Goal: Task Accomplishment & Management: Manage account settings

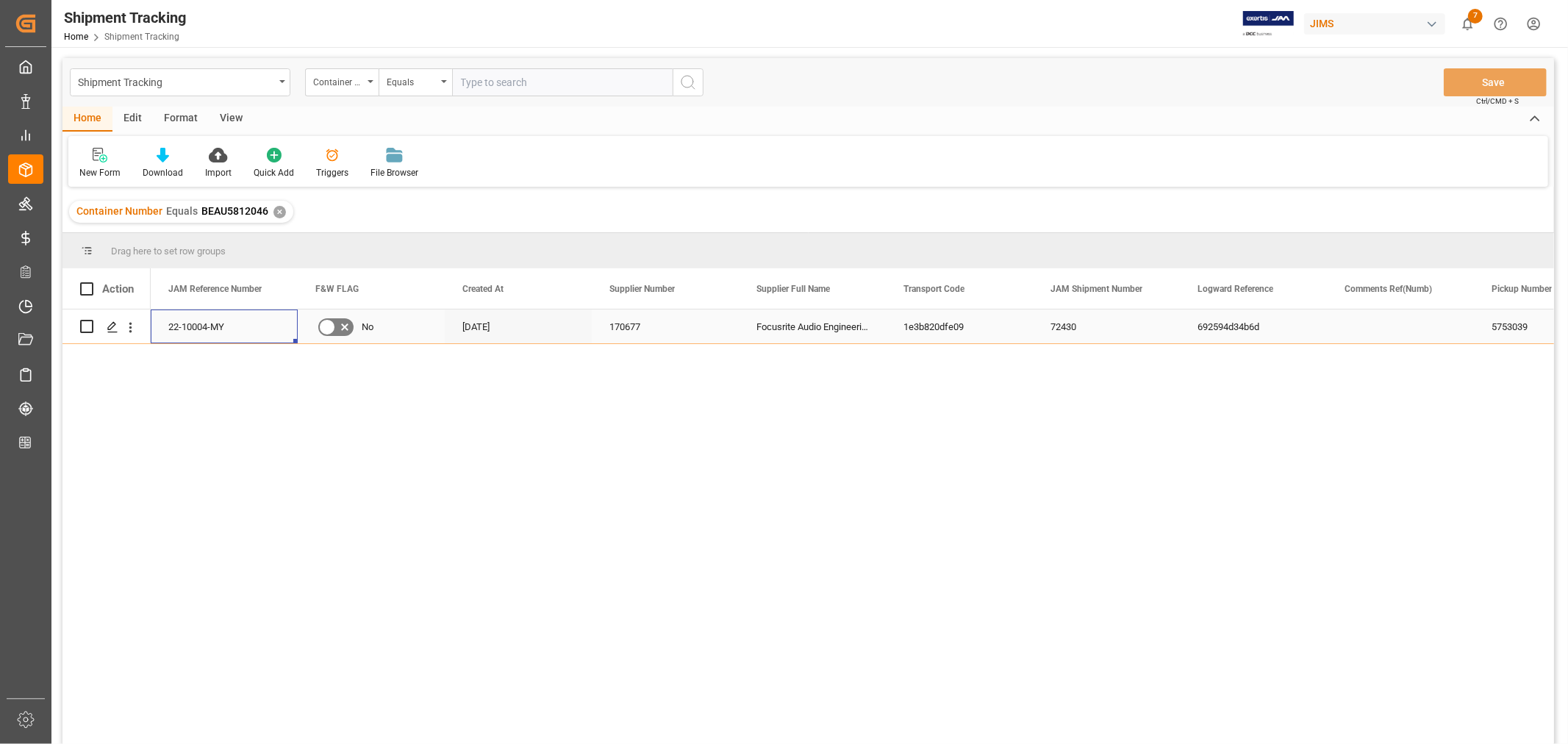
click at [210, 324] on div "22-10004-MY" at bounding box center [224, 326] width 147 height 34
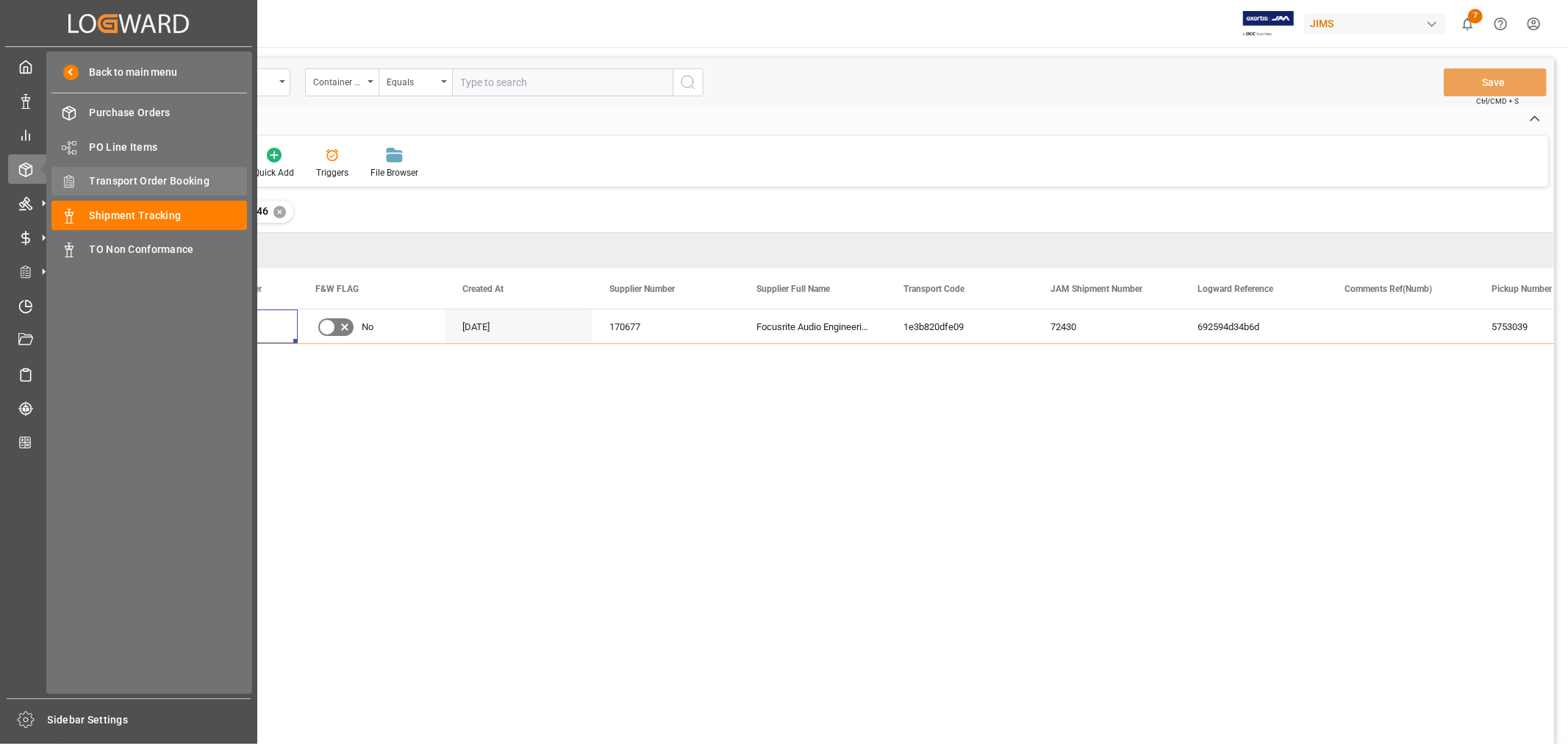
click at [159, 174] on span "Transport Order Booking" at bounding box center [169, 181] width 158 height 16
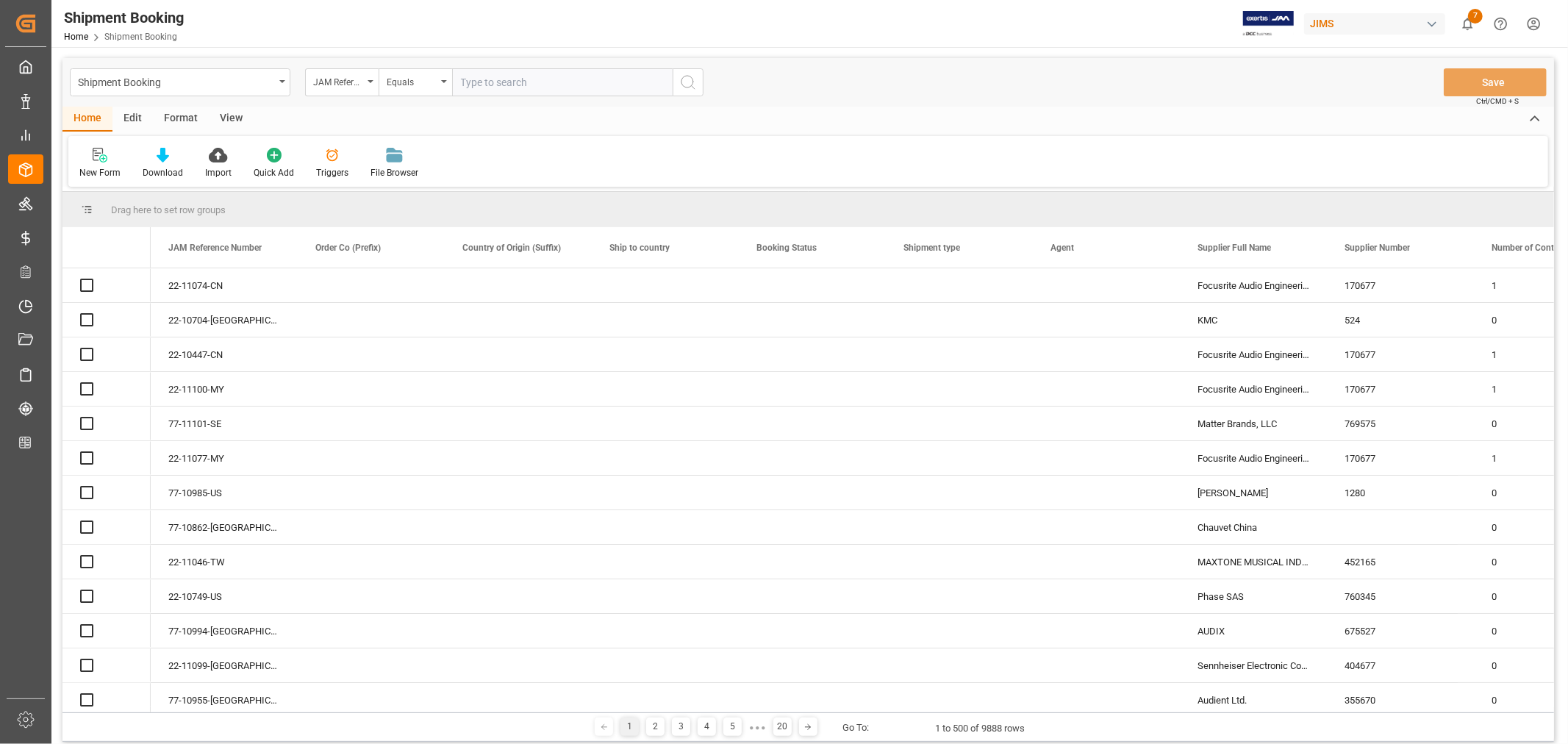
click at [485, 84] on input "text" at bounding box center [561, 82] width 221 height 28
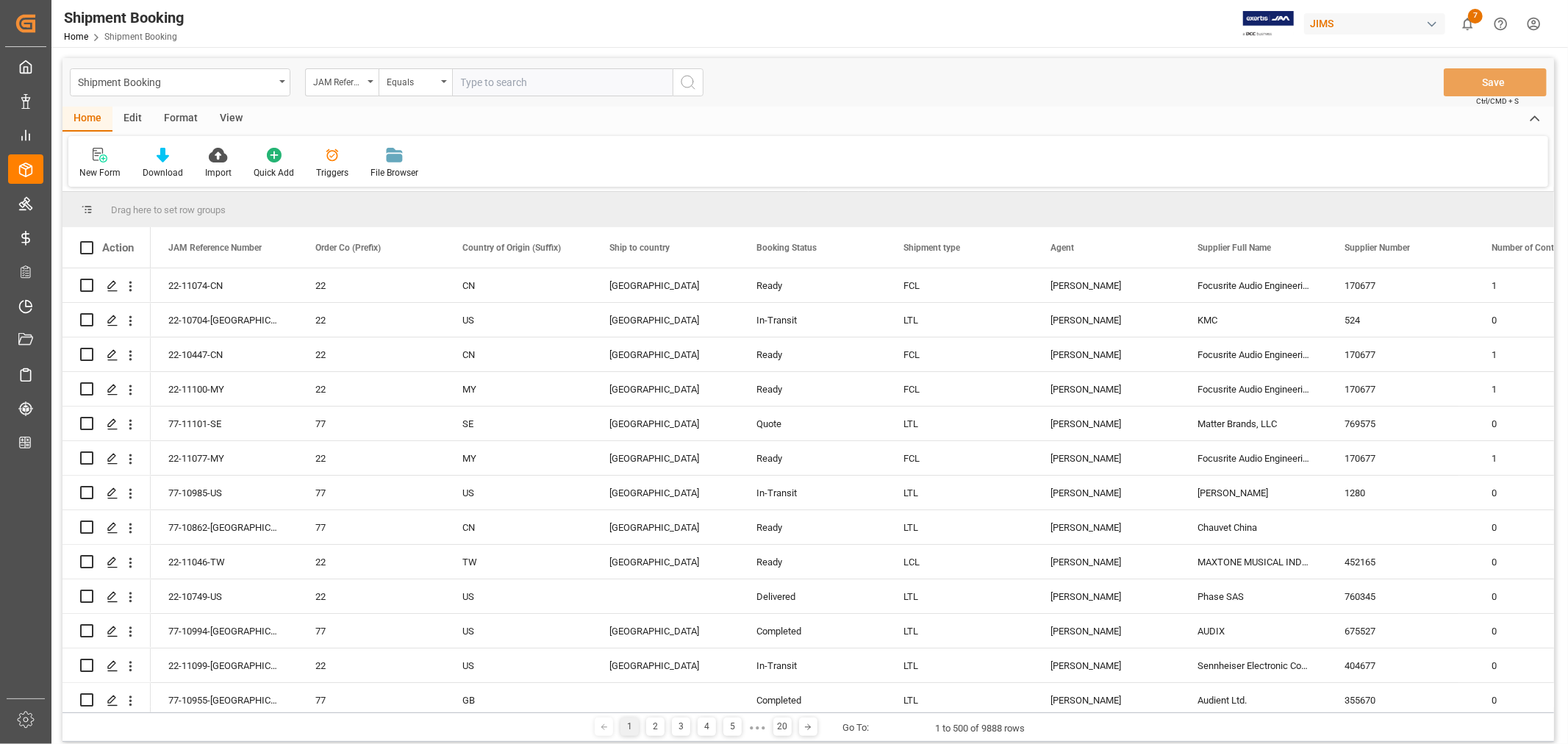
paste input "22-11100-MY"
type input "22-11100-MY"
click at [684, 83] on icon "search button" at bounding box center [687, 82] width 18 height 18
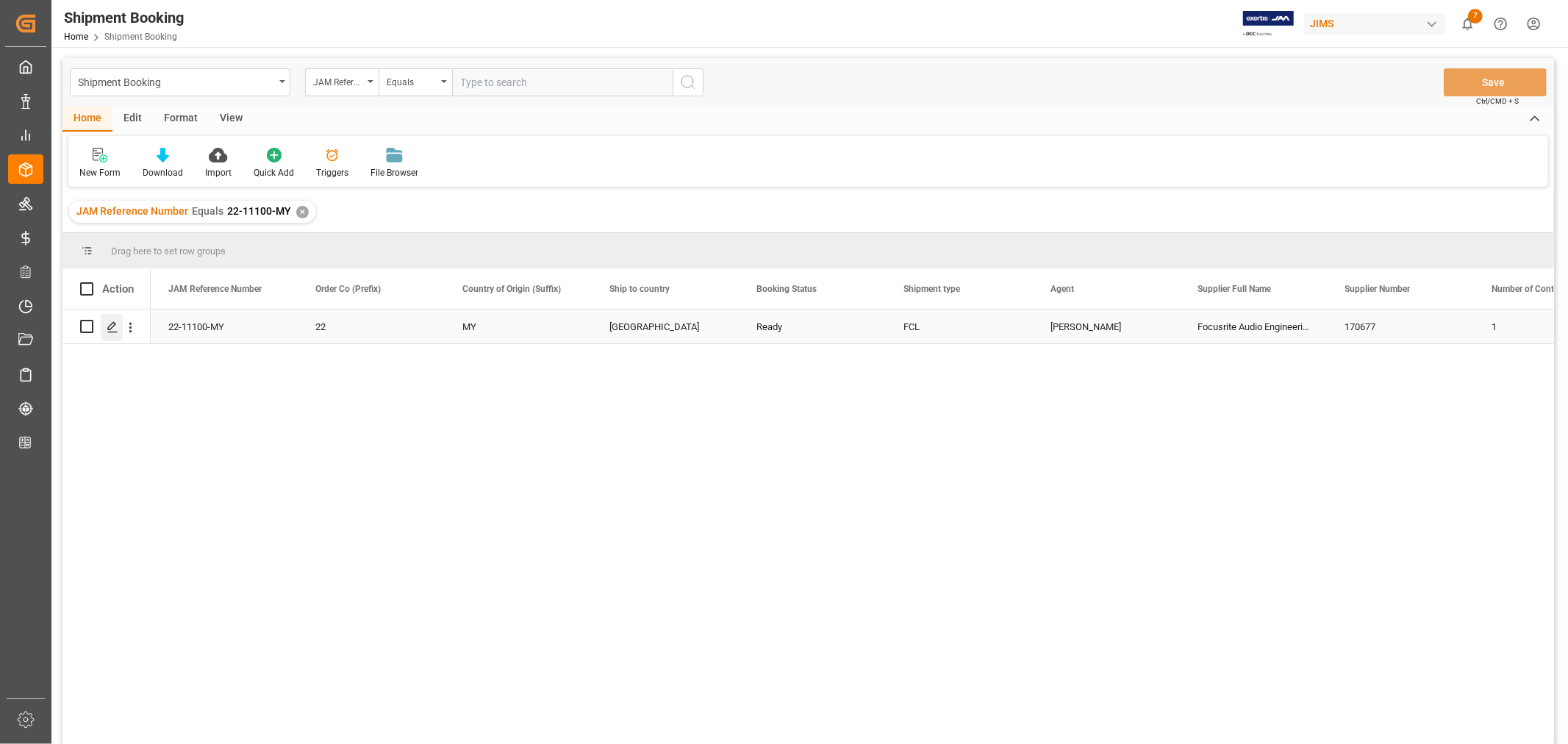
click at [114, 331] on icon "Press SPACE to select this row." at bounding box center [112, 327] width 12 height 12
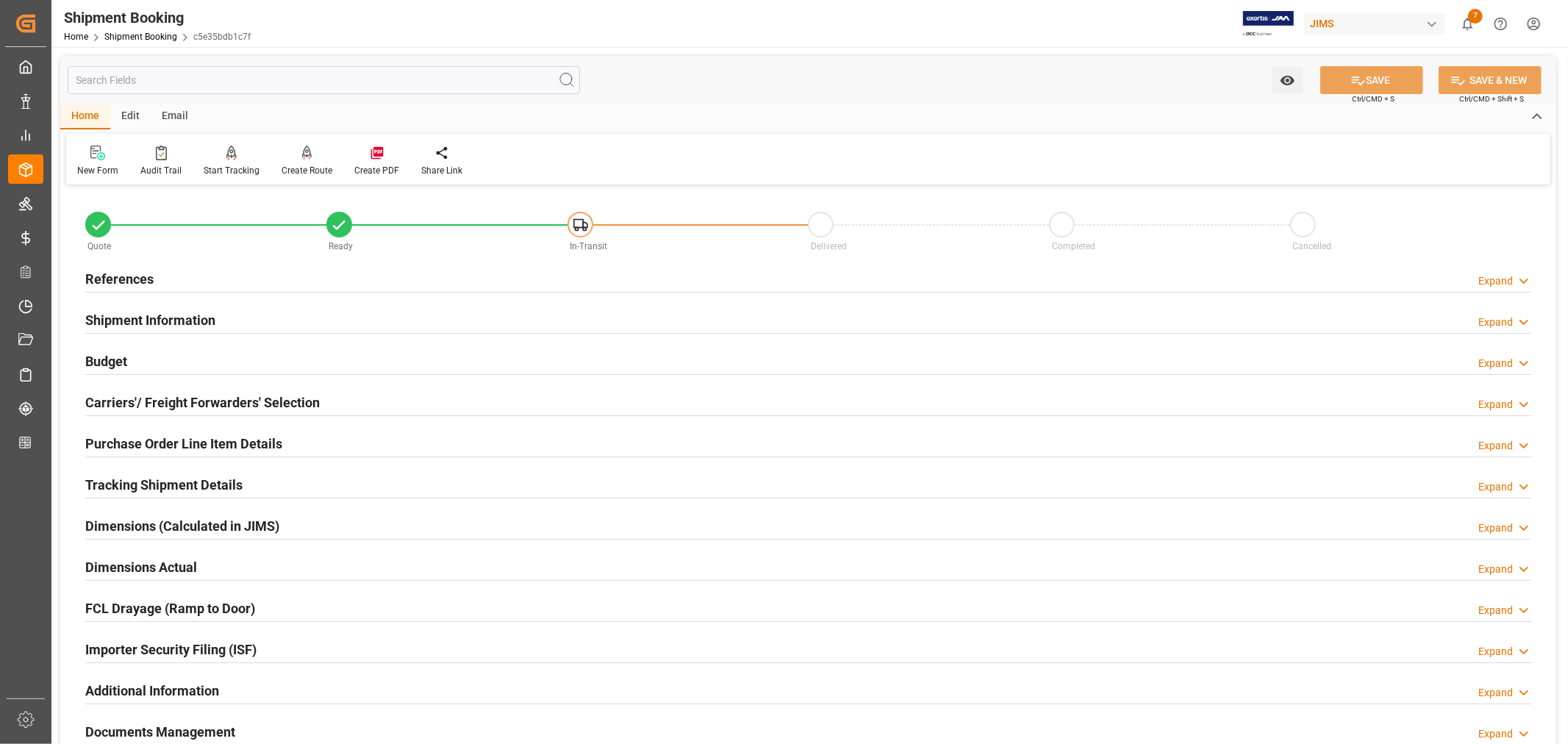
click at [132, 276] on h2 "References" at bounding box center [119, 278] width 68 height 20
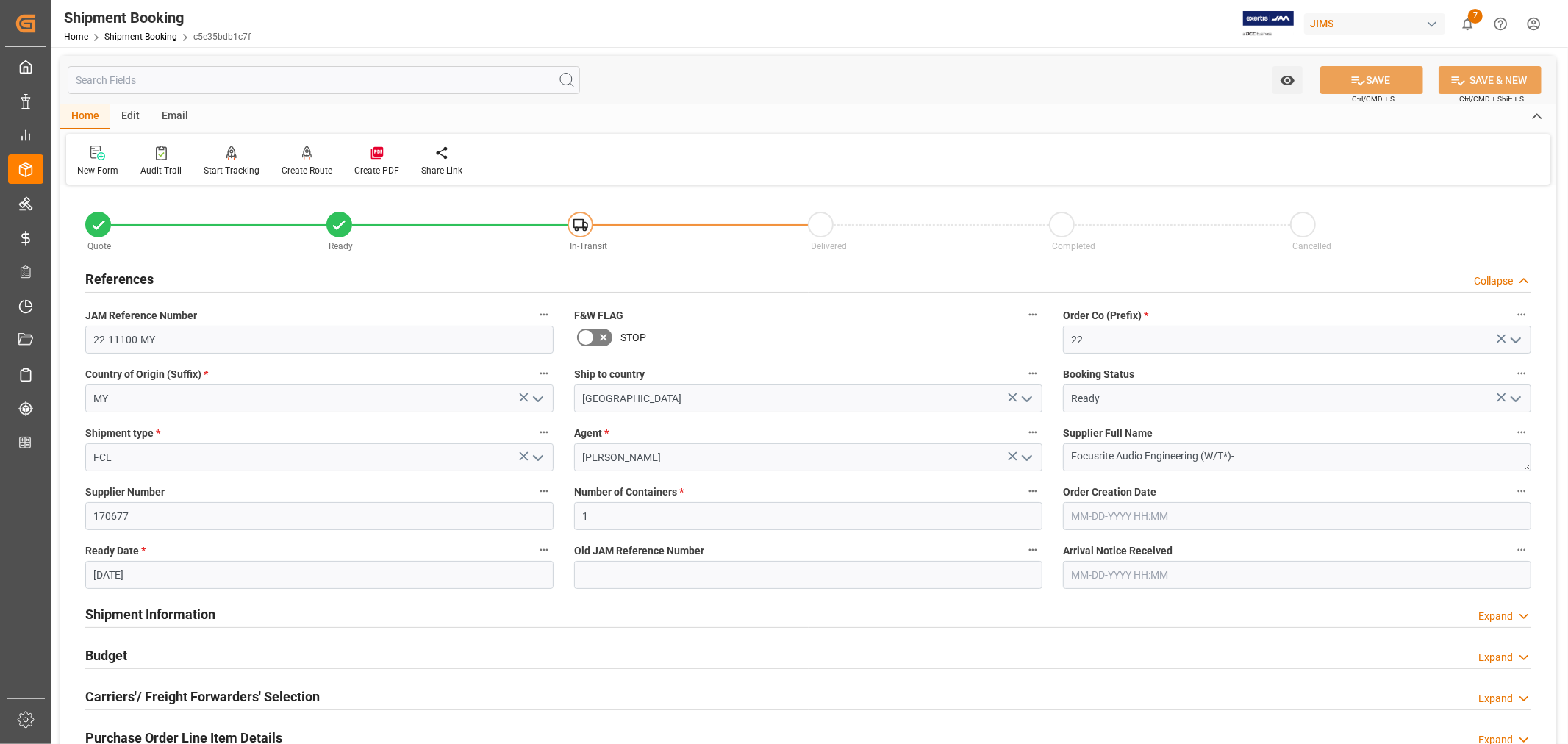
click at [132, 276] on h2 "References" at bounding box center [119, 278] width 68 height 20
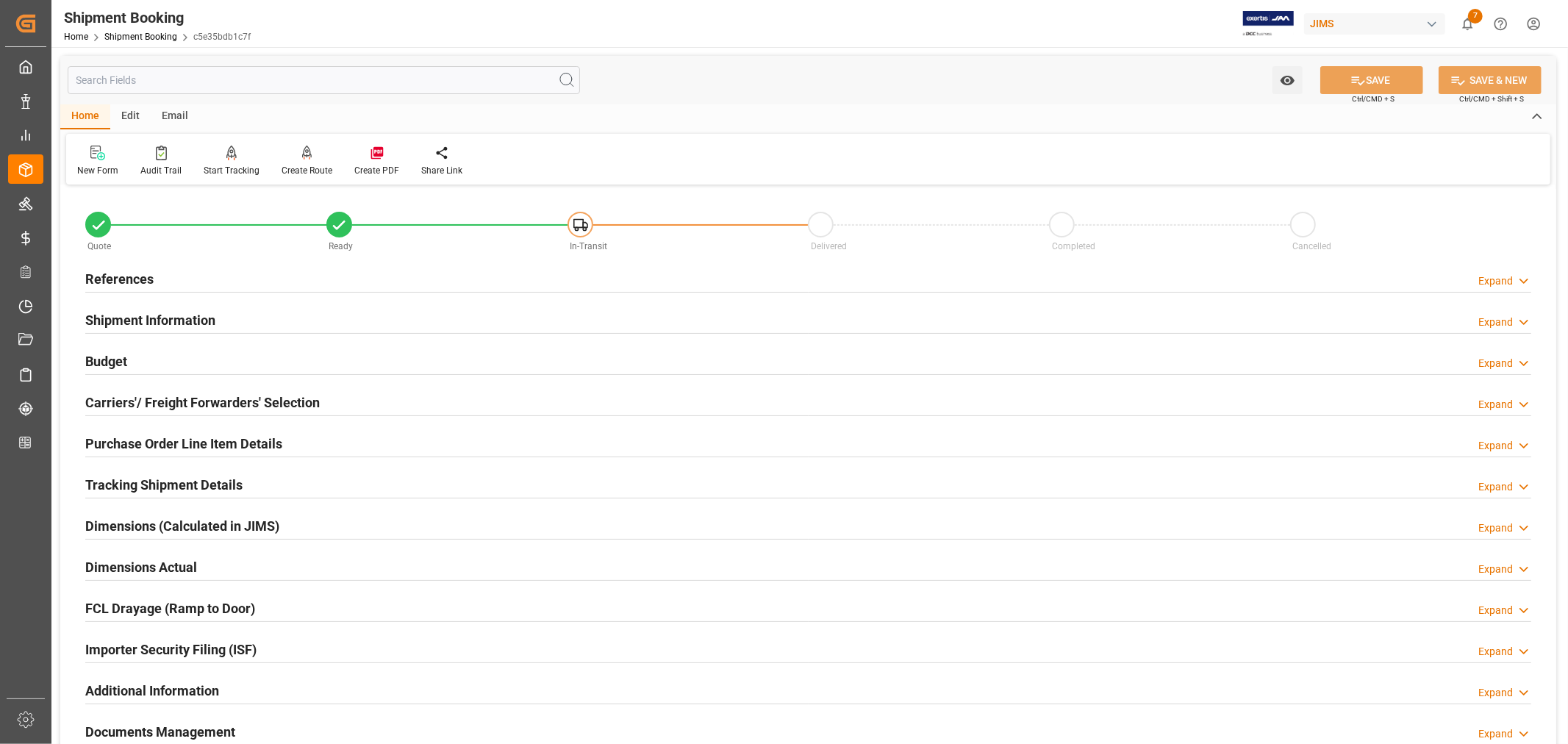
click at [162, 319] on h2 "Shipment Information" at bounding box center [151, 319] width 130 height 20
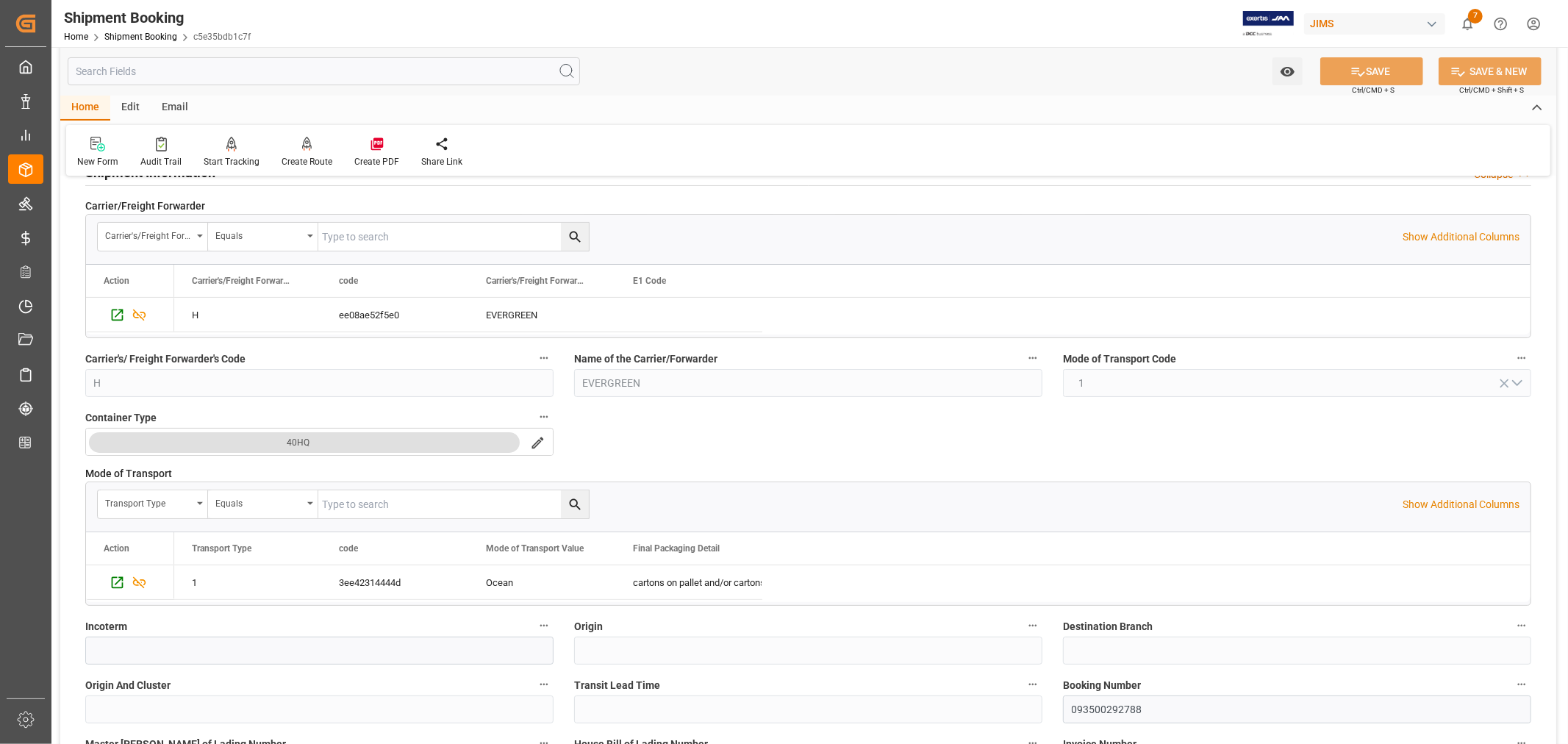
scroll to position [326, 0]
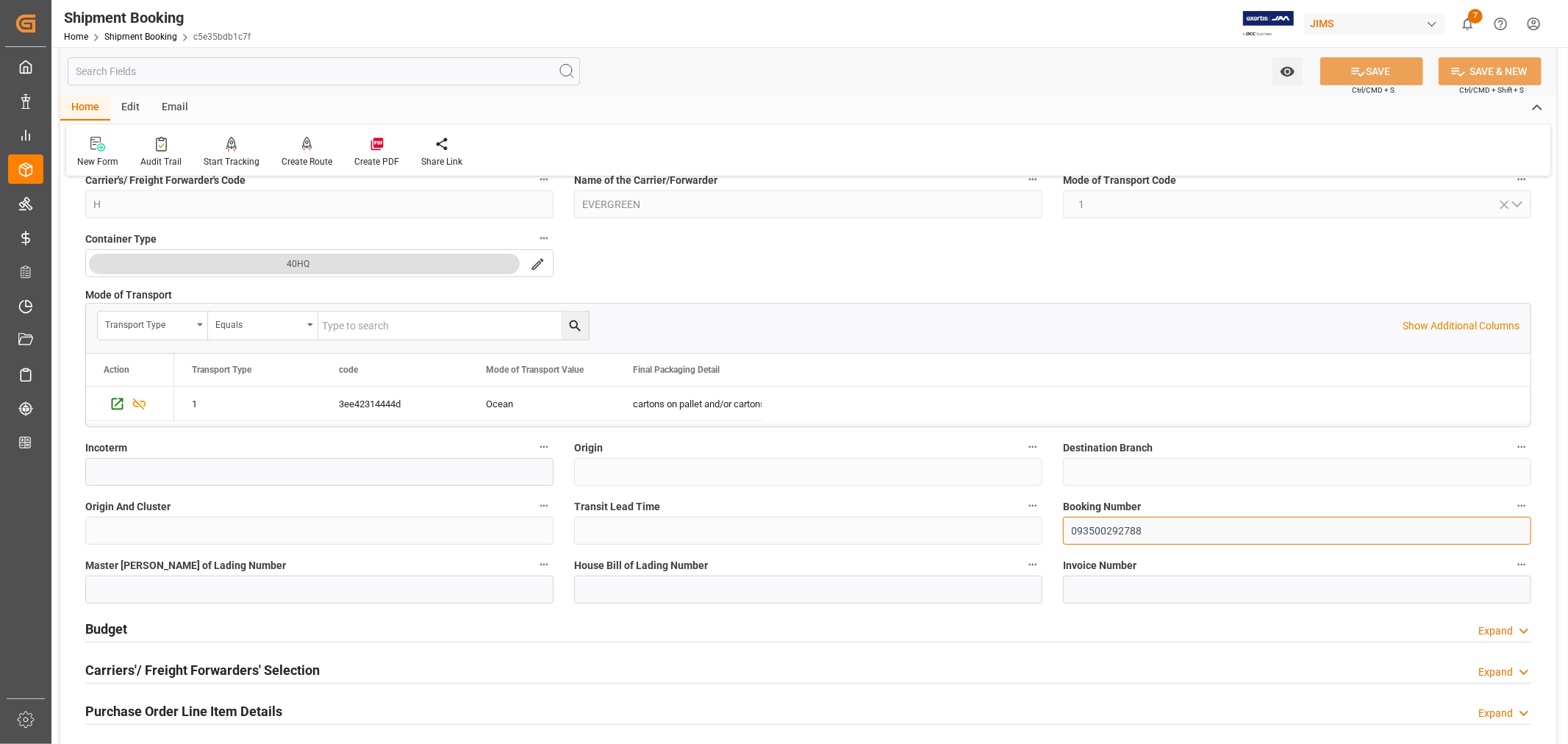
click at [1102, 533] on input "093500292788" at bounding box center [1296, 531] width 468 height 28
click at [577, 589] on input at bounding box center [807, 589] width 468 height 28
paste input "093500292788"
type input "093500292788"
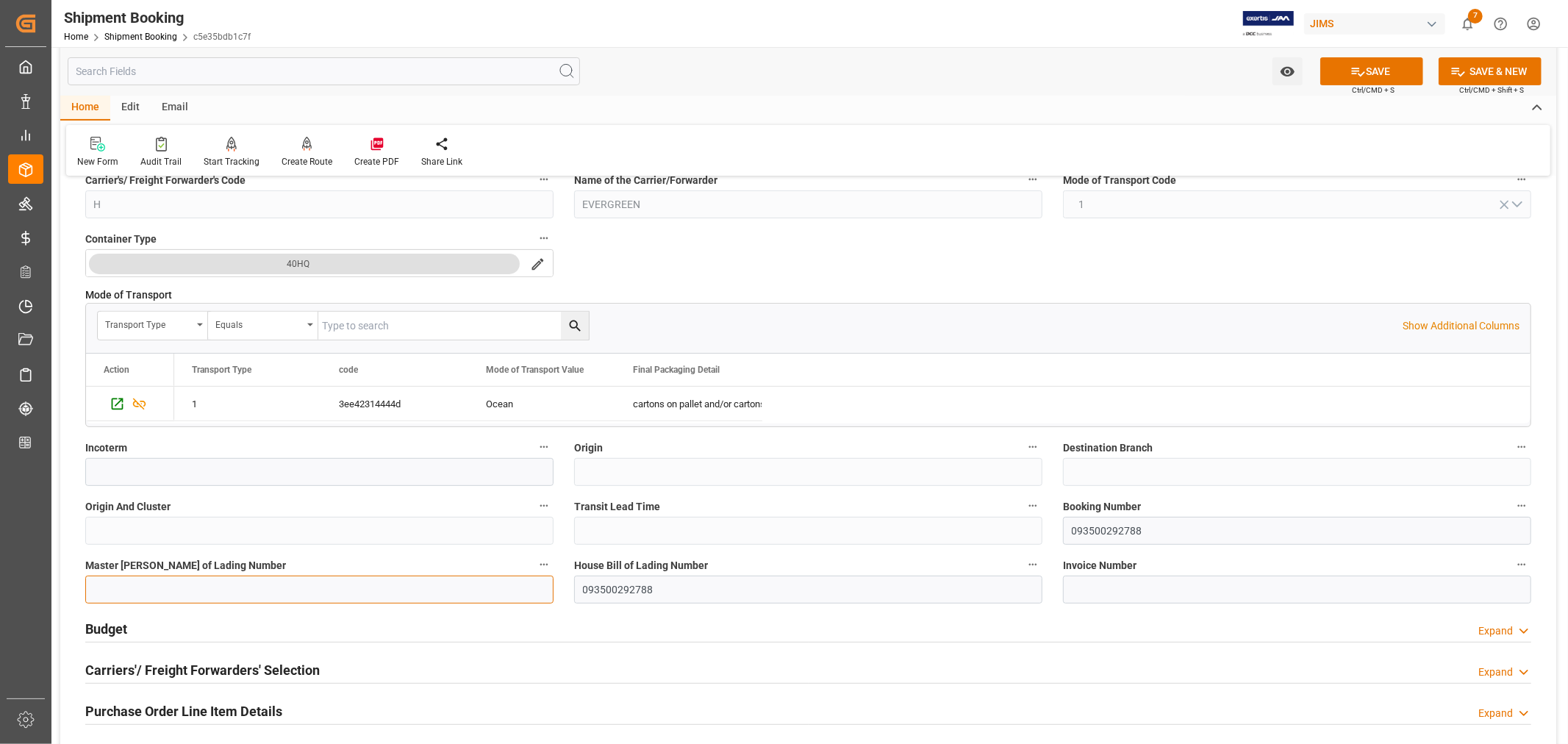
click at [96, 587] on input at bounding box center [319, 589] width 468 height 28
paste input "093500292788"
type input "EGLV093500292788"
click at [1353, 74] on icon at bounding box center [1358, 72] width 13 height 8
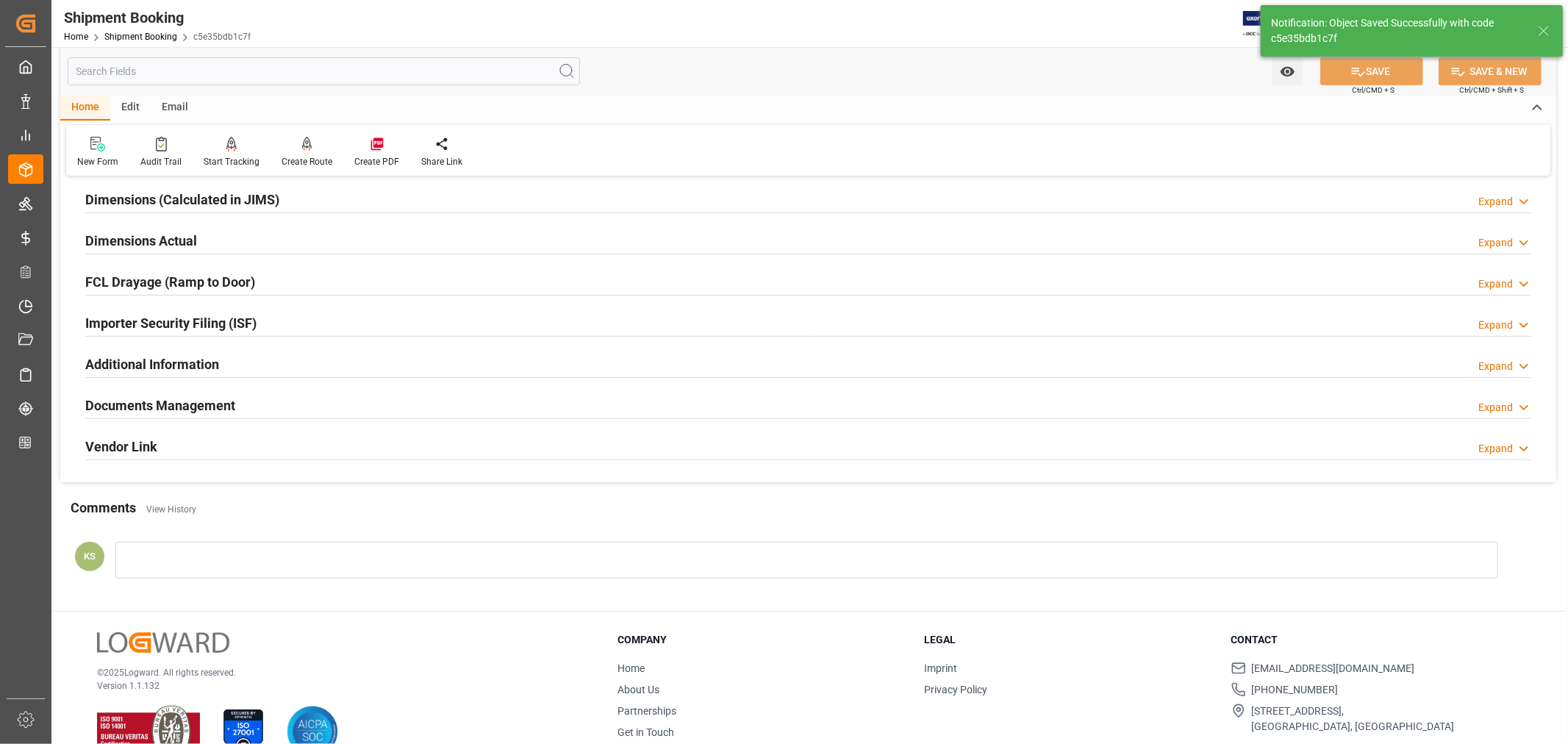
scroll to position [0, 0]
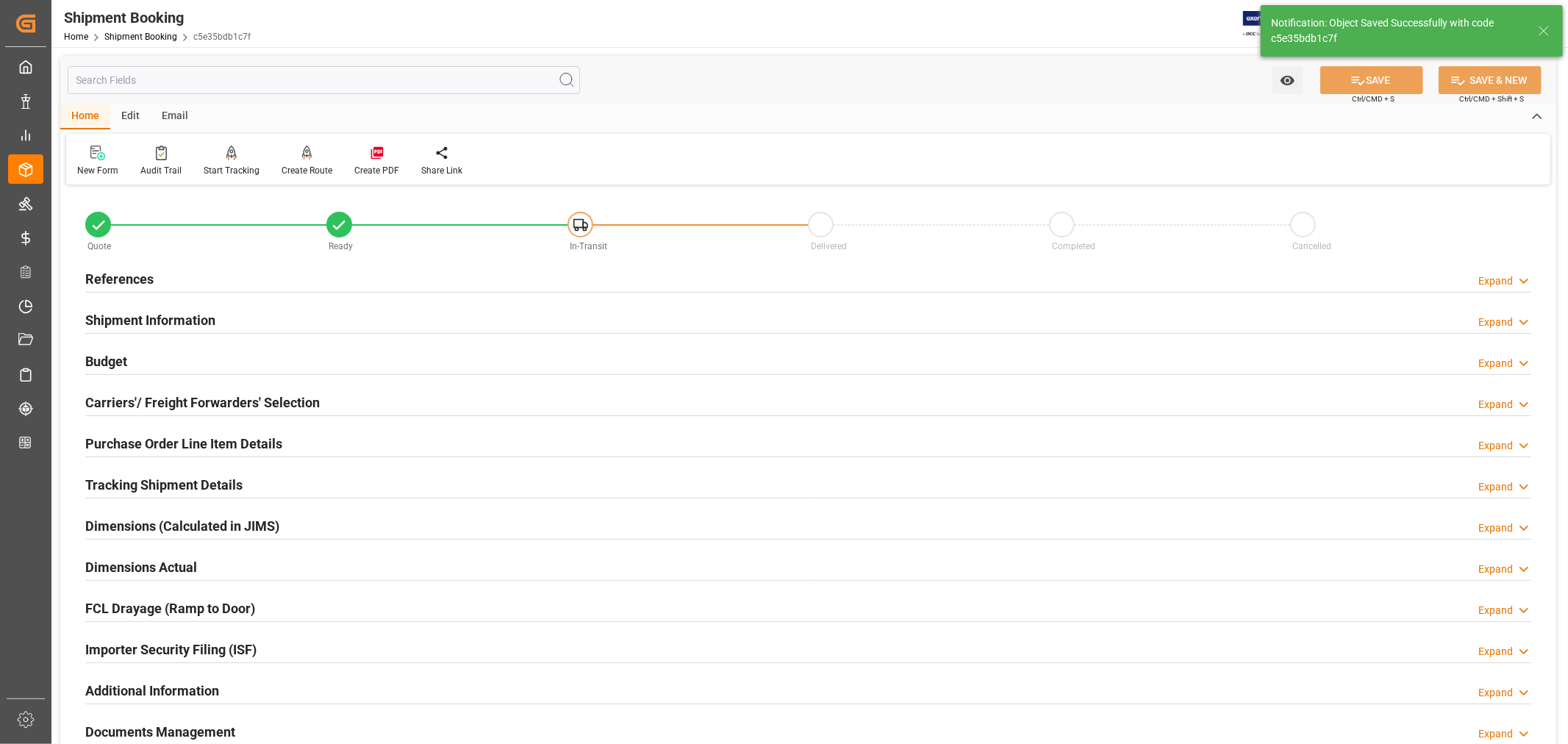
click at [219, 399] on h2 "Carriers'/ Freight Forwarders' Selection" at bounding box center [203, 402] width 235 height 20
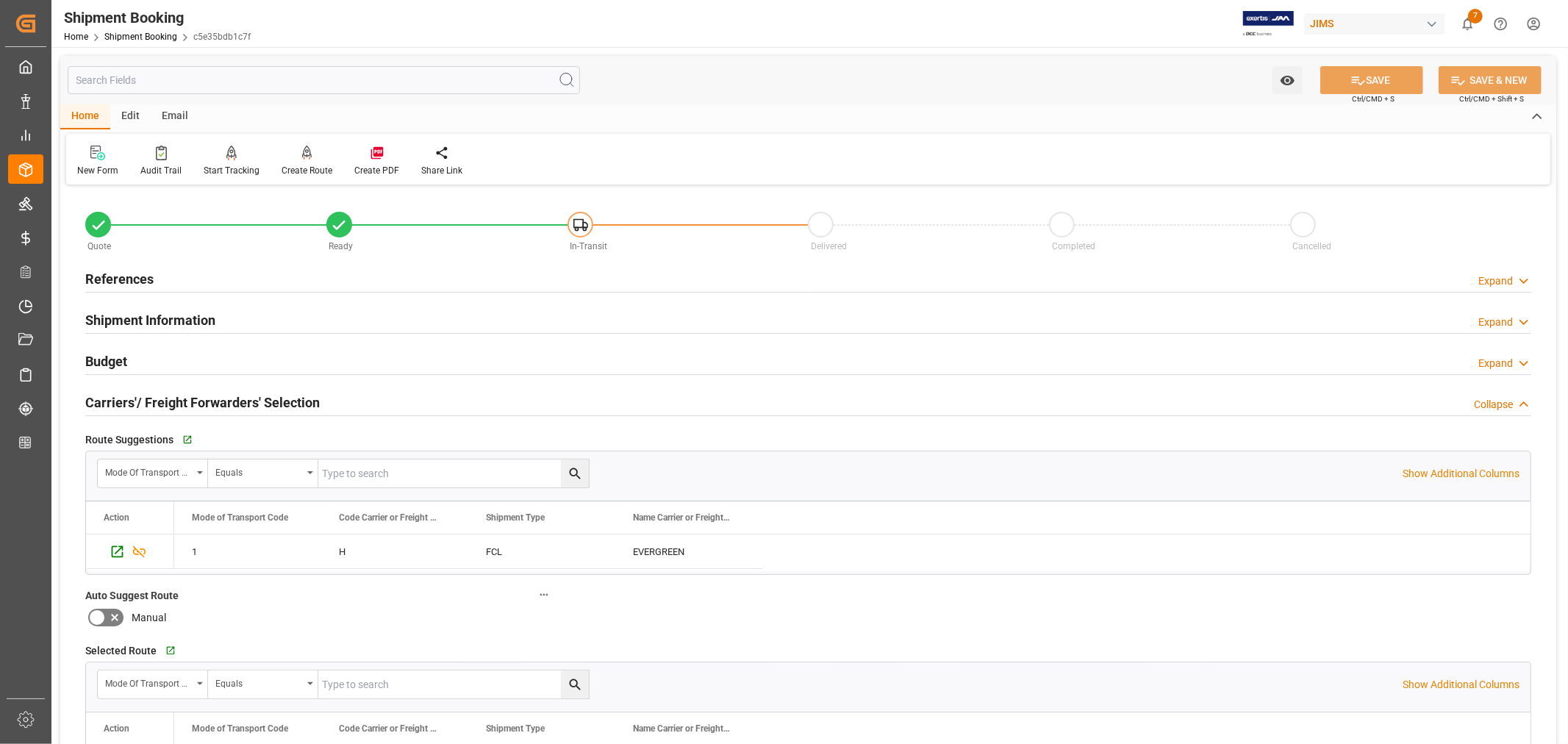
click at [160, 399] on h2 "Carriers'/ Freight Forwarders' Selection" at bounding box center [203, 402] width 235 height 20
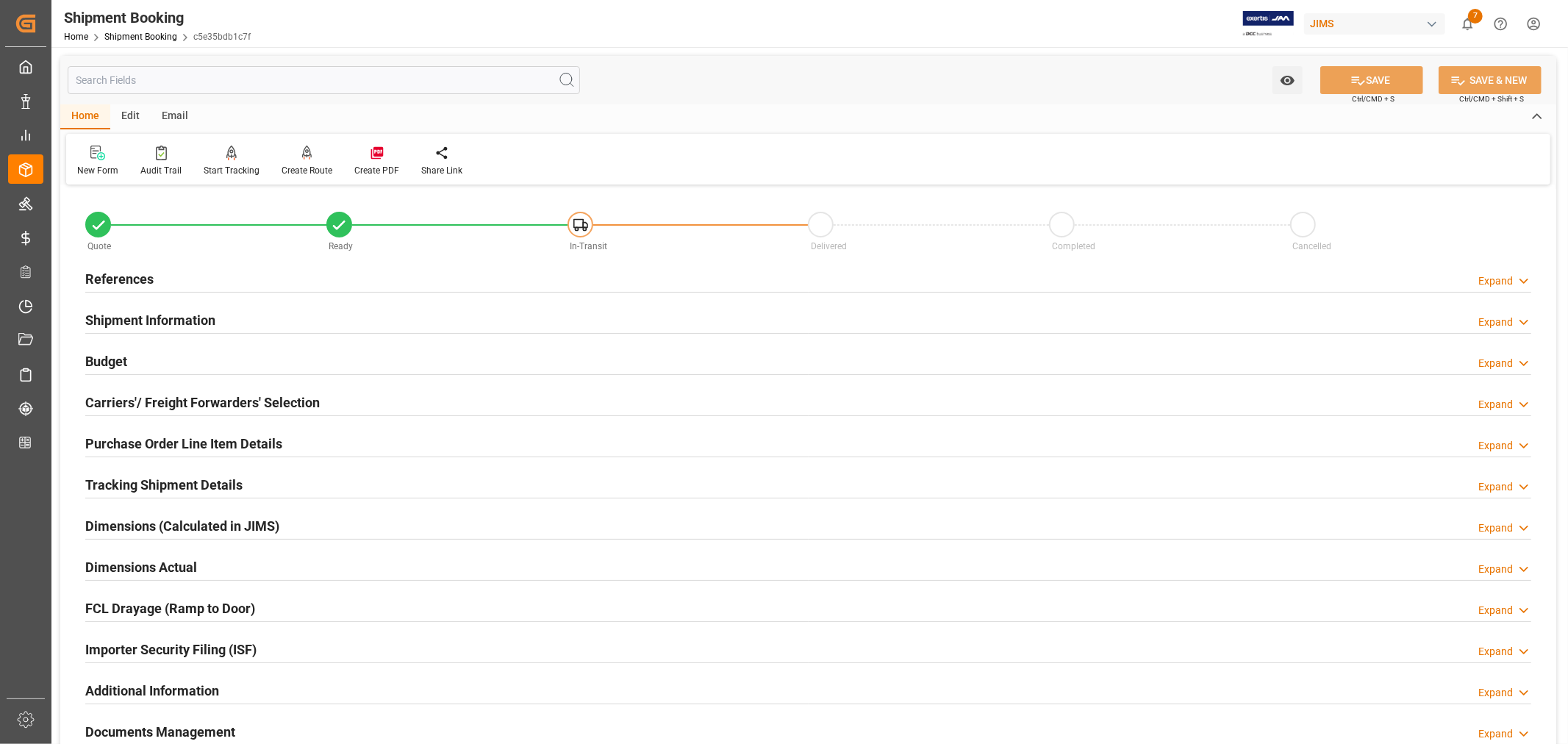
click at [116, 366] on h2 "Budget" at bounding box center [106, 360] width 42 height 20
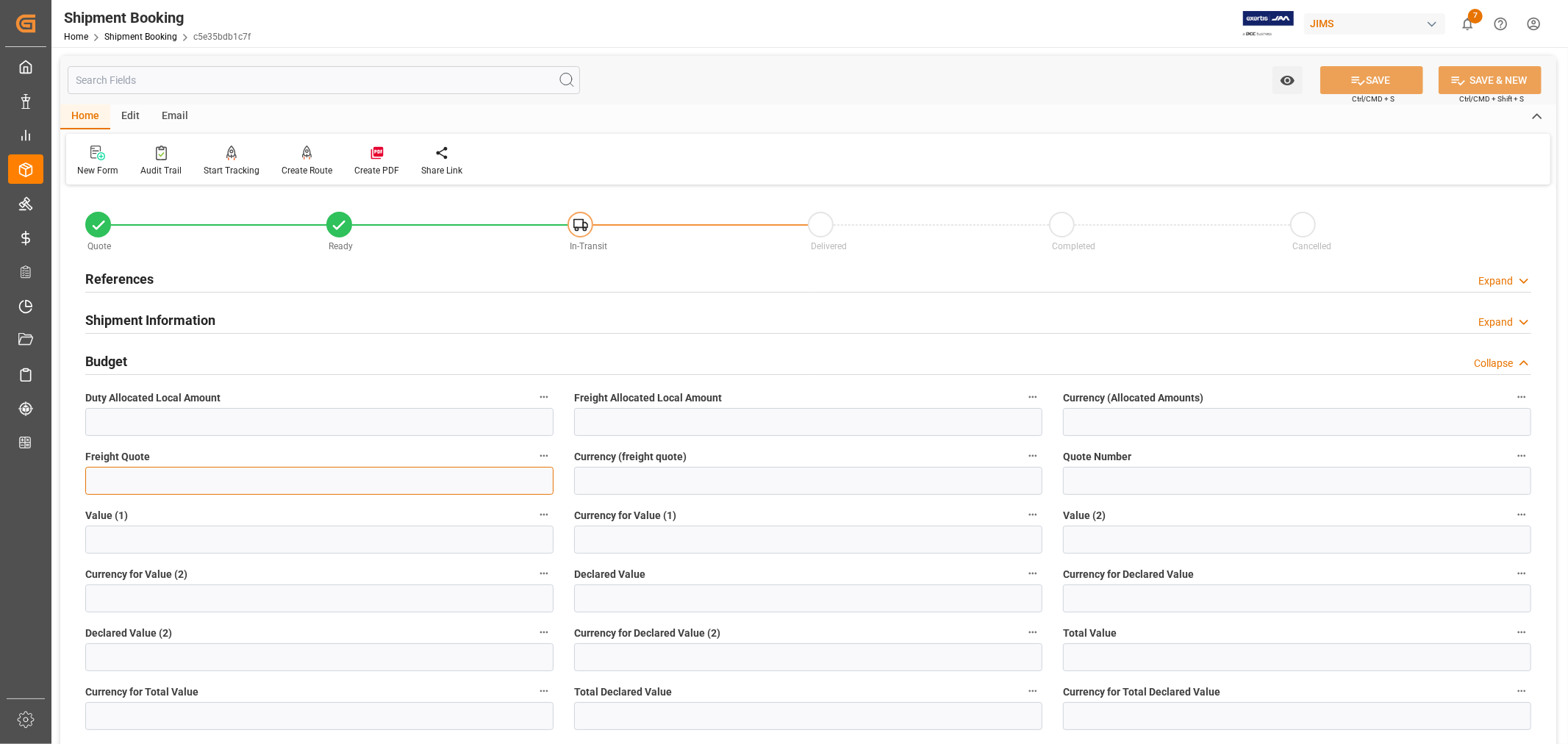
click at [155, 485] on input "text" at bounding box center [319, 480] width 468 height 28
type input "6000"
click at [610, 482] on input at bounding box center [807, 480] width 468 height 28
type input "USD"
click at [1390, 82] on button "SAVE" at bounding box center [1372, 80] width 103 height 28
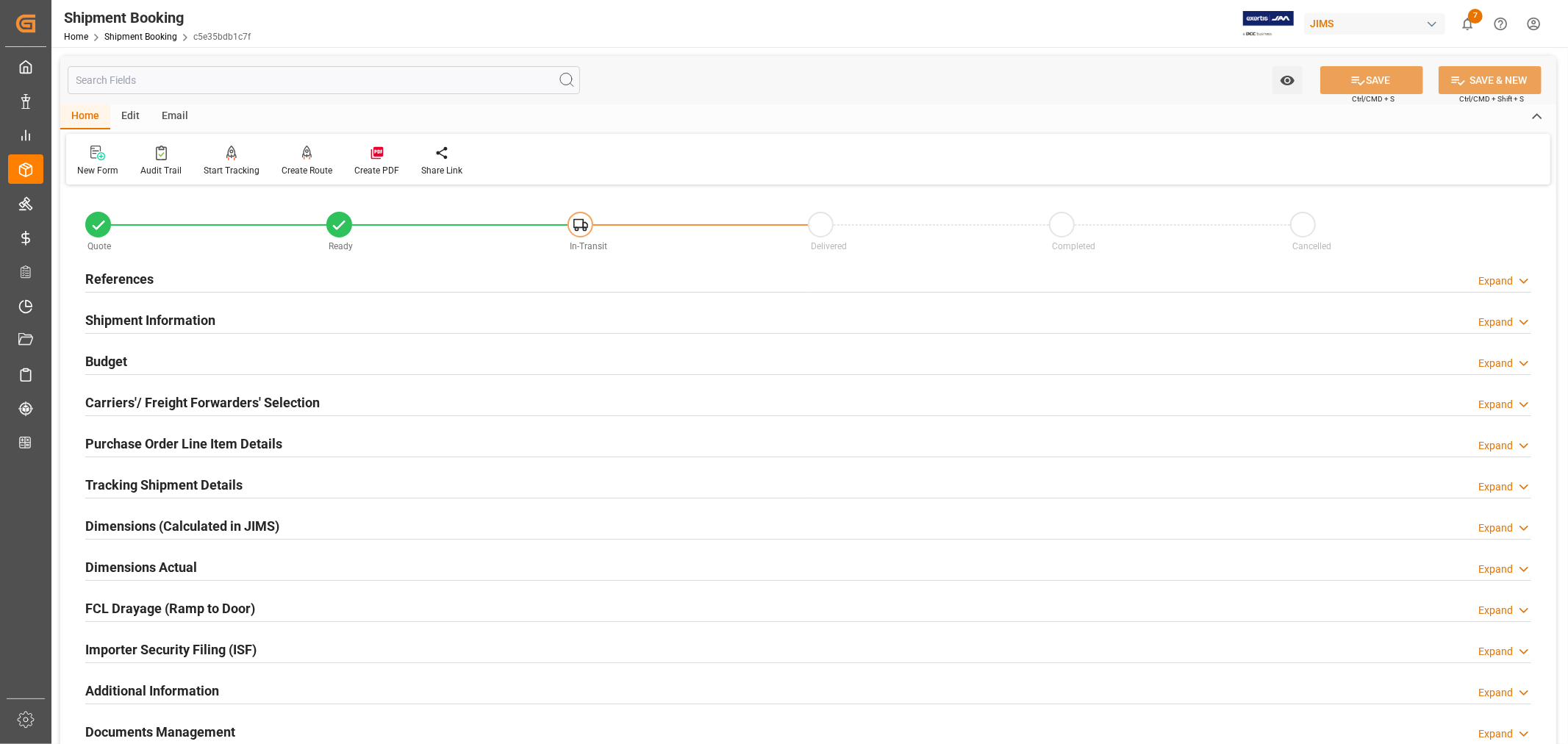
click at [123, 269] on h2 "References" at bounding box center [119, 278] width 68 height 20
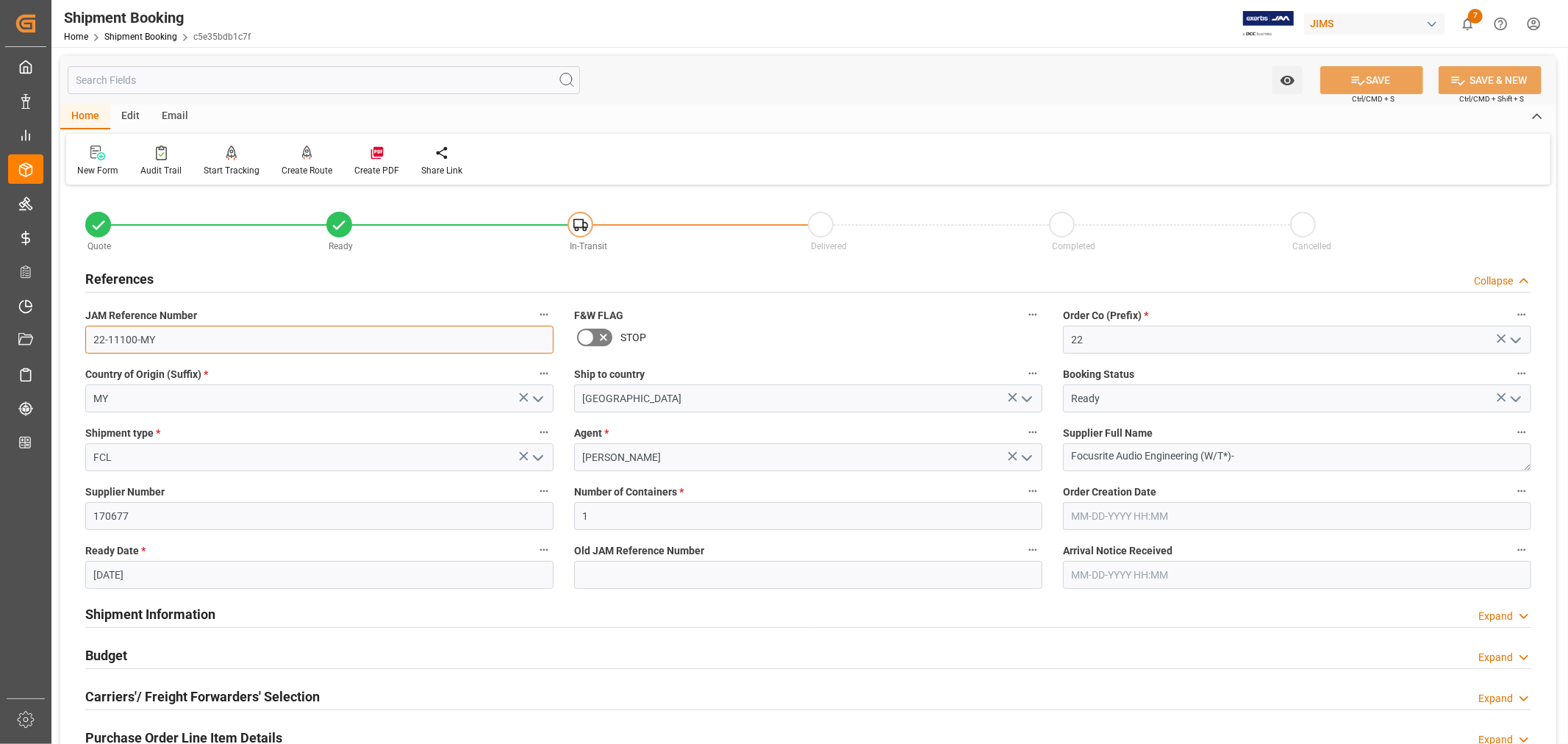
drag, startPoint x: 158, startPoint y: 340, endPoint x: 81, endPoint y: 333, distance: 77.3
click at [81, 333] on div "JAM Reference Number 22-11100-MY" at bounding box center [319, 329] width 489 height 59
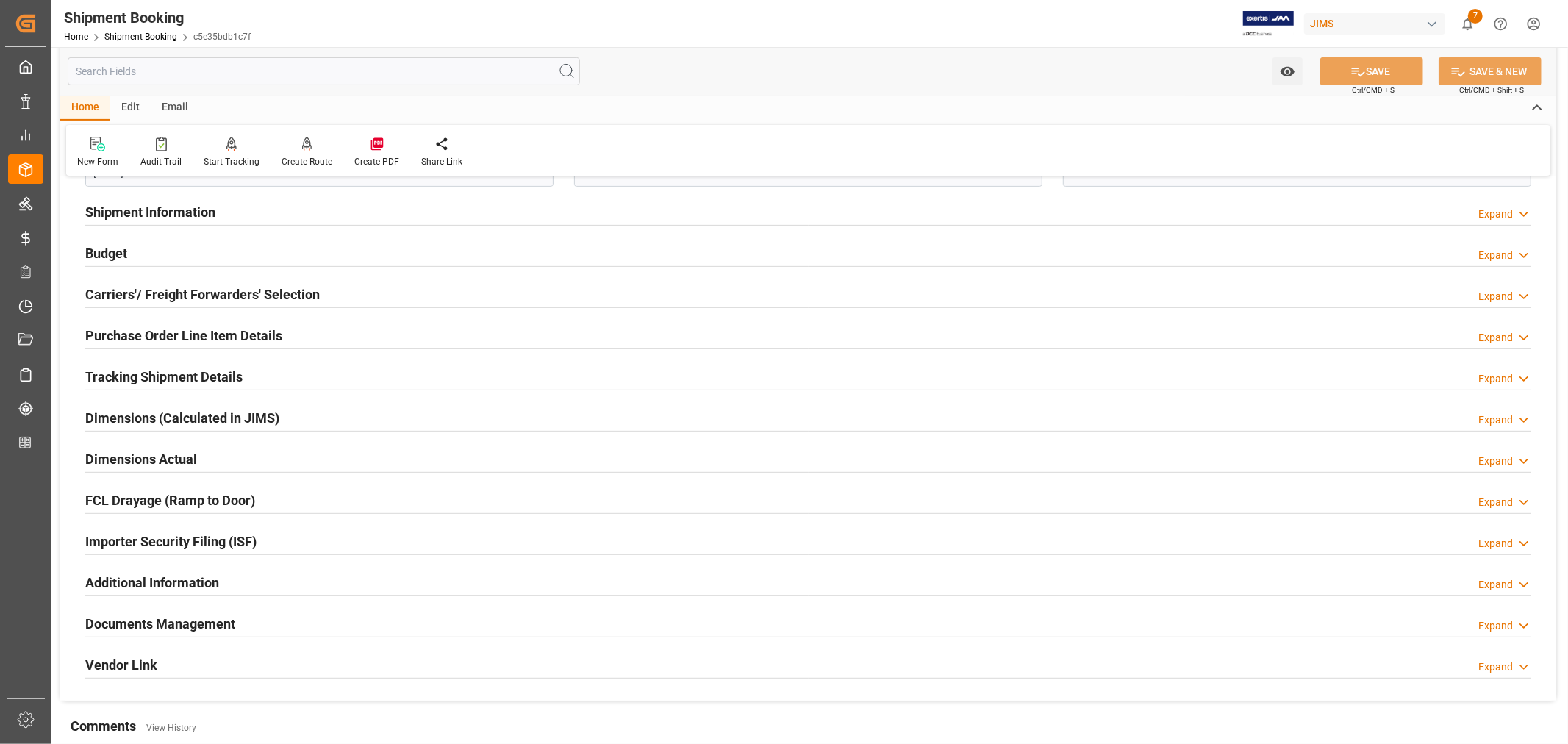
scroll to position [408, 0]
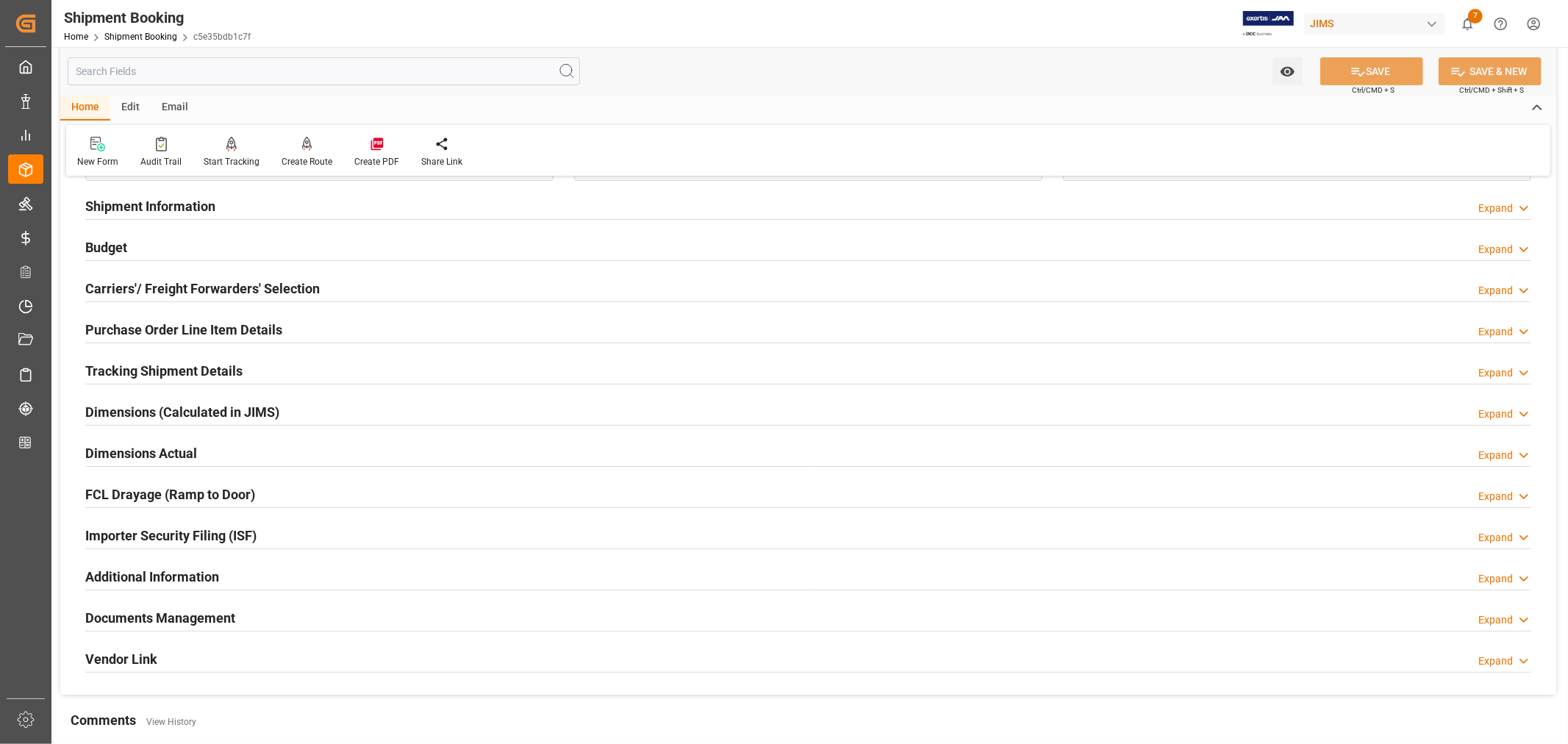
drag, startPoint x: 358, startPoint y: 210, endPoint x: 745, endPoint y: 497, distance: 481.8
click at [358, 210] on div "Shipment Information Expand" at bounding box center [808, 205] width 1446 height 28
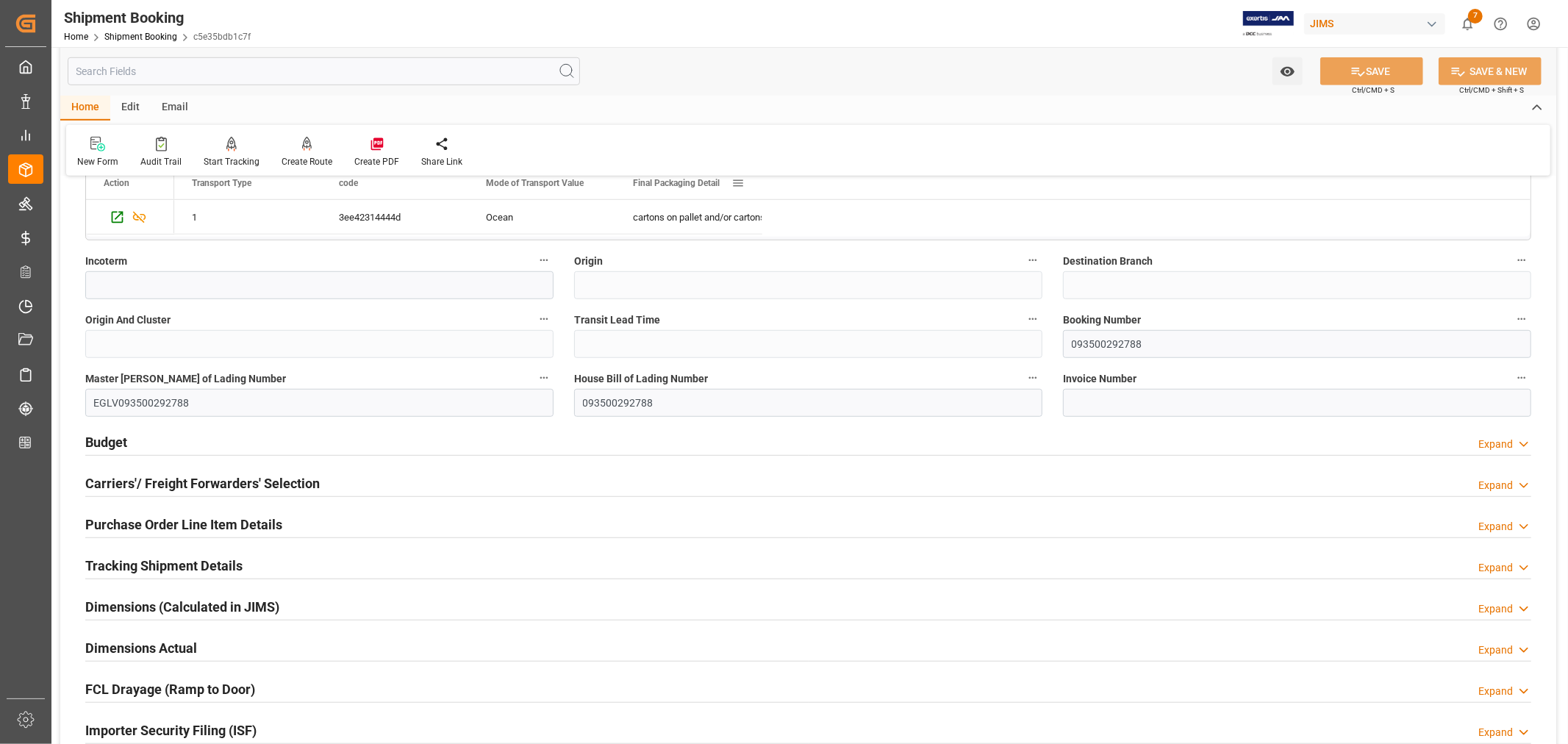
scroll to position [817, 0]
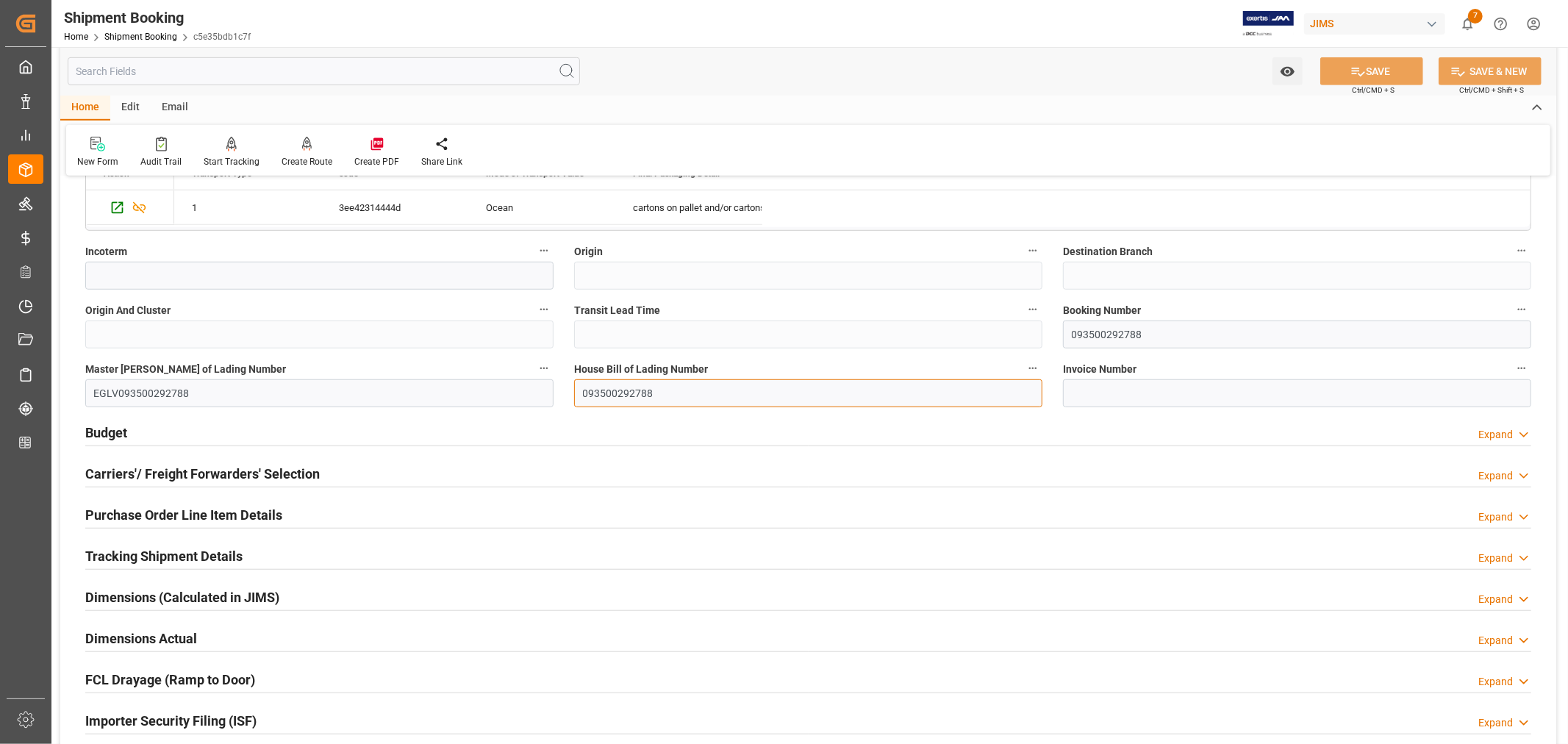
click at [634, 393] on input "093500292788" at bounding box center [807, 393] width 468 height 28
click at [124, 36] on link "Shipment Booking" at bounding box center [141, 36] width 73 height 10
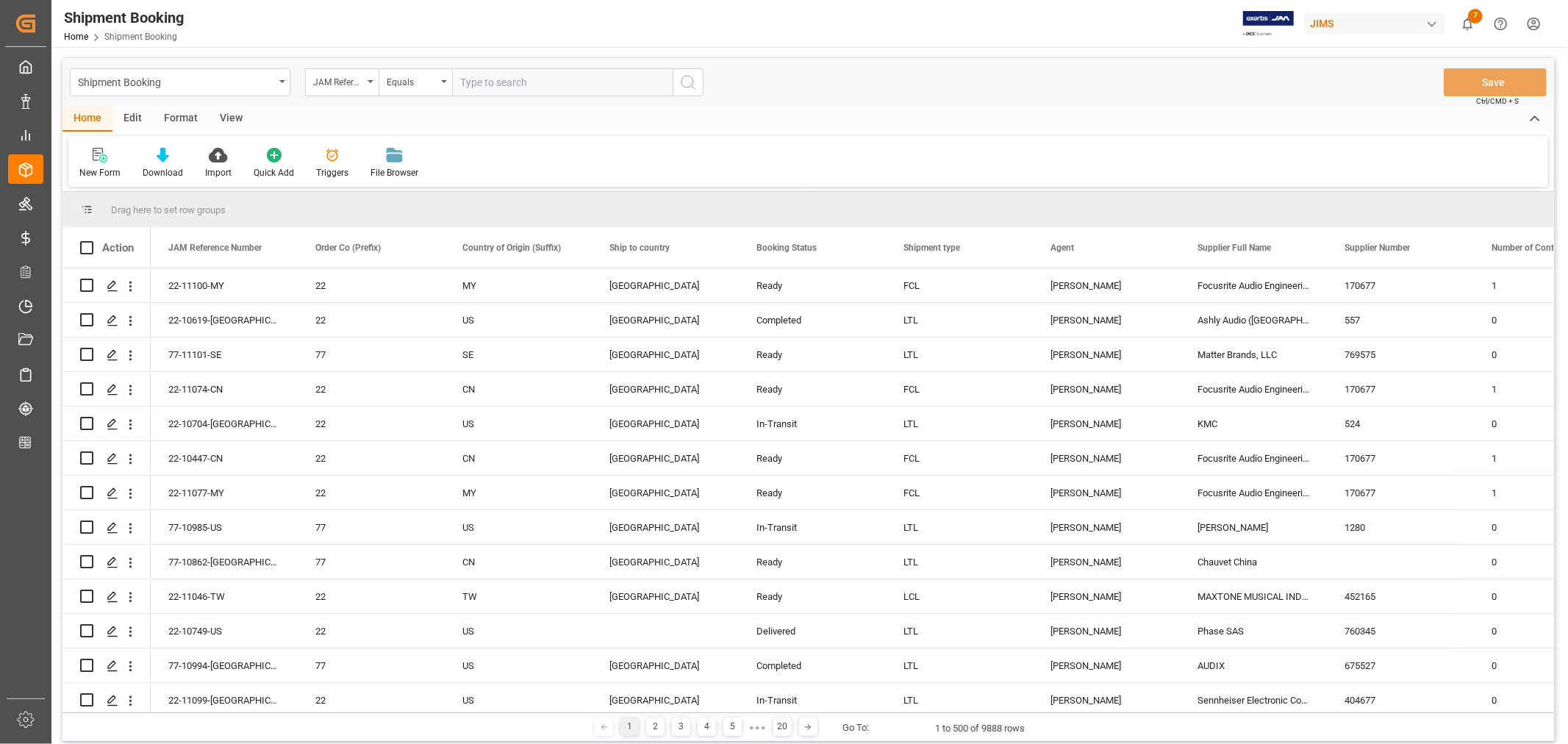
click at [466, 76] on input "text" at bounding box center [561, 82] width 221 height 28
paste input "22-11077-MY"
type input "22-11077-MY"
click at [689, 83] on icon "search button" at bounding box center [687, 82] width 18 height 18
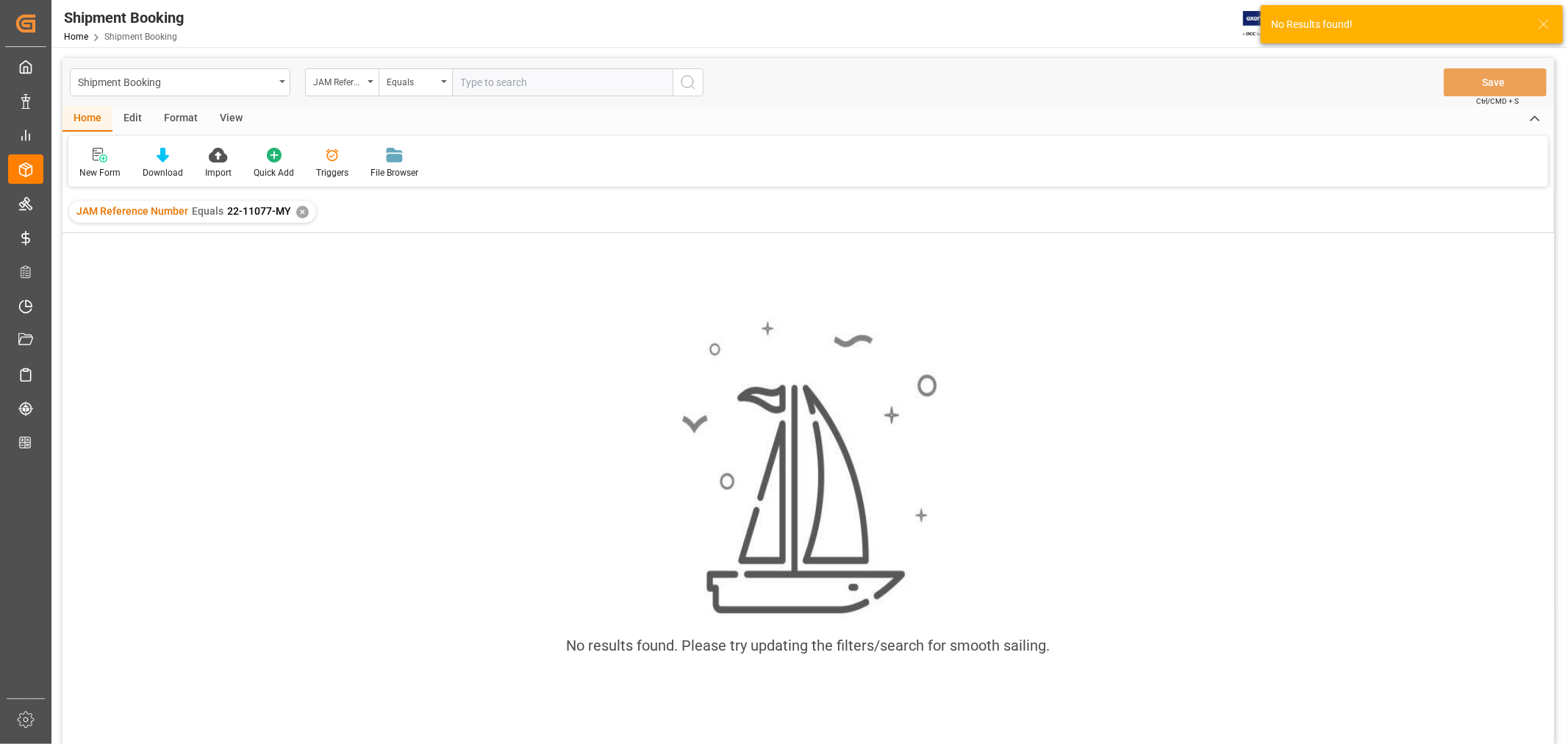
click at [298, 211] on div "✕" at bounding box center [302, 211] width 12 height 12
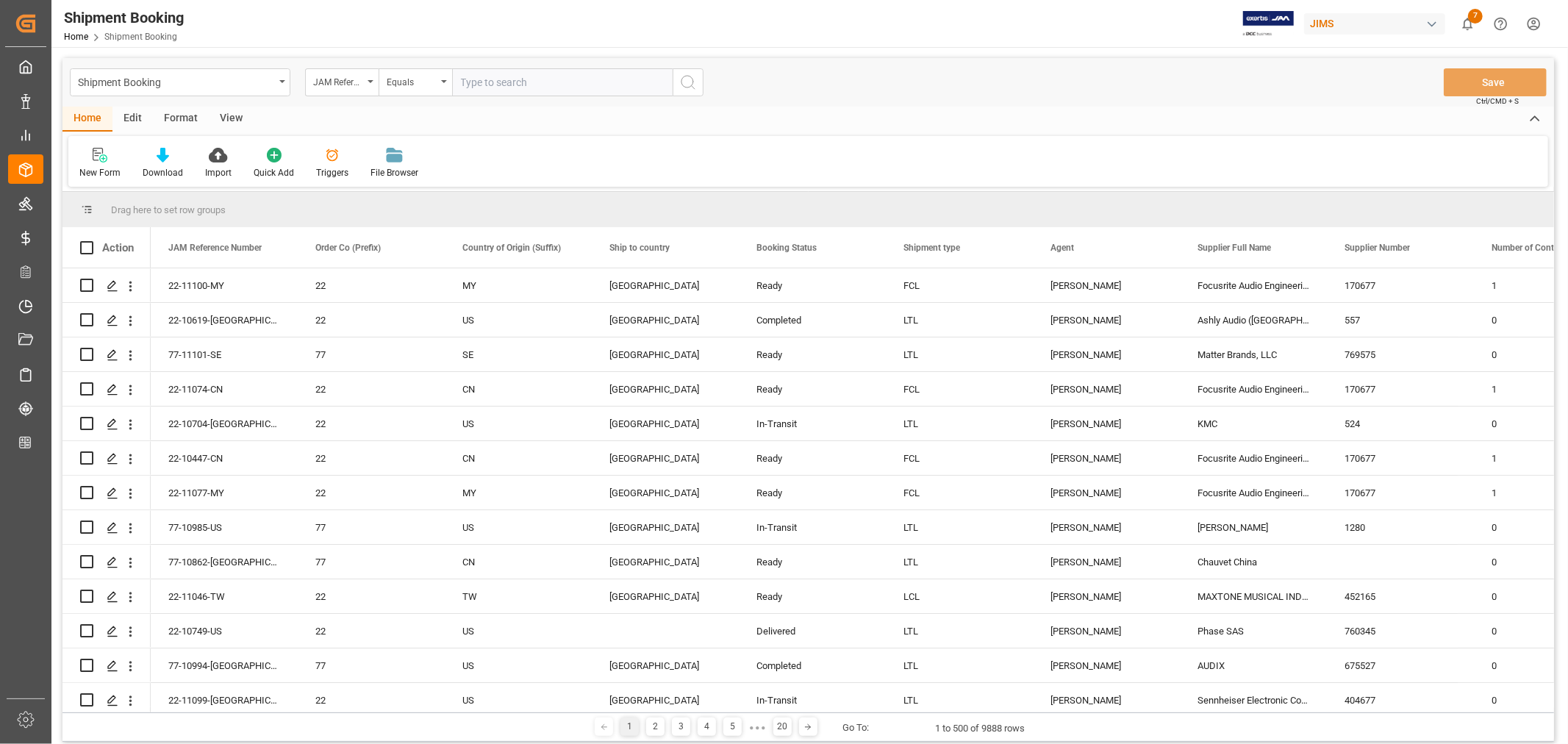
click at [466, 82] on input "text" at bounding box center [561, 82] width 221 height 28
paste input "22-11077-MY"
type input "22-11077-MY"
click at [687, 84] on icon "search button" at bounding box center [687, 82] width 18 height 18
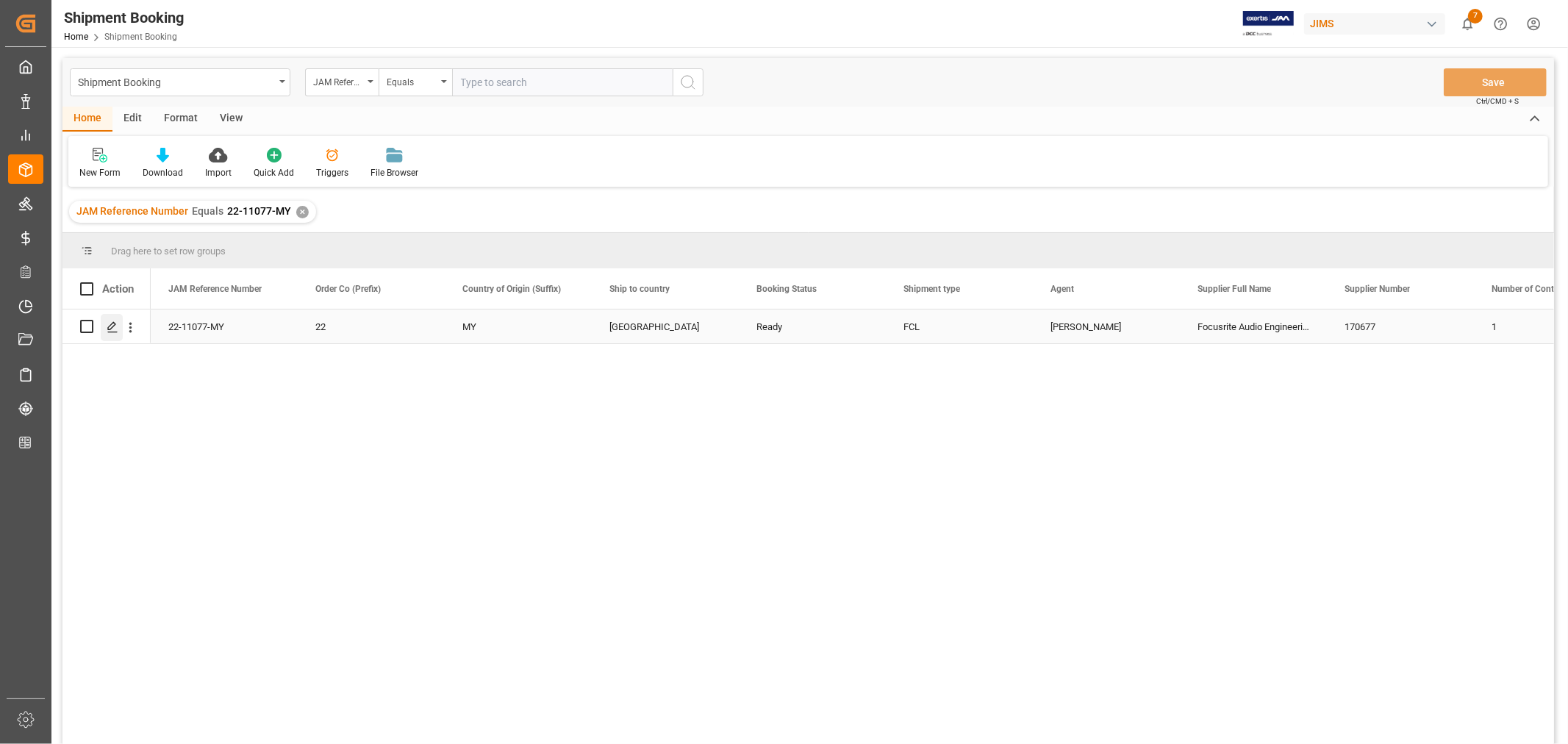
click at [112, 328] on icon "Press SPACE to select this row." at bounding box center [112, 327] width 12 height 12
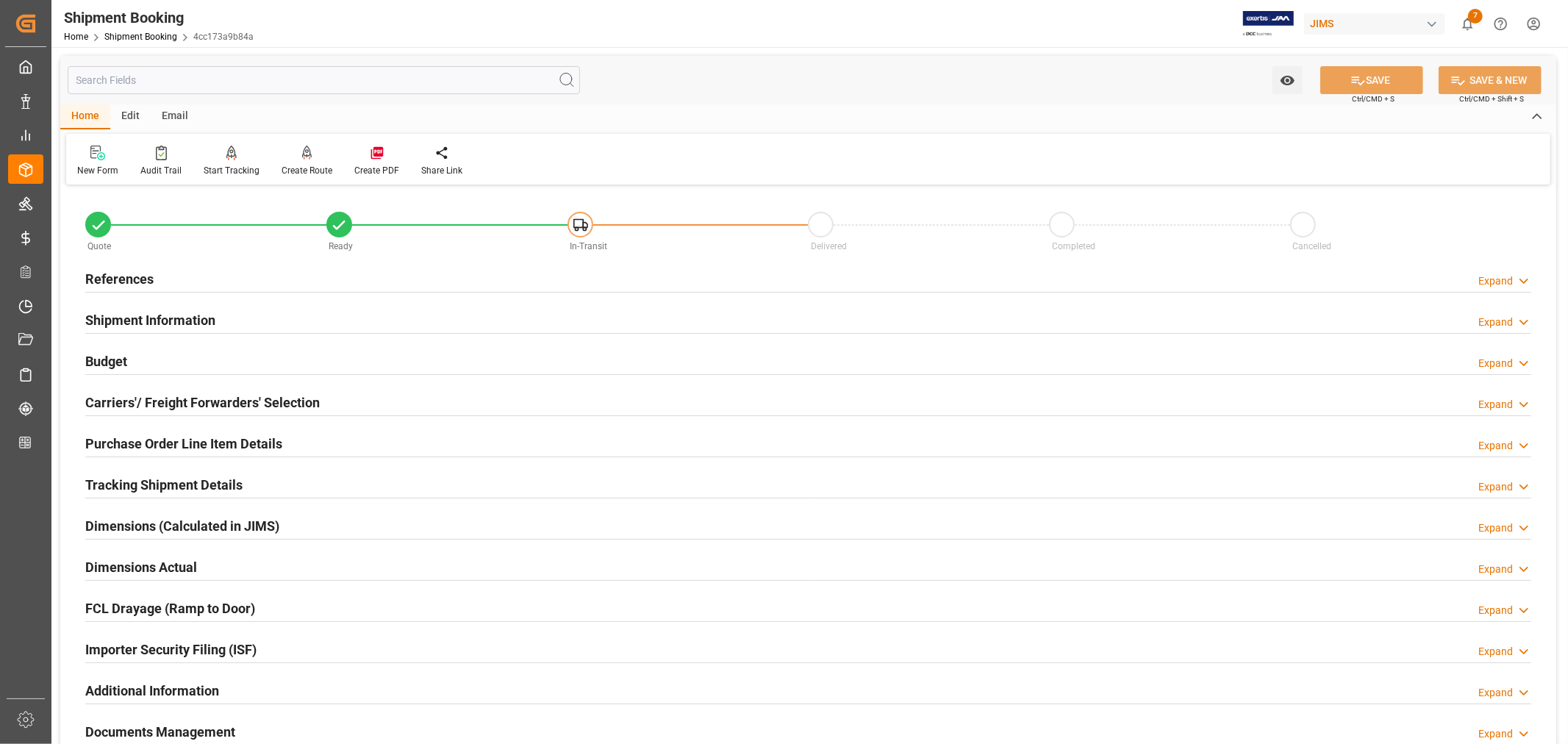
click at [258, 326] on div "Shipment Information Expand" at bounding box center [808, 319] width 1446 height 28
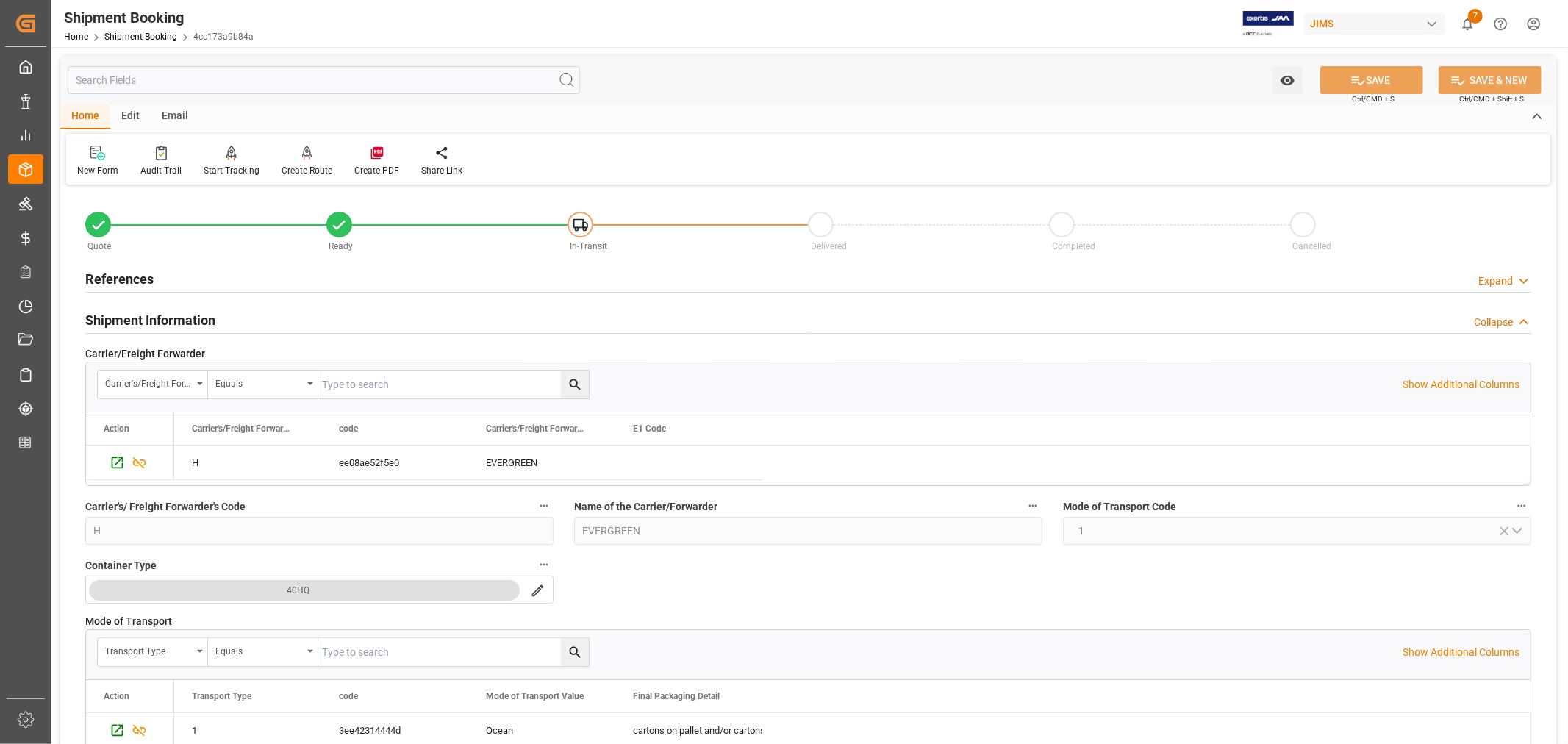
click at [198, 319] on h2 "Shipment Information" at bounding box center [151, 319] width 130 height 20
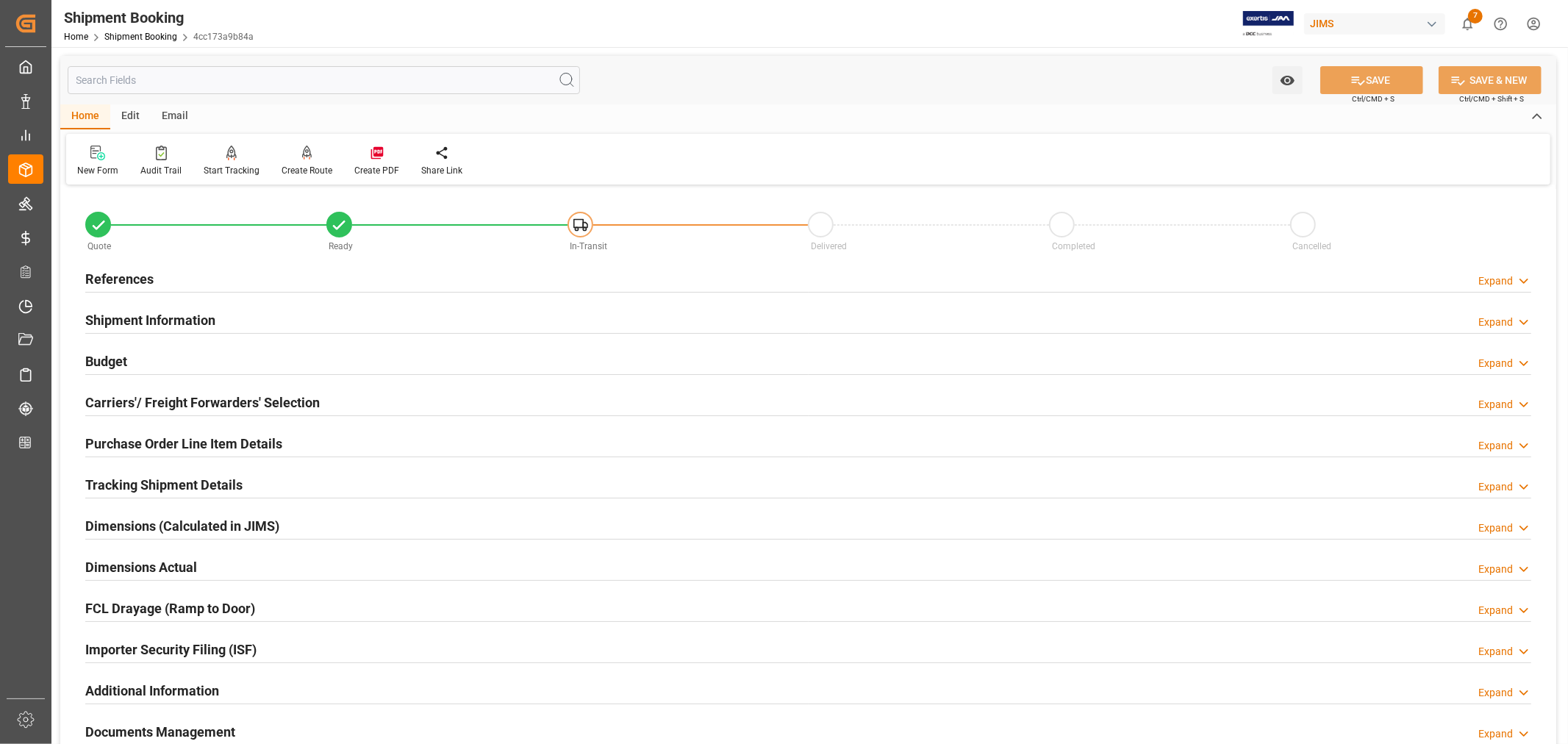
click at [225, 399] on h2 "Carriers'/ Freight Forwarders' Selection" at bounding box center [203, 402] width 235 height 20
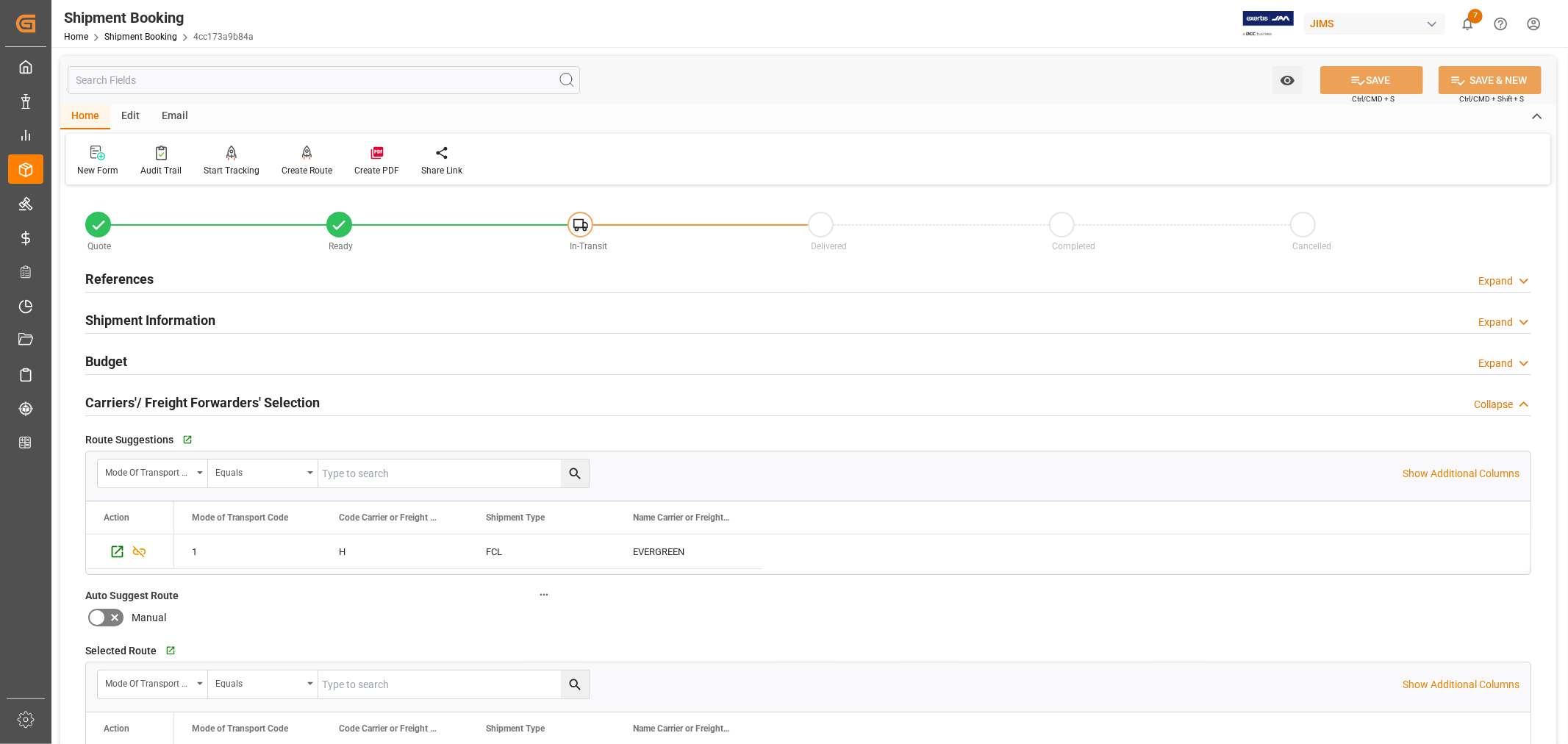
click at [225, 399] on h2 "Carriers'/ Freight Forwarders' Selection" at bounding box center [203, 402] width 235 height 20
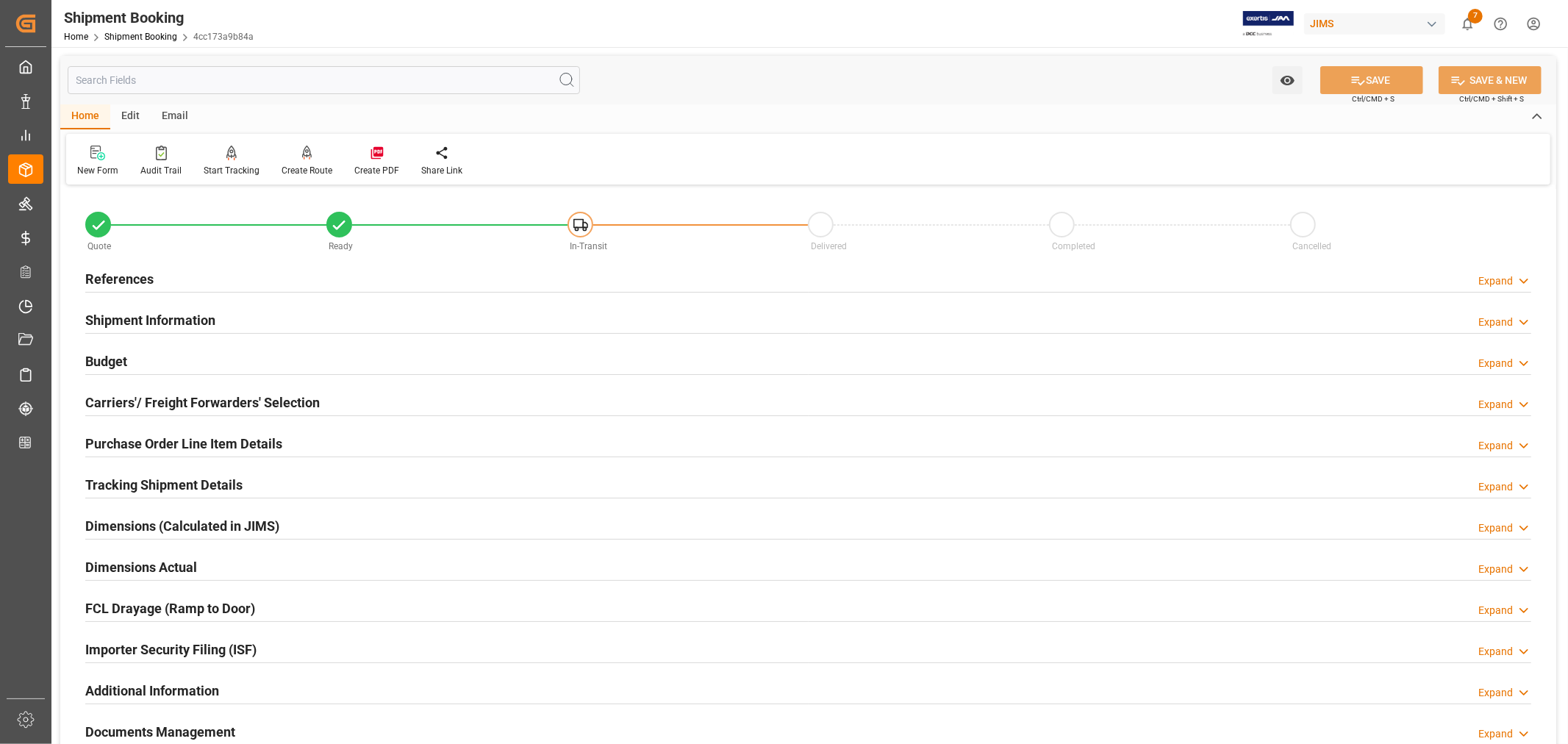
click at [142, 281] on h2 "References" at bounding box center [119, 278] width 68 height 20
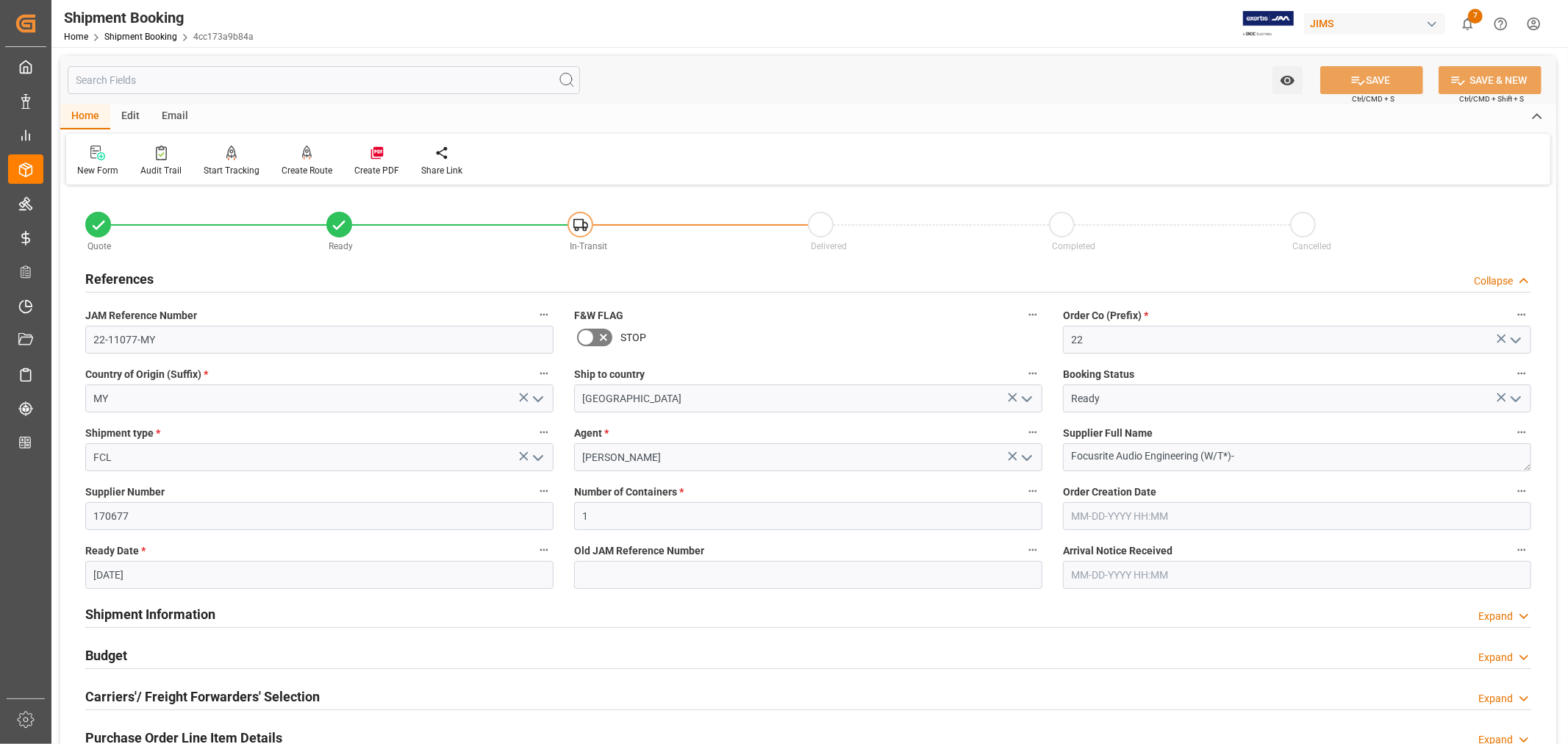
click at [132, 275] on h2 "References" at bounding box center [119, 278] width 68 height 20
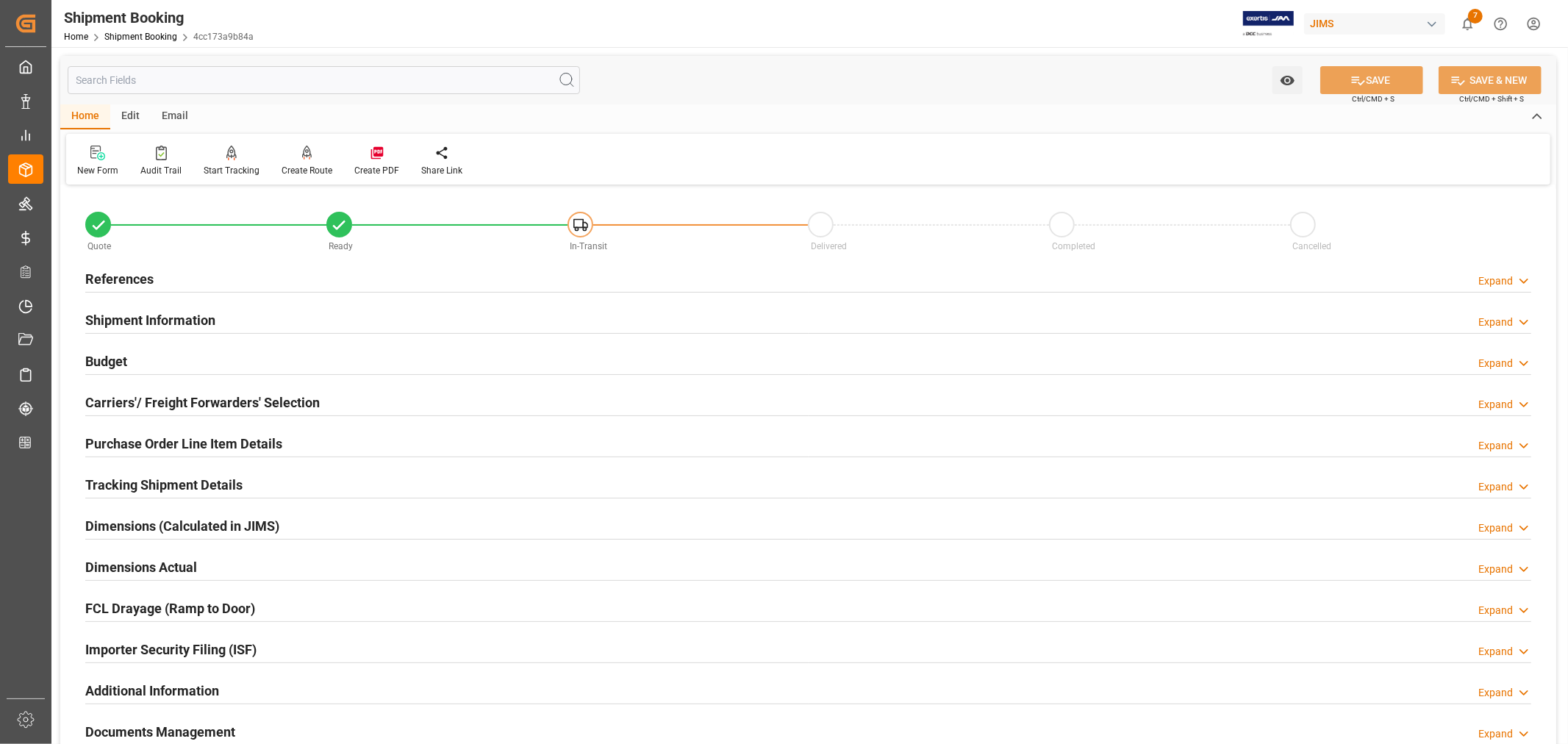
click at [149, 311] on h2 "Shipment Information" at bounding box center [151, 319] width 130 height 20
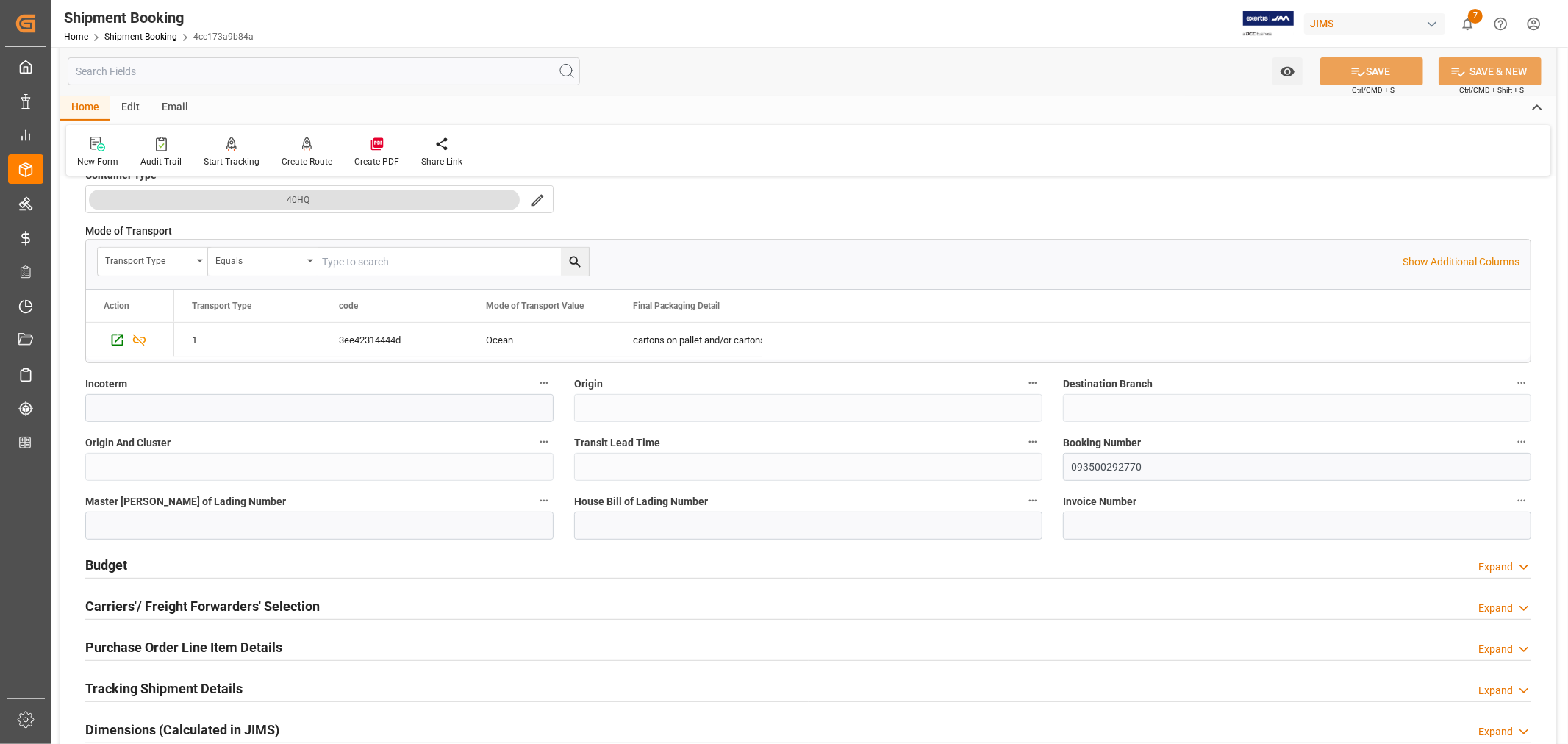
scroll to position [408, 0]
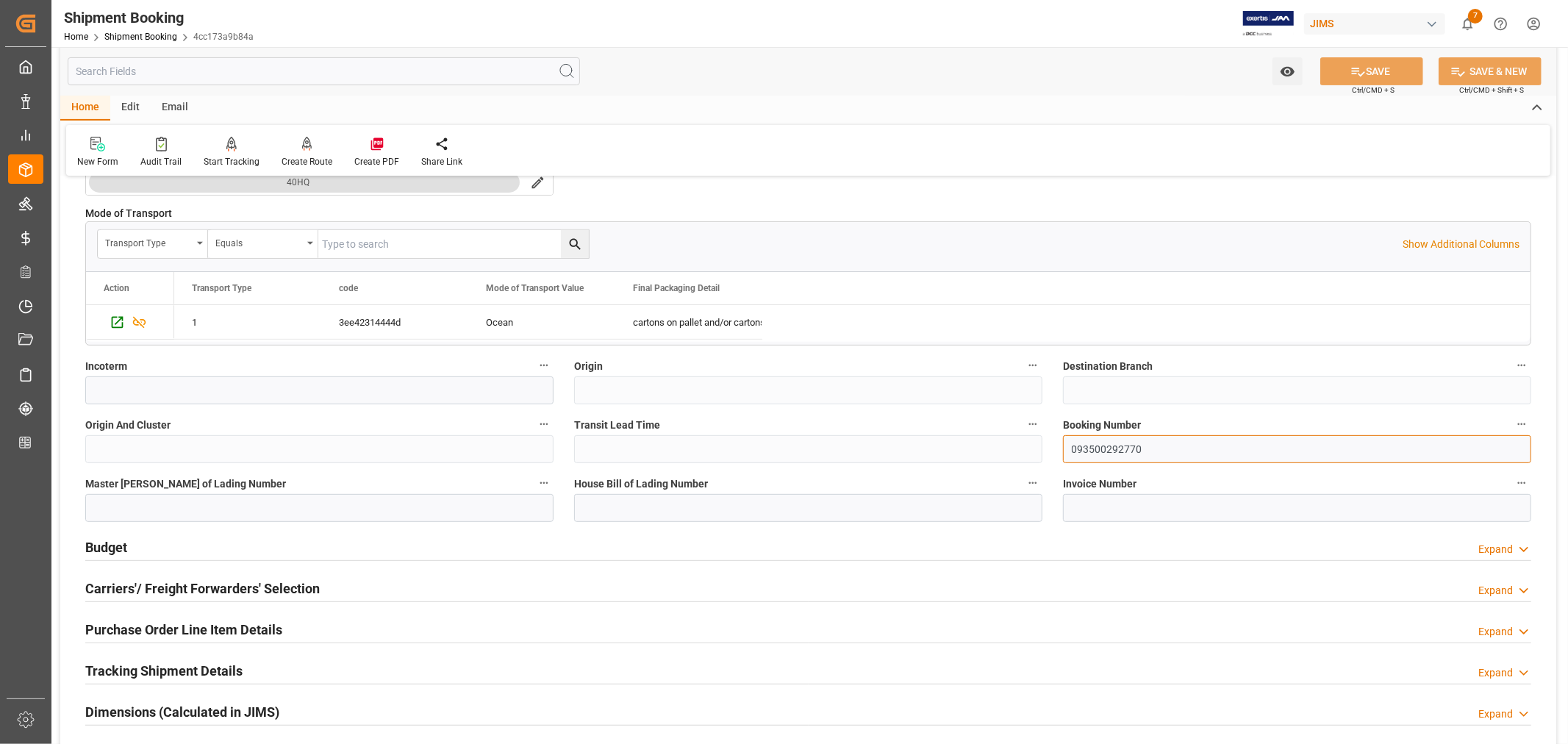
click at [1085, 449] on input "093500292770" at bounding box center [1296, 449] width 468 height 28
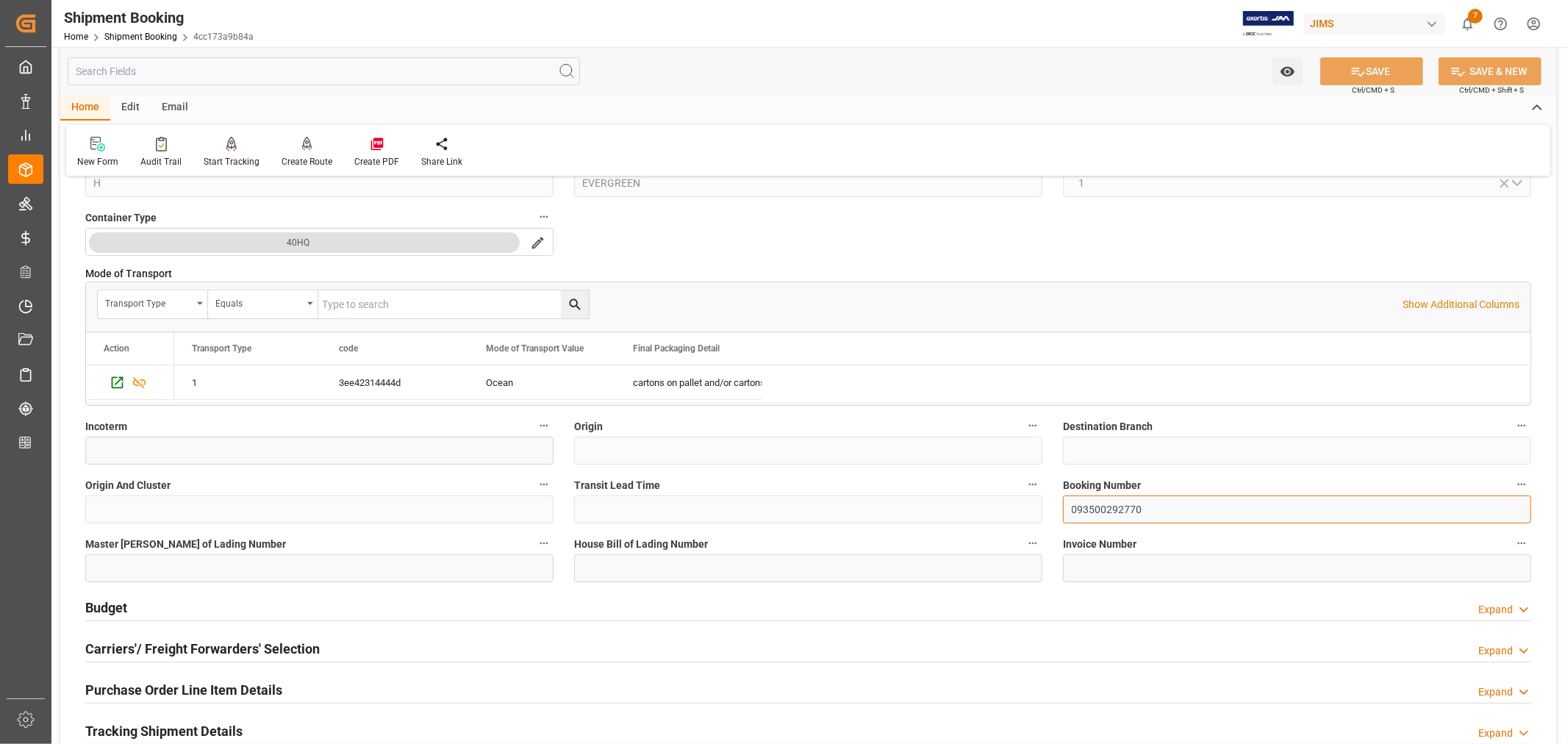
scroll to position [0, 0]
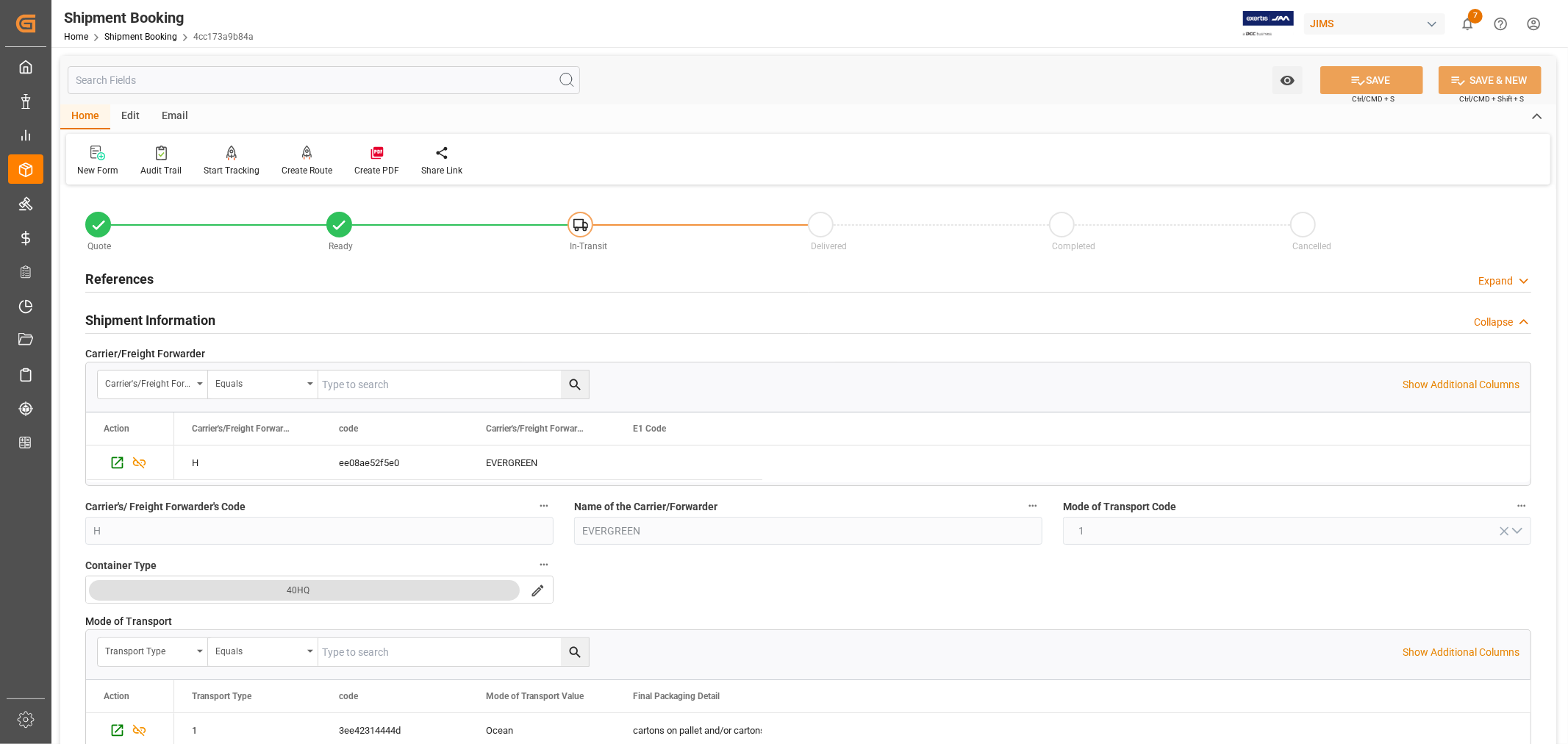
click at [124, 270] on h2 "References" at bounding box center [119, 278] width 68 height 20
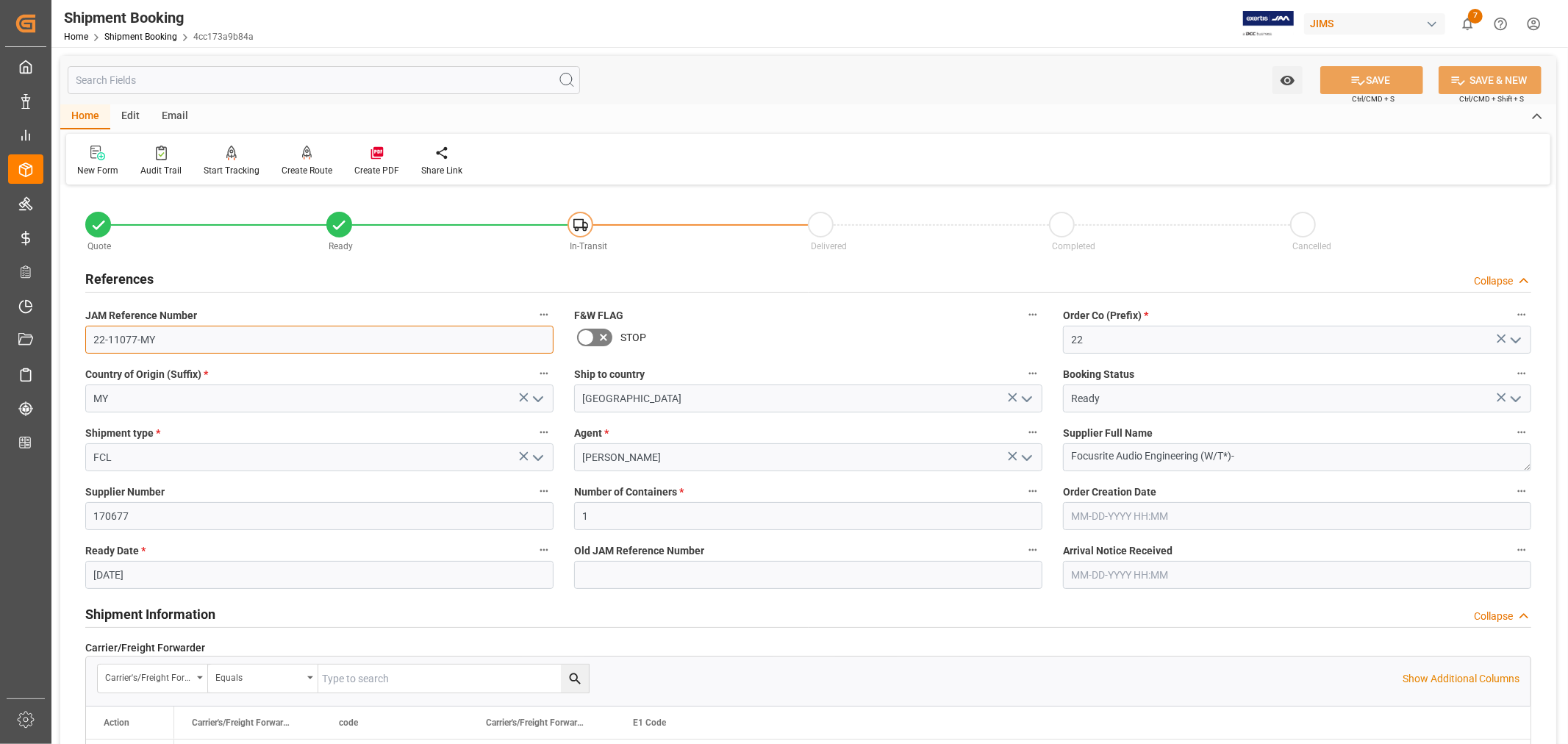
drag, startPoint x: 155, startPoint y: 338, endPoint x: 92, endPoint y: 334, distance: 63.1
click at [92, 334] on input "22-11077-MY" at bounding box center [319, 340] width 468 height 28
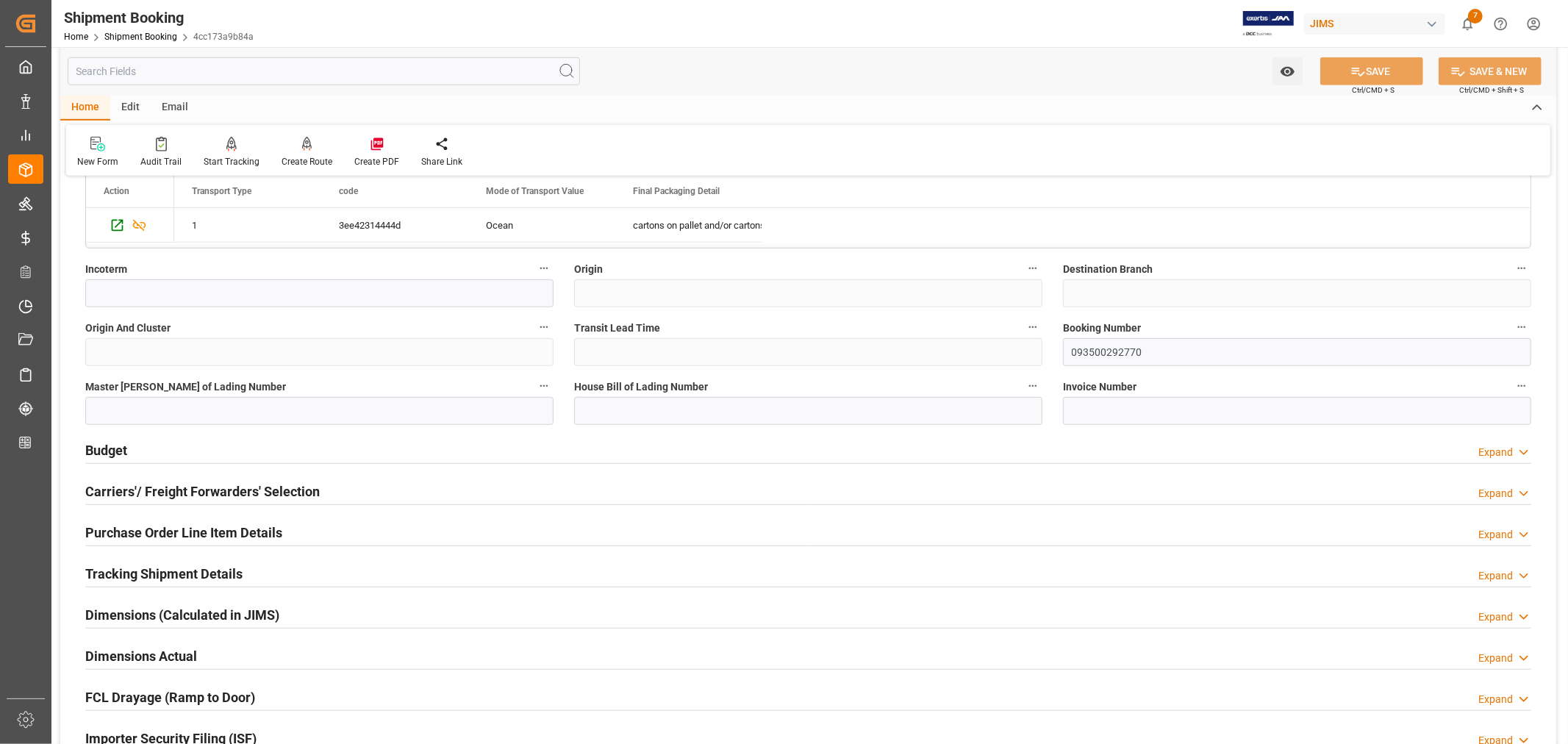
scroll to position [817, 0]
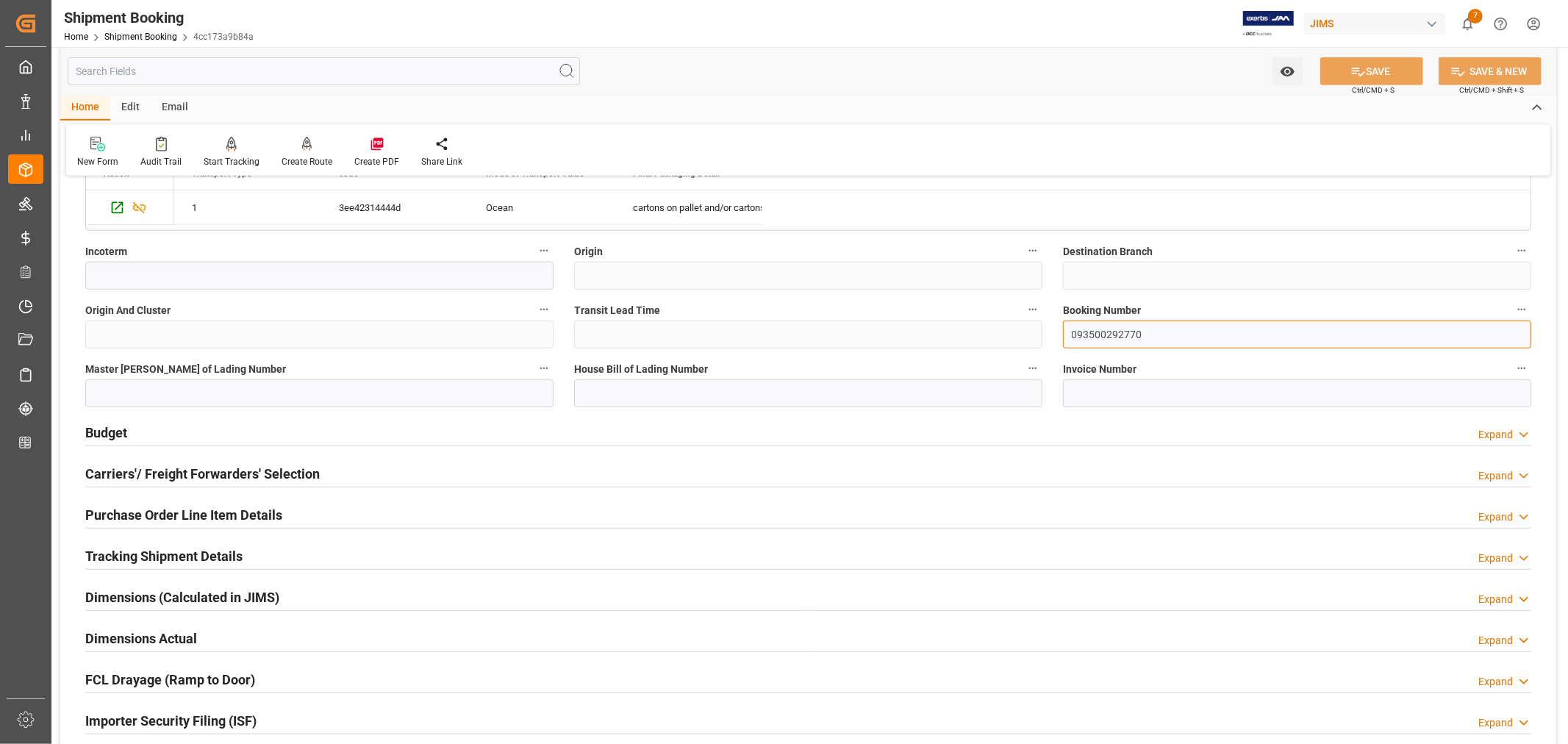
click at [1112, 333] on input "093500292770" at bounding box center [1296, 334] width 468 height 28
click at [599, 387] on input at bounding box center [807, 393] width 468 height 28
paste input "093500292770"
type input "093500292770"
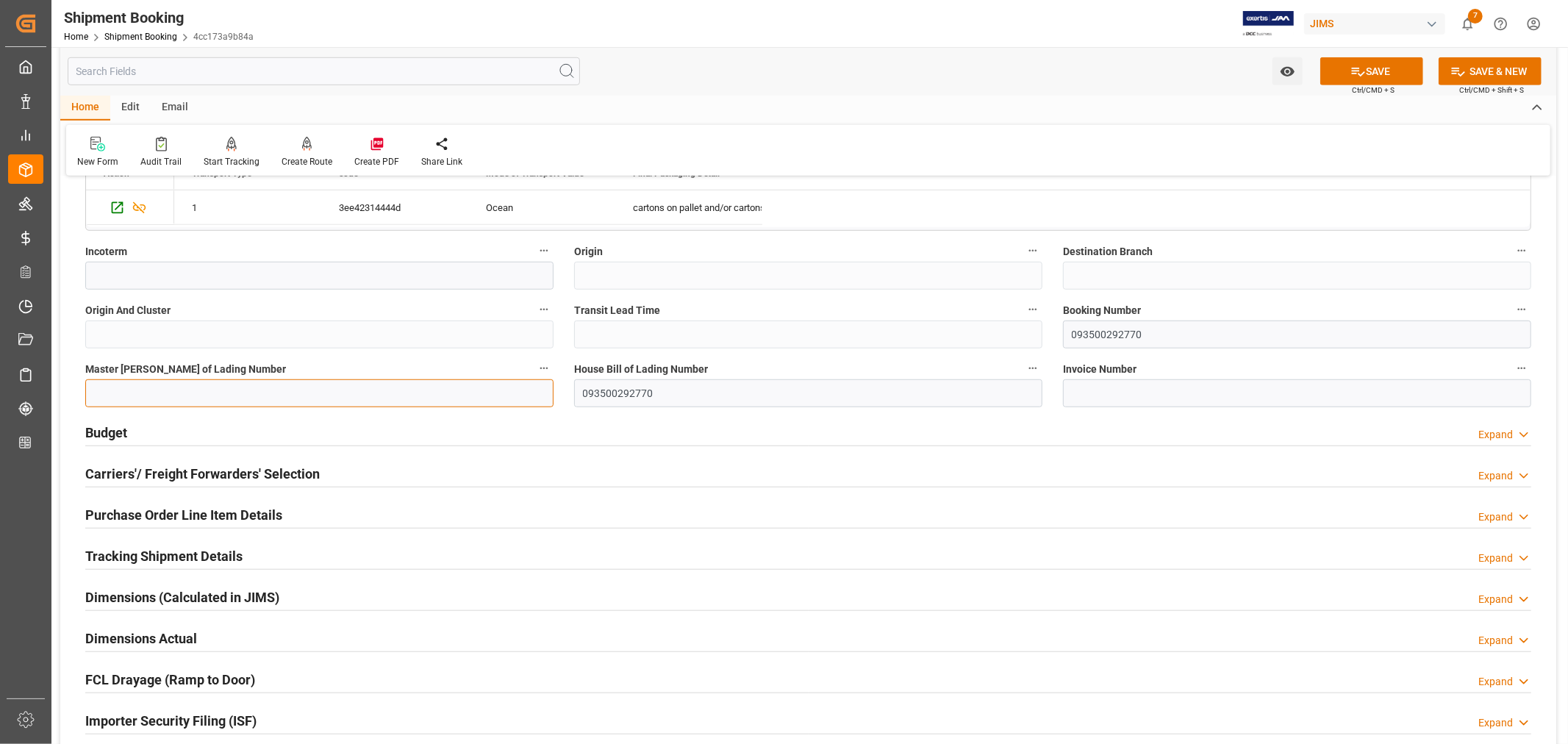
click at [120, 393] on input at bounding box center [319, 393] width 468 height 28
paste input "093500292770"
type input "EGLV093500292770"
click at [1382, 69] on button "SAVE" at bounding box center [1372, 72] width 103 height 28
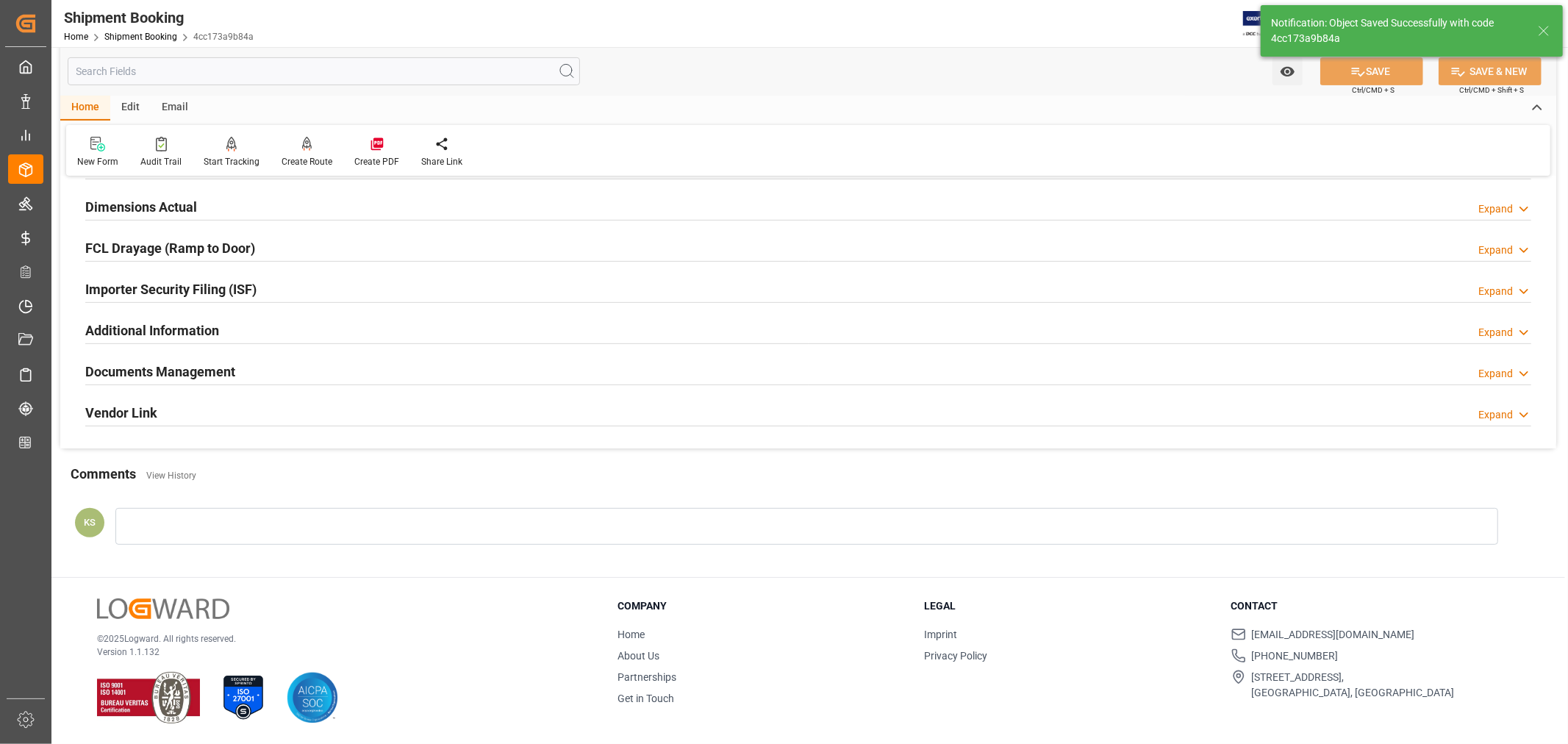
scroll to position [0, 0]
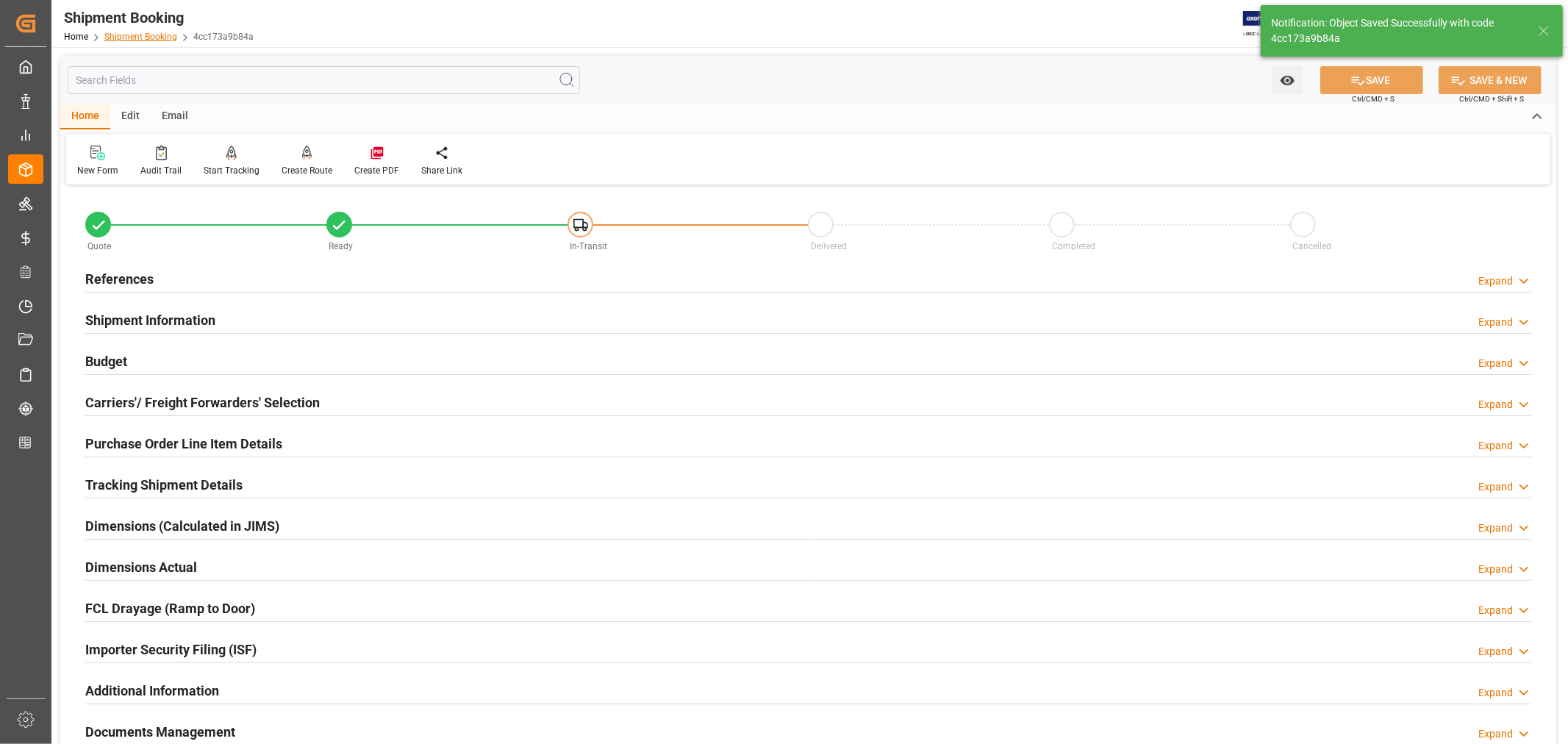
click at [148, 32] on link "Shipment Booking" at bounding box center [141, 36] width 73 height 10
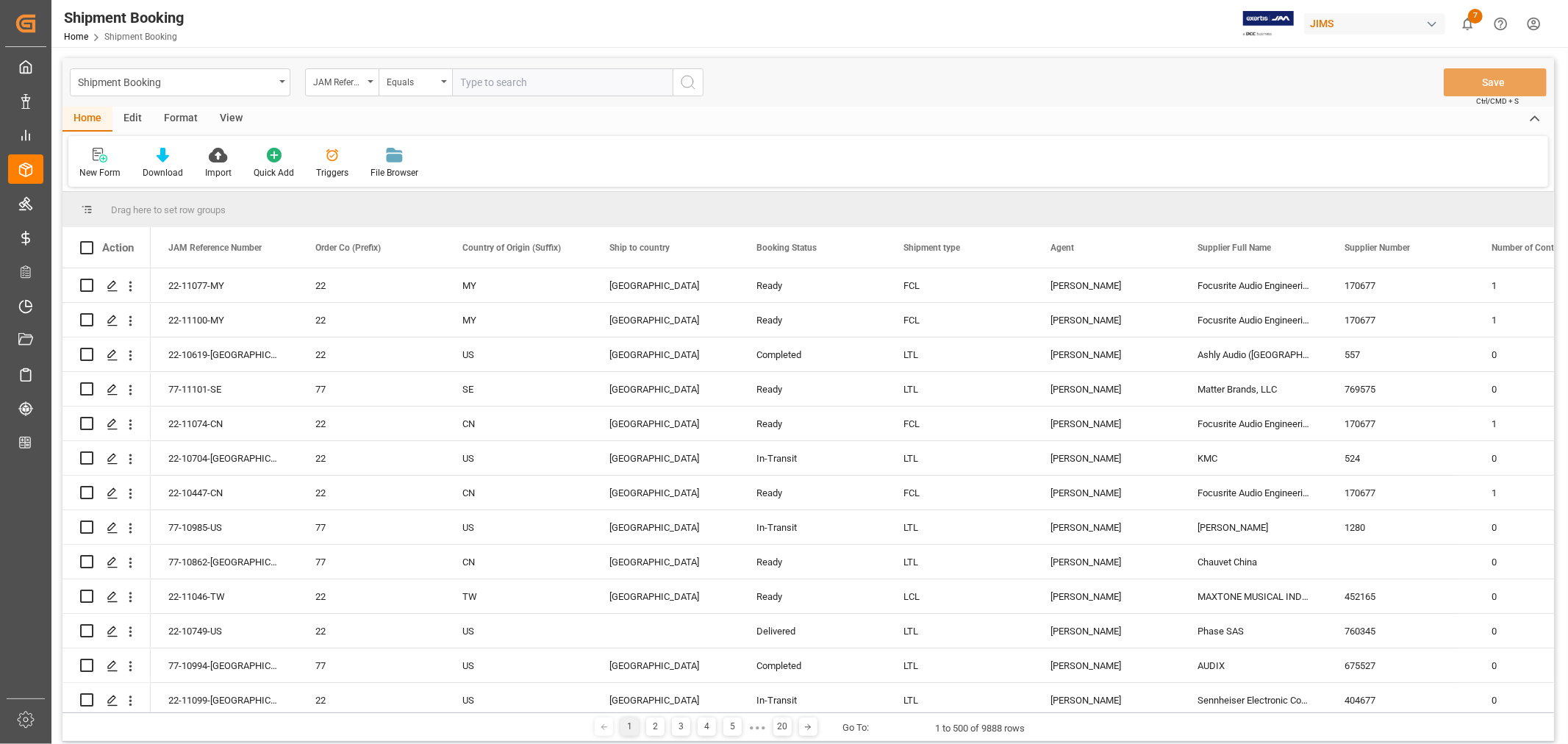
click at [487, 82] on input "text" at bounding box center [561, 82] width 221 height 28
paste input "22-11076-CN"
click at [461, 83] on input "22-11076-CN" at bounding box center [561, 82] width 221 height 28
type input "22-11076-CN"
click at [691, 79] on icon "search button" at bounding box center [687, 82] width 18 height 18
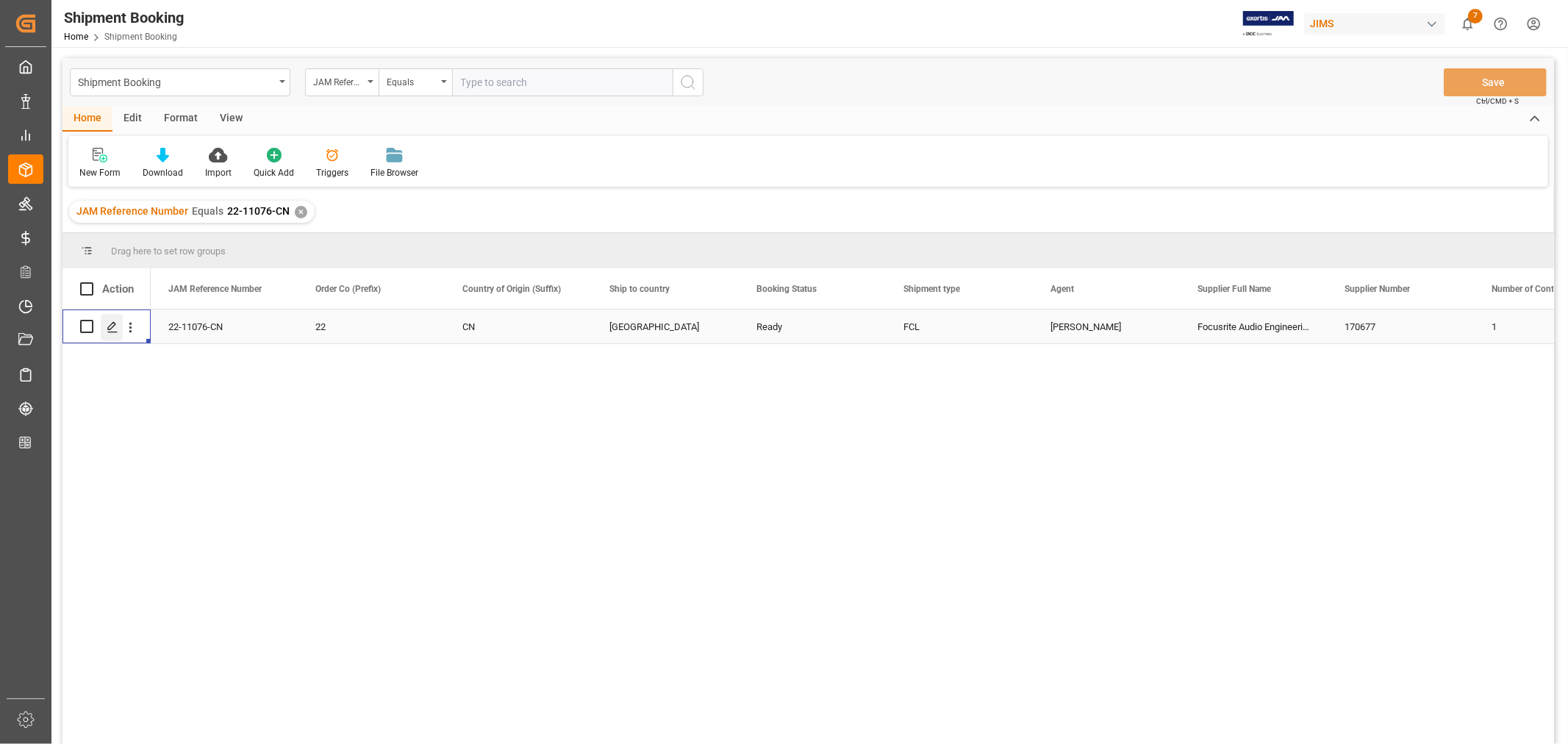
click at [111, 330] on icon "Press SPACE to select this row." at bounding box center [112, 327] width 12 height 12
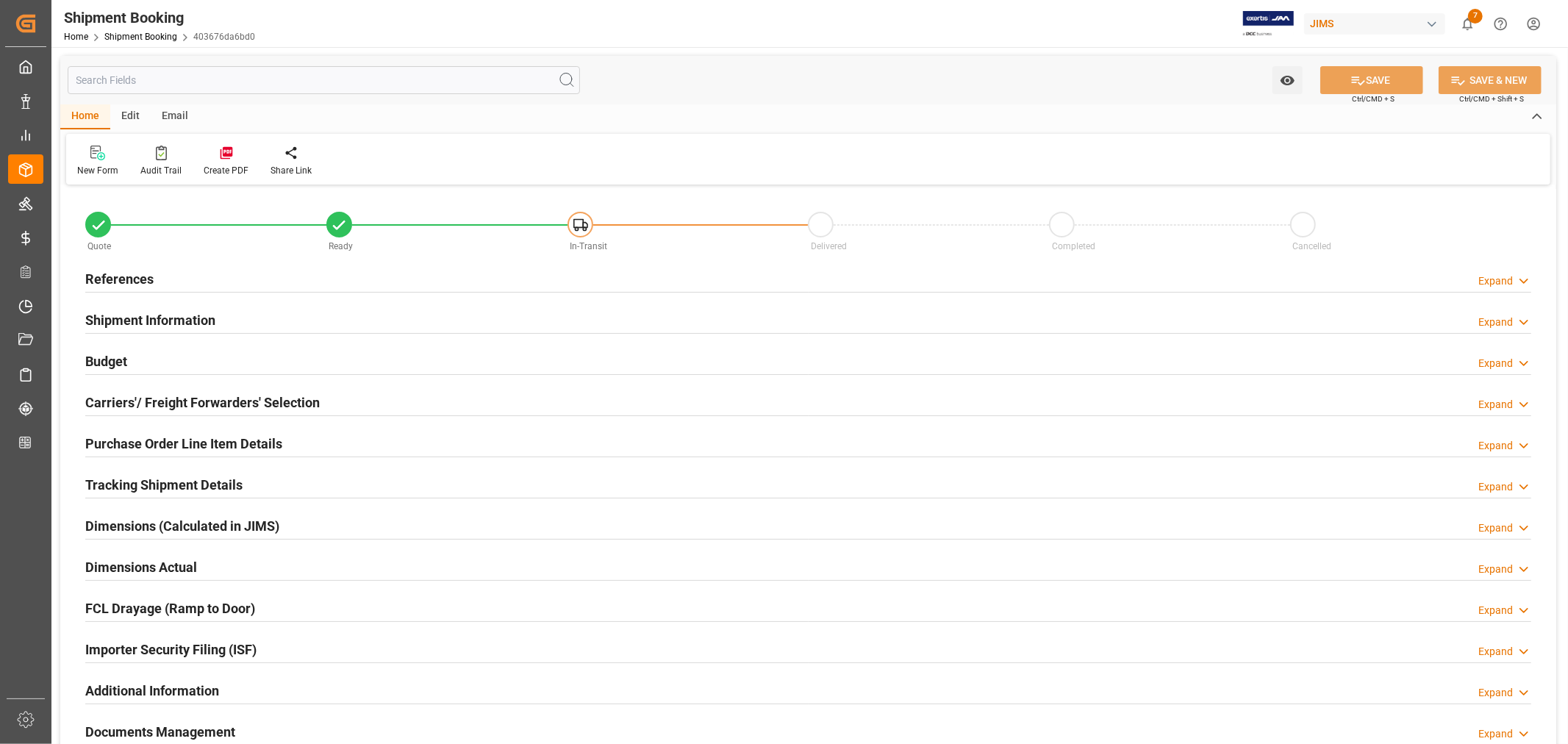
type input "1"
type input "09-22-2025"
click at [142, 277] on h2 "References" at bounding box center [119, 278] width 68 height 20
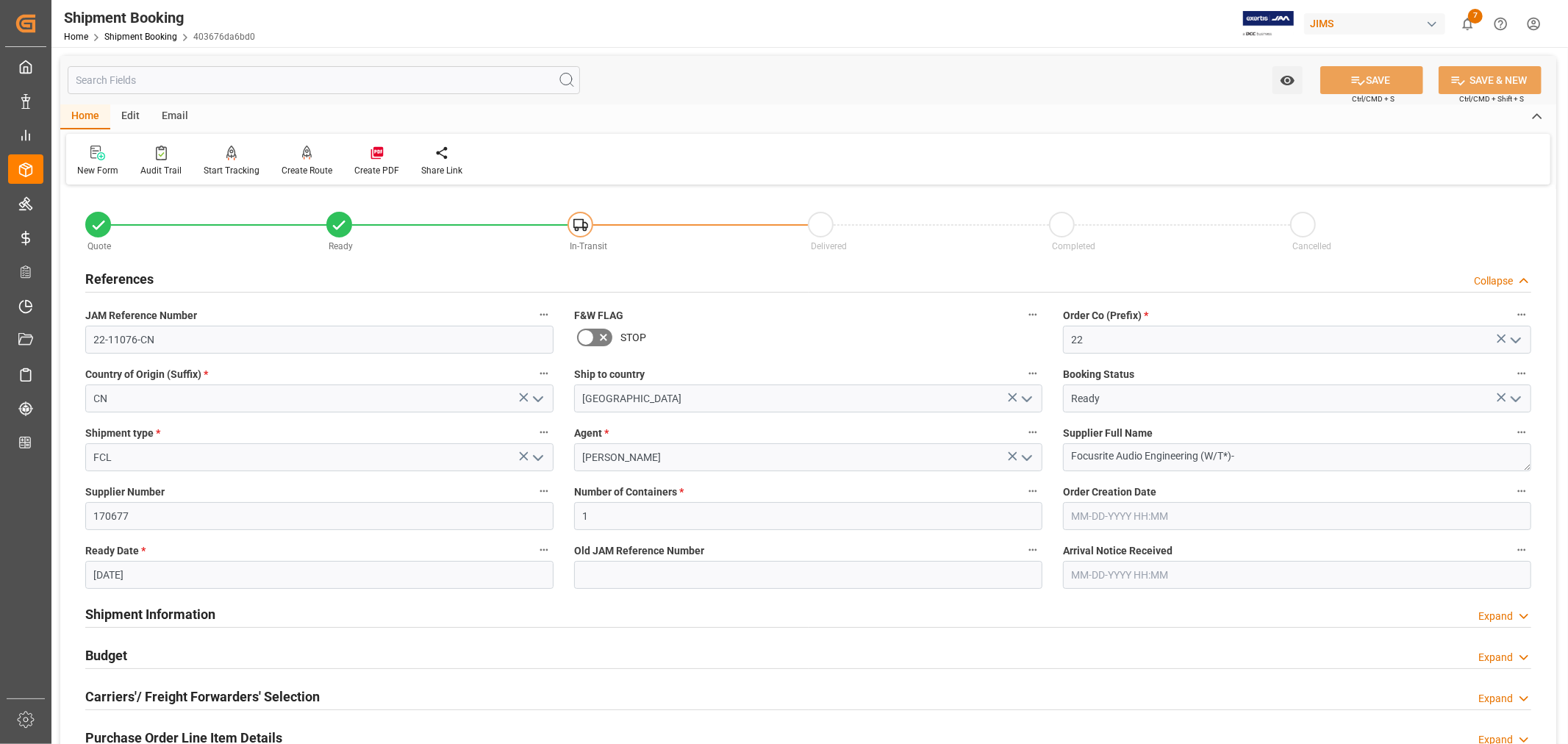
click at [539, 458] on polyline "open menu" at bounding box center [537, 457] width 8 height 5
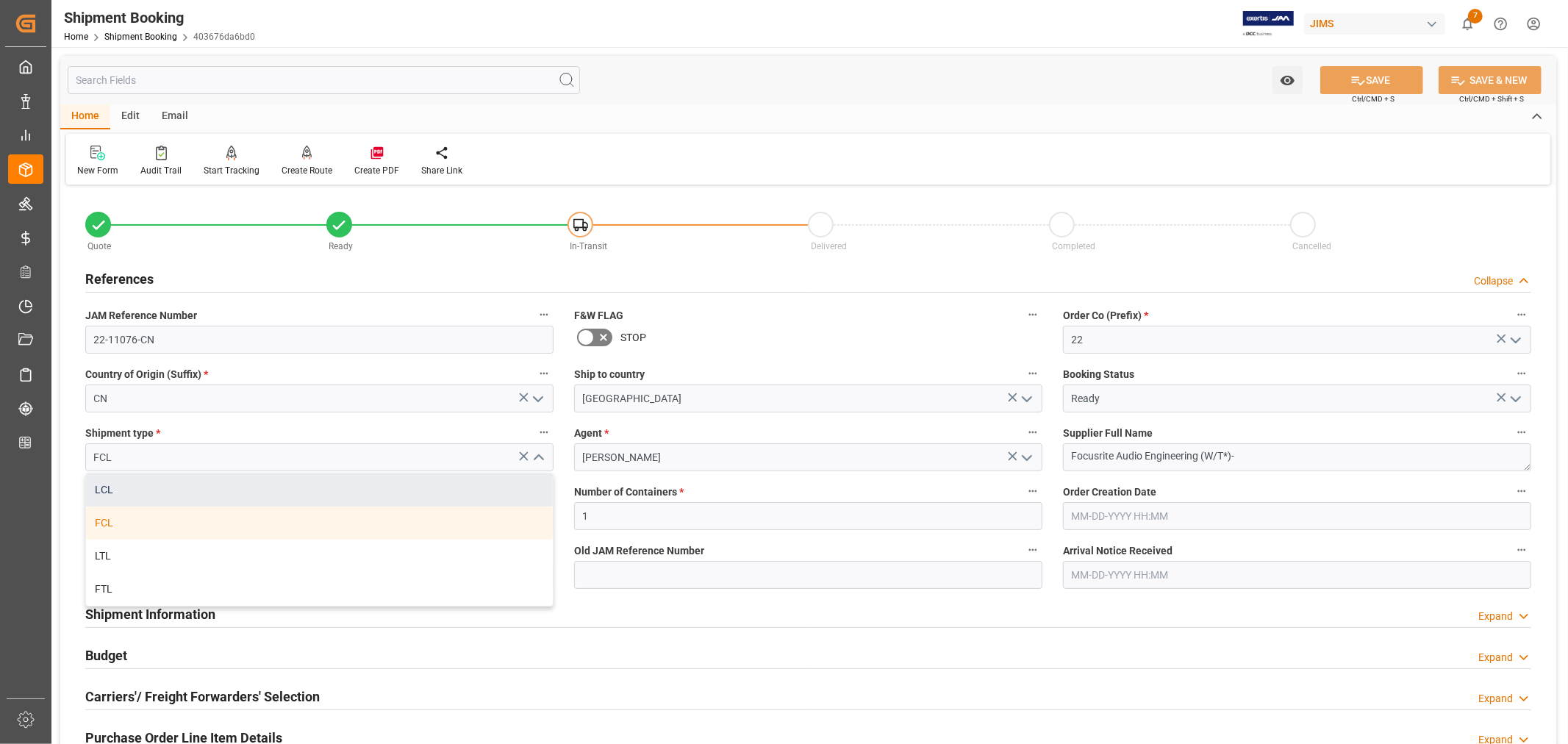
click at [312, 496] on div "LCL" at bounding box center [318, 490] width 466 height 34
type input "LCL"
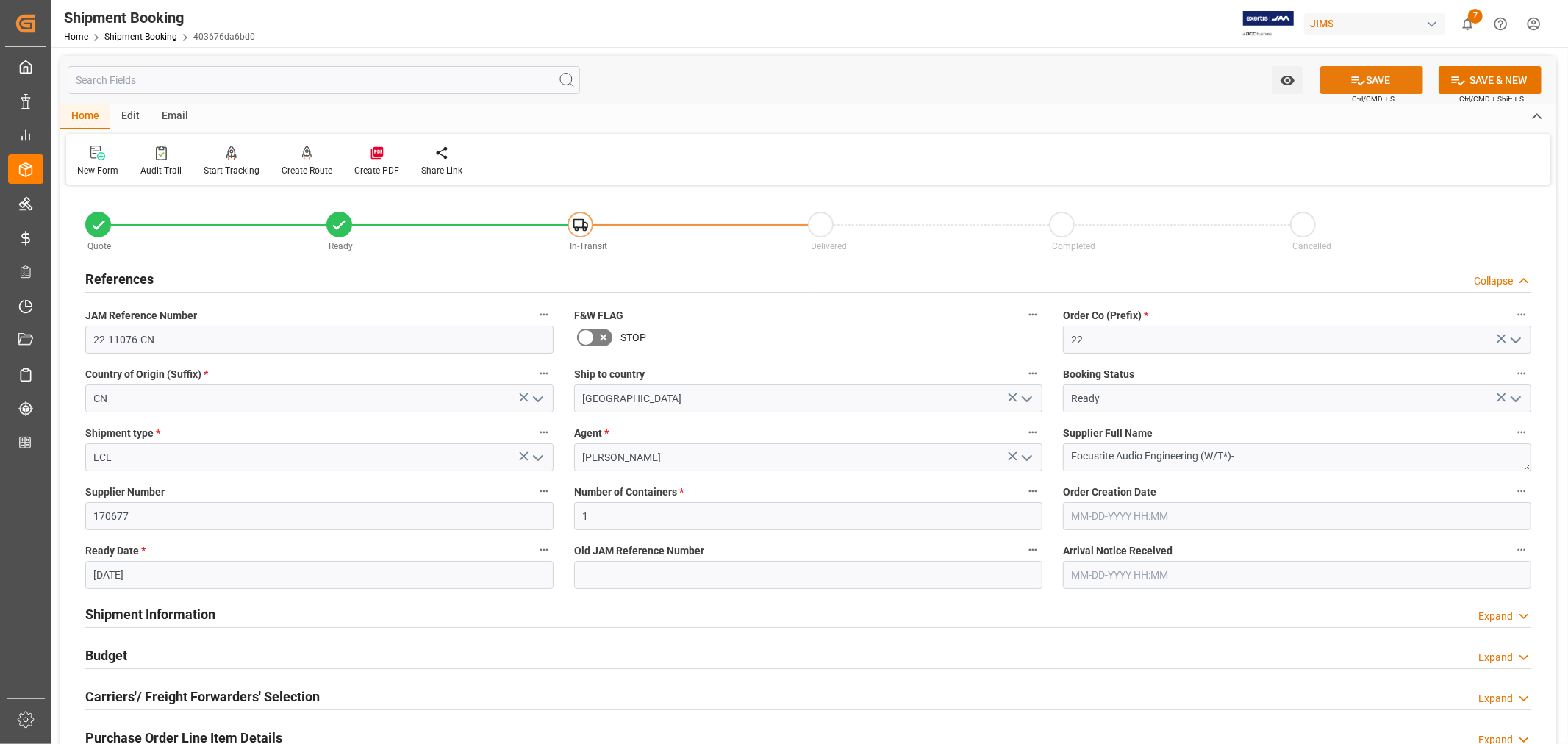
click at [1365, 86] on button "SAVE" at bounding box center [1372, 80] width 103 height 28
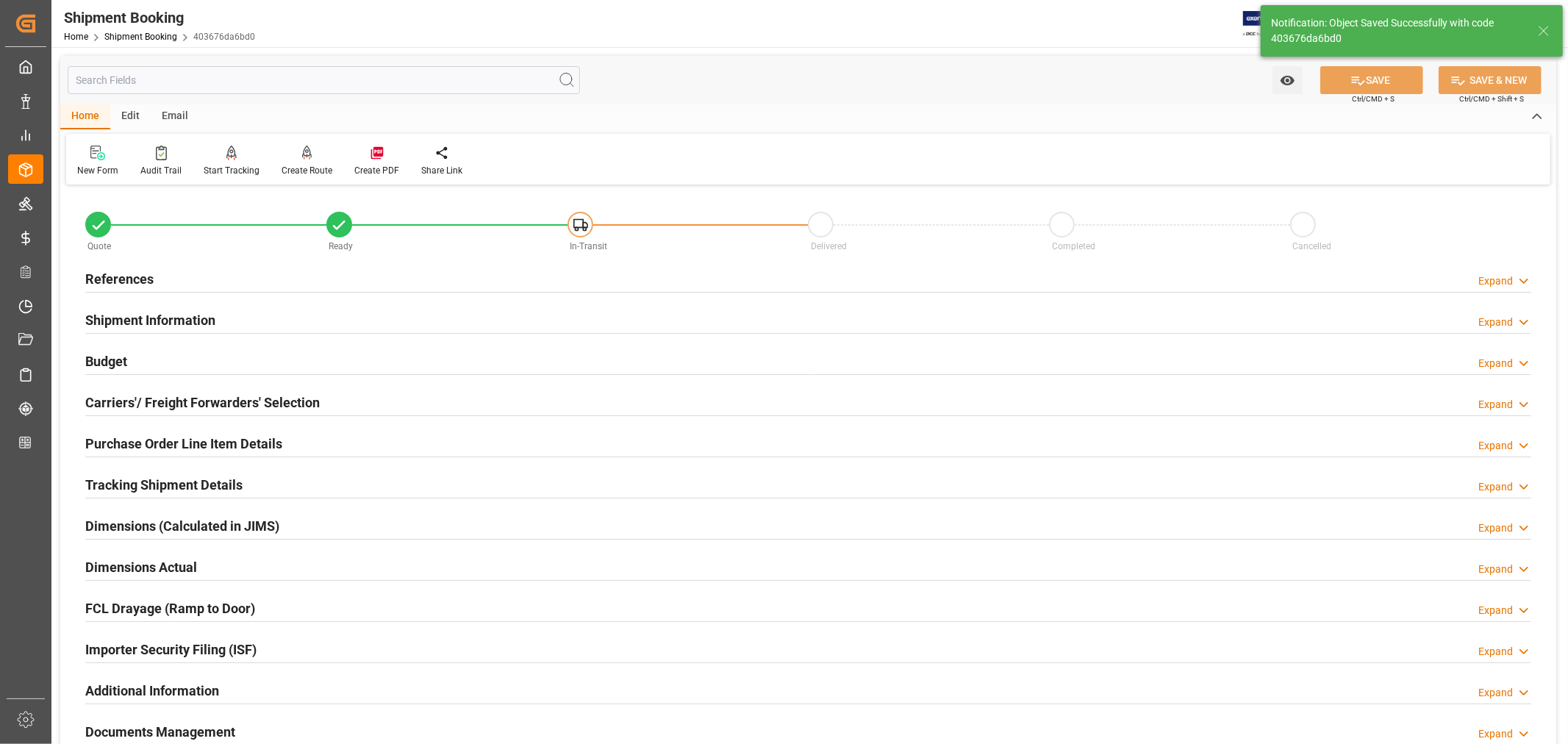
click at [184, 396] on h2 "Carriers'/ Freight Forwarders' Selection" at bounding box center [203, 402] width 235 height 20
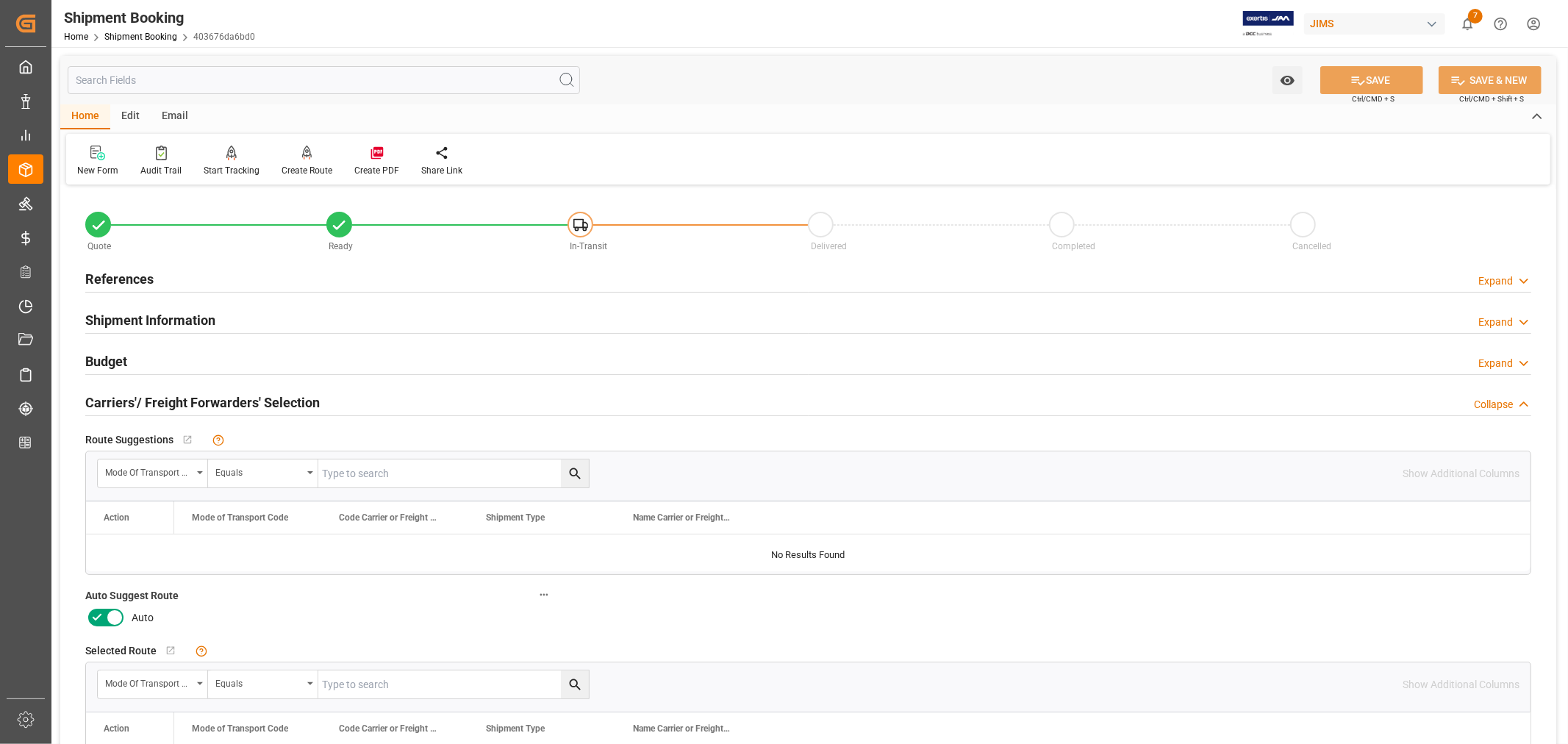
click at [113, 615] on icon at bounding box center [115, 618] width 7 height 7
click at [0, 0] on input "checkbox" at bounding box center [0, 0] width 0 height 0
click at [1378, 78] on button "SAVE" at bounding box center [1372, 80] width 103 height 28
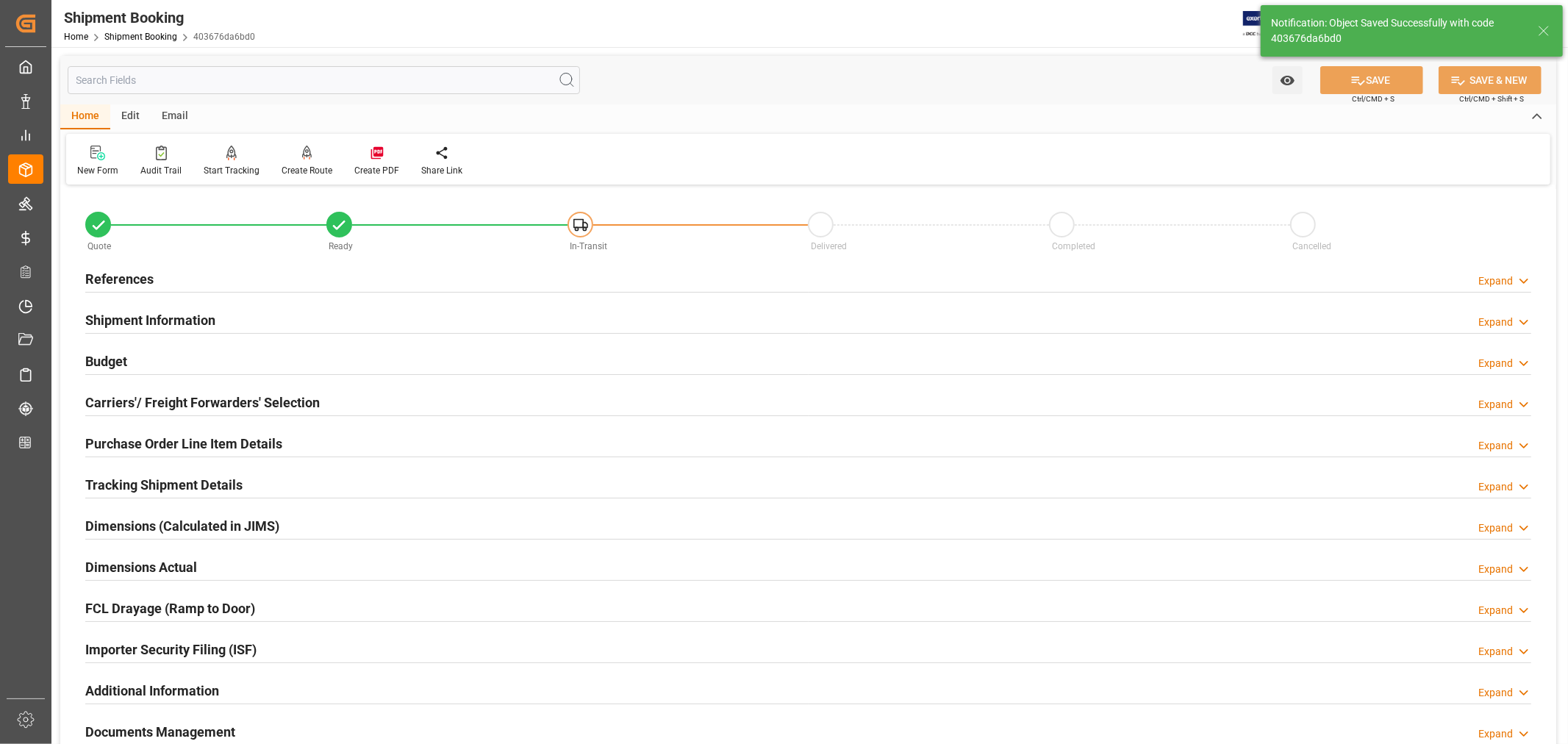
click at [172, 485] on h2 "Tracking Shipment Details" at bounding box center [164, 484] width 157 height 20
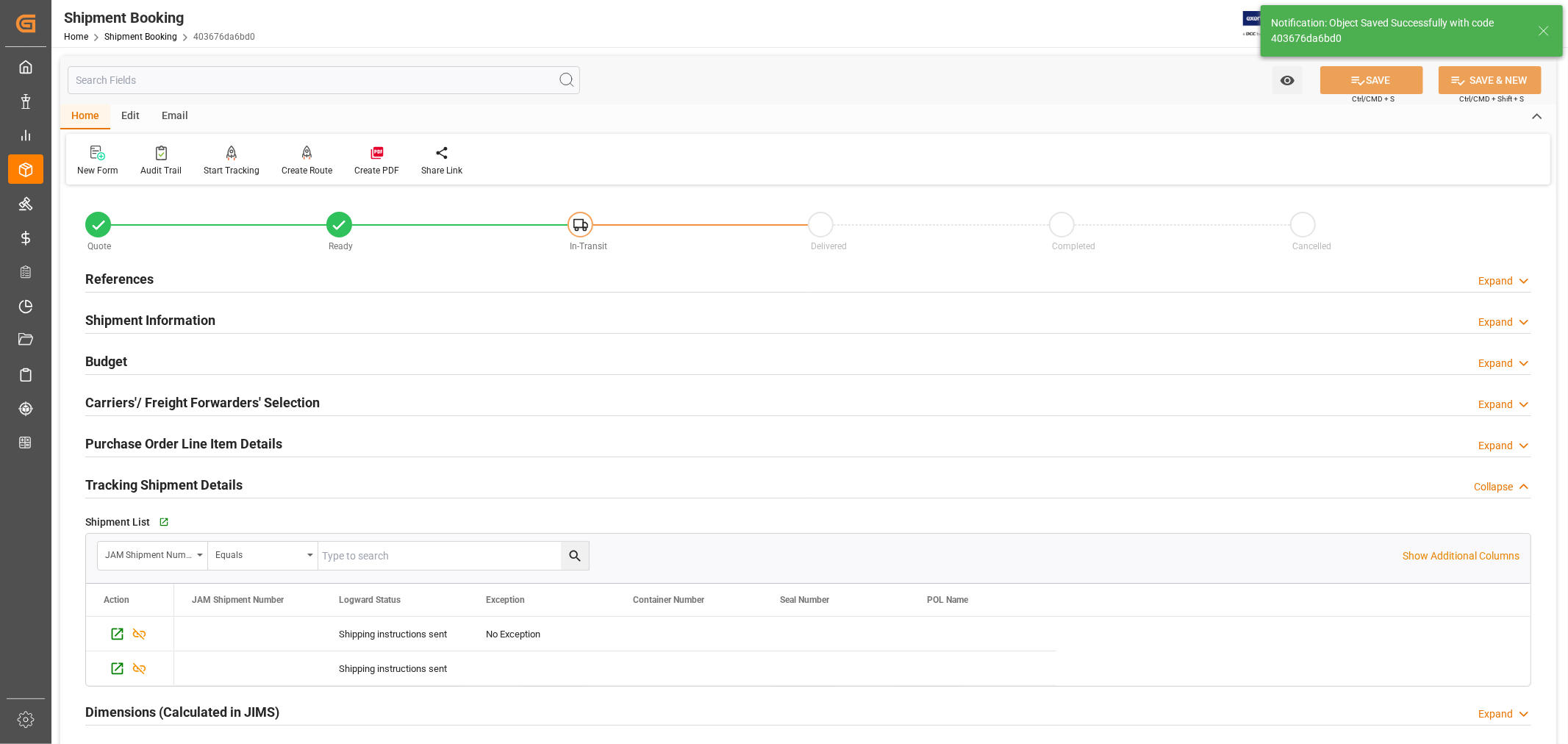
click at [172, 485] on h2 "Tracking Shipment Details" at bounding box center [164, 484] width 157 height 20
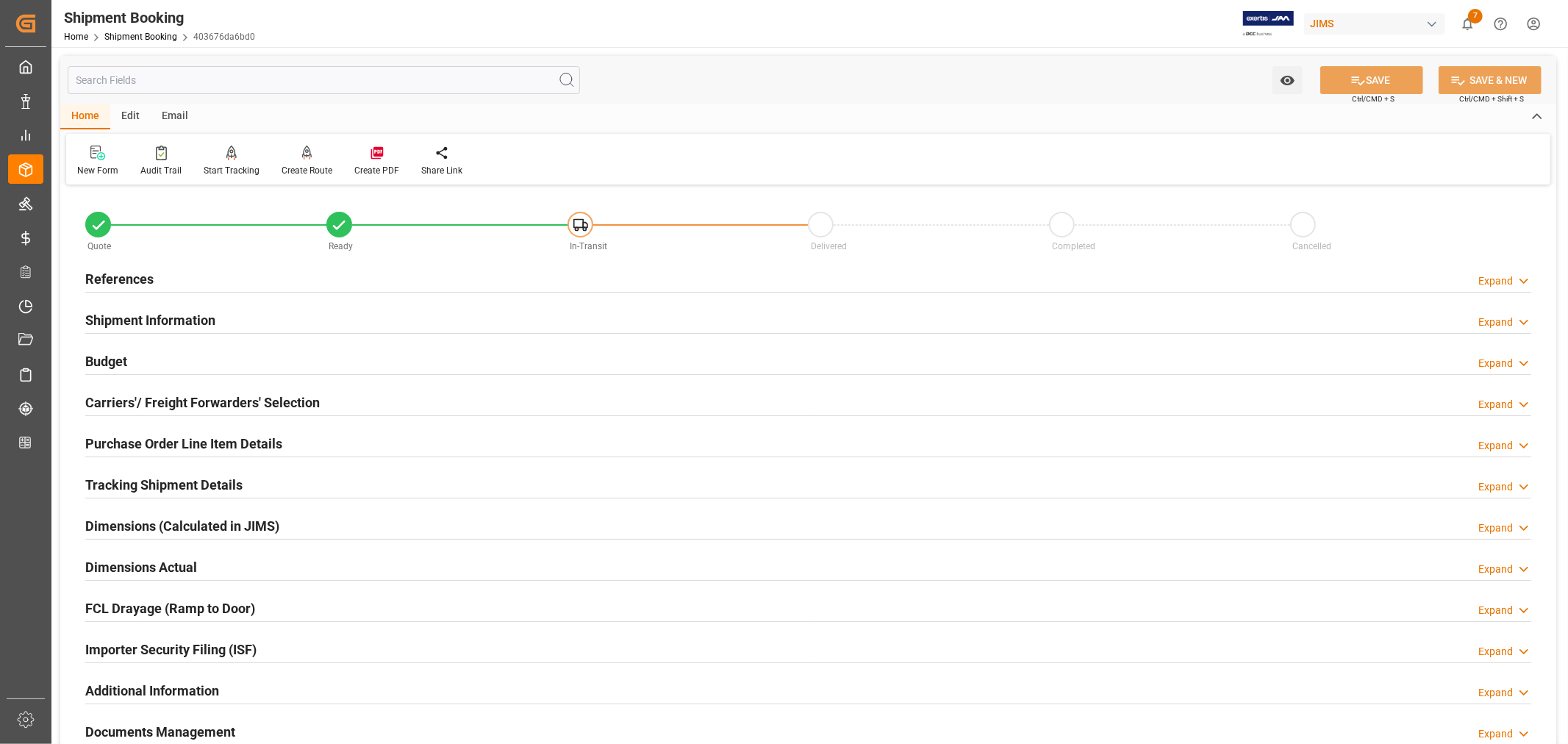
click at [133, 277] on h2 "References" at bounding box center [119, 278] width 68 height 20
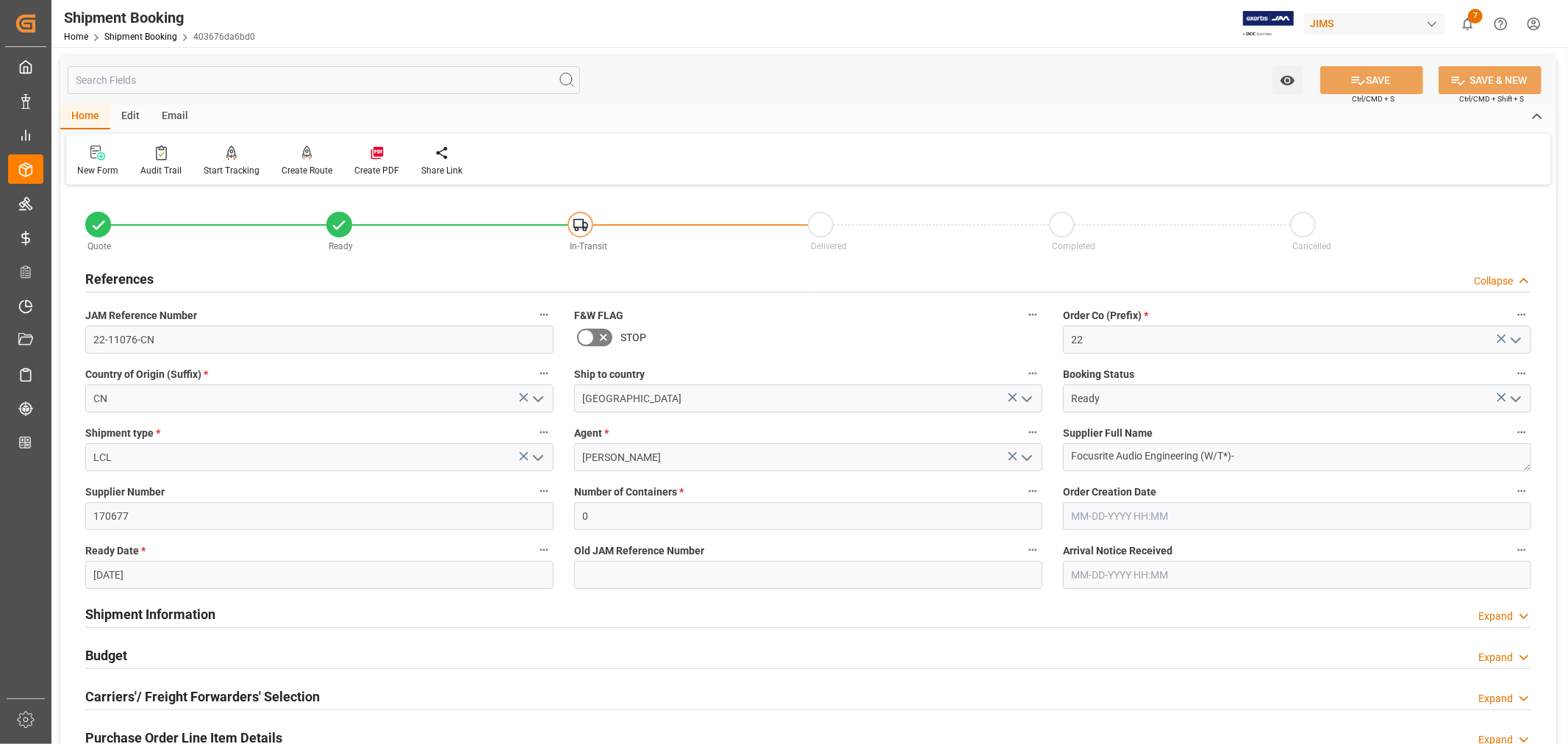
click at [133, 277] on h2 "References" at bounding box center [119, 278] width 68 height 20
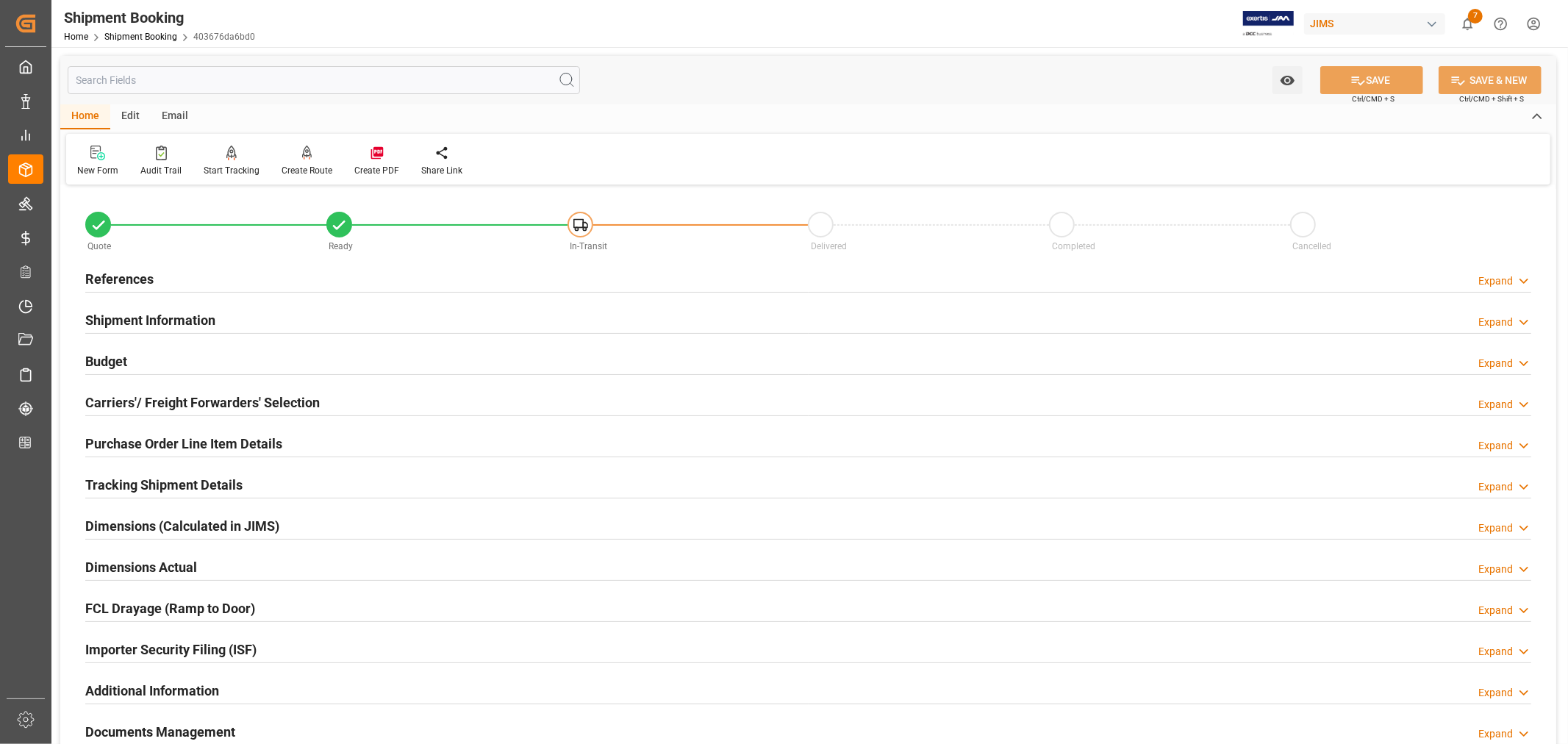
click at [186, 401] on h2 "Carriers'/ Freight Forwarders' Selection" at bounding box center [203, 402] width 235 height 20
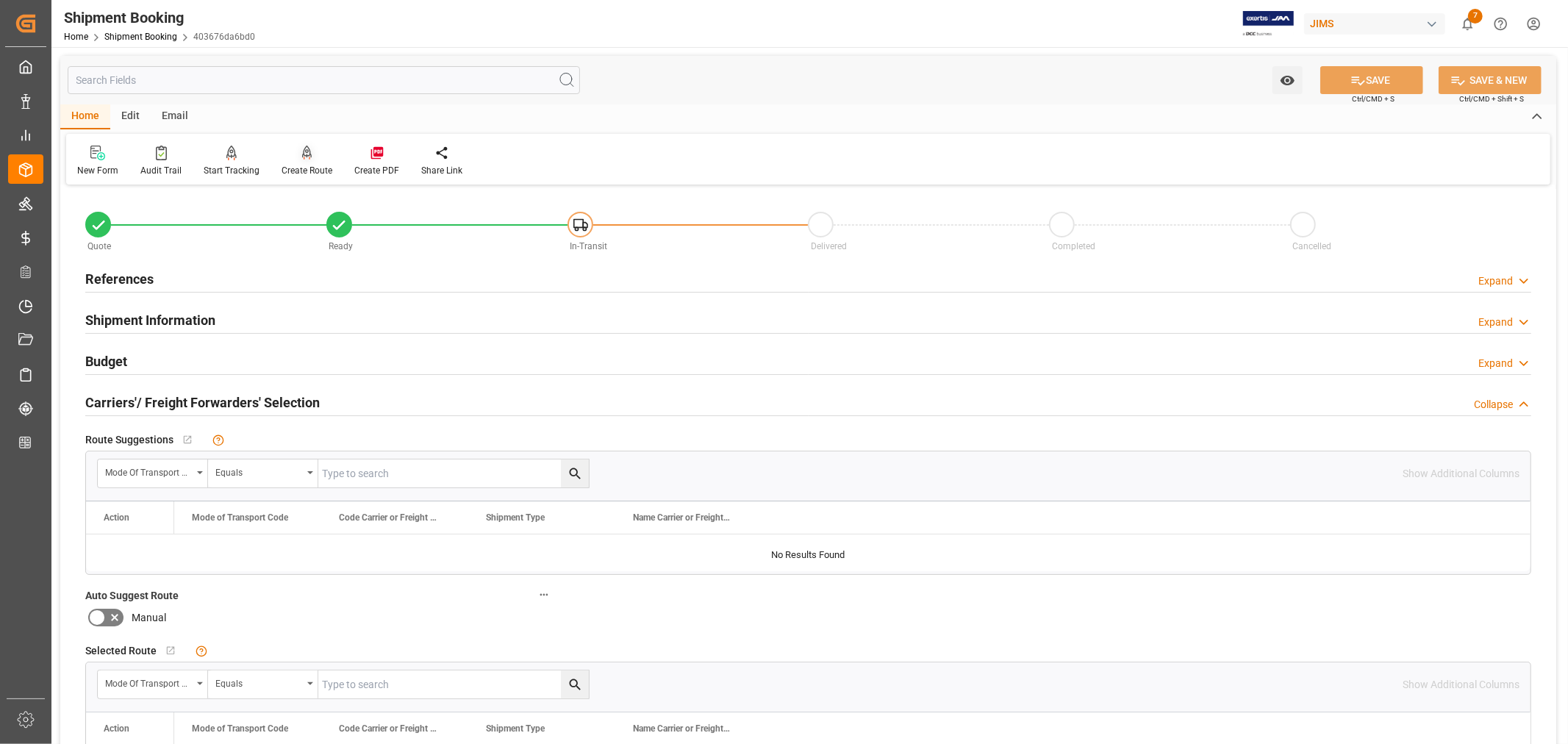
click at [304, 168] on div "Create Route" at bounding box center [306, 170] width 50 height 13
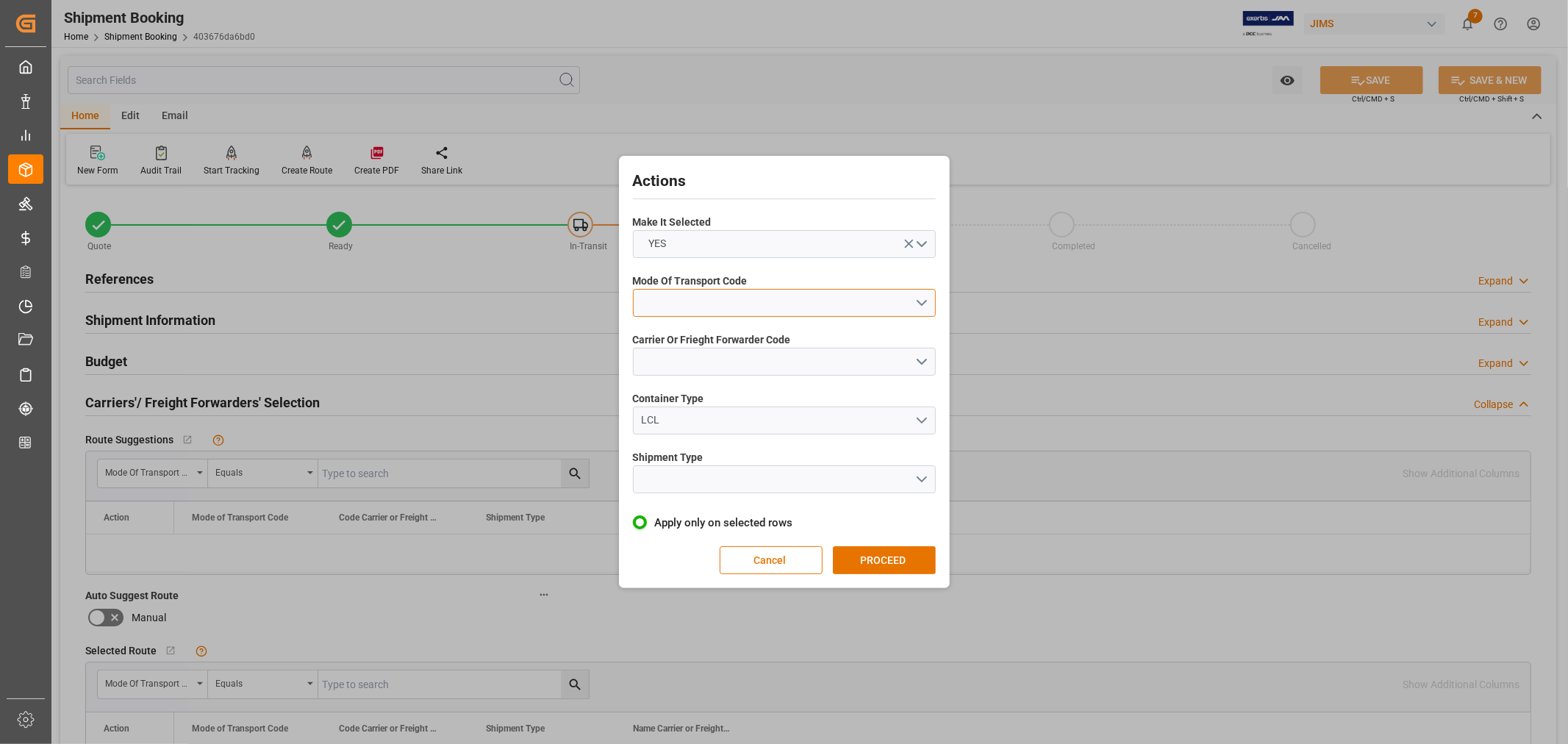
click at [678, 296] on button "open menu" at bounding box center [784, 303] width 303 height 28
click at [673, 302] on div "1- OCEAN" at bounding box center [784, 306] width 302 height 31
click at [673, 353] on button "open menu" at bounding box center [784, 361] width 303 height 28
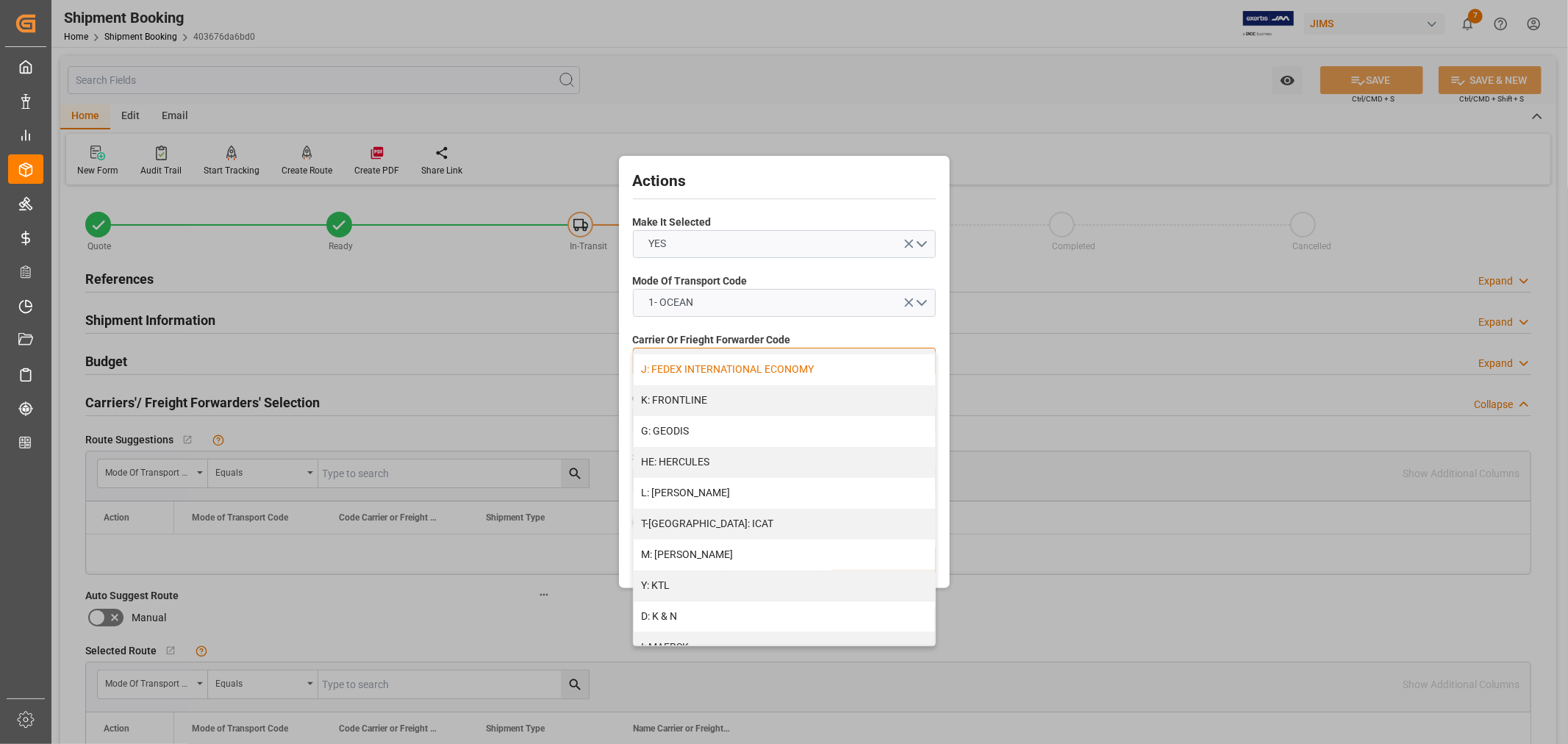
scroll to position [571, 0]
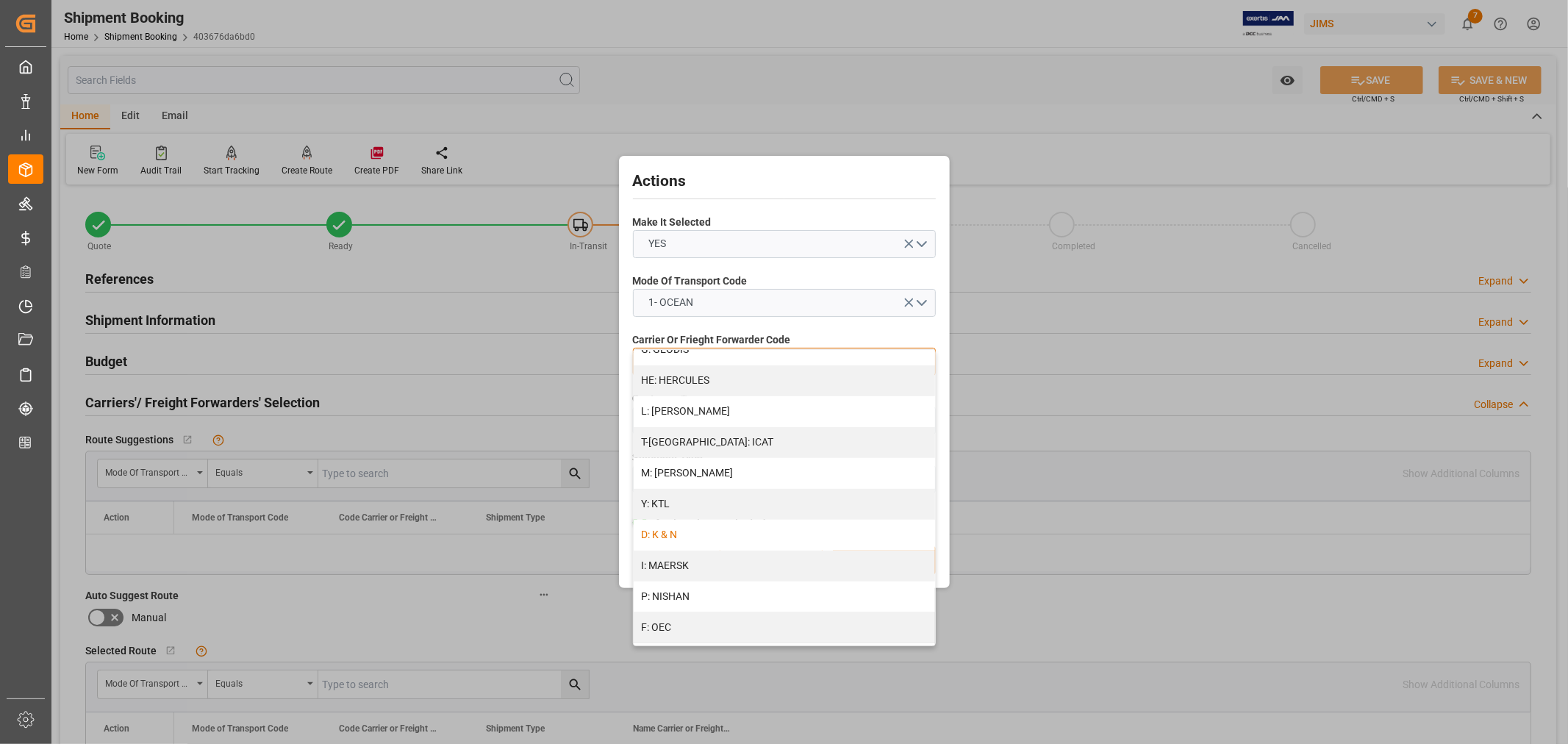
click at [672, 527] on div "D: K & N" at bounding box center [784, 534] width 302 height 31
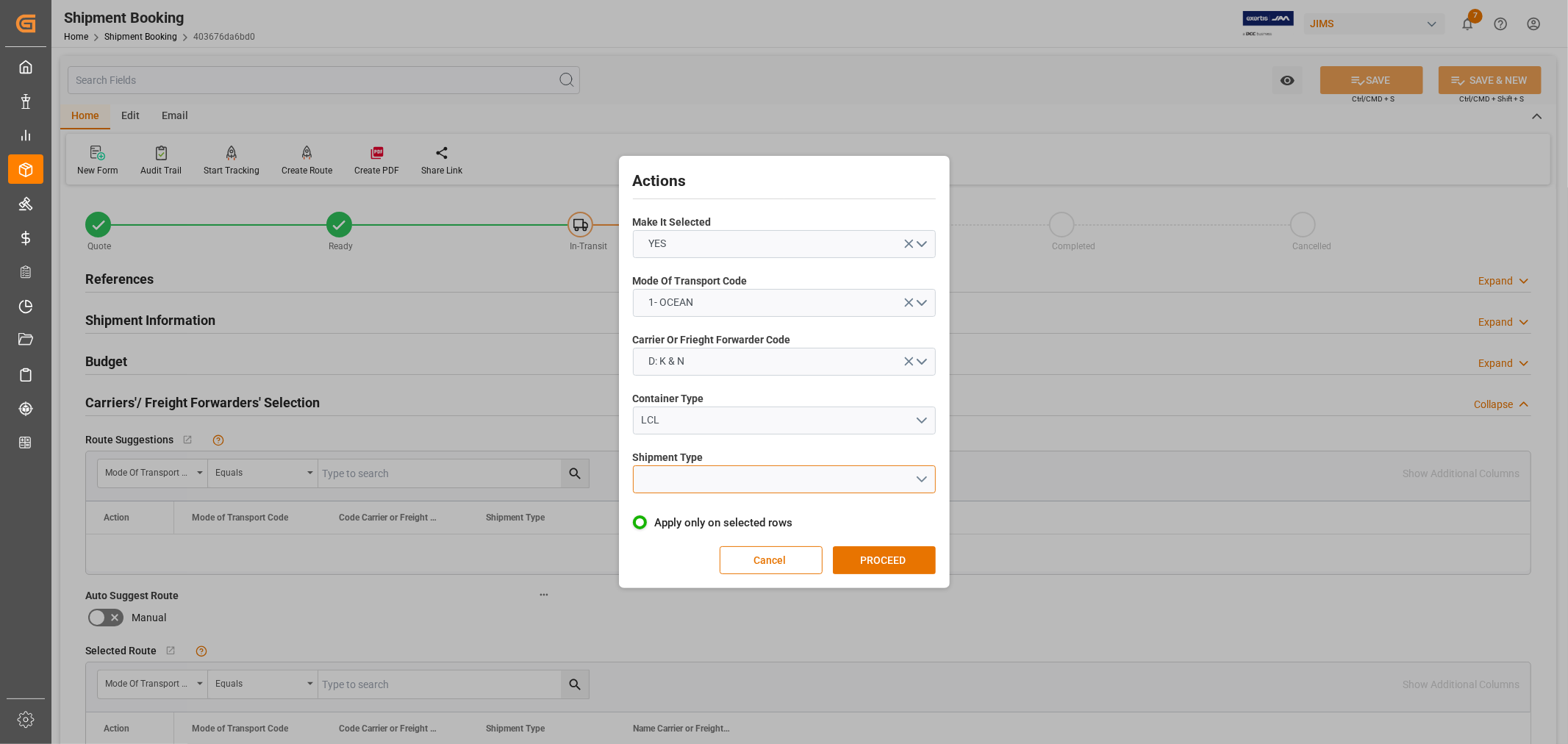
click at [686, 481] on button "open menu" at bounding box center [784, 480] width 303 height 28
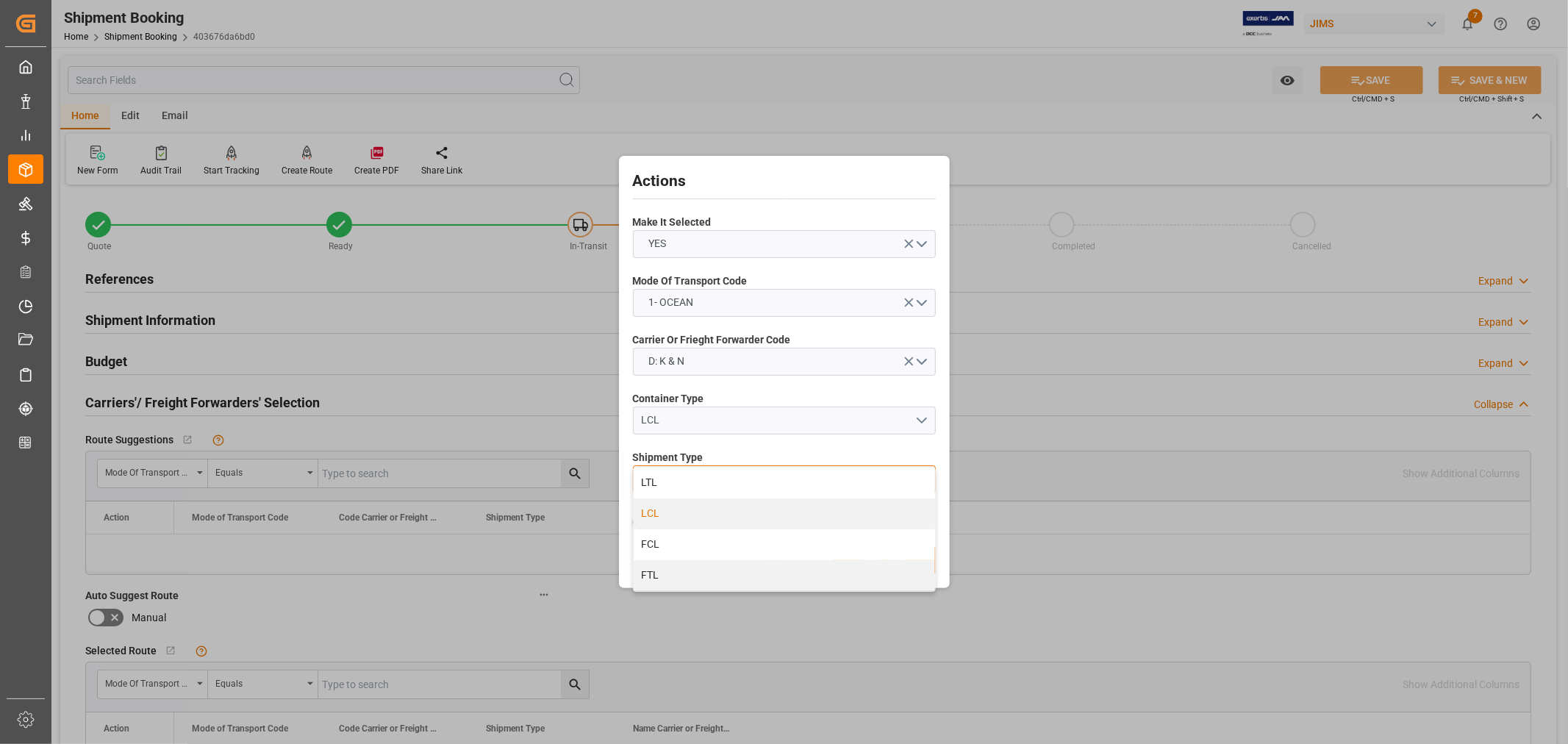
click at [648, 507] on div "LCL" at bounding box center [784, 513] width 302 height 31
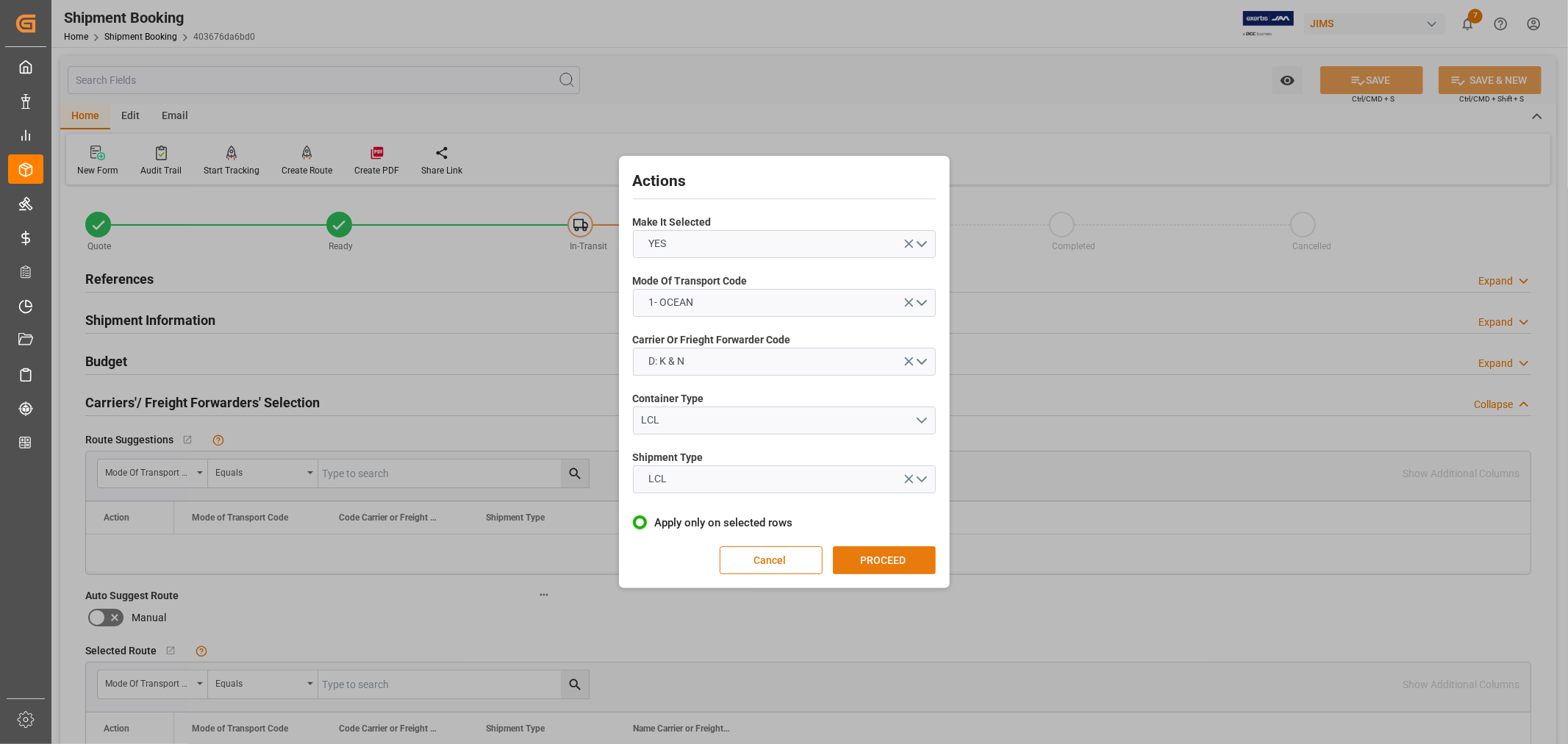
click at [871, 557] on button "PROCEED" at bounding box center [884, 560] width 103 height 28
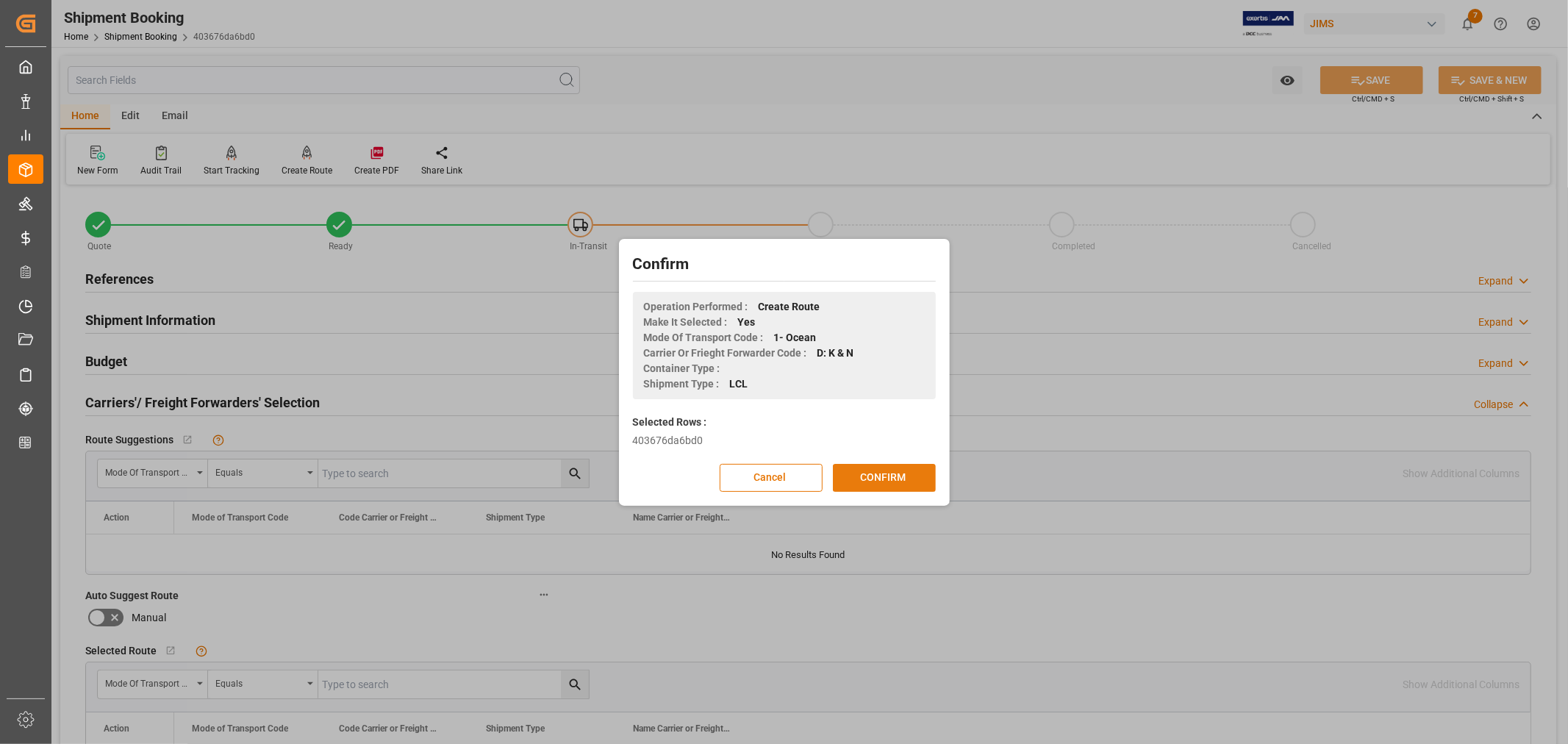
click at [882, 480] on button "CONFIRM" at bounding box center [884, 478] width 103 height 28
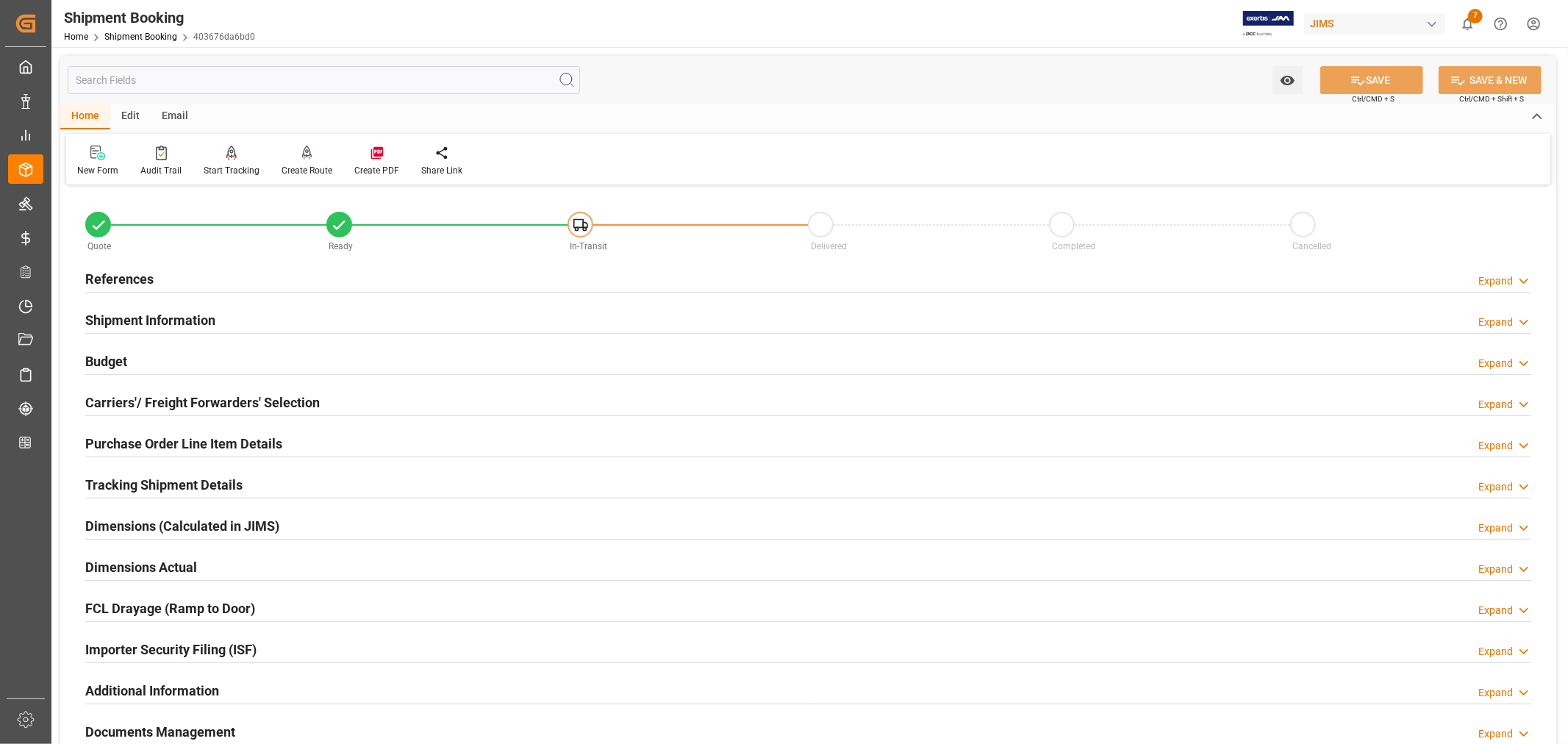
click at [150, 490] on h2 "Tracking Shipment Details" at bounding box center [164, 484] width 157 height 20
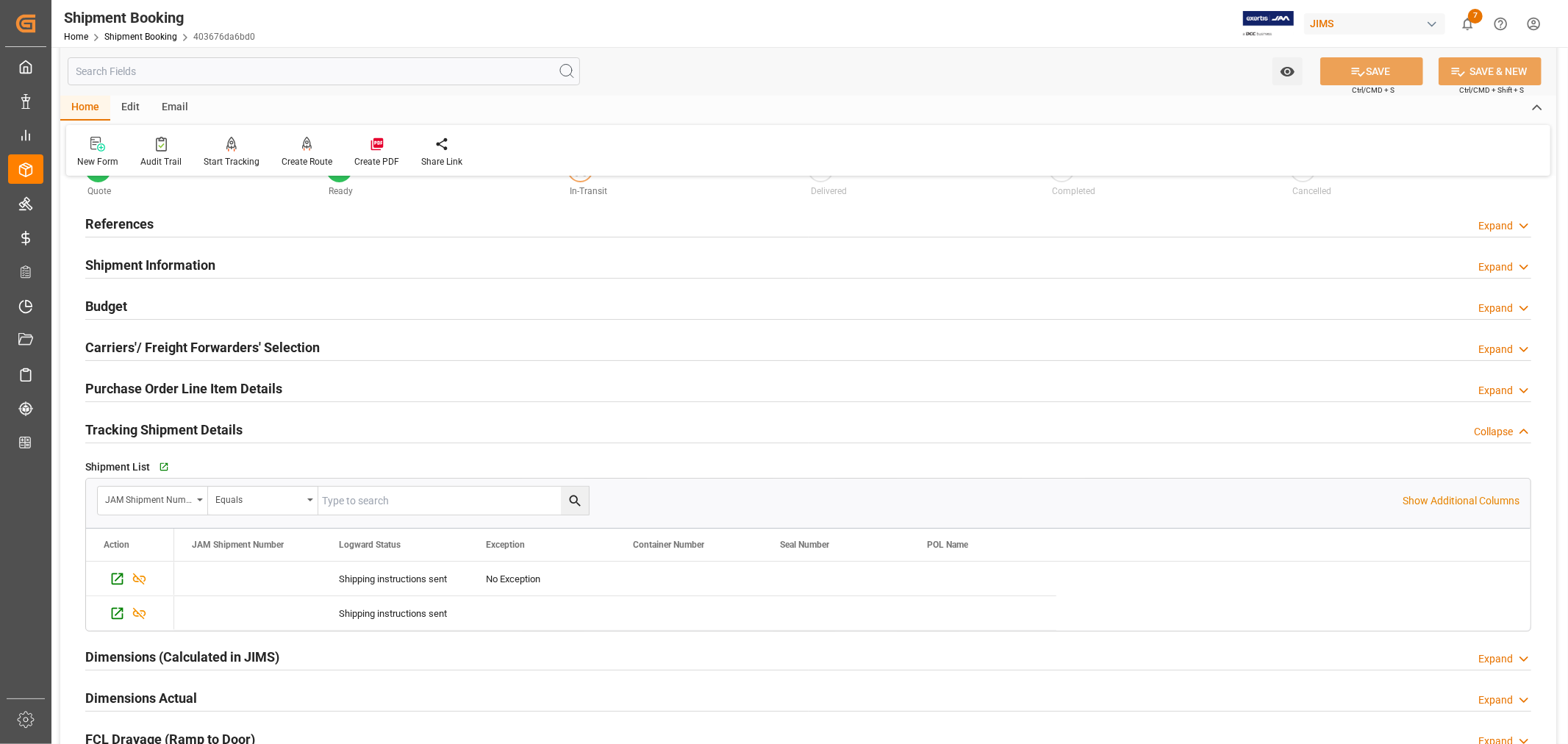
scroll to position [82, 0]
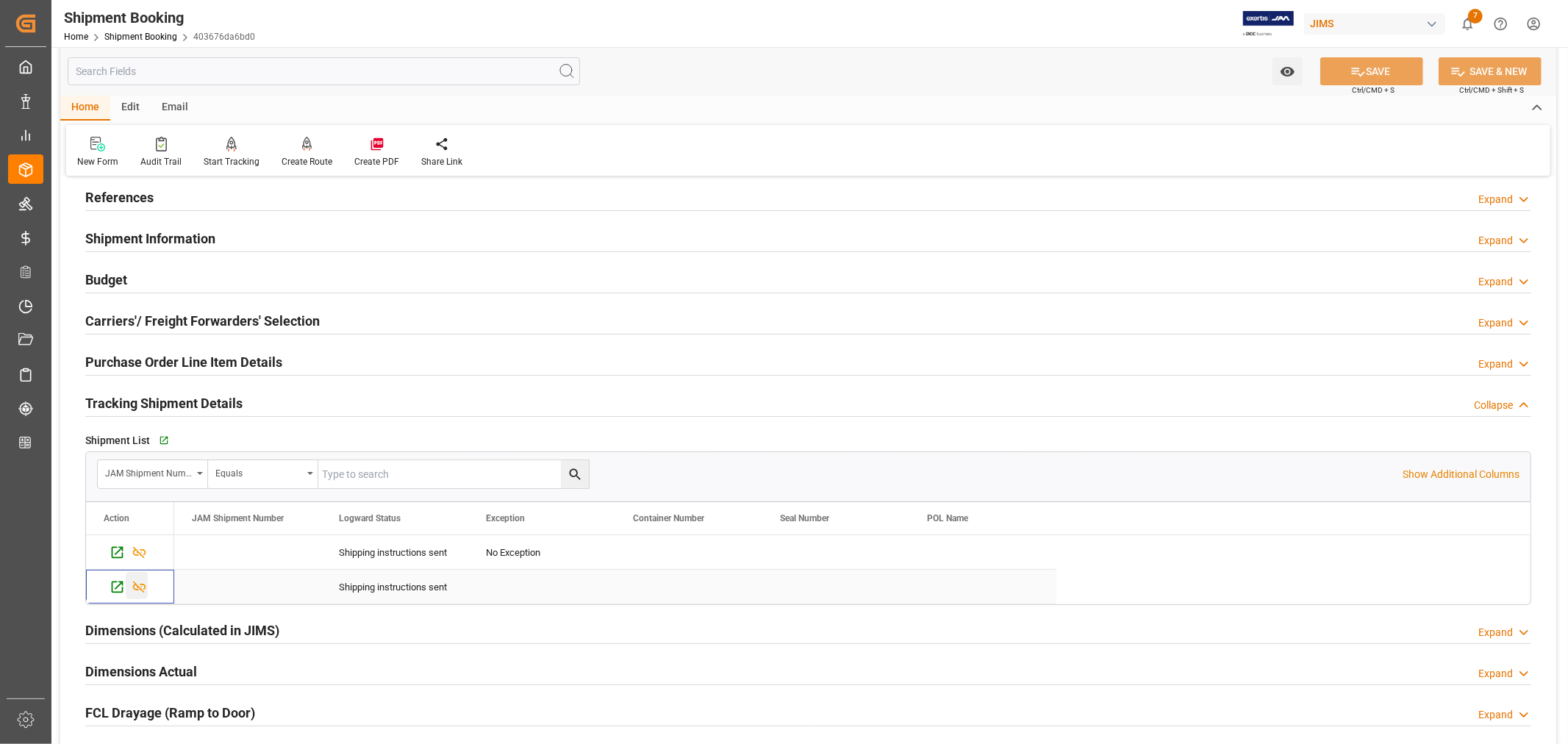
click at [138, 586] on icon "Press SPACE to select this row." at bounding box center [139, 587] width 16 height 16
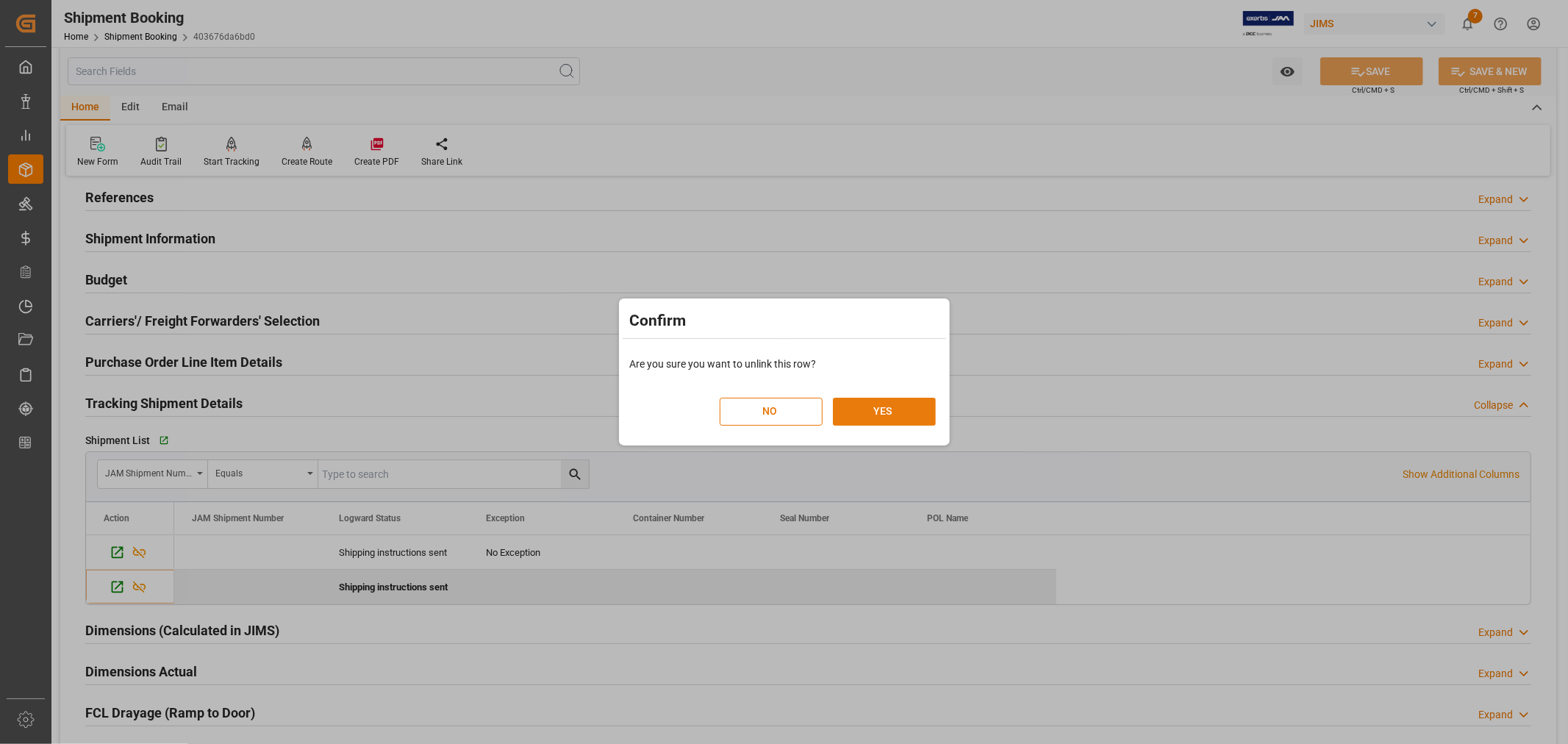
click at [892, 413] on button "YES" at bounding box center [884, 412] width 103 height 28
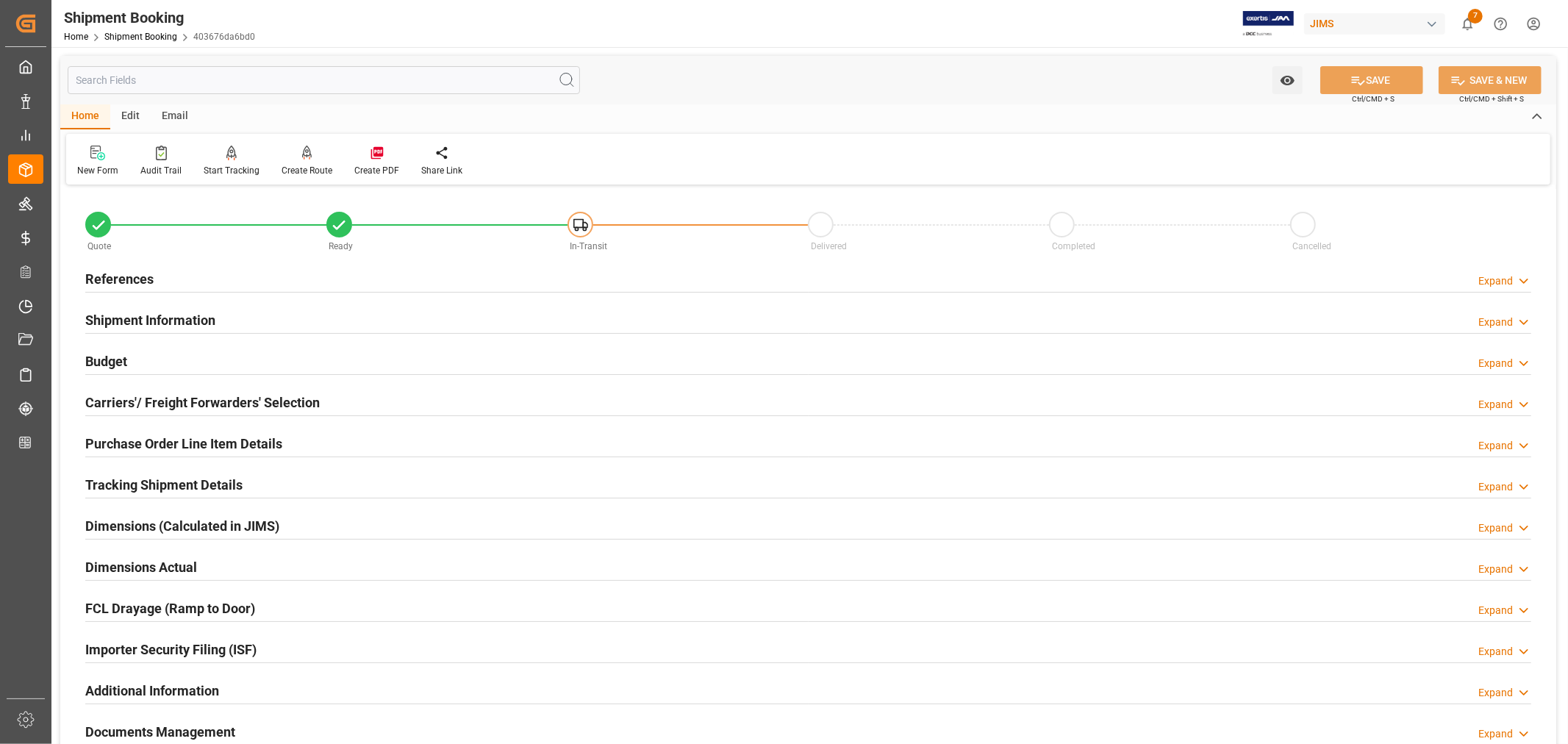
click at [169, 473] on div "Tracking Shipment Details" at bounding box center [164, 483] width 157 height 28
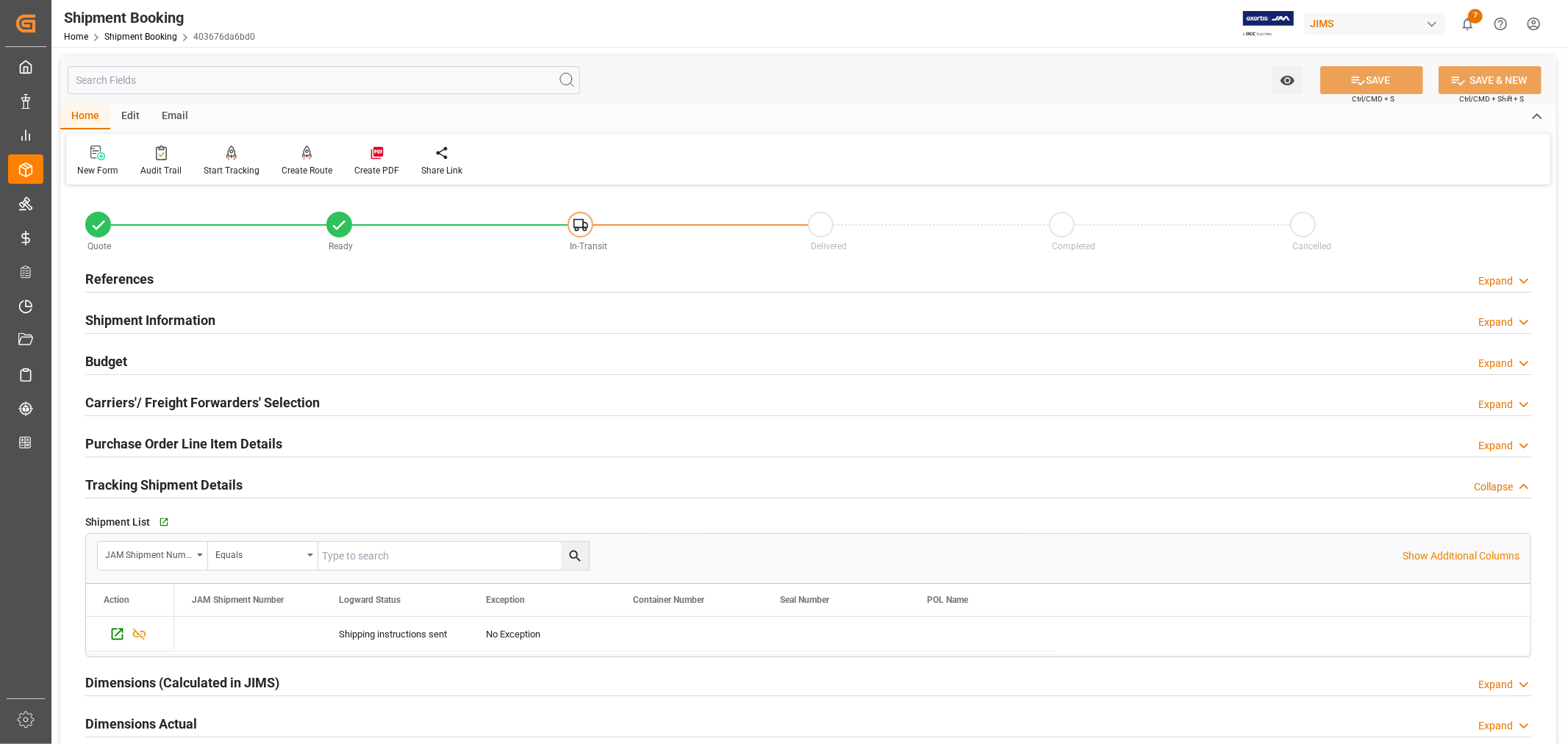
click at [169, 473] on div "Tracking Shipment Details" at bounding box center [164, 483] width 157 height 28
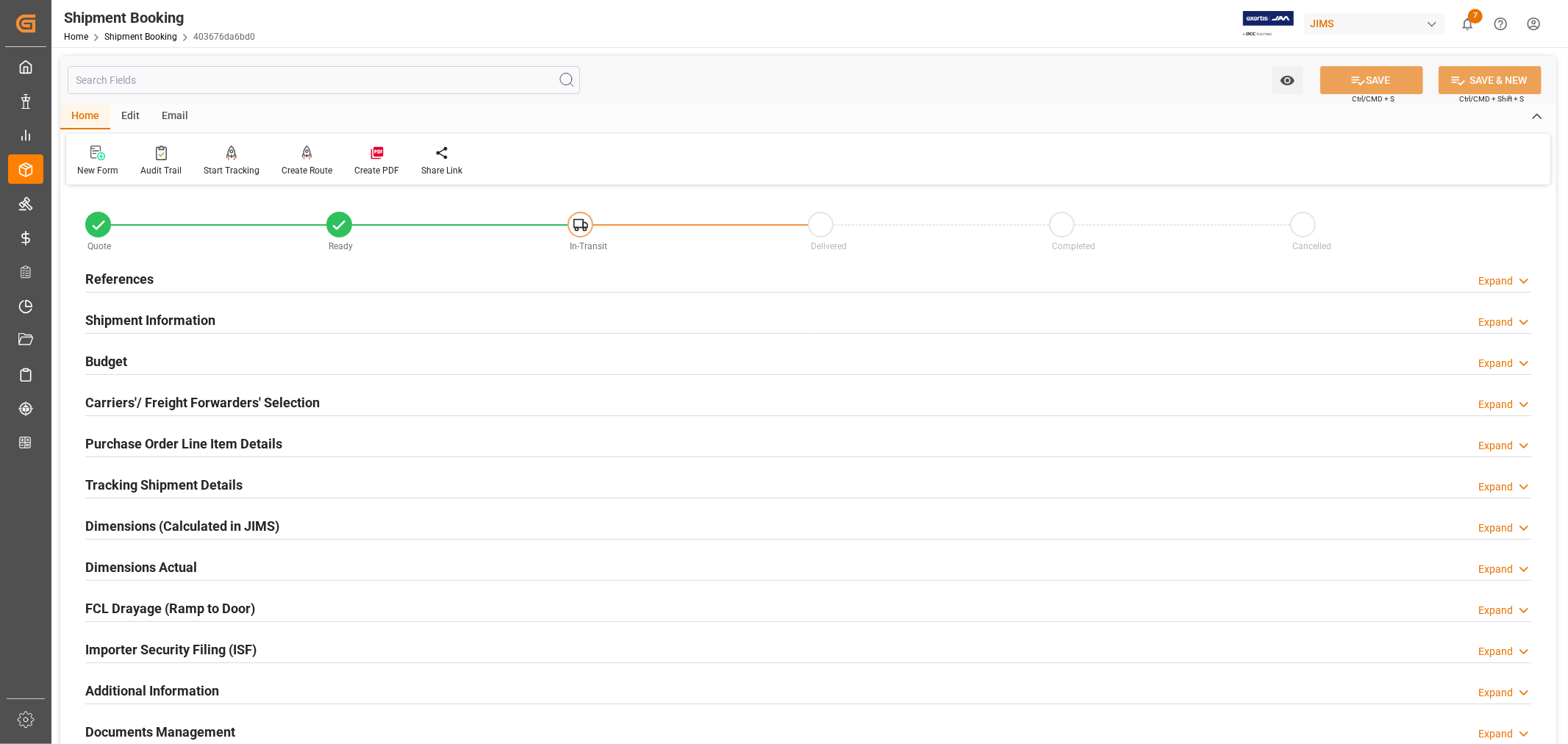
click at [128, 280] on h2 "References" at bounding box center [119, 278] width 68 height 20
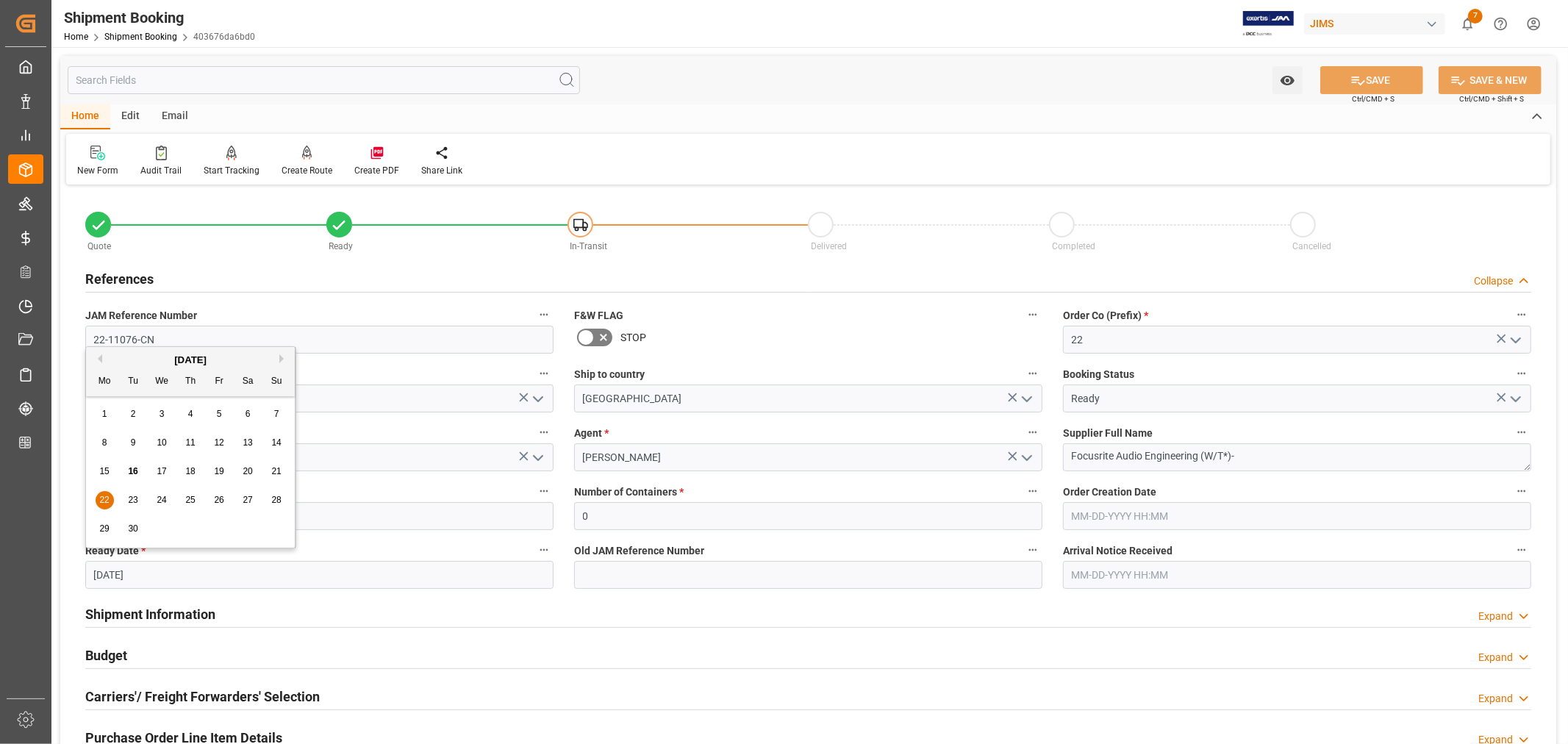
drag, startPoint x: 148, startPoint y: 572, endPoint x: 85, endPoint y: 564, distance: 63.5
click at [86, 564] on input "[DATE]" at bounding box center [319, 575] width 468 height 28
click at [282, 356] on button "Next Month" at bounding box center [283, 358] width 8 height 8
click at [166, 413] on div "1" at bounding box center [162, 414] width 19 height 18
type input "[DATE]"
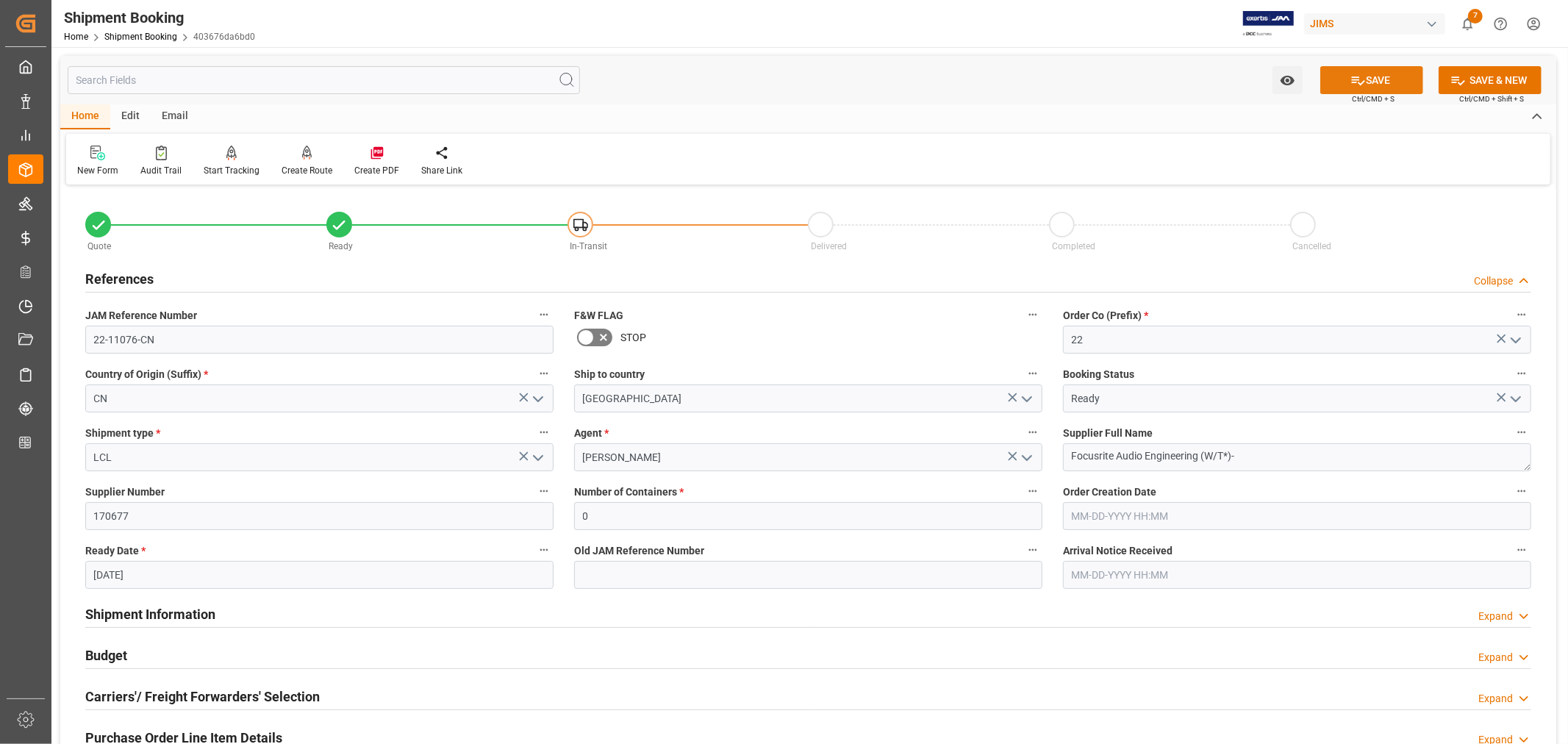
click at [1367, 78] on button "SAVE" at bounding box center [1372, 80] width 103 height 28
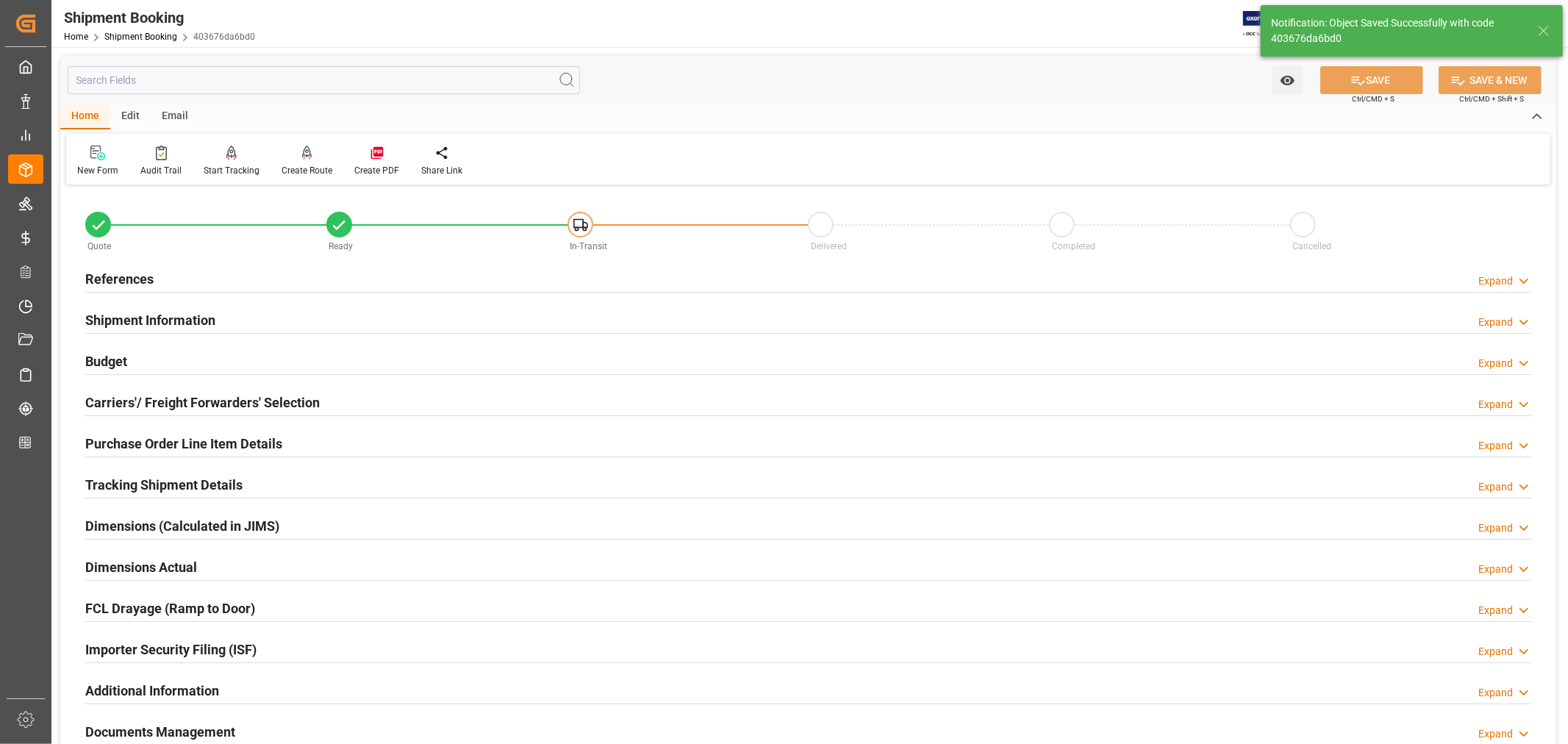
click at [159, 482] on h2 "Tracking Shipment Details" at bounding box center [164, 484] width 157 height 20
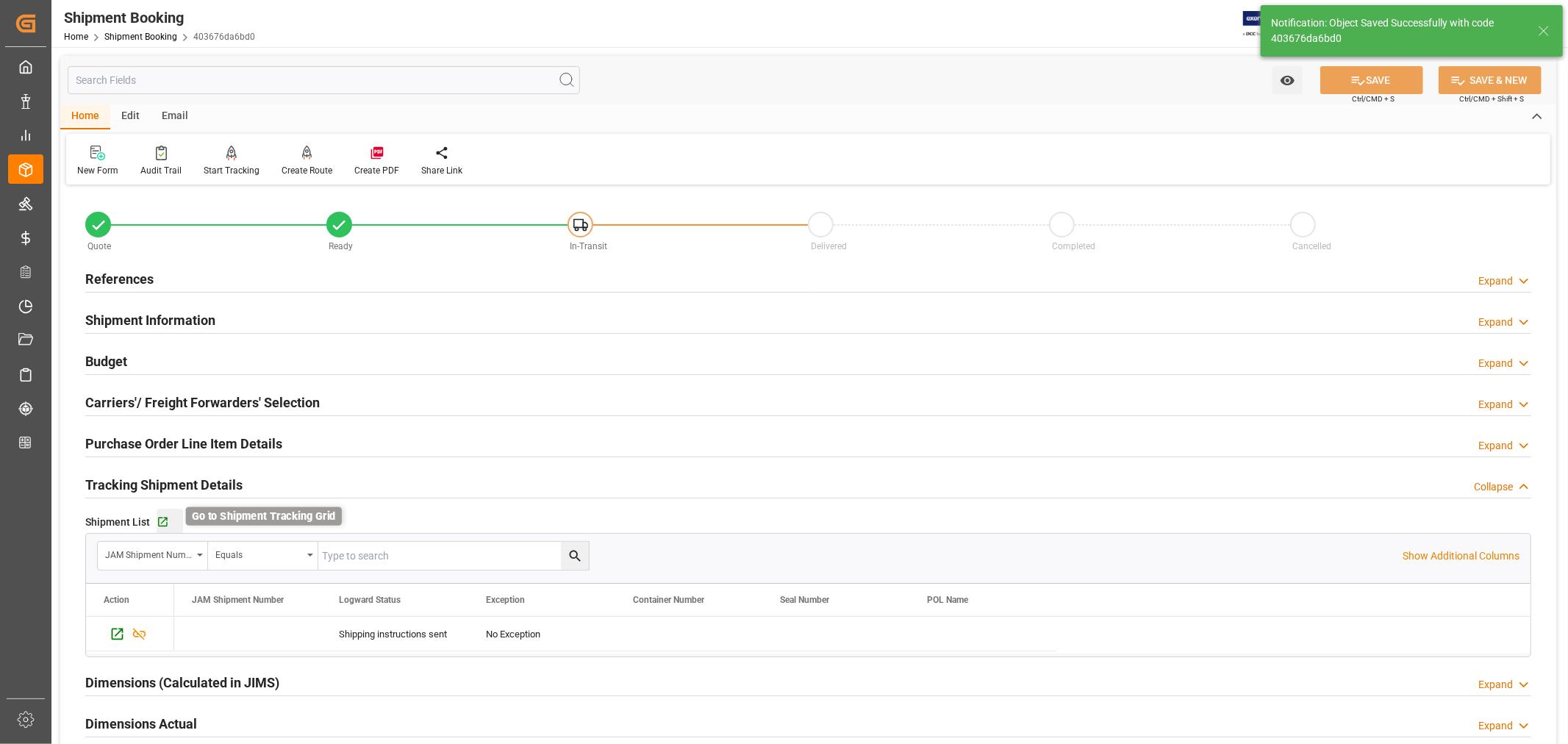
click at [159, 518] on icon "button" at bounding box center [163, 522] width 9 height 9
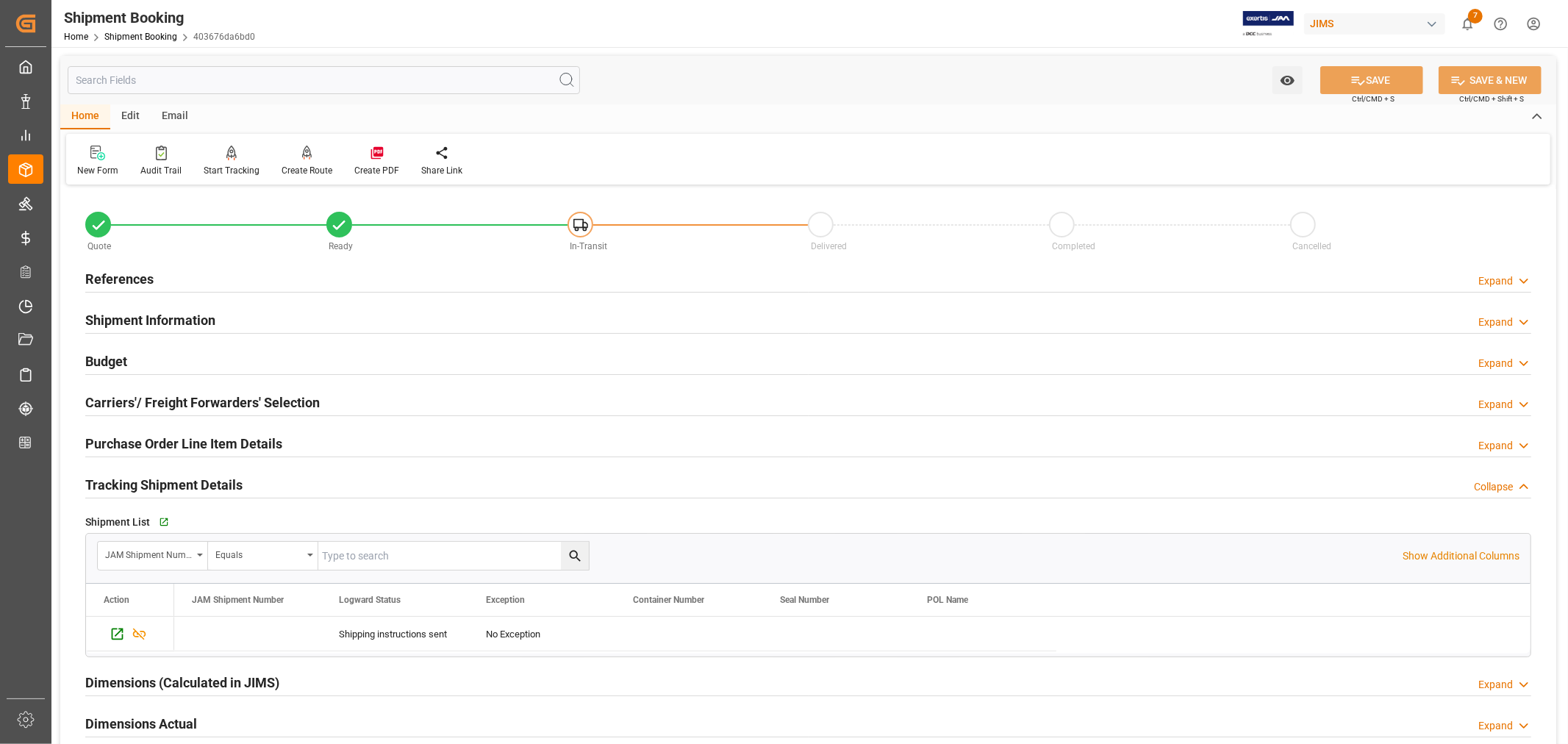
click at [217, 483] on h2 "Tracking Shipment Details" at bounding box center [164, 484] width 157 height 20
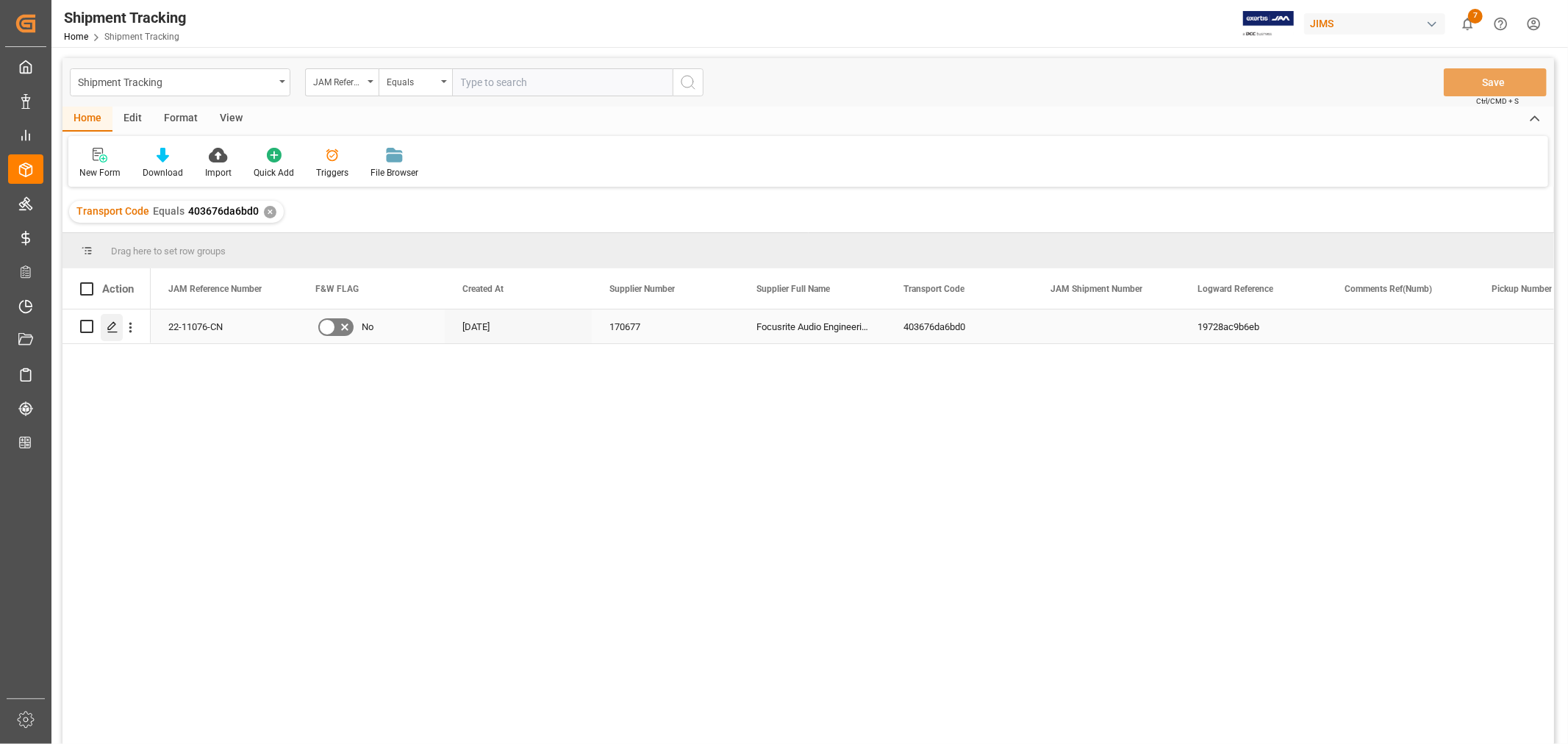
click at [113, 326] on polygon "Press SPACE to select this row." at bounding box center [112, 326] width 7 height 7
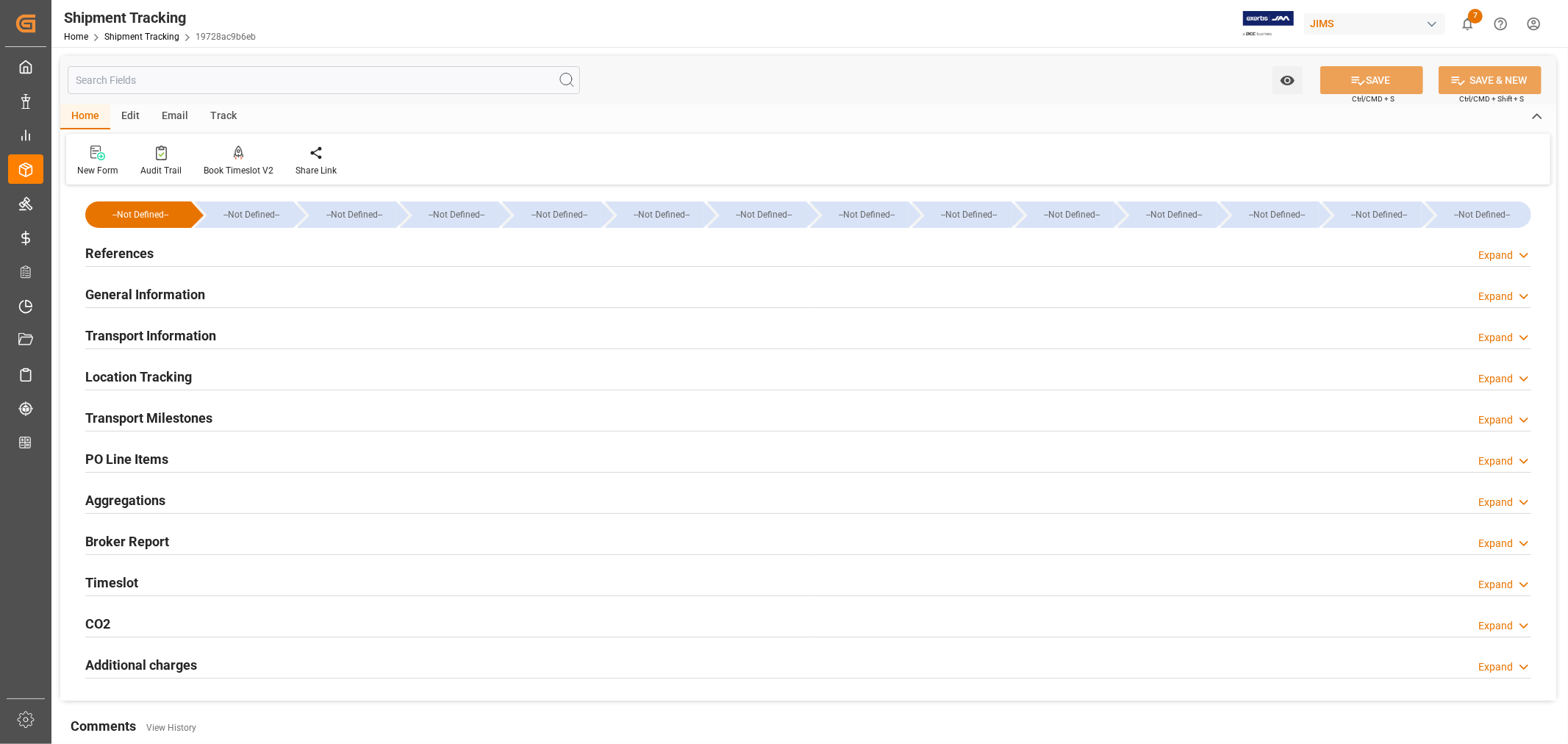
click at [169, 419] on h2 "Transport Milestones" at bounding box center [149, 417] width 128 height 20
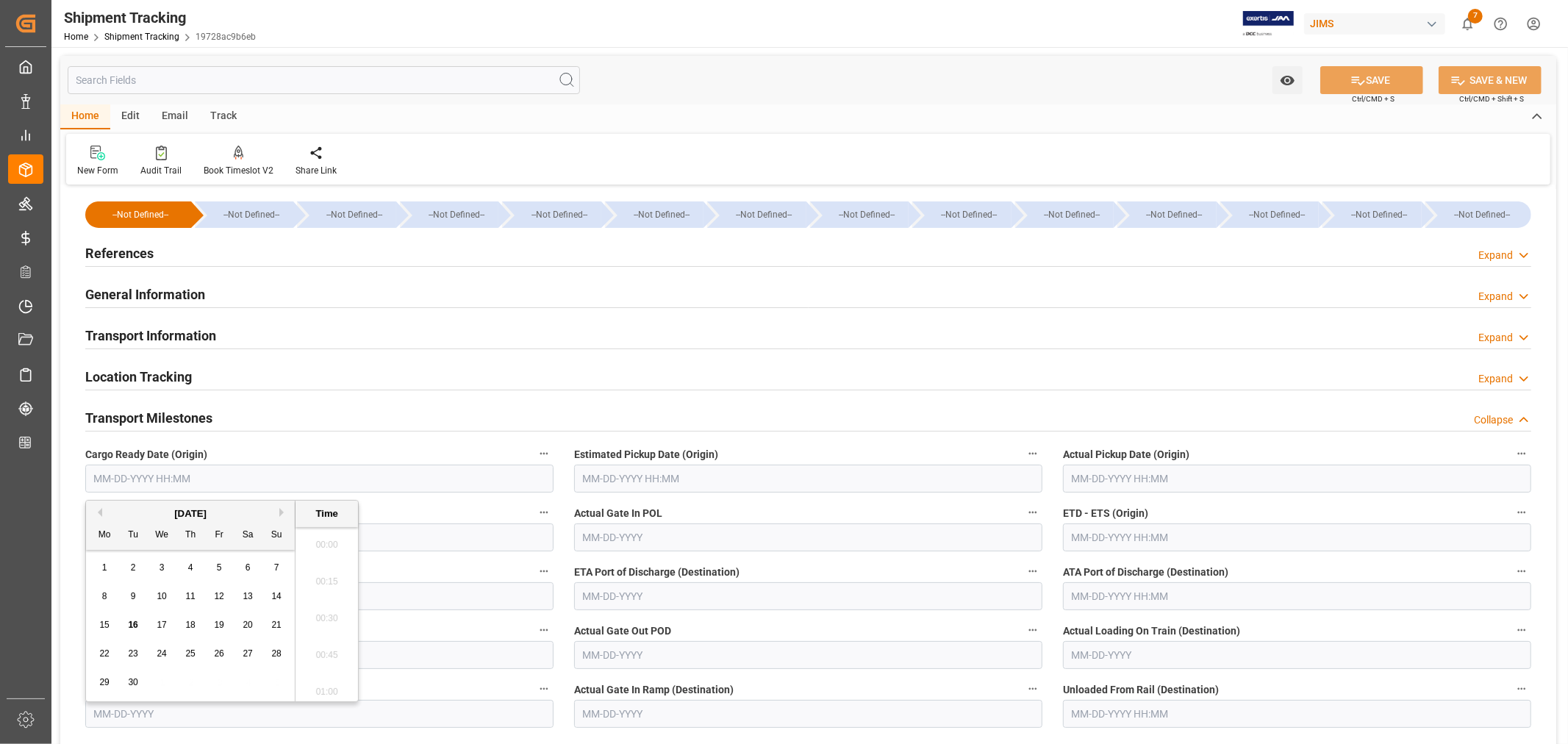
click at [162, 479] on input "text" at bounding box center [319, 479] width 468 height 28
click at [140, 521] on div "Mo Tu We Th Fr Sa Su" at bounding box center [190, 535] width 209 height 29
click at [283, 513] on button "Next Month" at bounding box center [283, 511] width 8 height 8
click at [162, 566] on span "1" at bounding box center [162, 567] width 6 height 10
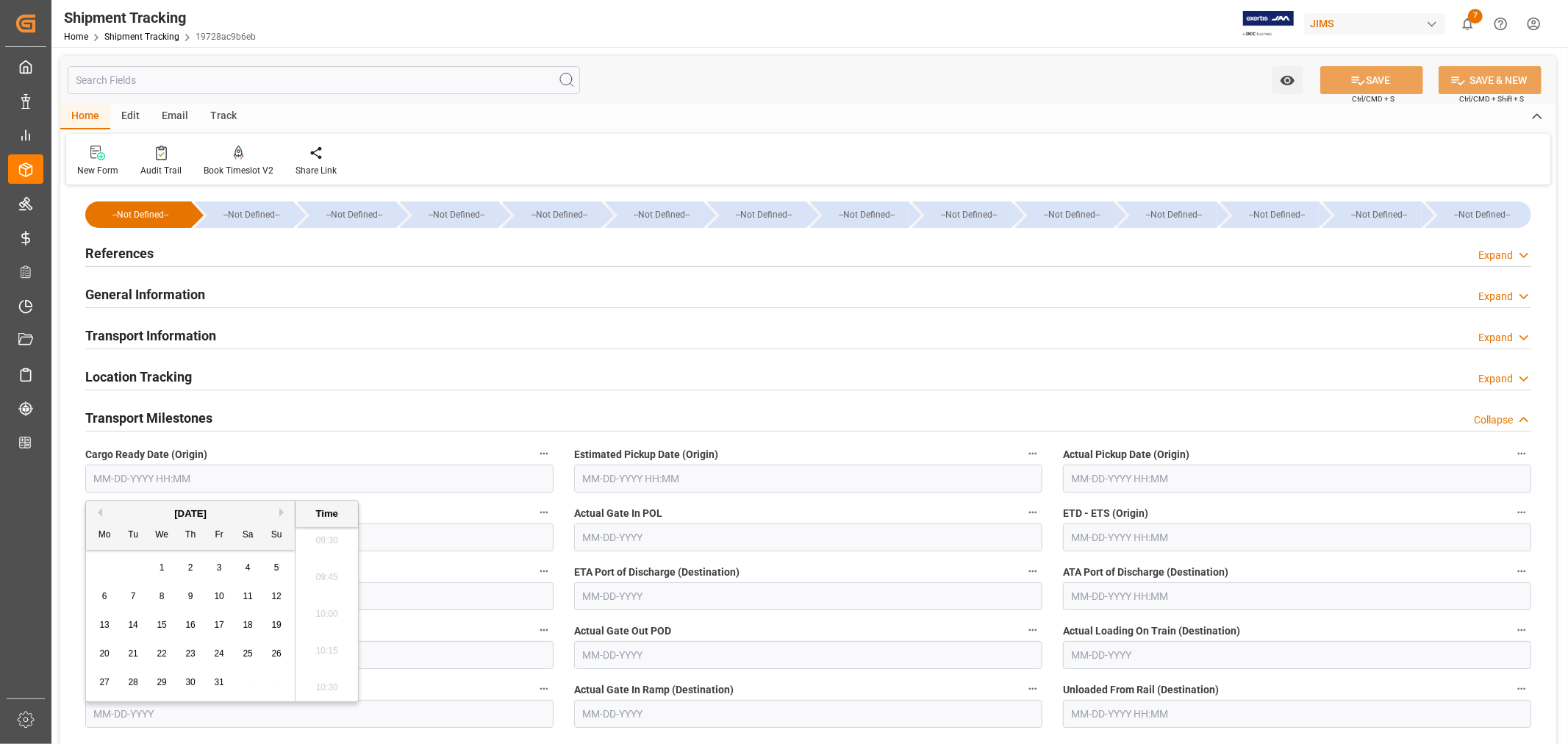
type input "10-01-2025 00:00"
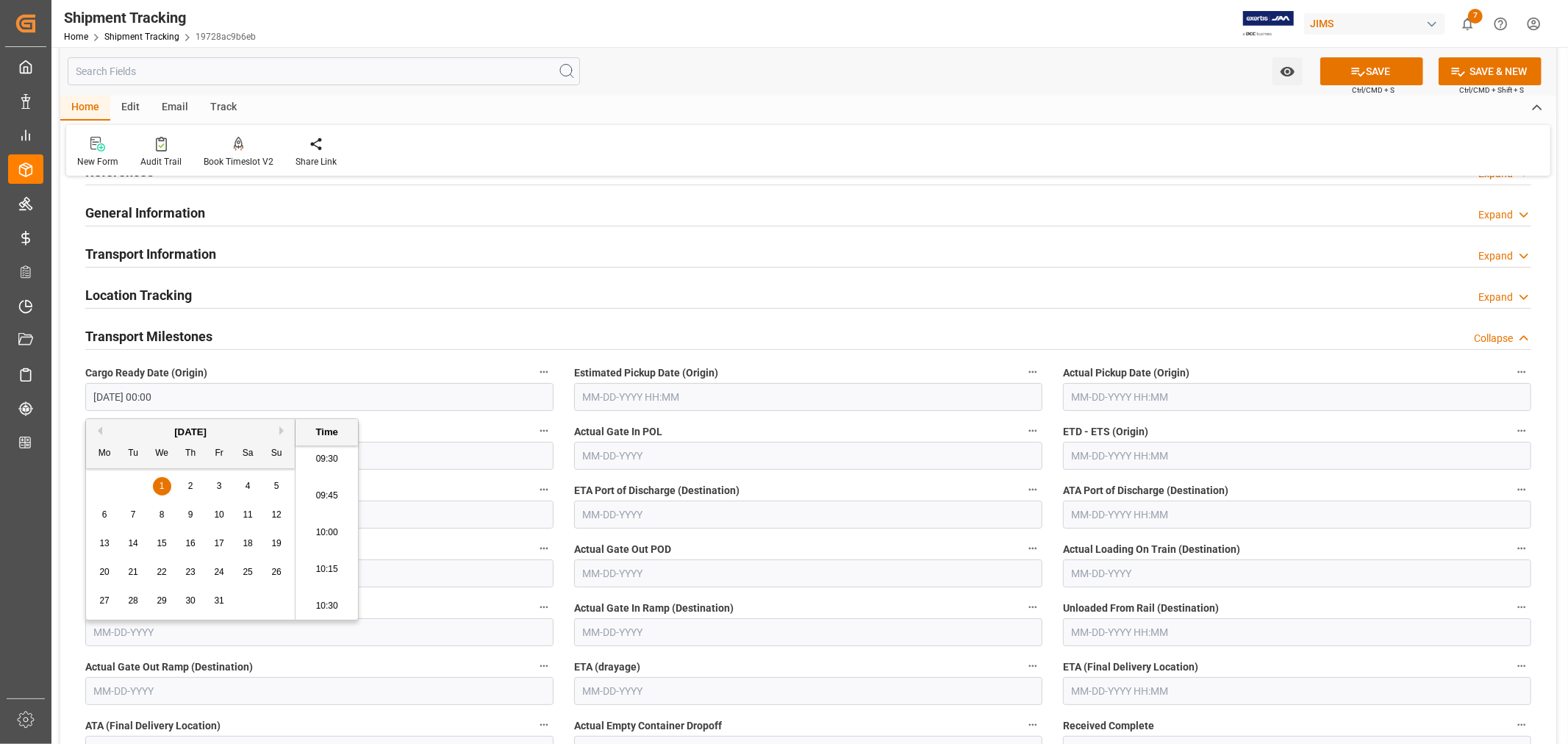
scroll to position [163, 0]
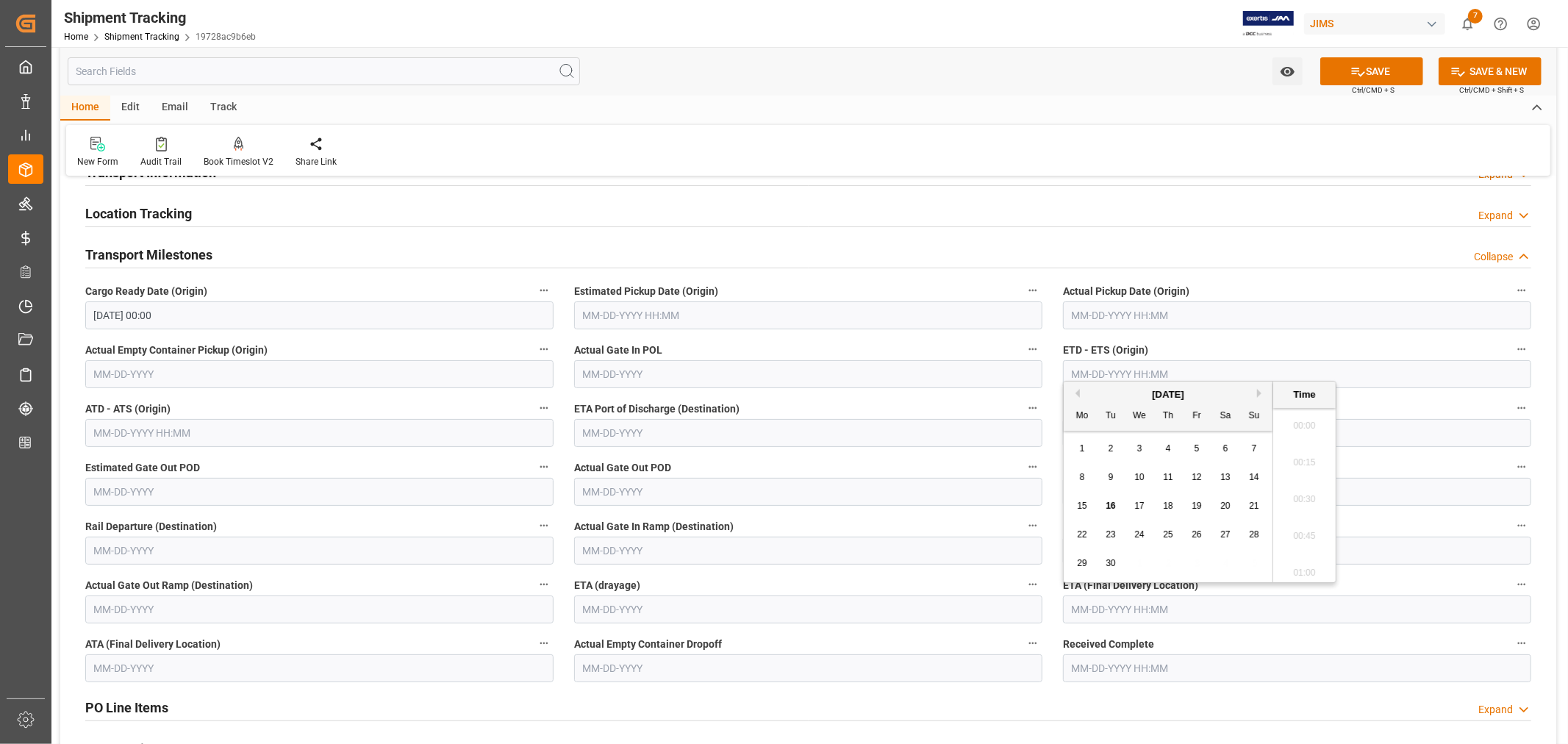
click at [1099, 605] on input "text" at bounding box center [1296, 609] width 468 height 28
click at [1258, 393] on button "Next Month" at bounding box center [1261, 393] width 8 height 8
click at [1164, 536] on span "20" at bounding box center [1168, 534] width 9 height 10
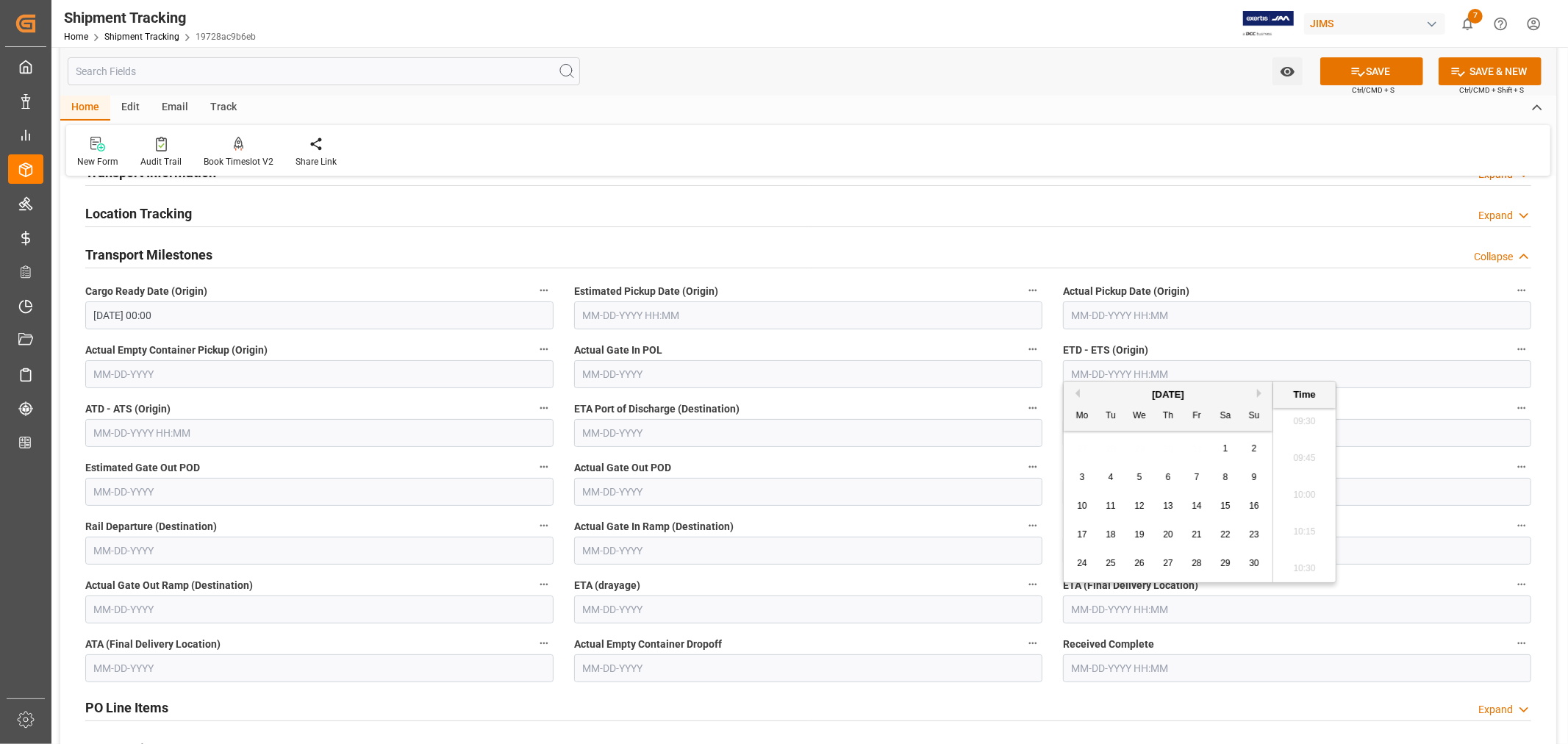
type input "[DATE] 00:00"
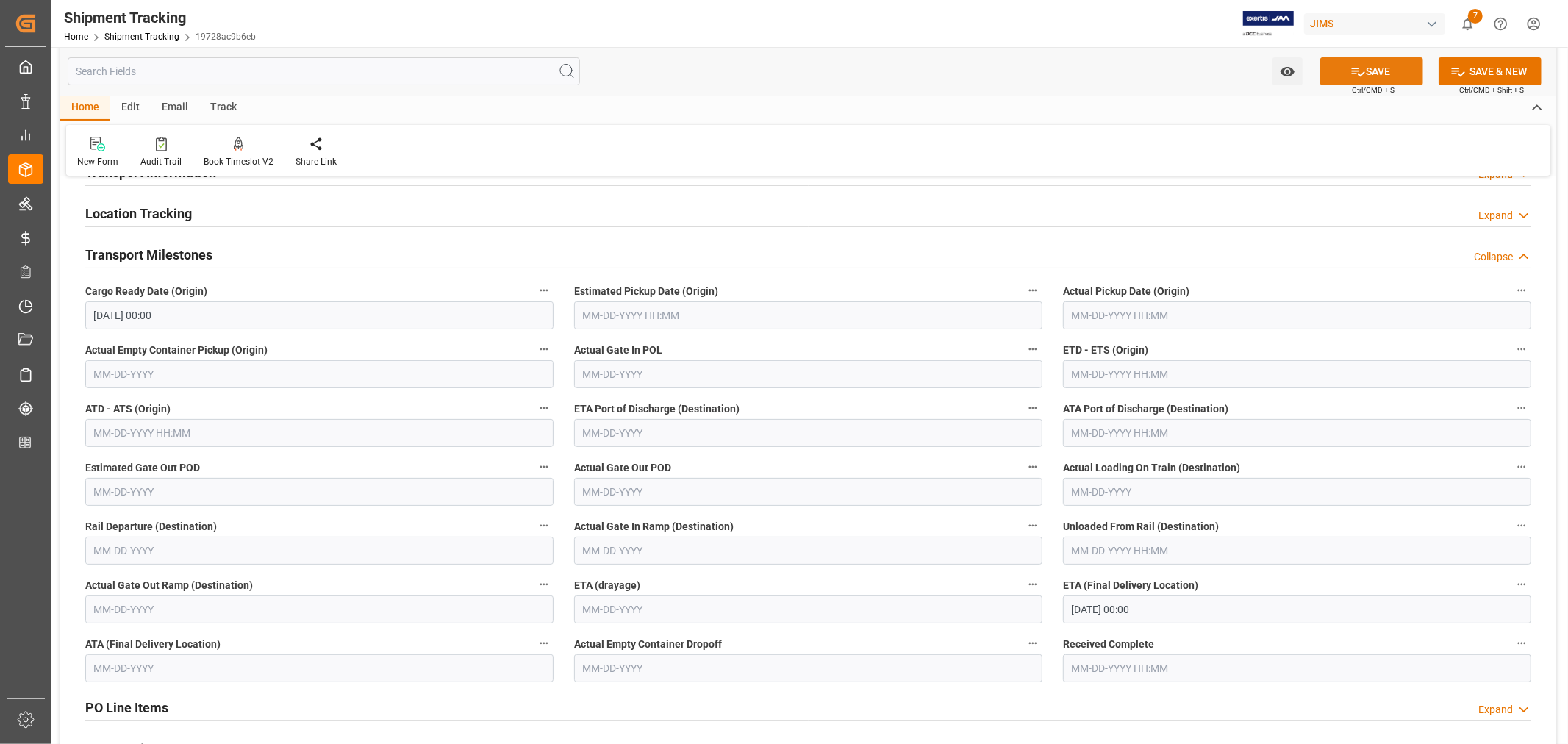
click at [1368, 71] on button "SAVE" at bounding box center [1372, 72] width 103 height 28
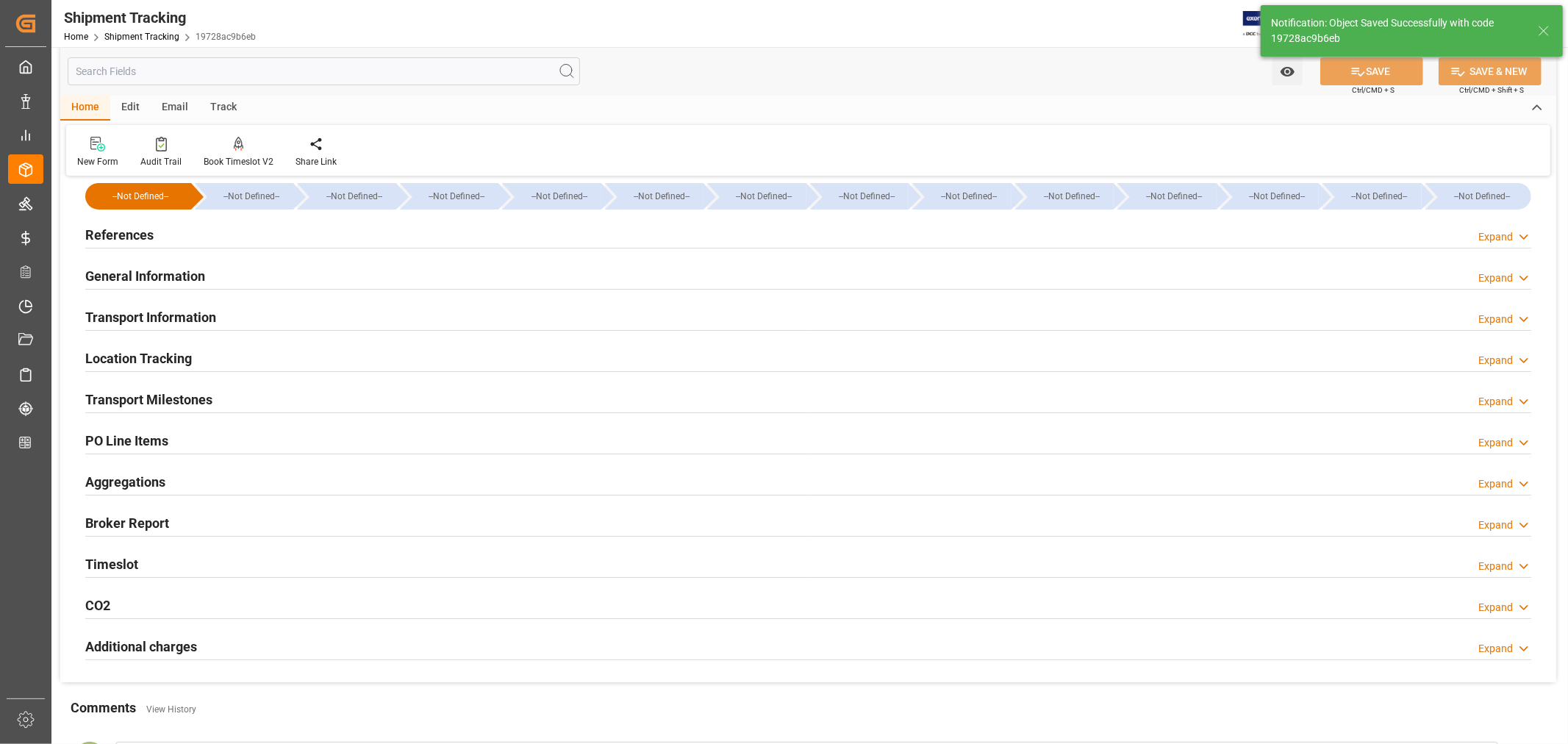
scroll to position [0, 0]
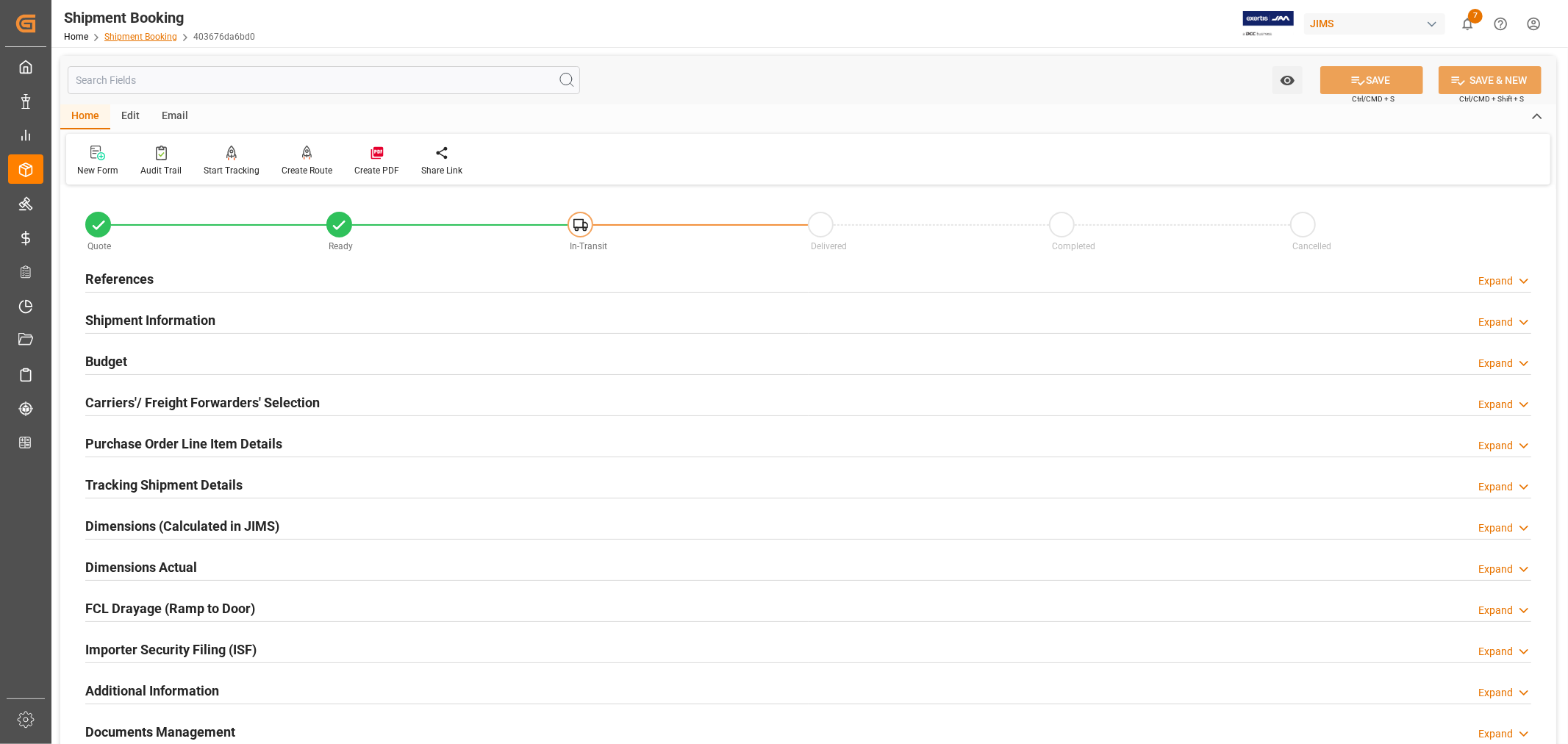
click at [115, 32] on link "Shipment Booking" at bounding box center [141, 36] width 73 height 10
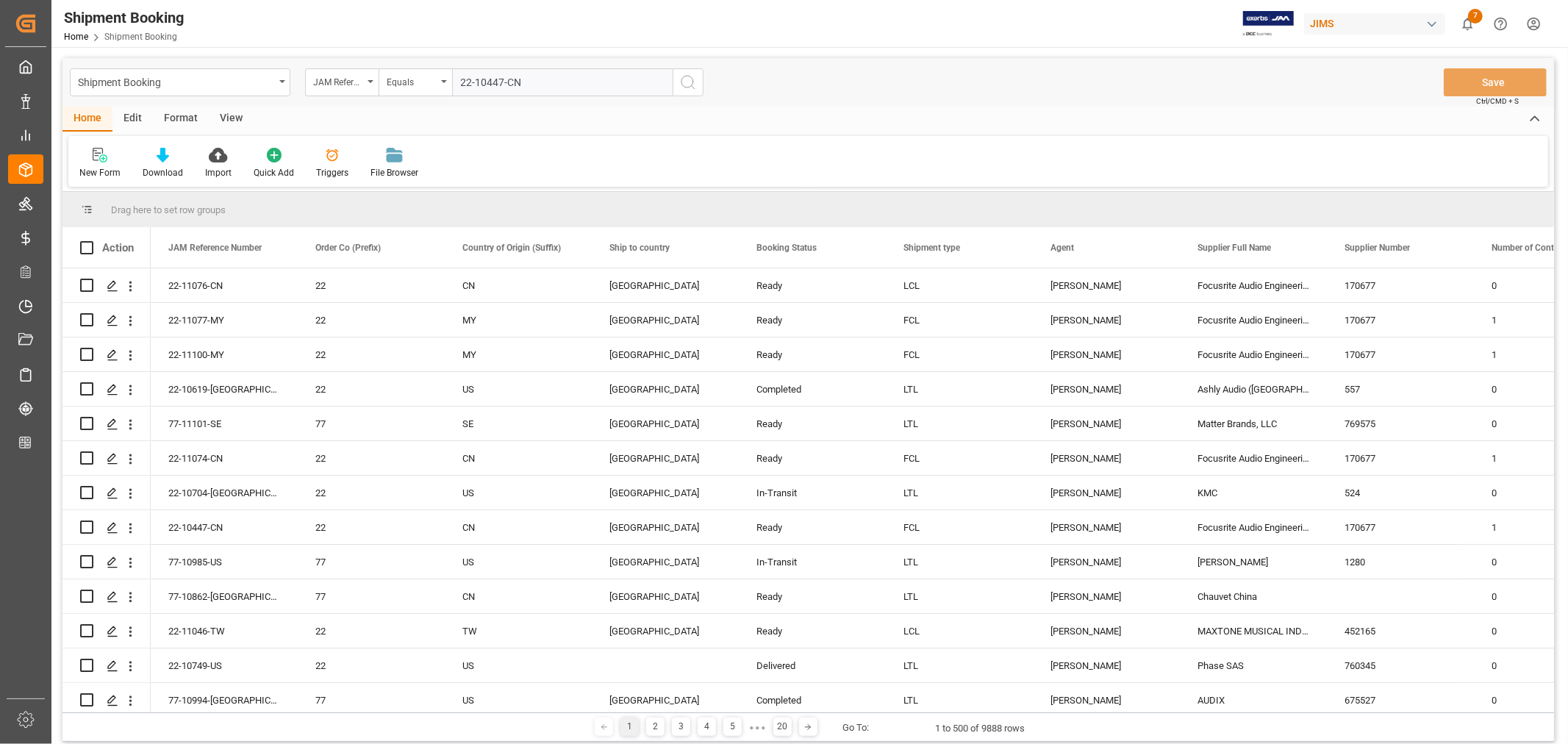
type input "22-10447-CN"
click at [686, 81] on icon "search button" at bounding box center [687, 82] width 18 height 18
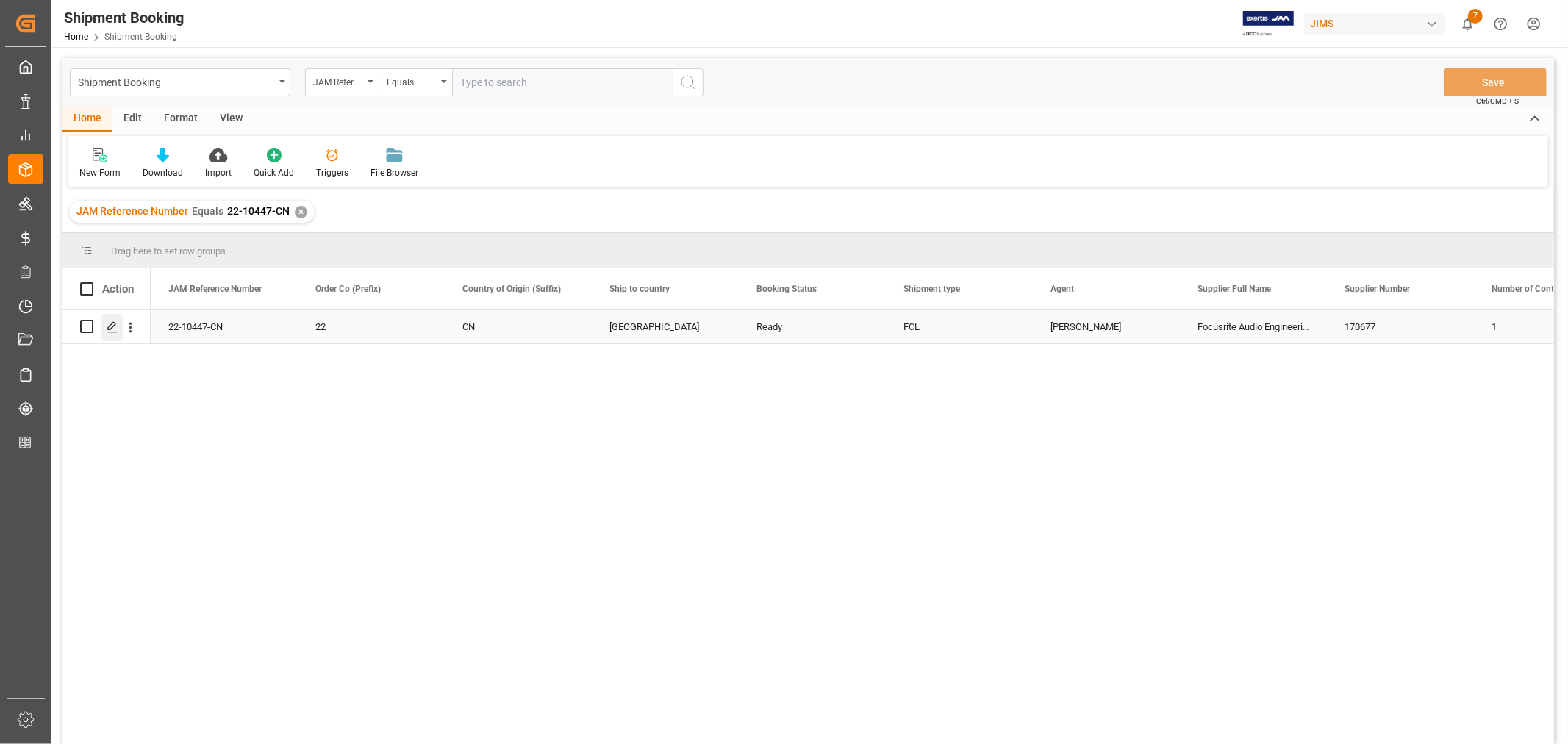
click at [112, 330] on icon "Press SPACE to select this row." at bounding box center [112, 327] width 12 height 12
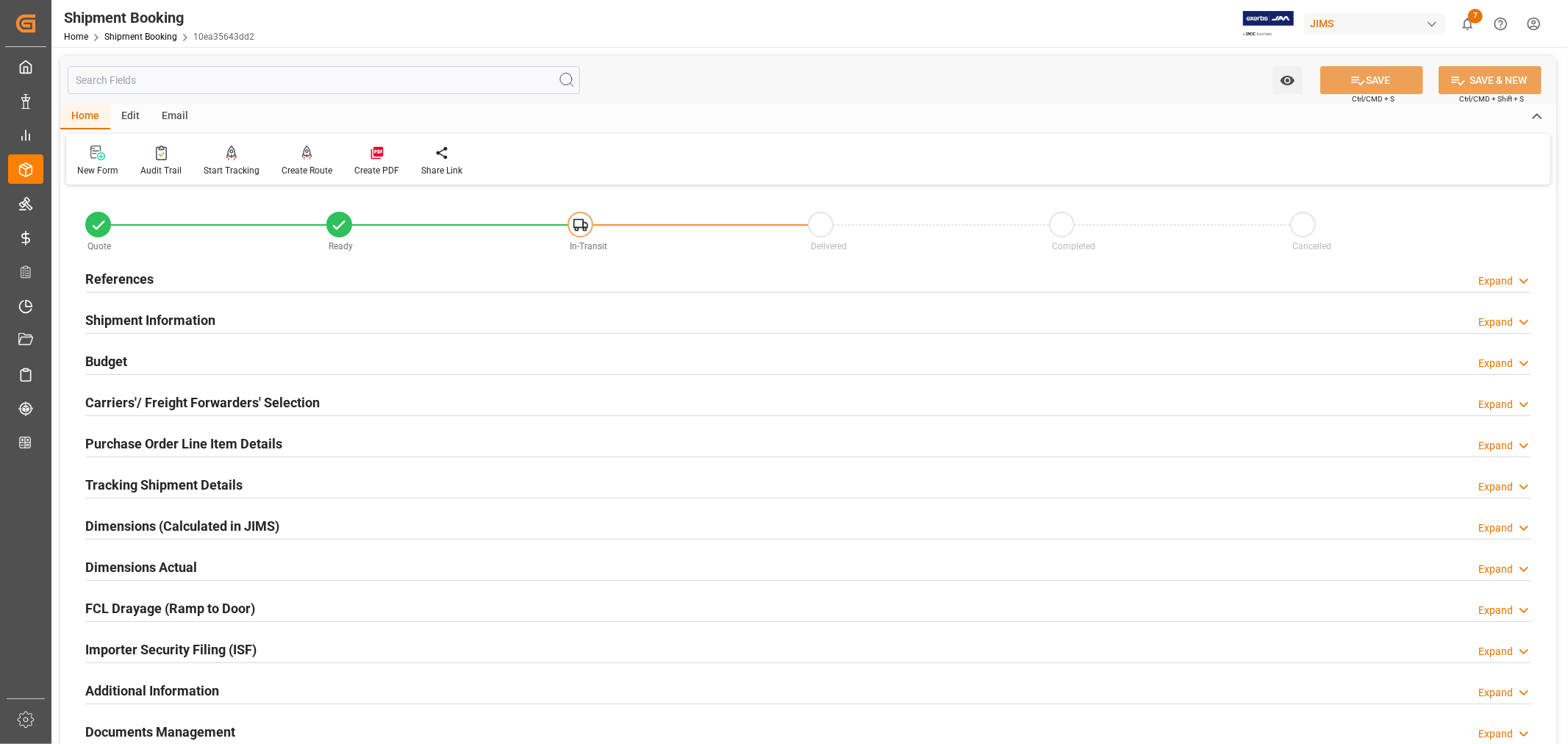
click at [134, 319] on h2 "Shipment Information" at bounding box center [151, 319] width 130 height 20
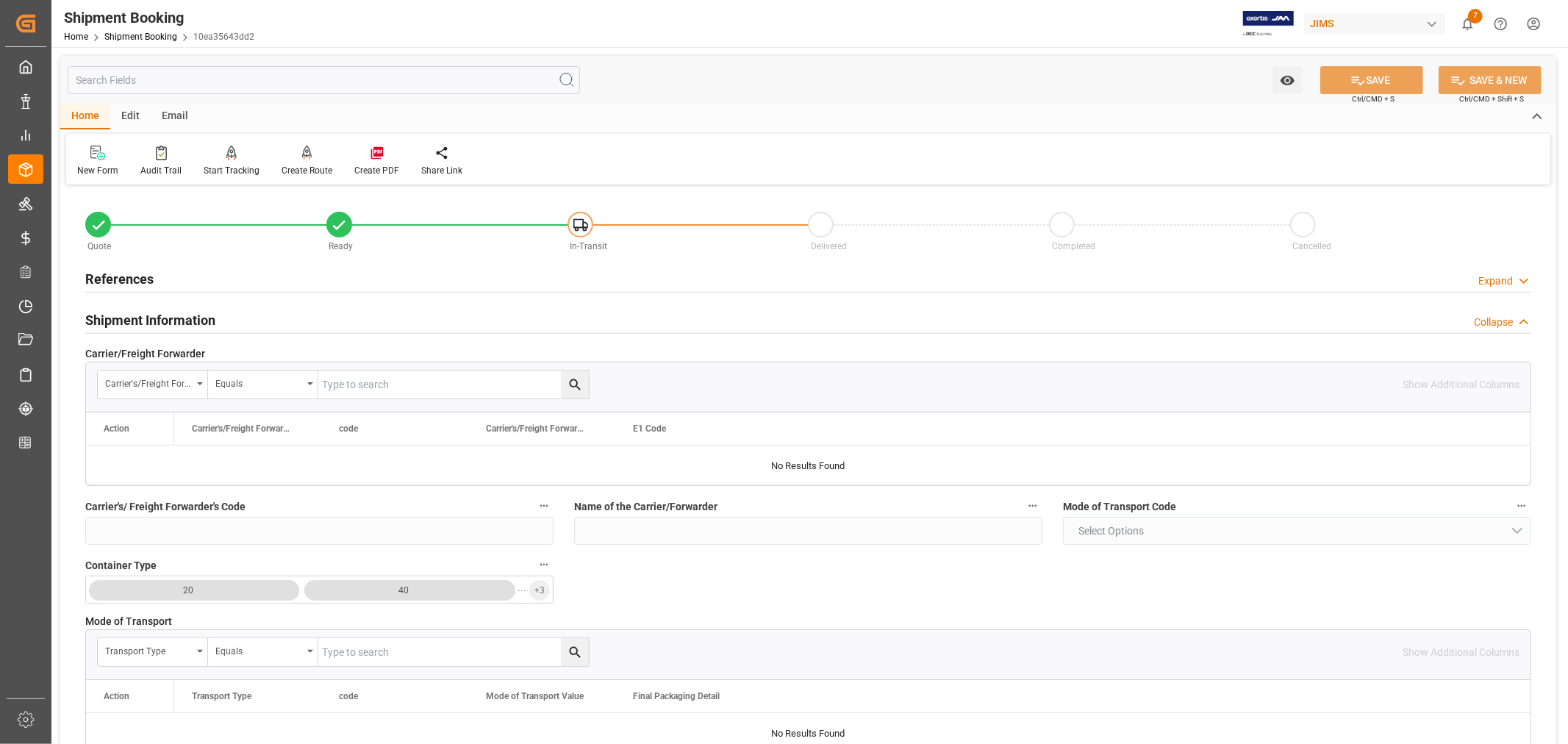
click at [134, 319] on h2 "Shipment Information" at bounding box center [151, 319] width 130 height 20
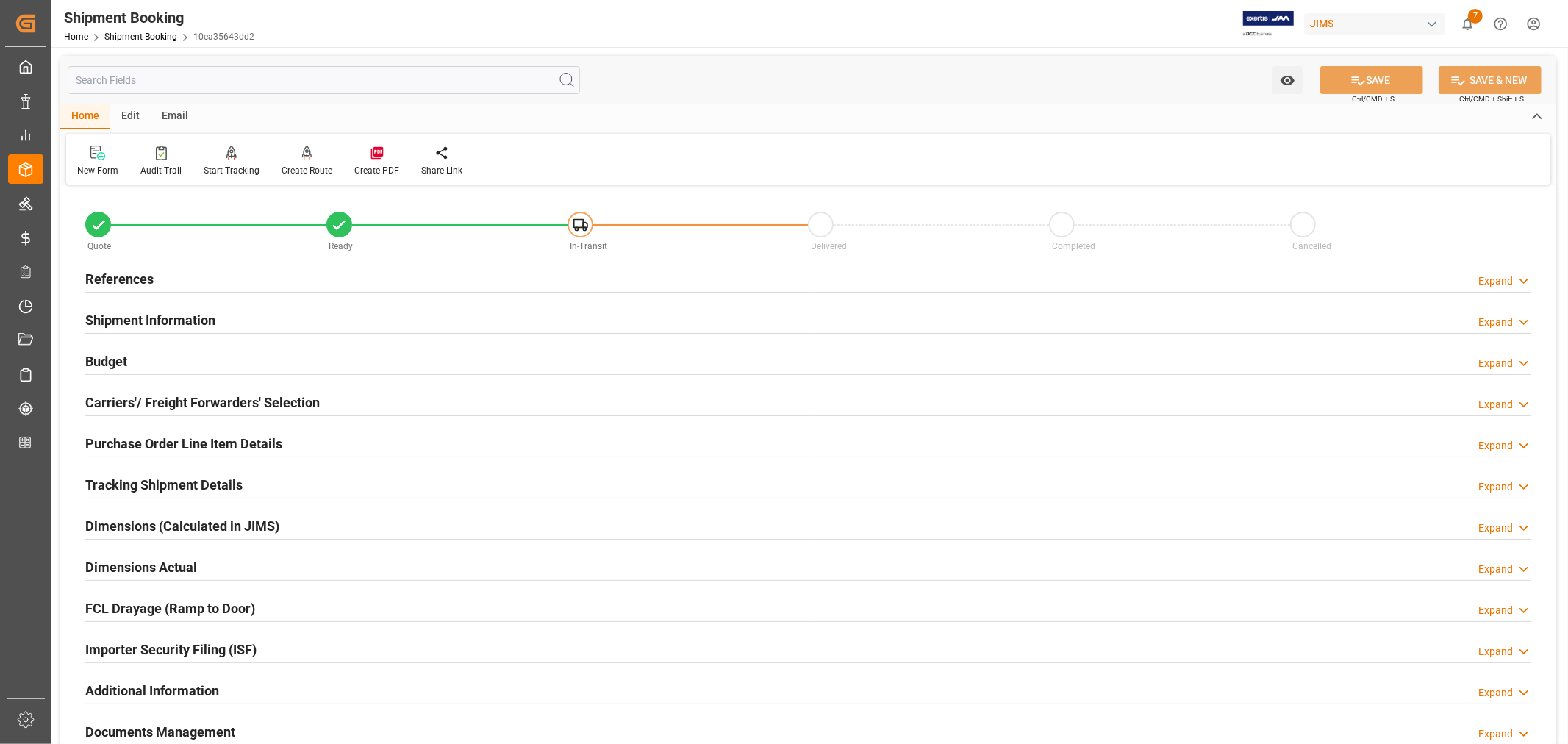
click at [137, 279] on h2 "References" at bounding box center [119, 278] width 68 height 20
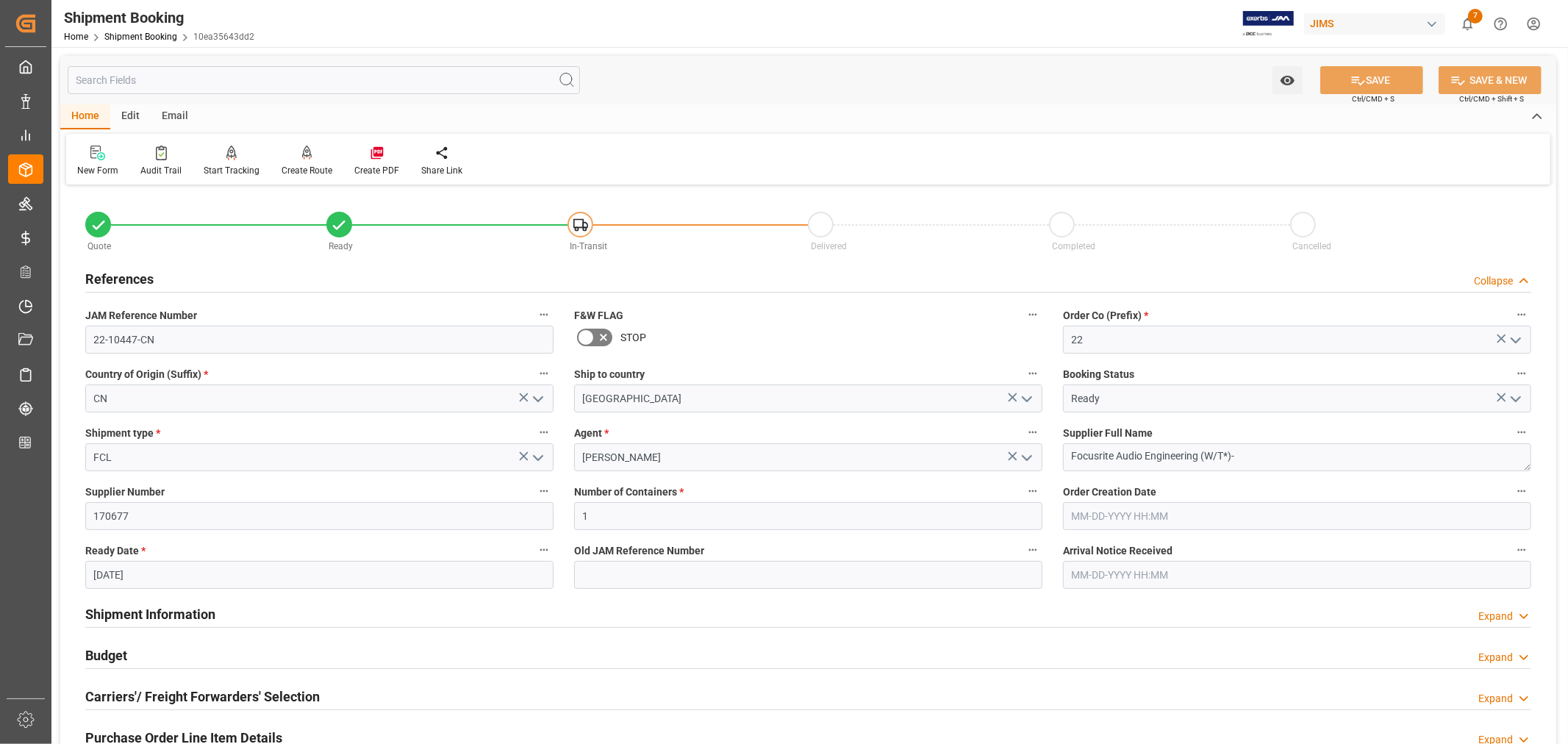
click at [137, 279] on h2 "References" at bounding box center [119, 278] width 68 height 20
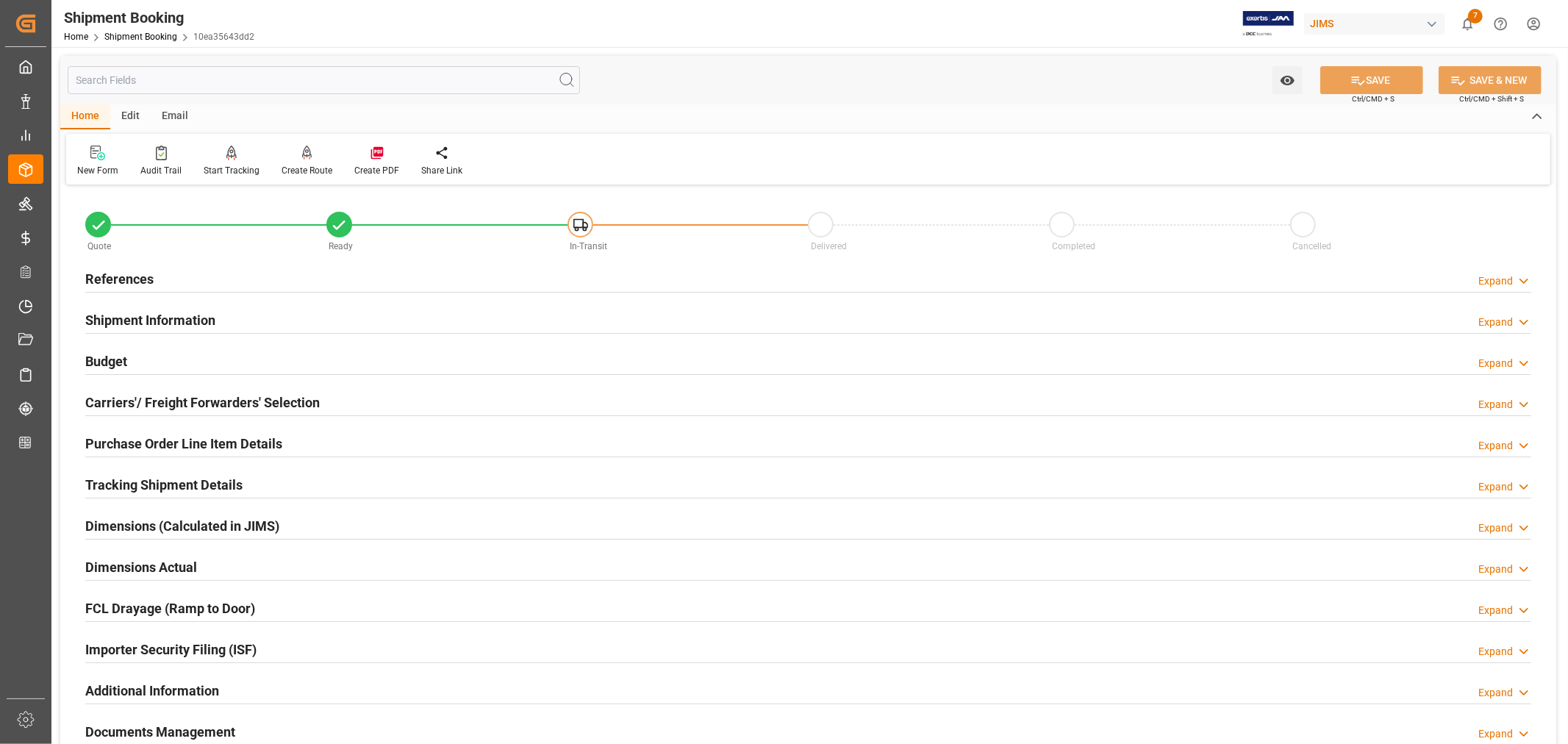
click at [144, 480] on h2 "Tracking Shipment Details" at bounding box center [164, 484] width 157 height 20
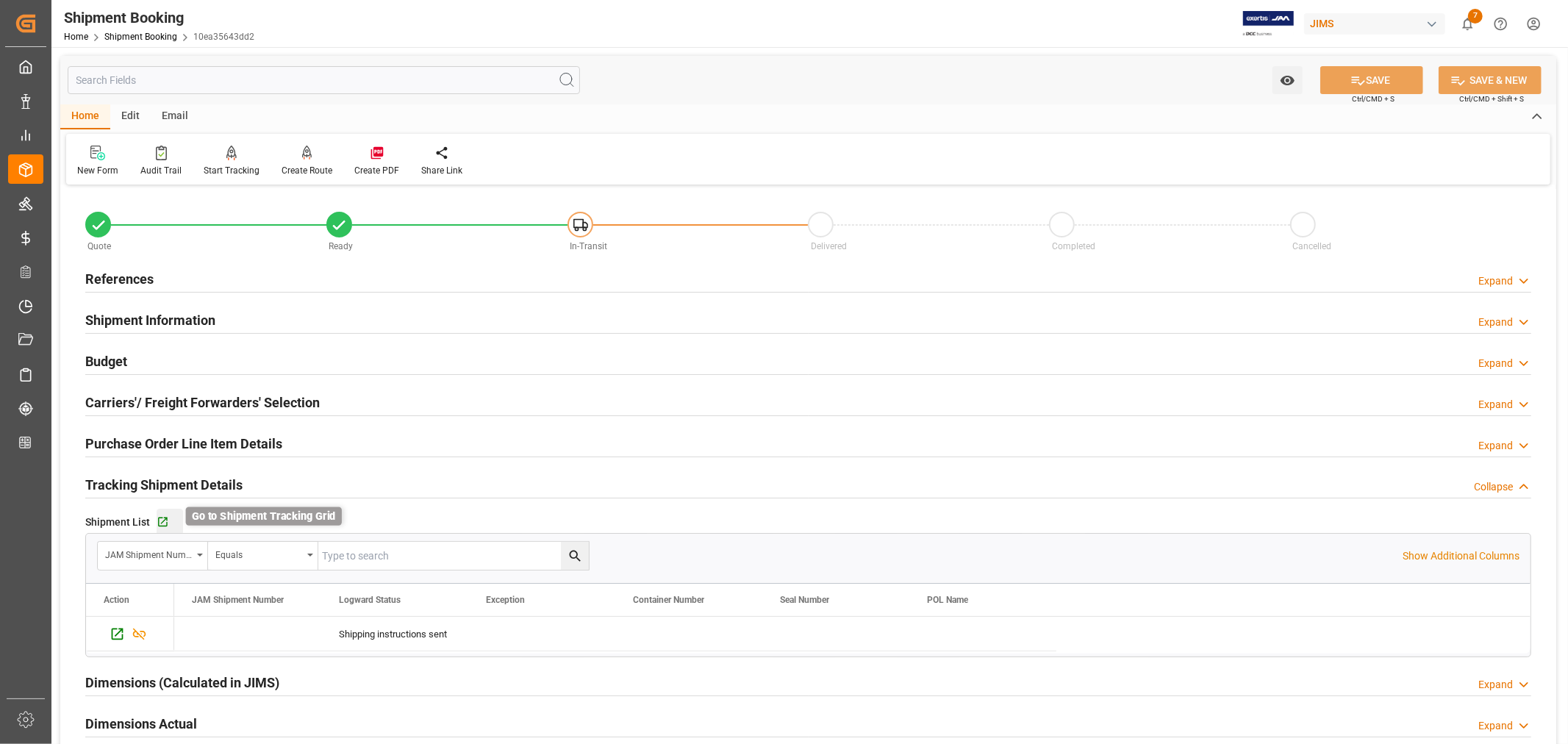
click at [162, 522] on icon "button" at bounding box center [163, 522] width 9 height 9
click at [138, 38] on link "Shipment Booking" at bounding box center [141, 36] width 73 height 10
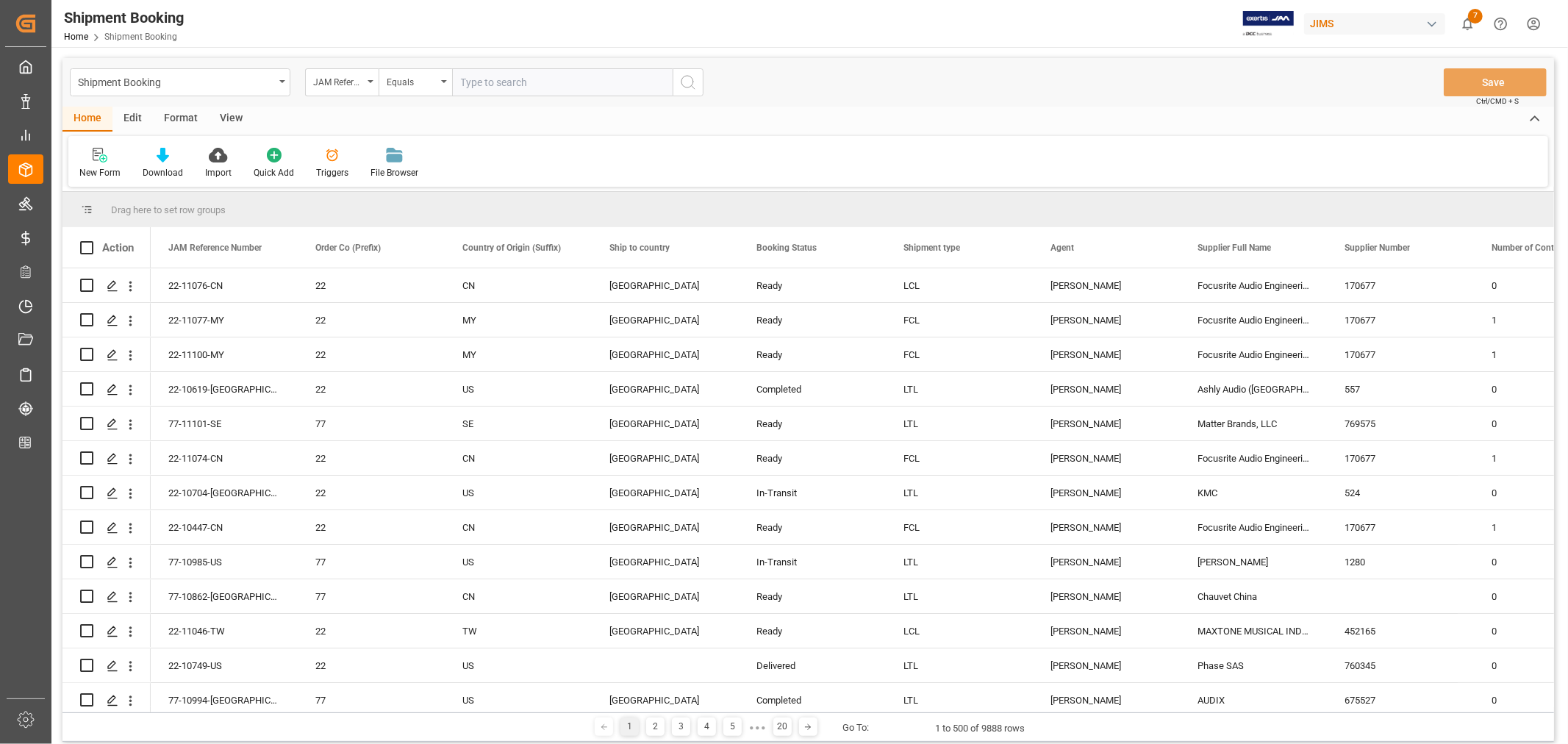
drag, startPoint x: 461, startPoint y: 76, endPoint x: 462, endPoint y: 86, distance: 10.0
click at [461, 76] on input "text" at bounding box center [561, 82] width 221 height 28
paste input "22-11075-CN"
click at [462, 83] on input "22-11075-CN" at bounding box center [561, 82] width 221 height 28
type input "22-11075-CN"
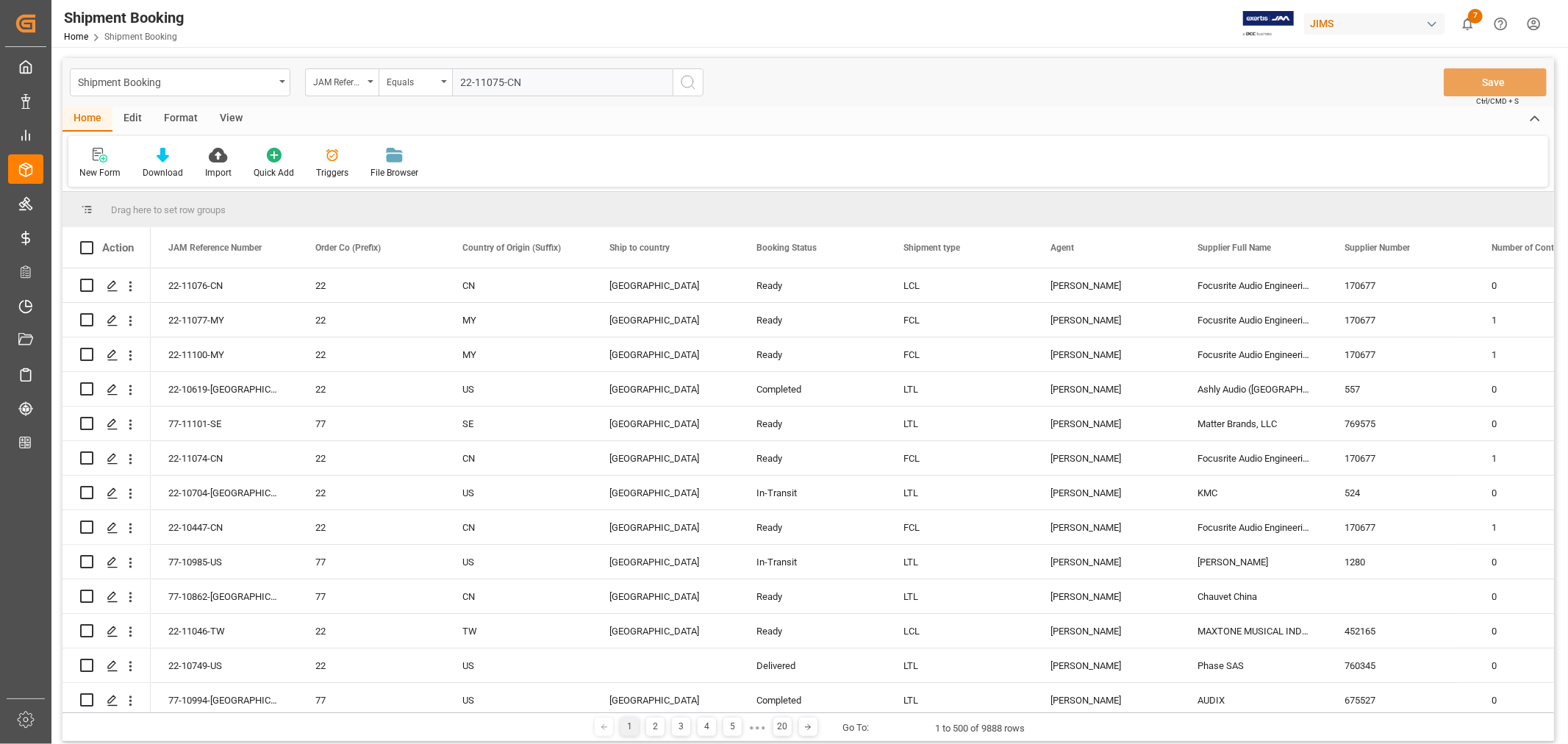
click at [684, 84] on icon "search button" at bounding box center [687, 82] width 18 height 18
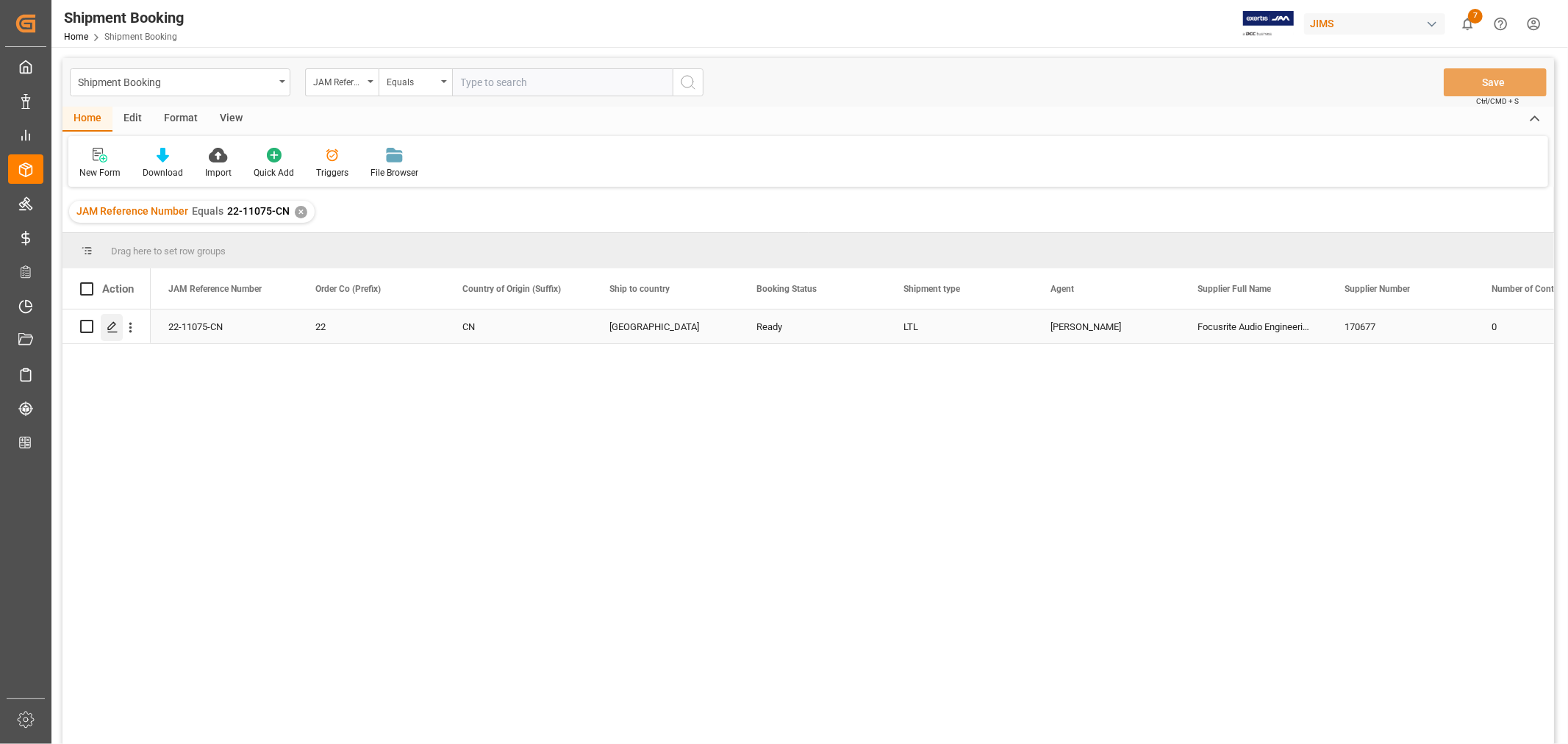
click at [113, 331] on icon "Press SPACE to select this row." at bounding box center [112, 327] width 12 height 12
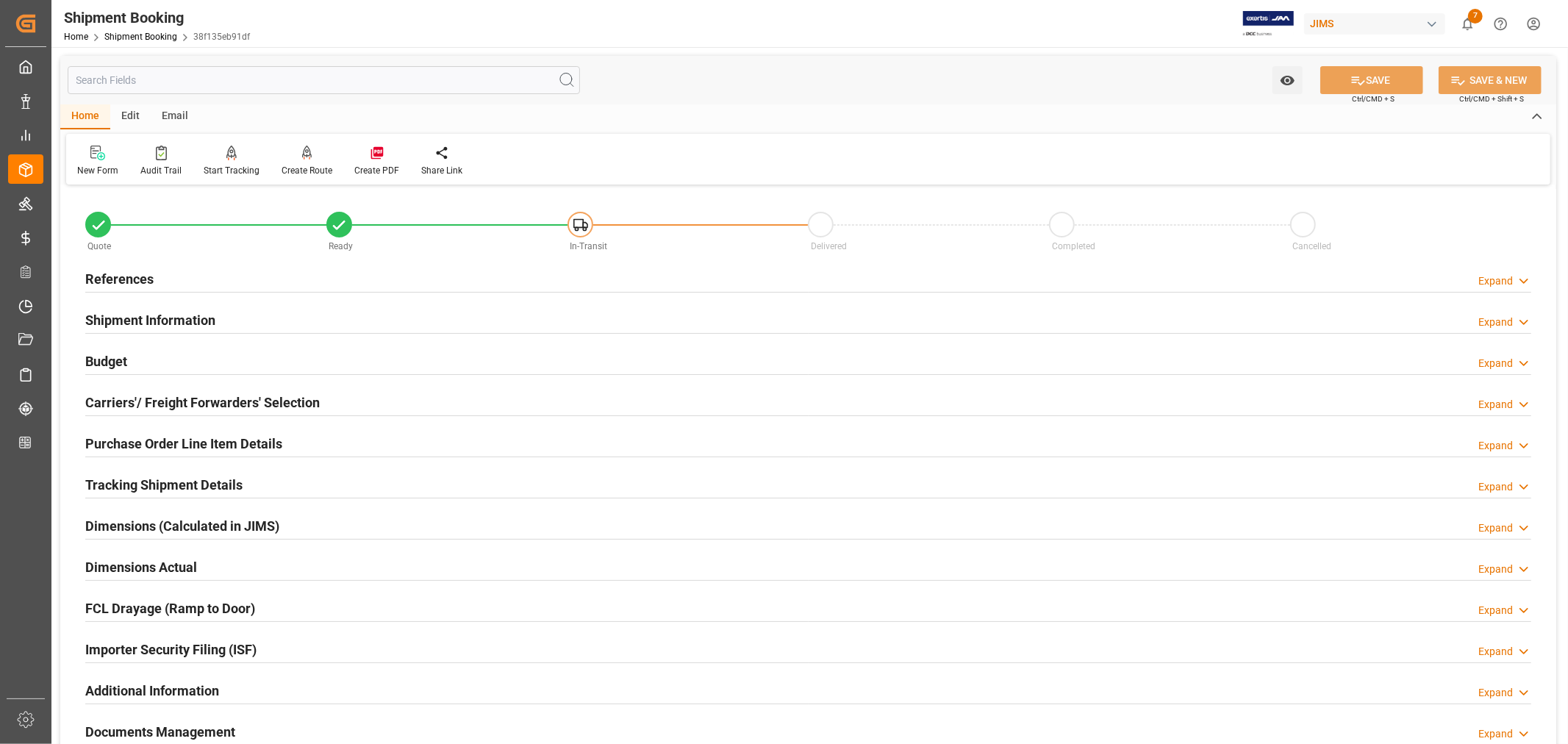
click at [182, 319] on h2 "Shipment Information" at bounding box center [151, 319] width 130 height 20
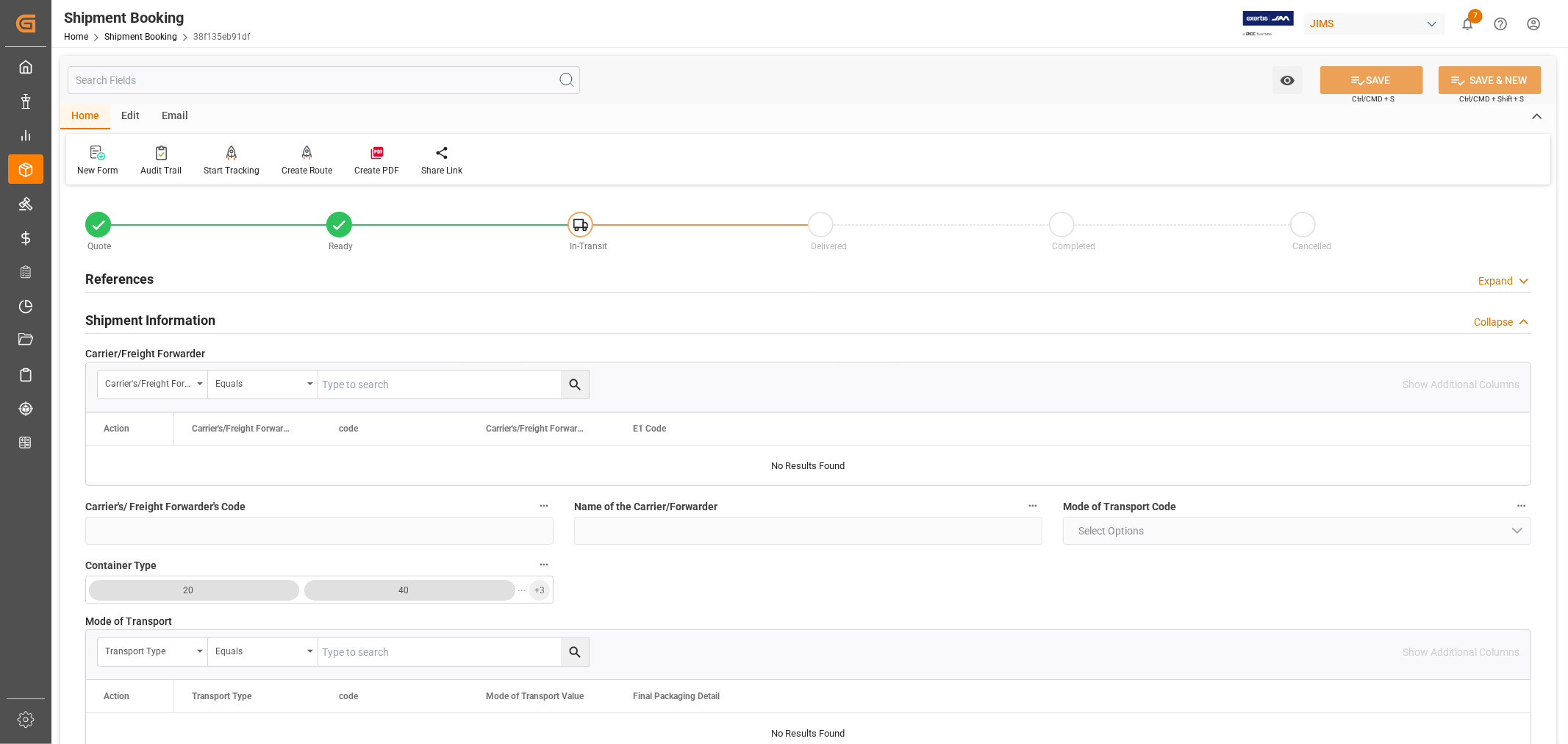
click at [195, 319] on h2 "Shipment Information" at bounding box center [151, 319] width 130 height 20
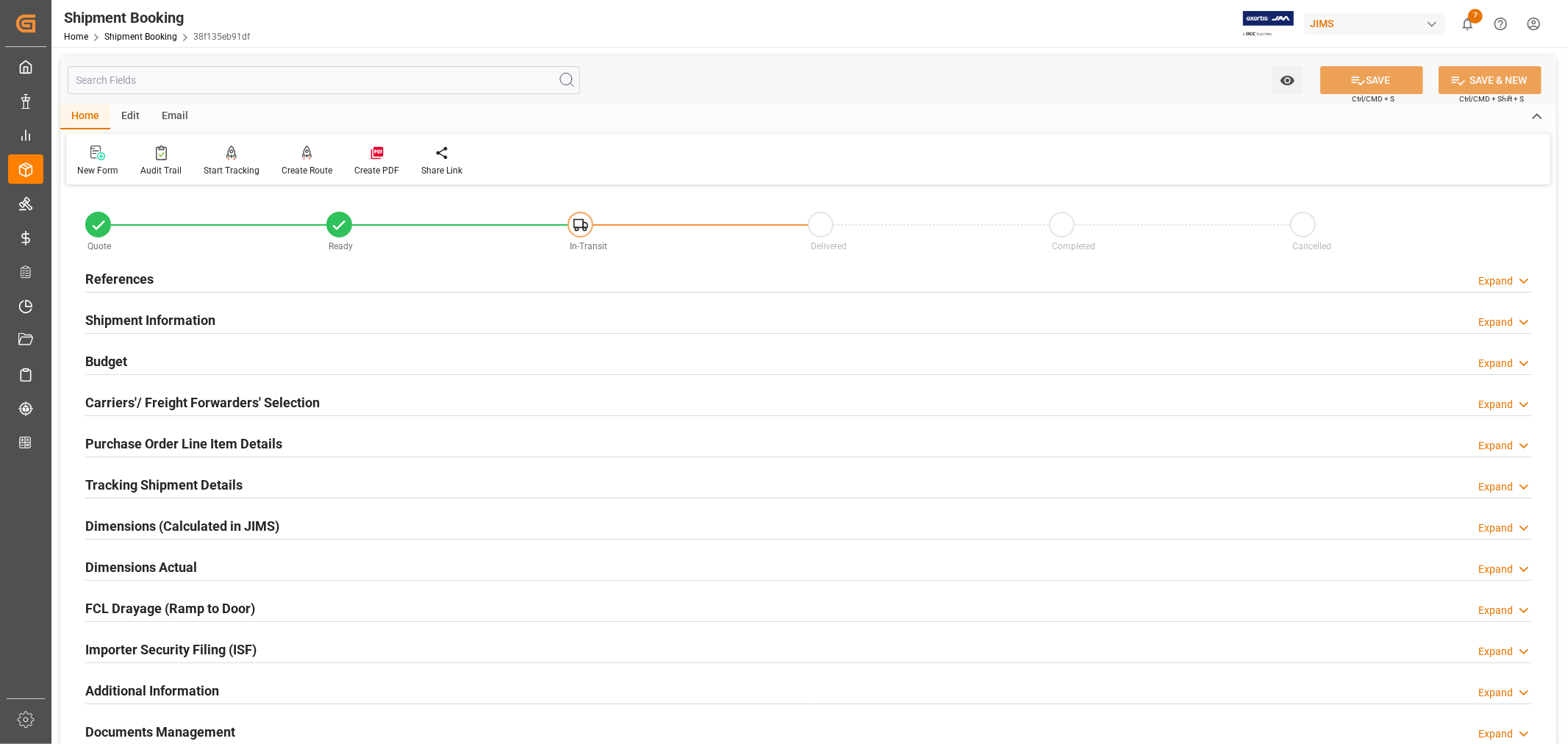
click at [174, 398] on h2 "Carriers'/ Freight Forwarders' Selection" at bounding box center [203, 402] width 235 height 20
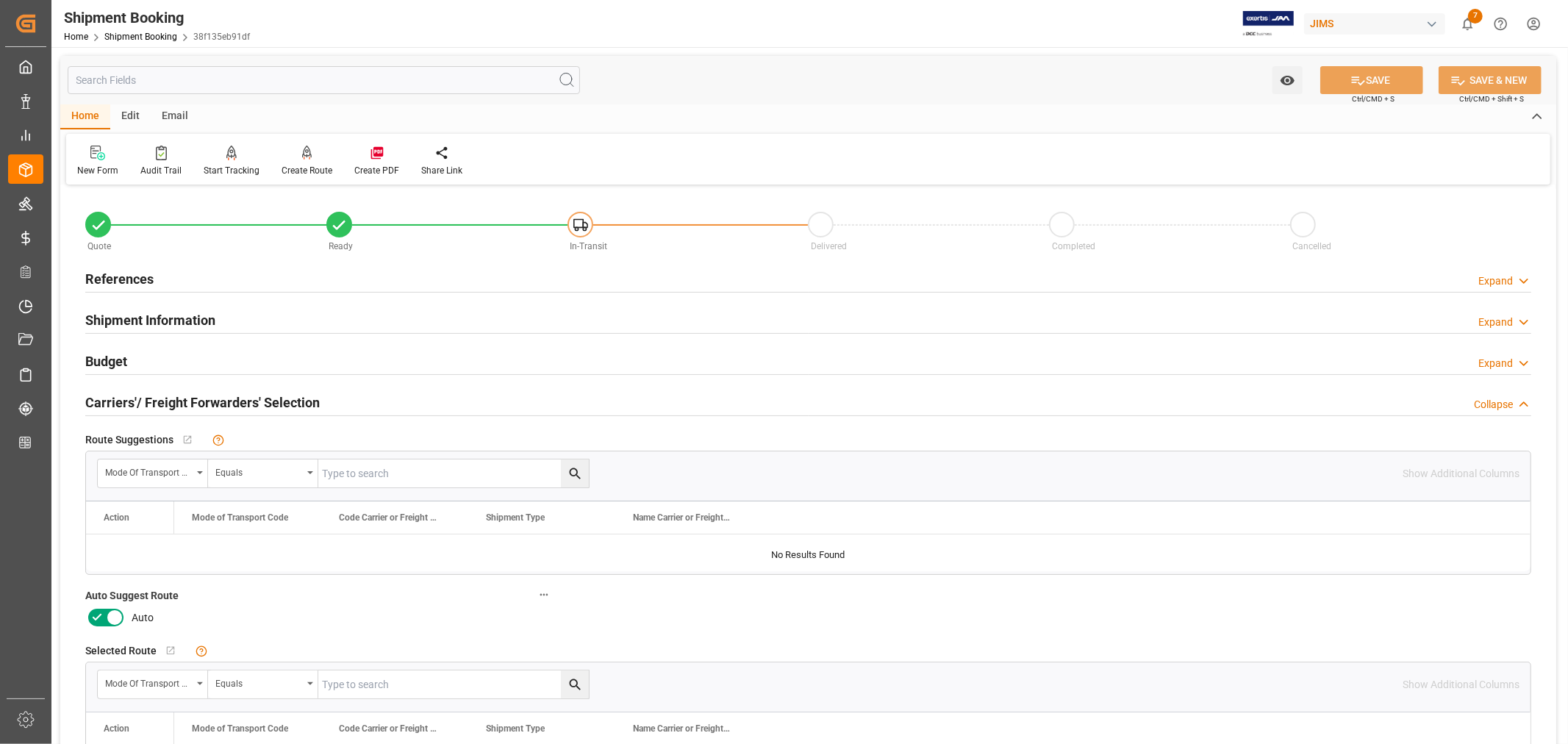
click at [114, 615] on icon at bounding box center [115, 617] width 18 height 18
click at [0, 0] on input "checkbox" at bounding box center [0, 0] width 0 height 0
click at [1370, 83] on button "SAVE" at bounding box center [1372, 80] width 103 height 28
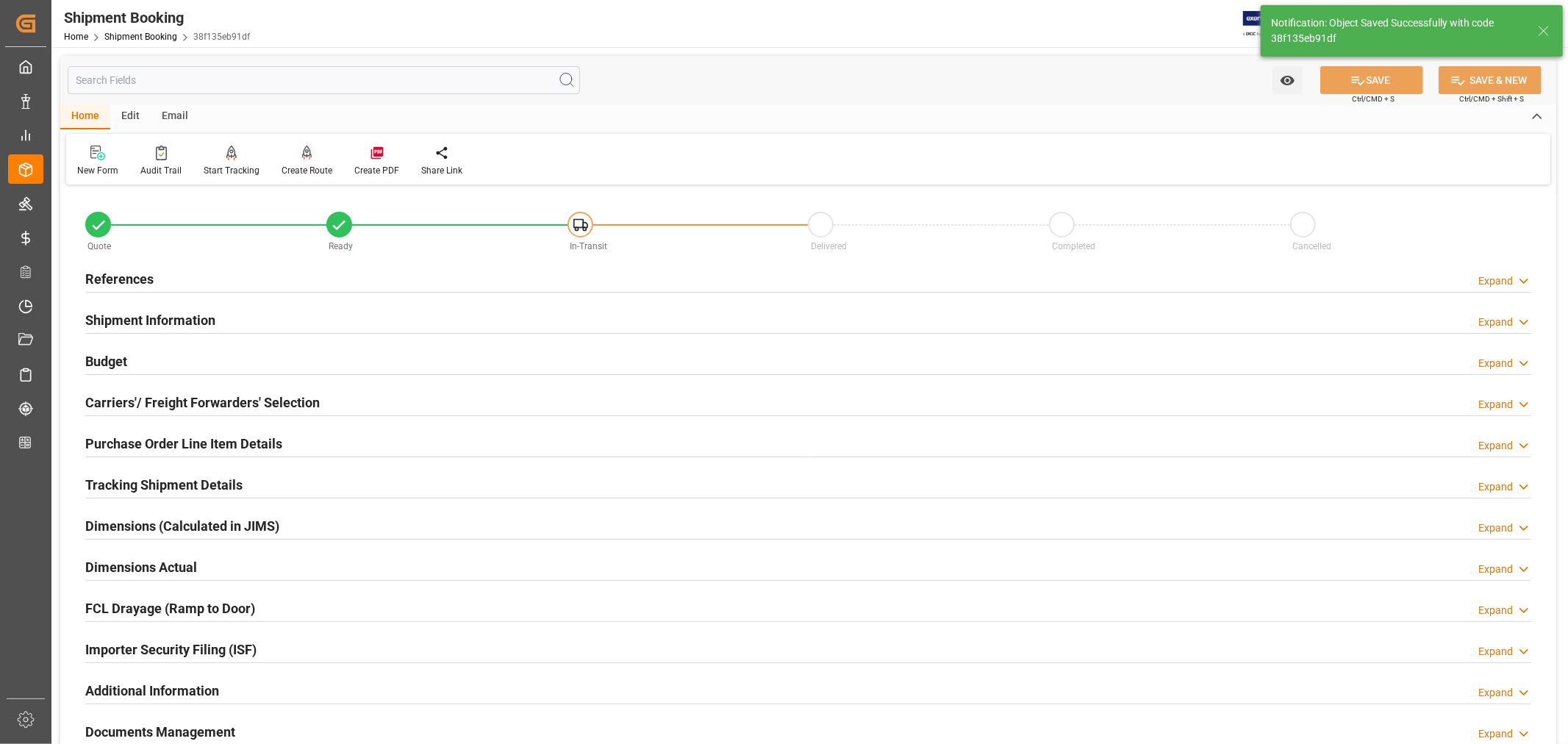
click at [304, 169] on div "Create Route" at bounding box center [306, 170] width 50 height 13
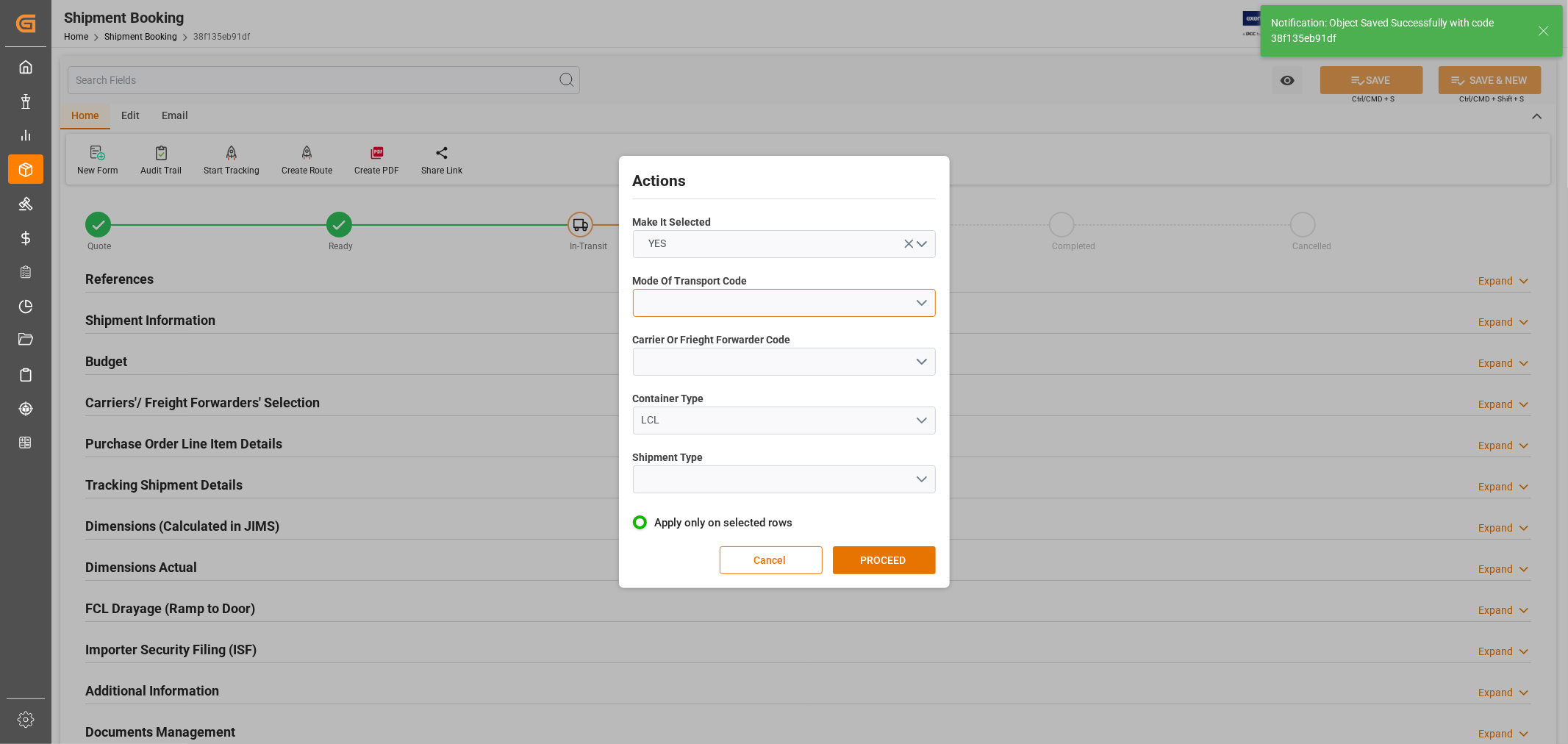
click at [691, 291] on button "open menu" at bounding box center [784, 303] width 303 height 28
click at [693, 395] on div "4- AIR FREIGHT" at bounding box center [784, 399] width 302 height 31
click at [692, 355] on button "open menu" at bounding box center [784, 361] width 303 height 28
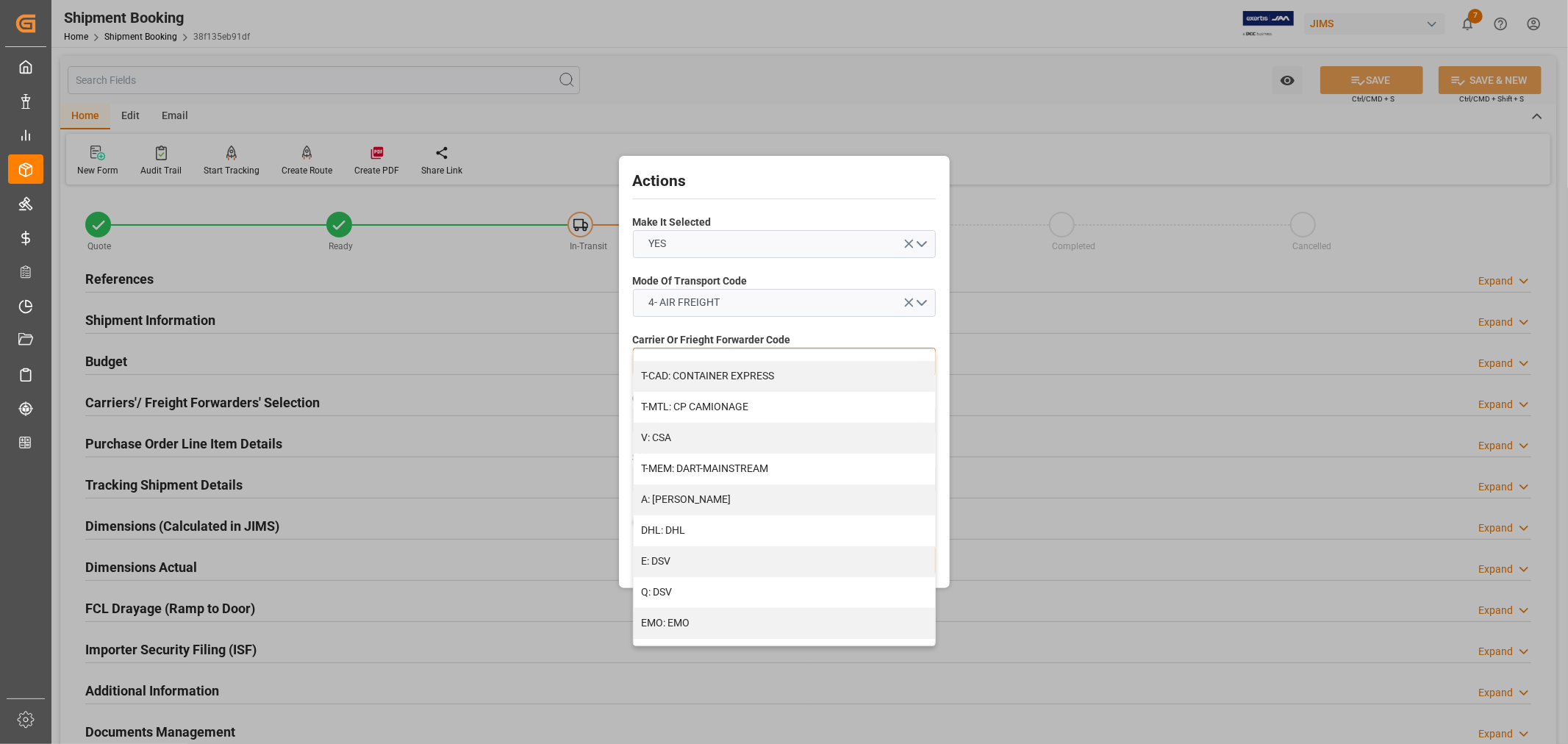
scroll to position [163, 0]
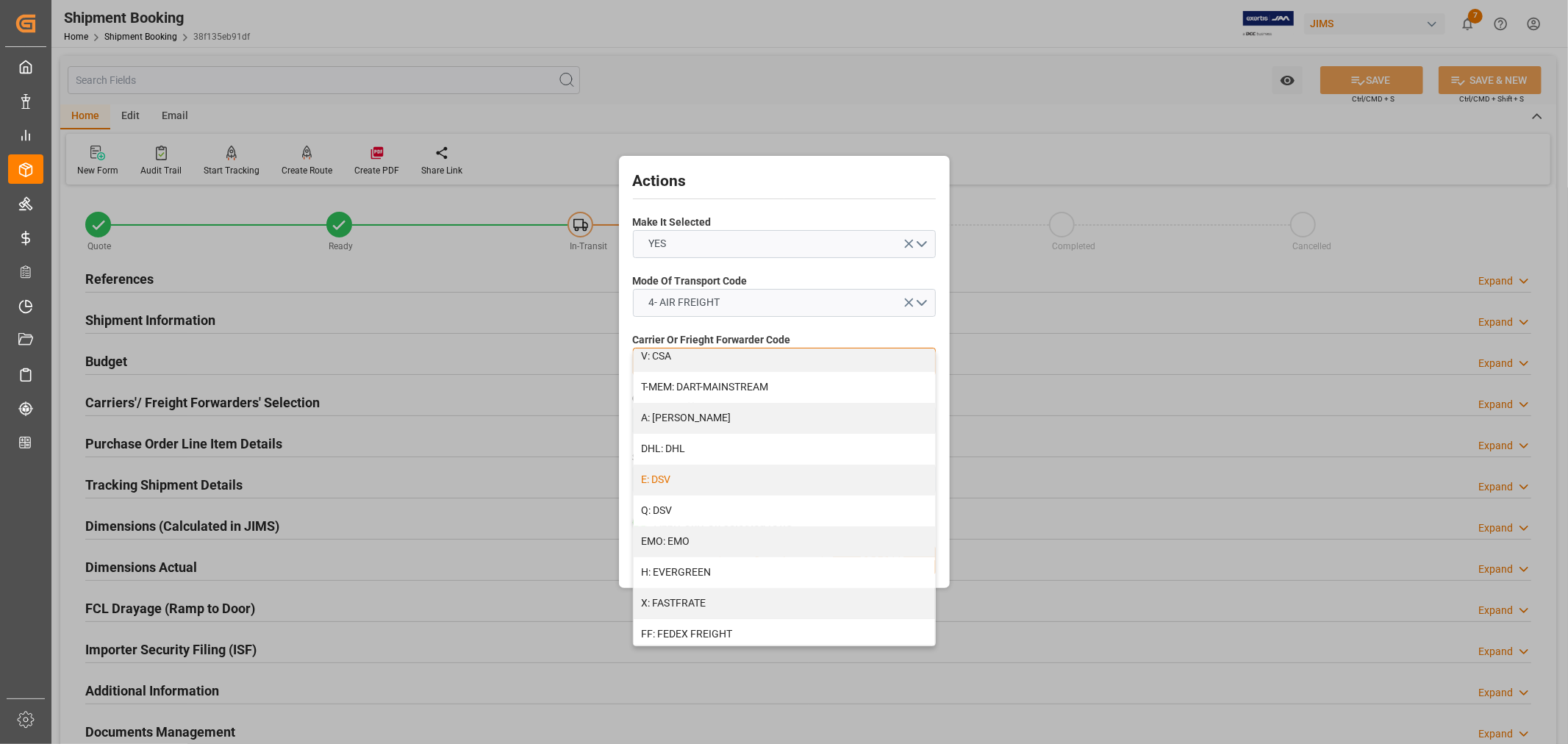
click at [669, 474] on div "E: DSV" at bounding box center [784, 480] width 302 height 31
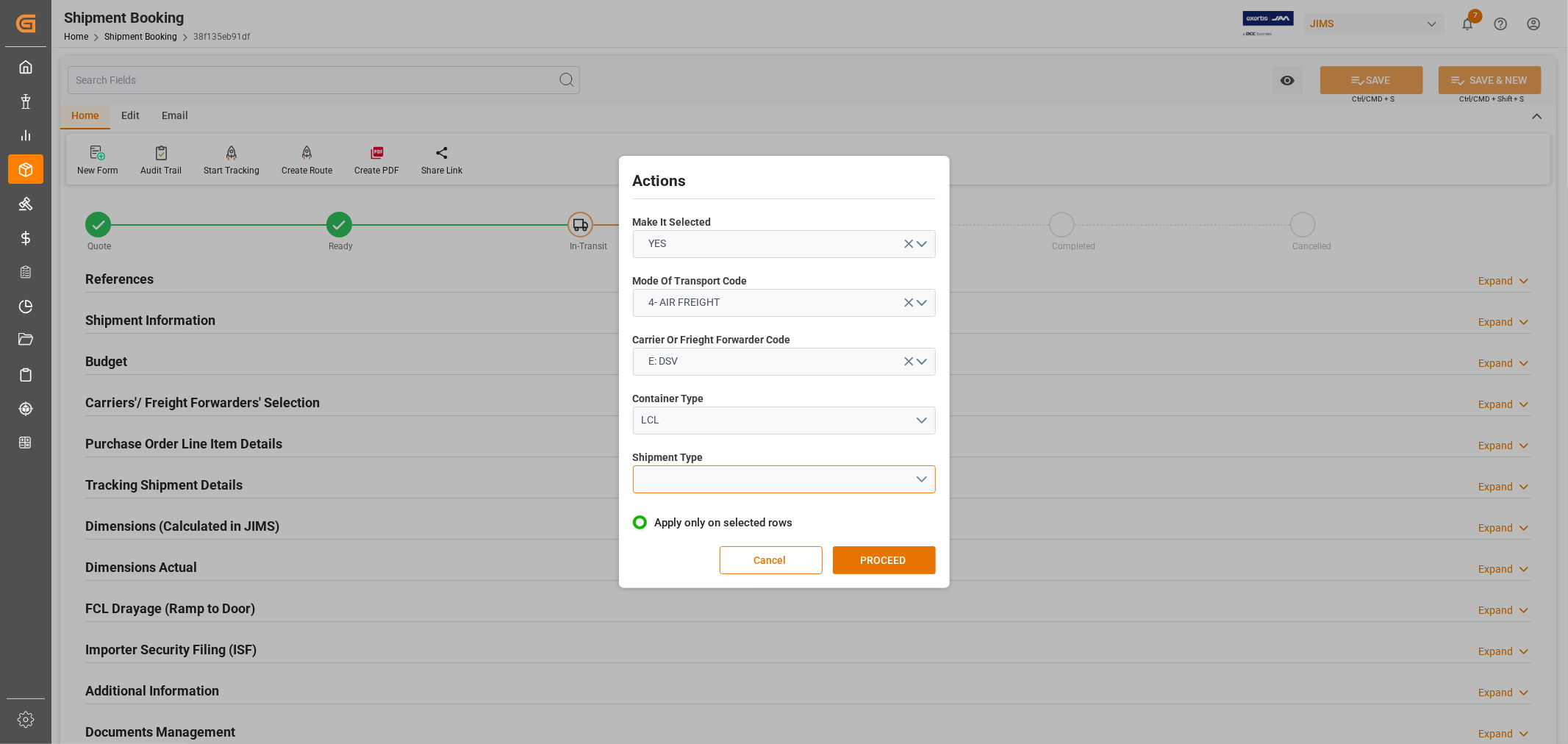
click at [664, 478] on button "open menu" at bounding box center [784, 480] width 303 height 28
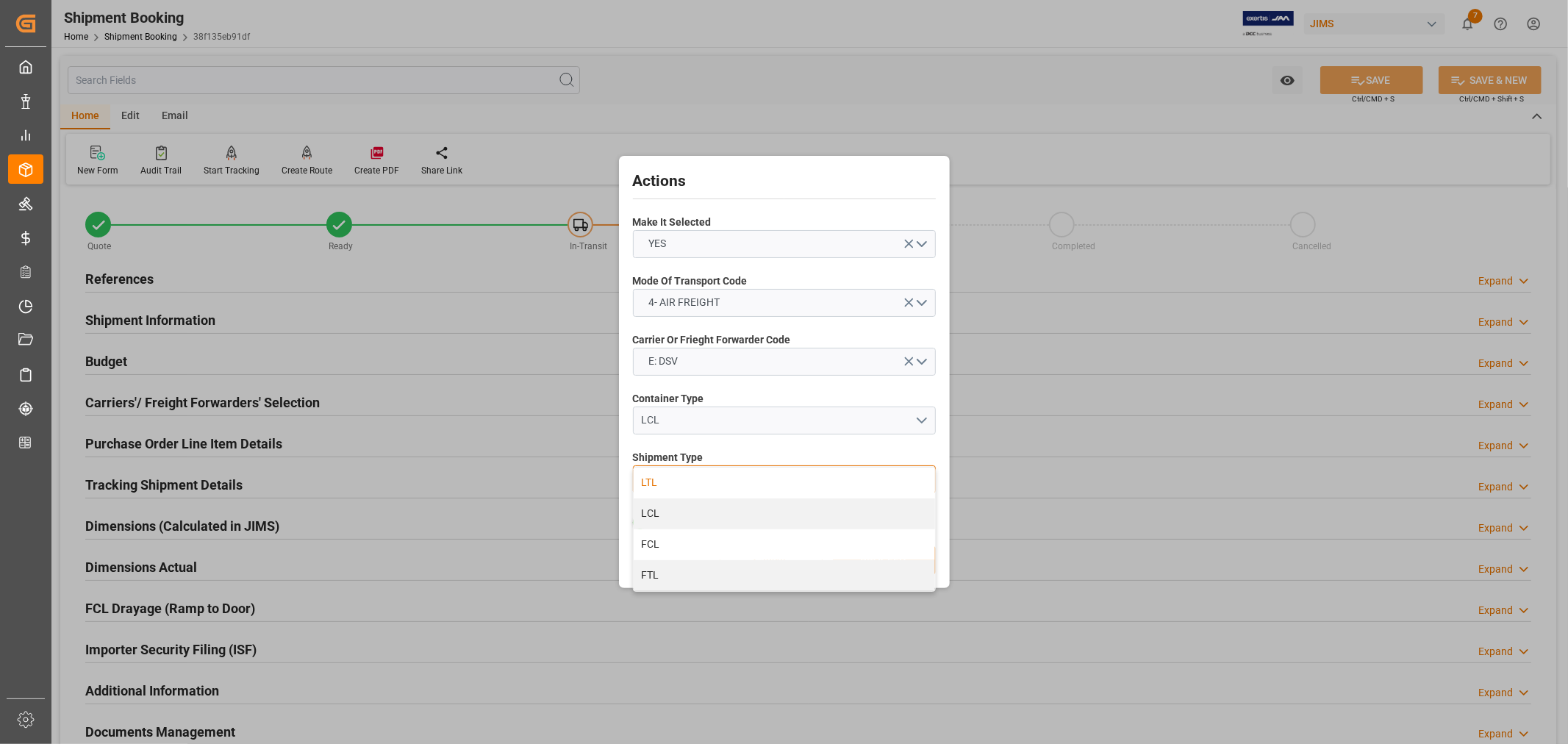
click at [655, 480] on div "LTL" at bounding box center [784, 482] width 302 height 31
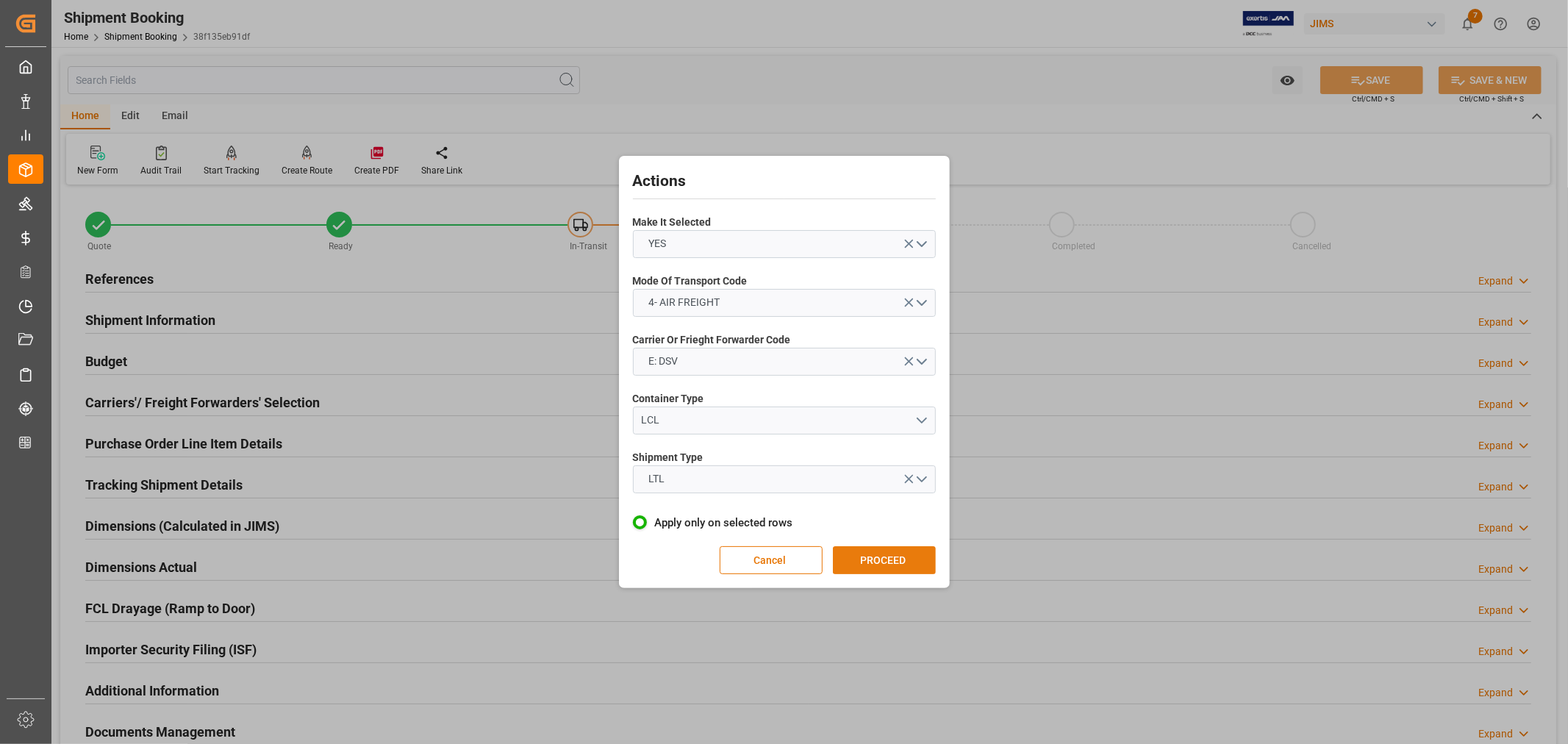
click at [872, 560] on button "PROCEED" at bounding box center [884, 560] width 103 height 28
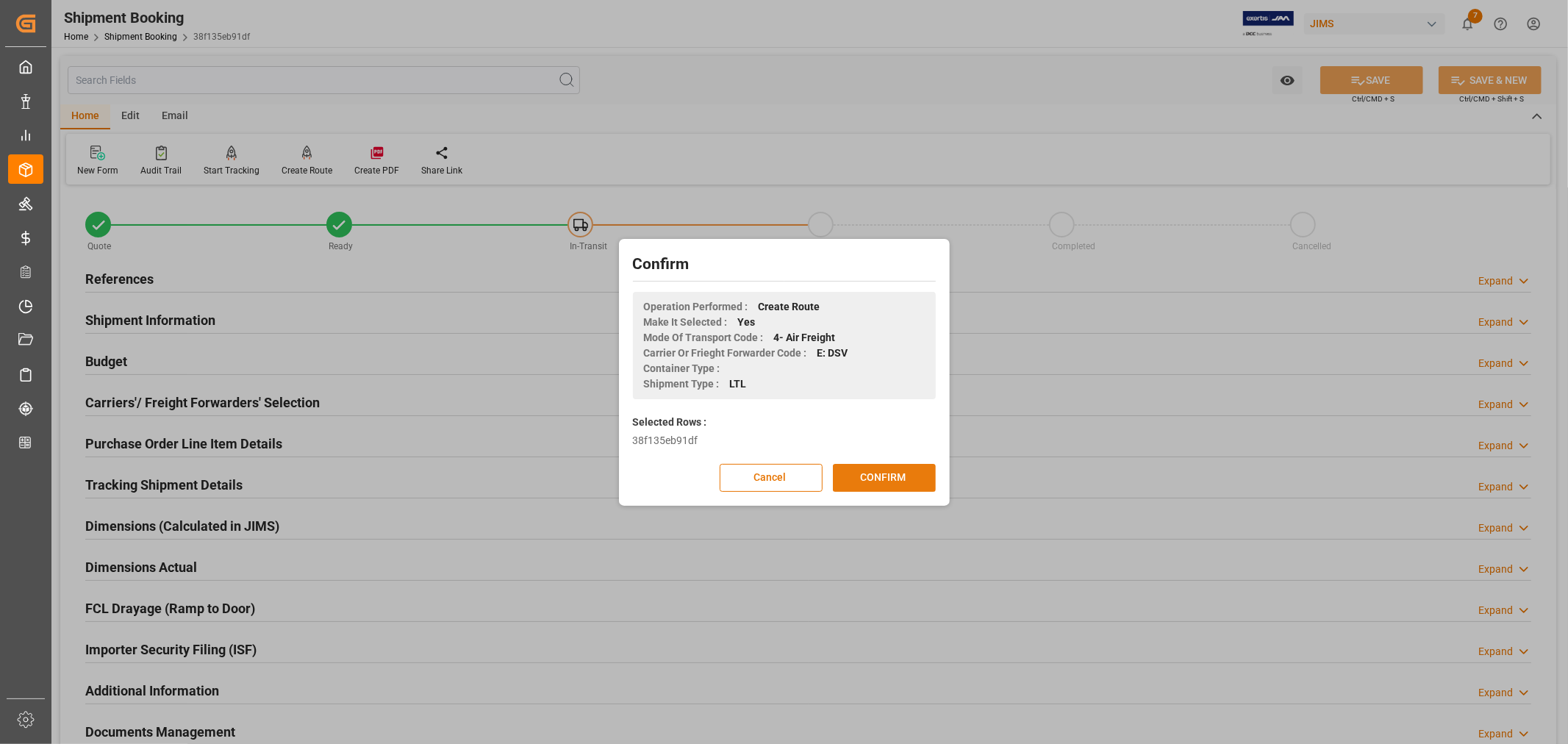
click at [877, 479] on button "CONFIRM" at bounding box center [884, 478] width 103 height 28
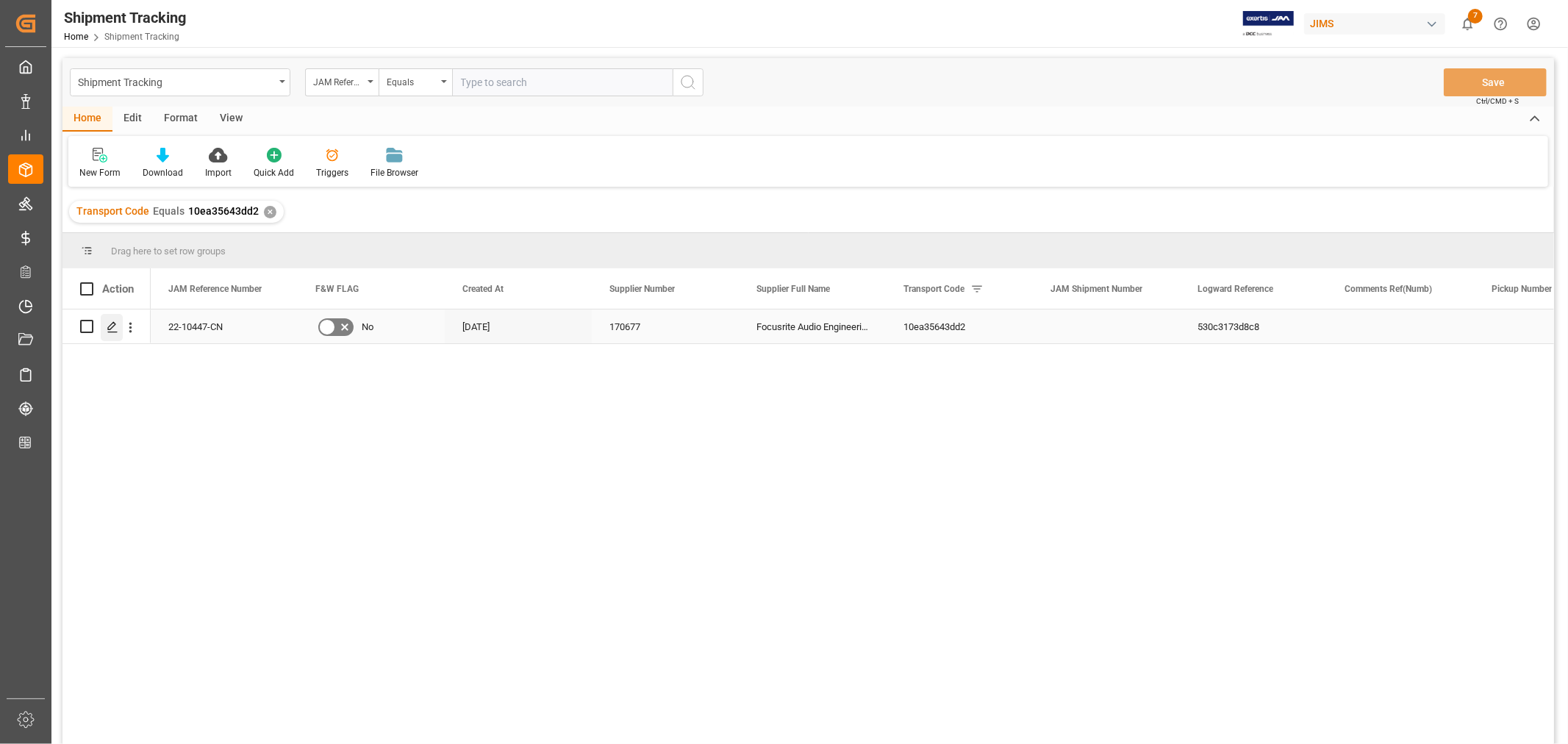
click at [114, 327] on icon "Press SPACE to select this row." at bounding box center [112, 327] width 12 height 12
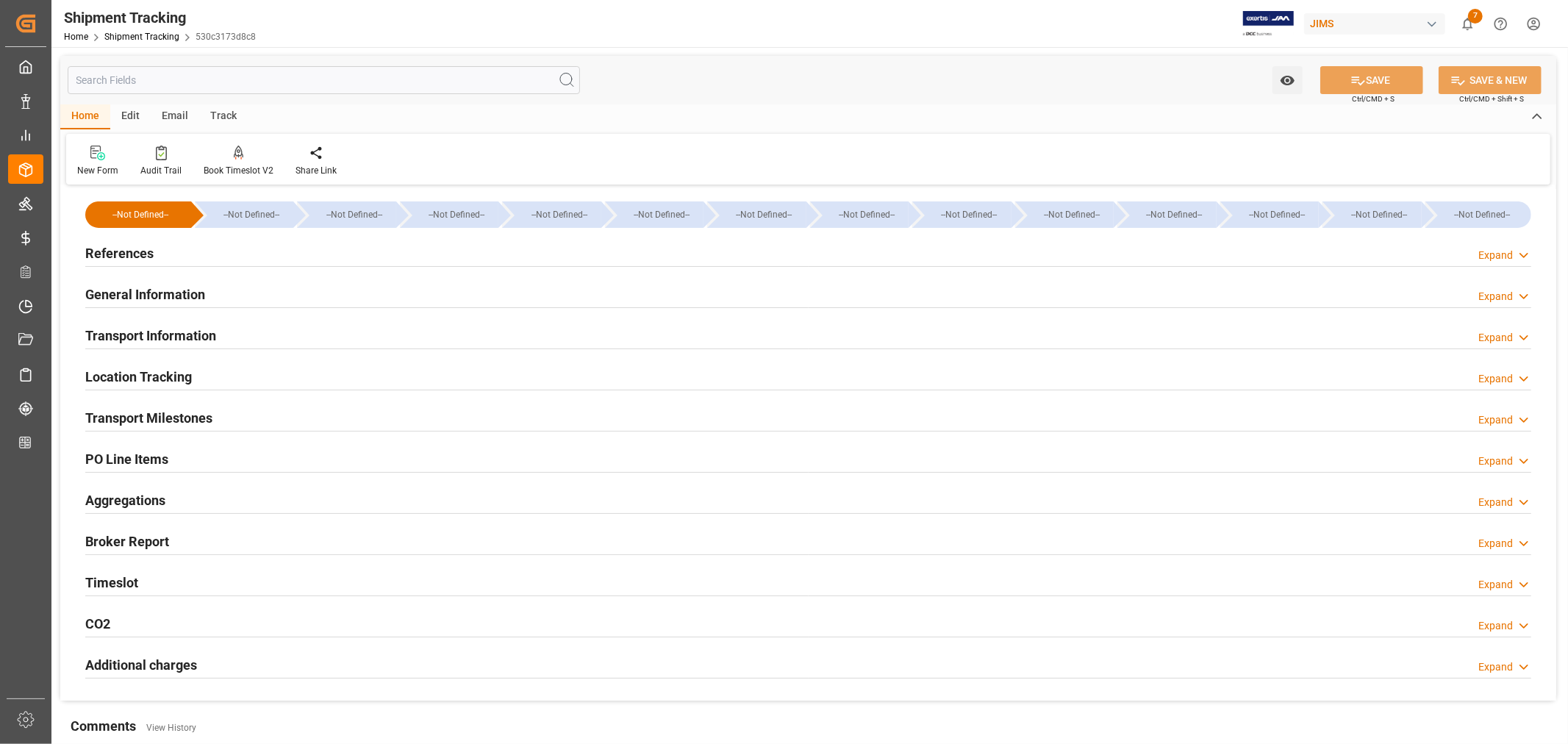
click at [145, 419] on h2 "Transport Milestones" at bounding box center [149, 417] width 128 height 20
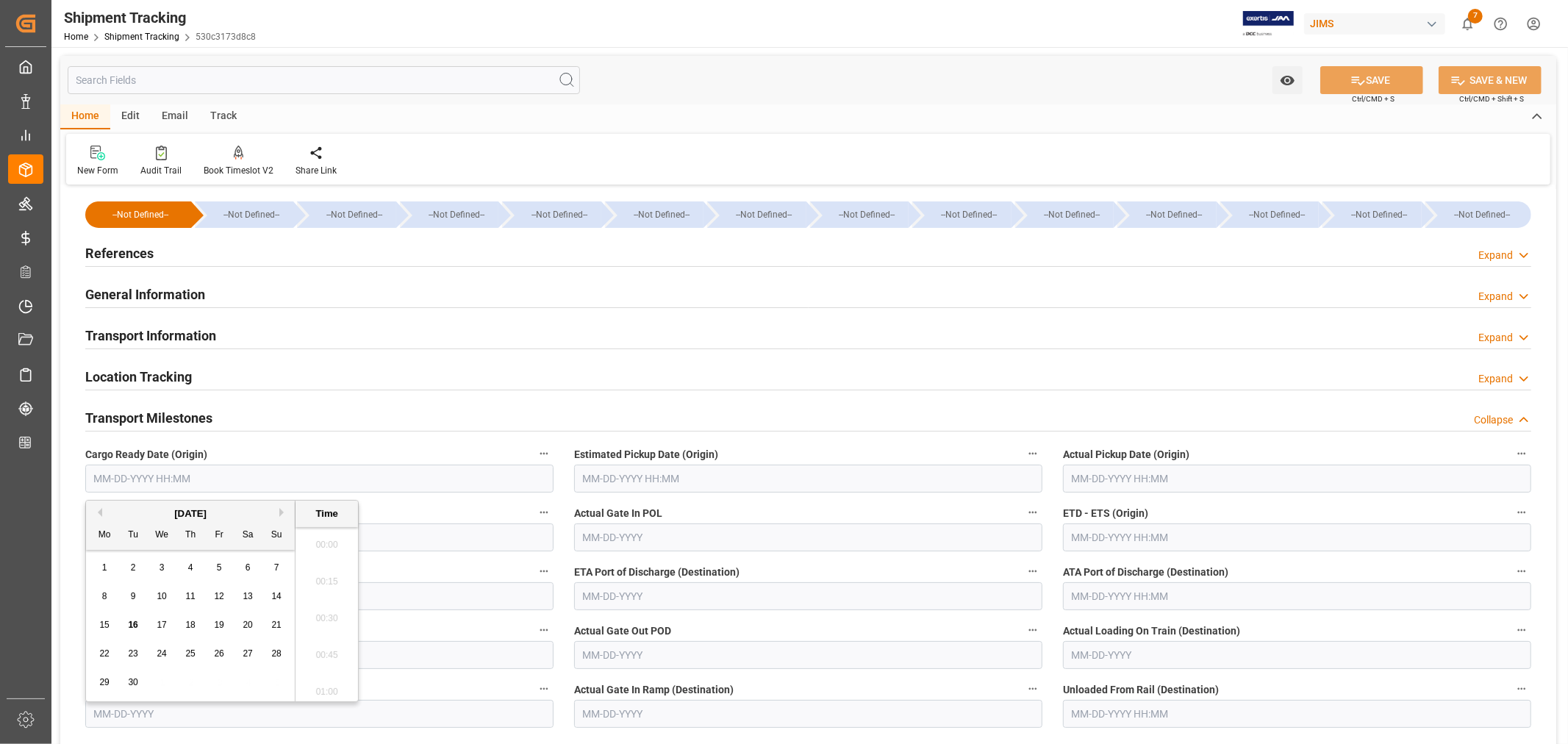
click at [114, 478] on input "text" at bounding box center [319, 479] width 468 height 28
click at [125, 515] on div "[DATE]" at bounding box center [190, 514] width 209 height 15
click at [281, 511] on button "Next Month" at bounding box center [283, 511] width 8 height 8
click at [107, 656] on span "20" at bounding box center [104, 653] width 9 height 10
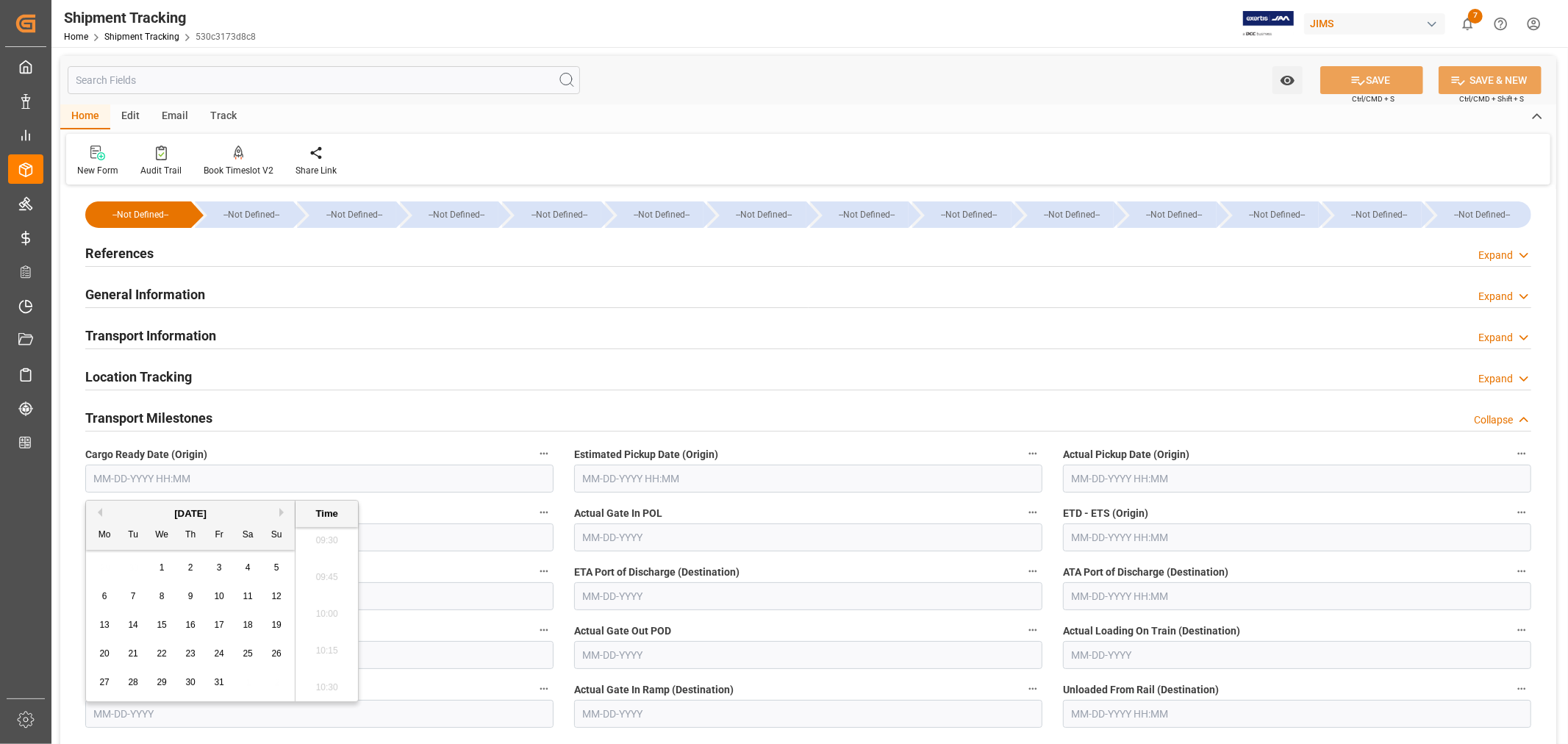
type input "[DATE] 00:00"
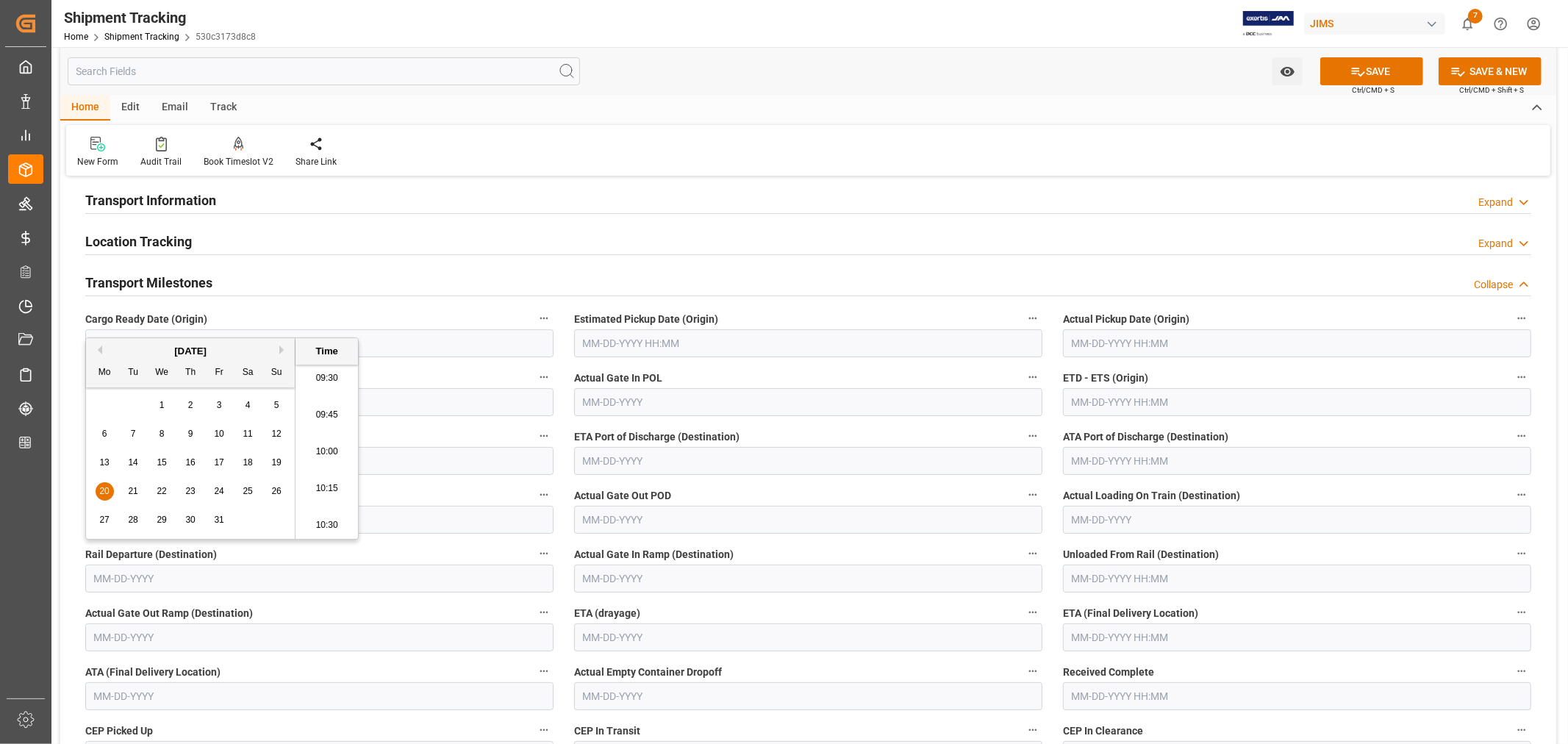
scroll to position [163, 0]
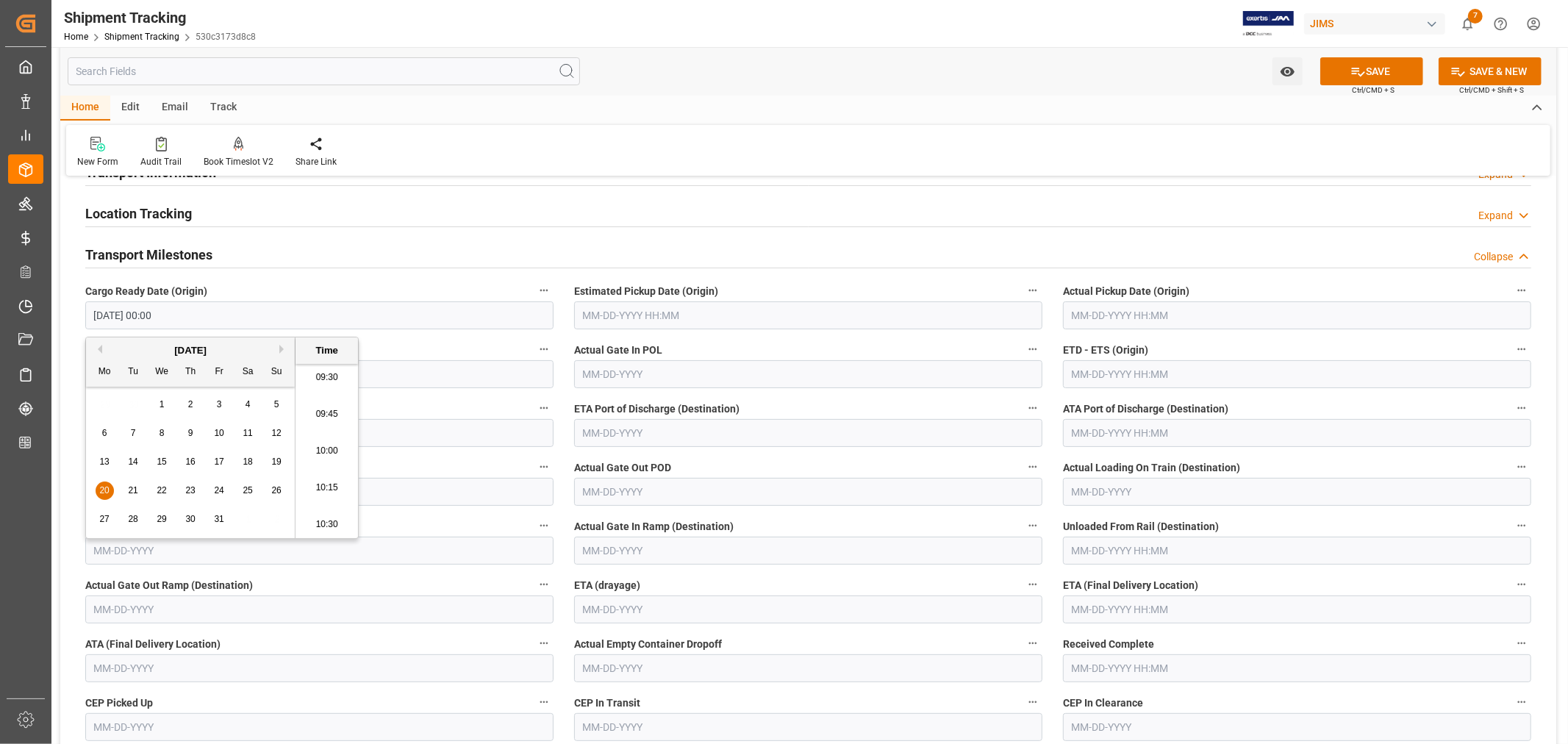
click at [1093, 608] on input "text" at bounding box center [1296, 609] width 468 height 28
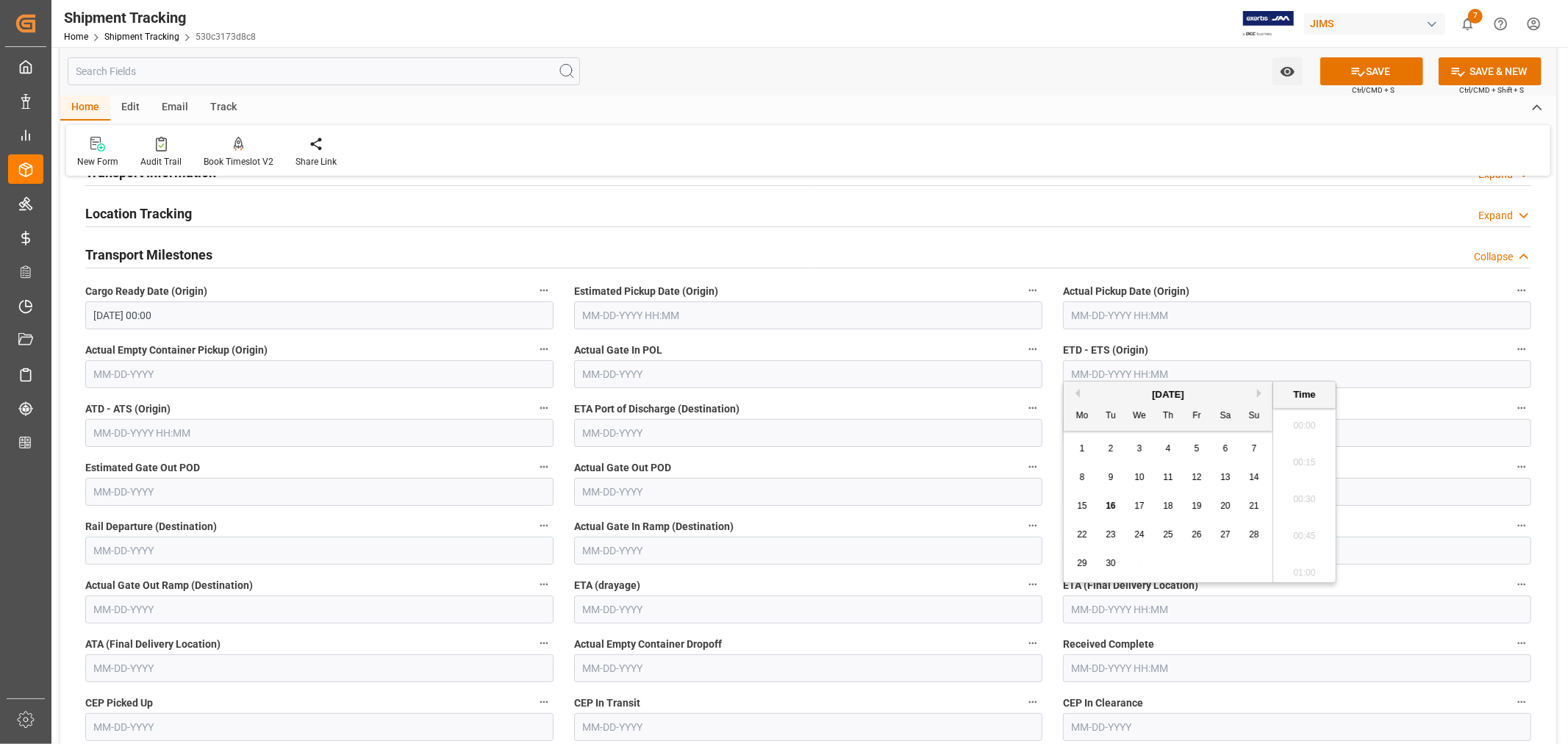
scroll to position [1401, 0]
click at [1261, 391] on button "Next Month" at bounding box center [1261, 393] width 8 height 8
click at [1169, 533] on span "20" at bounding box center [1168, 534] width 9 height 10
type input "[DATE] 00:00"
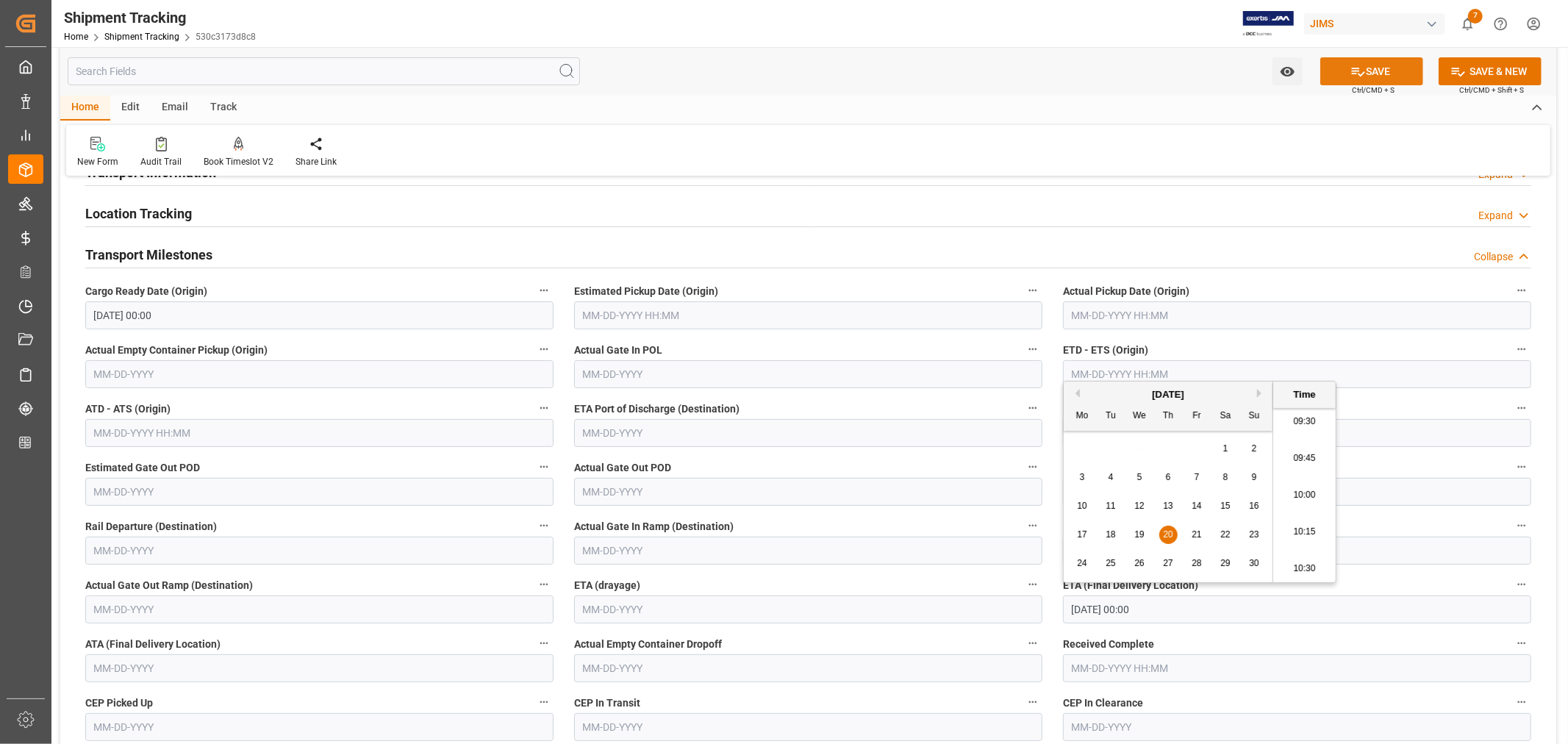
click at [1378, 75] on button "SAVE" at bounding box center [1372, 72] width 103 height 28
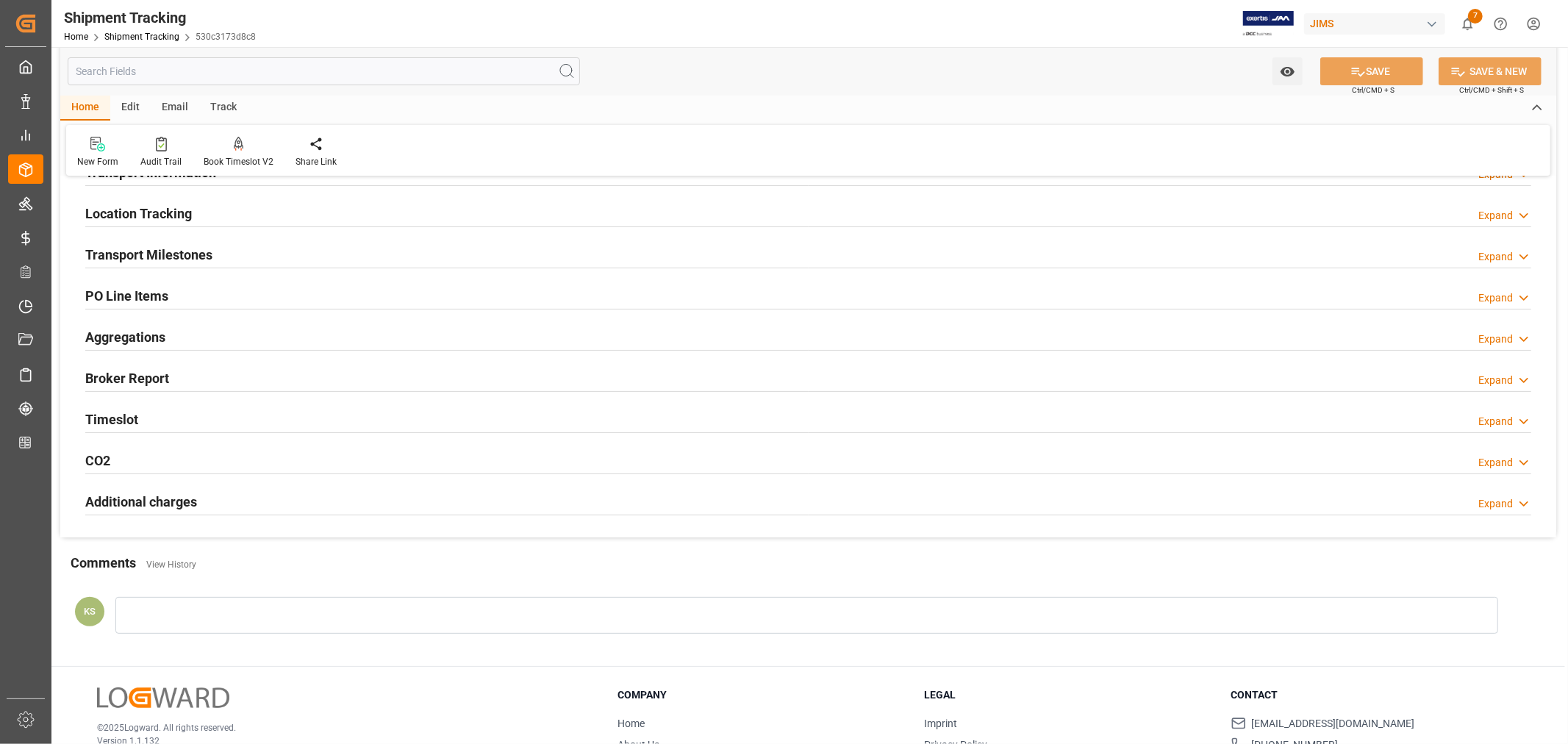
click at [200, 253] on h2 "Transport Milestones" at bounding box center [149, 254] width 128 height 20
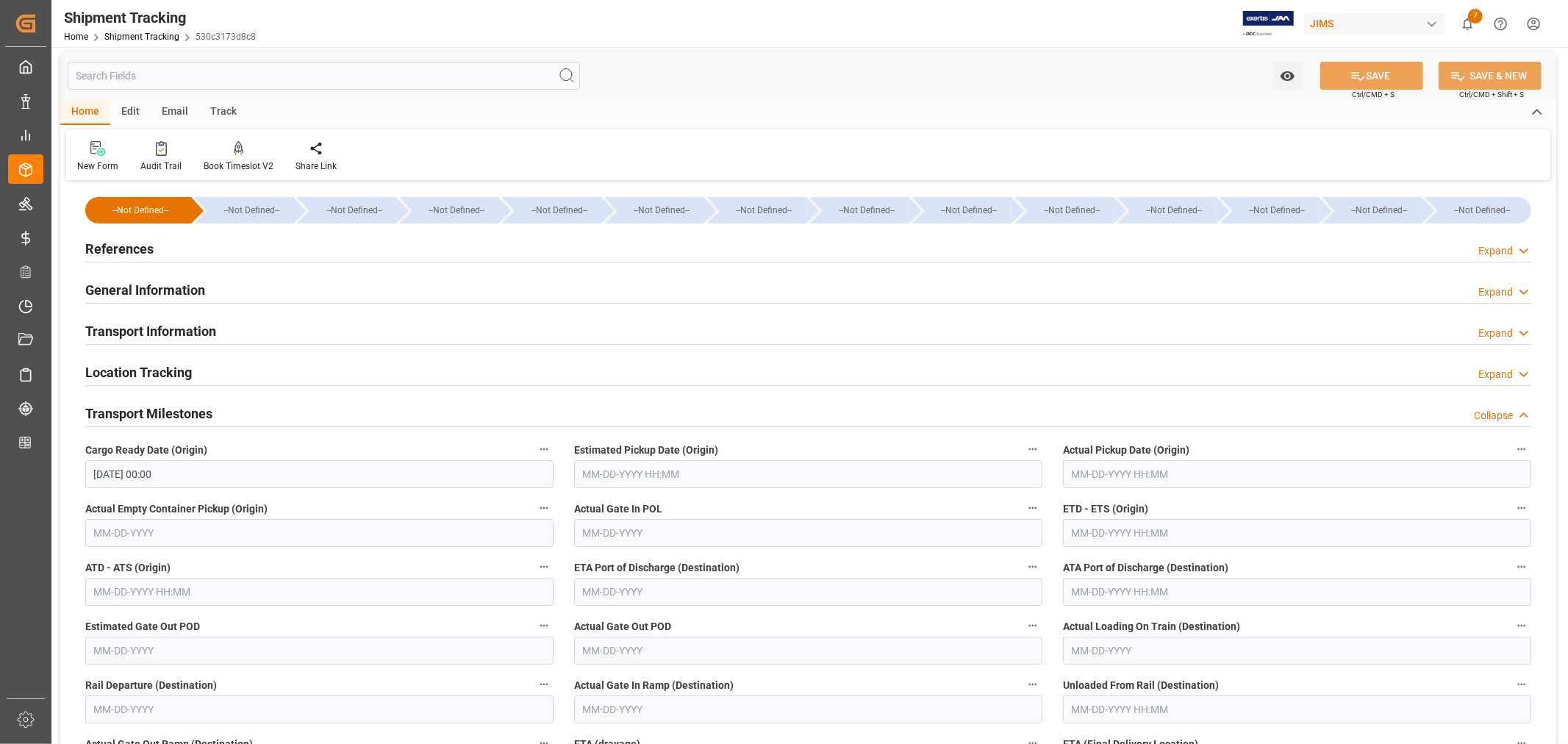
scroll to position [0, 0]
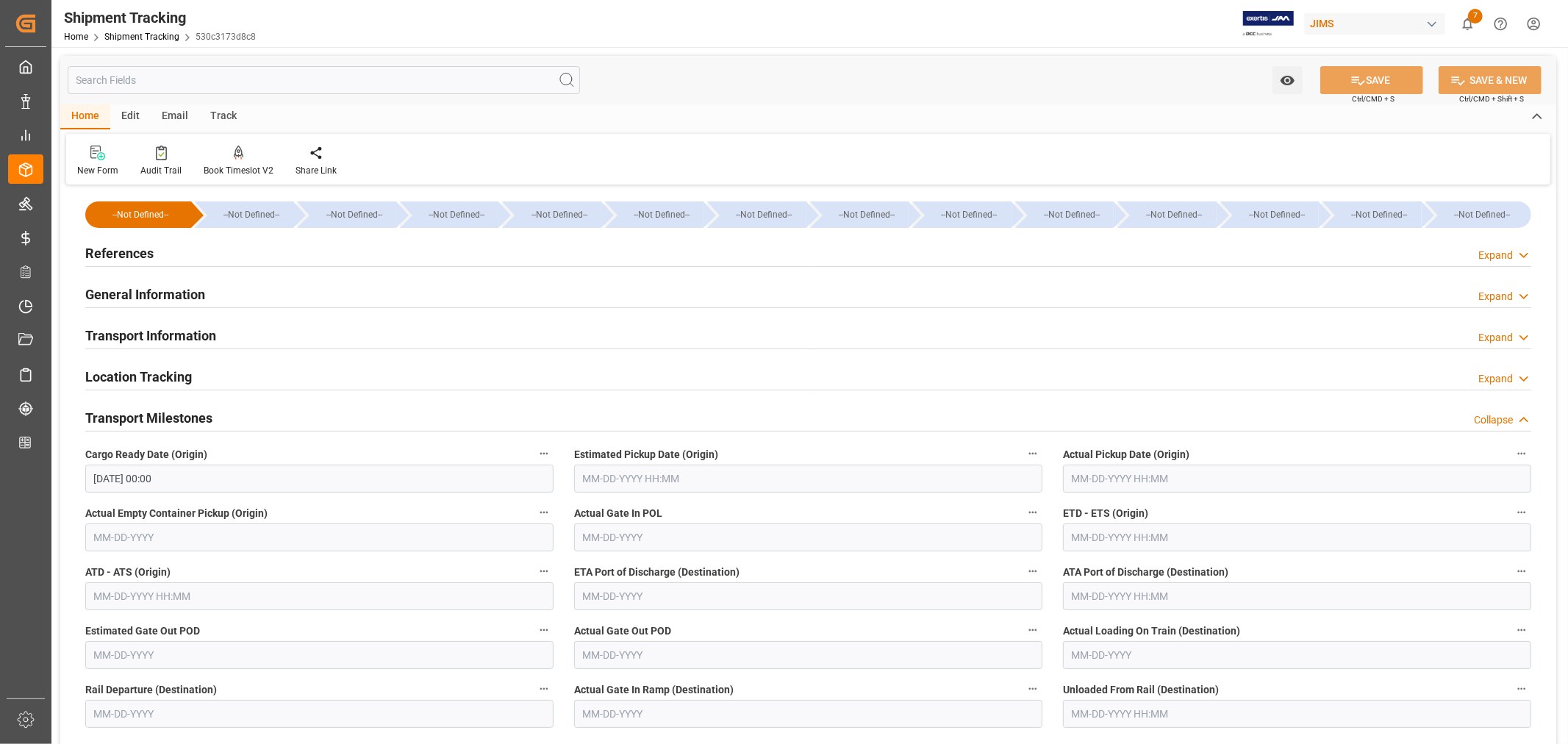
click at [131, 246] on h2 "References" at bounding box center [119, 252] width 68 height 20
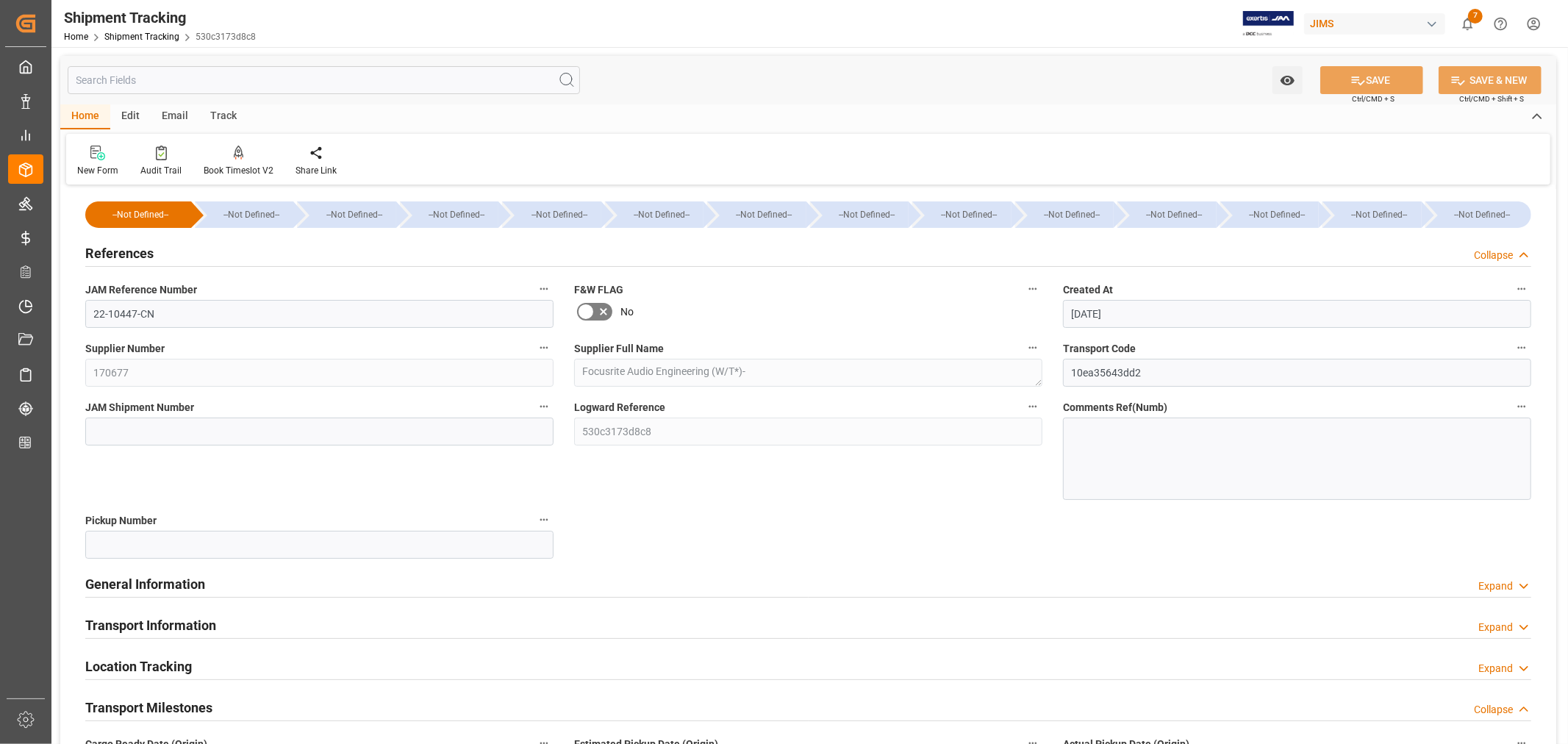
click at [131, 245] on h2 "References" at bounding box center [119, 252] width 68 height 20
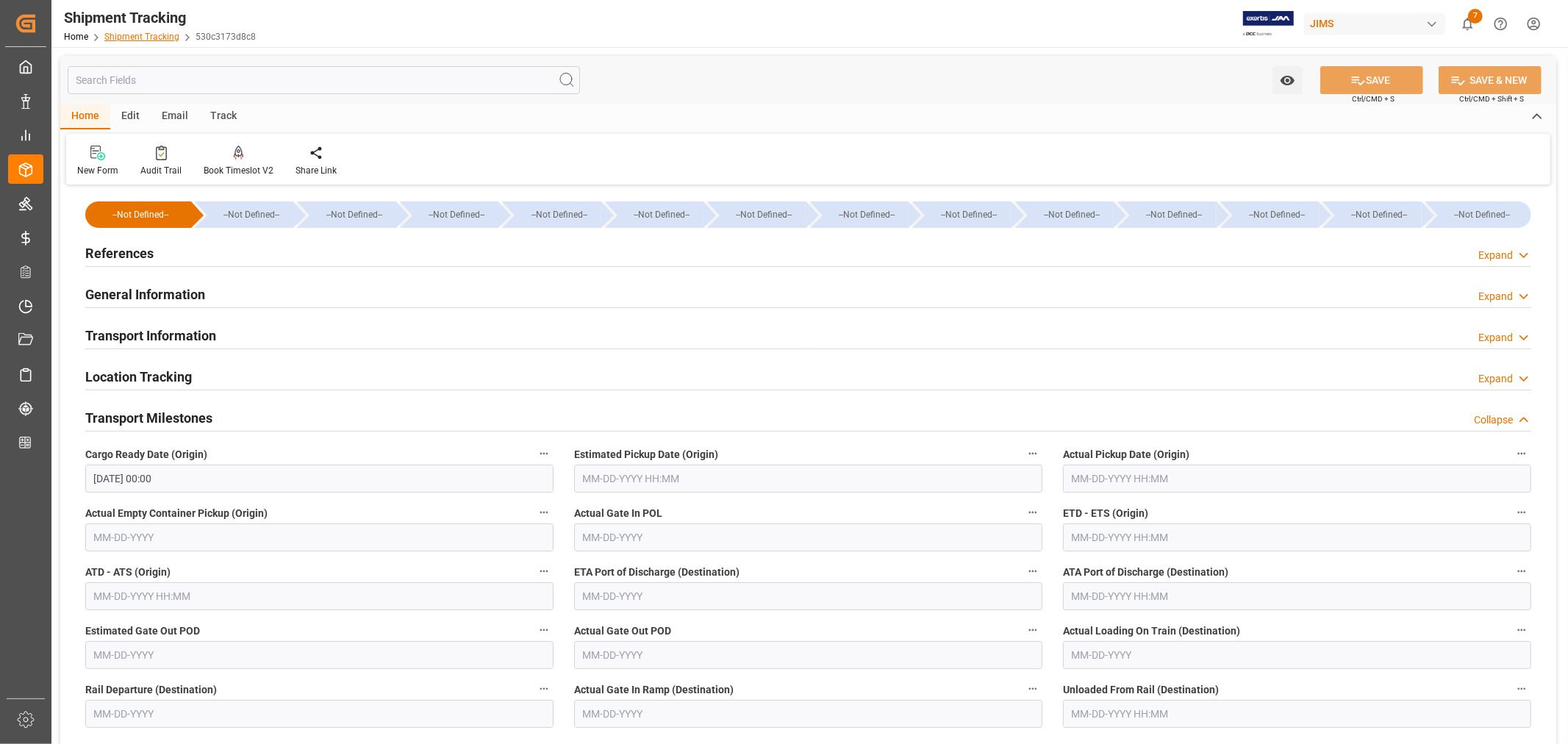
click at [142, 34] on link "Shipment Tracking" at bounding box center [142, 36] width 75 height 10
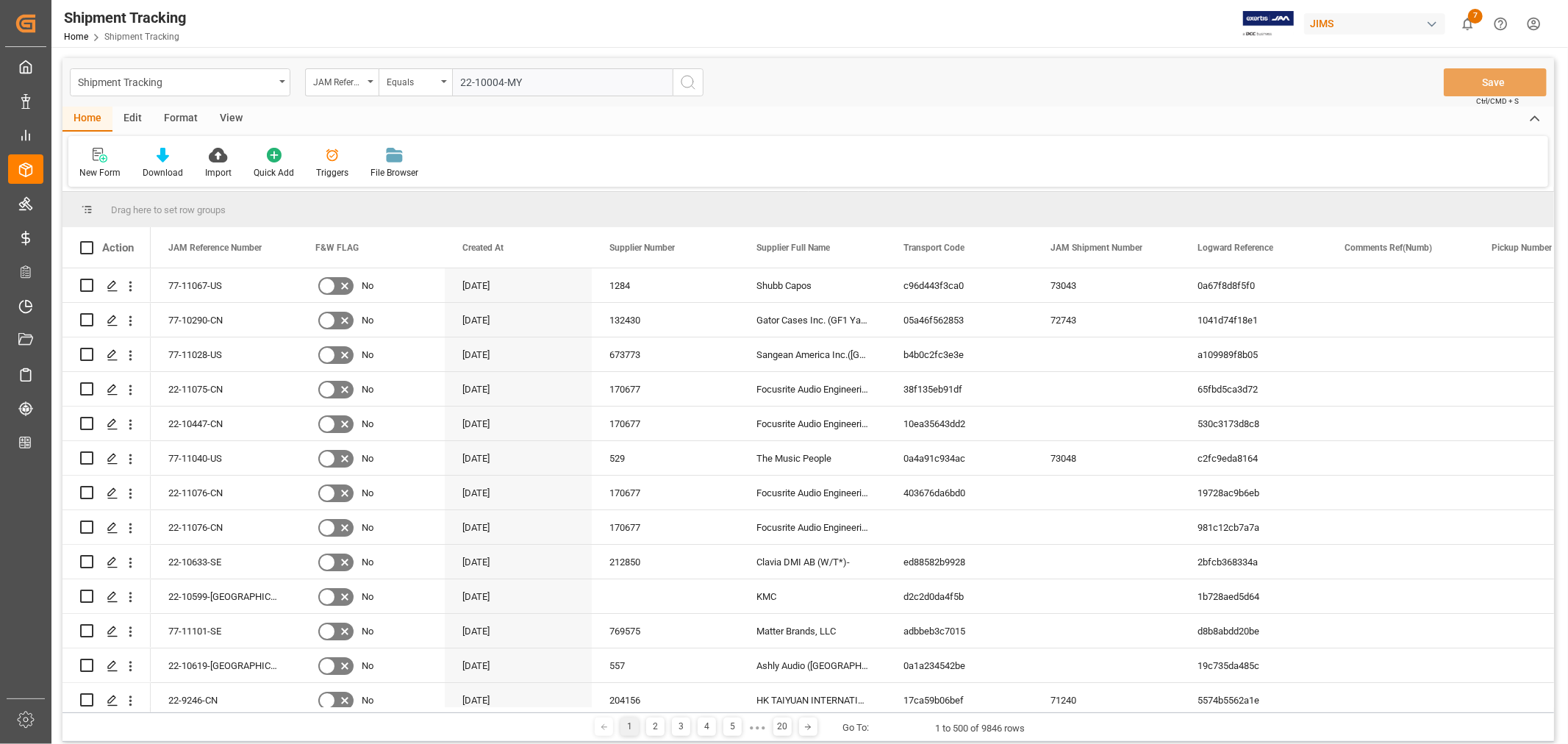
type input "22-10004-MY"
click at [688, 83] on icon "search button" at bounding box center [687, 82] width 18 height 18
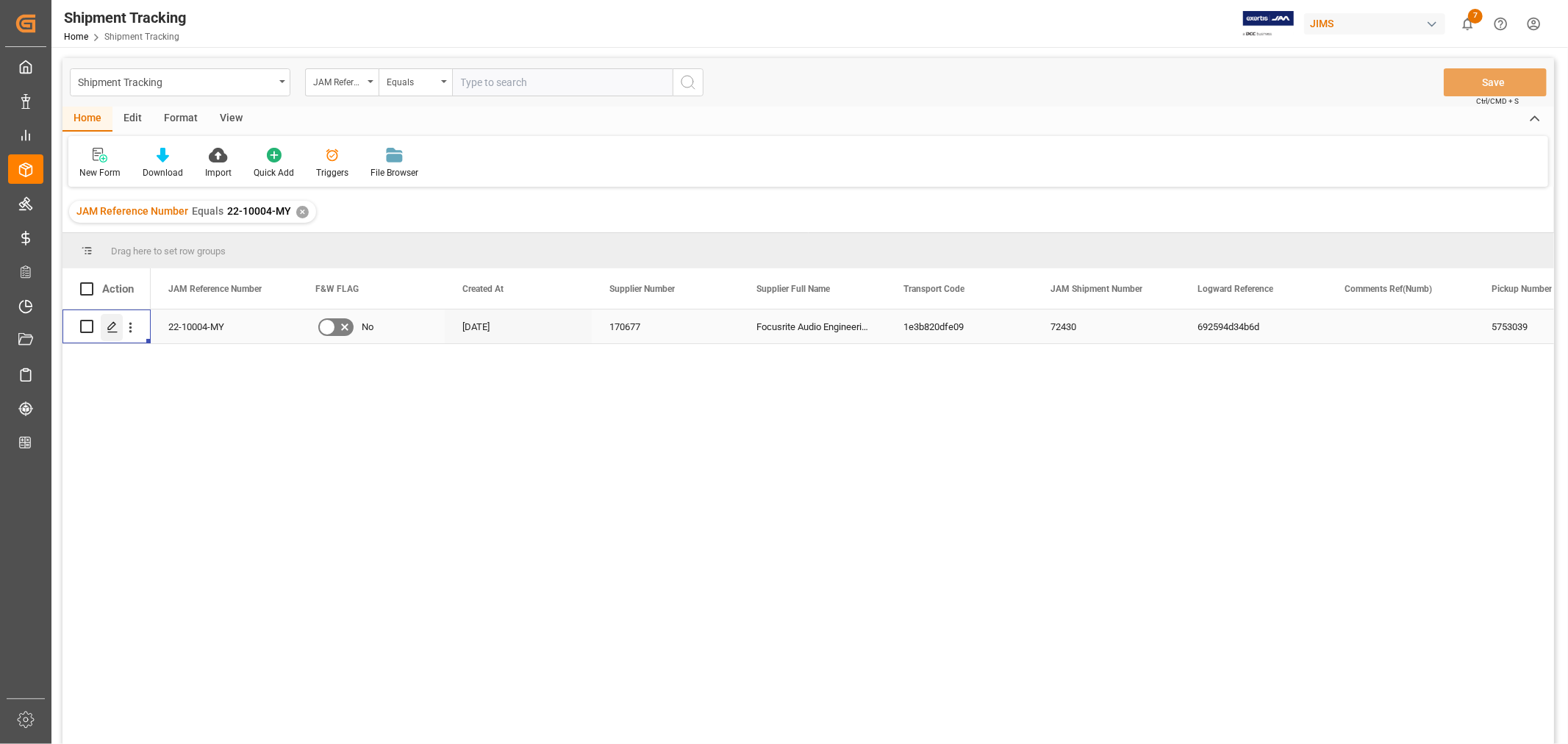
click at [112, 329] on icon "Press SPACE to select this row." at bounding box center [112, 327] width 12 height 12
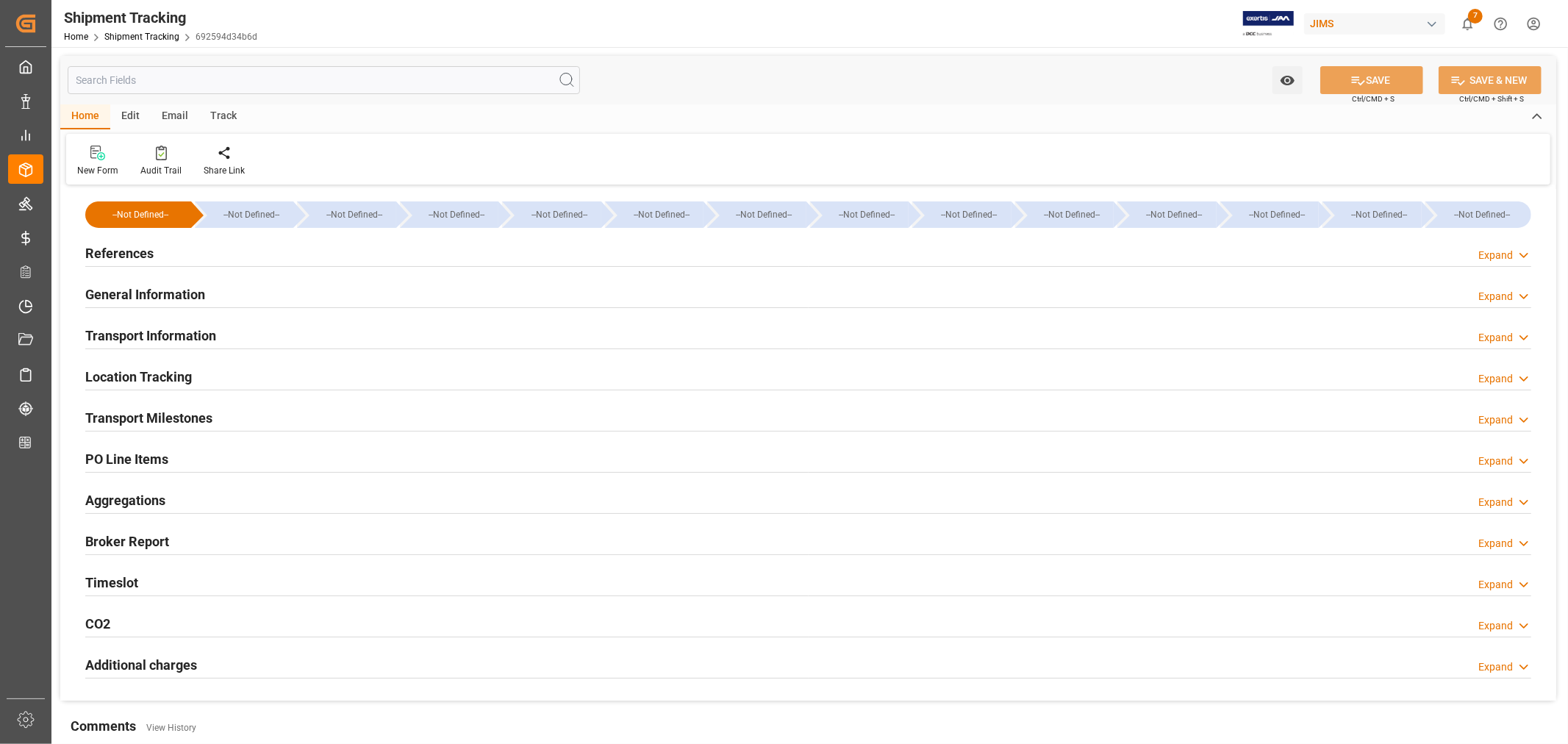
type input "Evergreen"
type input "Evergreen Marine Corp."
type input "9935272"
type input "1349886.95"
click at [182, 333] on h2 "Transport Information" at bounding box center [151, 335] width 131 height 20
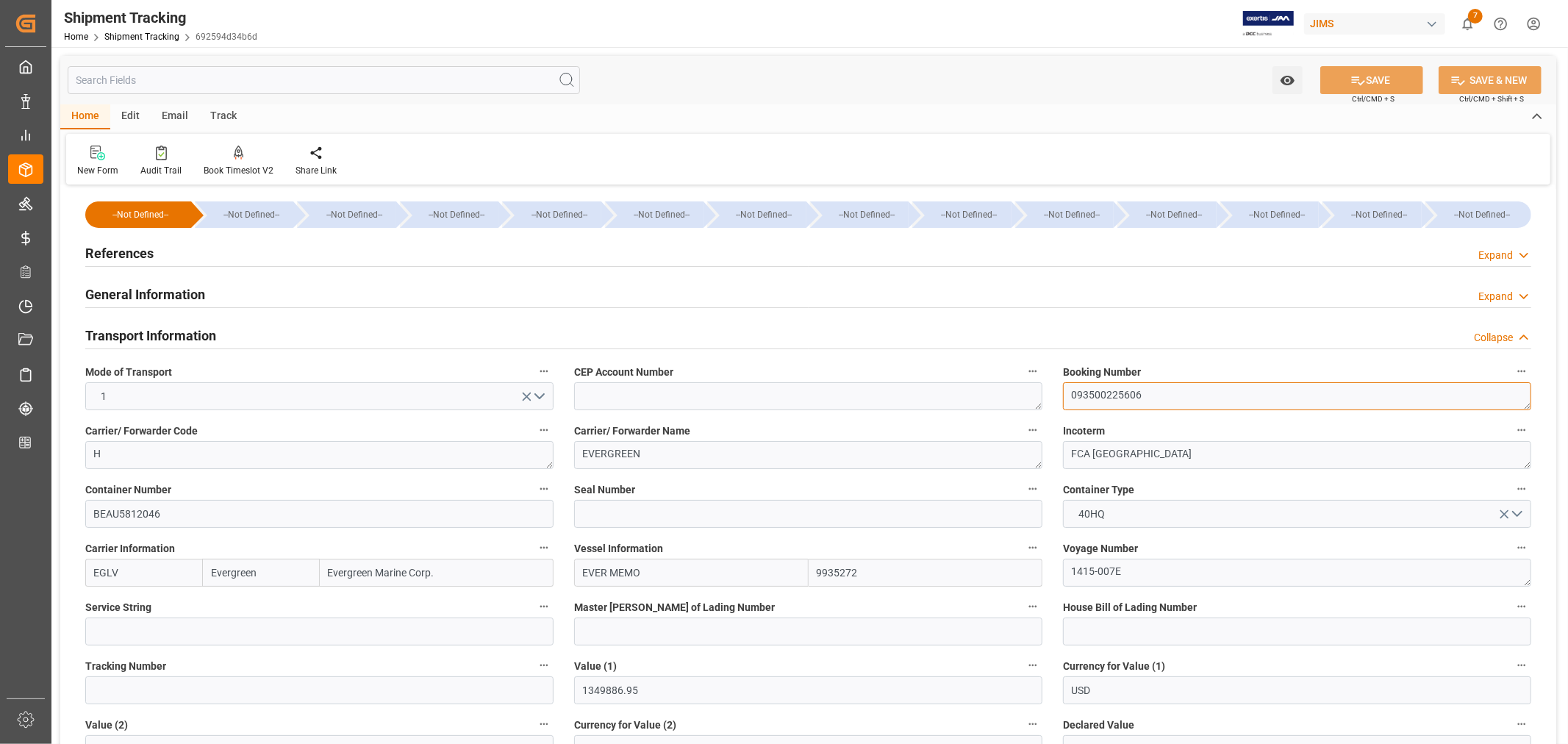
click at [1101, 391] on textarea "093500225606" at bounding box center [1296, 396] width 468 height 28
click at [588, 511] on input at bounding box center [807, 514] width 468 height 28
paste input "EMCVQK8063"
type input "EMCVQK8063"
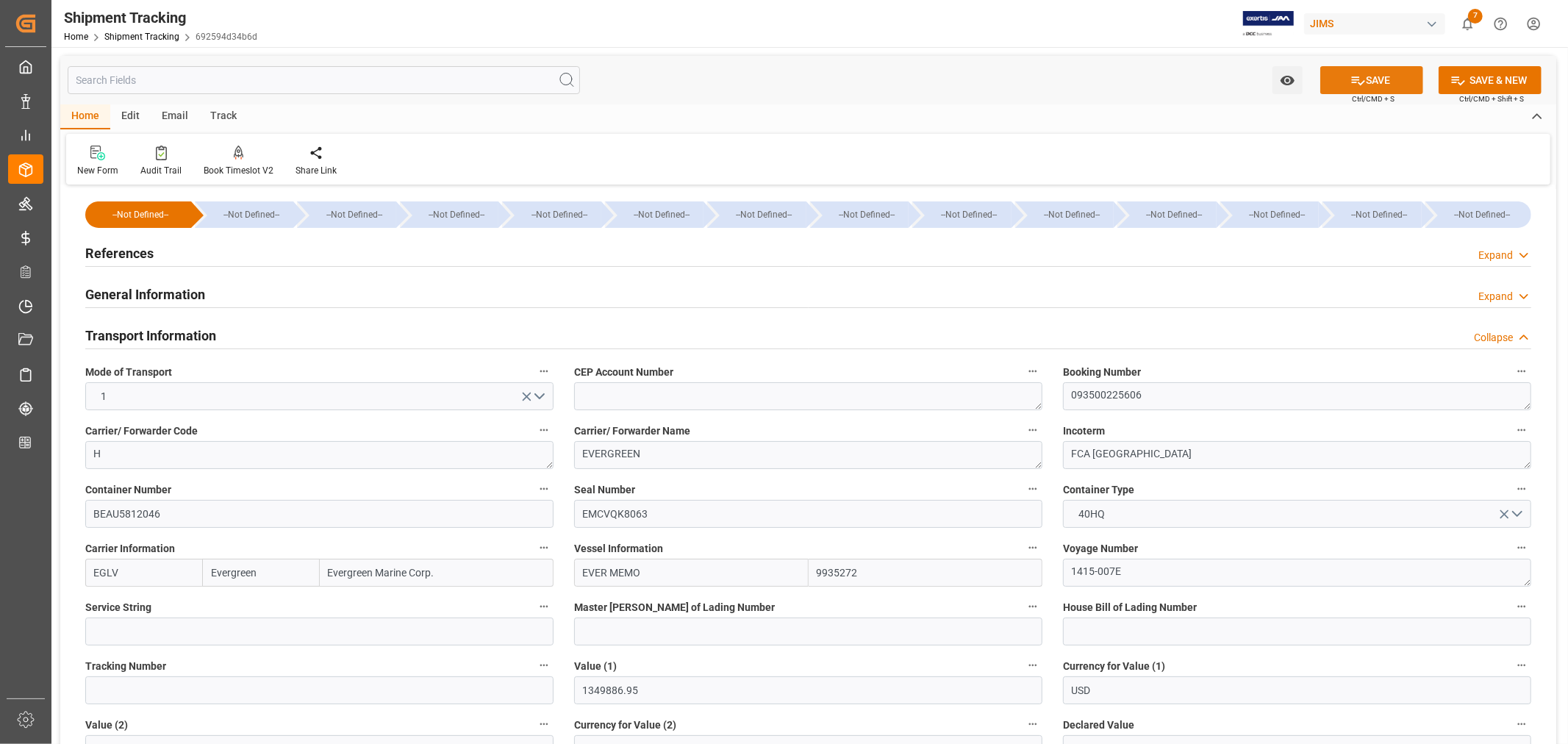
click at [1387, 78] on button "SAVE" at bounding box center [1372, 80] width 103 height 28
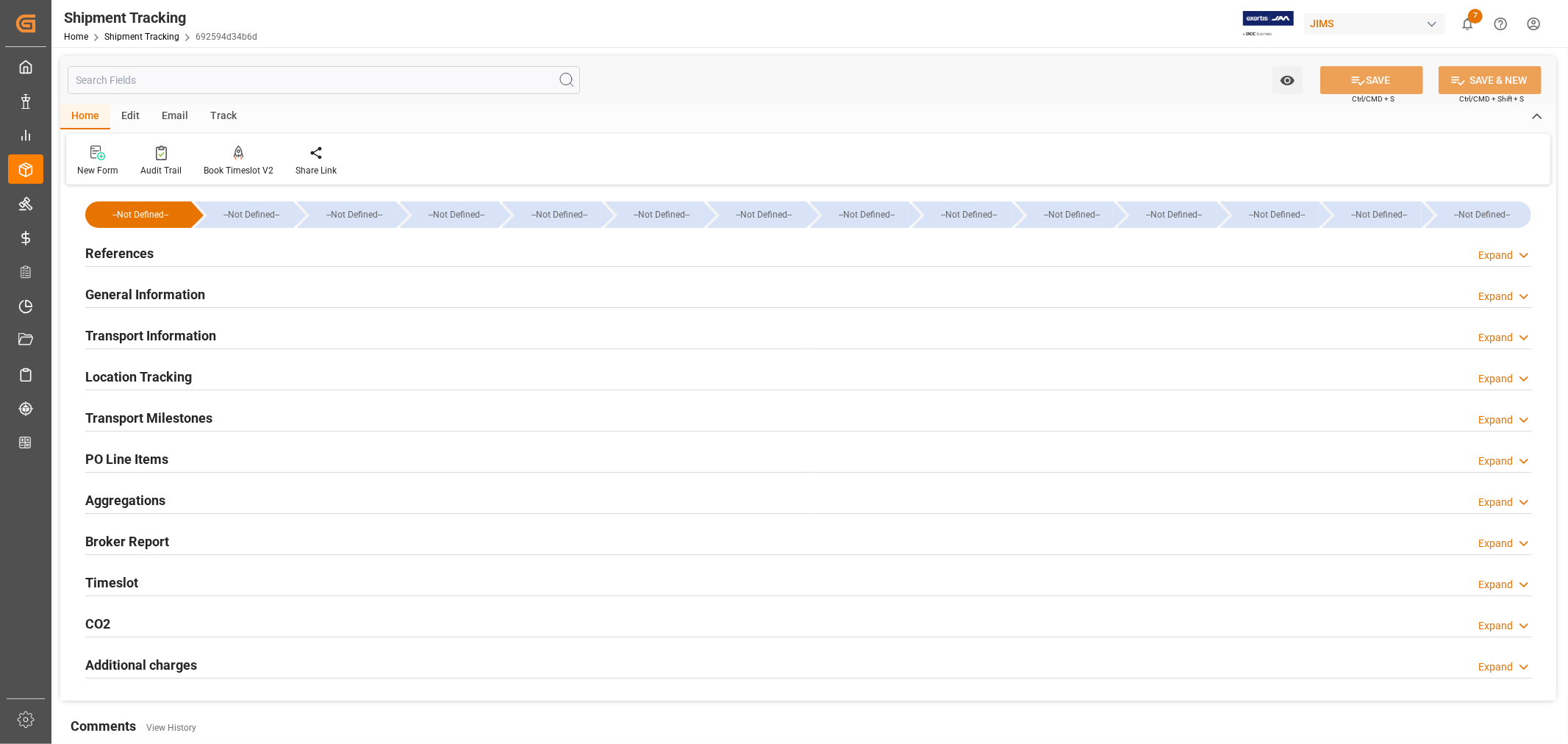
click at [134, 252] on h2 "References" at bounding box center [119, 252] width 68 height 20
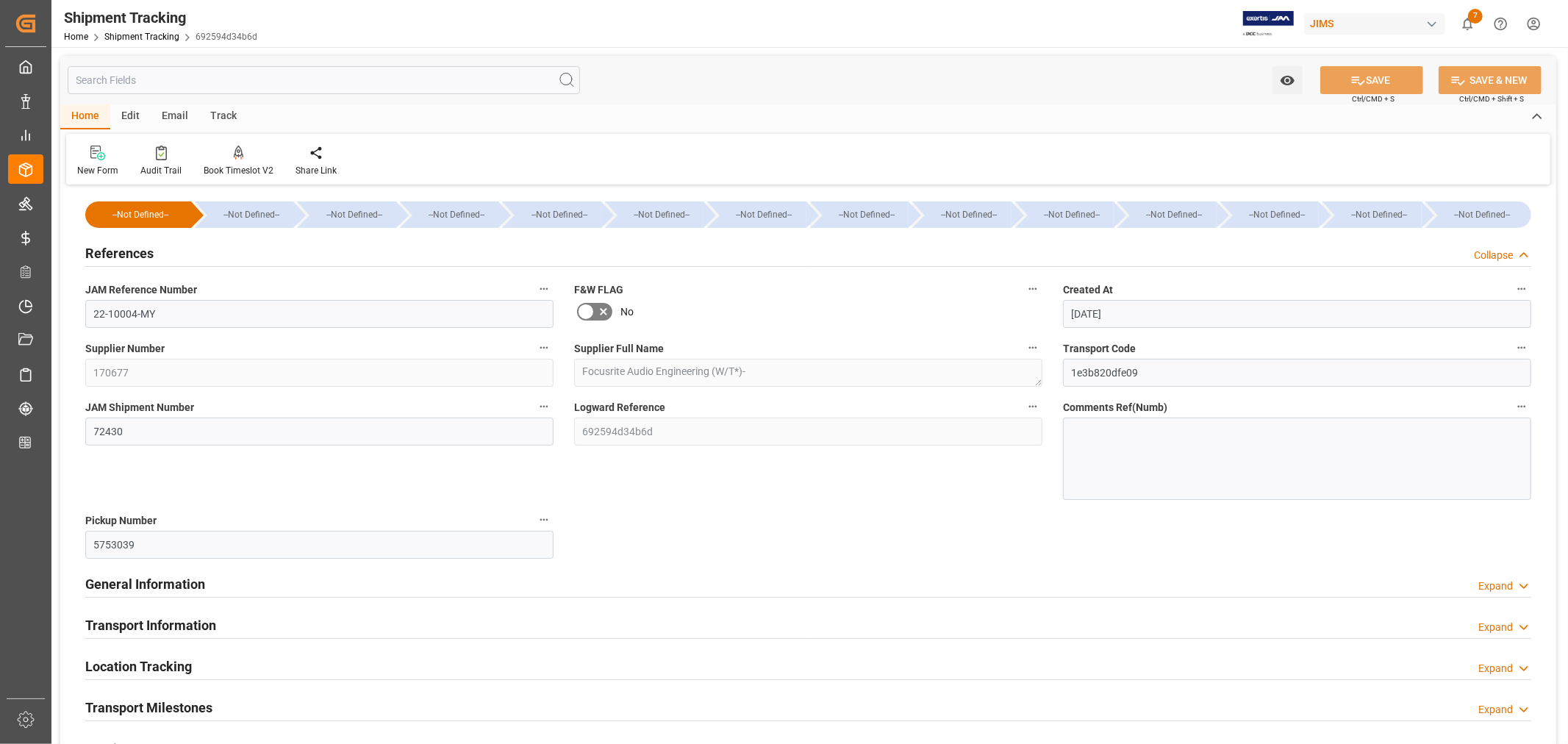
click at [134, 252] on h2 "References" at bounding box center [119, 252] width 68 height 20
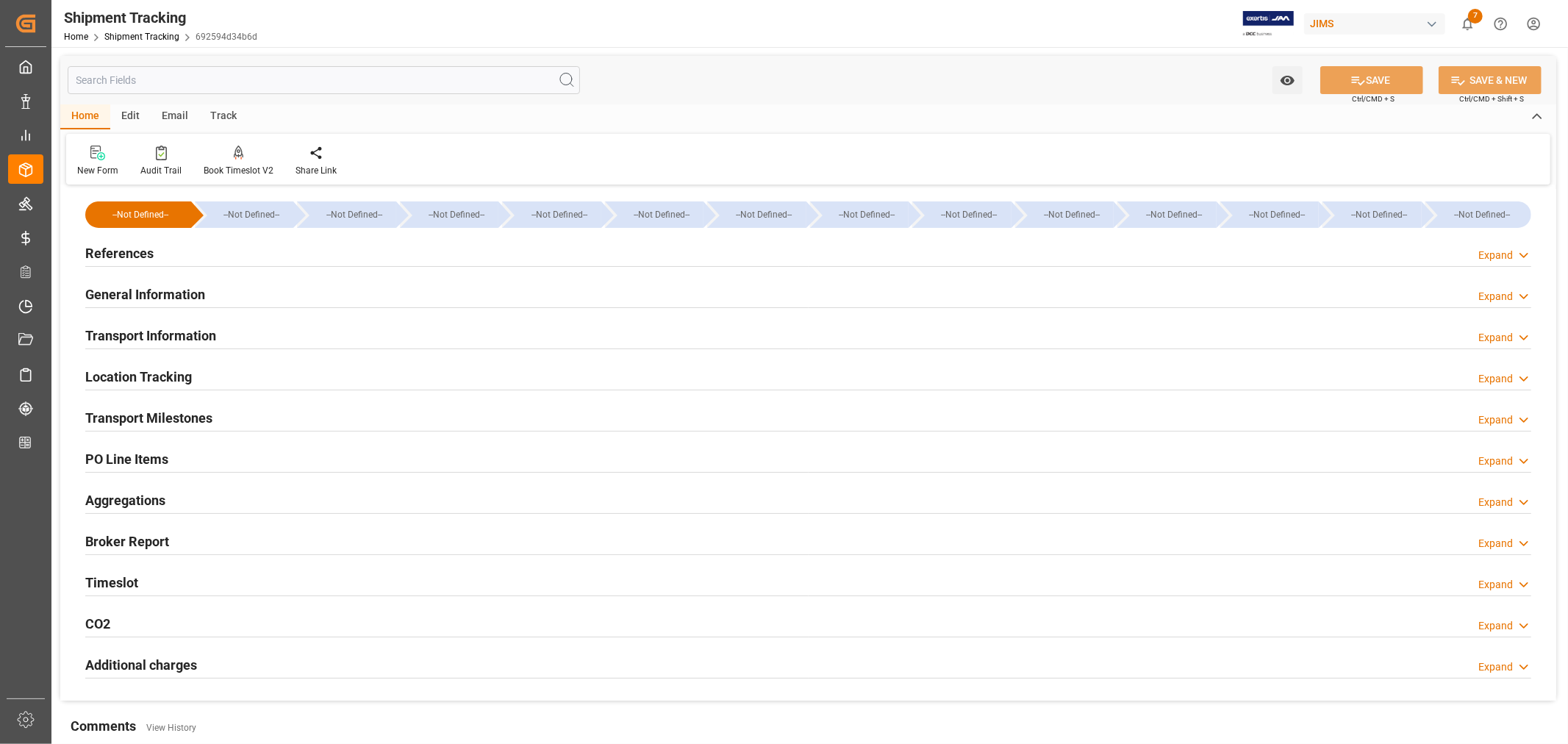
click at [192, 419] on h2 "Transport Milestones" at bounding box center [149, 417] width 128 height 20
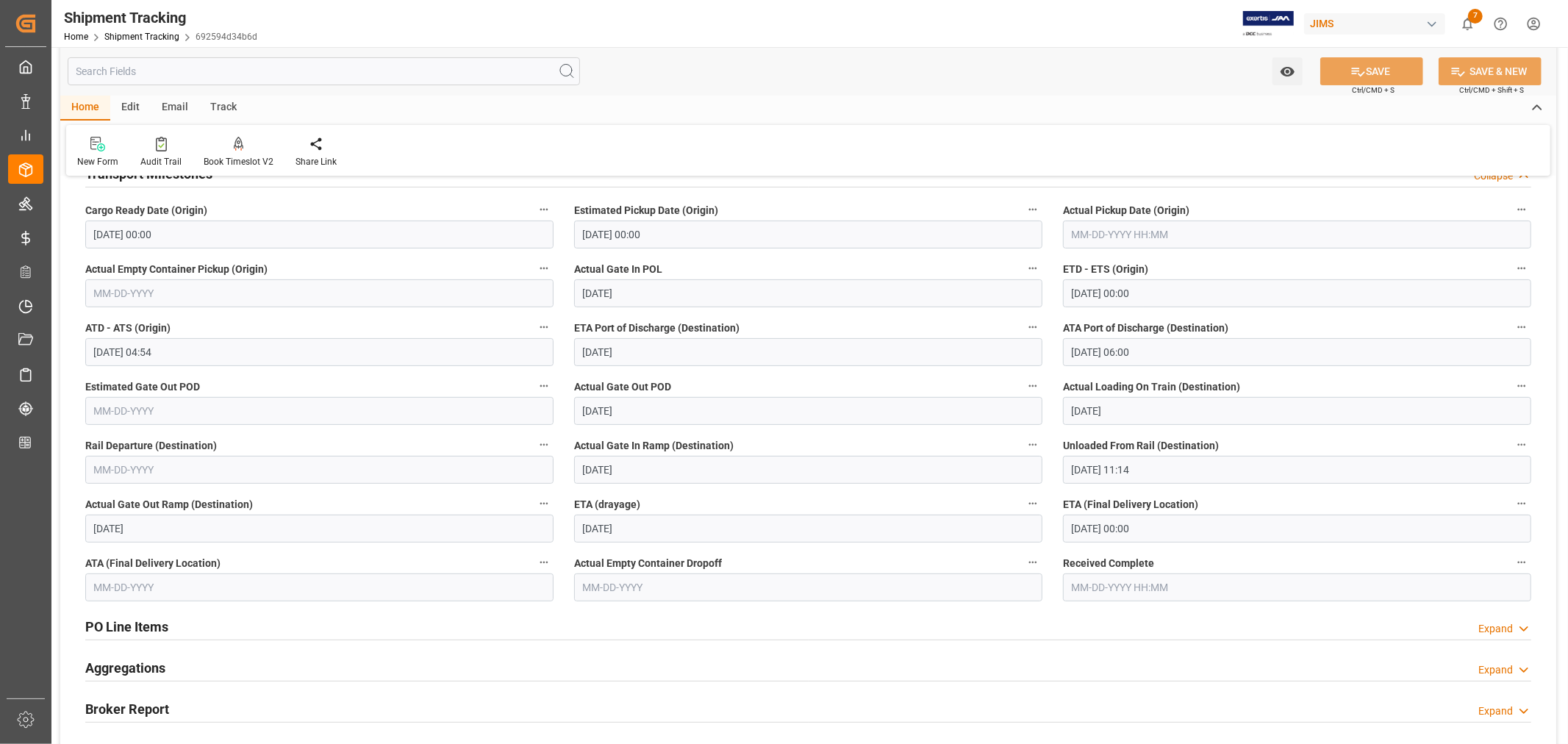
scroll to position [245, 0]
click at [183, 587] on input "text" at bounding box center [319, 587] width 468 height 28
click at [134, 482] on span "16" at bounding box center [132, 482] width 9 height 10
type input "[DATE]"
click at [1373, 69] on button "SAVE" at bounding box center [1372, 72] width 103 height 28
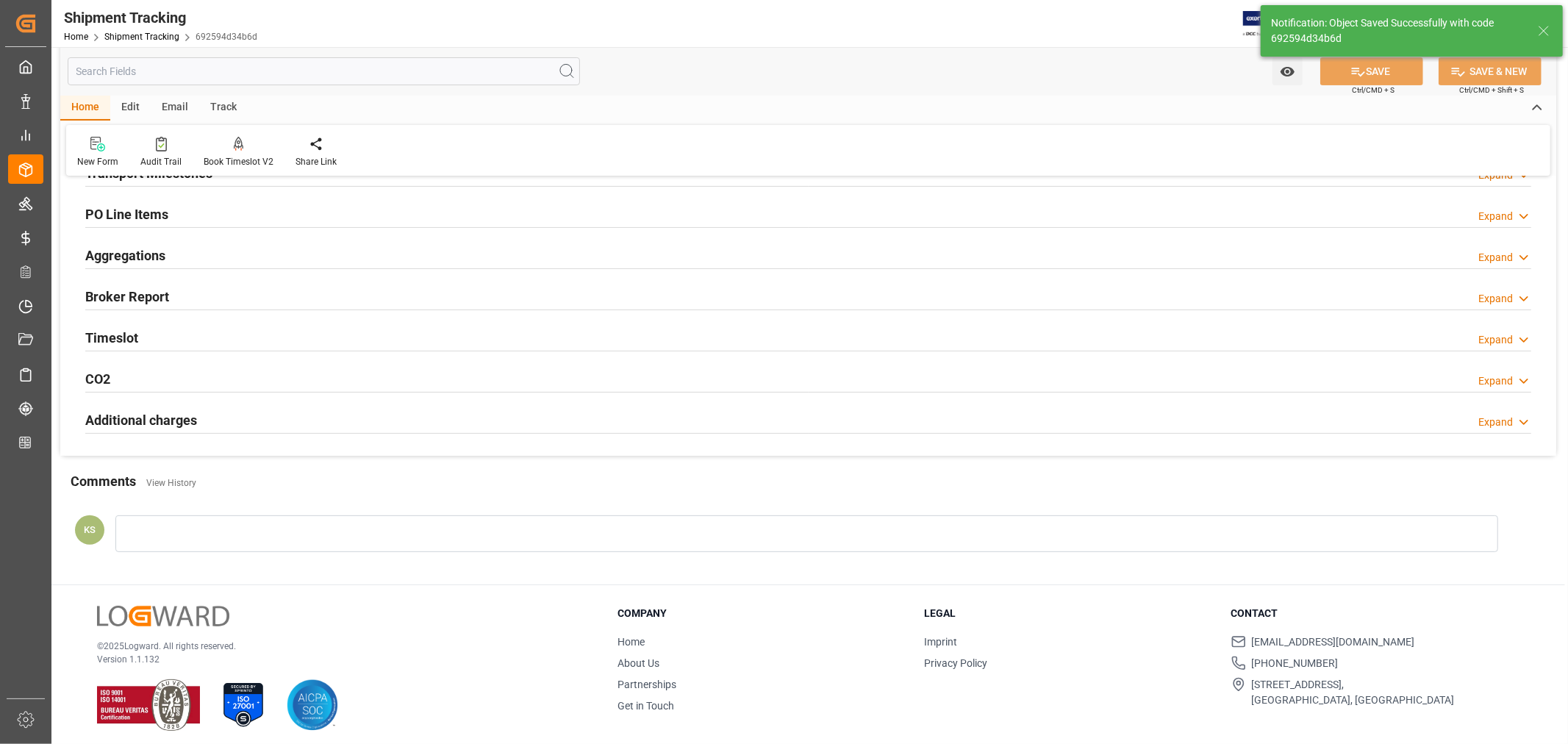
type input "Delivered"
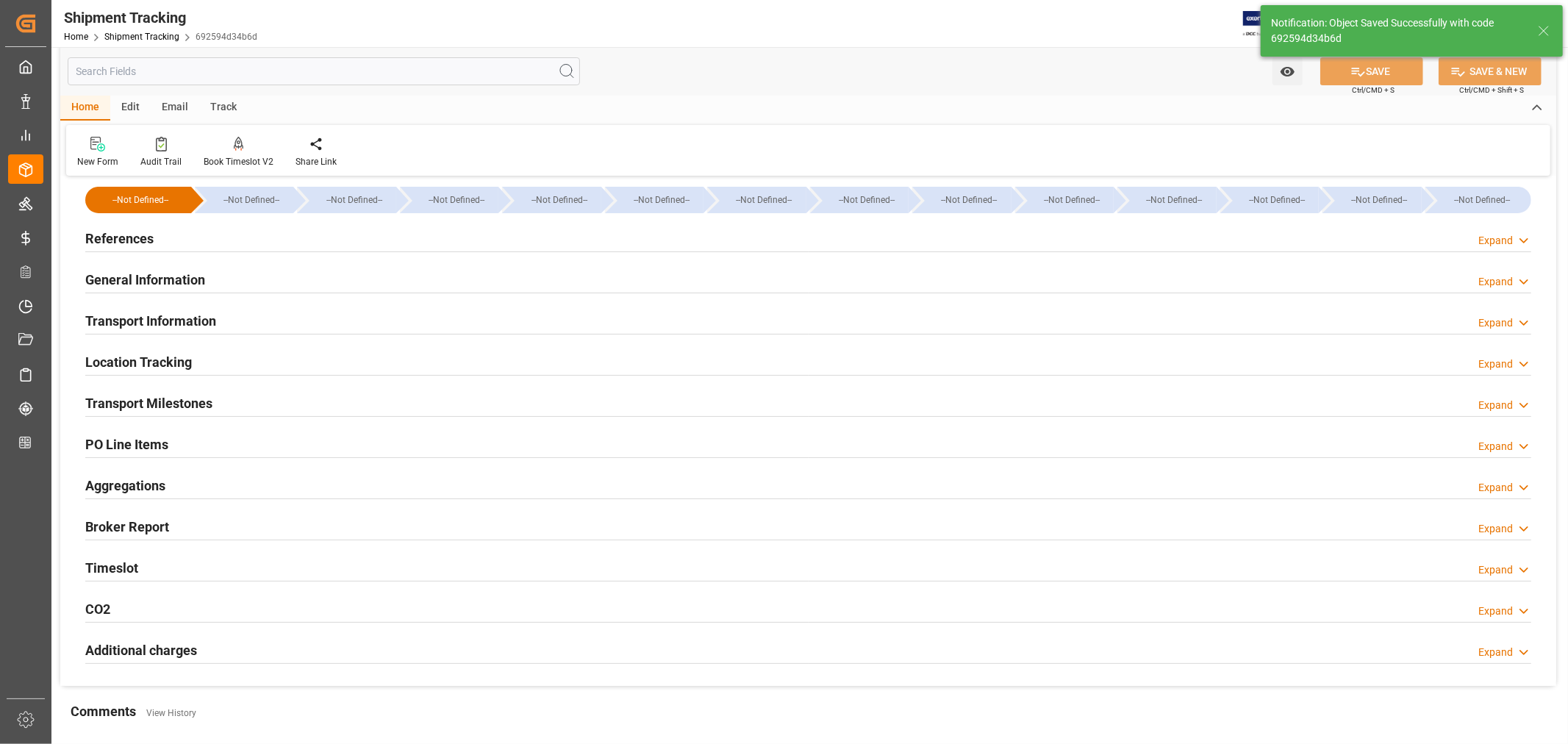
scroll to position [0, 0]
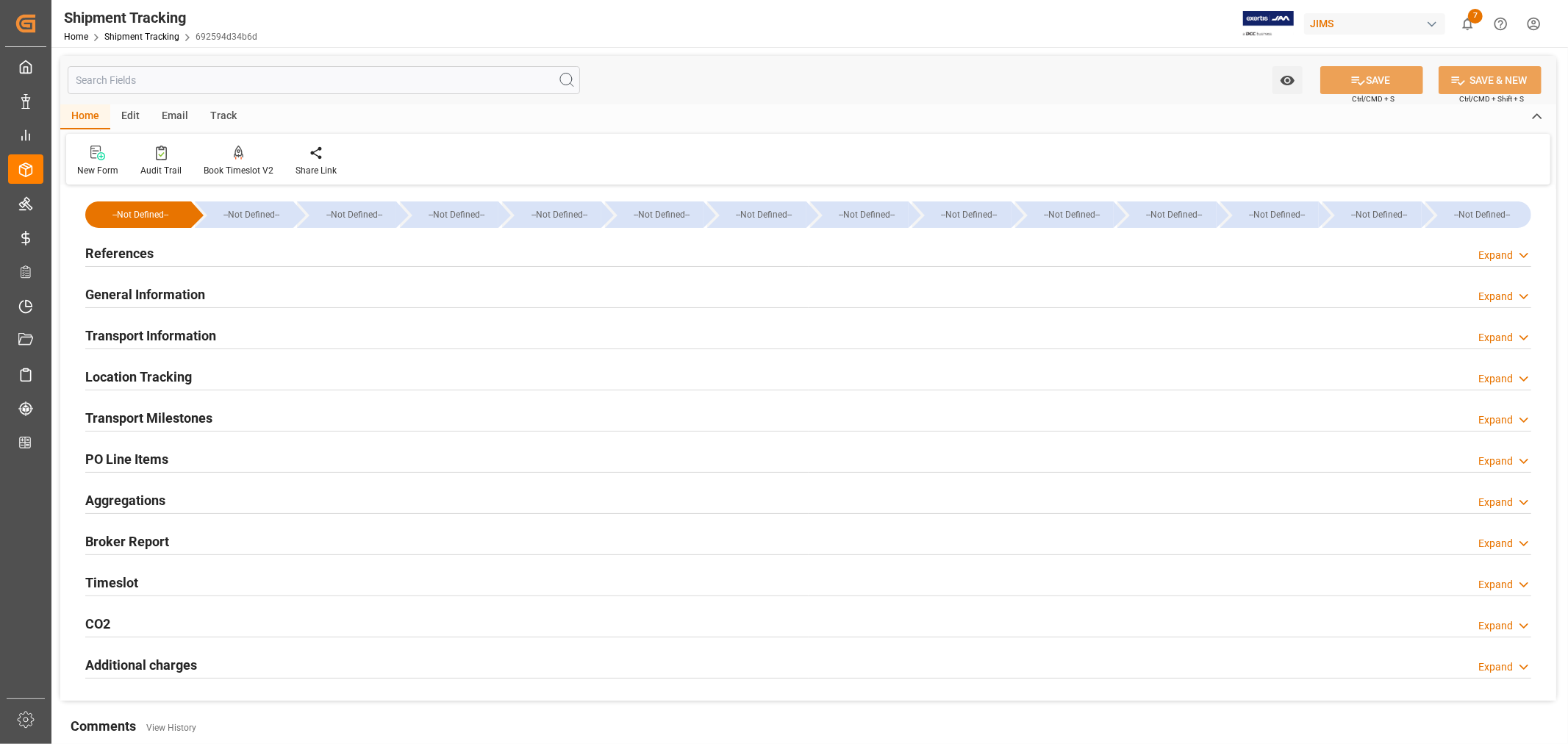
click at [228, 300] on div "General Information Expand" at bounding box center [808, 293] width 1446 height 28
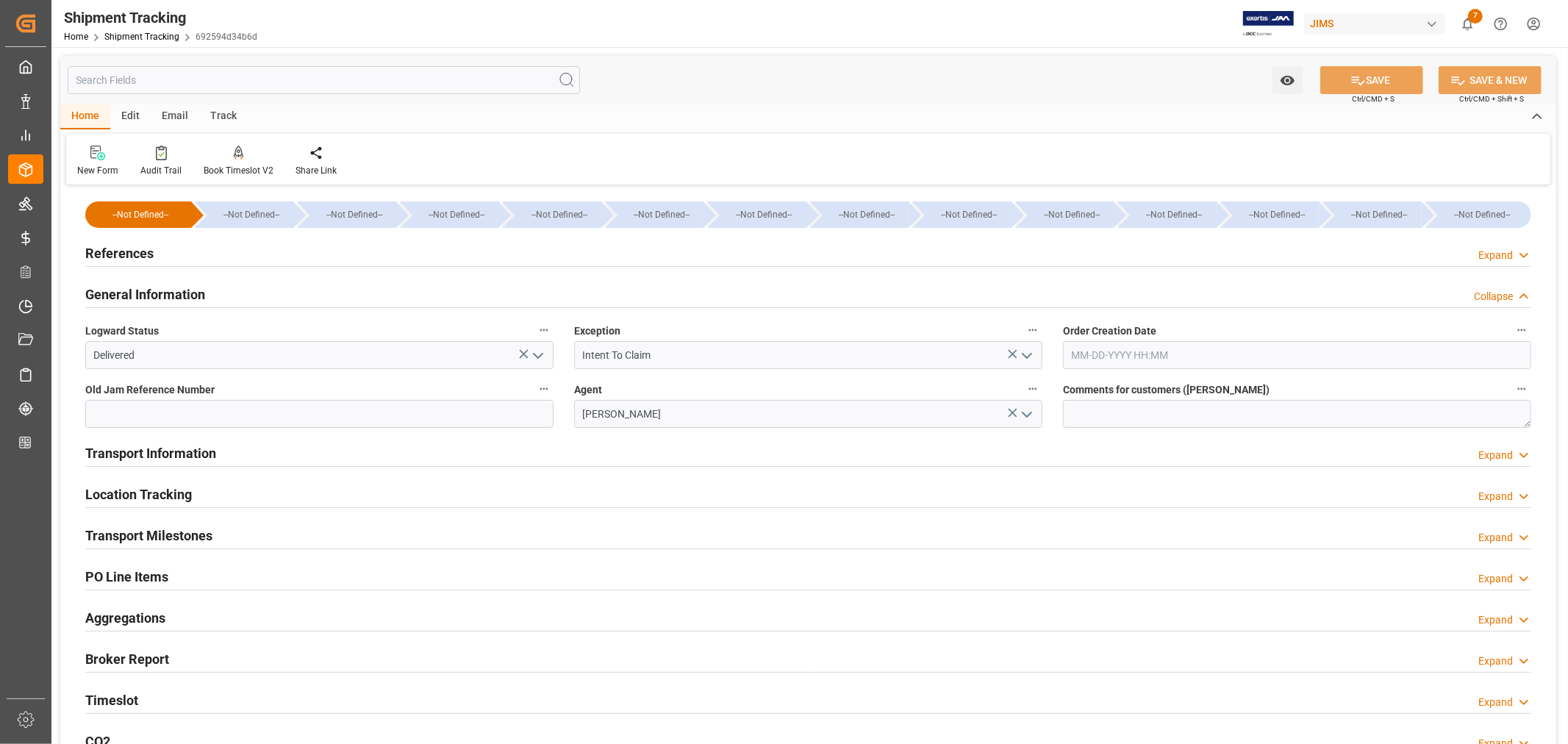
click at [180, 291] on h2 "General Information" at bounding box center [145, 293] width 120 height 20
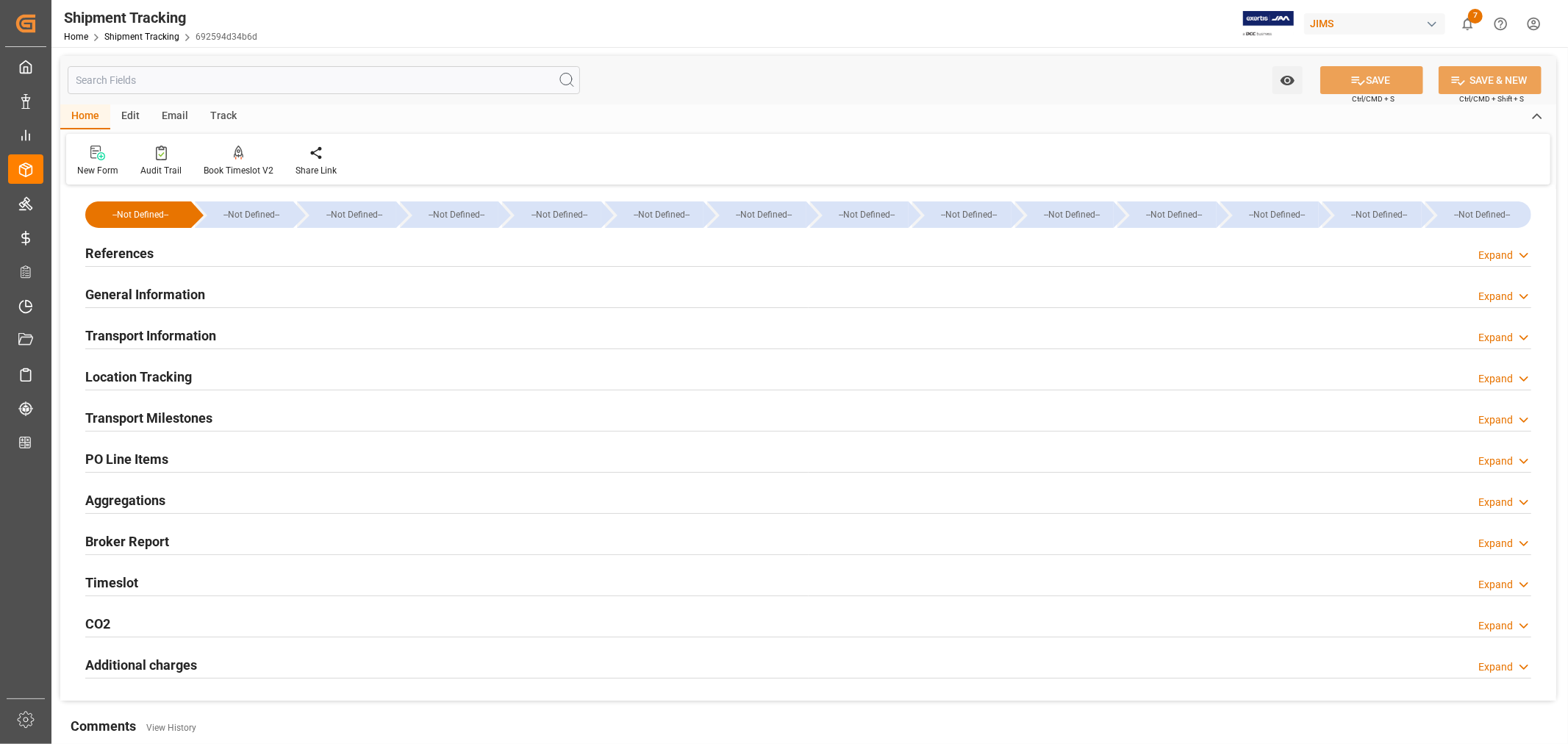
click at [138, 249] on h2 "References" at bounding box center [119, 252] width 68 height 20
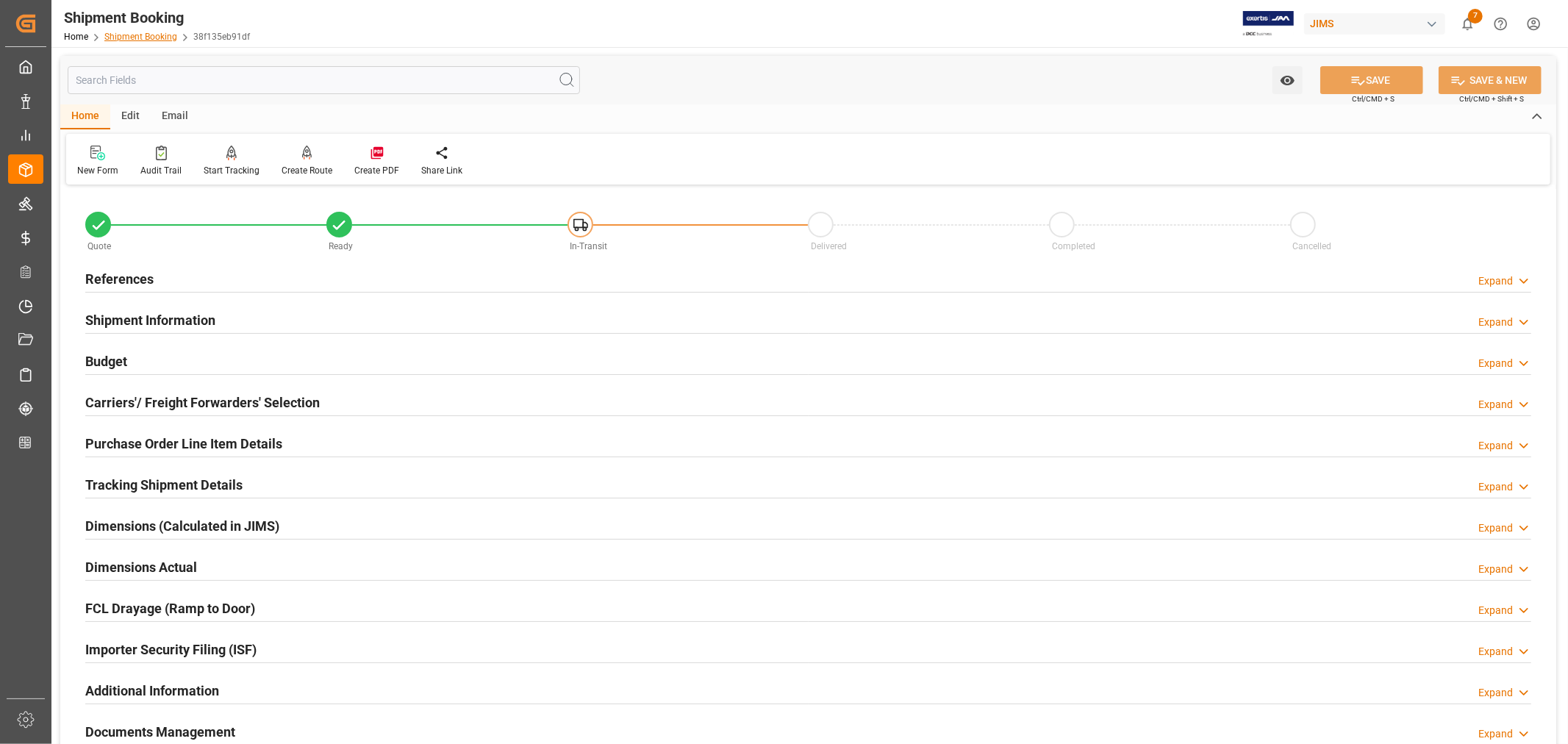
click at [151, 37] on link "Shipment Booking" at bounding box center [141, 36] width 73 height 10
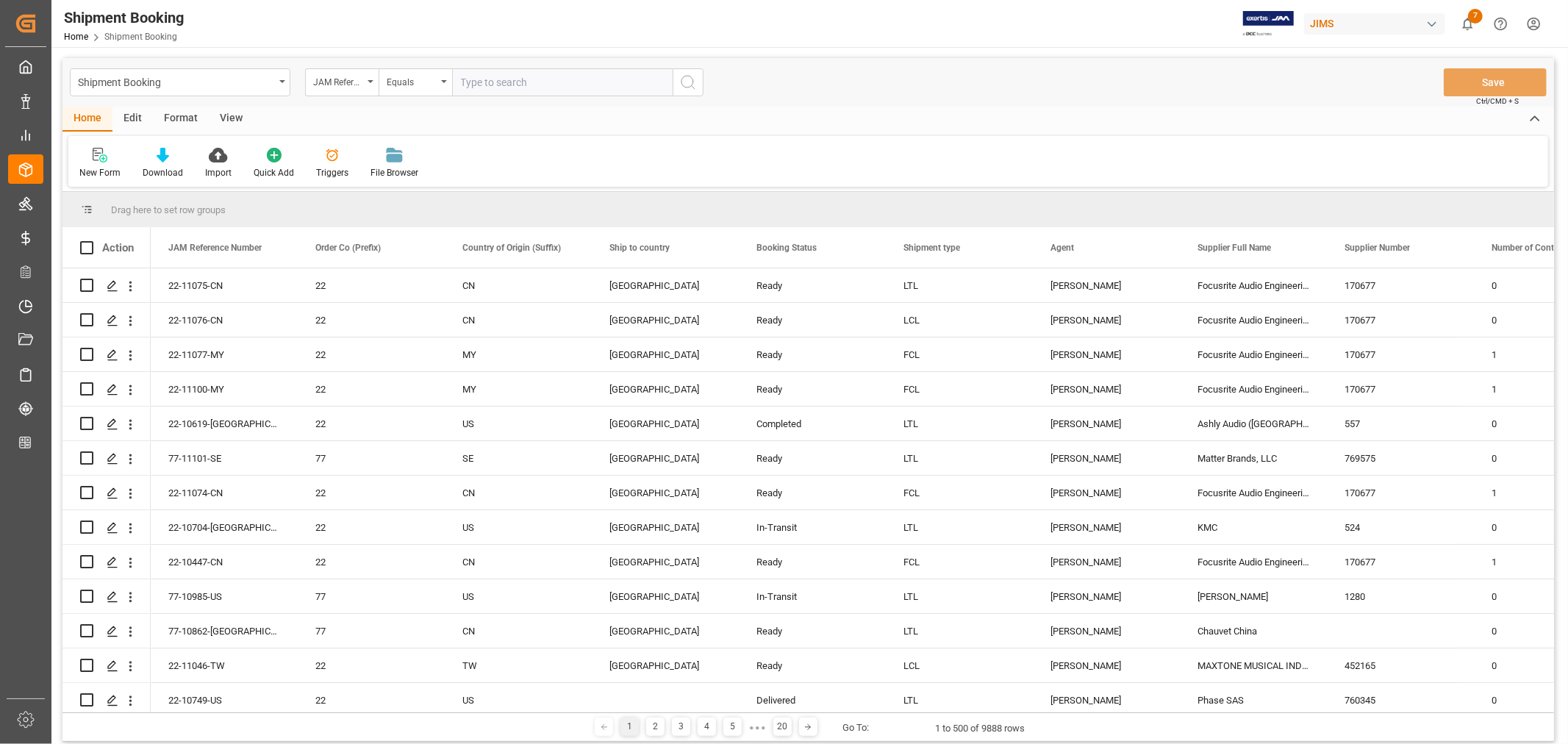
click at [462, 82] on input "text" at bounding box center [561, 82] width 221 height 28
paste input "22-10004-MY"
type input "22-10004-MY"
click at [692, 82] on icon "search button" at bounding box center [687, 82] width 18 height 18
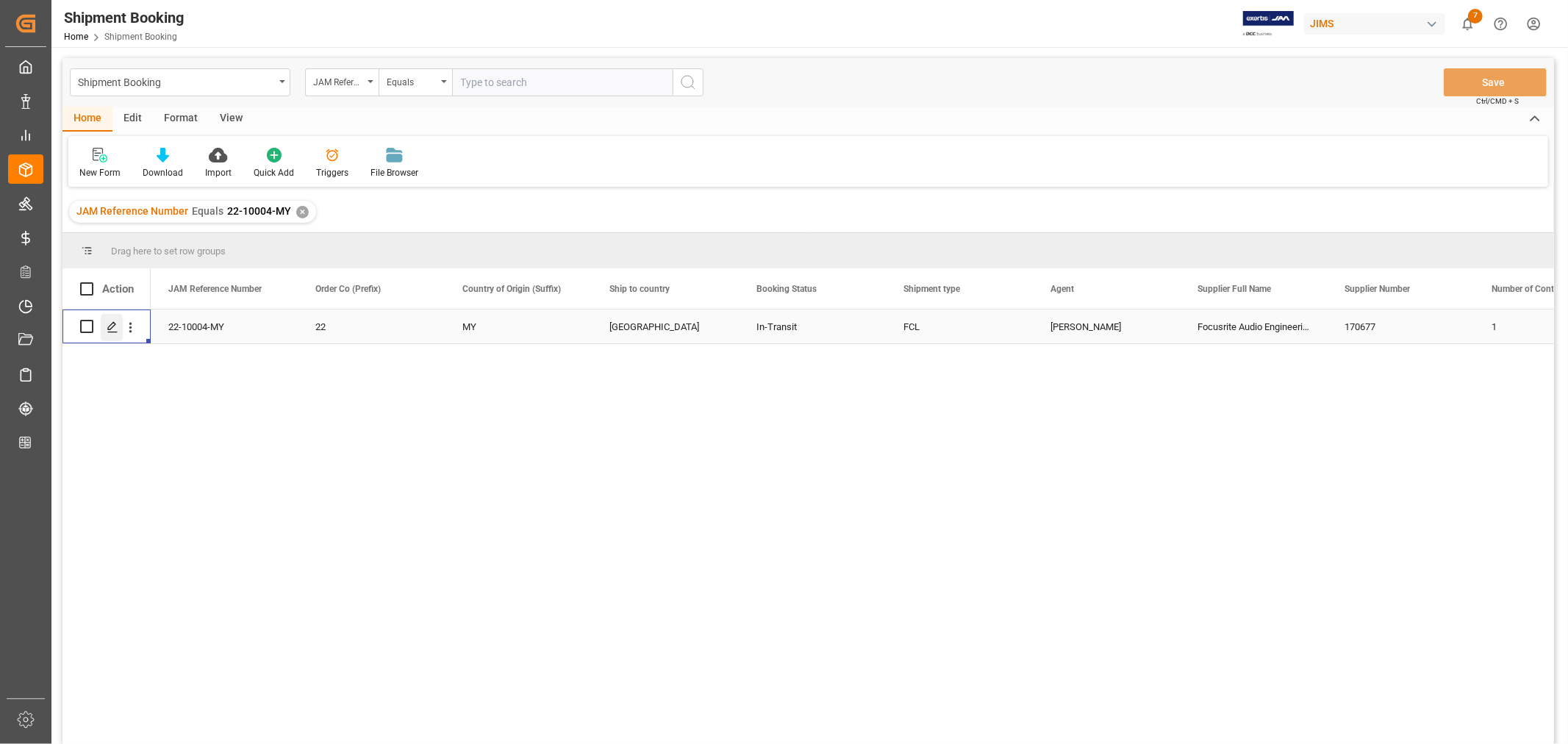
click at [109, 321] on icon "Press SPACE to select this row." at bounding box center [112, 327] width 12 height 12
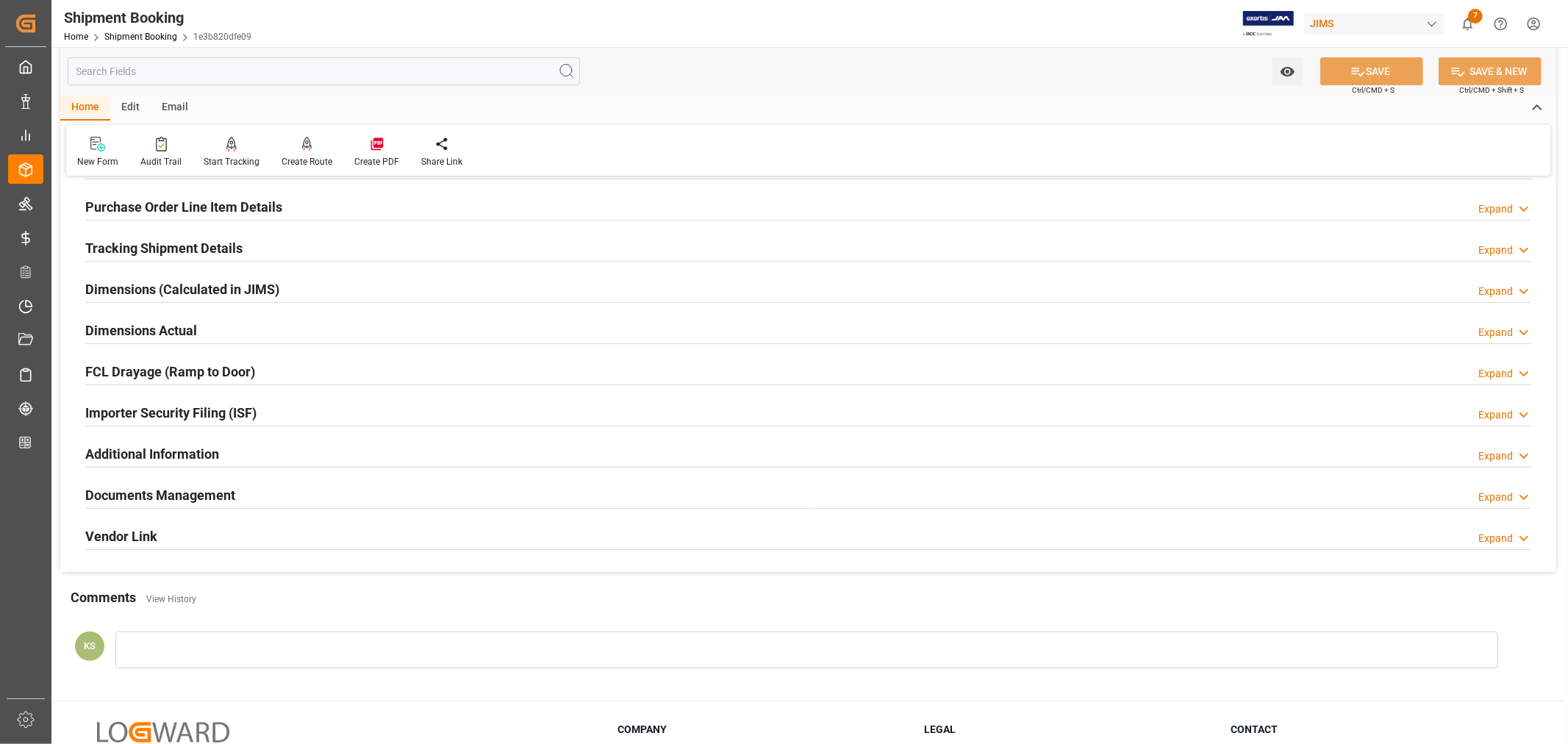
scroll to position [245, 0]
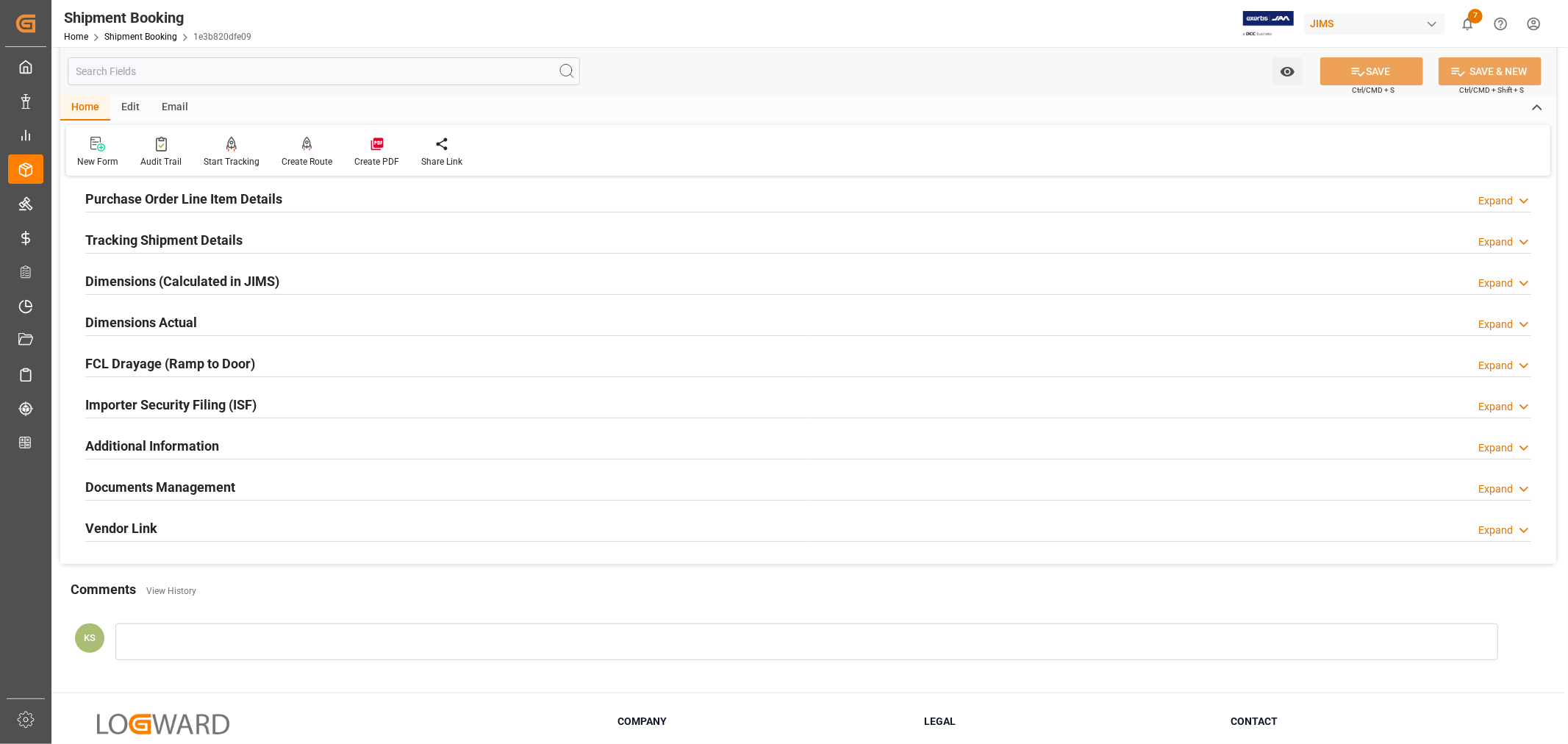
click at [327, 490] on div "Documents Management Expand" at bounding box center [808, 486] width 1446 height 28
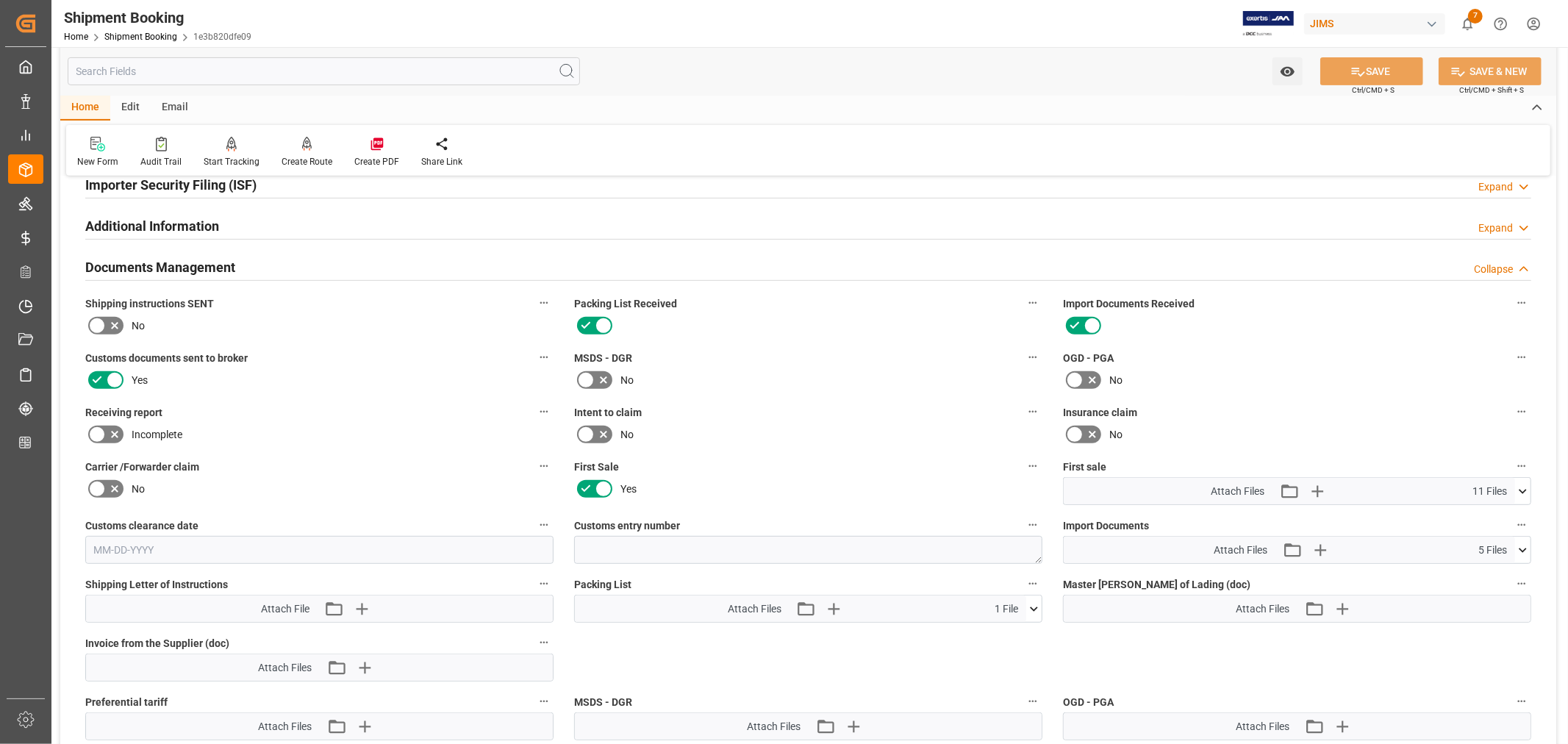
scroll to position [490, 0]
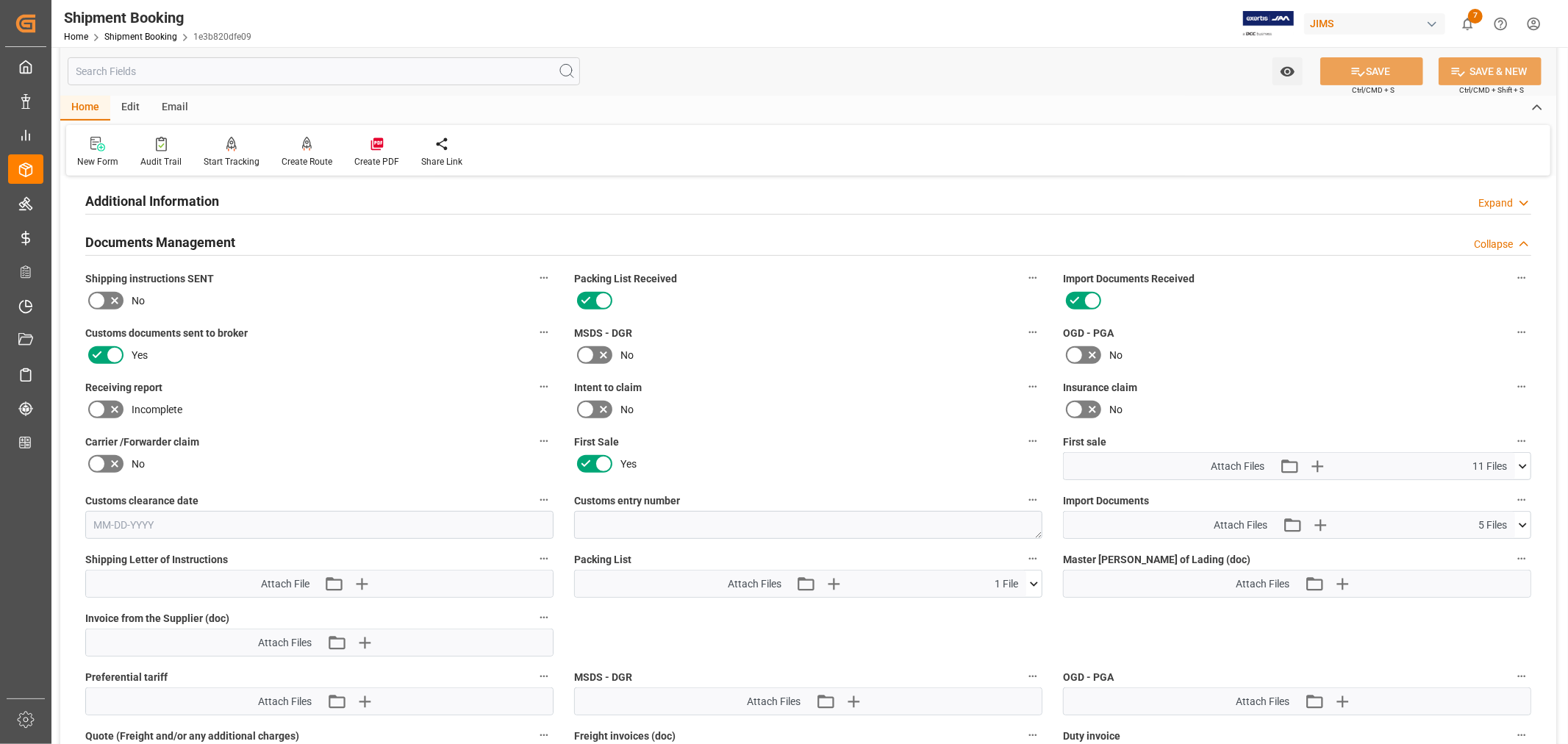
click at [584, 406] on icon at bounding box center [586, 409] width 18 height 18
click at [0, 0] on input "checkbox" at bounding box center [0, 0] width 0 height 0
click at [1357, 71] on icon at bounding box center [1358, 72] width 16 height 16
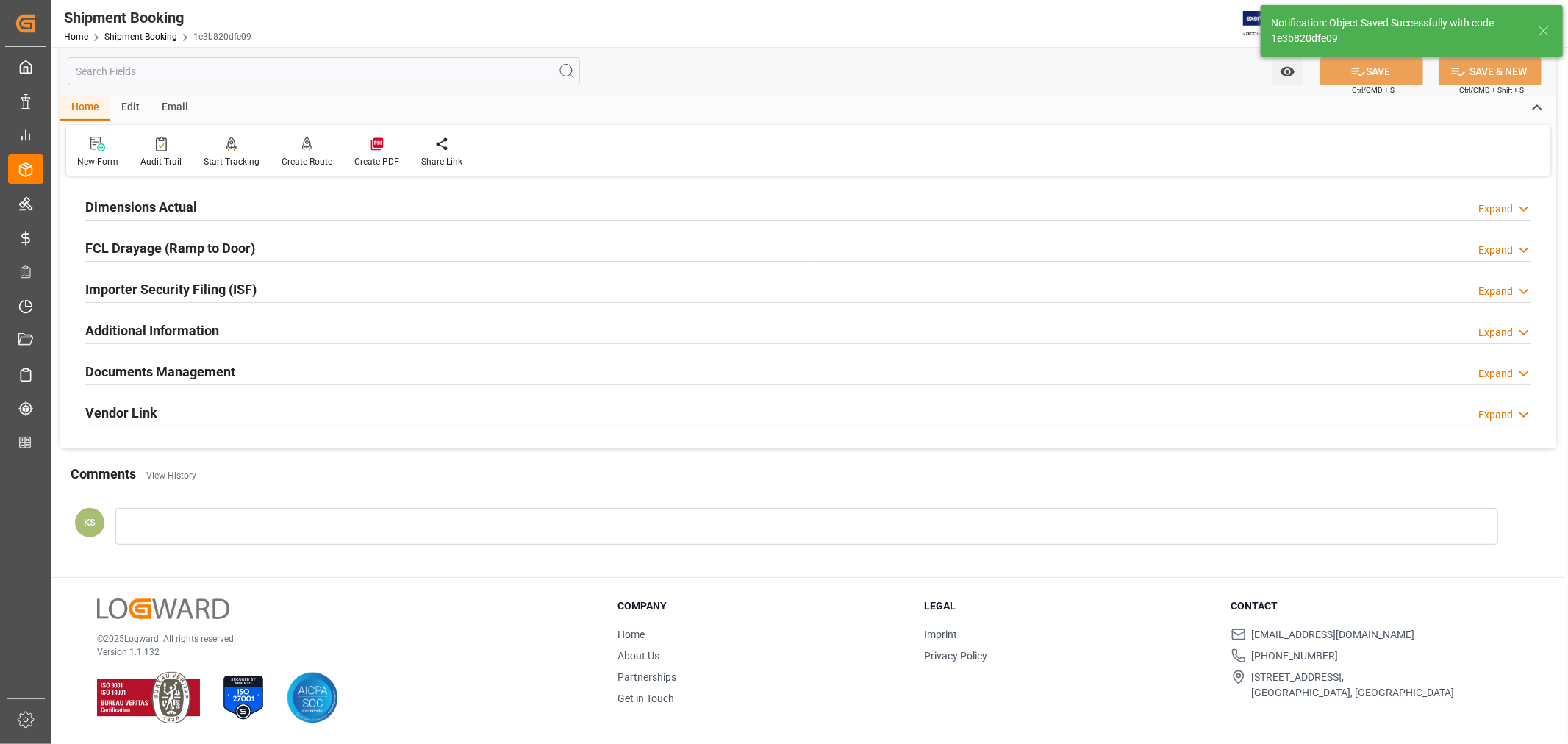
scroll to position [361, 0]
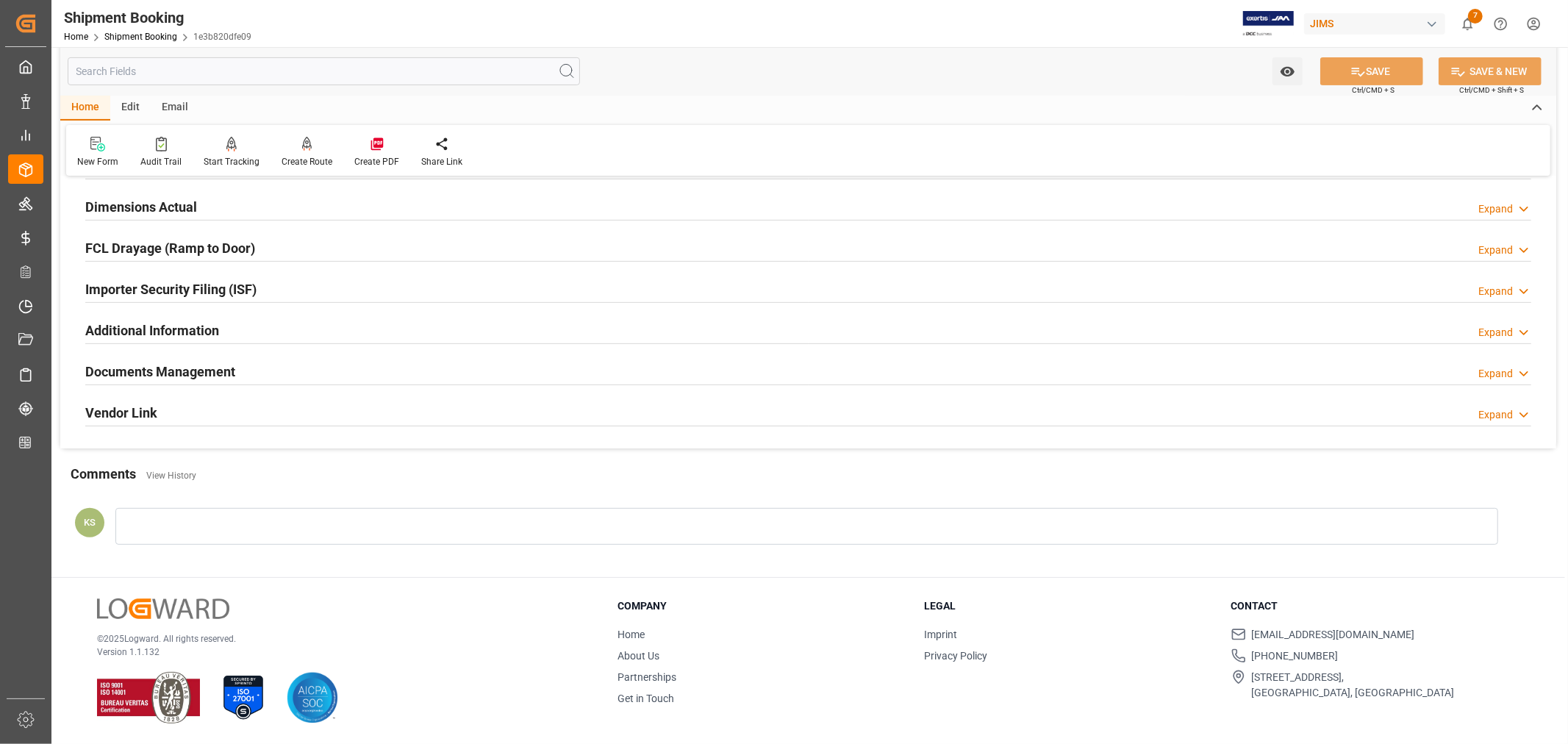
click at [135, 518] on div at bounding box center [806, 525] width 1383 height 36
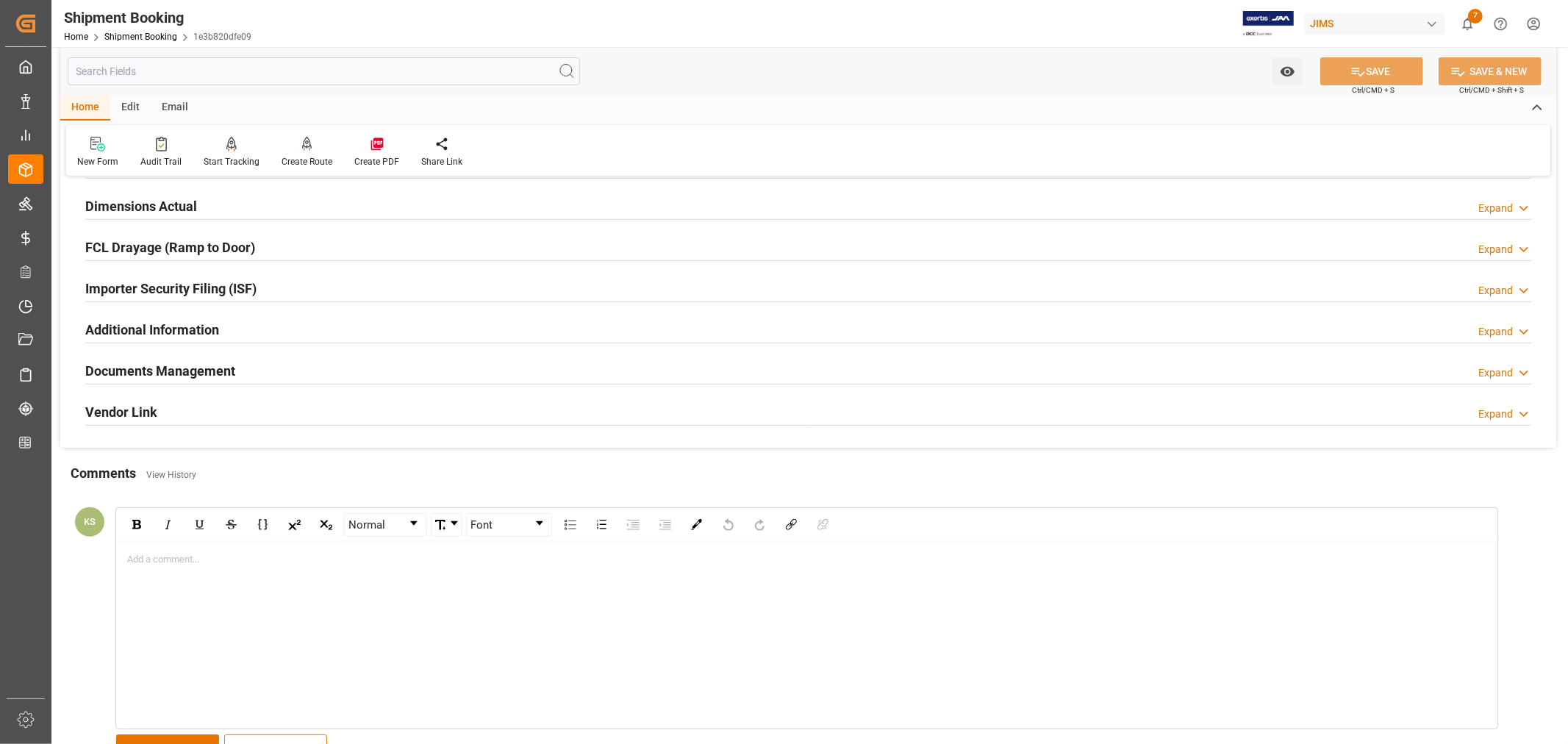
scroll to position [490, 0]
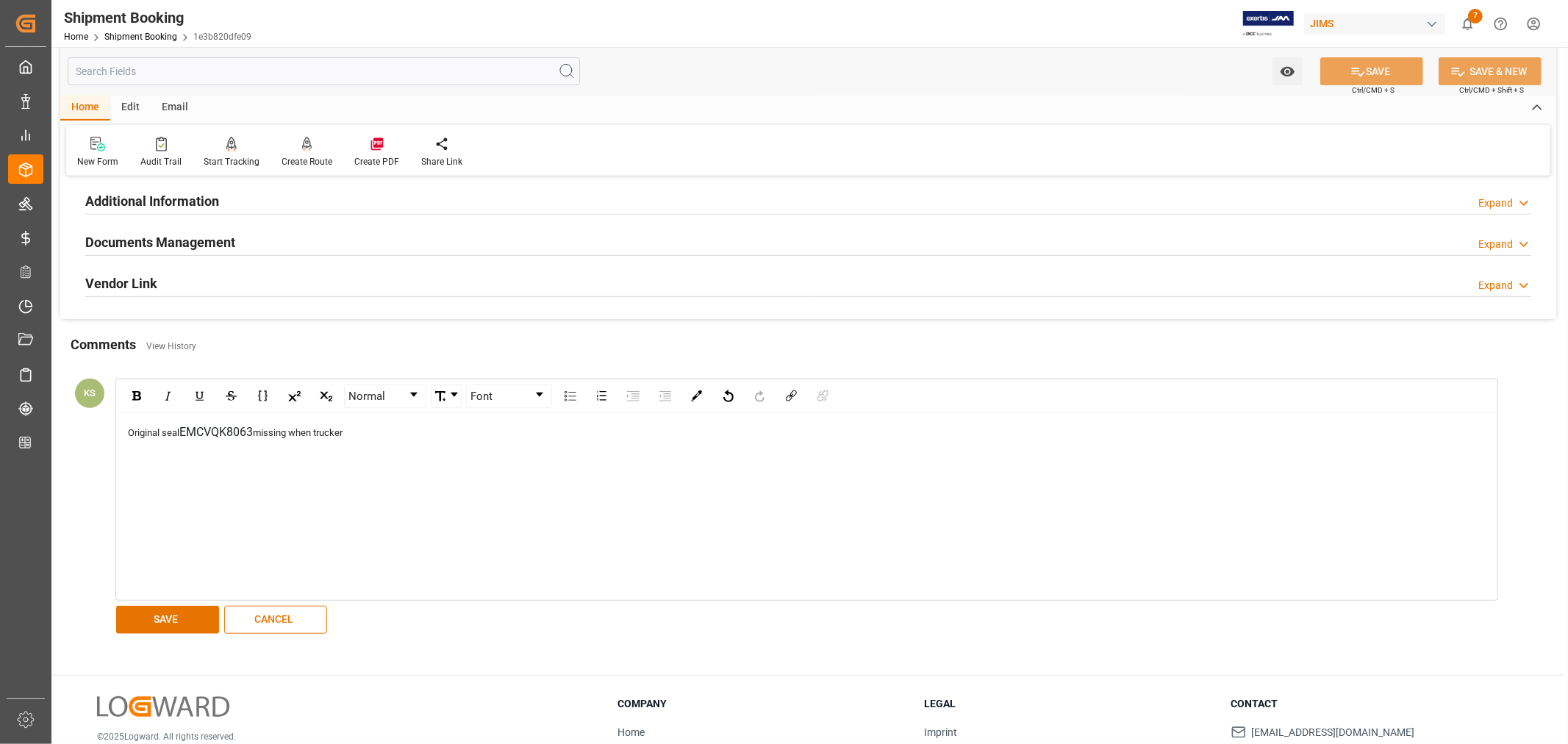
click at [363, 435] on div "Original seal EMCVQK8063 missing when trucker" at bounding box center [806, 432] width 1358 height 18
drag, startPoint x: 351, startPoint y: 432, endPoint x: 260, endPoint y: 440, distance: 91.4
click at [260, 440] on div "Original seal EMCVQK8063 missing when trucker" at bounding box center [806, 432] width 1358 height 18
click at [270, 435] on span "of broken seal incident discovered during pick up of container BEAU5812046 from…" at bounding box center [326, 448] width 397 height 41
click at [338, 434] on div "Original seal EMCVQK8063 found broken seal incident discovered during pick up o…" at bounding box center [806, 447] width 1358 height 47
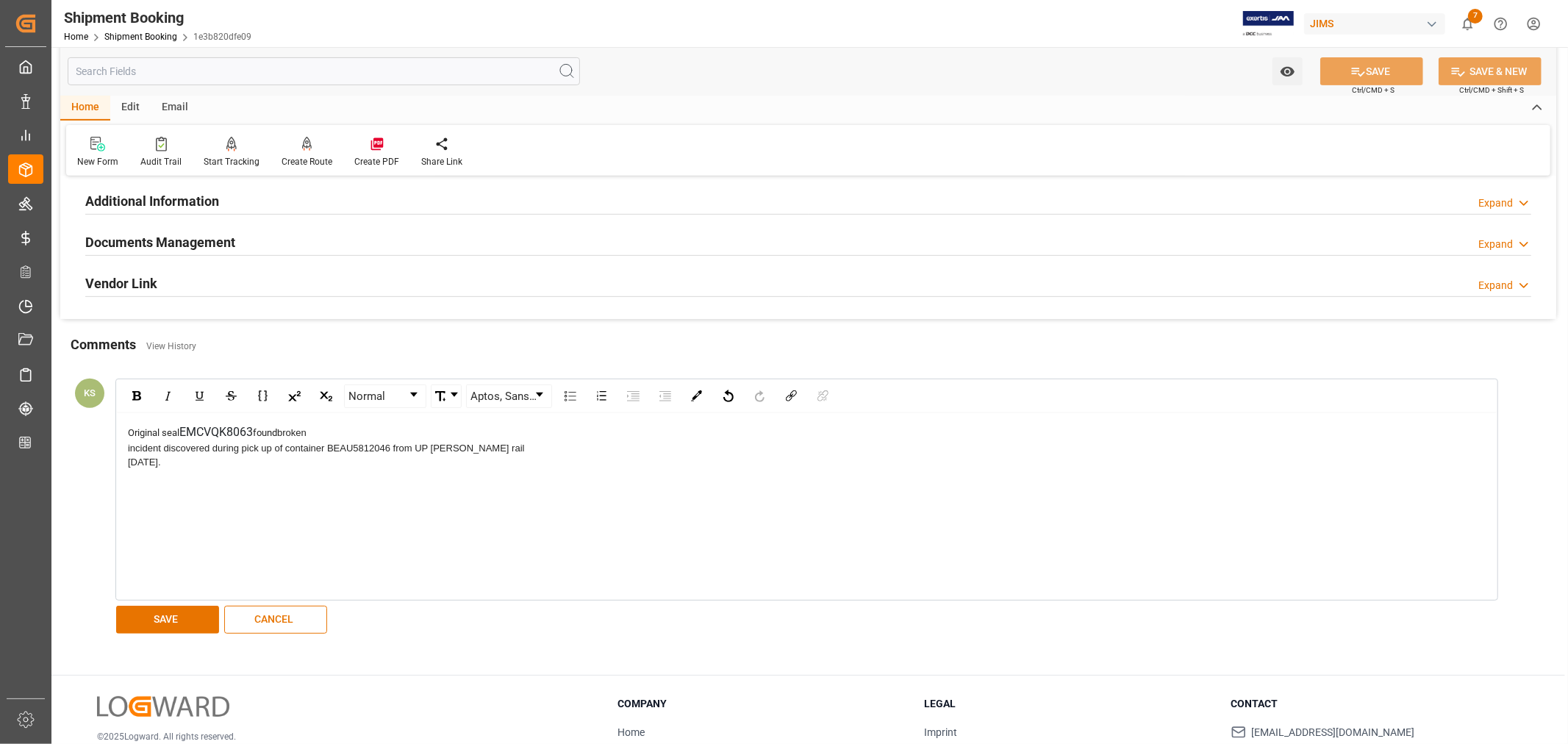
click at [164, 449] on span "broken incident discovered during pick up of container BEAU5812046 from UP Mari…" at bounding box center [326, 448] width 397 height 41
click at [156, 445] on div "Original seal EMCVQK8063 found broken, discovered during pick up of container B…" at bounding box center [806, 440] width 1358 height 33
click at [181, 621] on button "SAVE" at bounding box center [168, 619] width 103 height 28
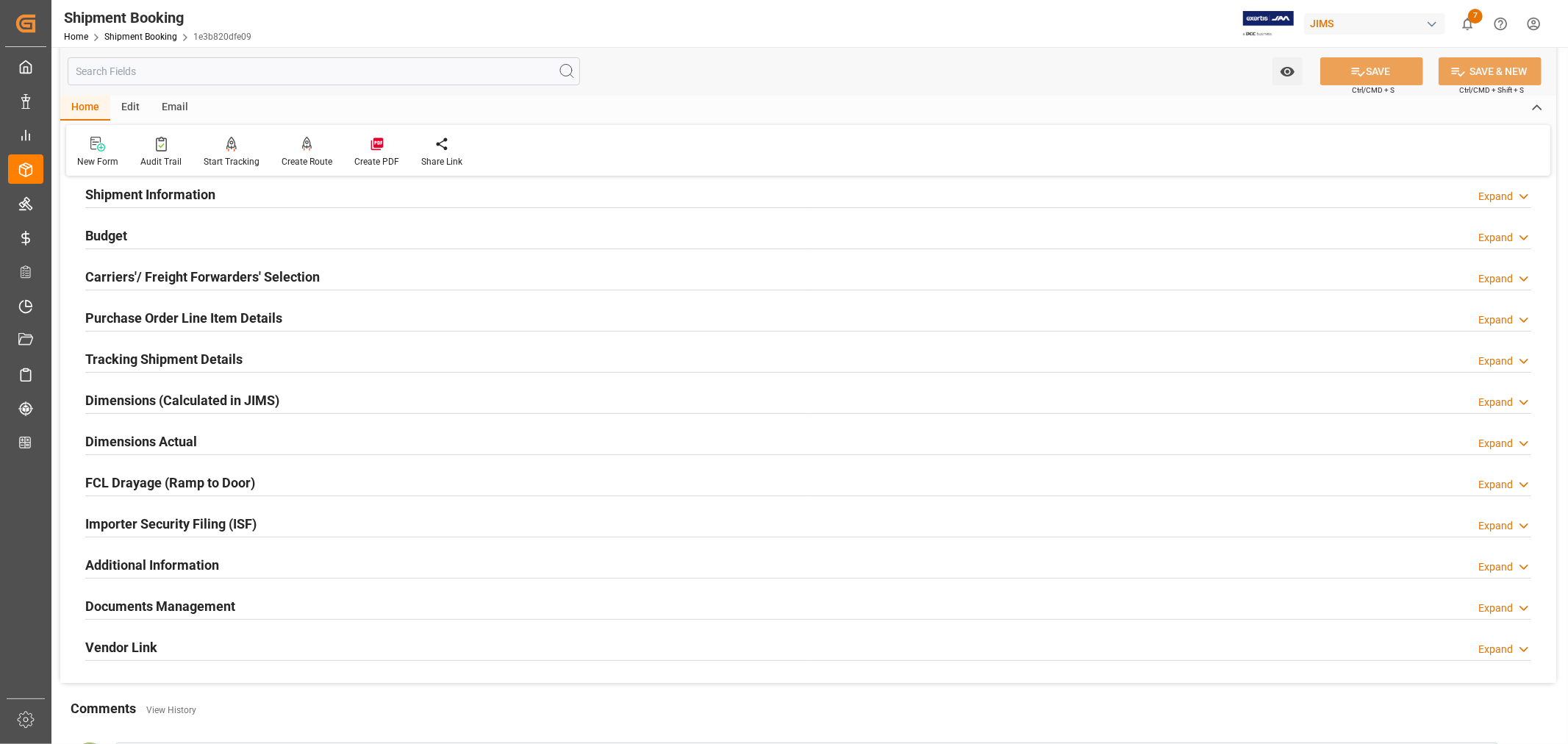
scroll to position [0, 0]
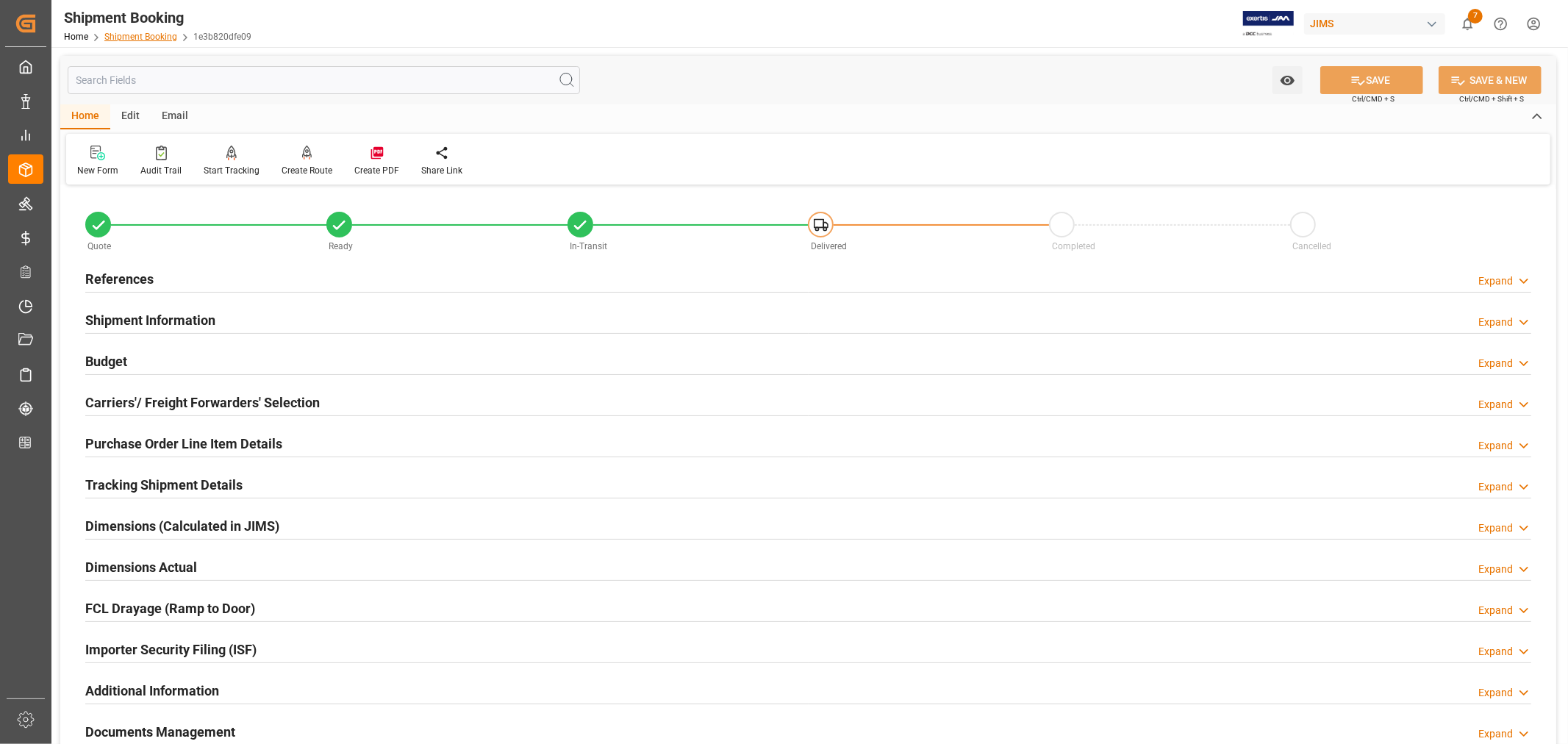
click at [142, 34] on link "Shipment Booking" at bounding box center [141, 36] width 73 height 10
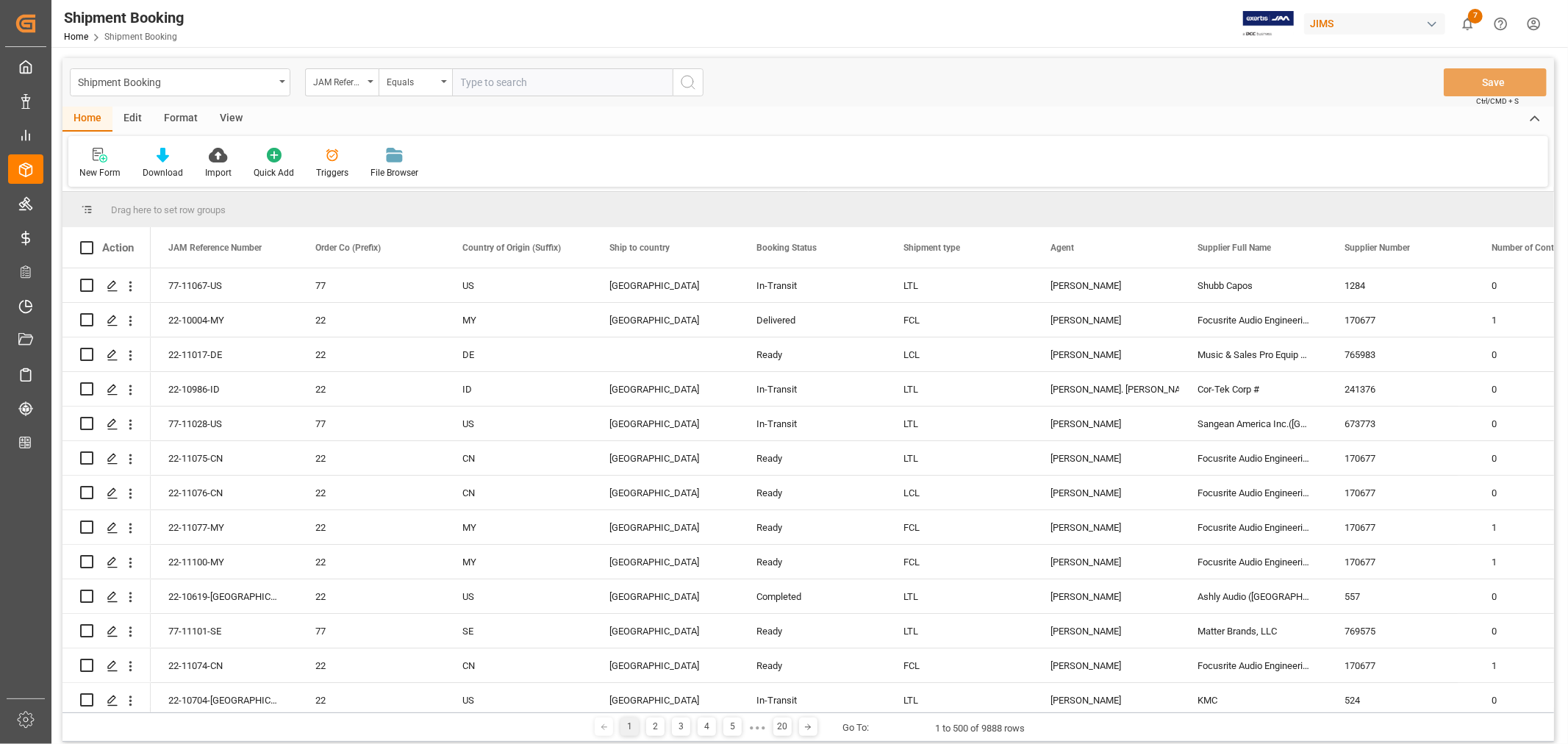
paste input "22-110144-MY"
type input "22-110144-MY"
click at [689, 81] on icon "search button" at bounding box center [687, 82] width 18 height 18
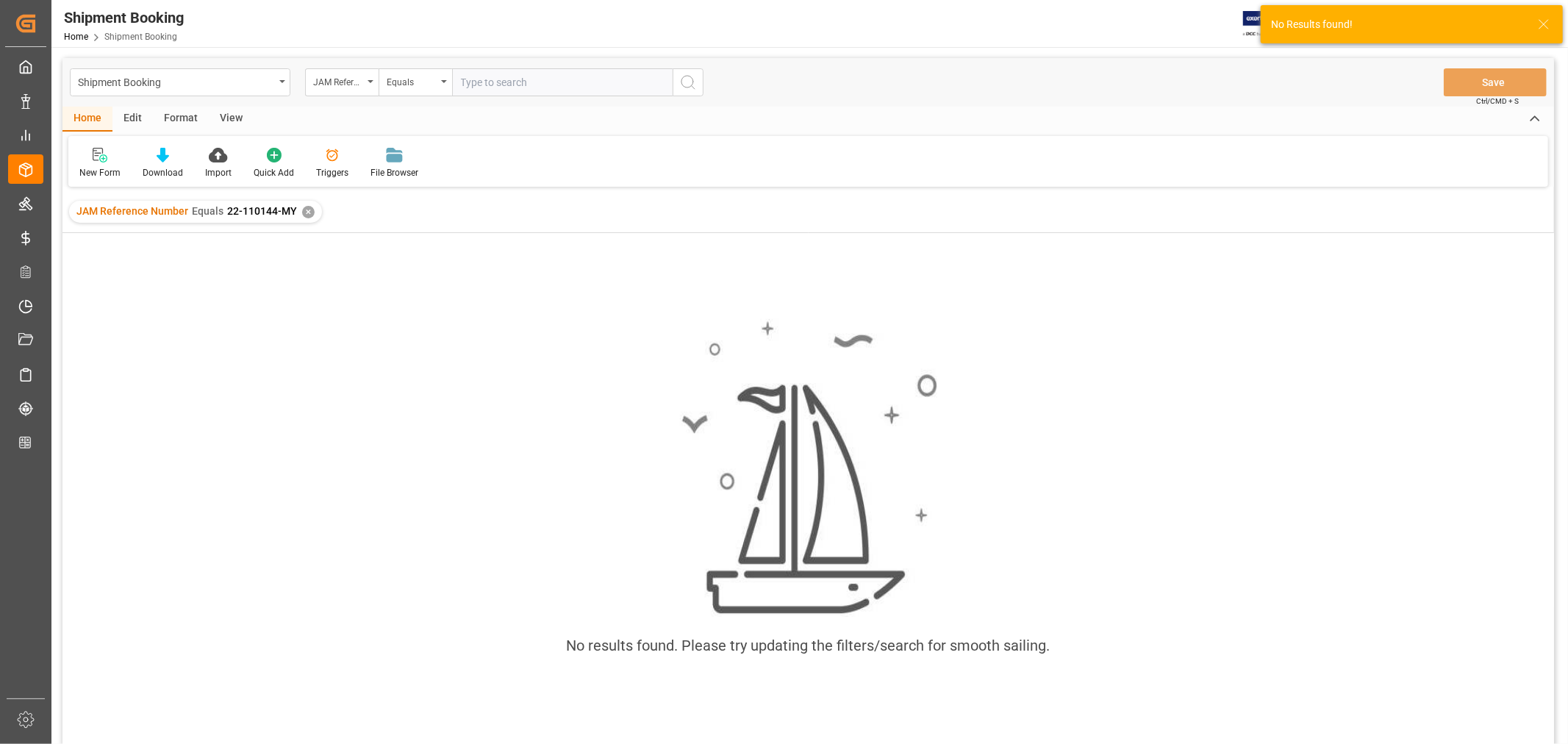
click at [306, 213] on div "✕" at bounding box center [307, 211] width 12 height 12
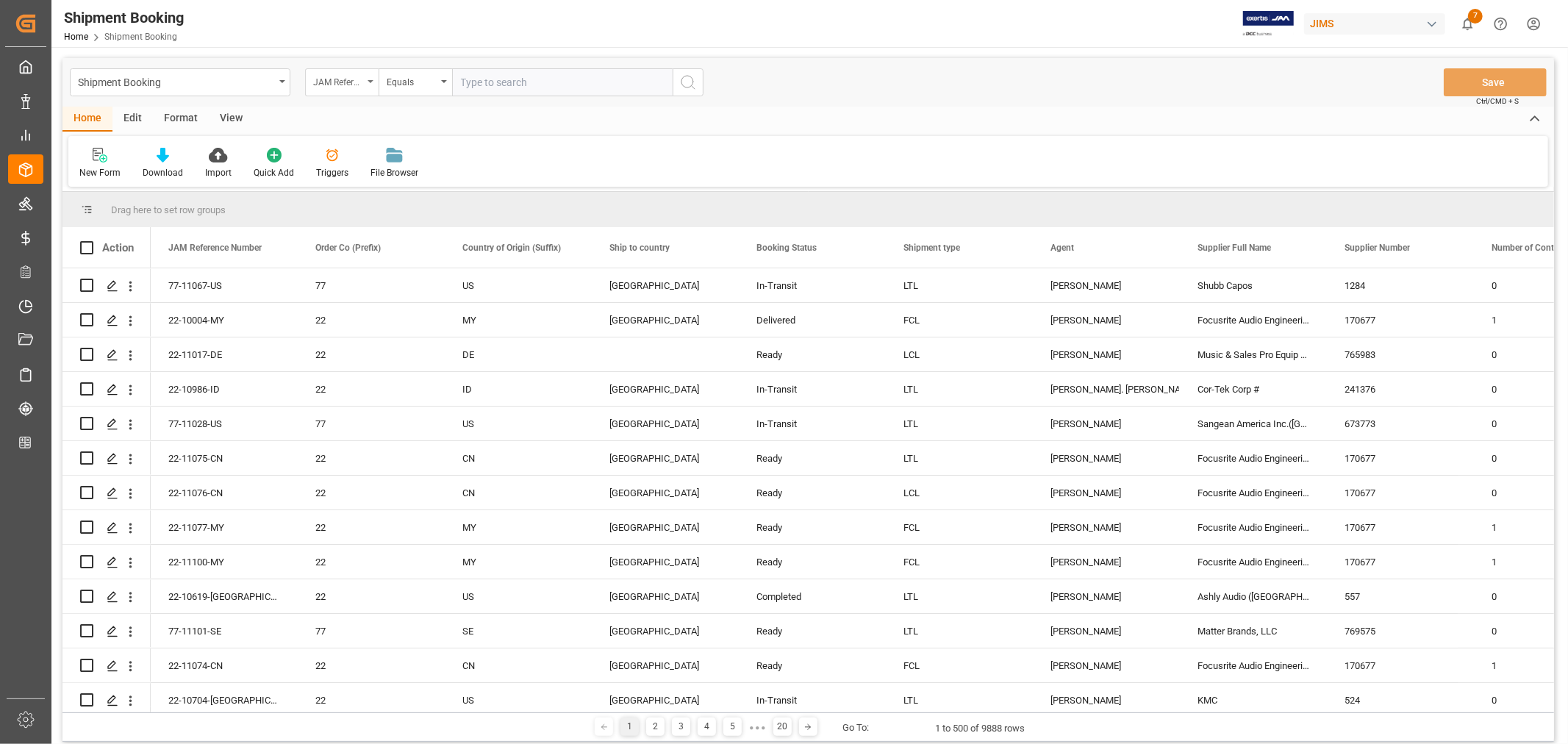
click at [372, 83] on div "JAM Reference Number" at bounding box center [342, 82] width 74 height 28
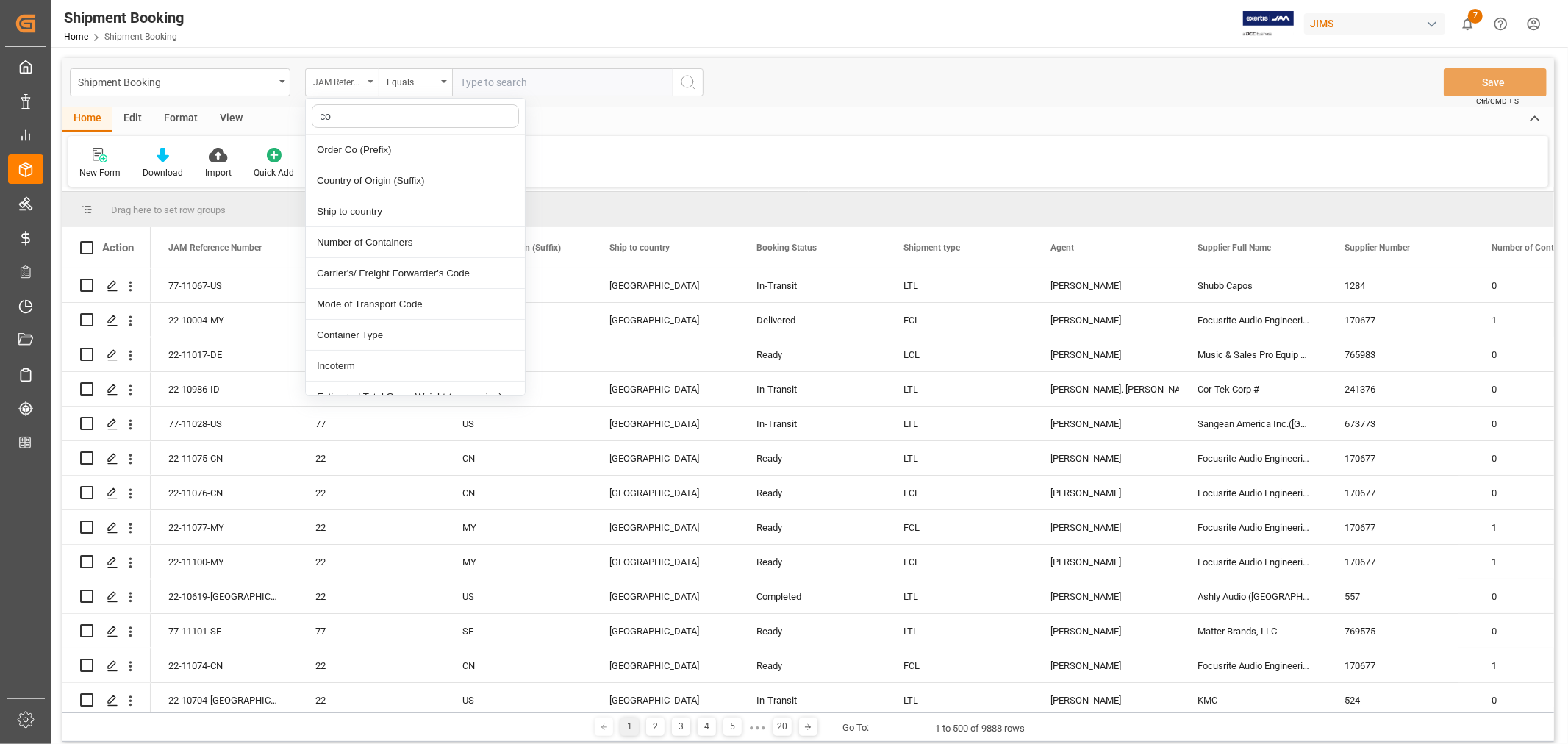
type input "con"
click at [372, 149] on div "Number of Containers" at bounding box center [414, 149] width 219 height 31
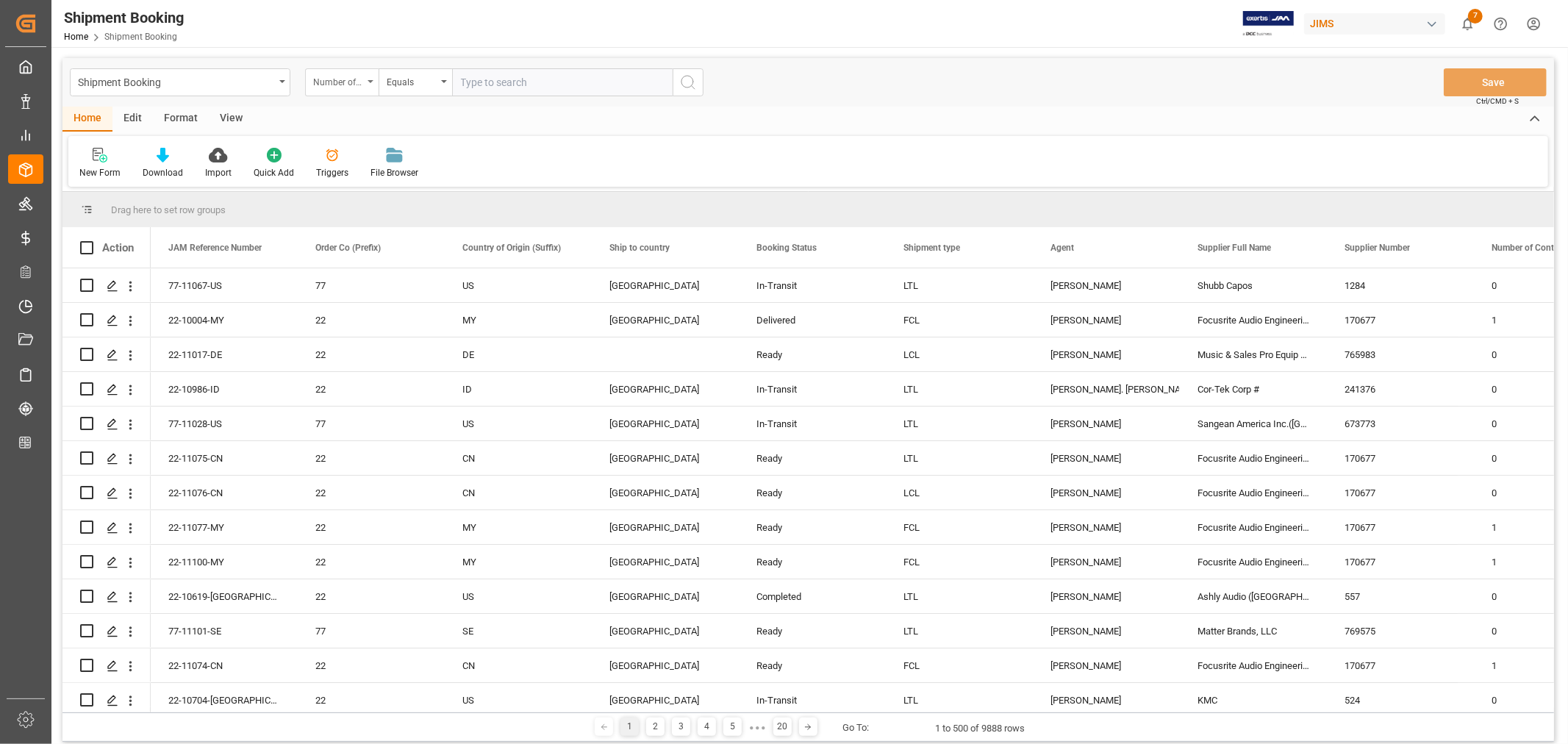
click at [372, 81] on icon "open menu" at bounding box center [371, 81] width 6 height 3
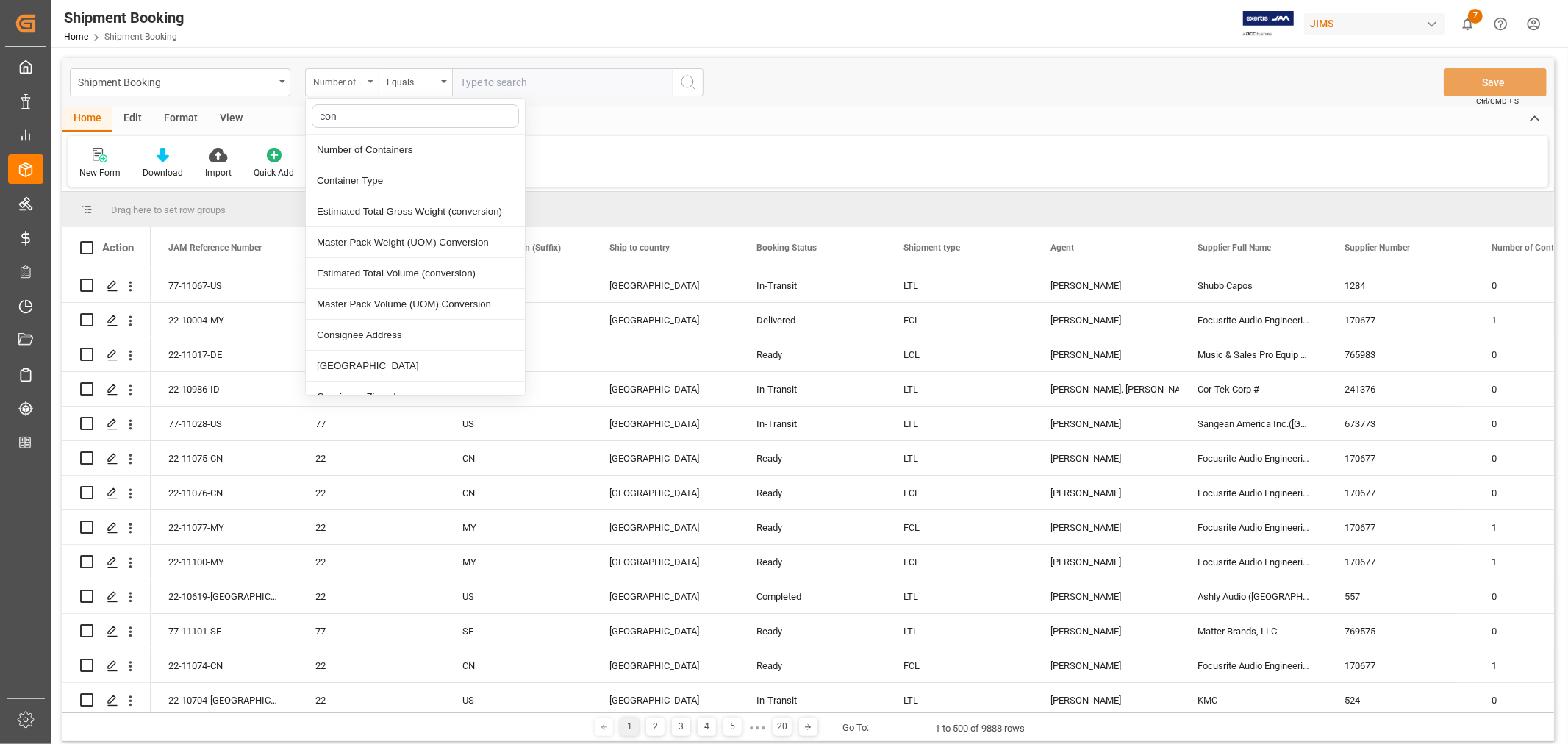
type input "cont"
click at [373, 208] on div "Container Number (s)" at bounding box center [414, 211] width 219 height 31
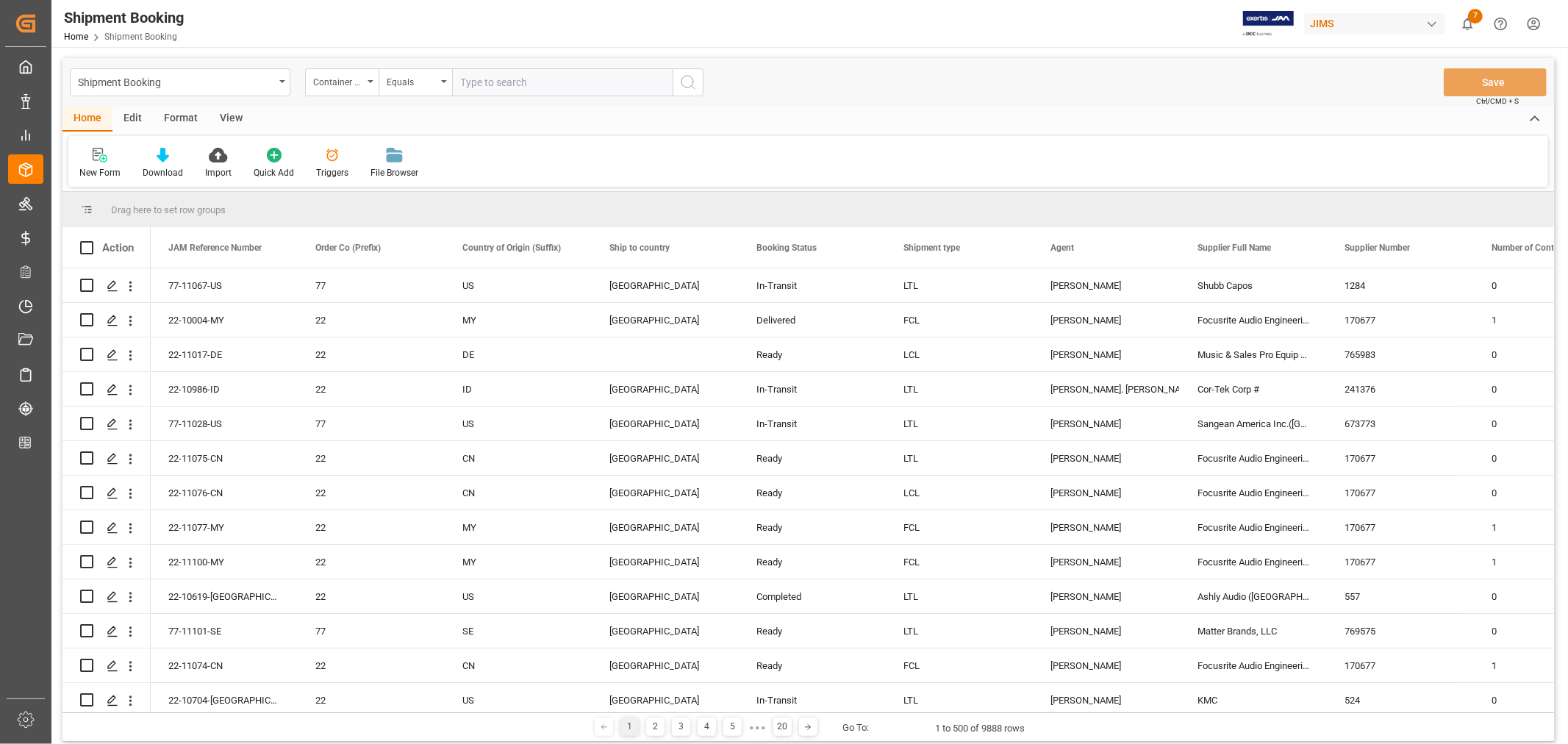
click at [460, 84] on input "text" at bounding box center [561, 82] width 221 height 28
paste input "TCNU2125430"
type input "TCNU2125430"
click at [693, 82] on circle "search button" at bounding box center [687, 81] width 12 height 12
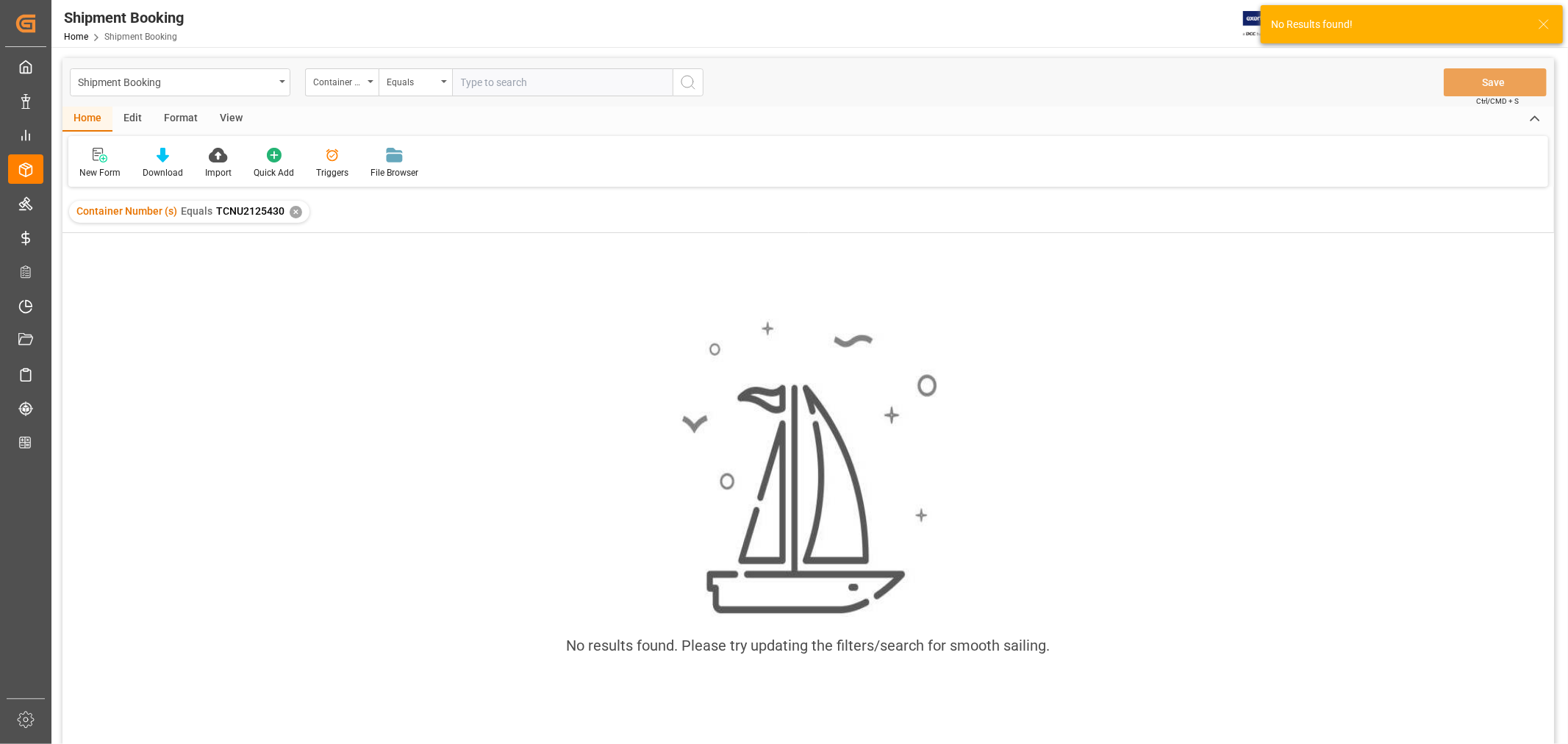
click at [294, 208] on div "✕" at bounding box center [295, 211] width 12 height 12
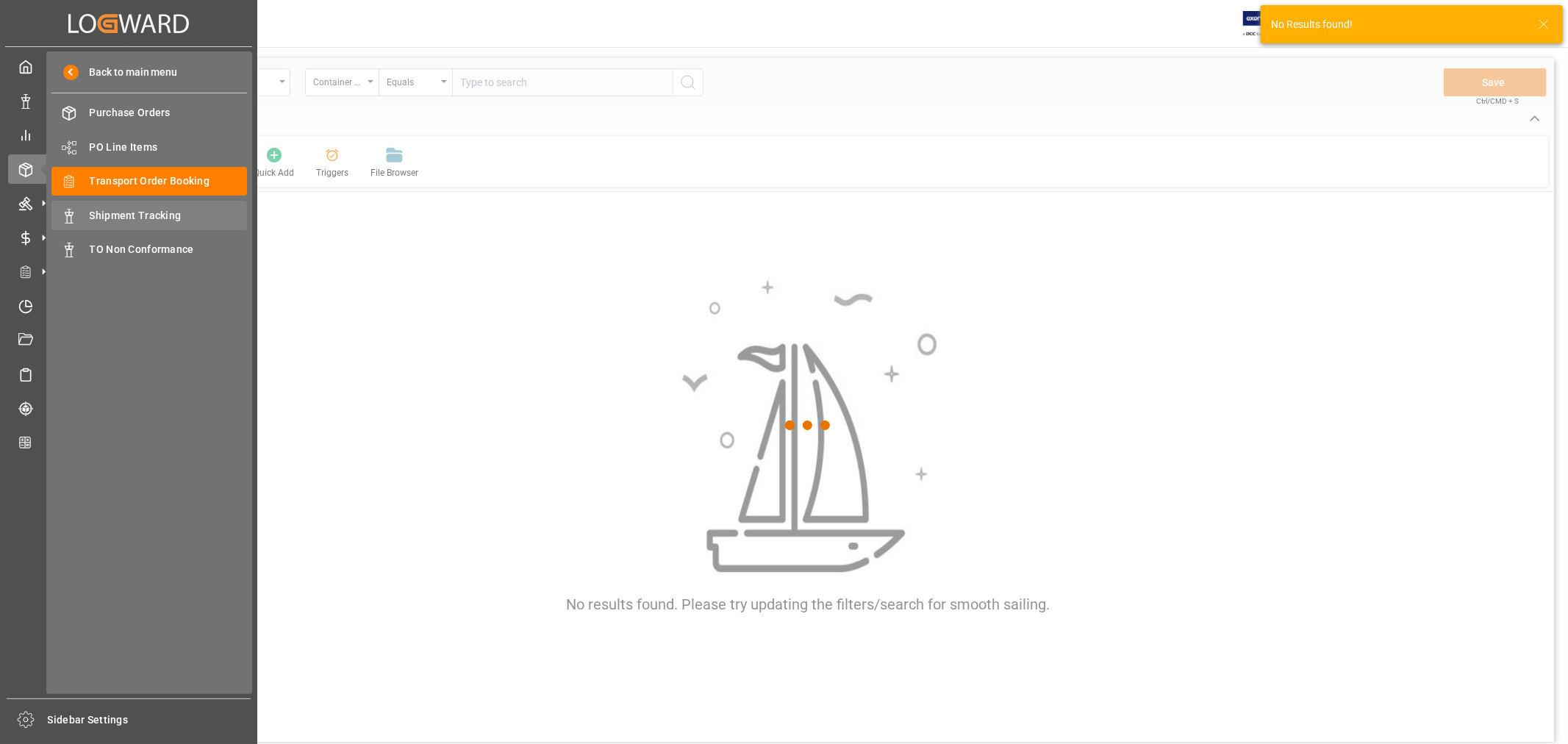
click at [157, 214] on span "Shipment Tracking" at bounding box center [169, 215] width 158 height 16
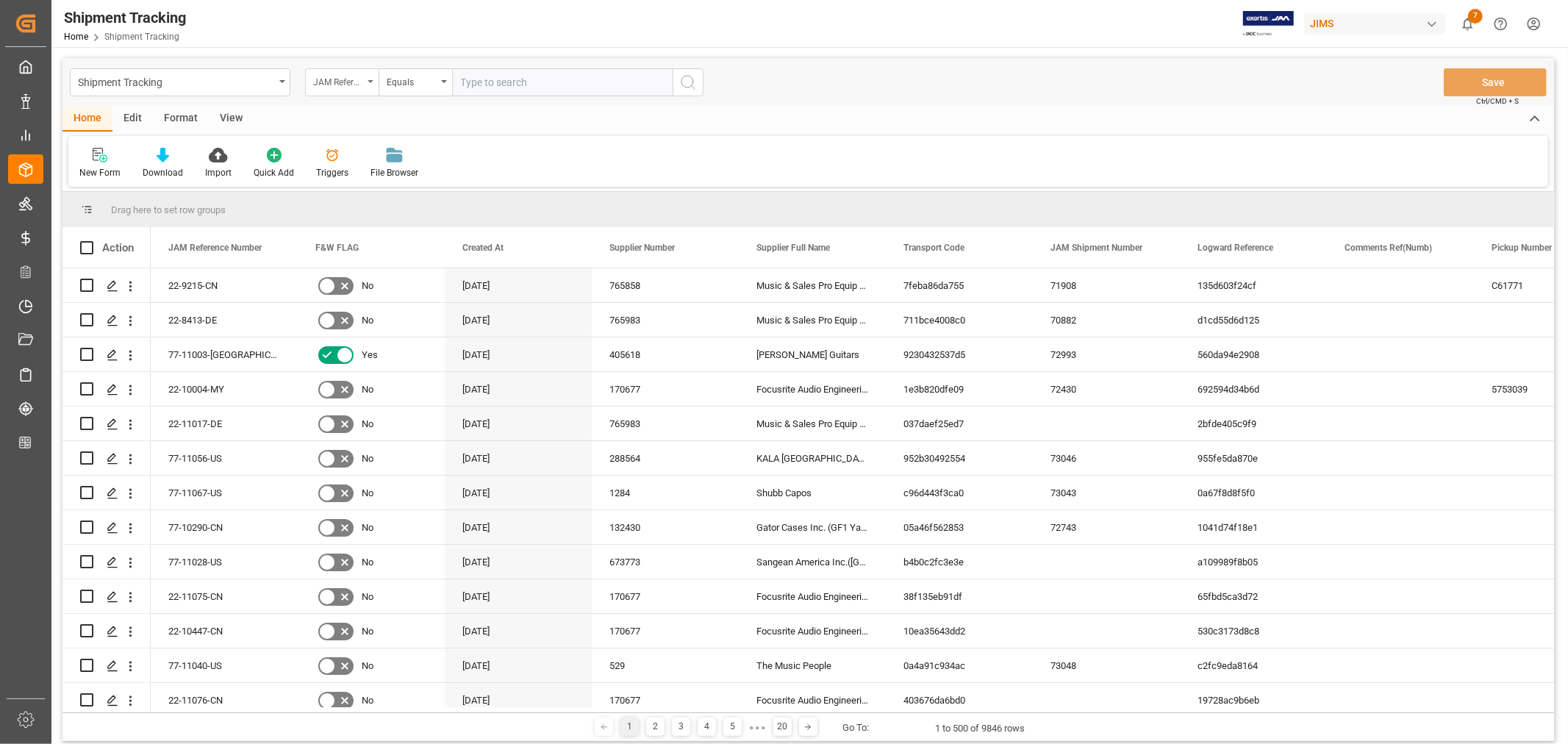
click at [372, 82] on icon "open menu" at bounding box center [371, 81] width 6 height 3
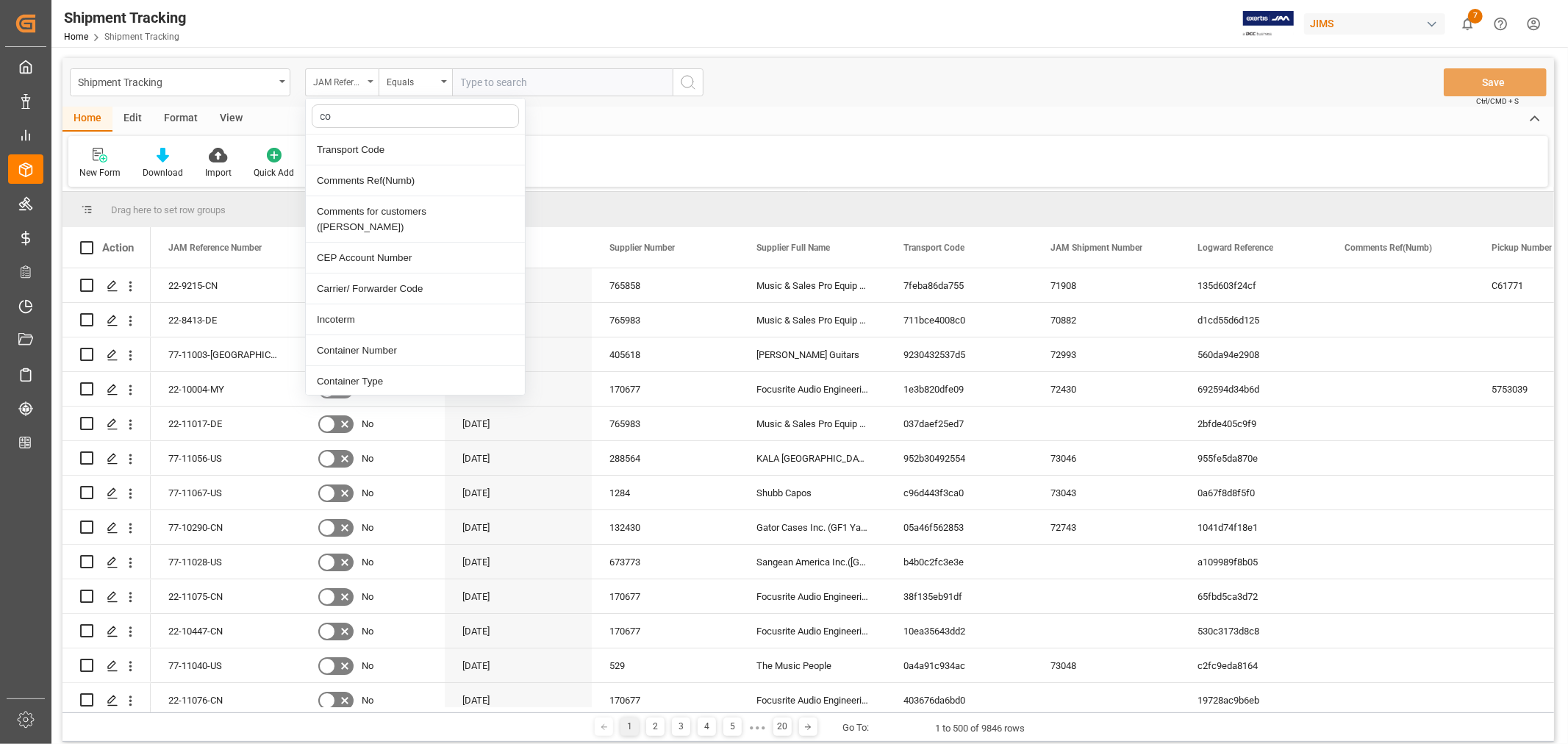
type input "con"
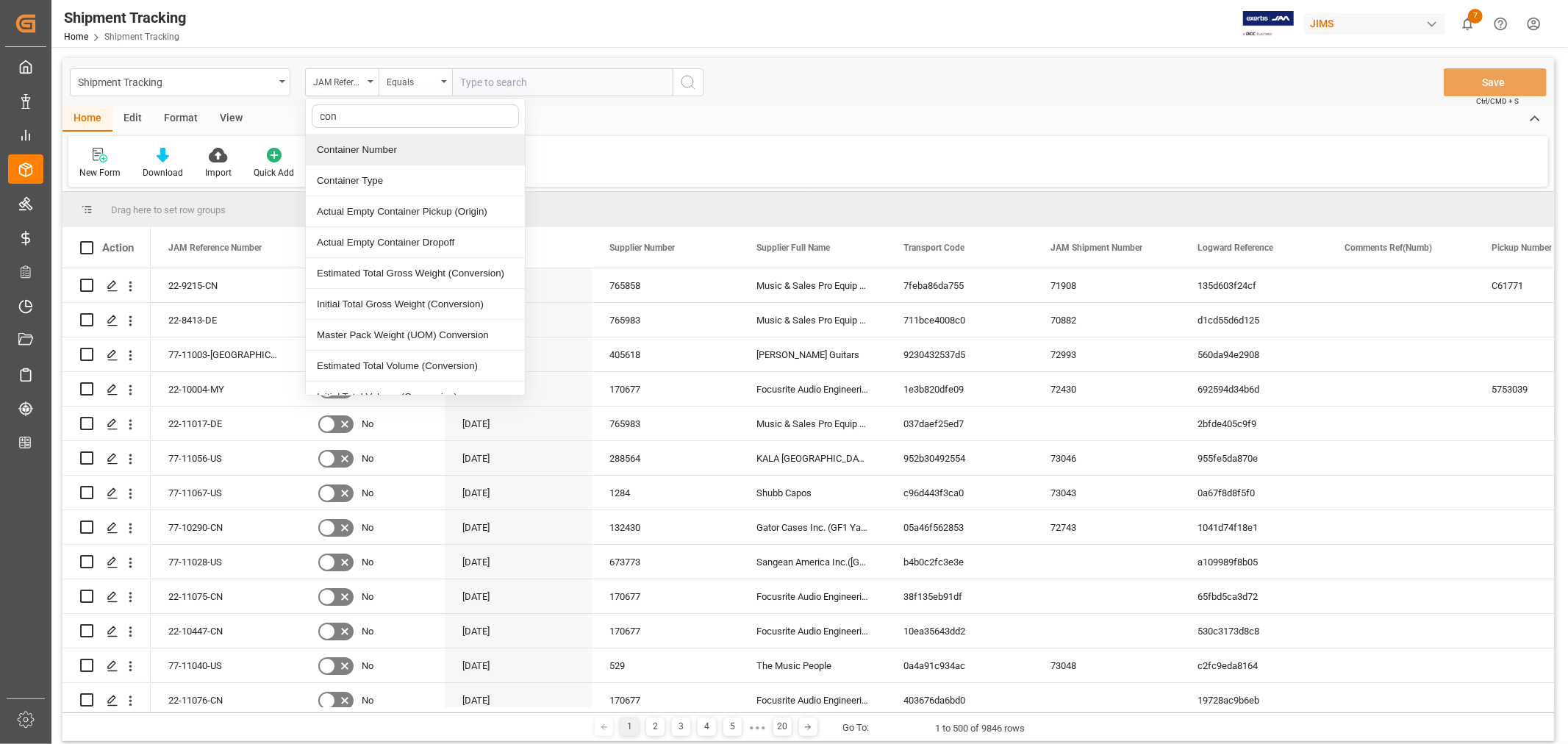
click at [372, 155] on div "Container Number" at bounding box center [414, 149] width 219 height 31
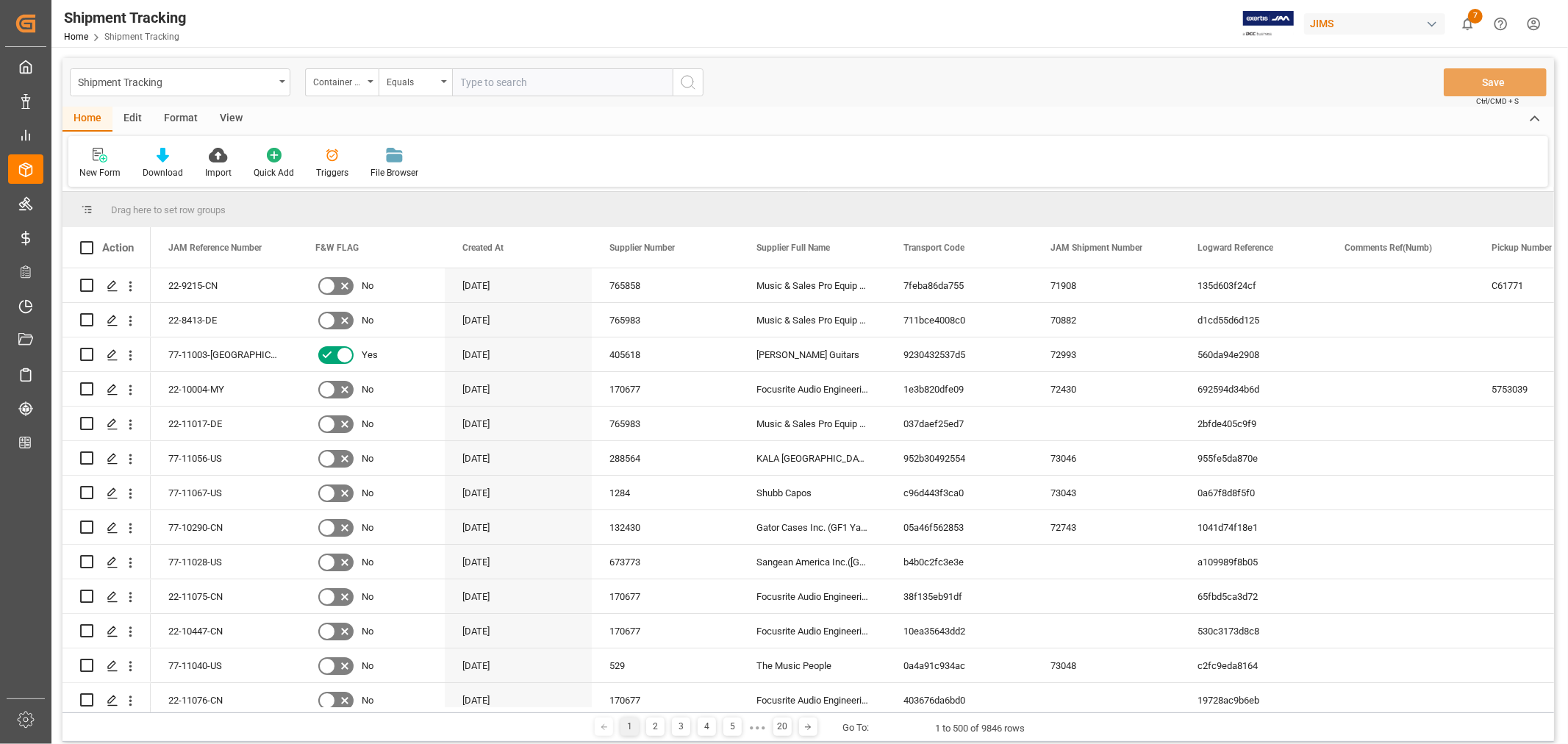
click at [462, 82] on input "text" at bounding box center [561, 82] width 221 height 28
paste input "TCNU2125430"
type input "TCNU2125430"
click at [687, 78] on icon "search button" at bounding box center [687, 82] width 18 height 18
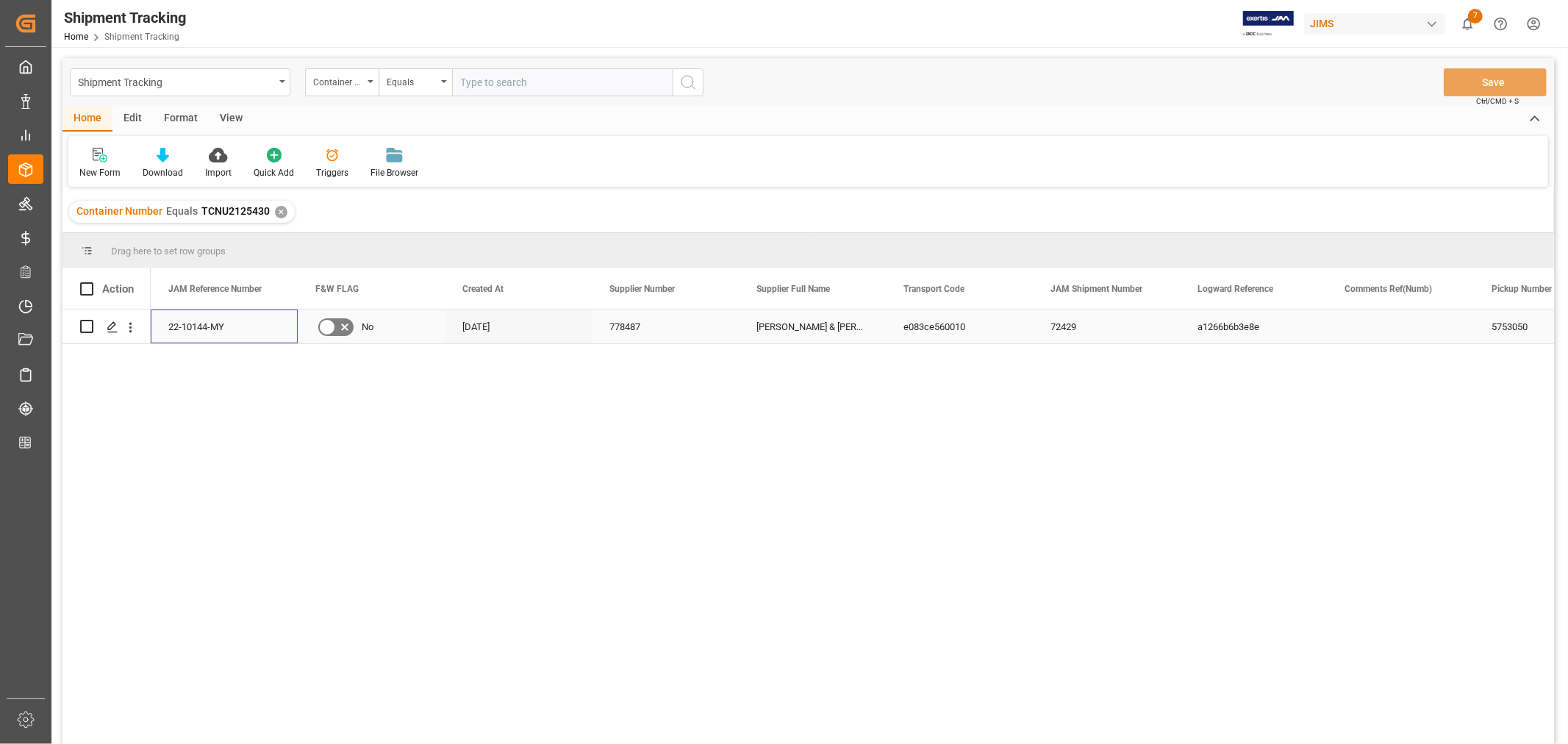
click at [197, 326] on div "22-10144-MY" at bounding box center [224, 326] width 147 height 34
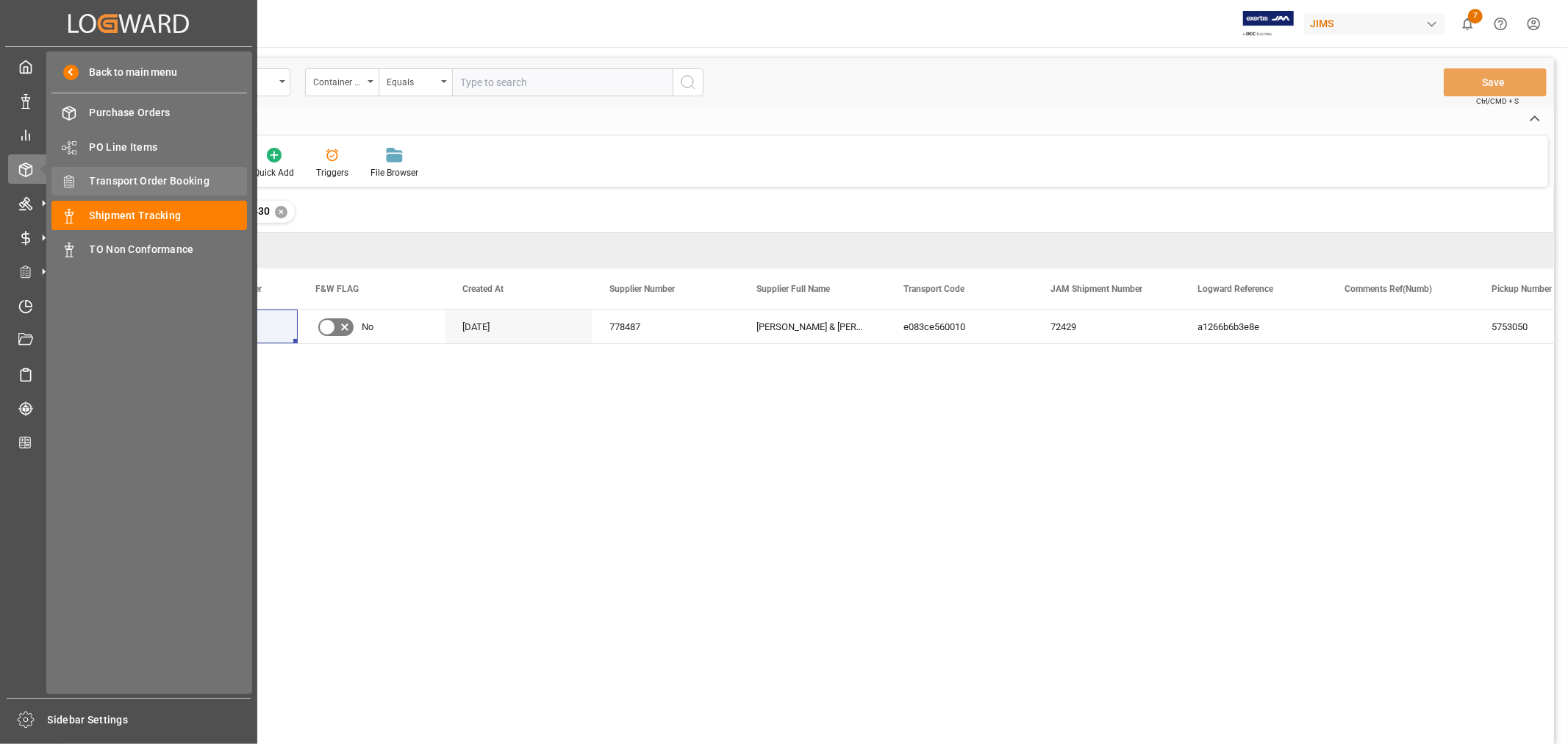
click at [173, 177] on span "Transport Order Booking" at bounding box center [169, 181] width 158 height 16
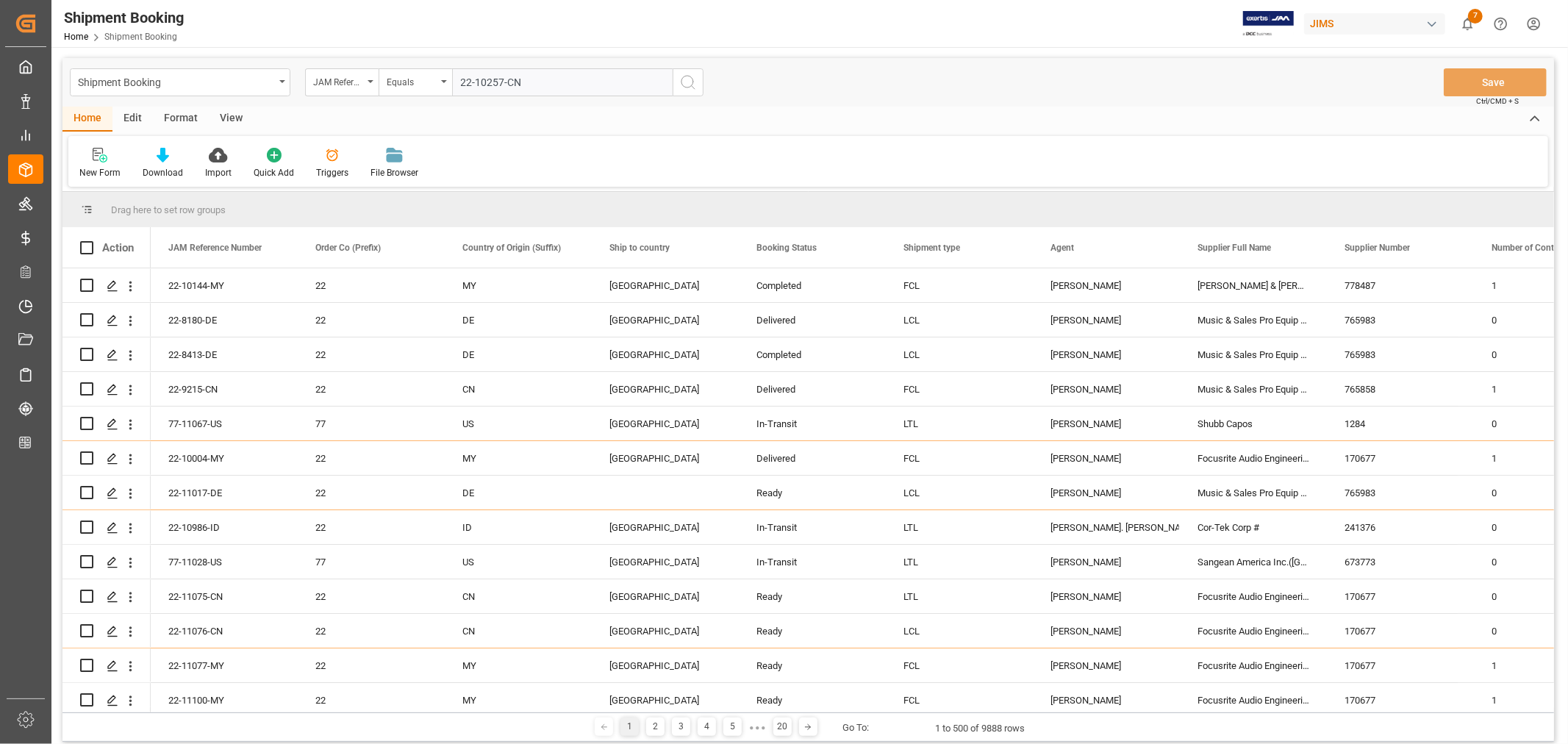
type input "22-10257-CN"
click at [689, 83] on icon "search button" at bounding box center [687, 82] width 18 height 18
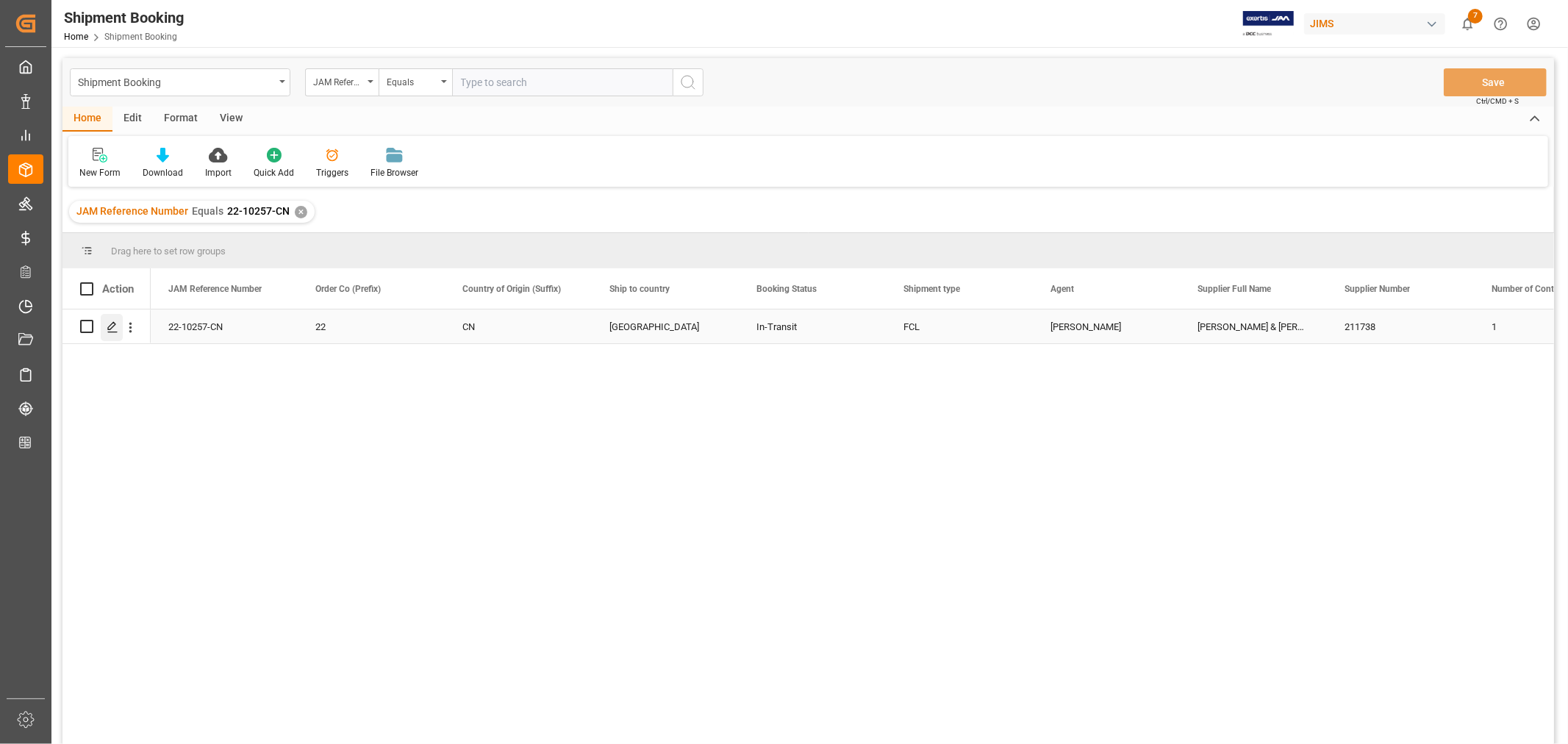
click at [108, 323] on icon "Press SPACE to select this row." at bounding box center [112, 327] width 12 height 12
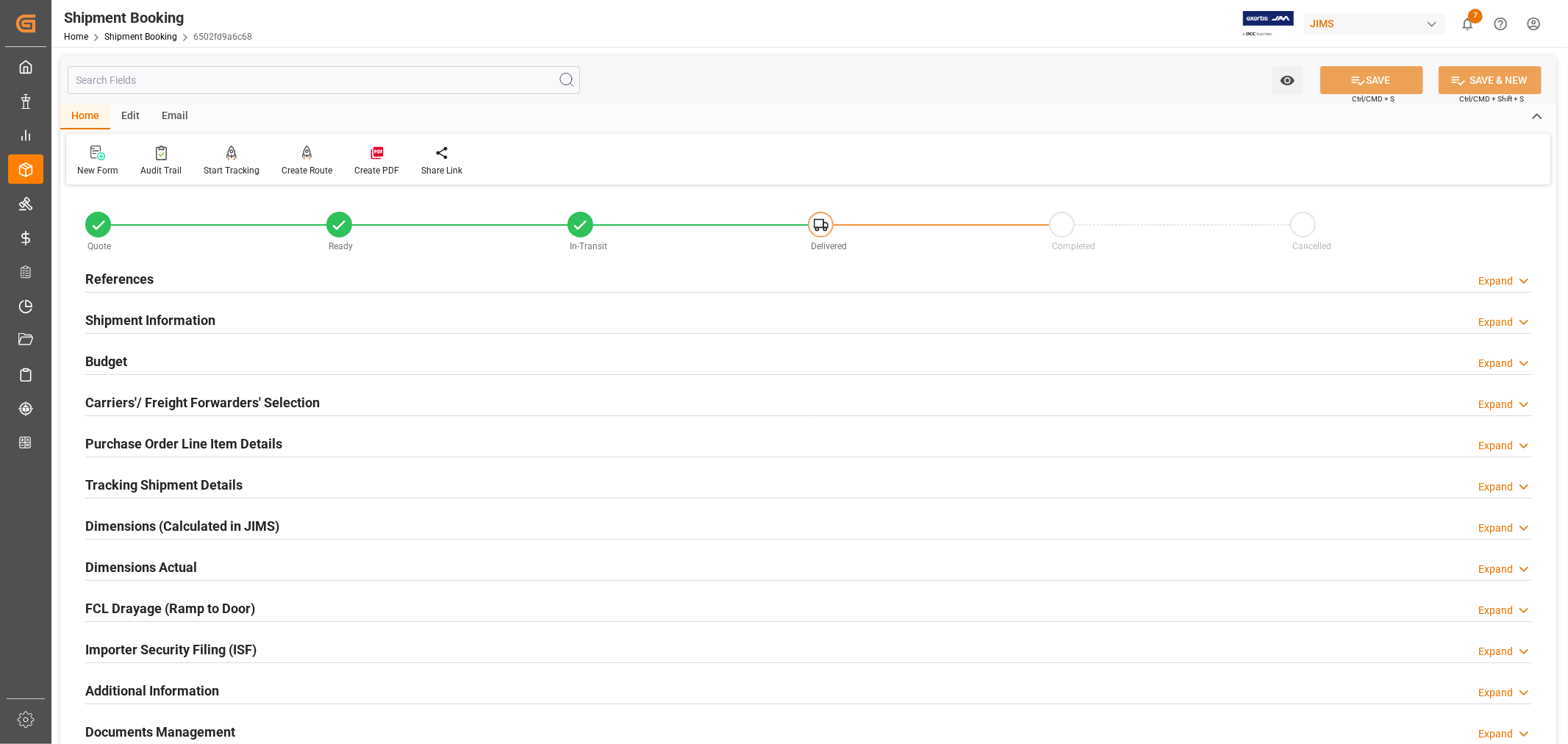
click at [126, 473] on div "Tracking Shipment Details" at bounding box center [164, 483] width 157 height 28
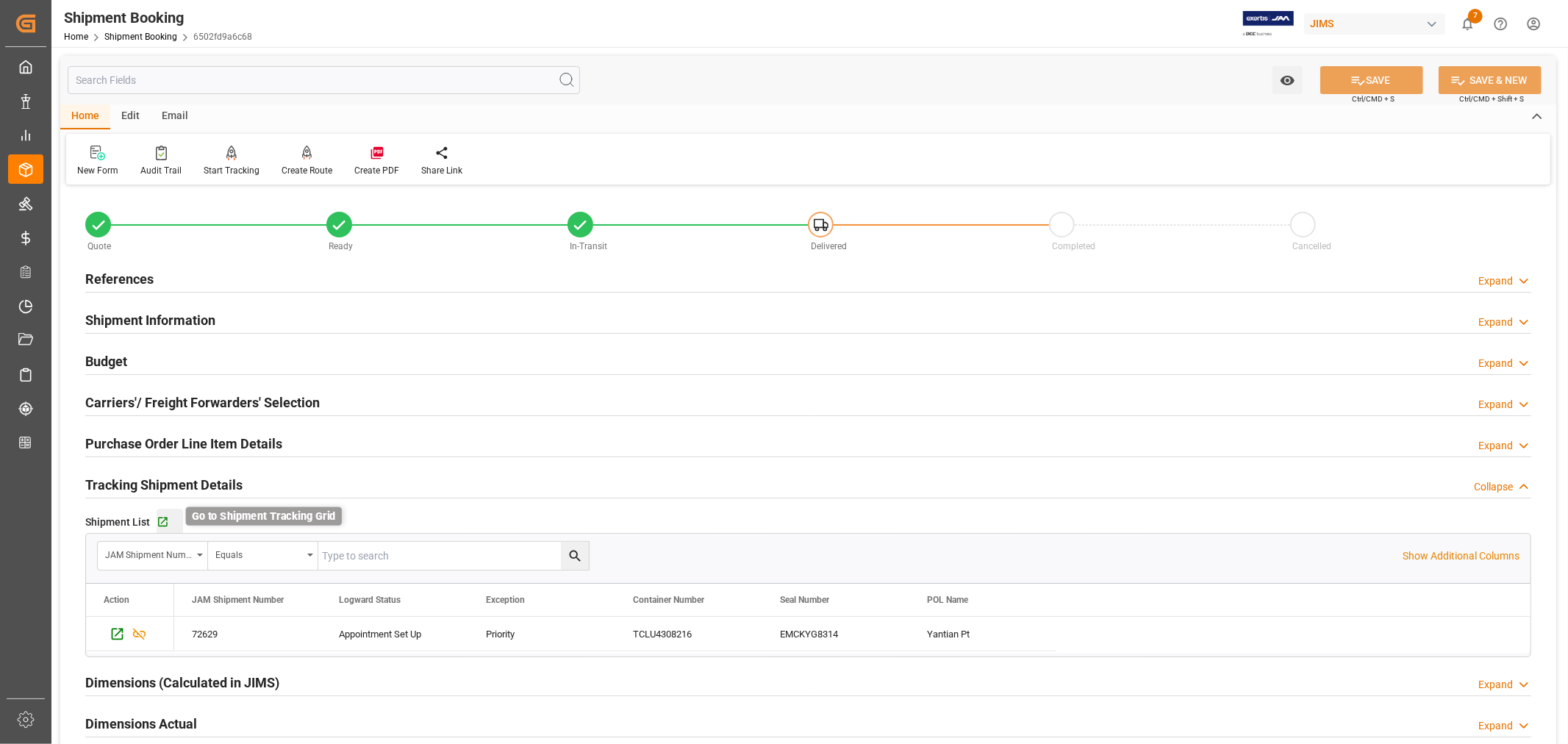
click at [166, 523] on icon "button" at bounding box center [162, 521] width 12 height 12
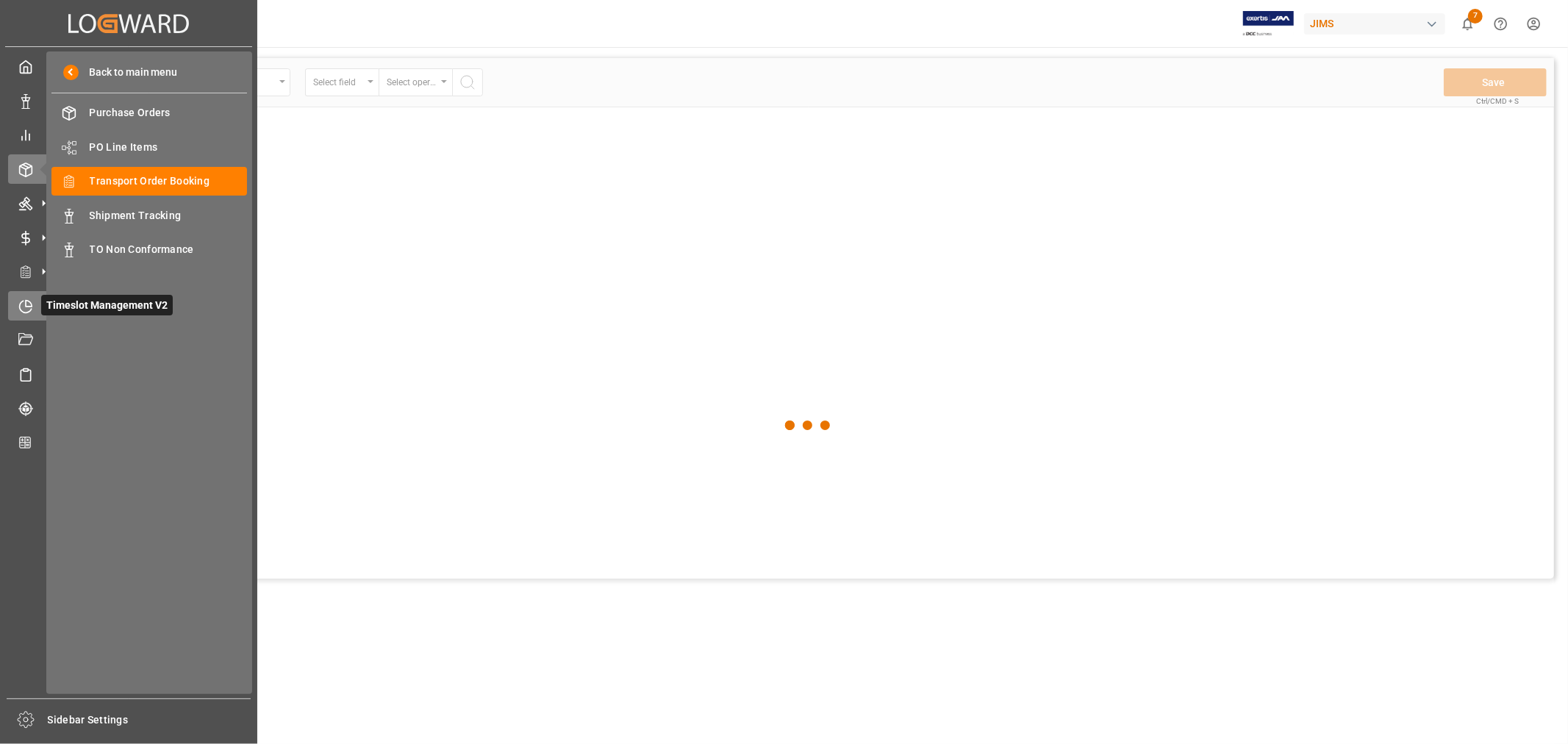
click at [26, 302] on icon at bounding box center [29, 303] width 6 height 6
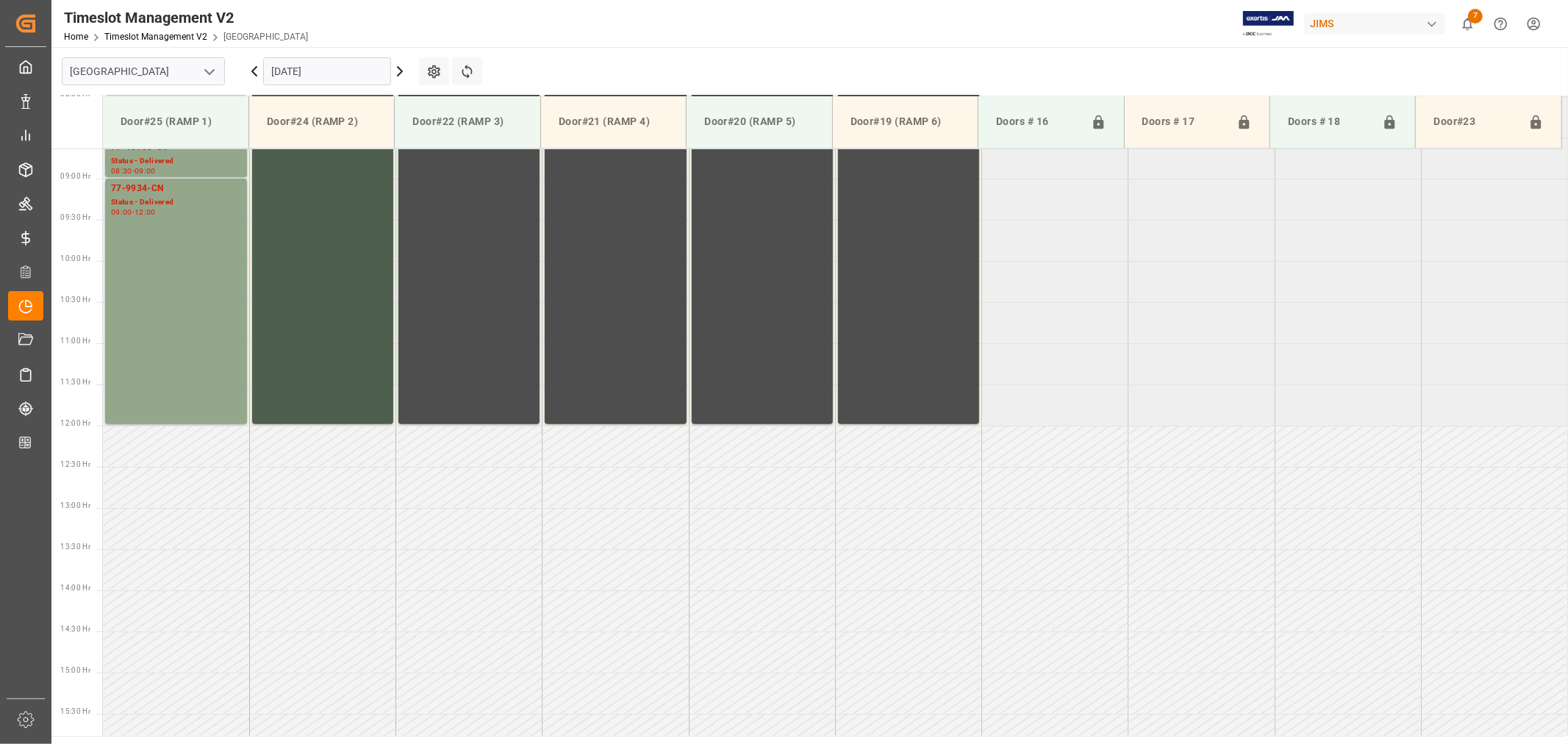
scroll to position [731, 0]
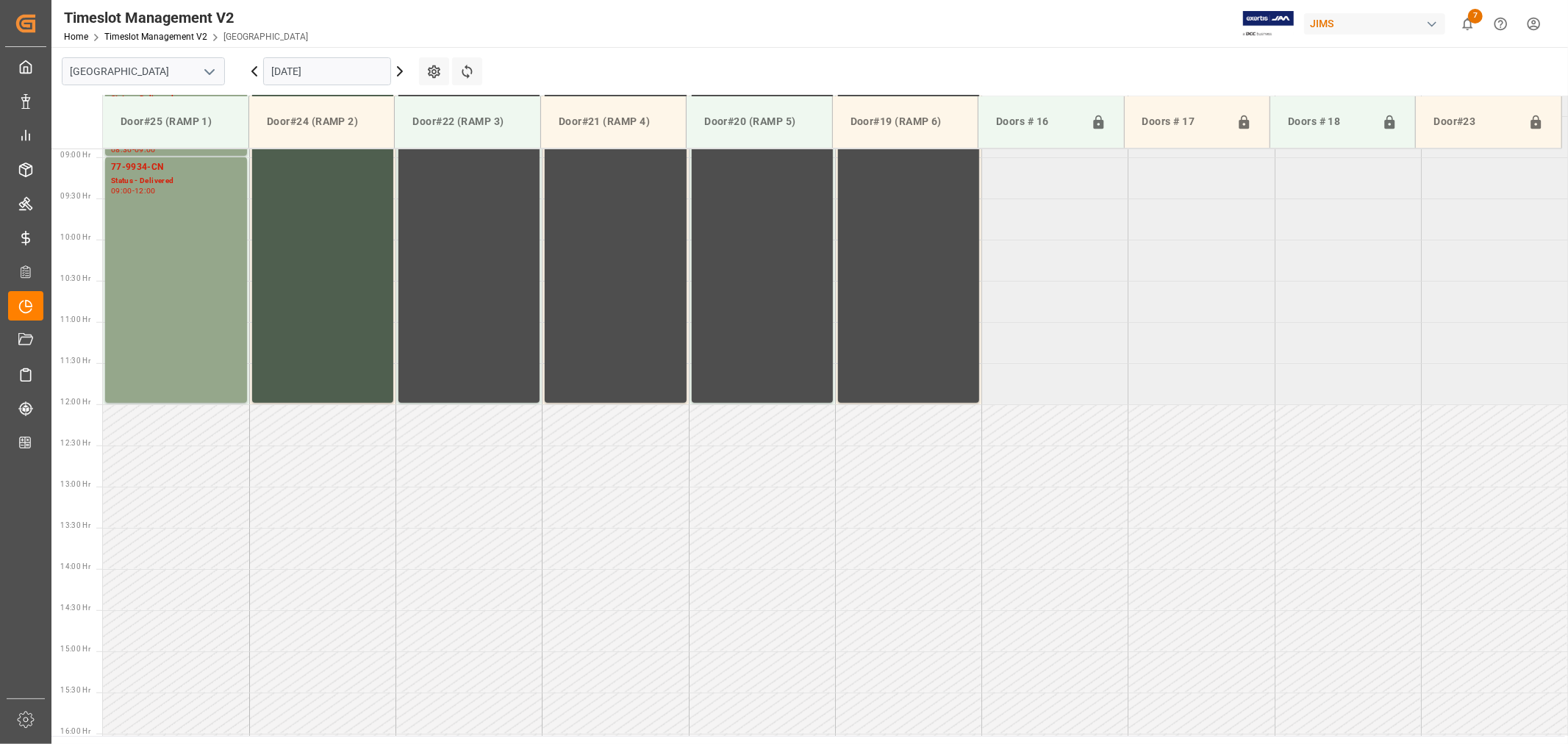
click at [207, 72] on icon "open menu" at bounding box center [209, 72] width 18 height 18
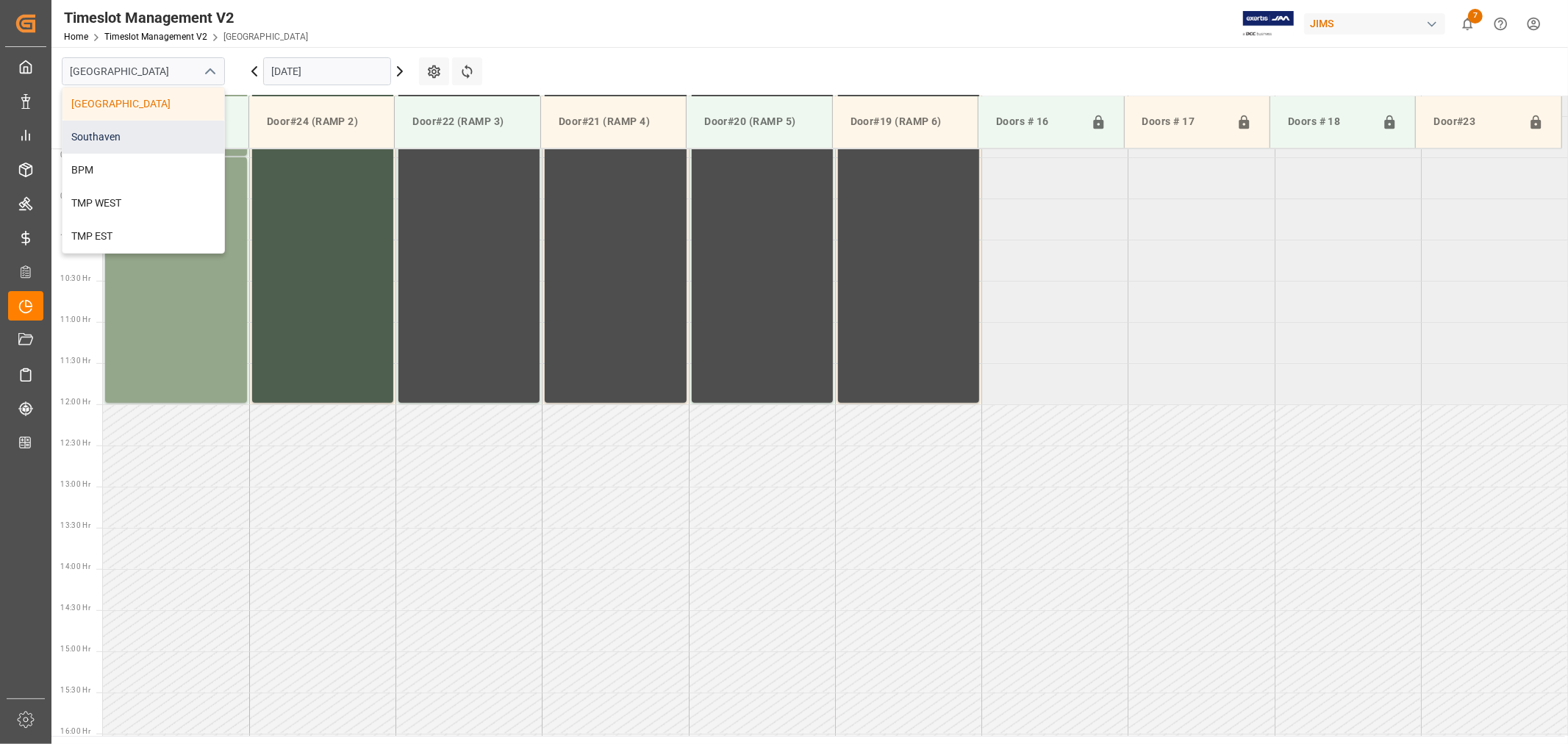
click at [144, 130] on div "Southaven" at bounding box center [143, 137] width 162 height 34
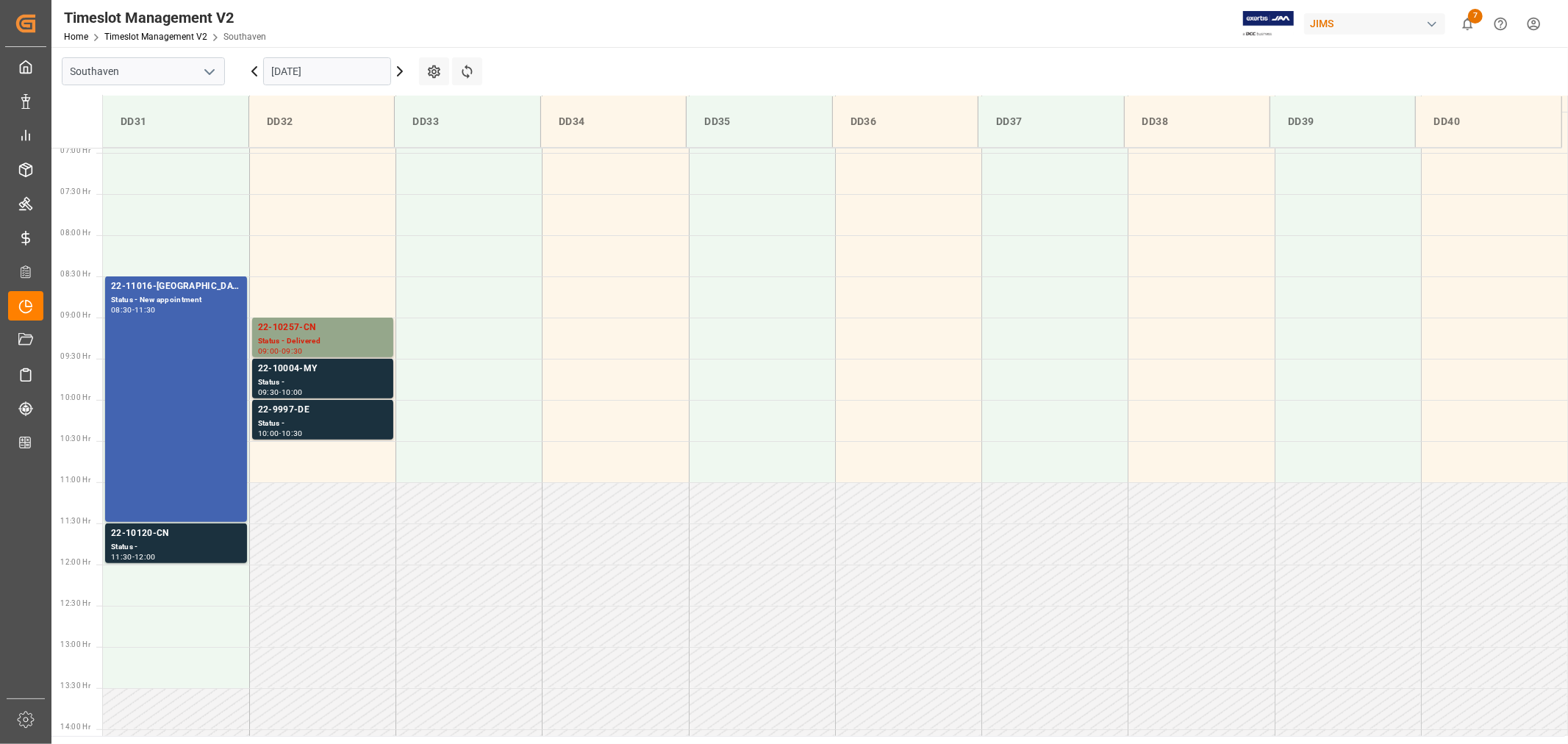
scroll to position [653, 0]
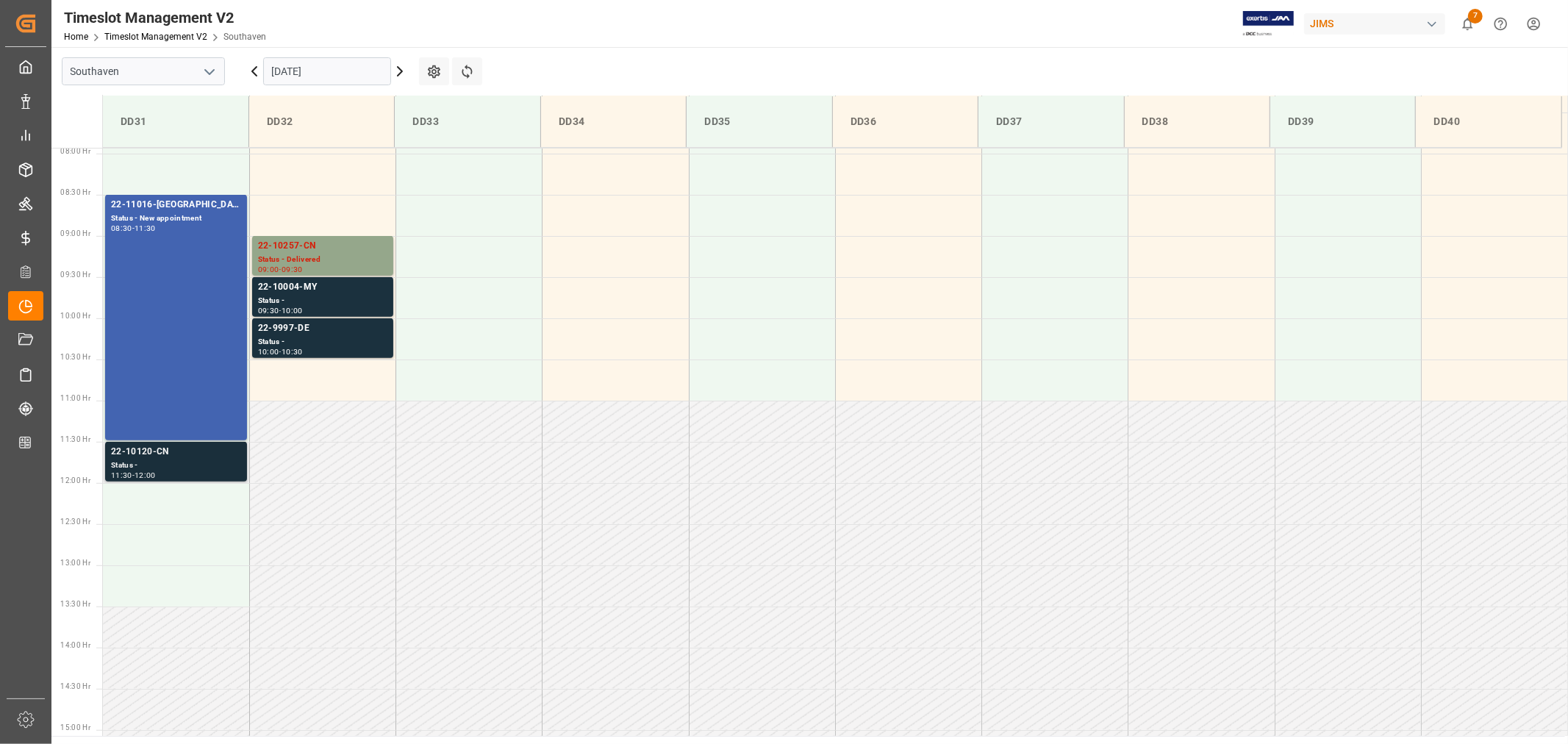
click at [136, 452] on div "22-10120-CN" at bounding box center [176, 453] width 130 height 15
click at [288, 244] on div "22-10257-CN" at bounding box center [322, 247] width 129 height 15
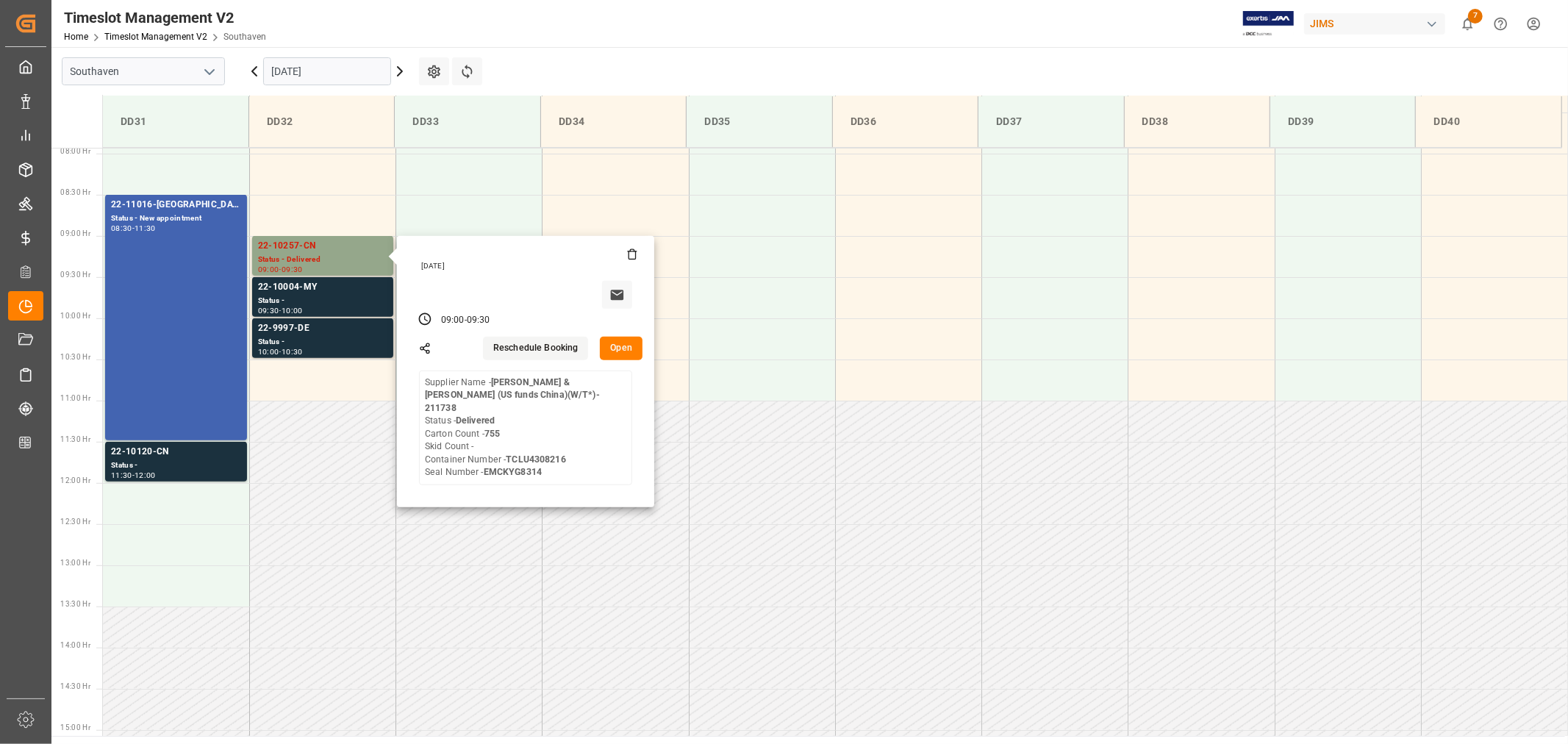
click at [344, 58] on input "[DATE]" at bounding box center [327, 72] width 128 height 28
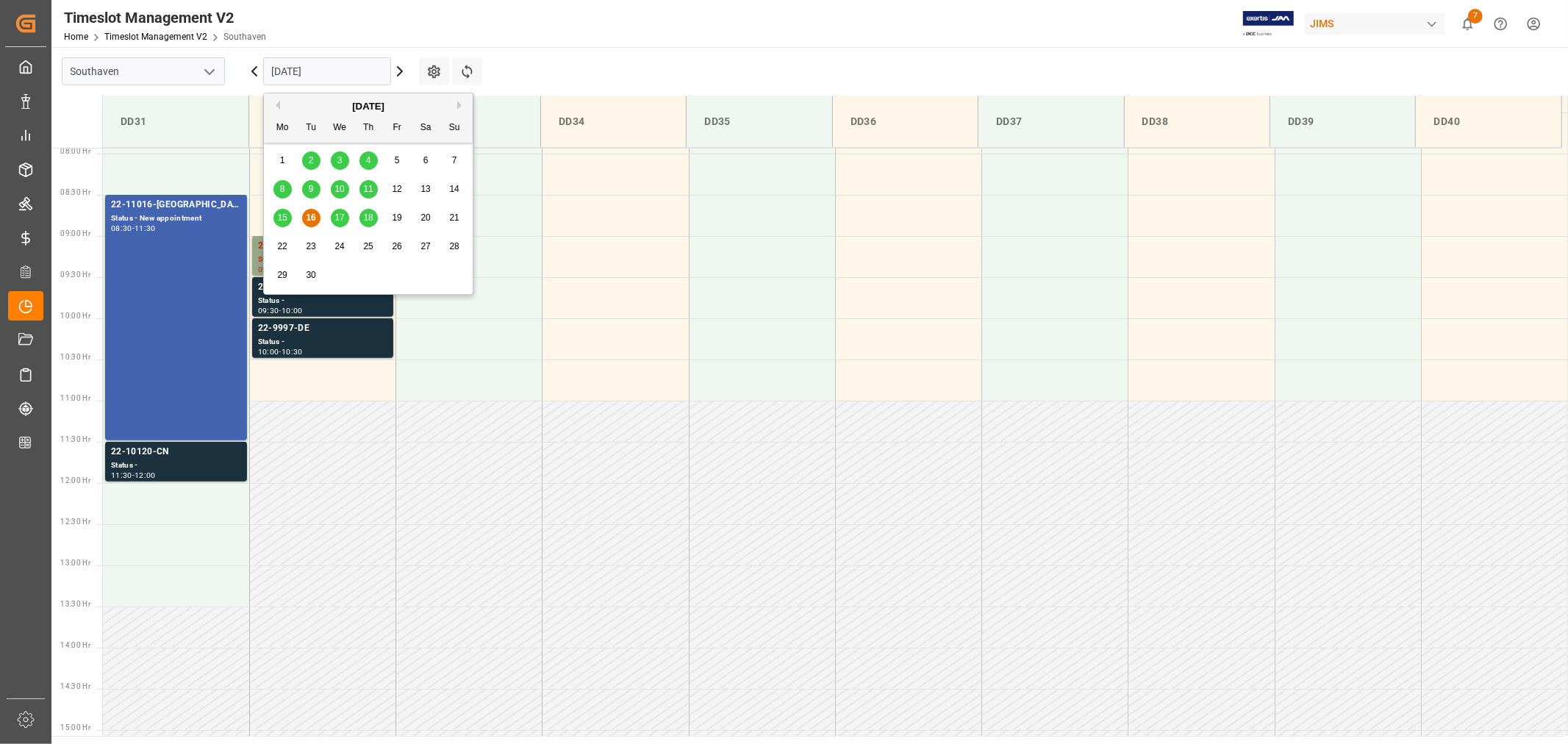
click at [339, 218] on span "17" at bounding box center [339, 217] width 9 height 10
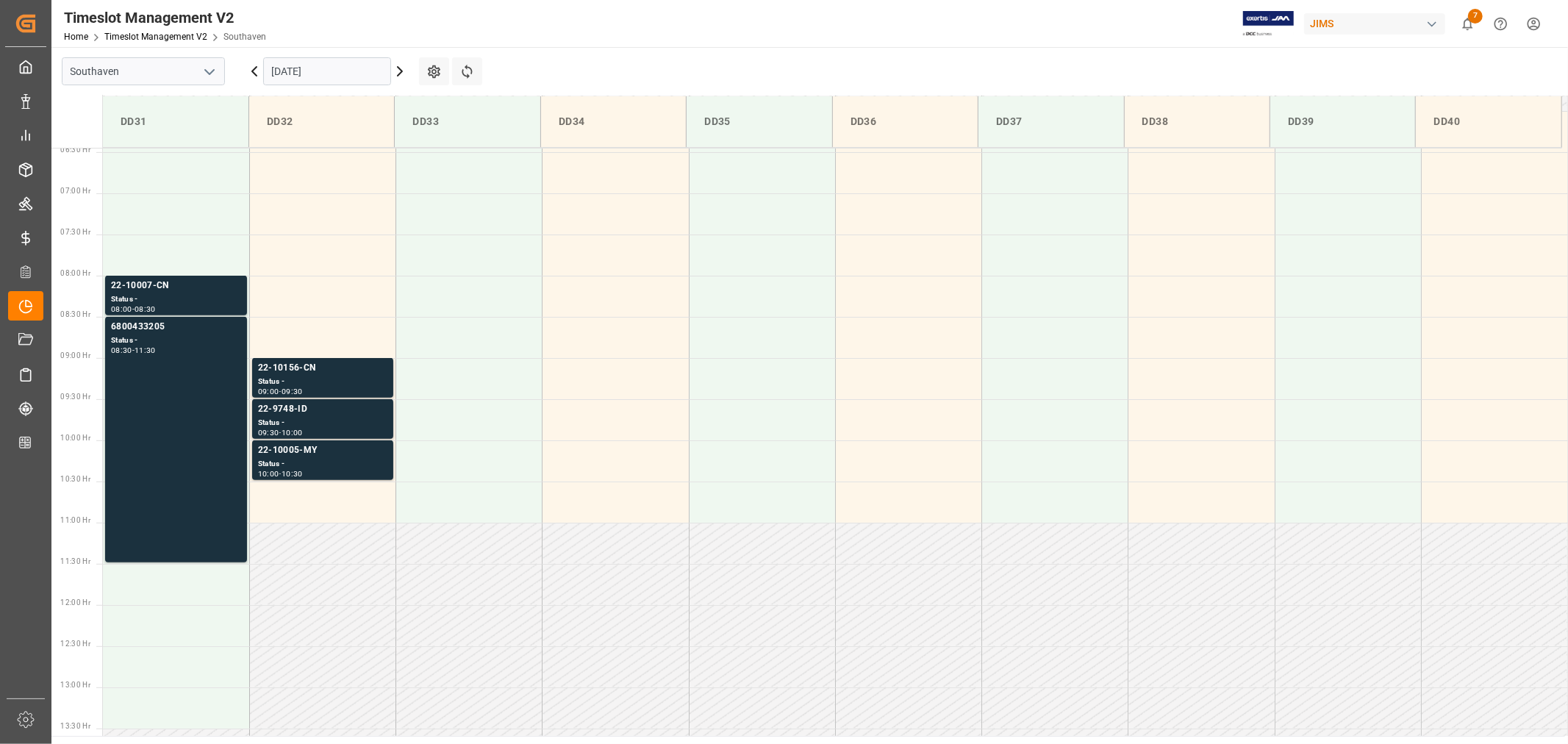
scroll to position [487, 0]
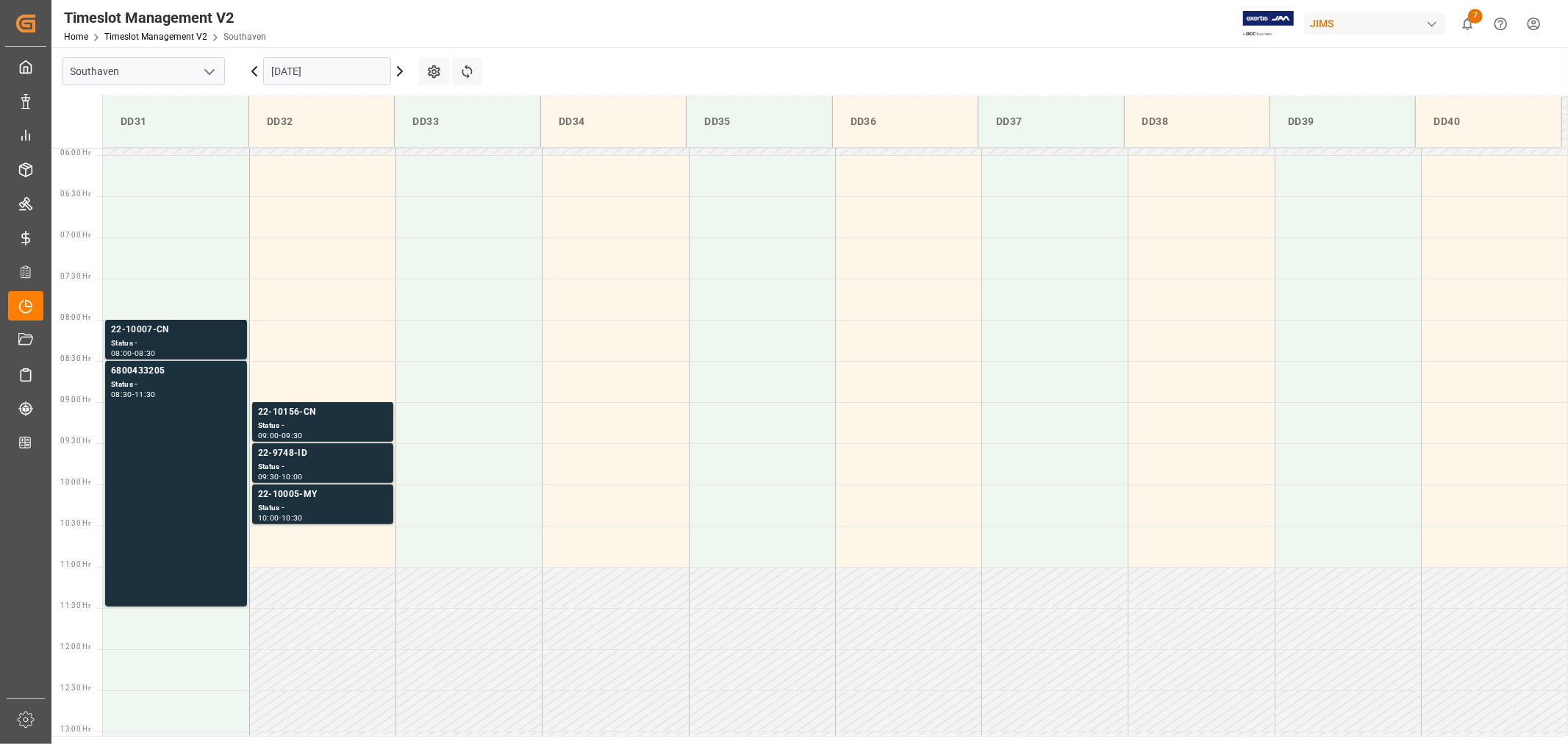
click at [147, 331] on div "22-10007-CN" at bounding box center [176, 331] width 130 height 15
click at [287, 413] on div "22-10156-CN" at bounding box center [322, 413] width 129 height 15
click at [284, 489] on div "22-10005-MY" at bounding box center [322, 494] width 129 height 15
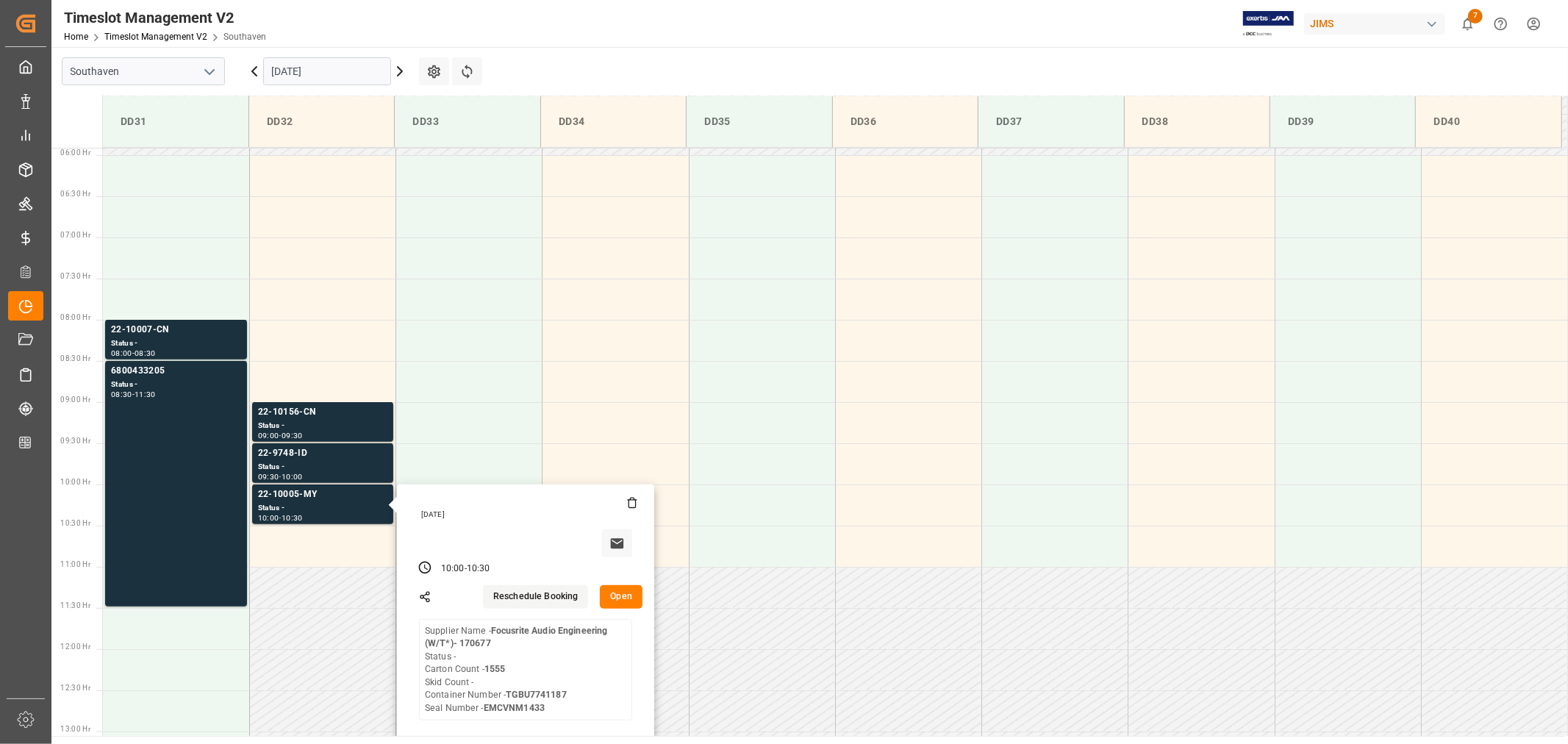
click at [344, 74] on input "[DATE]" at bounding box center [327, 72] width 128 height 28
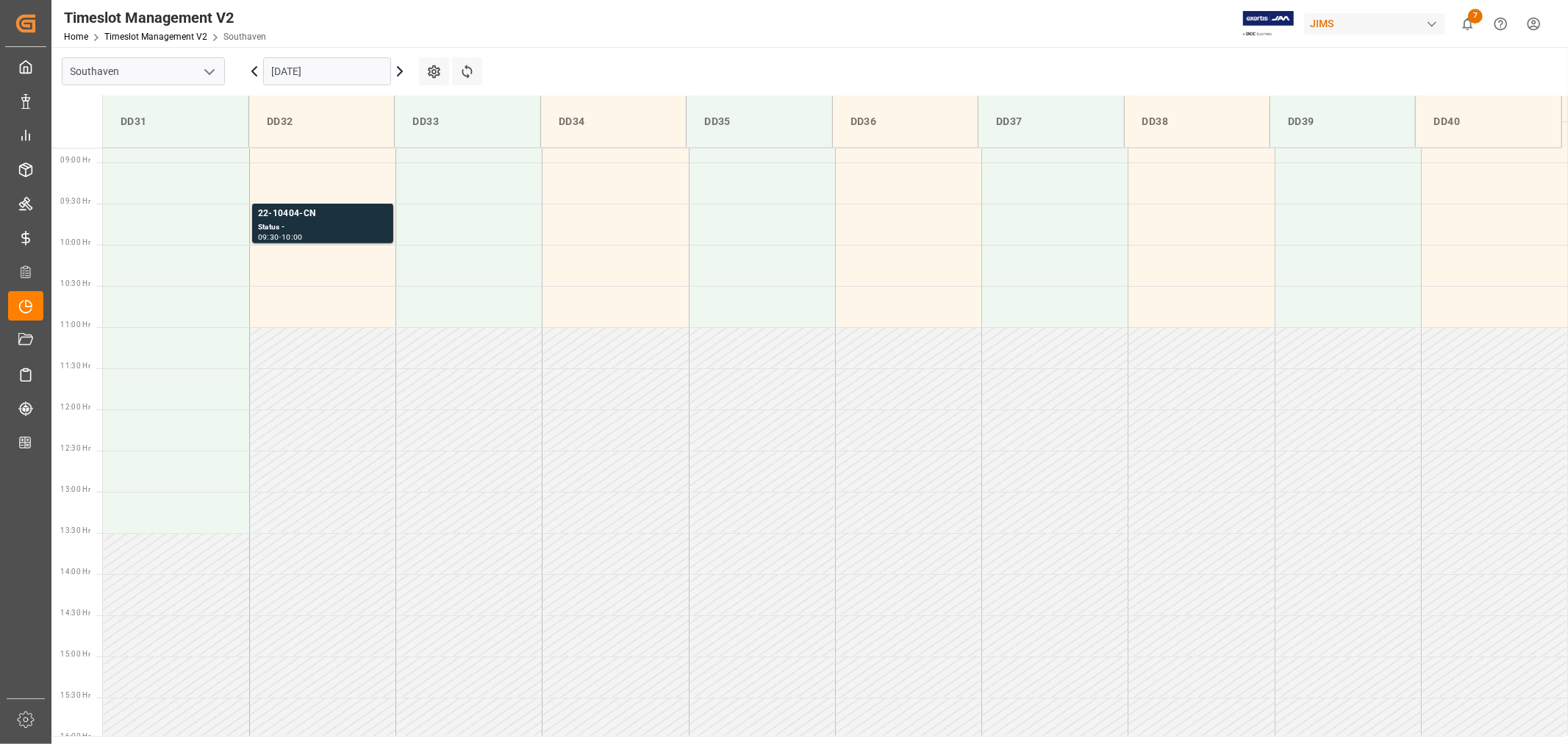
scroll to position [731, 0]
click at [287, 211] on div "22-10404-CN" at bounding box center [322, 209] width 129 height 15
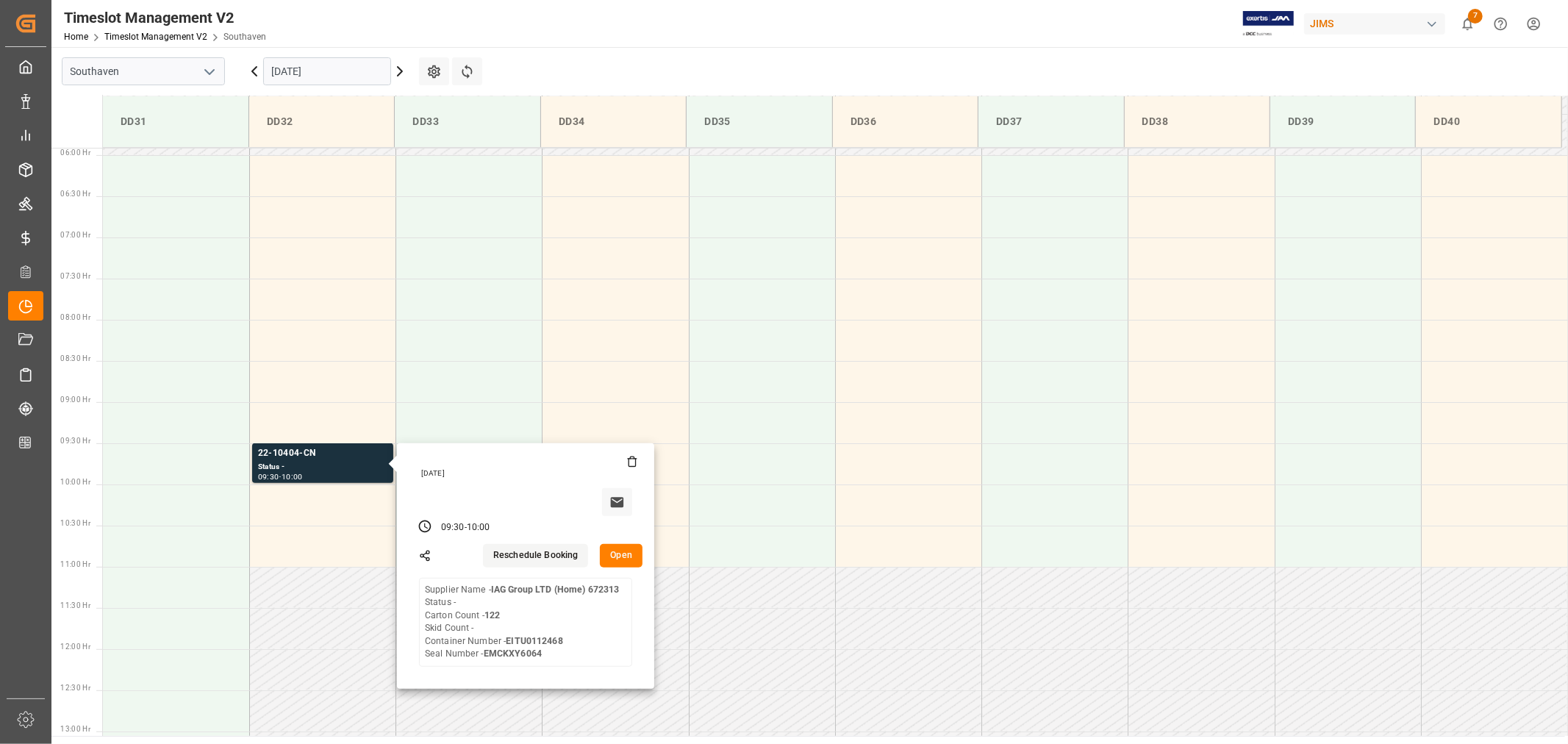
scroll to position [568, 0]
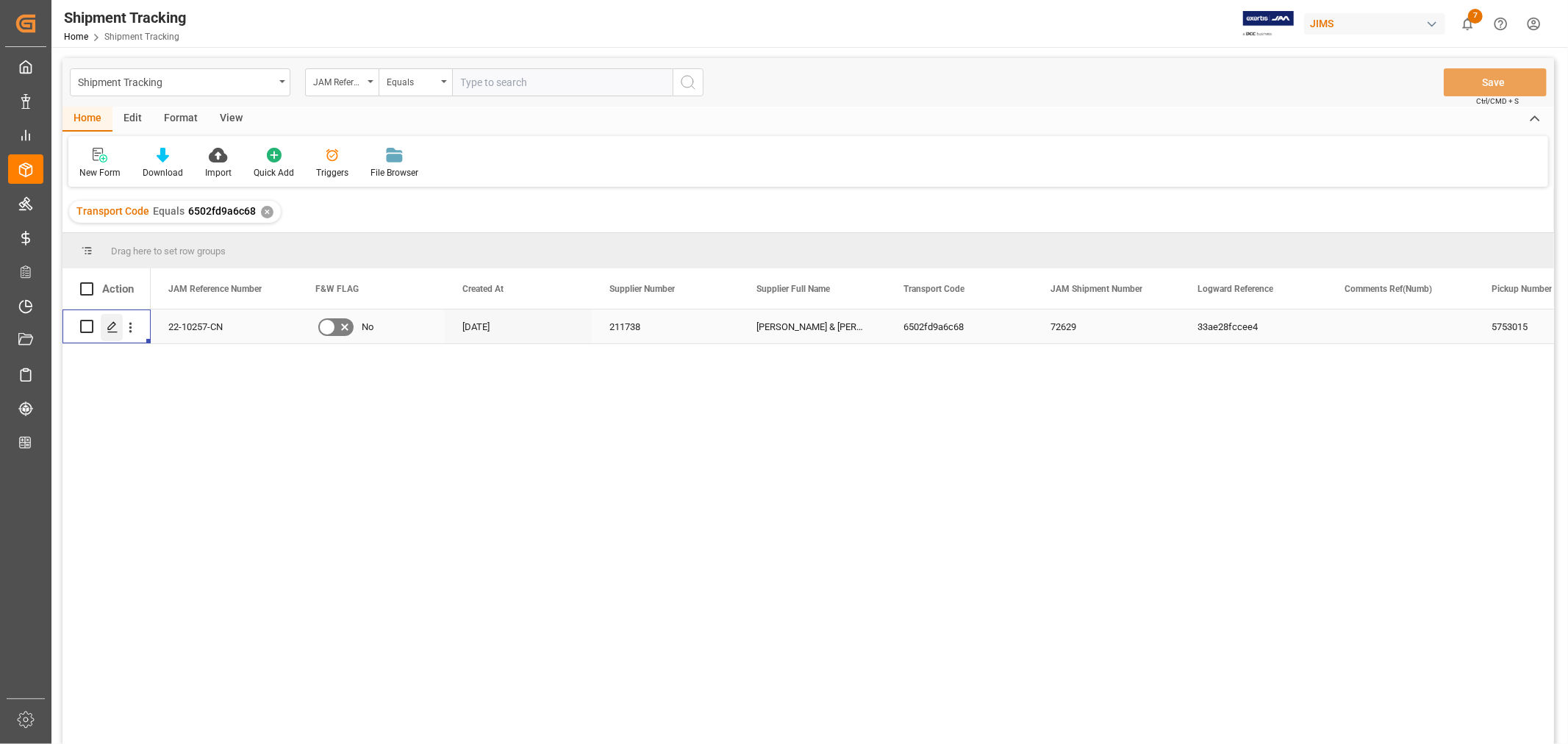
click at [106, 324] on icon "Press SPACE to select this row." at bounding box center [112, 327] width 12 height 12
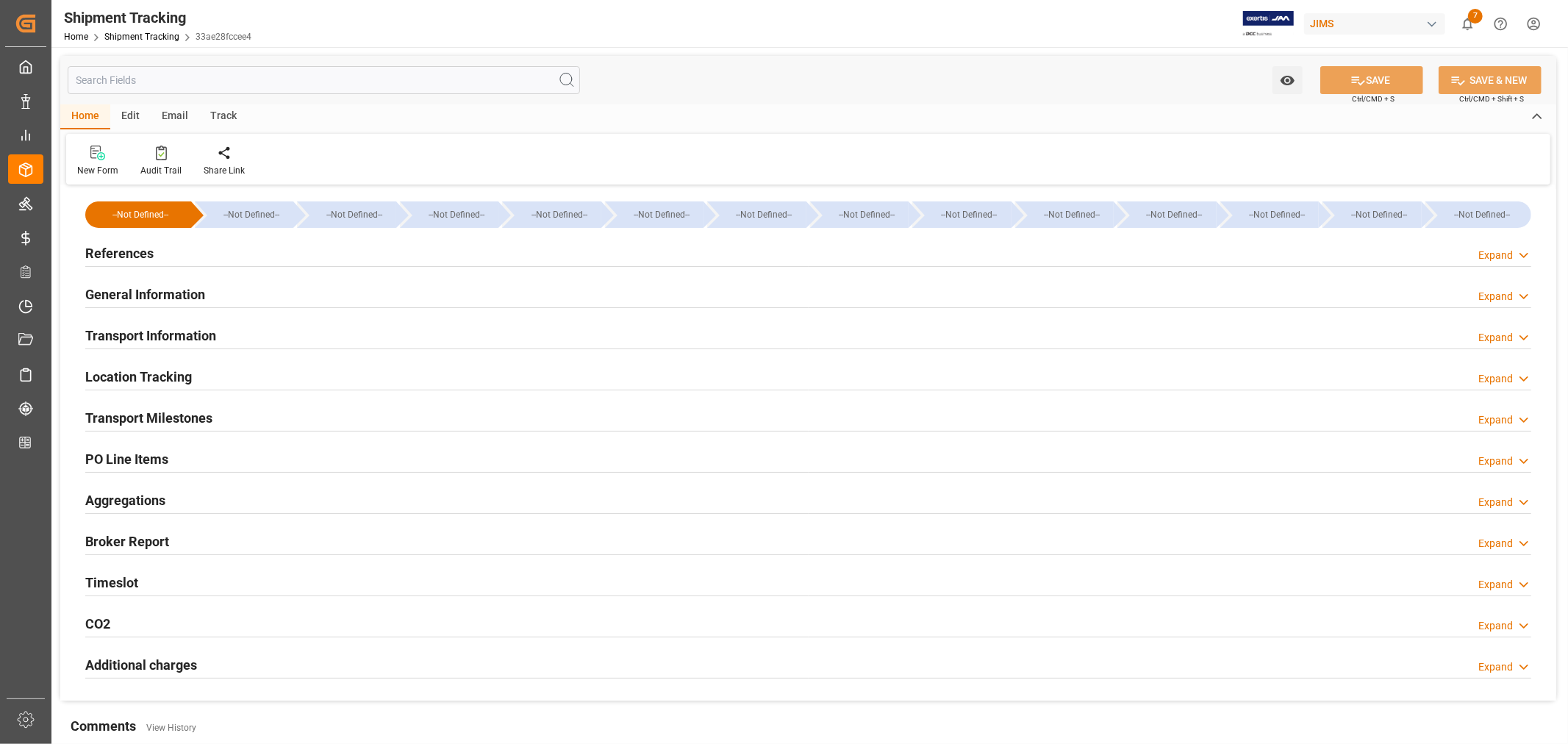
type input "[DATE] 00:00"
type input "[DATE]"
type input "[DATE] 00:00"
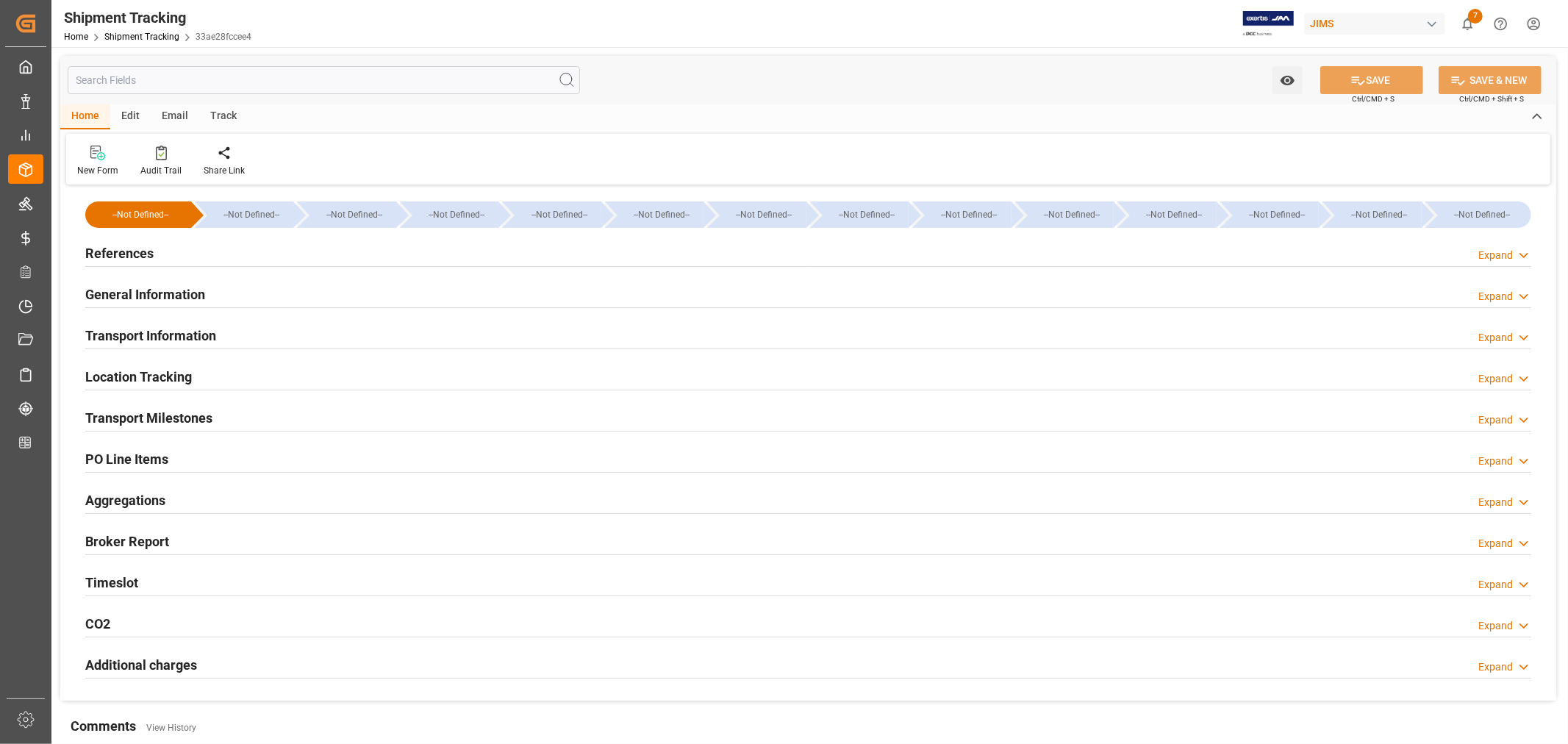
type input "[DATE] 19:00"
type input "[DATE]"
type input "[DATE] 06:00"
type input "[DATE]"
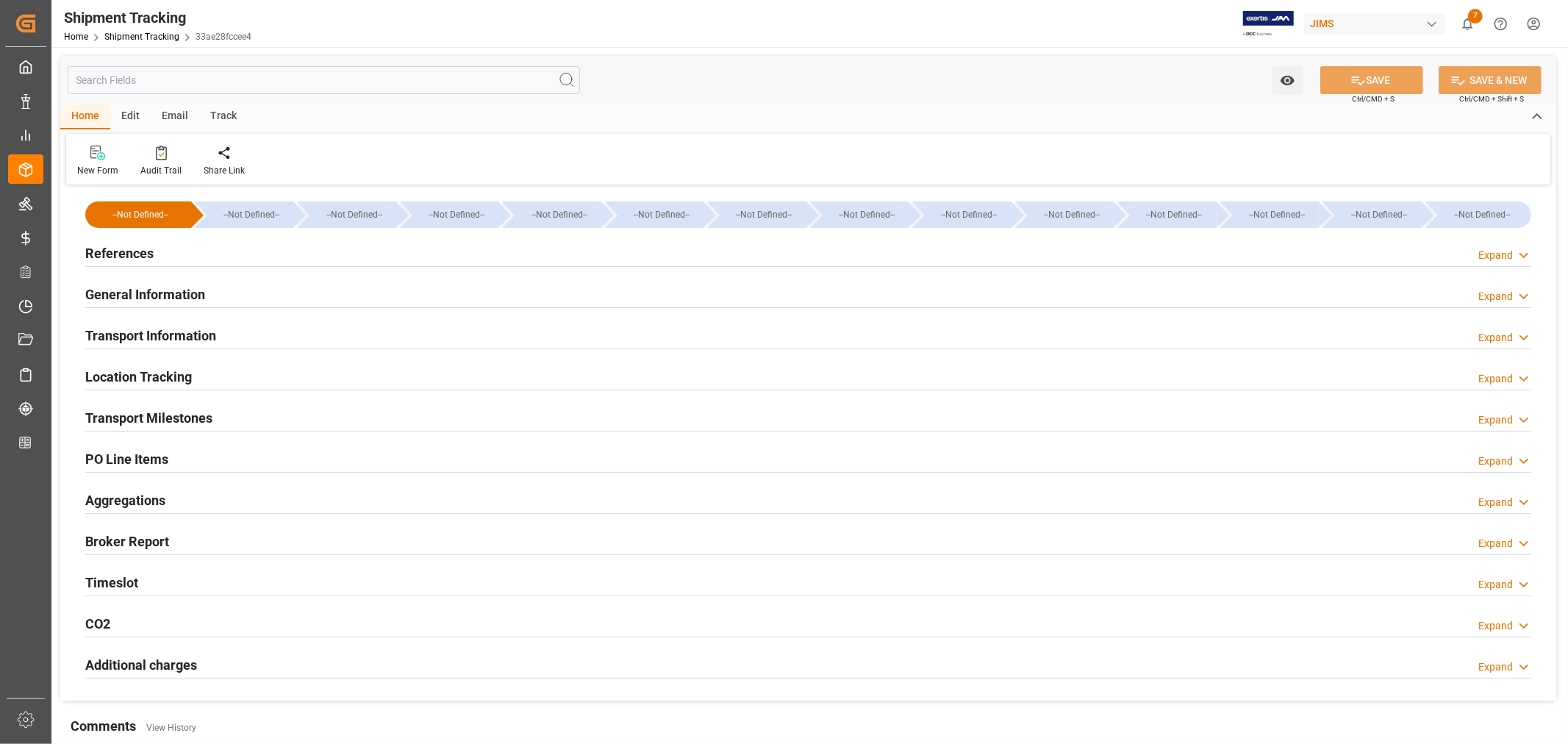
type input "[DATE]"
type input "[DATE] 10:57"
type input "[DATE]"
type input "[DATE] 00:00"
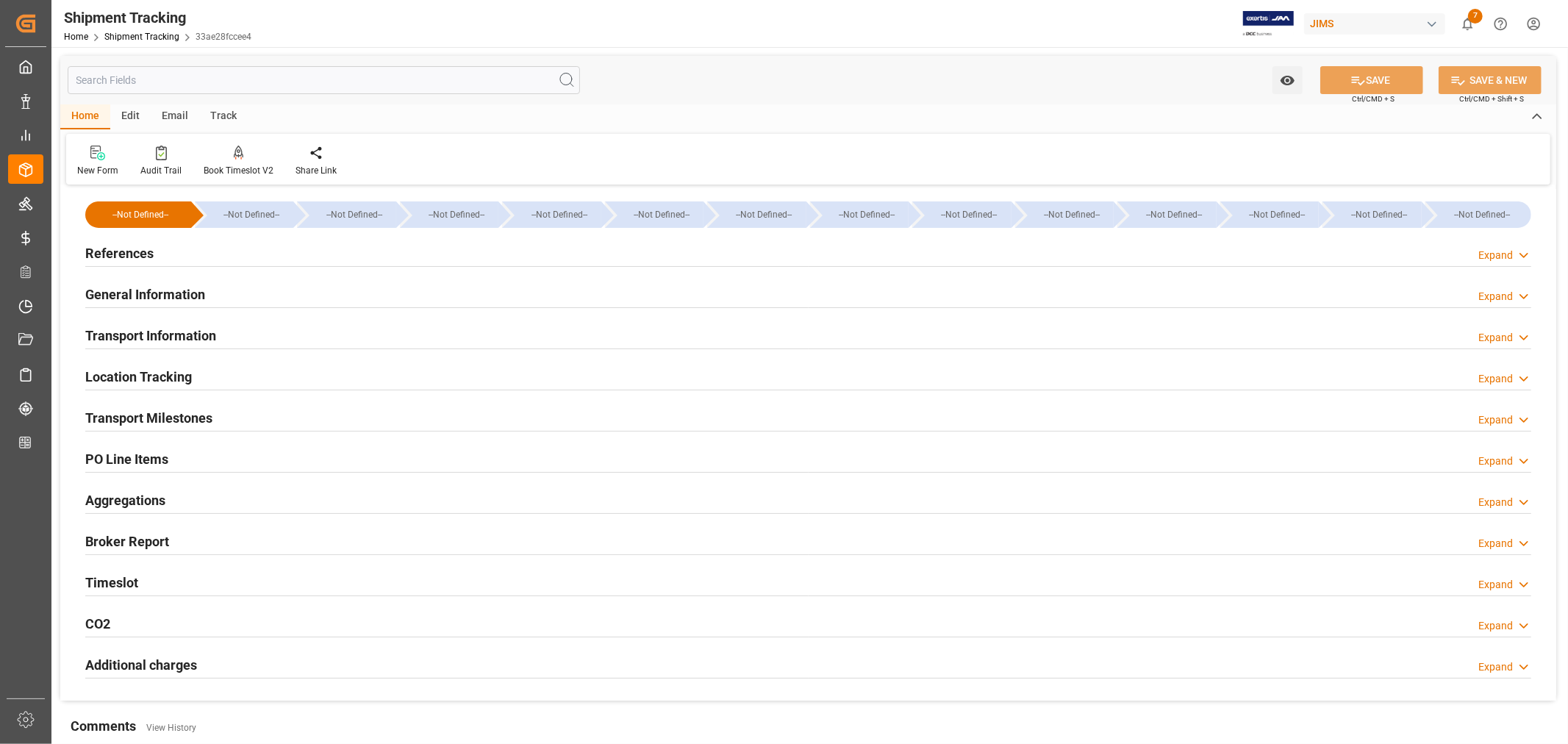
scroll to position [82, 0]
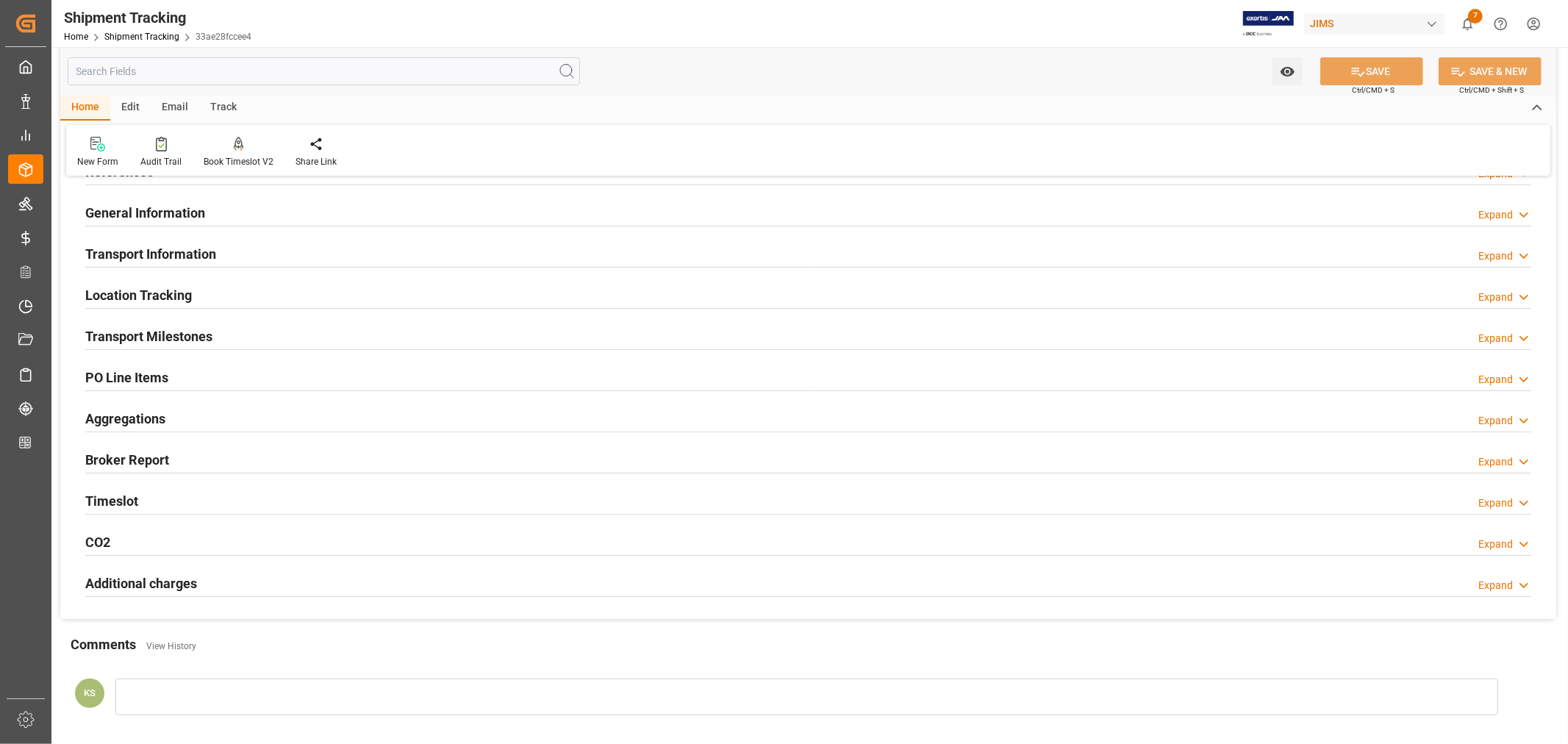
click at [198, 330] on h2 "Transport Milestones" at bounding box center [149, 335] width 128 height 20
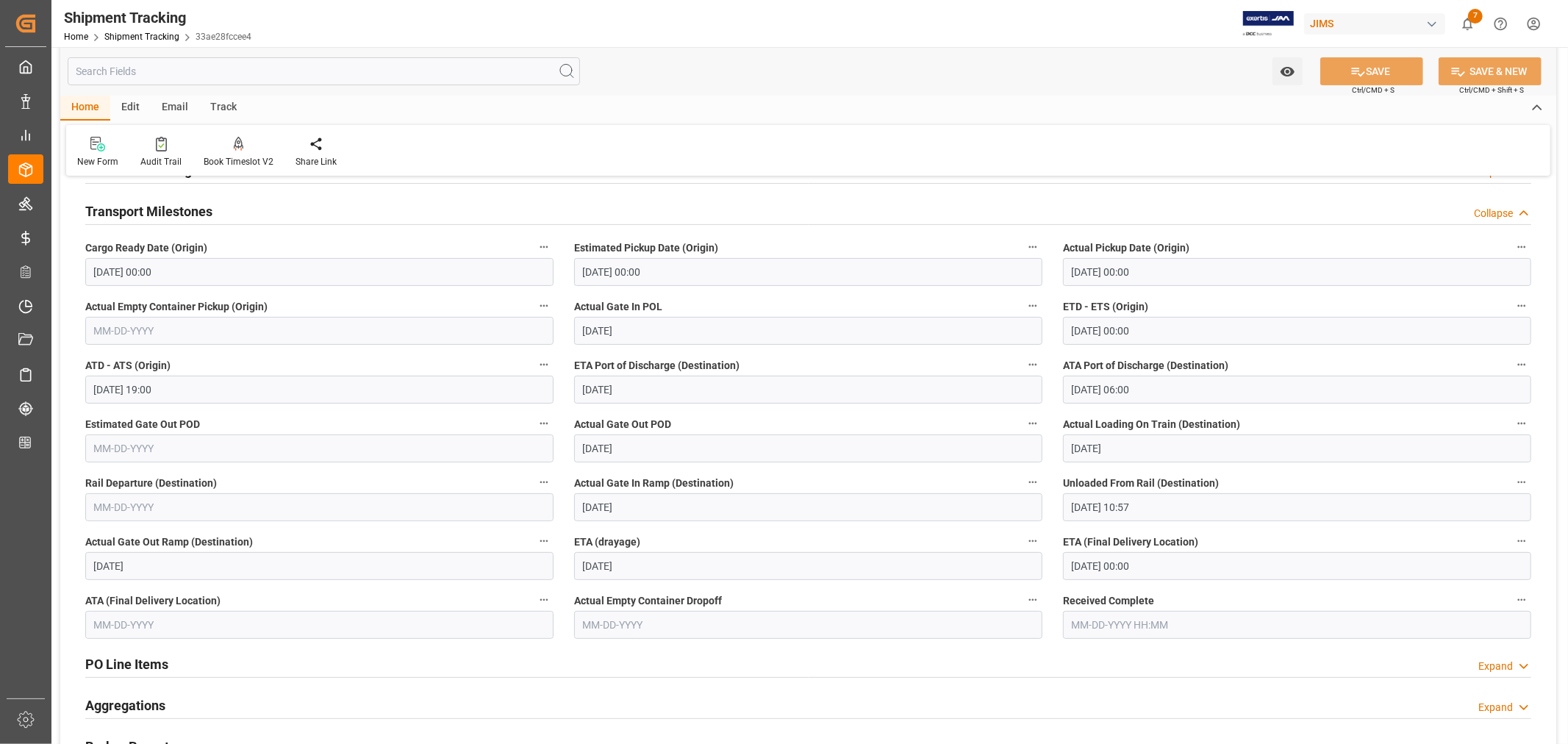
scroll to position [245, 0]
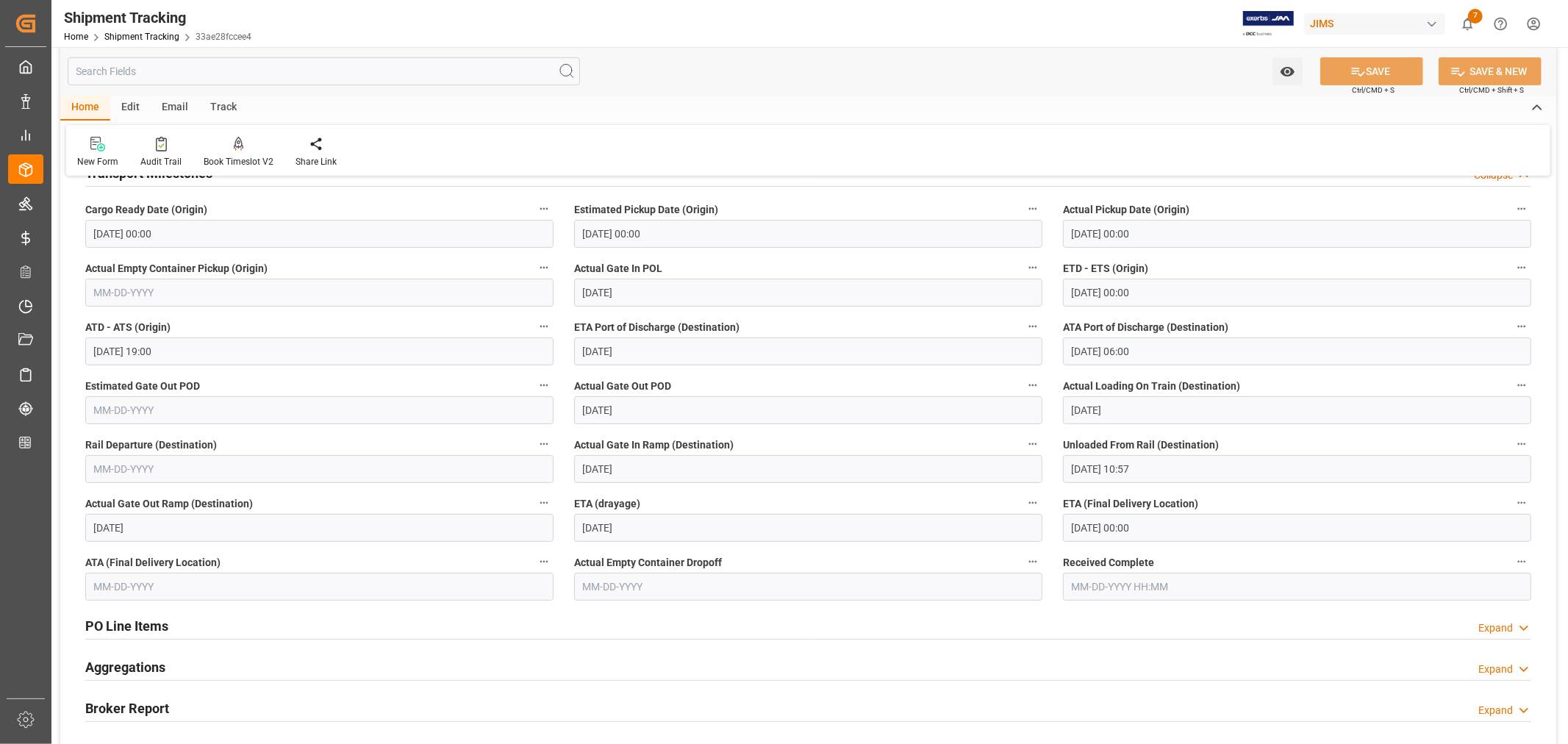
click at [159, 585] on input "text" at bounding box center [319, 587] width 468 height 28
click at [136, 485] on span "16" at bounding box center [132, 482] width 9 height 10
type input "09-16-2025"
click at [1374, 74] on button "SAVE" at bounding box center [1372, 72] width 103 height 28
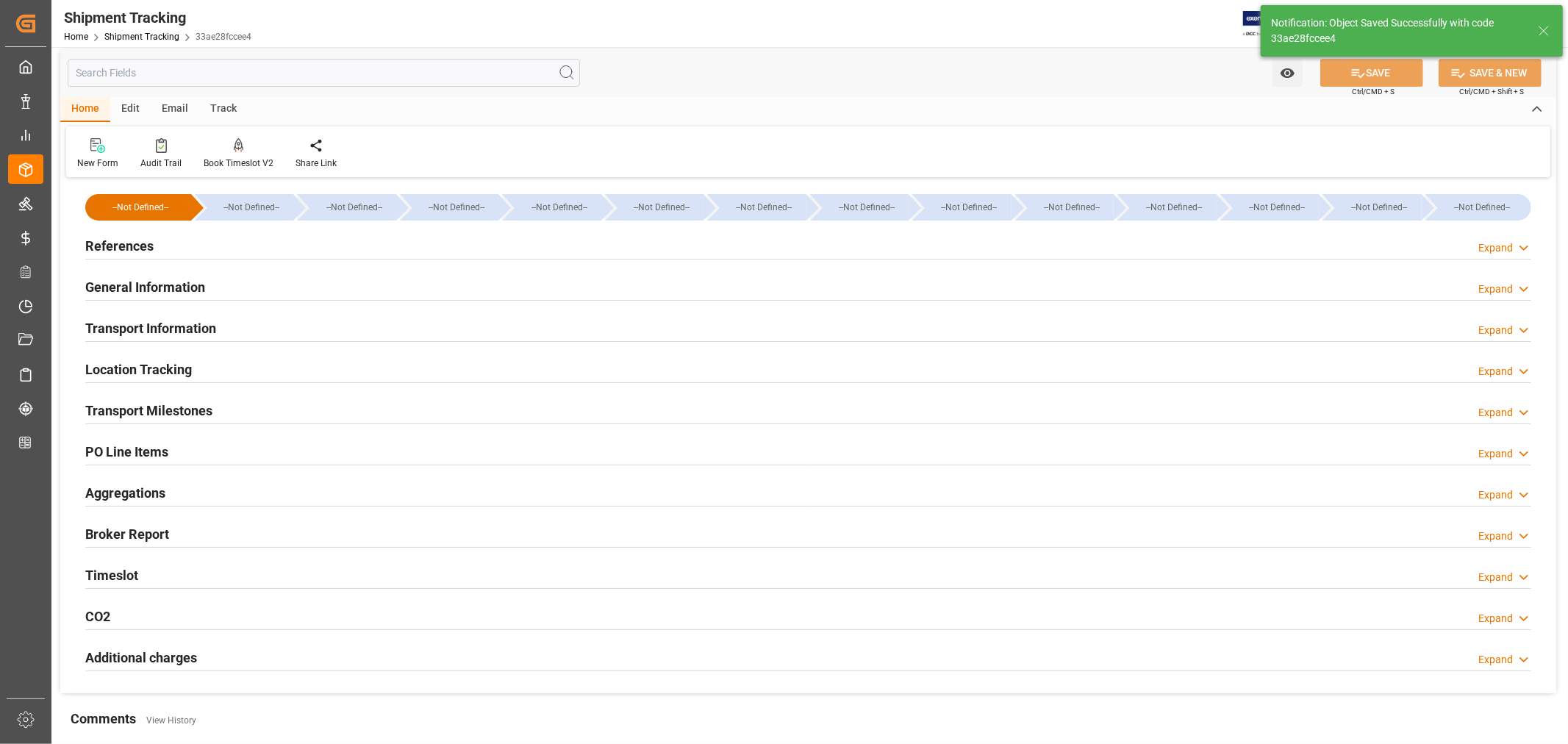
scroll to position [0, 0]
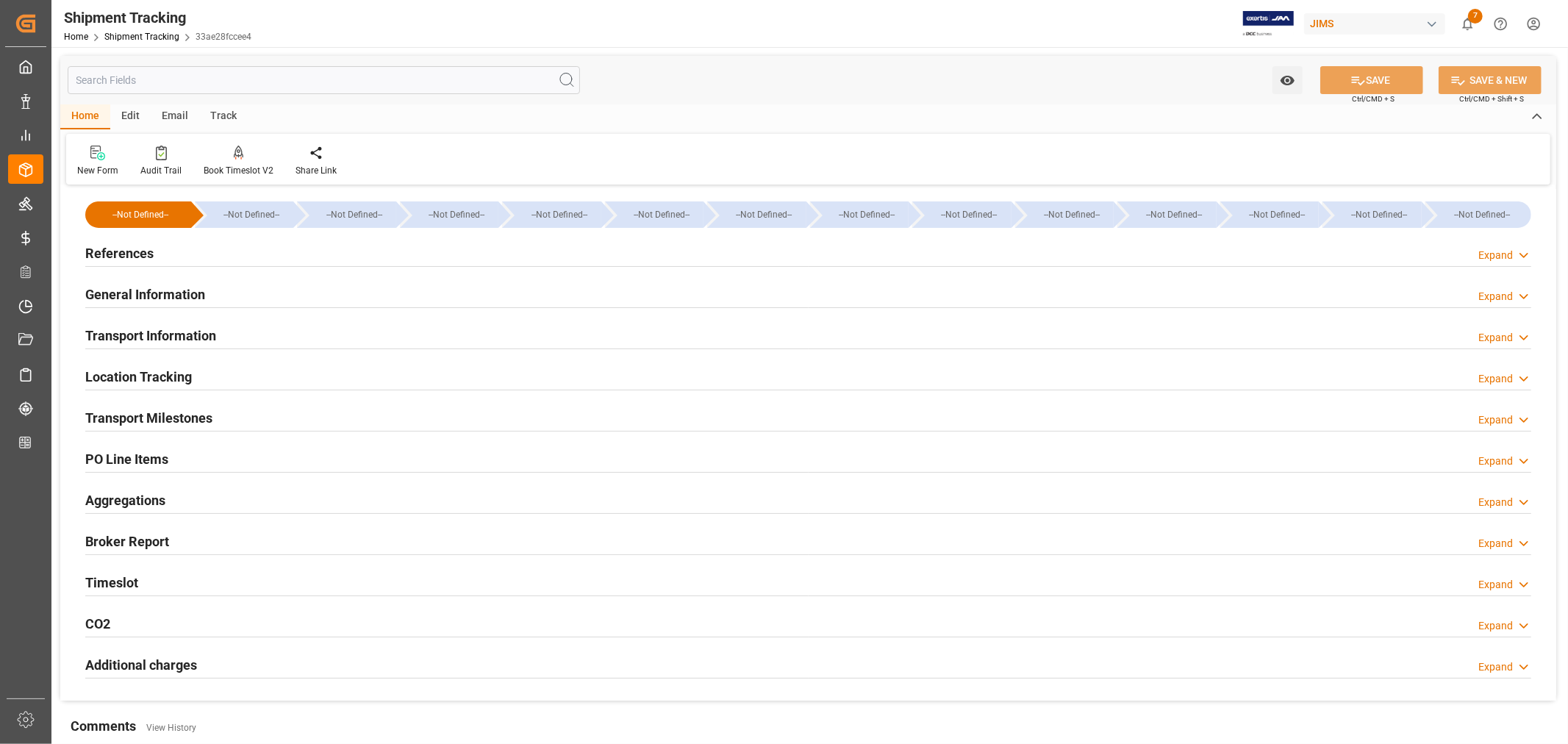
click at [171, 294] on h2 "General Information" at bounding box center [145, 293] width 120 height 20
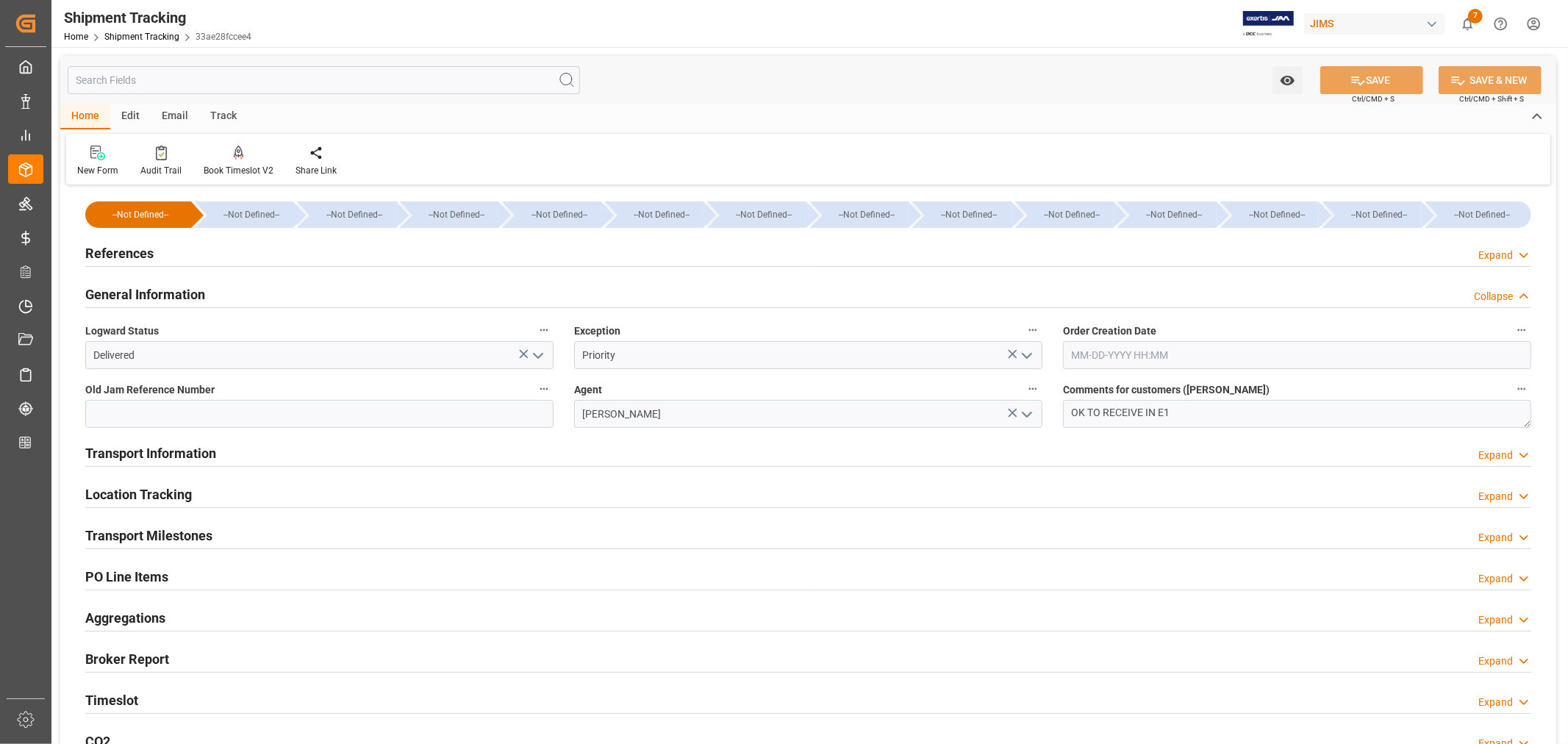
click at [171, 294] on h2 "General Information" at bounding box center [145, 293] width 120 height 20
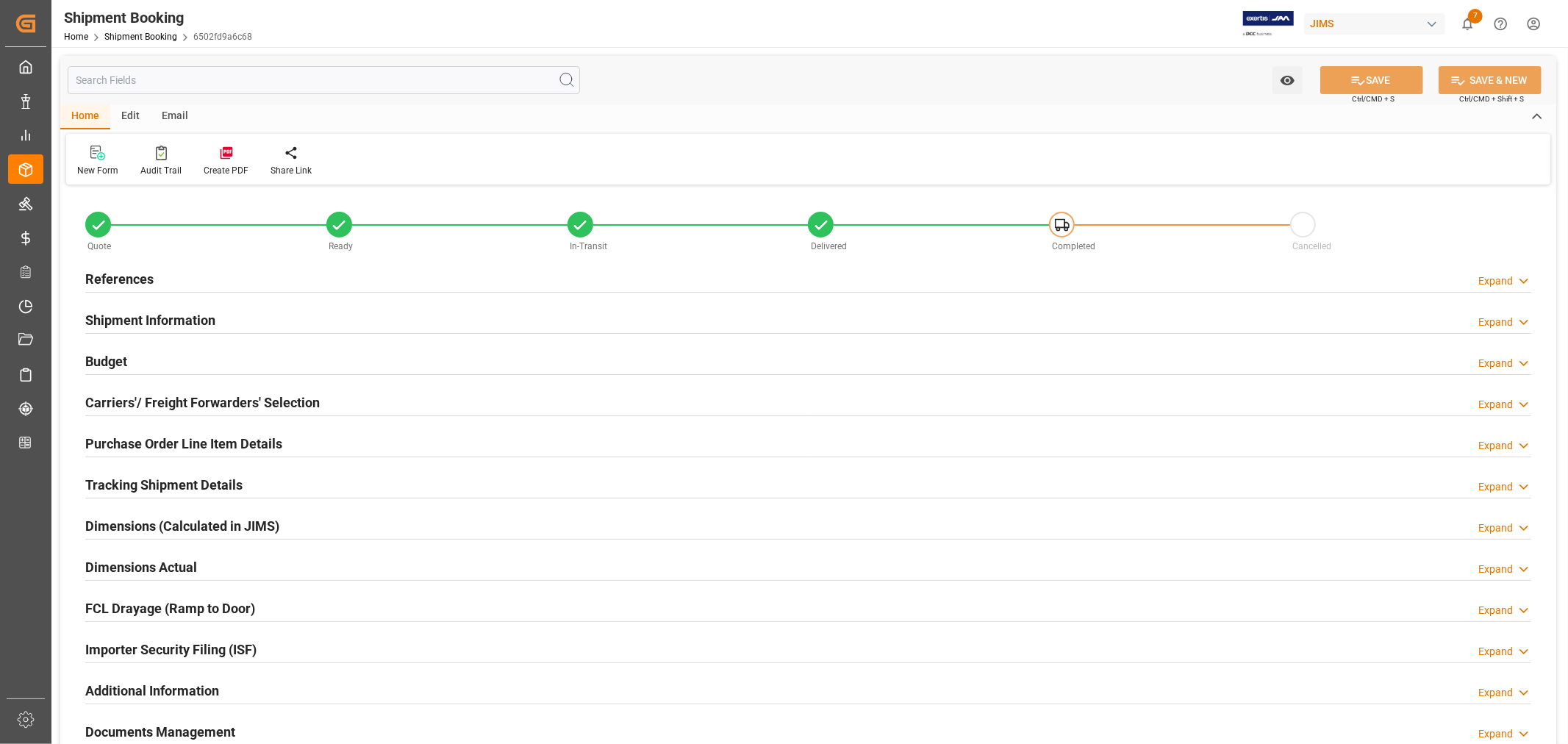
type input "1"
type input "[DATE]"
type input "[DATE] 00:00"
click at [176, 318] on h2 "Shipment Information" at bounding box center [151, 319] width 130 height 20
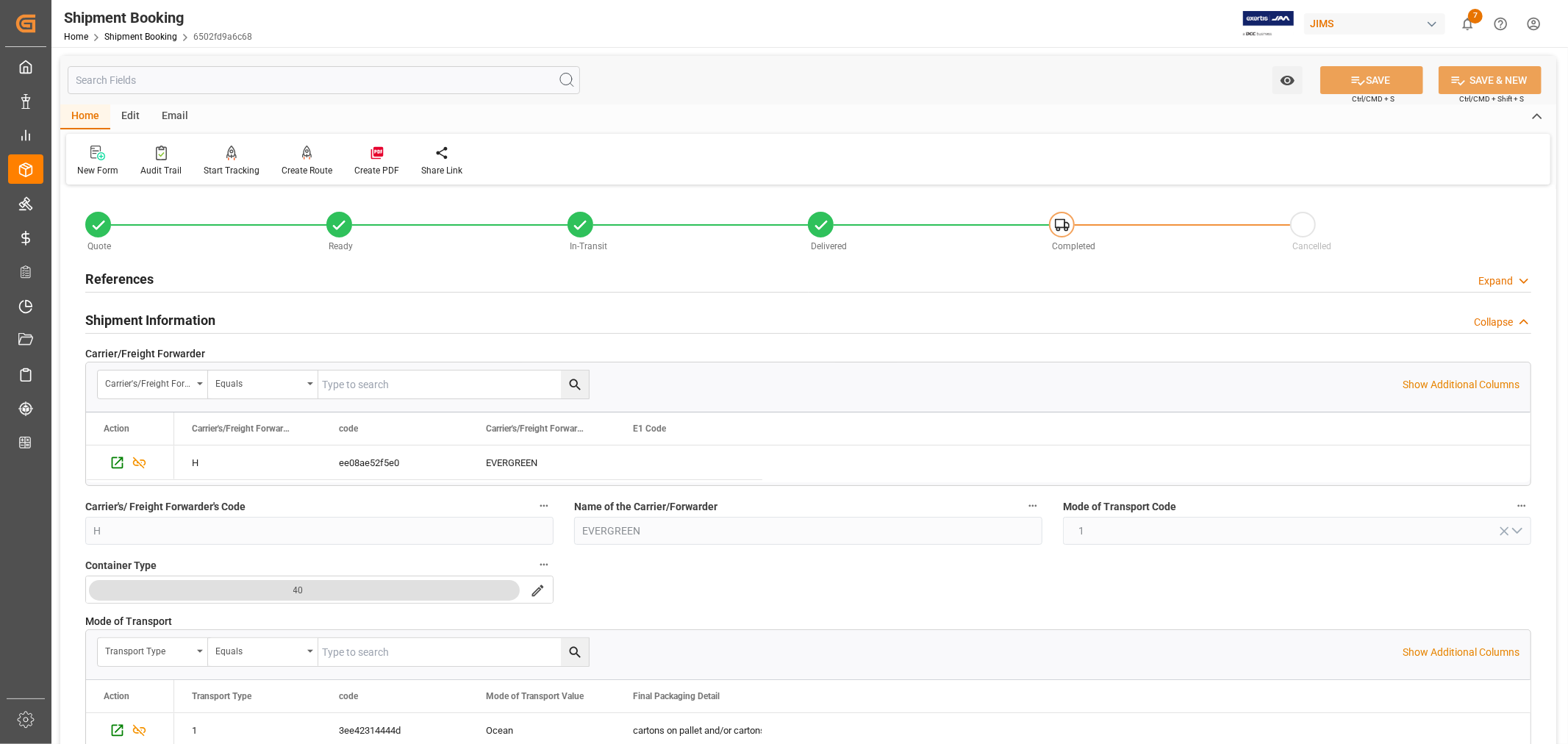
click at [176, 318] on h2 "Shipment Information" at bounding box center [151, 319] width 130 height 20
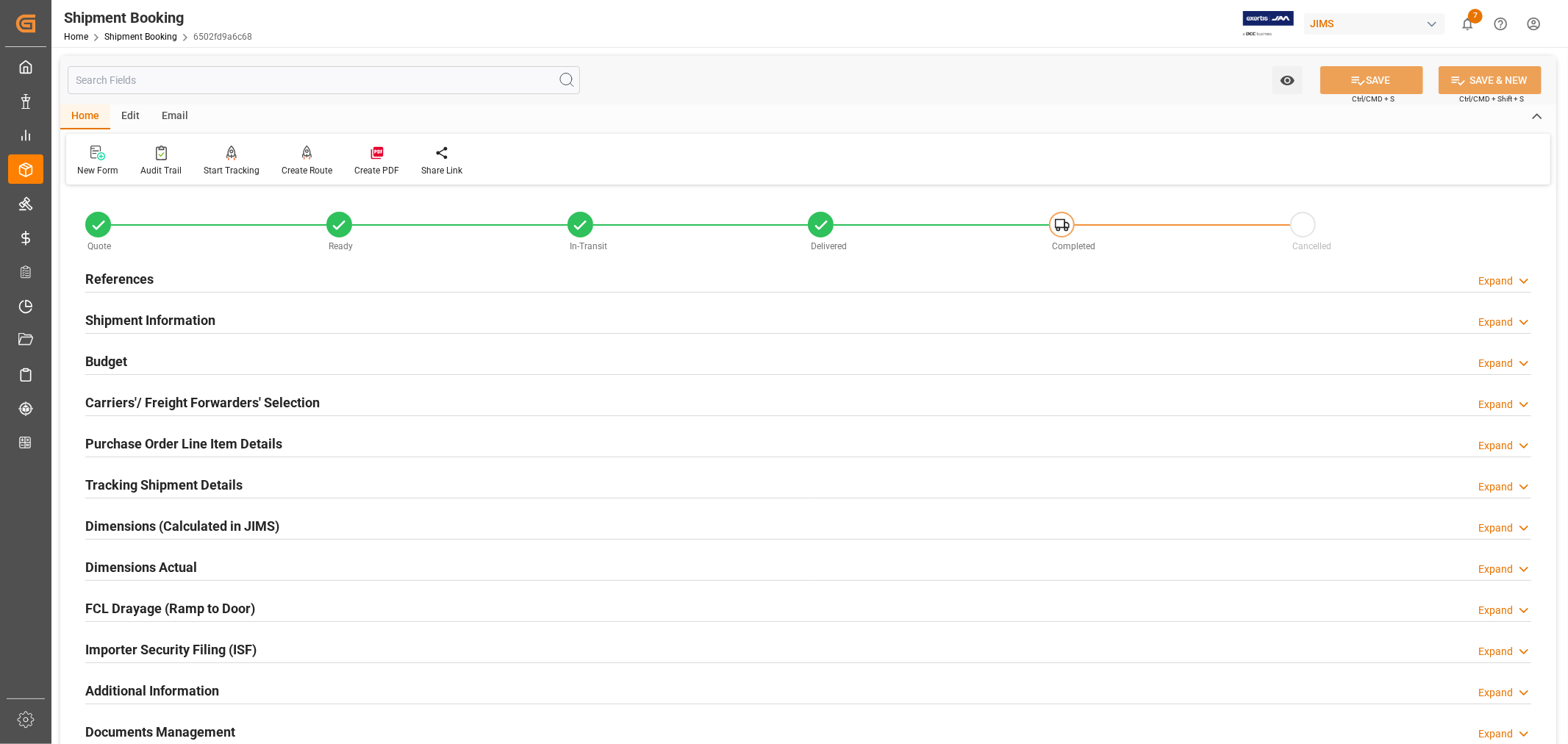
click at [138, 280] on h2 "References" at bounding box center [119, 278] width 68 height 20
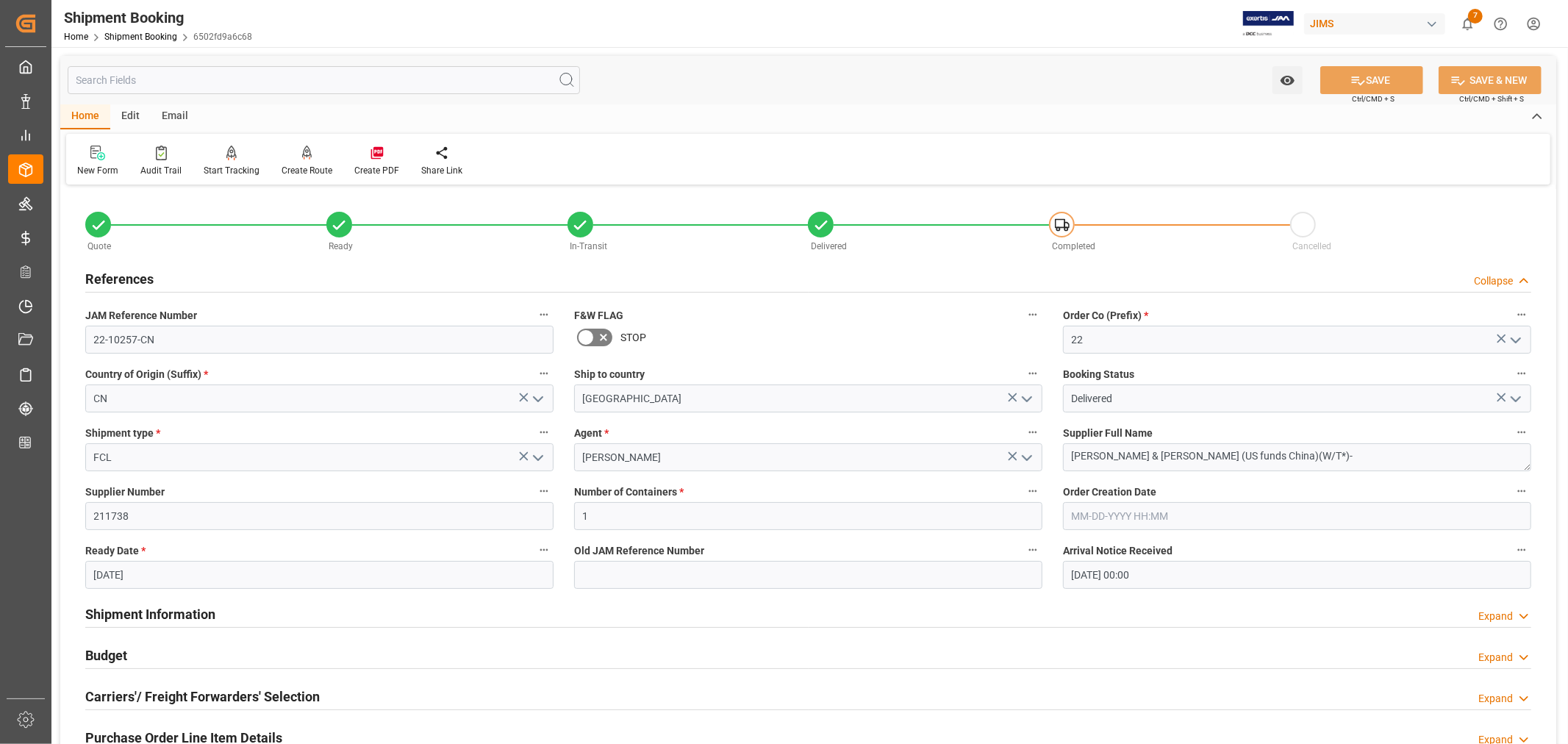
click at [138, 280] on h2 "References" at bounding box center [119, 278] width 68 height 20
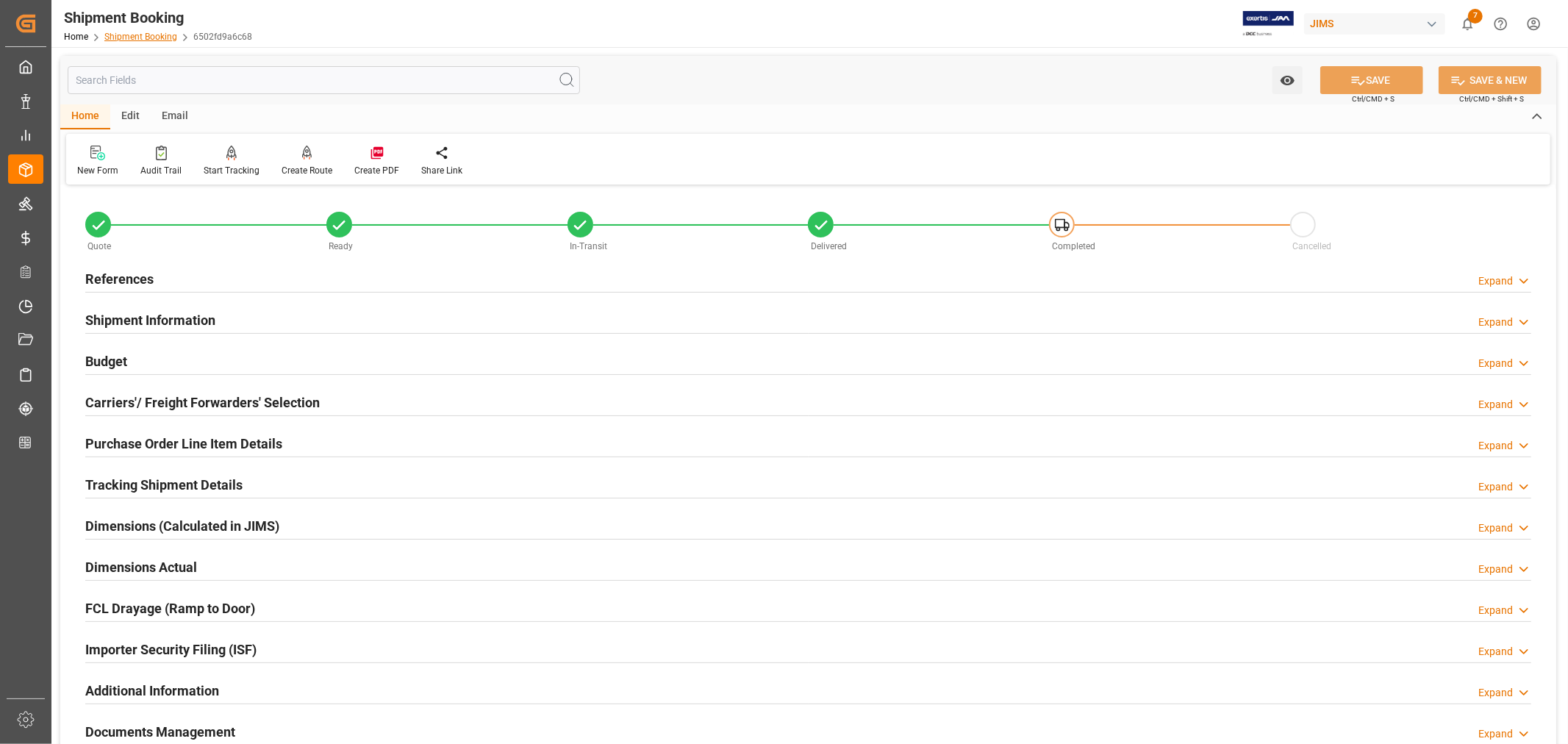
click at [147, 35] on link "Shipment Booking" at bounding box center [141, 36] width 73 height 10
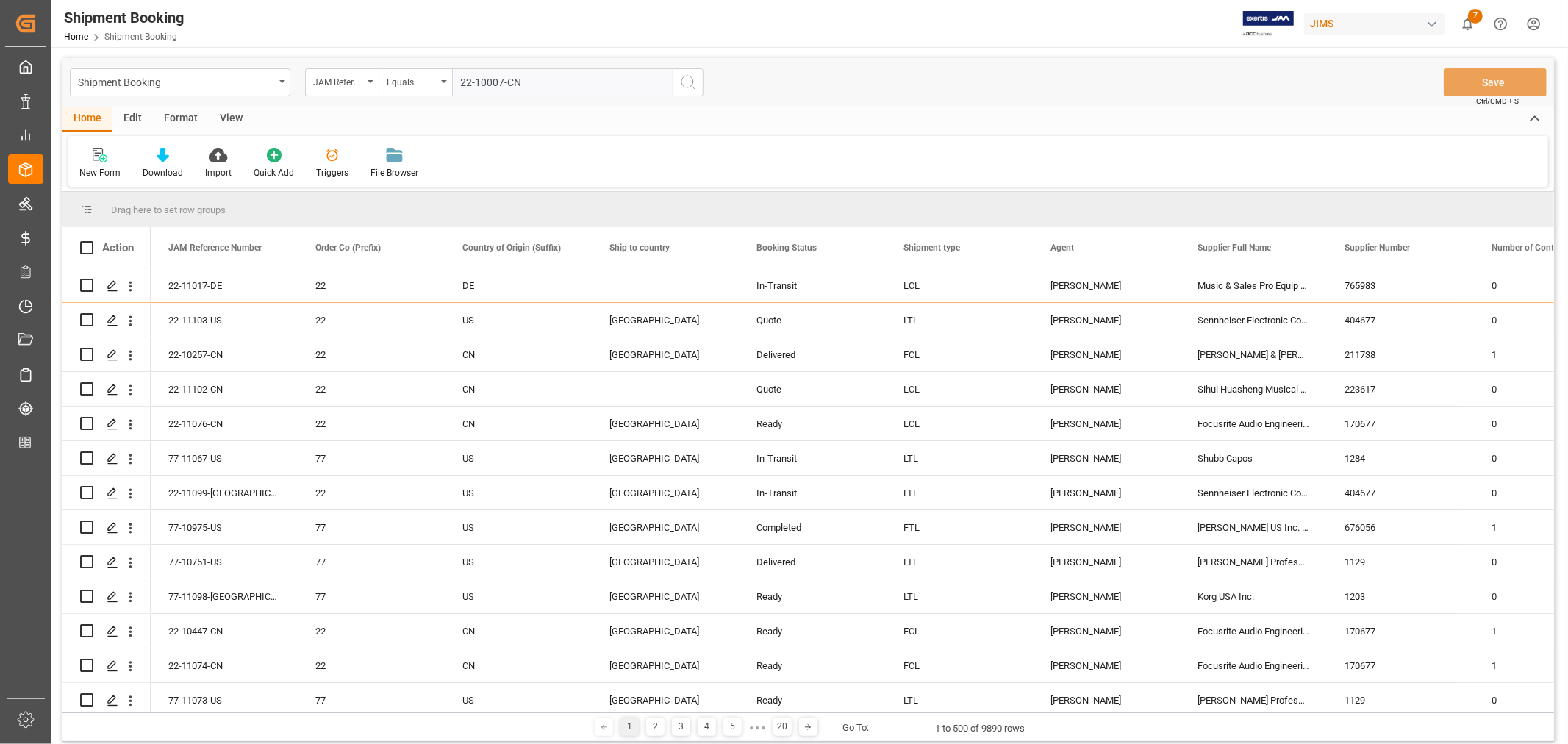
type input "22-10007-CN"
click at [686, 82] on icon "search button" at bounding box center [687, 82] width 18 height 18
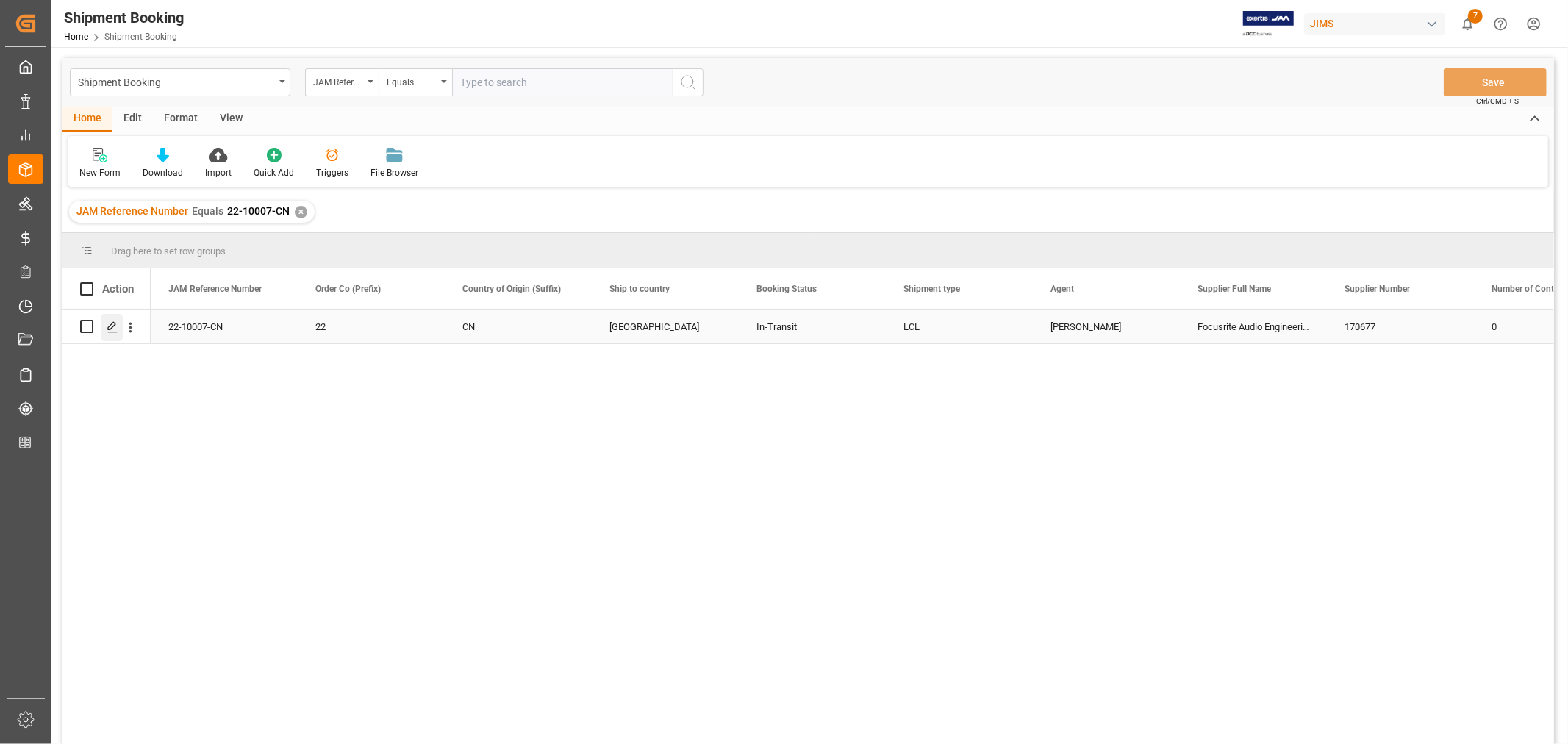
click at [110, 327] on icon "Press SPACE to select this row." at bounding box center [112, 327] width 12 height 12
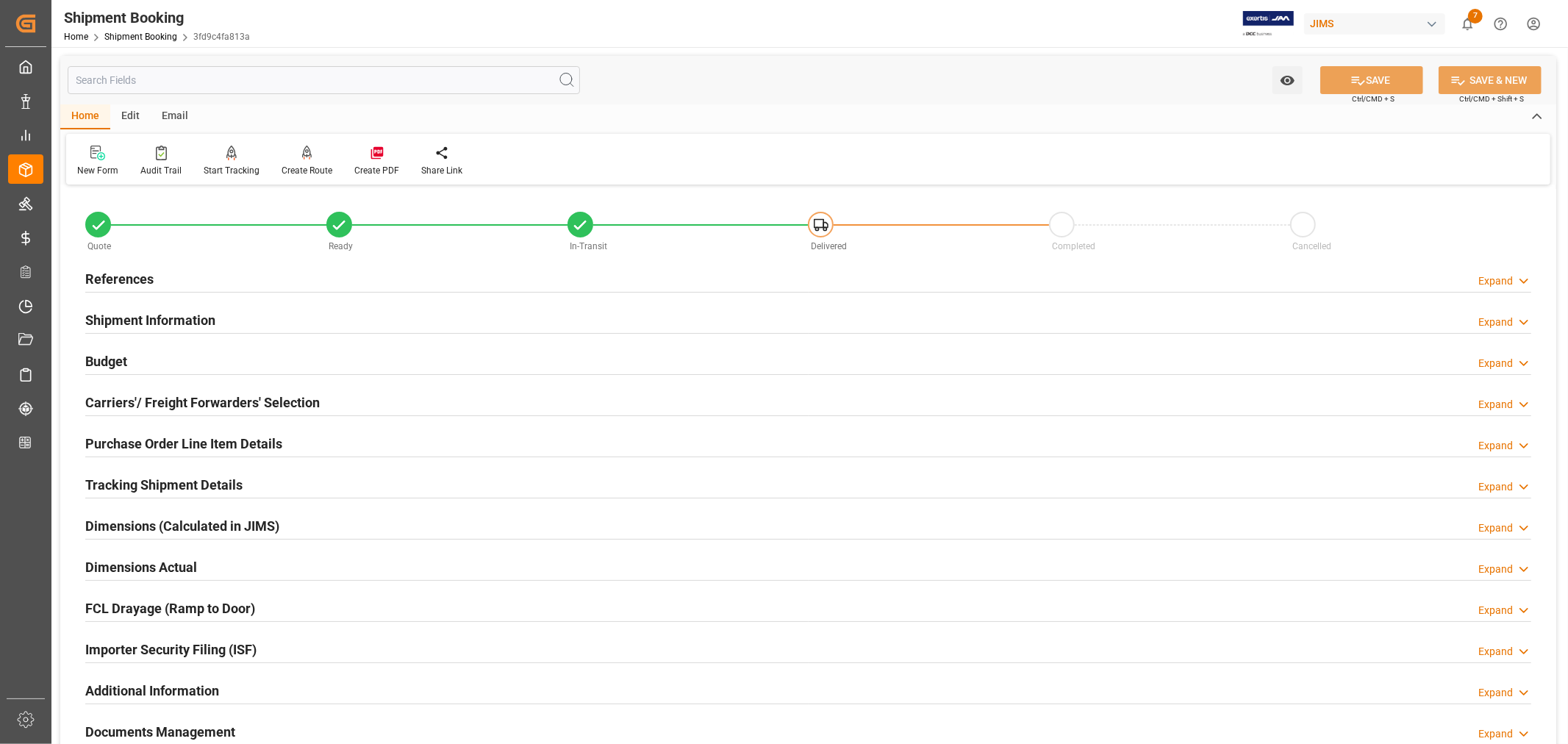
click at [138, 480] on h2 "Tracking Shipment Details" at bounding box center [164, 484] width 157 height 20
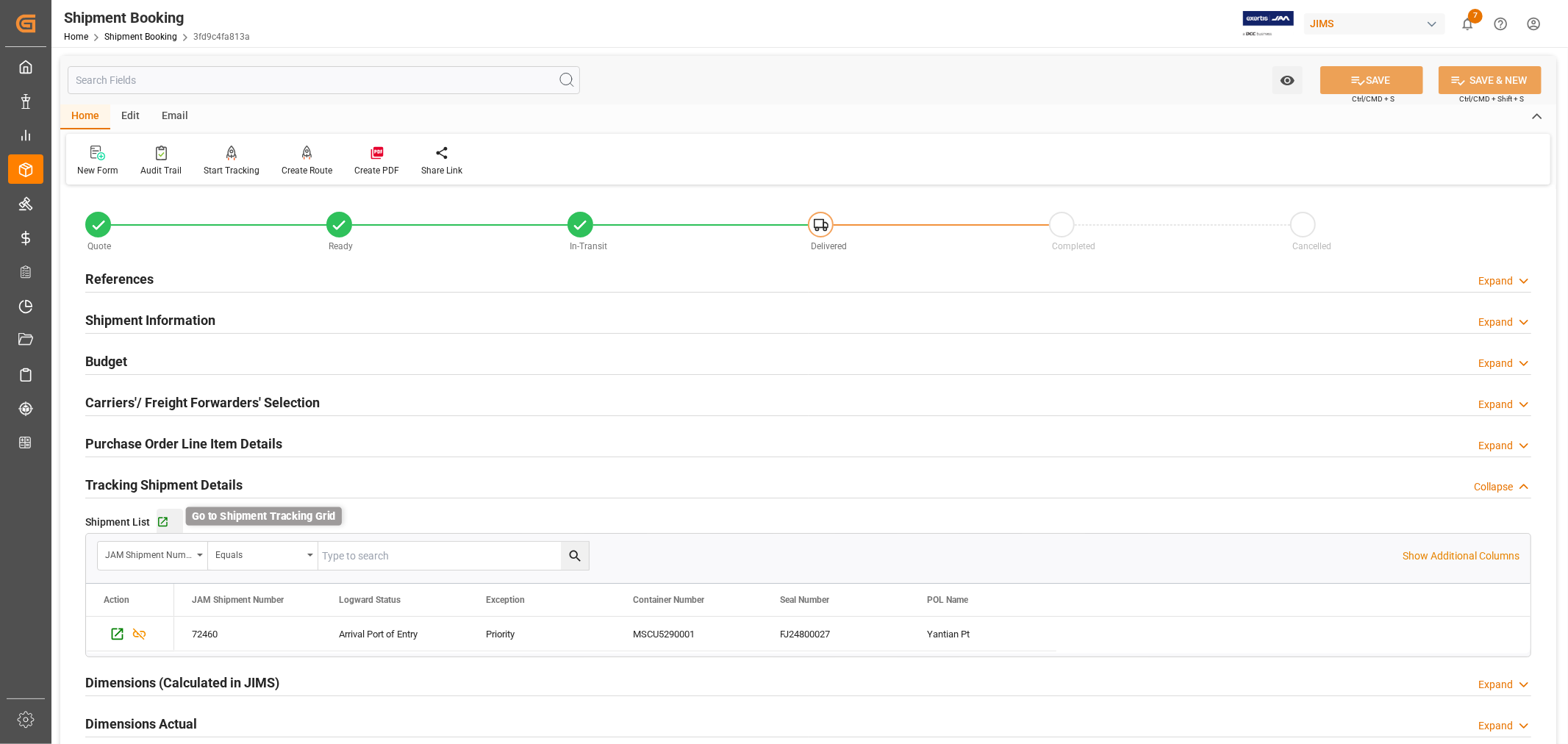
click at [160, 523] on icon "button" at bounding box center [163, 522] width 9 height 9
click at [138, 269] on h2 "References" at bounding box center [119, 278] width 68 height 20
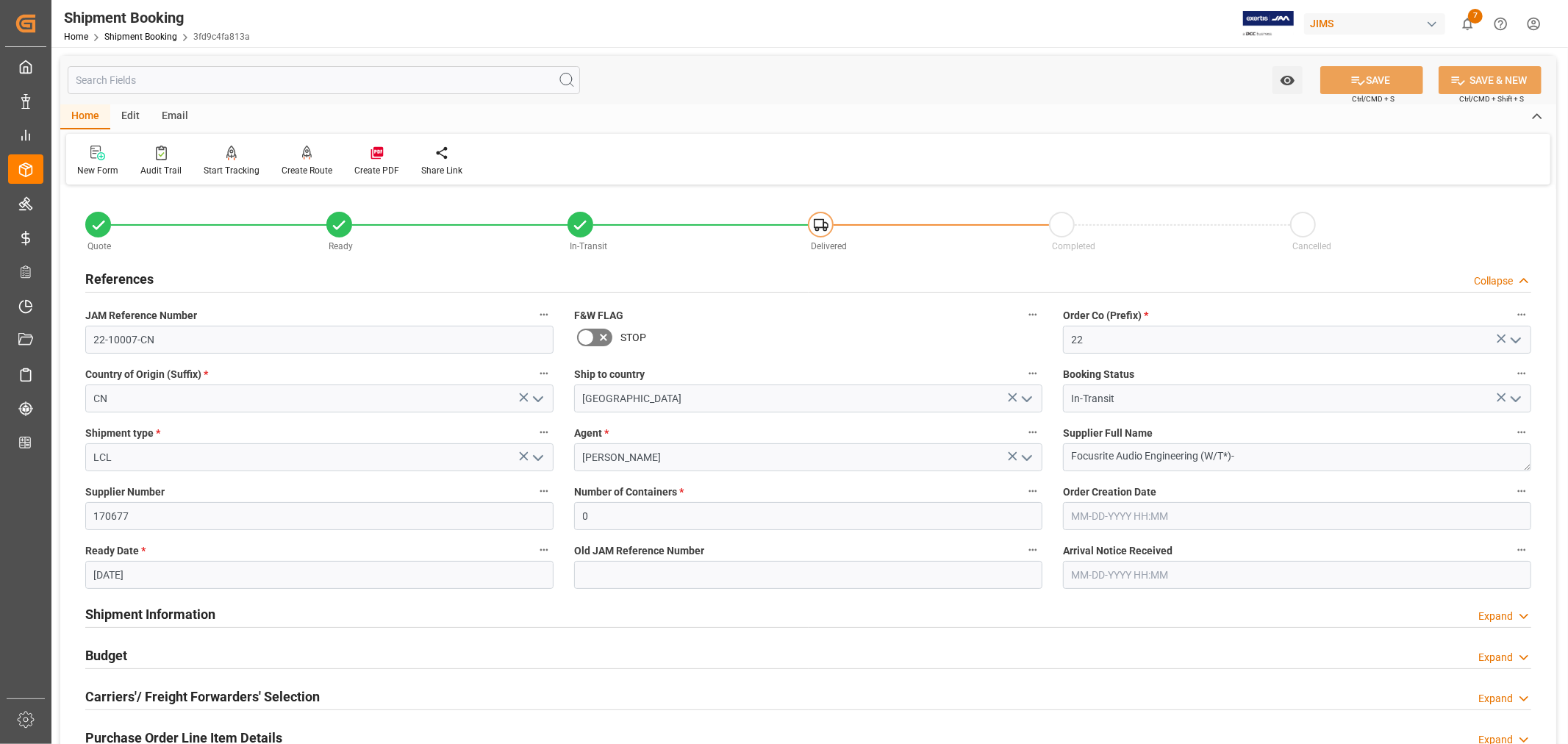
click at [138, 269] on h2 "References" at bounding box center [119, 278] width 68 height 20
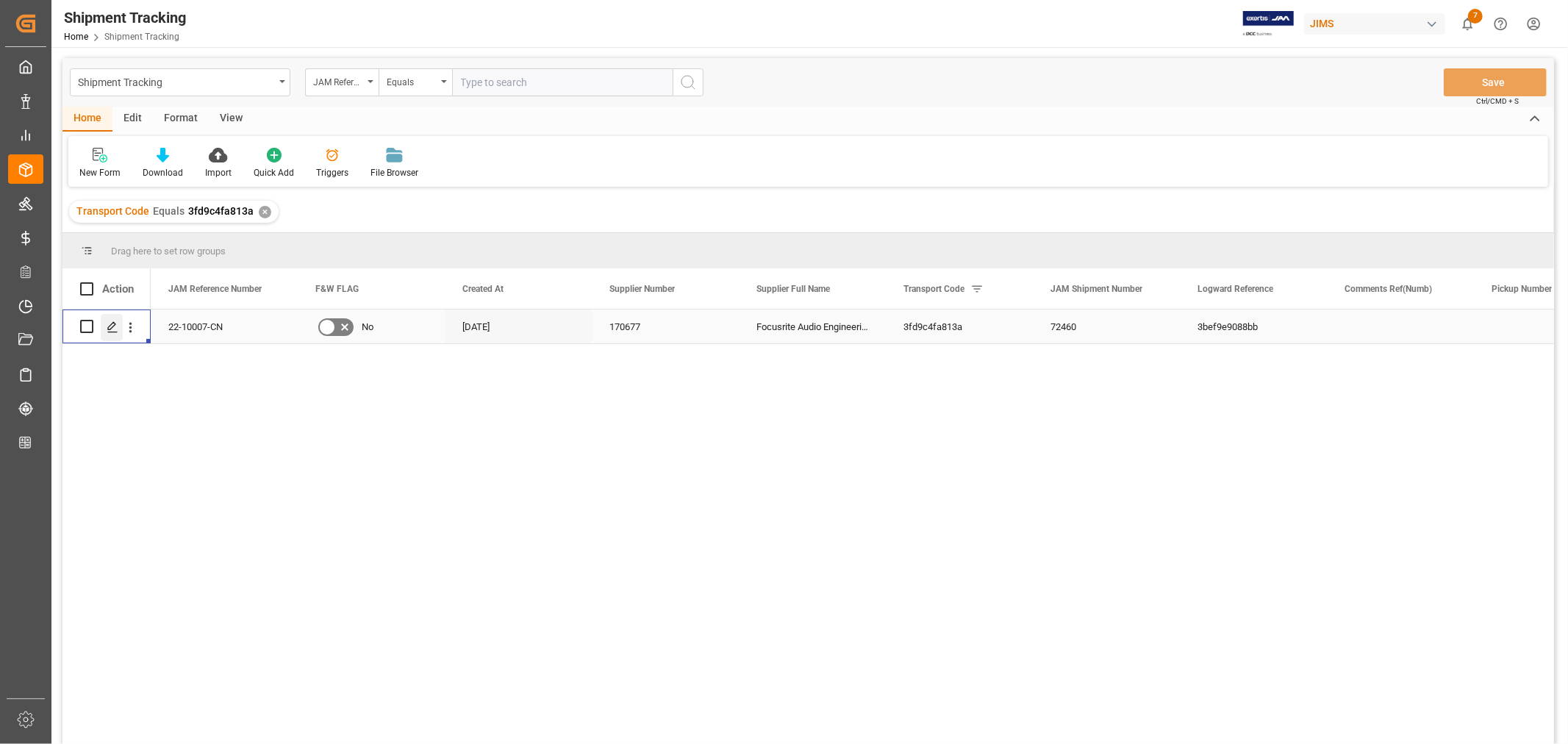
click at [114, 329] on icon "Press SPACE to select this row." at bounding box center [112, 327] width 12 height 12
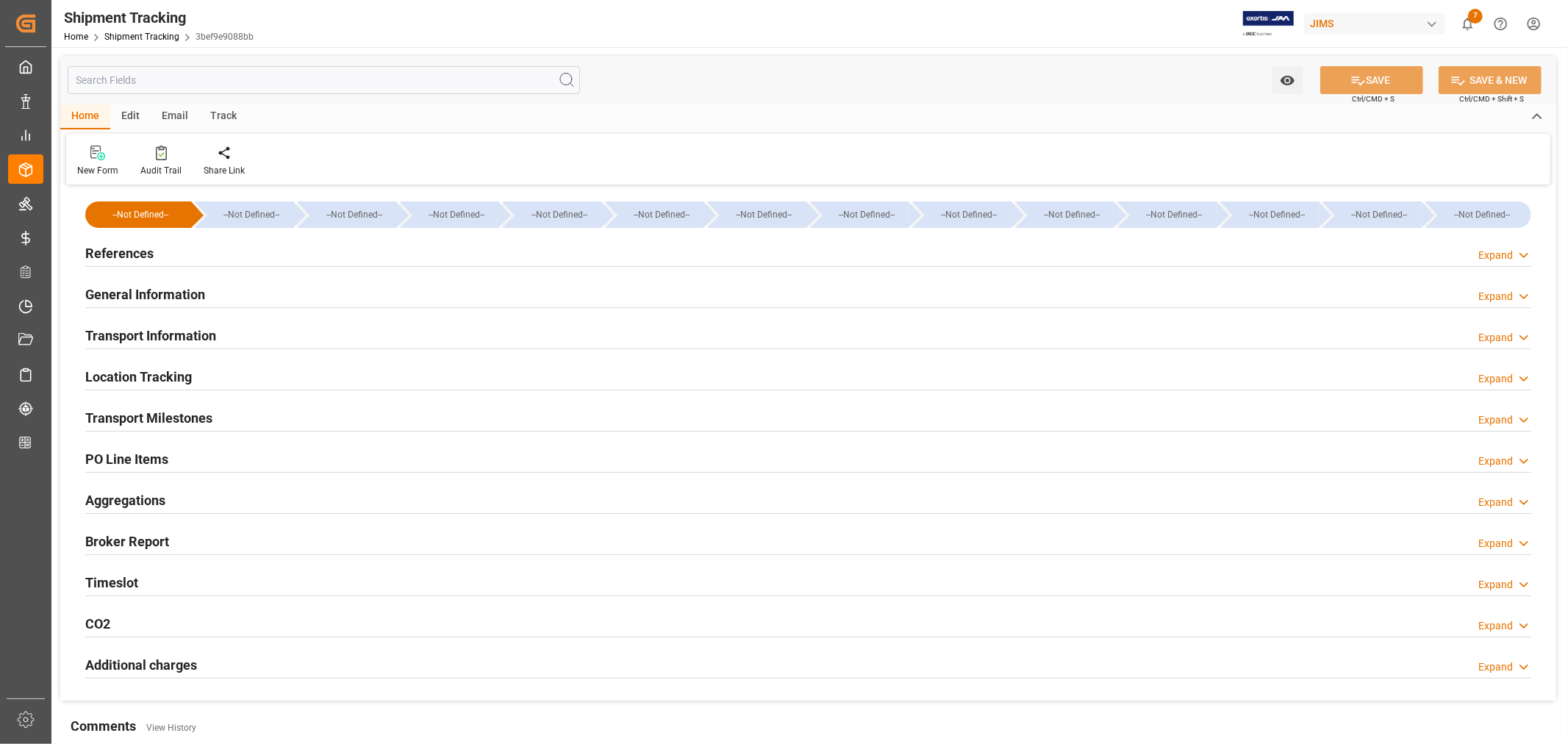
type input "[DATE] 11:59"
type input "[DATE] 00:00"
type input "[DATE]"
type input "[DATE] 00:00"
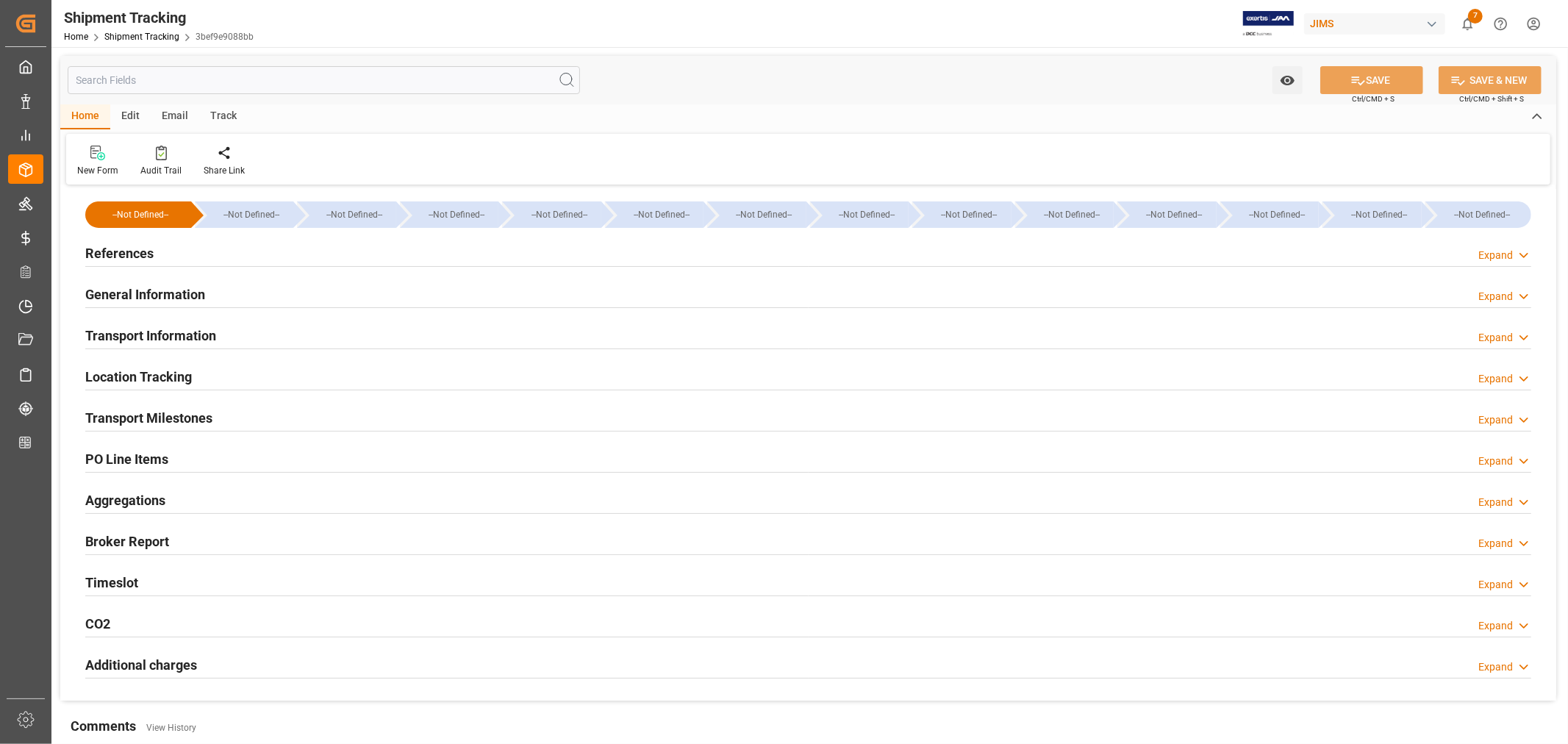
type input "[DATE]"
type input "[DATE] 00:00"
type input "[DATE]"
click at [152, 579] on div "Timeslot Expand" at bounding box center [808, 581] width 1446 height 28
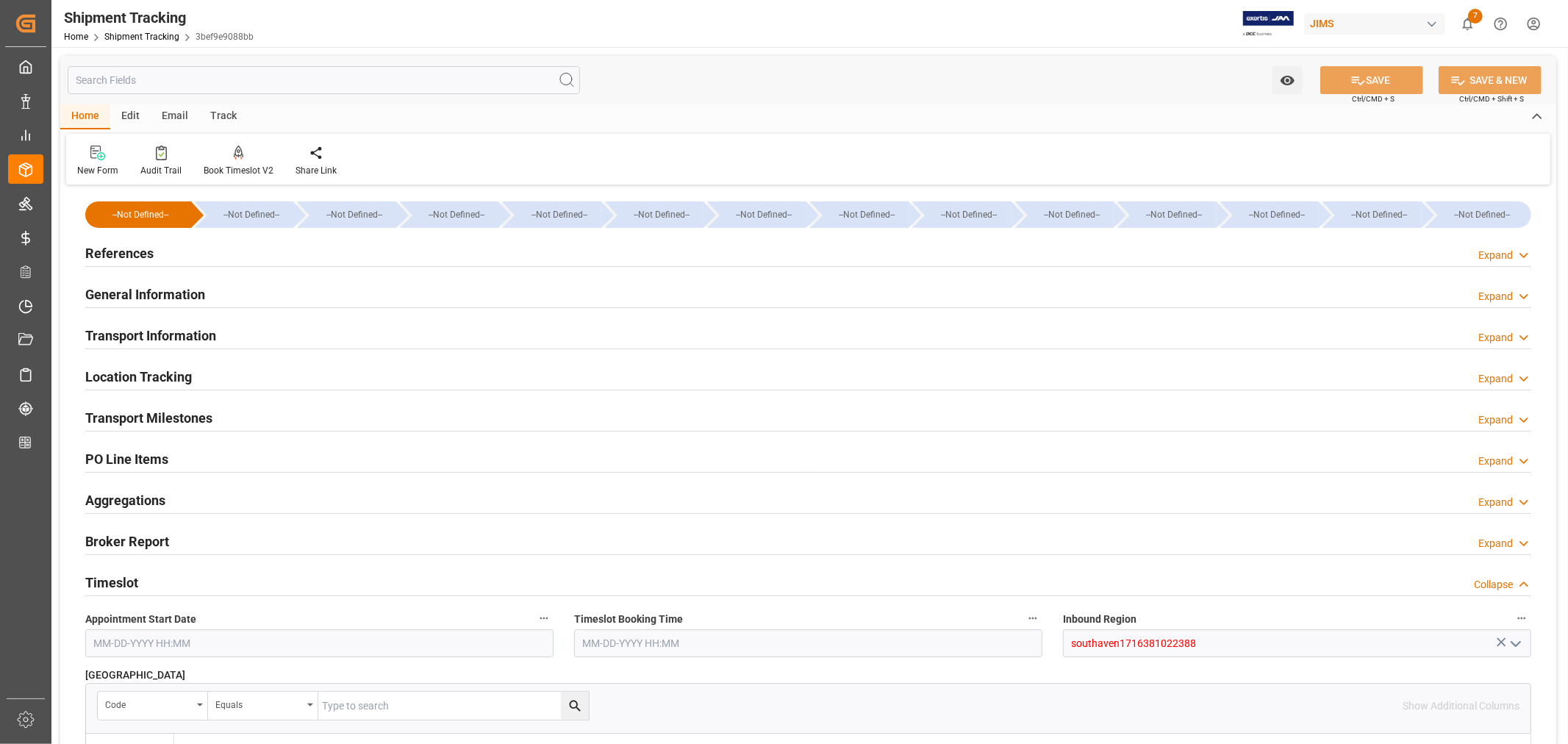
click at [132, 575] on h2 "Timeslot" at bounding box center [112, 582] width 53 height 20
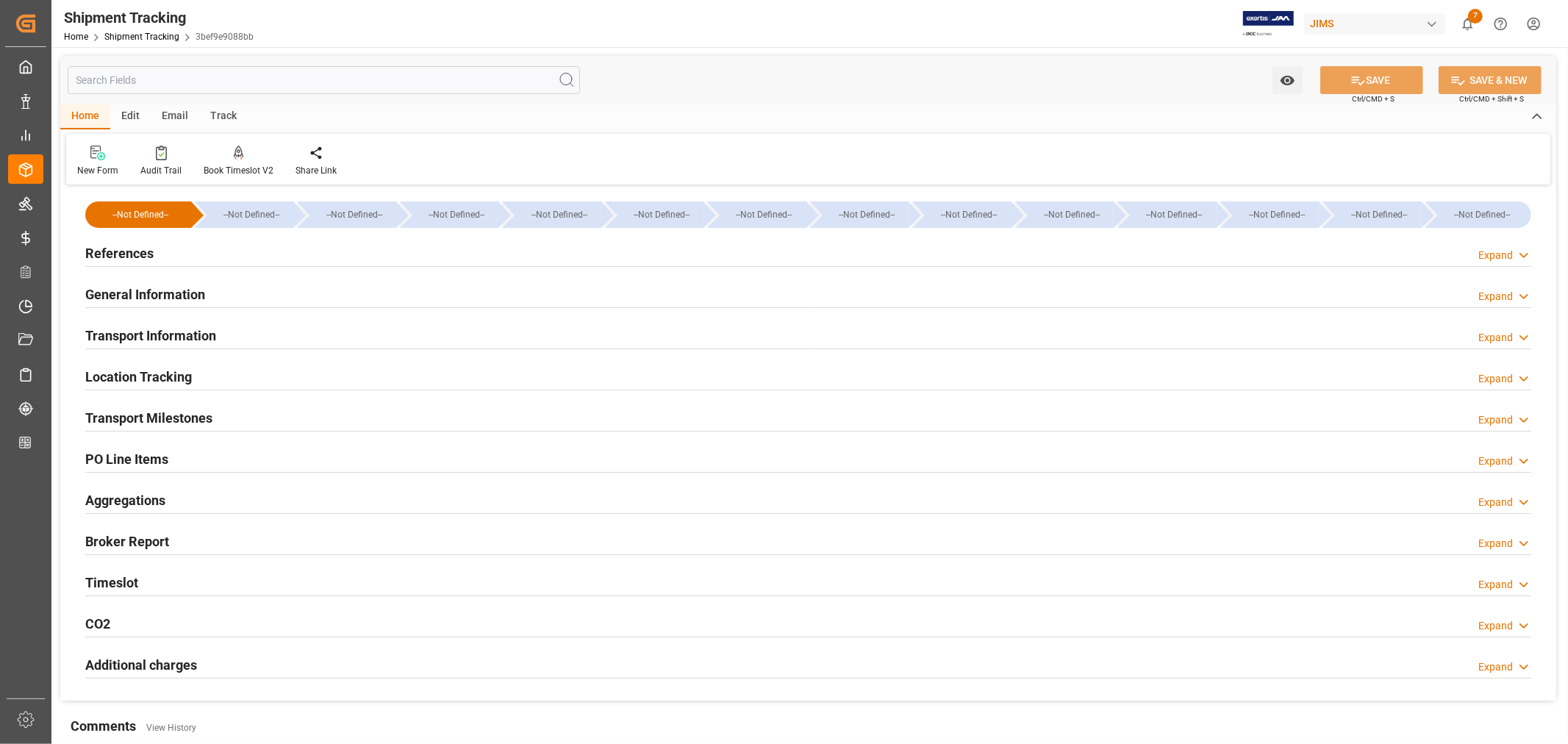
click at [173, 414] on h2 "Transport Milestones" at bounding box center [149, 417] width 128 height 20
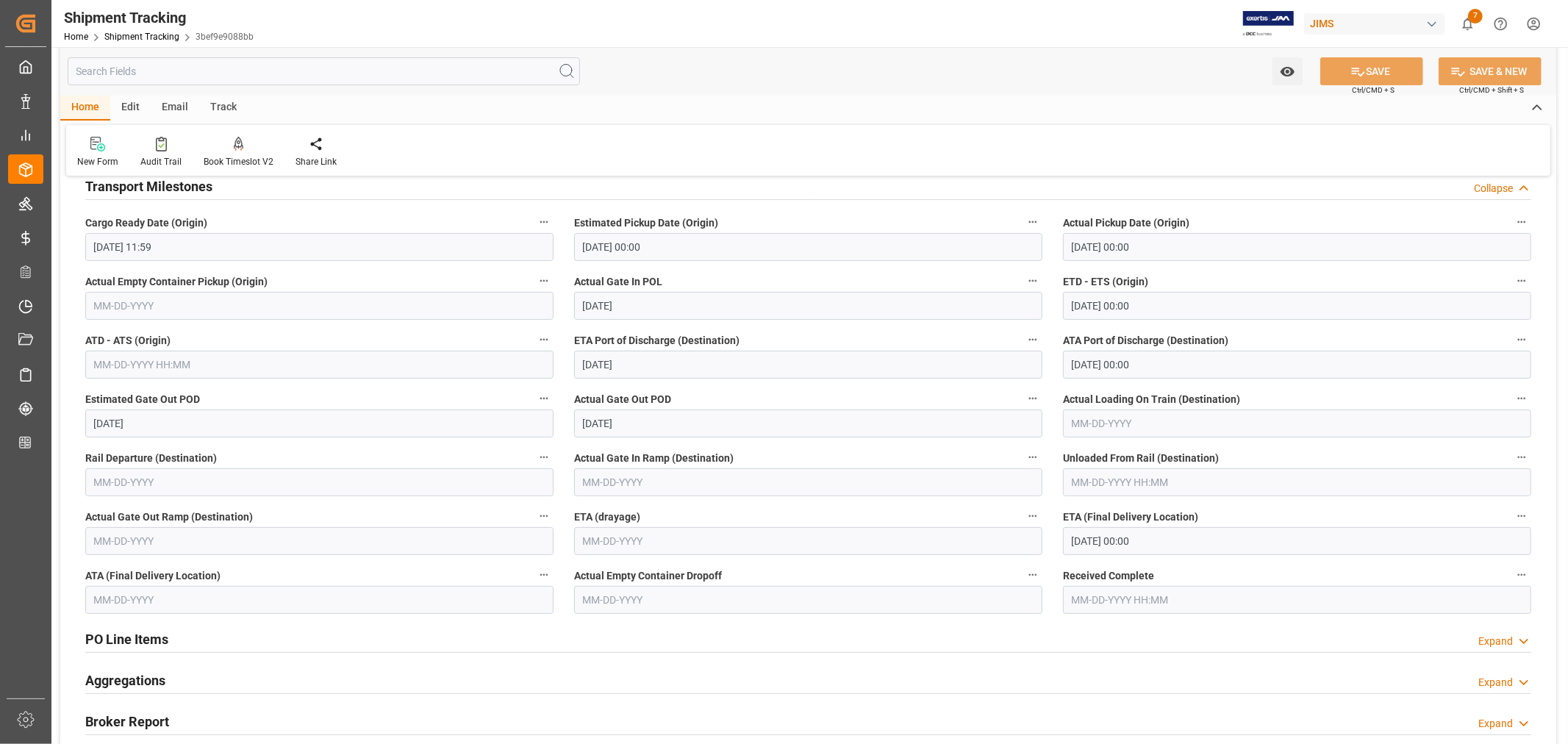
scroll to position [245, 0]
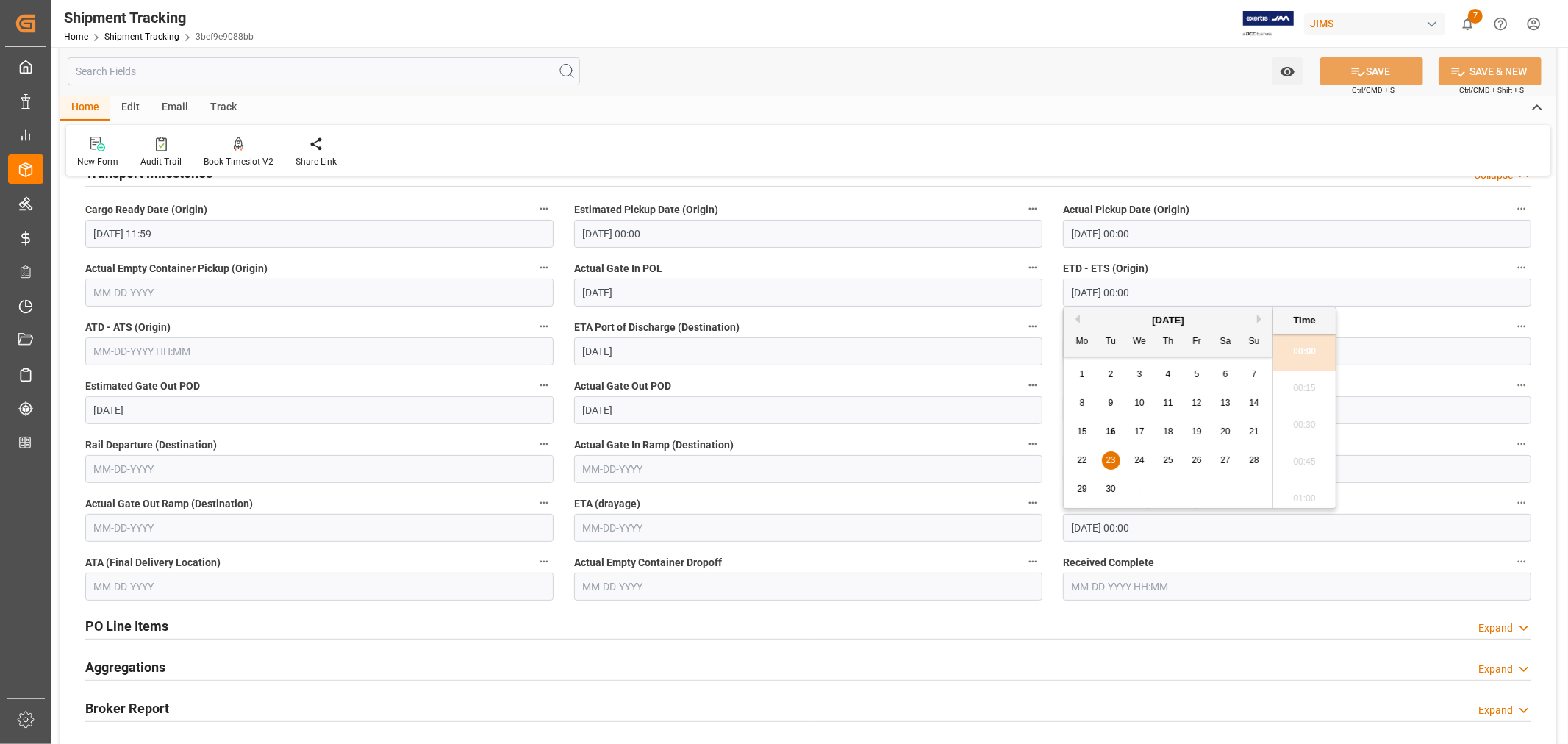
click at [1160, 527] on input "[DATE] 00:00" at bounding box center [1296, 528] width 468 height 28
click at [1138, 421] on span "17" at bounding box center [1139, 424] width 9 height 10
type input "[DATE] 00:00"
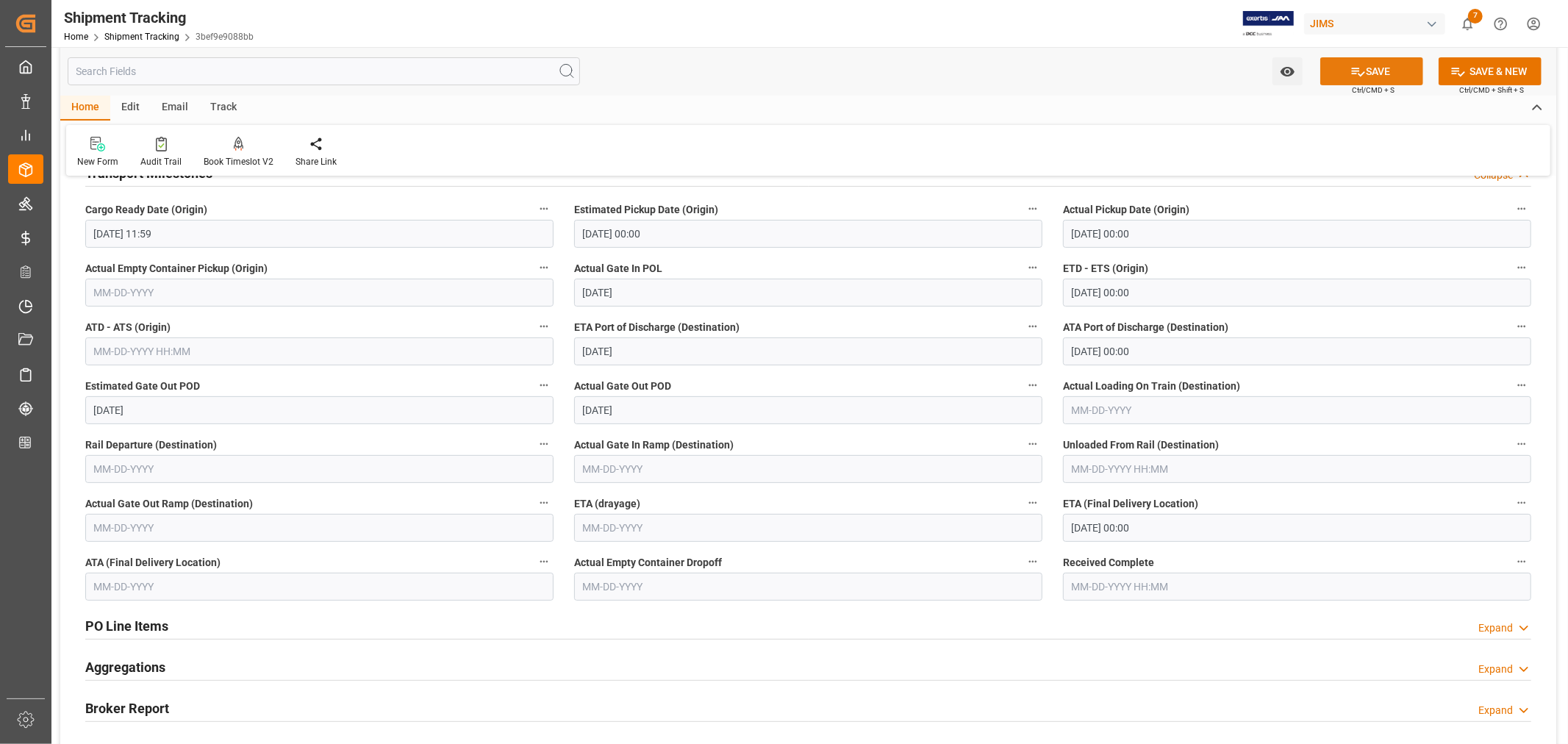
click at [1375, 70] on button "SAVE" at bounding box center [1372, 72] width 103 height 28
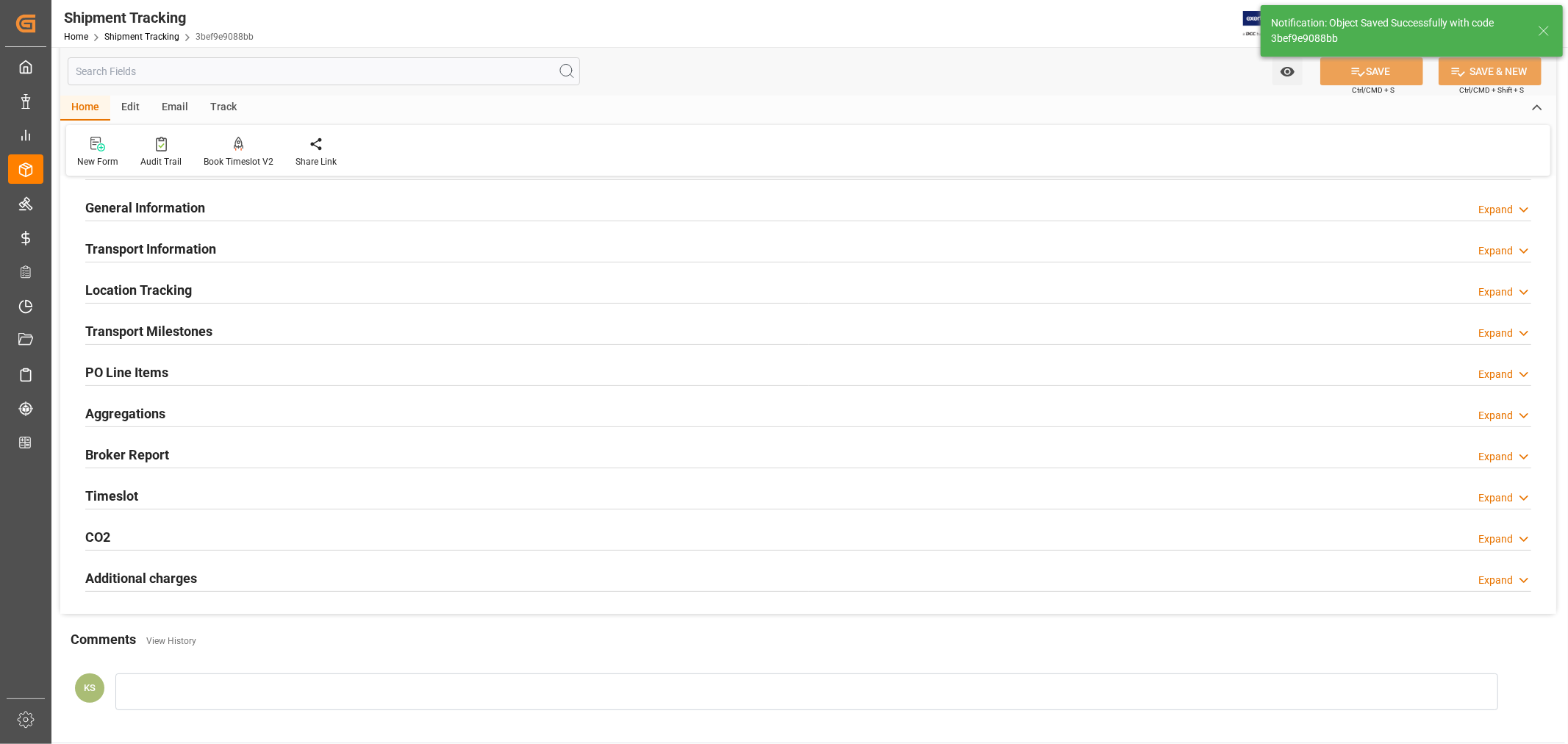
scroll to position [0, 0]
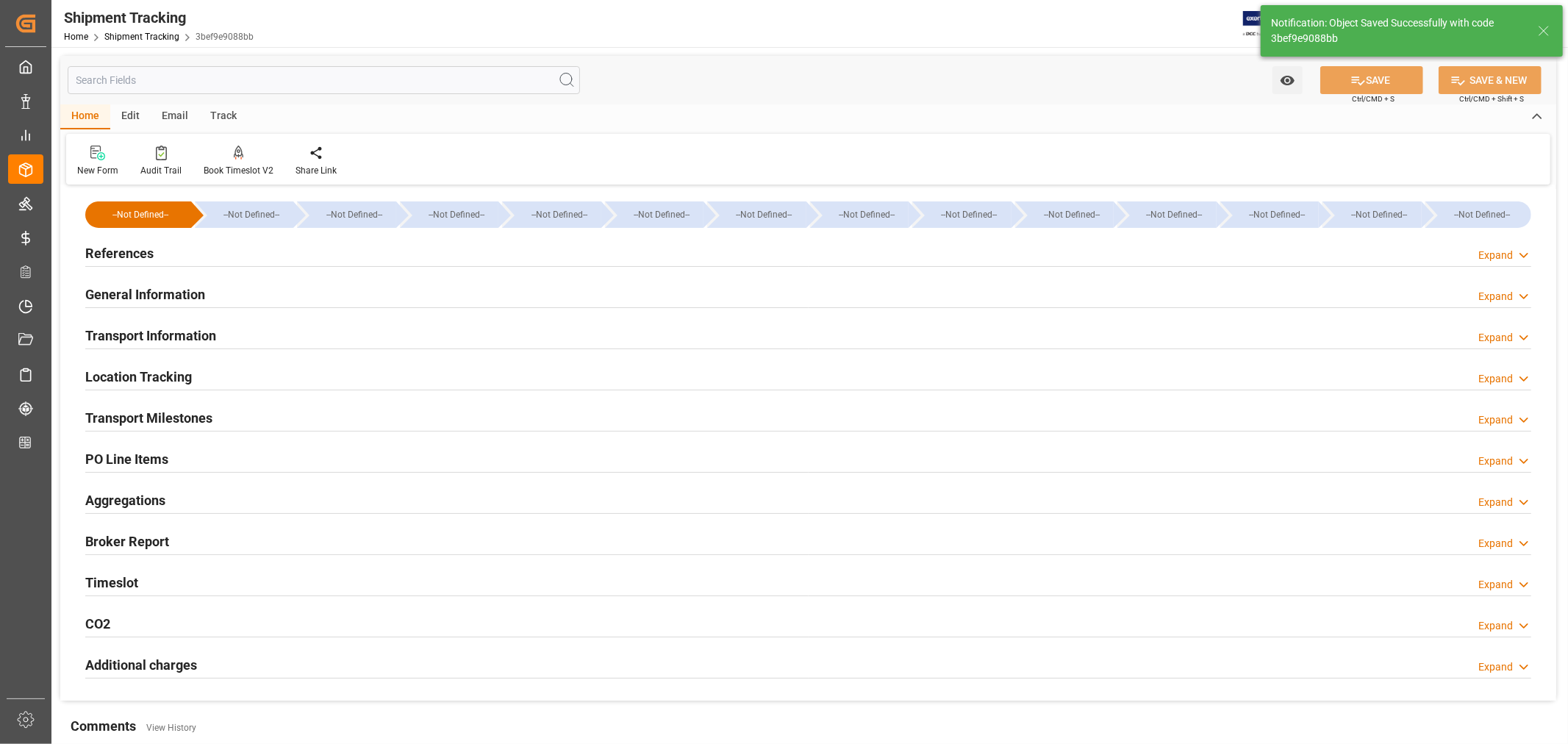
click at [192, 335] on h2 "Transport Information" at bounding box center [151, 335] width 131 height 20
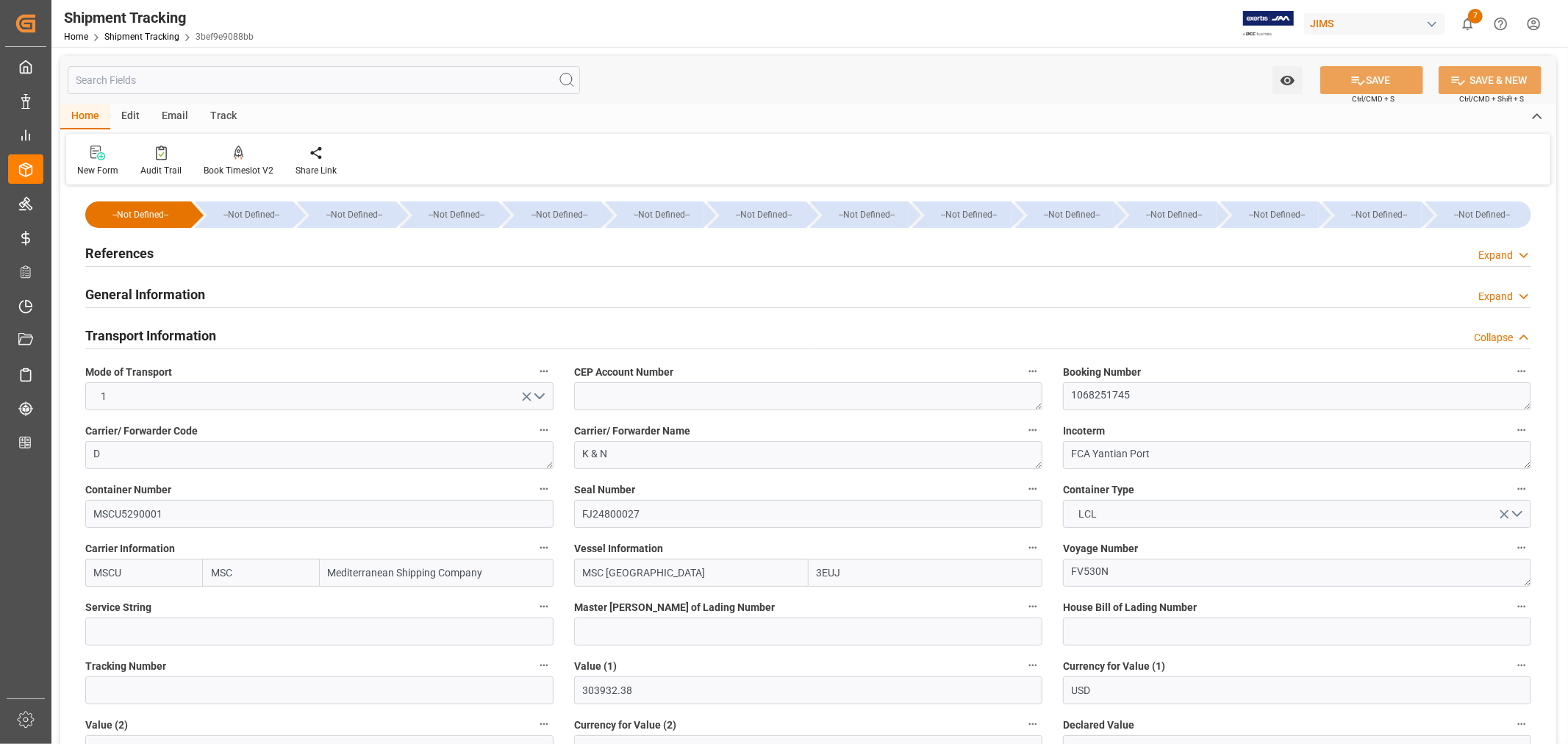
click at [193, 333] on h2 "Transport Information" at bounding box center [151, 335] width 131 height 20
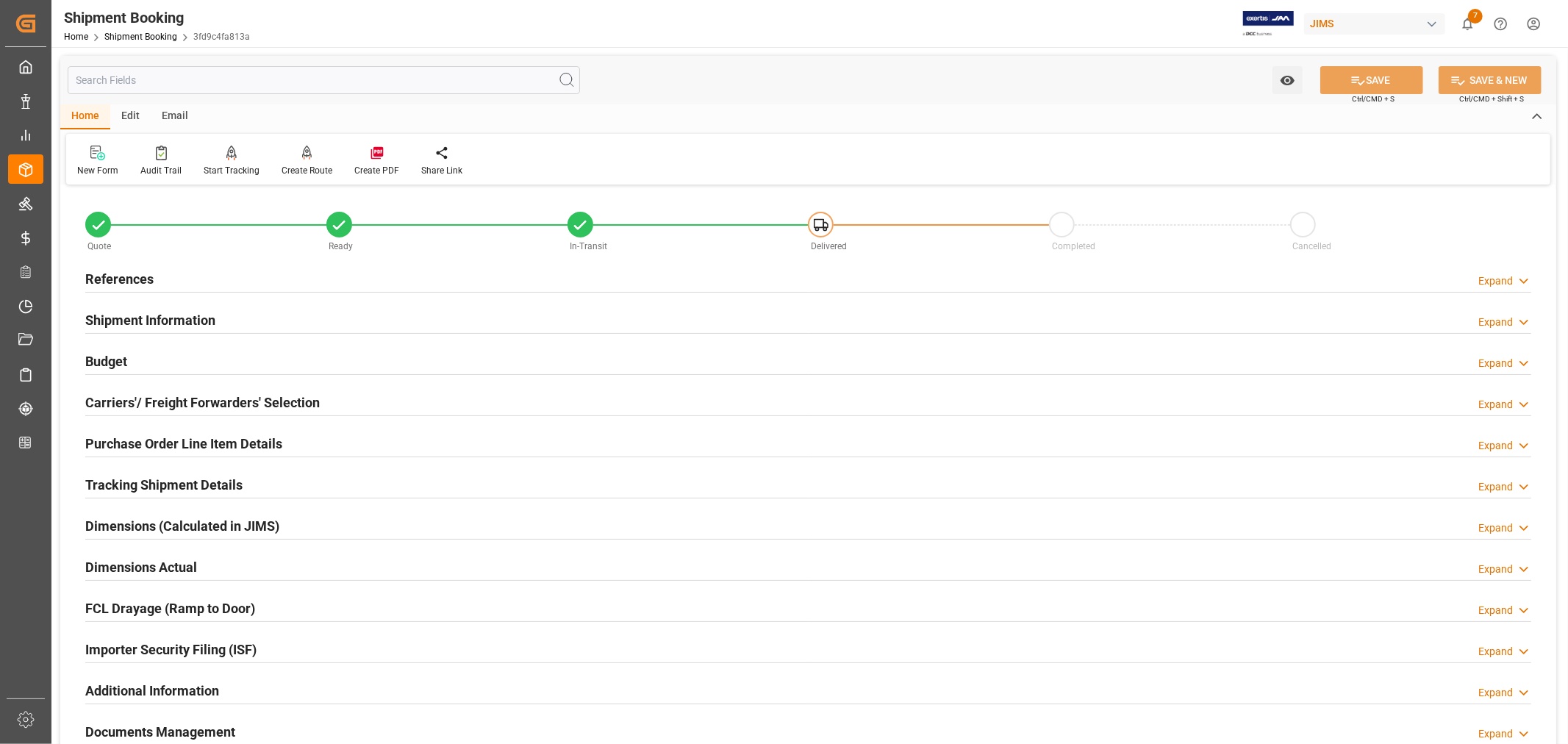
click at [148, 480] on h2 "Tracking Shipment Details" at bounding box center [164, 484] width 157 height 20
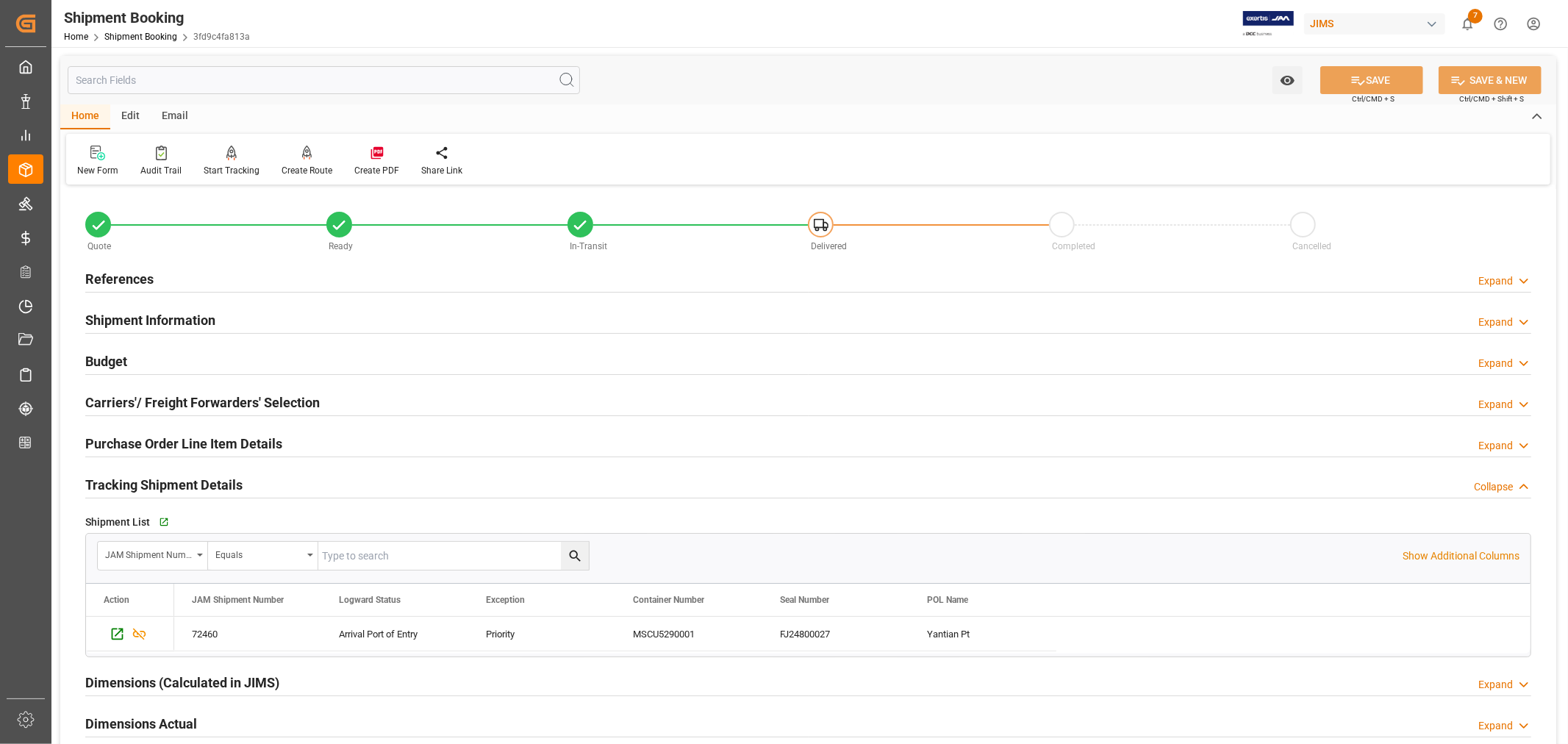
click at [148, 480] on h2 "Tracking Shipment Details" at bounding box center [164, 484] width 157 height 20
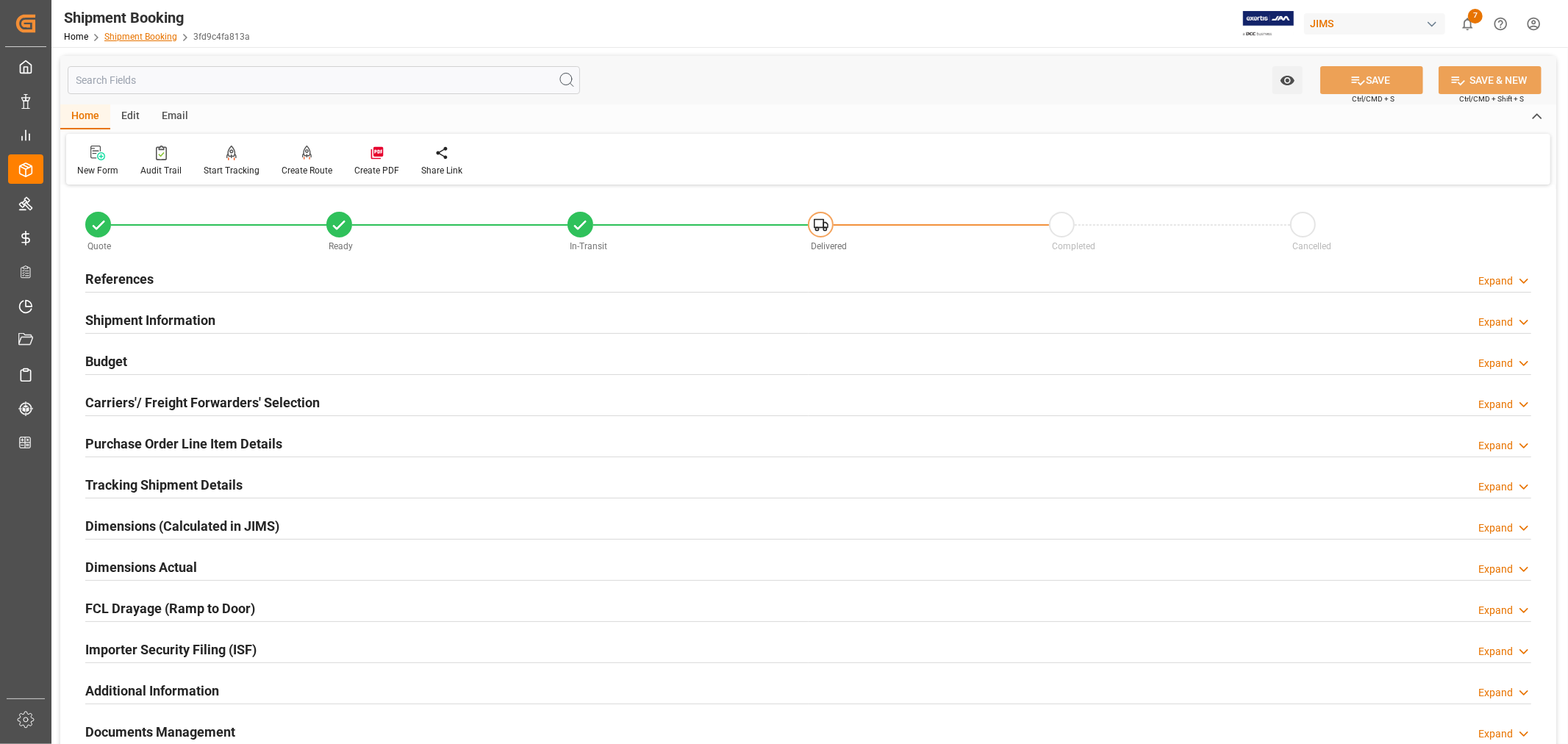
click at [131, 36] on link "Shipment Booking" at bounding box center [141, 36] width 73 height 10
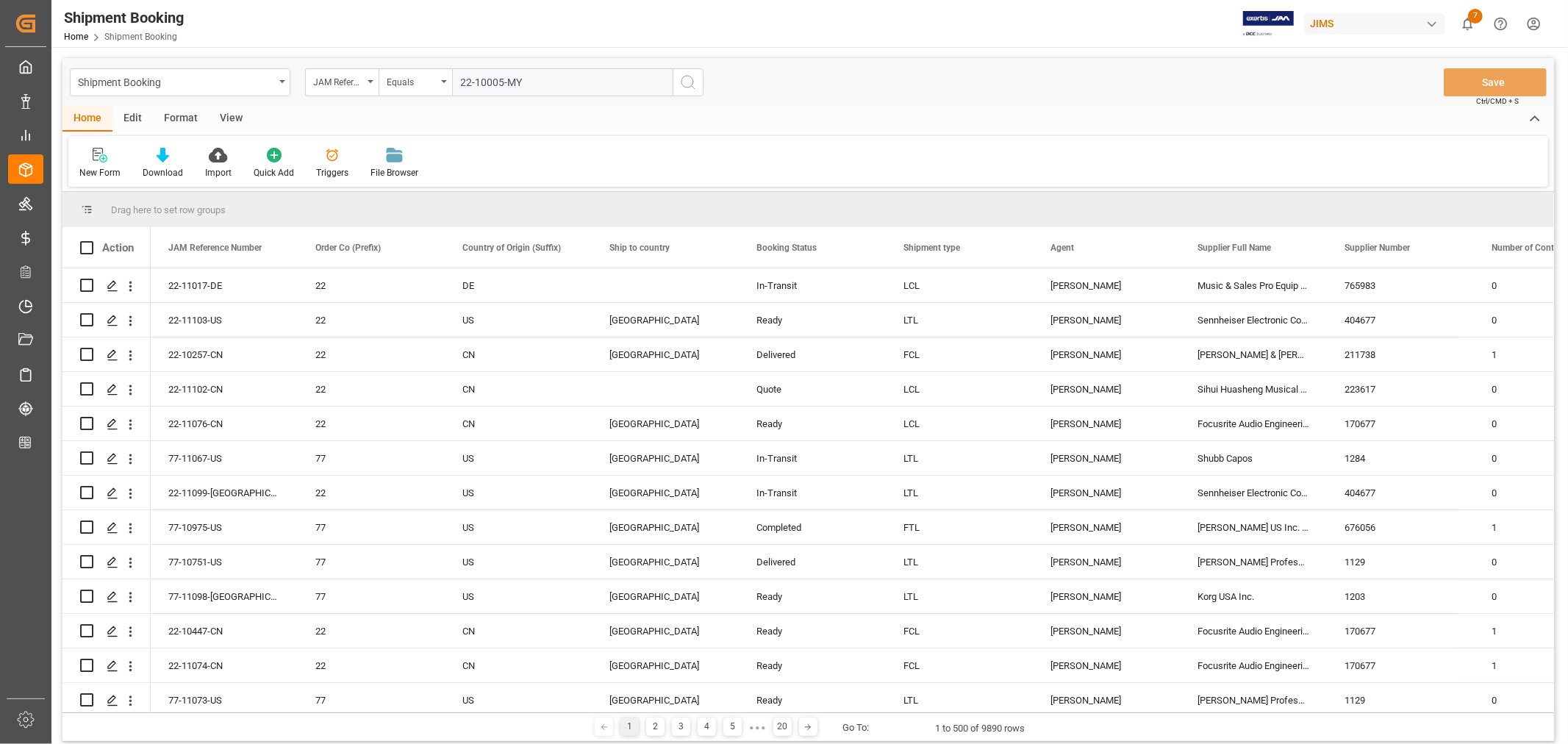
type input "22-10005-MY"
click at [688, 81] on icon "search button" at bounding box center [687, 82] width 18 height 18
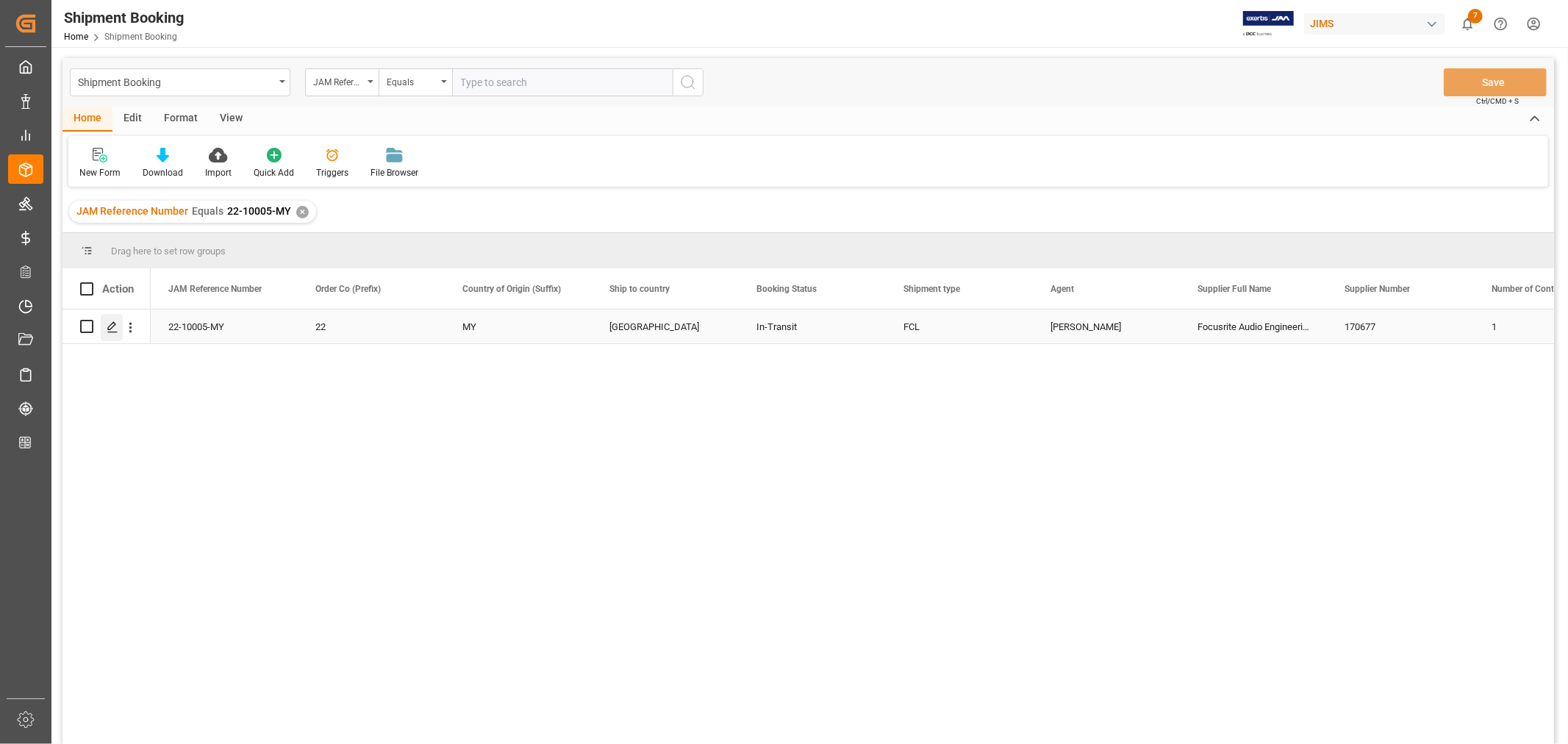
click at [116, 328] on icon "Press SPACE to select this row." at bounding box center [112, 327] width 12 height 12
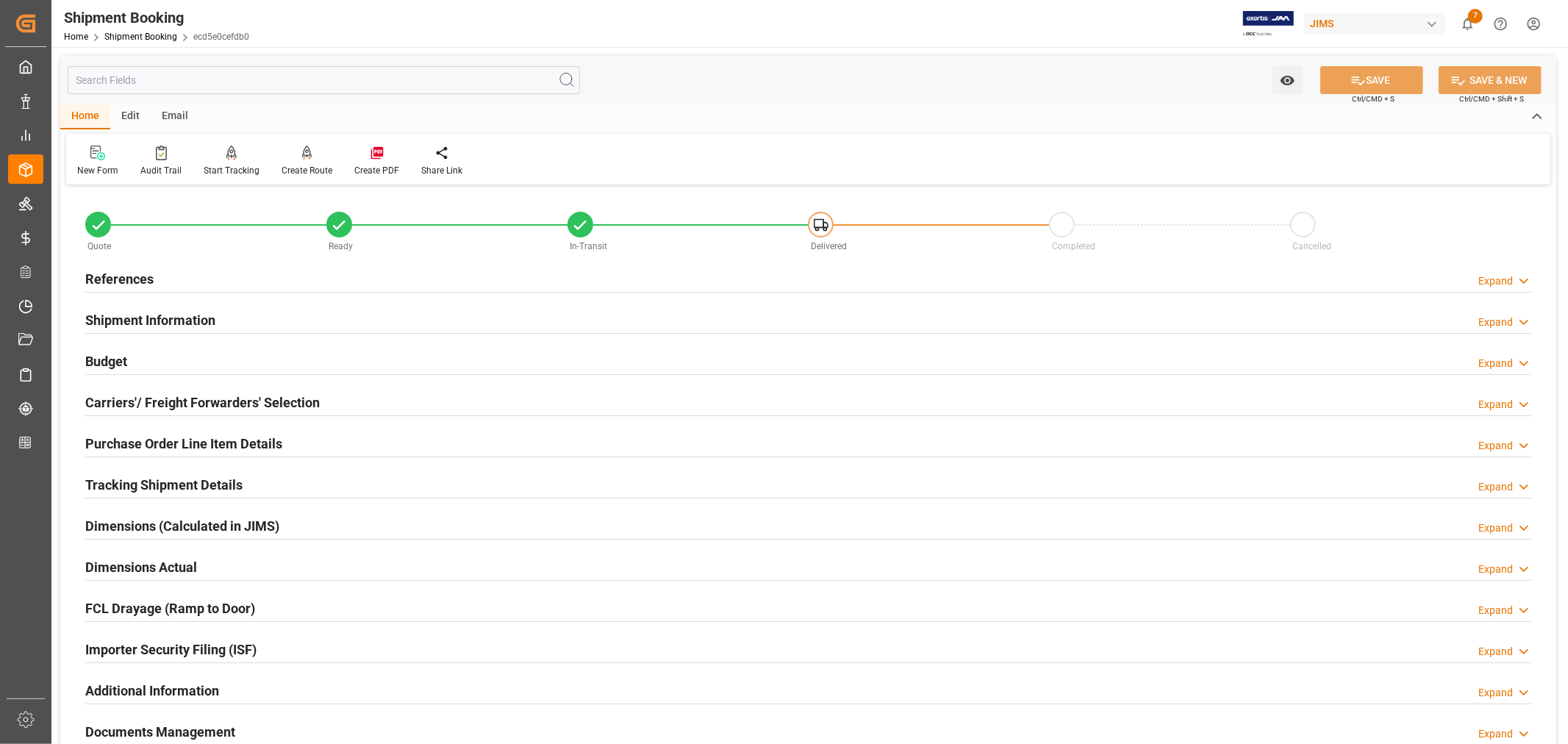
click at [114, 443] on h2 "Purchase Order Line Item Details" at bounding box center [184, 443] width 197 height 20
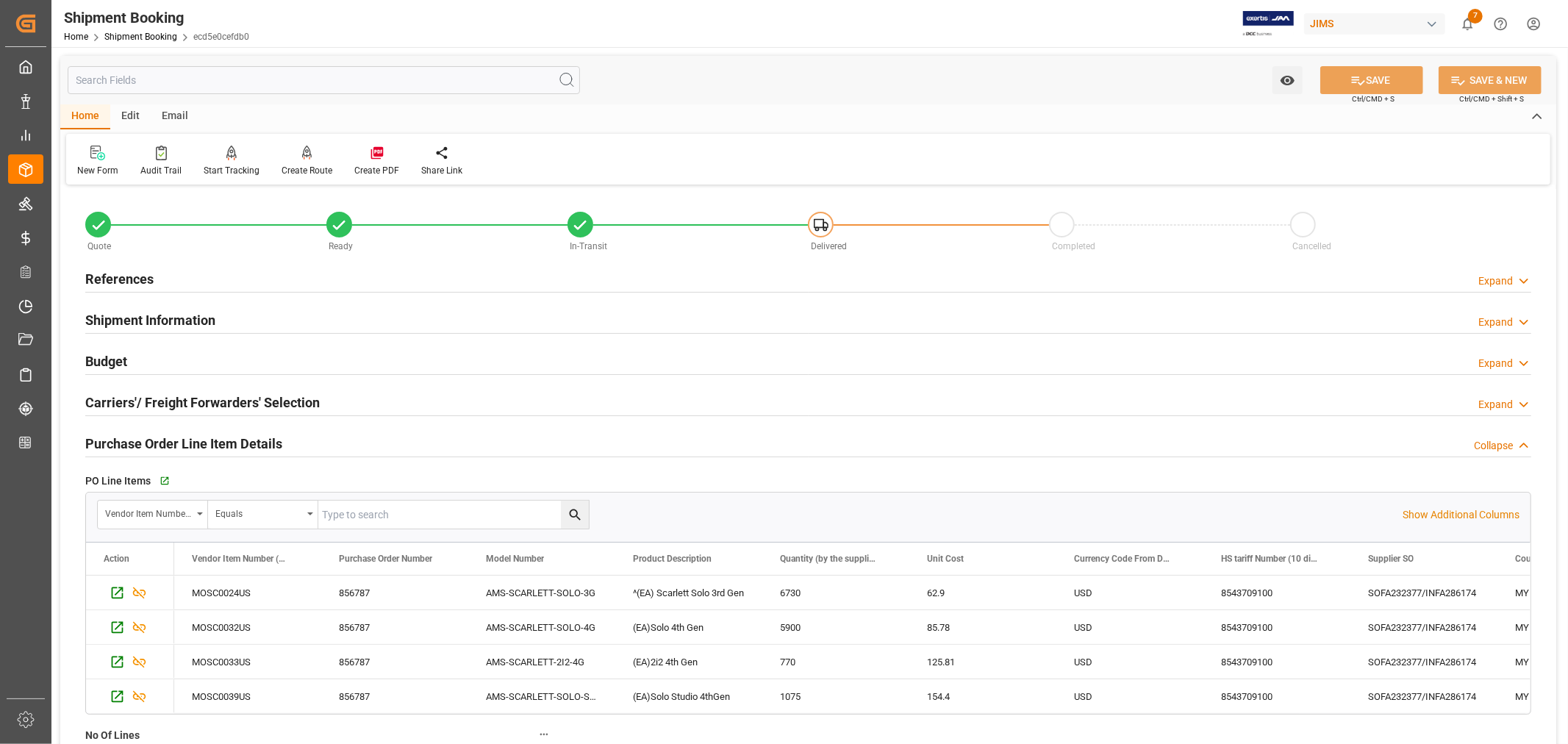
click at [114, 443] on h2 "Purchase Order Line Item Details" at bounding box center [184, 443] width 197 height 20
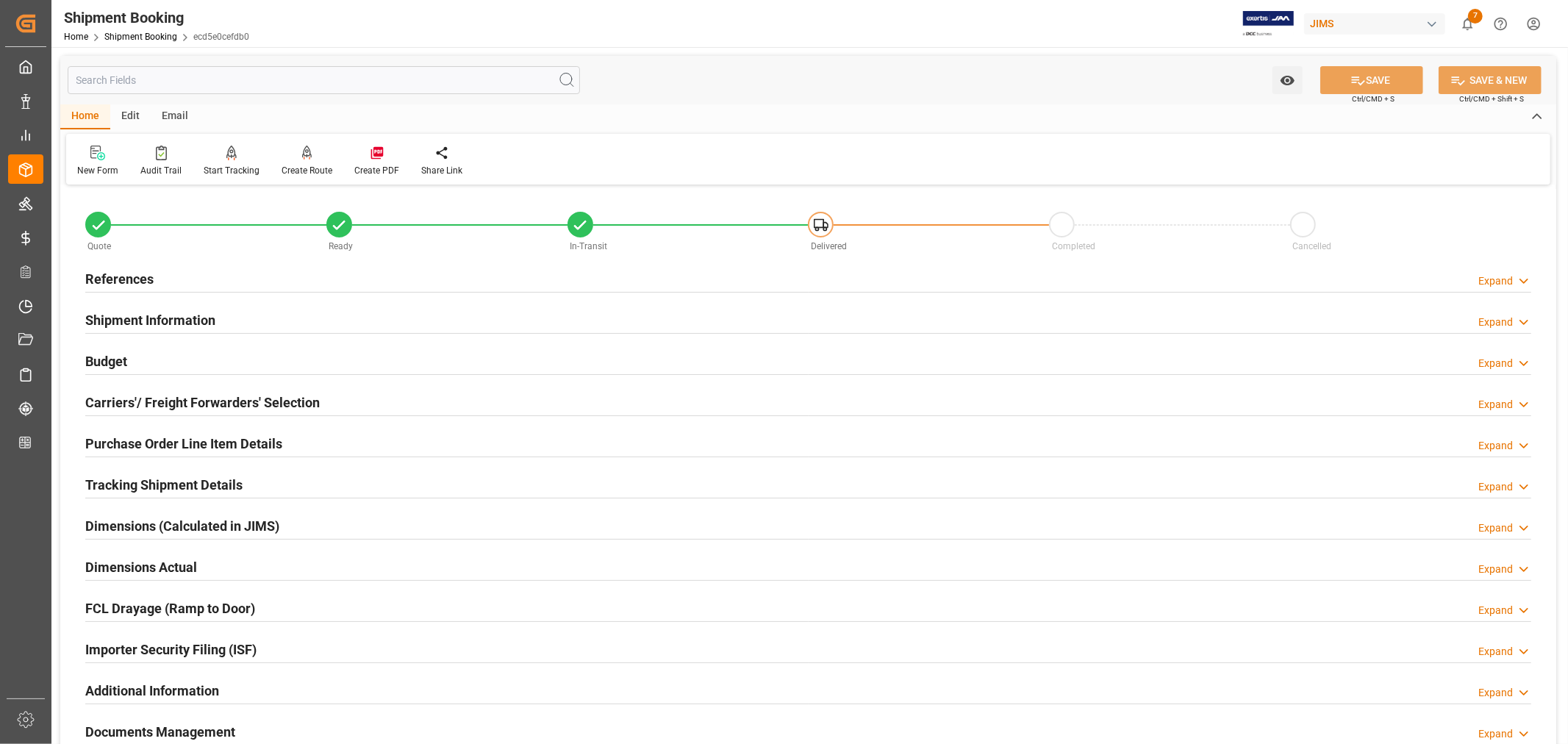
click at [115, 480] on h2 "Tracking Shipment Details" at bounding box center [164, 484] width 157 height 20
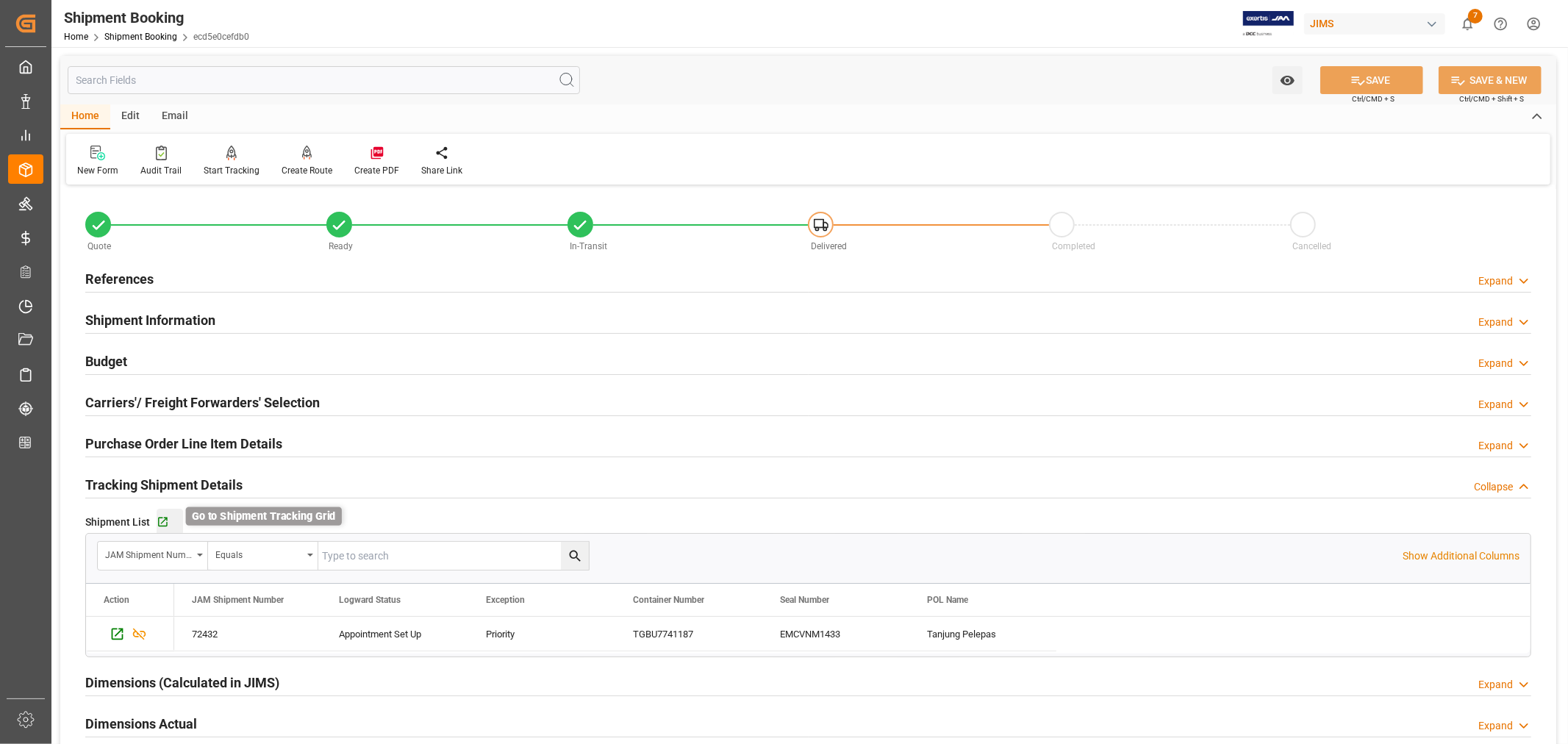
click at [167, 520] on icon "button" at bounding box center [162, 521] width 12 height 12
click at [129, 33] on link "Shipment Booking" at bounding box center [141, 36] width 73 height 10
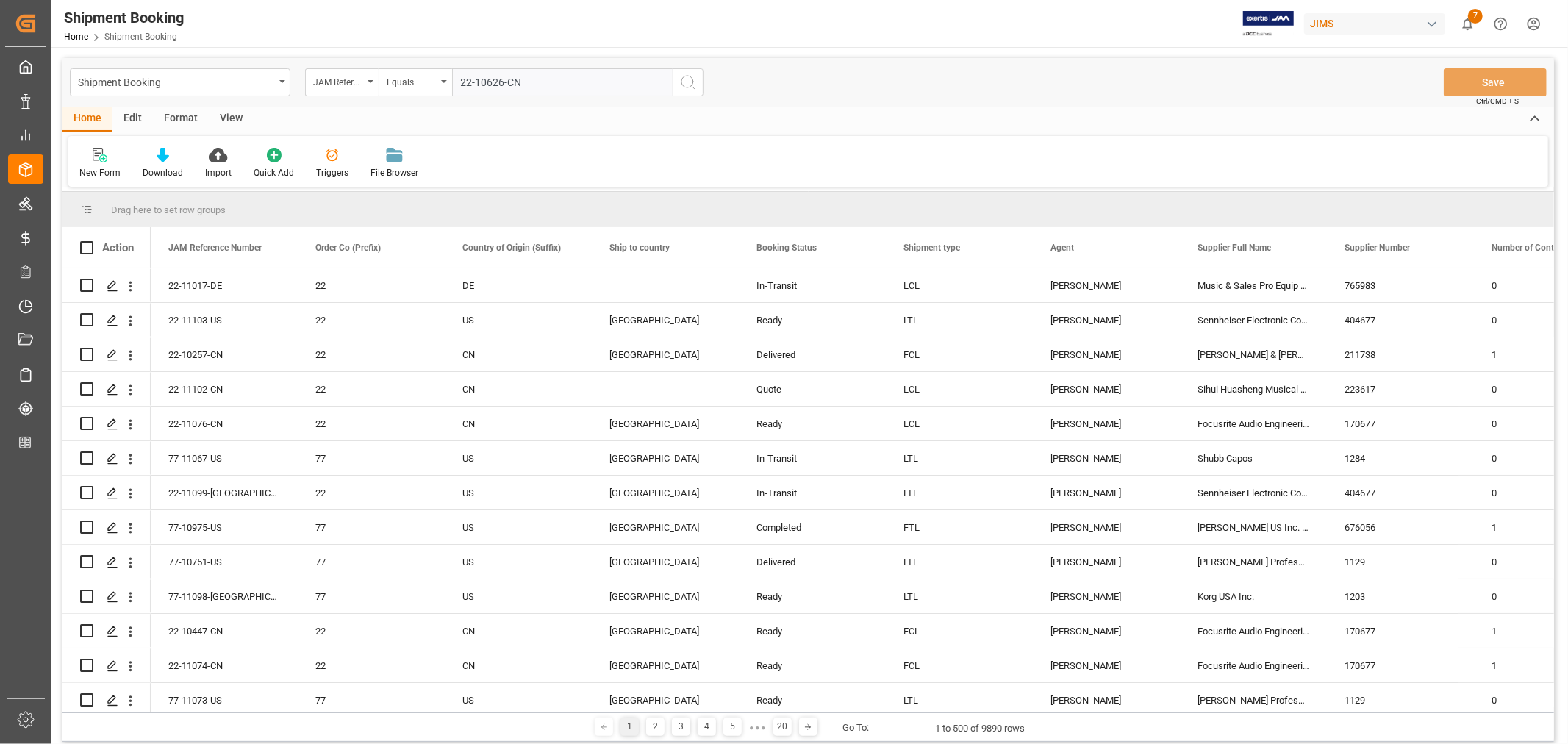
type input "22-10626-CN"
click at [685, 83] on icon "search button" at bounding box center [687, 82] width 18 height 18
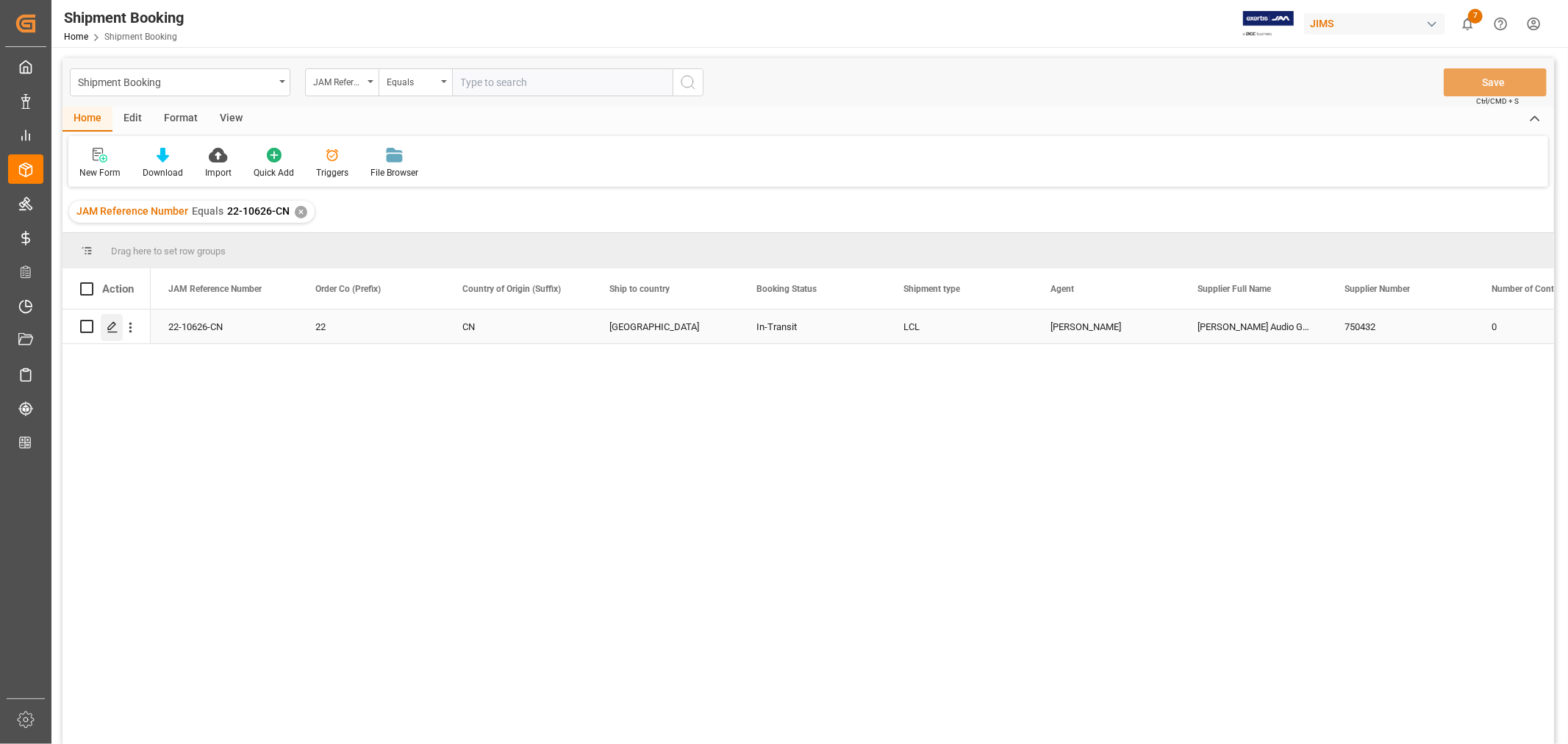
click at [113, 327] on icon "Press SPACE to select this row." at bounding box center [112, 327] width 12 height 12
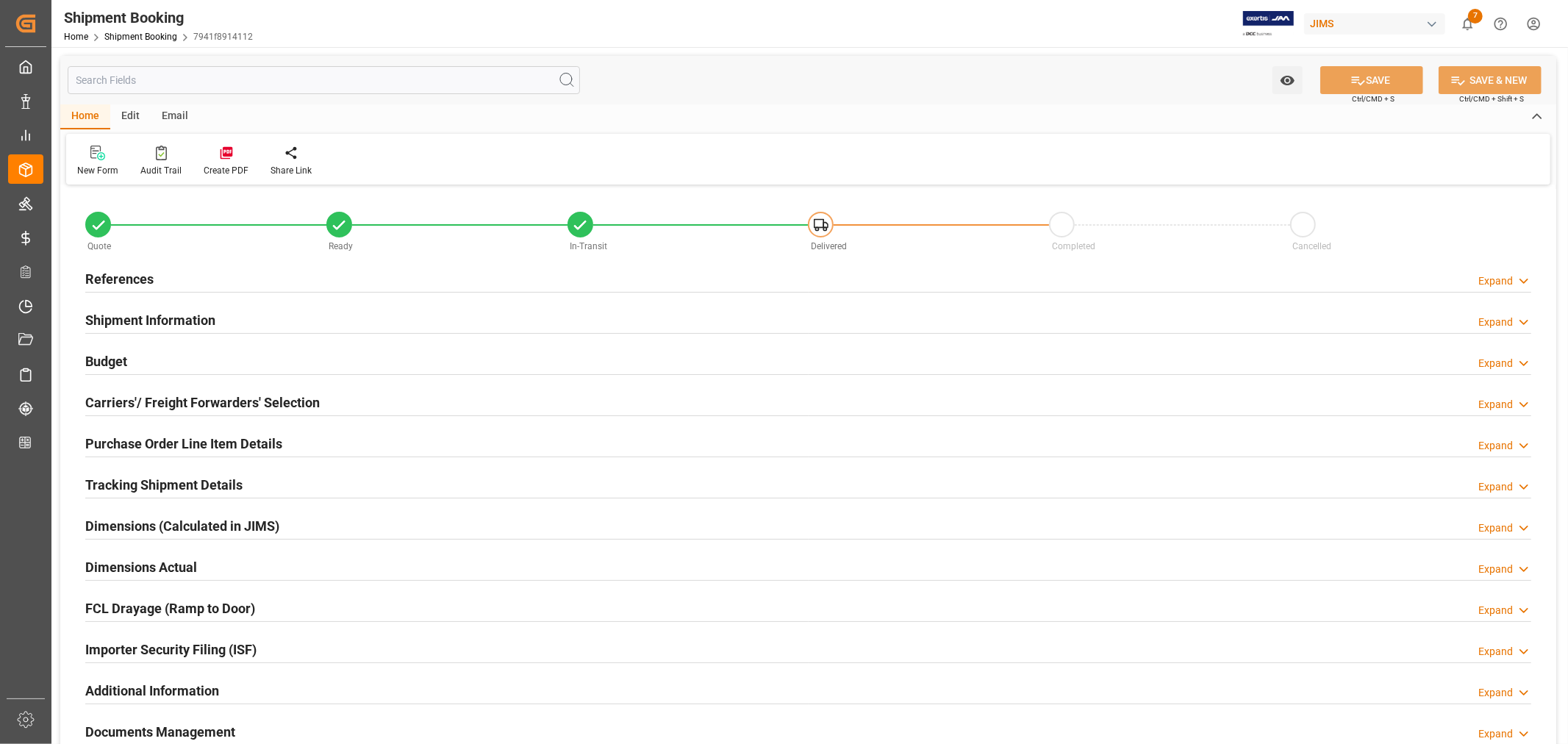
type input "30"
click at [118, 317] on h2 "Shipment Information" at bounding box center [151, 319] width 130 height 20
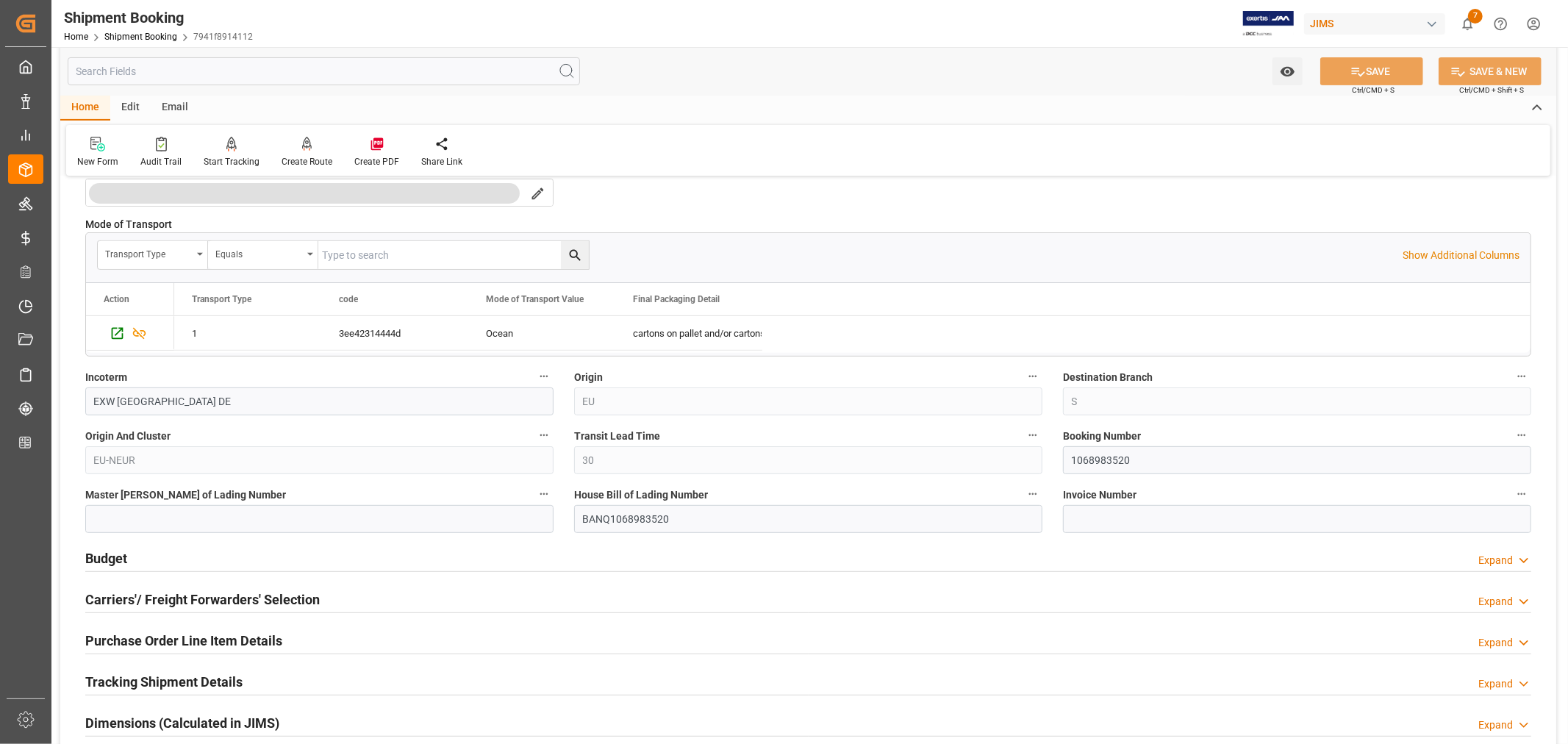
scroll to position [408, 0]
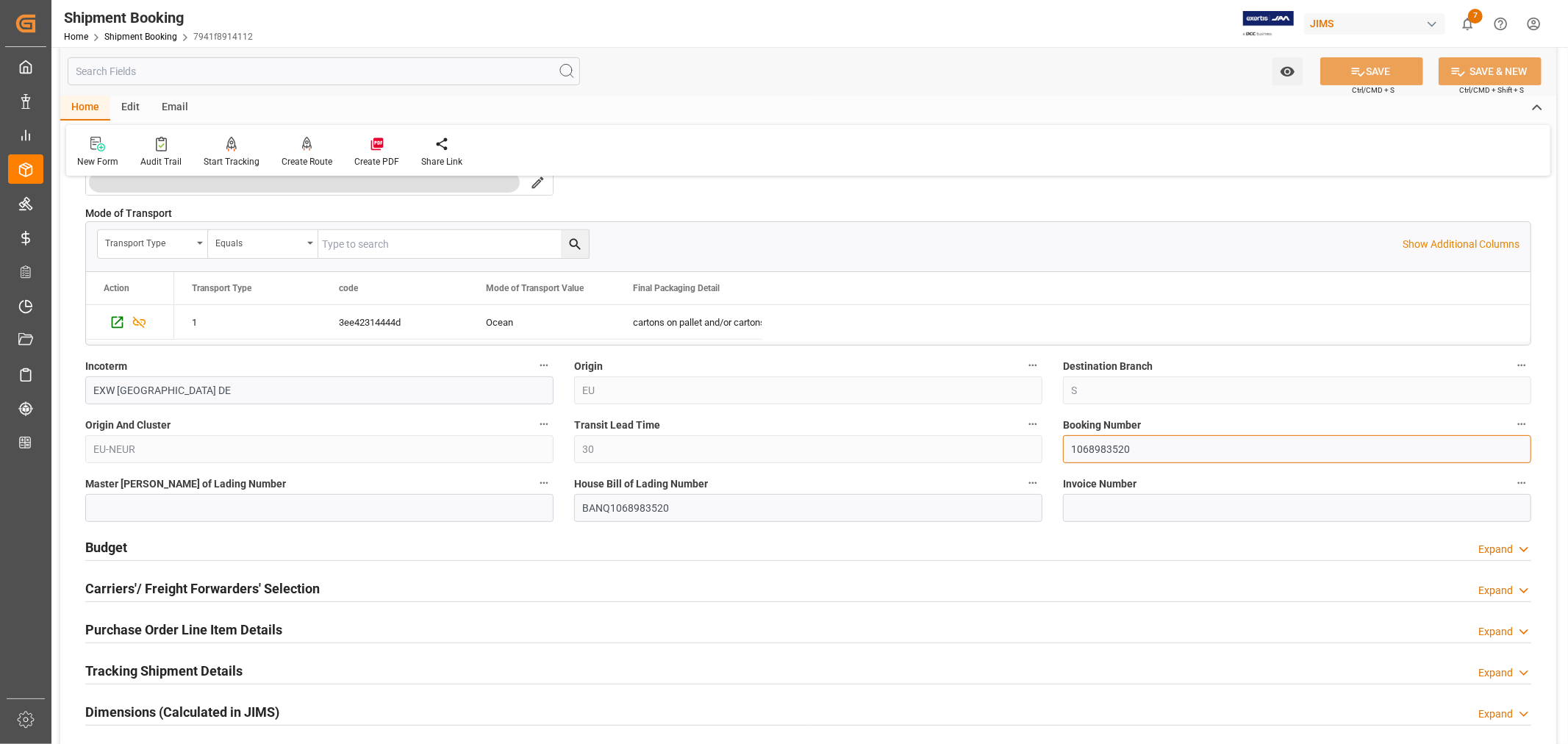
click at [1096, 452] on input "1068983520" at bounding box center [1296, 449] width 468 height 28
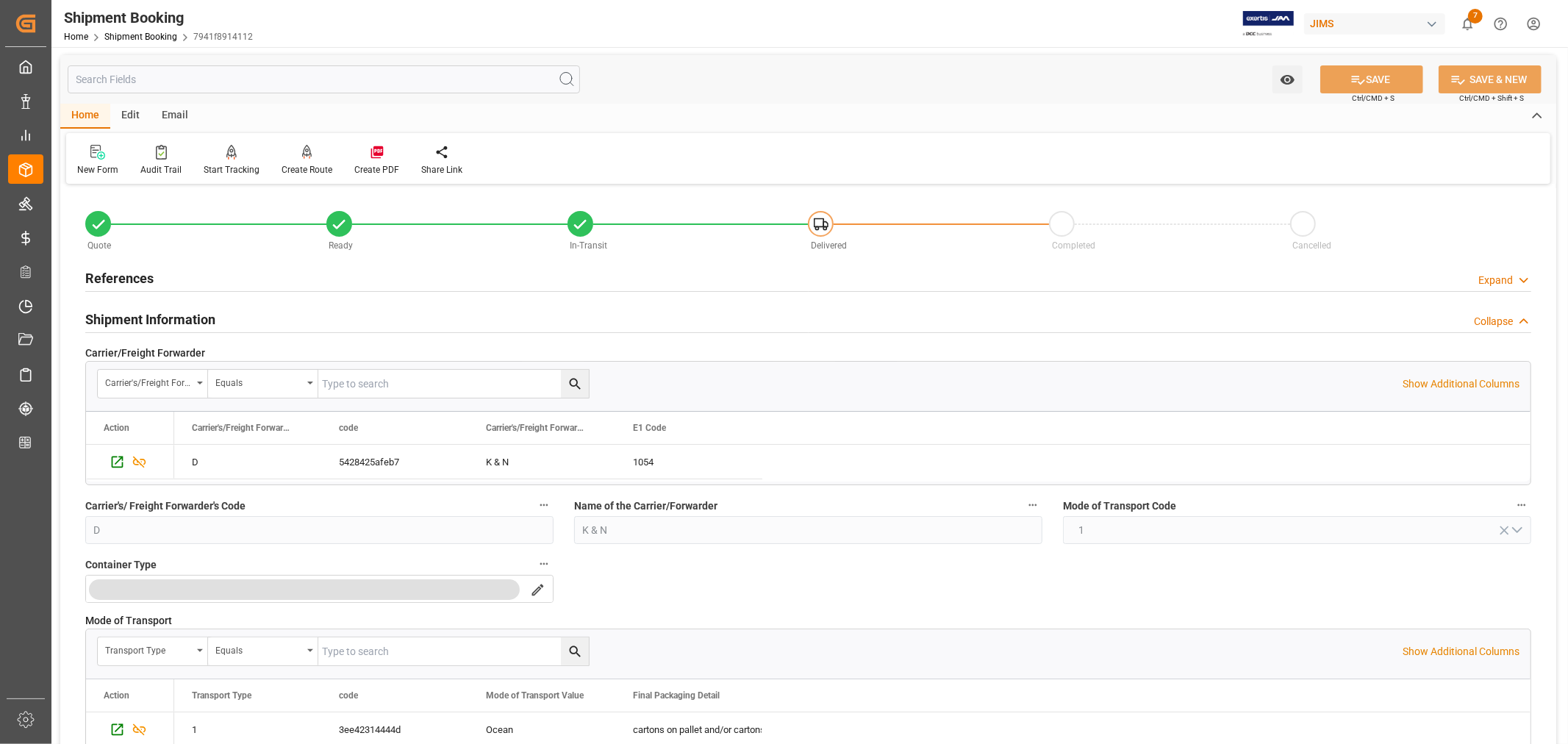
scroll to position [0, 0]
click at [134, 320] on h2 "Shipment Information" at bounding box center [151, 319] width 130 height 20
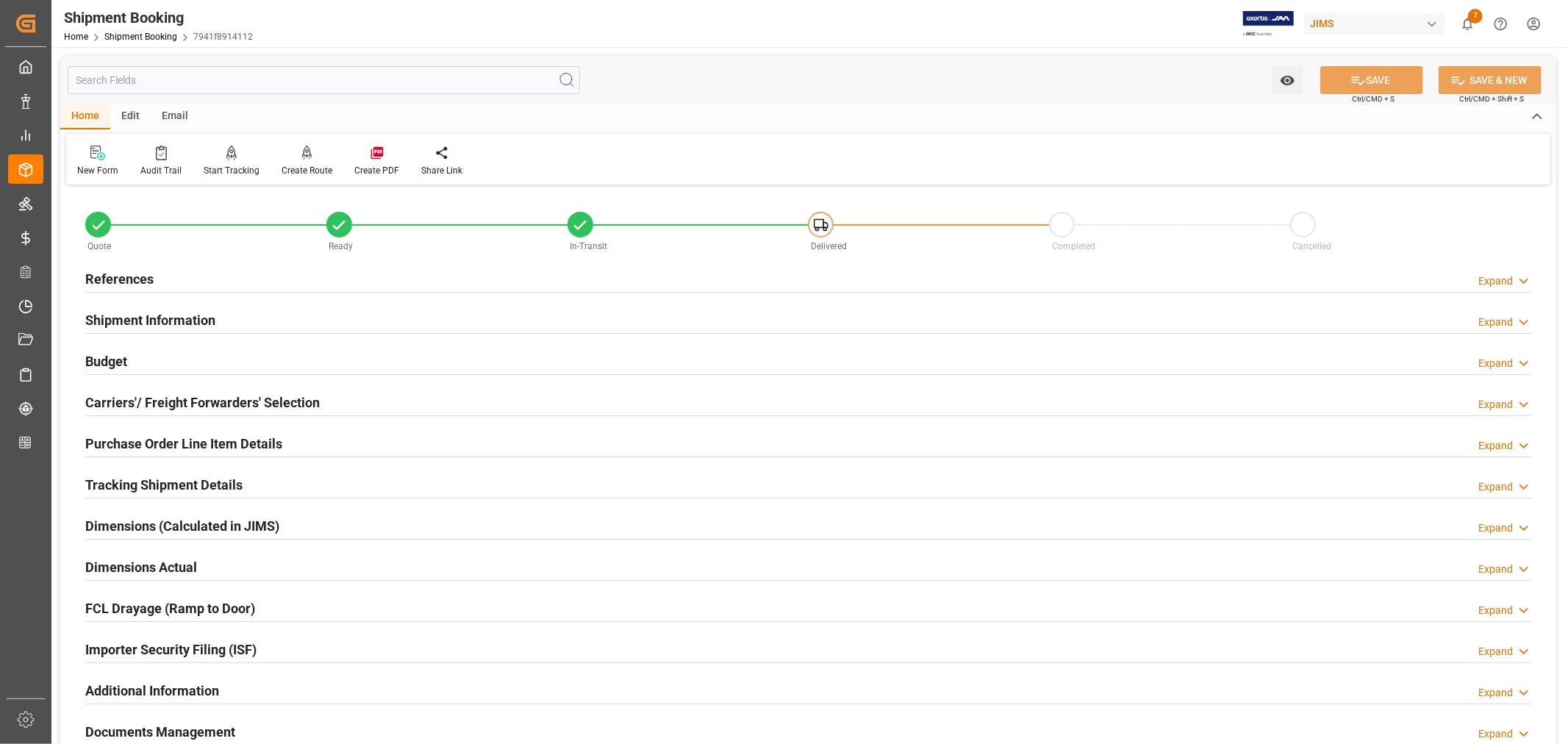
click at [148, 441] on h2 "Purchase Order Line Item Details" at bounding box center [184, 443] width 197 height 20
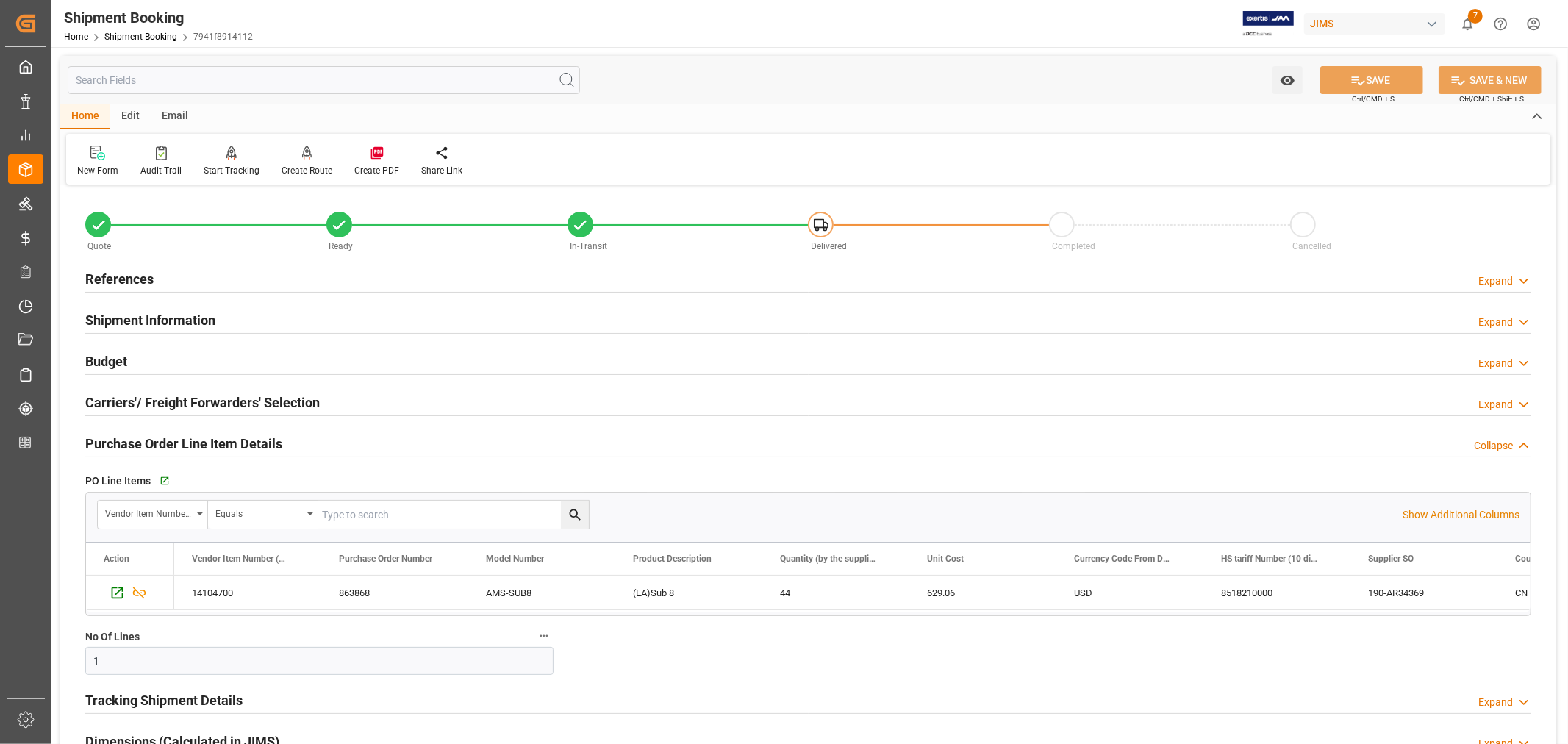
click at [148, 441] on h2 "Purchase Order Line Item Details" at bounding box center [184, 443] width 197 height 20
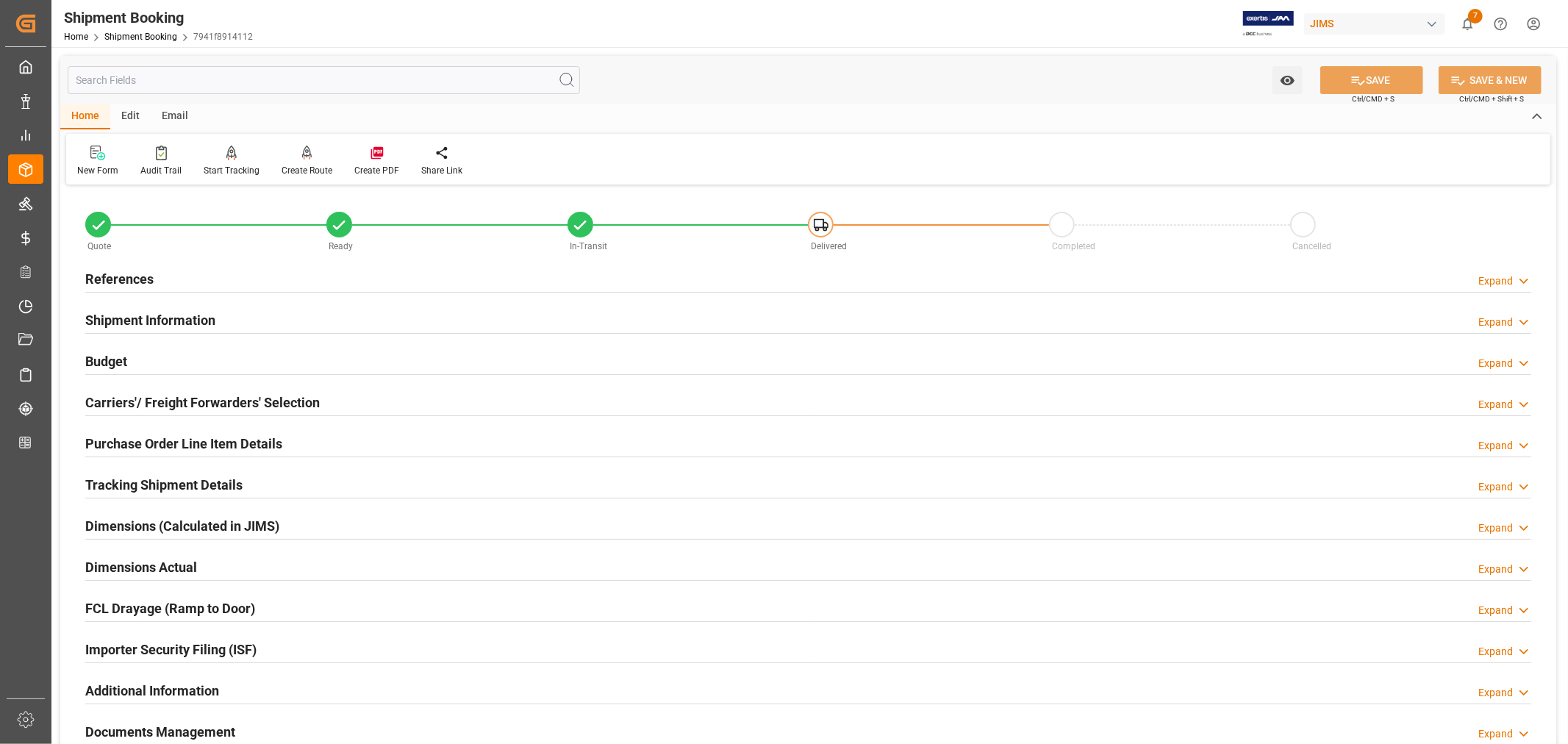
click at [140, 486] on h2 "Tracking Shipment Details" at bounding box center [164, 484] width 157 height 20
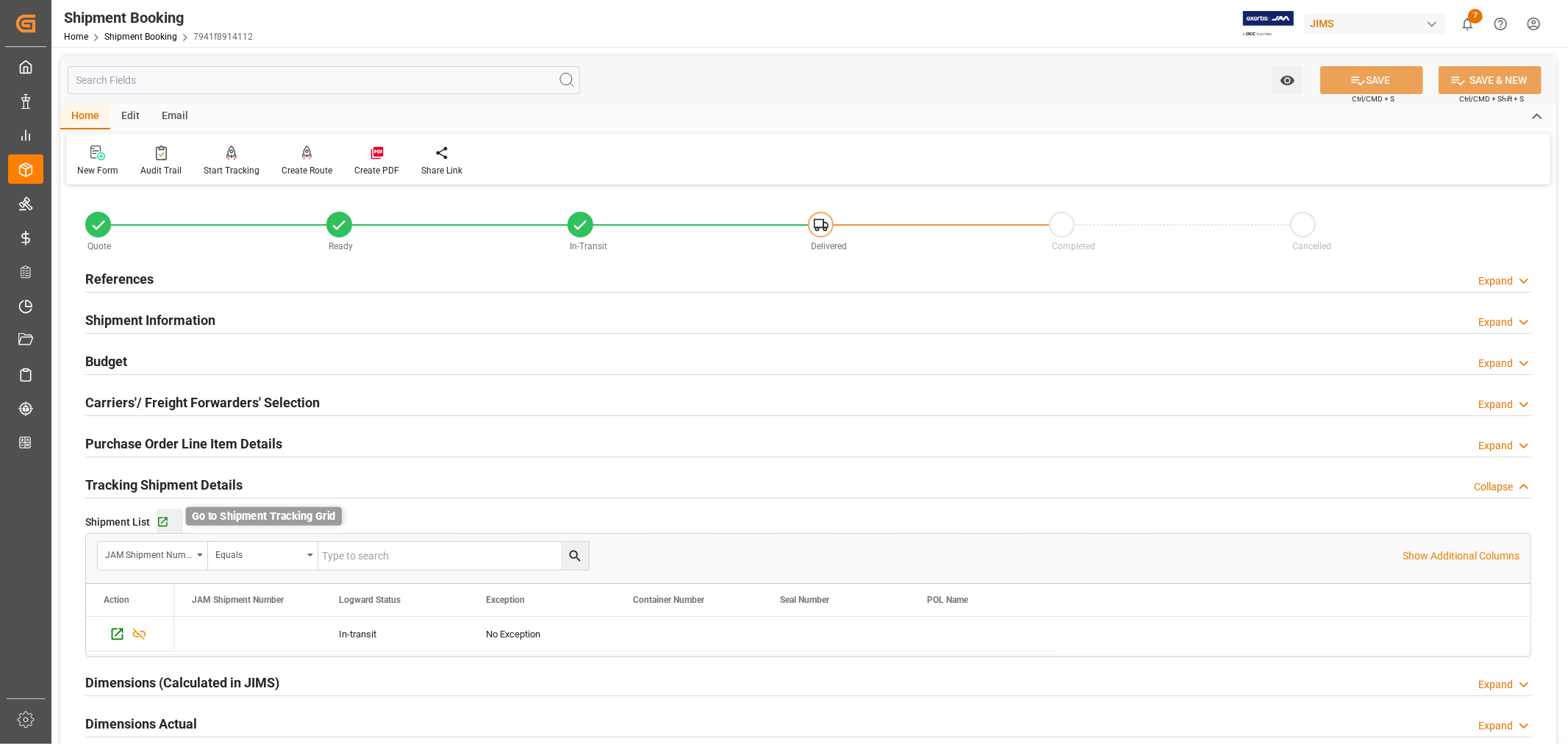
click at [160, 522] on icon "button" at bounding box center [163, 522] width 9 height 9
click at [141, 34] on link "Shipment Booking" at bounding box center [141, 36] width 73 height 10
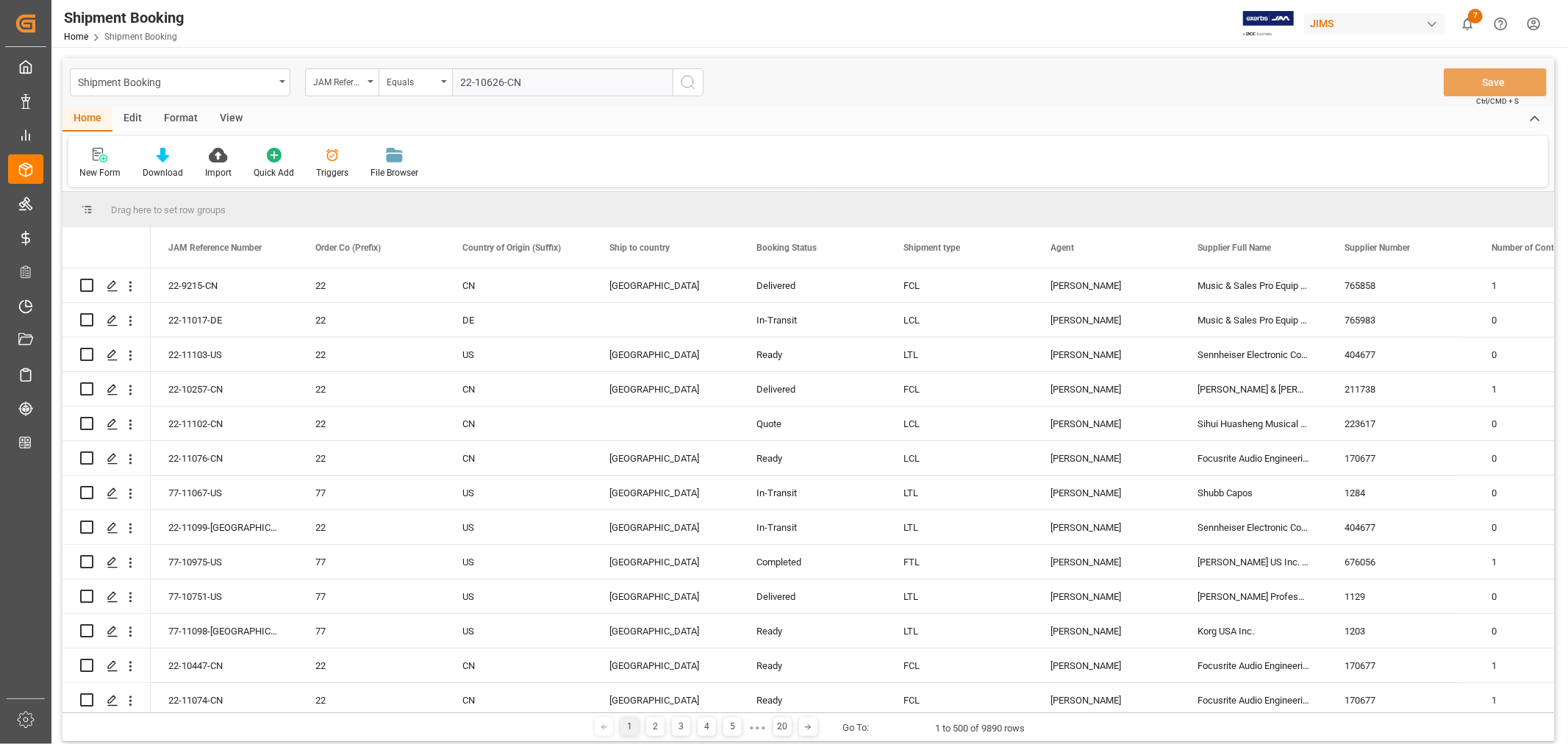
type input "22-10626-CN"
click at [685, 81] on icon "search button" at bounding box center [687, 82] width 18 height 18
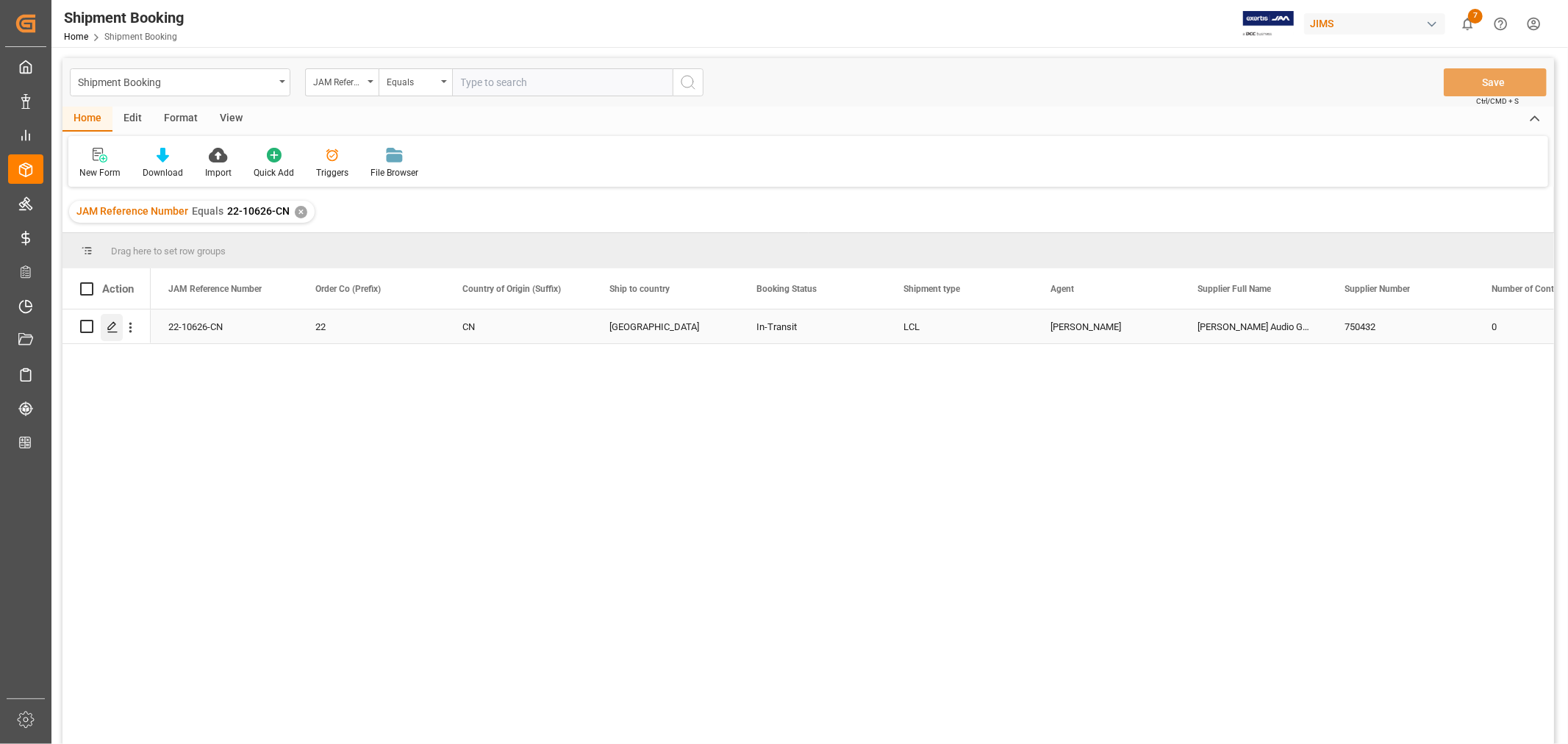
click at [117, 323] on icon "Press SPACE to select this row." at bounding box center [112, 327] width 12 height 12
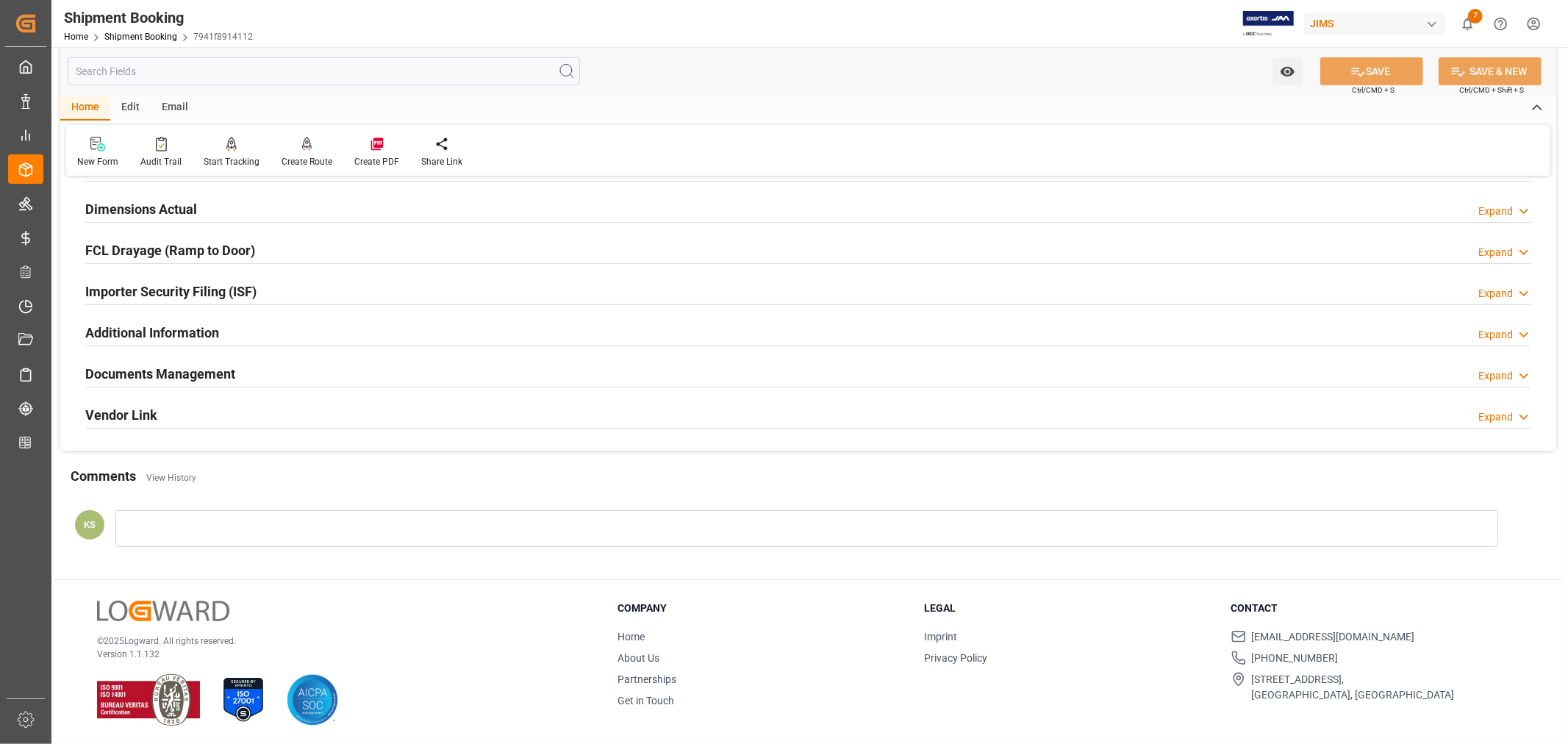
scroll to position [361, 0]
click at [402, 371] on div "Documents Management Expand" at bounding box center [808, 371] width 1446 height 28
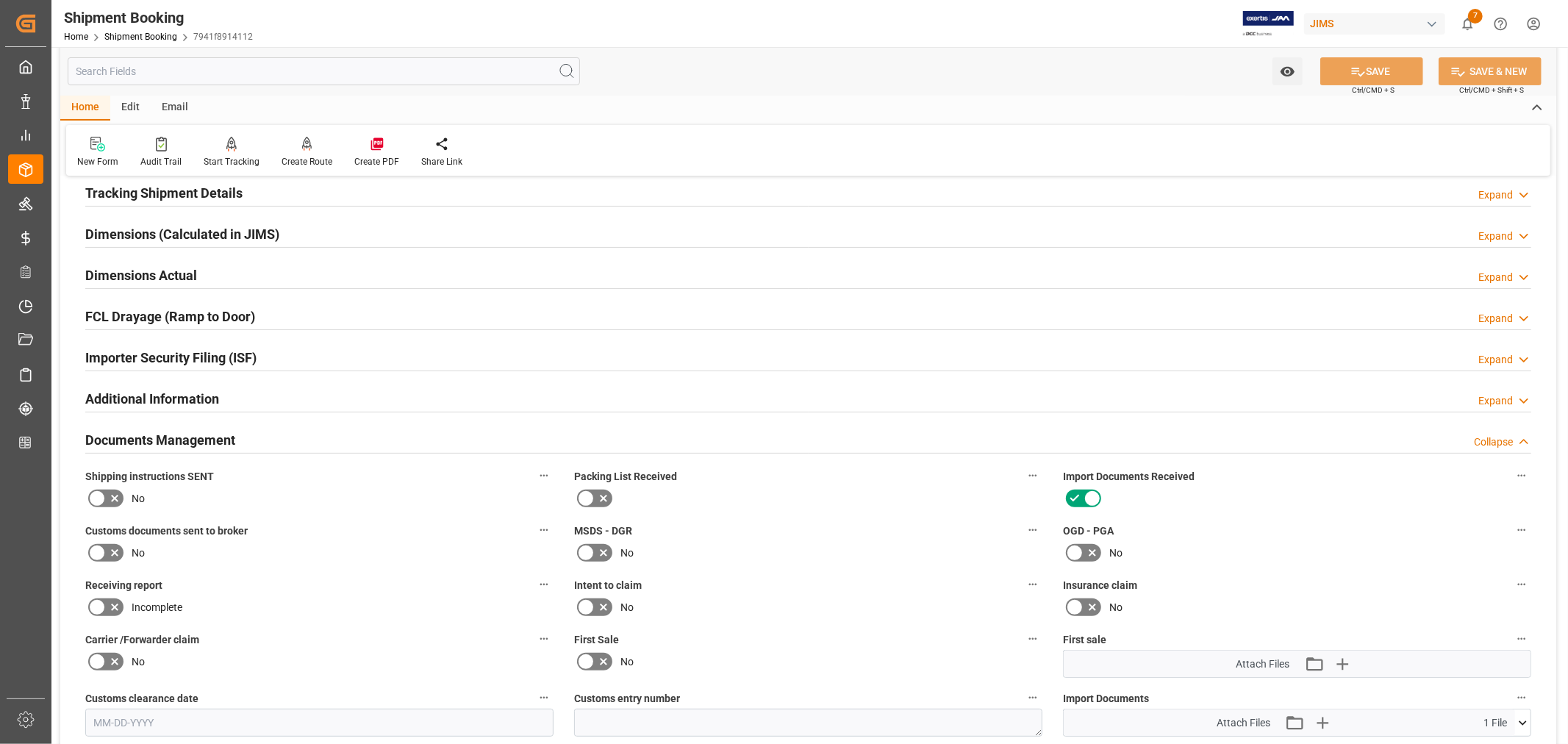
scroll to position [279, 0]
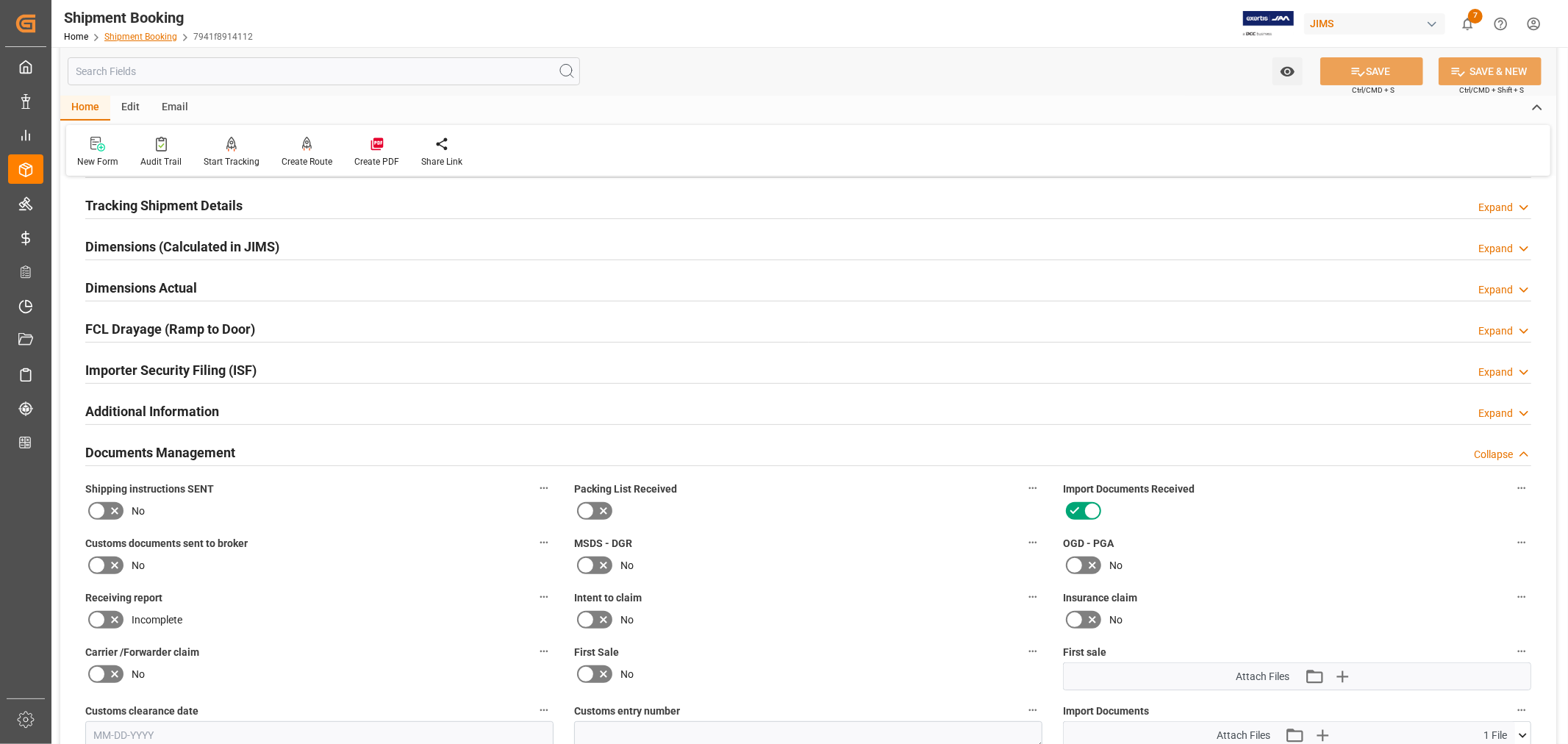
click at [143, 36] on link "Shipment Booking" at bounding box center [141, 36] width 73 height 10
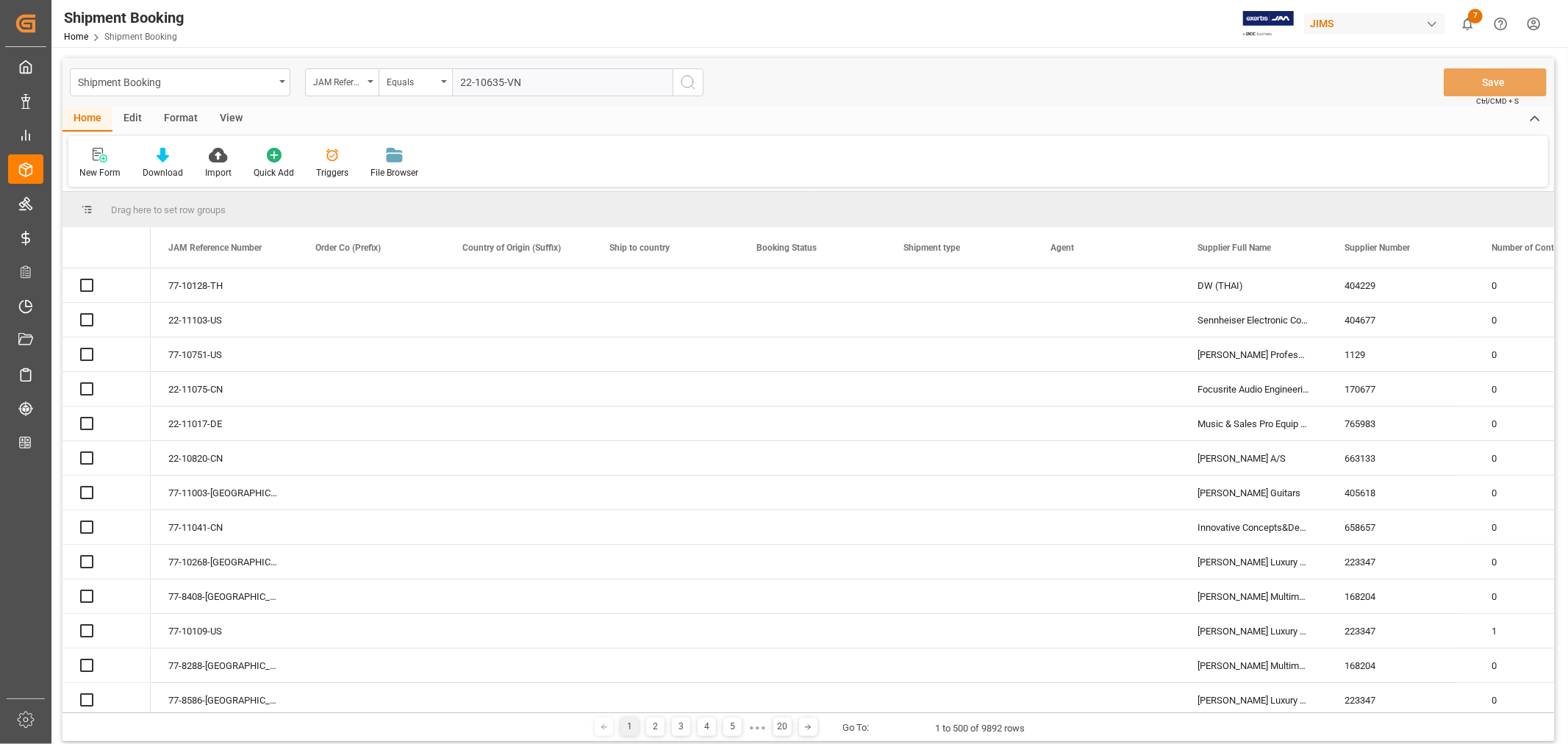
type input "22-10635-VN"
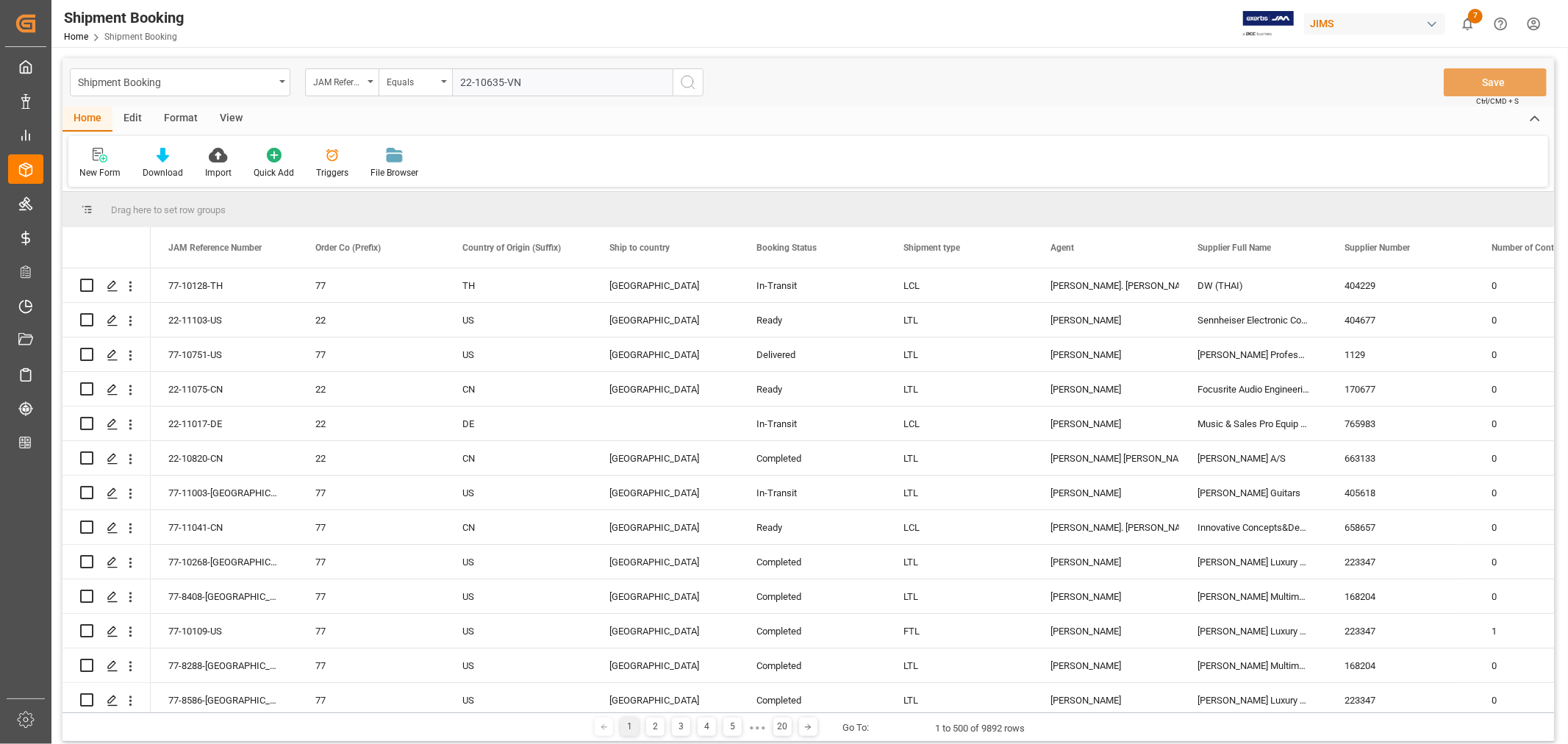
click at [689, 79] on icon "search button" at bounding box center [687, 82] width 18 height 18
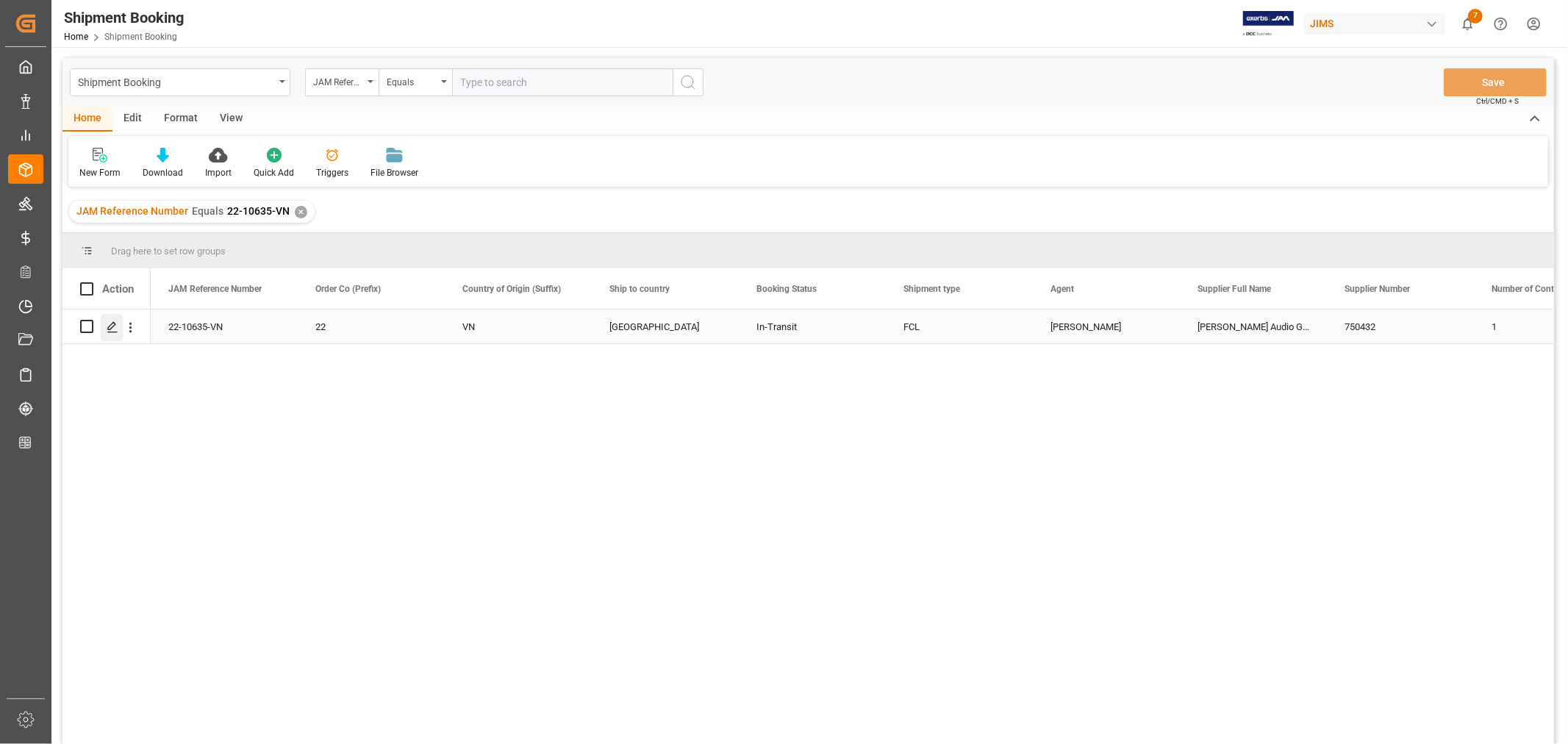
click at [112, 323] on polygon "Press SPACE to select this row." at bounding box center [112, 326] width 7 height 7
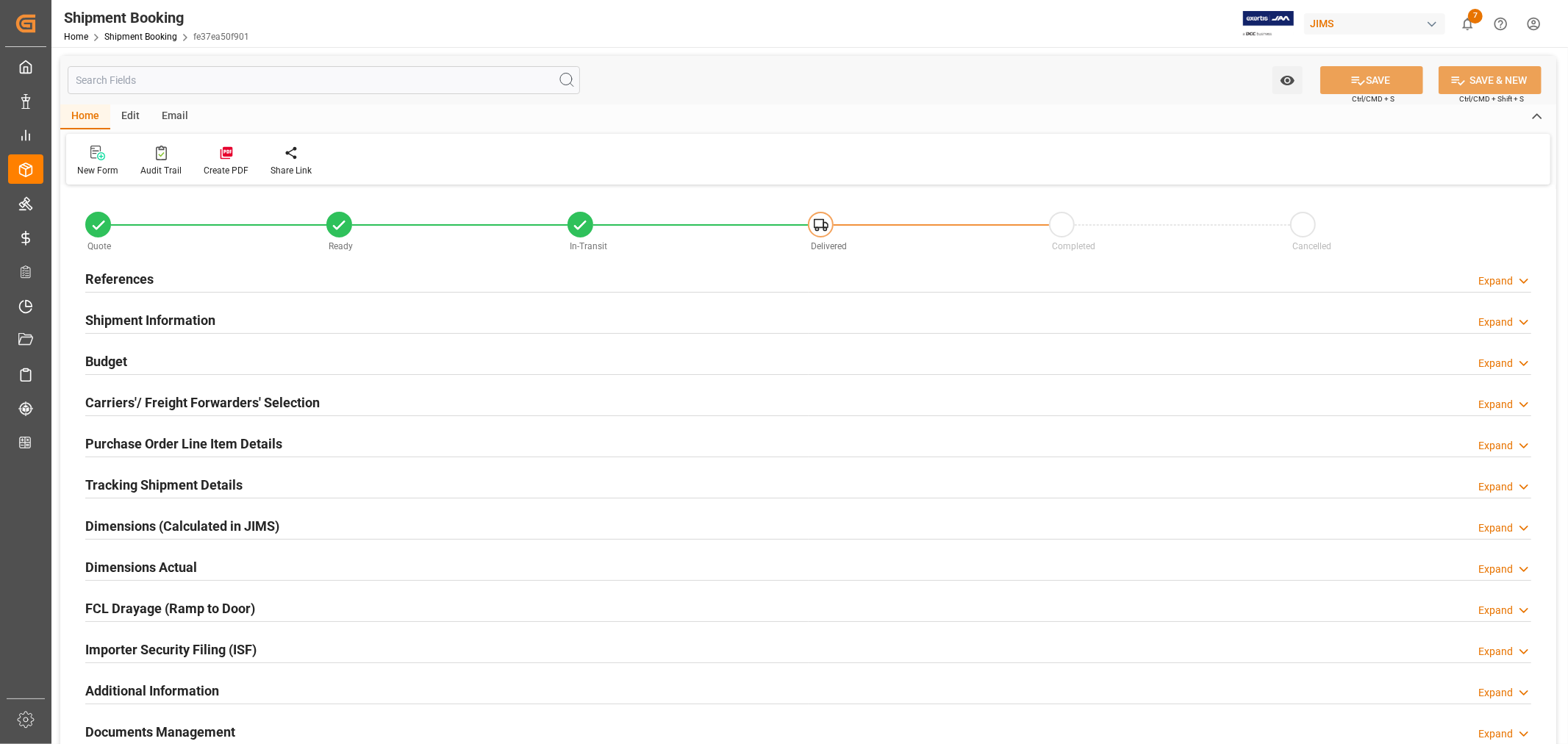
type input "48"
click at [194, 320] on h2 "Shipment Information" at bounding box center [151, 319] width 130 height 20
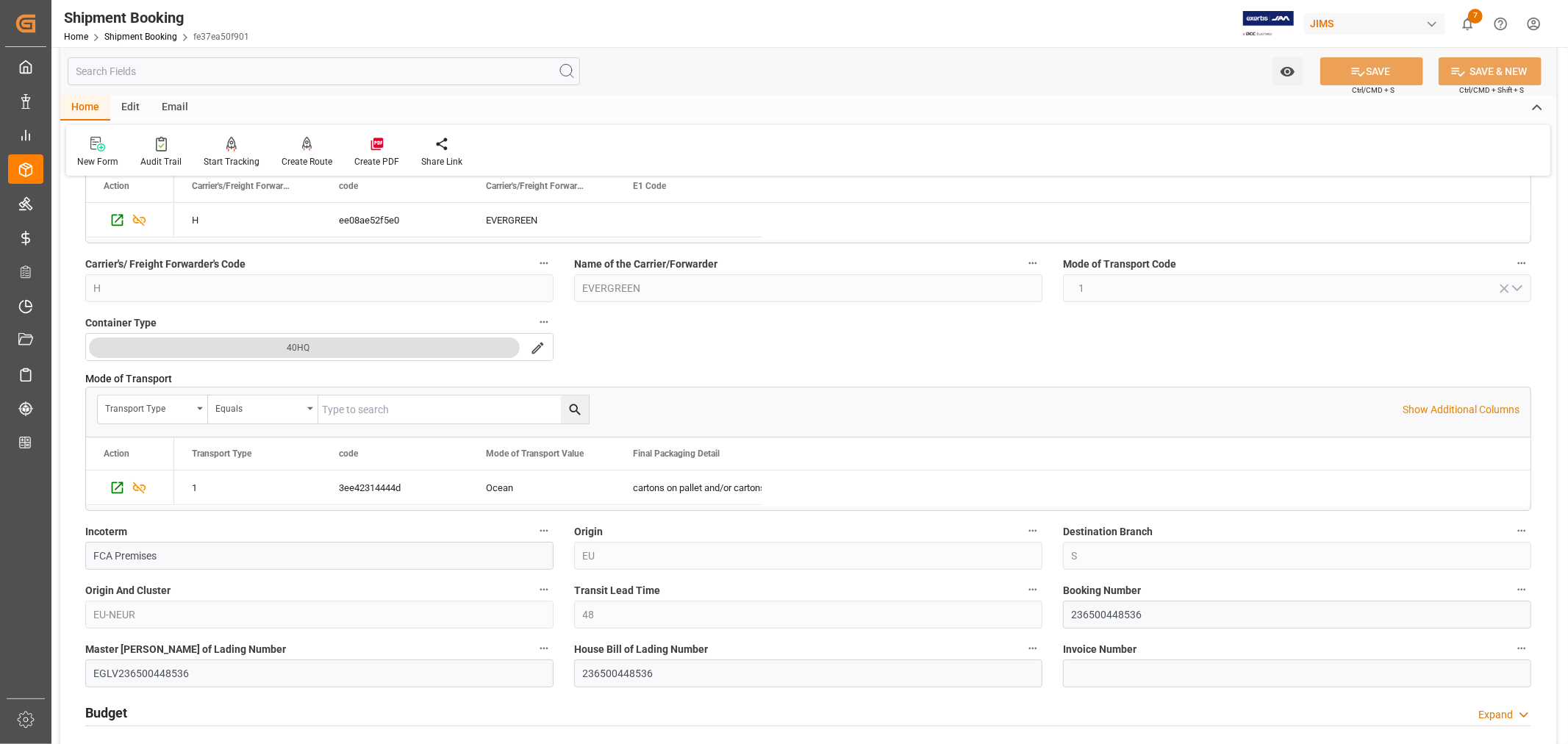
scroll to position [326, 0]
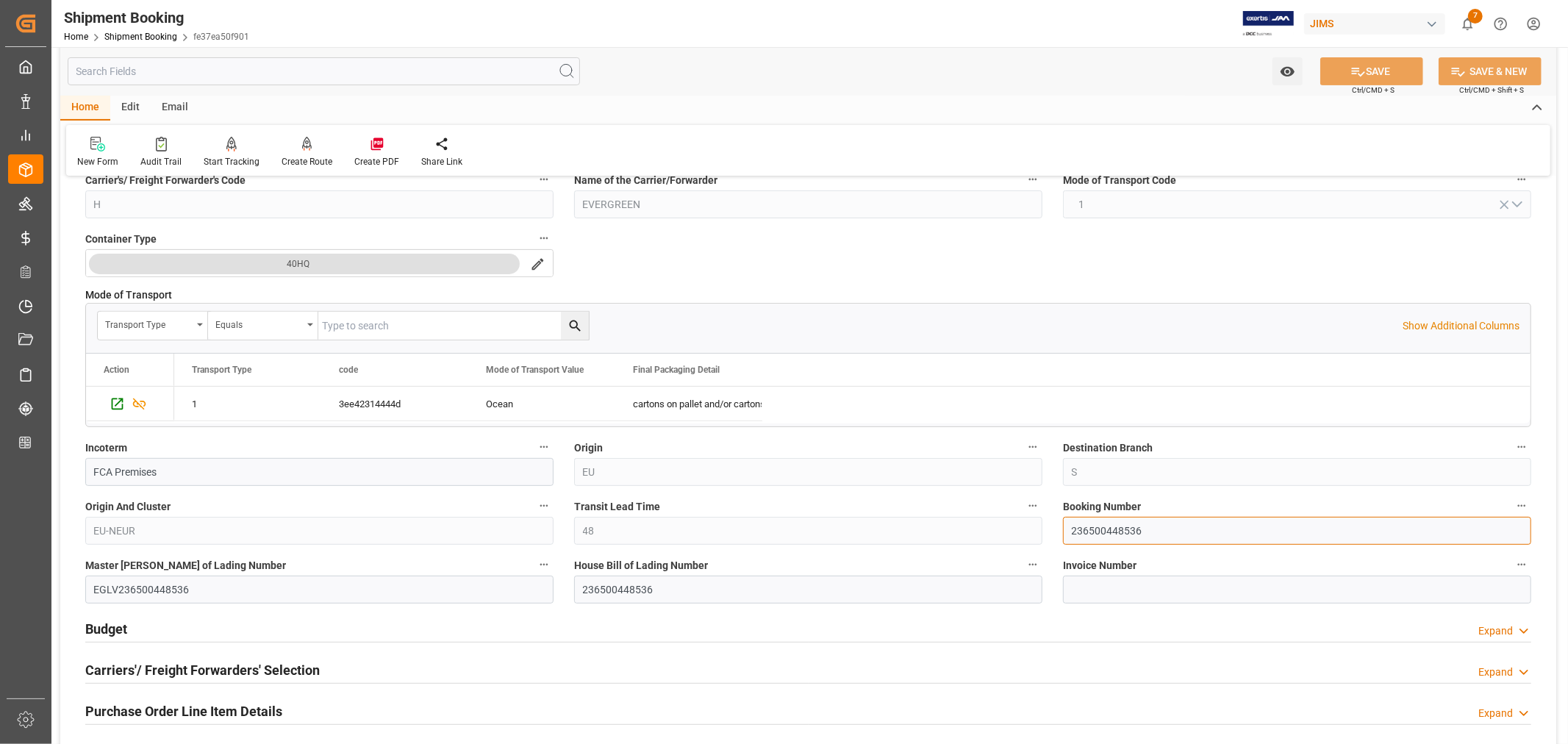
click at [1100, 532] on input "236500448536" at bounding box center [1296, 531] width 468 height 28
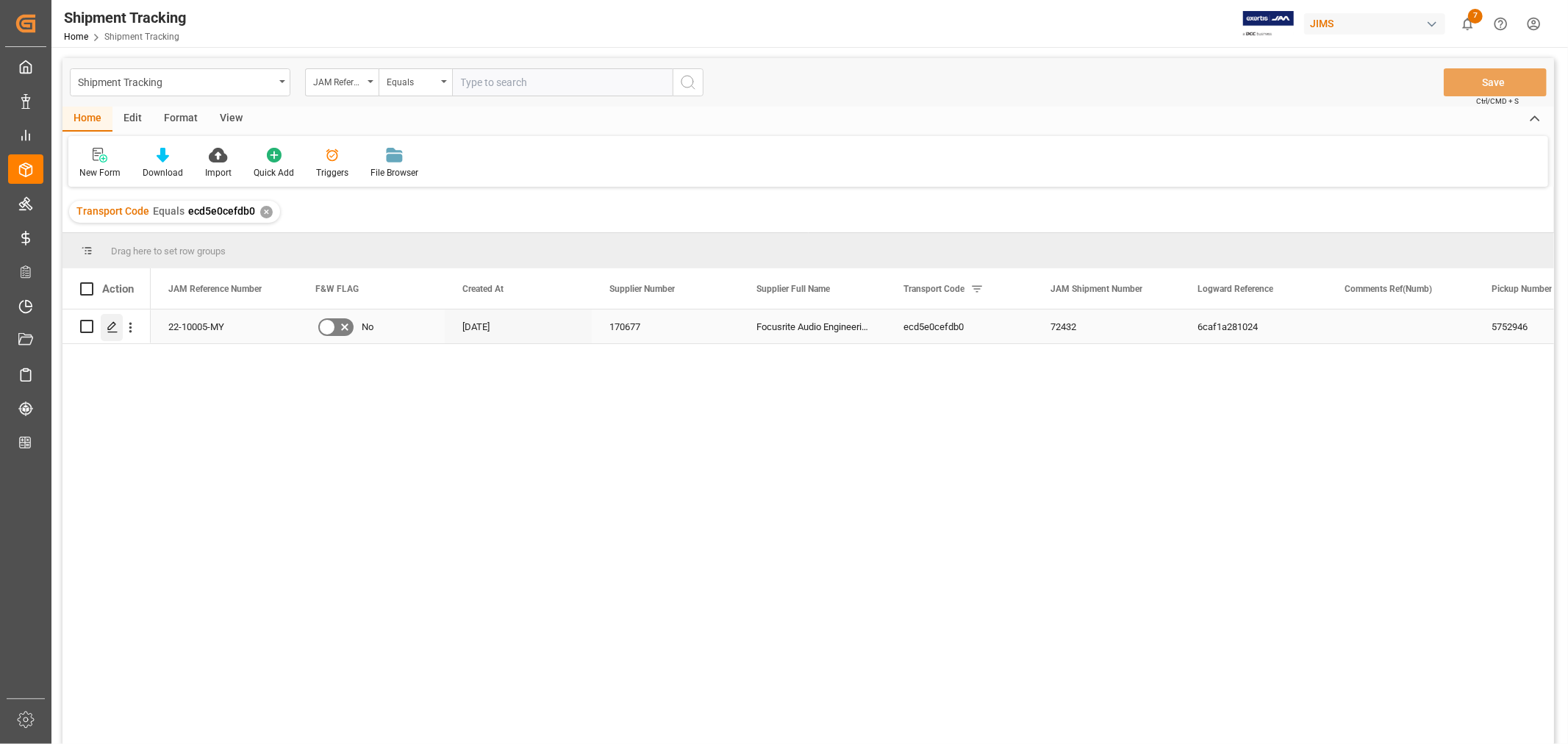
click at [108, 328] on icon "Press SPACE to select this row." at bounding box center [112, 327] width 12 height 12
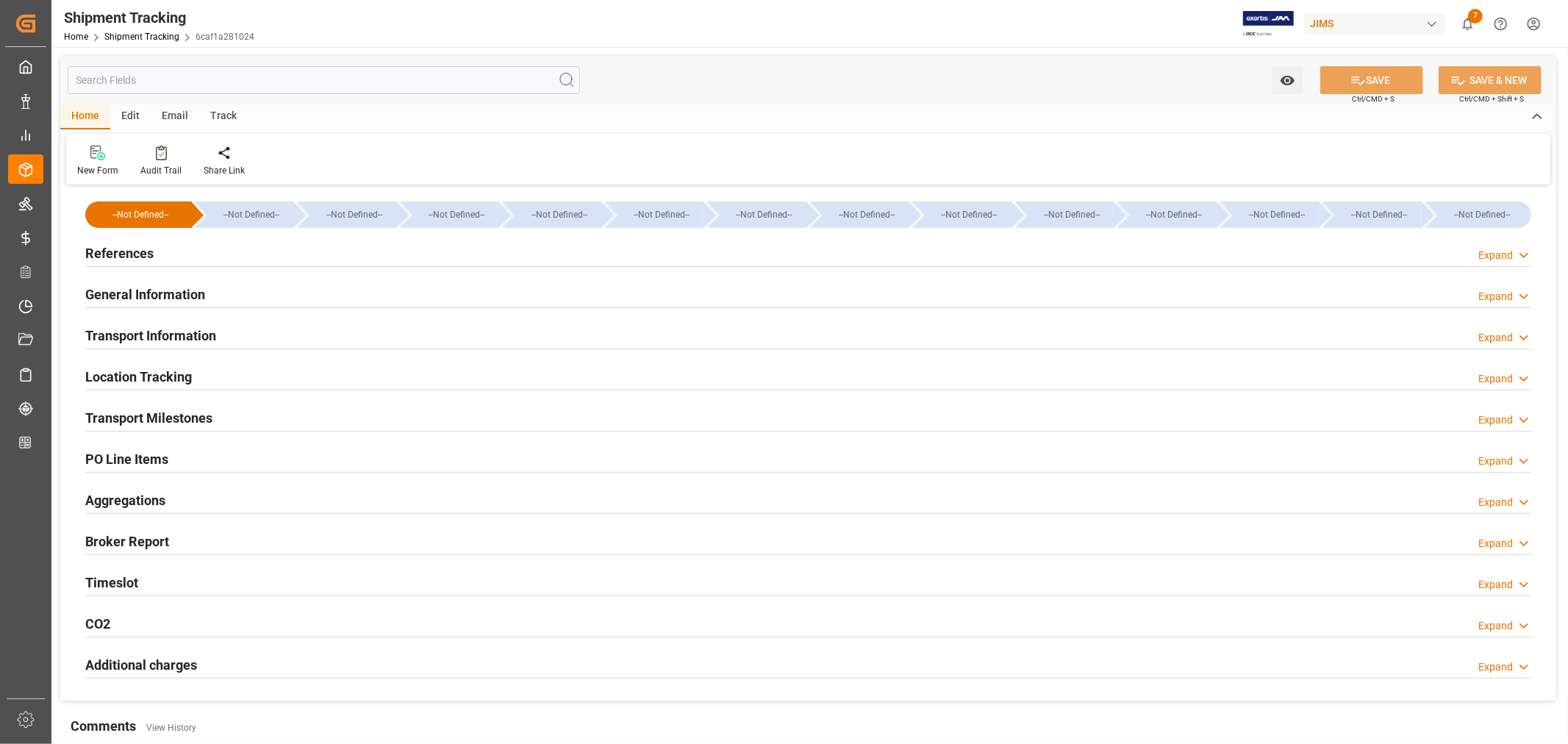
type input "07-28-2025 00:00"
type input "07-29-2025 00:00"
type input "07-31-2025"
type input "08-05-2025 00:00"
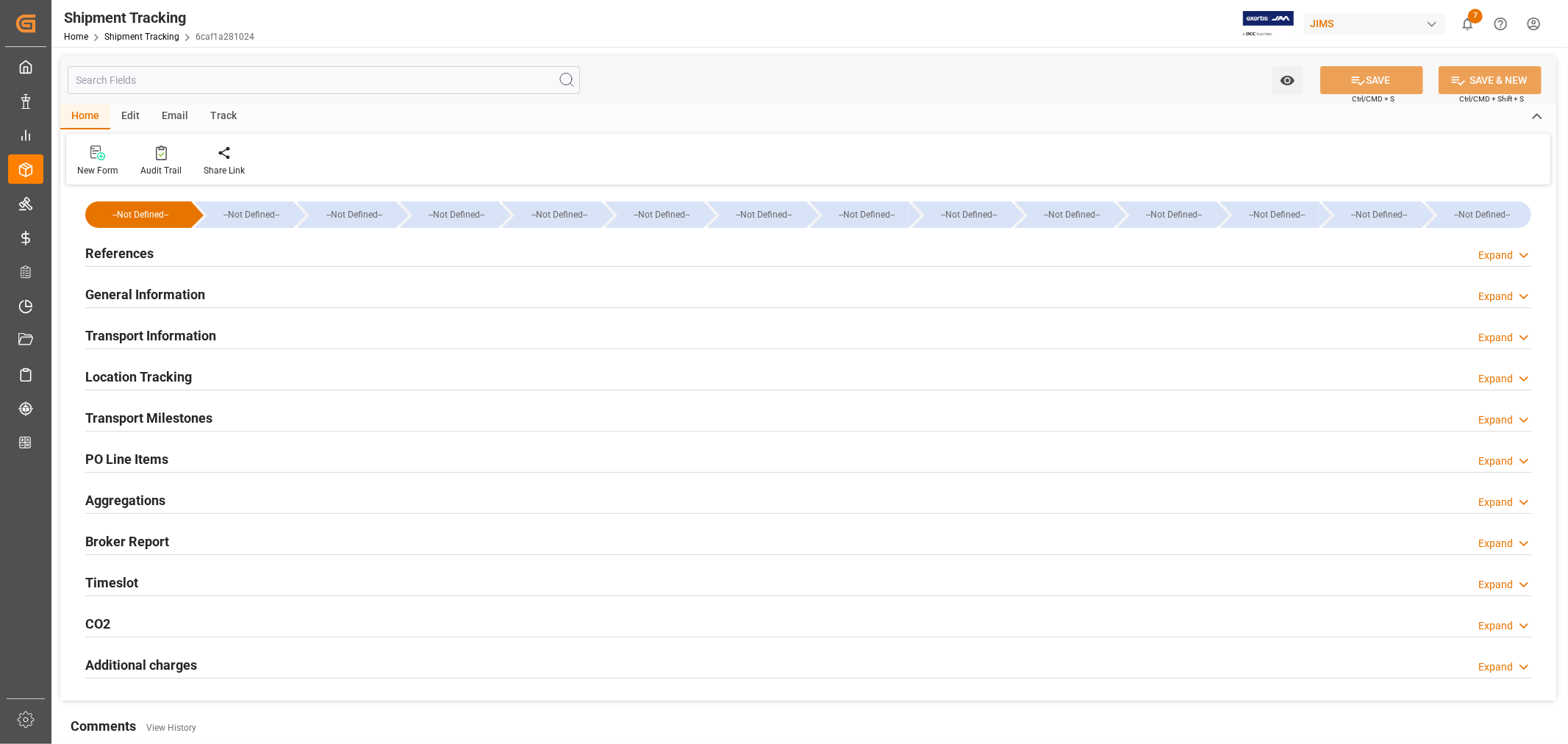
type input "08-05-2025 15:00"
type input "09-04-2025"
type input "09-04-2025 06:00"
type input "09-08-2025"
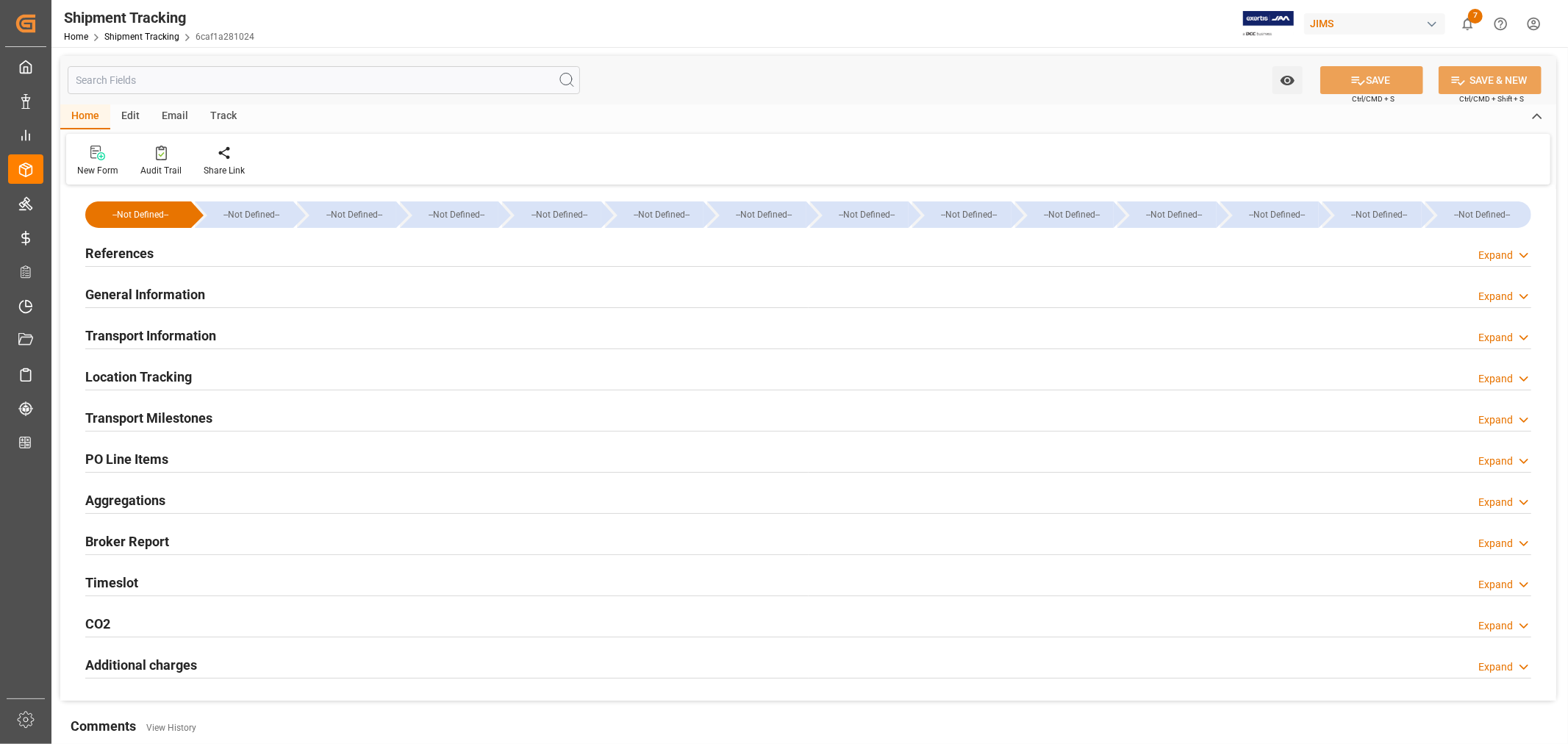
type input "09-13-2025"
type input "09-13-2025 11:08"
type input "09-20-2025"
type input "09-17-2025 00:00"
click at [222, 582] on div "Timeslot Expand" at bounding box center [808, 581] width 1446 height 28
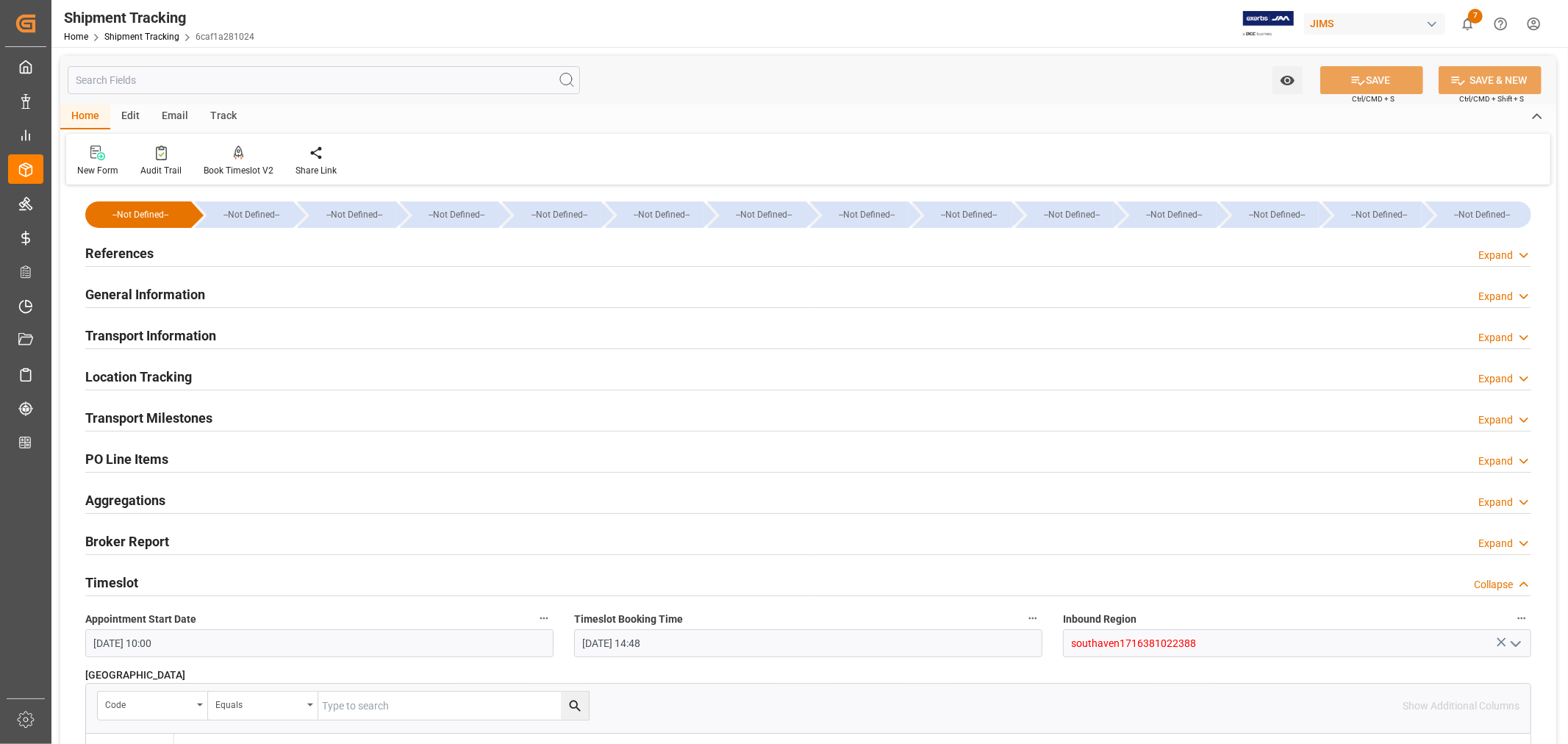
click at [222, 582] on div "Timeslot Collapse" at bounding box center [808, 581] width 1446 height 28
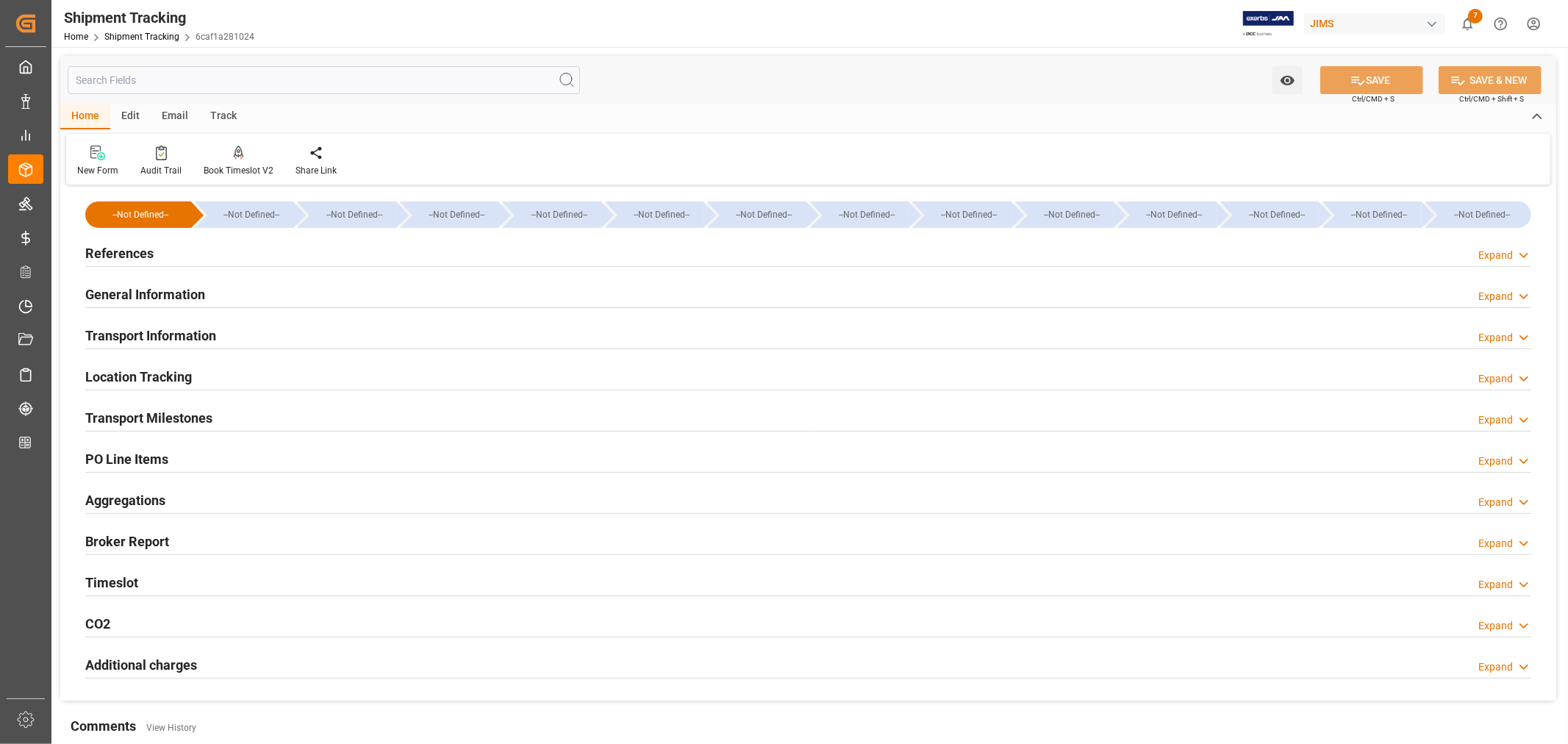
click at [241, 419] on div "Transport Milestones Expand" at bounding box center [808, 417] width 1446 height 28
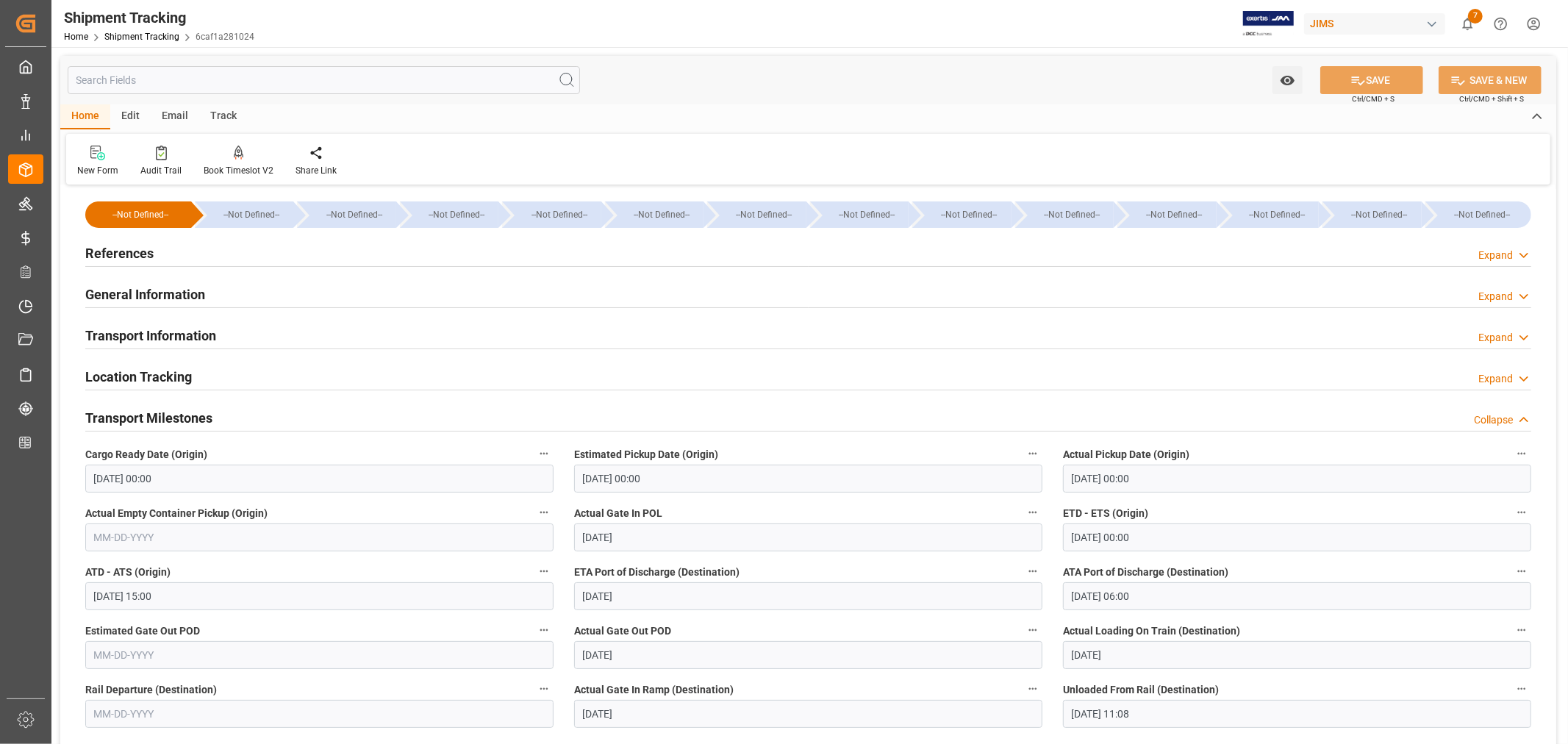
click at [126, 251] on h2 "References" at bounding box center [119, 252] width 68 height 20
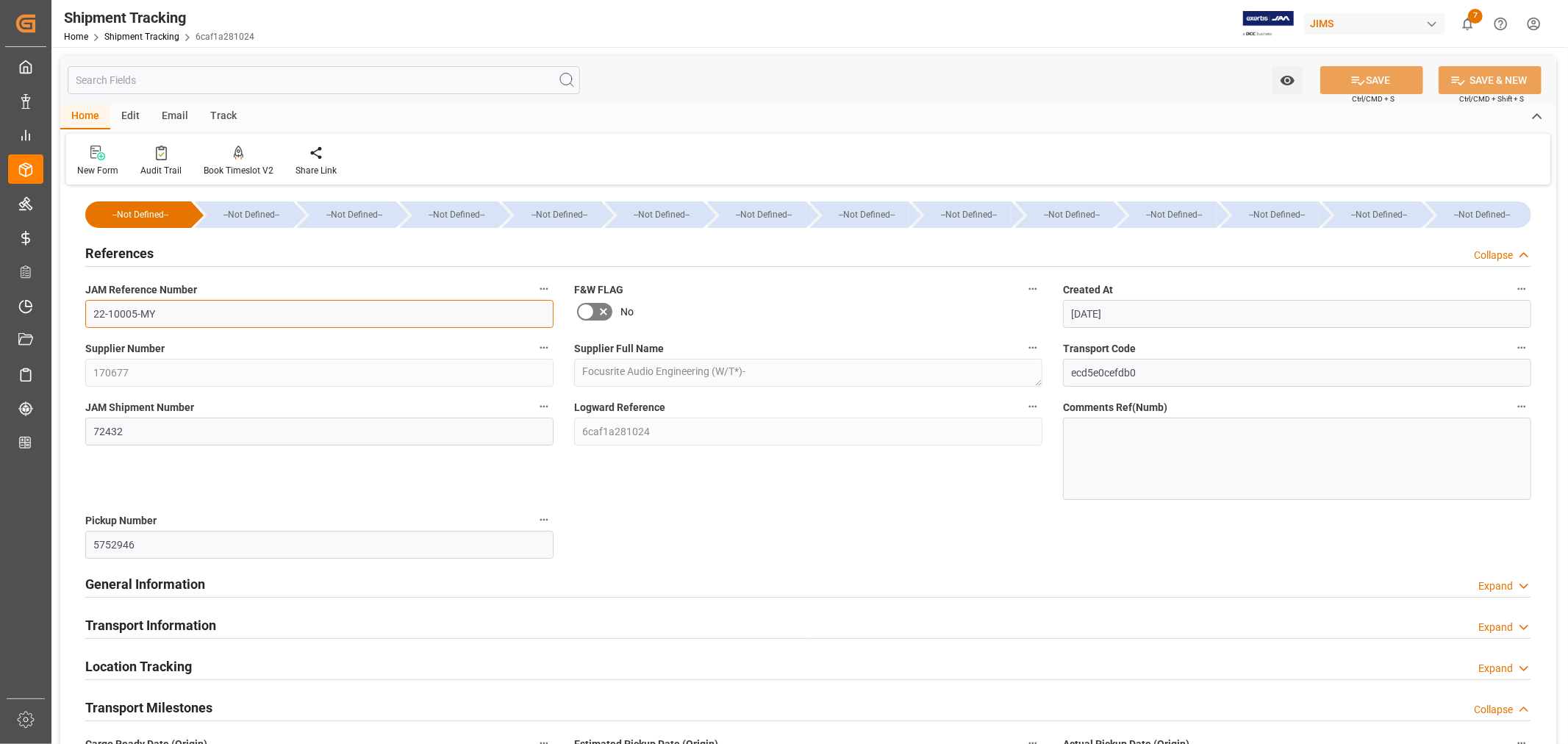
drag, startPoint x: 155, startPoint y: 313, endPoint x: 86, endPoint y: 309, distance: 69.1
click at [86, 309] on input "22-10005-MY" at bounding box center [319, 314] width 468 height 28
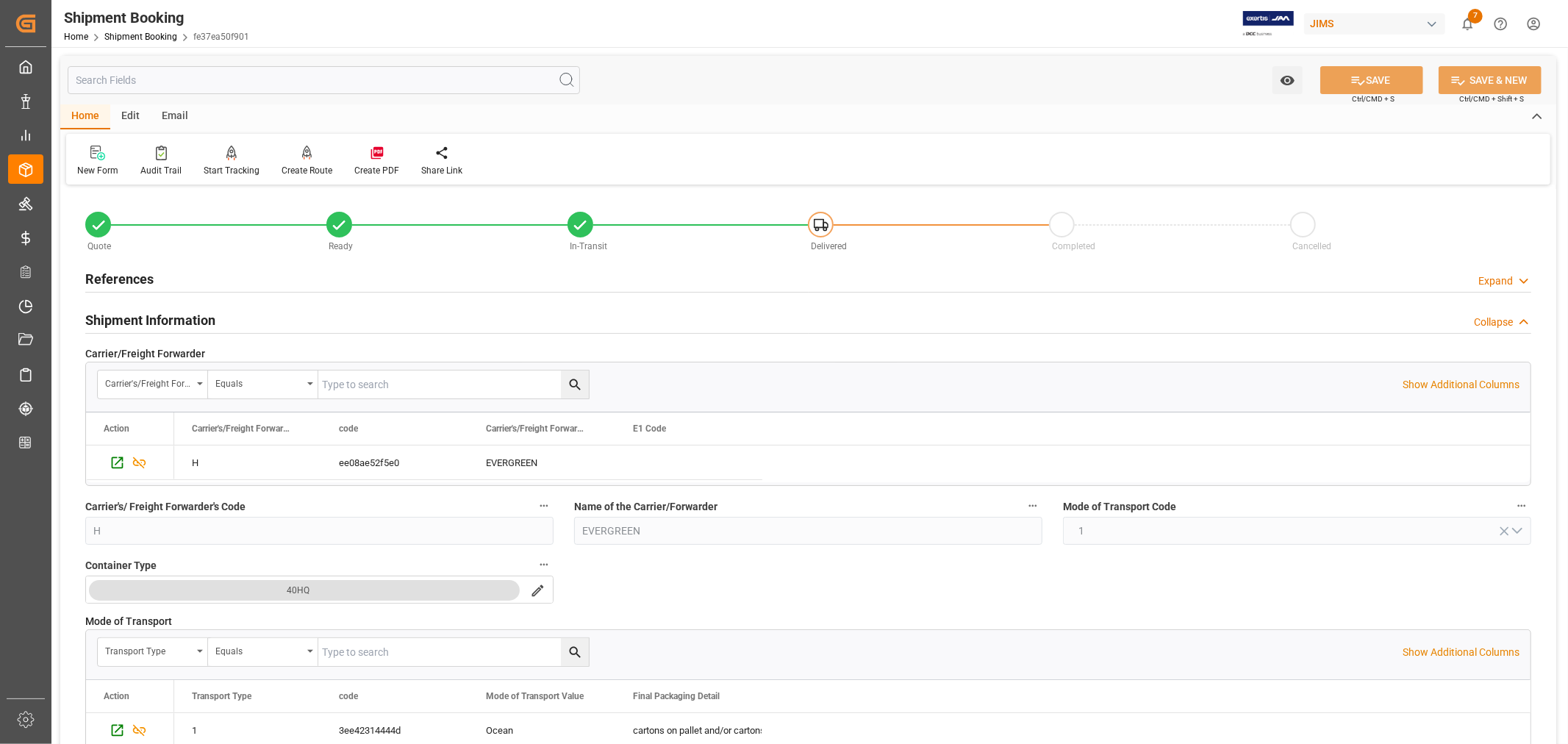
click at [142, 275] on h2 "References" at bounding box center [119, 278] width 68 height 20
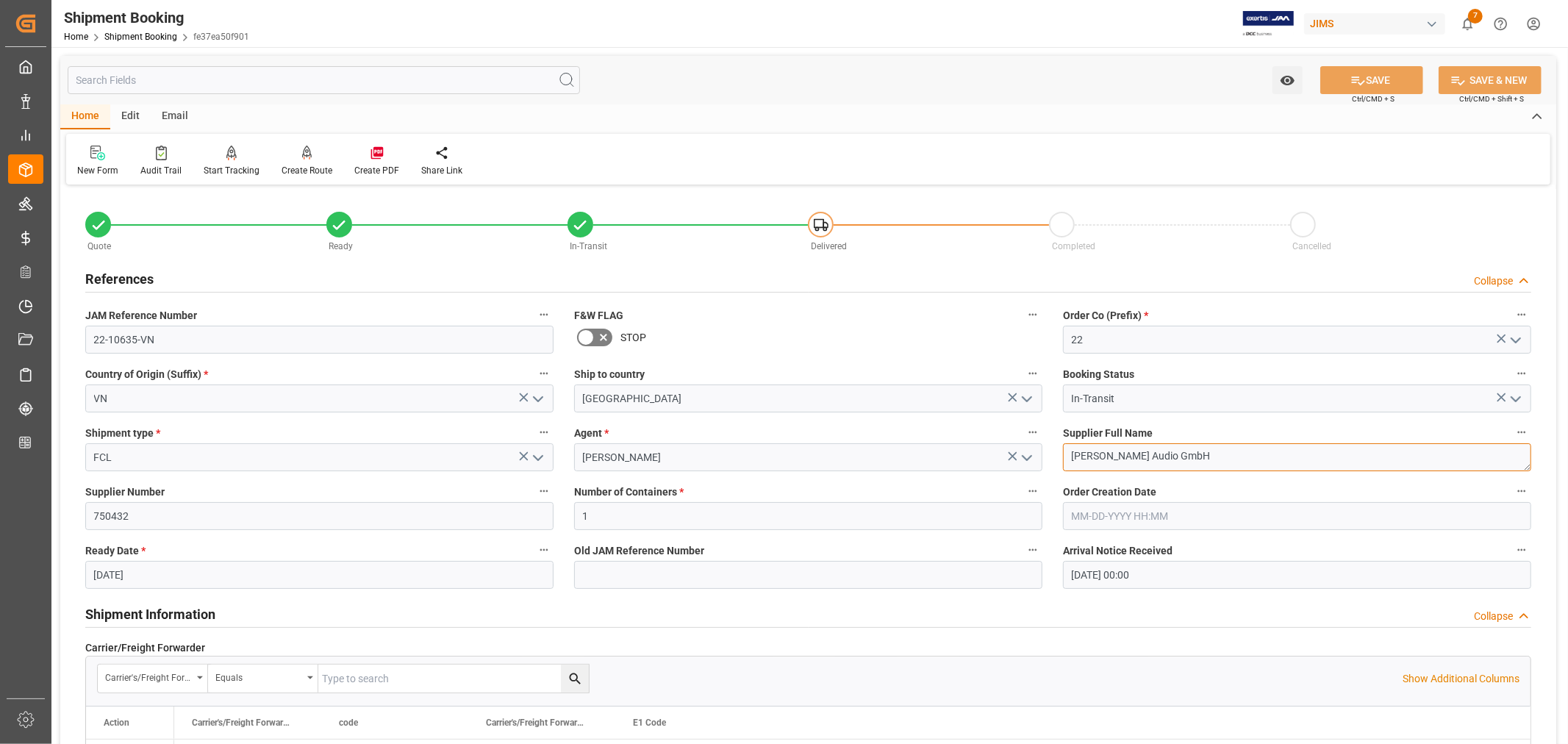
drag, startPoint x: 1160, startPoint y: 453, endPoint x: 1059, endPoint y: 453, distance: 101.0
click at [1059, 453] on div "Supplier Full Name [PERSON_NAME] Audio GmbH" at bounding box center [1296, 446] width 489 height 59
click at [134, 277] on h2 "References" at bounding box center [119, 278] width 68 height 20
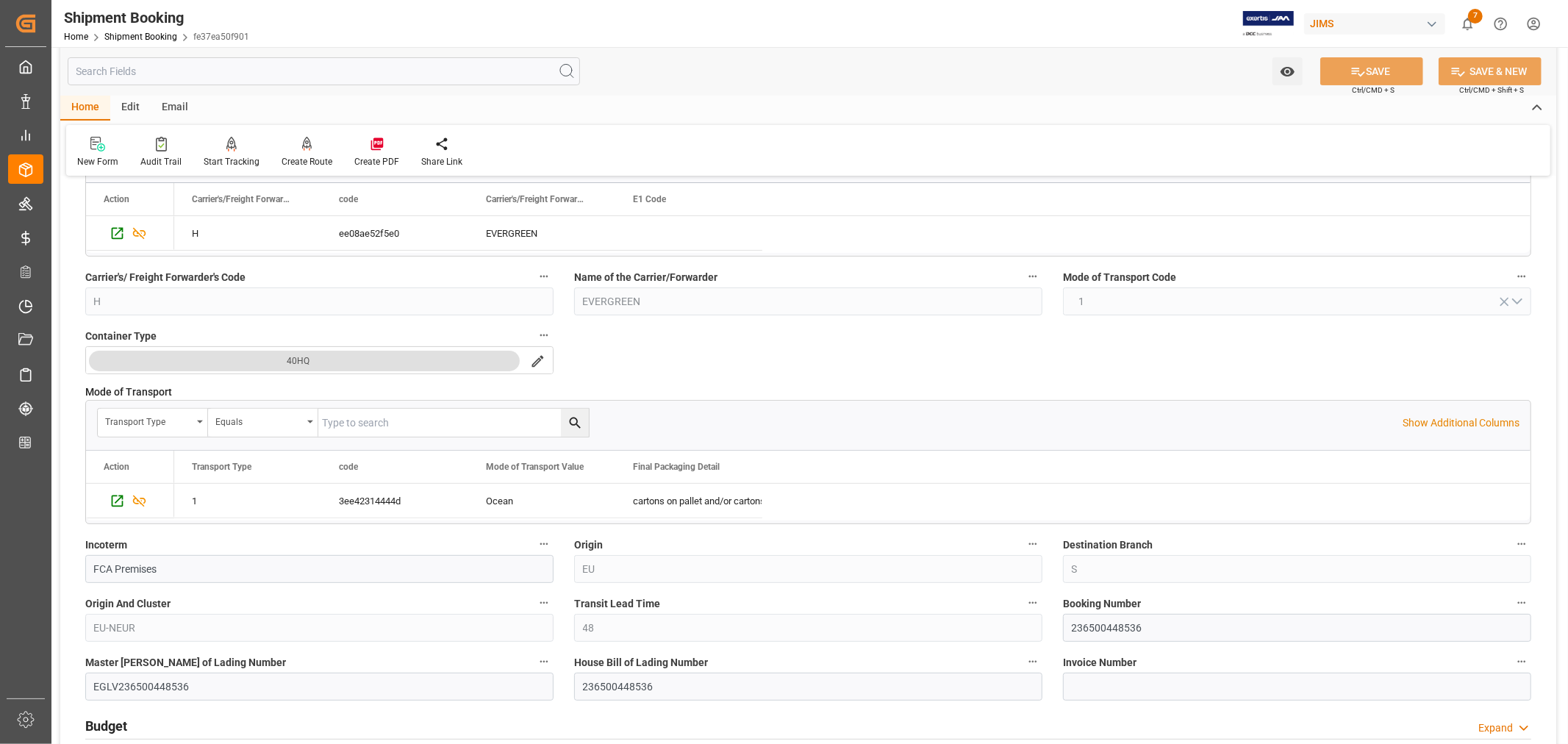
scroll to position [245, 0]
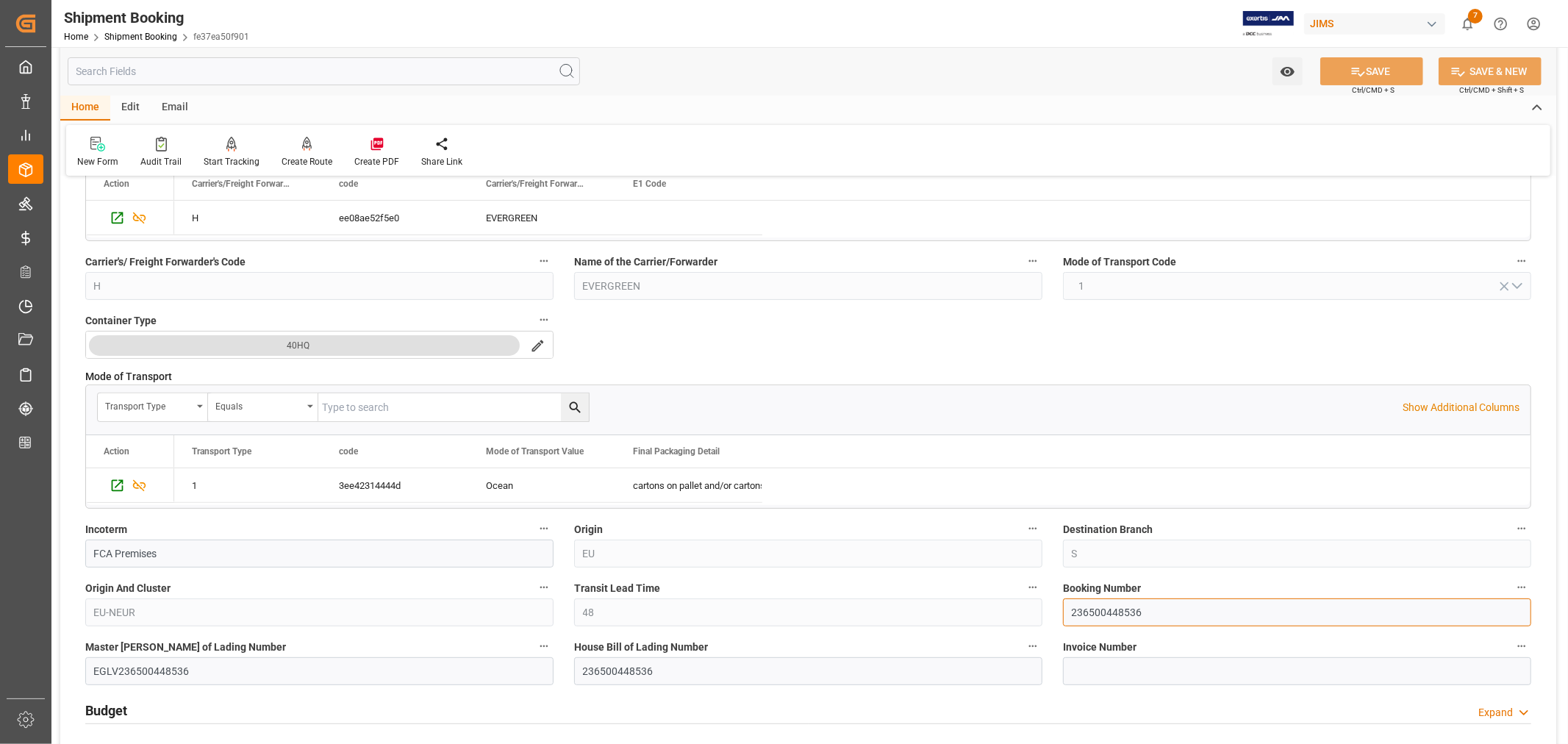
click at [1088, 613] on input "236500448536" at bounding box center [1296, 613] width 468 height 28
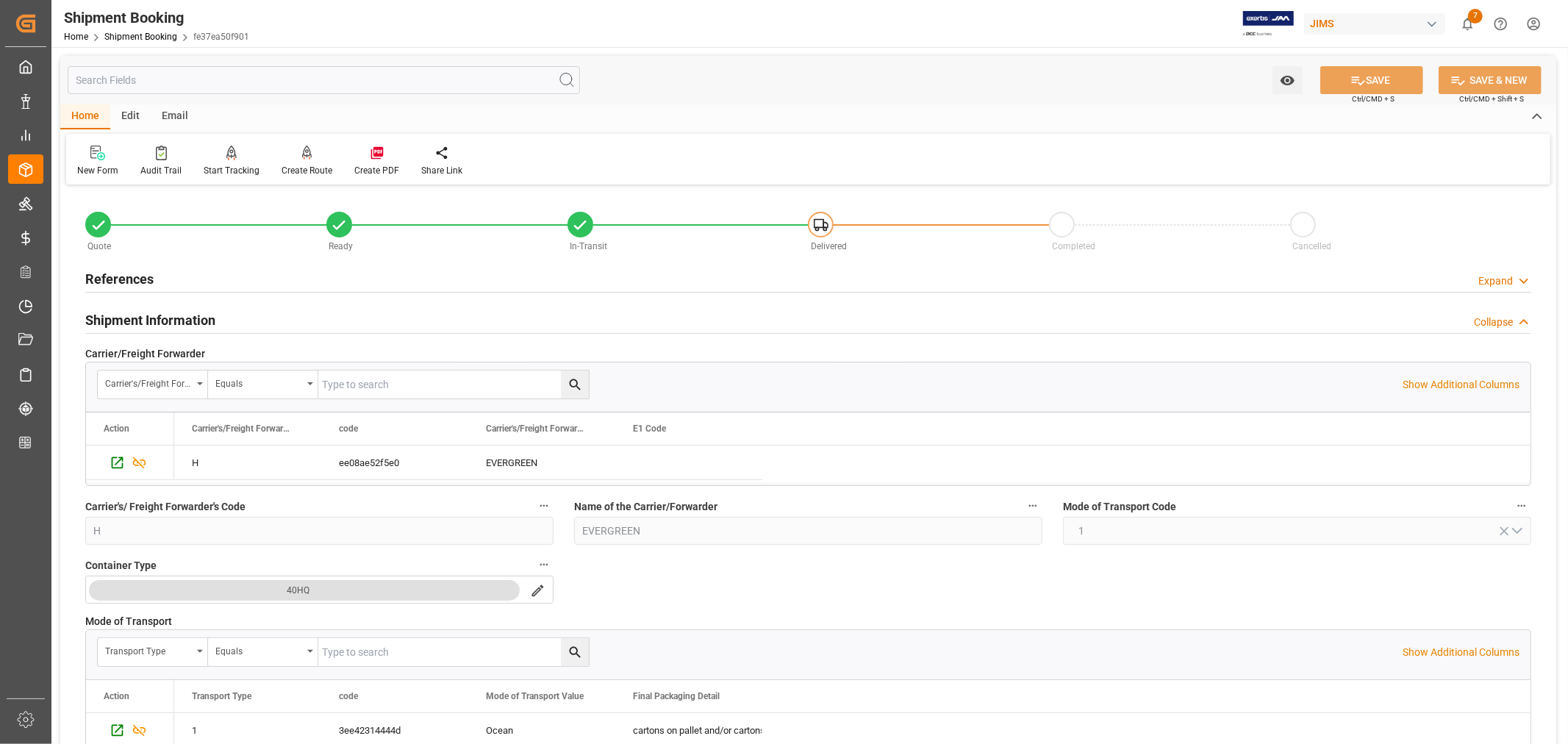
click at [148, 313] on h2 "Shipment Information" at bounding box center [151, 319] width 130 height 20
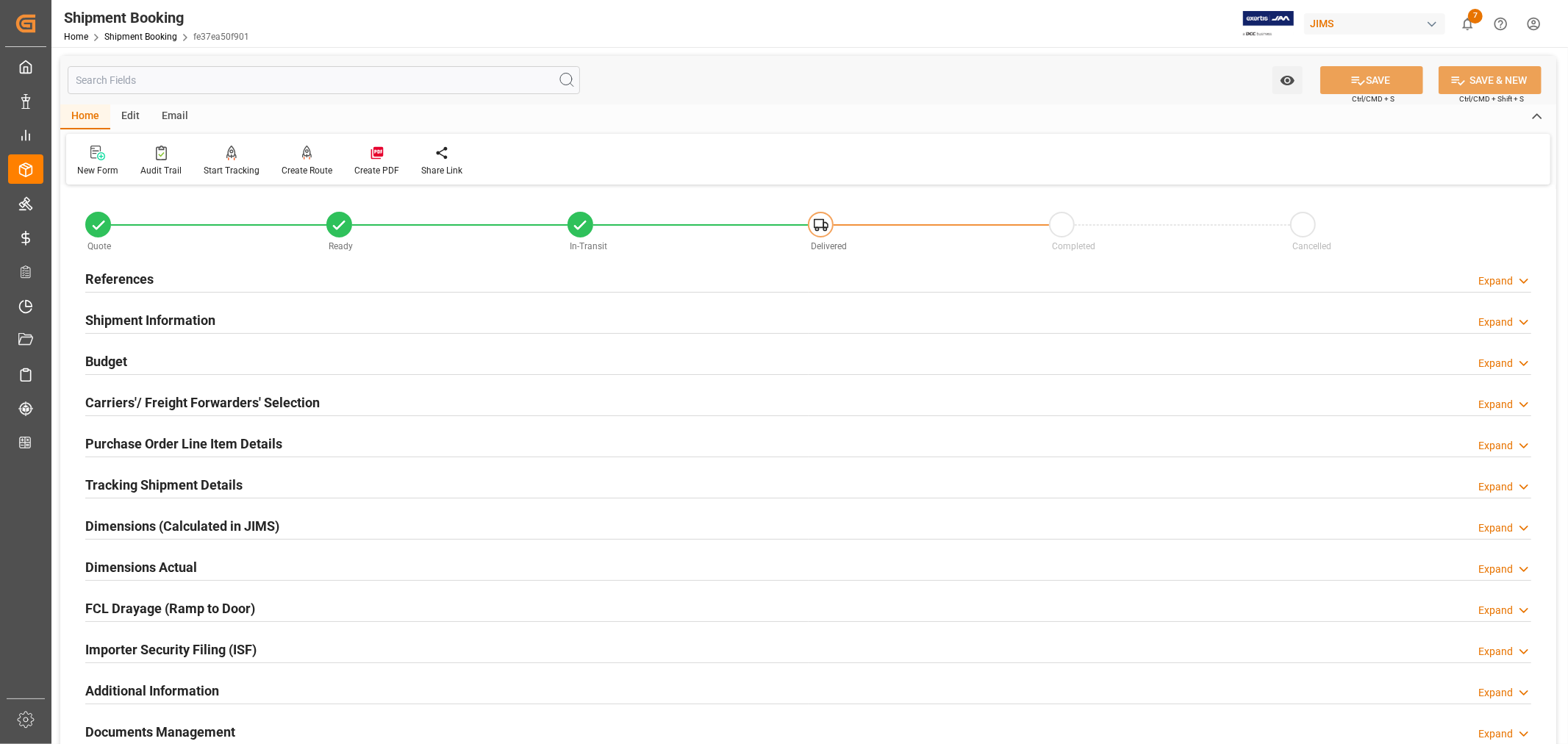
click at [137, 277] on h2 "References" at bounding box center [119, 278] width 68 height 20
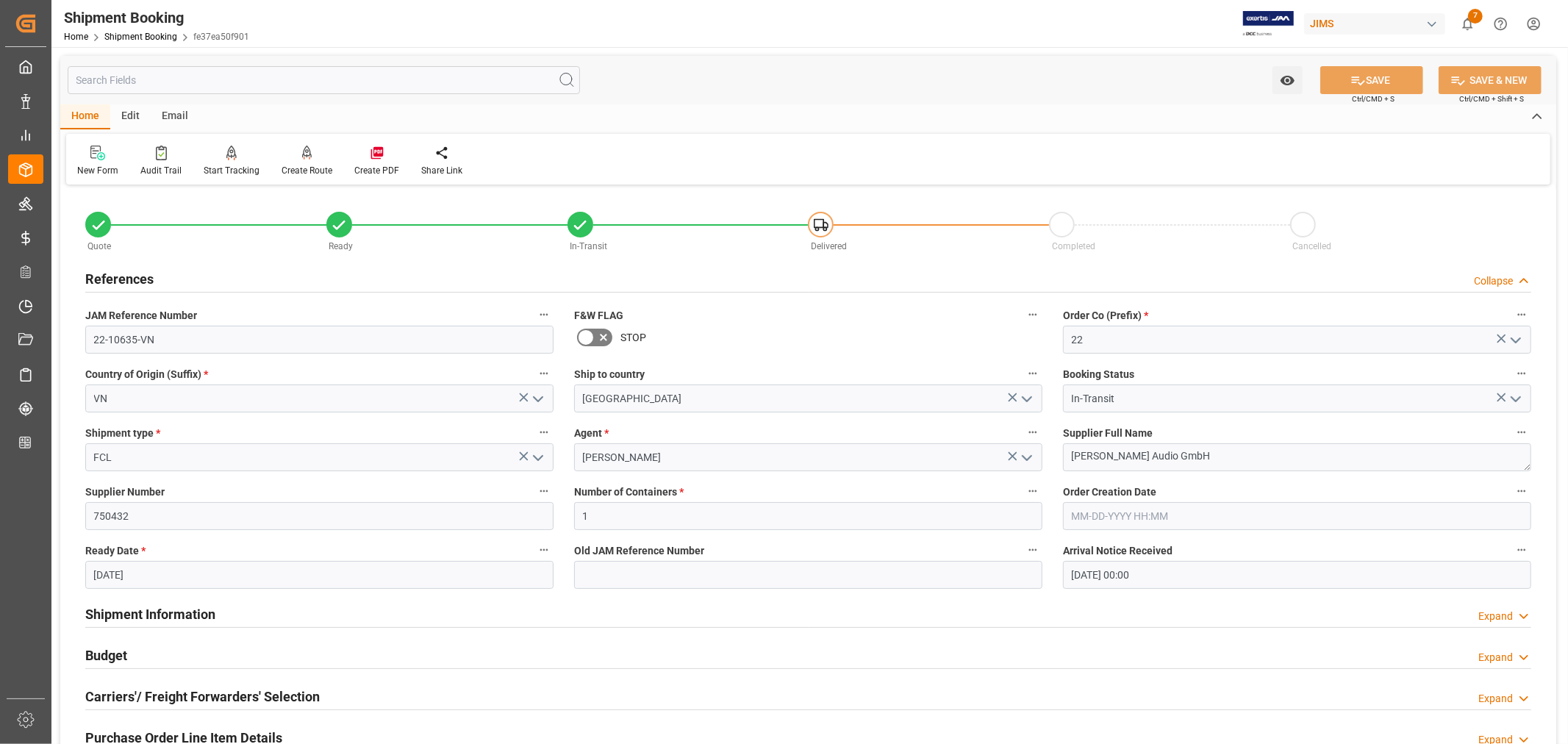
click at [137, 277] on h2 "References" at bounding box center [119, 278] width 68 height 20
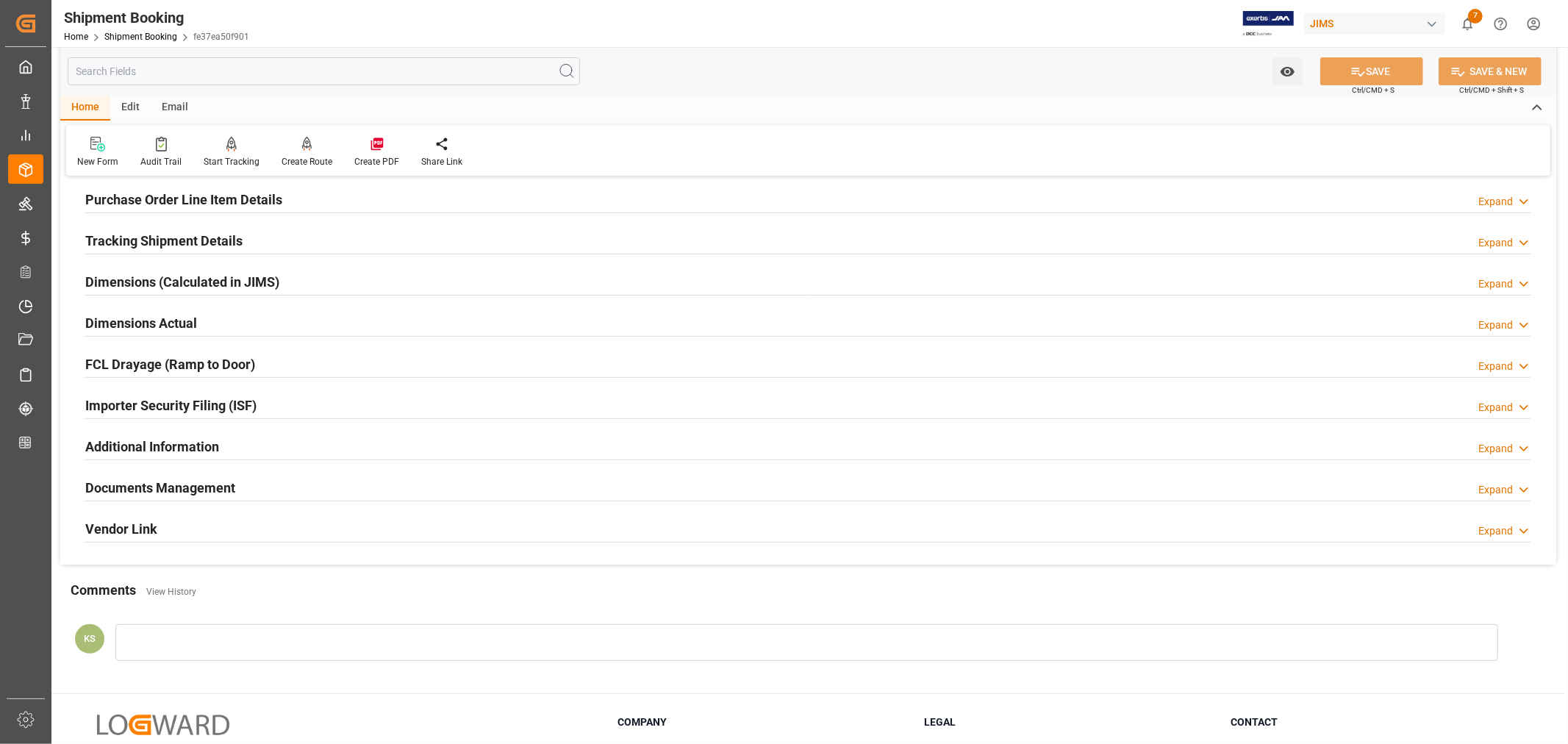
scroll to position [326, 0]
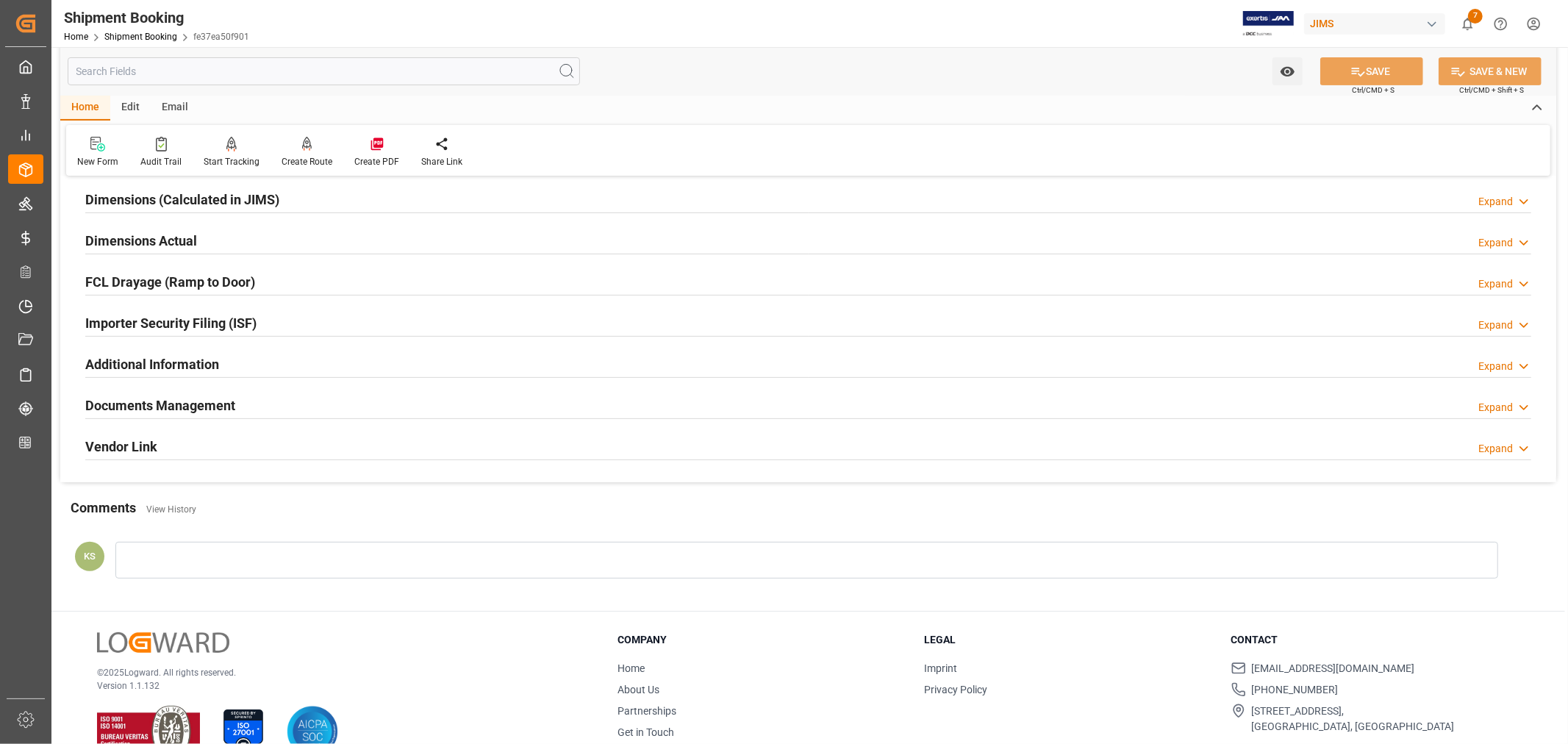
click at [280, 399] on div "Documents Management Expand" at bounding box center [808, 404] width 1446 height 28
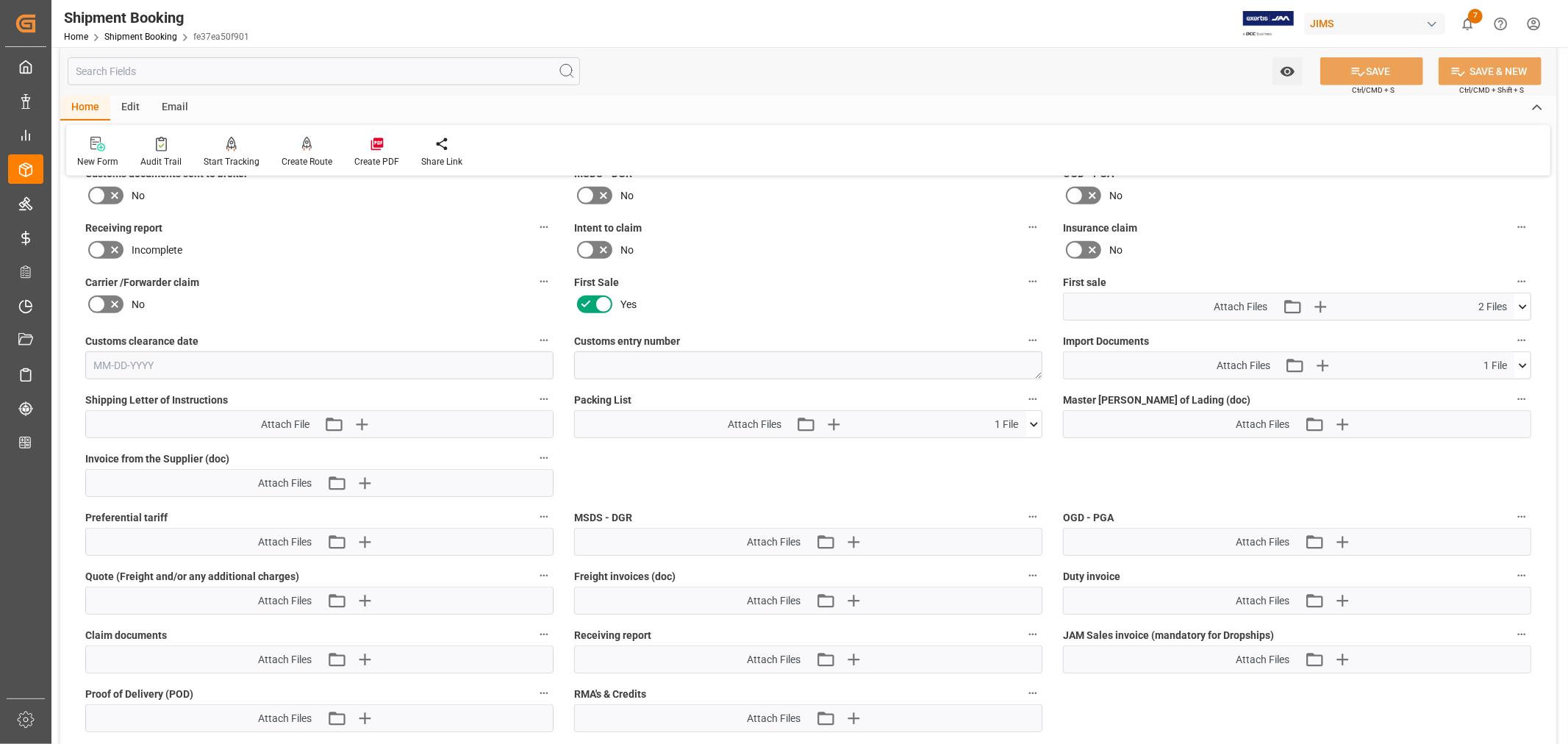
scroll to position [653, 0]
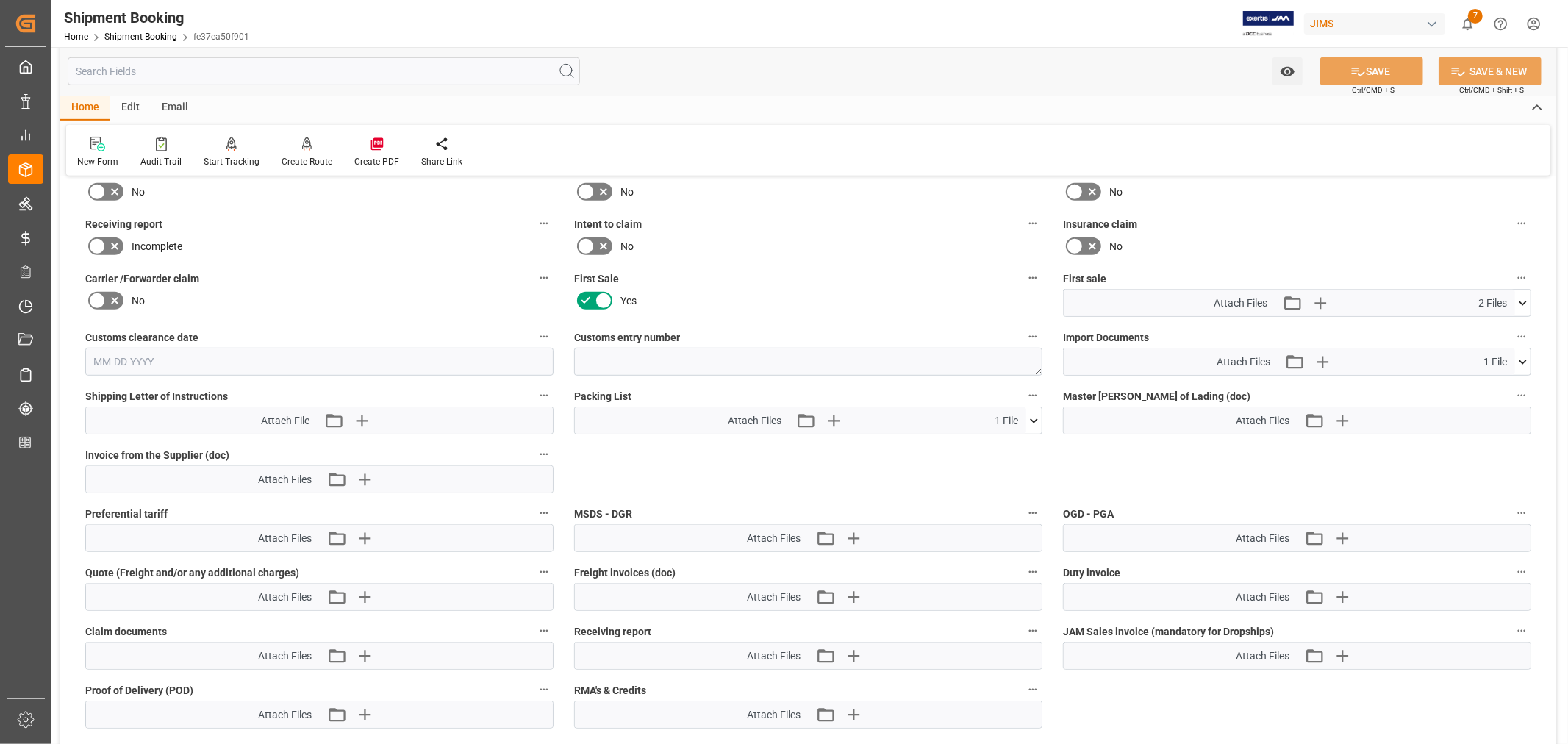
click at [1519, 355] on icon at bounding box center [1522, 361] width 16 height 16
click at [1324, 358] on icon "button" at bounding box center [1321, 361] width 14 height 14
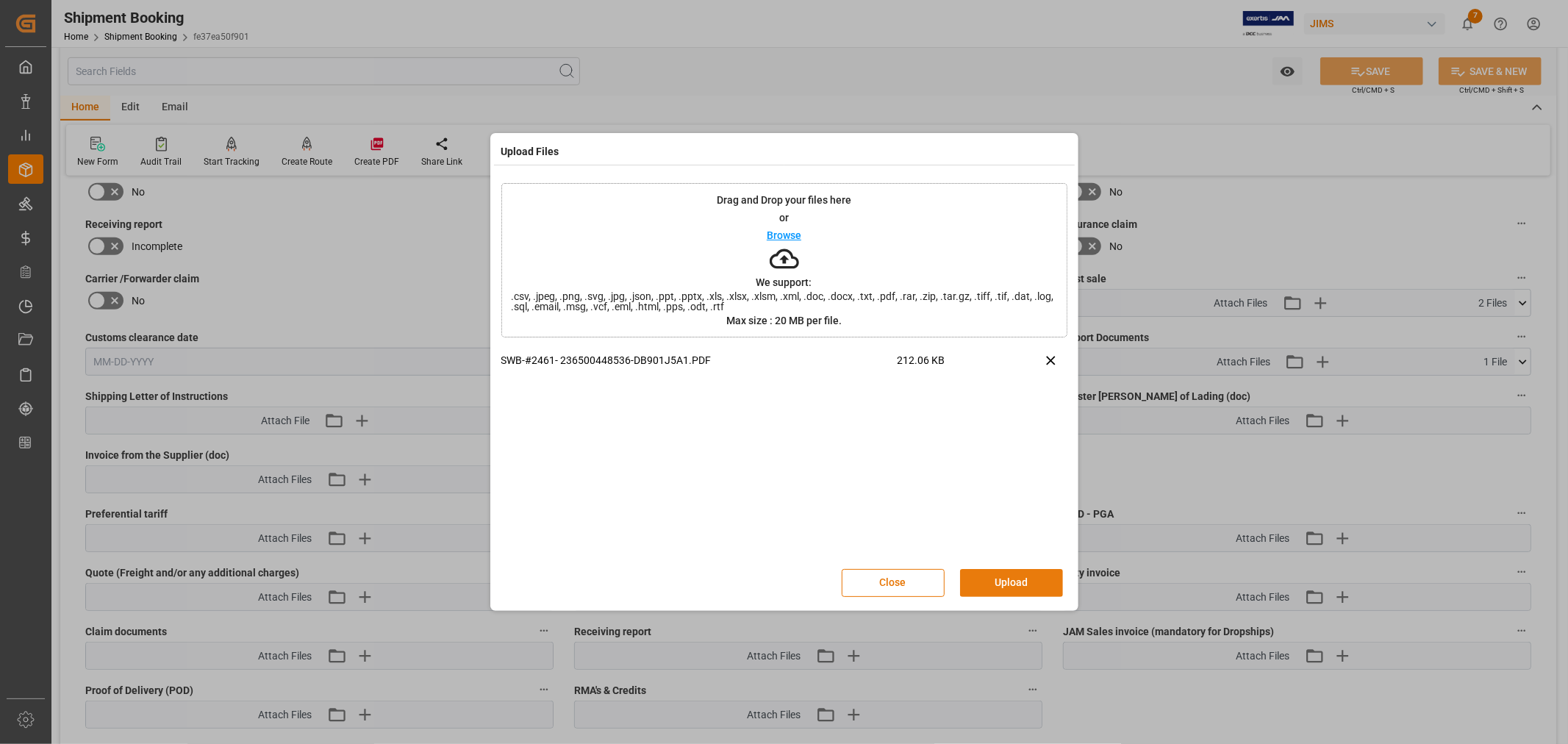
click at [1008, 581] on button "Upload" at bounding box center [1011, 583] width 103 height 28
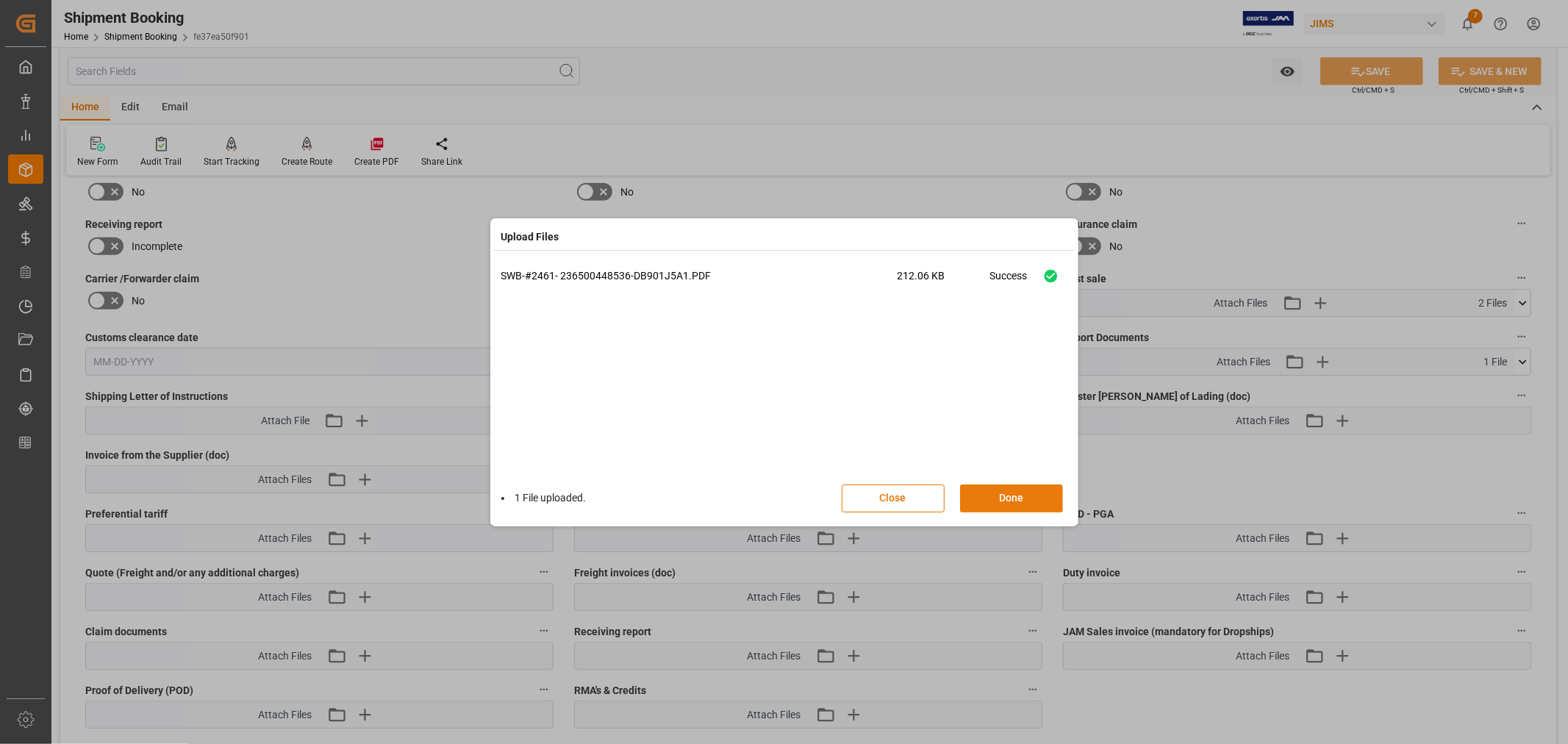
click at [1012, 497] on button "Done" at bounding box center [1011, 498] width 103 height 28
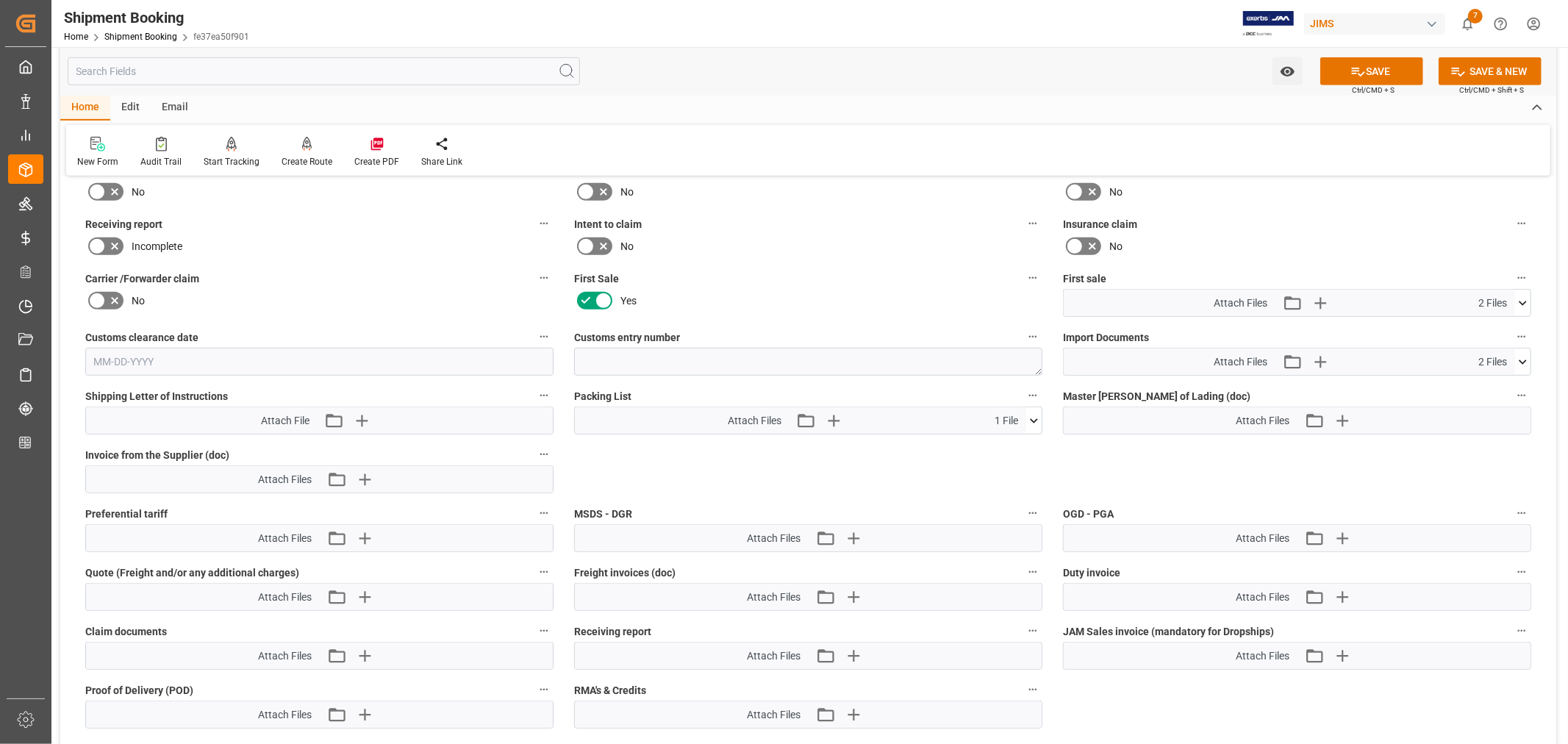
click at [1520, 301] on icon at bounding box center [1522, 303] width 8 height 5
click at [1510, 344] on icon at bounding box center [1514, 345] width 16 height 16
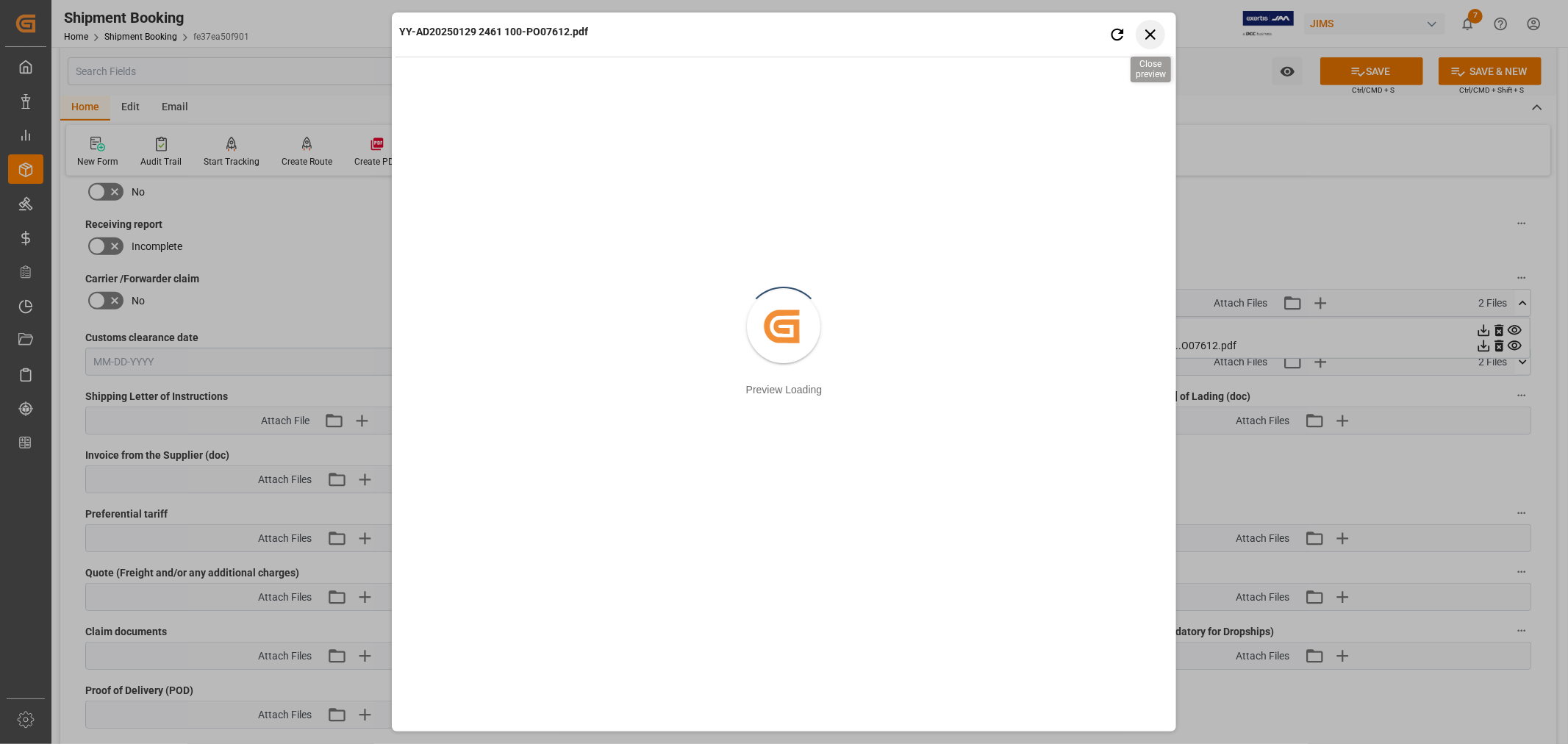
click at [1147, 32] on icon "button" at bounding box center [1150, 34] width 10 height 10
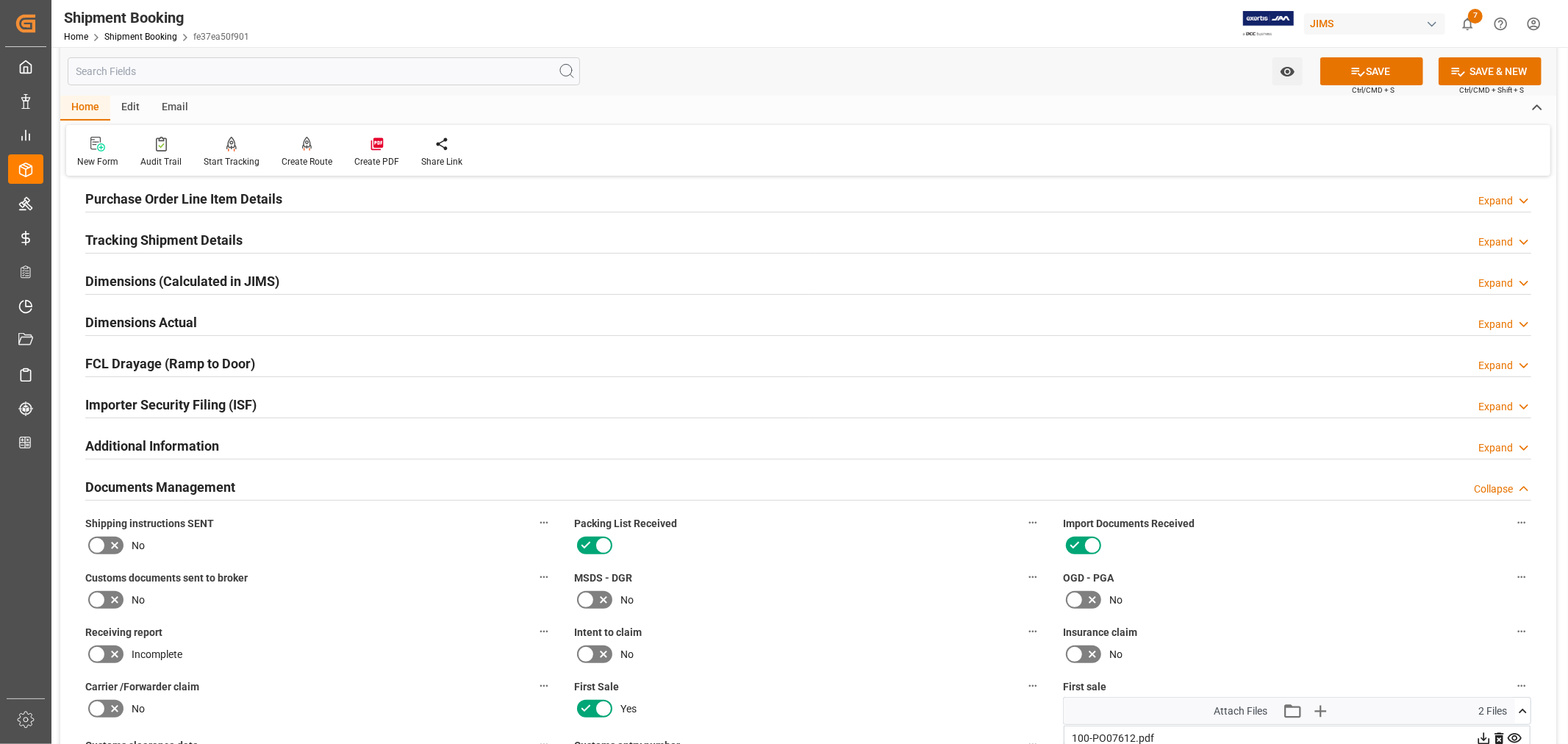
scroll to position [0, 0]
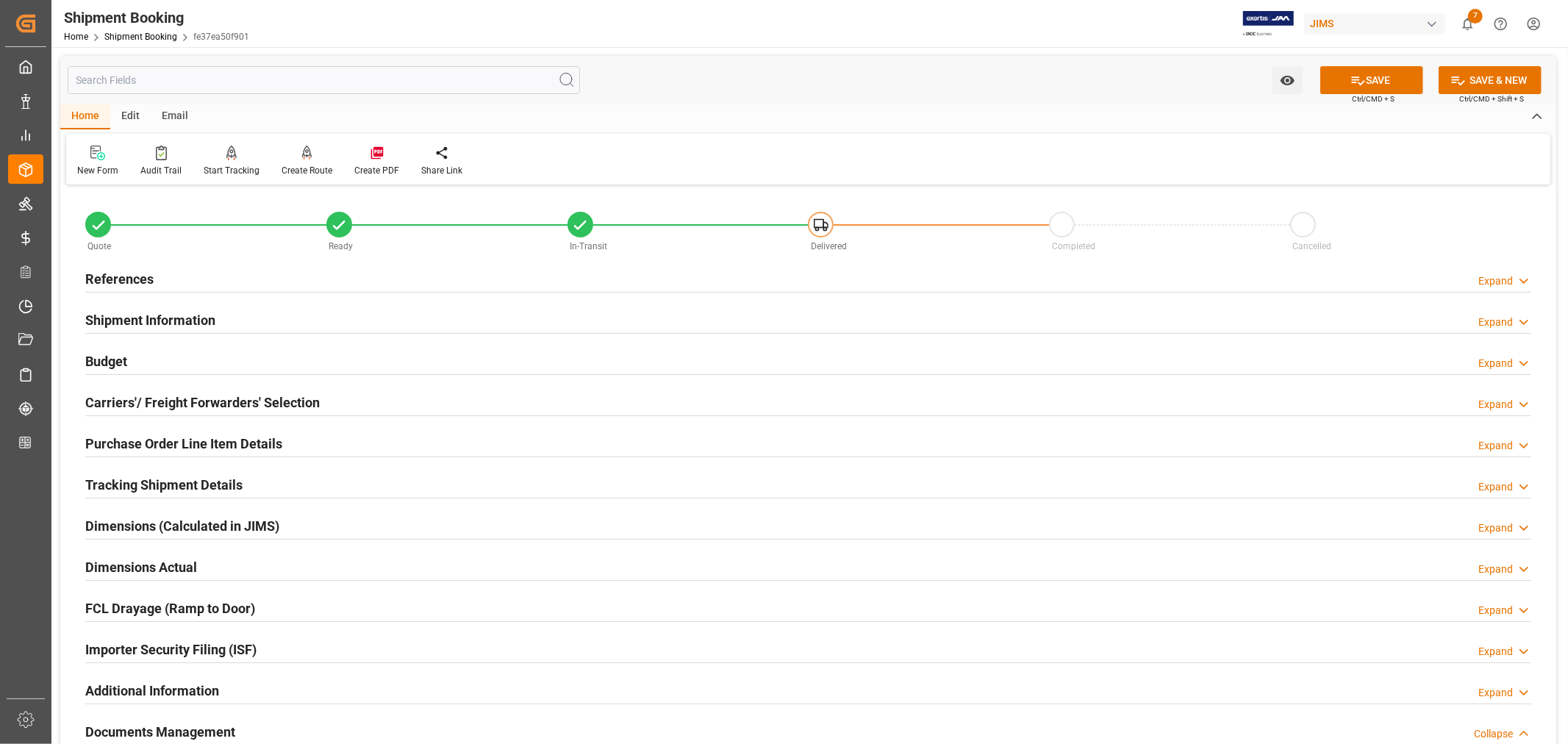
click at [116, 267] on div "References" at bounding box center [119, 277] width 68 height 28
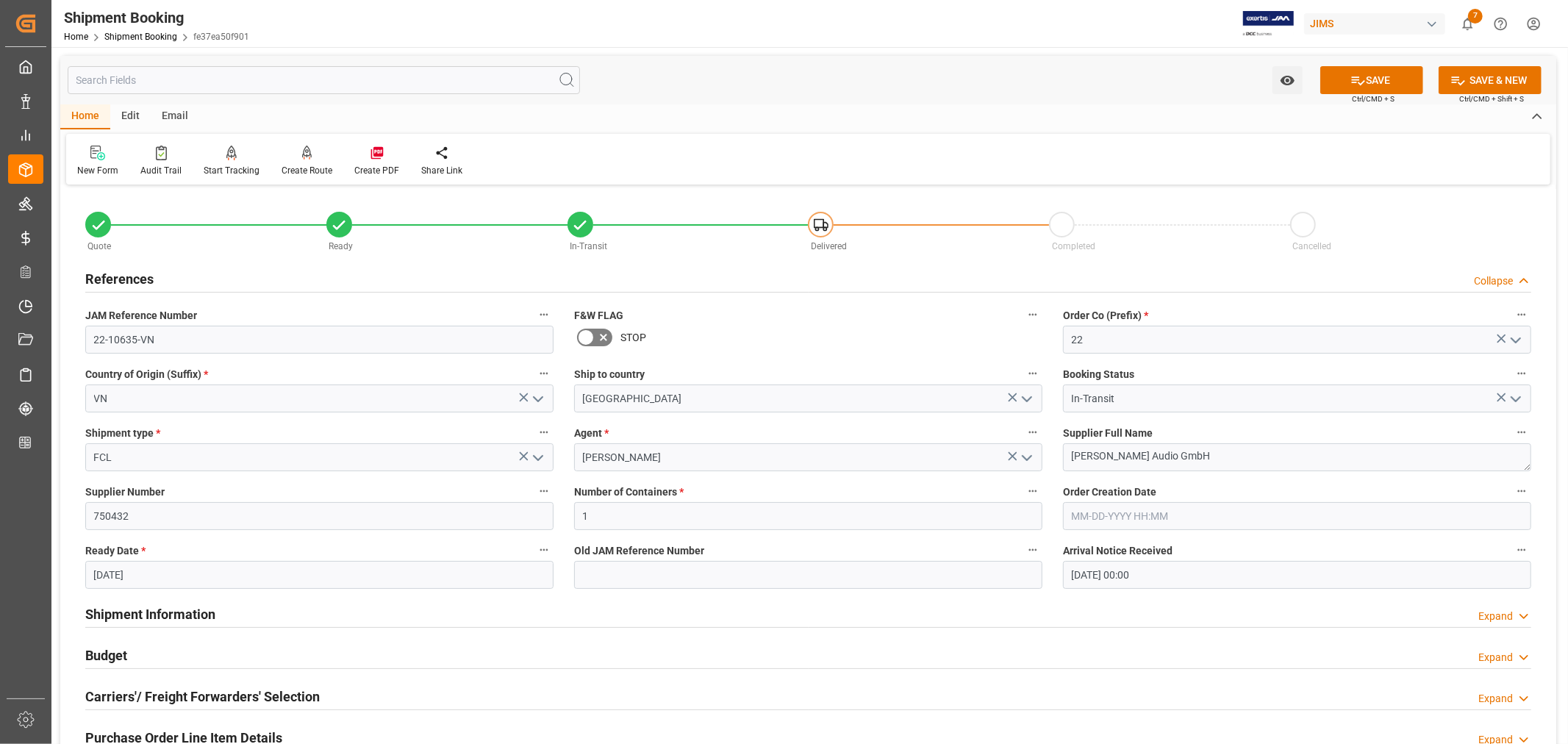
click at [117, 267] on div "References" at bounding box center [119, 277] width 68 height 28
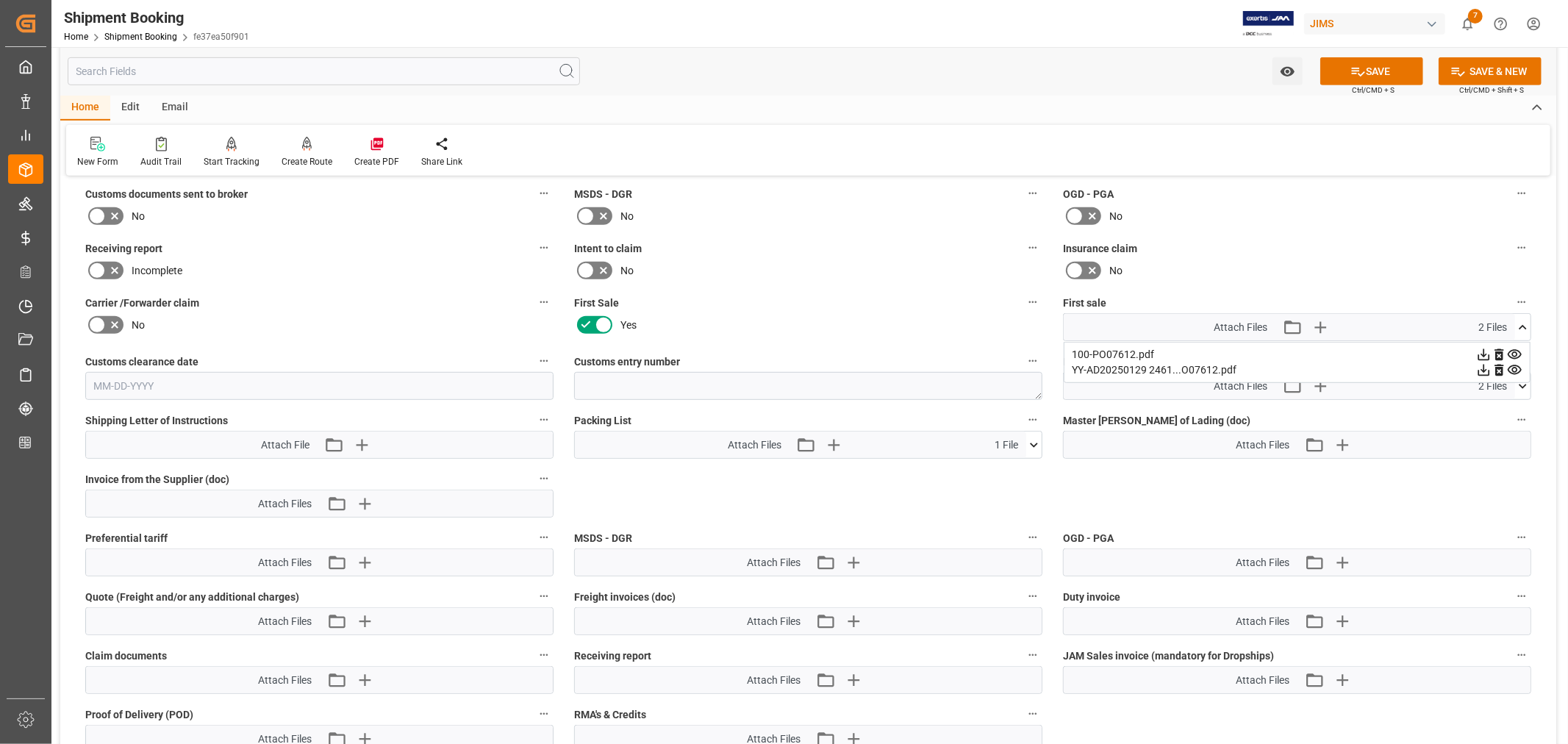
scroll to position [653, 0]
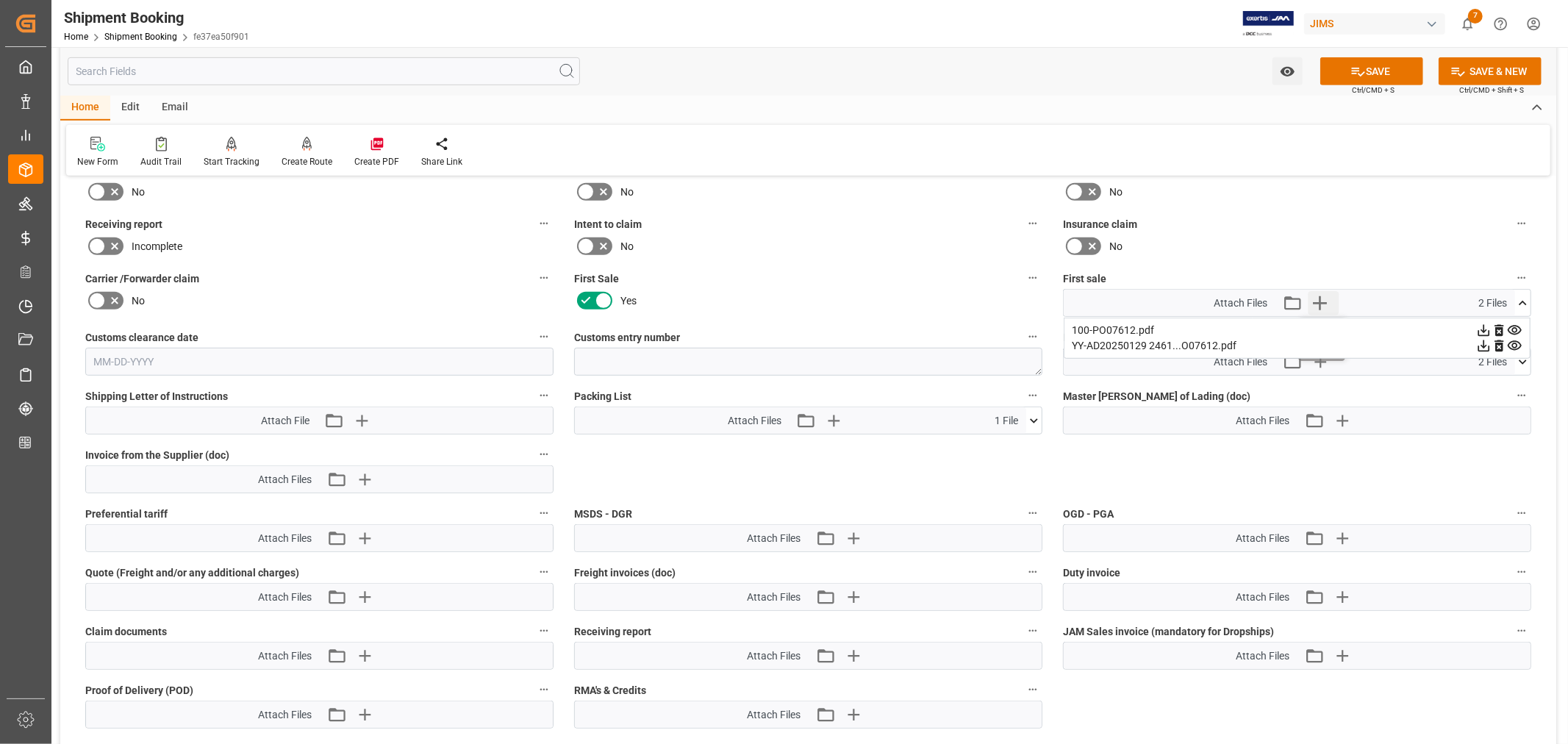
click at [1318, 302] on icon "button" at bounding box center [1319, 303] width 14 height 14
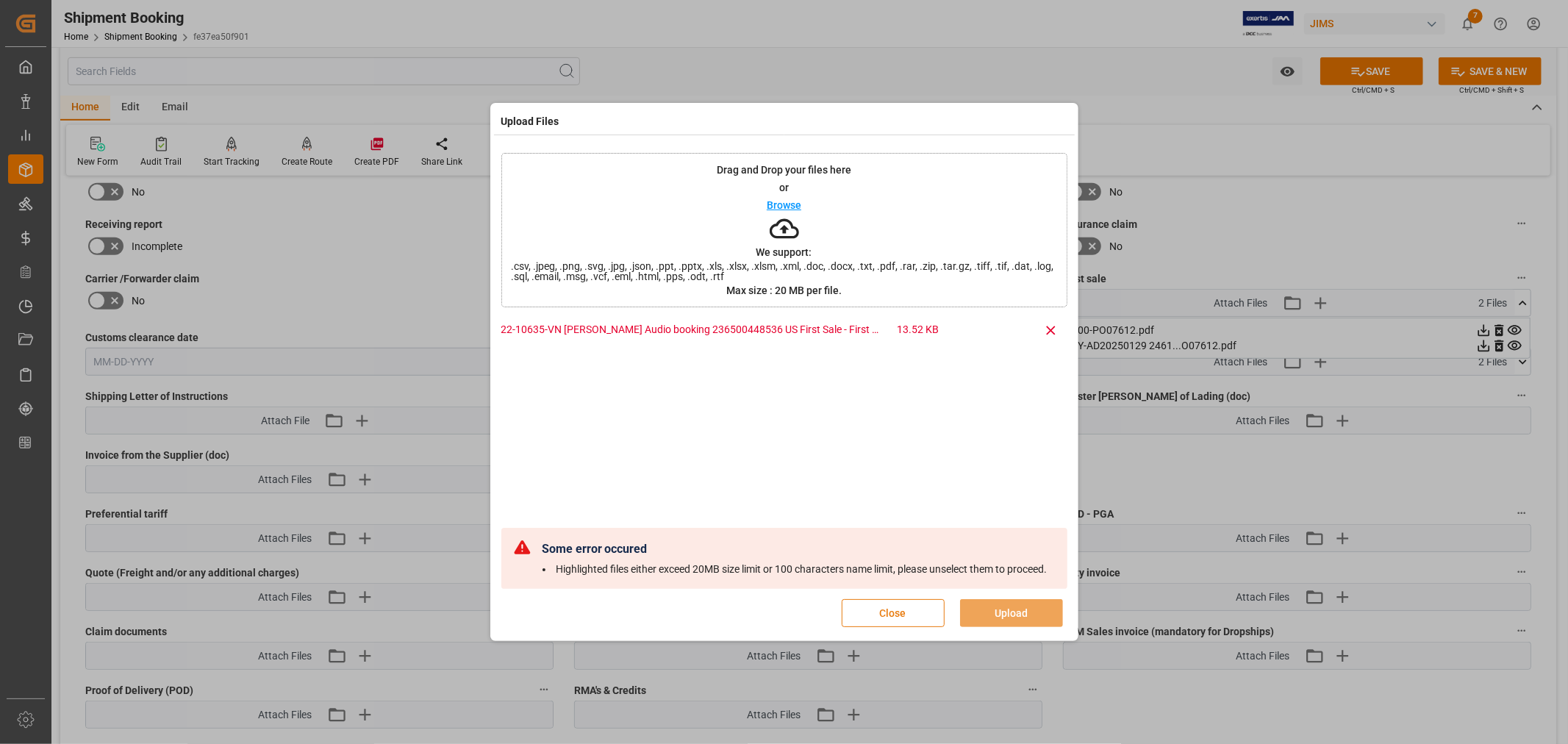
click at [900, 612] on button "Close" at bounding box center [893, 613] width 103 height 28
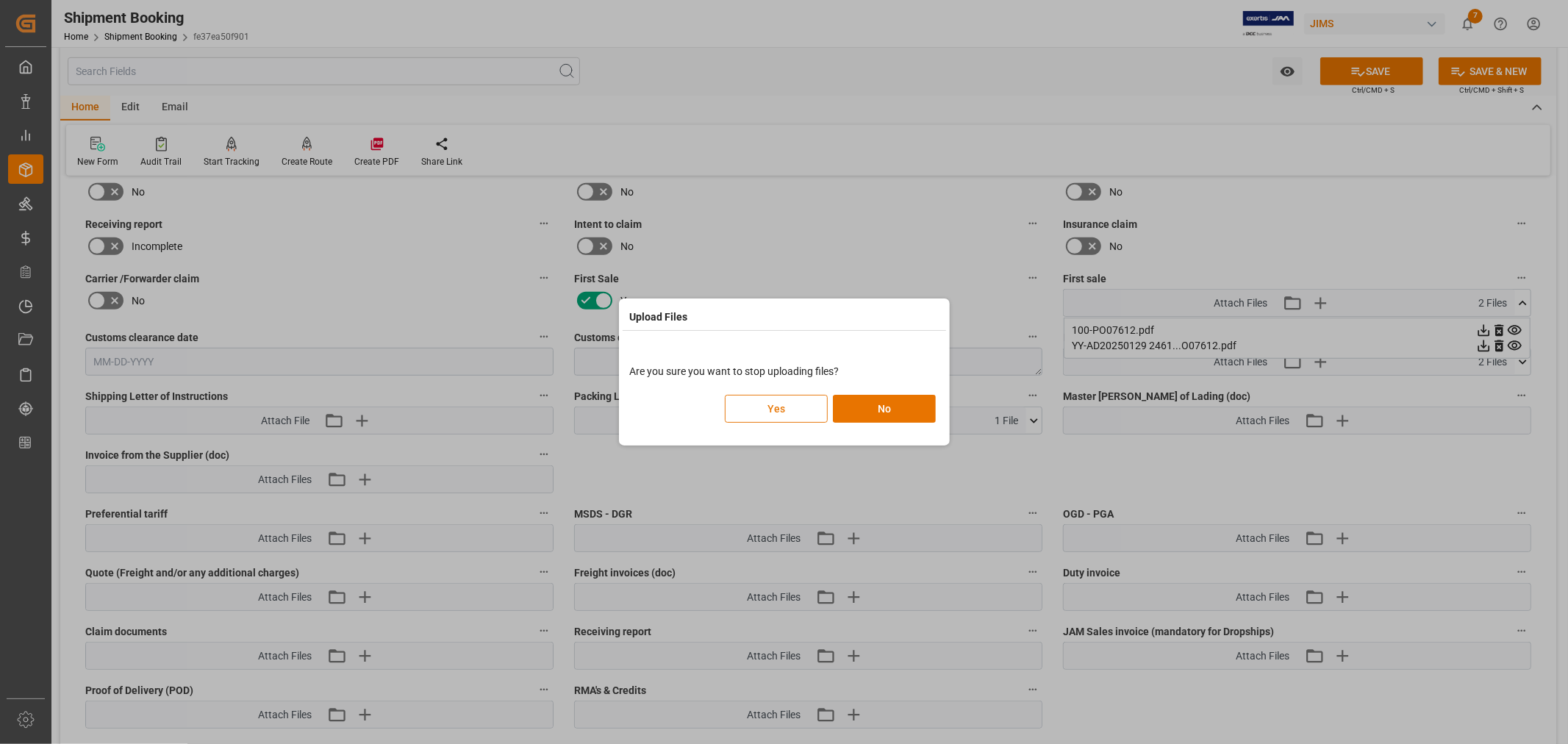
click at [777, 413] on button "Yes" at bounding box center [776, 409] width 103 height 28
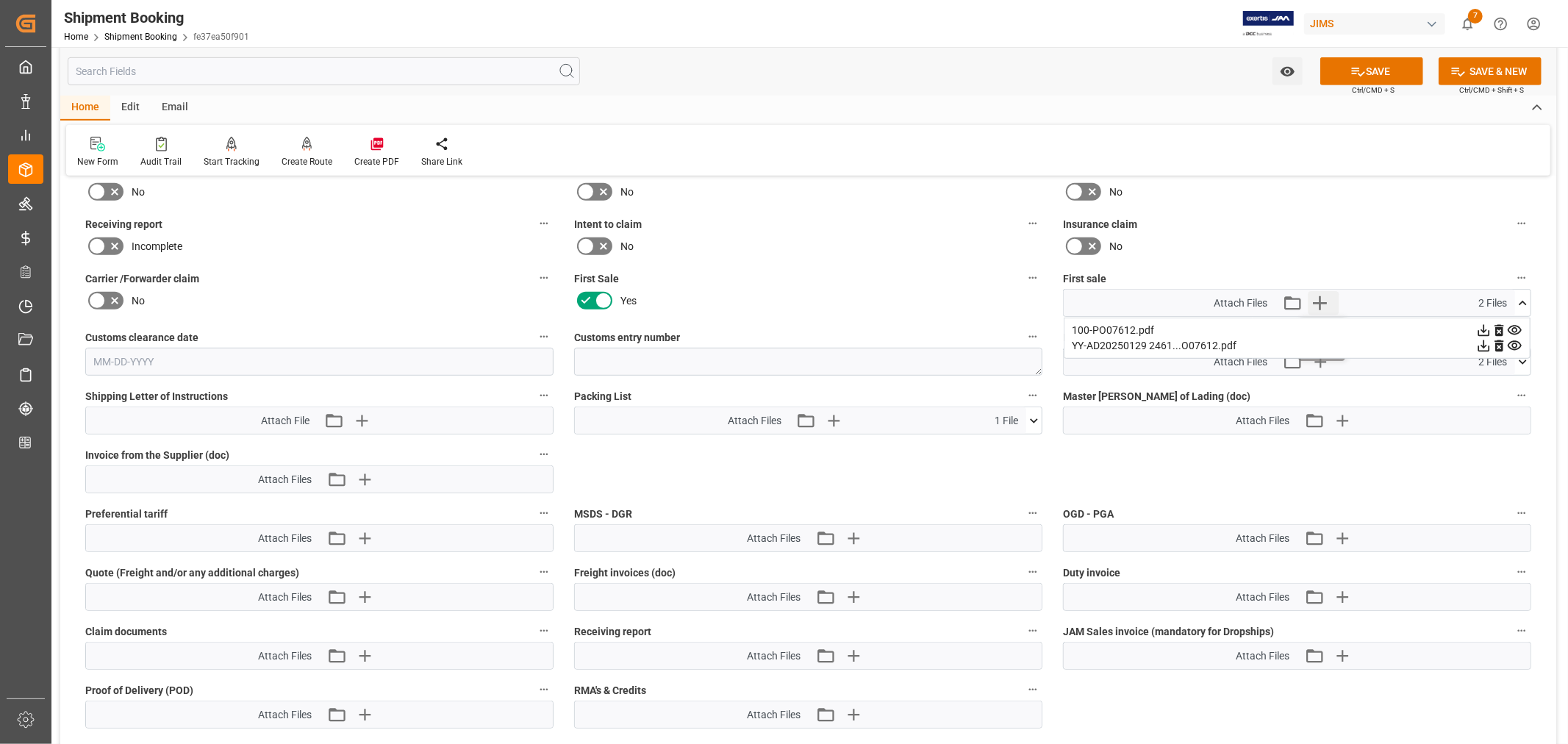
click at [1320, 299] on icon "button" at bounding box center [1319, 303] width 14 height 14
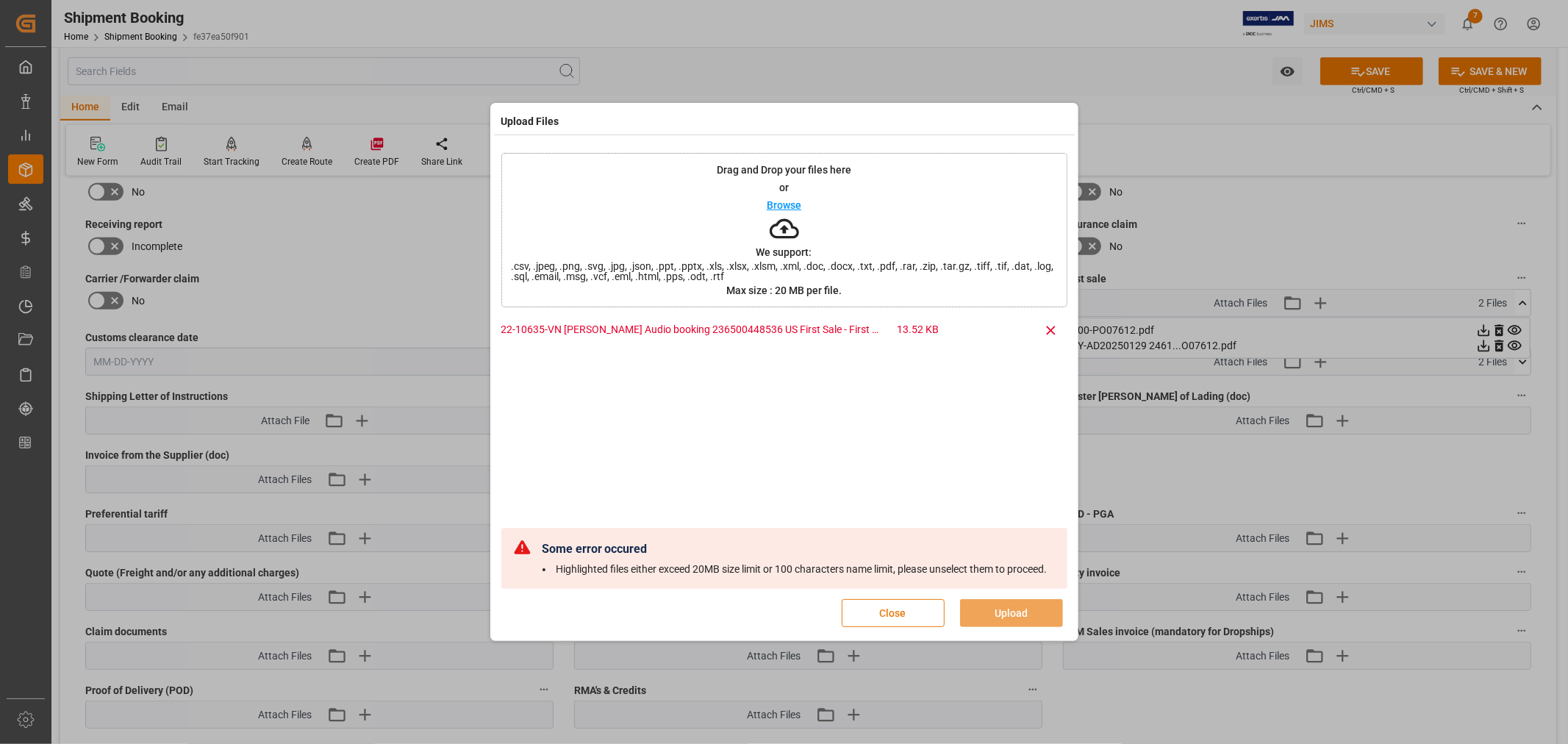
click at [876, 611] on button "Close" at bounding box center [893, 613] width 103 height 28
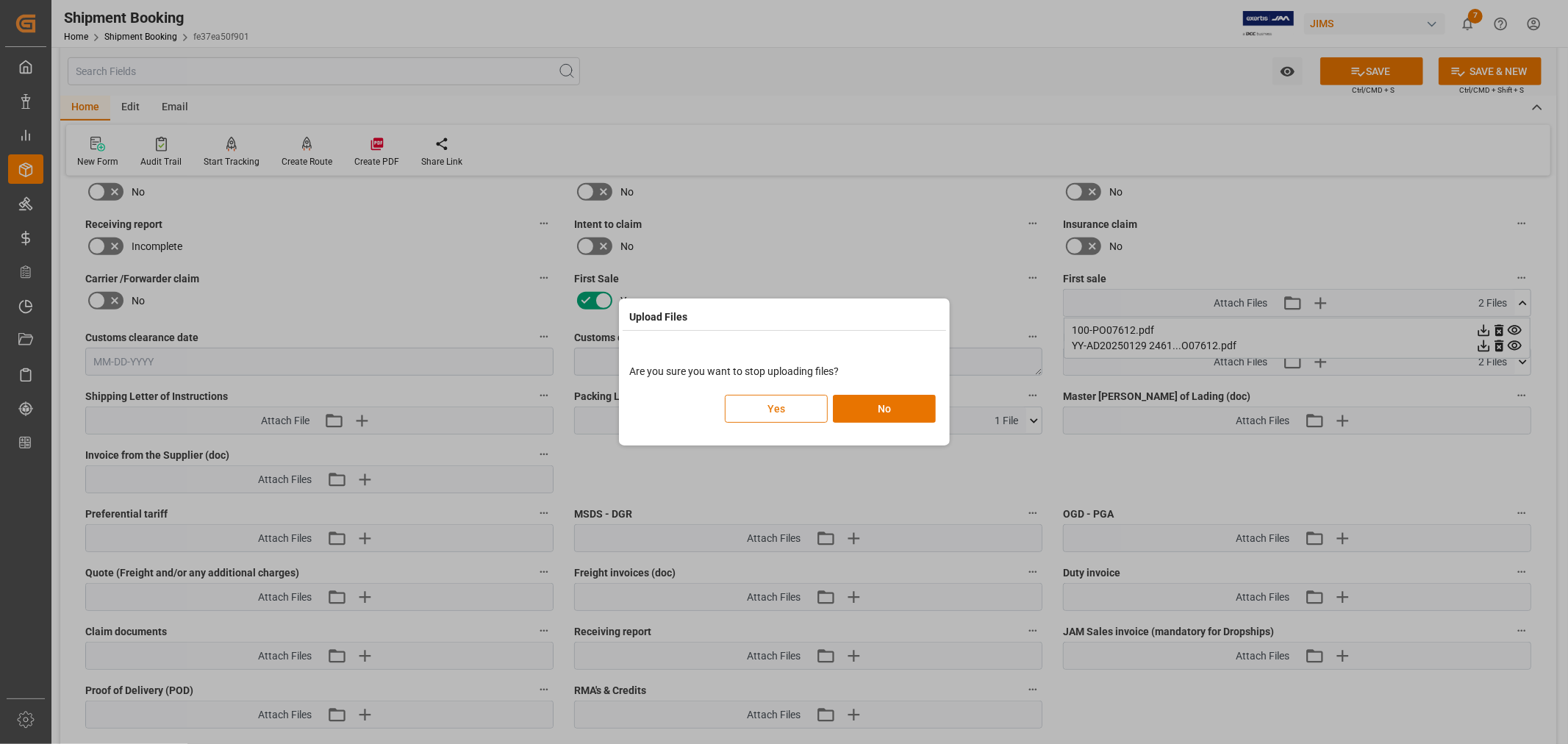
click at [780, 400] on button "Yes" at bounding box center [776, 409] width 103 height 28
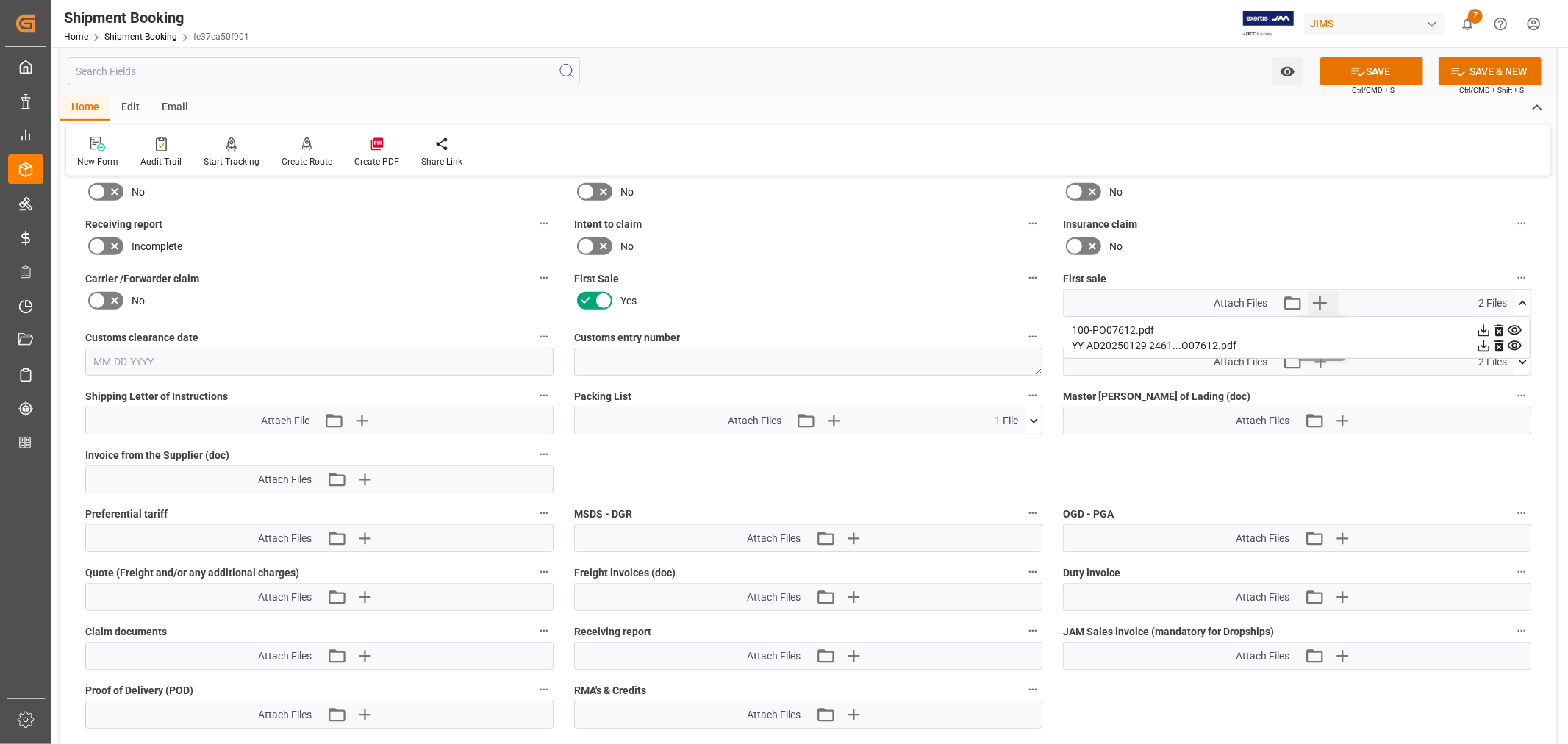
click at [1320, 298] on icon "button" at bounding box center [1319, 303] width 14 height 14
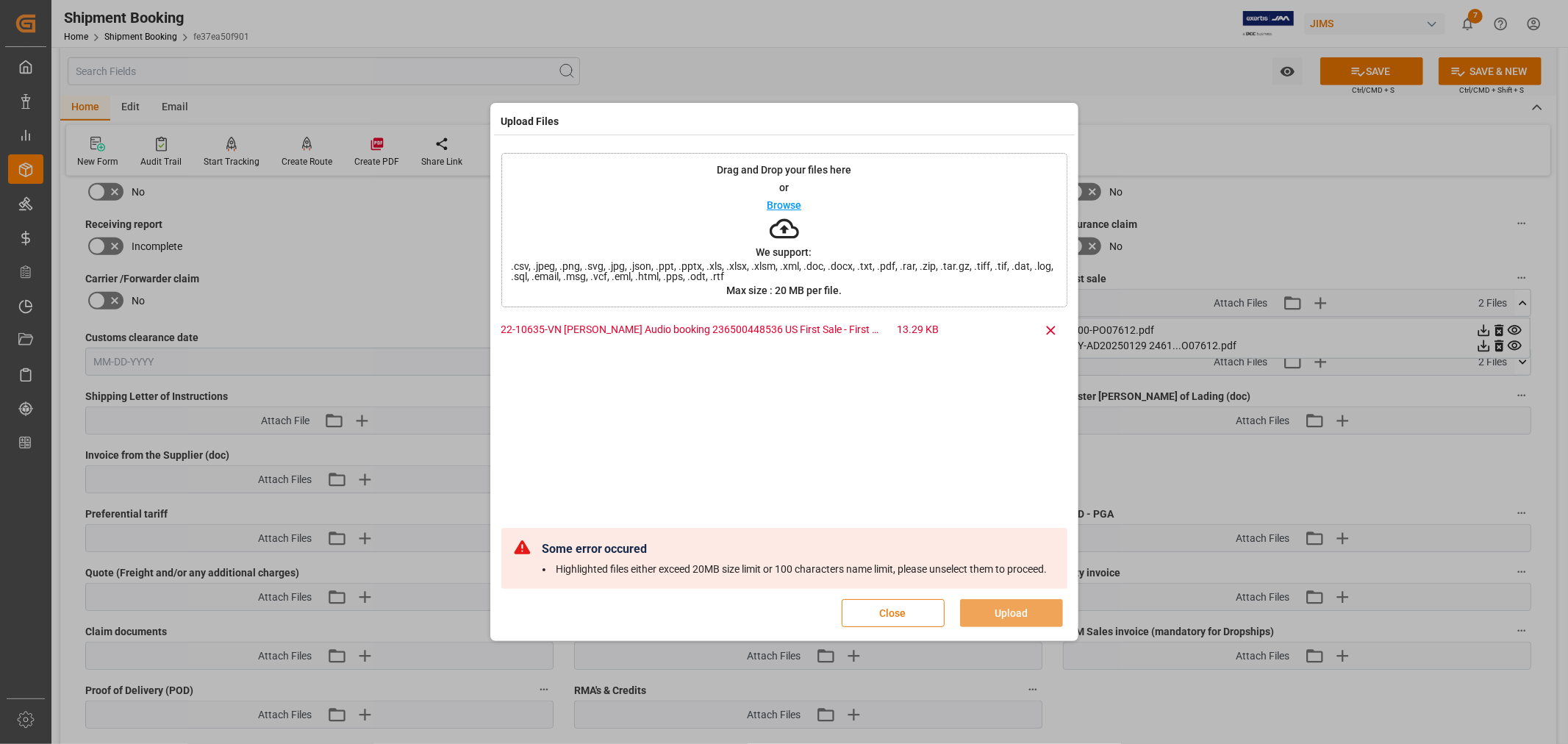
click at [909, 606] on button "Close" at bounding box center [893, 613] width 103 height 28
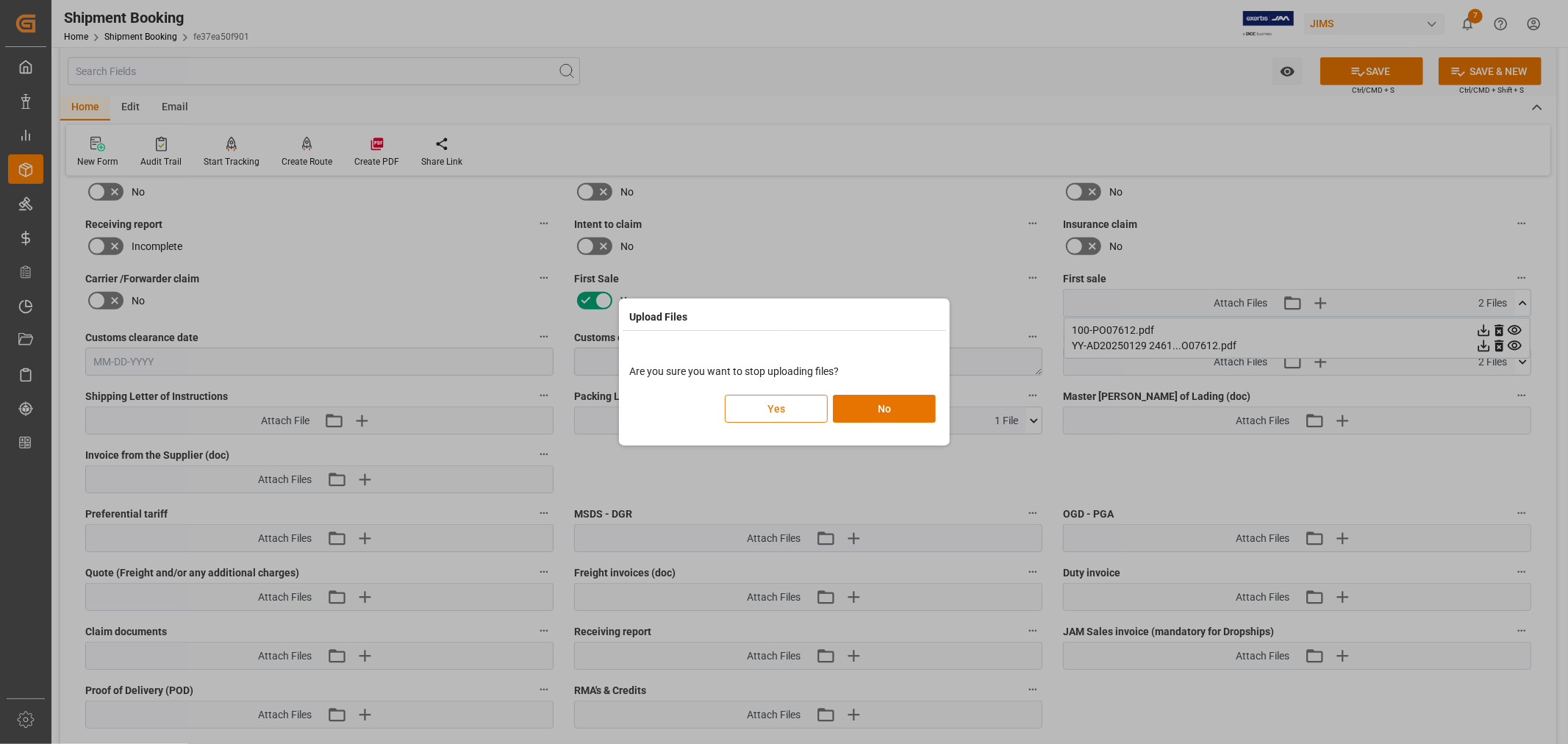
click at [795, 398] on button "Yes" at bounding box center [776, 409] width 103 height 28
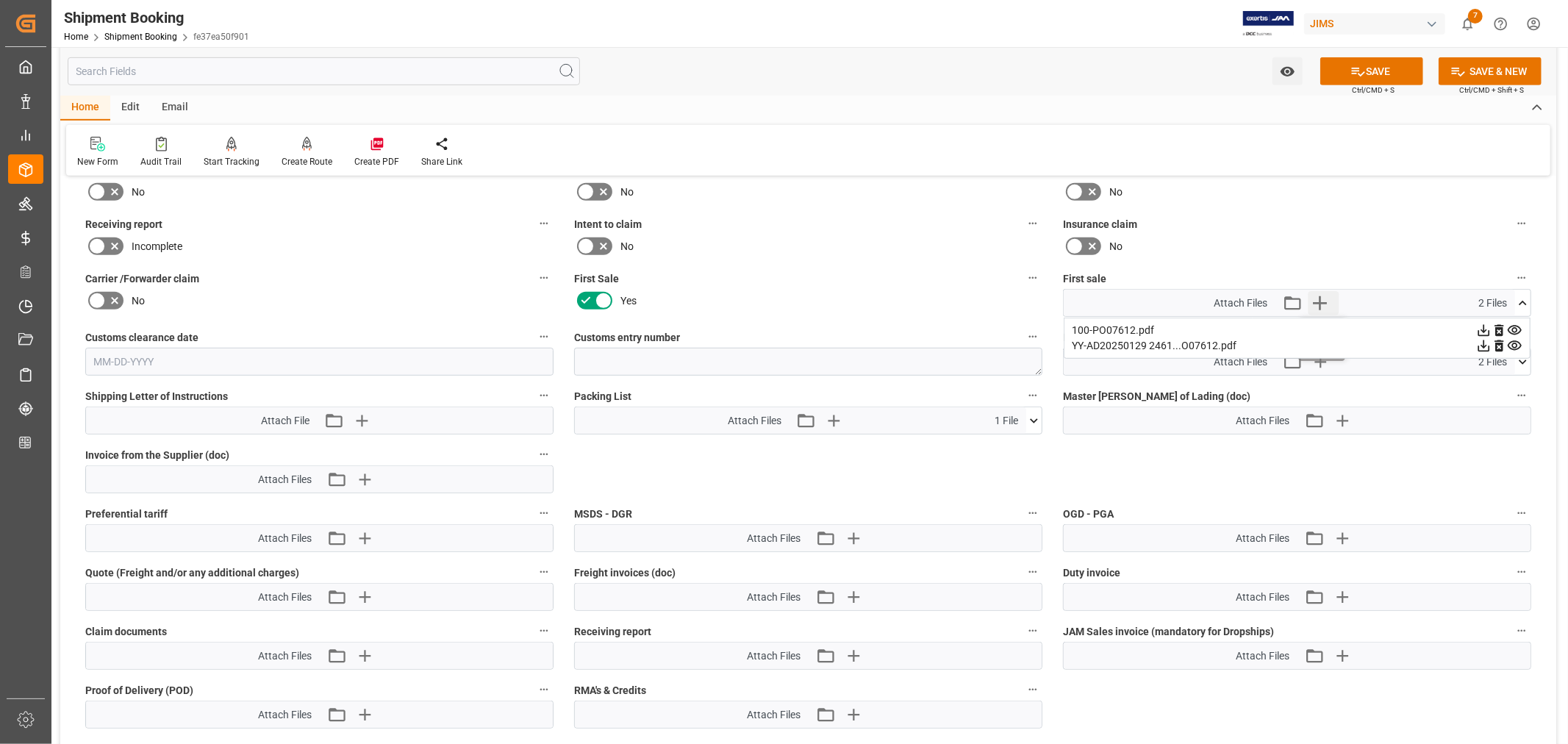
click at [1319, 296] on icon "button" at bounding box center [1319, 303] width 14 height 14
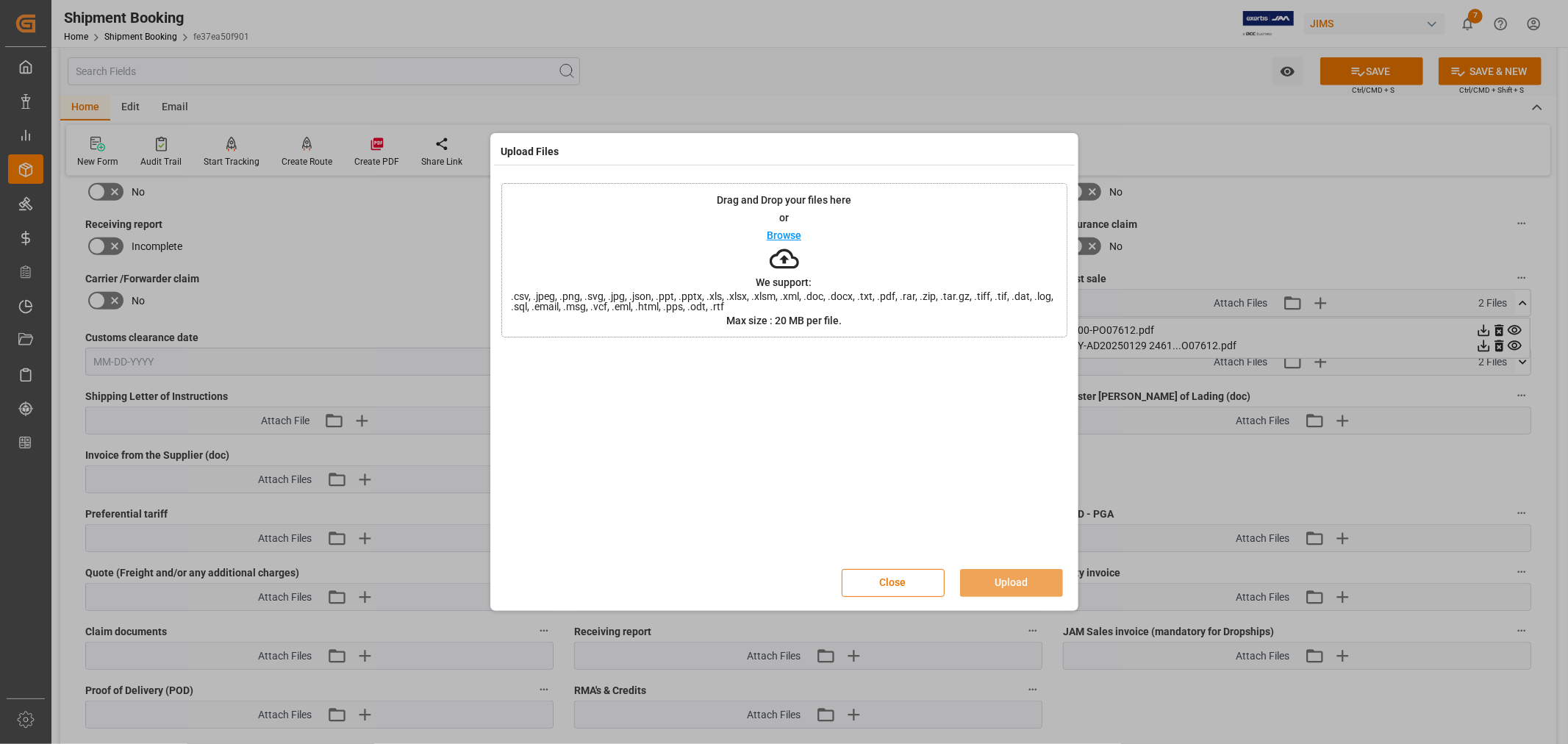
click at [790, 234] on p "Browse" at bounding box center [783, 235] width 34 height 10
click at [1017, 586] on button "Upload" at bounding box center [1011, 583] width 103 height 28
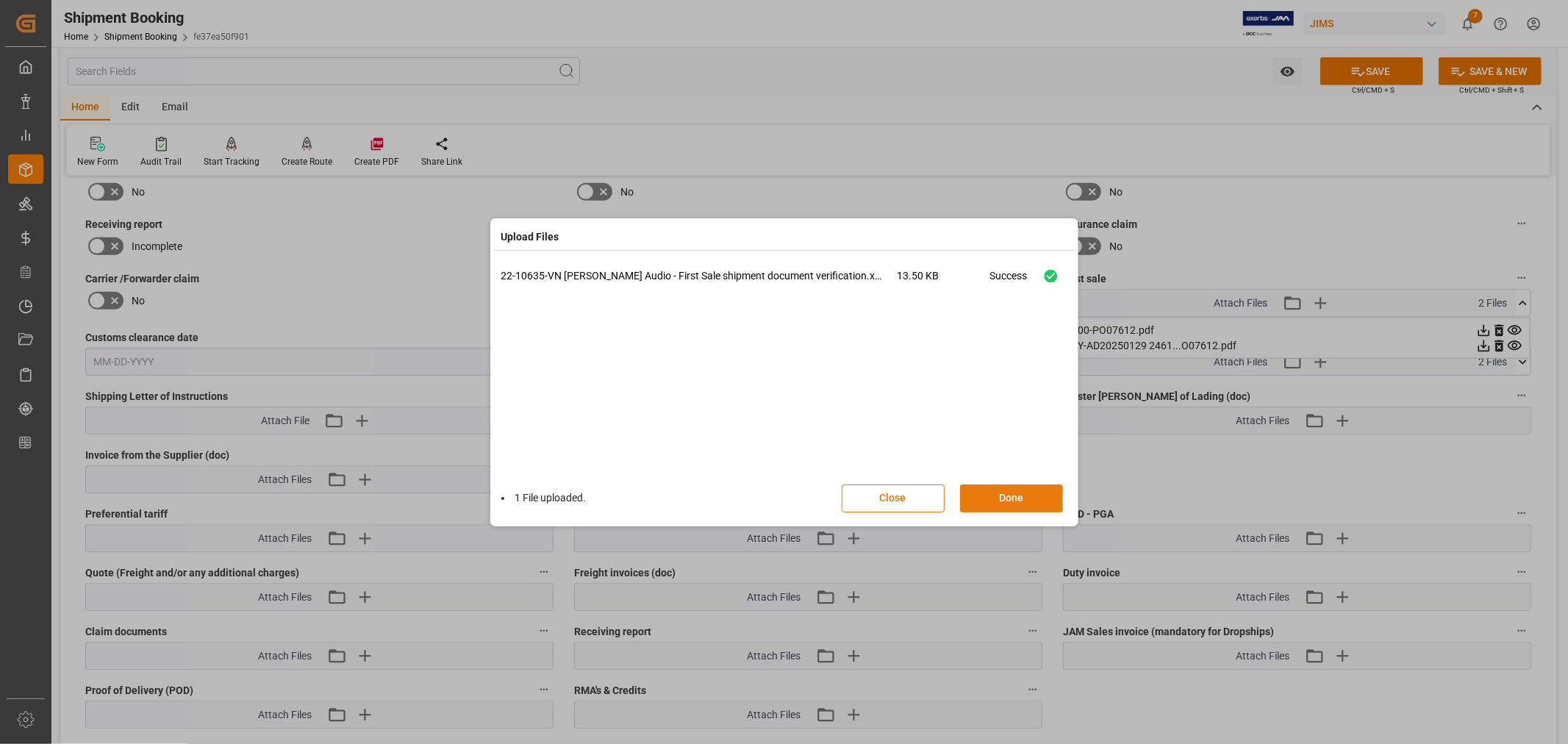
click at [1010, 494] on button "Done" at bounding box center [1011, 498] width 103 height 28
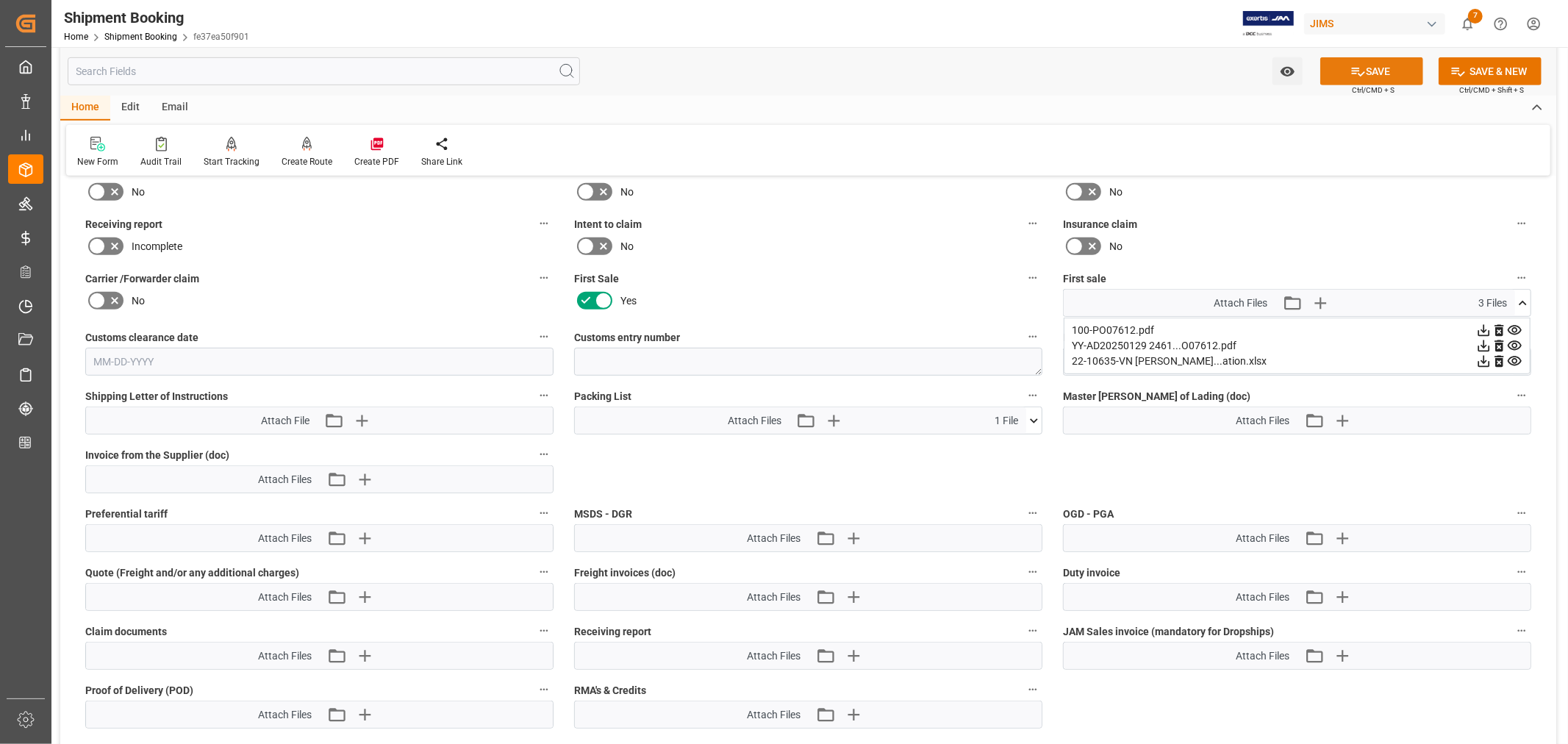
click at [1373, 75] on button "SAVE" at bounding box center [1372, 72] width 103 height 28
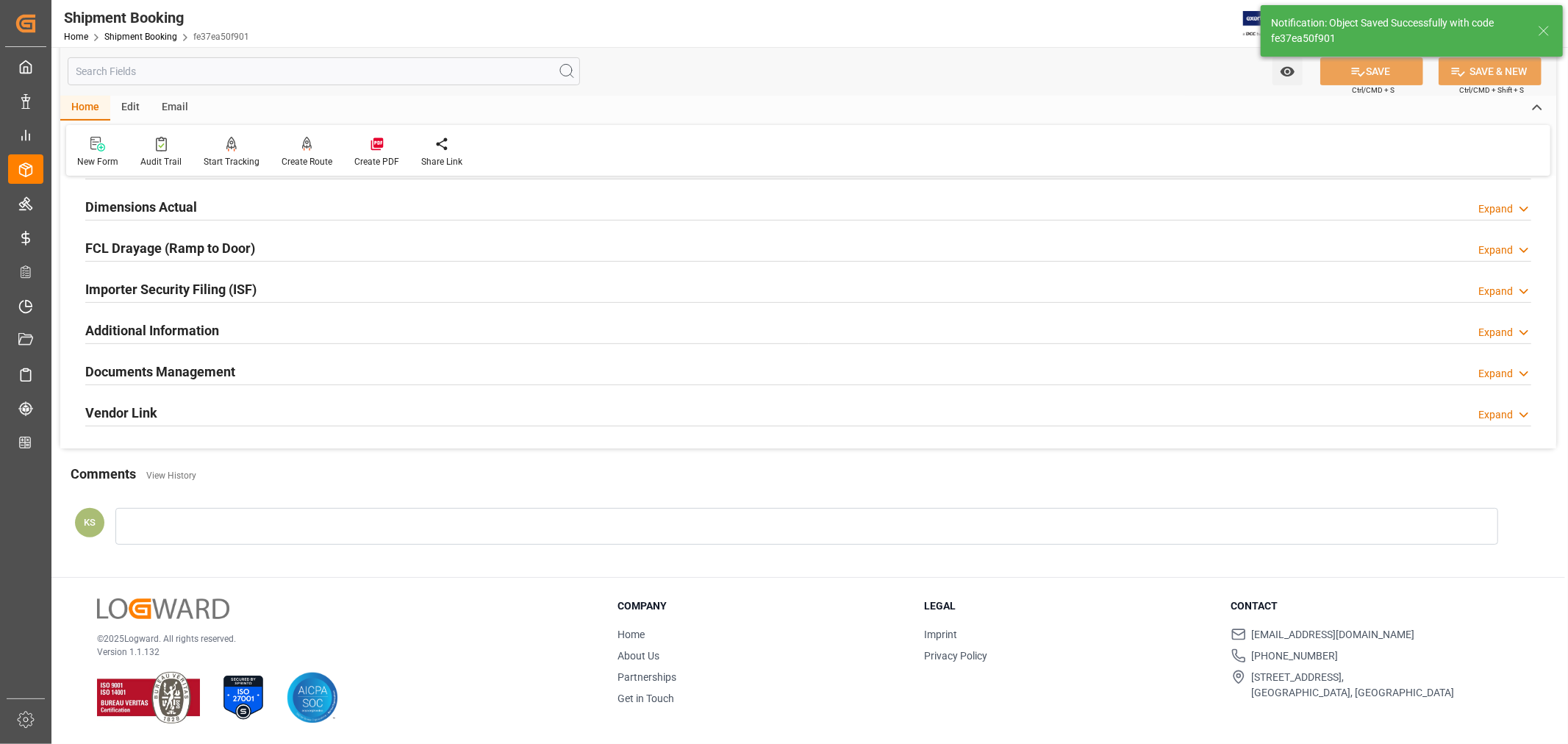
scroll to position [361, 0]
click at [1356, 369] on div "Documents Management Expand" at bounding box center [808, 371] width 1446 height 28
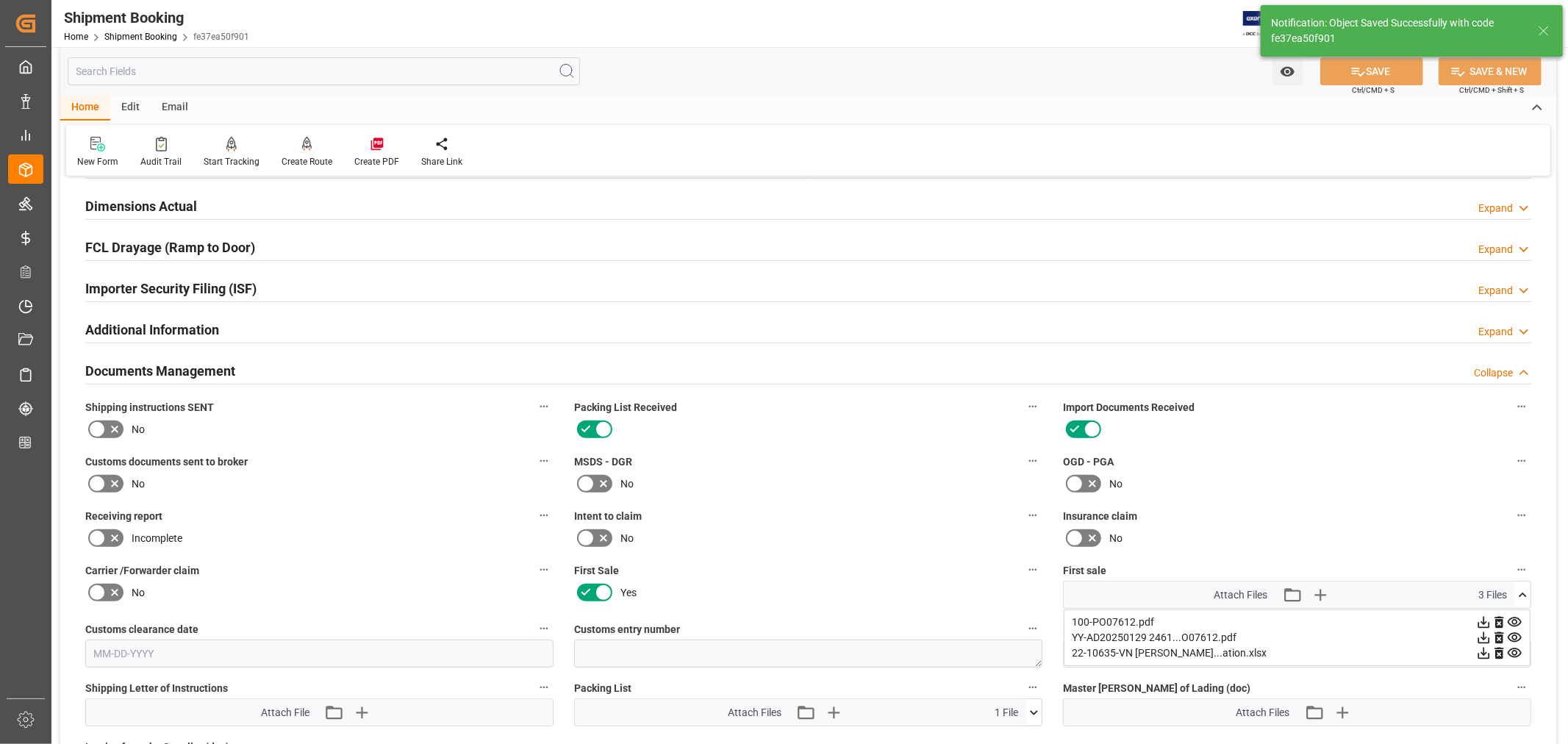
scroll to position [653, 0]
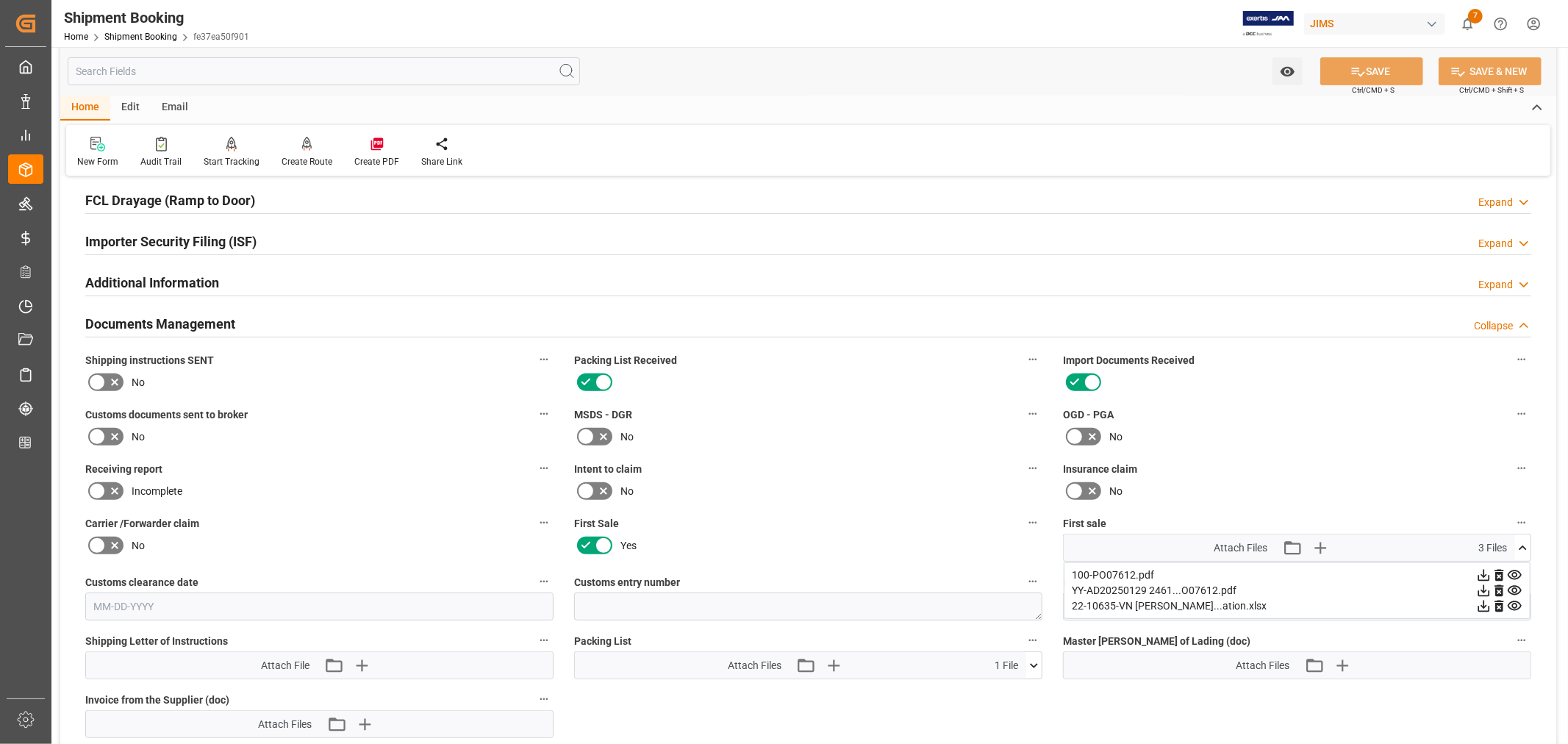
click at [221, 320] on h2 "Documents Management" at bounding box center [160, 323] width 150 height 20
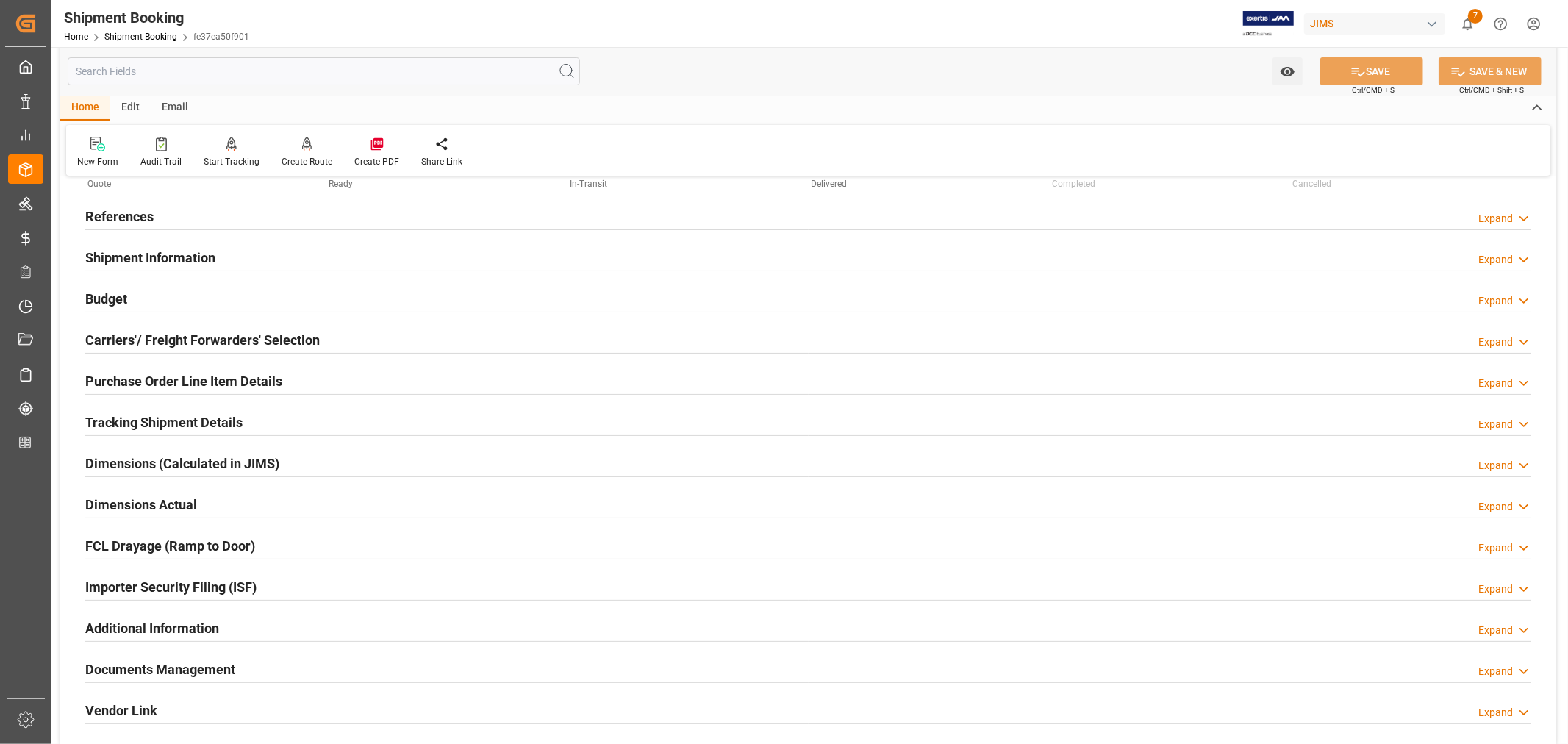
scroll to position [0, 0]
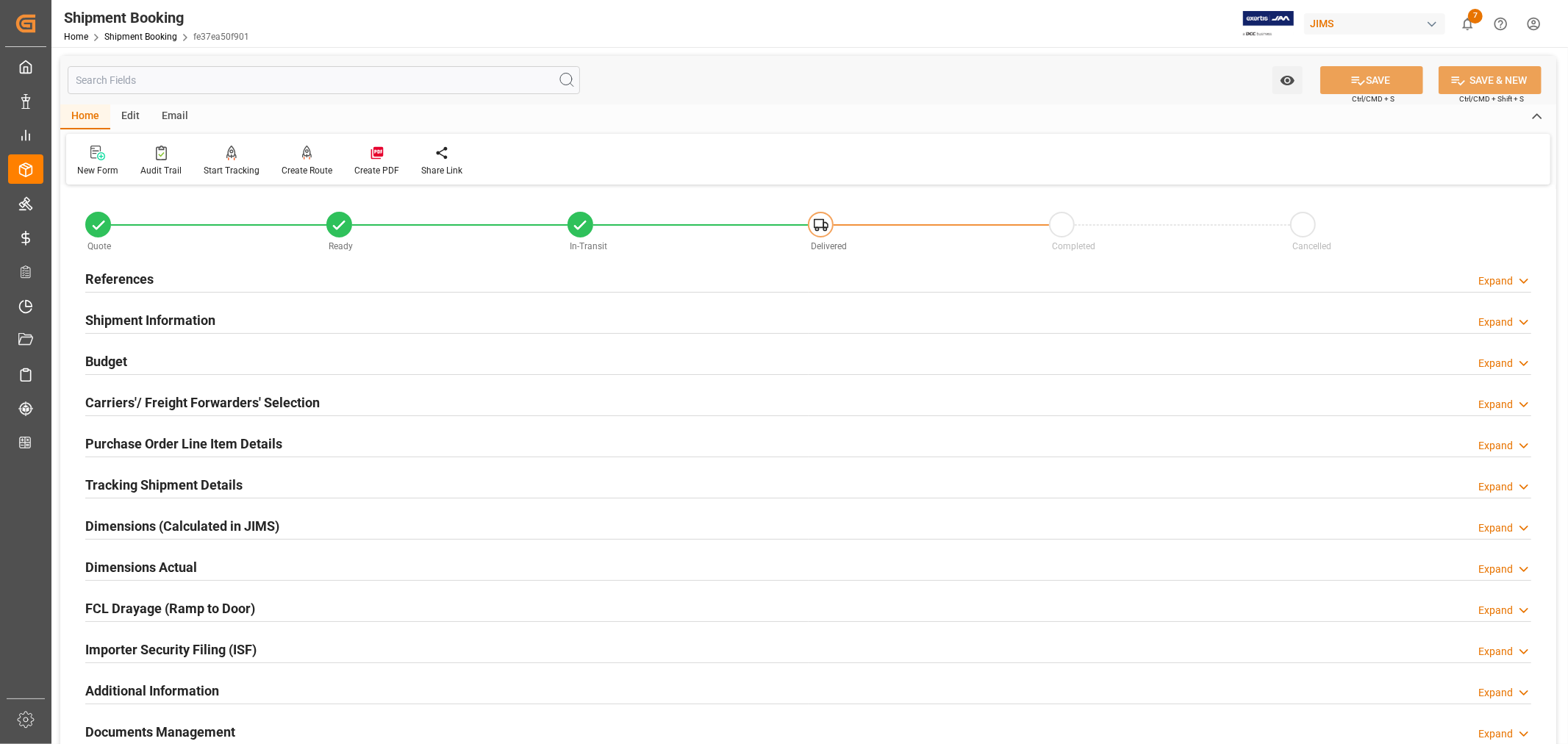
click at [131, 274] on h2 "References" at bounding box center [119, 278] width 68 height 20
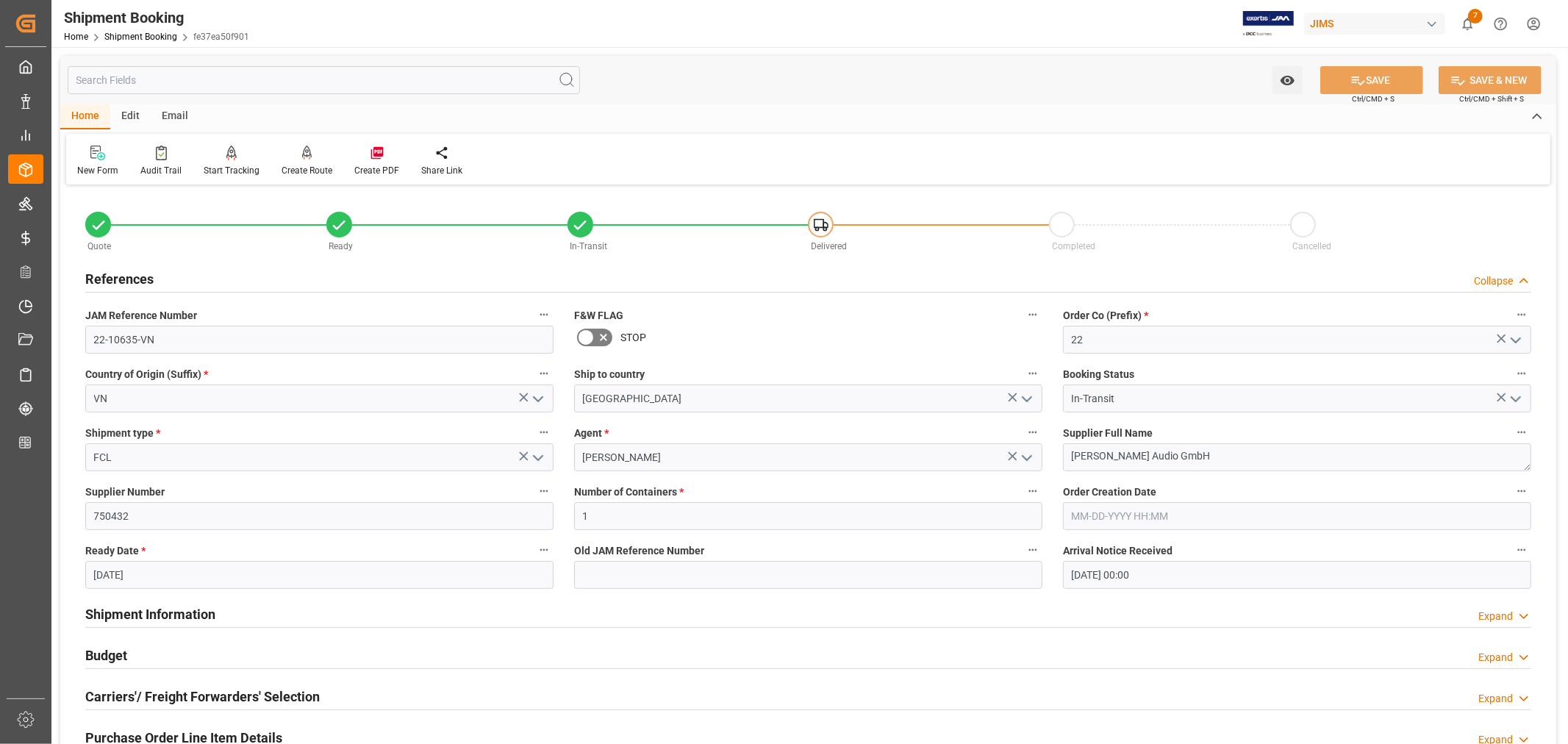
click at [131, 274] on h2 "References" at bounding box center [119, 278] width 68 height 20
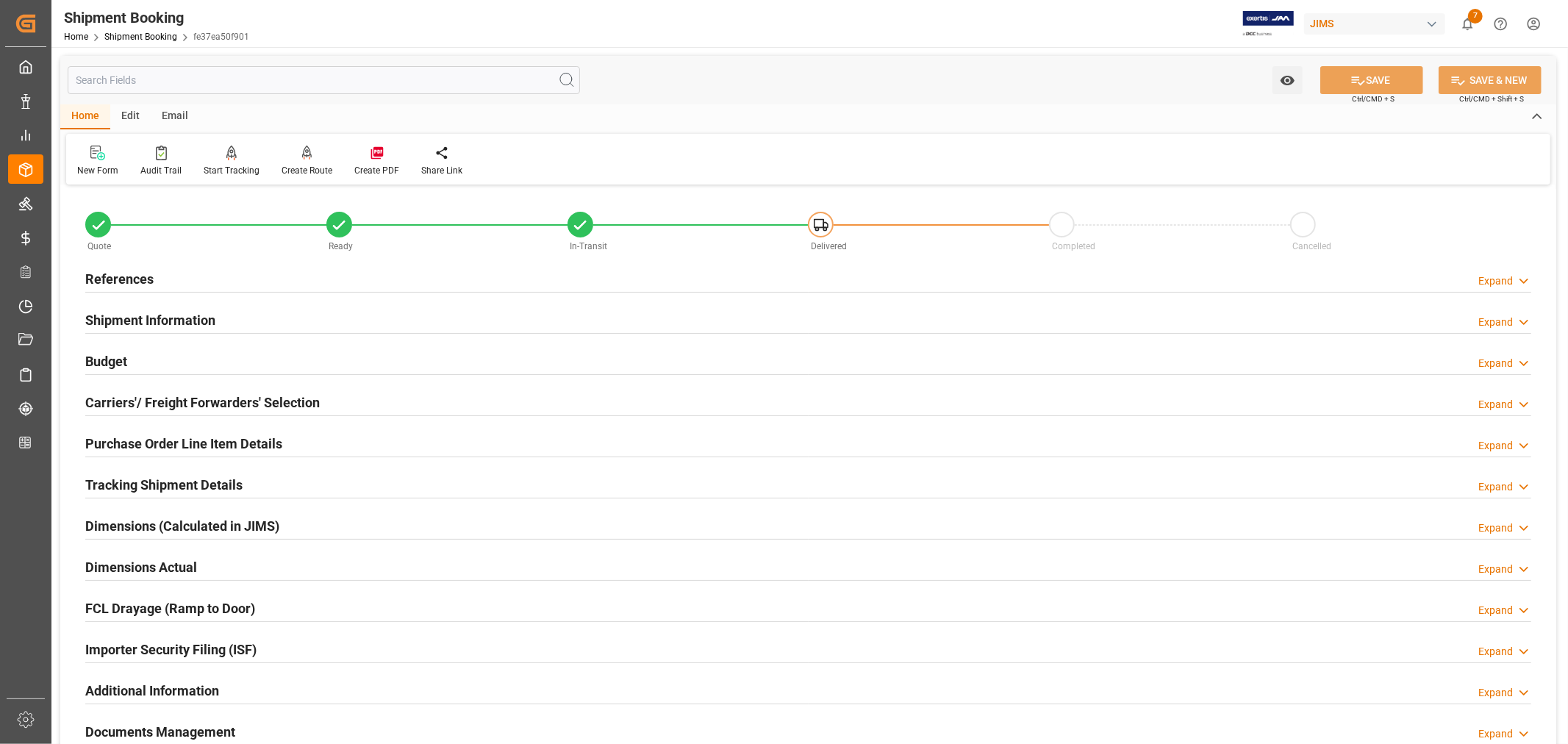
click at [141, 438] on h2 "Purchase Order Line Item Details" at bounding box center [184, 443] width 197 height 20
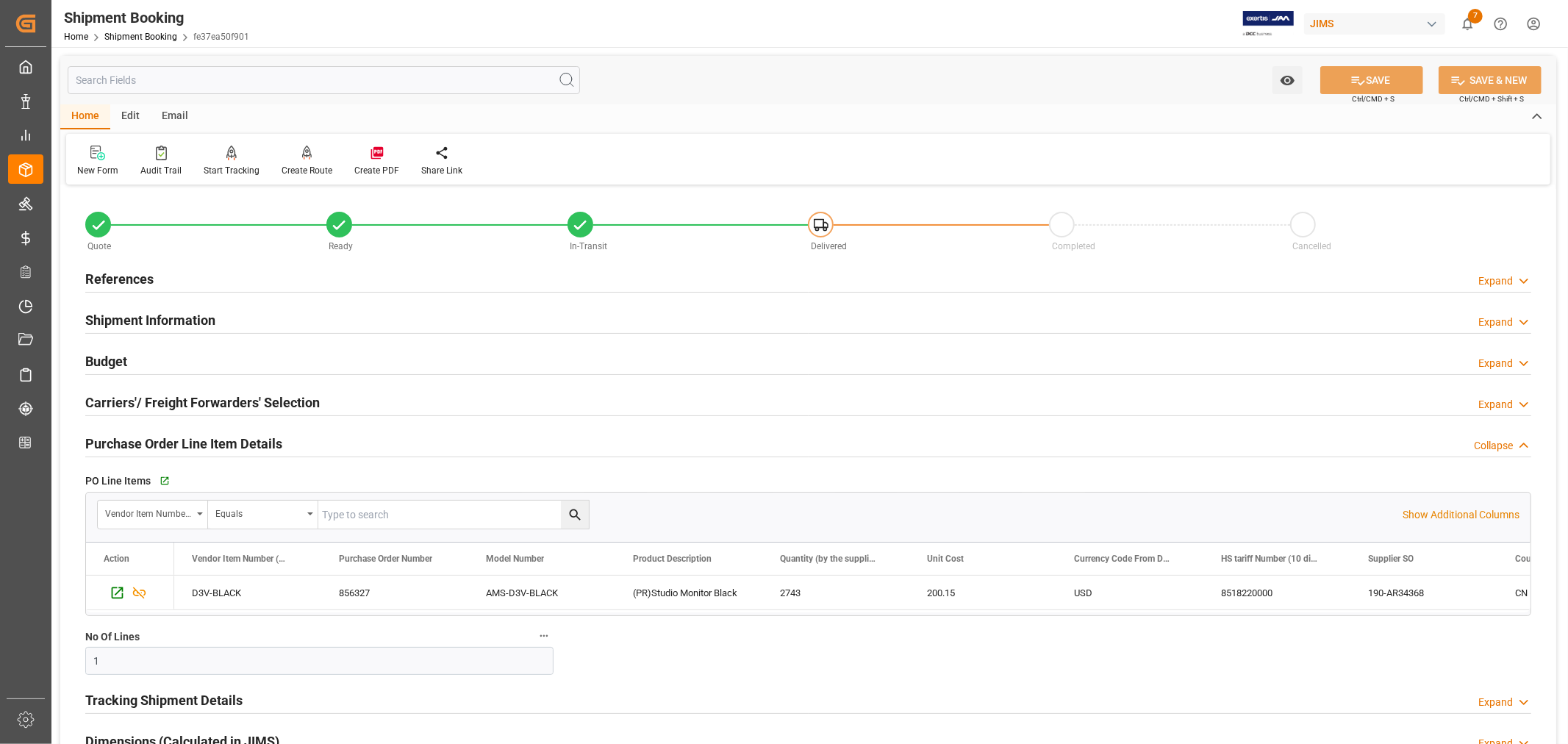
click at [155, 441] on h2 "Purchase Order Line Item Details" at bounding box center [184, 443] width 197 height 20
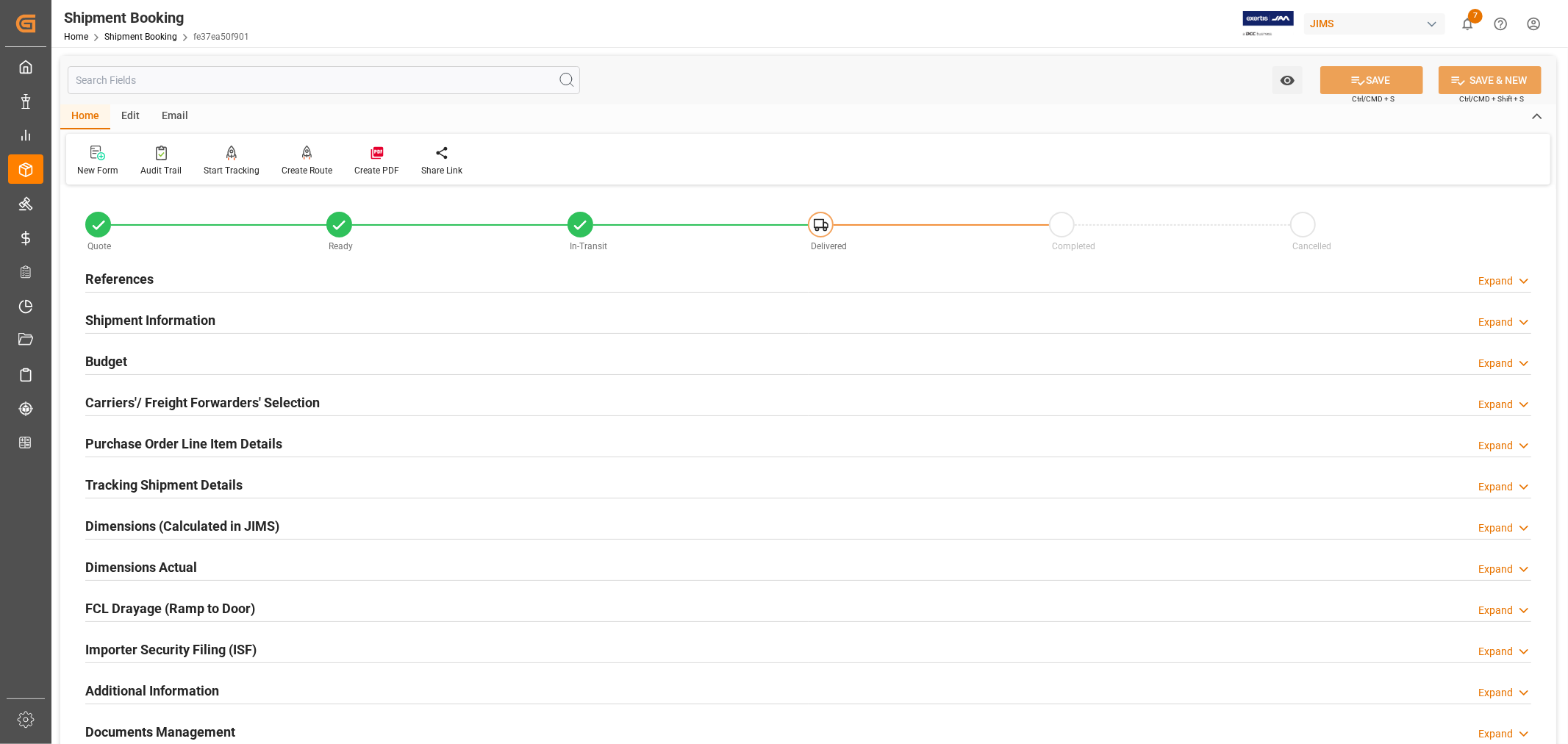
click at [149, 481] on h2 "Tracking Shipment Details" at bounding box center [164, 484] width 157 height 20
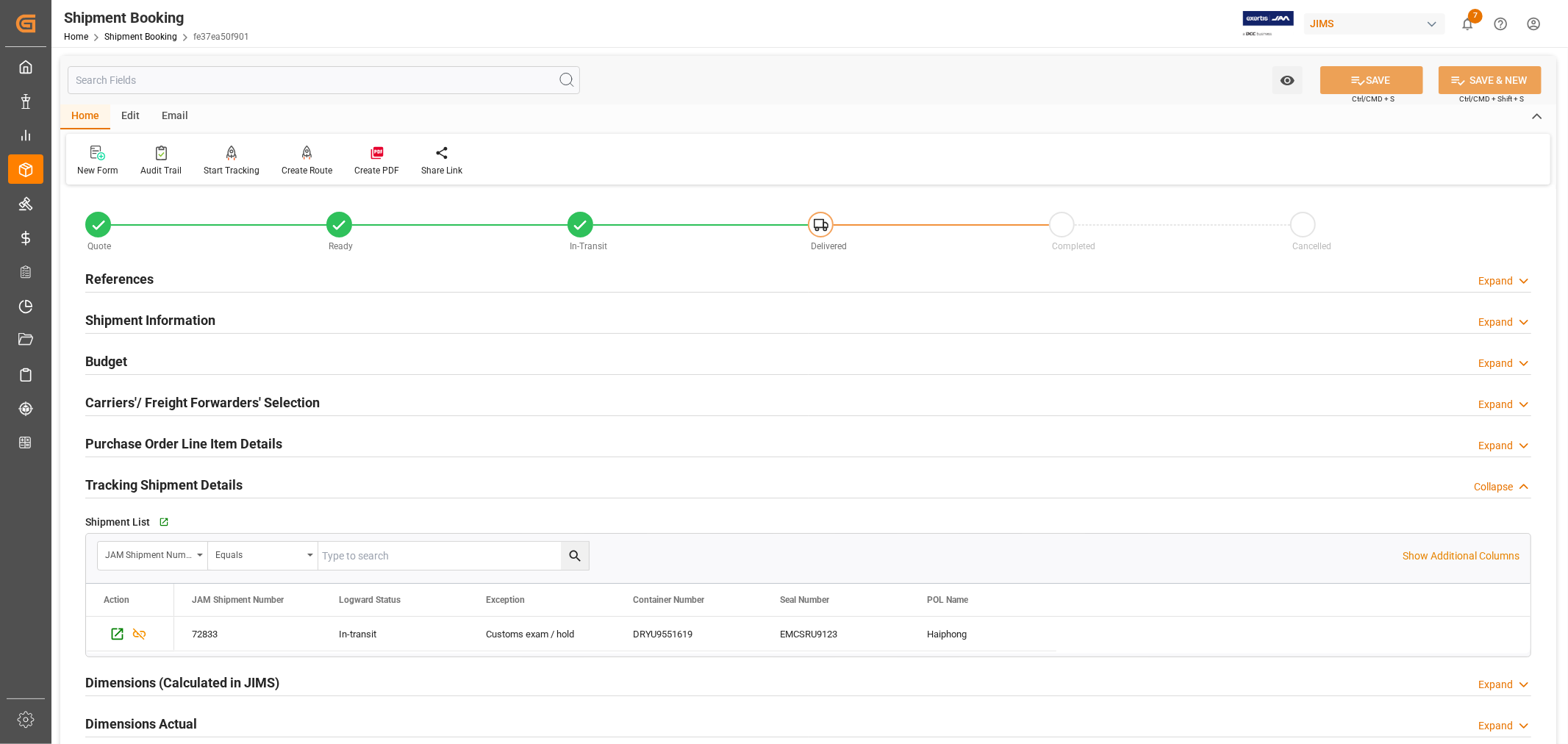
click at [149, 481] on h2 "Tracking Shipment Details" at bounding box center [164, 484] width 157 height 20
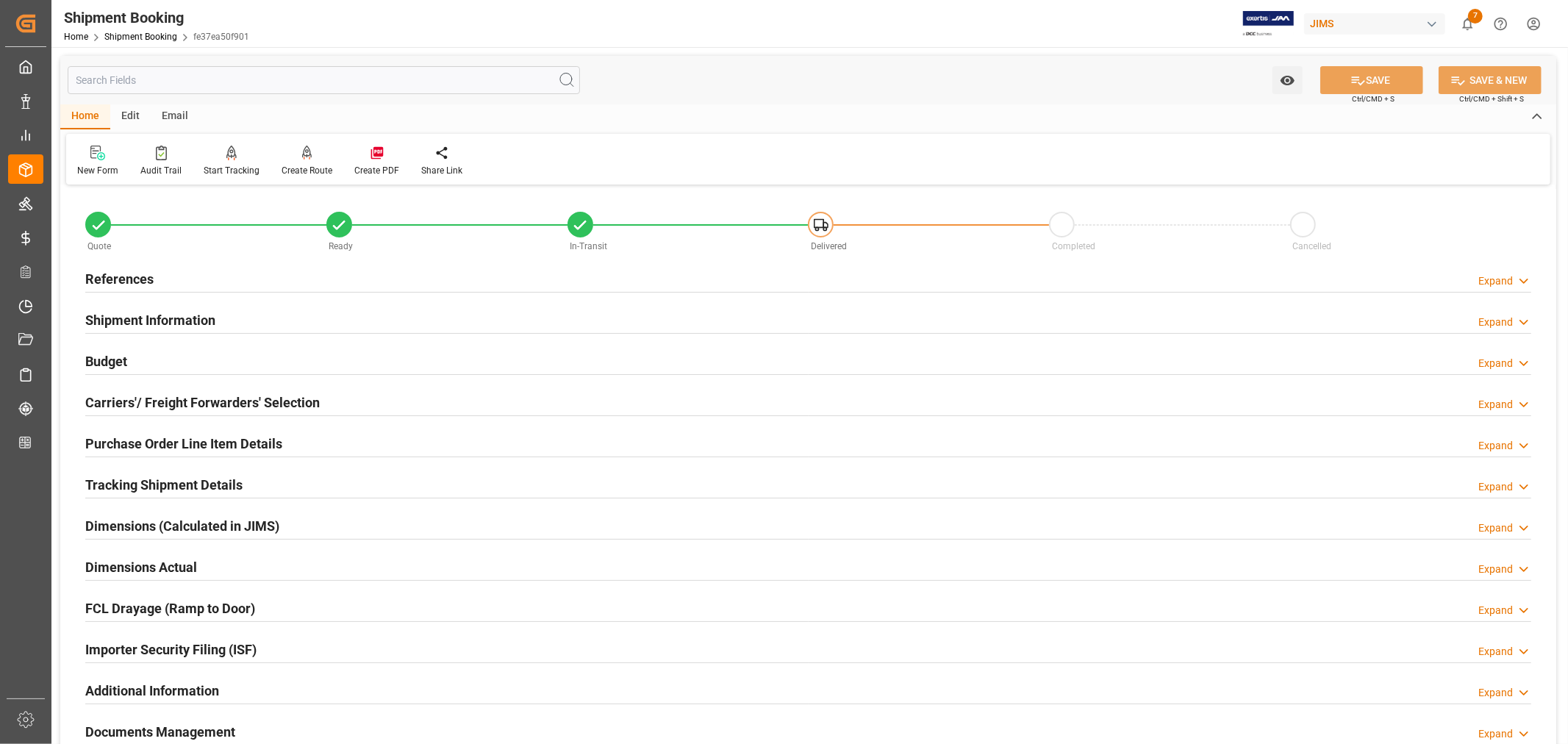
click at [158, 438] on h2 "Purchase Order Line Item Details" at bounding box center [184, 443] width 197 height 20
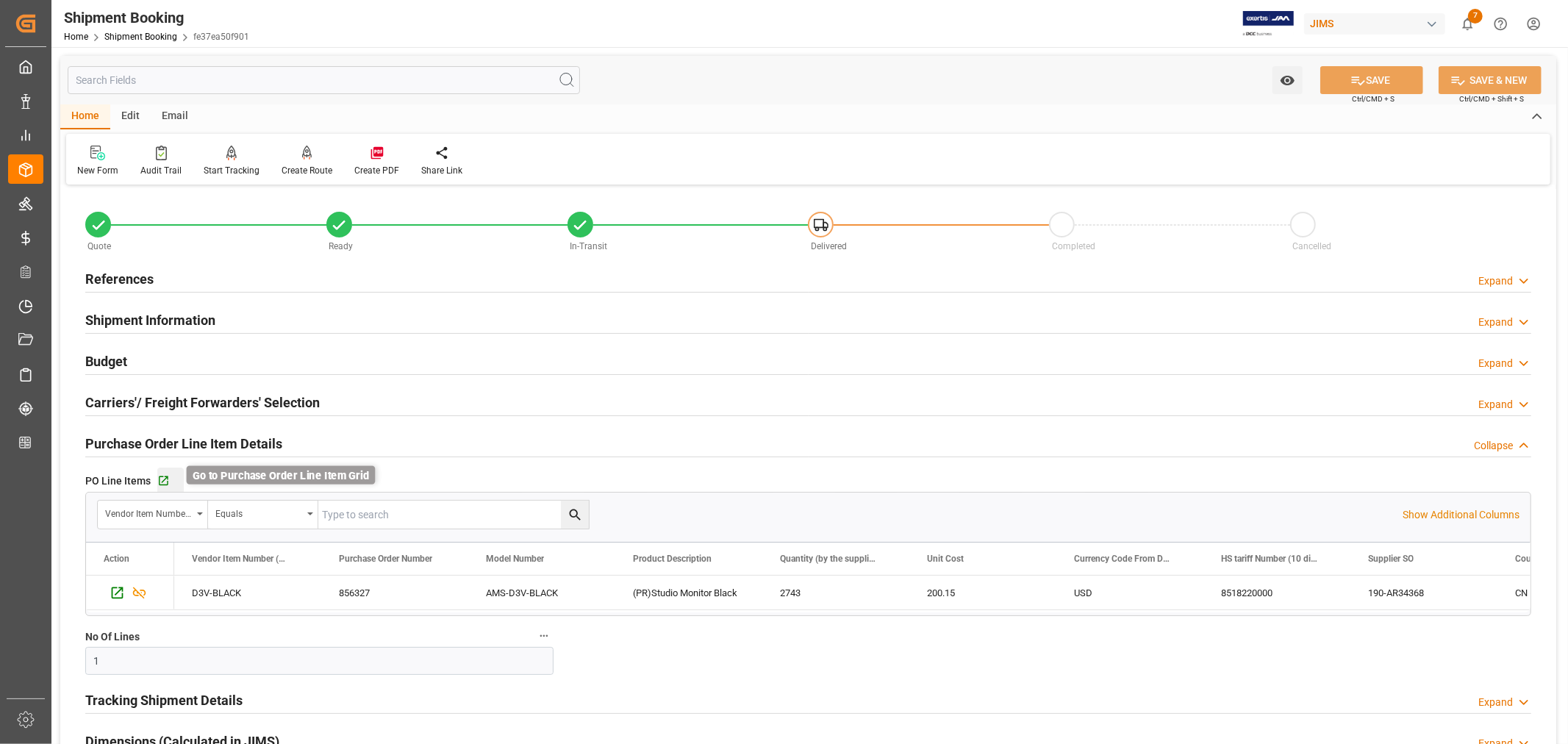
click at [162, 480] on icon "button" at bounding box center [163, 480] width 12 height 12
click at [93, 274] on h2 "References" at bounding box center [119, 278] width 68 height 20
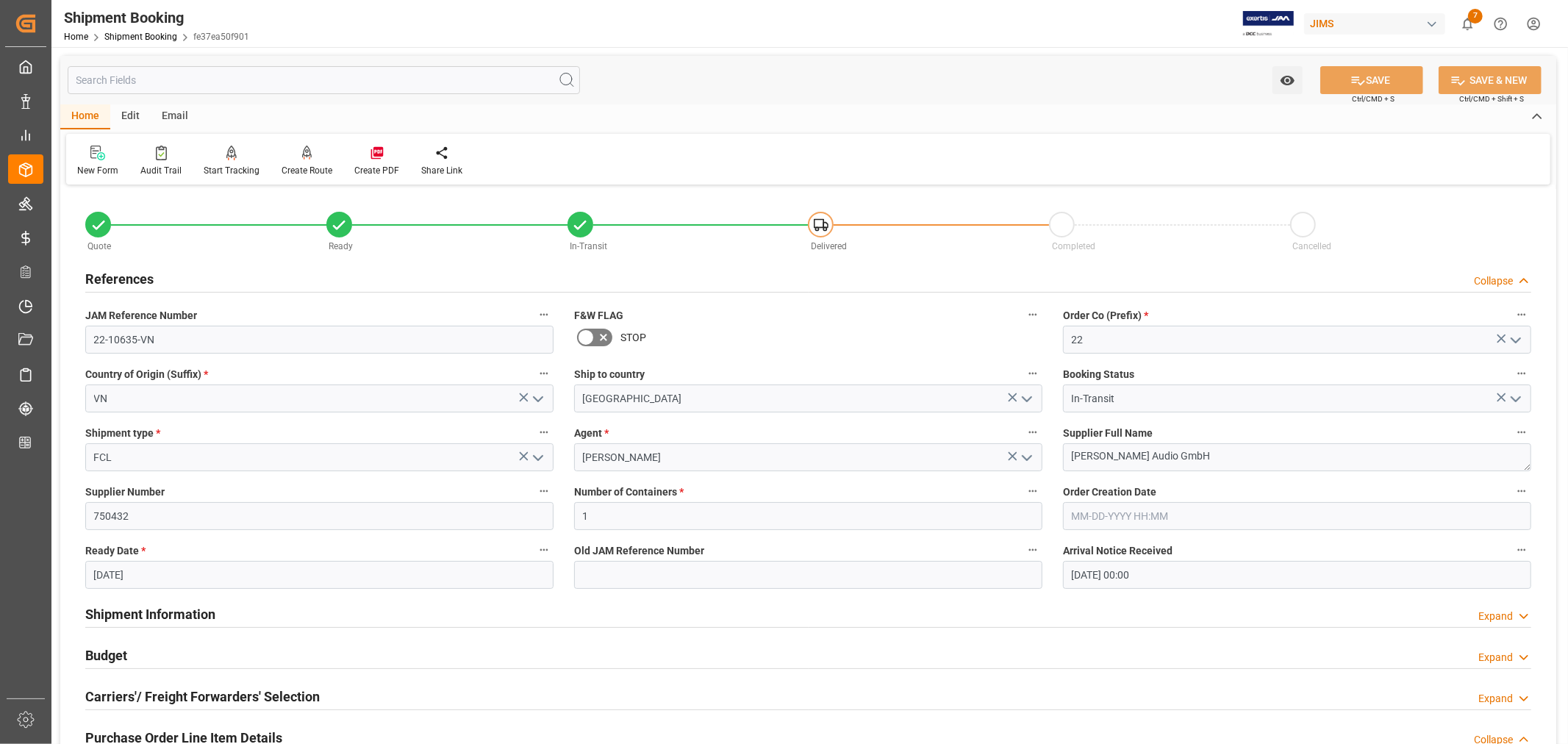
click at [93, 274] on h2 "References" at bounding box center [119, 278] width 68 height 20
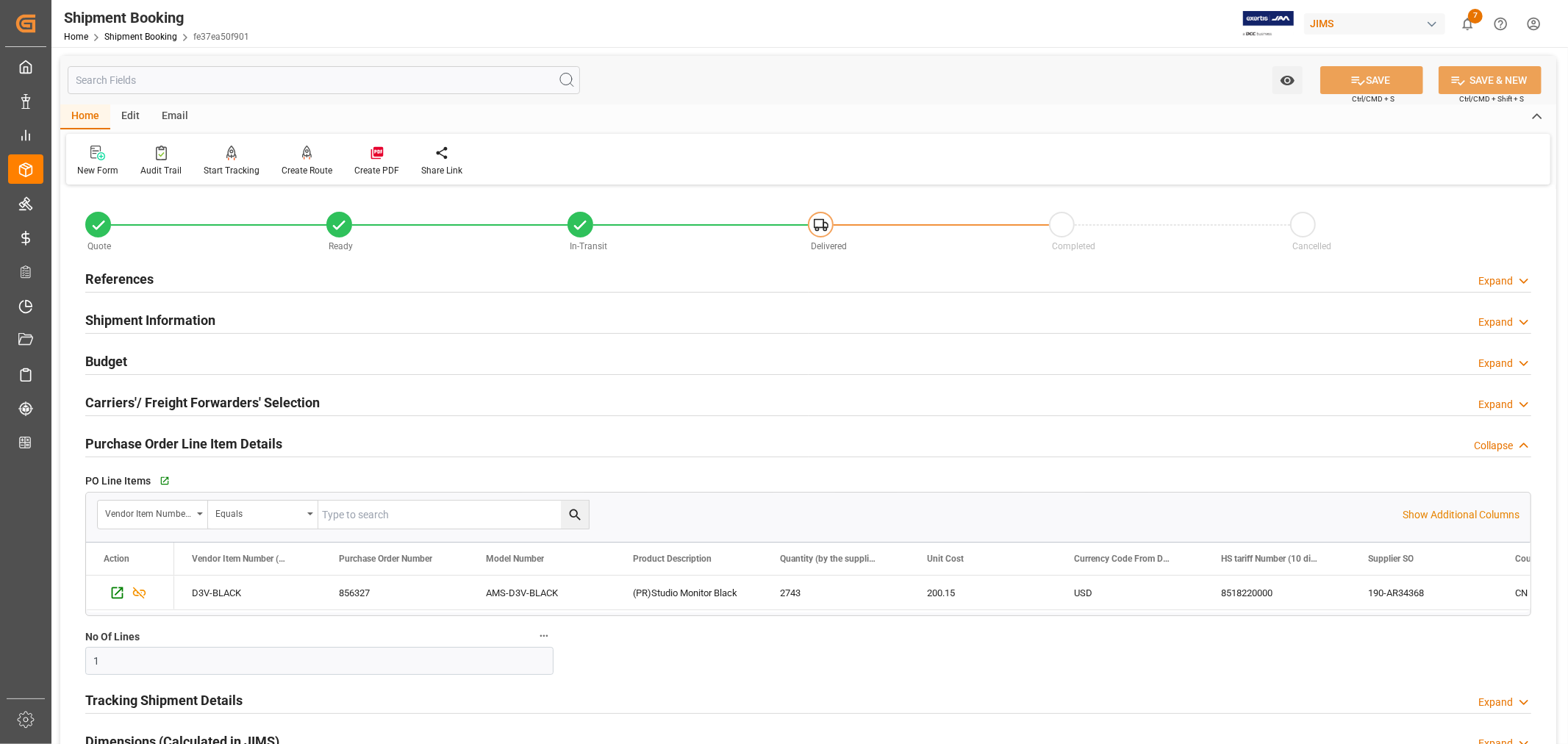
click at [114, 361] on h2 "Budget" at bounding box center [106, 360] width 42 height 20
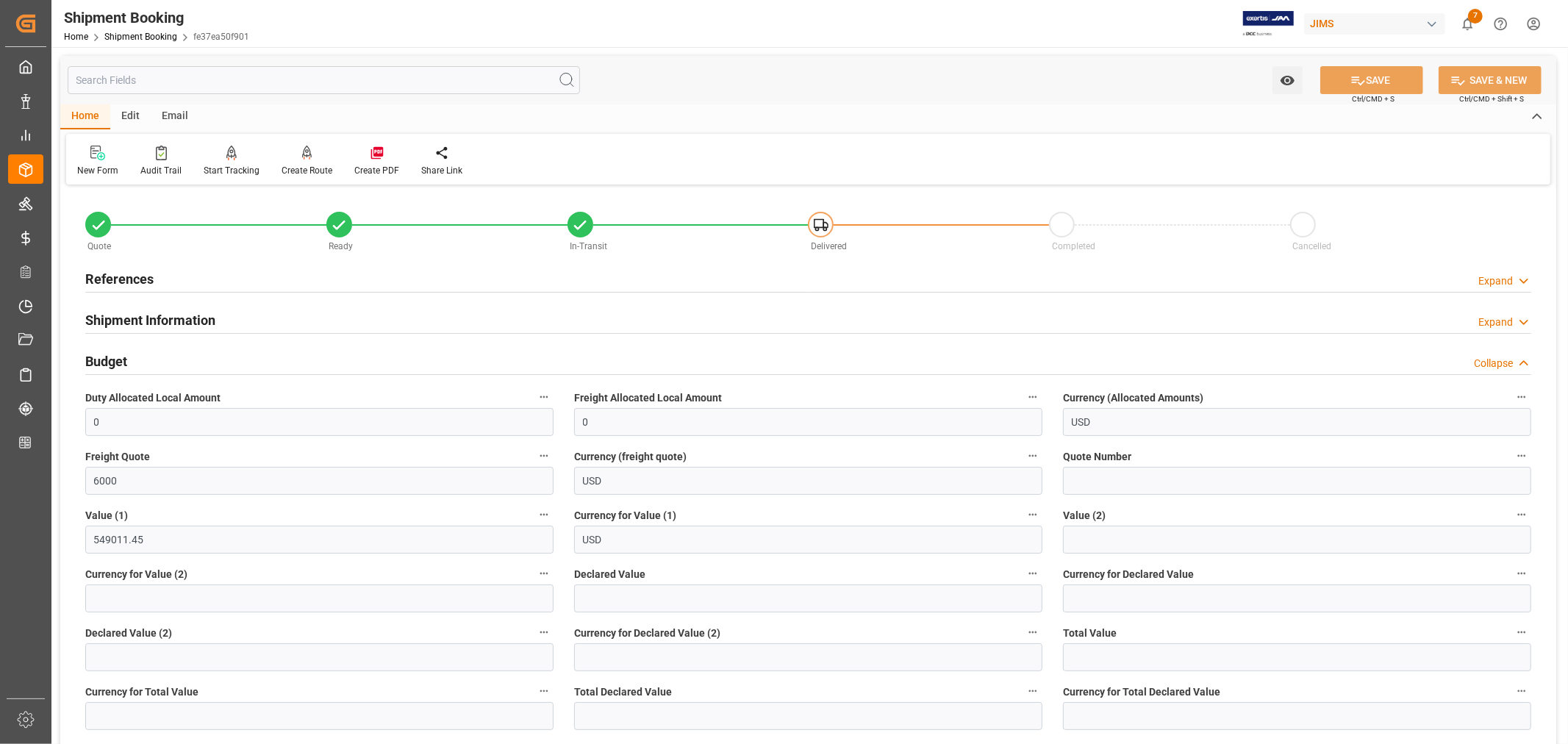
click at [114, 361] on h2 "Budget" at bounding box center [106, 360] width 42 height 20
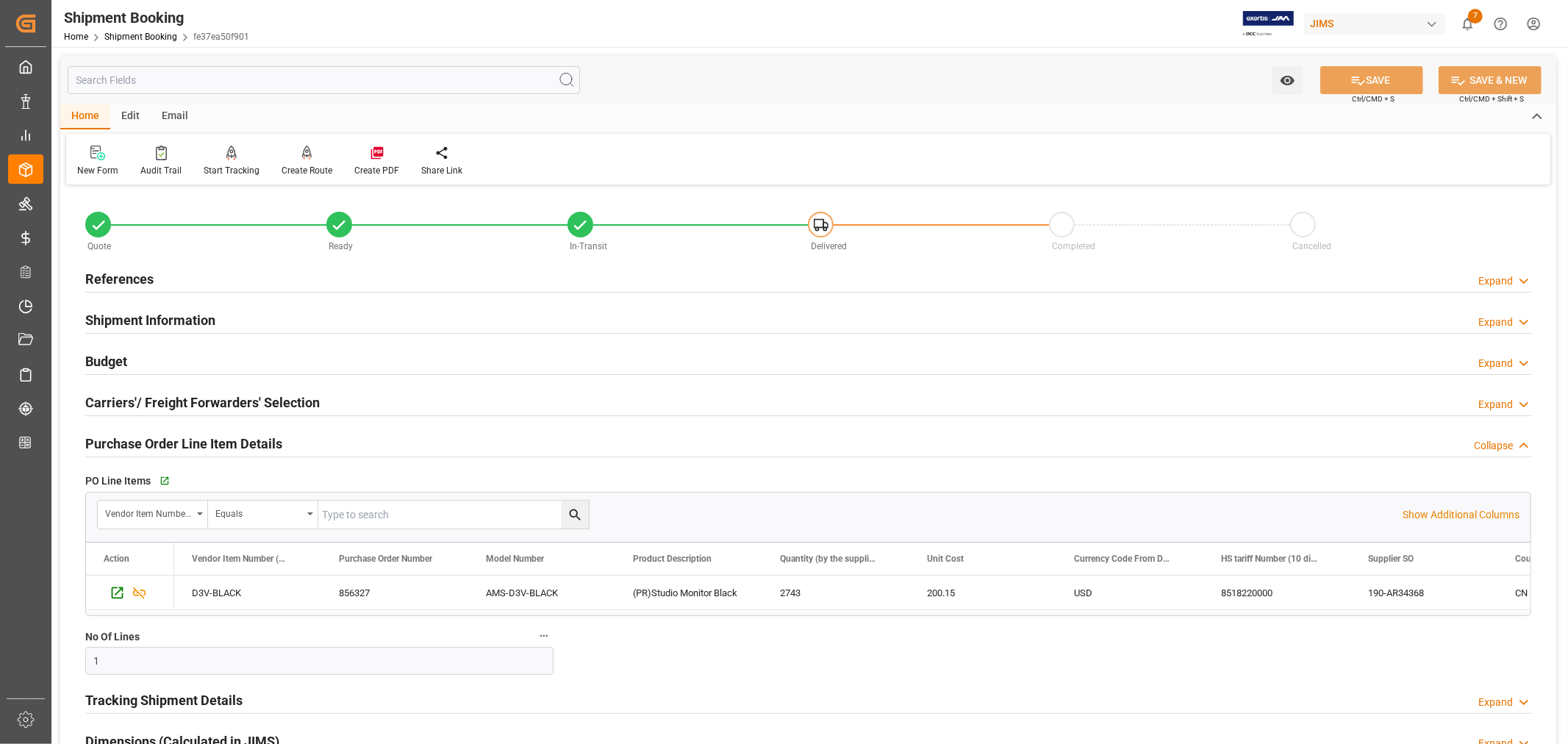
click at [114, 437] on h2 "Purchase Order Line Item Details" at bounding box center [184, 443] width 197 height 20
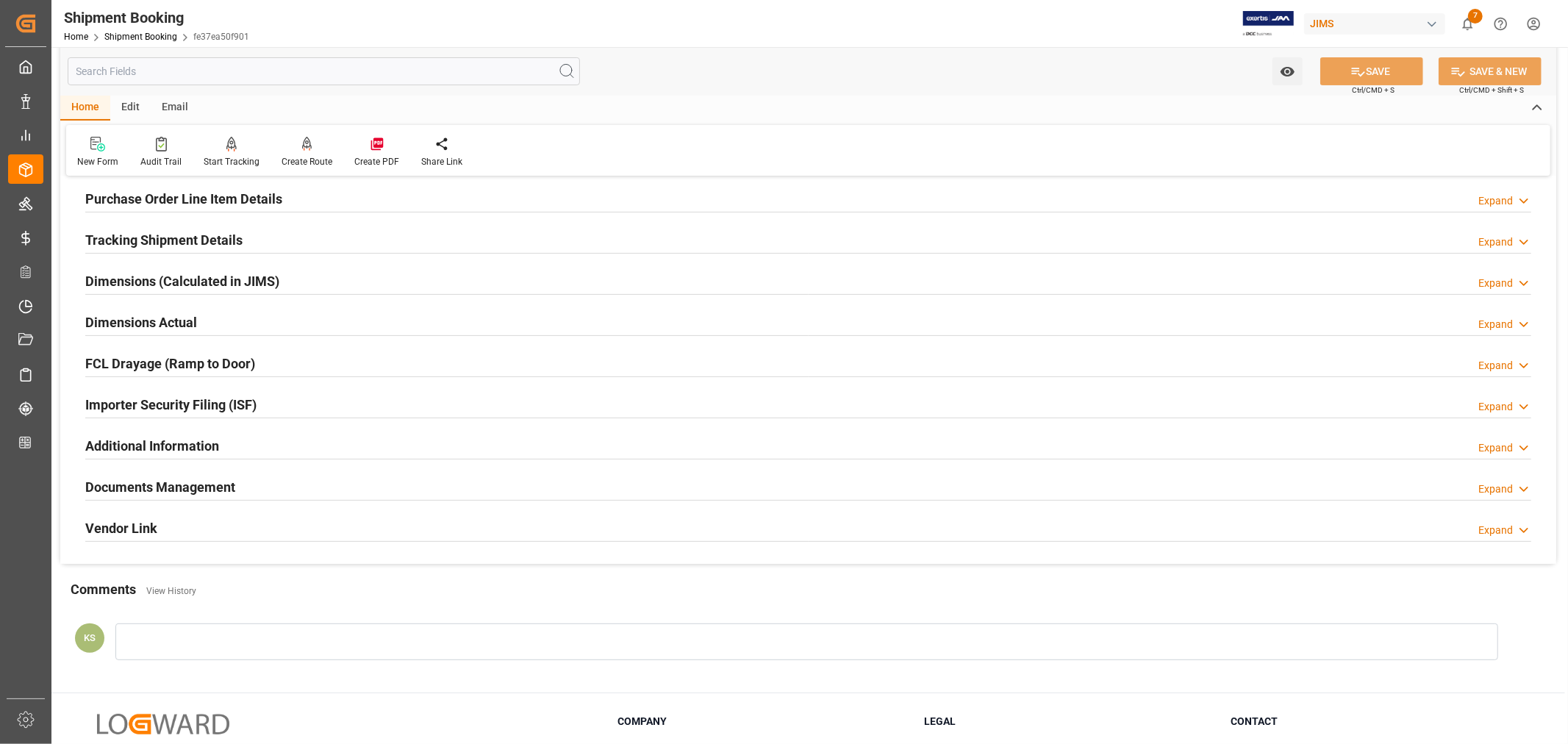
scroll to position [326, 0]
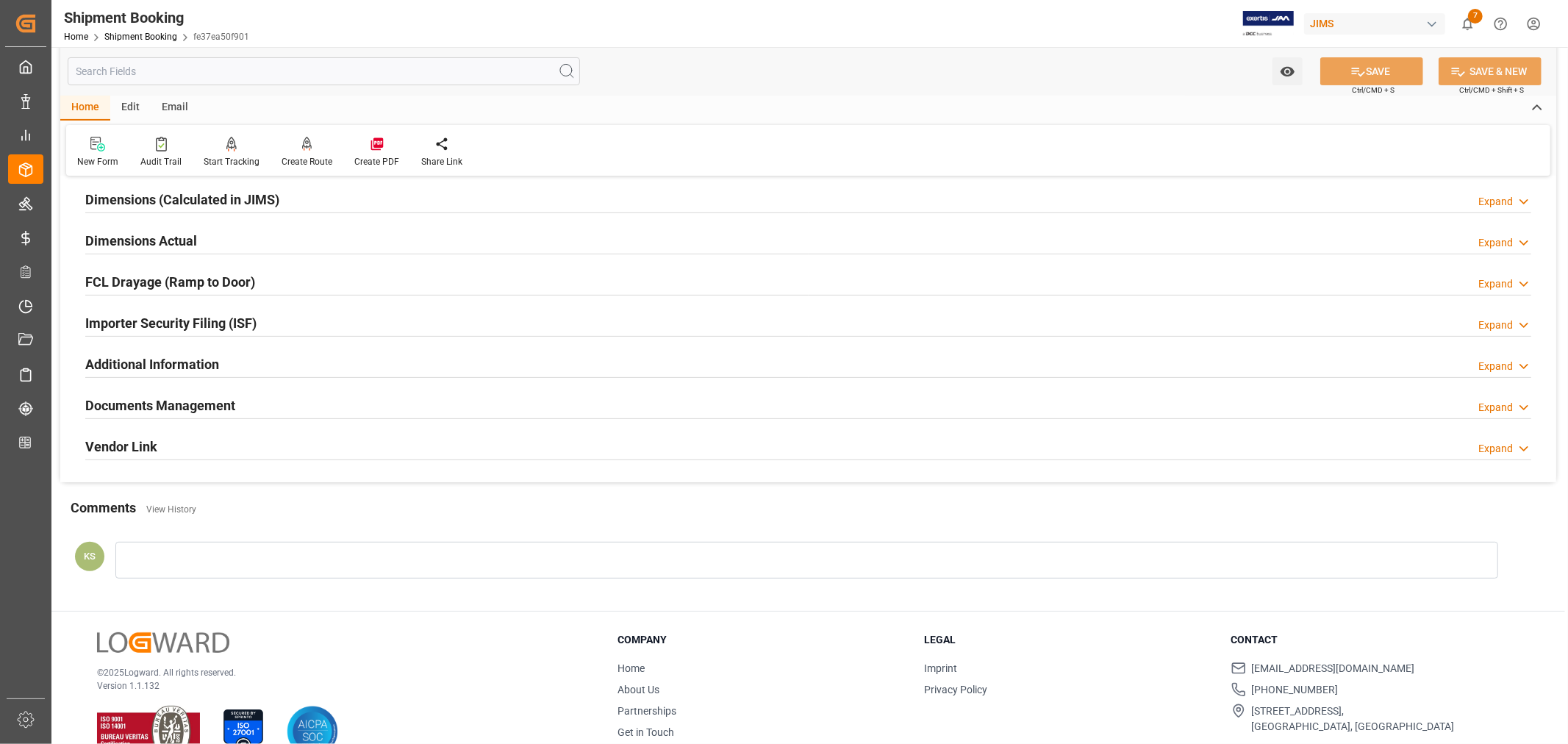
click at [225, 396] on h2 "Documents Management" at bounding box center [160, 405] width 150 height 20
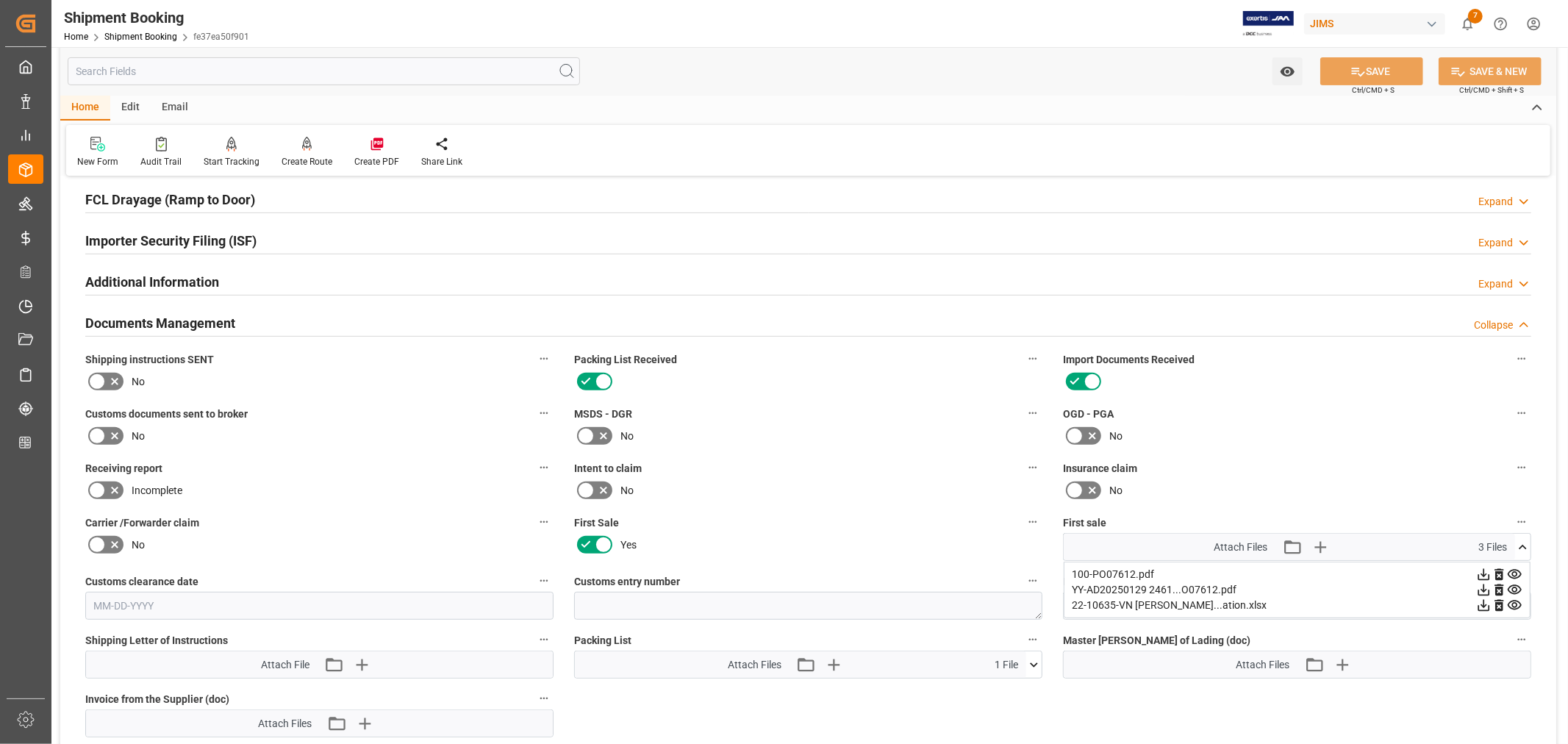
scroll to position [490, 0]
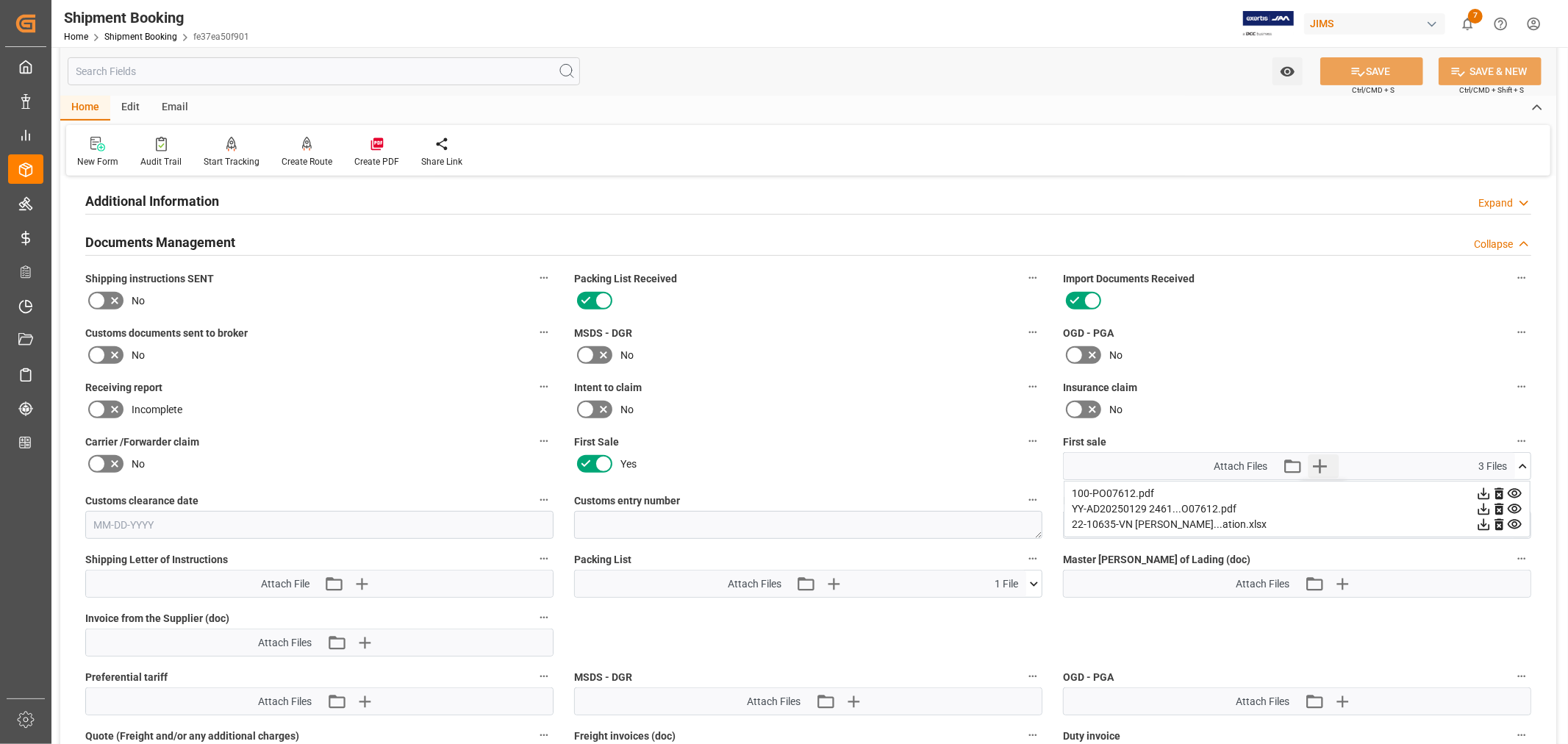
click at [1317, 466] on icon "button" at bounding box center [1318, 466] width 23 height 23
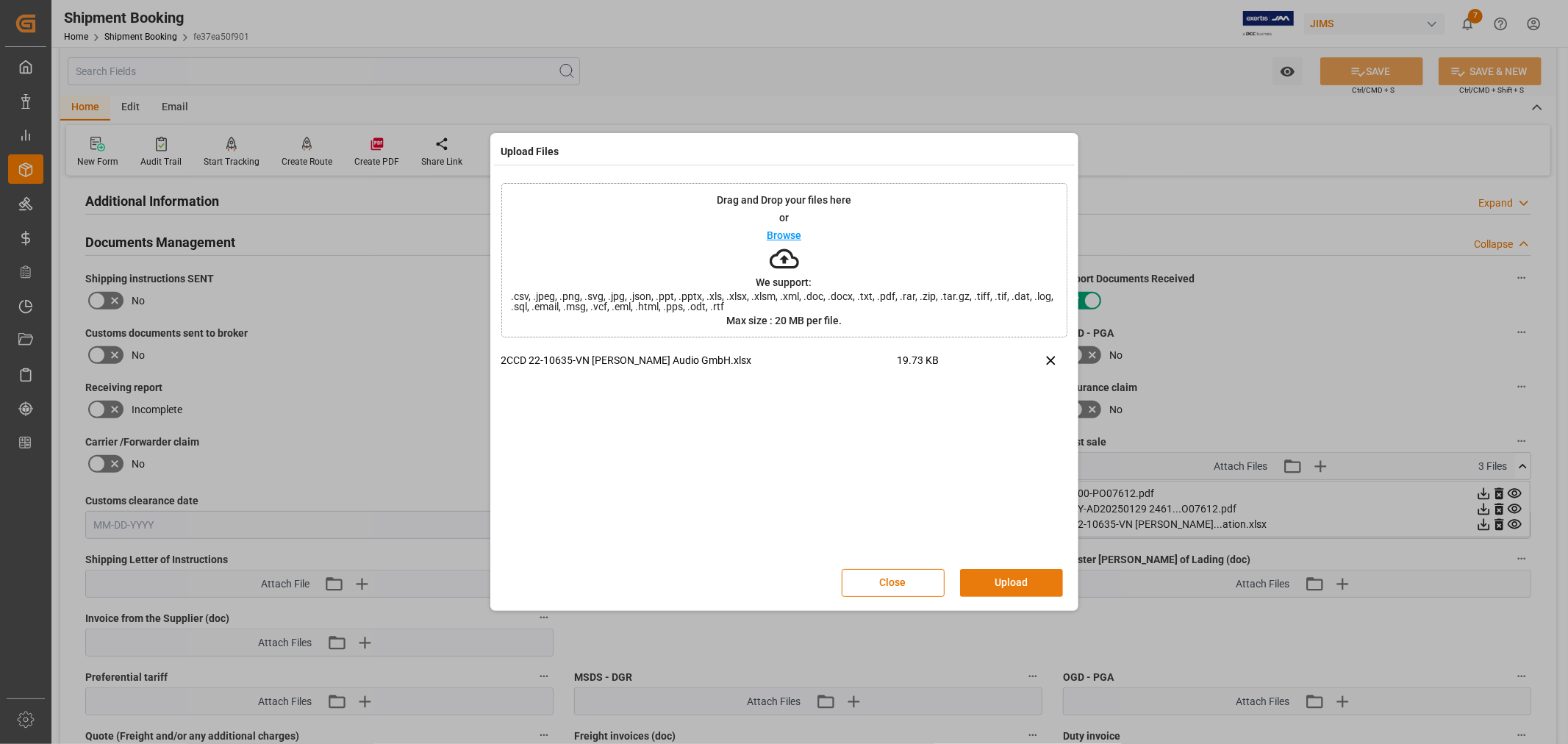
click at [1012, 581] on button "Upload" at bounding box center [1011, 583] width 103 height 28
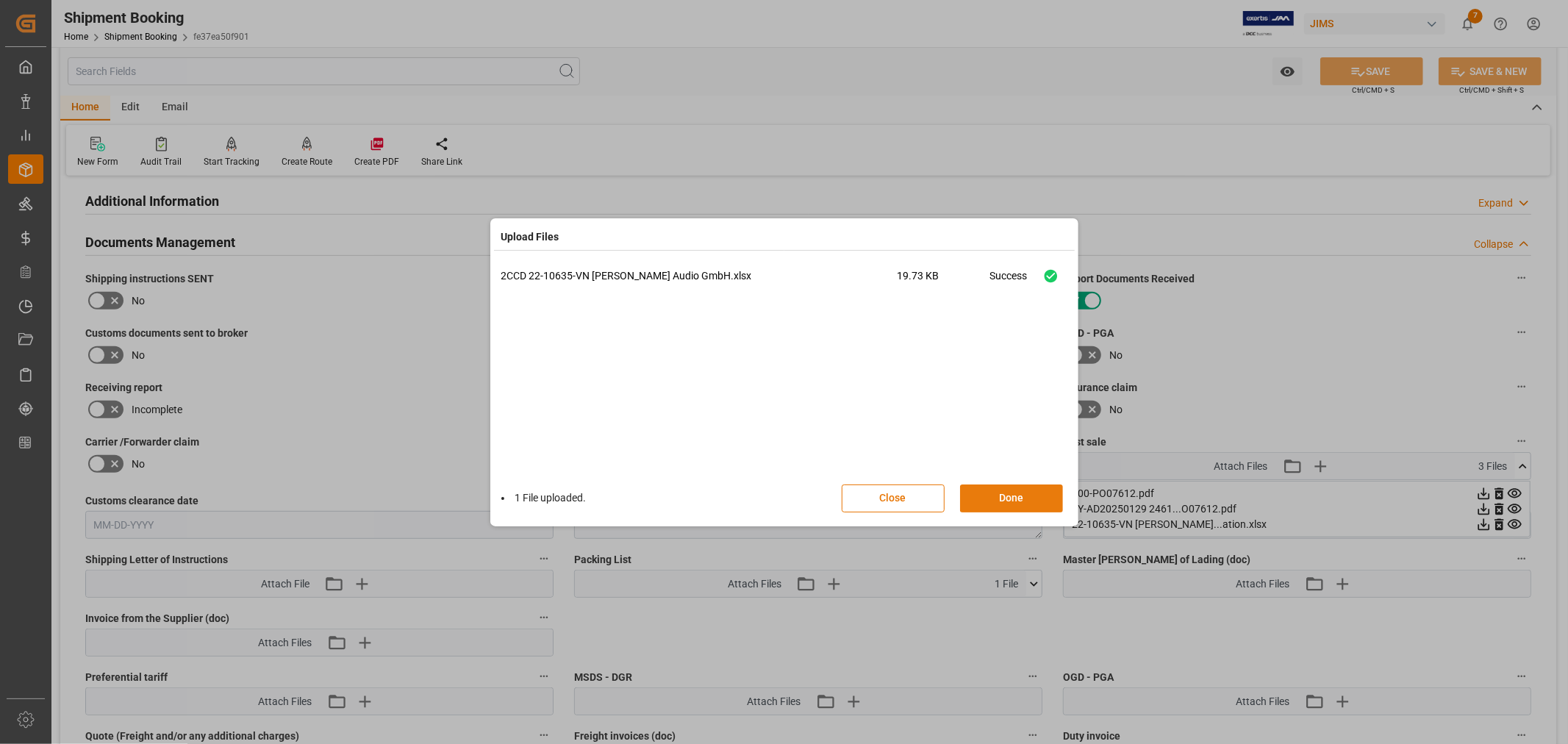
click at [1004, 494] on button "Done" at bounding box center [1011, 498] width 103 height 28
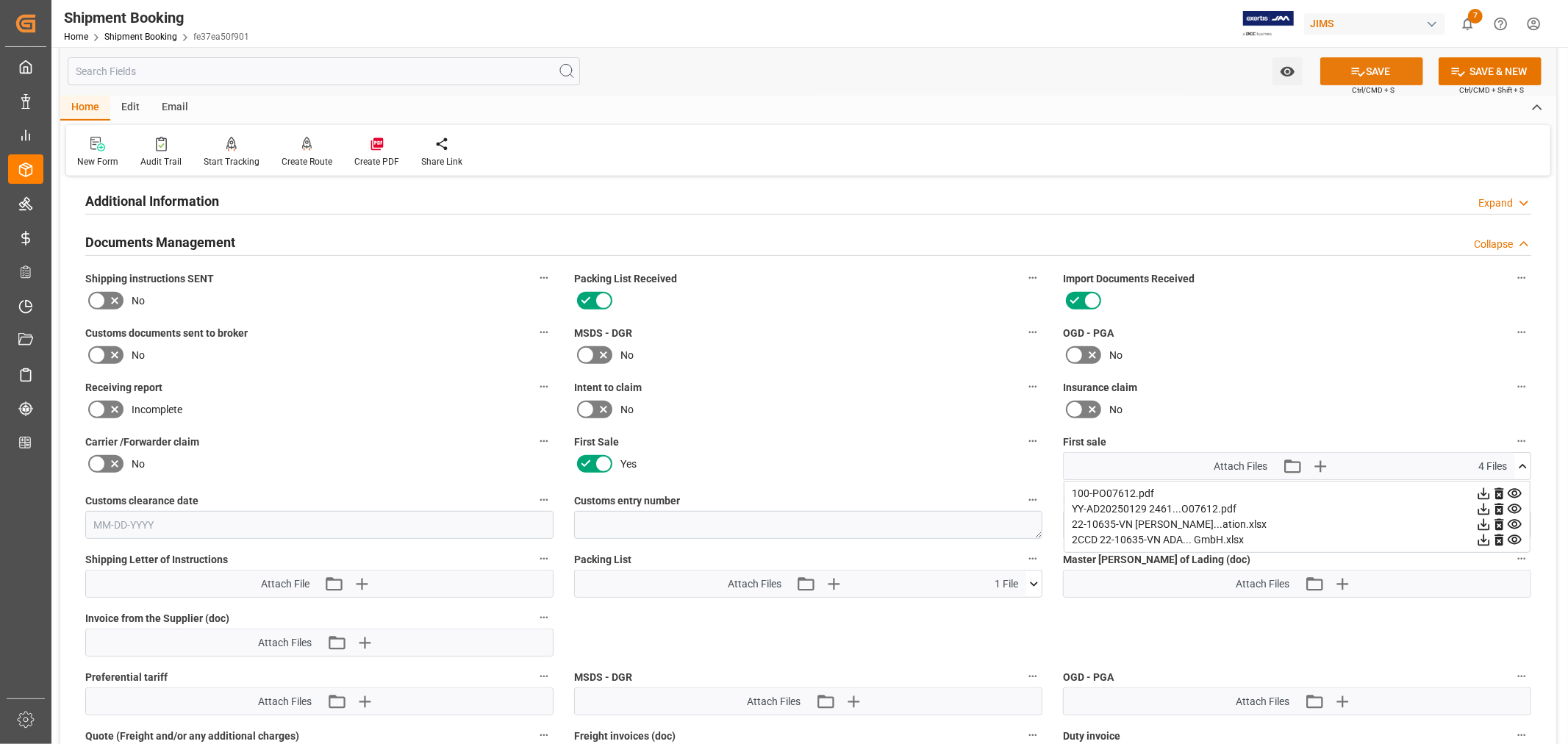
click at [1375, 71] on button "SAVE" at bounding box center [1372, 72] width 103 height 28
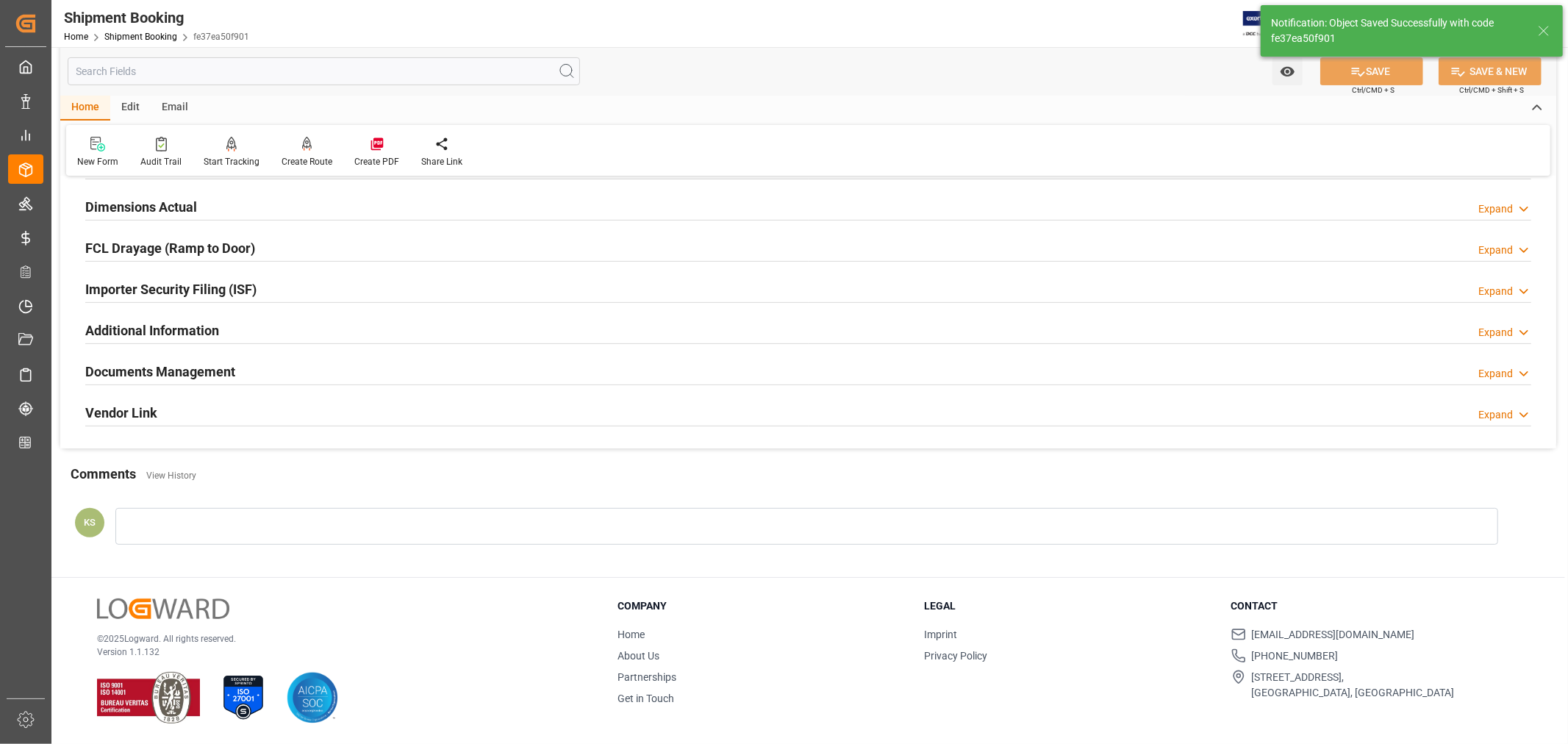
scroll to position [361, 0]
click at [228, 363] on h2 "Documents Management" at bounding box center [160, 371] width 150 height 20
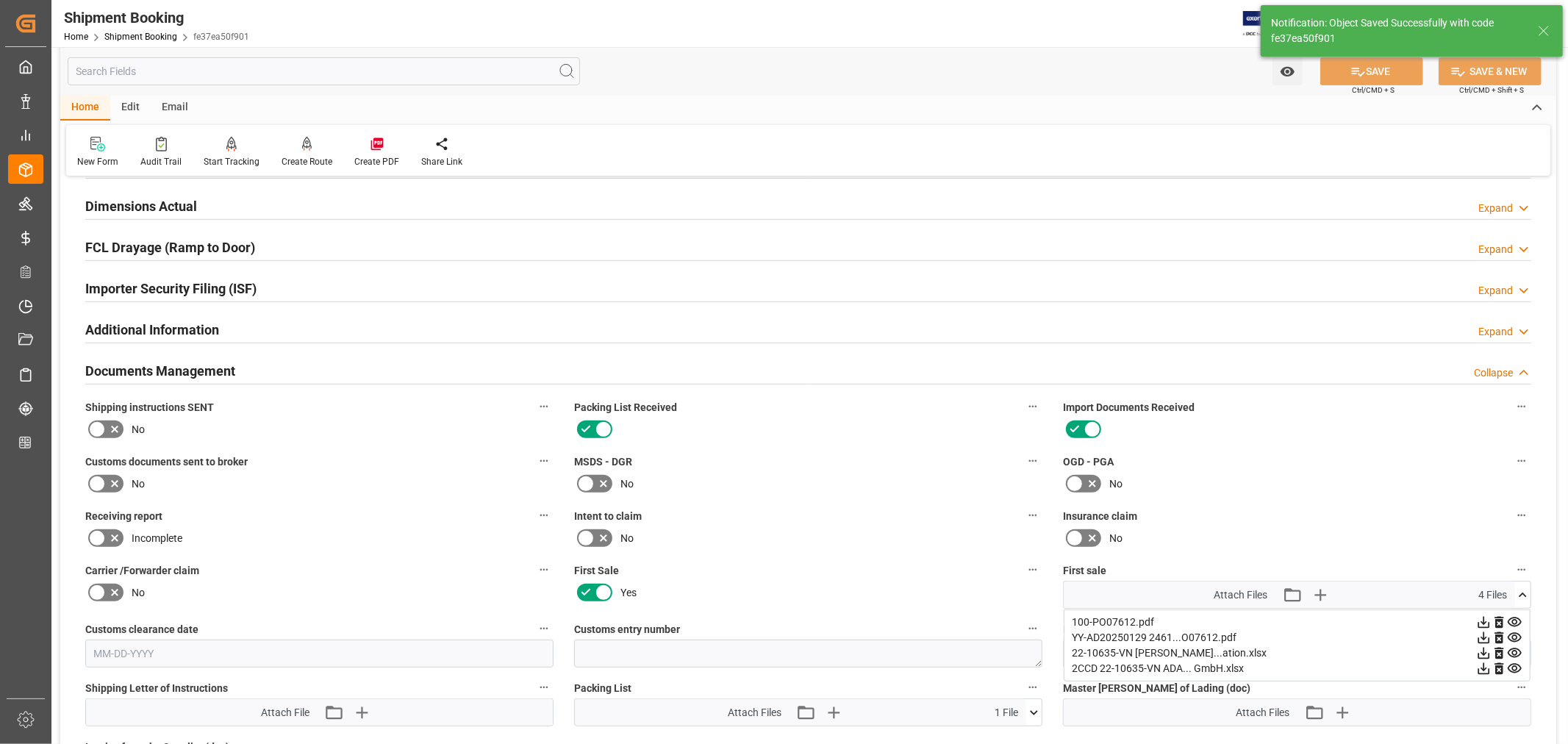
scroll to position [490, 0]
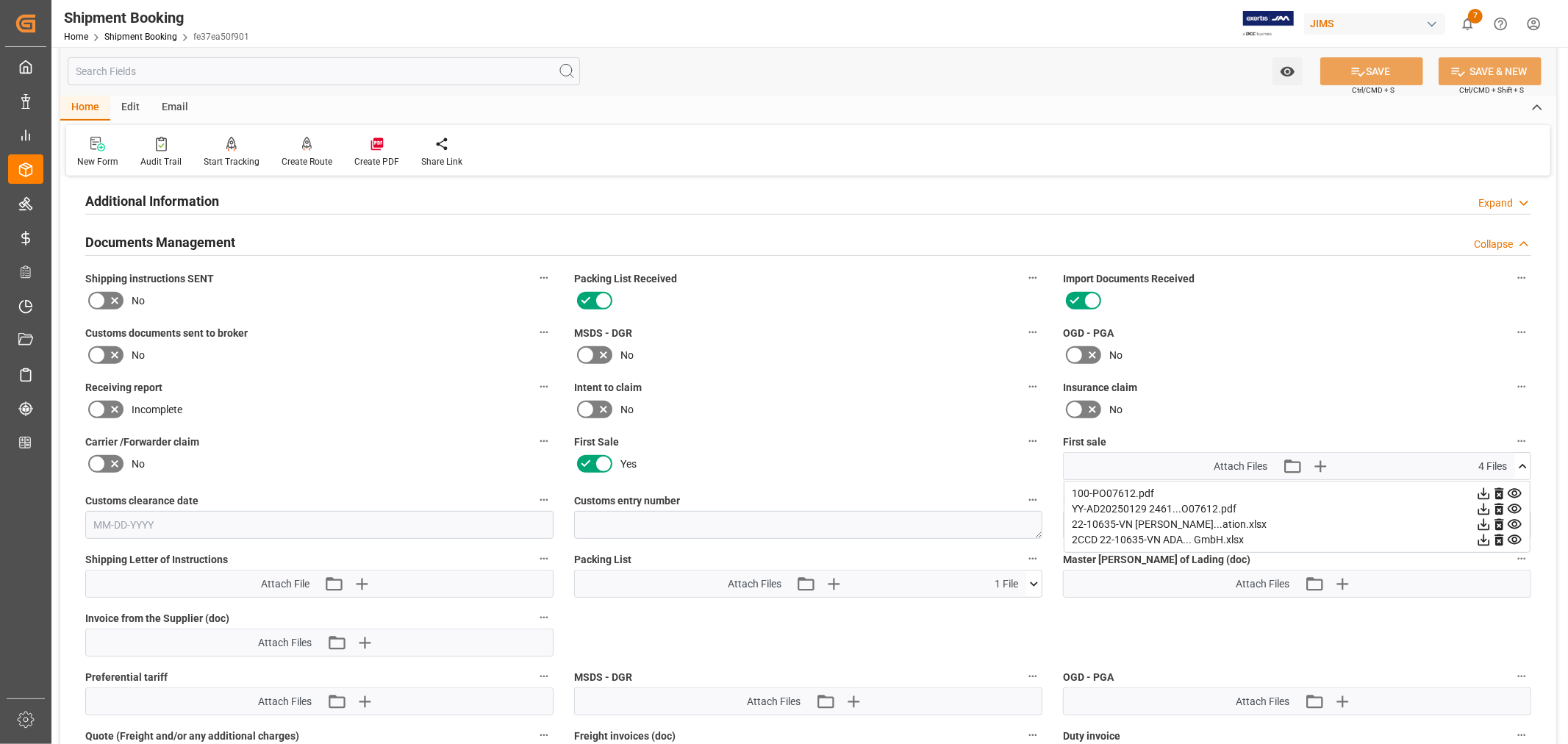
click at [96, 353] on icon at bounding box center [97, 355] width 18 height 18
click at [0, 0] on input "checkbox" at bounding box center [0, 0] width 0 height 0
click at [1353, 72] on icon at bounding box center [1358, 72] width 16 height 16
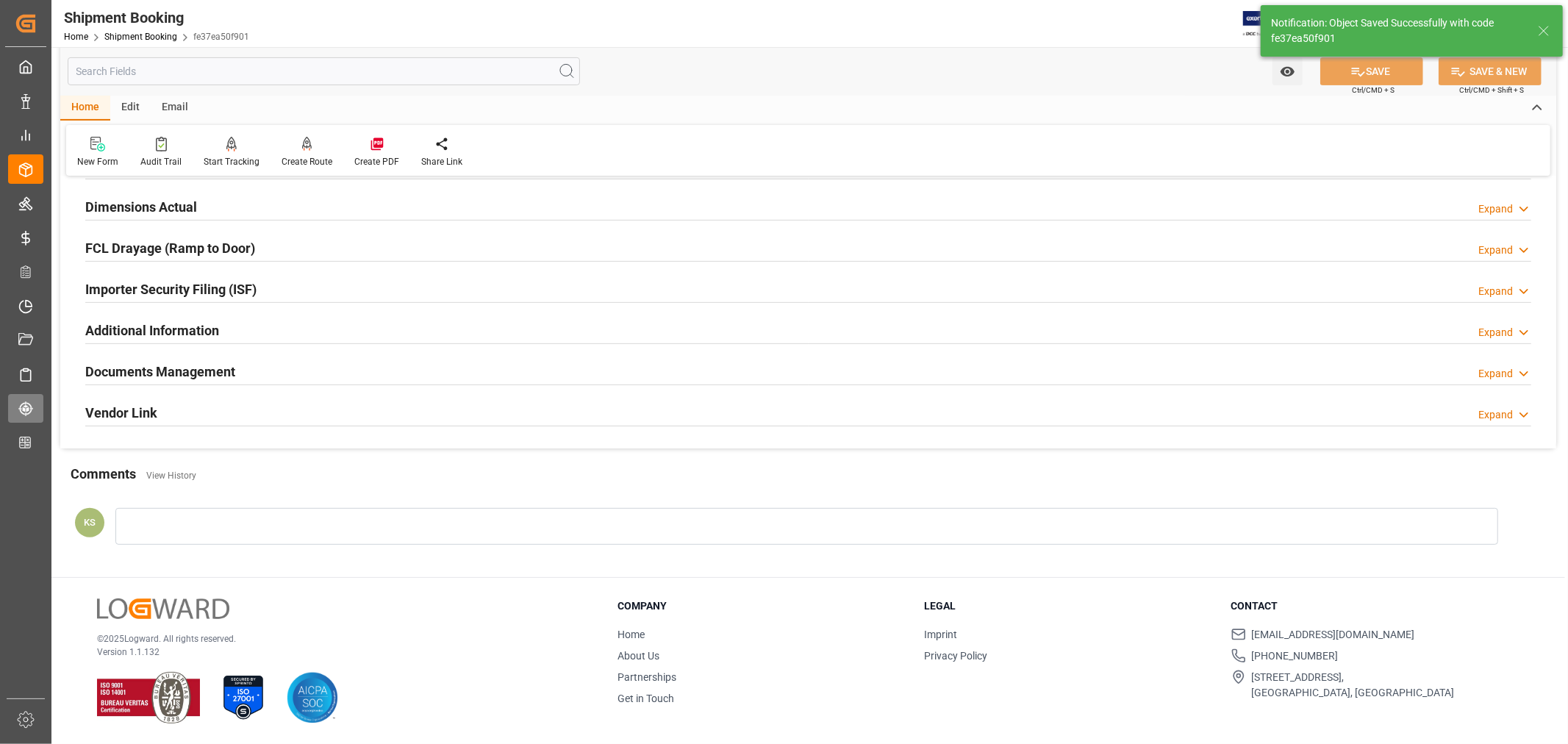
scroll to position [361, 0]
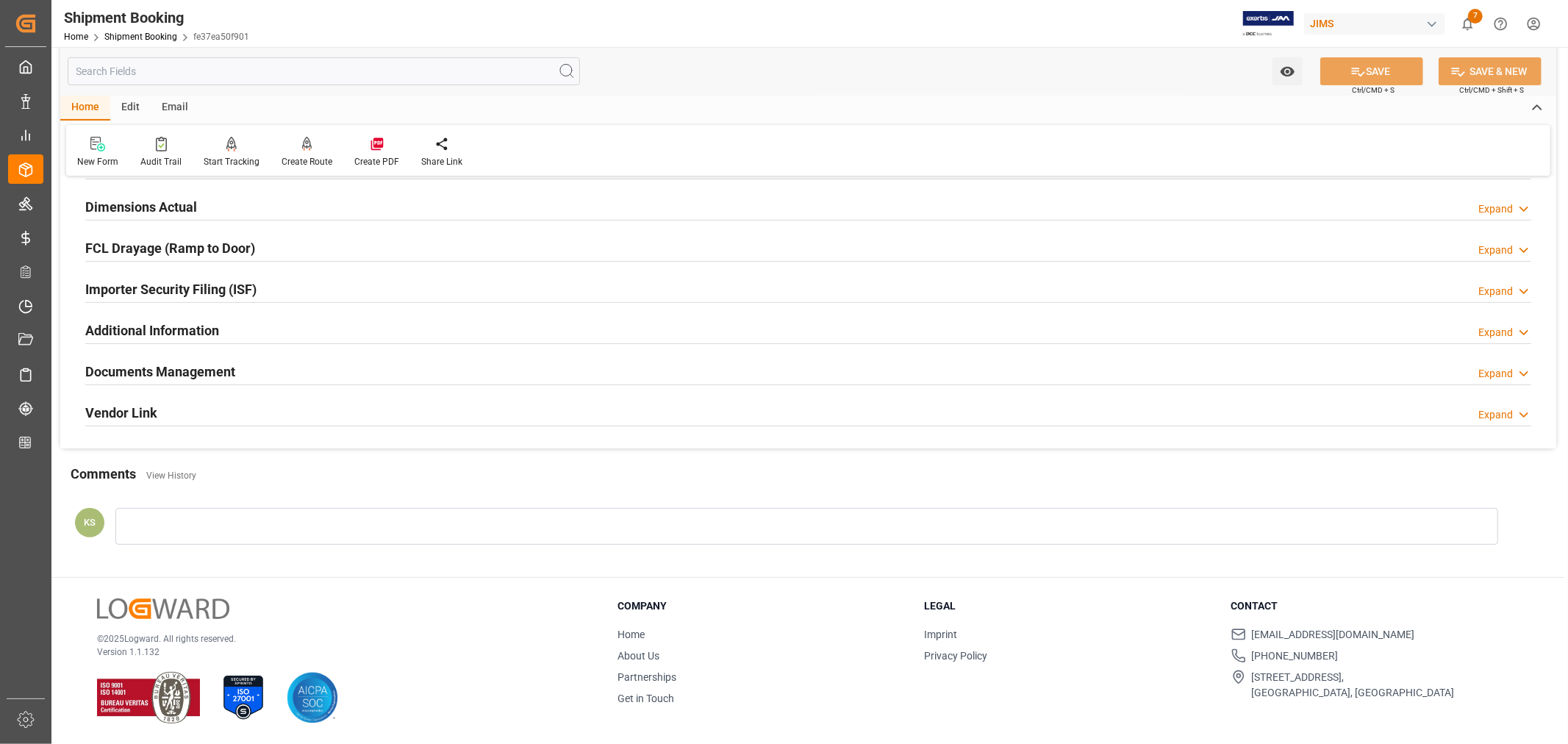
click at [912, 366] on div "Documents Management Expand" at bounding box center [808, 371] width 1446 height 28
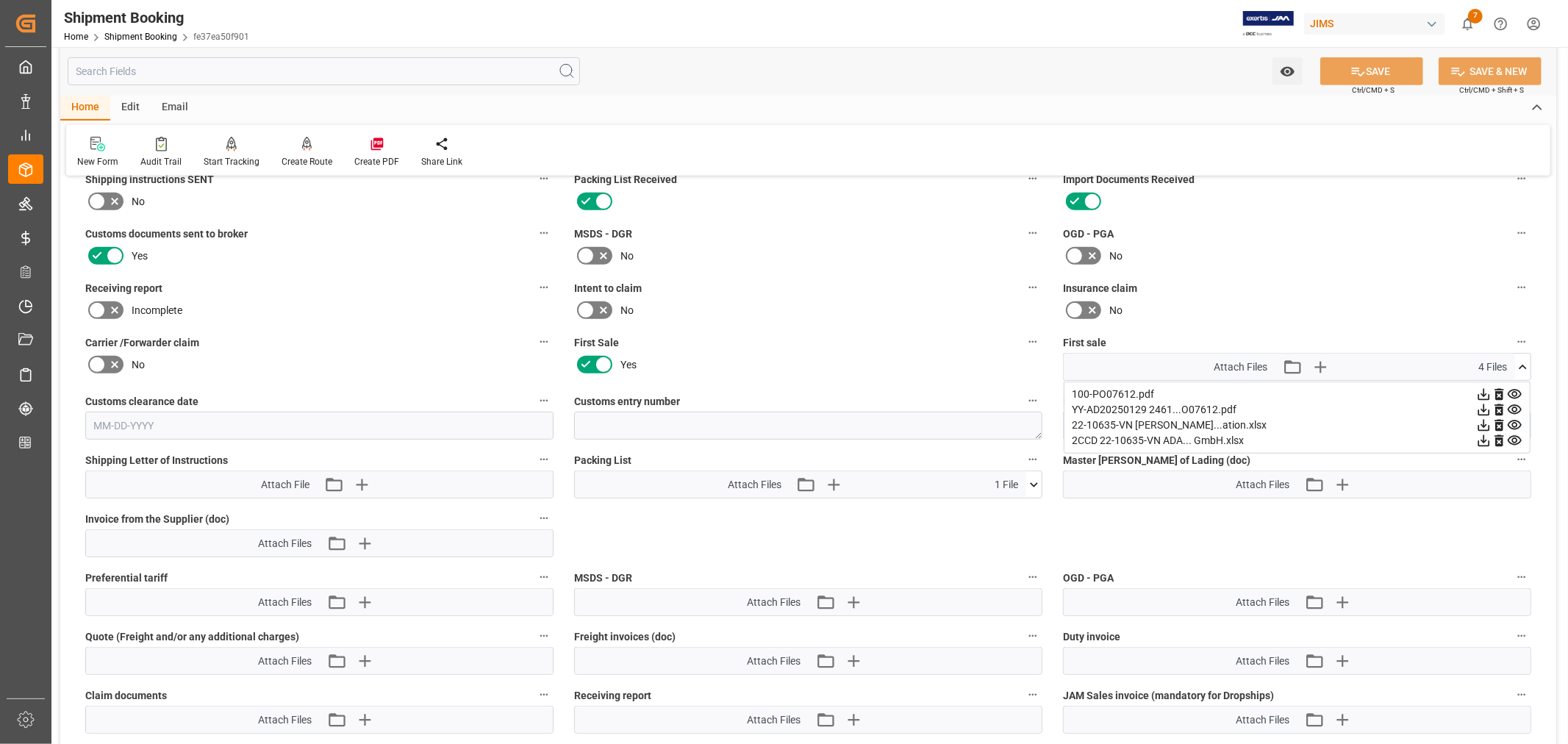
scroll to position [571, 0]
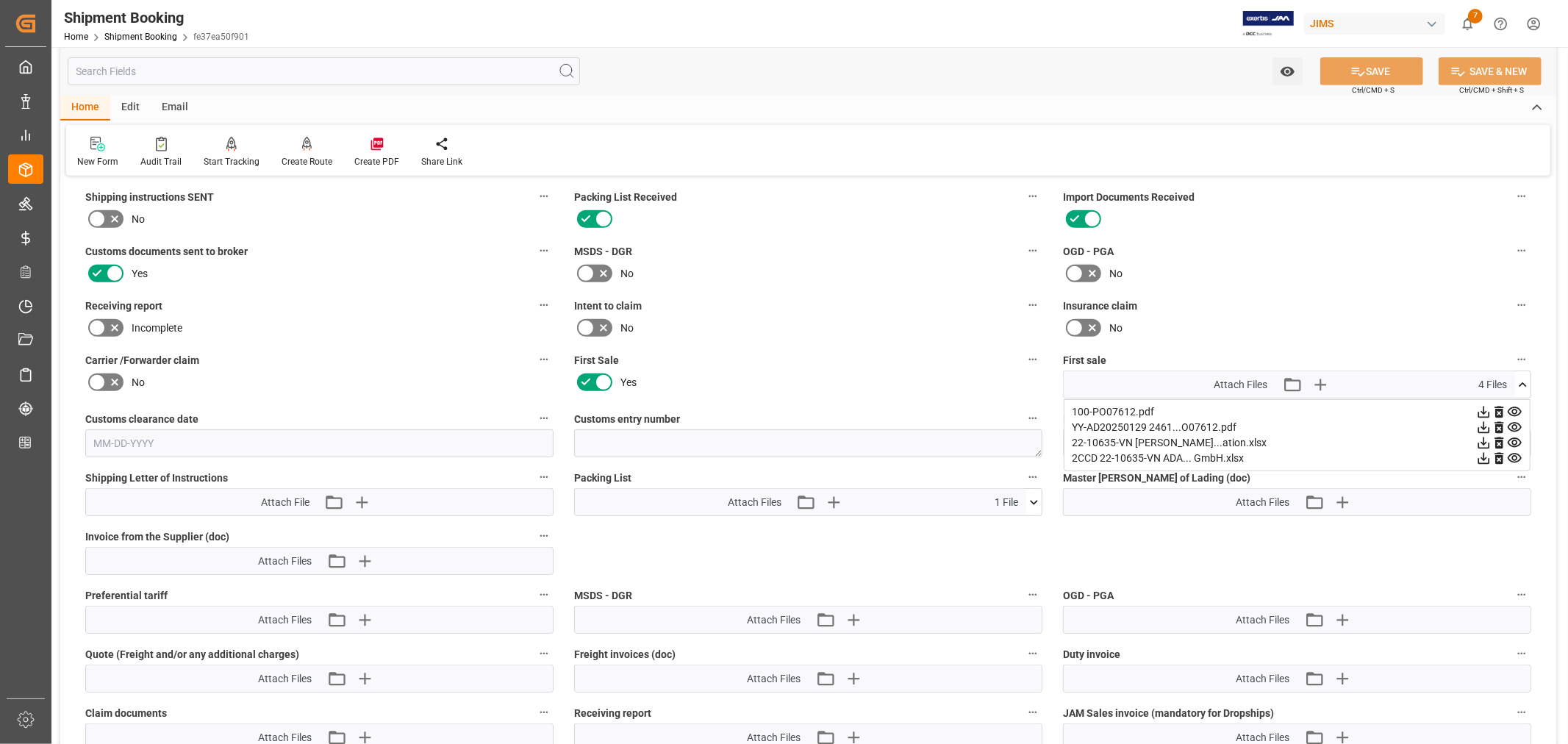
click at [1511, 439] on icon at bounding box center [1514, 442] width 16 height 16
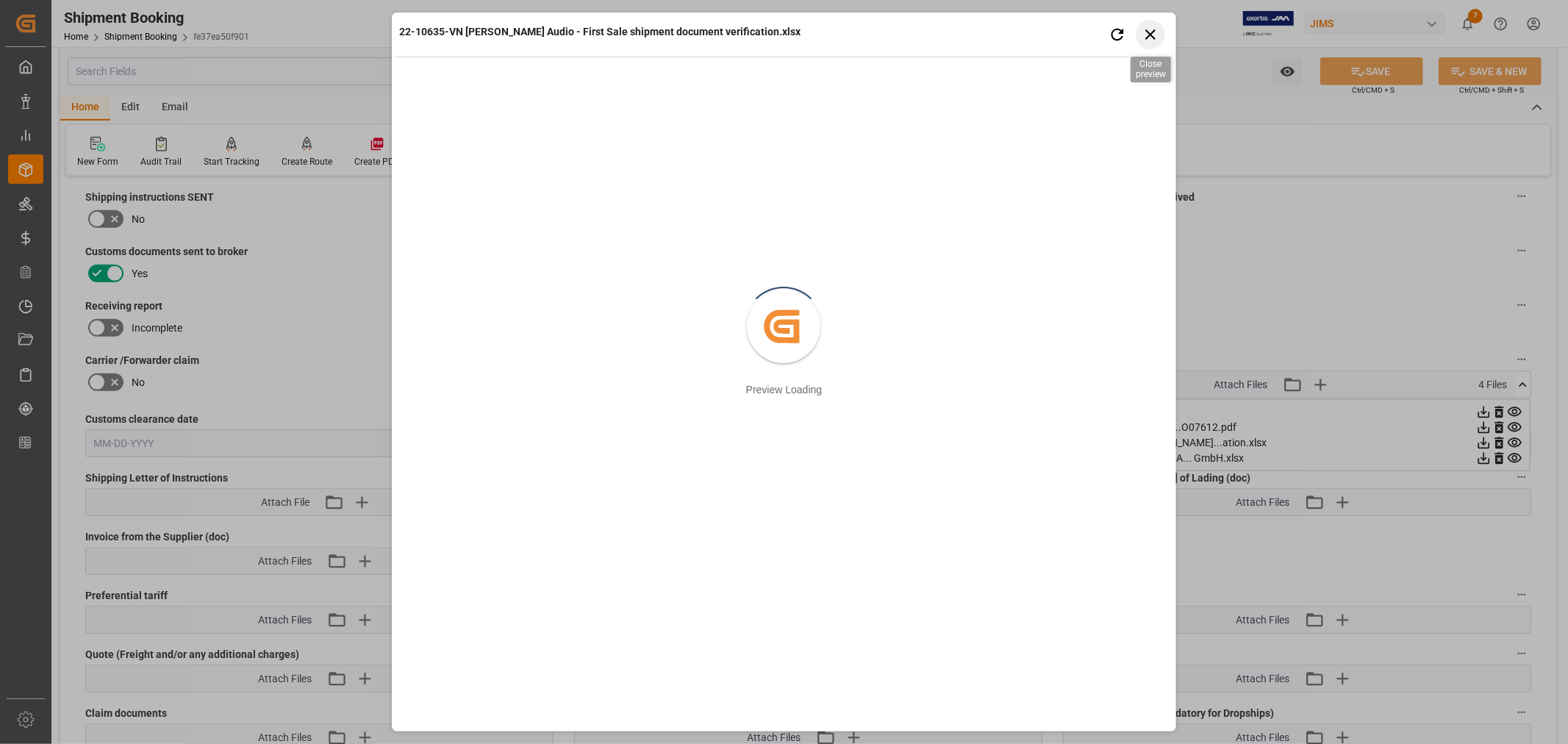
click at [1144, 37] on icon "button" at bounding box center [1150, 34] width 19 height 19
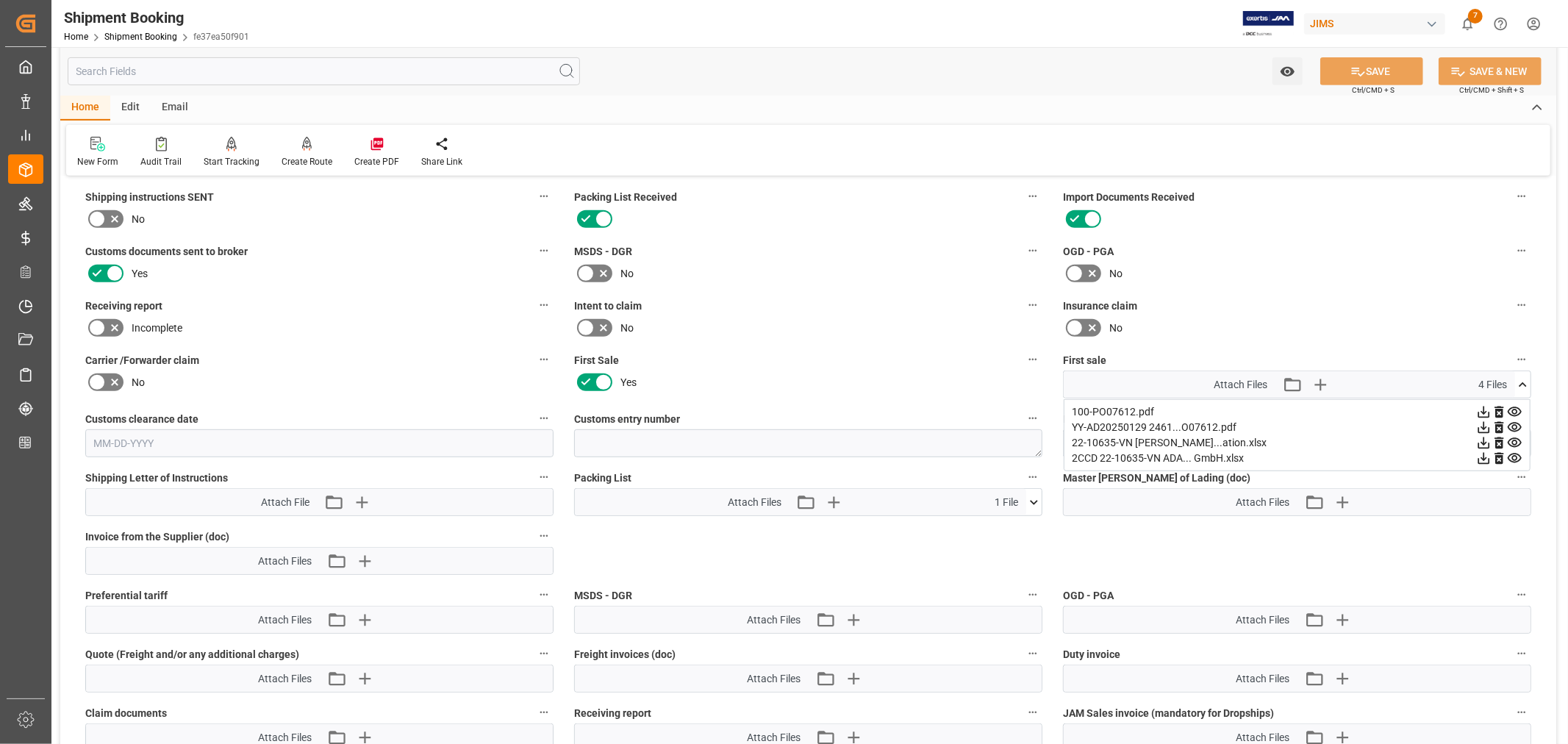
click at [1481, 441] on icon at bounding box center [1483, 442] width 16 height 16
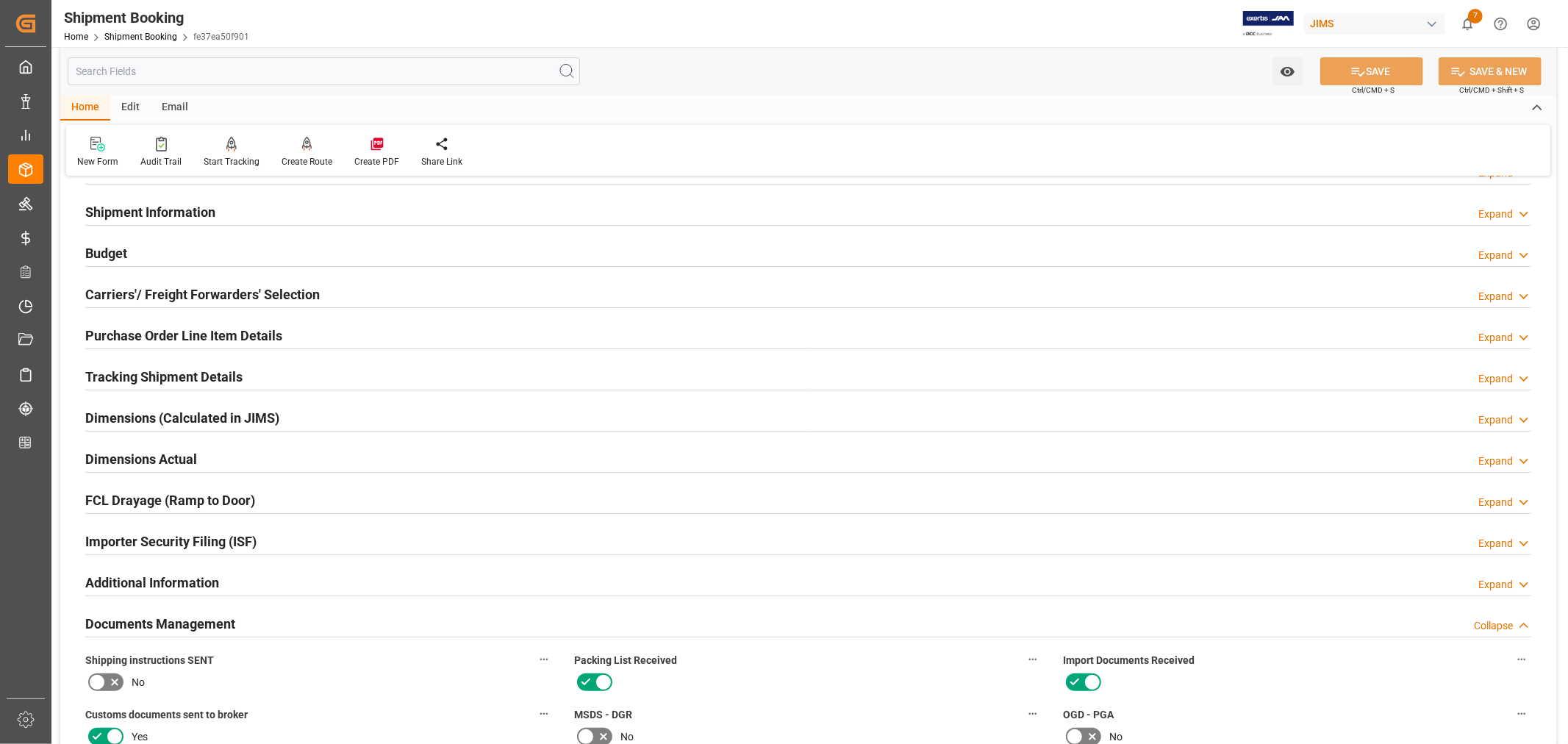
scroll to position [0, 0]
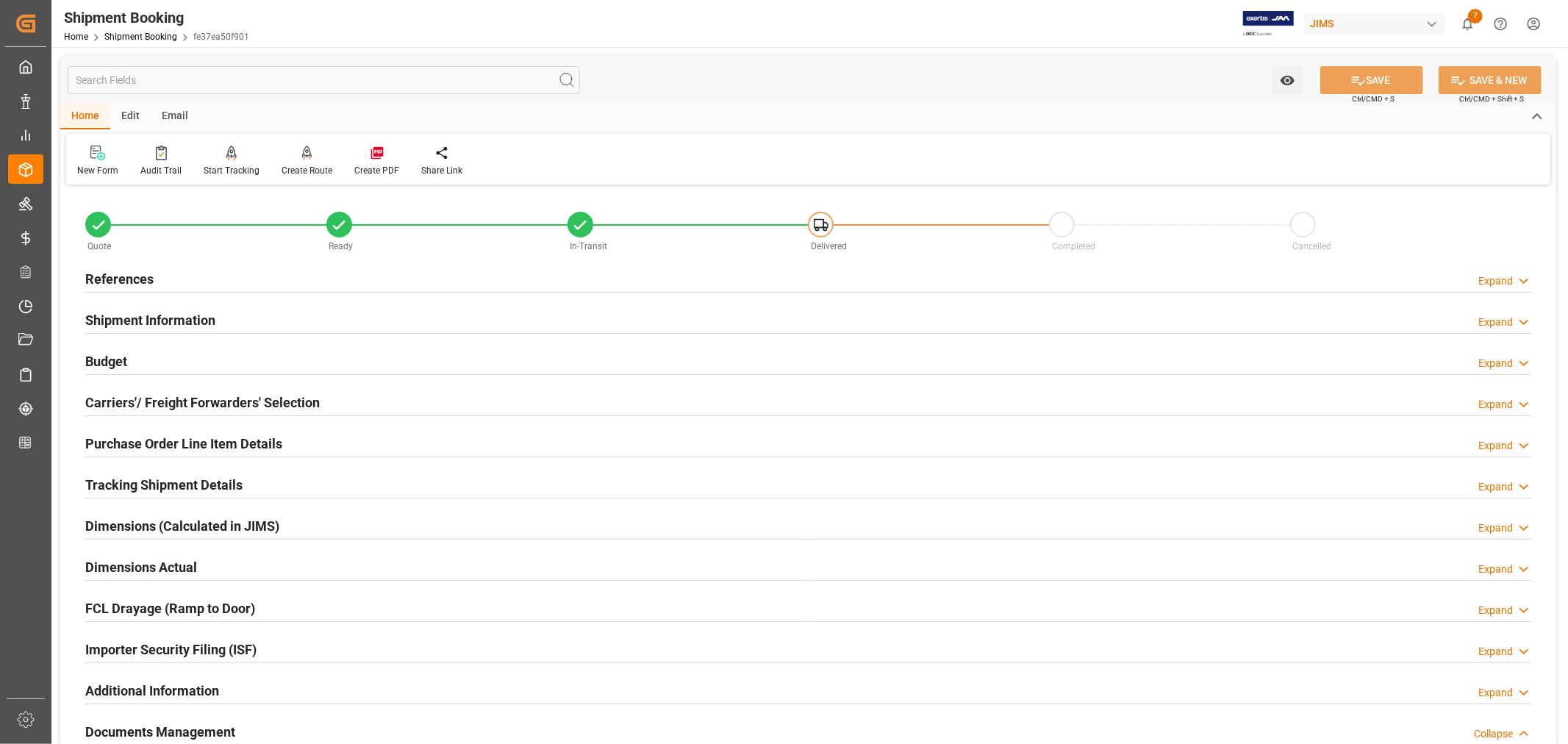
click at [156, 441] on h2 "Purchase Order Line Item Details" at bounding box center [184, 443] width 197 height 20
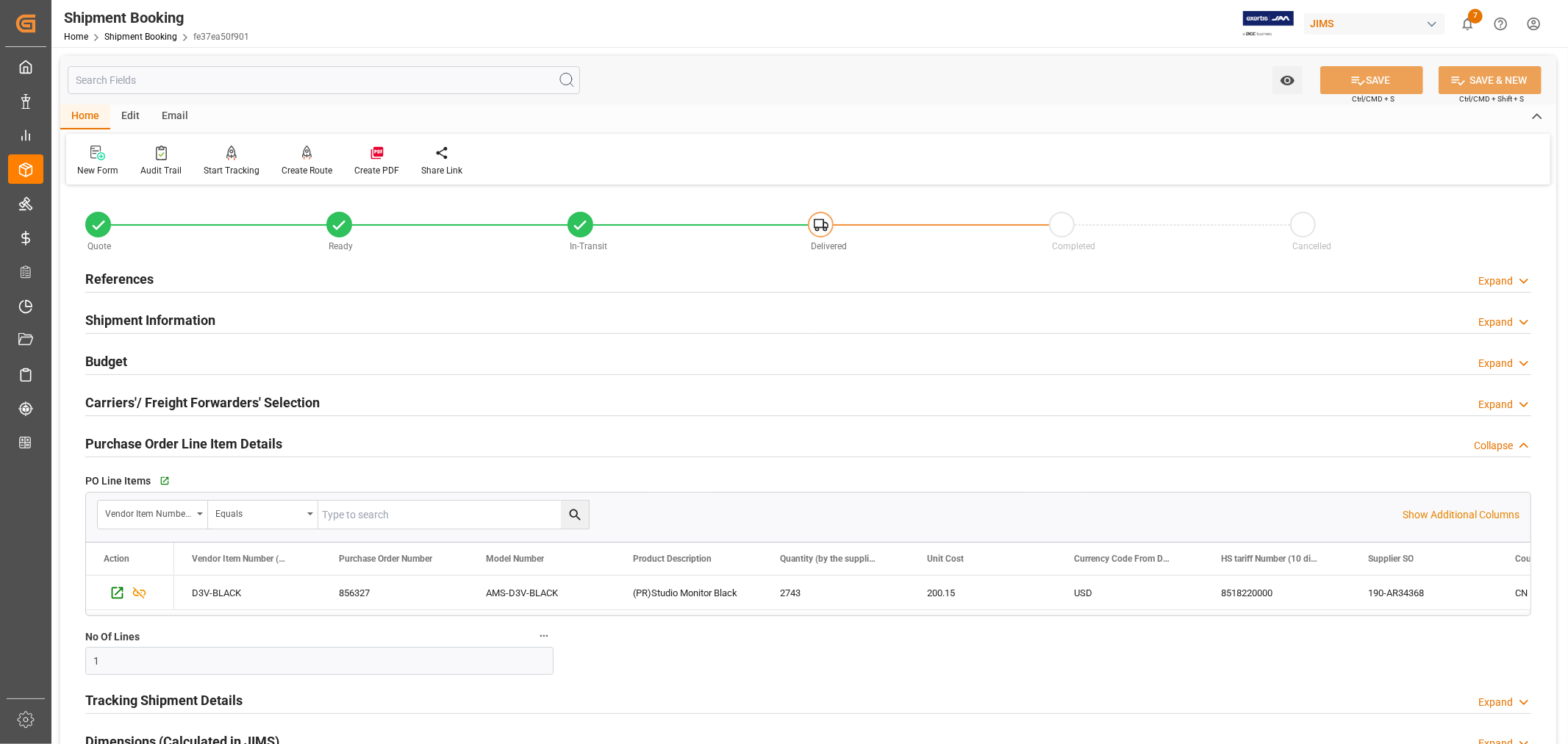
click at [156, 441] on h2 "Purchase Order Line Item Details" at bounding box center [184, 443] width 197 height 20
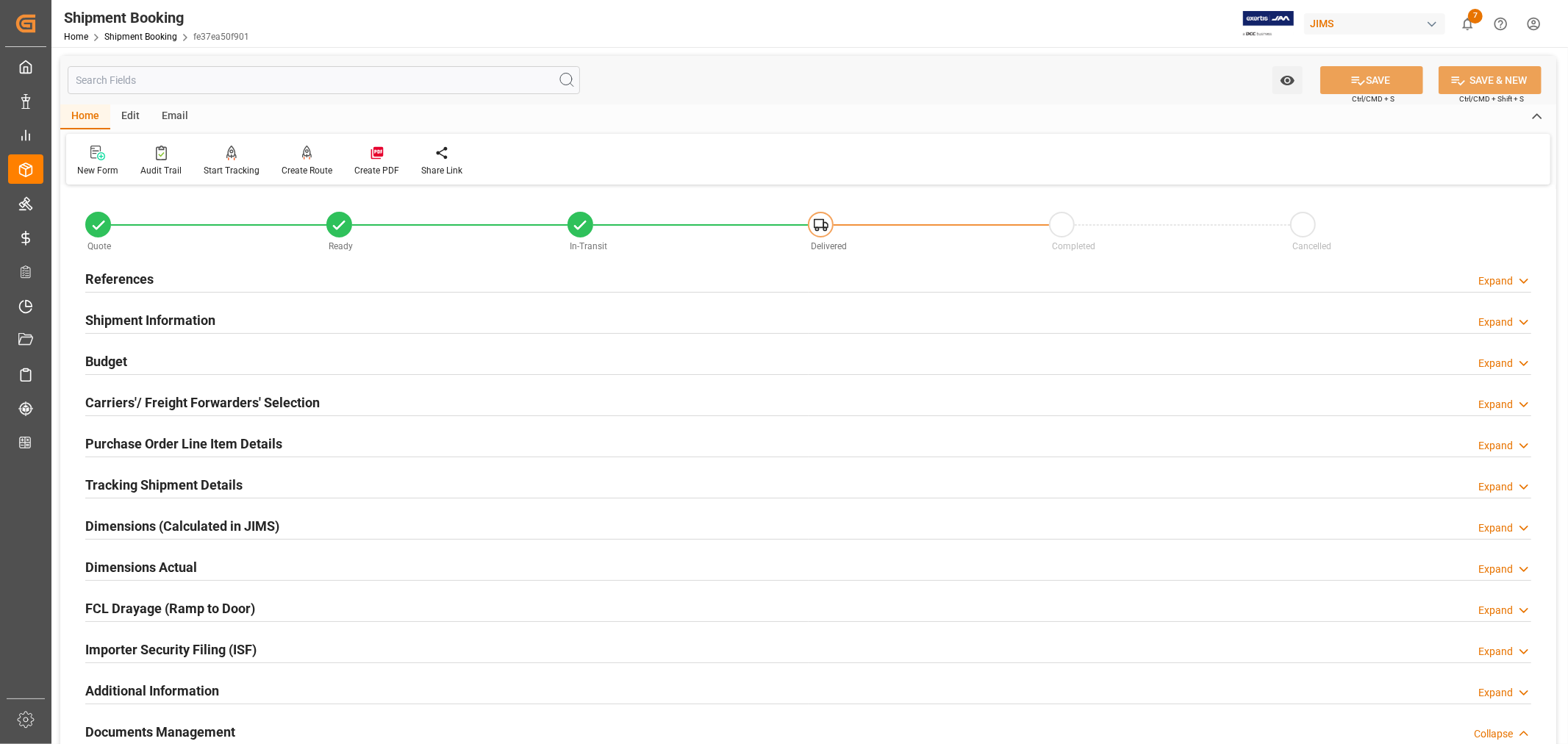
click at [123, 270] on h2 "References" at bounding box center [119, 278] width 68 height 20
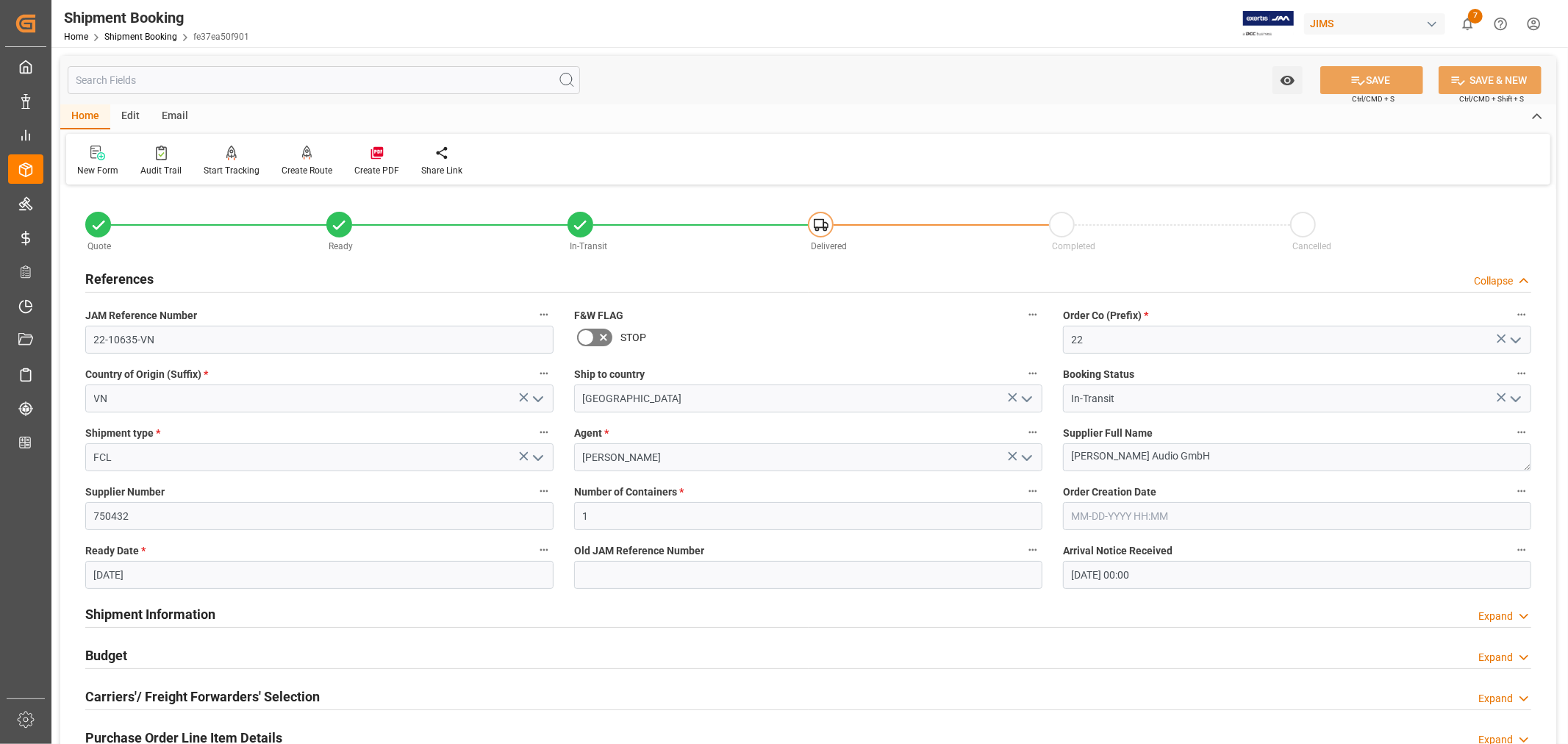
click at [123, 270] on h2 "References" at bounding box center [119, 278] width 68 height 20
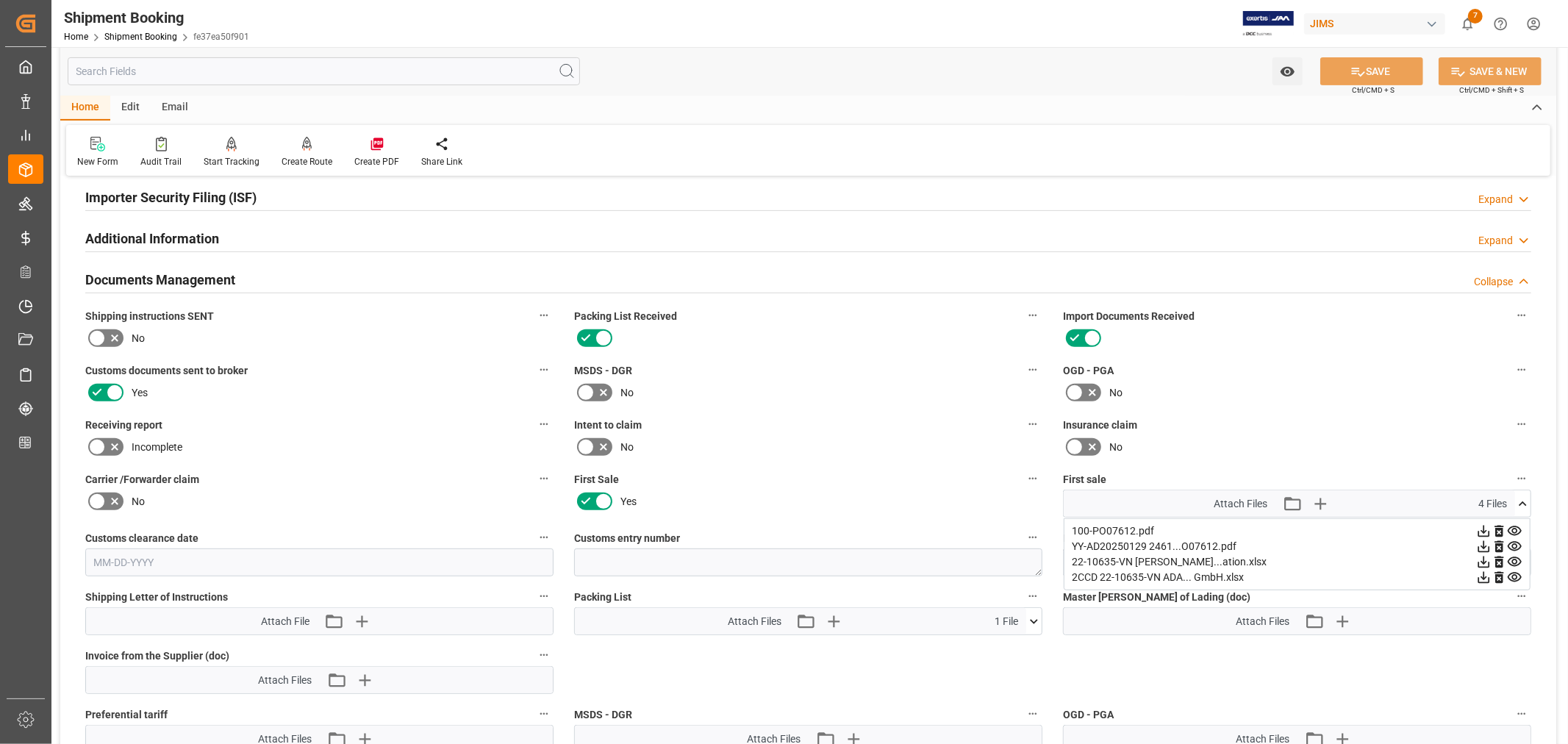
scroll to position [571, 0]
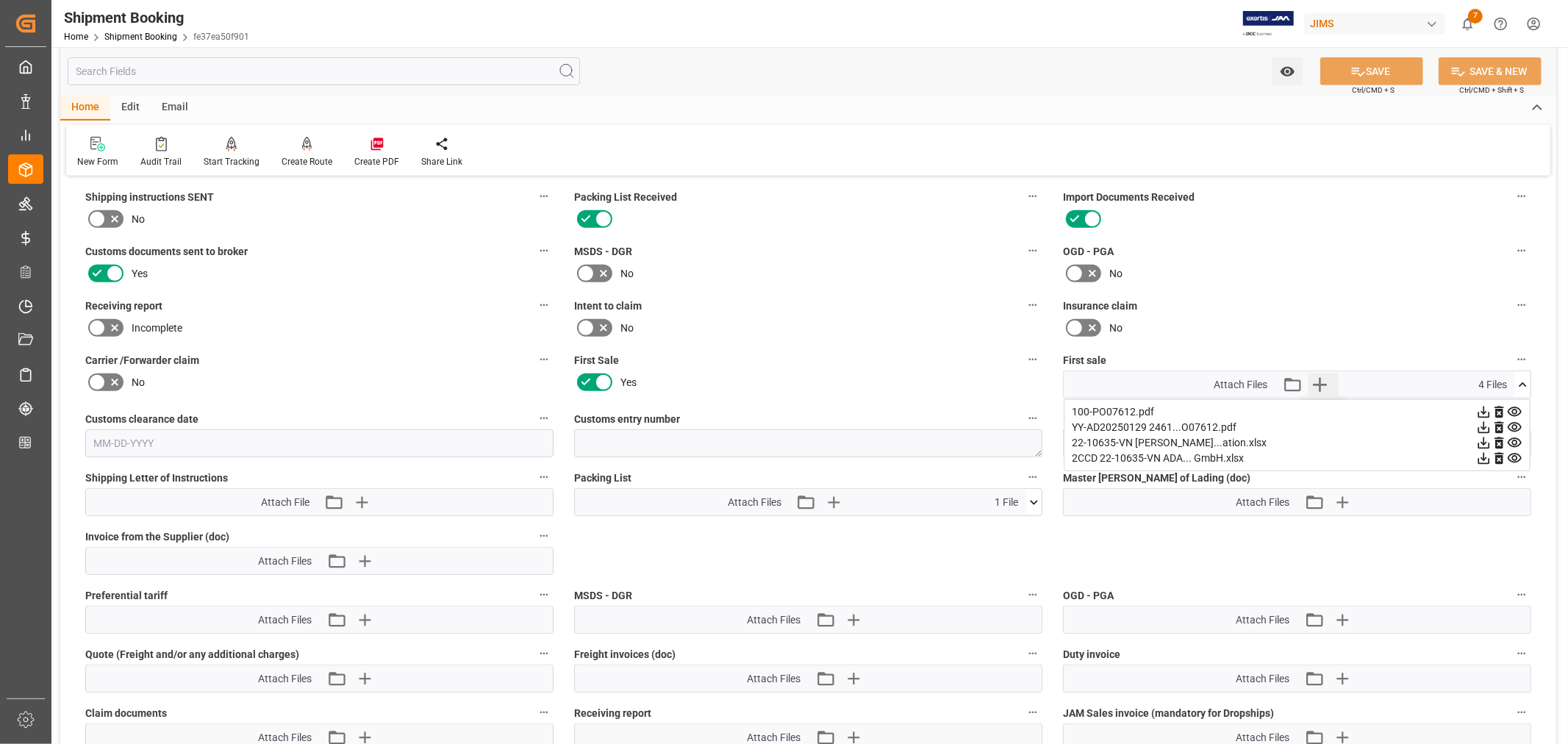
click at [1318, 381] on icon "button" at bounding box center [1319, 385] width 14 height 14
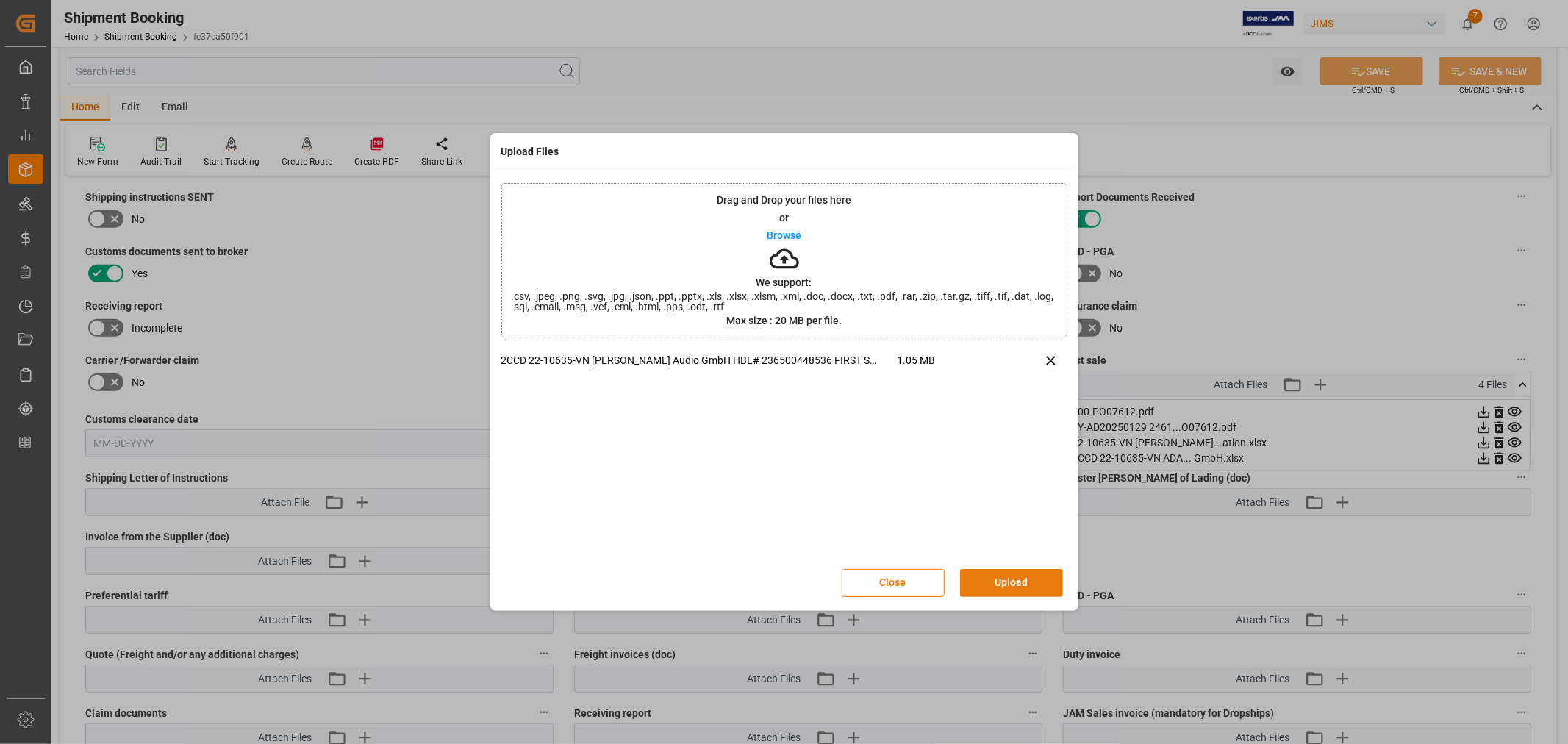
click at [1001, 576] on button "Upload" at bounding box center [1011, 583] width 103 height 28
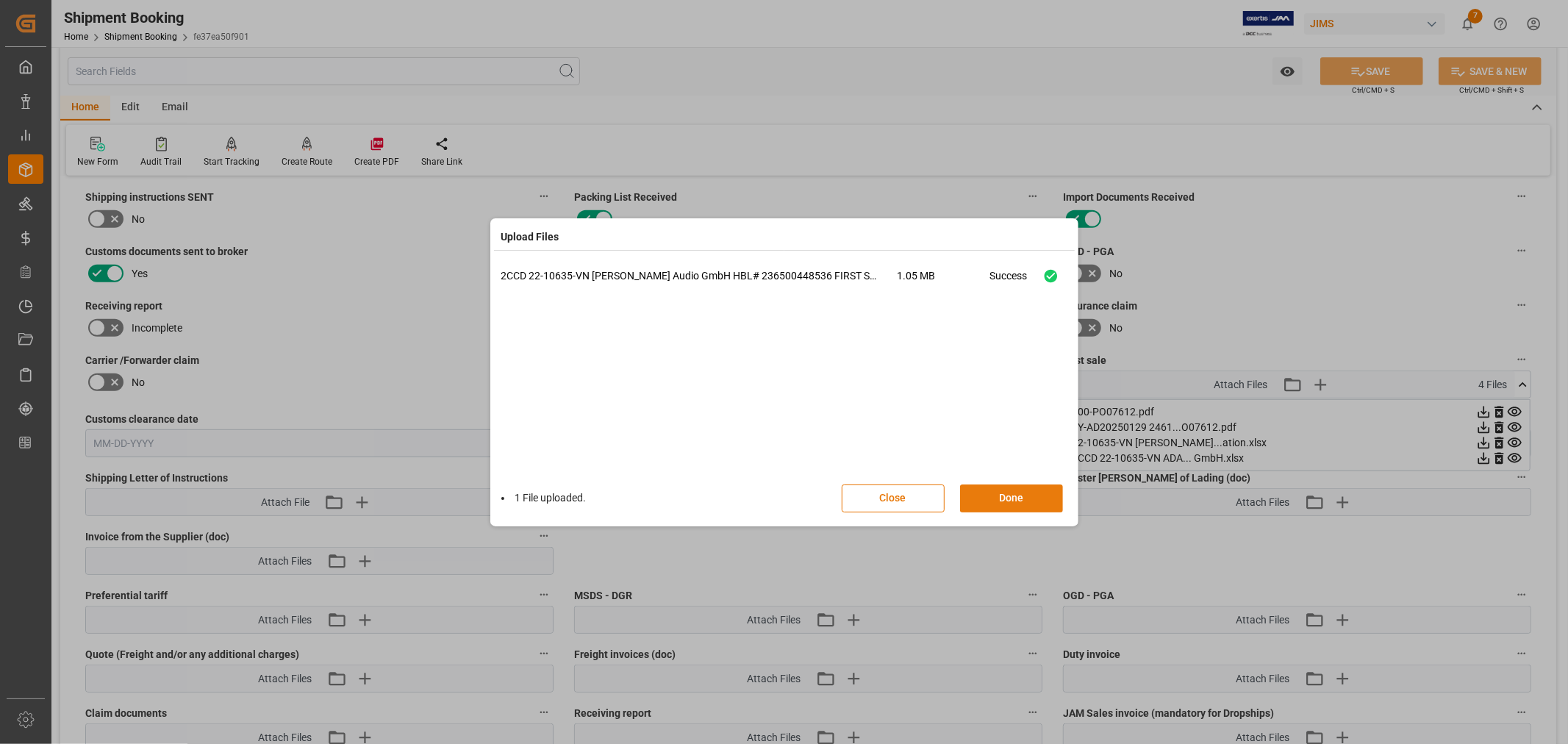
click at [1005, 497] on button "Done" at bounding box center [1011, 498] width 103 height 28
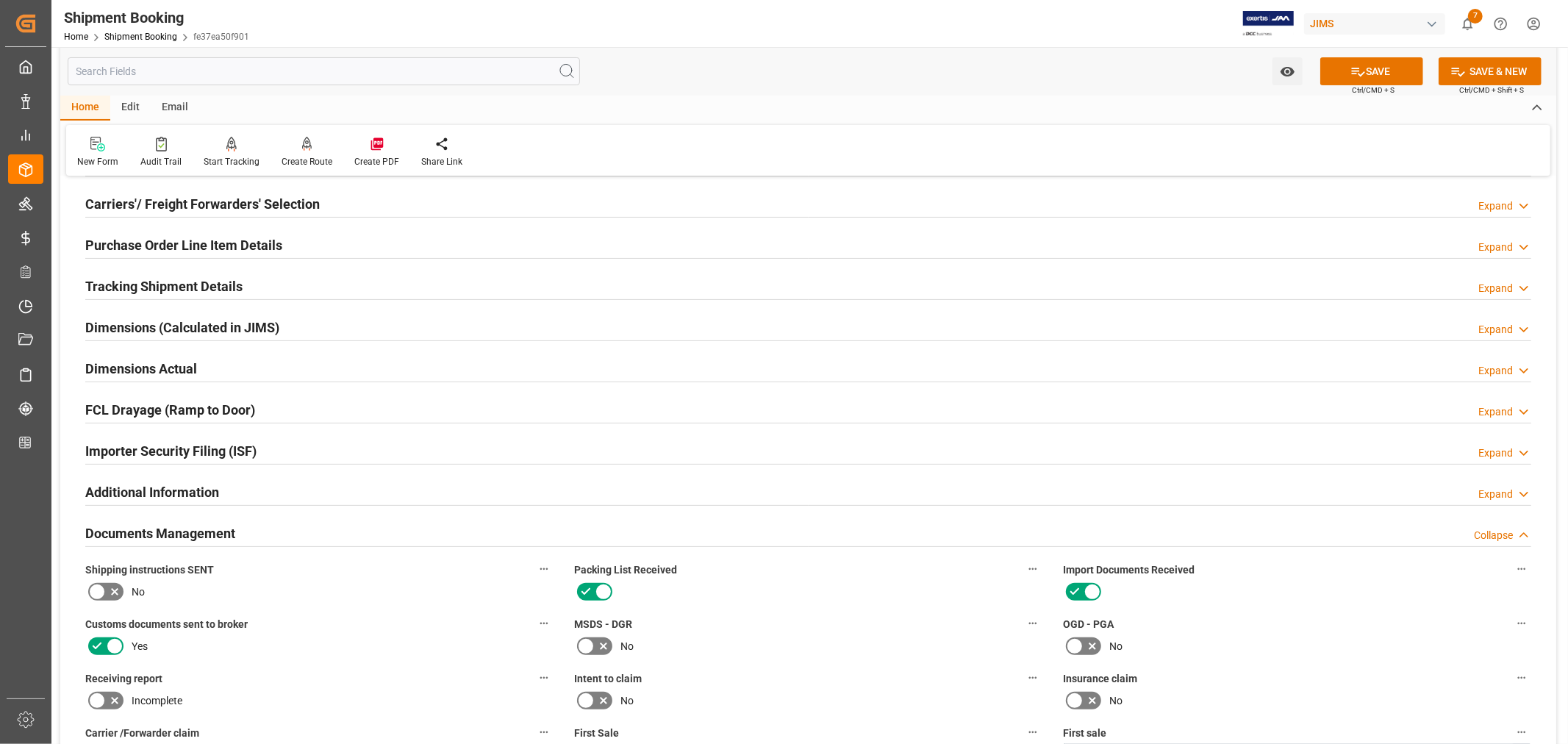
scroll to position [82, 0]
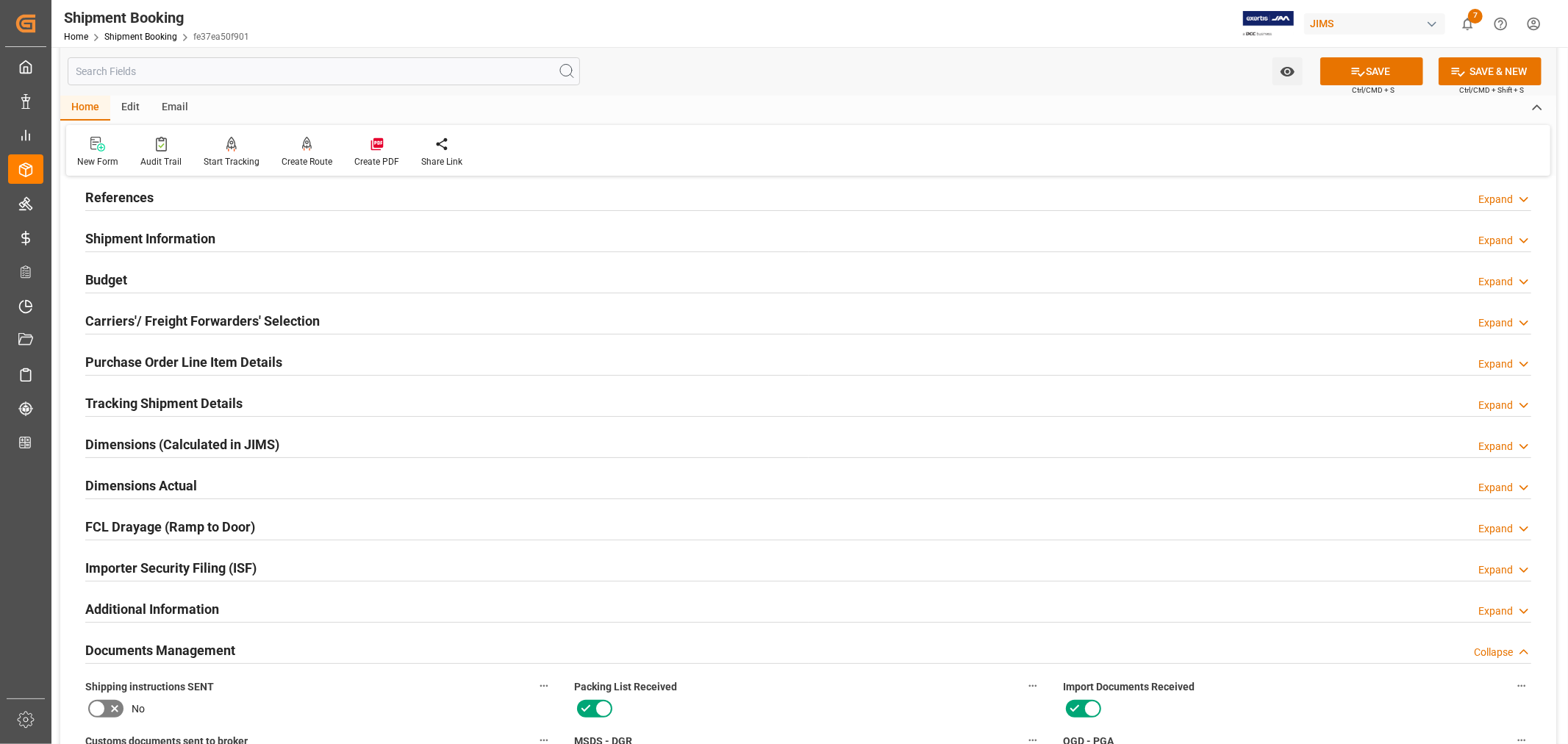
click at [134, 197] on h2 "References" at bounding box center [119, 196] width 68 height 20
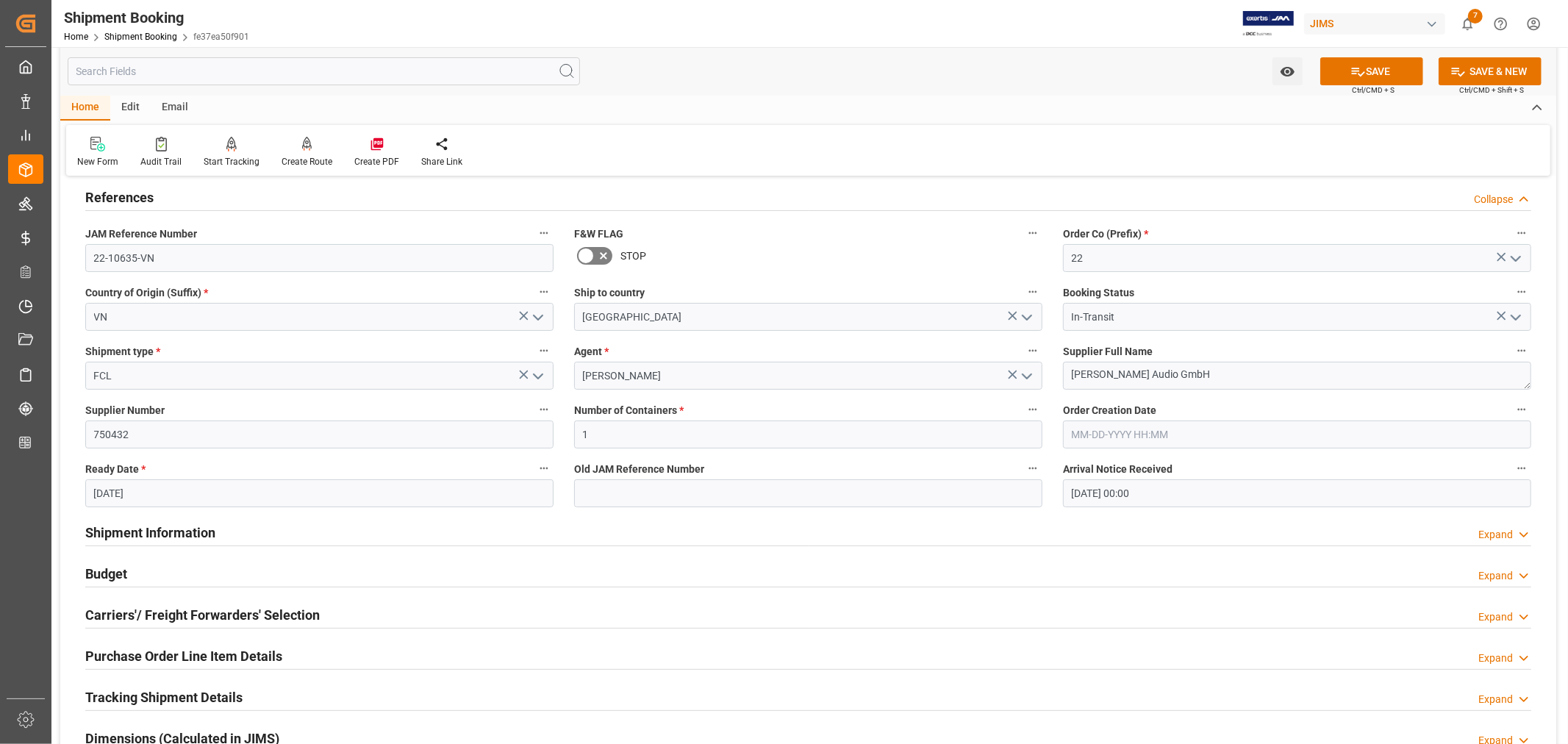
click at [134, 197] on h2 "References" at bounding box center [119, 196] width 68 height 20
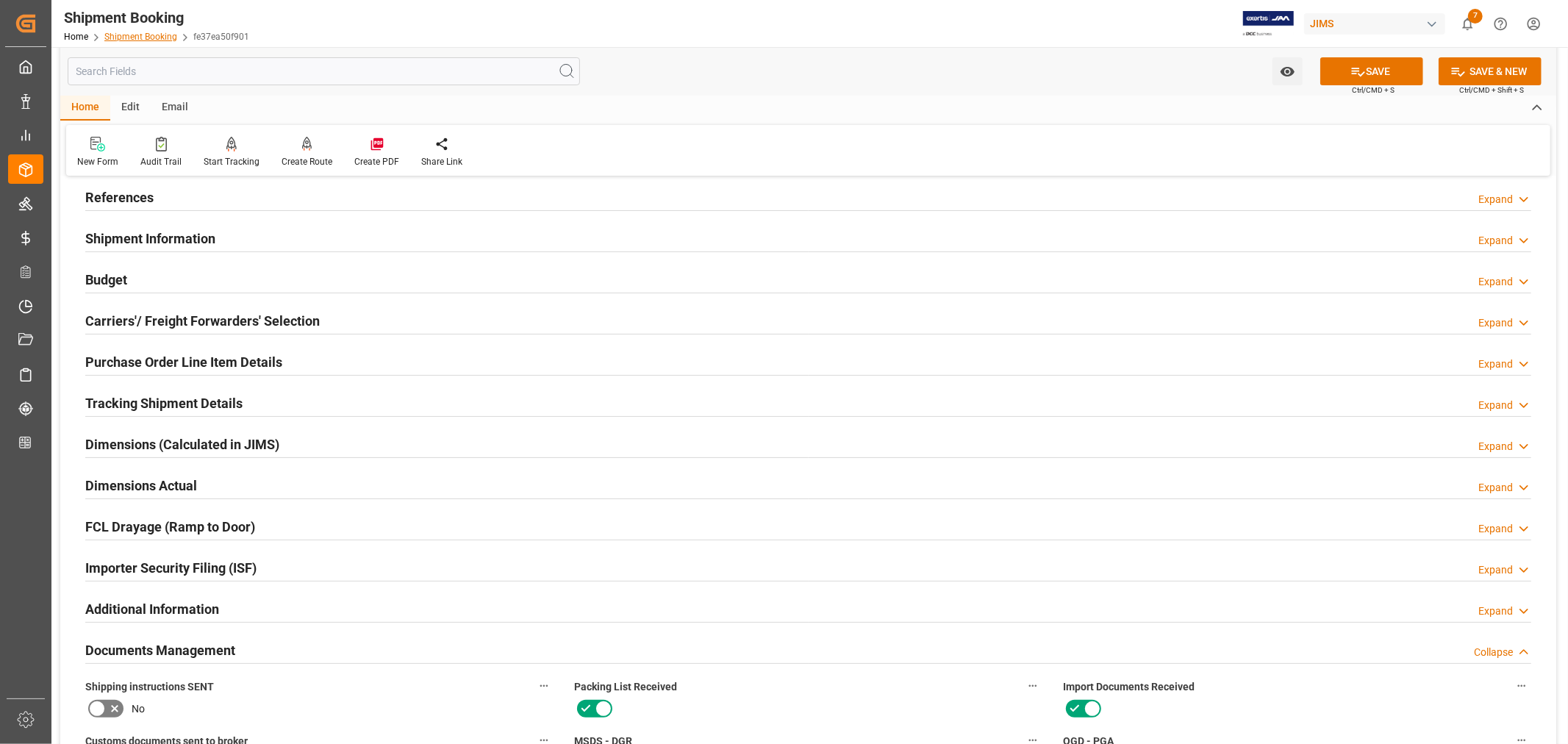
click at [153, 36] on link "Shipment Booking" at bounding box center [141, 36] width 73 height 10
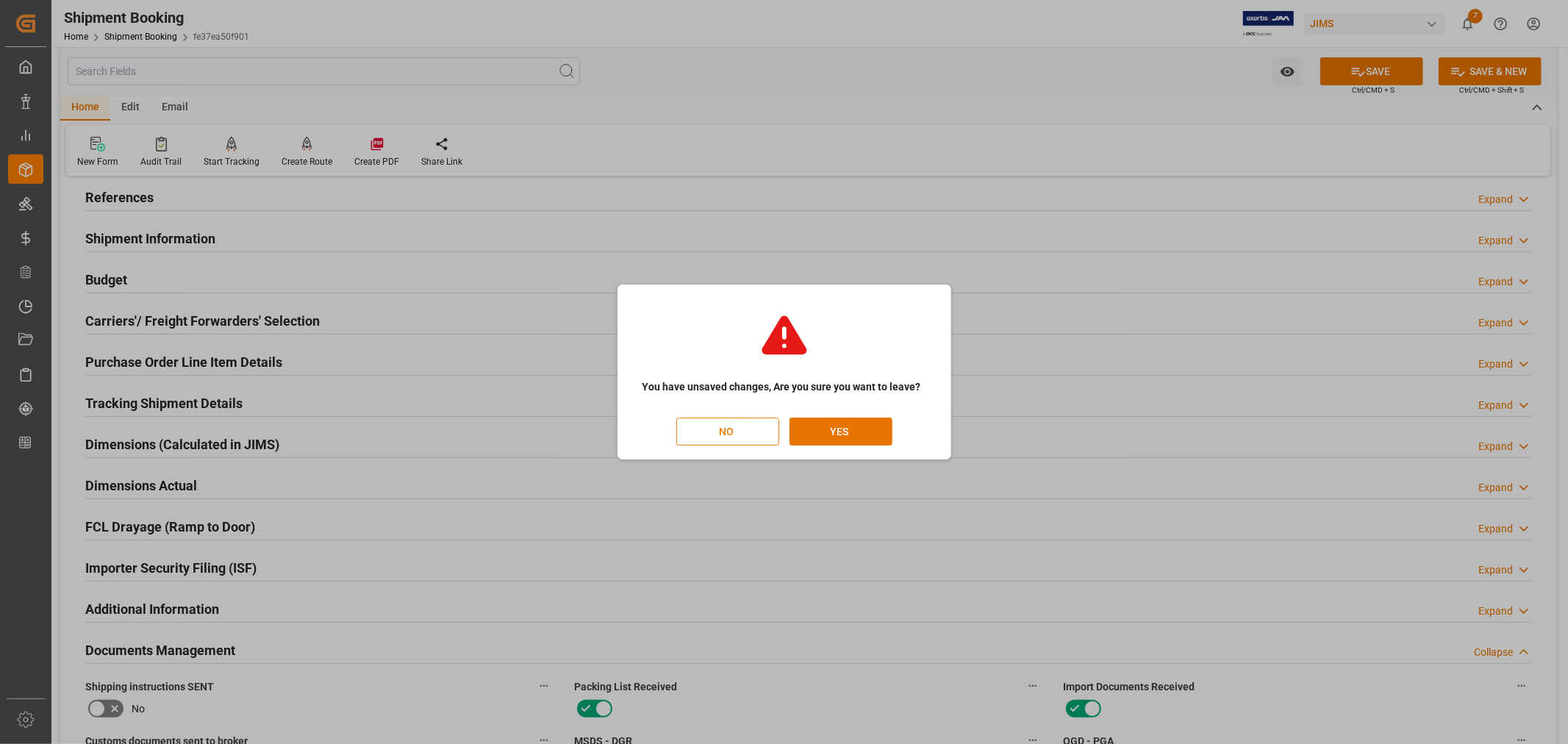
click at [744, 429] on button "NO" at bounding box center [727, 431] width 103 height 28
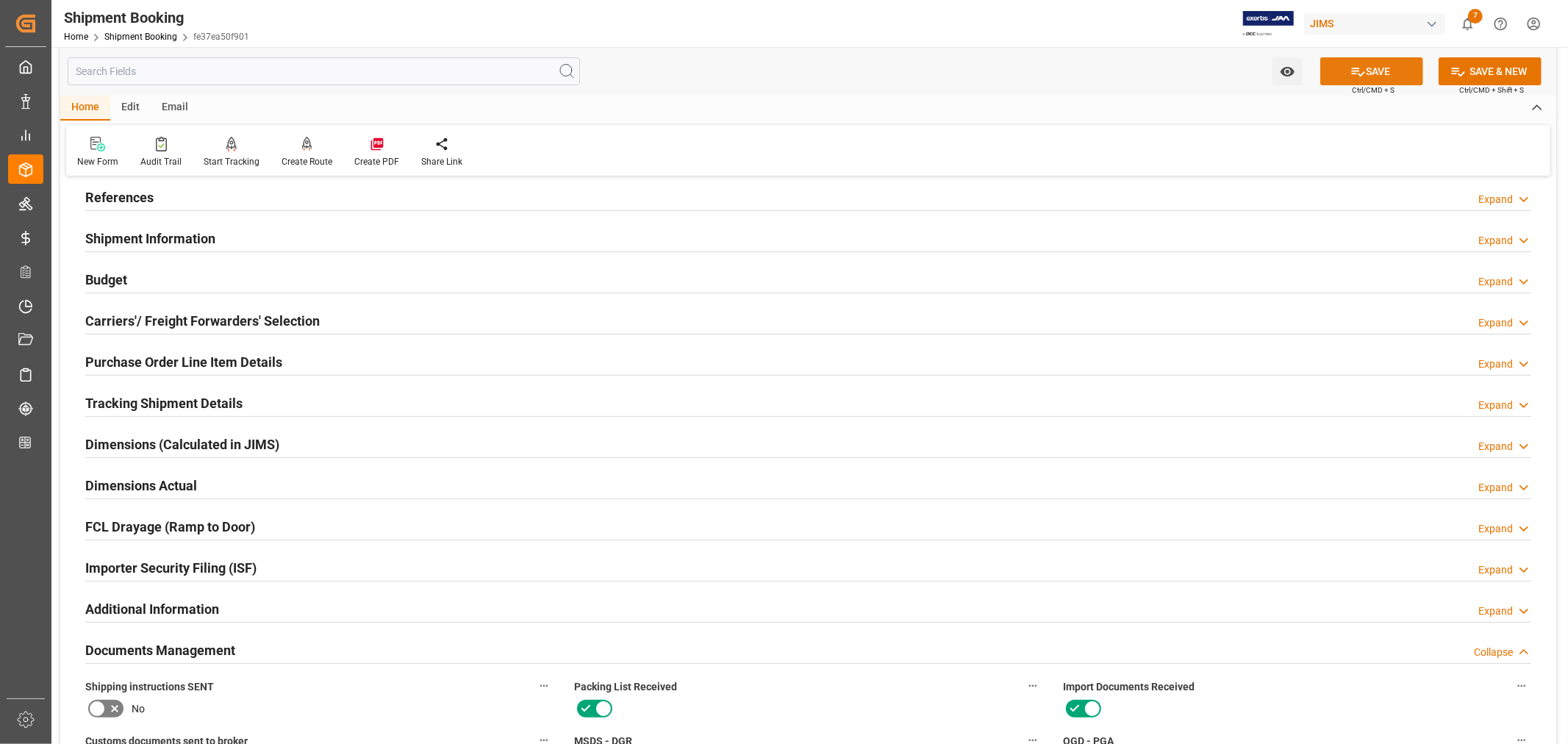
click at [1368, 75] on button "SAVE" at bounding box center [1372, 72] width 103 height 28
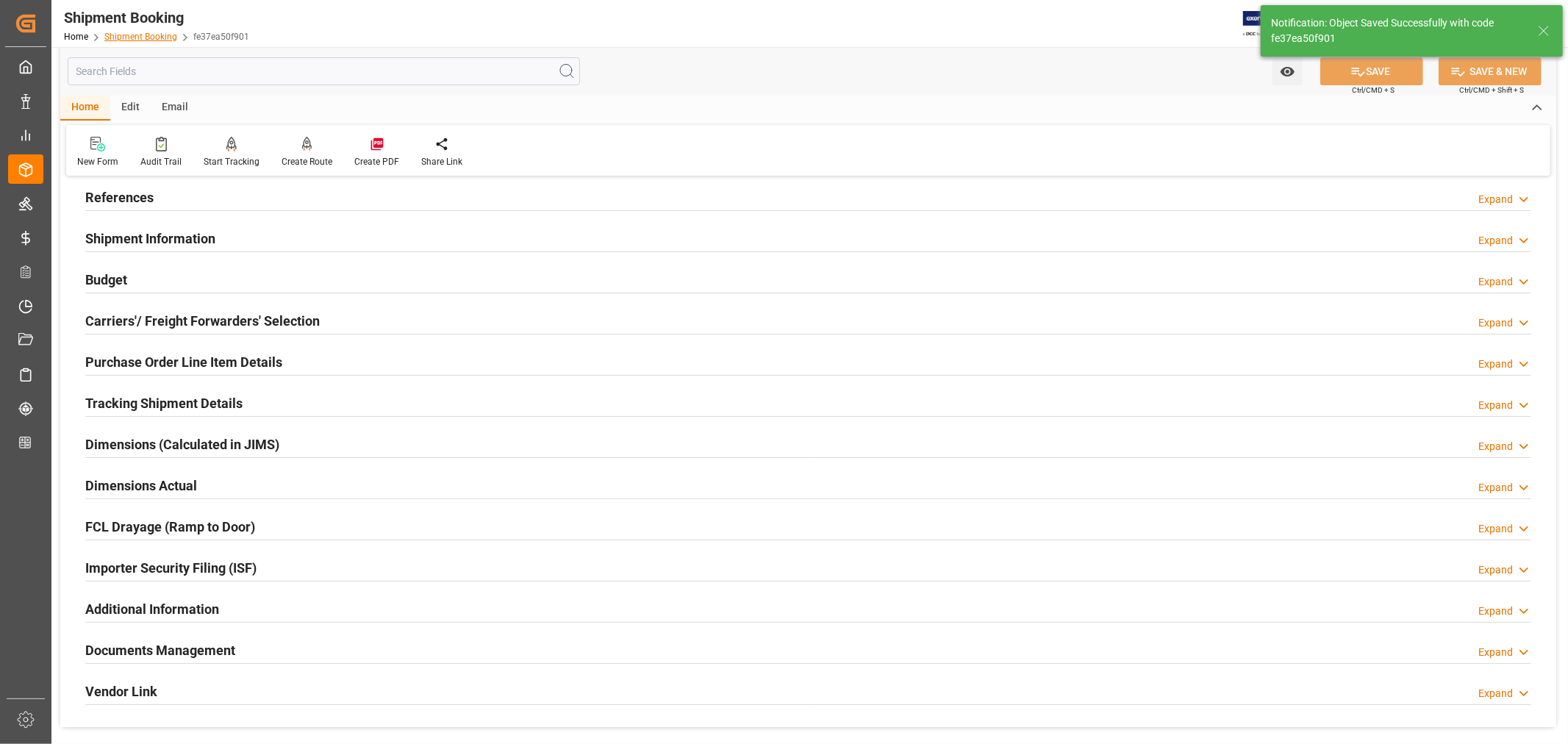
click at [149, 36] on link "Shipment Booking" at bounding box center [141, 36] width 73 height 10
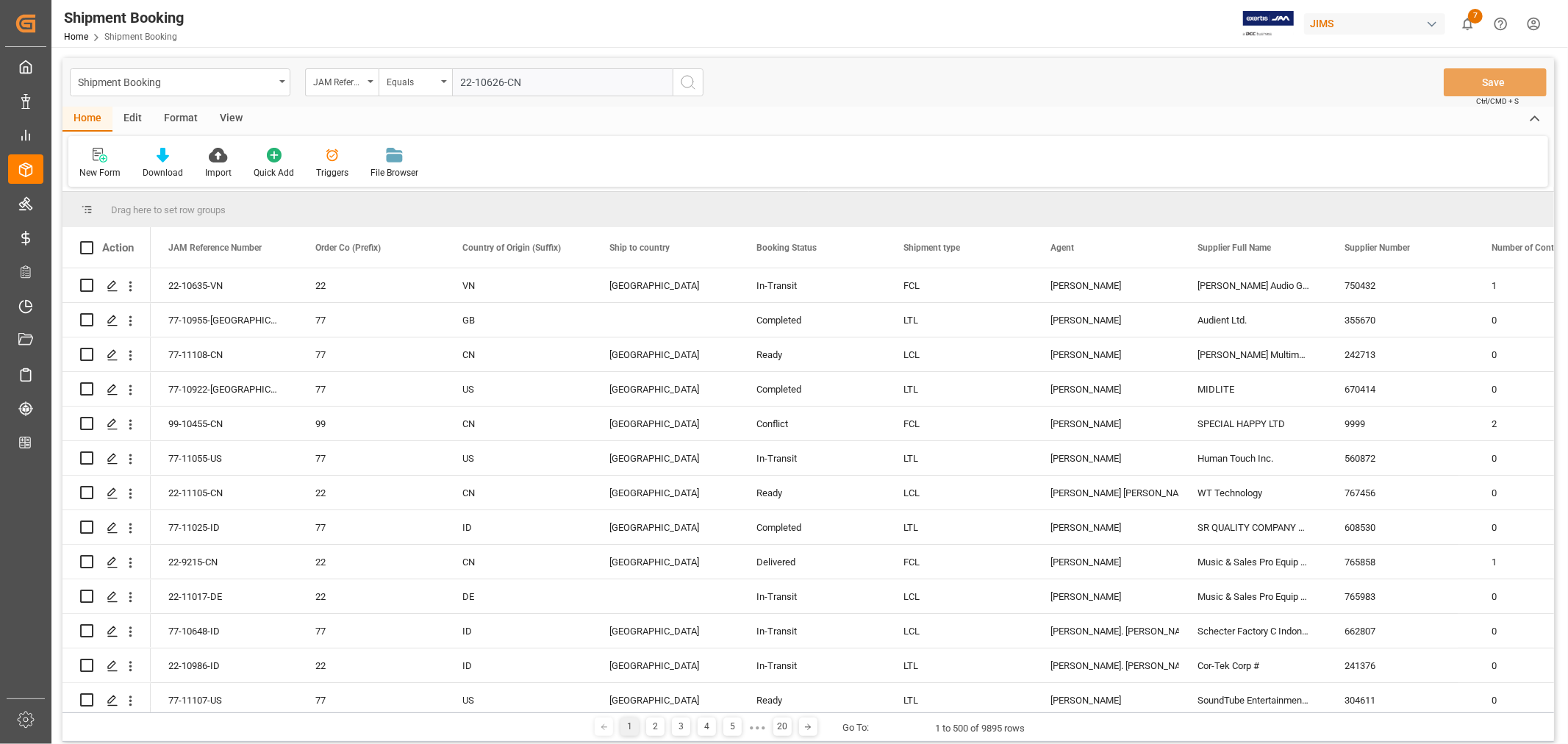
type input "22-10626-CN"
click at [687, 78] on icon "search button" at bounding box center [687, 82] width 18 height 18
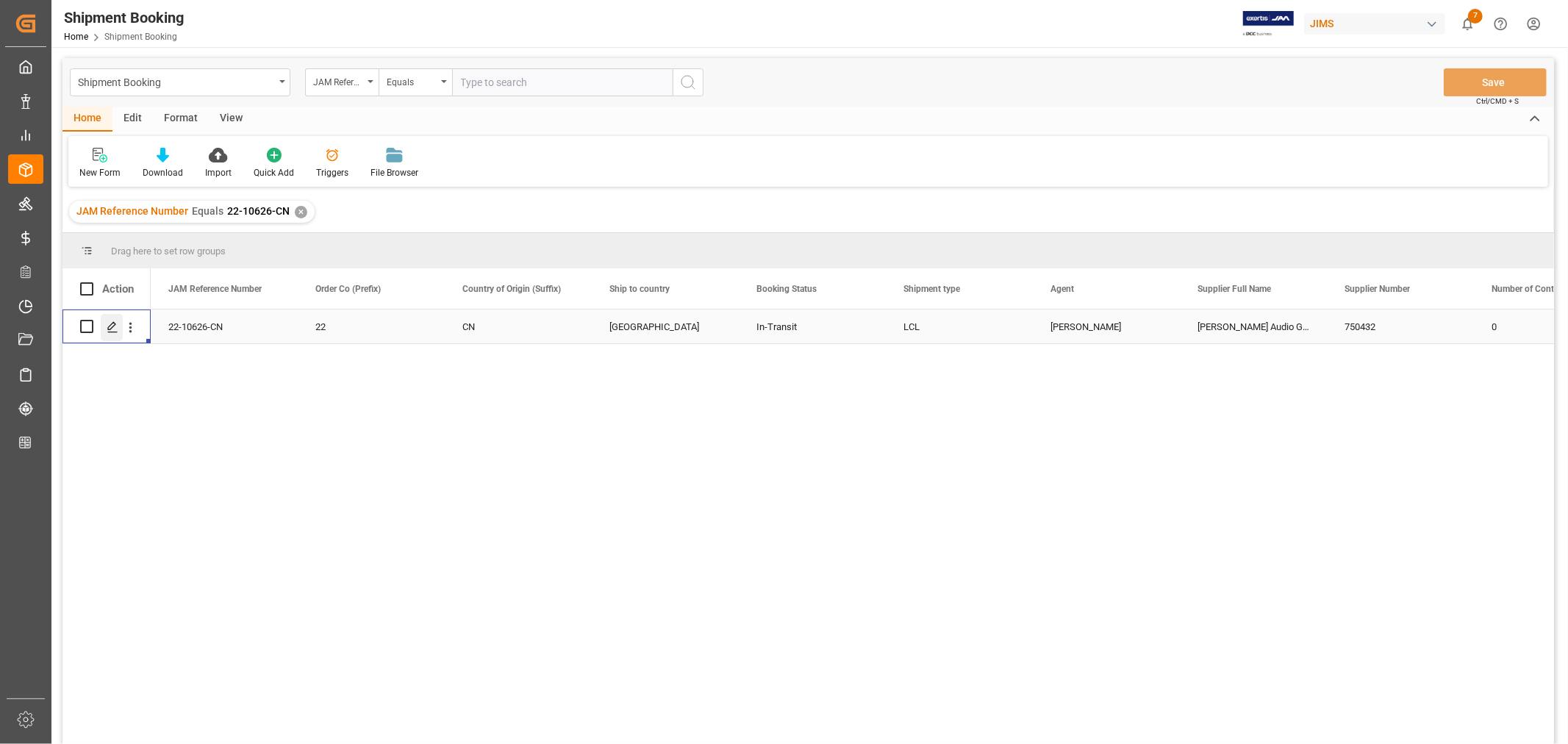
click at [119, 331] on div "Press SPACE to select this row." at bounding box center [112, 327] width 22 height 27
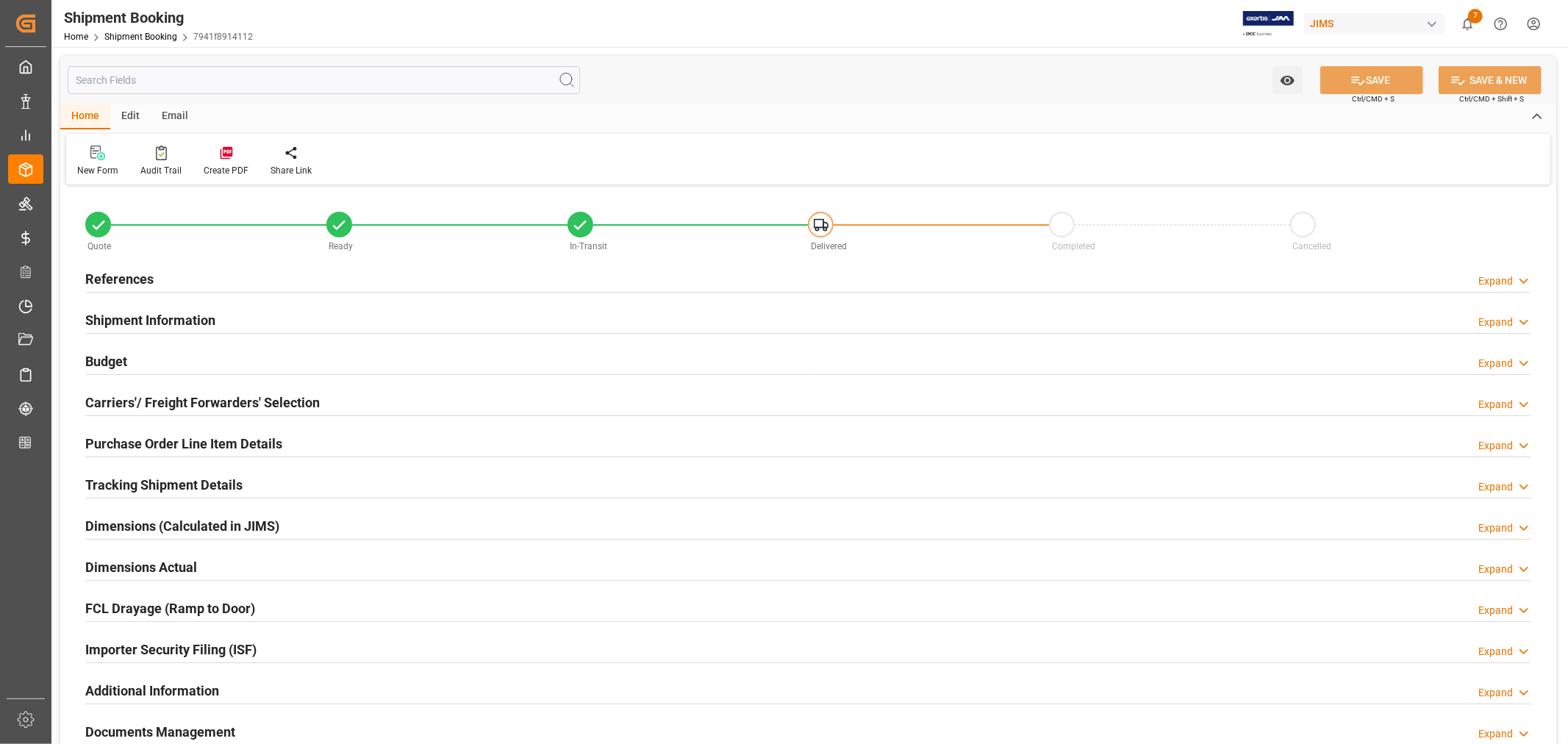
type input "30"
click at [172, 323] on h2 "Shipment Information" at bounding box center [151, 319] width 130 height 20
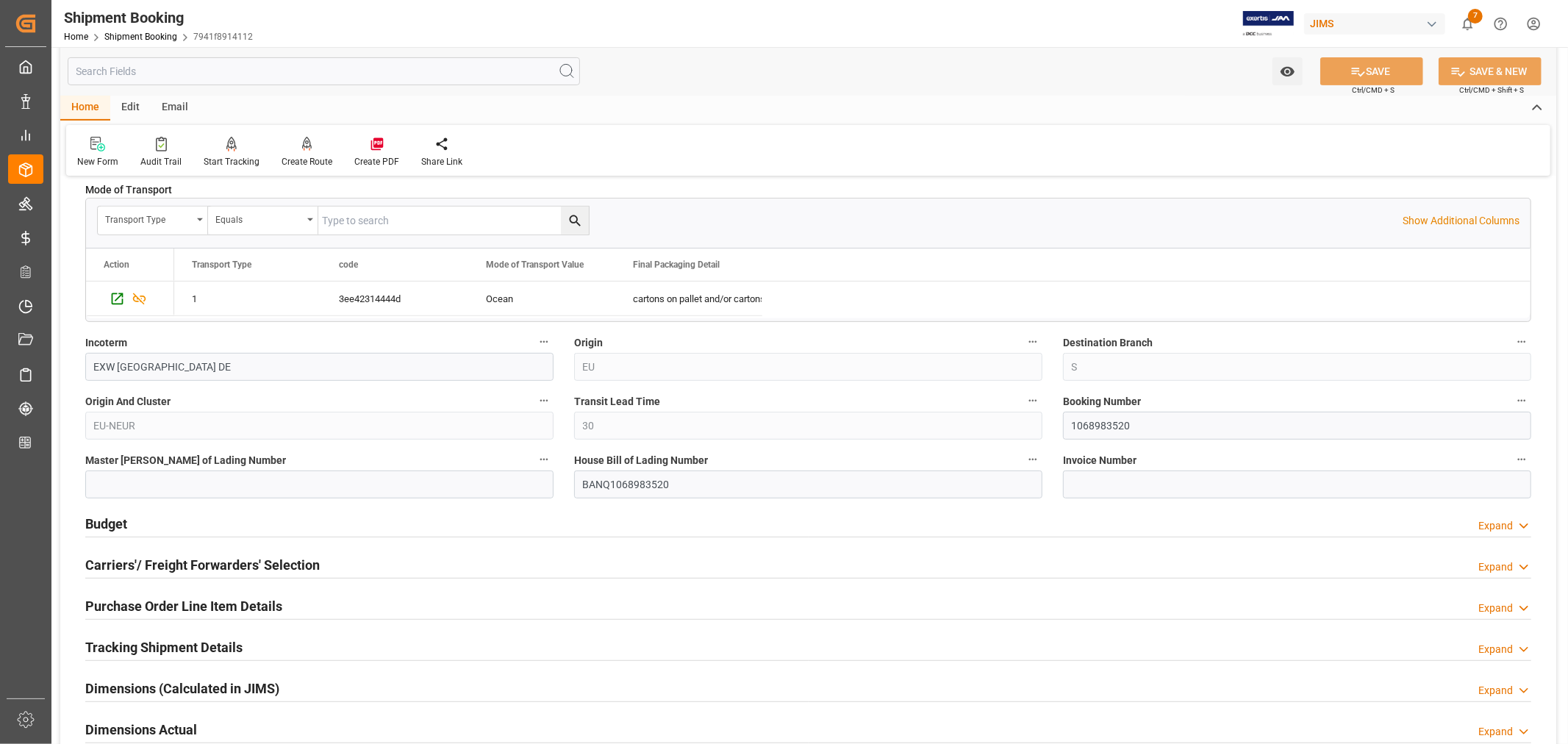
scroll to position [490, 0]
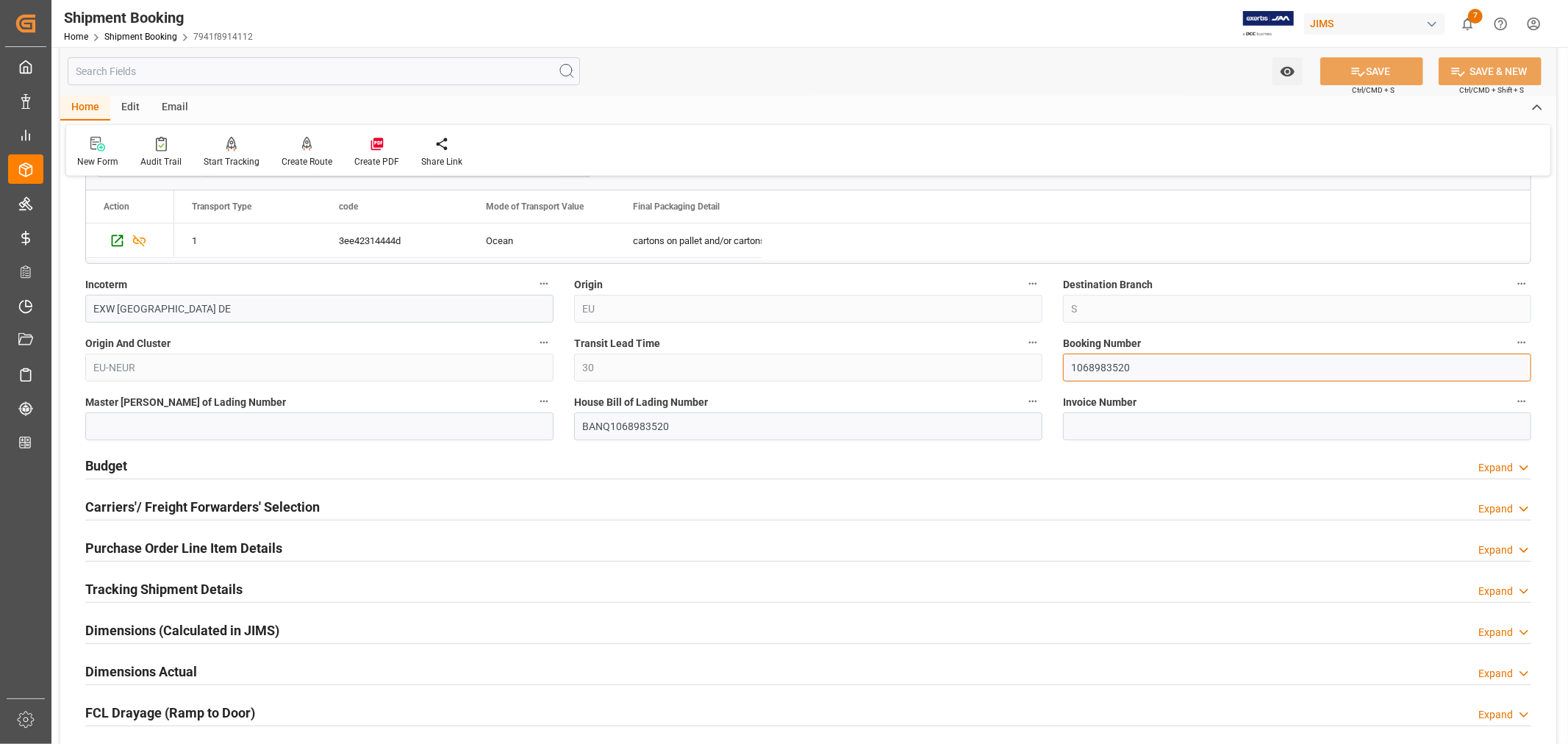
click at [1086, 369] on input "1068983520" at bounding box center [1296, 368] width 468 height 28
click at [598, 427] on input "BANQ1068983520" at bounding box center [807, 426] width 468 height 28
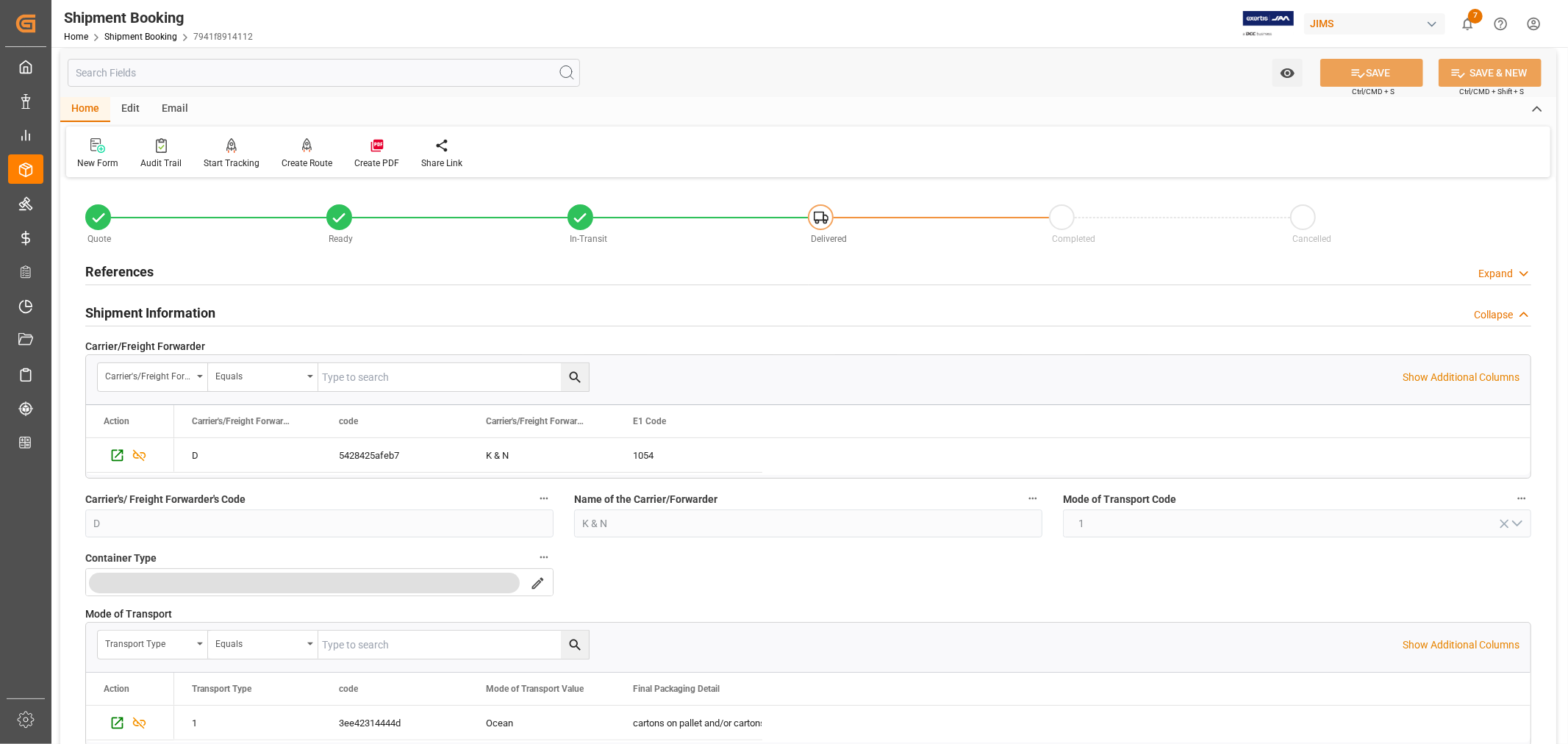
scroll to position [0, 0]
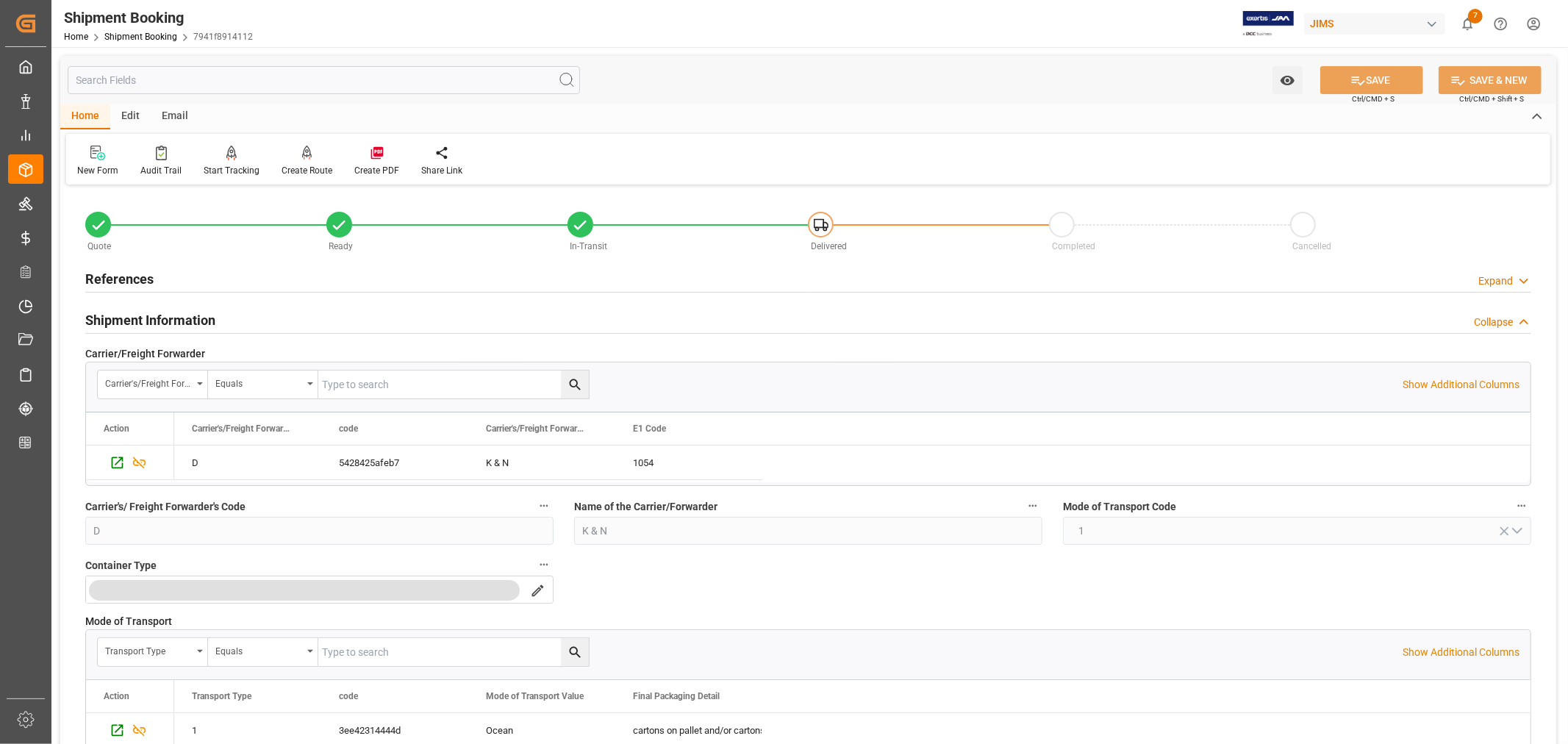
click at [124, 312] on h2 "Shipment Information" at bounding box center [151, 319] width 130 height 20
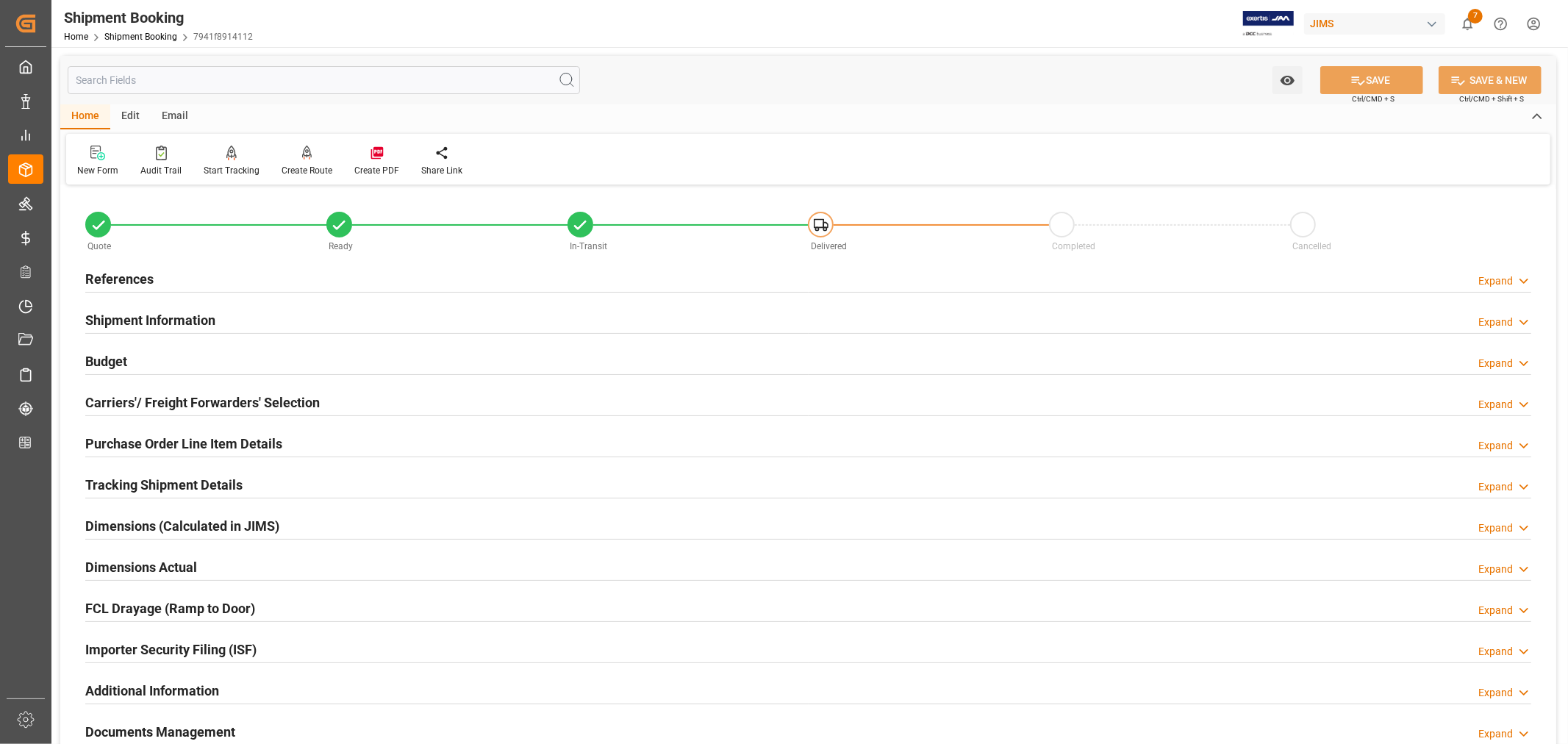
click at [126, 480] on h2 "Tracking Shipment Details" at bounding box center [164, 484] width 157 height 20
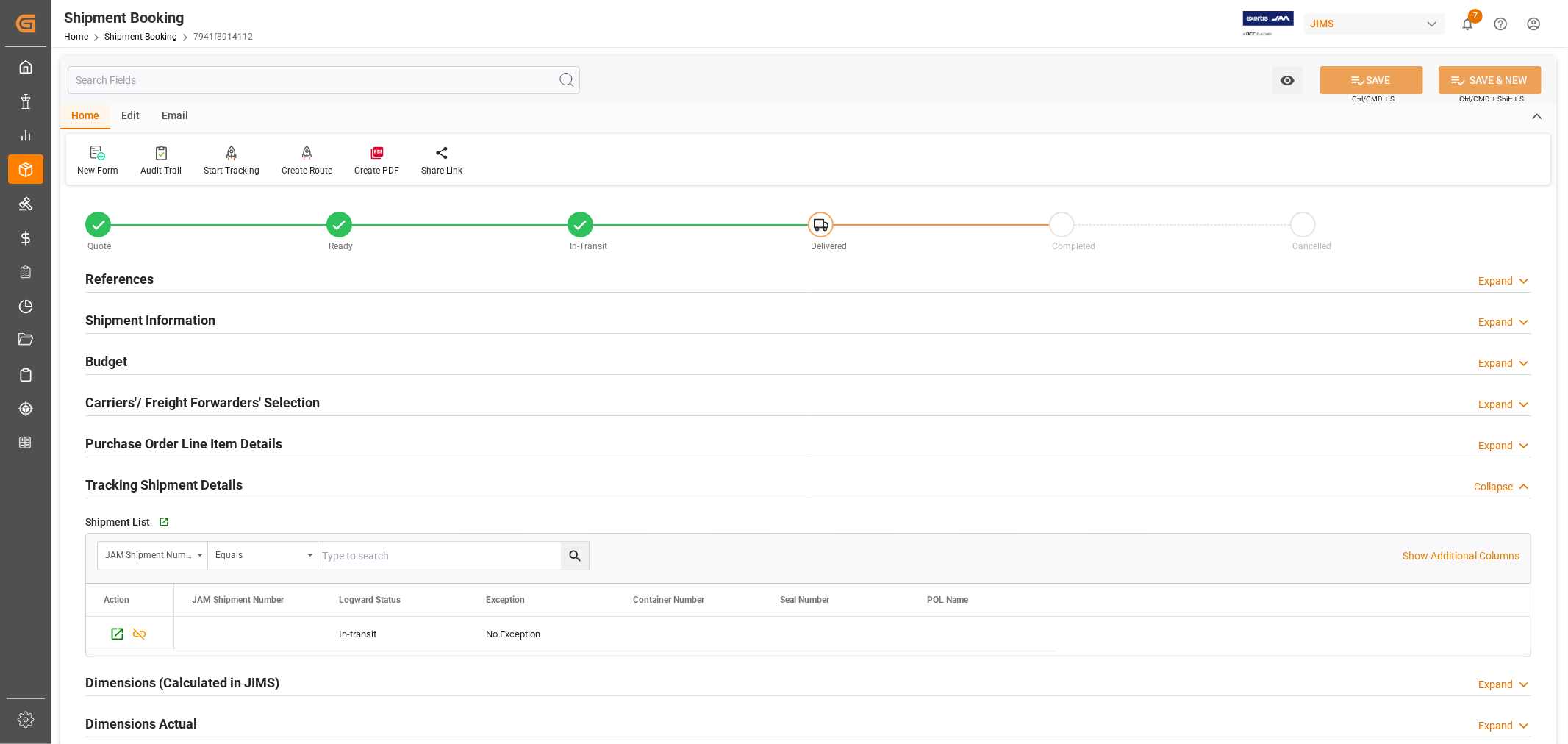
click at [126, 480] on h2 "Tracking Shipment Details" at bounding box center [164, 484] width 157 height 20
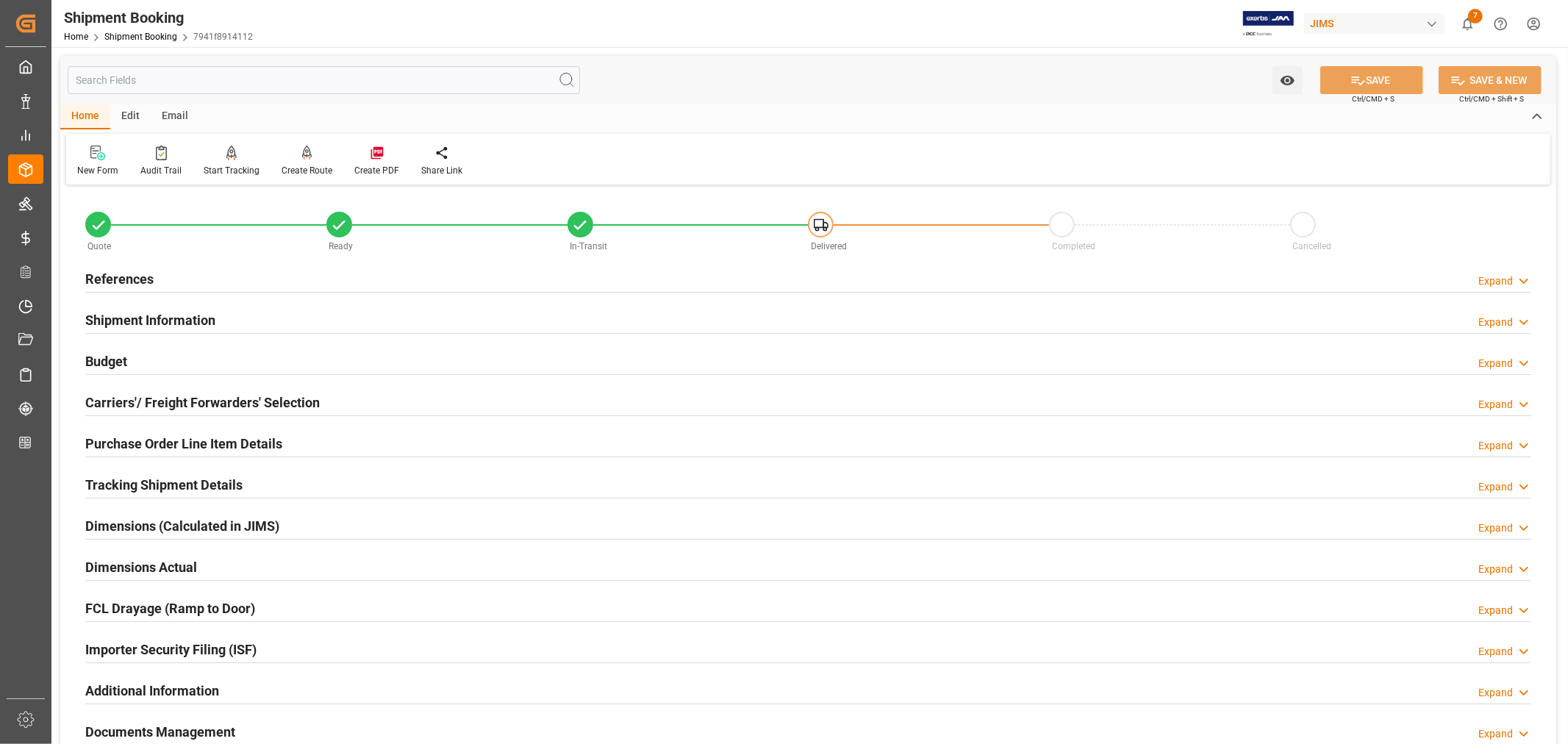
click at [120, 277] on h2 "References" at bounding box center [119, 278] width 68 height 20
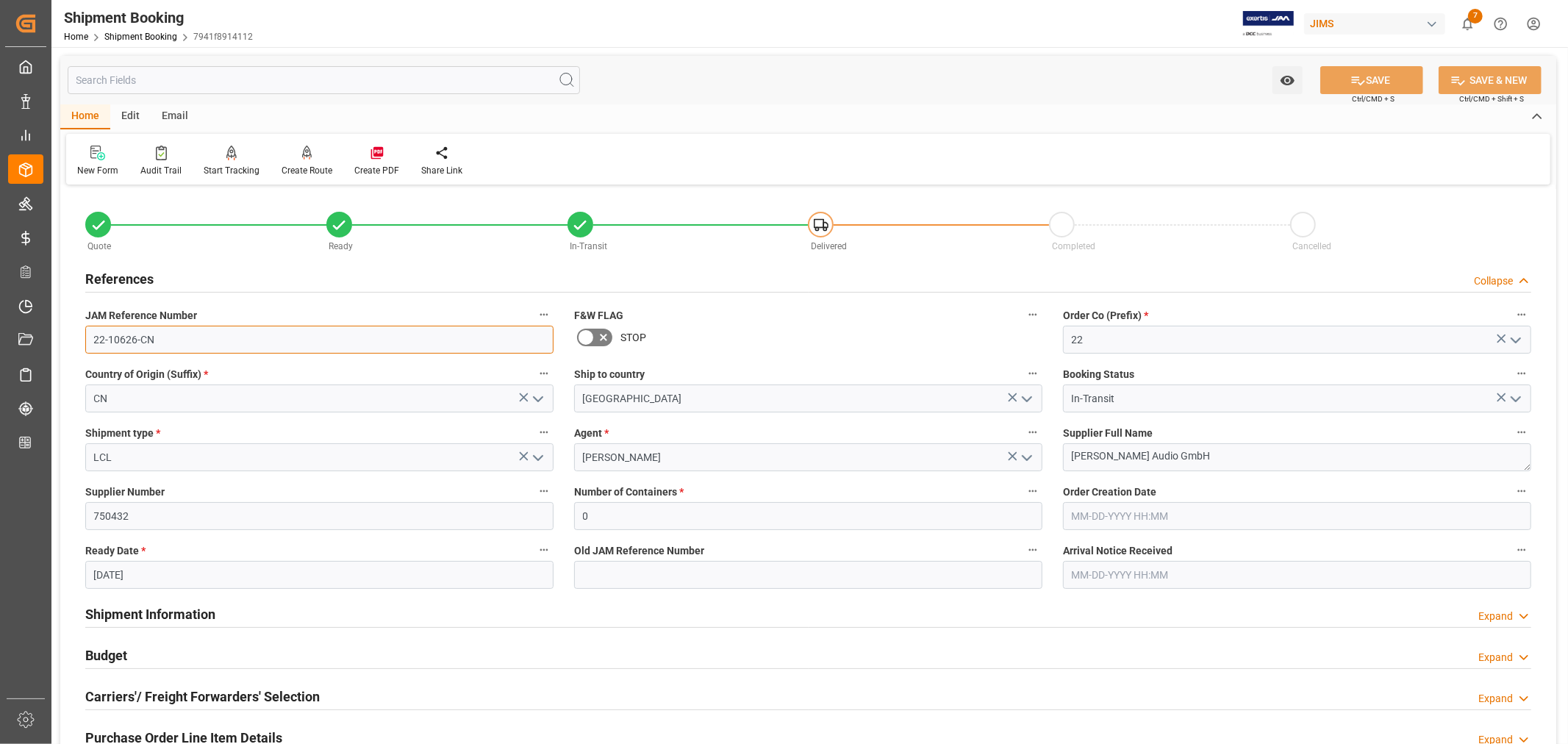
drag, startPoint x: 152, startPoint y: 337, endPoint x: 94, endPoint y: 340, distance: 58.1
click at [94, 340] on input "22-10626-CN" at bounding box center [319, 340] width 468 height 28
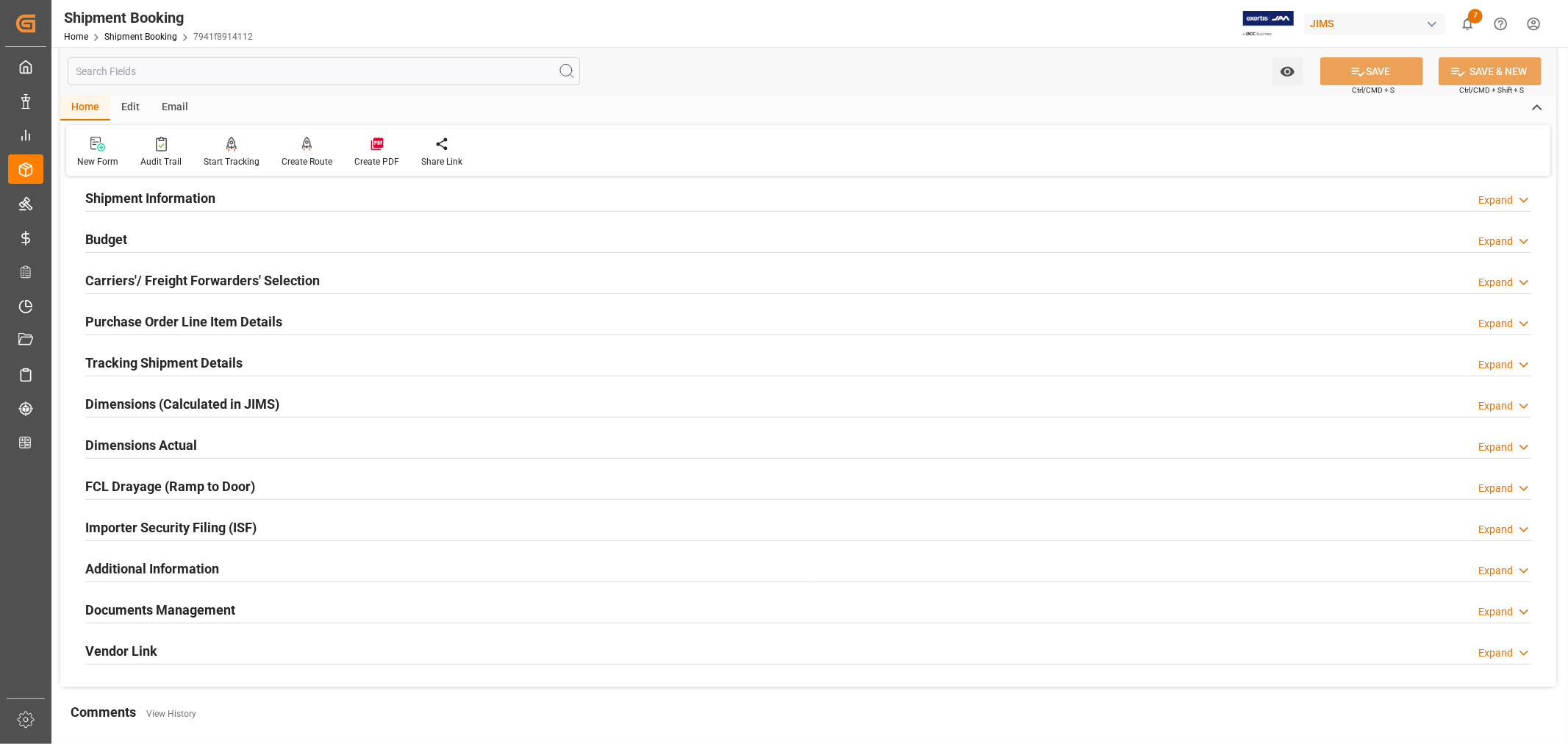
scroll to position [326, 0]
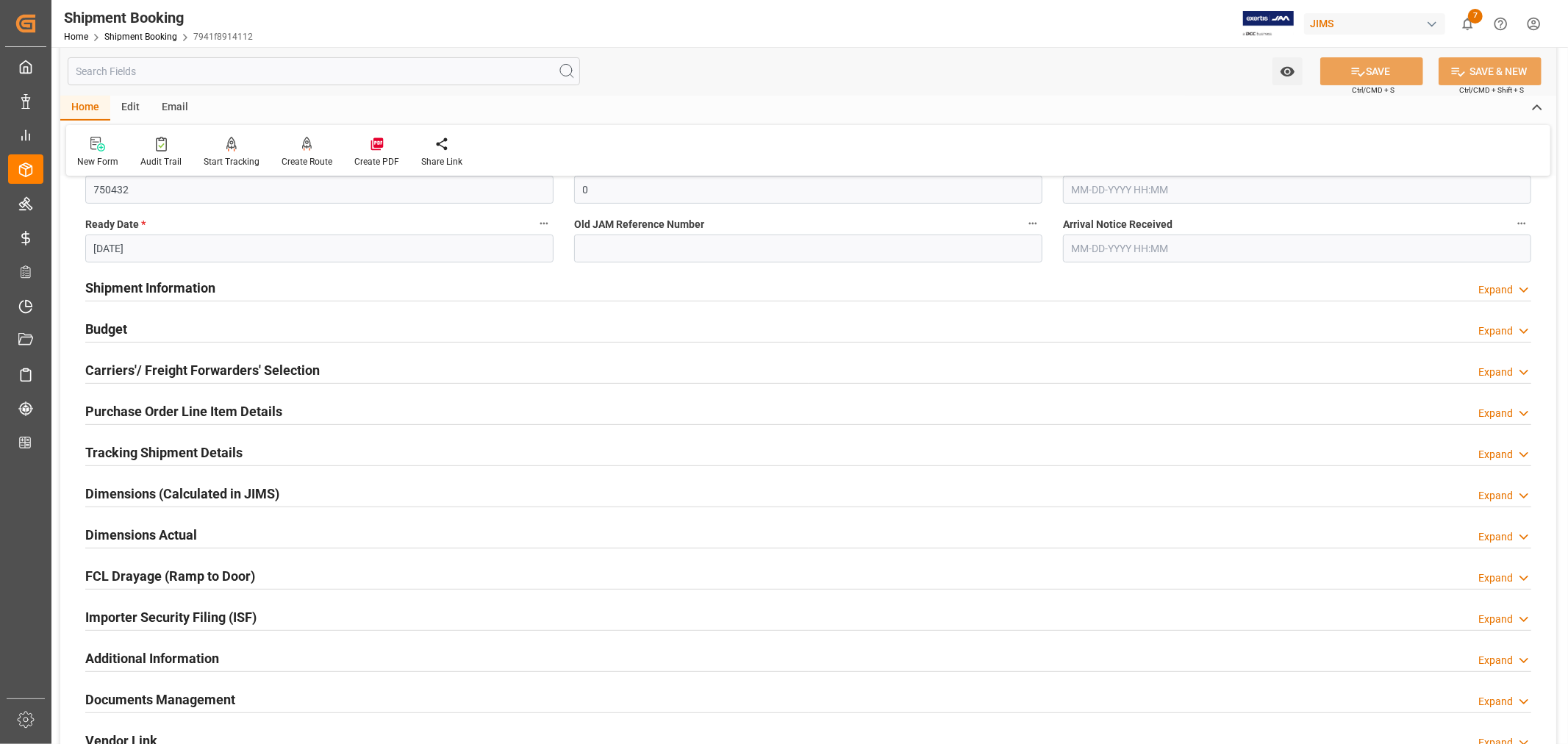
click at [112, 330] on h2 "Budget" at bounding box center [106, 329] width 42 height 20
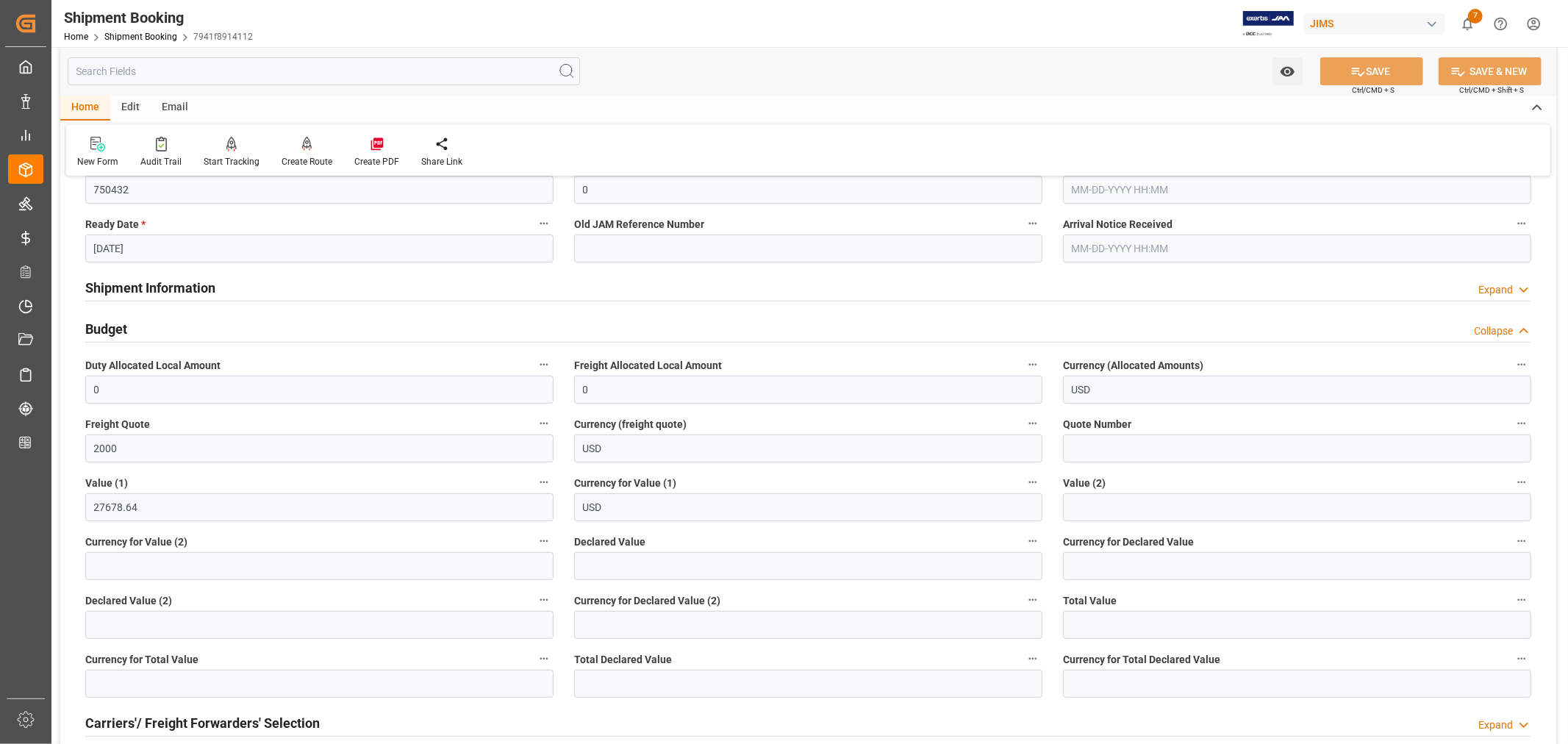
click at [125, 331] on h2 "Budget" at bounding box center [106, 329] width 42 height 20
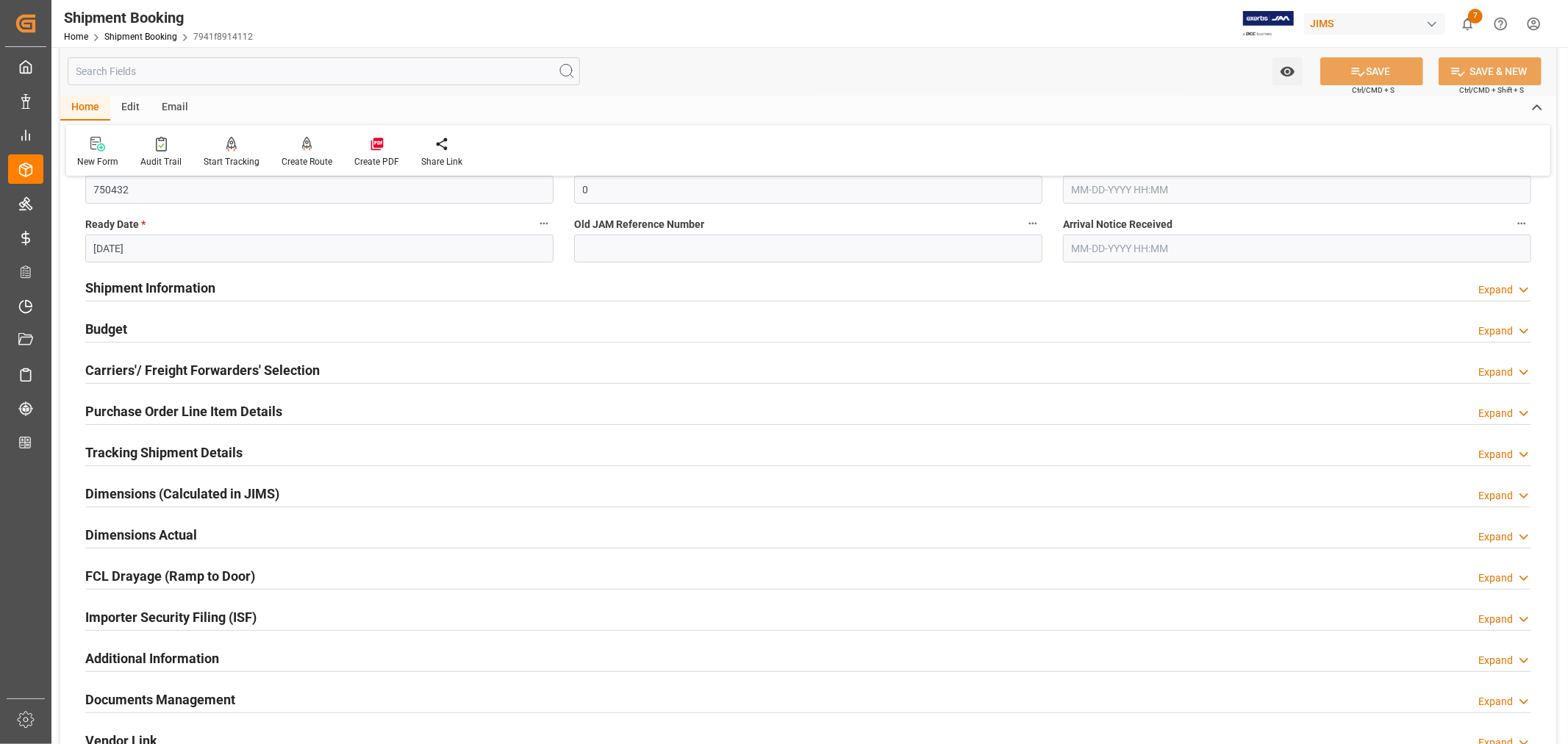
click at [134, 454] on h2 "Tracking Shipment Details" at bounding box center [164, 452] width 157 height 20
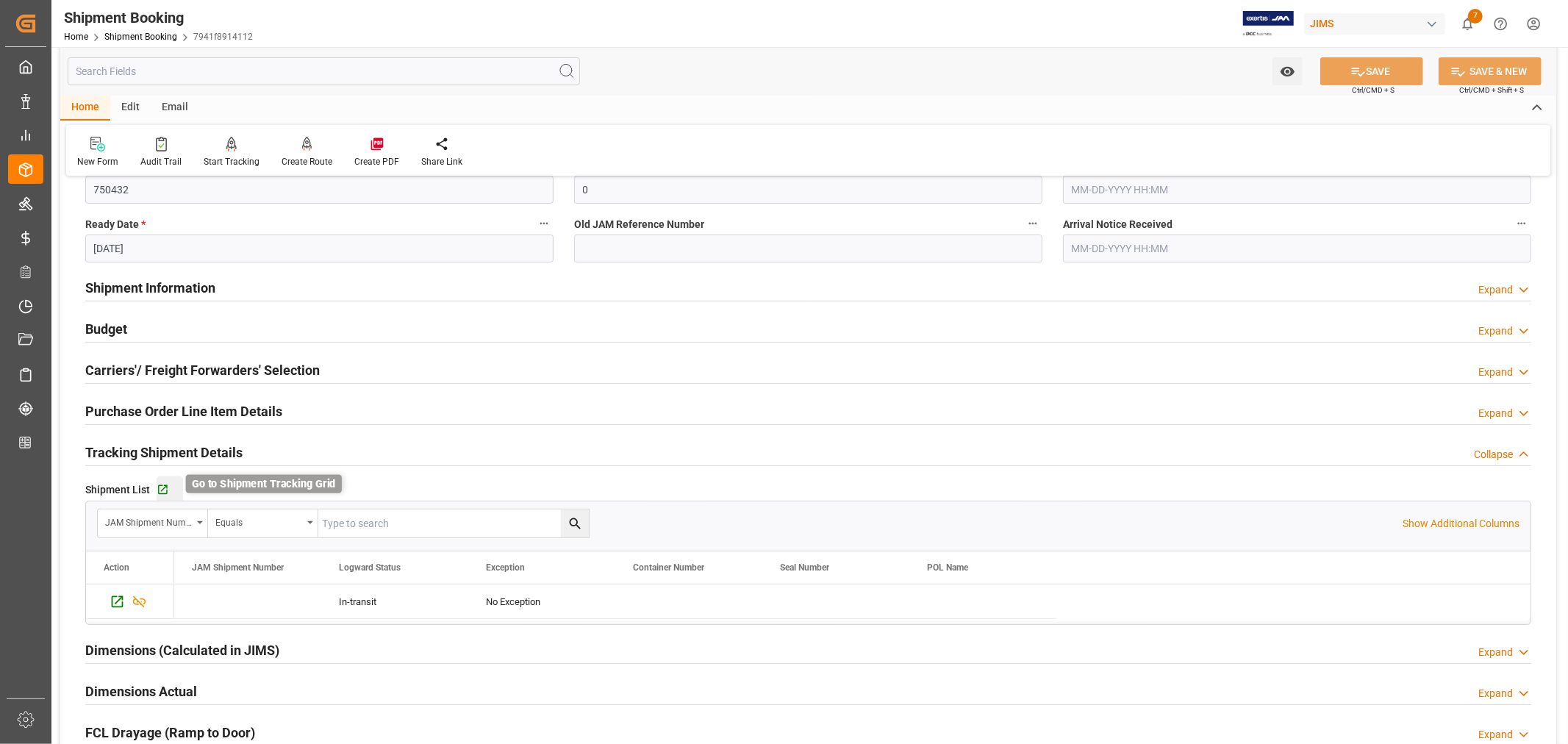
click at [162, 490] on icon "button" at bounding box center [162, 489] width 12 height 12
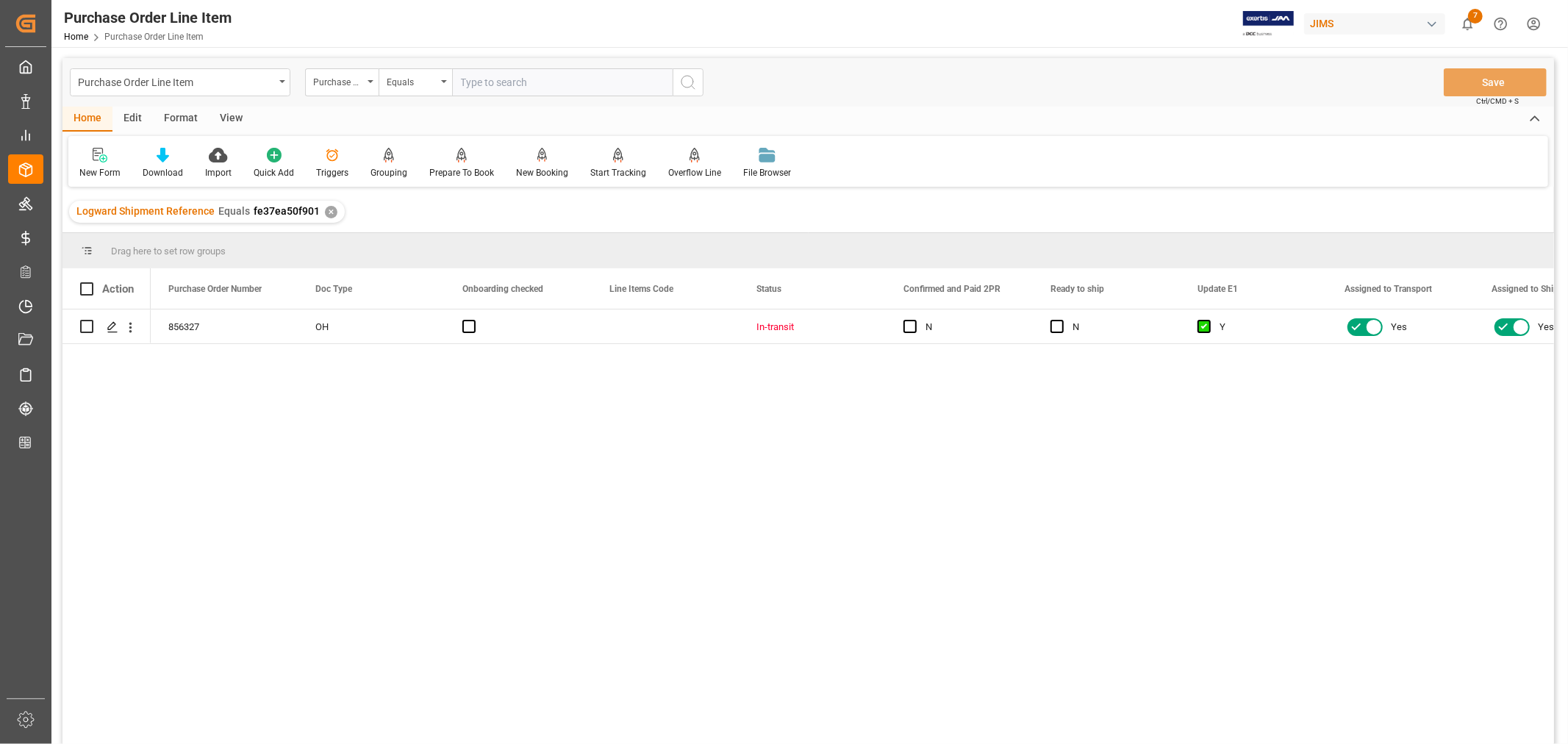
click at [224, 116] on div "View" at bounding box center [231, 118] width 45 height 25
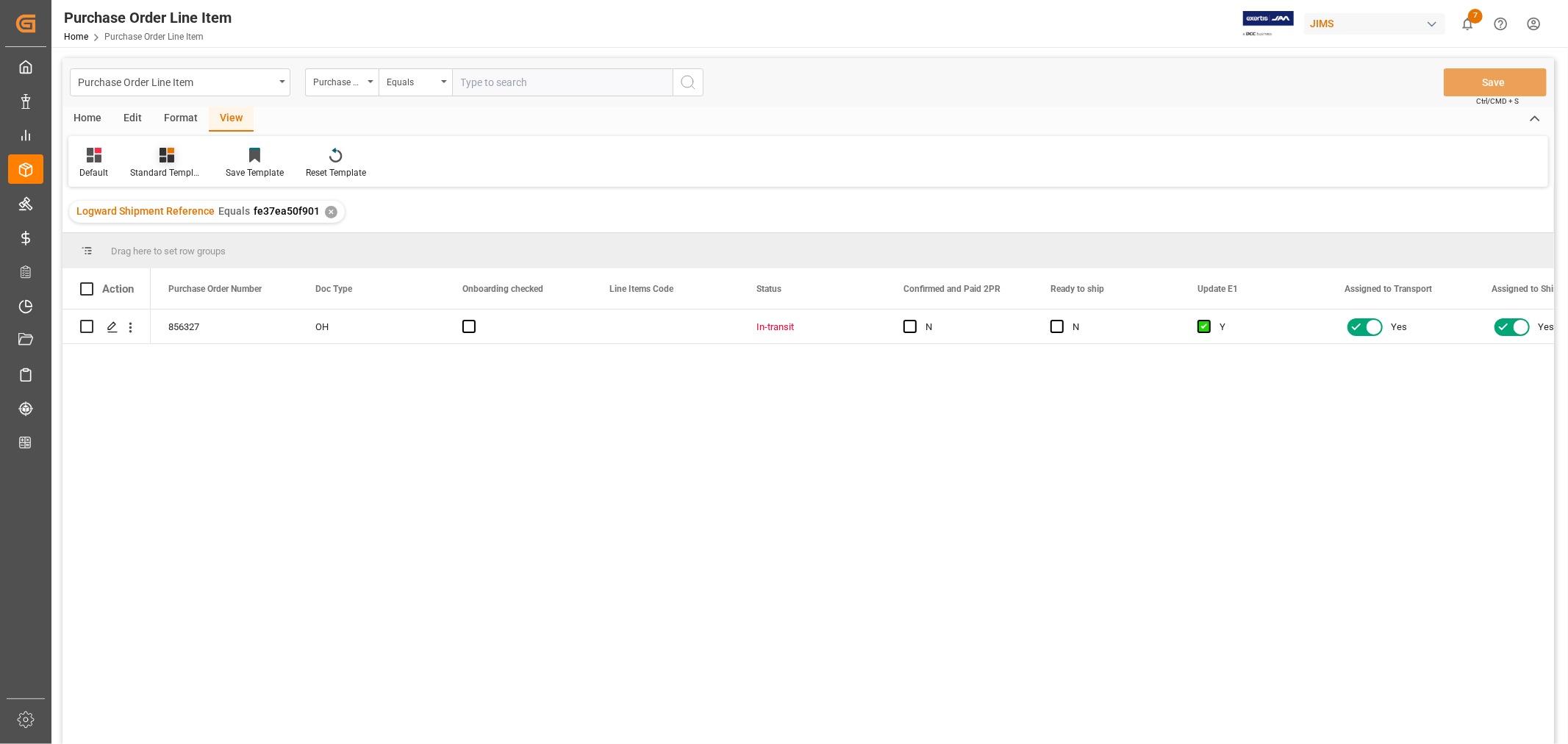
click at [179, 170] on div "Standard Templates" at bounding box center [167, 172] width 74 height 13
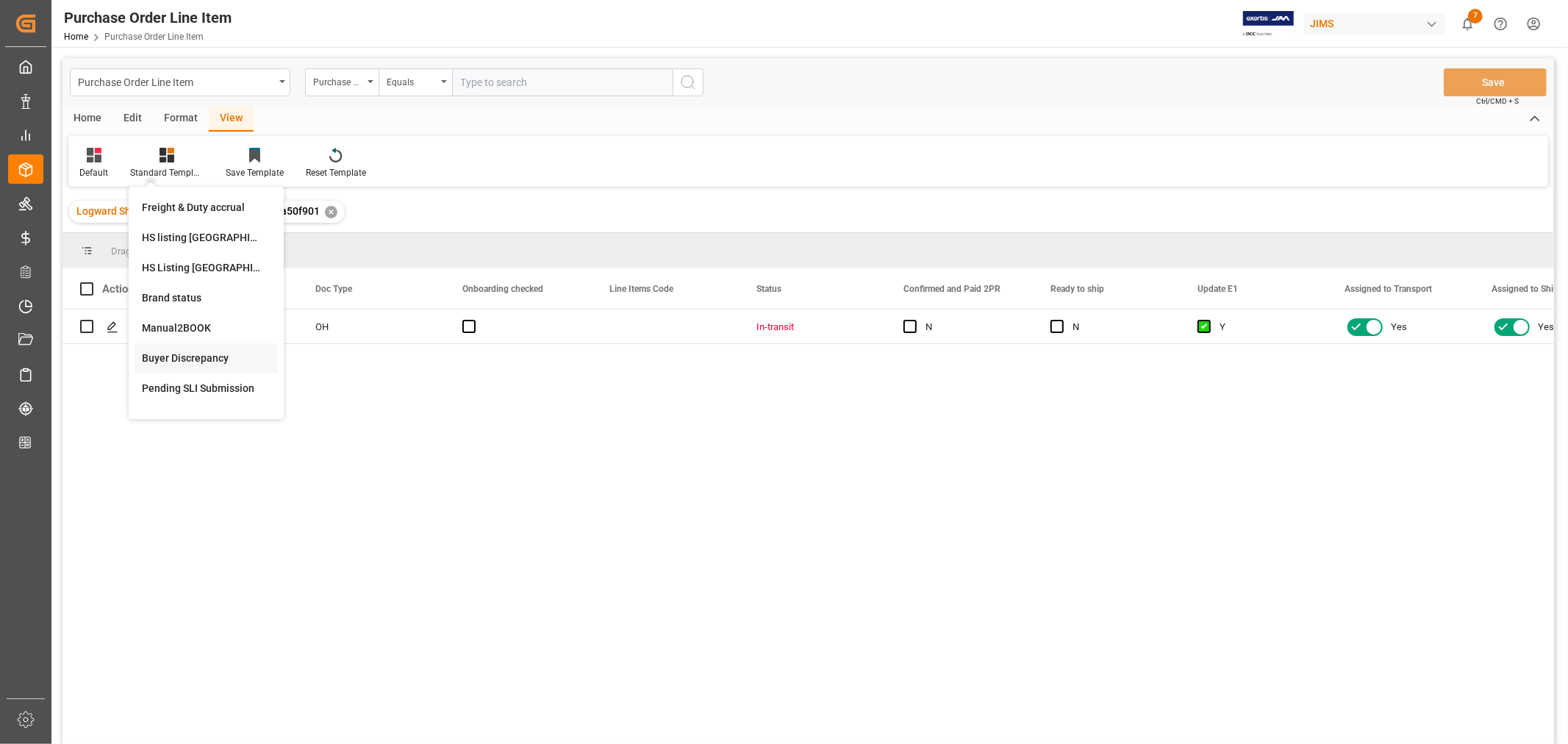
click at [170, 353] on div "Buyer Discrepancy" at bounding box center [206, 358] width 128 height 16
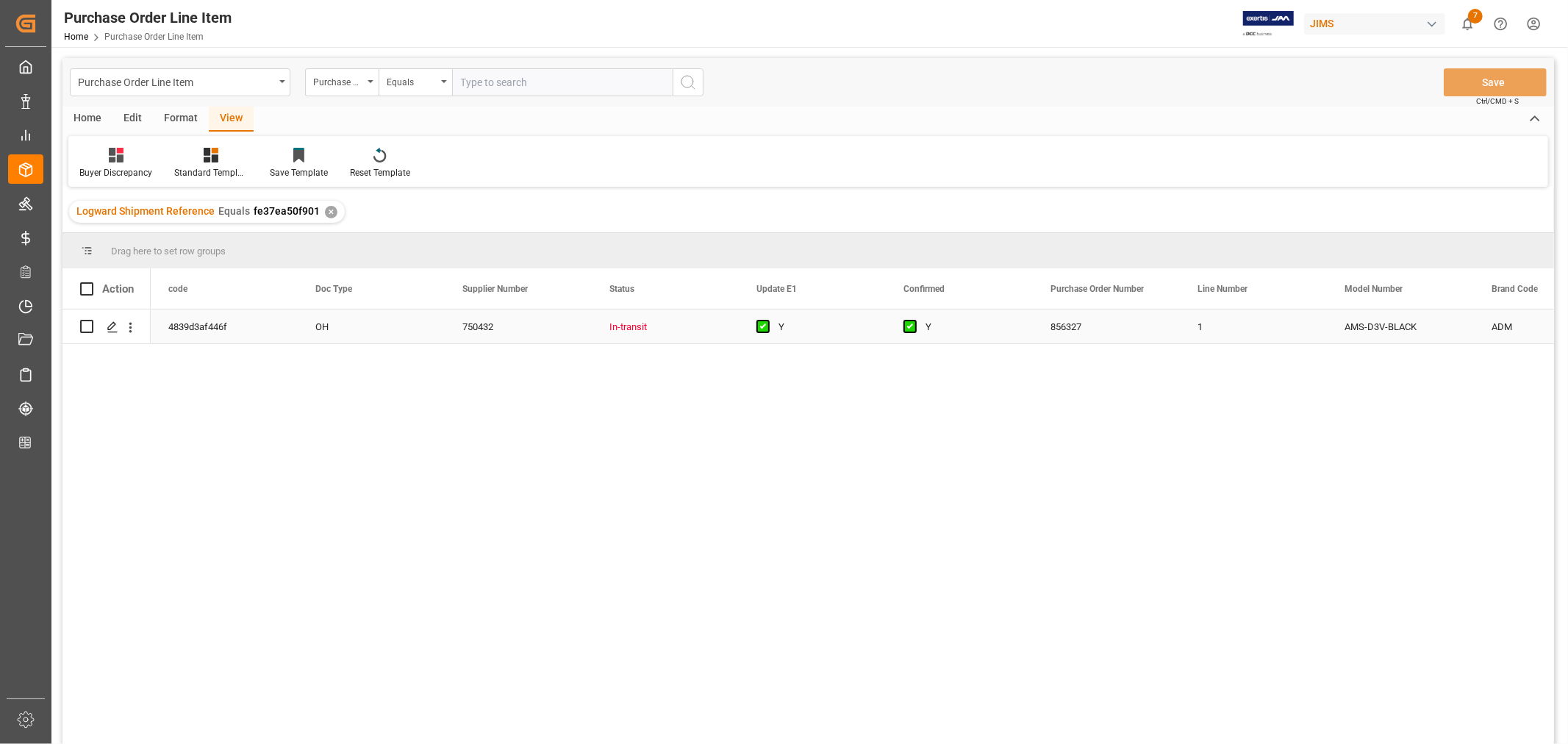
click at [689, 318] on div "In-transit" at bounding box center [665, 327] width 112 height 34
click at [222, 166] on div "Standard Templates" at bounding box center [210, 172] width 74 height 13
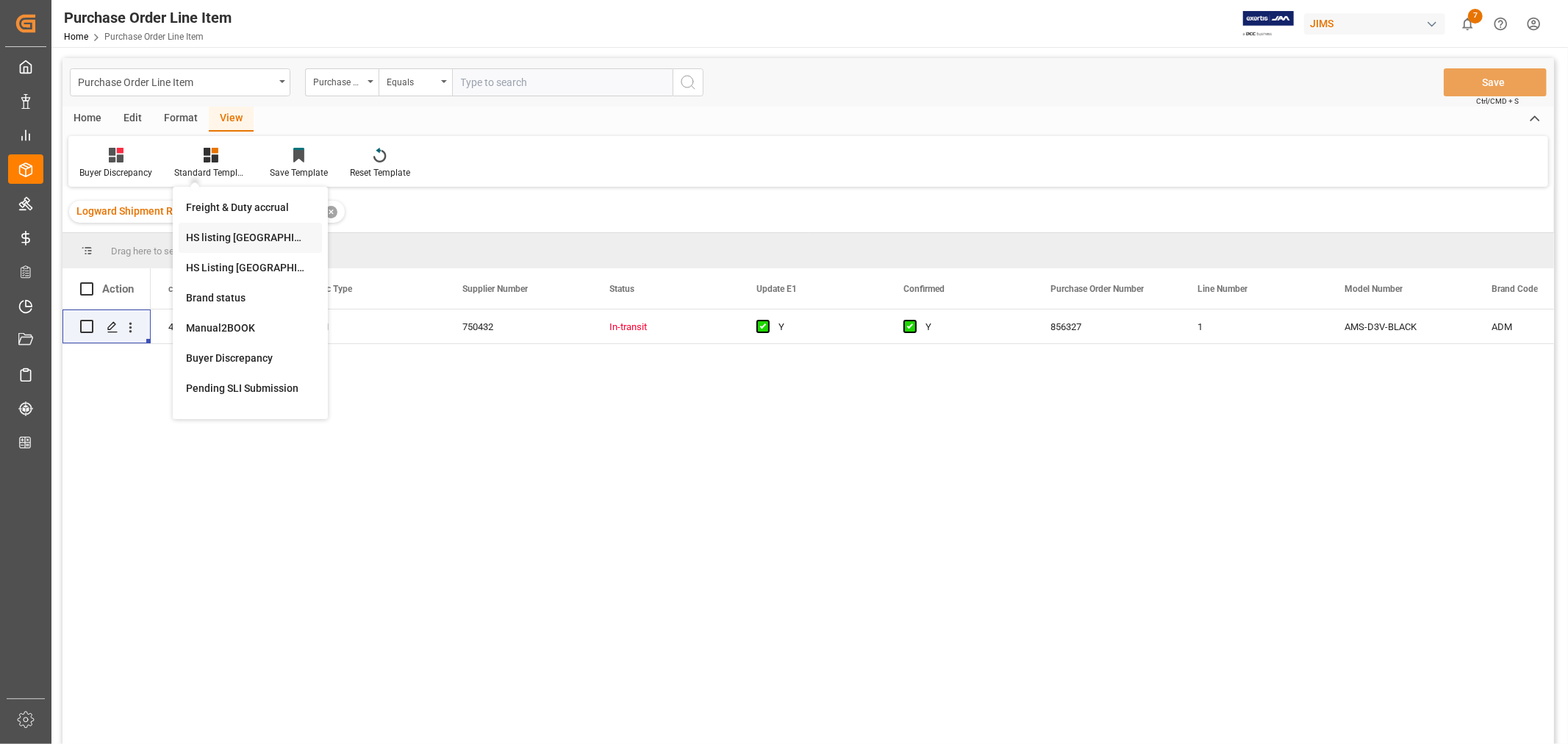
click at [218, 233] on div "HS listing [GEOGRAPHIC_DATA]" at bounding box center [250, 237] width 128 height 16
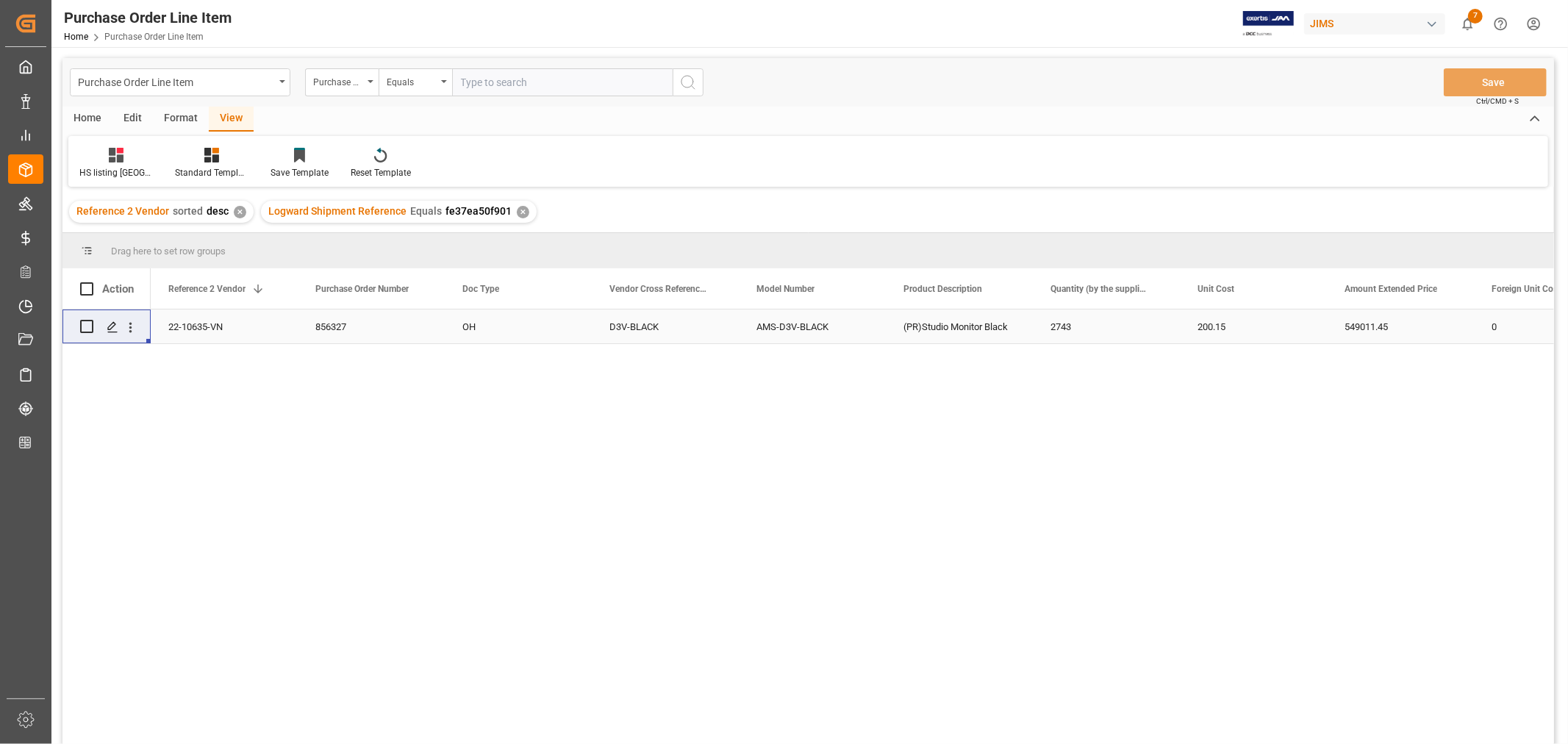
click at [787, 323] on div "AMS-D3V-BLACK" at bounding box center [812, 326] width 147 height 34
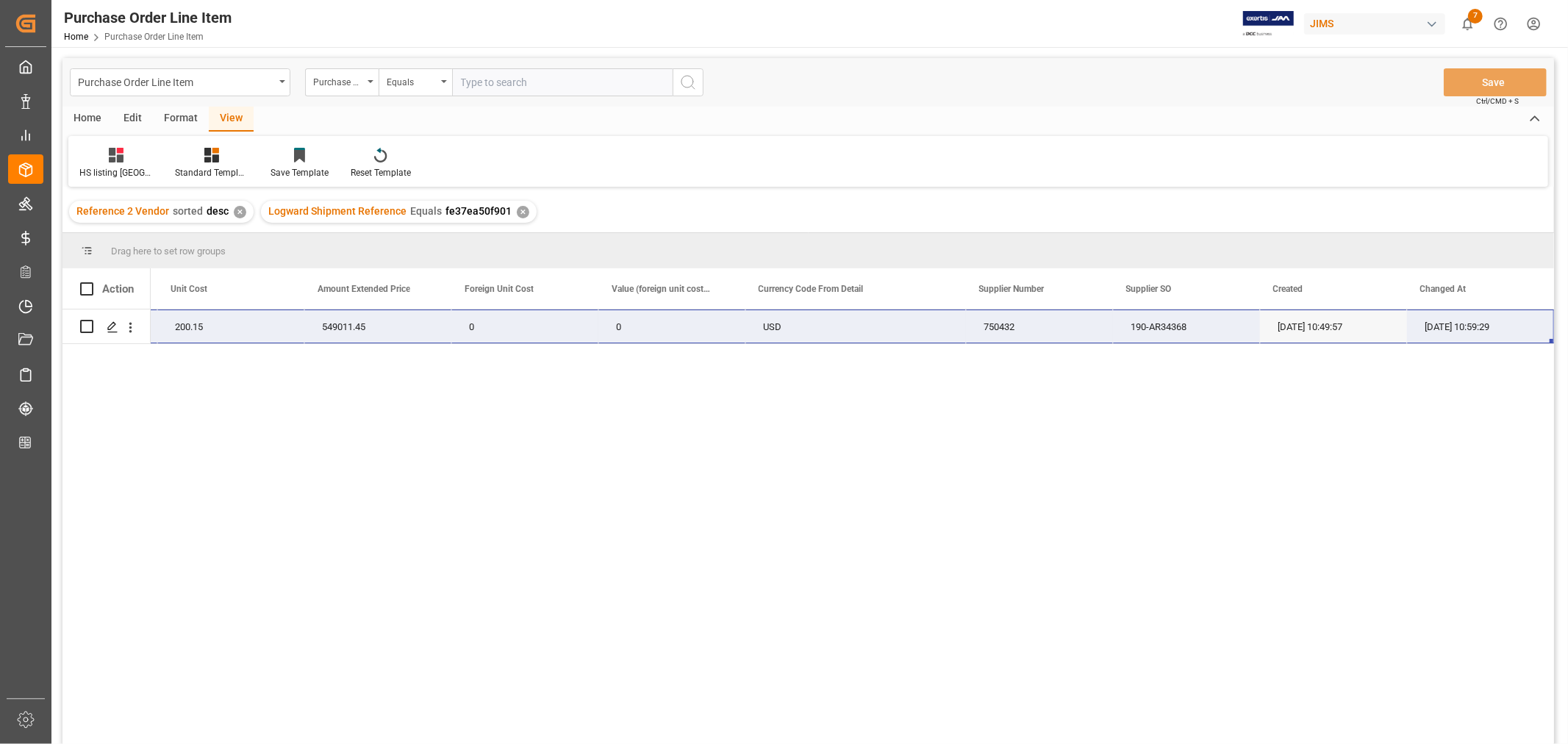
drag, startPoint x: 203, startPoint y: 320, endPoint x: 1450, endPoint y: 326, distance: 1247.0
click at [1450, 326] on div "22-10635-VN (PR)Studio Monitor Black 2743 200.15 549011.45 0 0 USD 750432 190-A…" at bounding box center [341, 326] width 2426 height 34
click at [273, 325] on div "200.15" at bounding box center [231, 326] width 147 height 34
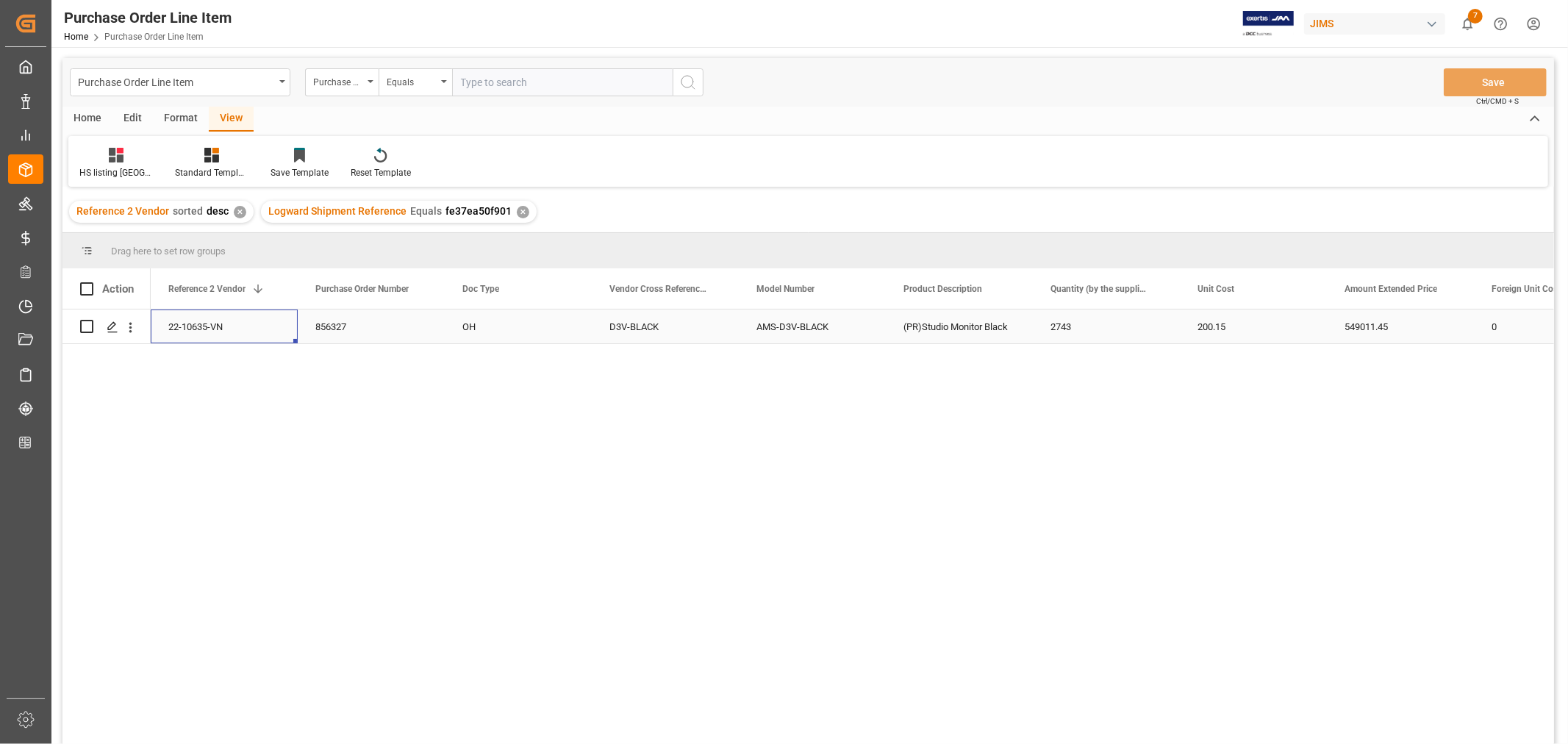
click at [186, 324] on div "22-10635-VN" at bounding box center [224, 326] width 147 height 34
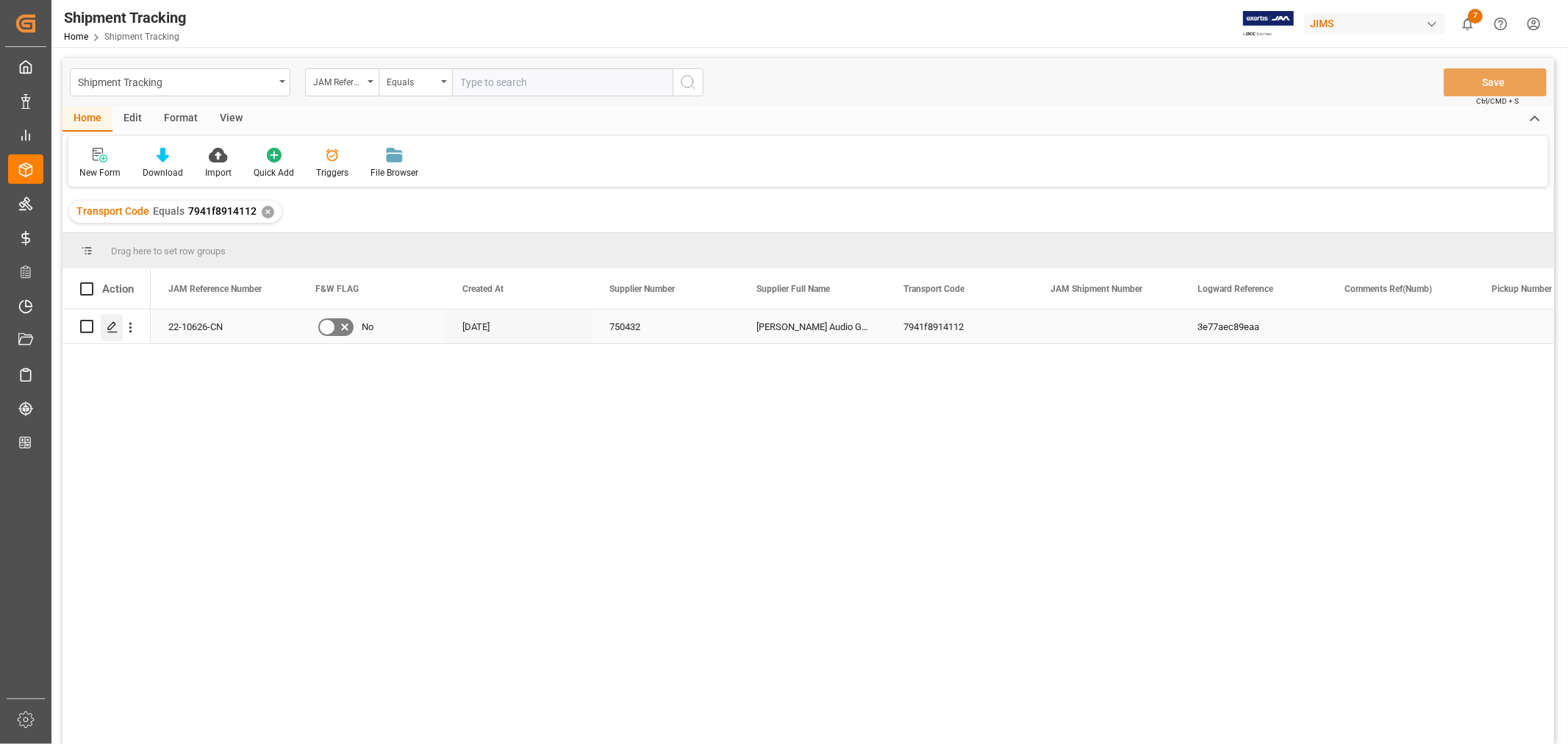
click at [114, 334] on div "Press SPACE to select this row." at bounding box center [112, 327] width 22 height 27
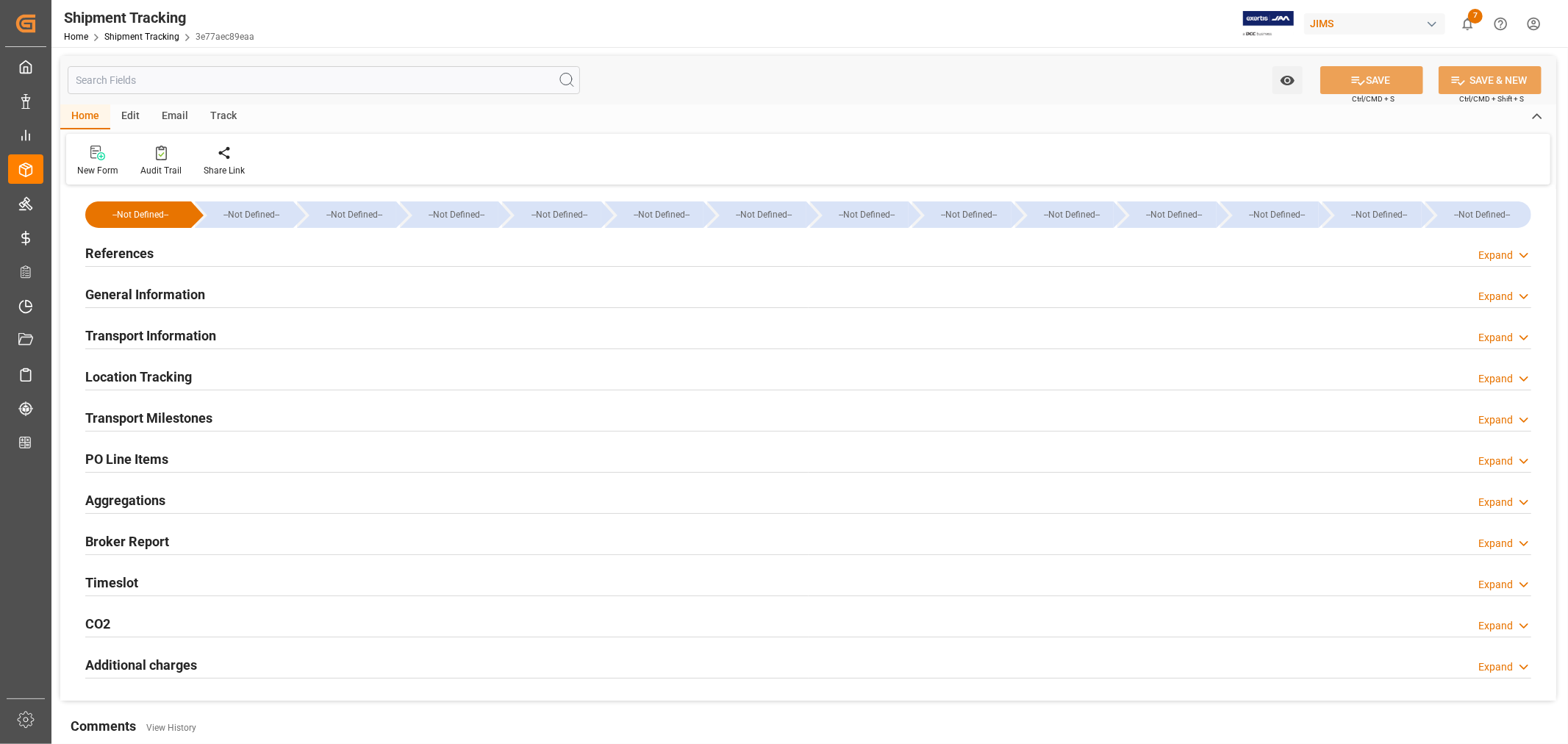
type input "27687.64"
type input "[DATE]"
click at [177, 331] on h2 "Transport Information" at bounding box center [151, 335] width 131 height 20
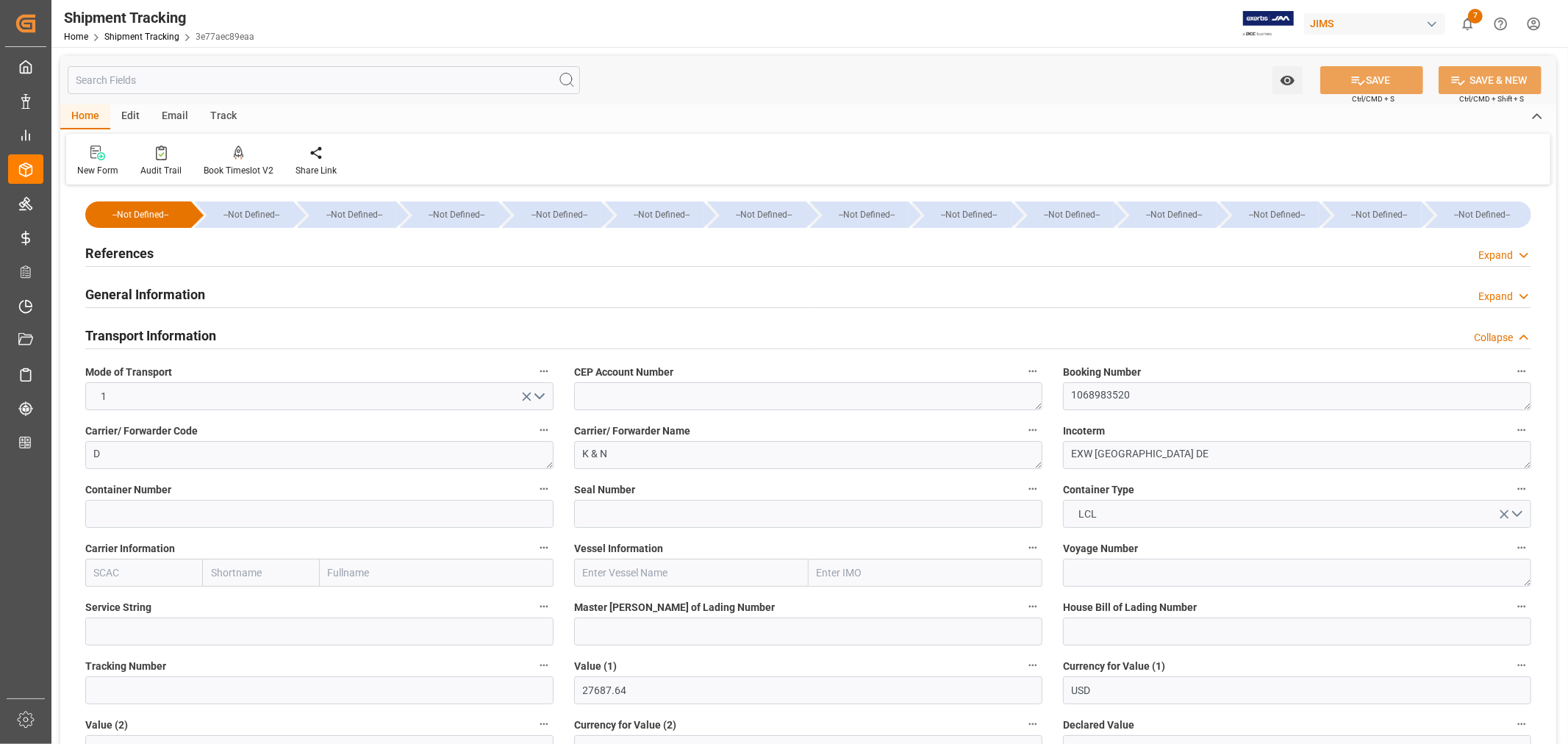
click at [177, 331] on h2 "Transport Information" at bounding box center [151, 335] width 131 height 20
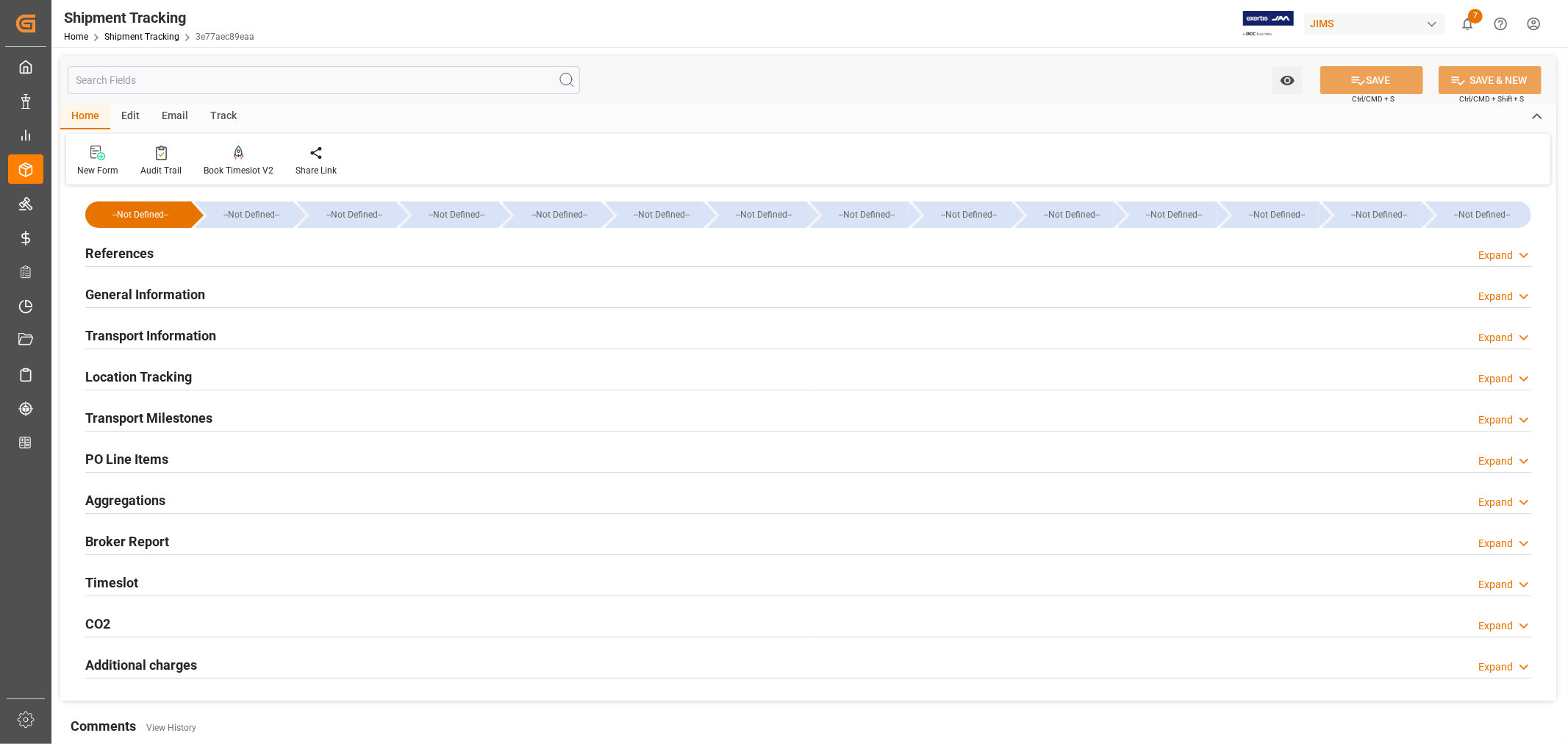
click at [130, 250] on h2 "References" at bounding box center [119, 252] width 68 height 20
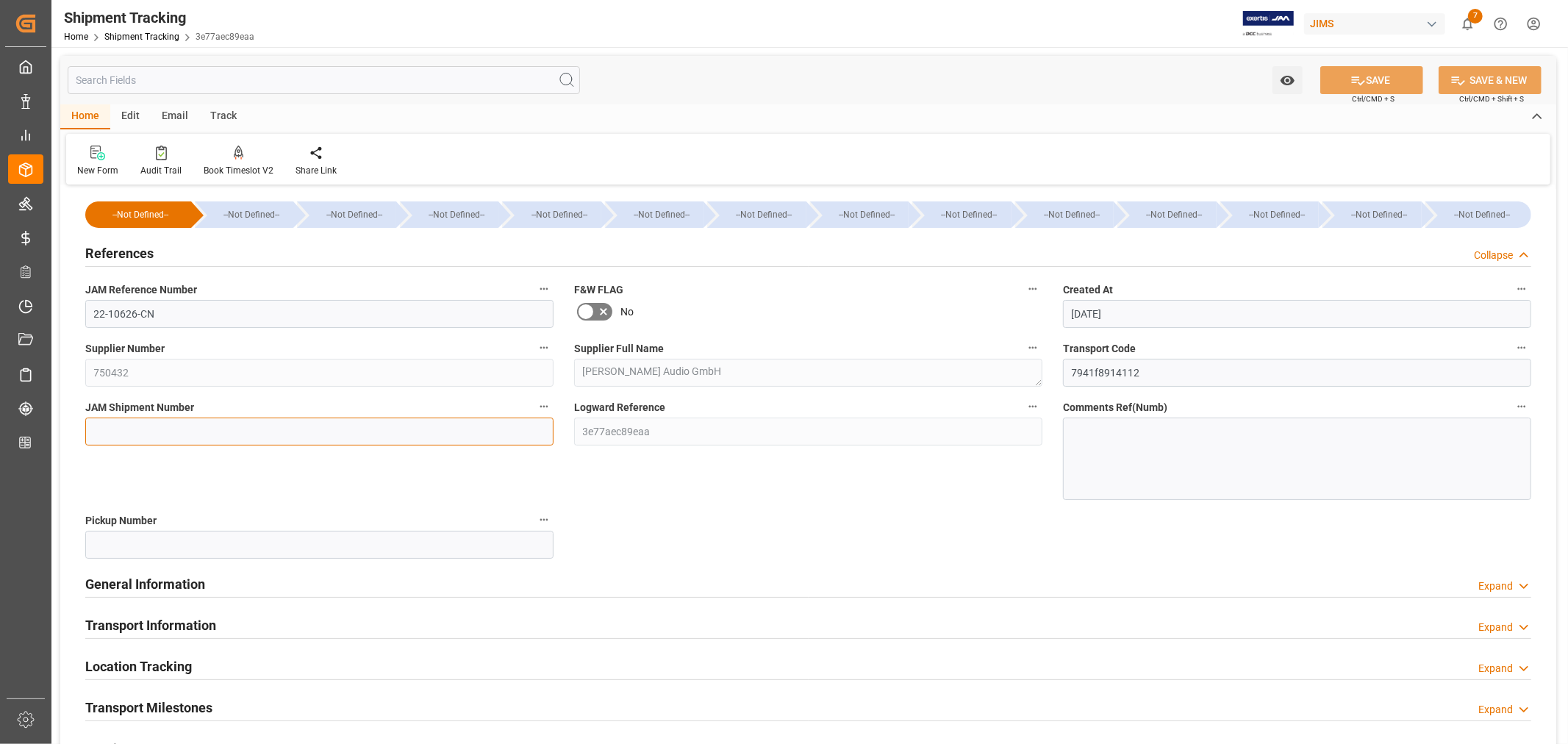
click at [114, 435] on input at bounding box center [319, 431] width 468 height 28
paste input "73052"
type input "73052"
click at [1372, 78] on button "SAVE" at bounding box center [1372, 80] width 103 height 28
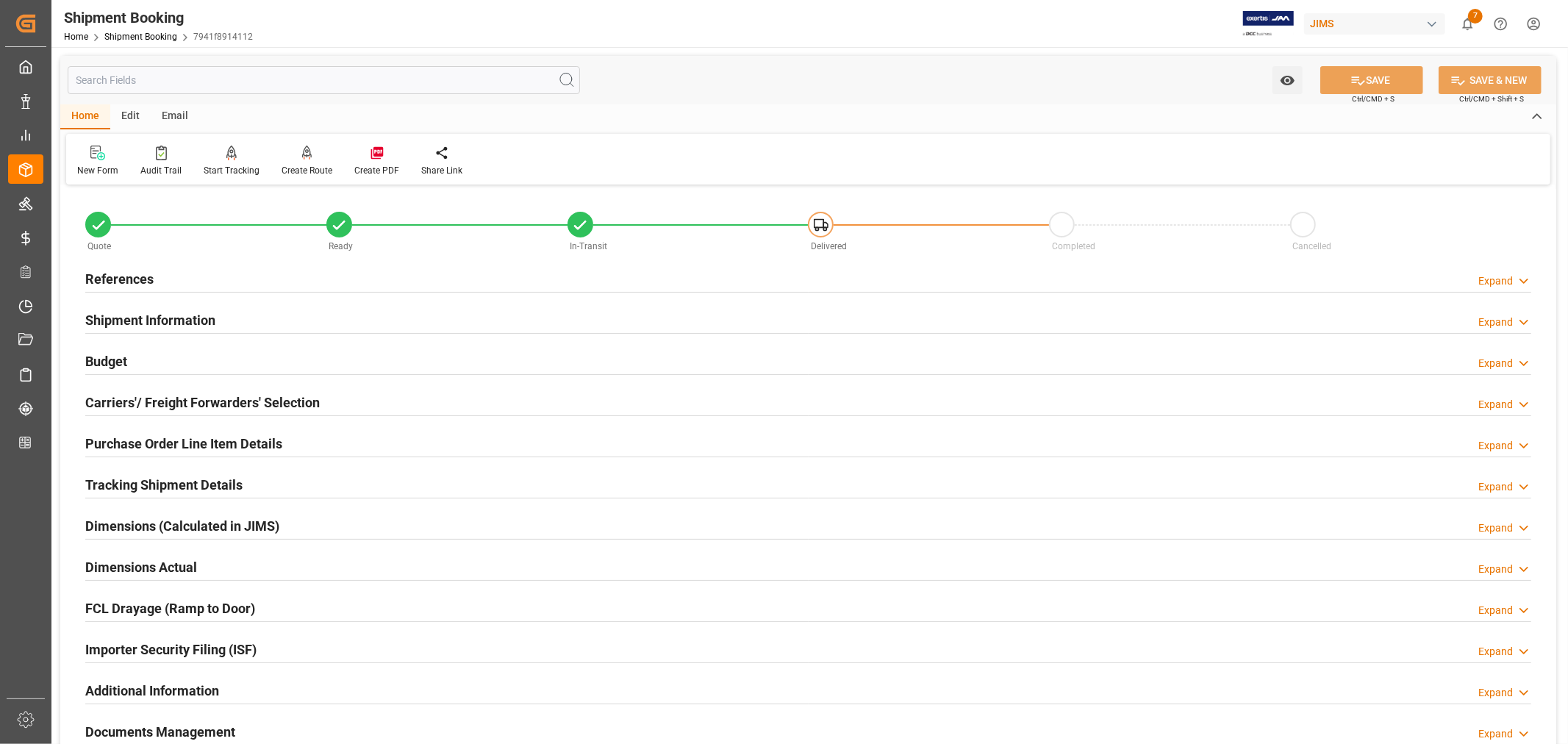
click at [134, 482] on h2 "Tracking Shipment Details" at bounding box center [164, 484] width 157 height 20
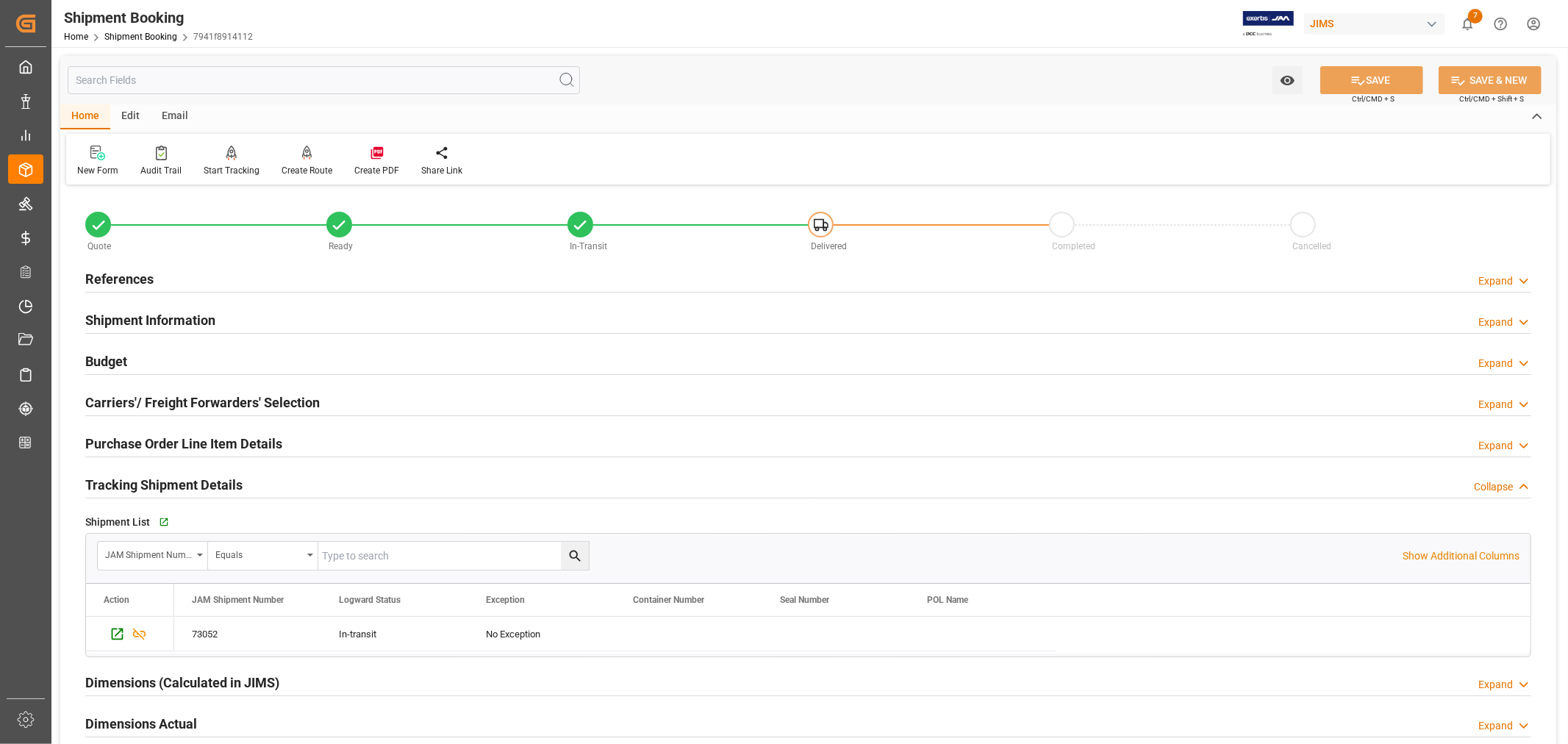
click at [134, 482] on h2 "Tracking Shipment Details" at bounding box center [164, 484] width 157 height 20
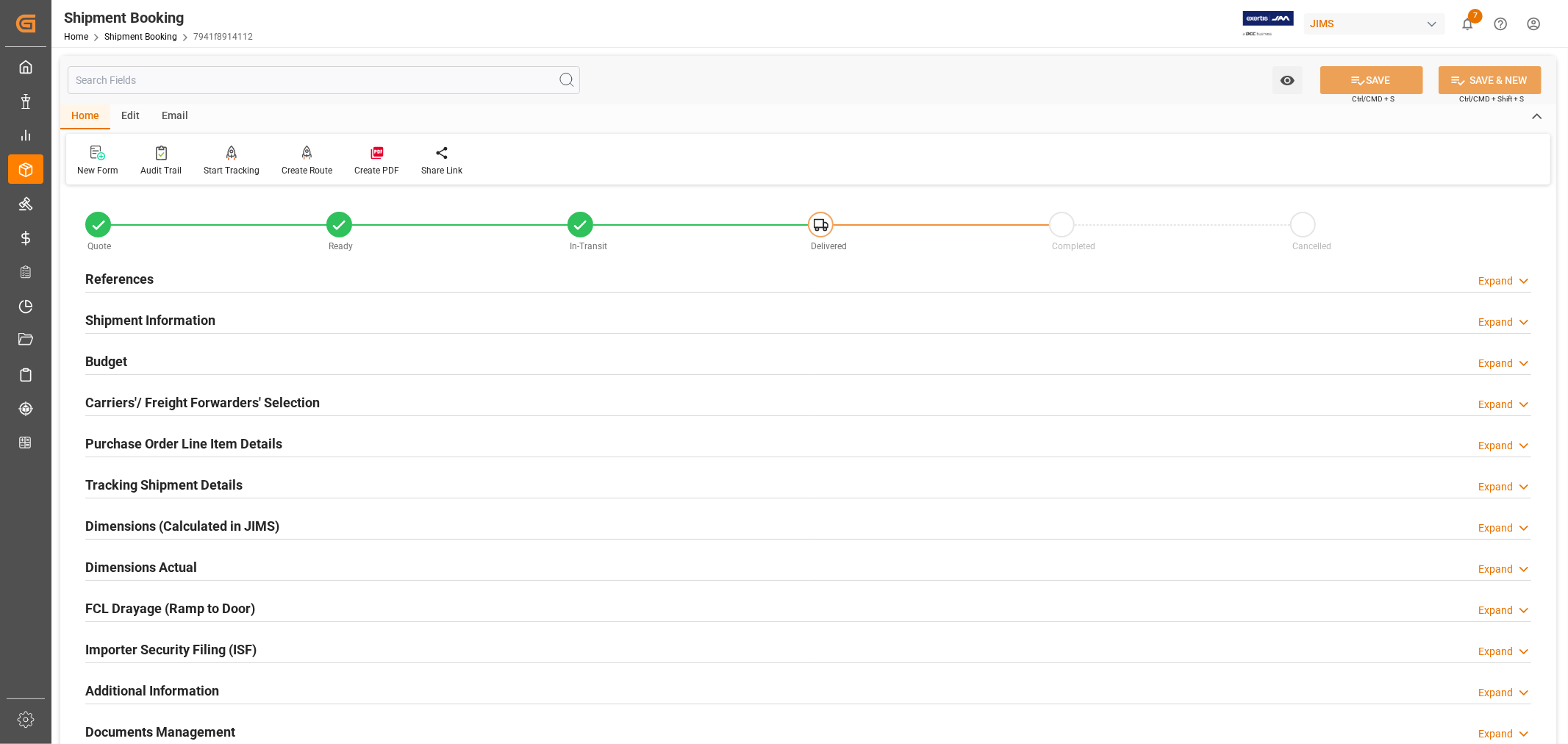
click at [157, 318] on h2 "Shipment Information" at bounding box center [151, 319] width 130 height 20
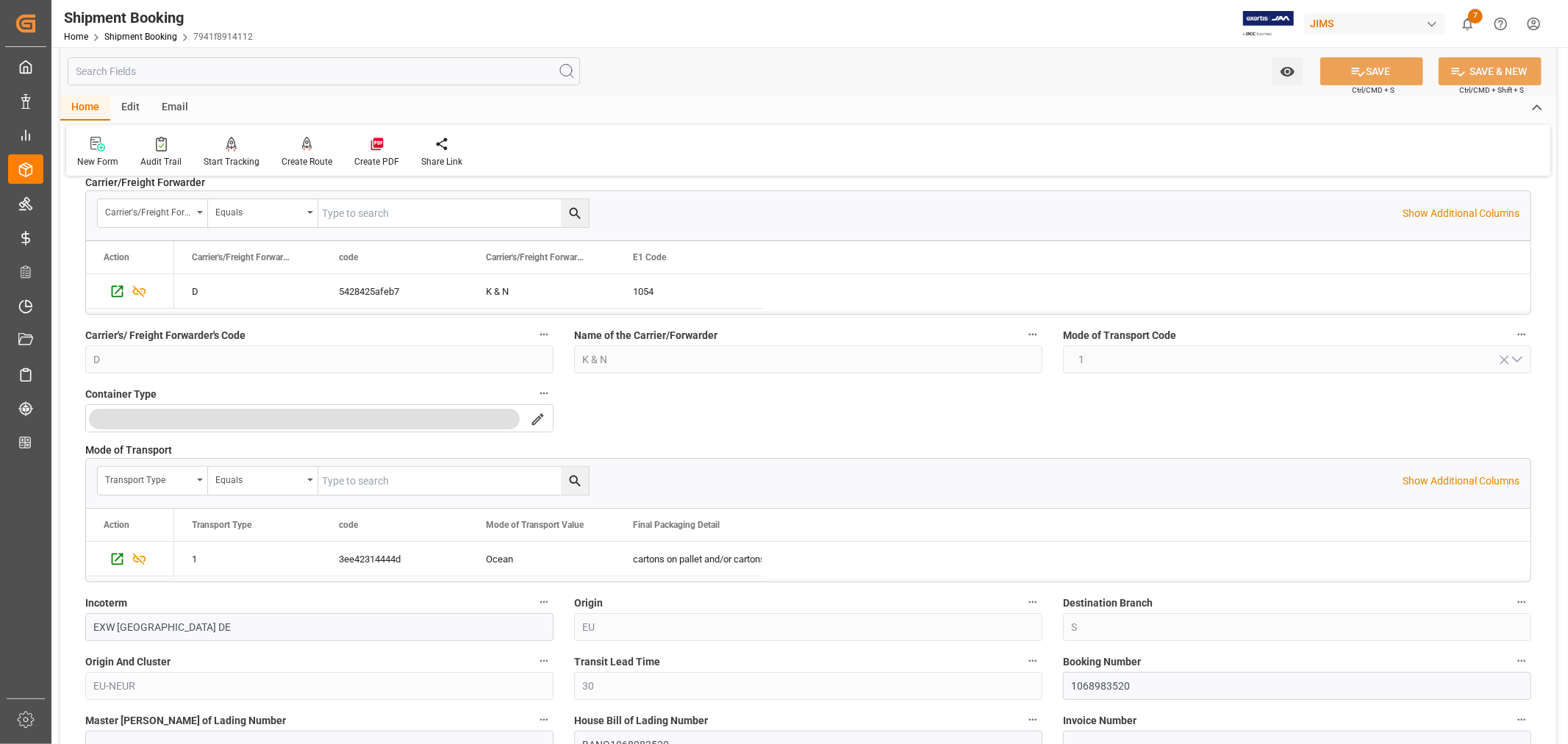
scroll to position [326, 0]
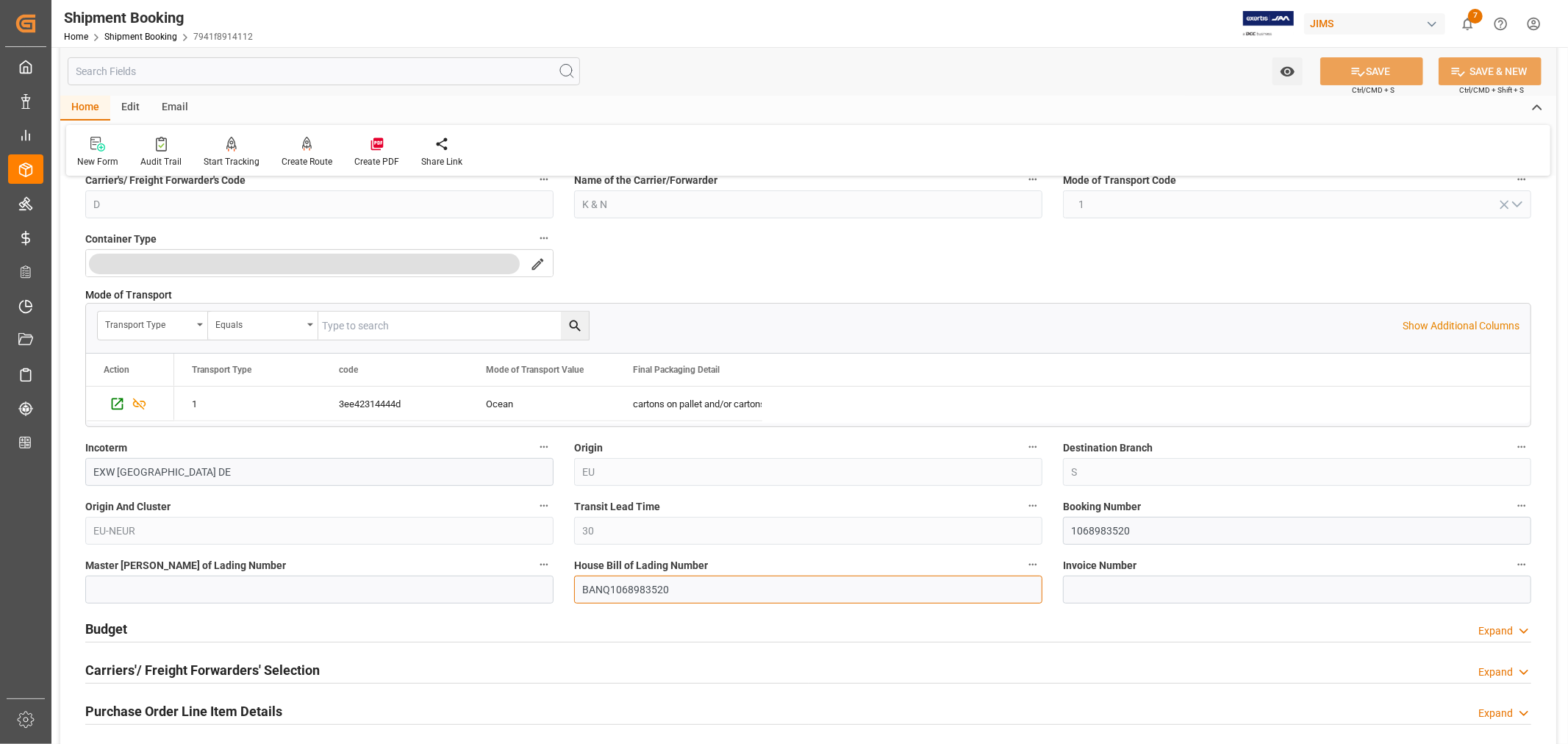
click at [608, 588] on input "BANQ1068983520" at bounding box center [807, 589] width 468 height 28
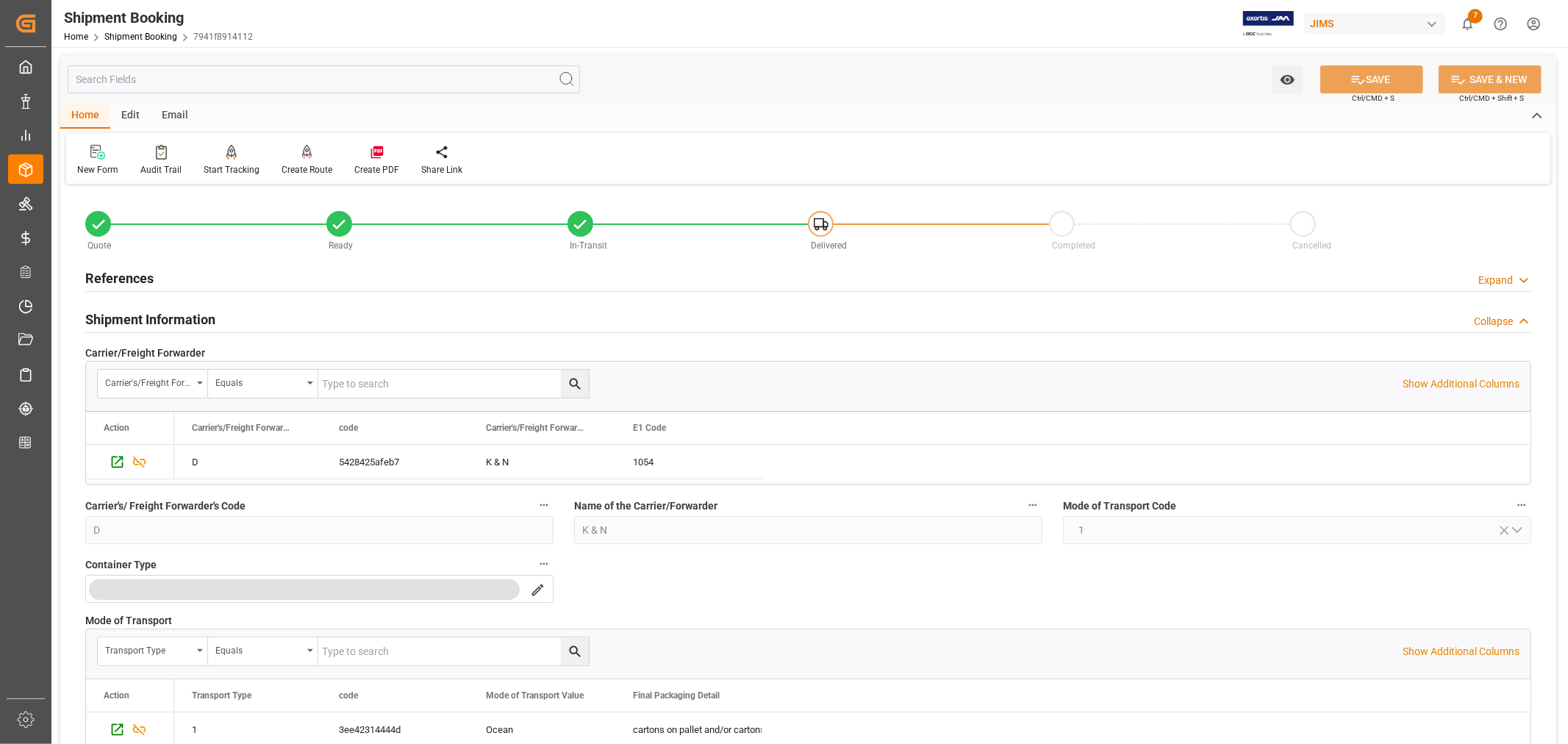
scroll to position [0, 0]
click at [153, 319] on h2 "Shipment Information" at bounding box center [151, 319] width 130 height 20
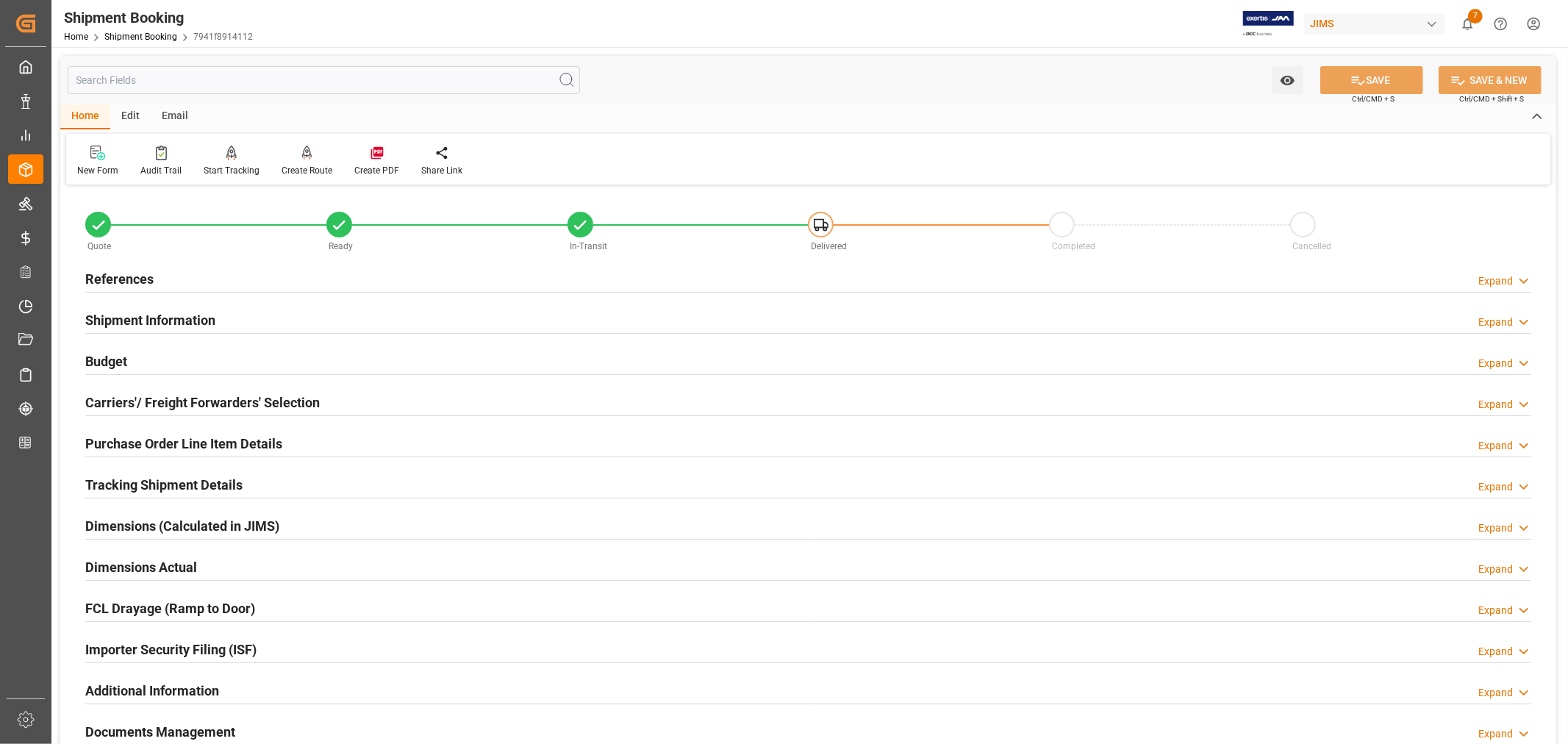
click at [128, 272] on h2 "References" at bounding box center [119, 278] width 68 height 20
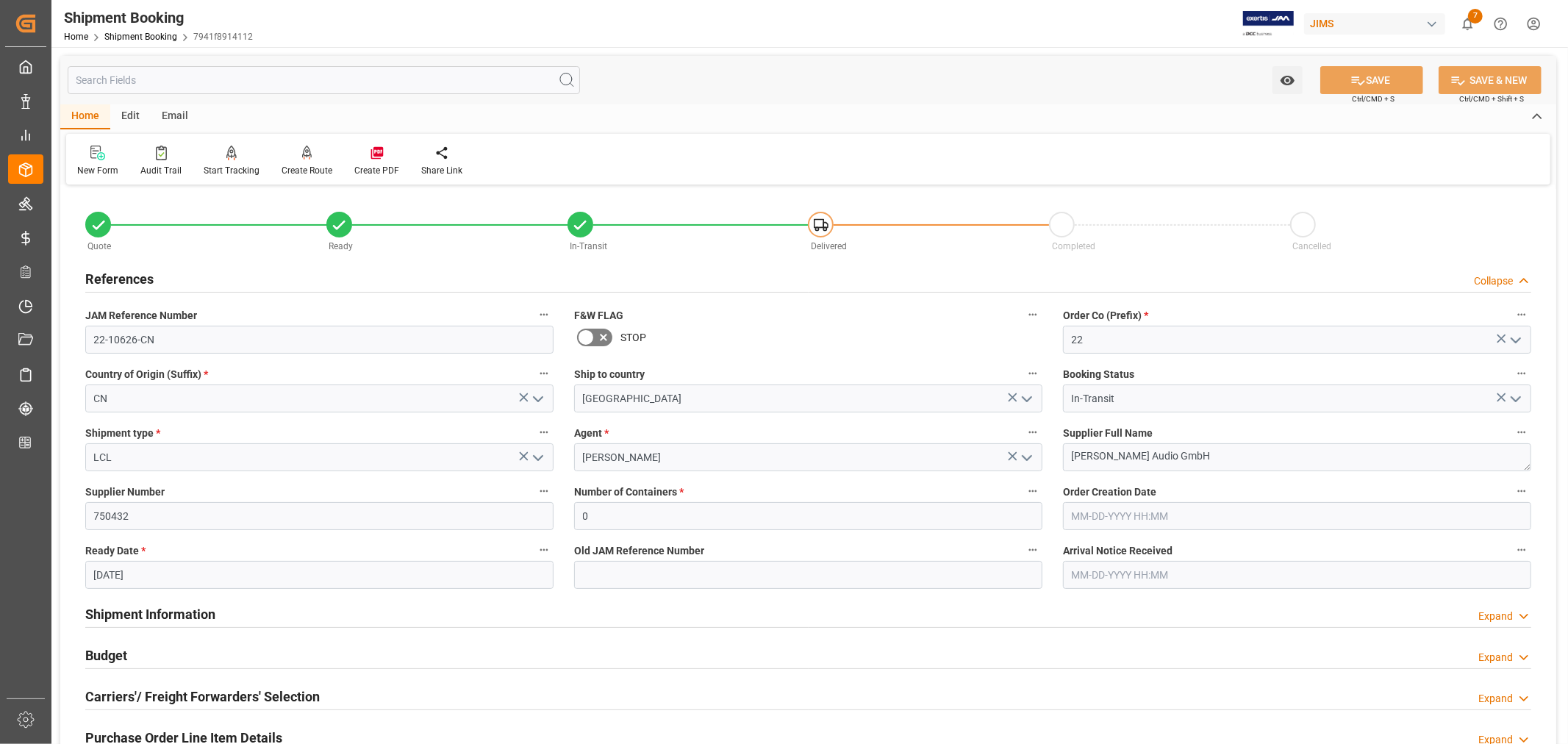
click at [128, 272] on h2 "References" at bounding box center [119, 278] width 68 height 20
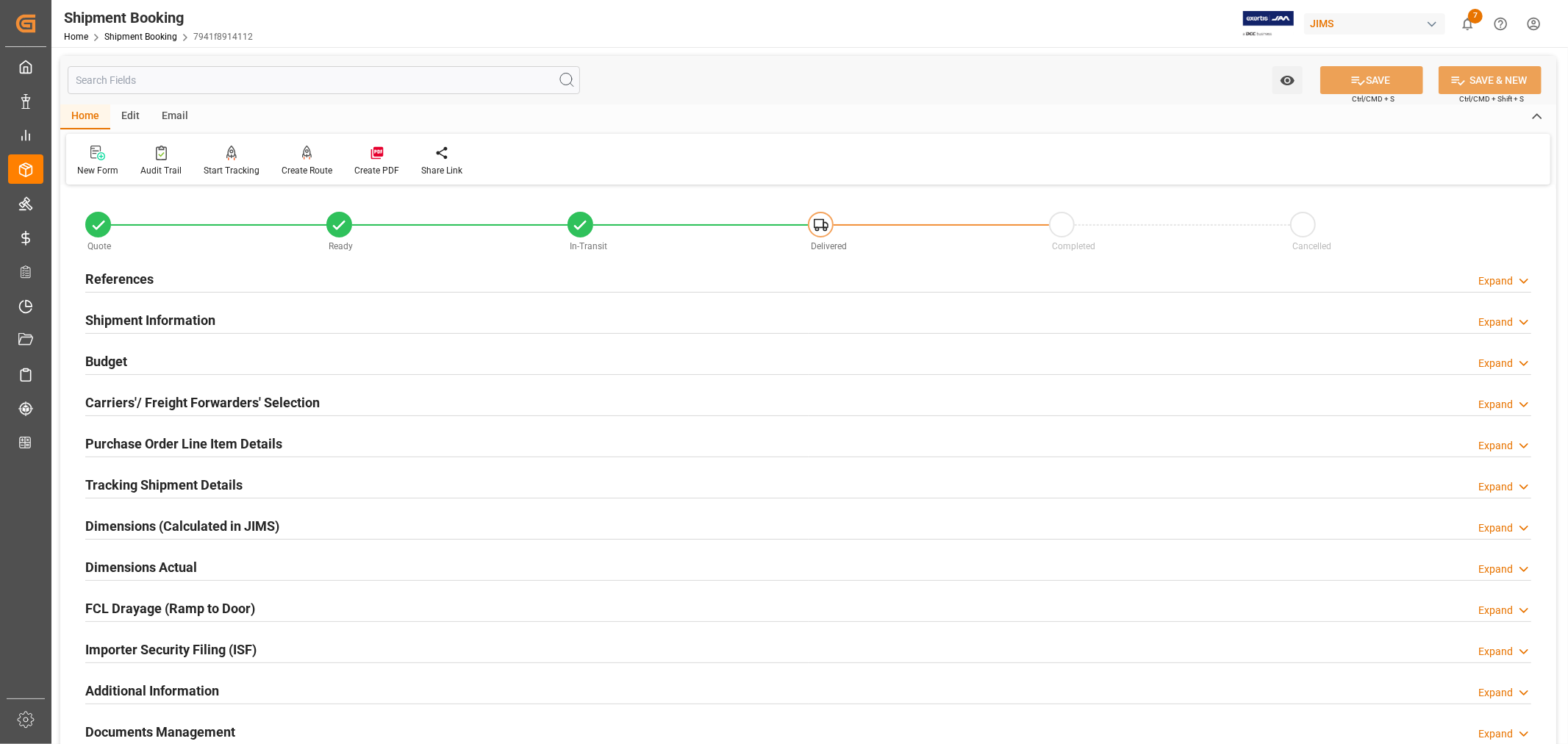
click at [150, 441] on h2 "Purchase Order Line Item Details" at bounding box center [184, 443] width 197 height 20
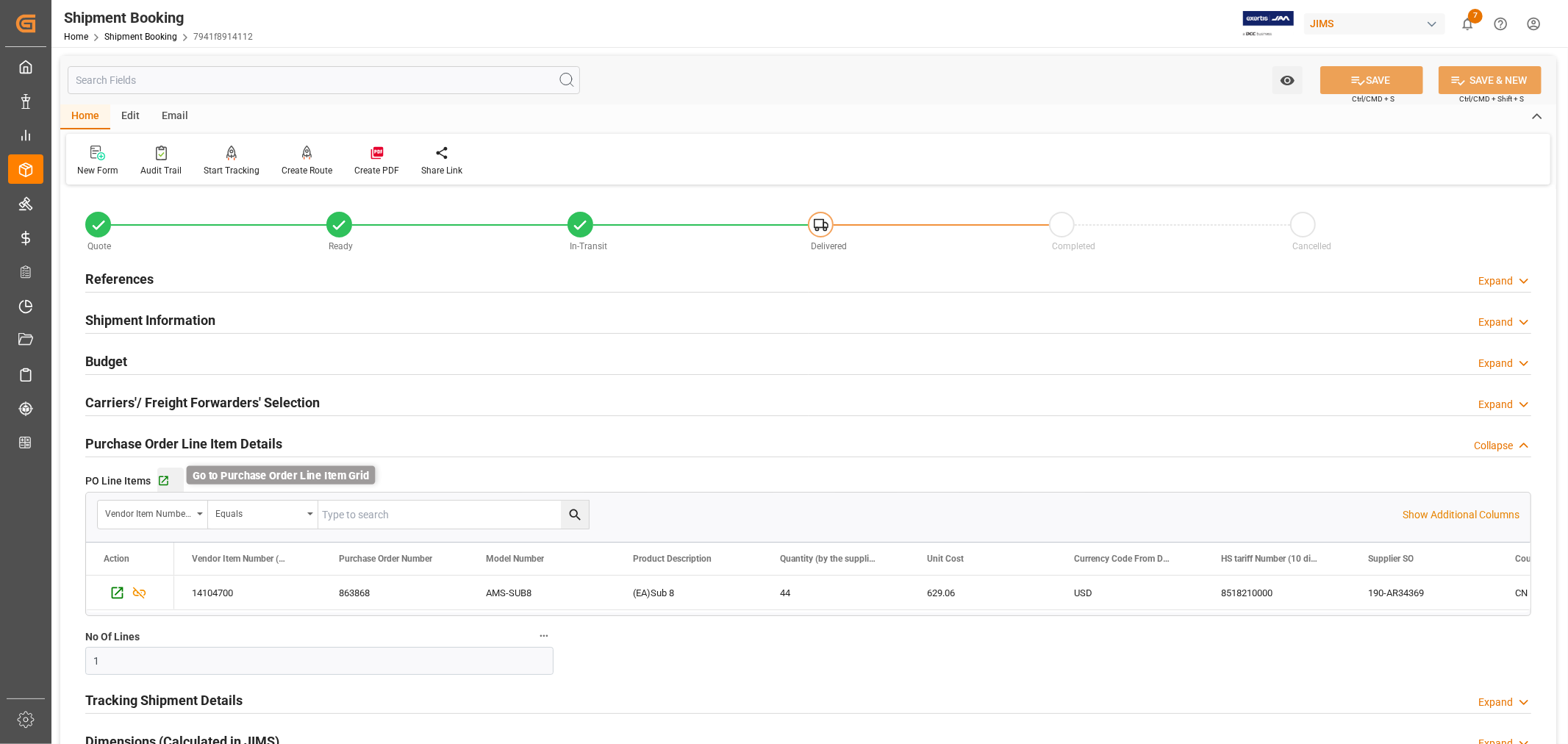
click at [162, 480] on icon "button" at bounding box center [164, 481] width 9 height 9
click at [180, 444] on h2 "Purchase Order Line Item Details" at bounding box center [184, 443] width 197 height 20
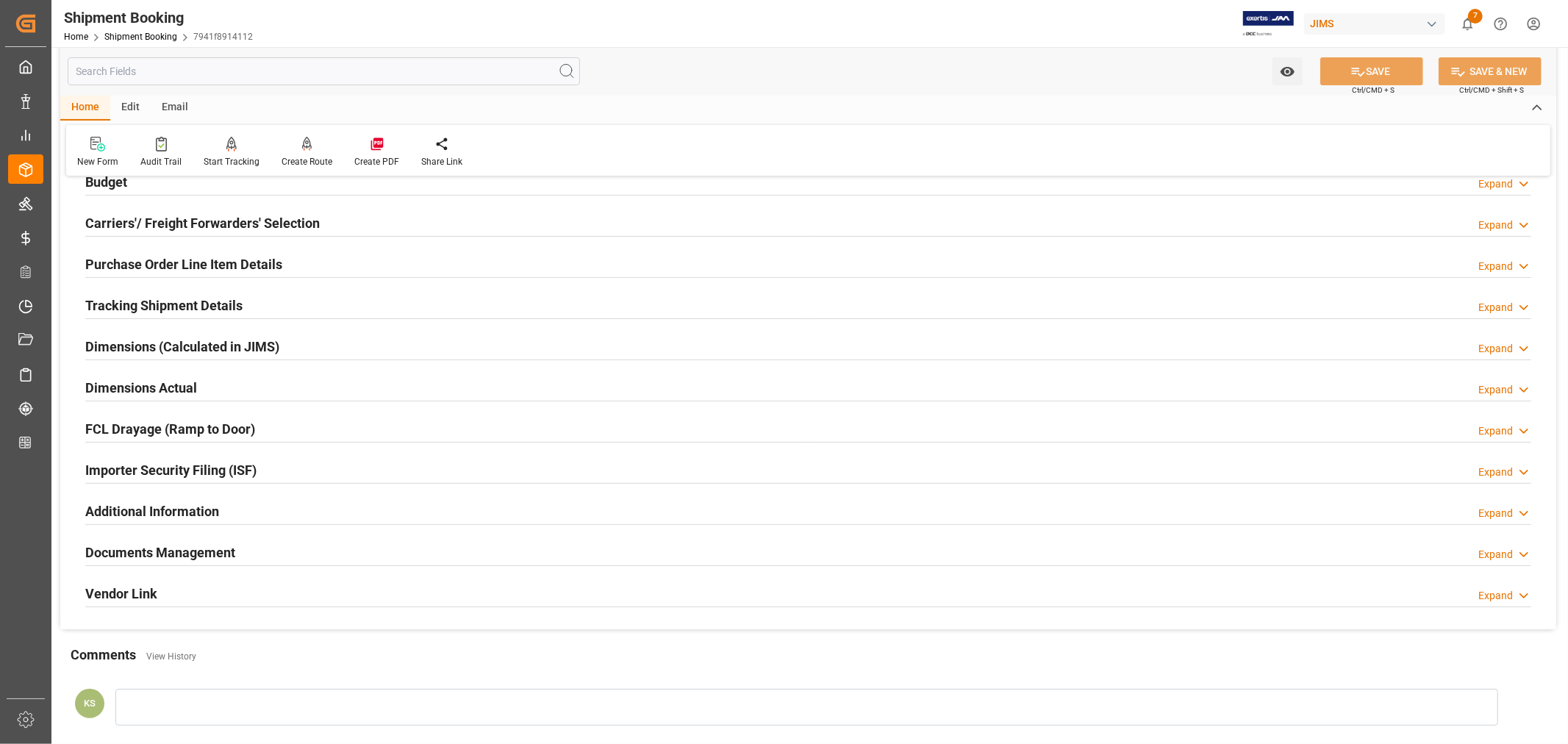
scroll to position [245, 0]
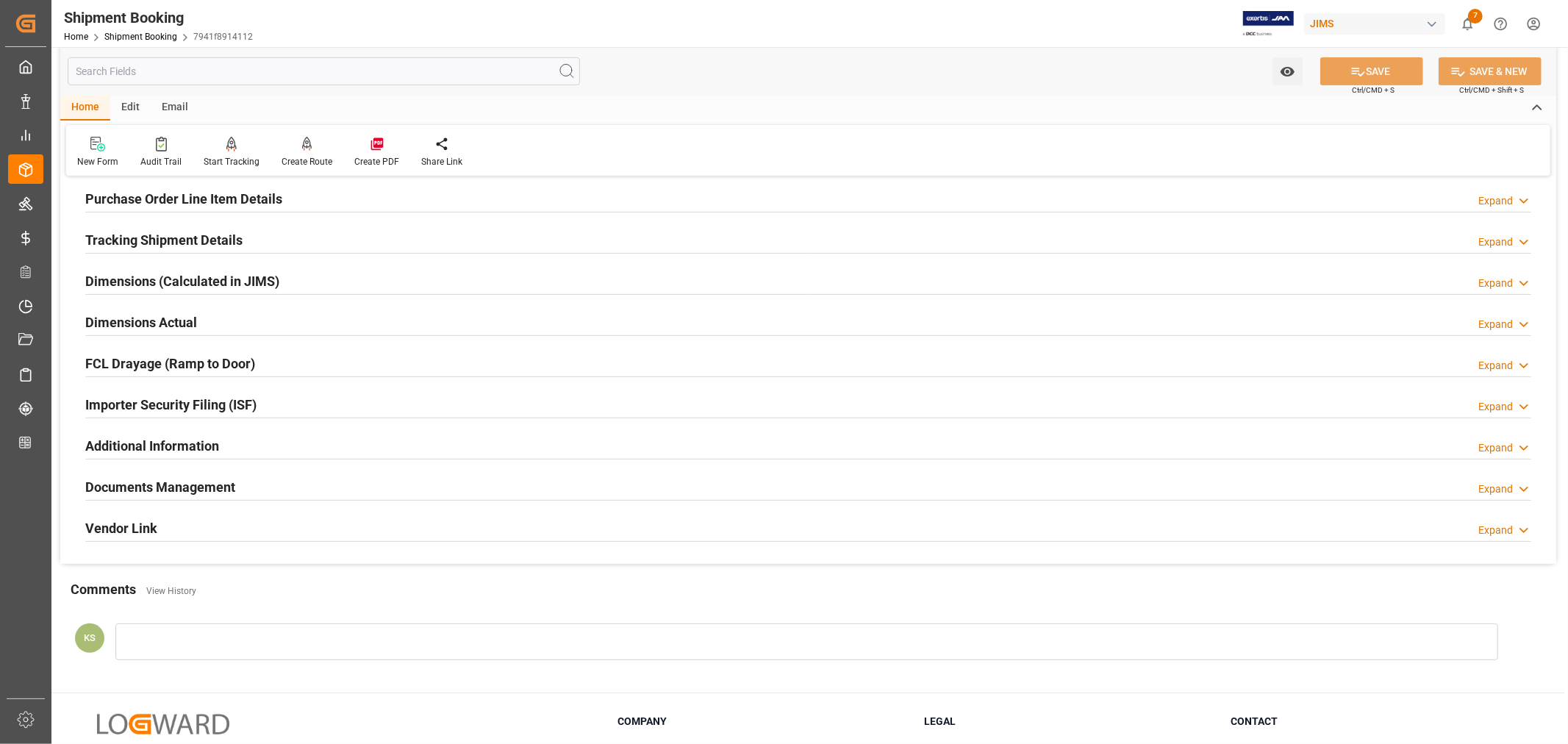
click at [295, 404] on div "Importer Security Filing (ISF) Expand" at bounding box center [808, 403] width 1446 height 28
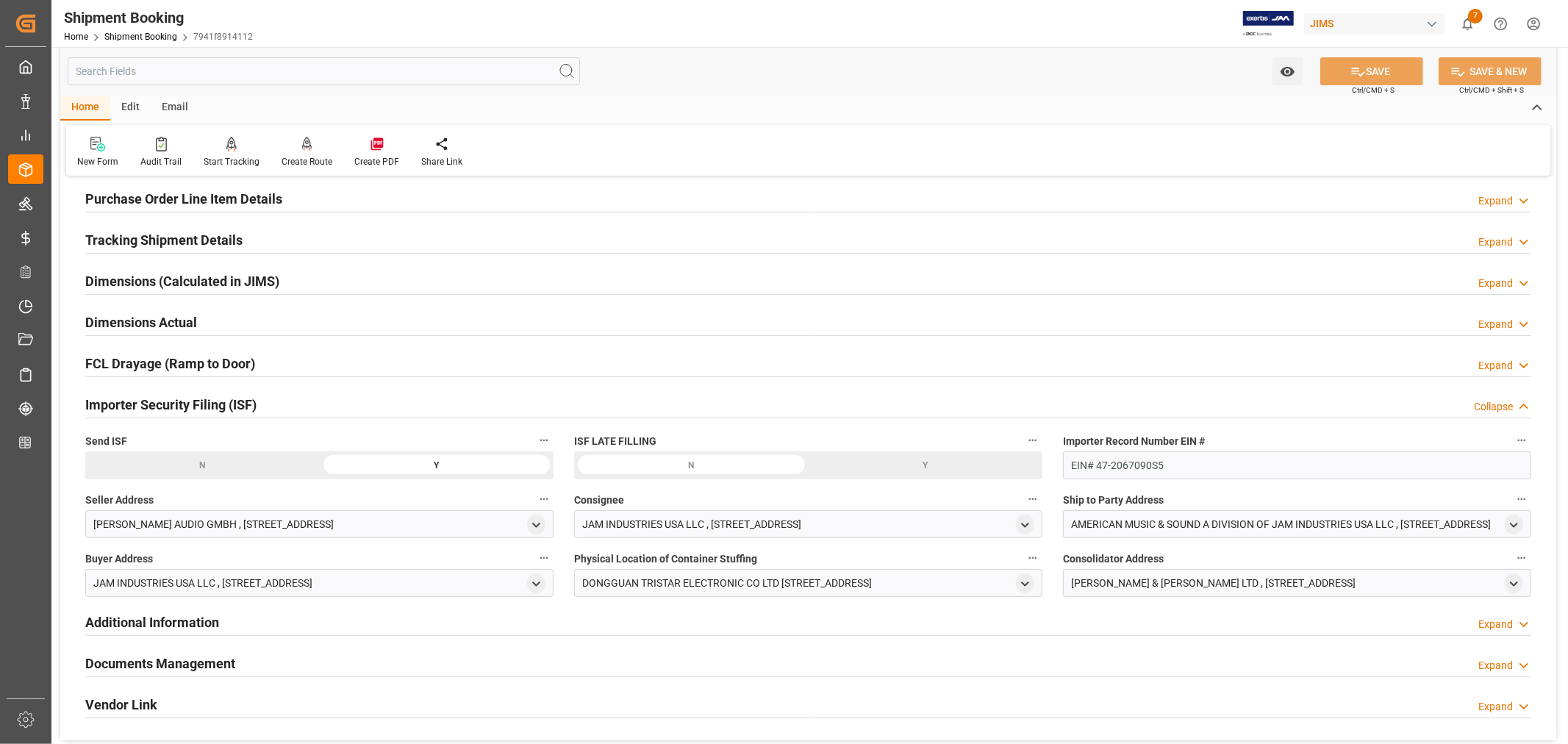
click at [295, 404] on div "Importer Security Filing (ISF) Collapse" at bounding box center [808, 403] width 1446 height 28
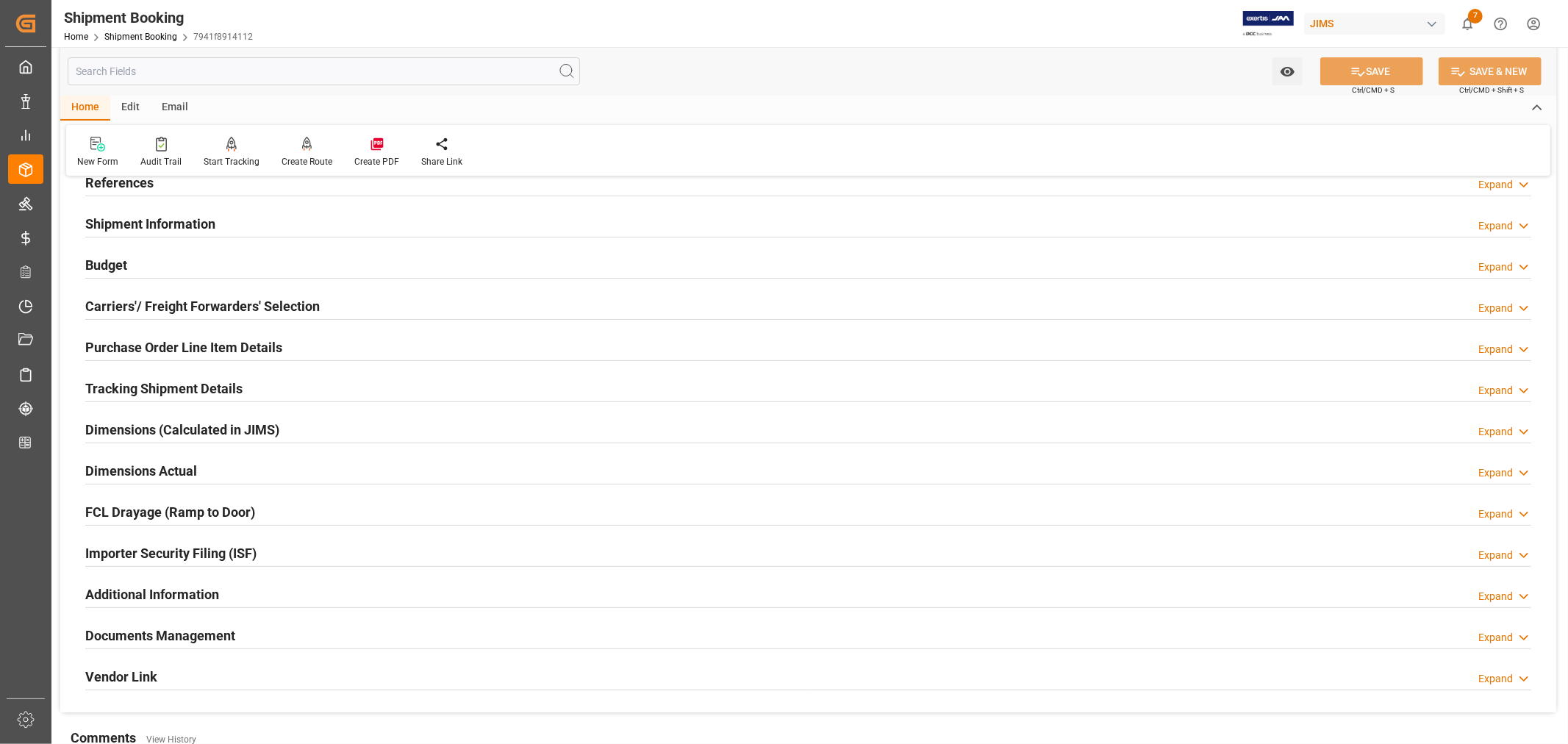
scroll to position [82, 0]
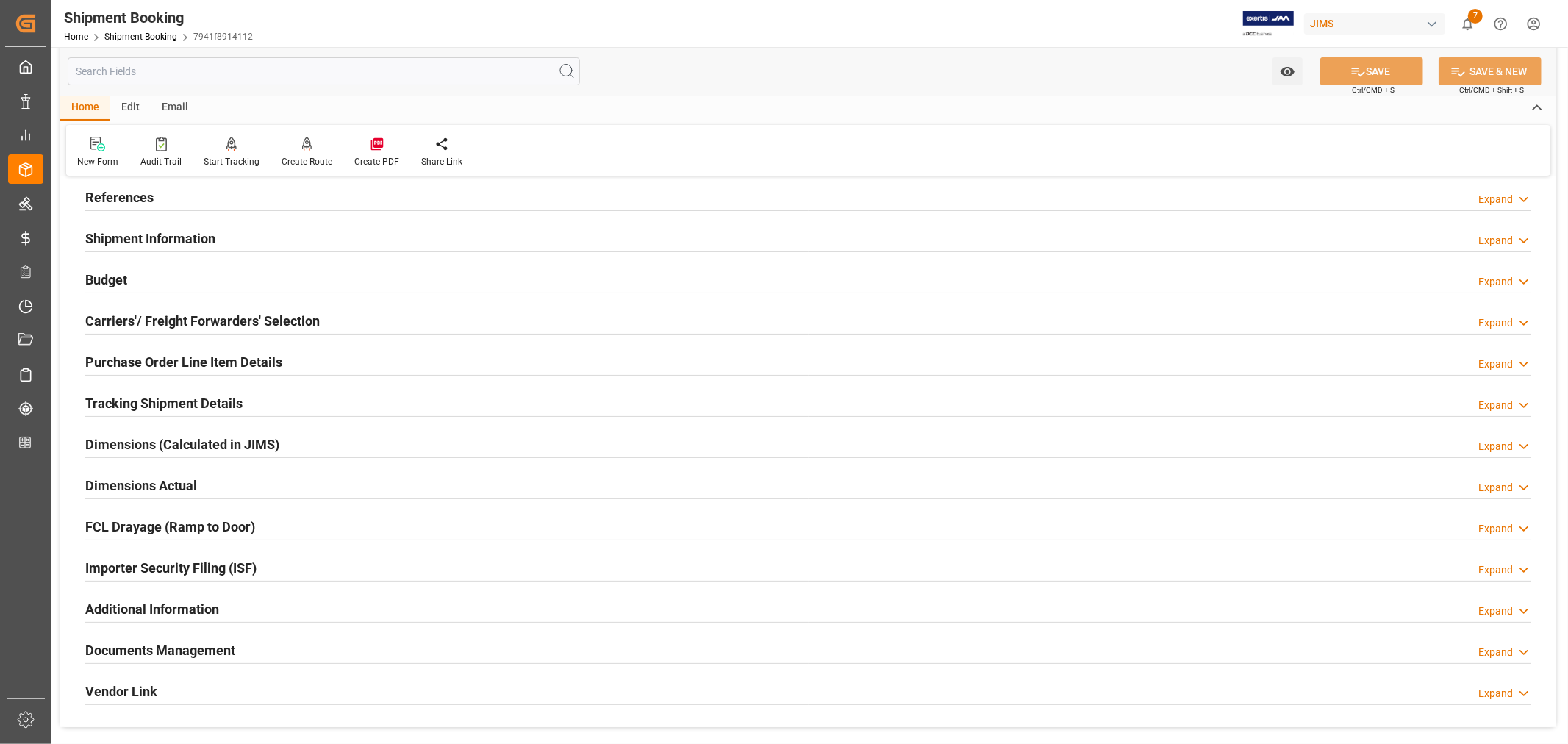
click at [129, 194] on h2 "References" at bounding box center [119, 196] width 68 height 20
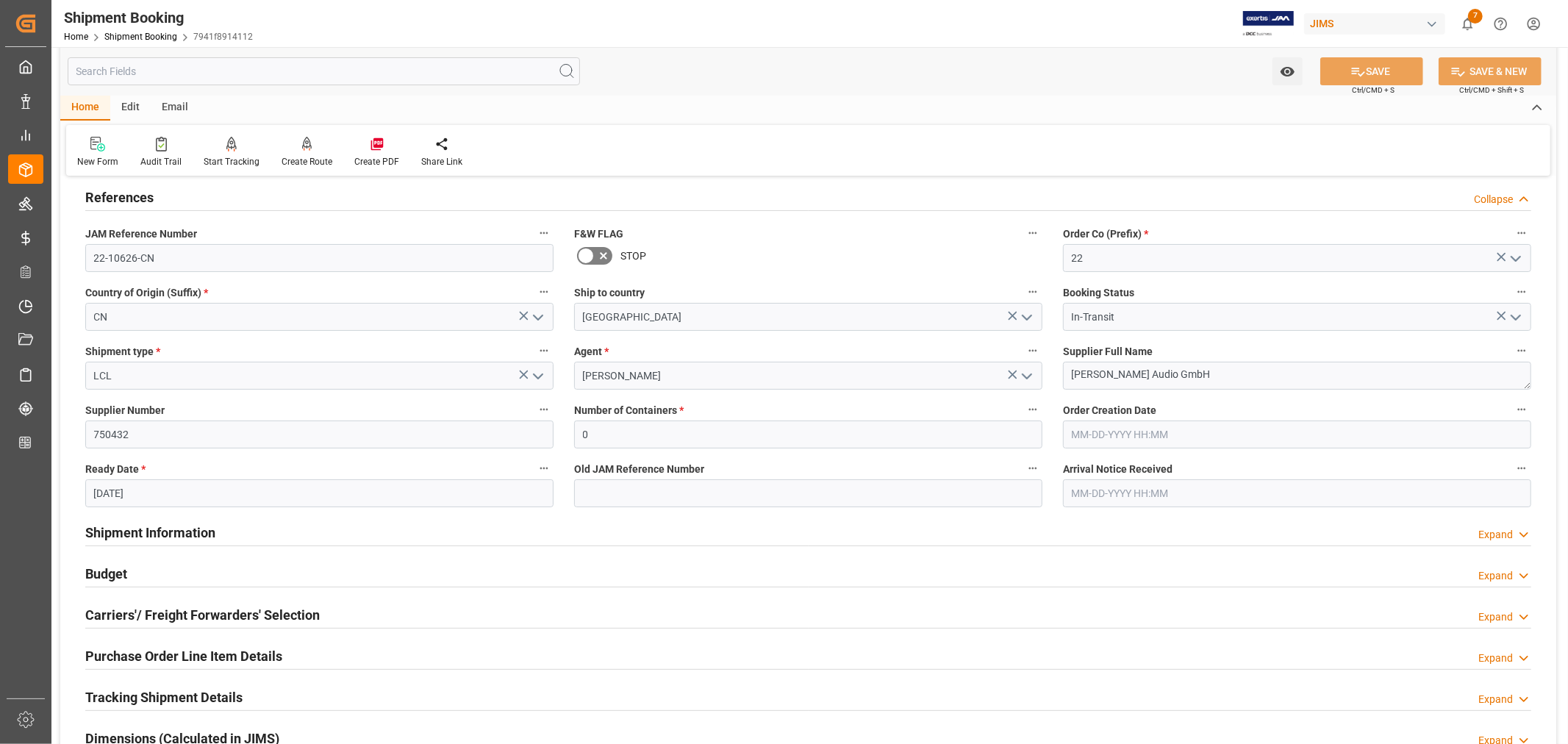
click at [129, 194] on h2 "References" at bounding box center [119, 196] width 68 height 20
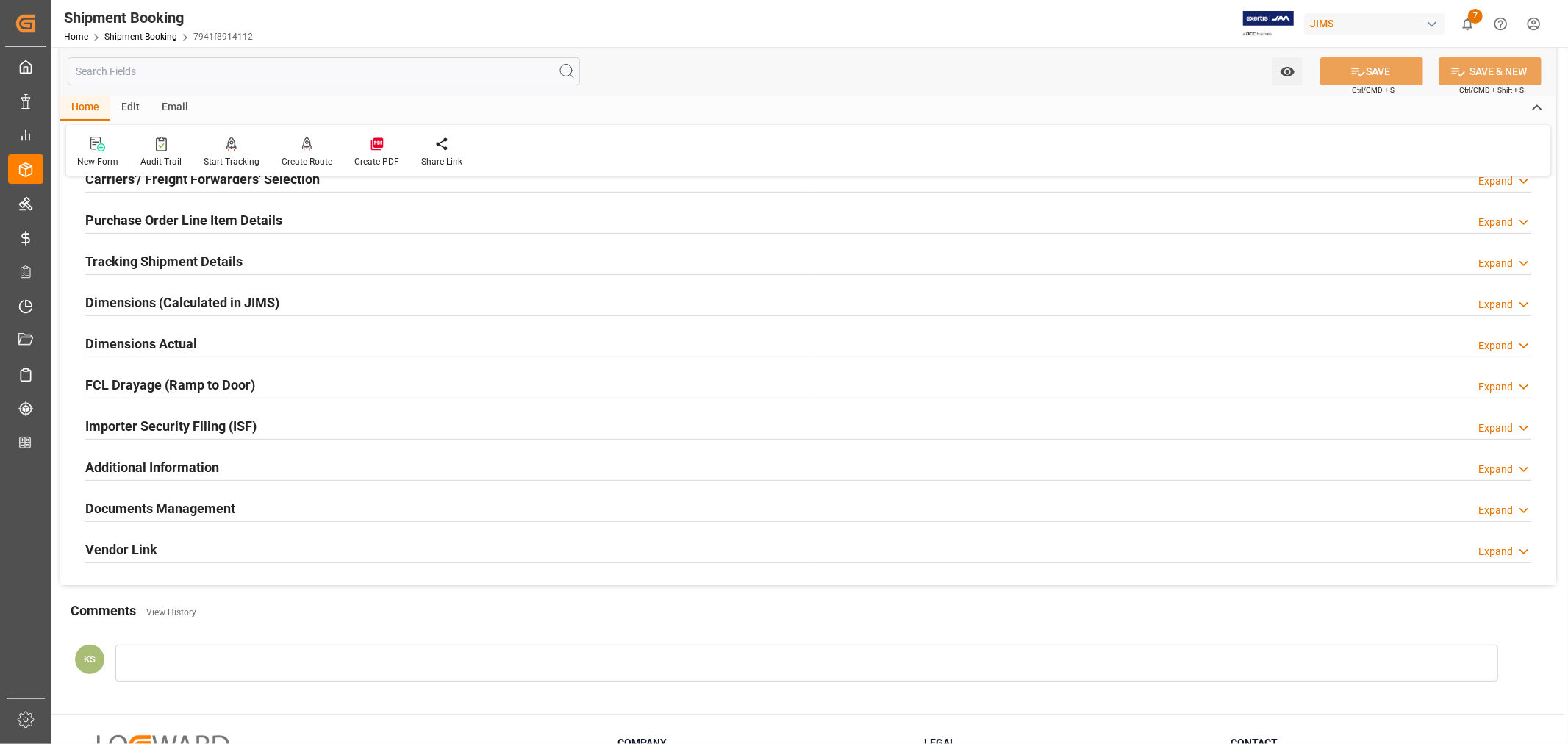
scroll to position [245, 0]
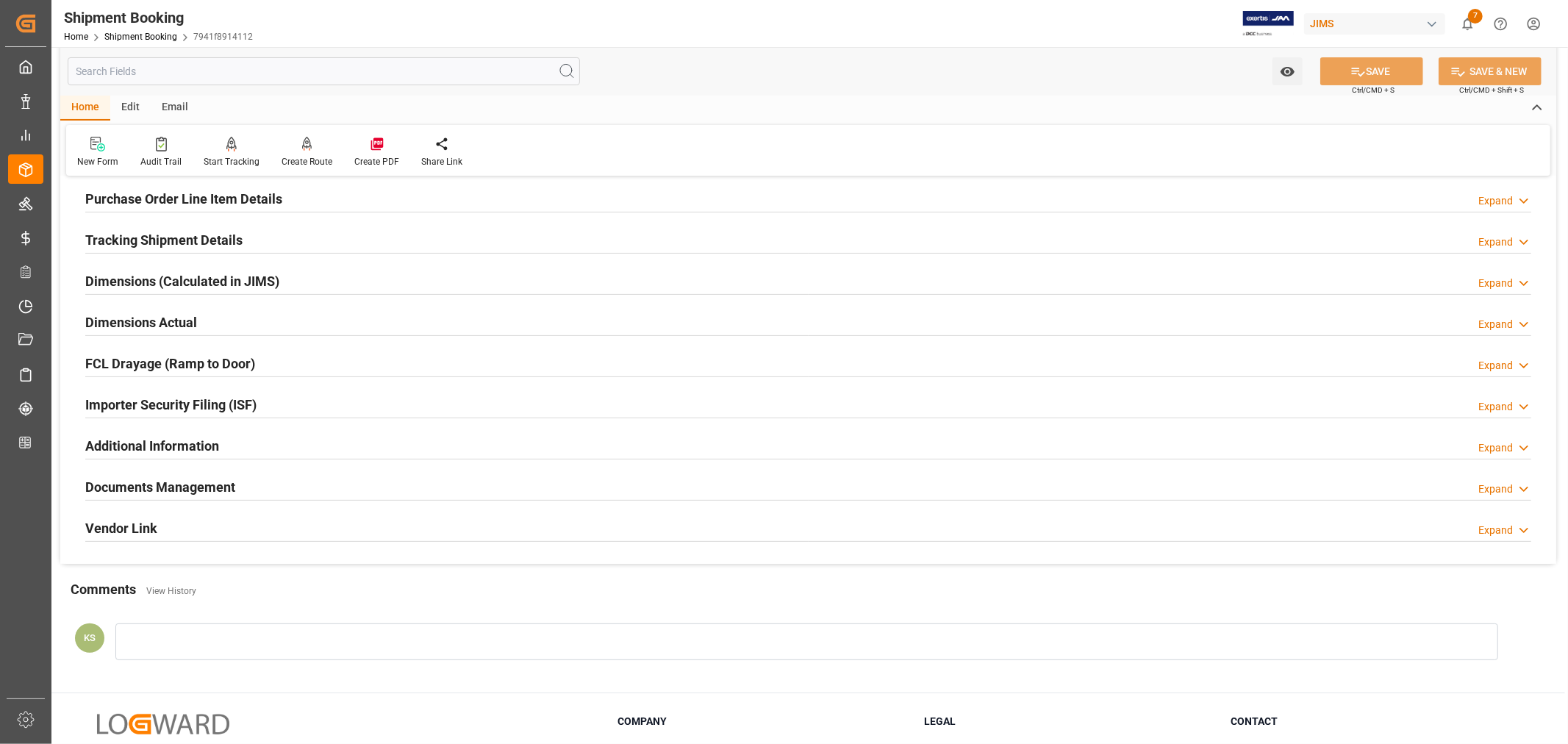
drag, startPoint x: 192, startPoint y: 485, endPoint x: 208, endPoint y: 485, distance: 16.0
click at [193, 485] on h2 "Documents Management" at bounding box center [160, 486] width 150 height 20
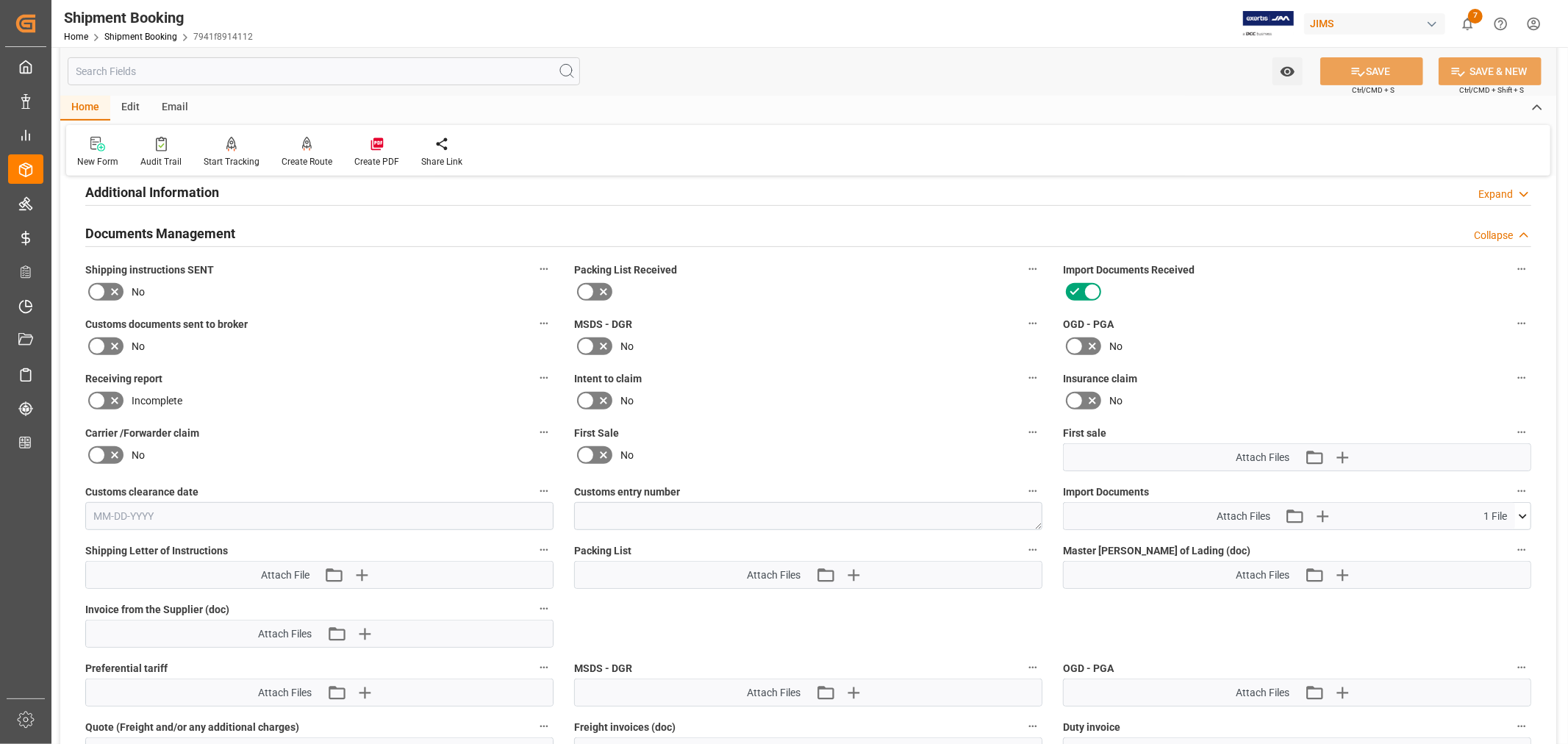
scroll to position [571, 0]
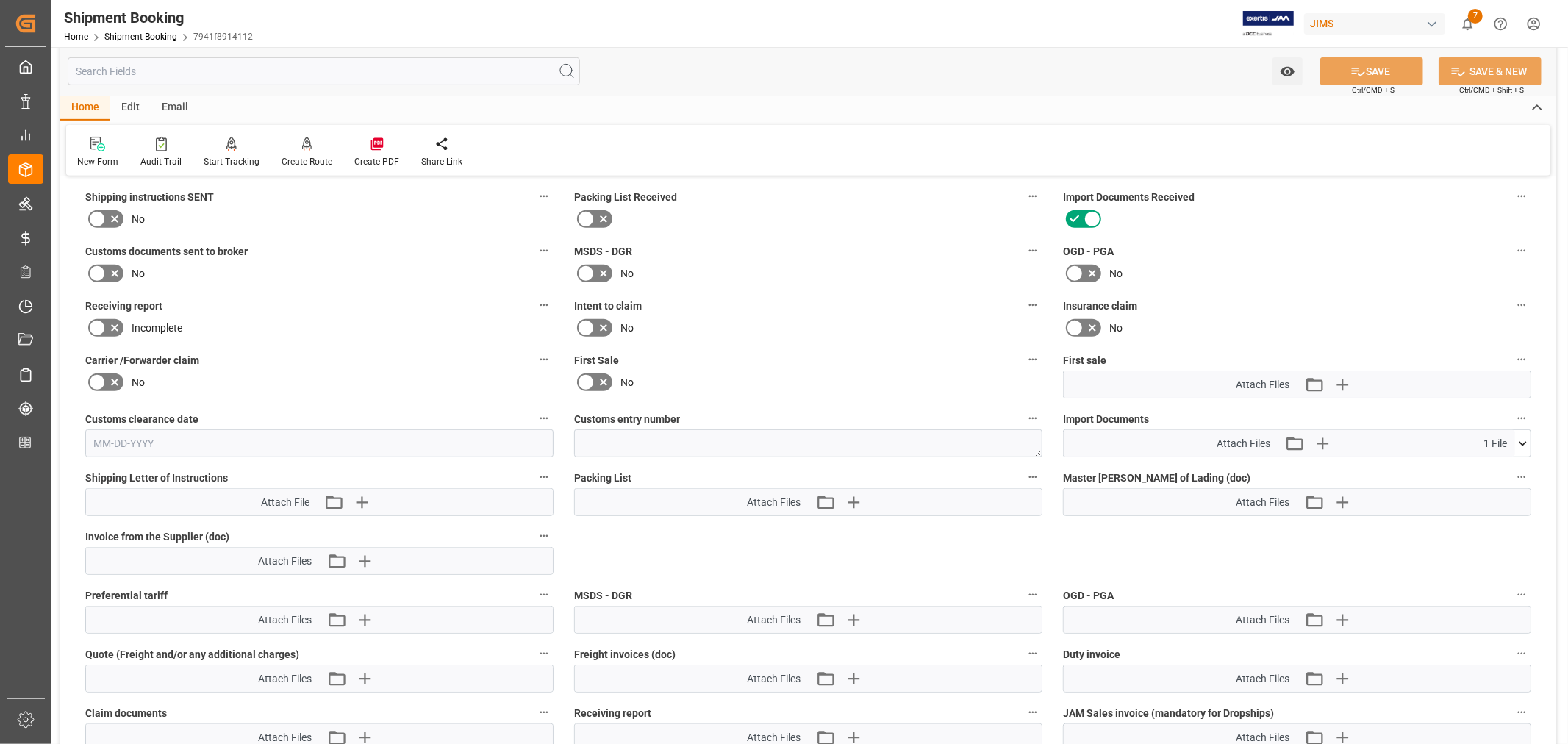
click at [587, 378] on icon at bounding box center [586, 382] width 18 height 18
click at [0, 0] on input "checkbox" at bounding box center [0, 0] width 0 height 0
click at [1344, 377] on icon "button" at bounding box center [1341, 384] width 23 height 23
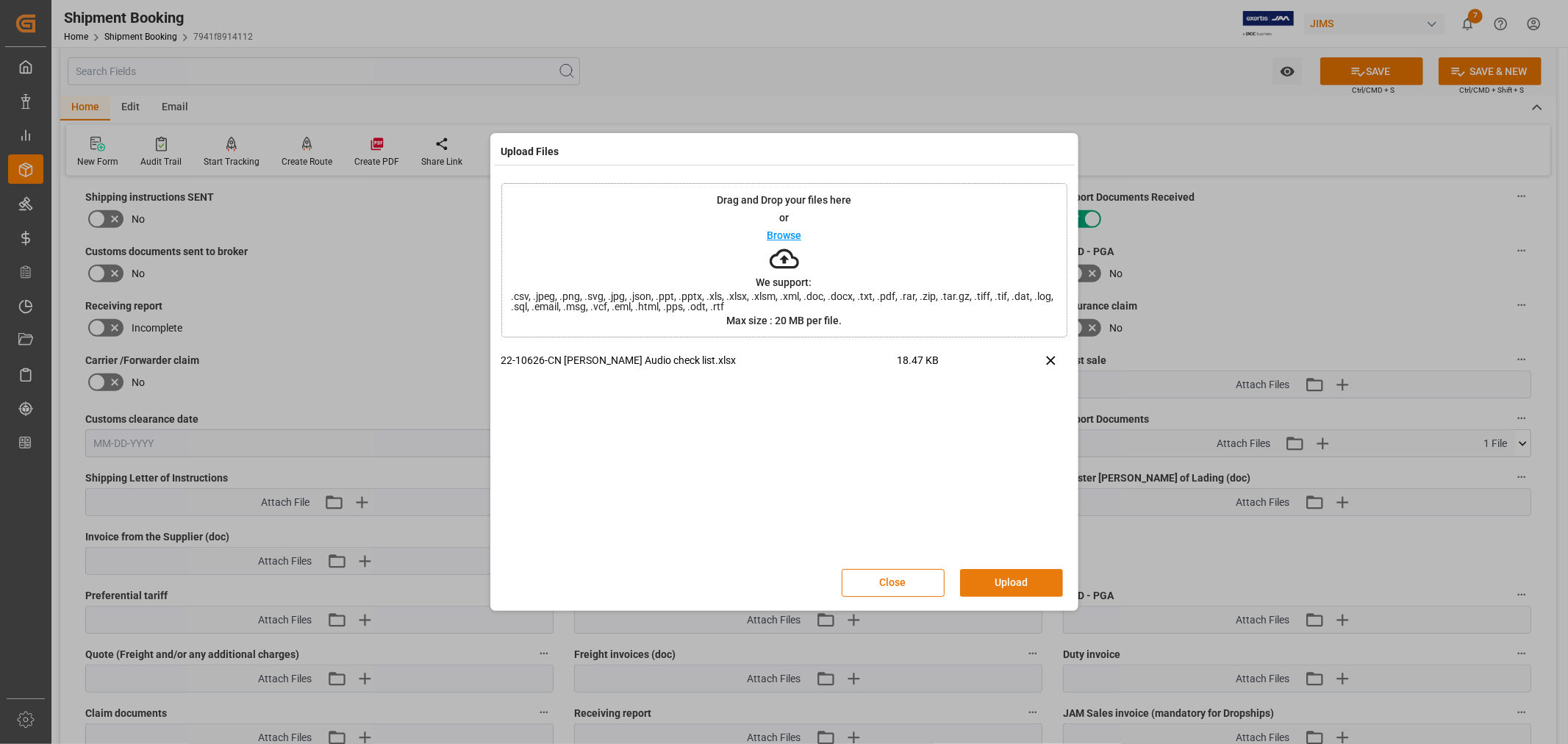
click at [1008, 581] on button "Upload" at bounding box center [1011, 583] width 103 height 28
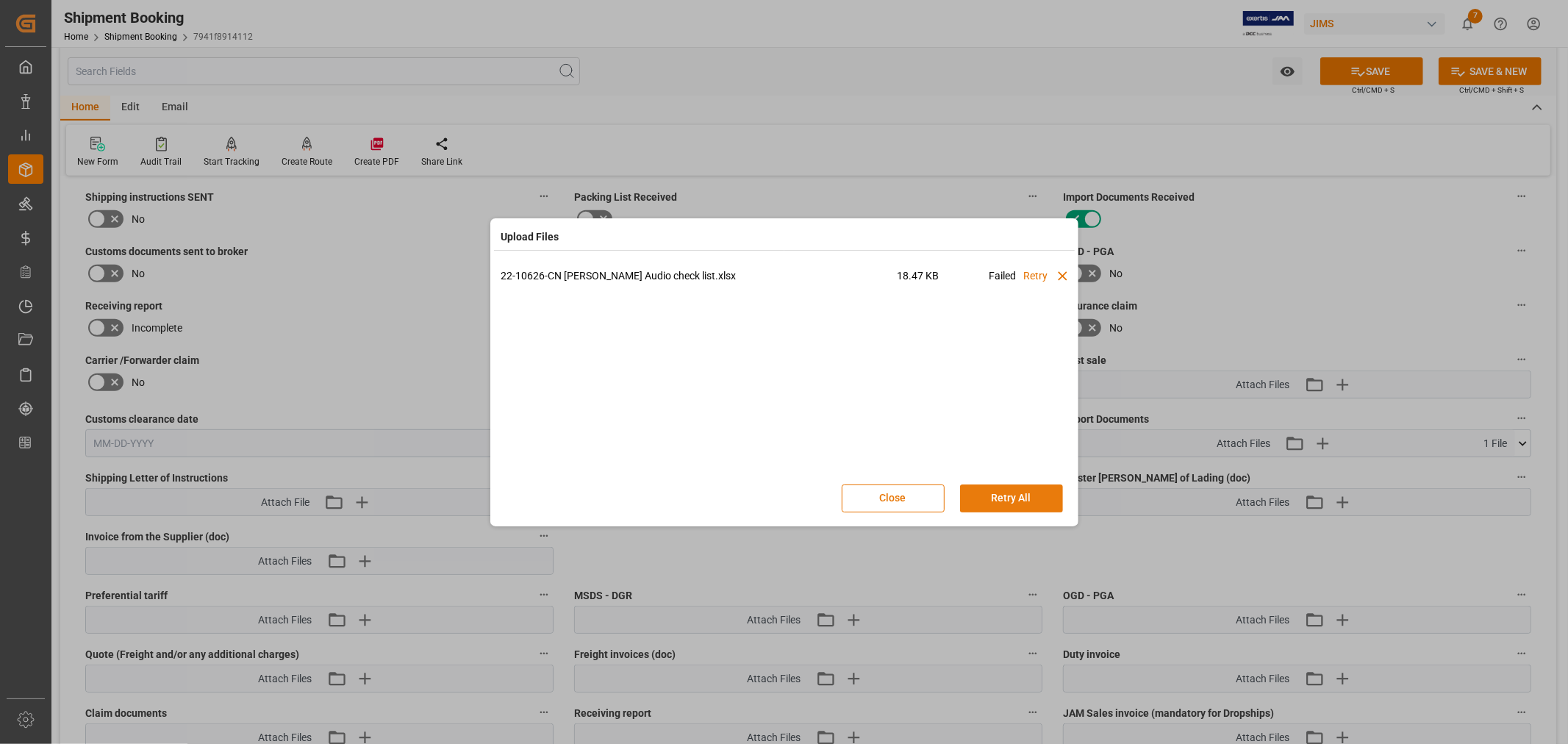
click at [1012, 502] on button "Retry All" at bounding box center [1011, 498] width 103 height 28
click at [862, 314] on div "22-10626-CN Adam Audio check list.xlsx 18.47 KB Uploading" at bounding box center [784, 371] width 566 height 206
click at [953, 354] on div "22-10626-CN Adam Audio check list.xlsx 18.47 KB Uploading" at bounding box center [784, 371] width 566 height 206
click at [851, 371] on div "22-10626-CN Adam Audio check list.xlsx 18.47 KB Uploading" at bounding box center [784, 371] width 566 height 206
click at [931, 349] on div "22-10626-CN Adam Audio check list.xlsx 18.47 KB Uploading" at bounding box center [784, 371] width 566 height 206
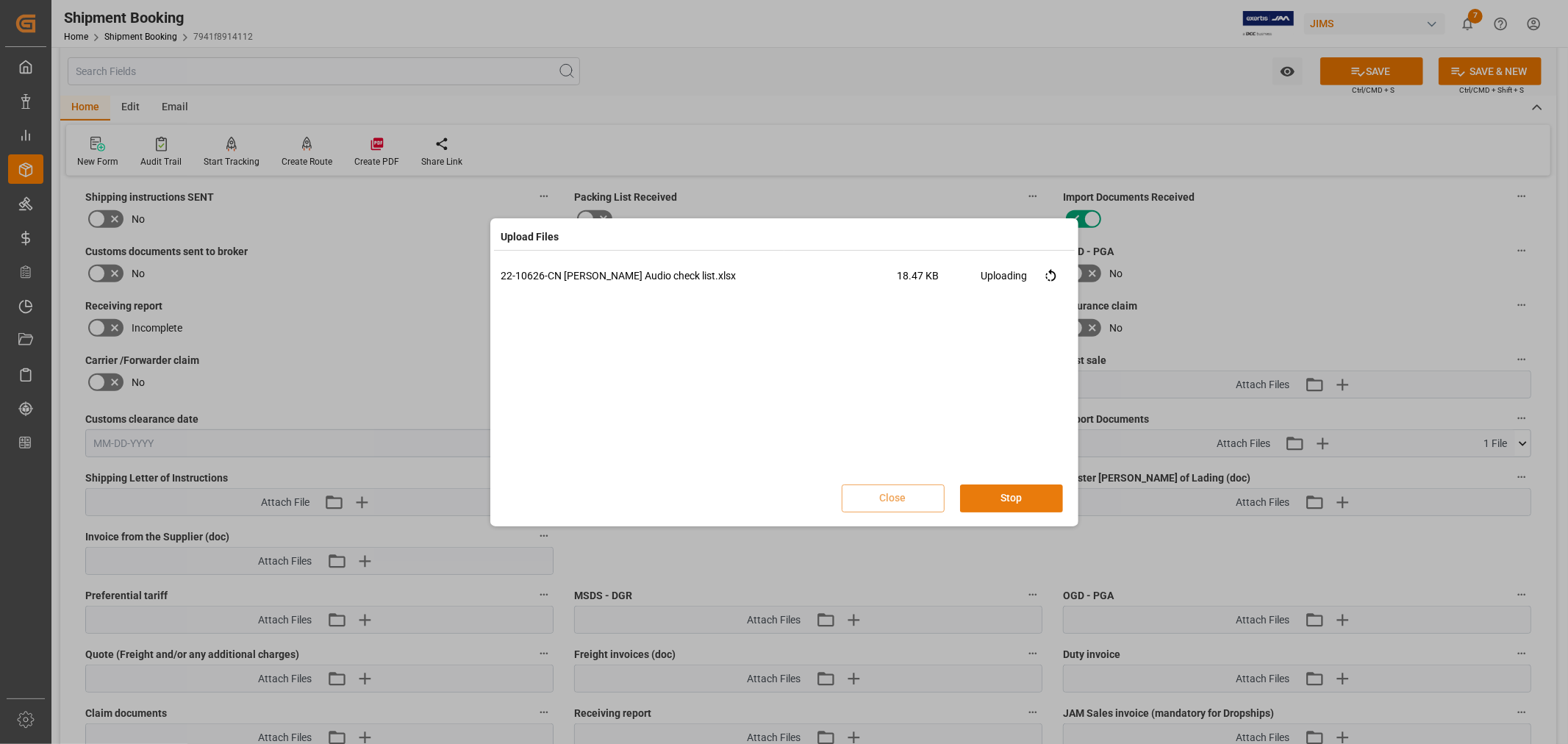
click at [1012, 491] on button "Stop" at bounding box center [1011, 498] width 103 height 28
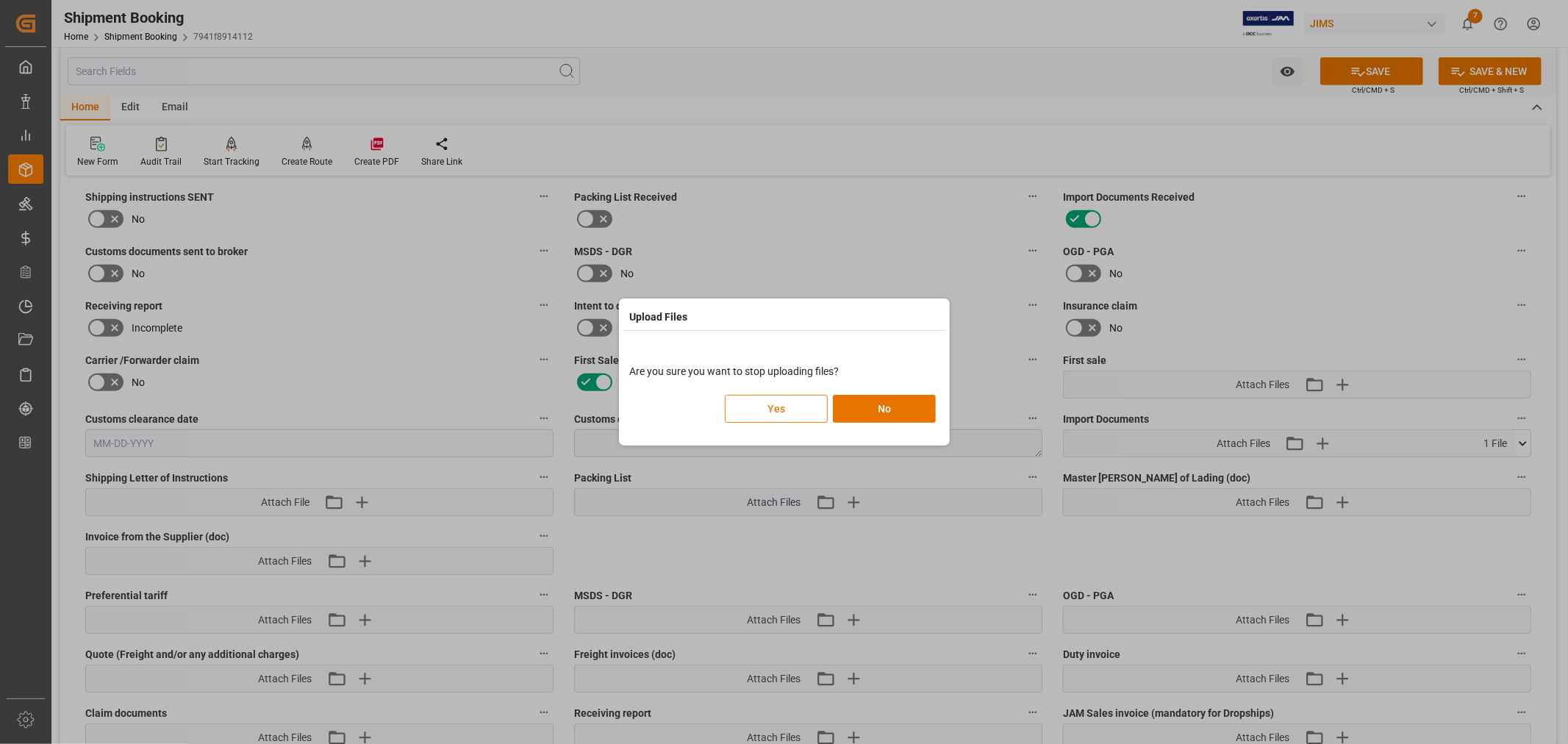
click at [792, 404] on button "Yes" at bounding box center [776, 409] width 103 height 28
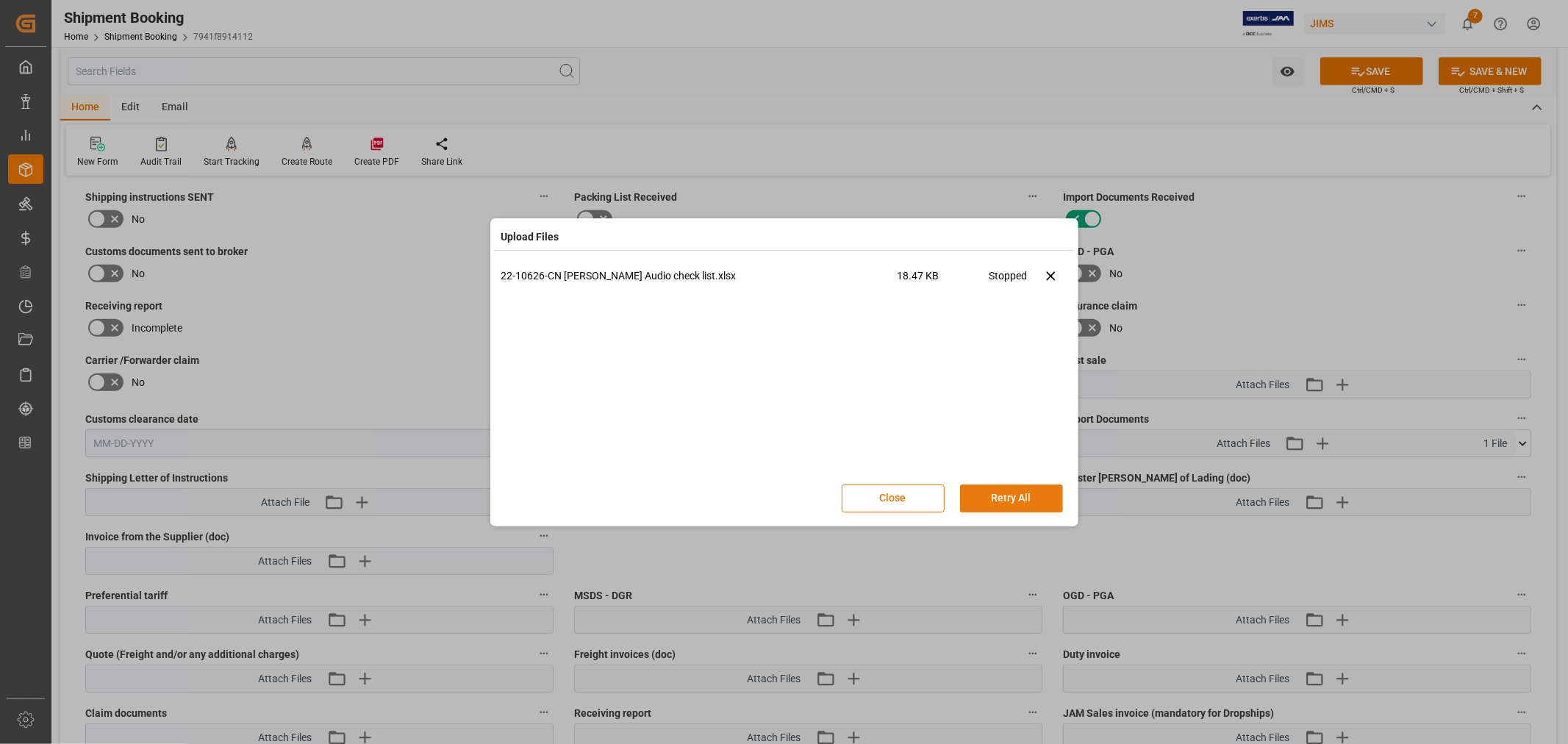
click at [994, 502] on button "Retry All" at bounding box center [1011, 498] width 103 height 28
click at [1004, 491] on button "Stop" at bounding box center [1011, 498] width 103 height 28
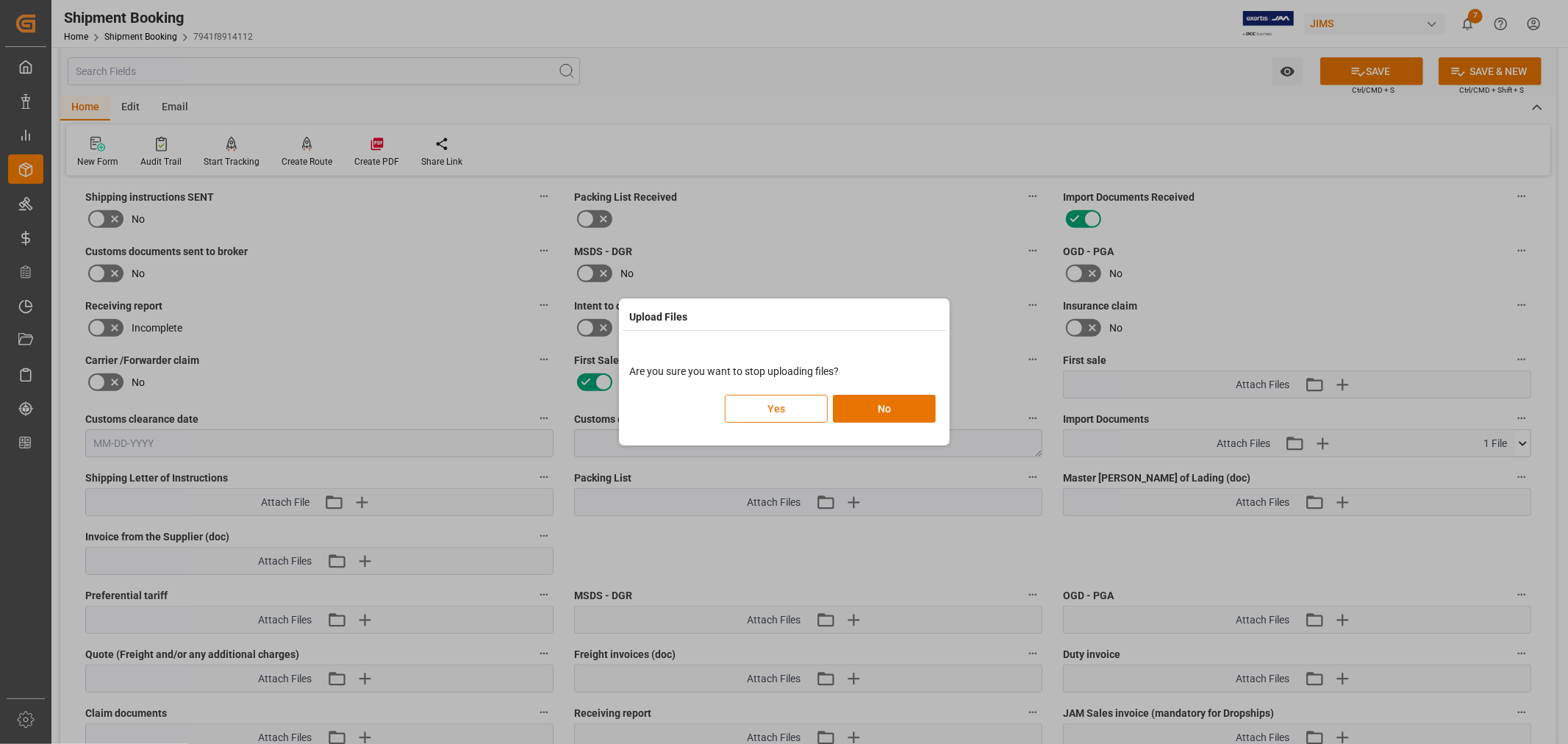
click at [781, 409] on button "Yes" at bounding box center [776, 409] width 103 height 28
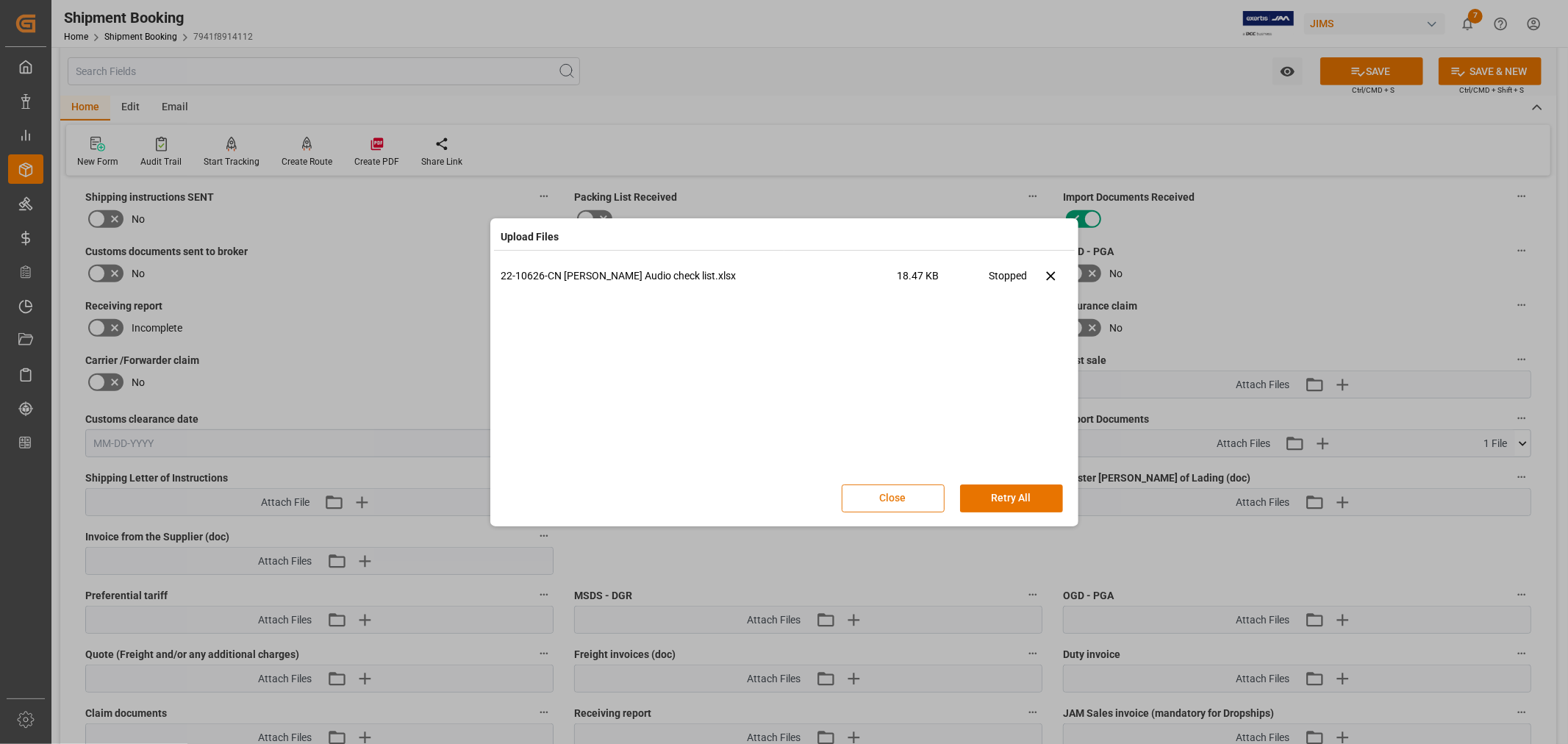
click at [908, 500] on button "Close" at bounding box center [893, 498] width 103 height 28
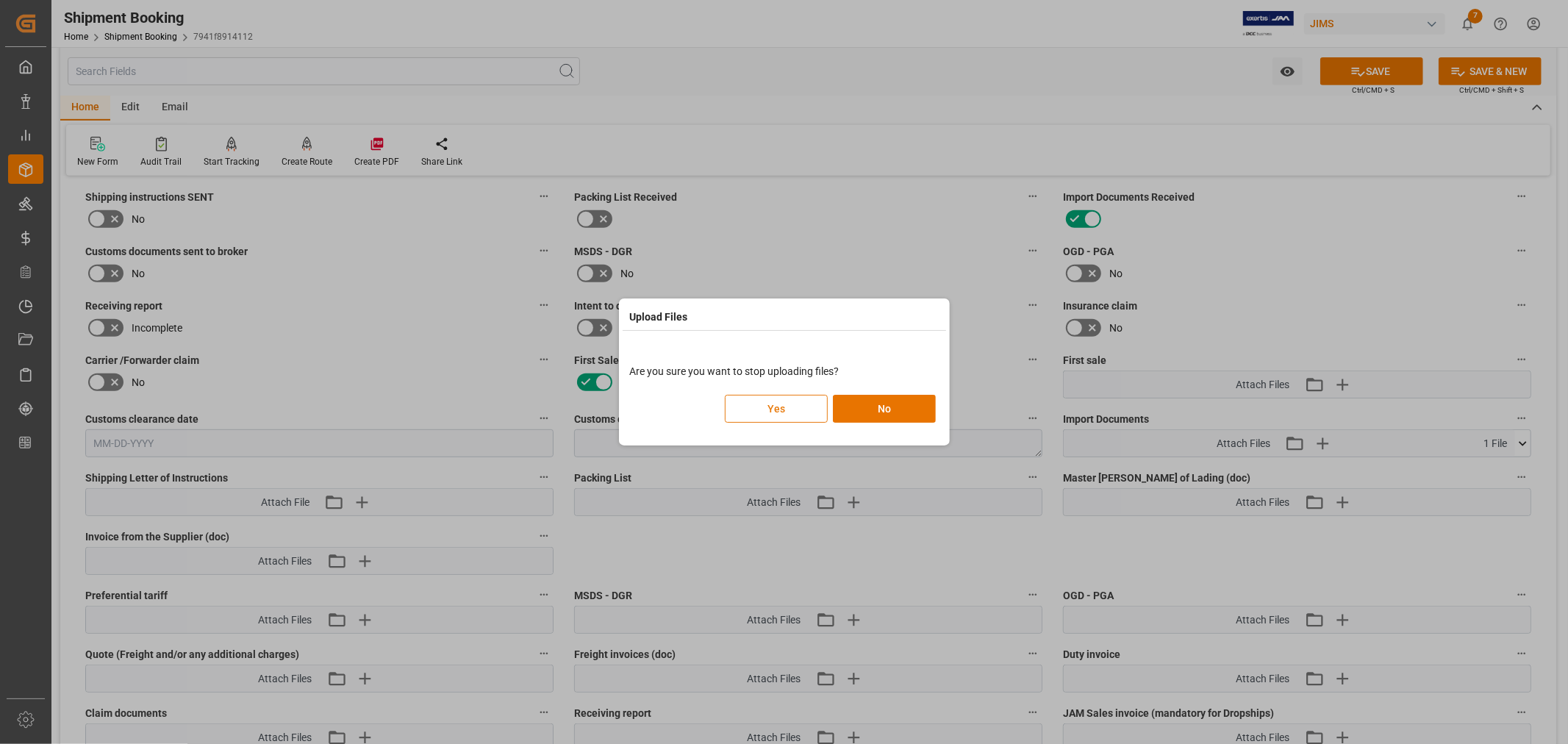
click at [769, 404] on button "Yes" at bounding box center [776, 409] width 103 height 28
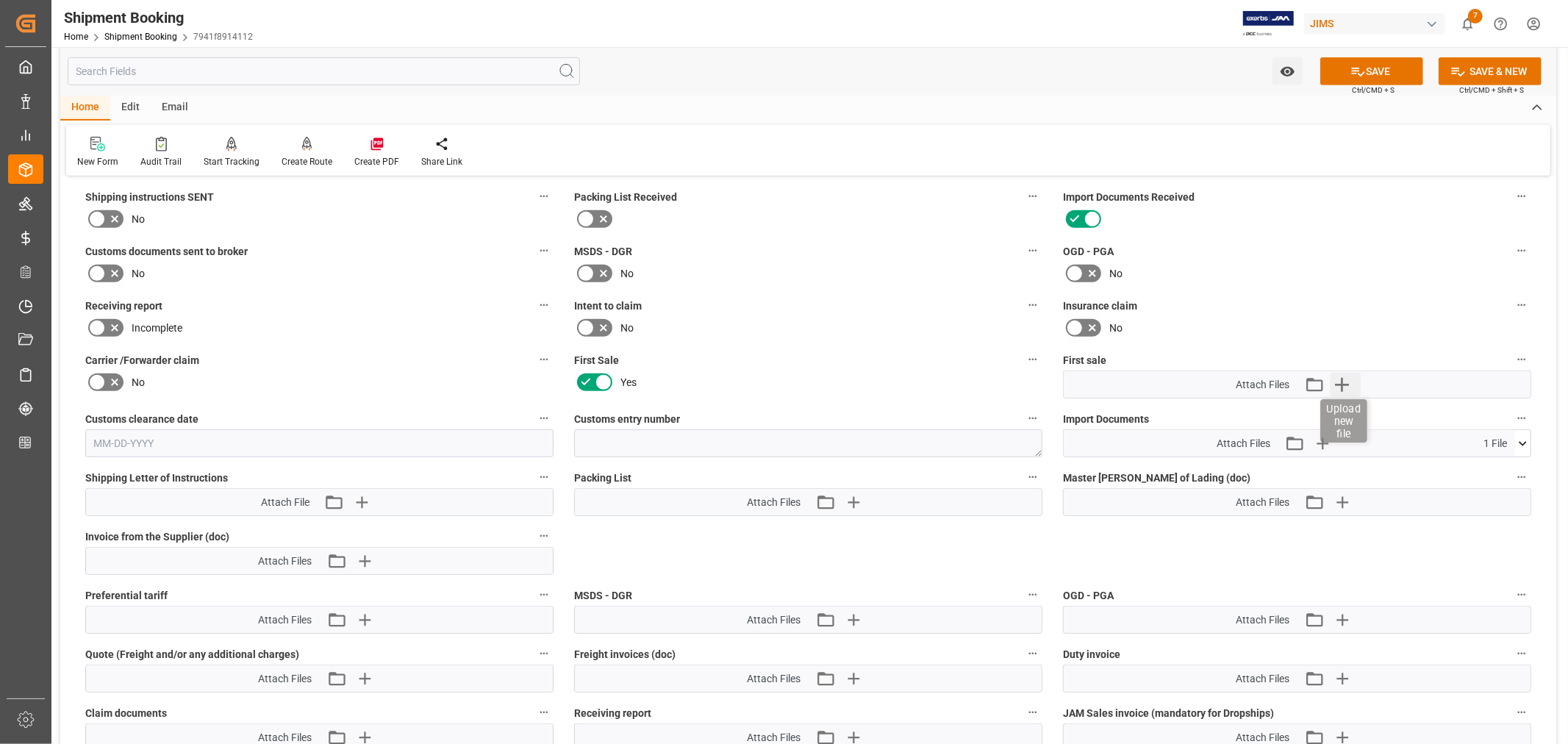
click at [1339, 383] on icon "button" at bounding box center [1341, 384] width 23 height 23
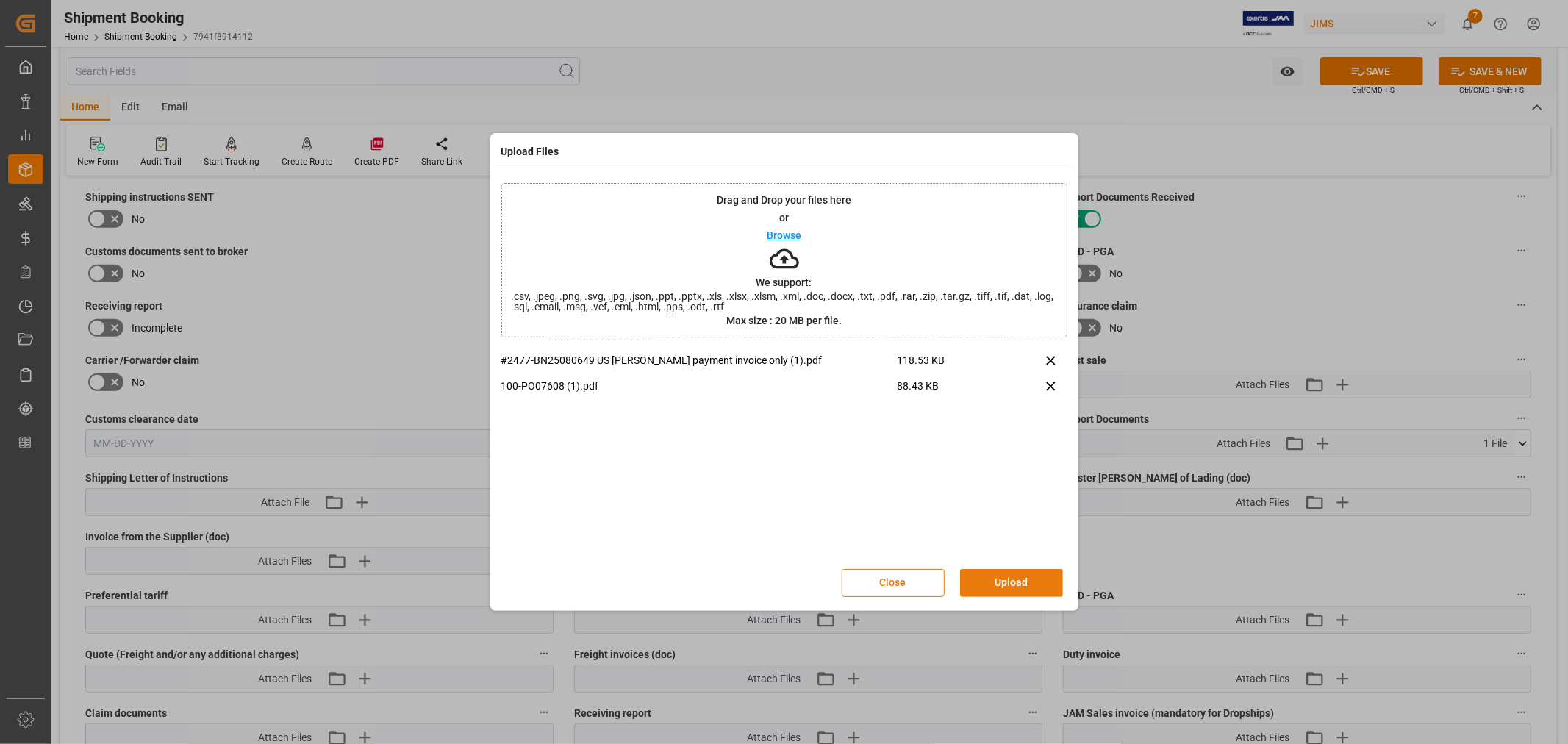
click at [1009, 585] on button "Upload" at bounding box center [1011, 583] width 103 height 28
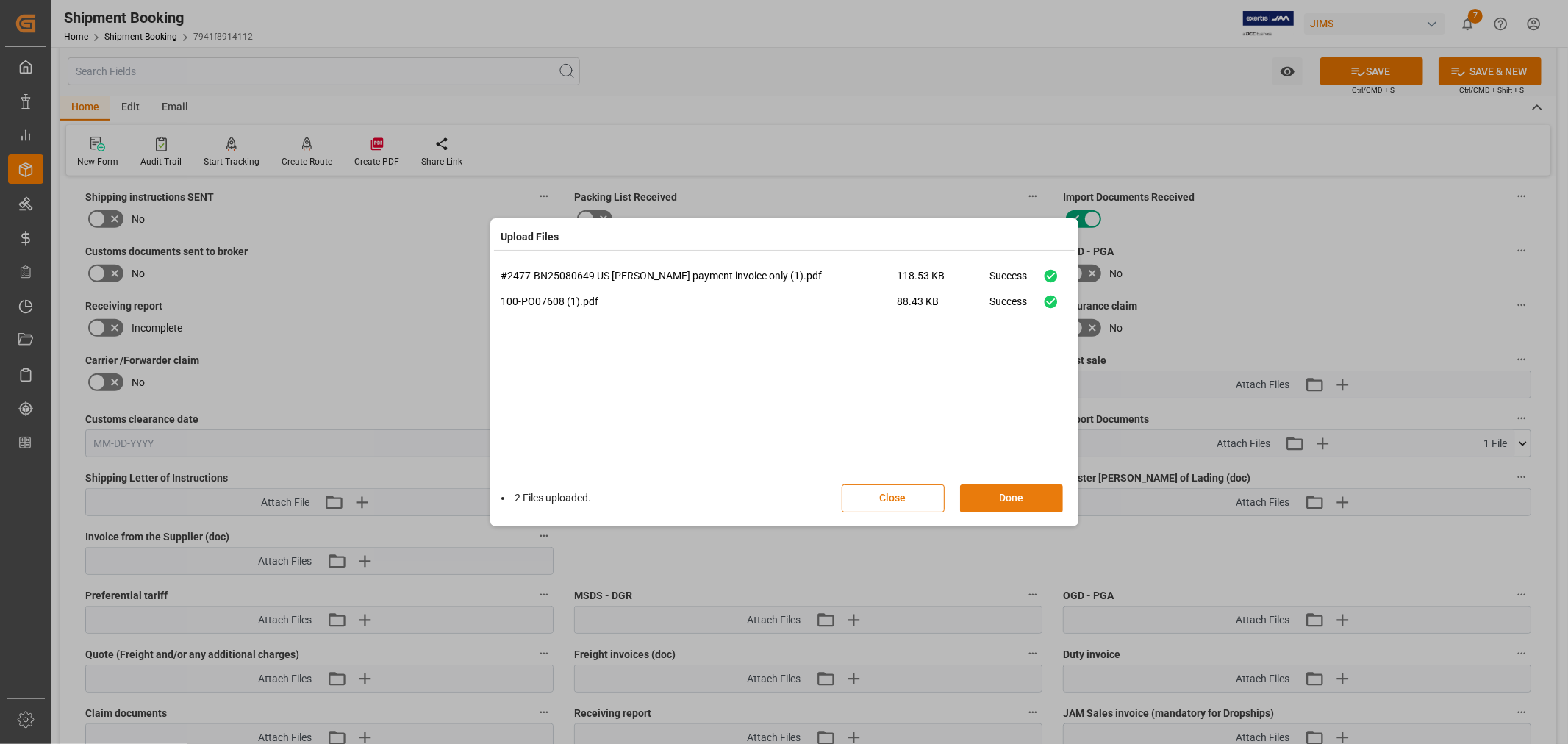
click at [1002, 495] on button "Done" at bounding box center [1011, 498] width 103 height 28
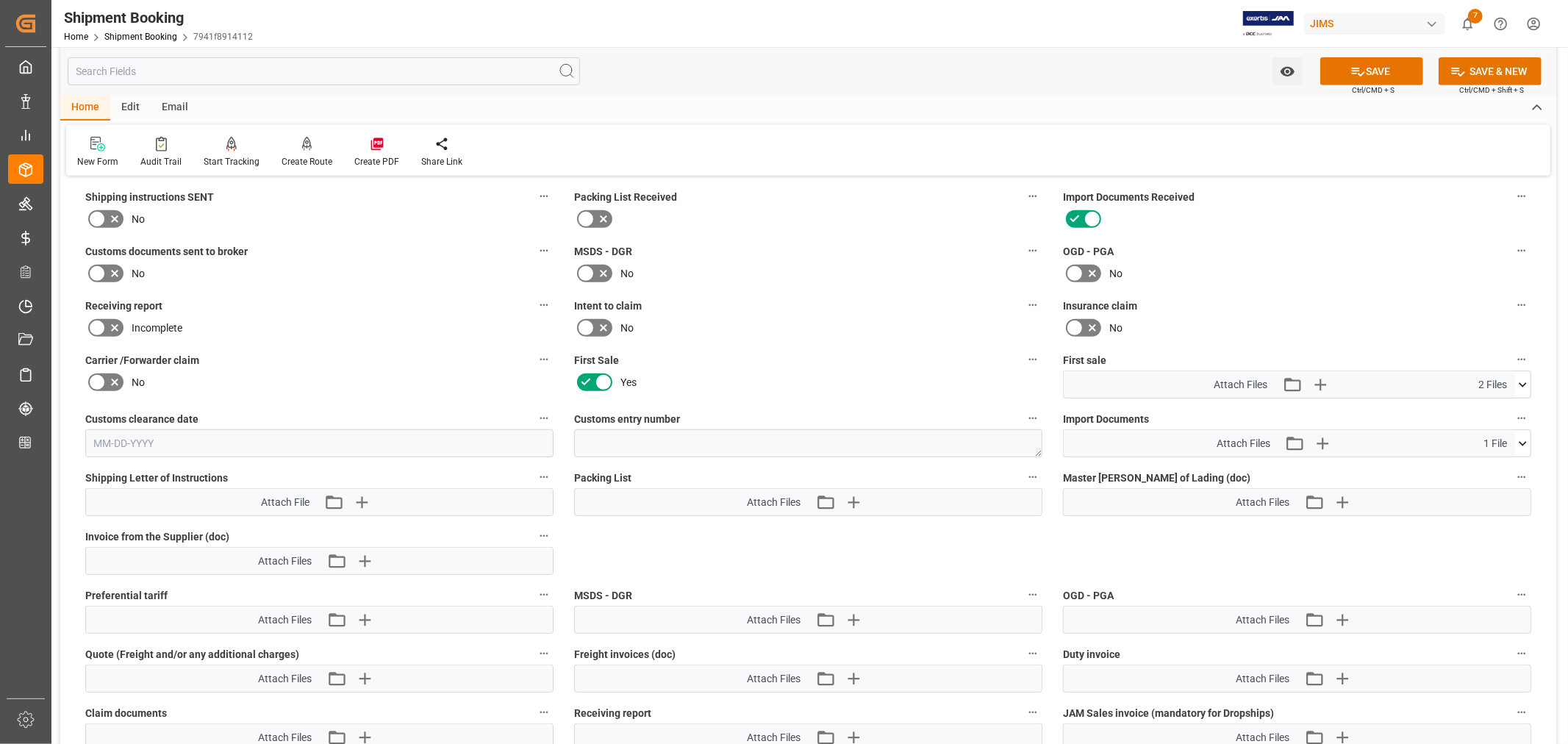
click at [1520, 441] on icon at bounding box center [1522, 443] width 8 height 5
click at [1324, 442] on icon "button" at bounding box center [1321, 442] width 23 height 23
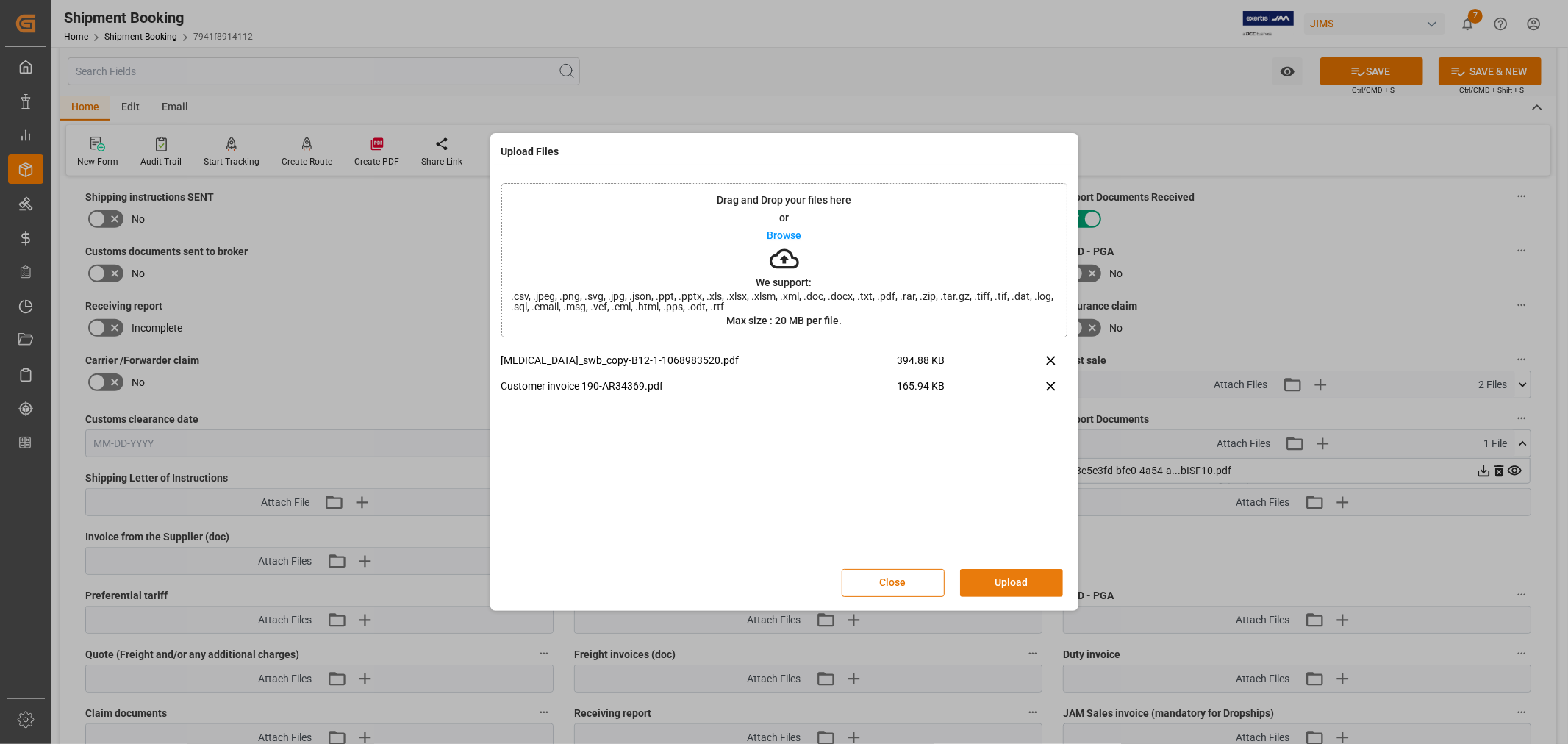
click at [1000, 572] on button "Upload" at bounding box center [1011, 583] width 103 height 28
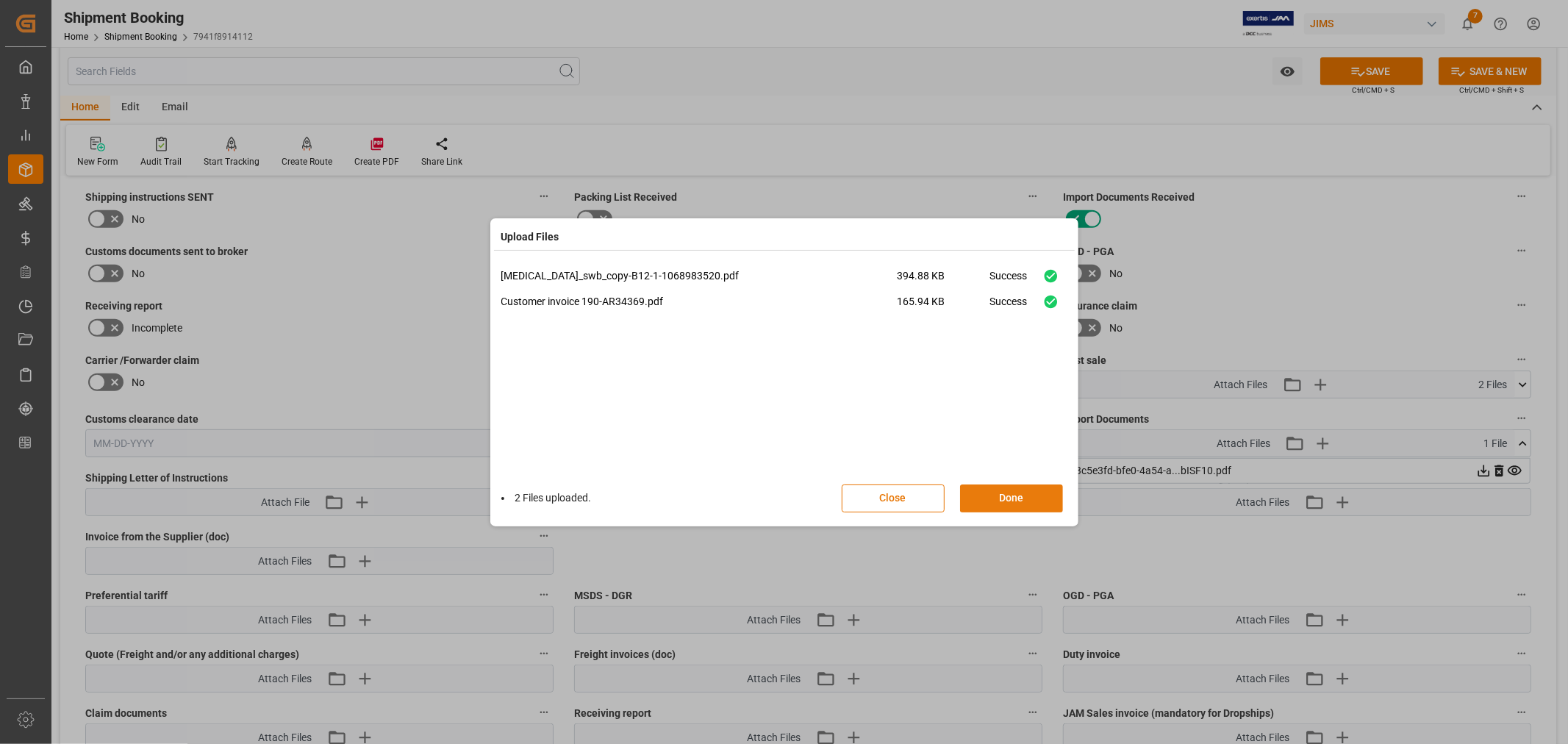
click at [1009, 501] on button "Done" at bounding box center [1011, 498] width 103 height 28
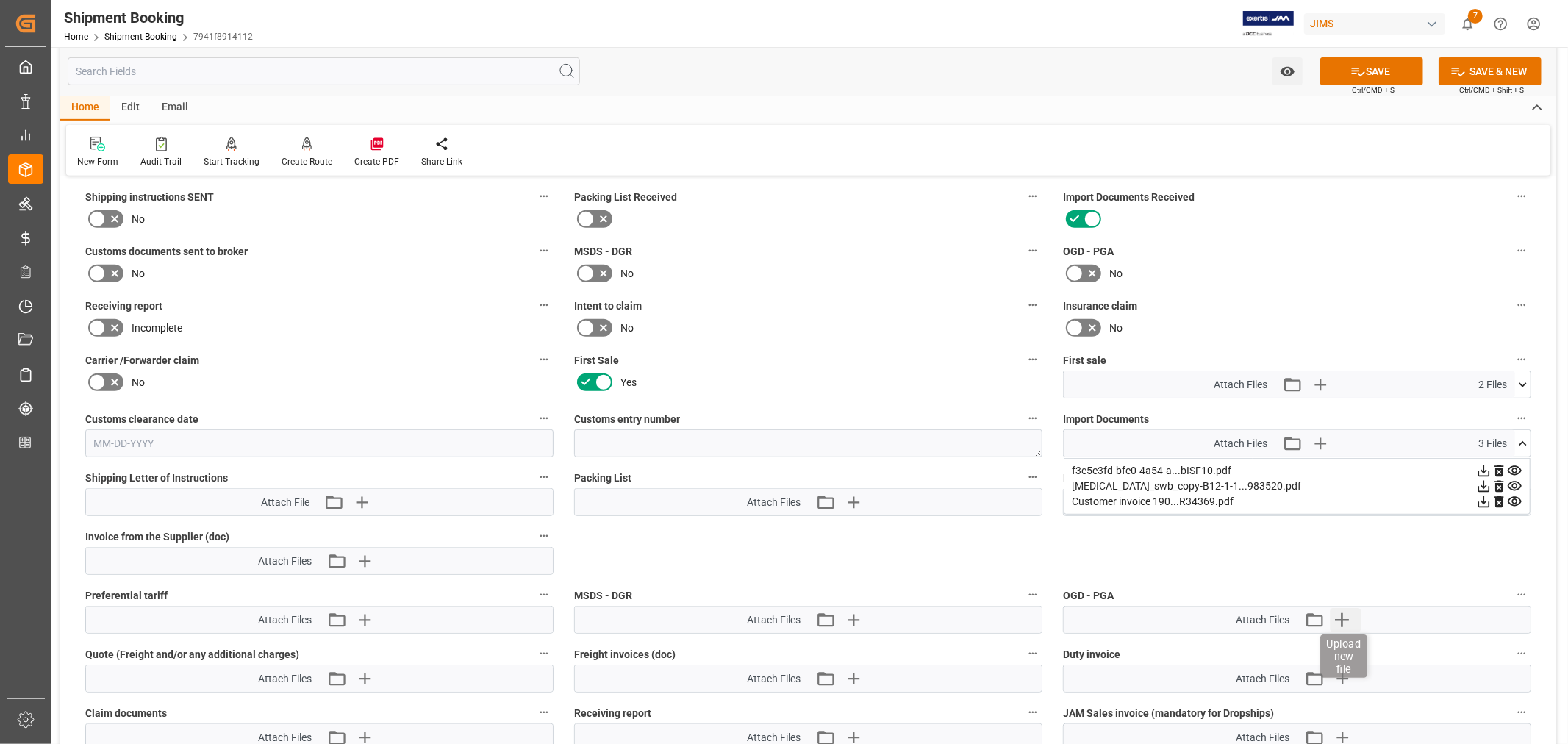
click at [1339, 613] on icon "button" at bounding box center [1341, 619] width 23 height 23
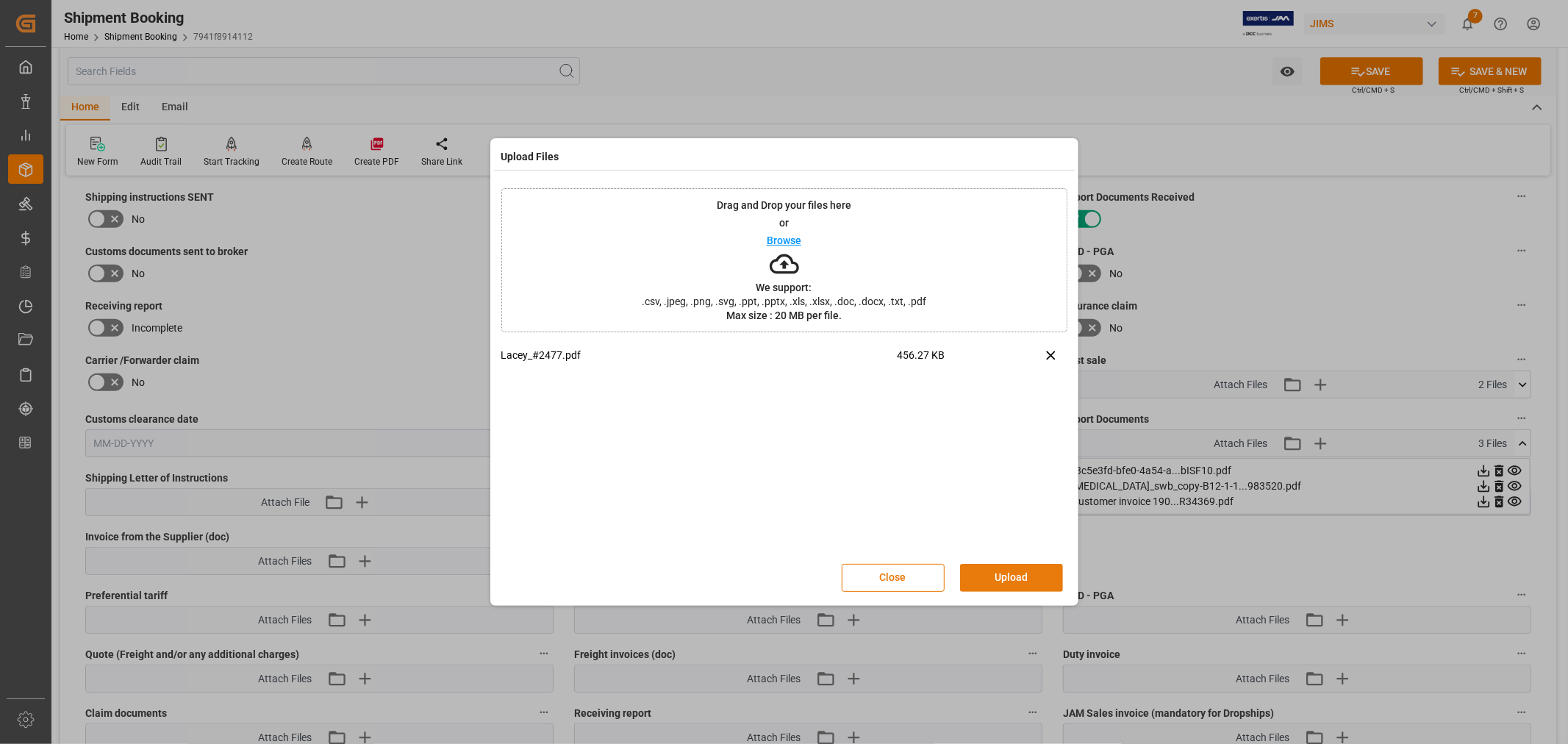
click at [1007, 578] on button "Upload" at bounding box center [1011, 577] width 103 height 28
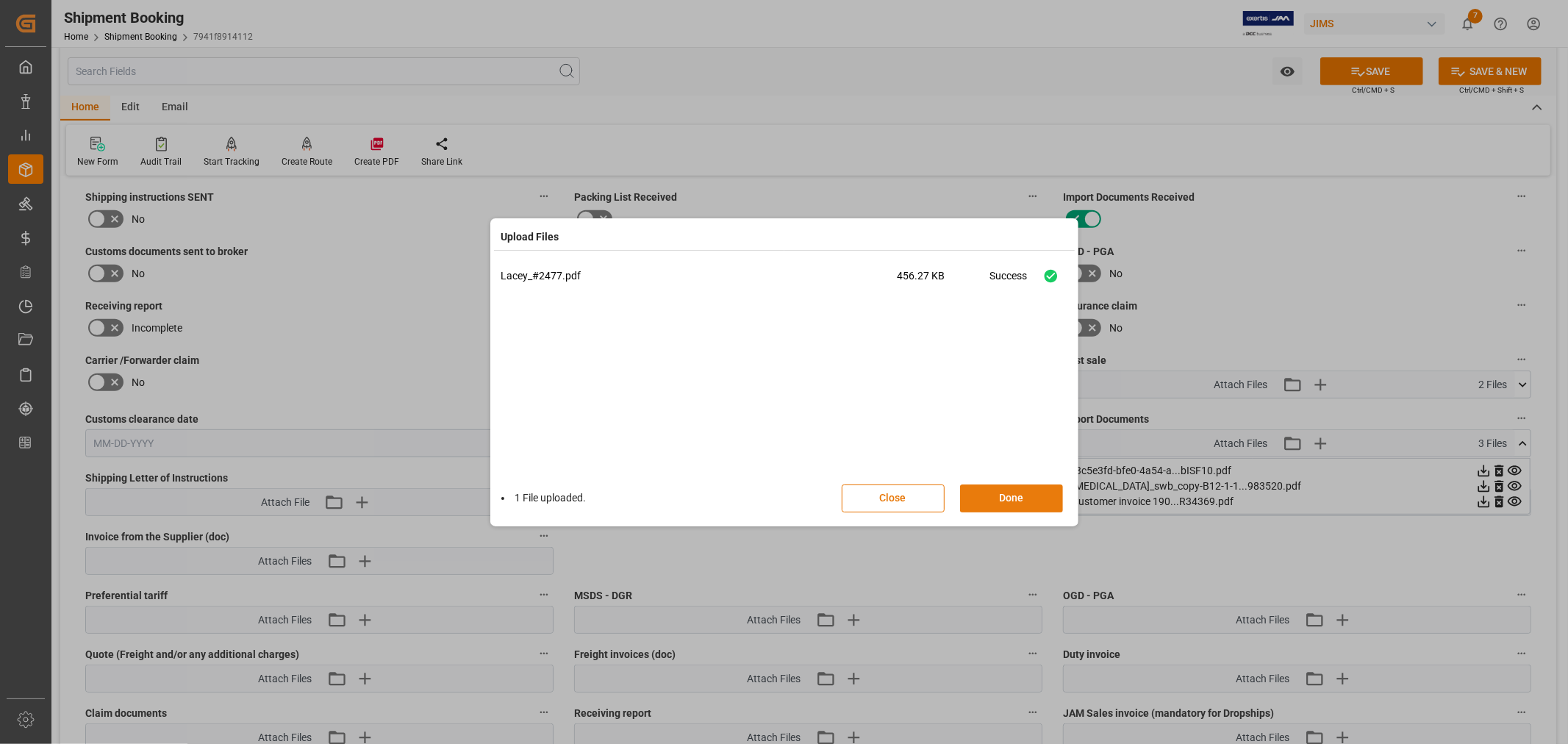
click at [996, 495] on button "Done" at bounding box center [1011, 498] width 103 height 28
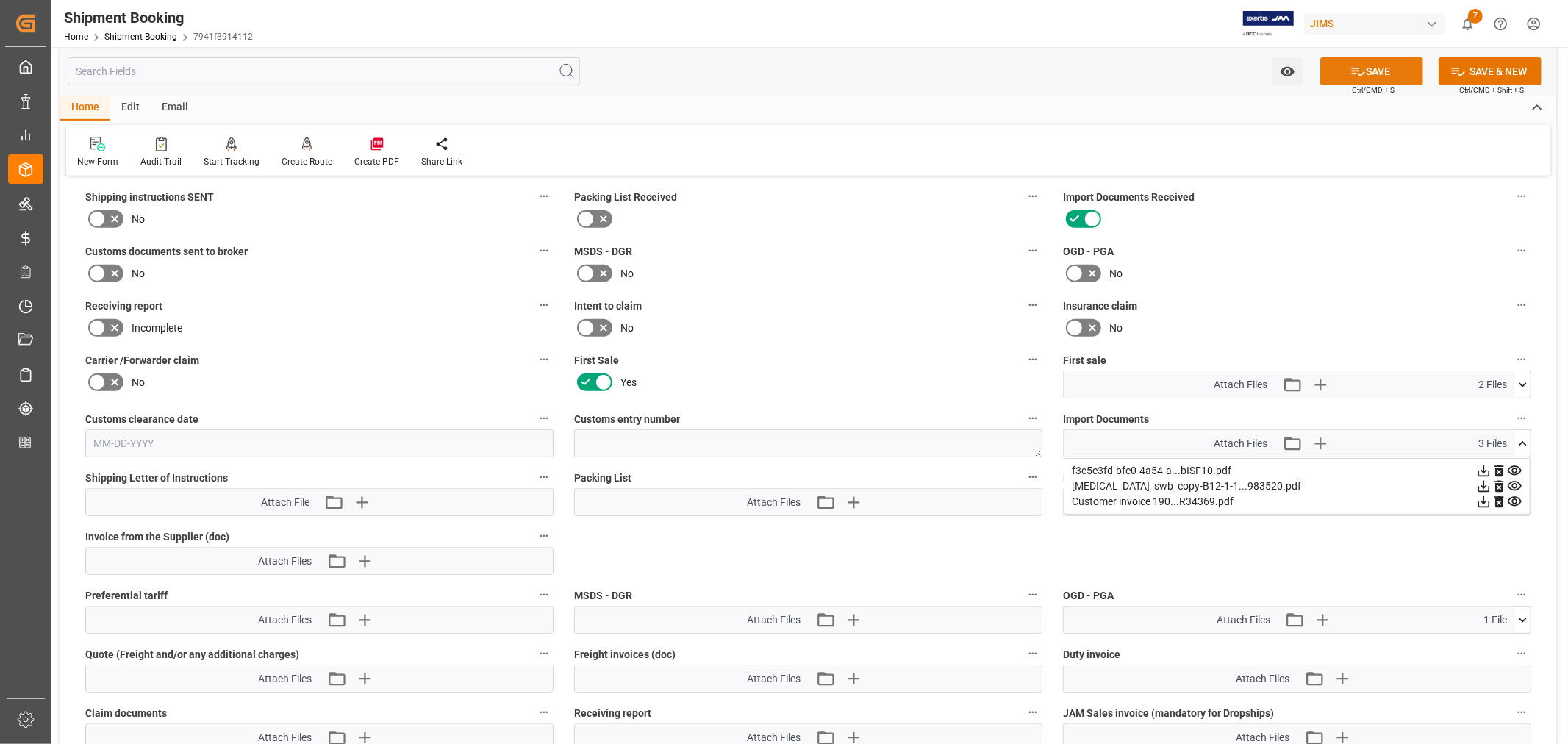
click at [1362, 72] on icon at bounding box center [1358, 72] width 13 height 8
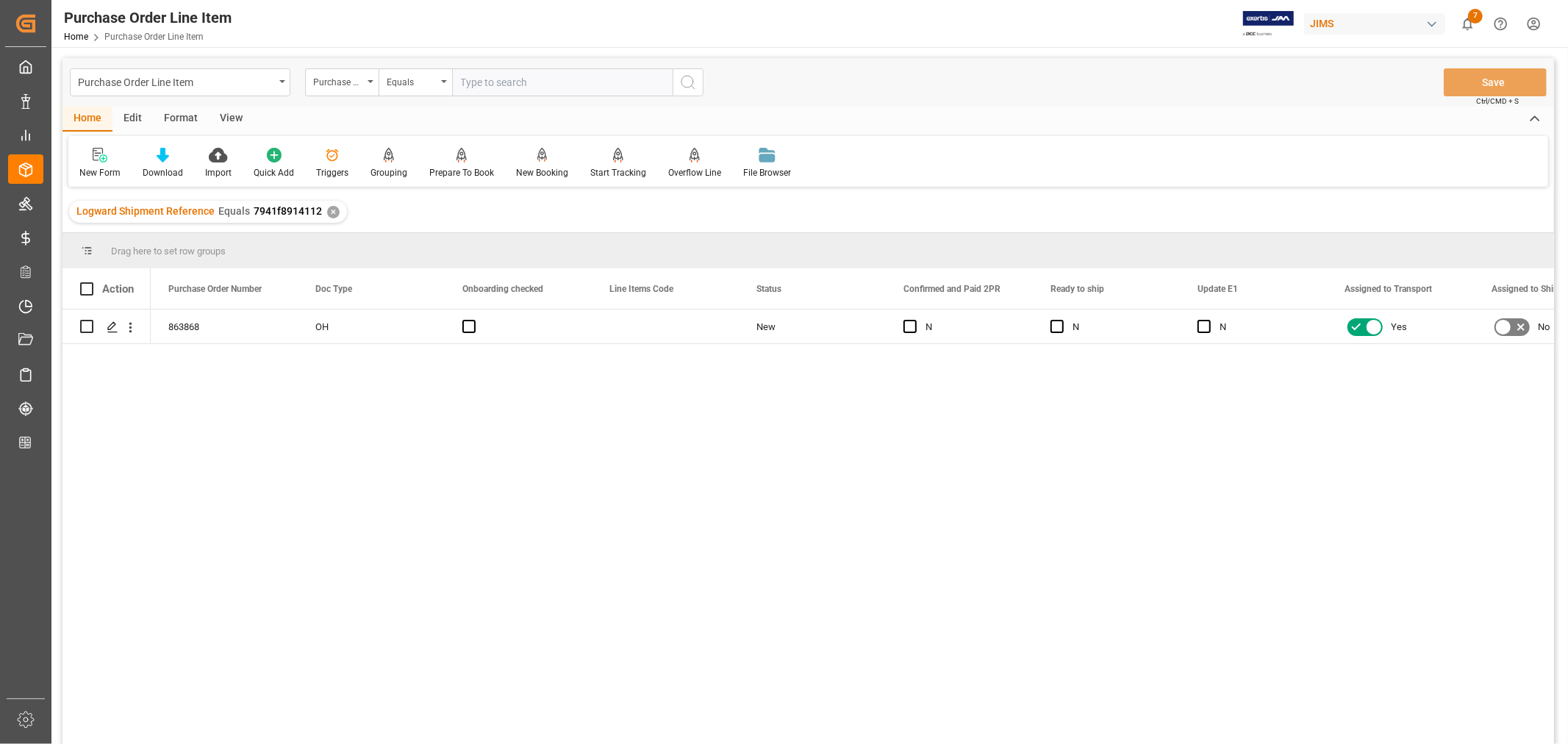
click at [233, 114] on div "View" at bounding box center [231, 118] width 45 height 25
click at [172, 180] on div "Default Standard Templates Save Template Reset Template" at bounding box center [807, 161] width 1480 height 50
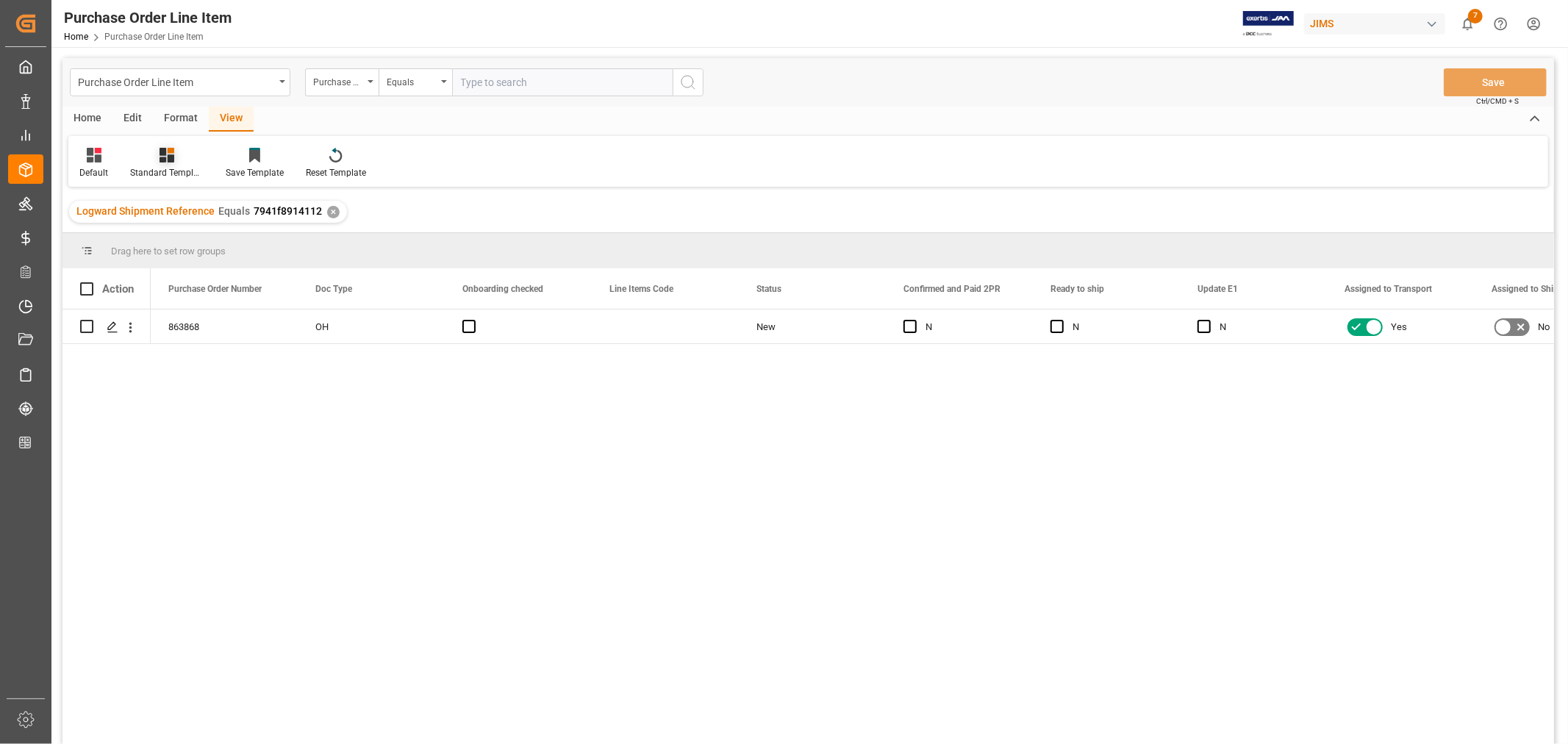
click at [173, 169] on div "Standard Templates" at bounding box center [167, 172] width 74 height 13
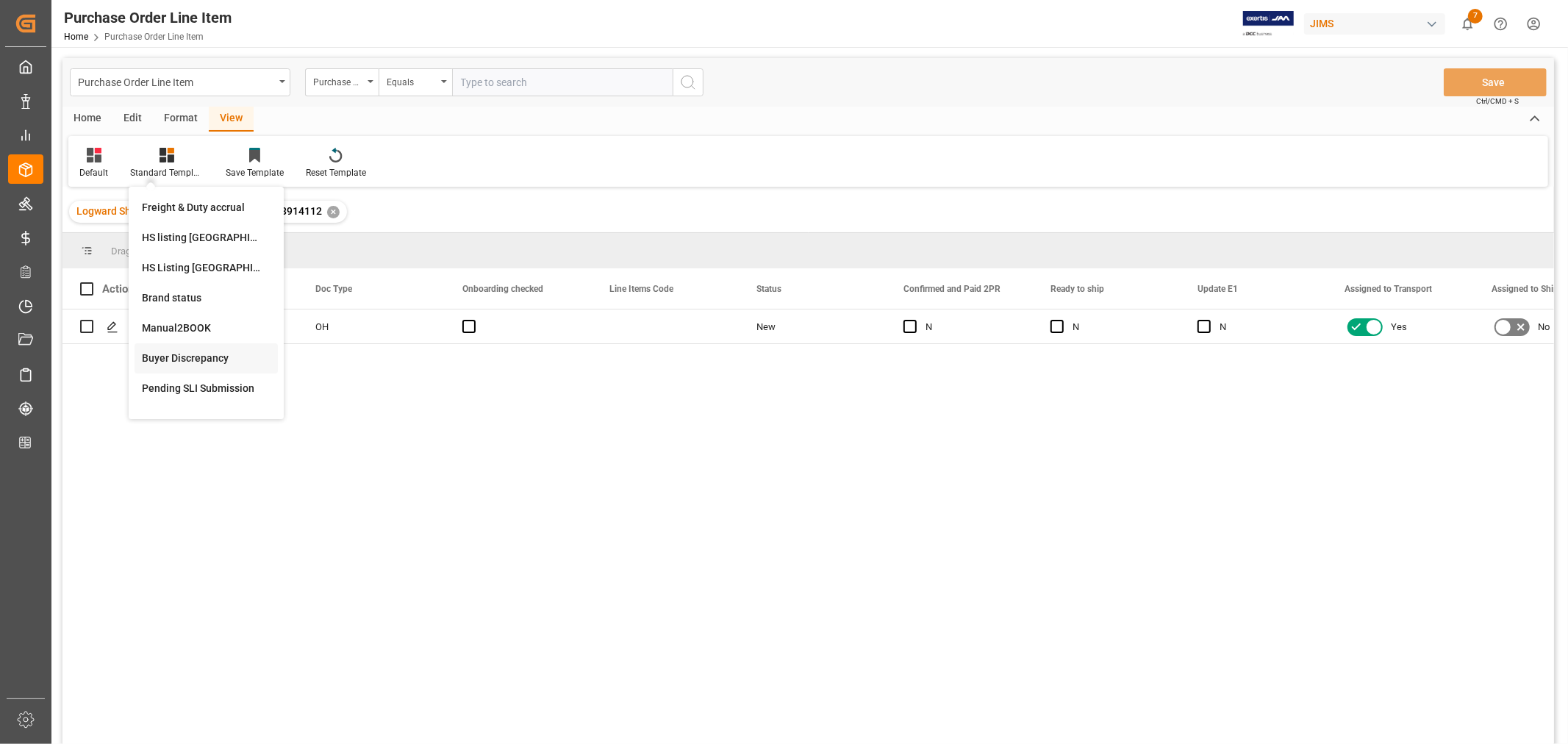
click at [198, 357] on div "Buyer Discrepancy" at bounding box center [206, 358] width 128 height 16
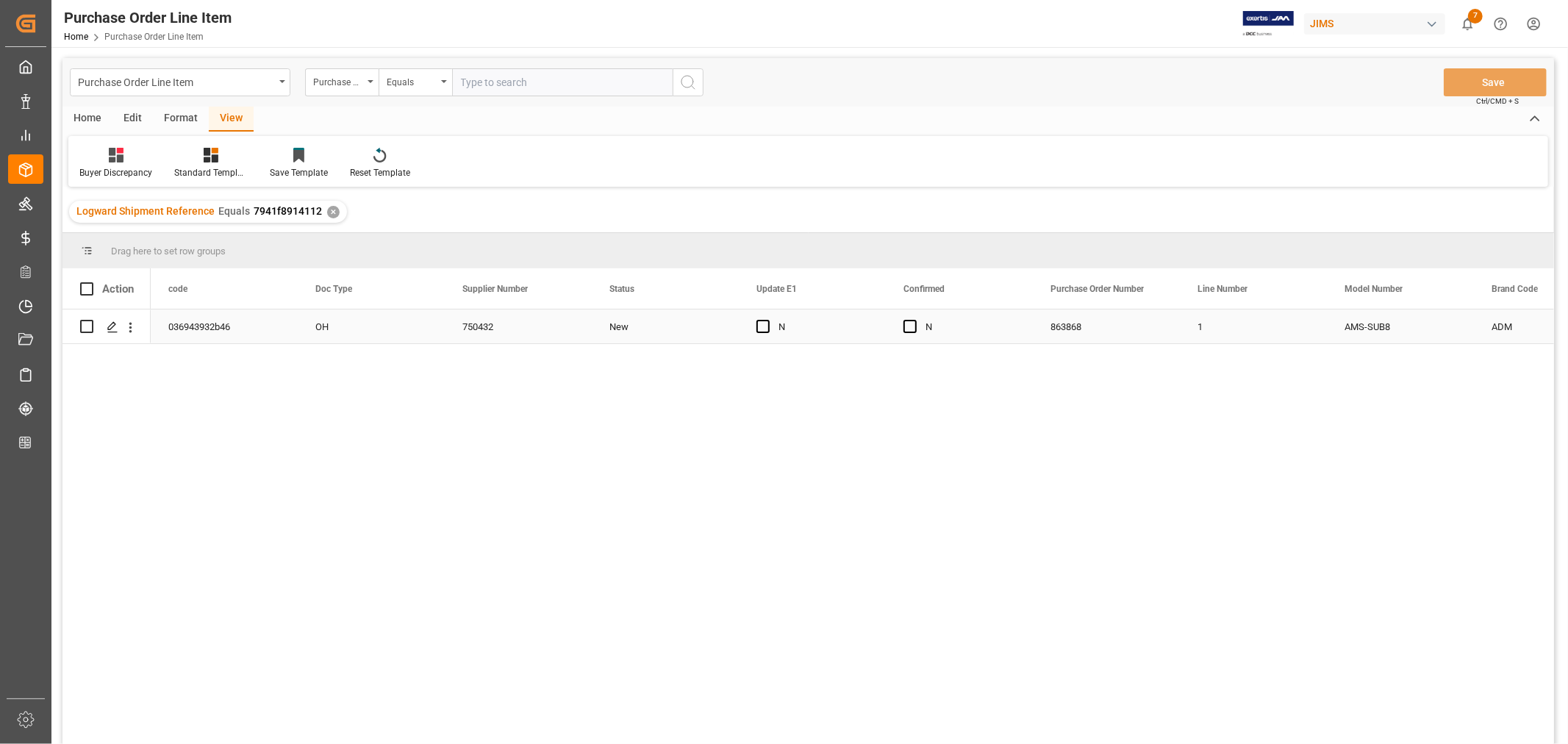
click at [665, 329] on div "New" at bounding box center [665, 327] width 112 height 34
click at [760, 326] on span "Press SPACE to select this row." at bounding box center [763, 326] width 13 height 13
click at [767, 319] on input "Press SPACE to select this row." at bounding box center [767, 319] width 0 height 0
click at [909, 326] on span "Press SPACE to select this row." at bounding box center [910, 326] width 13 height 13
click at [914, 319] on input "Press SPACE to select this row." at bounding box center [914, 319] width 0 height 0
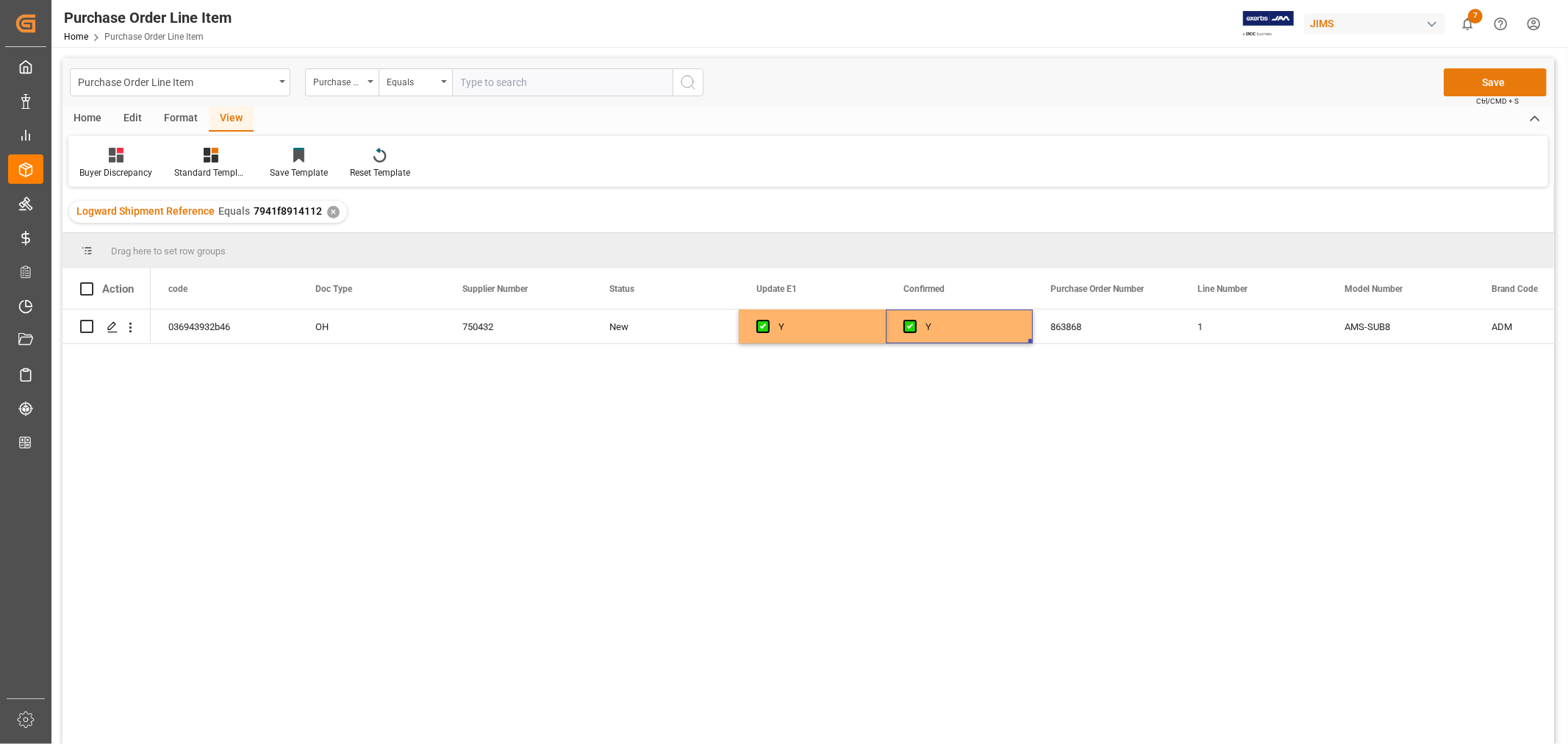
click at [1500, 78] on button "Save" at bounding box center [1494, 82] width 103 height 28
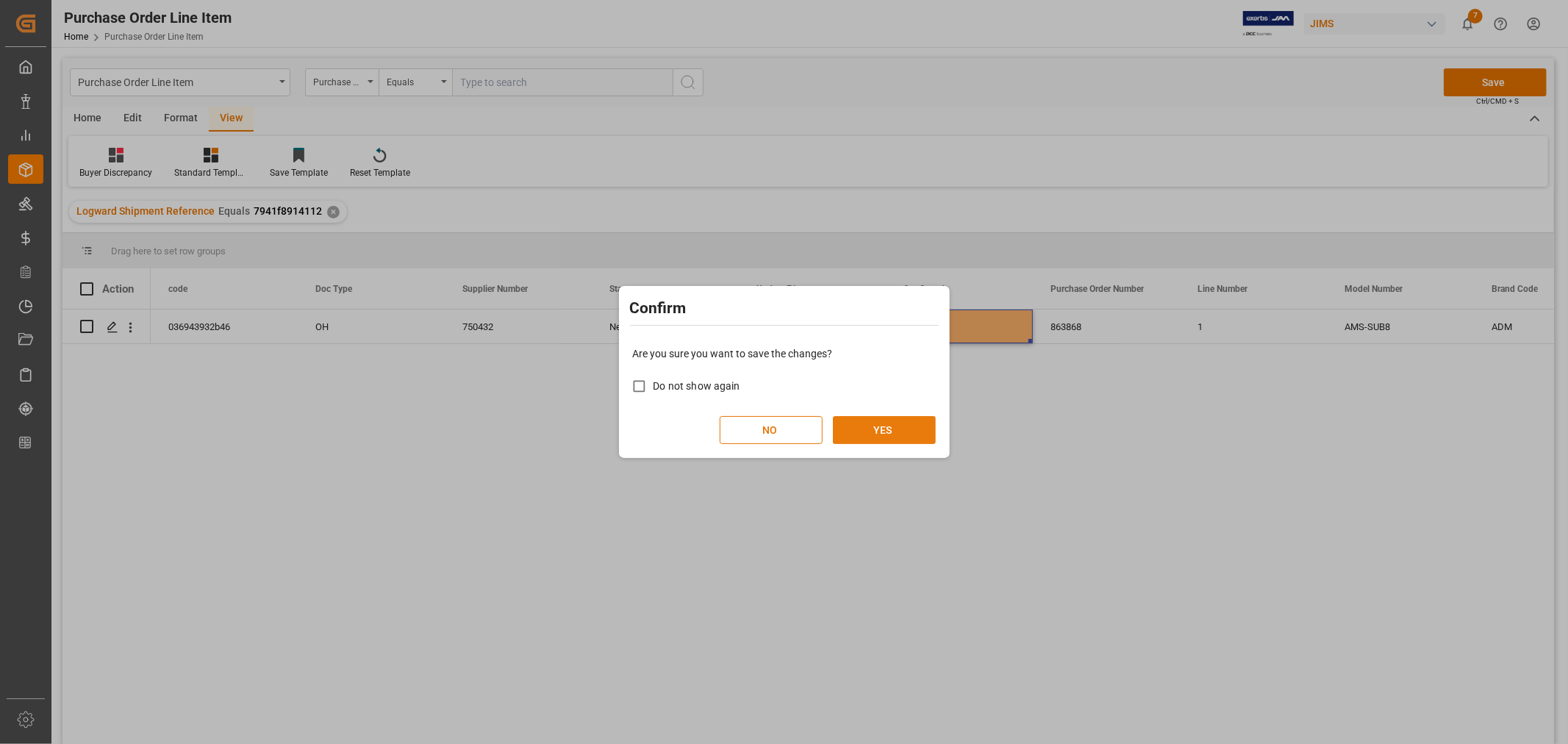
click at [864, 427] on button "YES" at bounding box center [884, 430] width 103 height 28
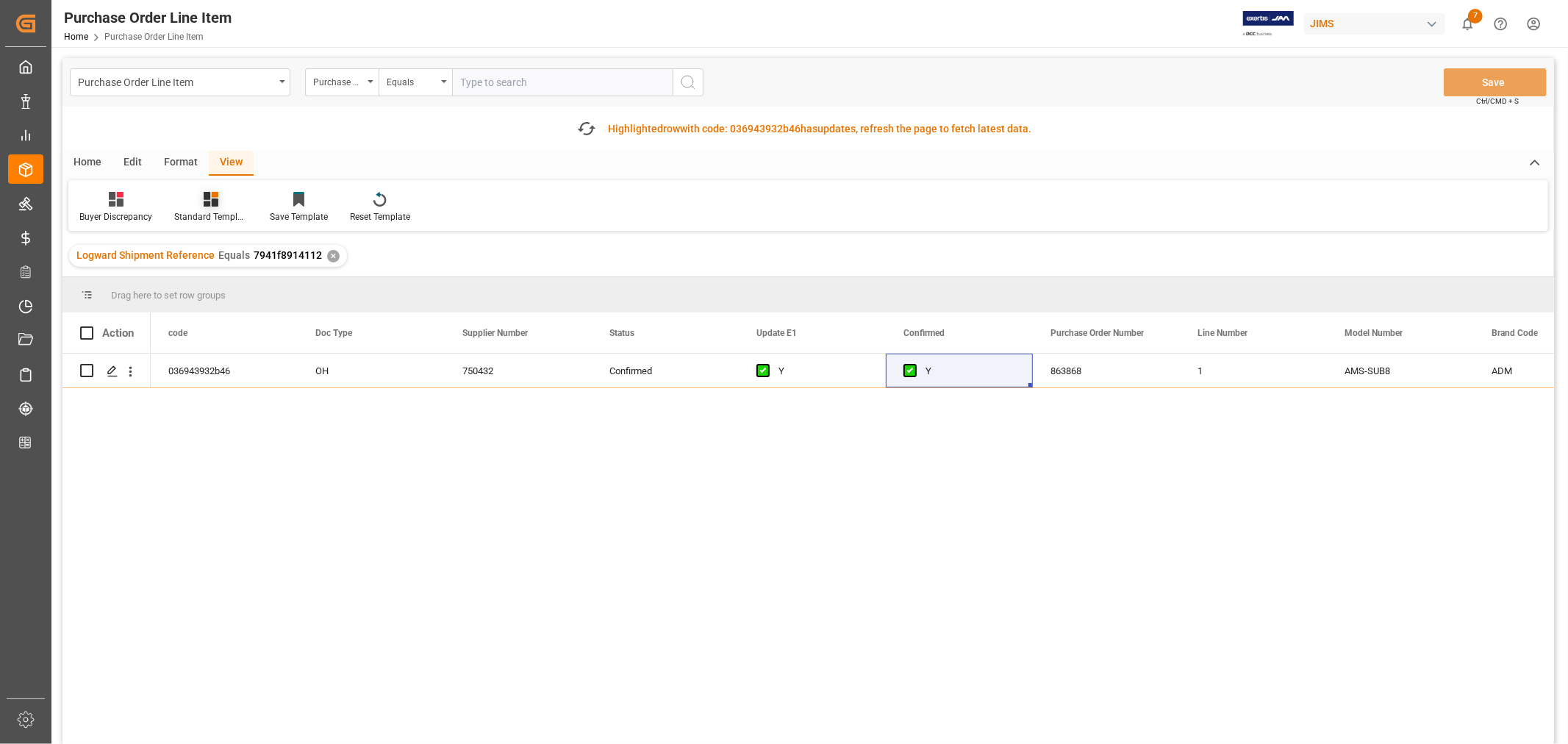
click at [208, 209] on div "Standard Templates" at bounding box center [210, 207] width 96 height 33
click at [210, 274] on div "HS listing USA" at bounding box center [250, 281] width 128 height 16
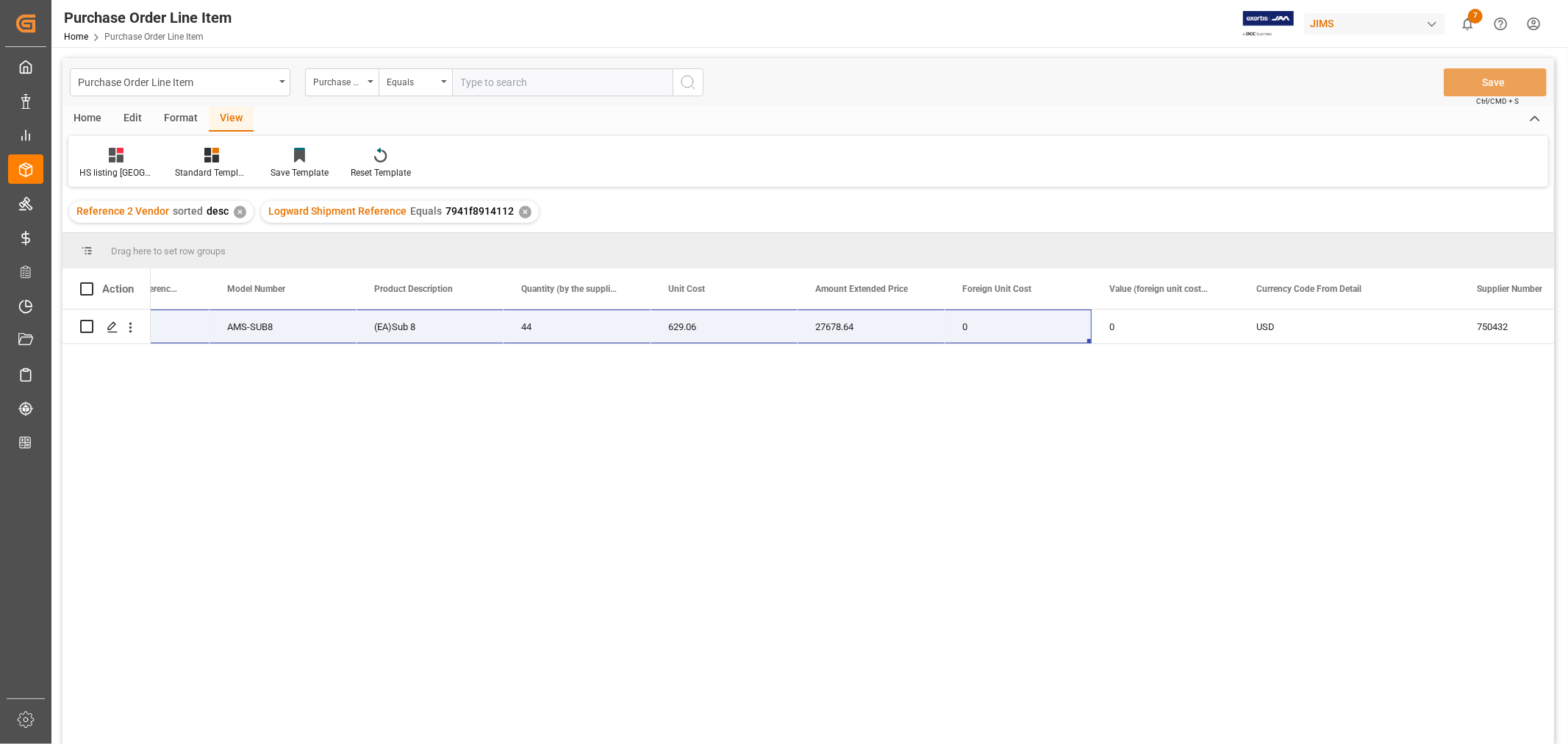
scroll to position [0, 647]
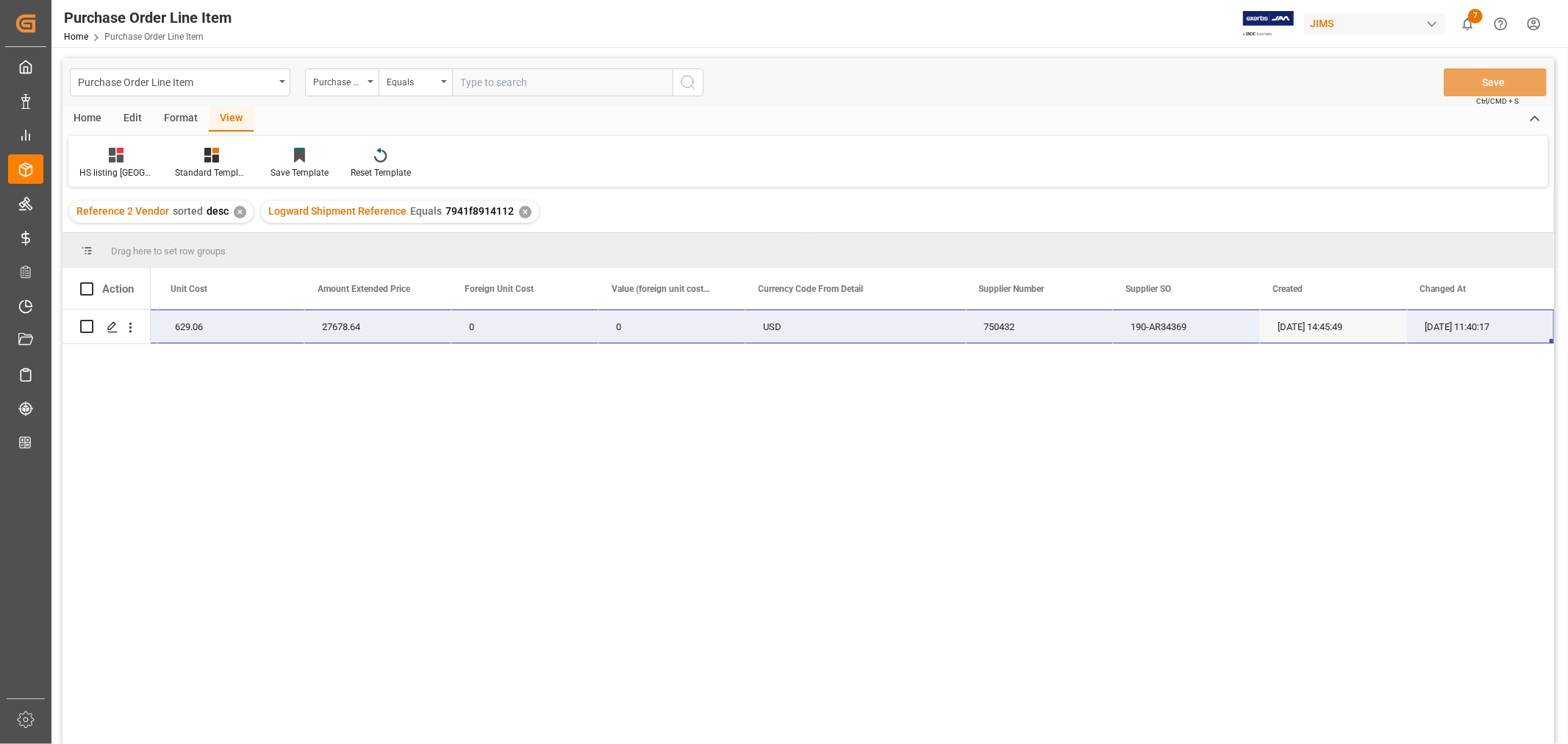
drag, startPoint x: 185, startPoint y: 323, endPoint x: 1473, endPoint y: 319, distance: 1288.0
click at [1473, 319] on div "22-10626-CN (EA)Sub 8 44 629.06 27678.64 0 0 USD 750432 190-AR34369 08-22-2025 …" at bounding box center [341, 326] width 2426 height 34
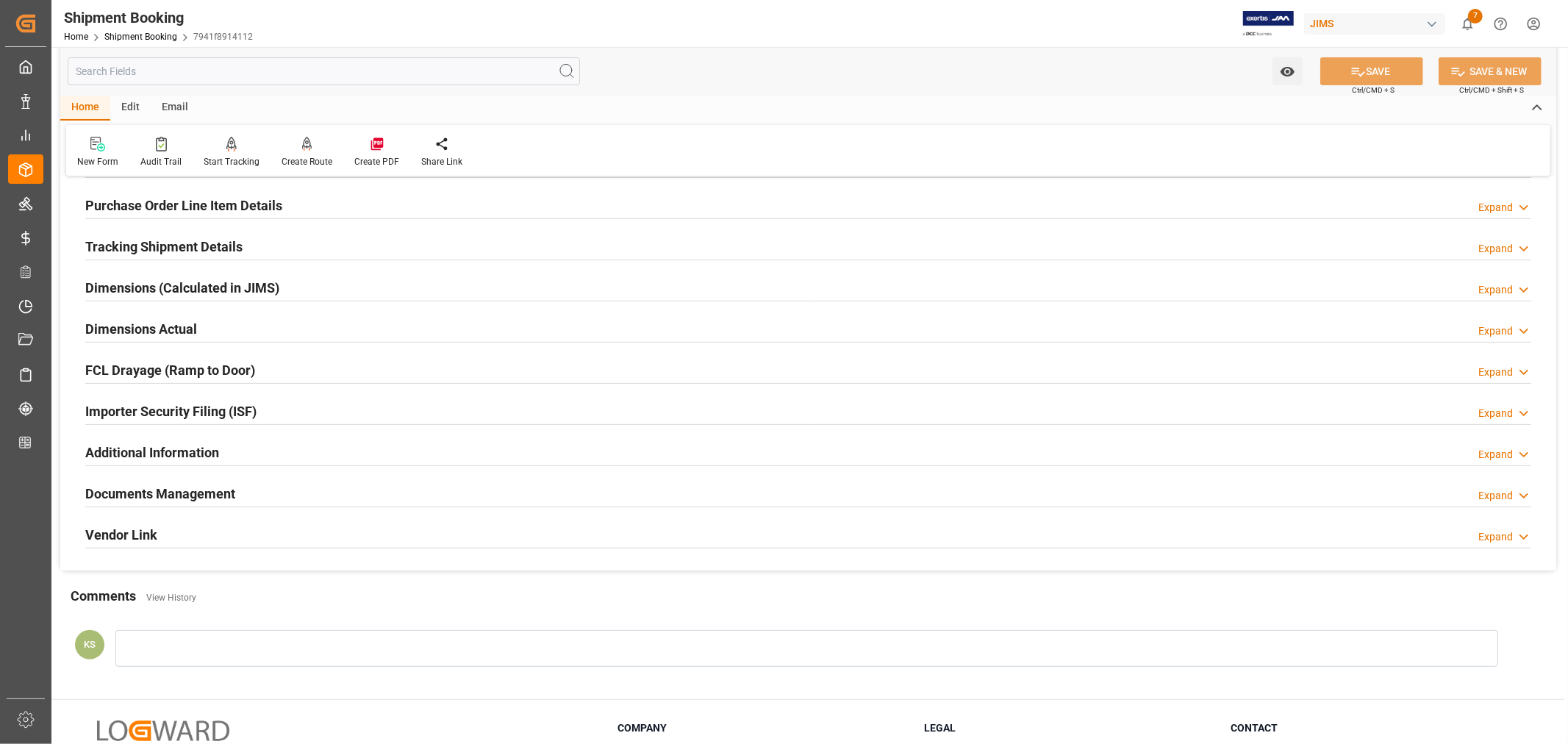
scroll to position [326, 0]
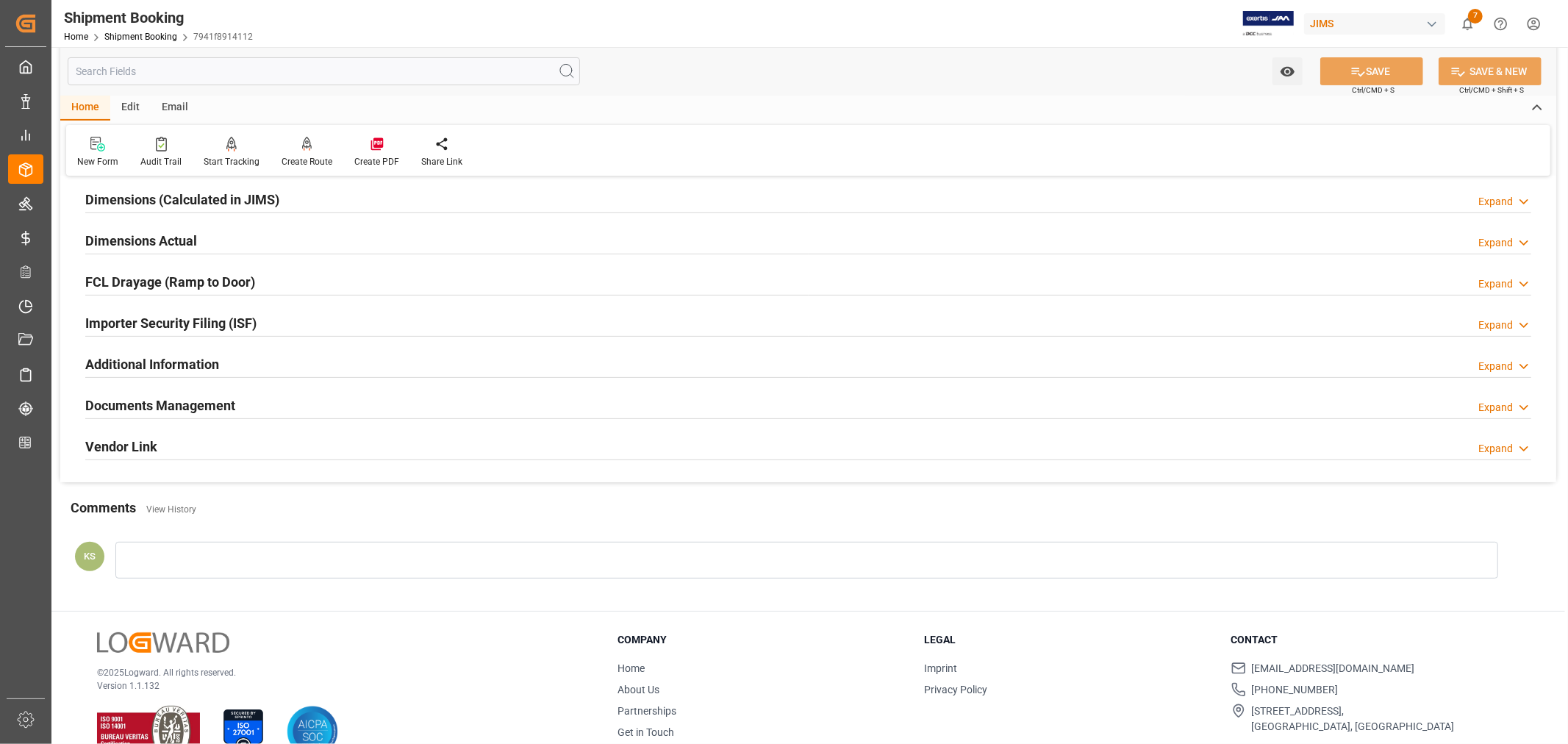
drag, startPoint x: 295, startPoint y: 410, endPoint x: 304, endPoint y: 410, distance: 9.0
click at [295, 410] on div "Documents Management Expand" at bounding box center [808, 404] width 1446 height 28
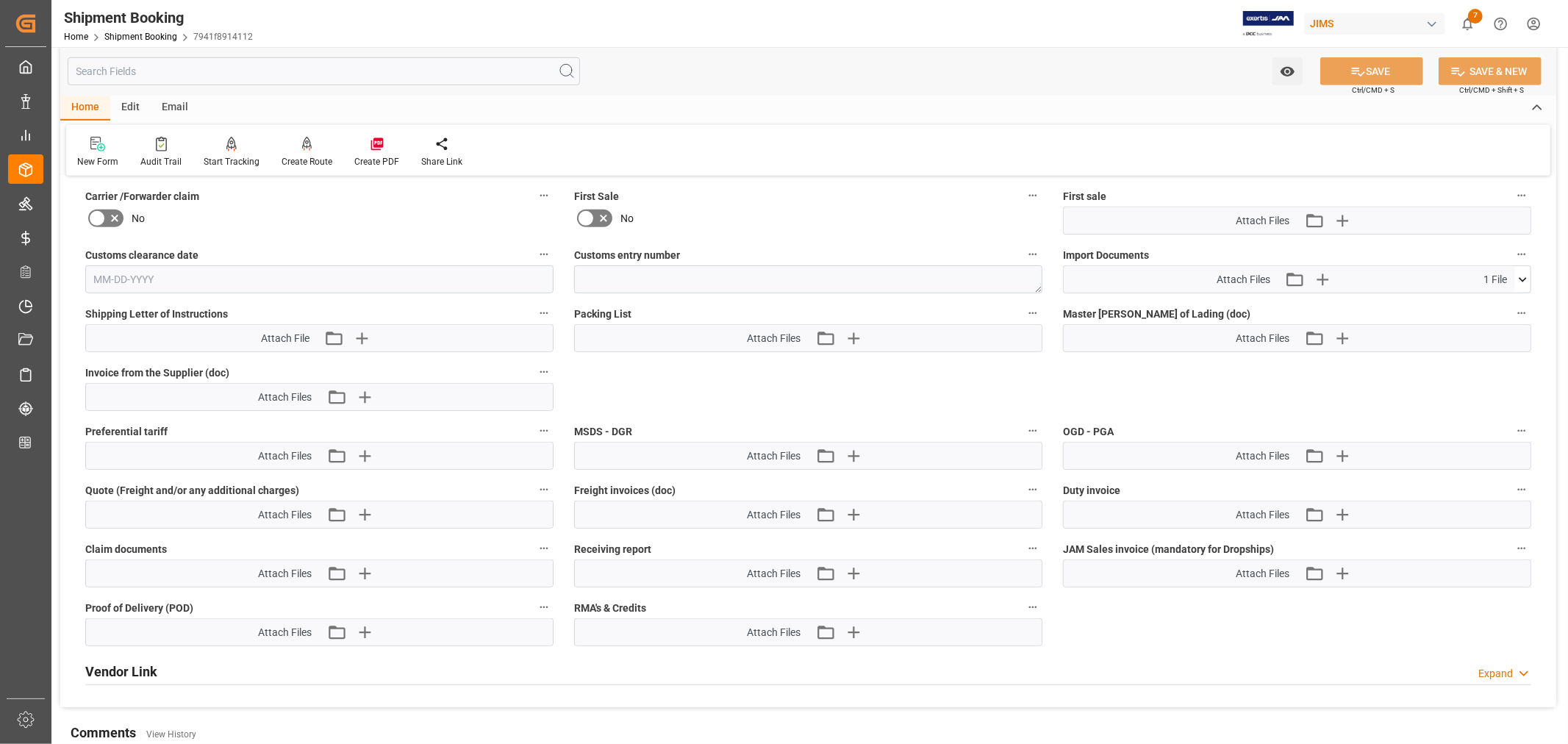
scroll to position [571, 0]
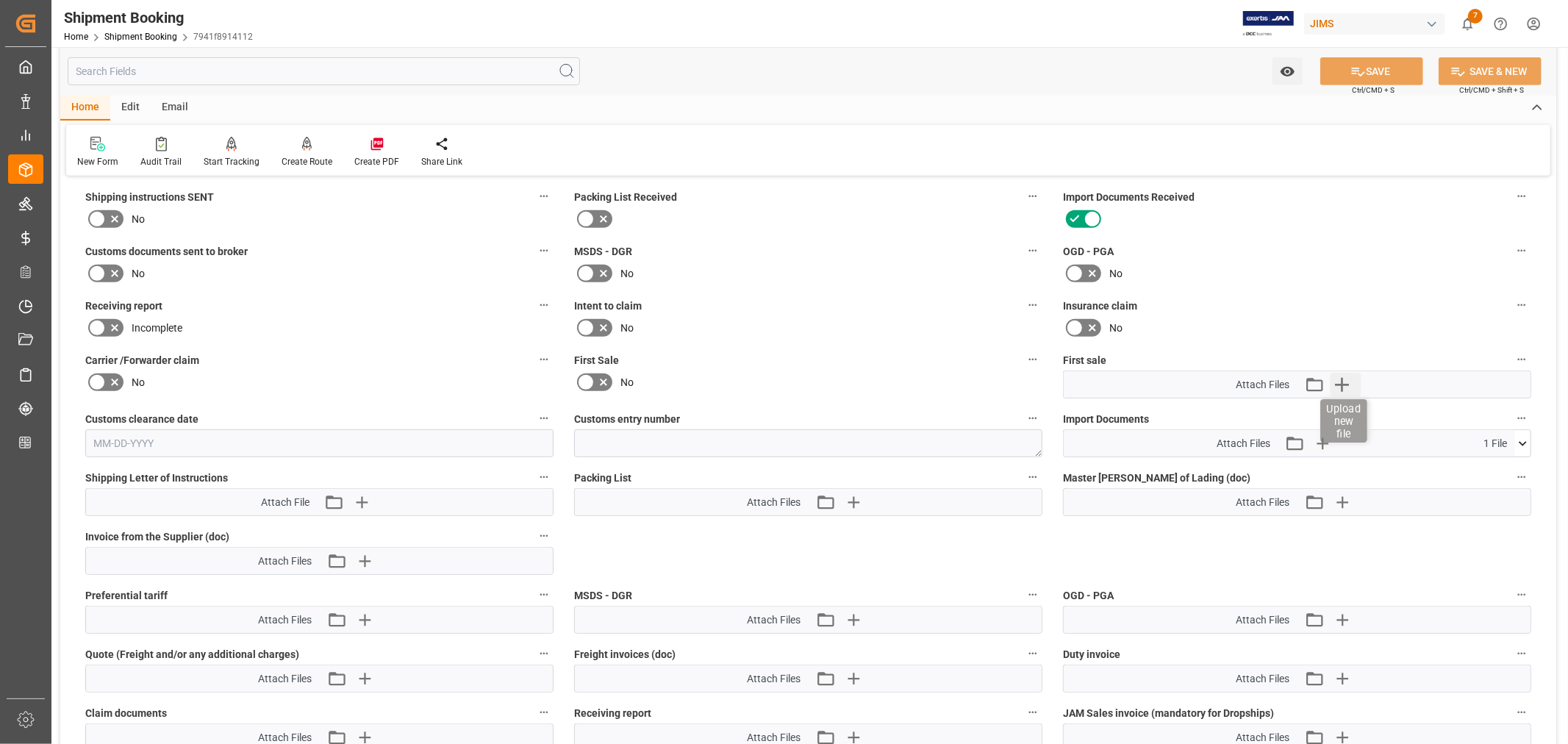
click at [1343, 381] on icon "button" at bounding box center [1341, 385] width 14 height 14
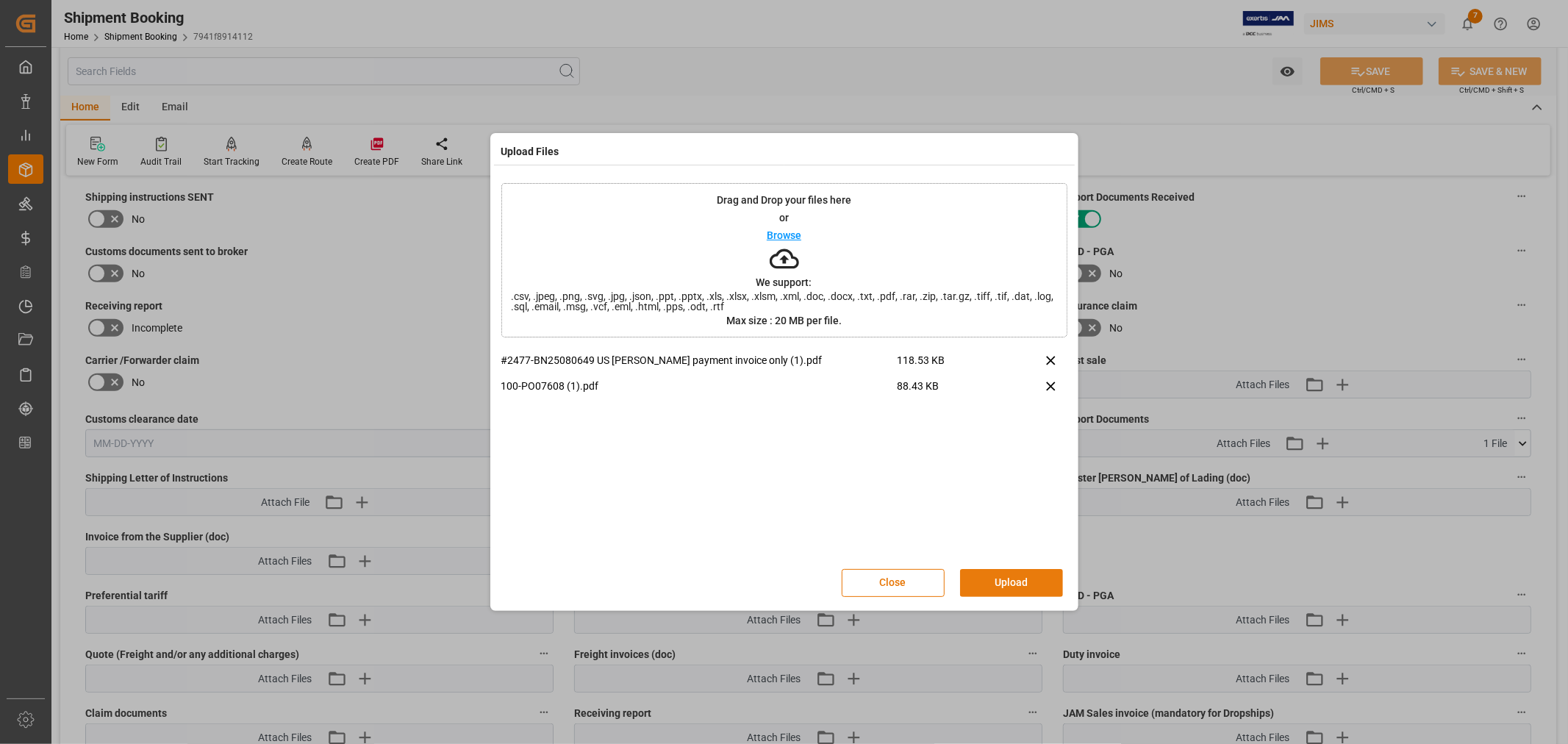
click at [1003, 581] on button "Upload" at bounding box center [1011, 583] width 103 height 28
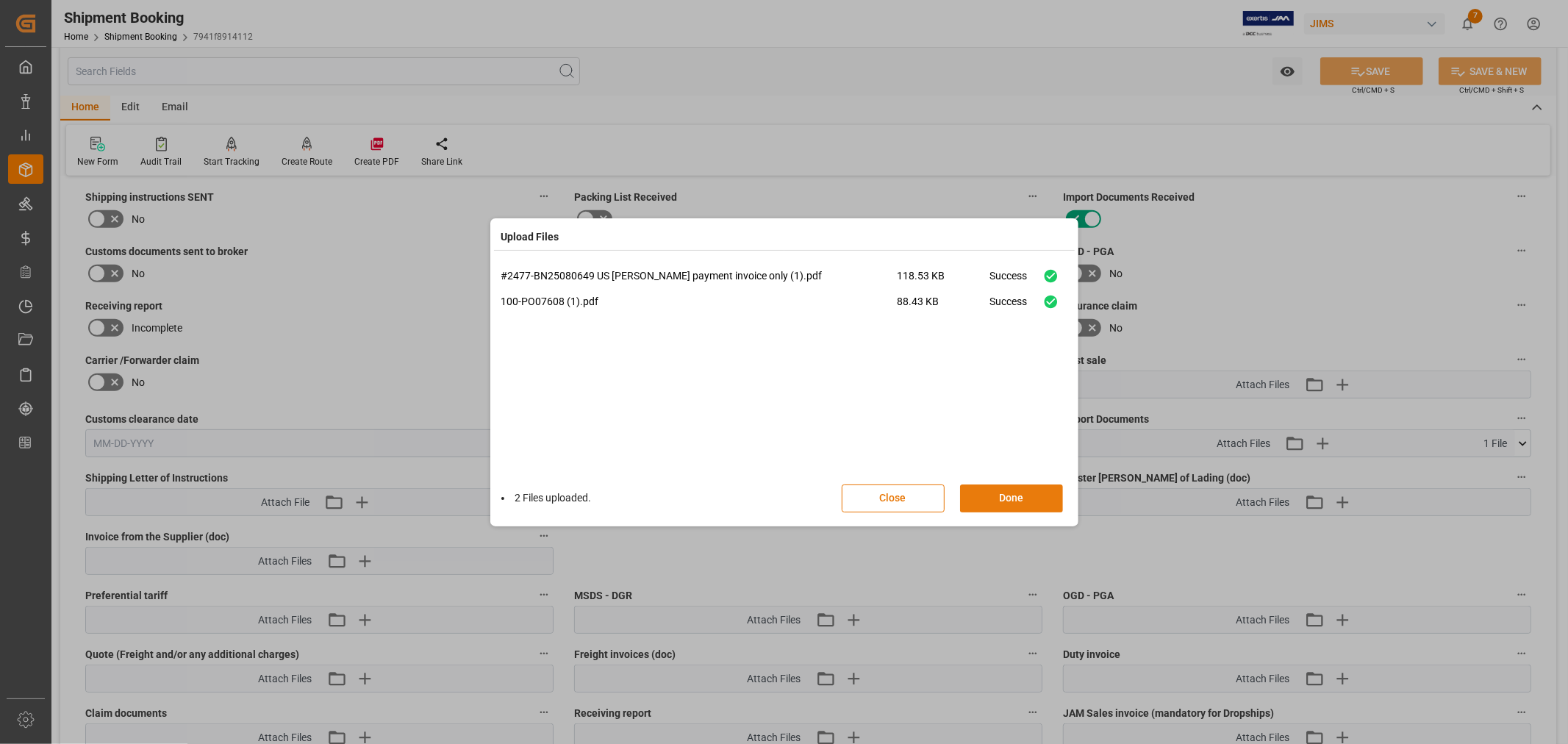
click at [1027, 491] on button "Done" at bounding box center [1011, 498] width 103 height 28
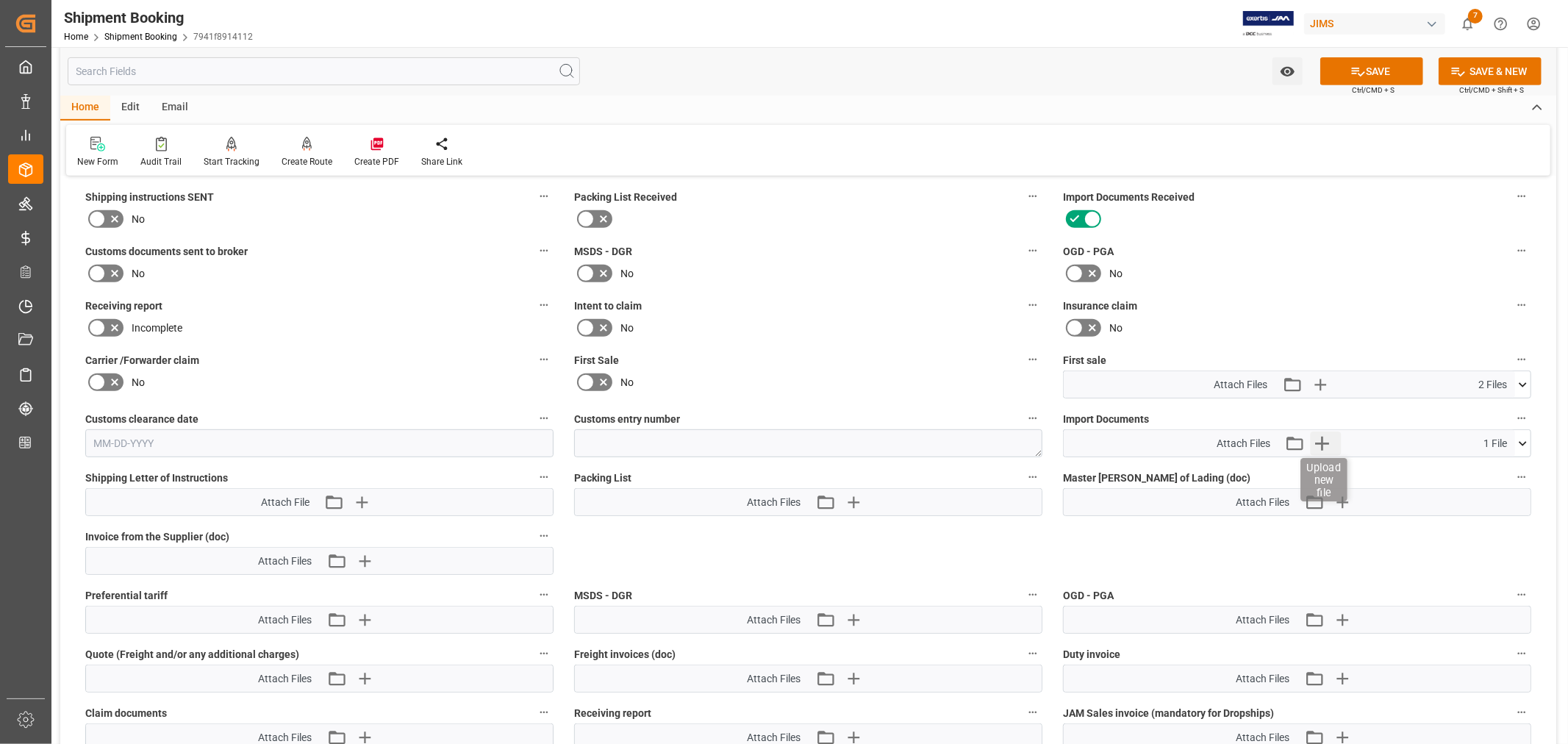
click at [1325, 438] on icon "button" at bounding box center [1321, 442] width 23 height 23
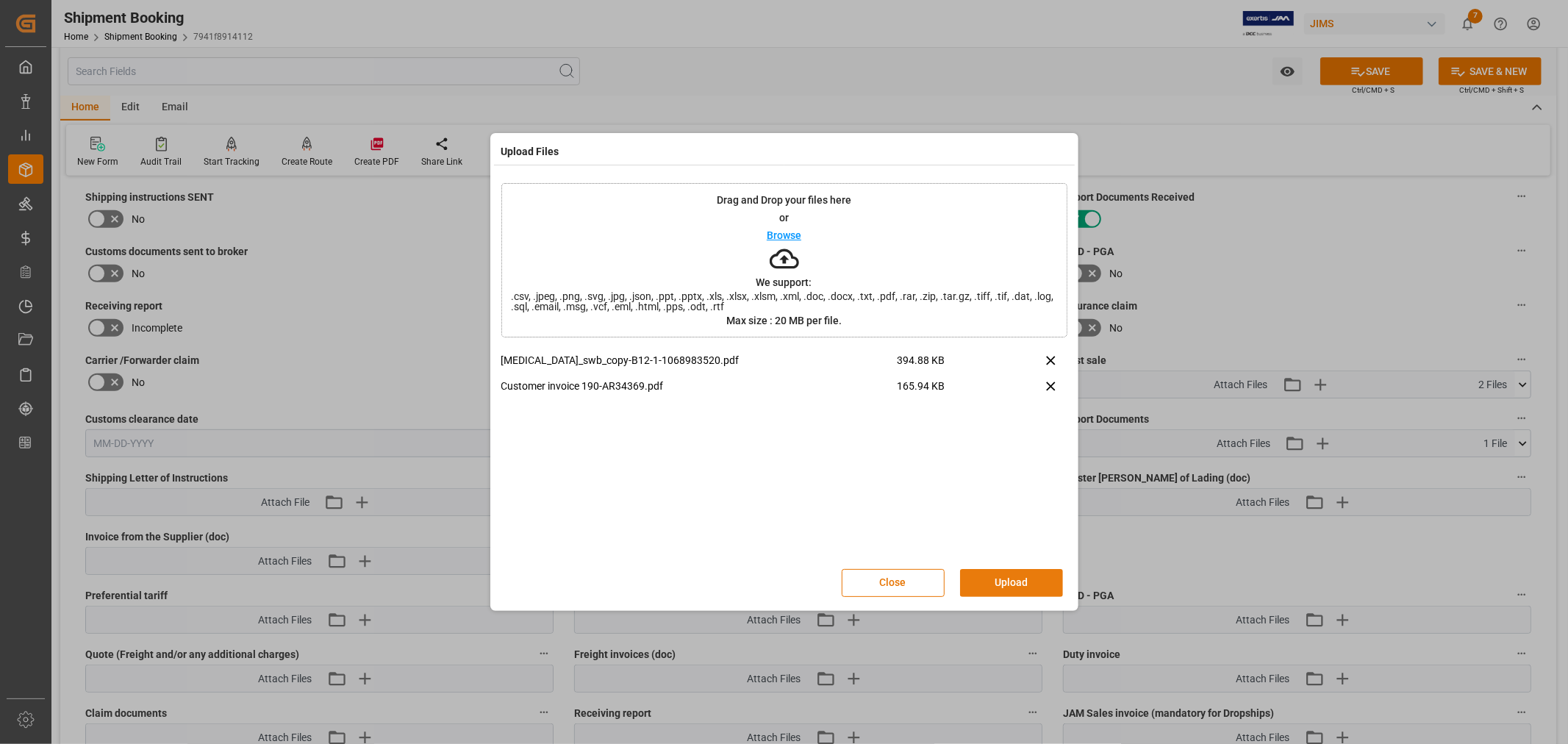
click at [997, 585] on button "Upload" at bounding box center [1011, 583] width 103 height 28
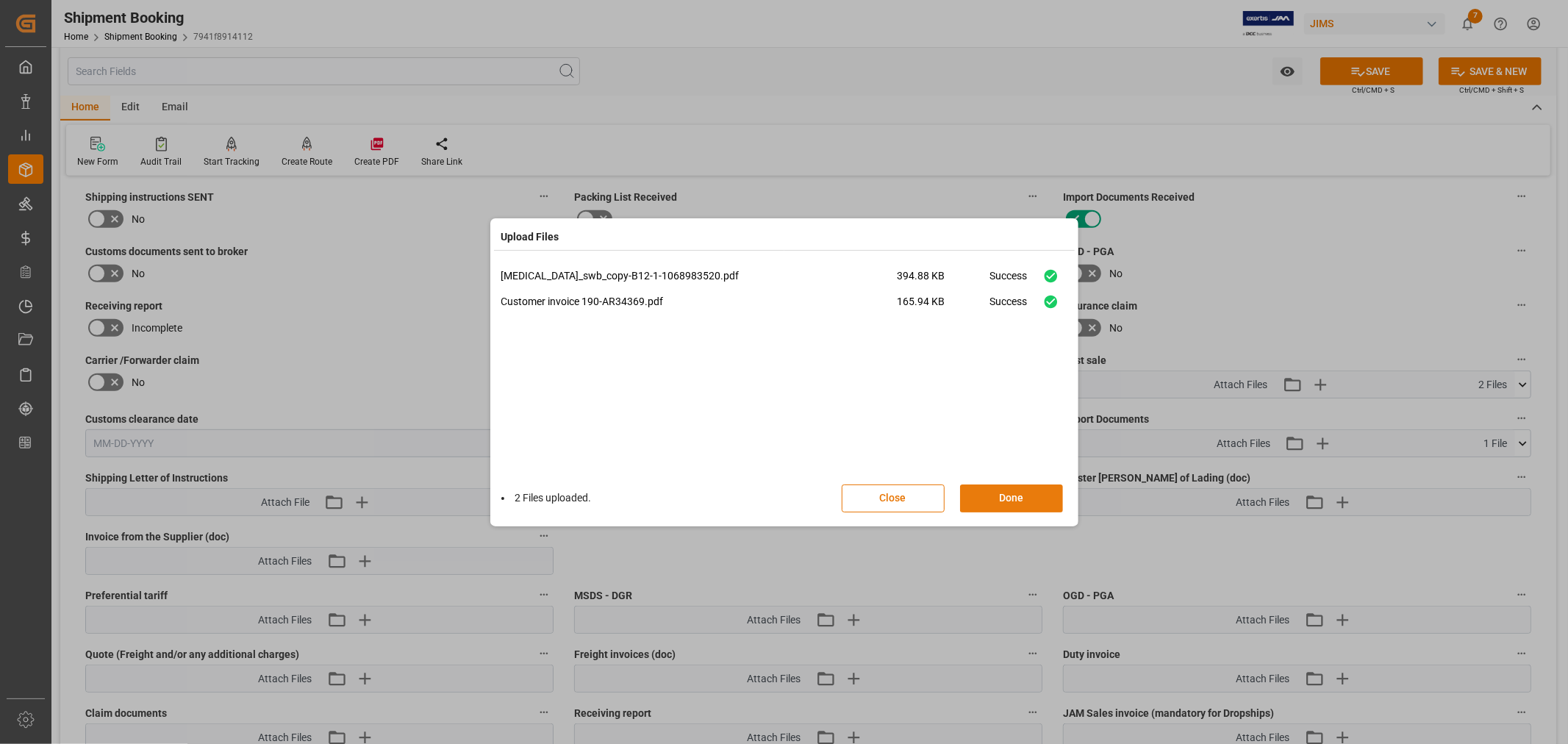
click at [1009, 496] on button "Done" at bounding box center [1011, 498] width 103 height 28
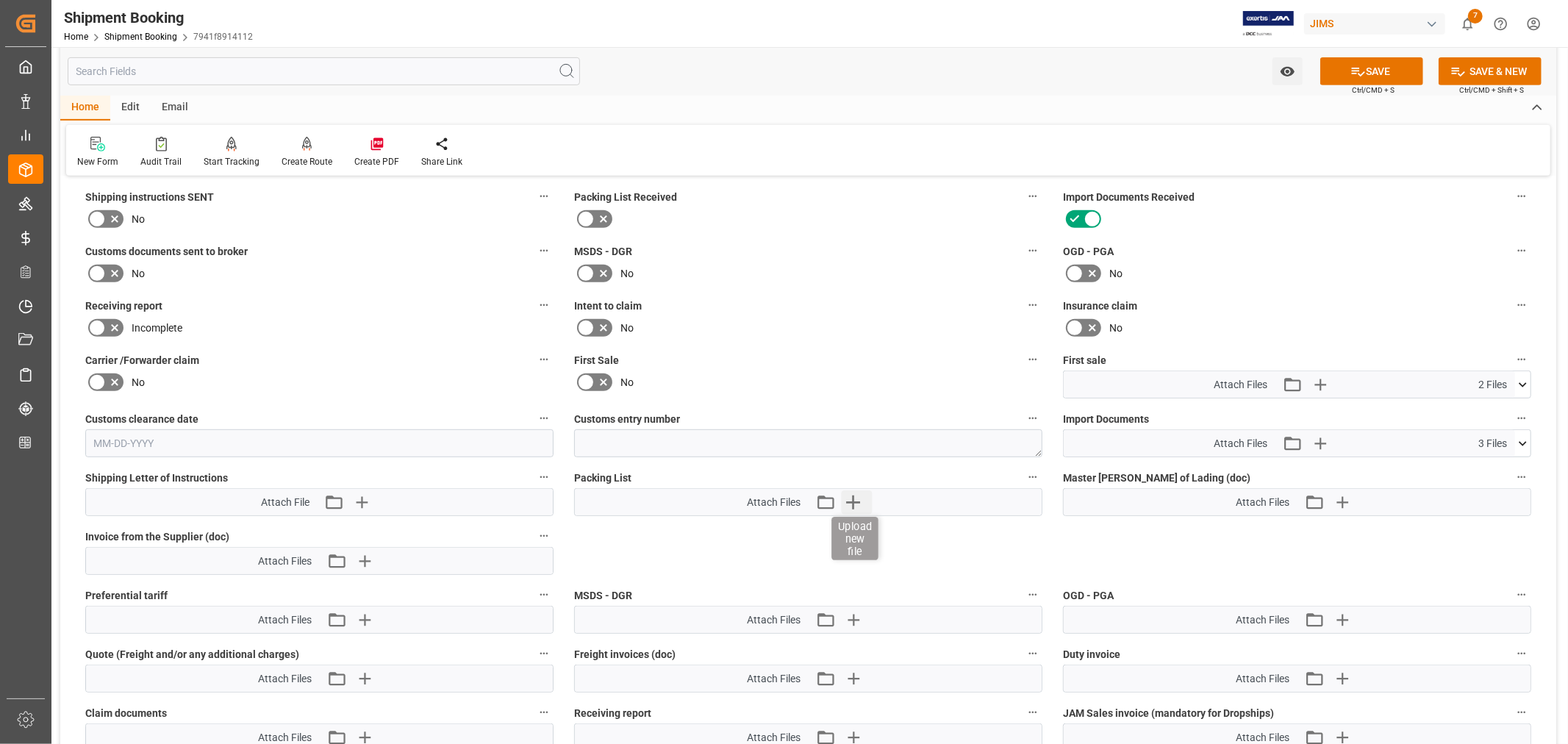
click at [854, 501] on icon "button" at bounding box center [852, 502] width 23 height 23
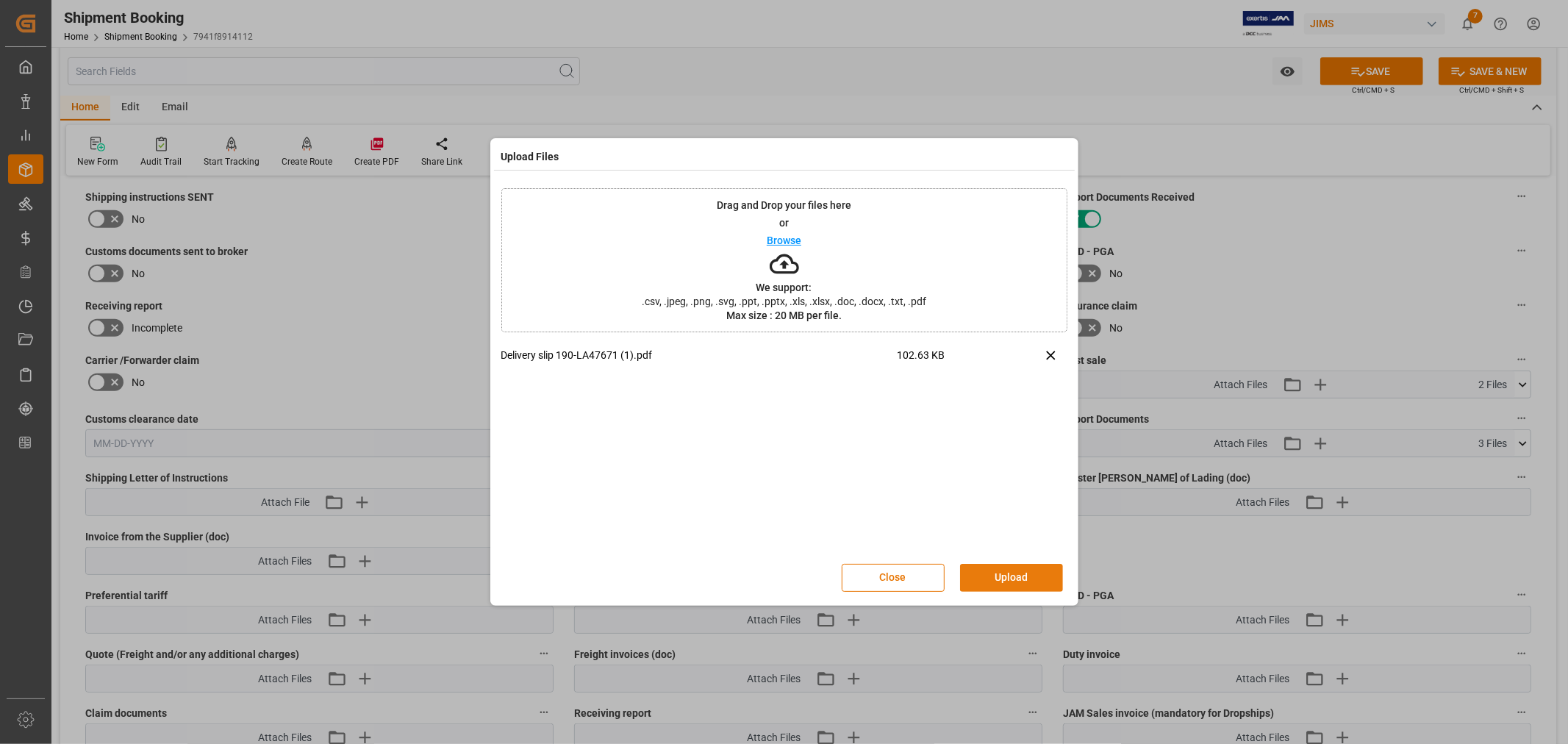
click at [996, 568] on button "Upload" at bounding box center [1011, 577] width 103 height 28
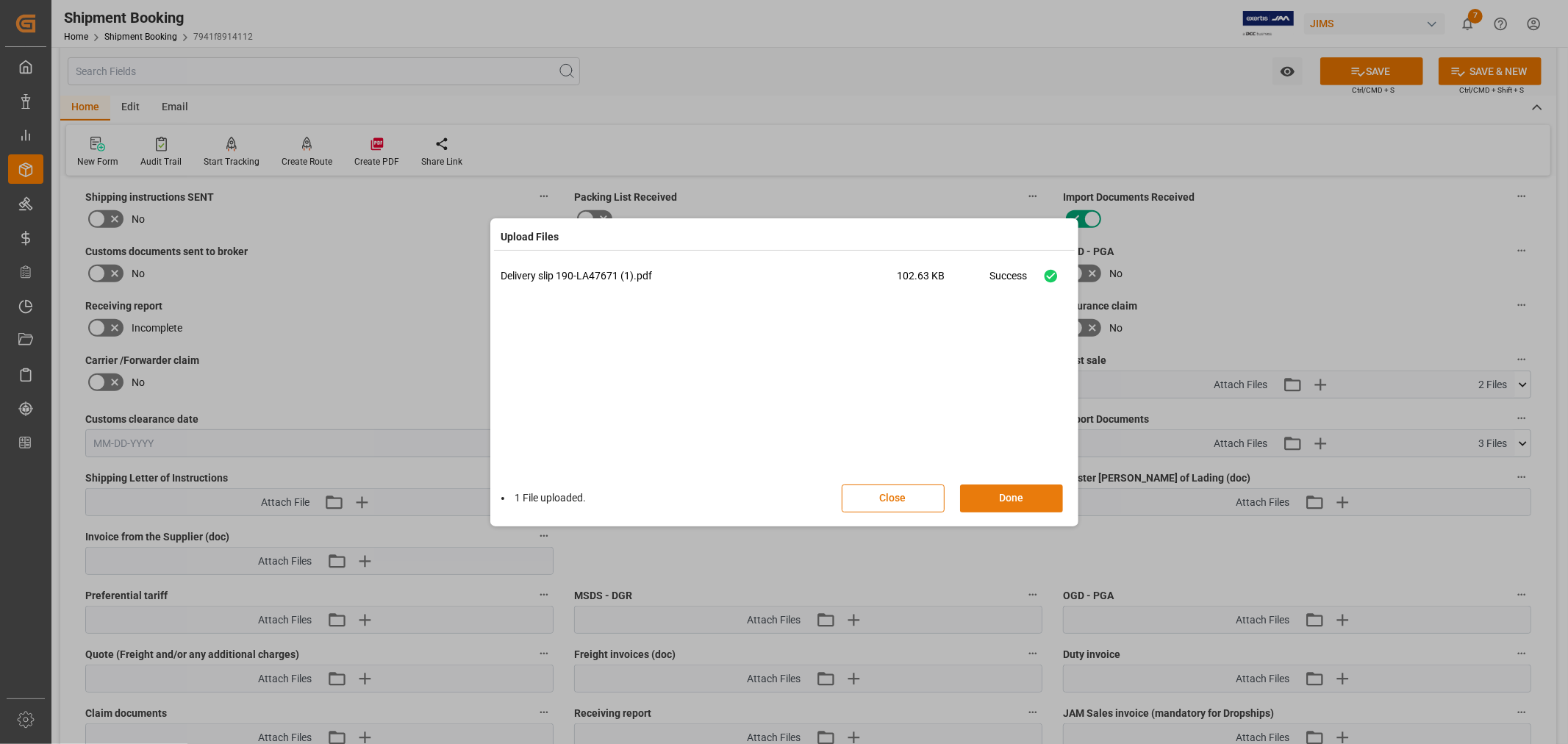
click at [1005, 494] on button "Done" at bounding box center [1011, 498] width 103 height 28
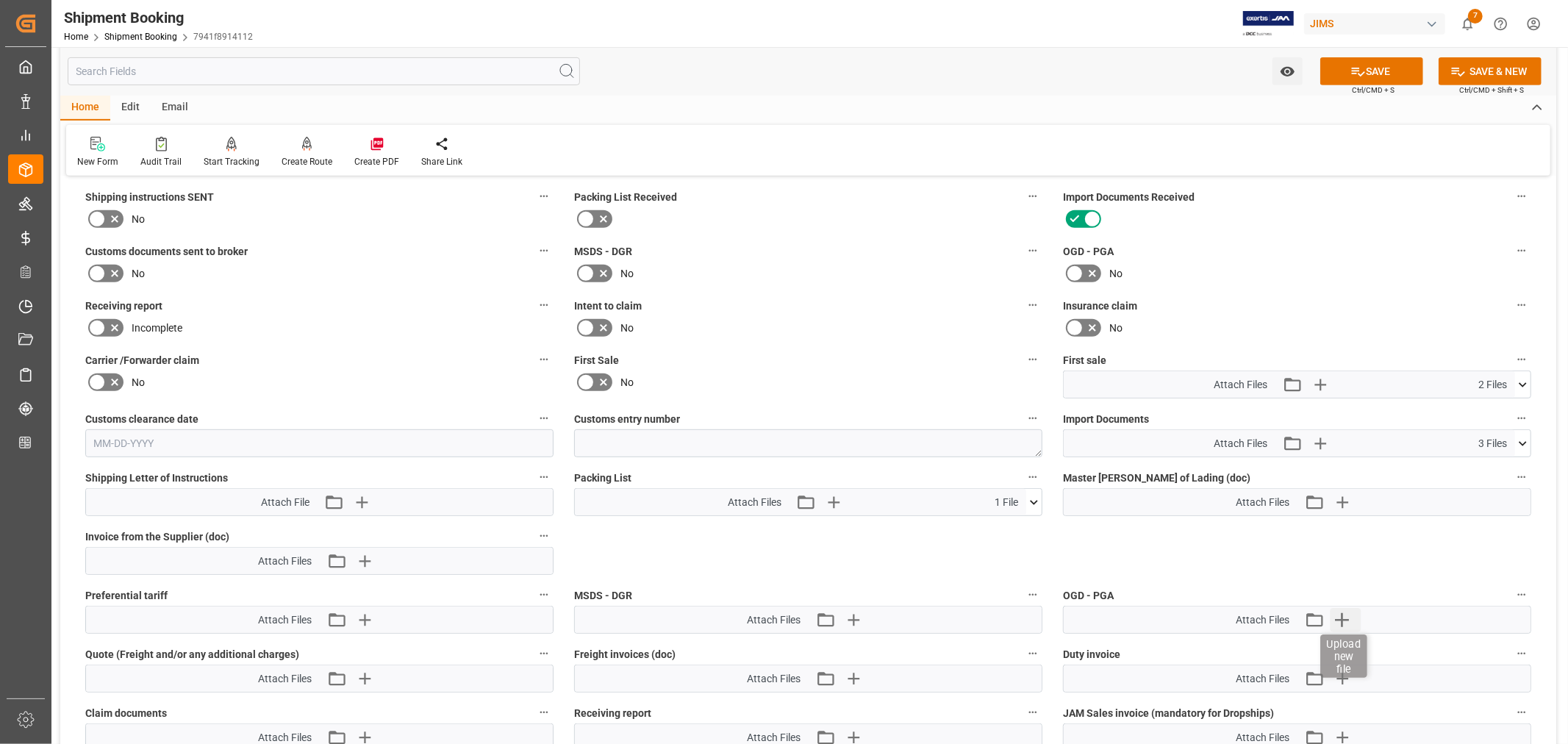
click at [1341, 619] on icon "button" at bounding box center [1341, 619] width 23 height 23
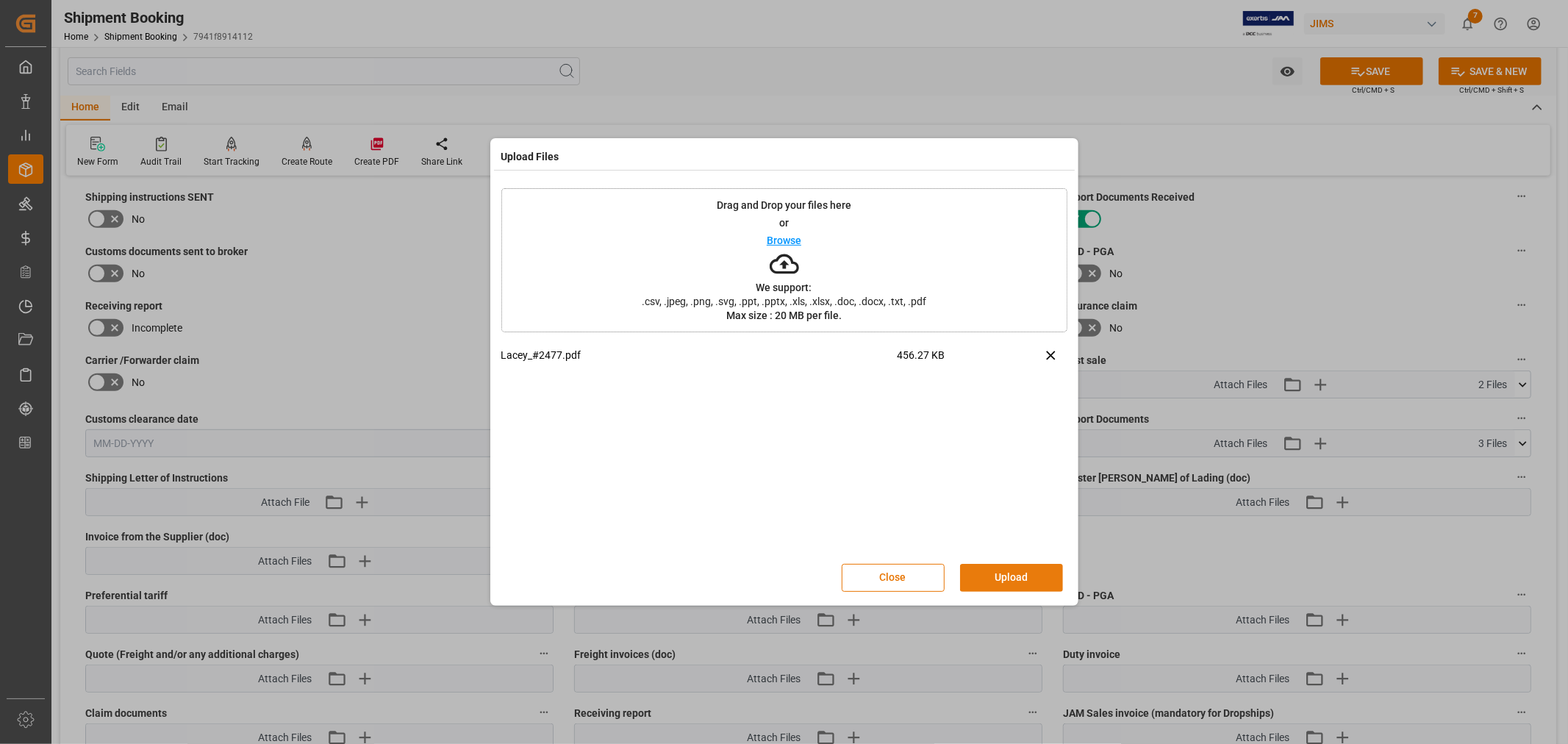
click at [1000, 568] on button "Upload" at bounding box center [1011, 577] width 103 height 28
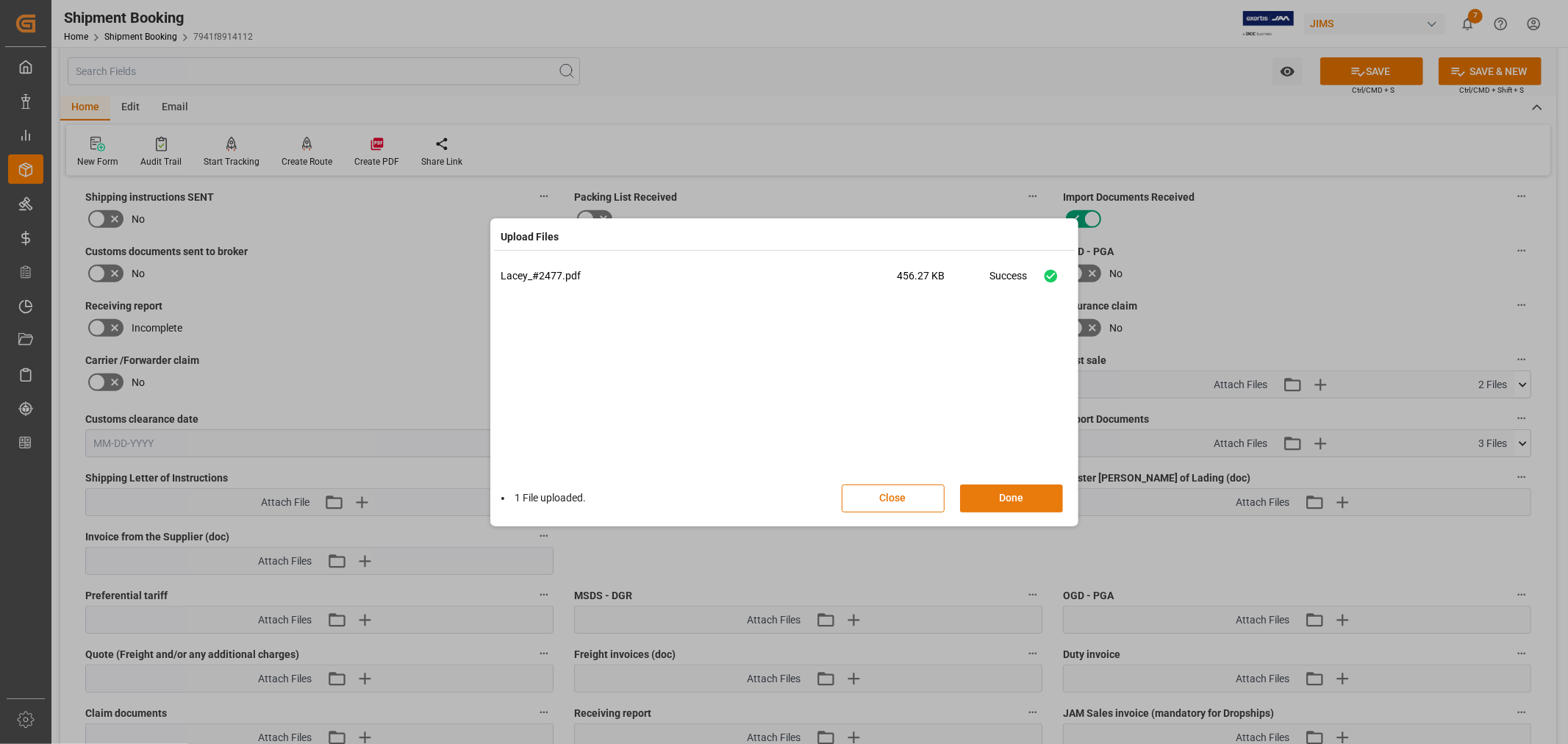
click at [1010, 491] on button "Done" at bounding box center [1011, 498] width 103 height 28
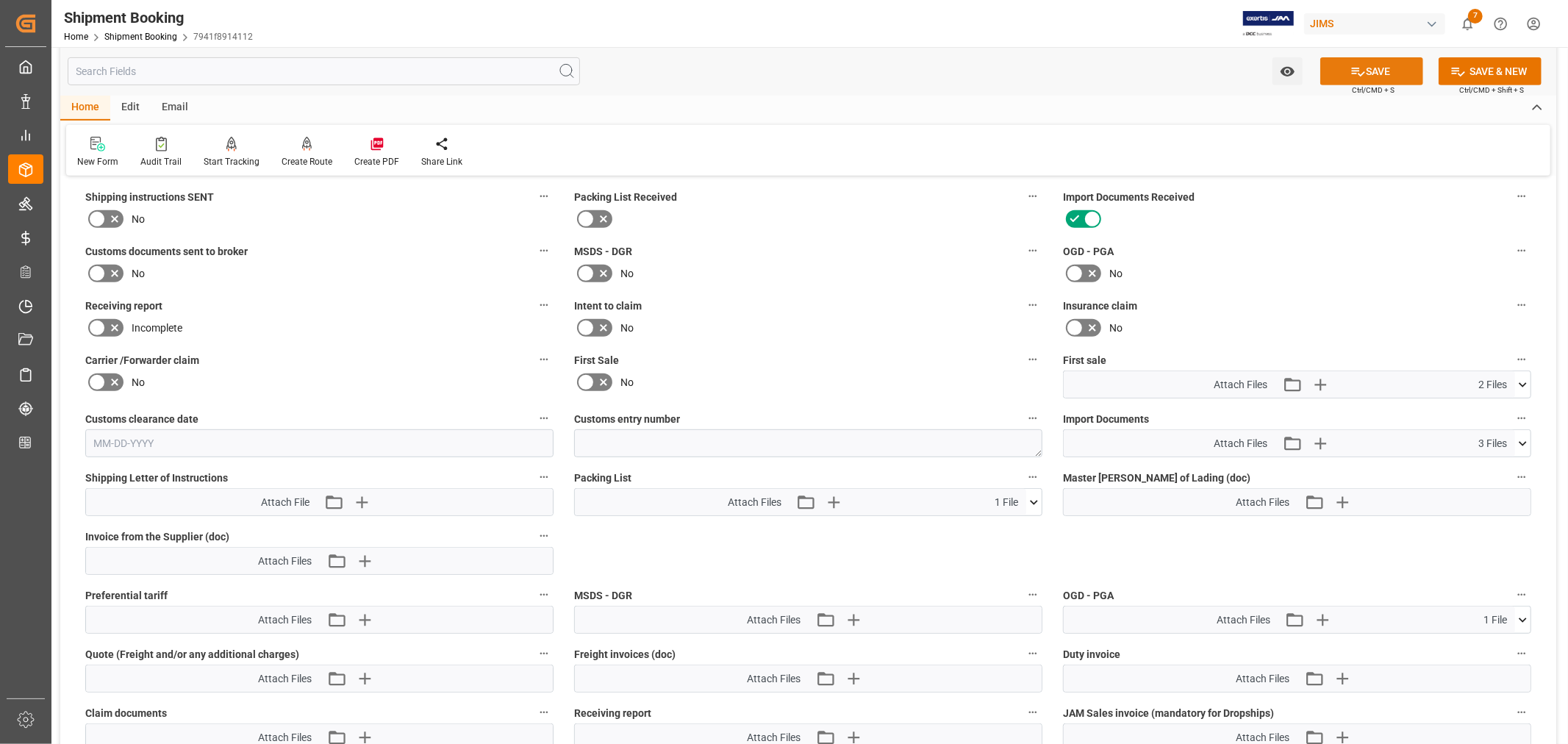
click at [1368, 66] on button "SAVE" at bounding box center [1372, 72] width 103 height 28
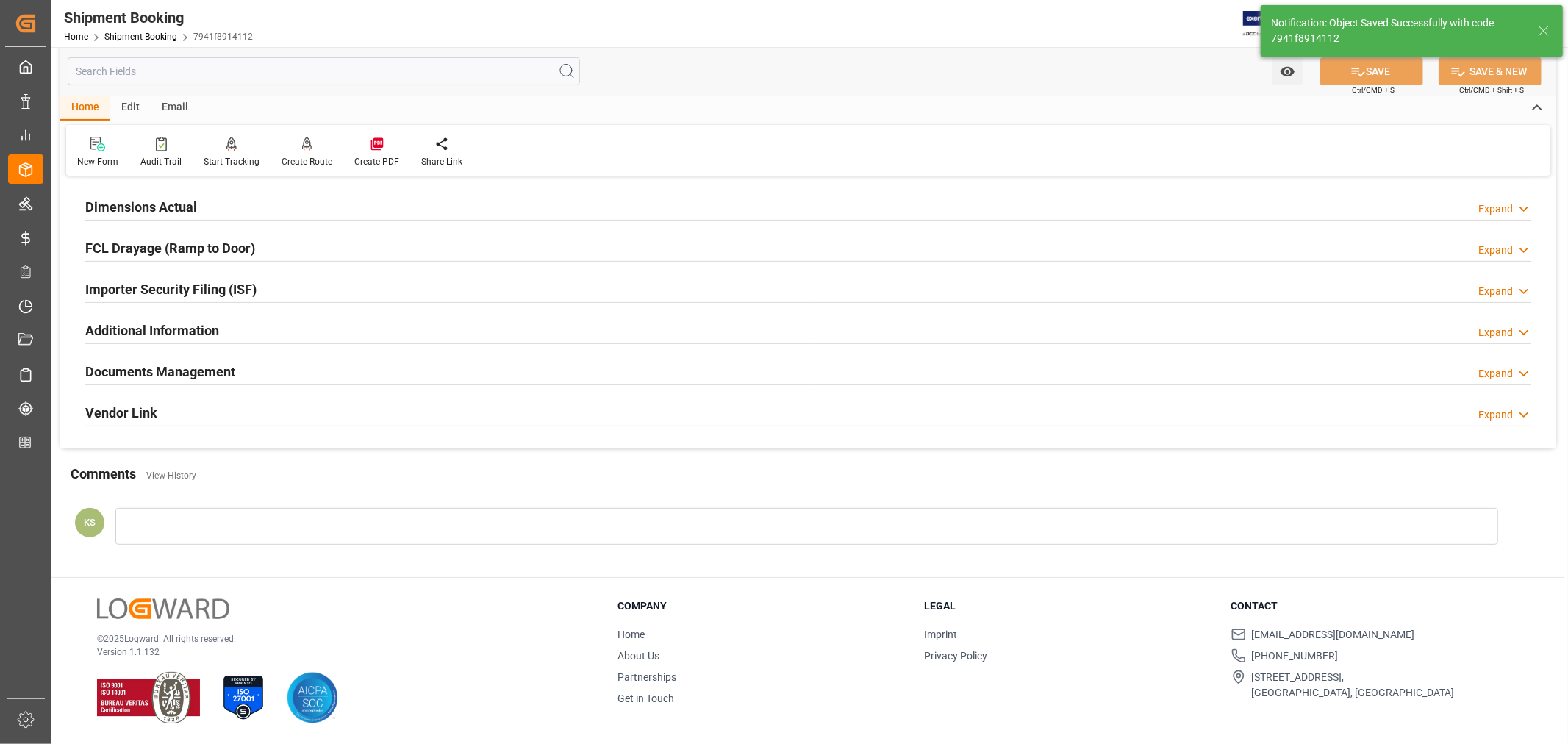
scroll to position [361, 0]
drag, startPoint x: 217, startPoint y: 372, endPoint x: 280, endPoint y: 364, distance: 63.5
click at [221, 371] on h2 "Documents Management" at bounding box center [160, 371] width 150 height 20
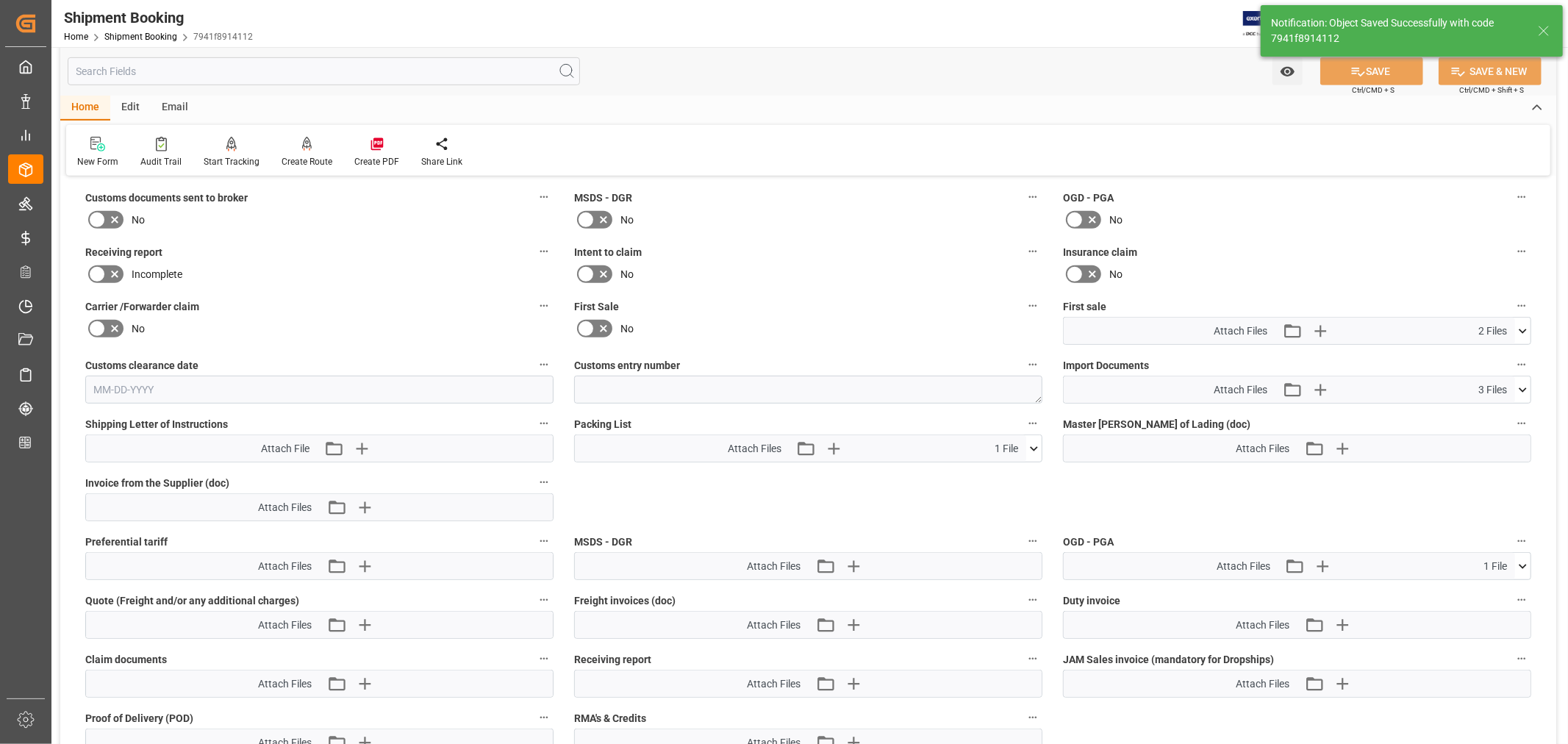
scroll to position [653, 0]
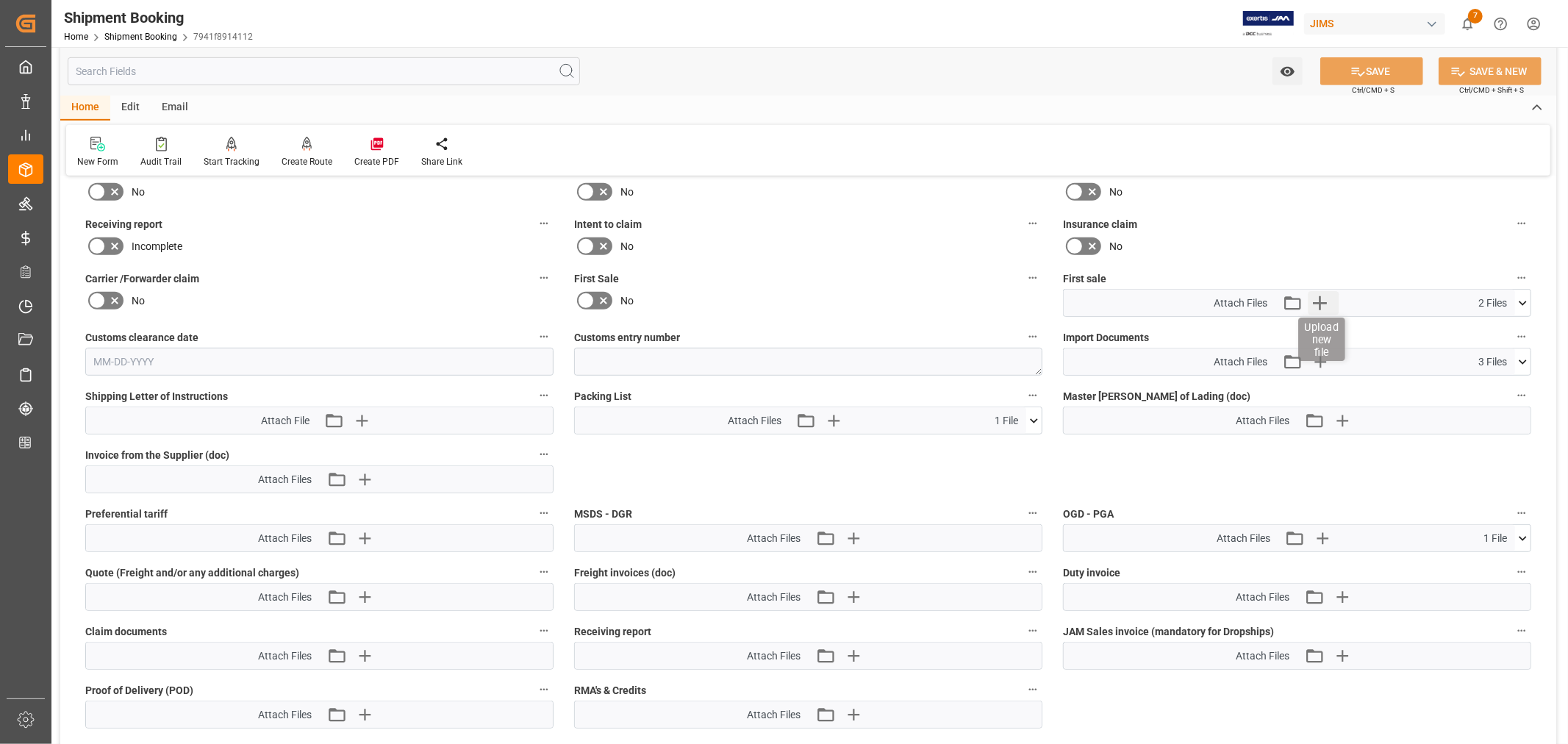
click at [1320, 300] on icon "button" at bounding box center [1318, 303] width 23 height 23
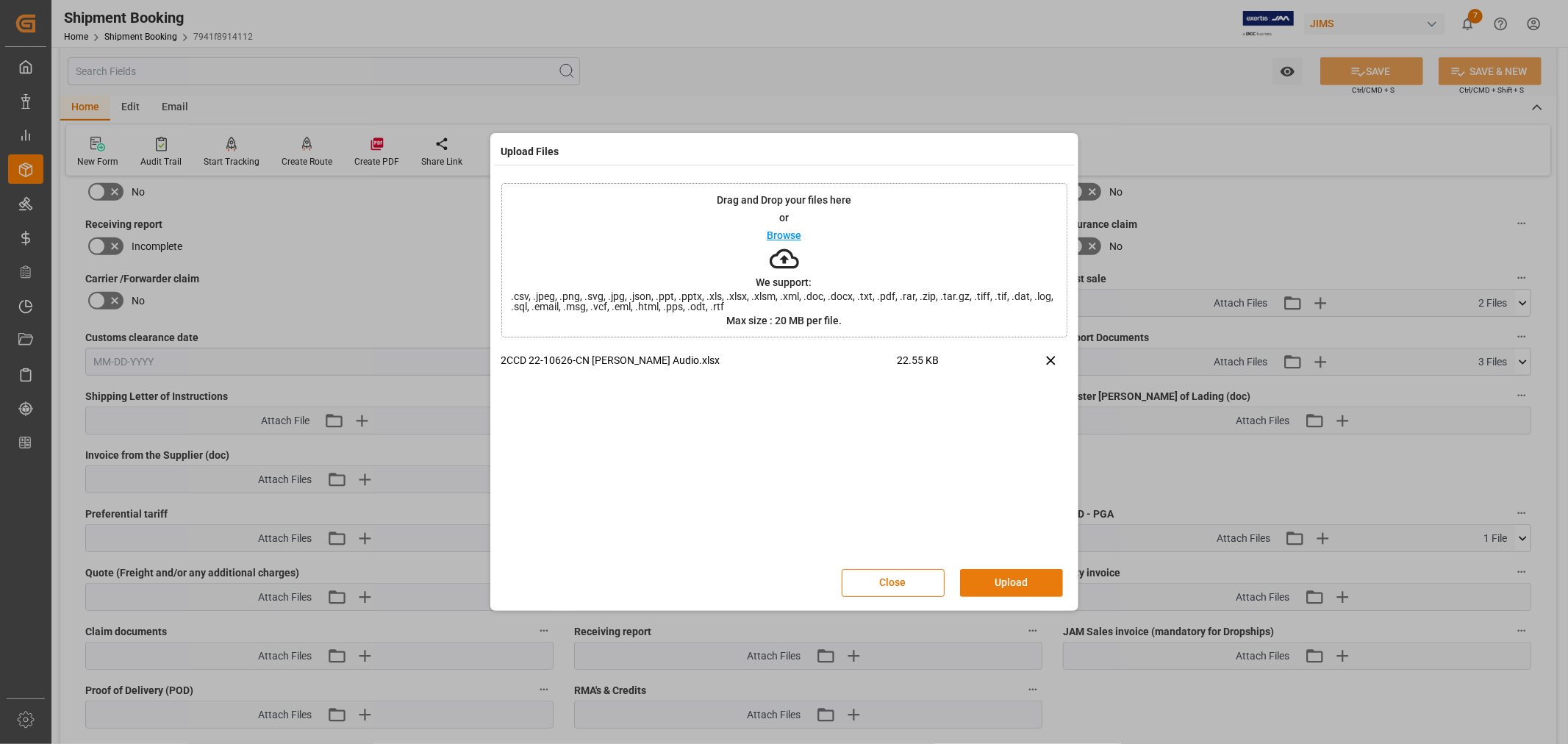
click at [1007, 577] on button "Upload" at bounding box center [1011, 583] width 103 height 28
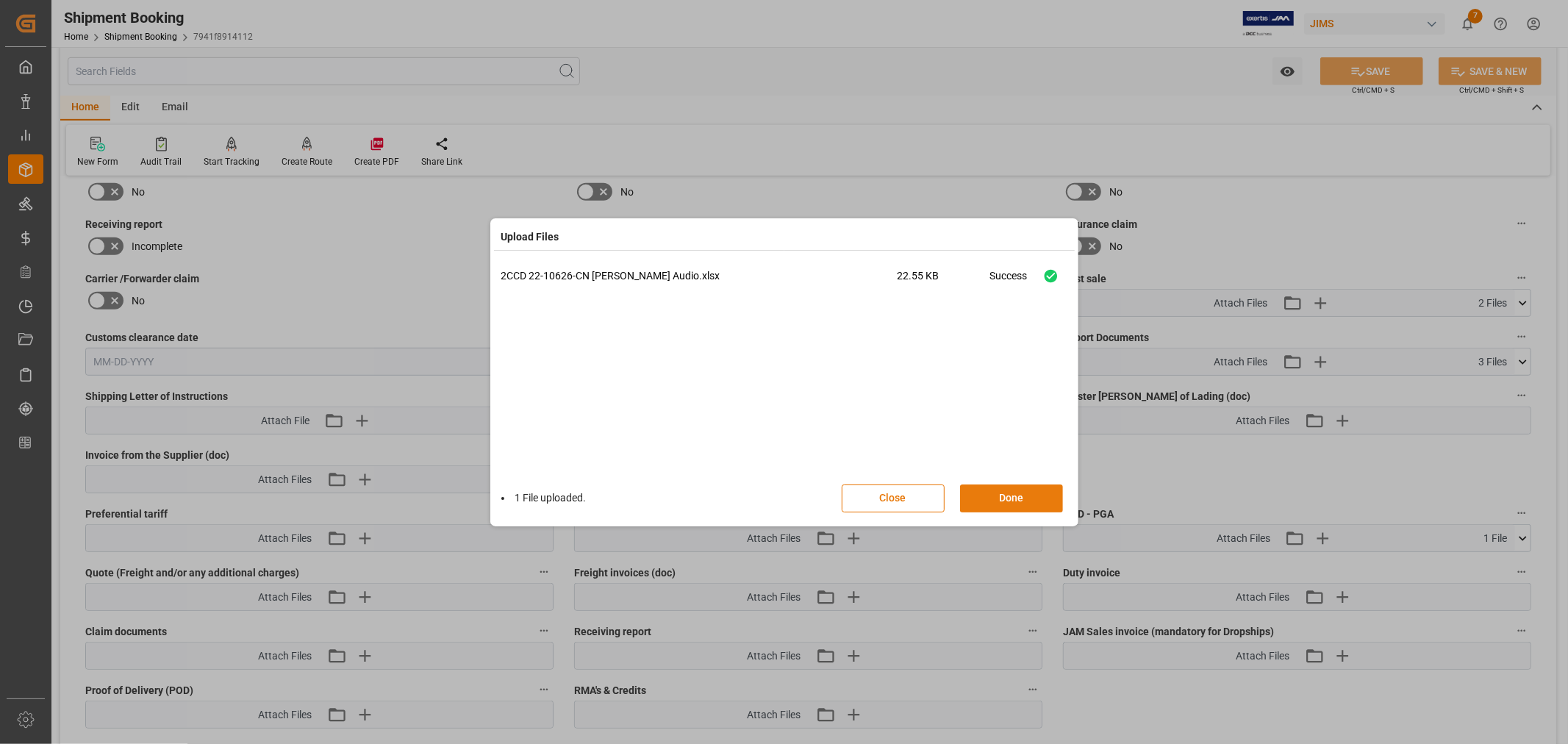
click at [998, 493] on button "Done" at bounding box center [1011, 498] width 103 height 28
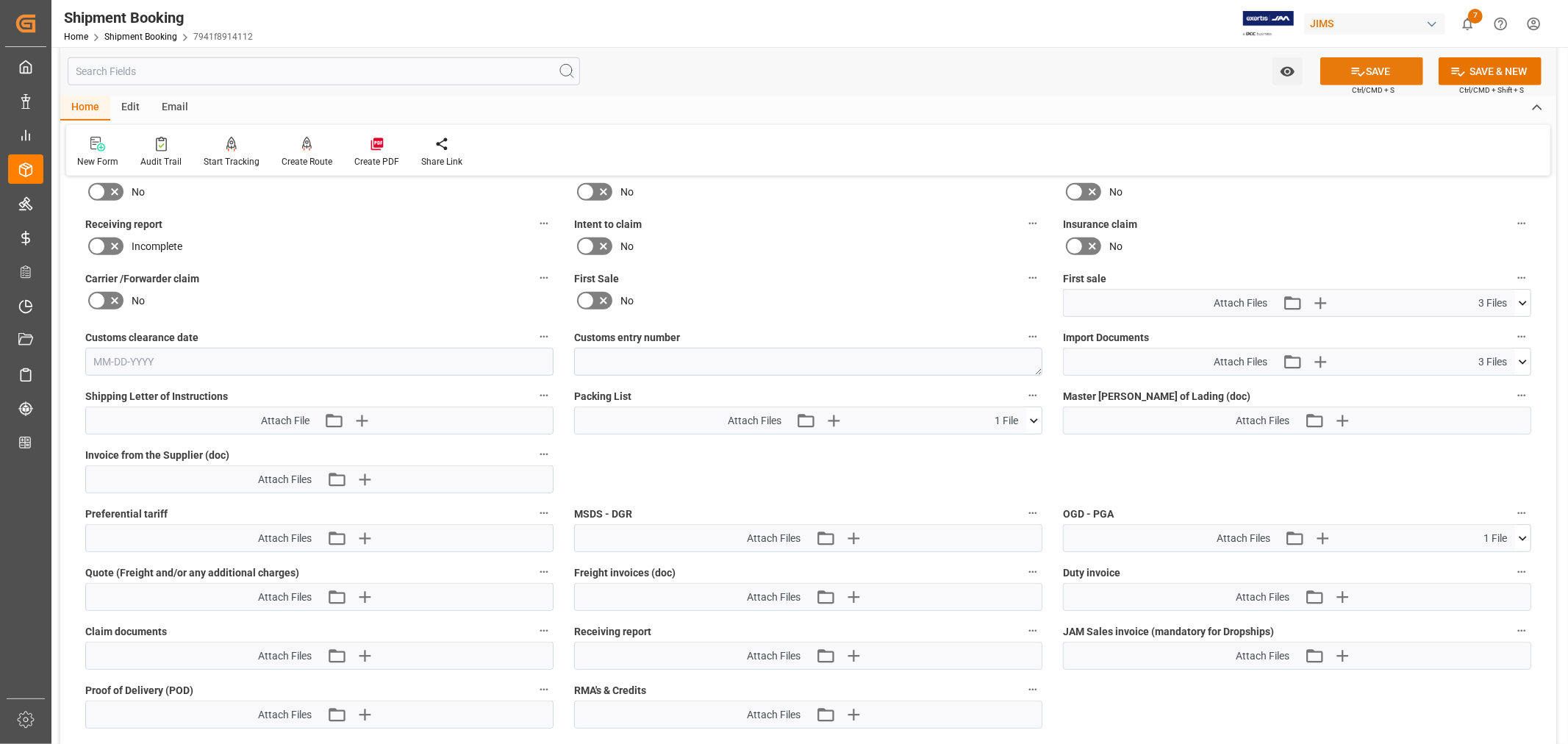
click at [1380, 70] on button "SAVE" at bounding box center [1372, 72] width 103 height 28
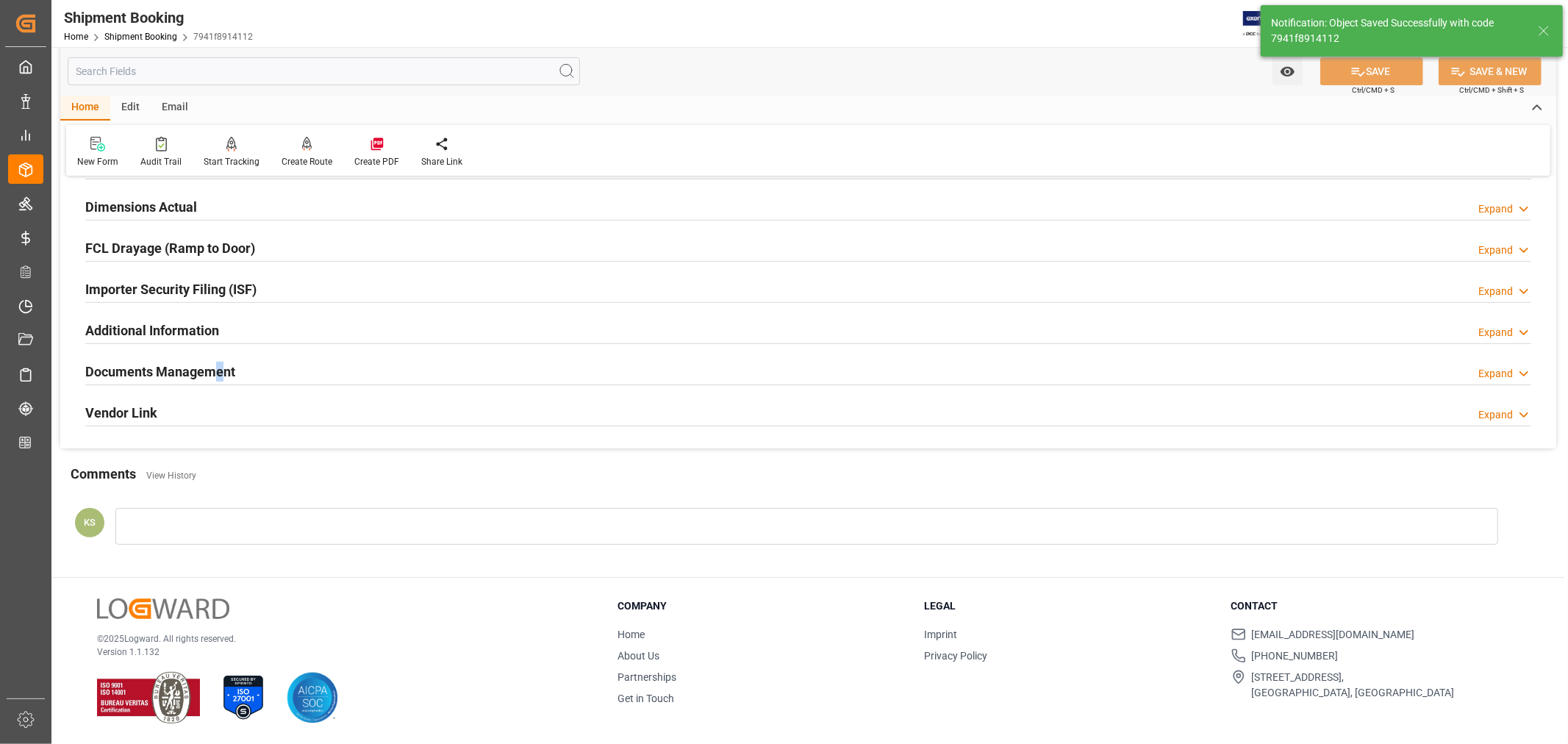
scroll to position [361, 0]
click at [615, 373] on div "Documents Management Expand" at bounding box center [808, 371] width 1446 height 28
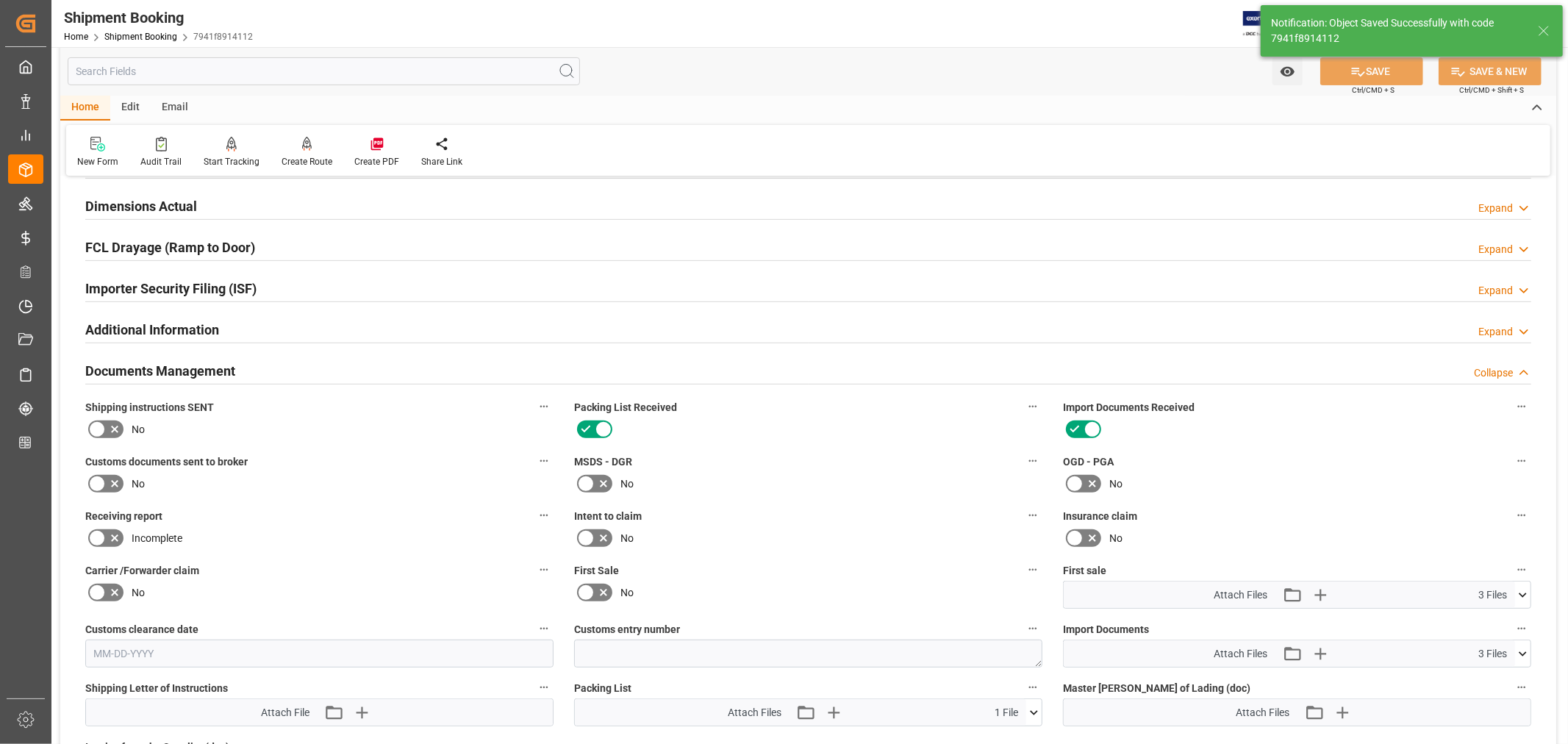
scroll to position [653, 0]
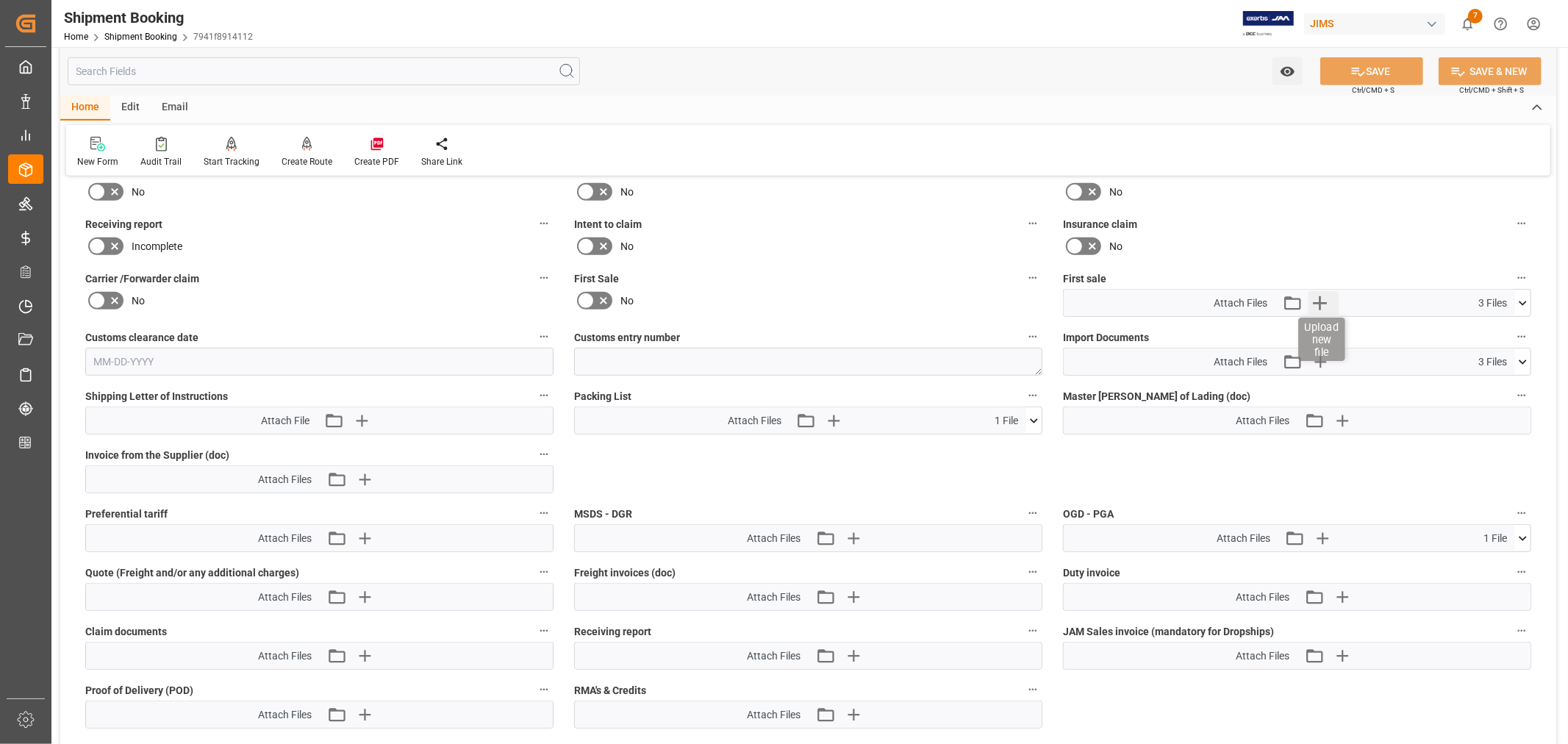
click at [1320, 302] on icon "button" at bounding box center [1318, 303] width 23 height 23
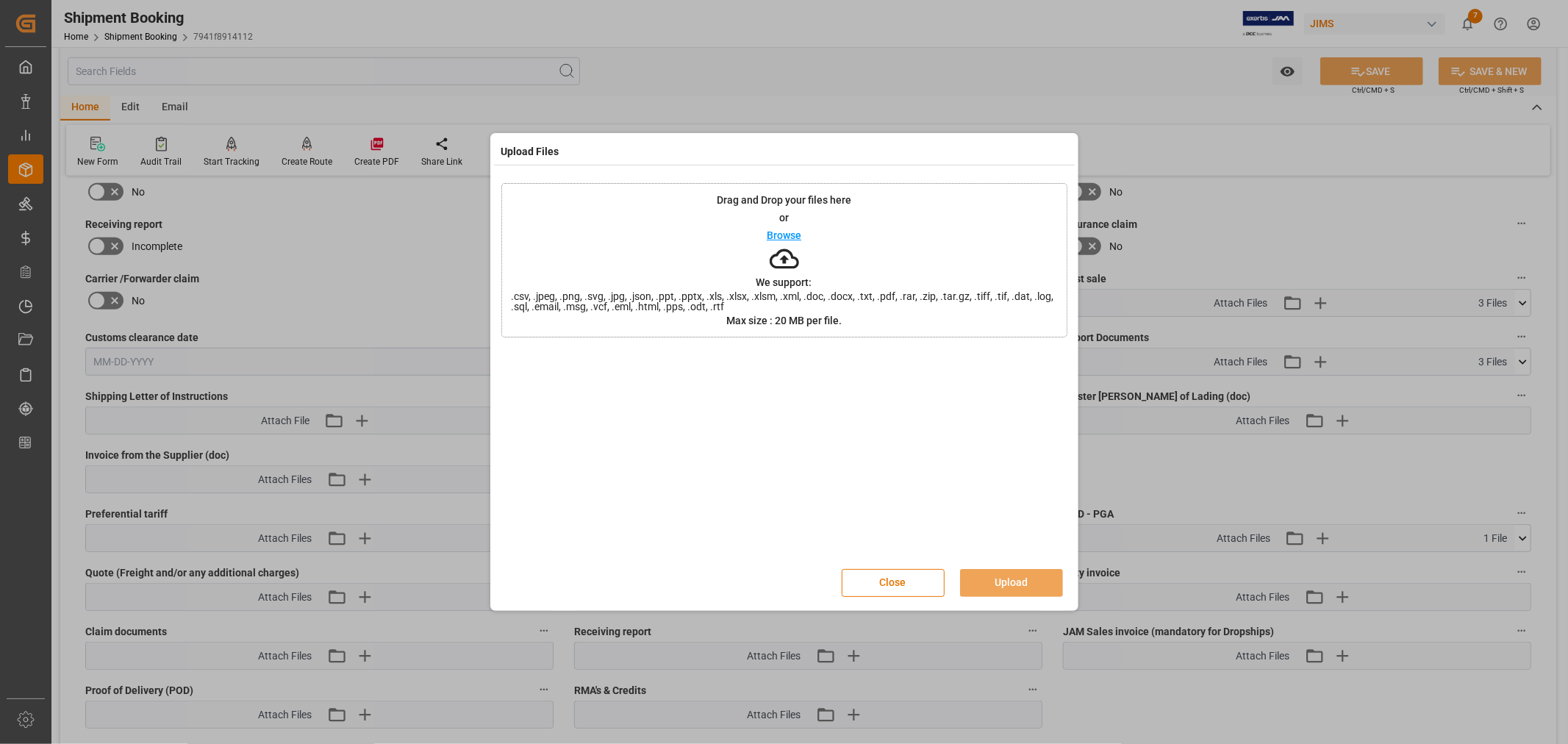
click at [780, 236] on p "Browse" at bounding box center [783, 235] width 34 height 10
click at [991, 577] on button "Upload" at bounding box center [1011, 583] width 103 height 28
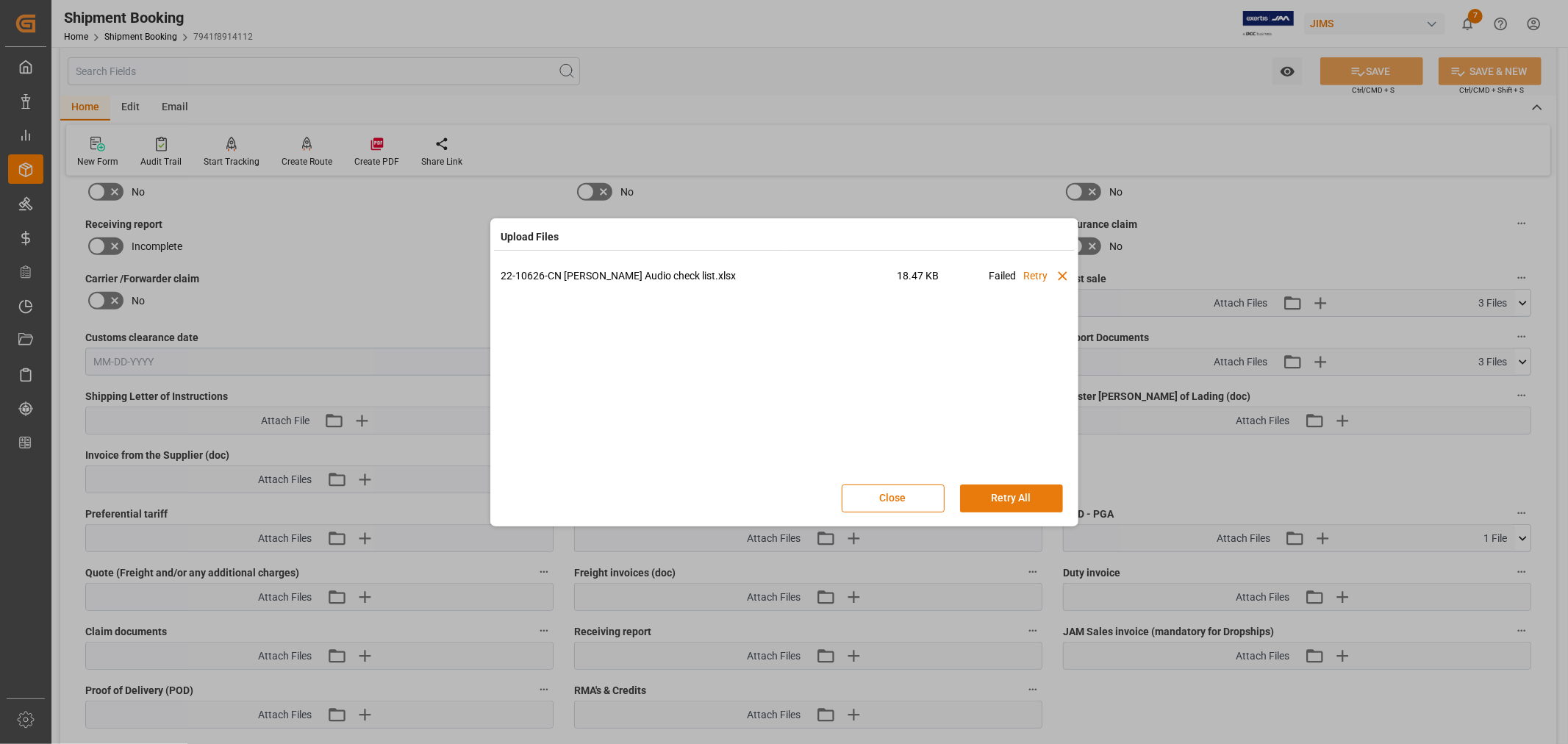
click at [1013, 497] on button "Retry All" at bounding box center [1011, 498] width 103 height 28
click at [963, 358] on div "22-10626-CN Adam Audio check list.xlsx 18.47 KB Uploading" at bounding box center [784, 371] width 566 height 206
click at [1007, 497] on button "Stop" at bounding box center [1011, 498] width 103 height 28
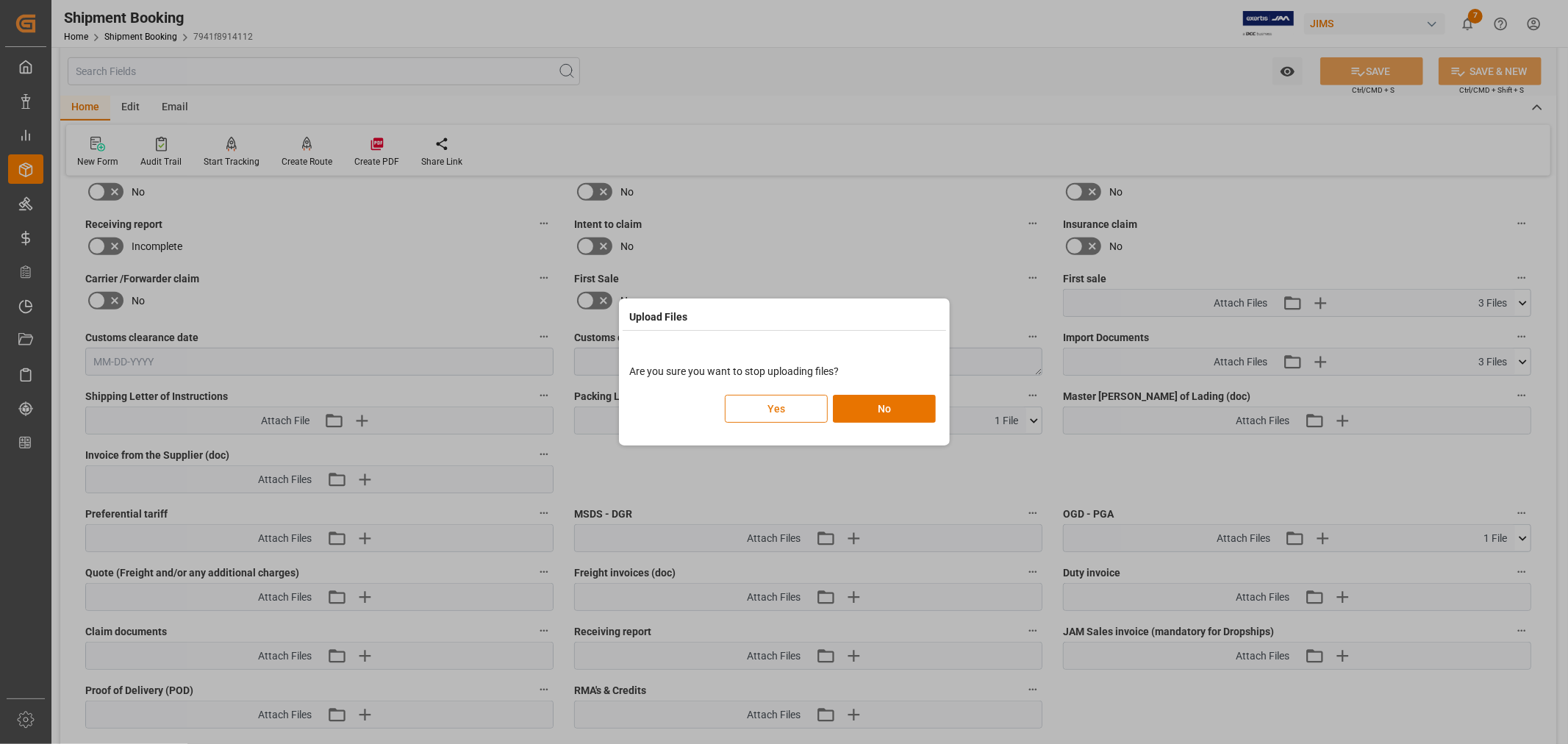
click at [754, 404] on button "Yes" at bounding box center [776, 409] width 103 height 28
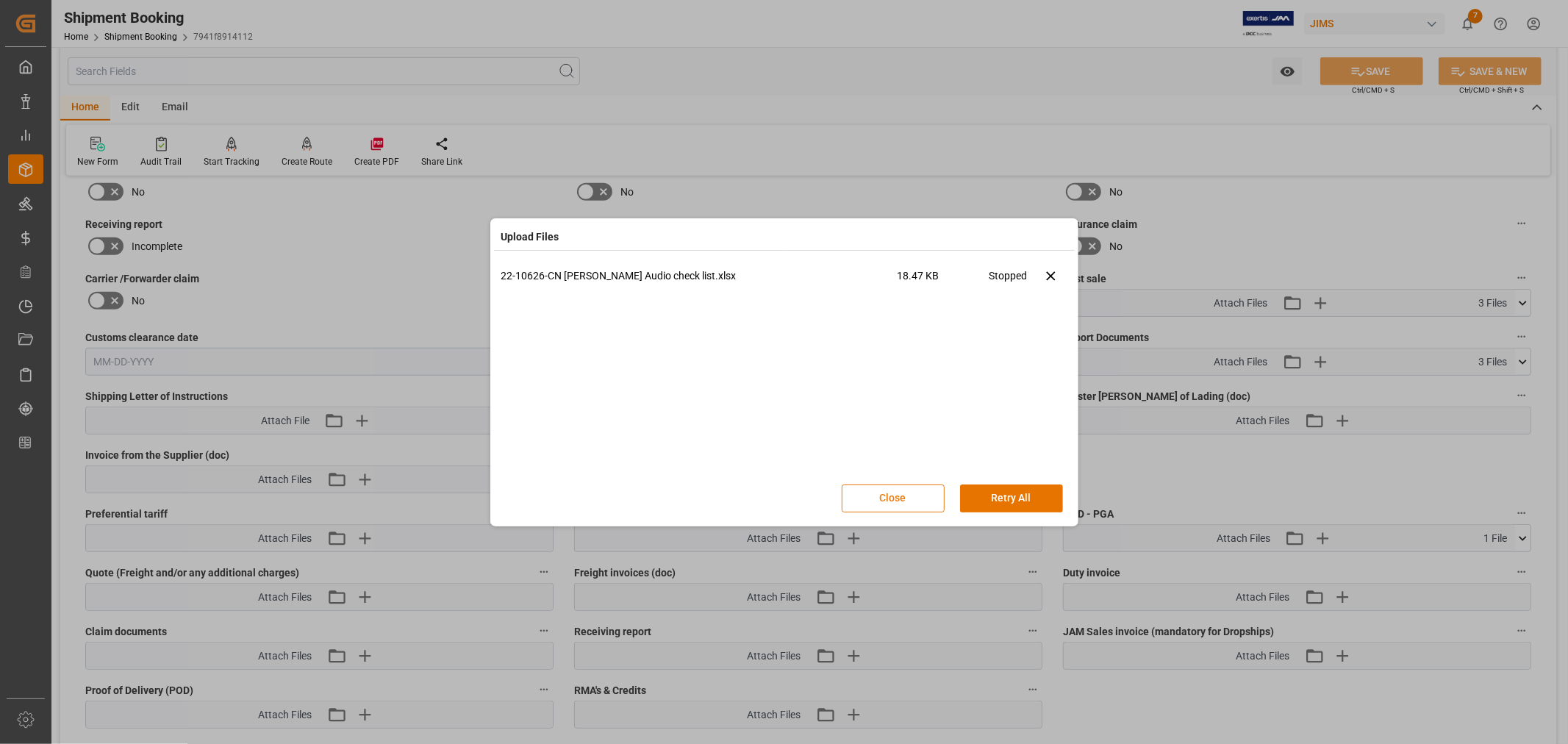
click at [891, 495] on button "Close" at bounding box center [893, 498] width 103 height 28
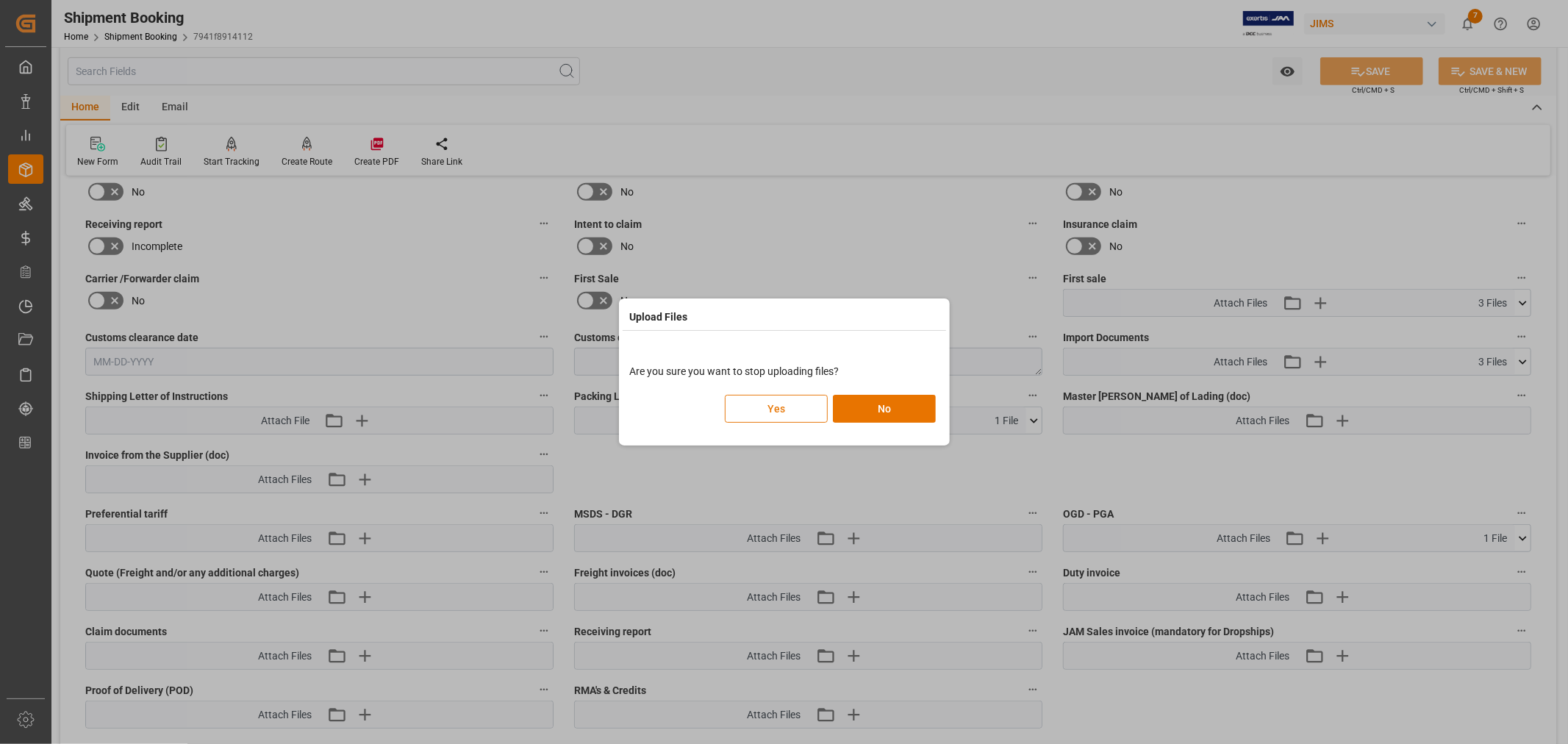
click at [777, 409] on button "Yes" at bounding box center [776, 409] width 103 height 28
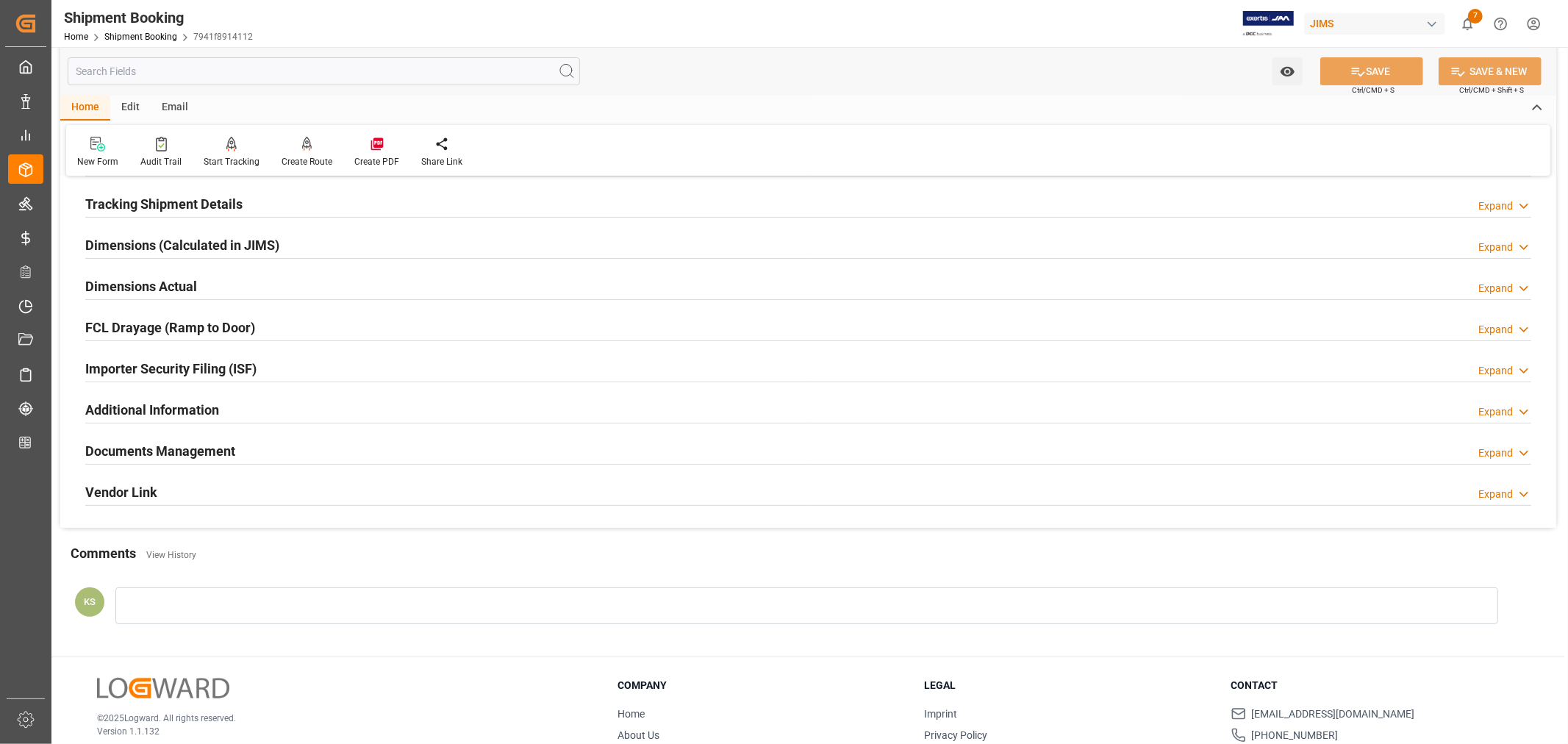
scroll to position [326, 0]
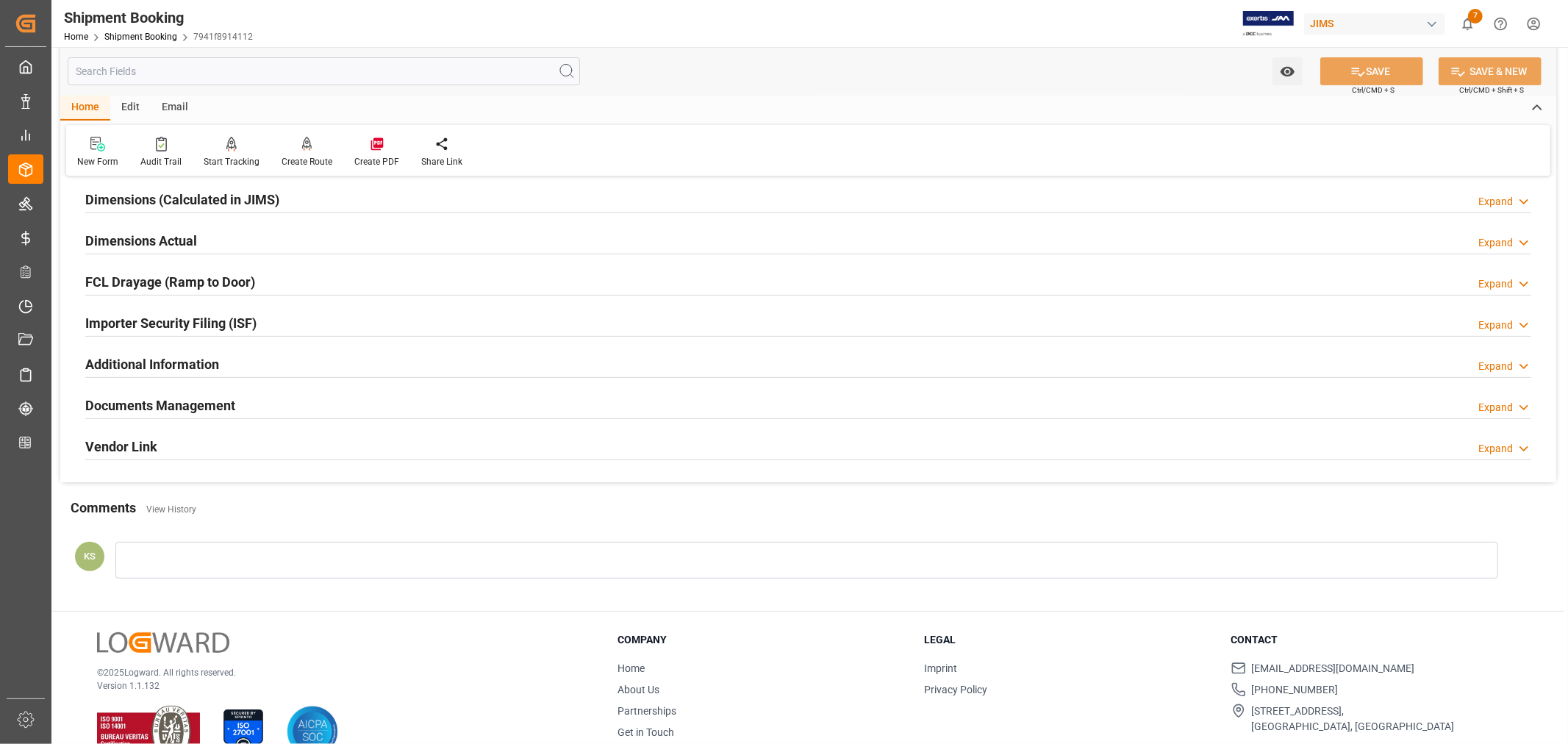
drag, startPoint x: 356, startPoint y: 400, endPoint x: 363, endPoint y: 401, distance: 7.1
click at [356, 400] on div "Documents Management Expand" at bounding box center [808, 404] width 1446 height 28
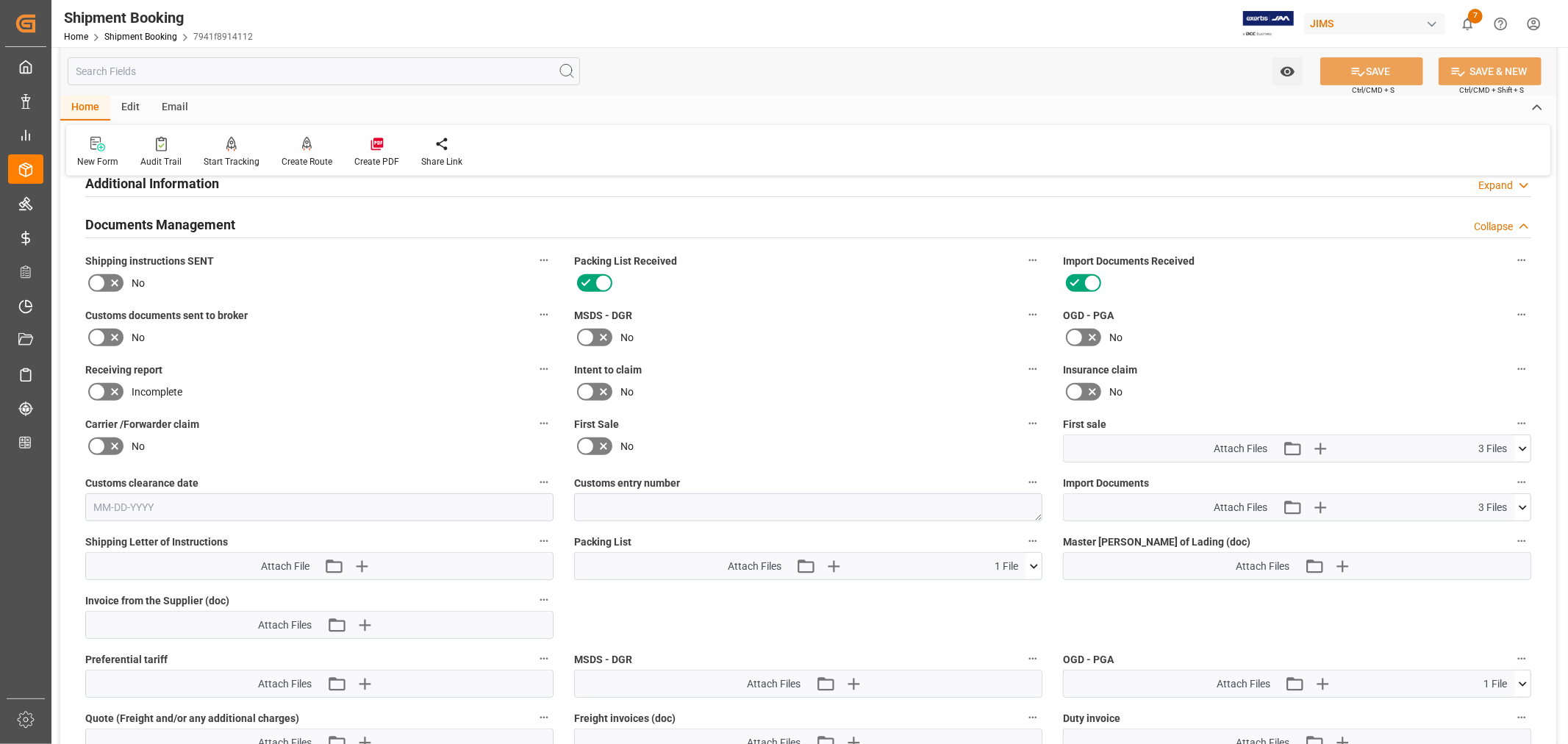
scroll to position [571, 0]
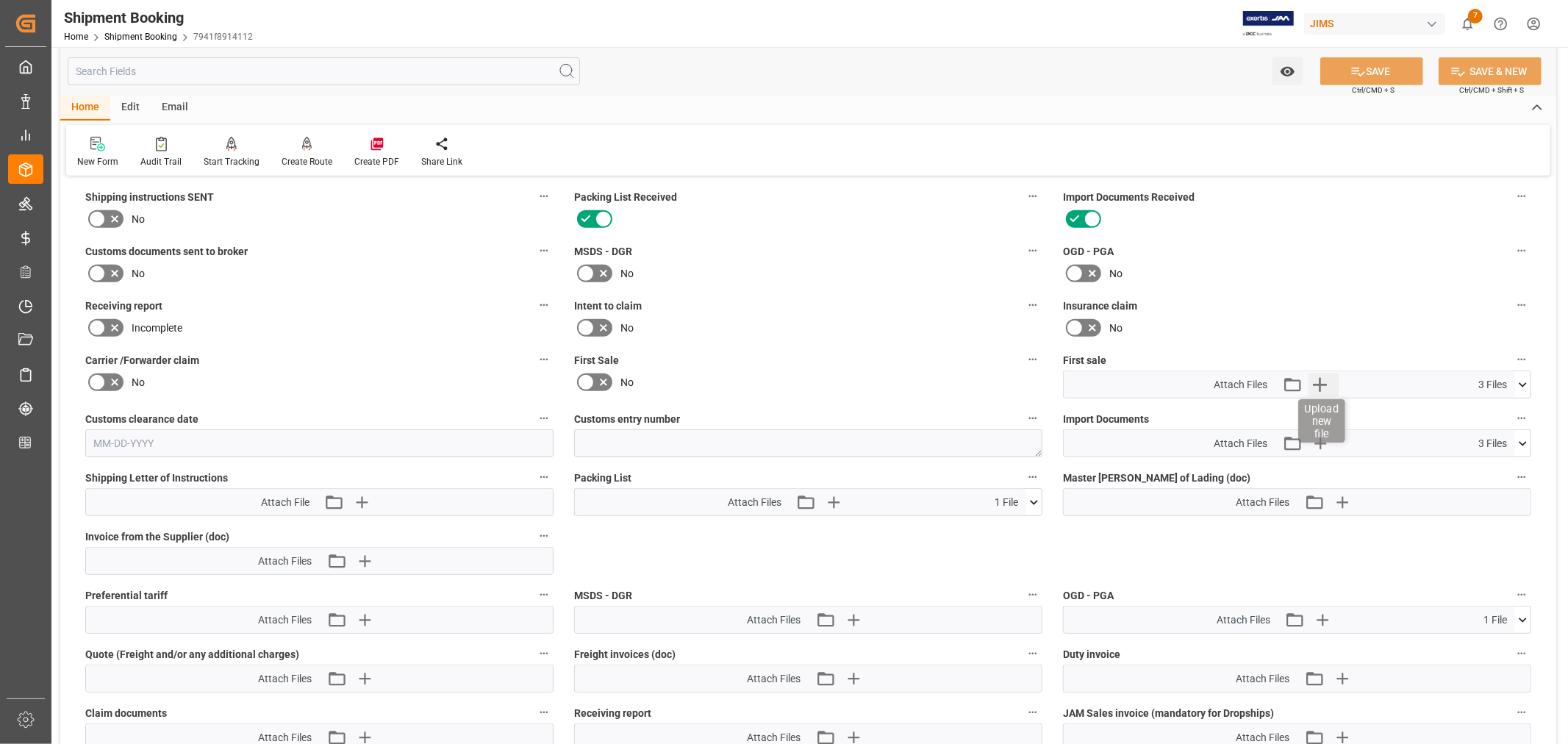
click at [1314, 383] on icon "button" at bounding box center [1318, 384] width 23 height 23
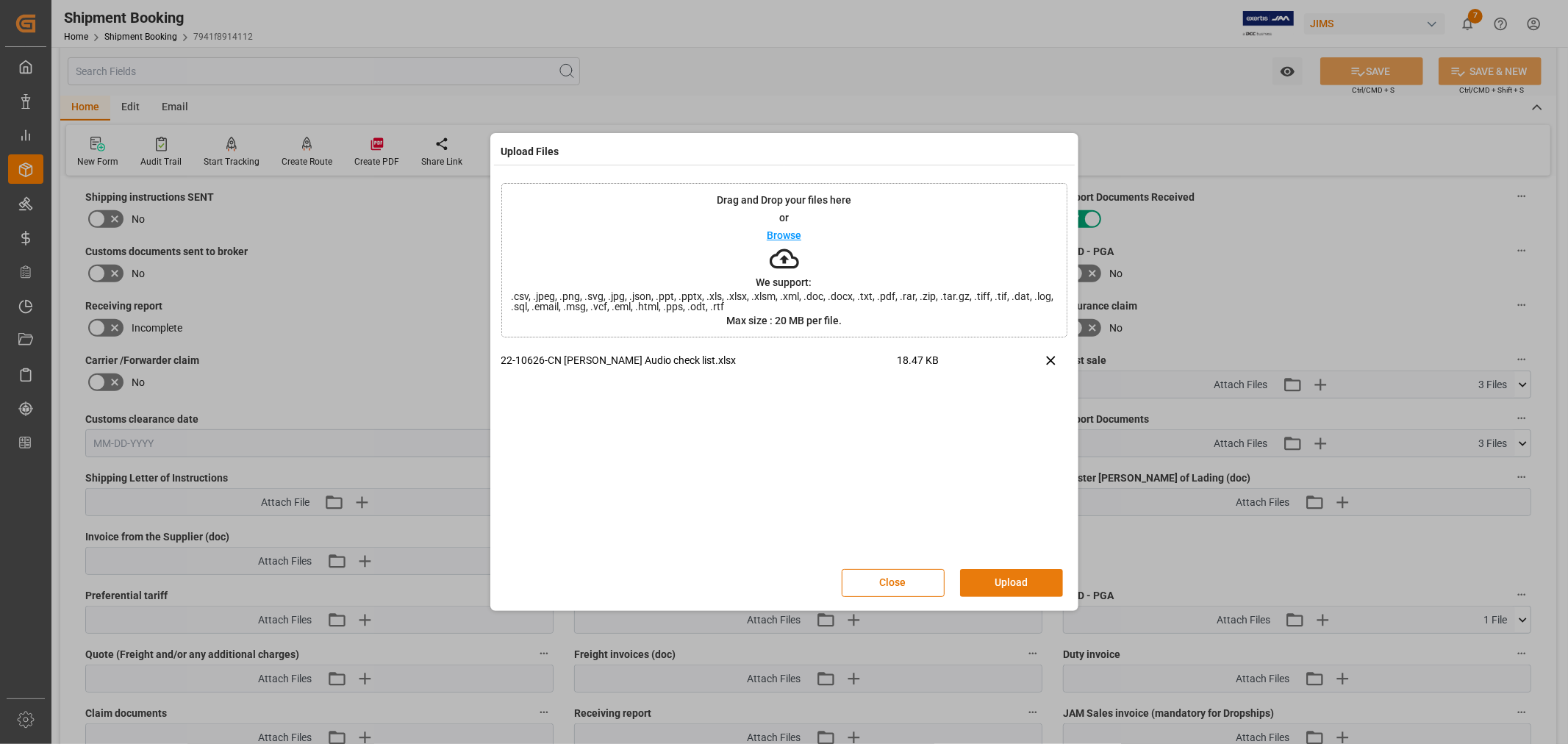
click at [1003, 582] on button "Upload" at bounding box center [1011, 583] width 103 height 28
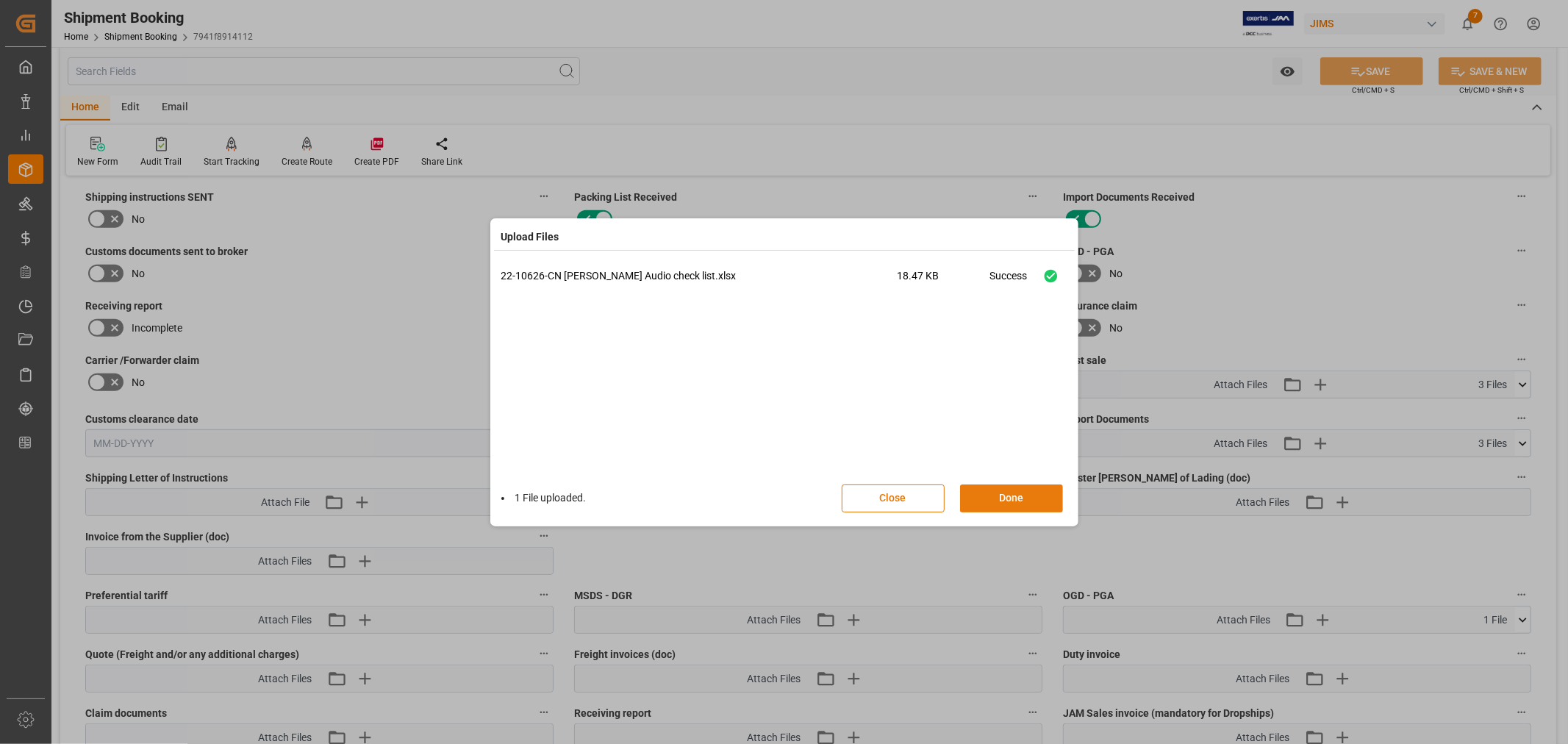
click at [1007, 497] on button "Done" at bounding box center [1011, 498] width 103 height 28
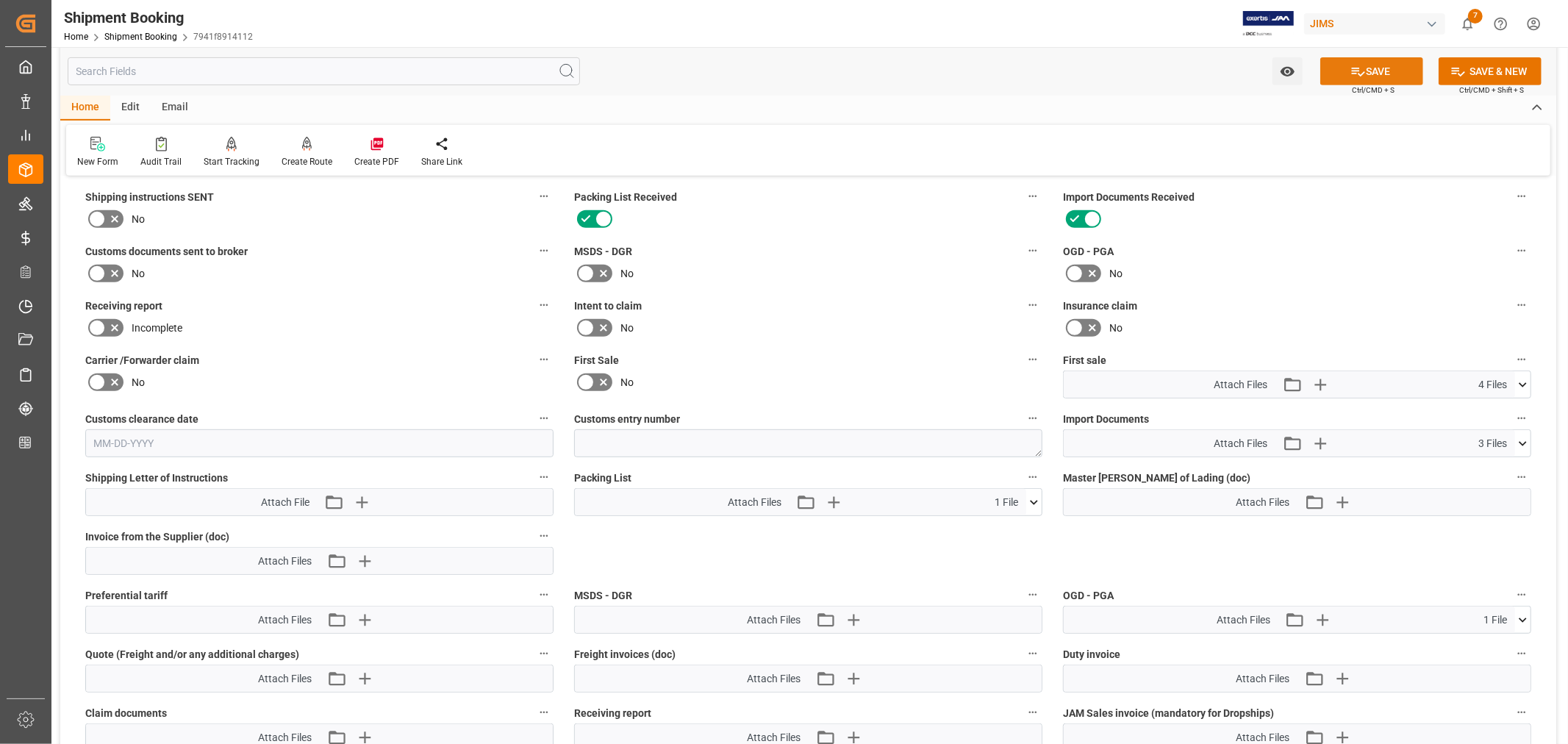
click at [1384, 64] on button "SAVE" at bounding box center [1372, 72] width 103 height 28
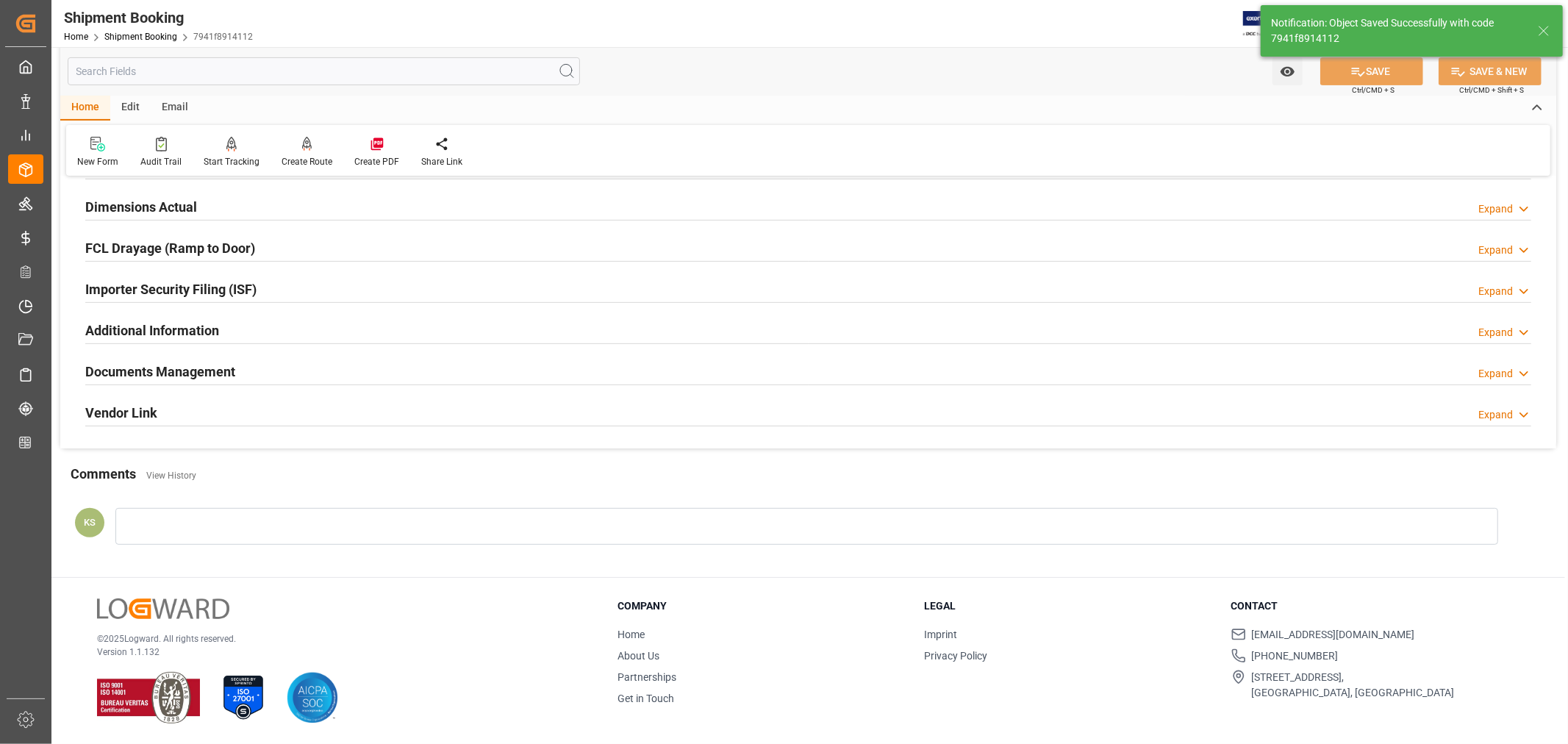
scroll to position [361, 0]
click at [211, 366] on h2 "Documents Management" at bounding box center [160, 371] width 150 height 20
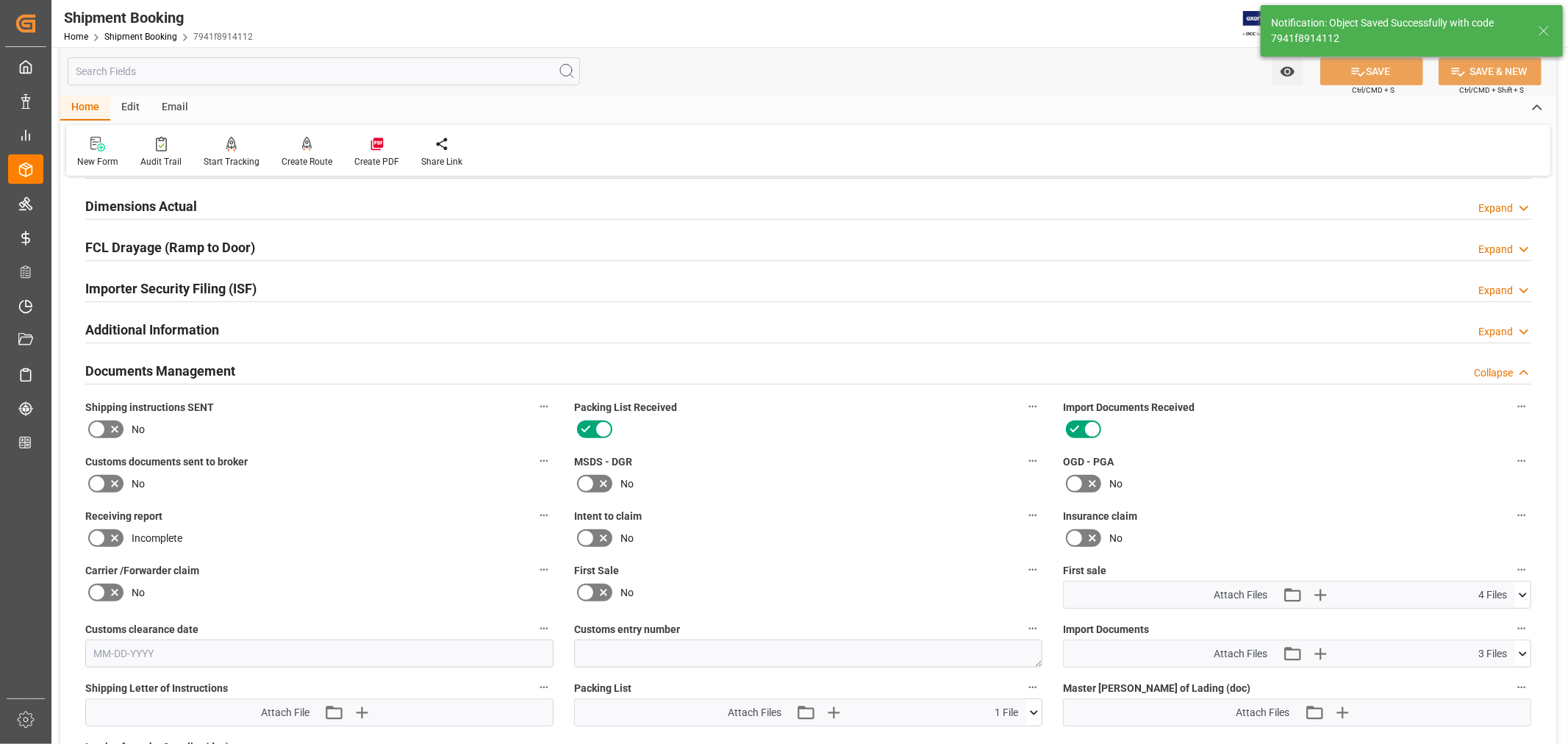
scroll to position [571, 0]
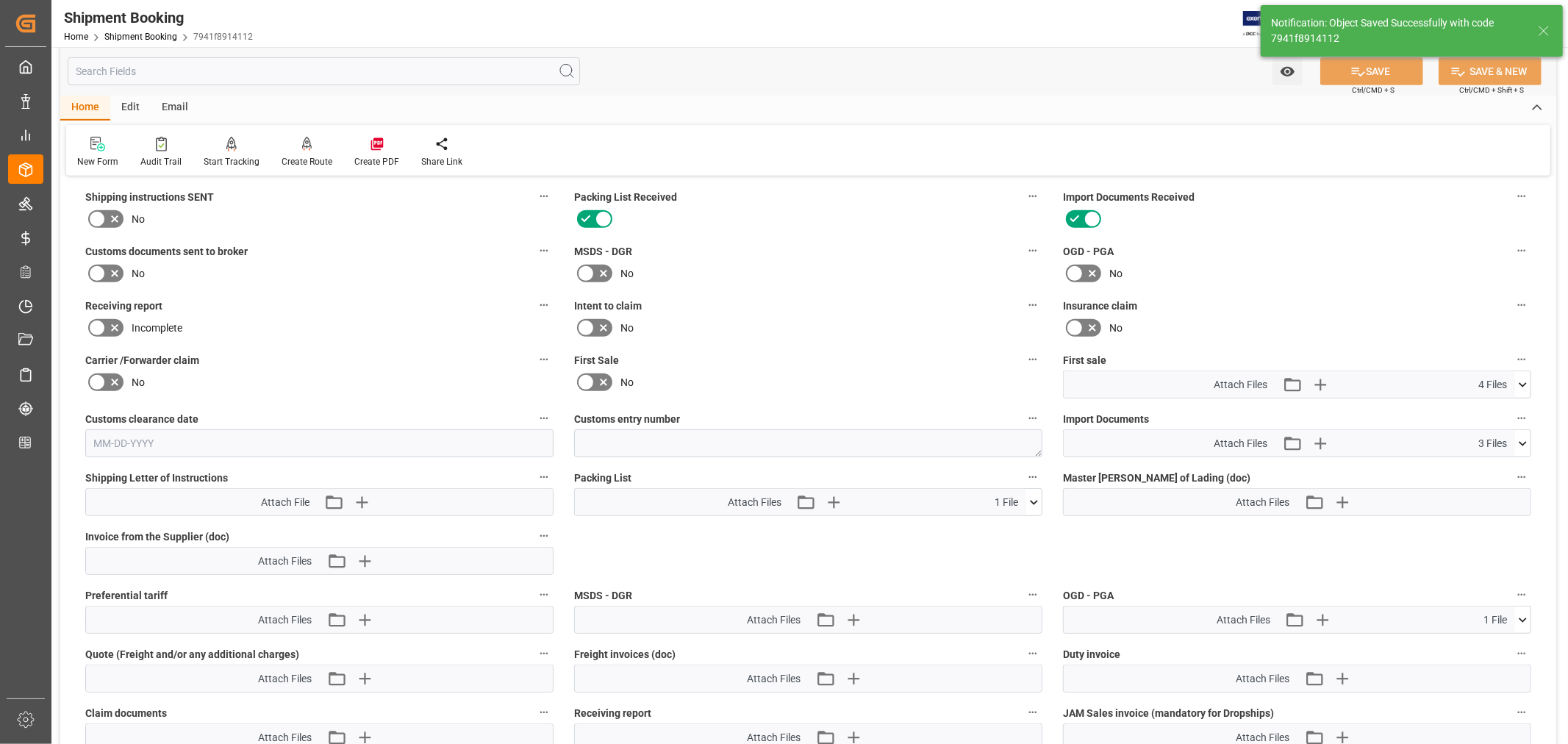
click at [1523, 382] on icon at bounding box center [1522, 385] width 16 height 16
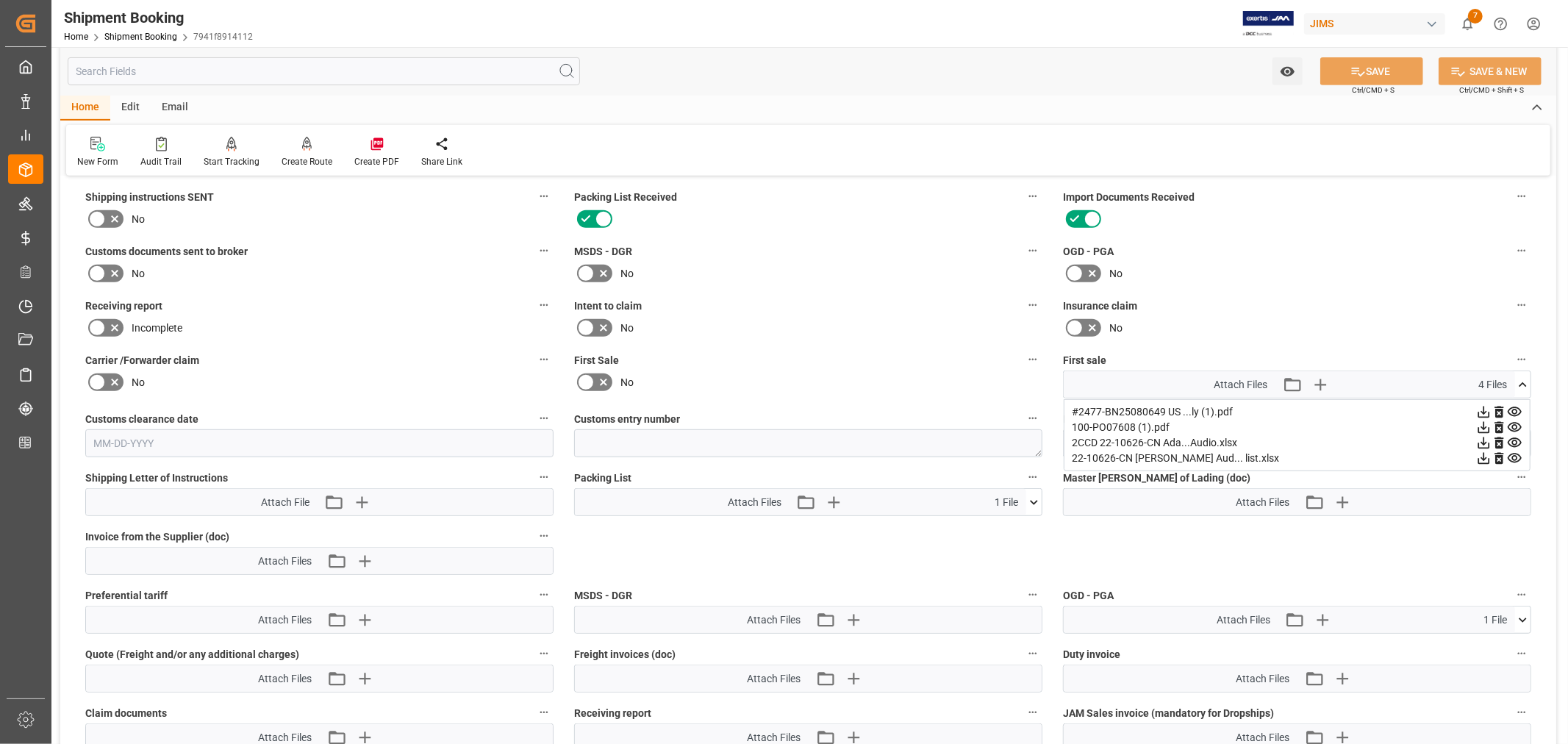
click at [1520, 382] on icon at bounding box center [1522, 384] width 8 height 5
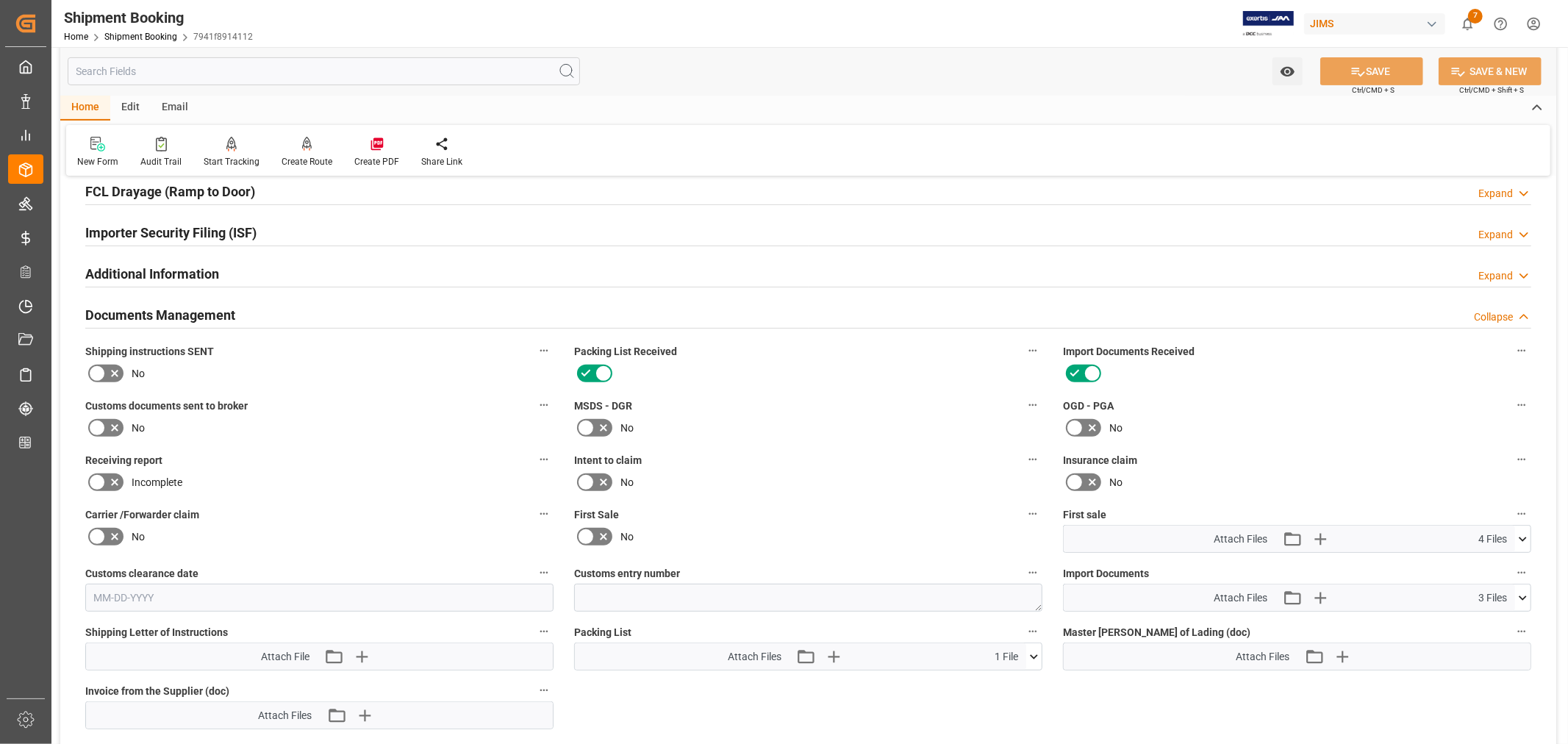
scroll to position [326, 0]
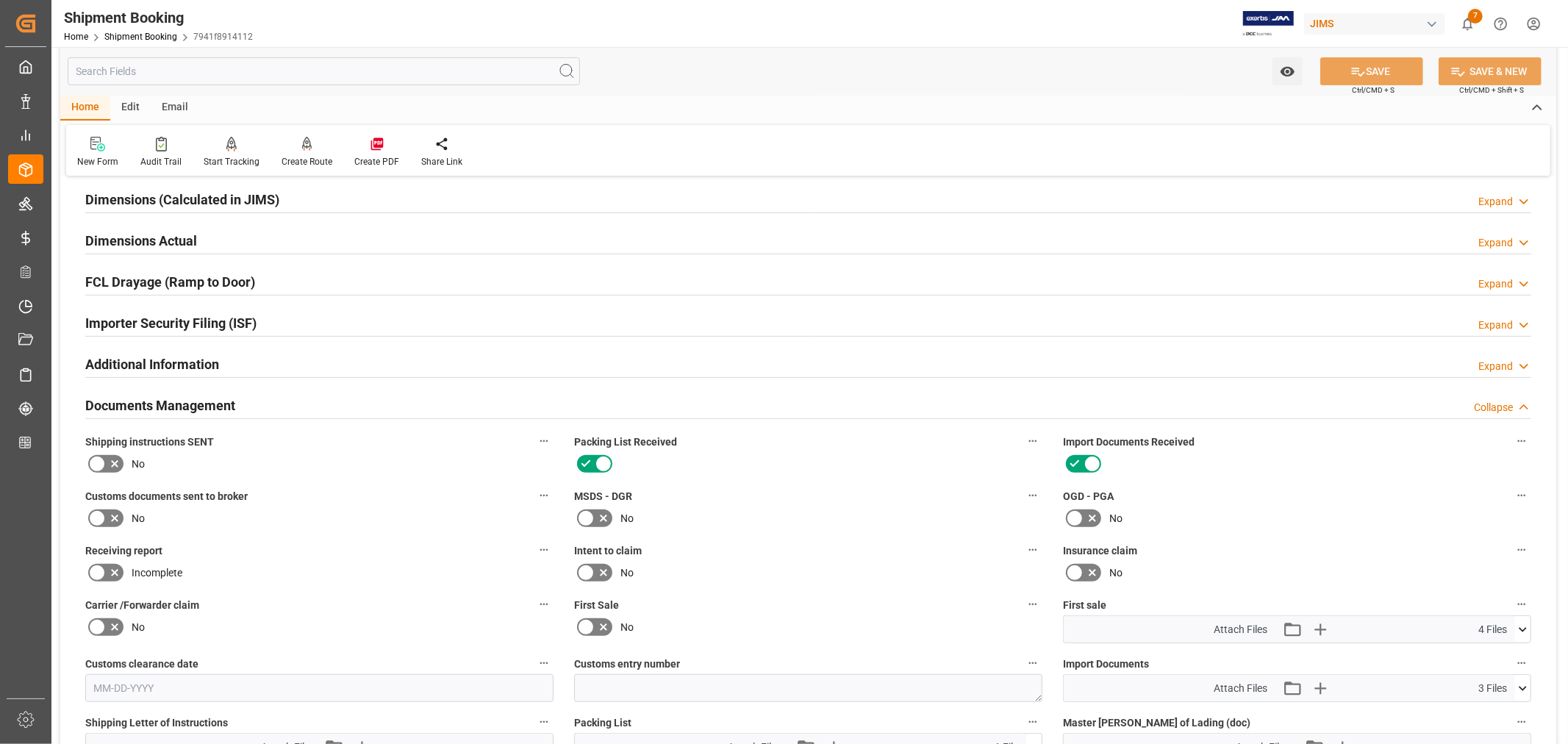
click at [194, 401] on h2 "Documents Management" at bounding box center [160, 405] width 150 height 20
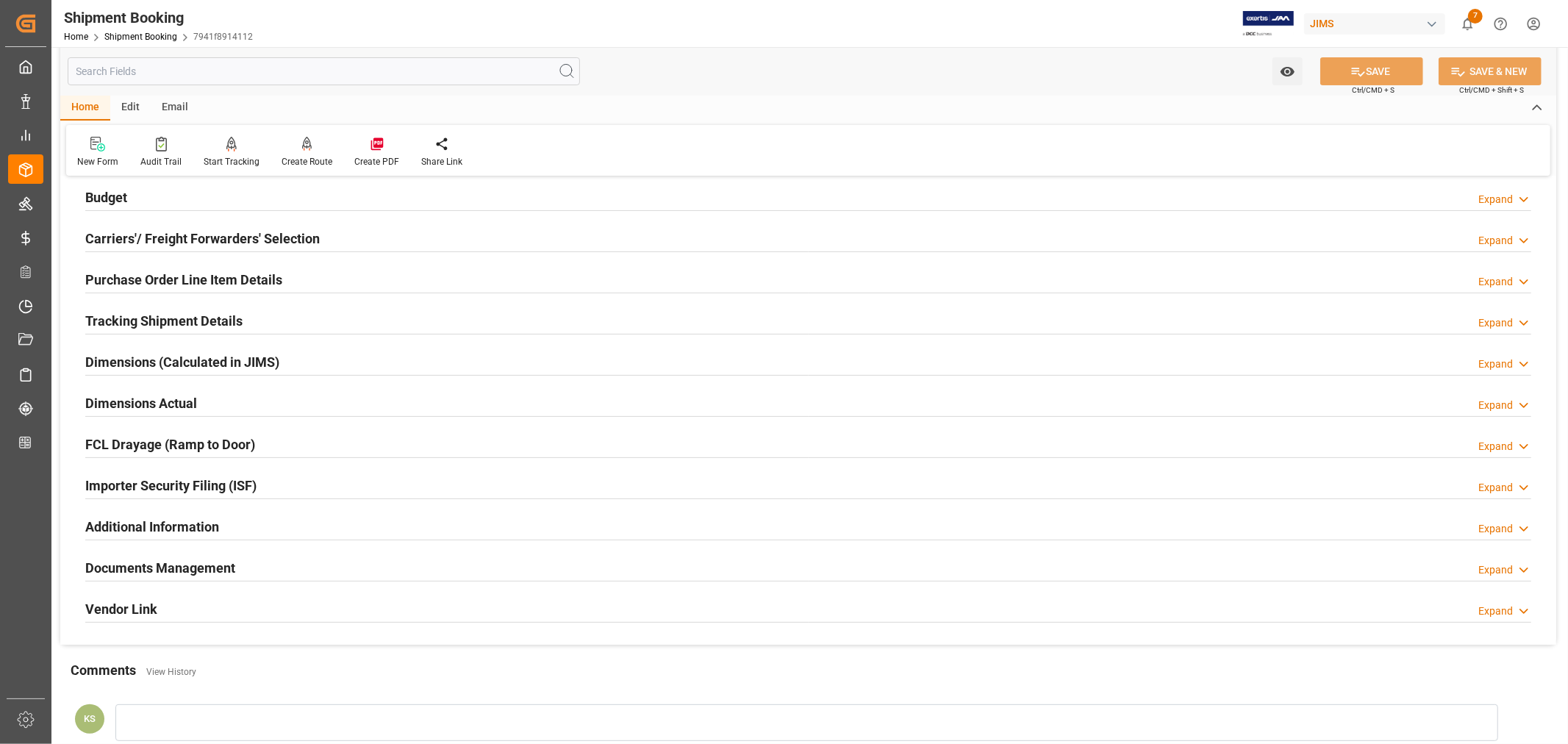
scroll to position [0, 0]
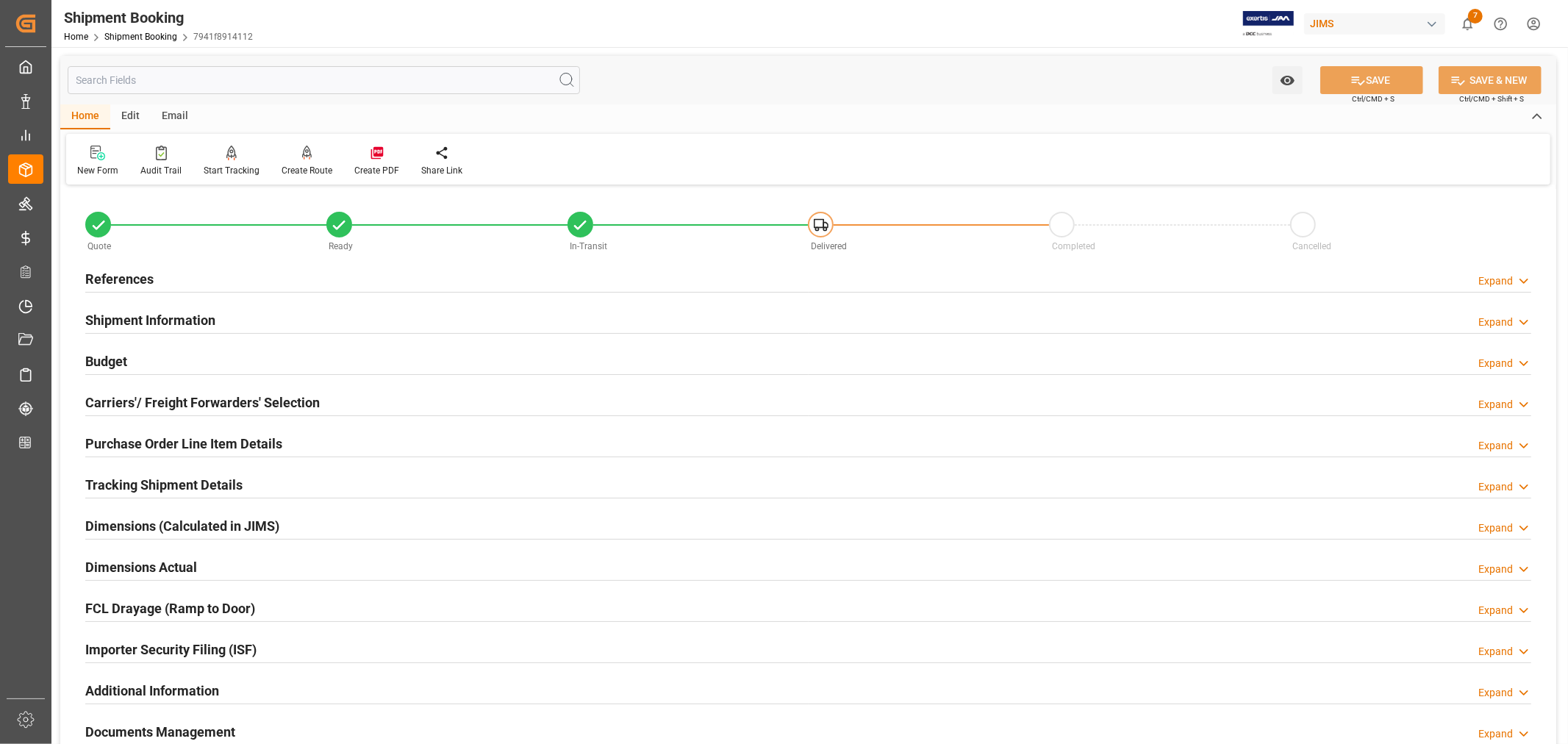
click at [109, 277] on h2 "References" at bounding box center [119, 278] width 68 height 20
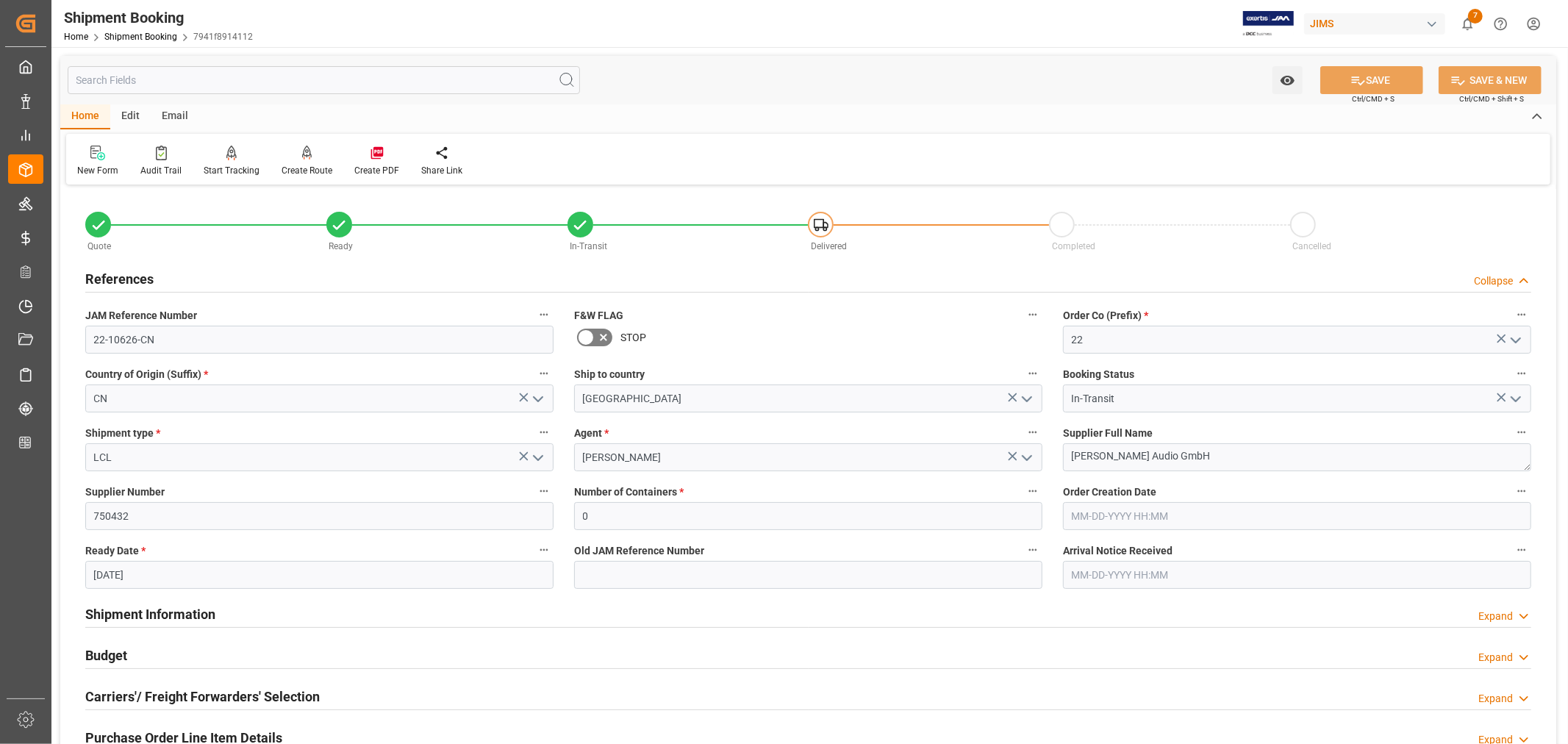
click at [109, 277] on h2 "References" at bounding box center [119, 278] width 68 height 20
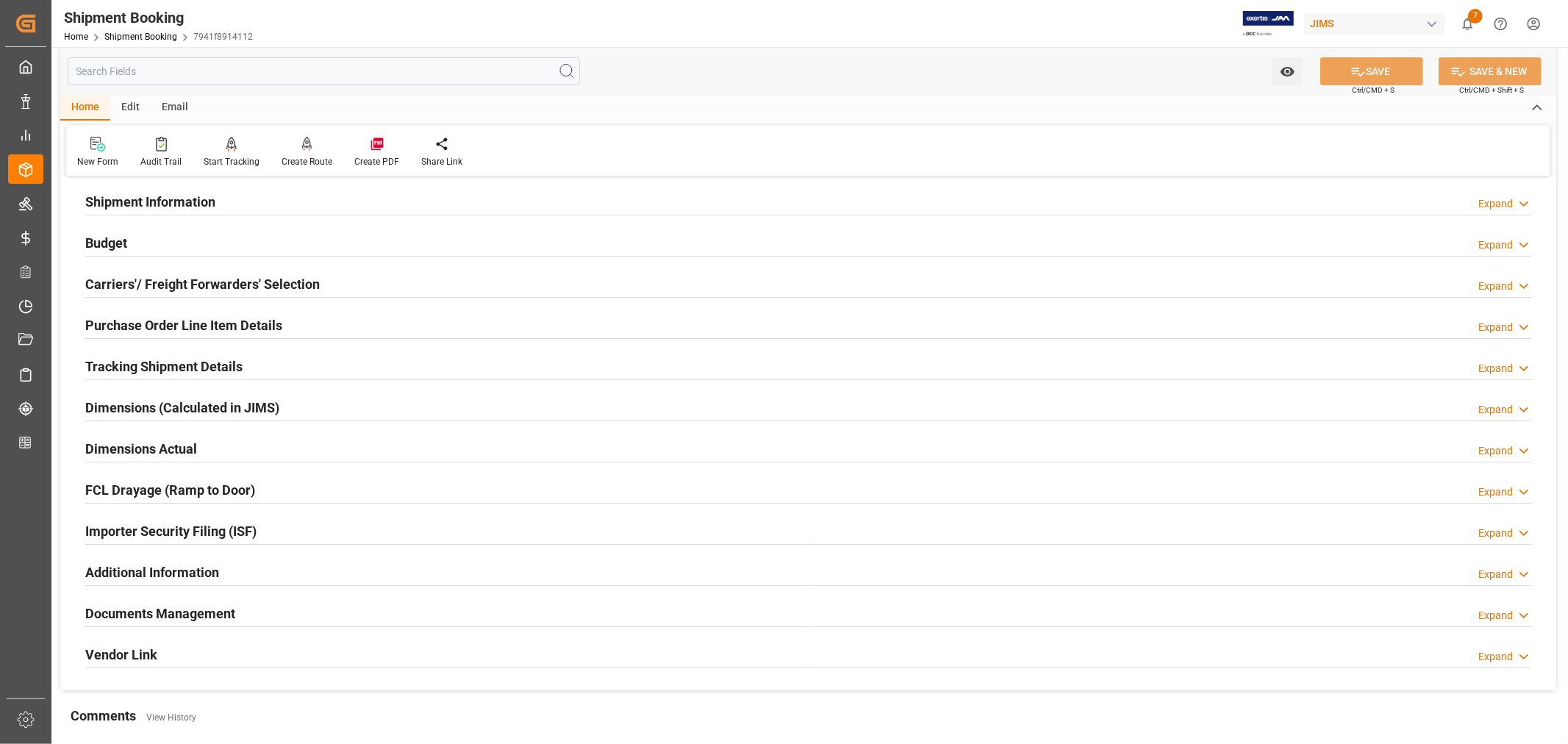
scroll to position [326, 0]
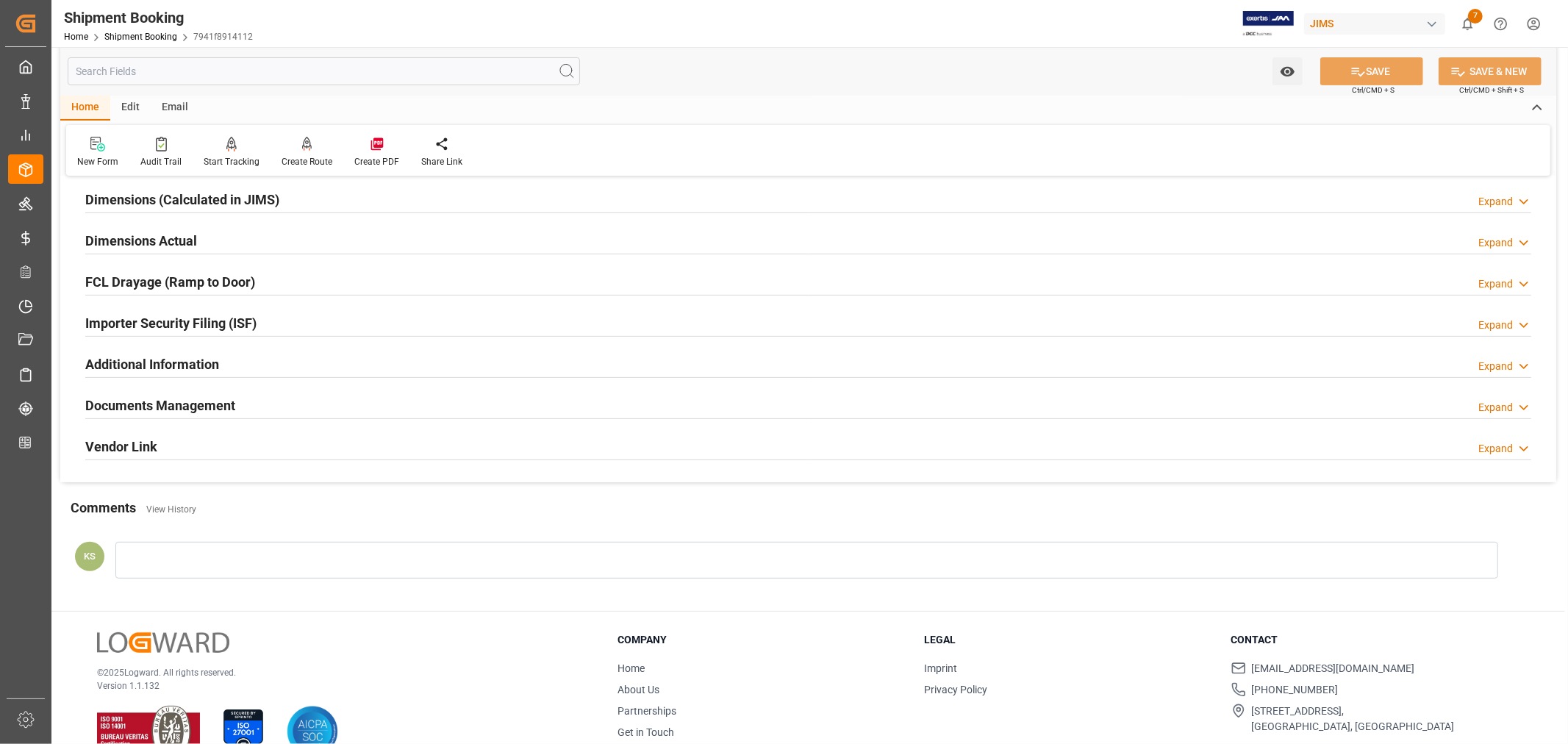
click at [236, 405] on div "Documents Management Expand" at bounding box center [808, 404] width 1446 height 28
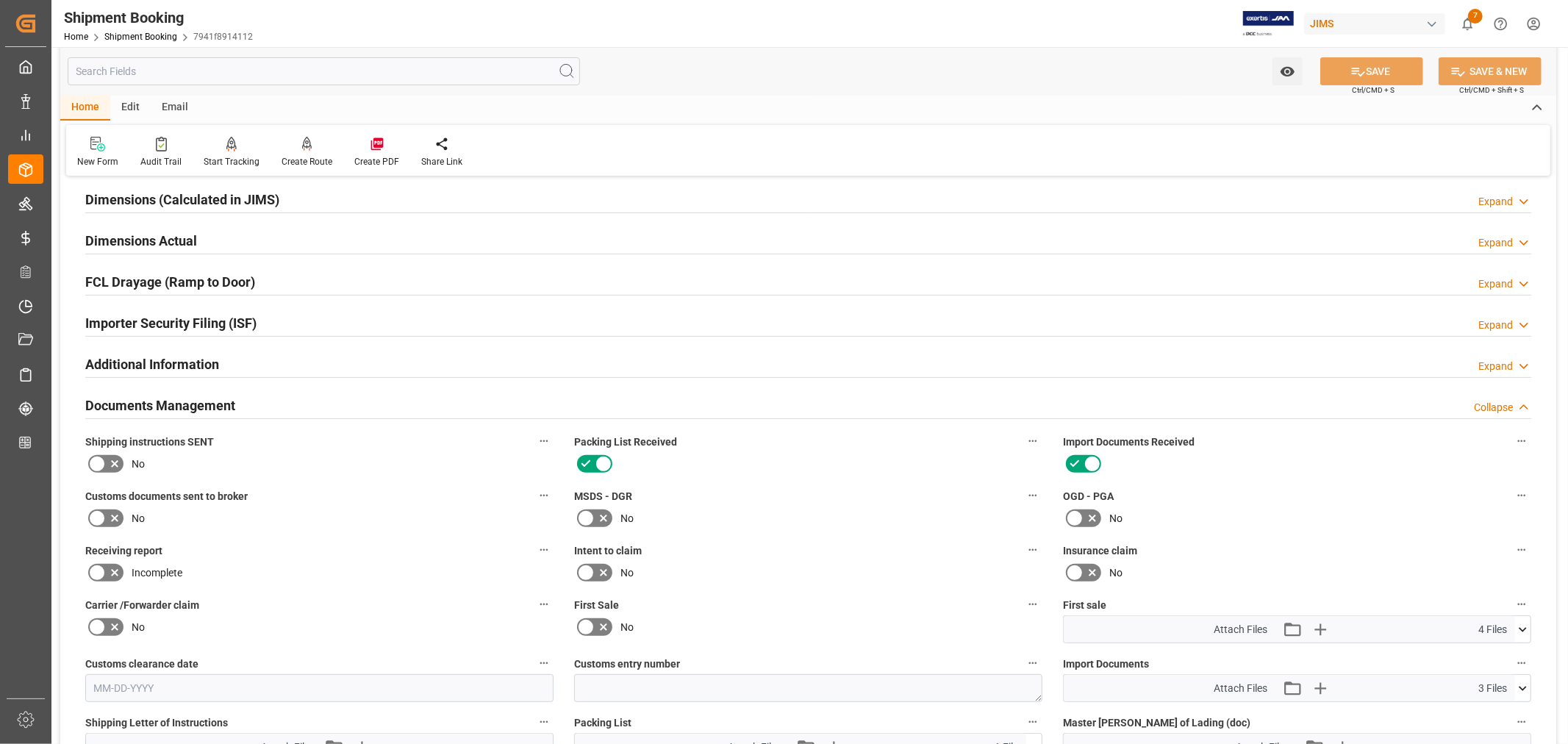
click at [94, 516] on icon at bounding box center [97, 518] width 18 height 18
click at [0, 0] on input "checkbox" at bounding box center [0, 0] width 0 height 0
click at [1377, 75] on button "SAVE" at bounding box center [1372, 72] width 103 height 28
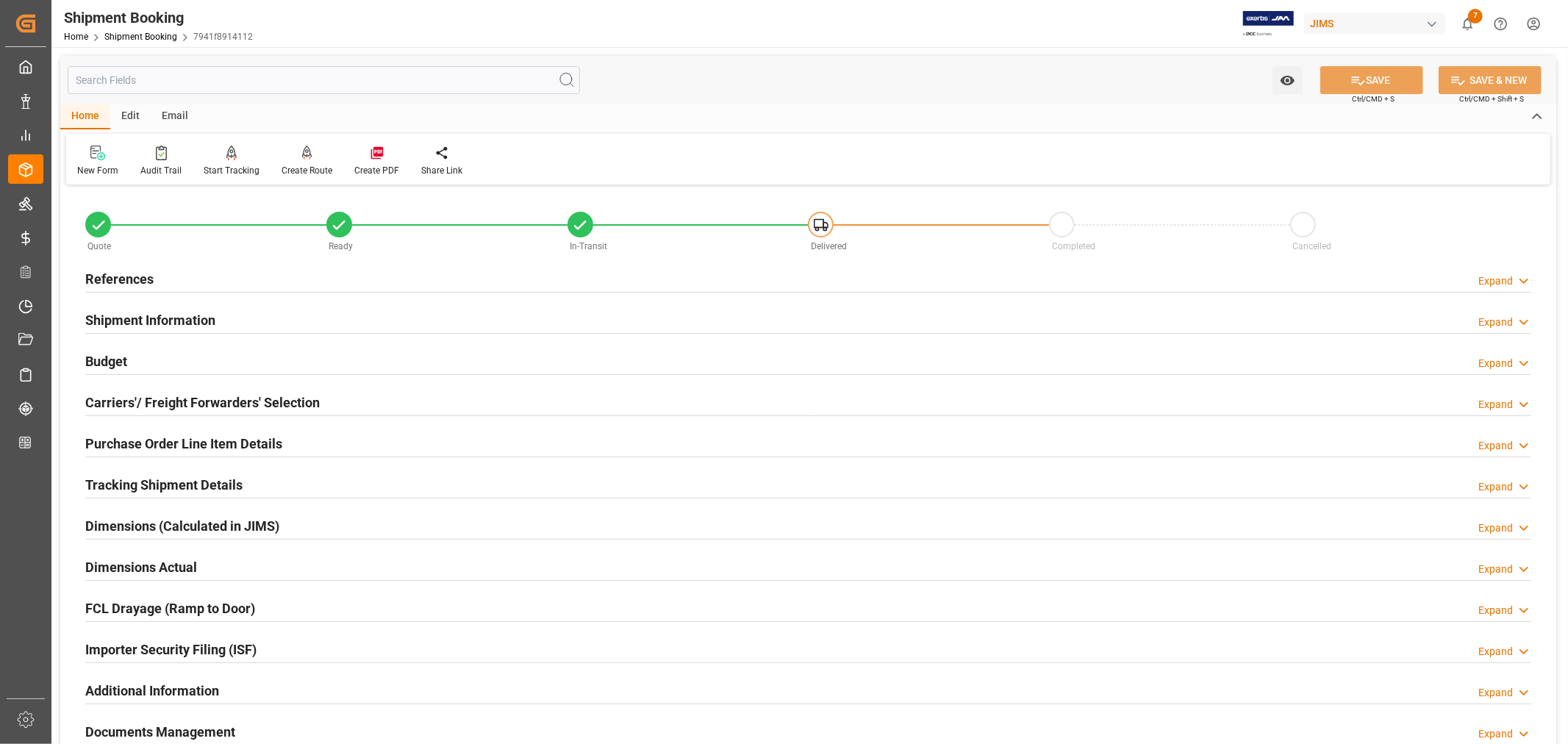
scroll to position [0, 0]
click at [128, 277] on h2 "References" at bounding box center [119, 278] width 68 height 20
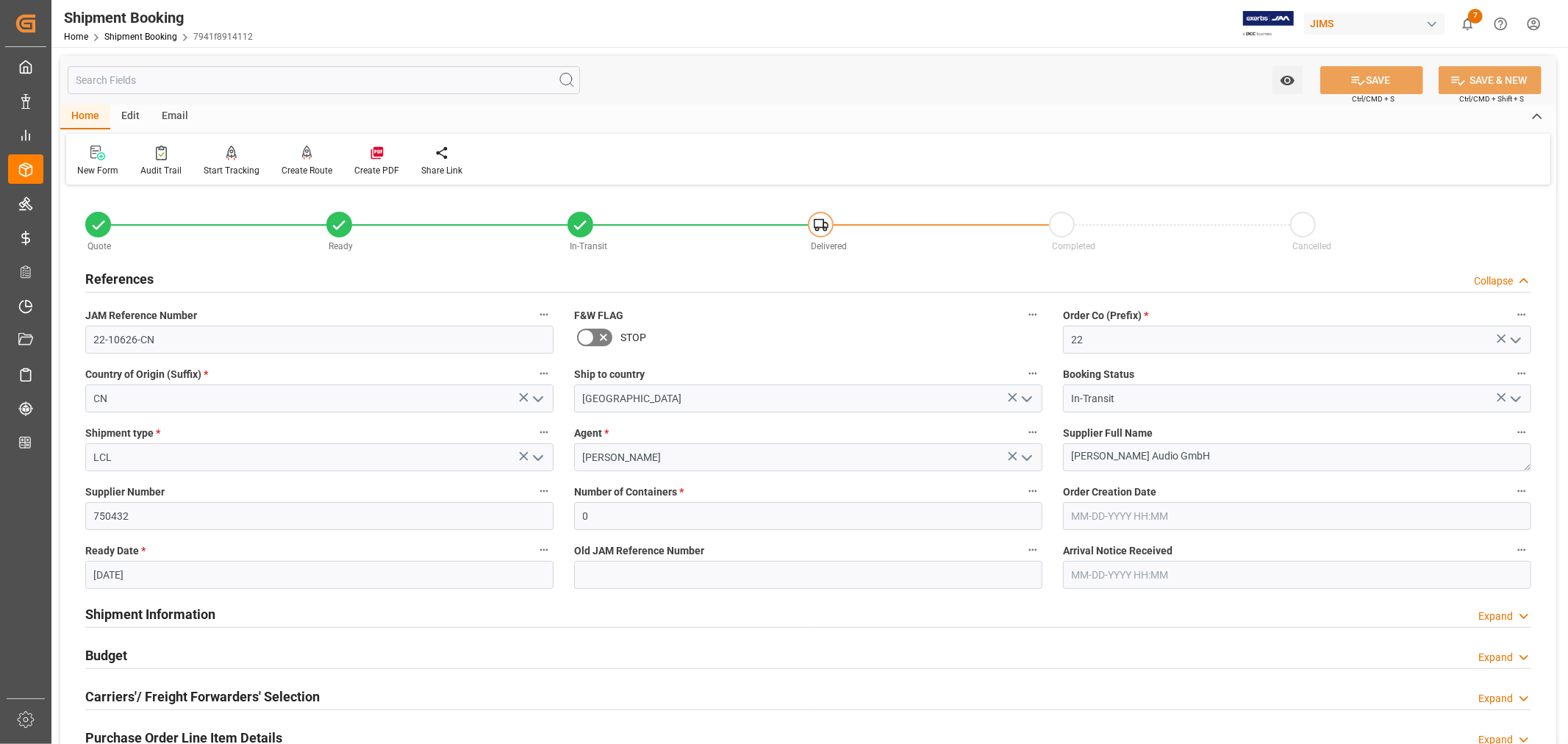
click at [128, 277] on h2 "References" at bounding box center [119, 278] width 68 height 20
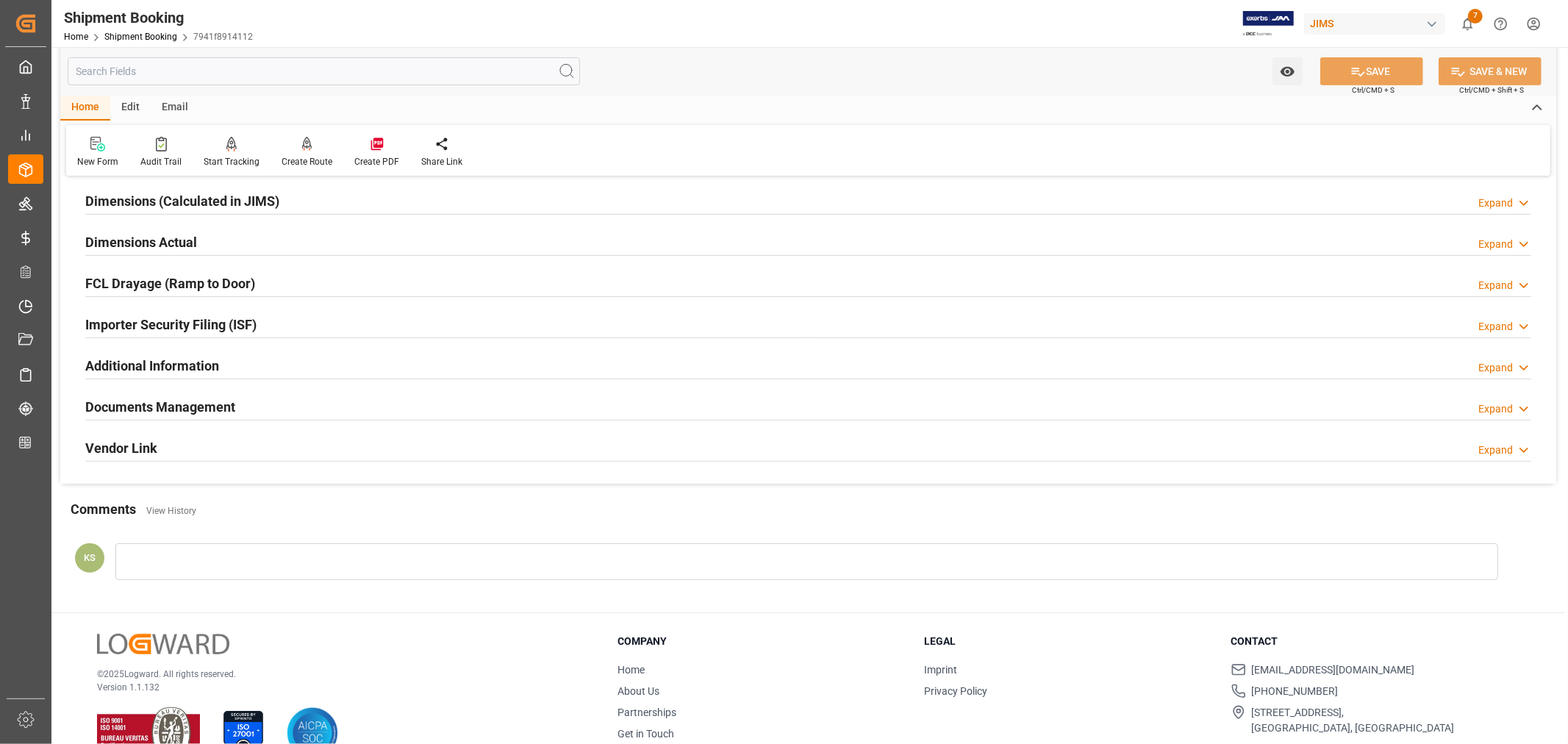
scroll to position [326, 0]
drag, startPoint x: 372, startPoint y: 406, endPoint x: 549, endPoint y: 424, distance: 177.9
click at [373, 406] on div "Documents Management Expand" at bounding box center [808, 404] width 1446 height 28
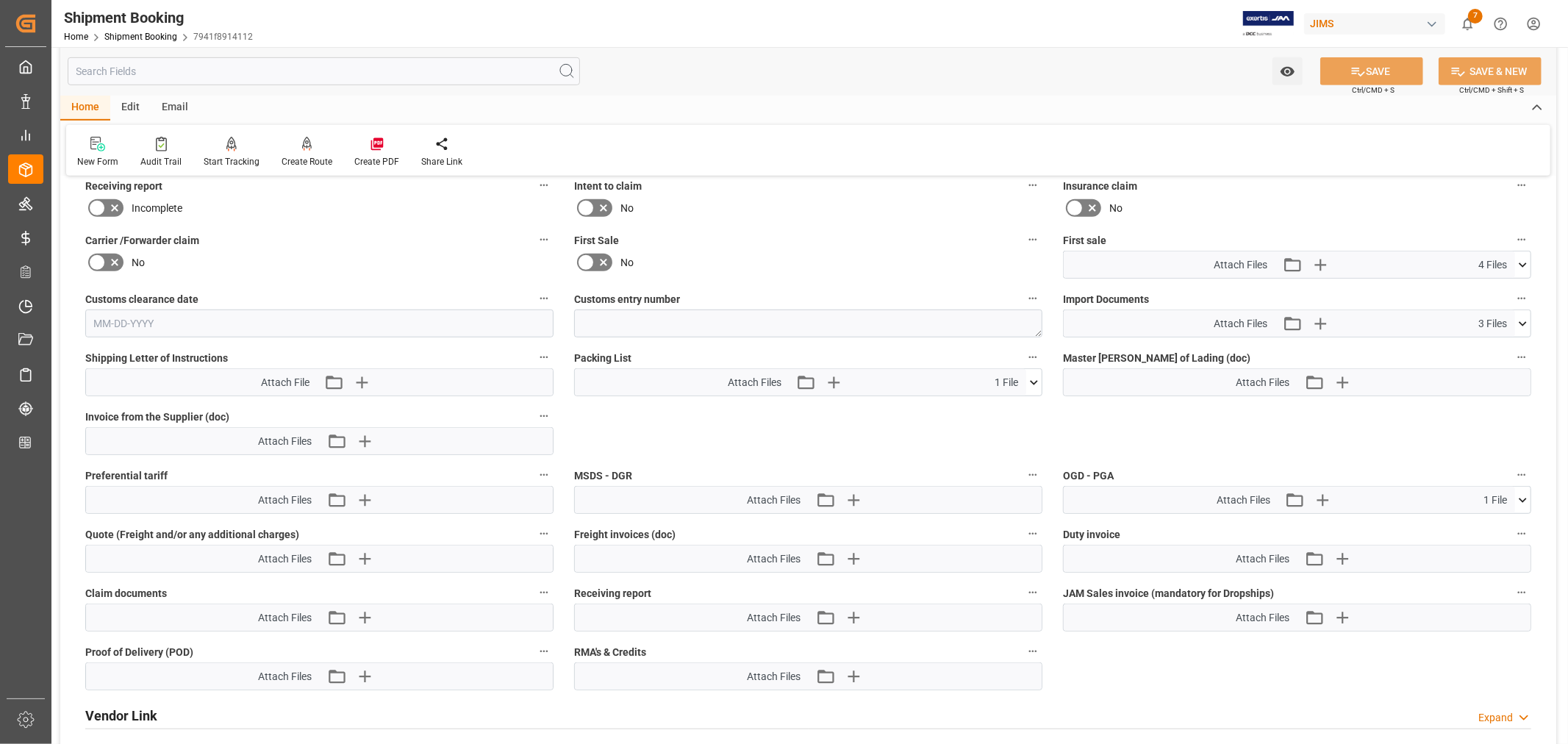
scroll to position [735, 0]
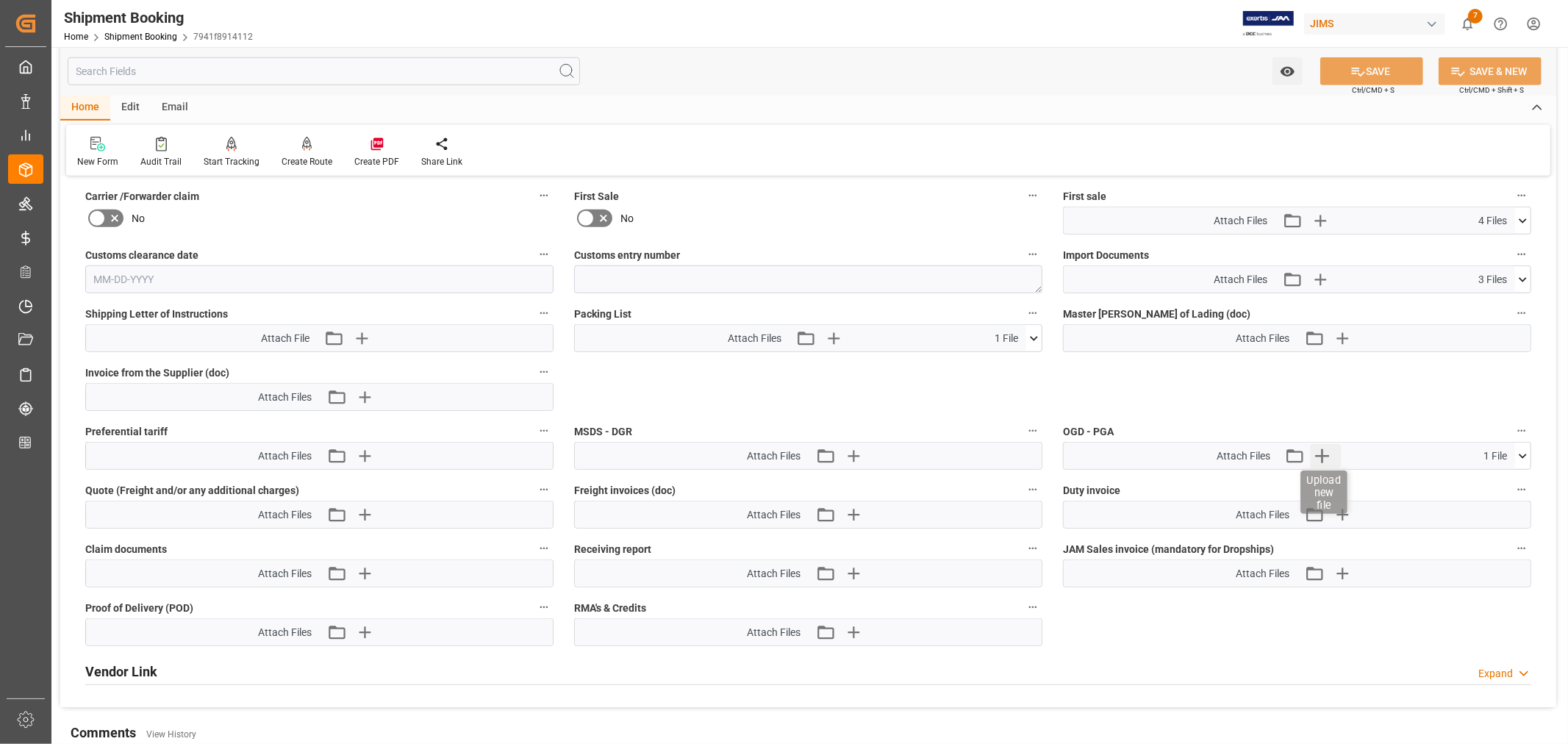
click at [1323, 452] on icon "button" at bounding box center [1321, 455] width 14 height 14
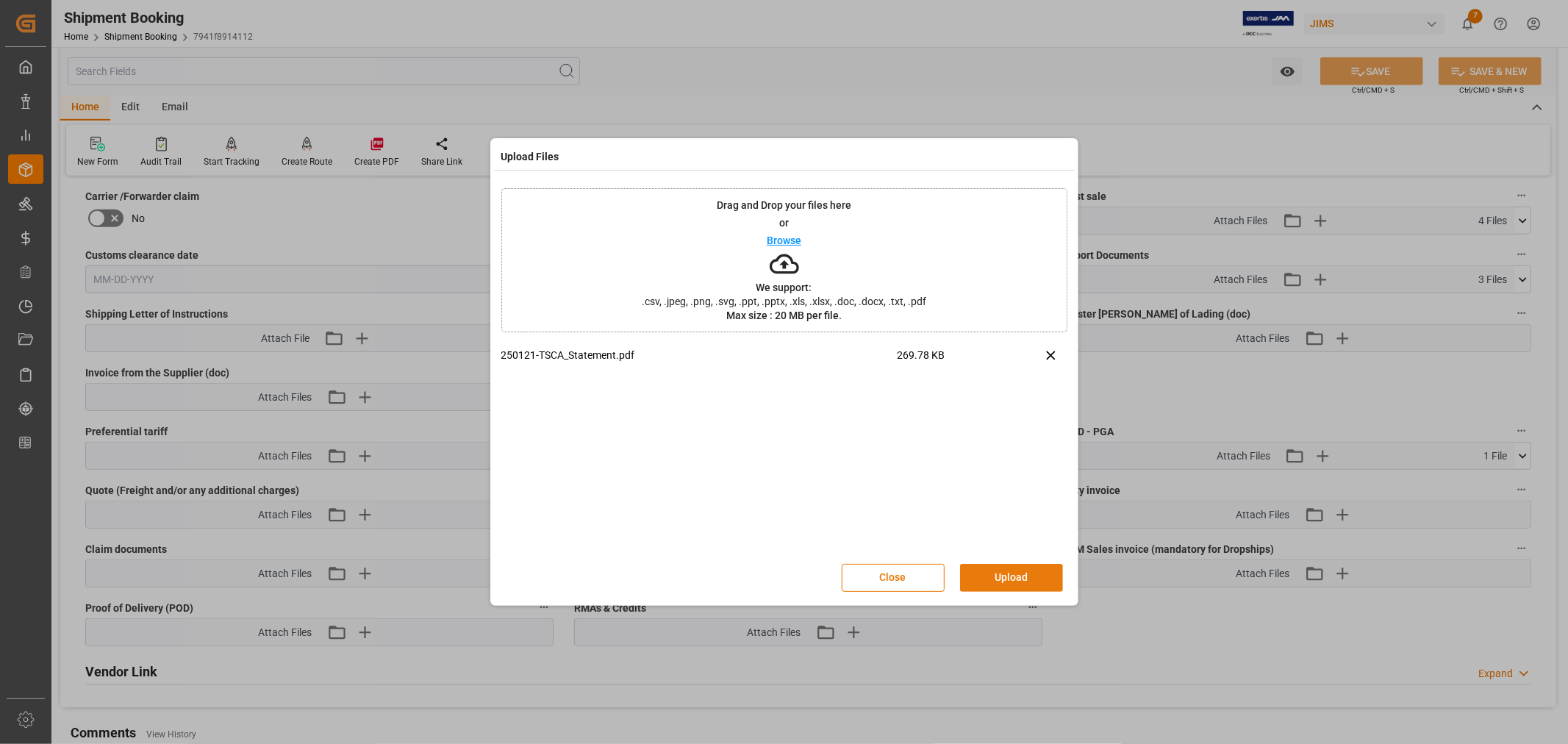
click at [1008, 575] on button "Upload" at bounding box center [1011, 577] width 103 height 28
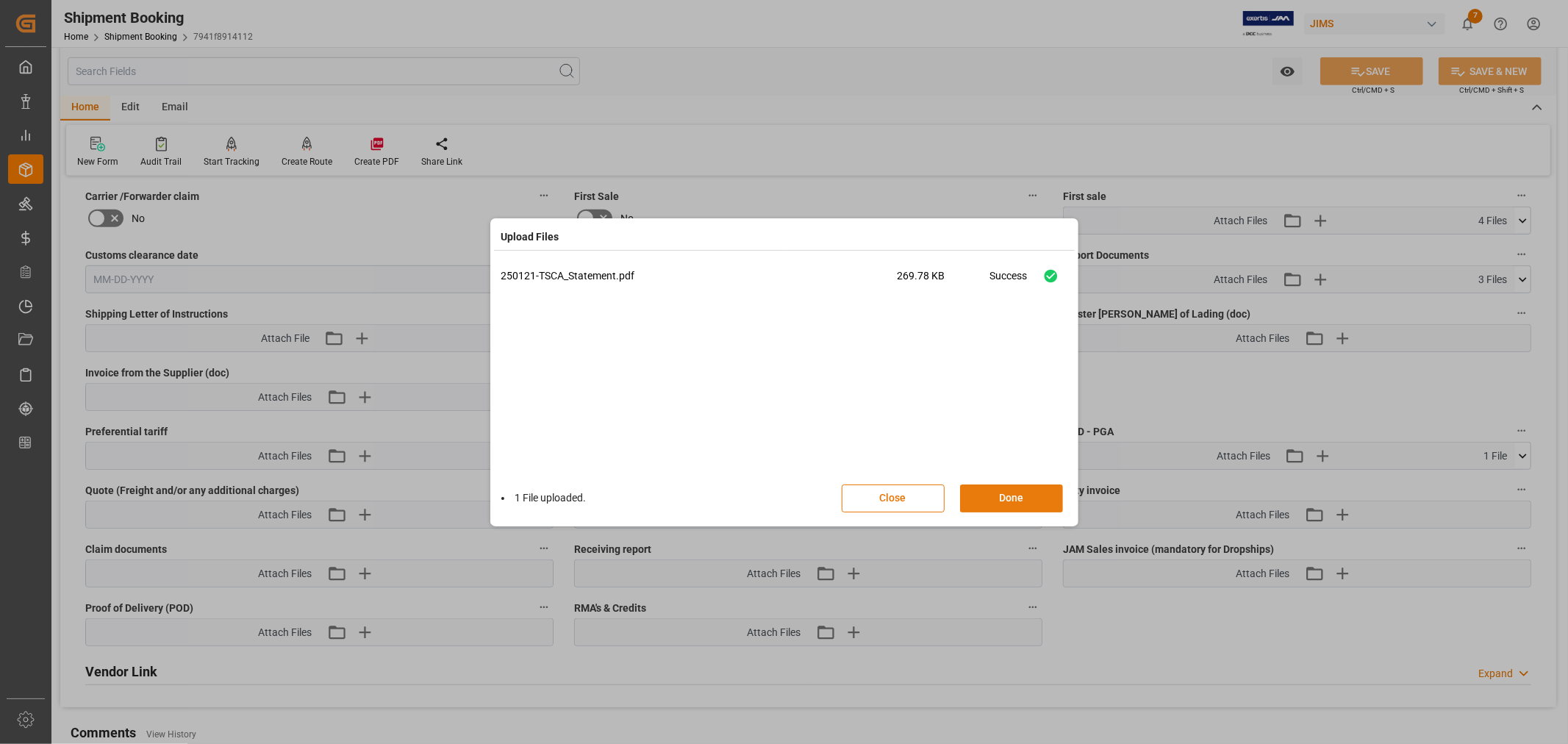
click at [994, 497] on button "Done" at bounding box center [1011, 498] width 103 height 28
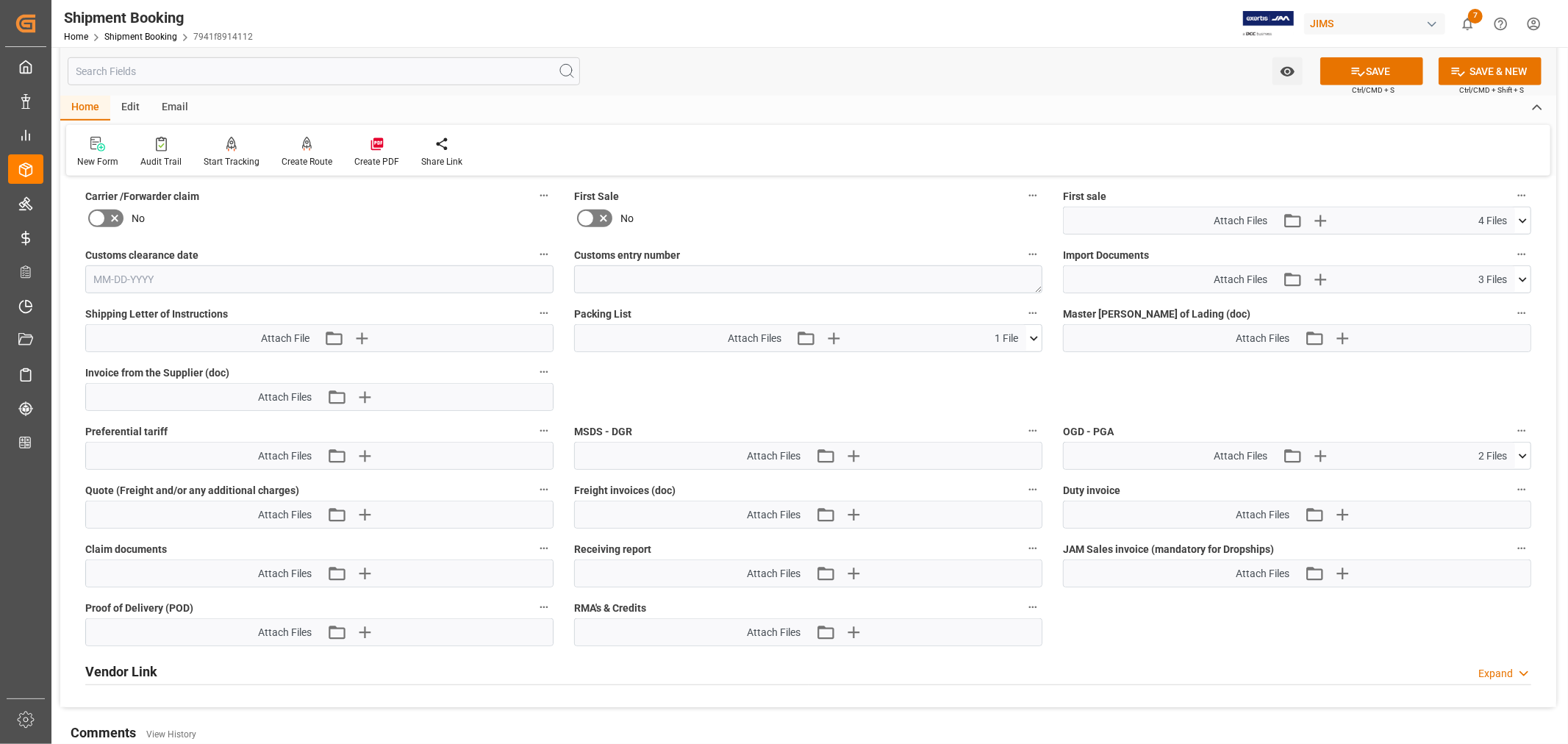
click at [1362, 66] on icon at bounding box center [1358, 72] width 16 height 16
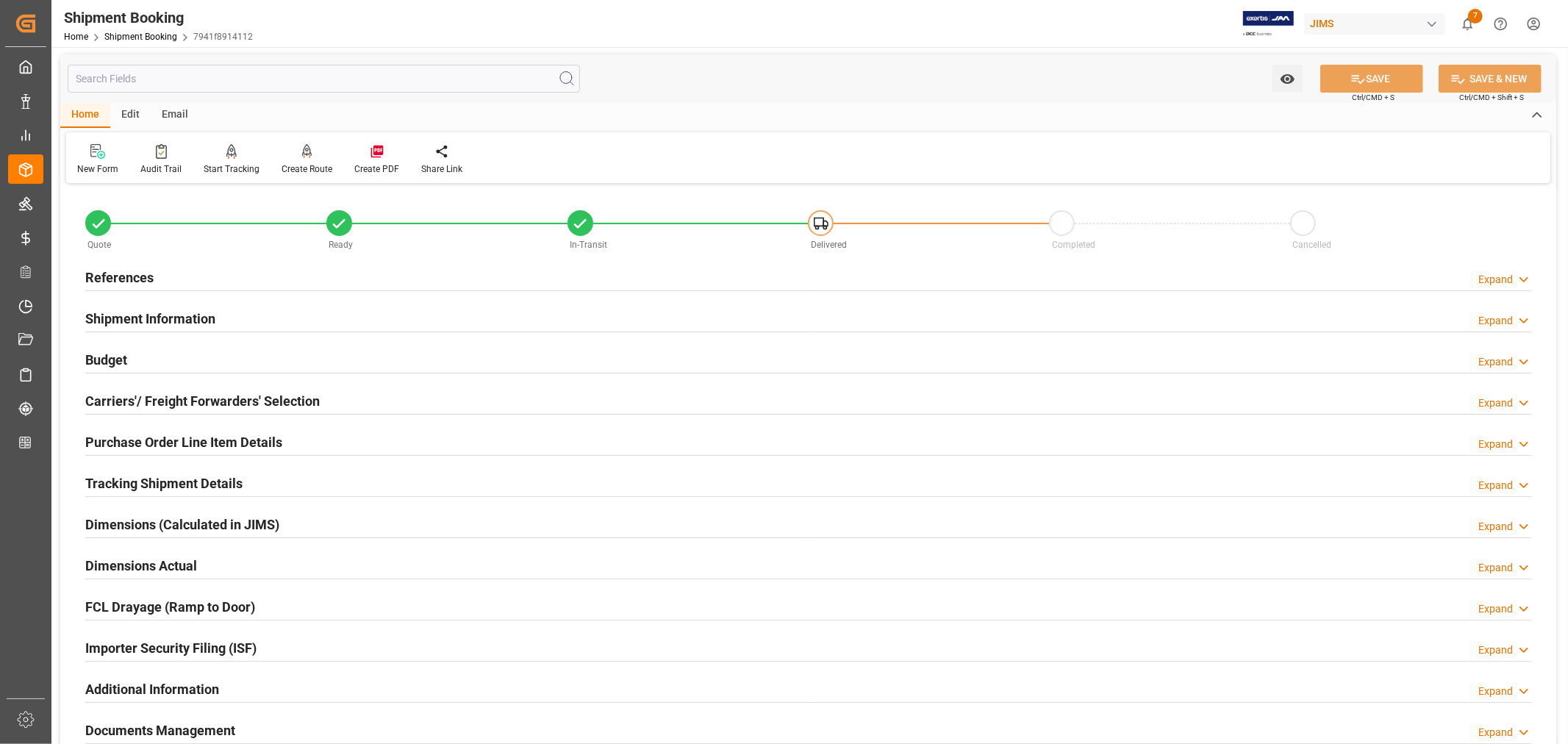
scroll to position [0, 0]
click at [130, 270] on h2 "References" at bounding box center [119, 278] width 68 height 20
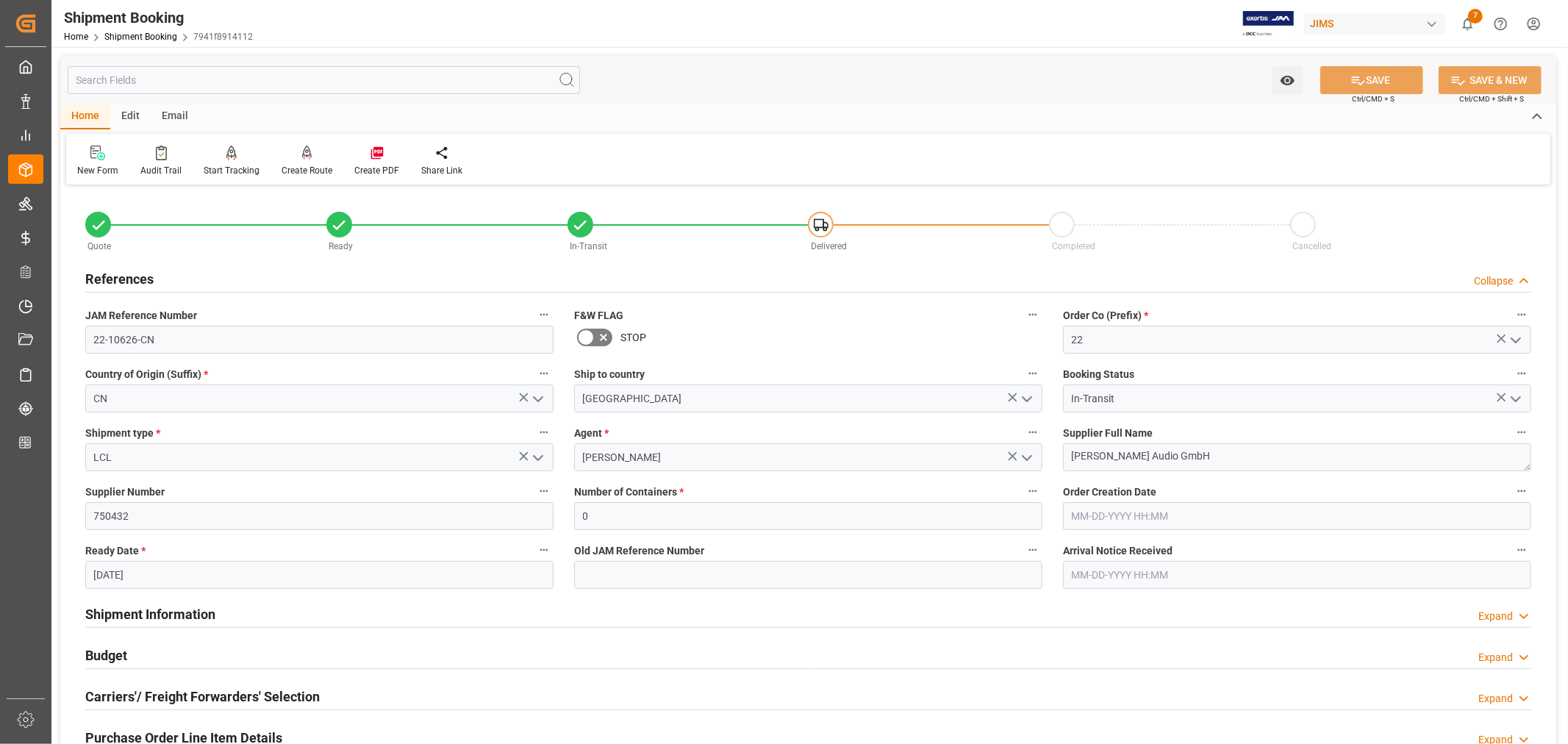
click at [130, 270] on h2 "References" at bounding box center [119, 278] width 68 height 20
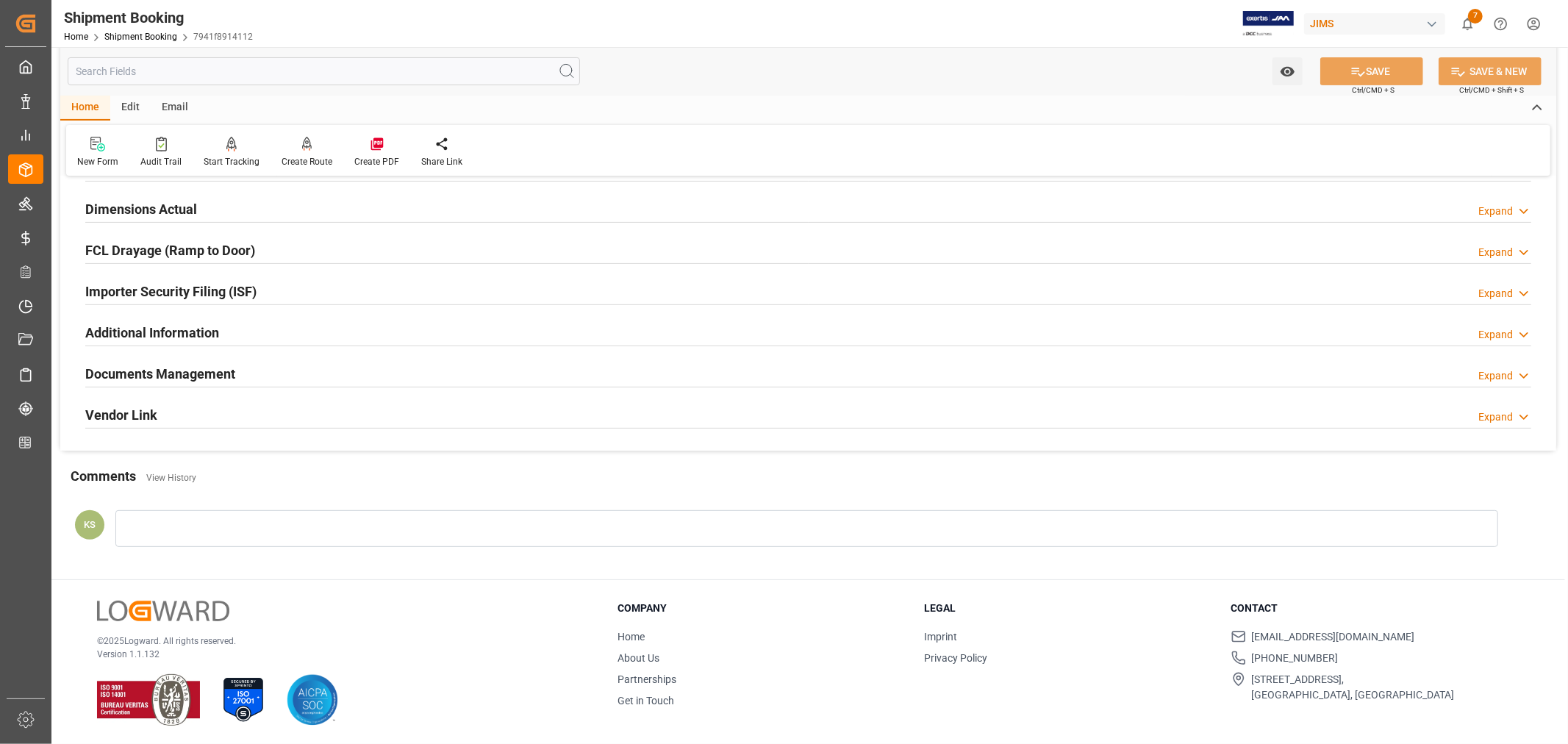
scroll to position [361, 0]
click at [312, 371] on div "Documents Management Expand" at bounding box center [808, 371] width 1446 height 28
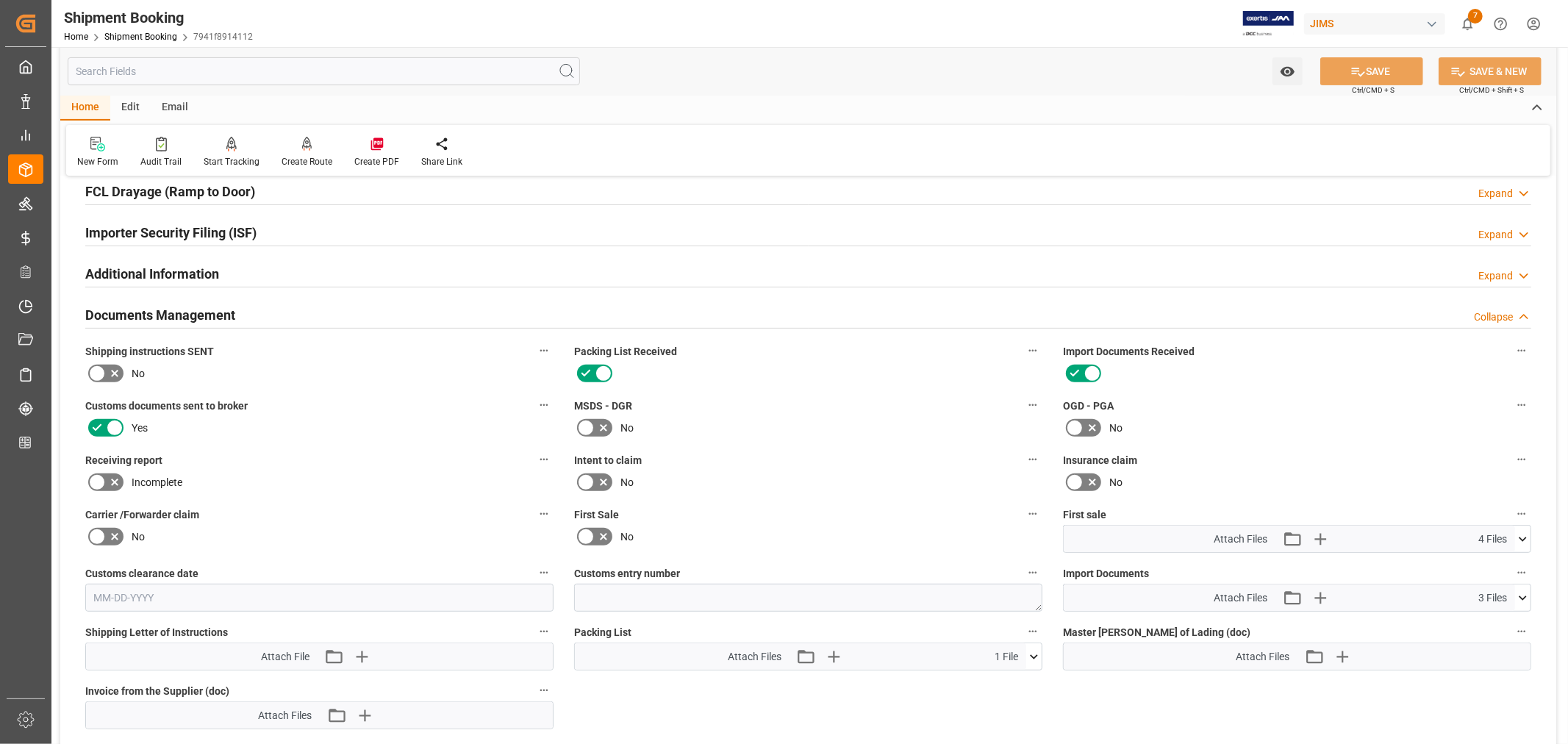
scroll to position [442, 0]
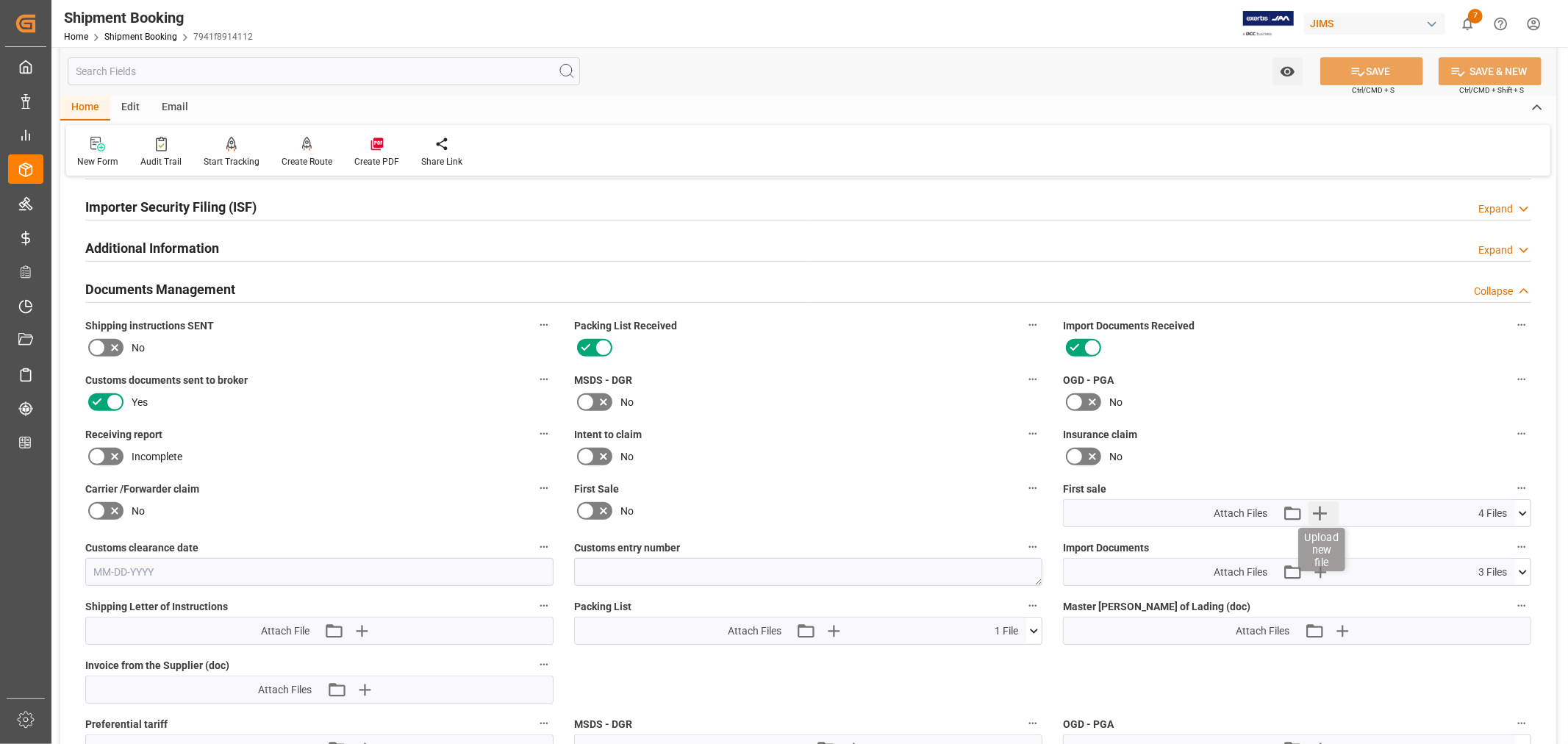
click at [1318, 506] on icon "button" at bounding box center [1318, 512] width 23 height 23
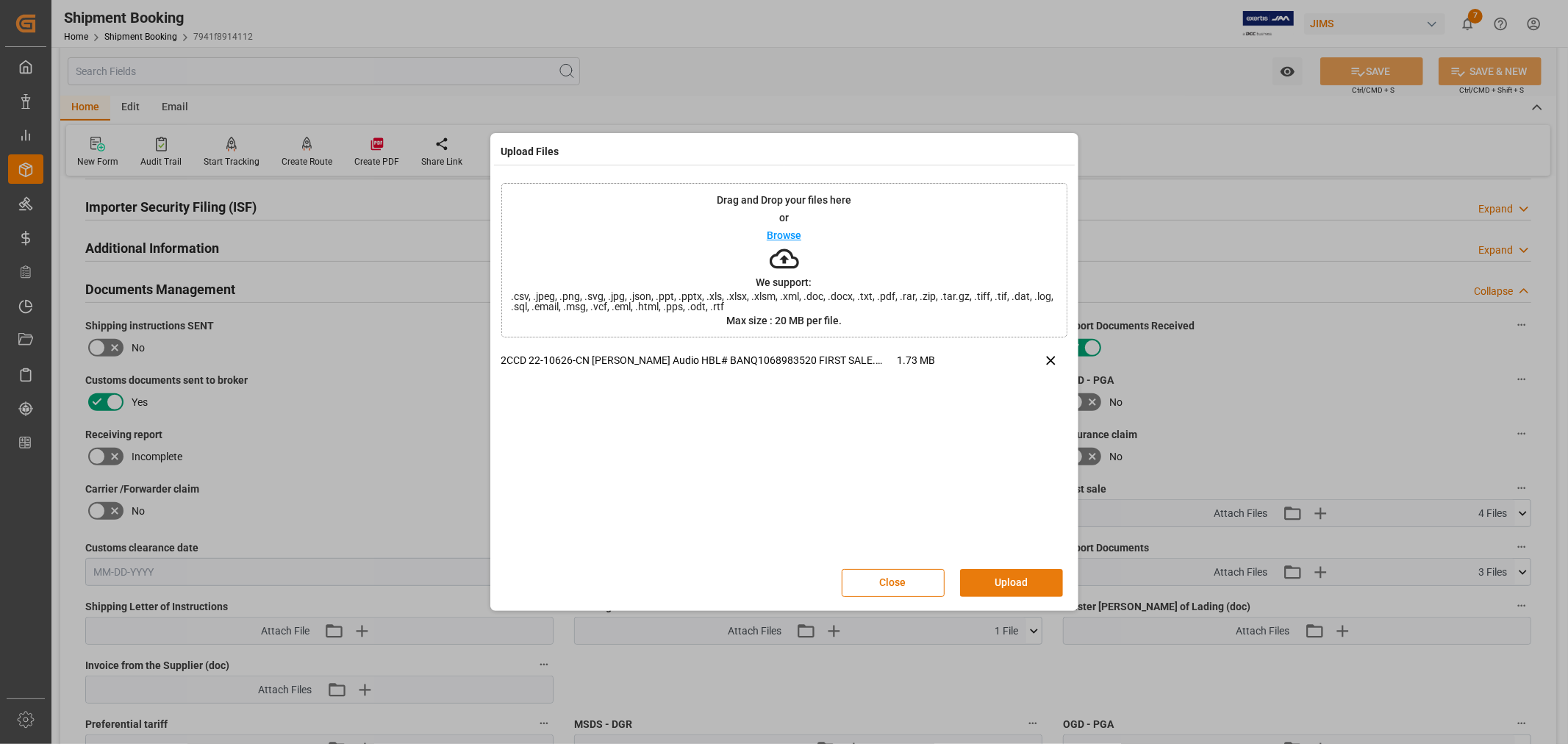
click at [1003, 584] on button "Upload" at bounding box center [1011, 583] width 103 height 28
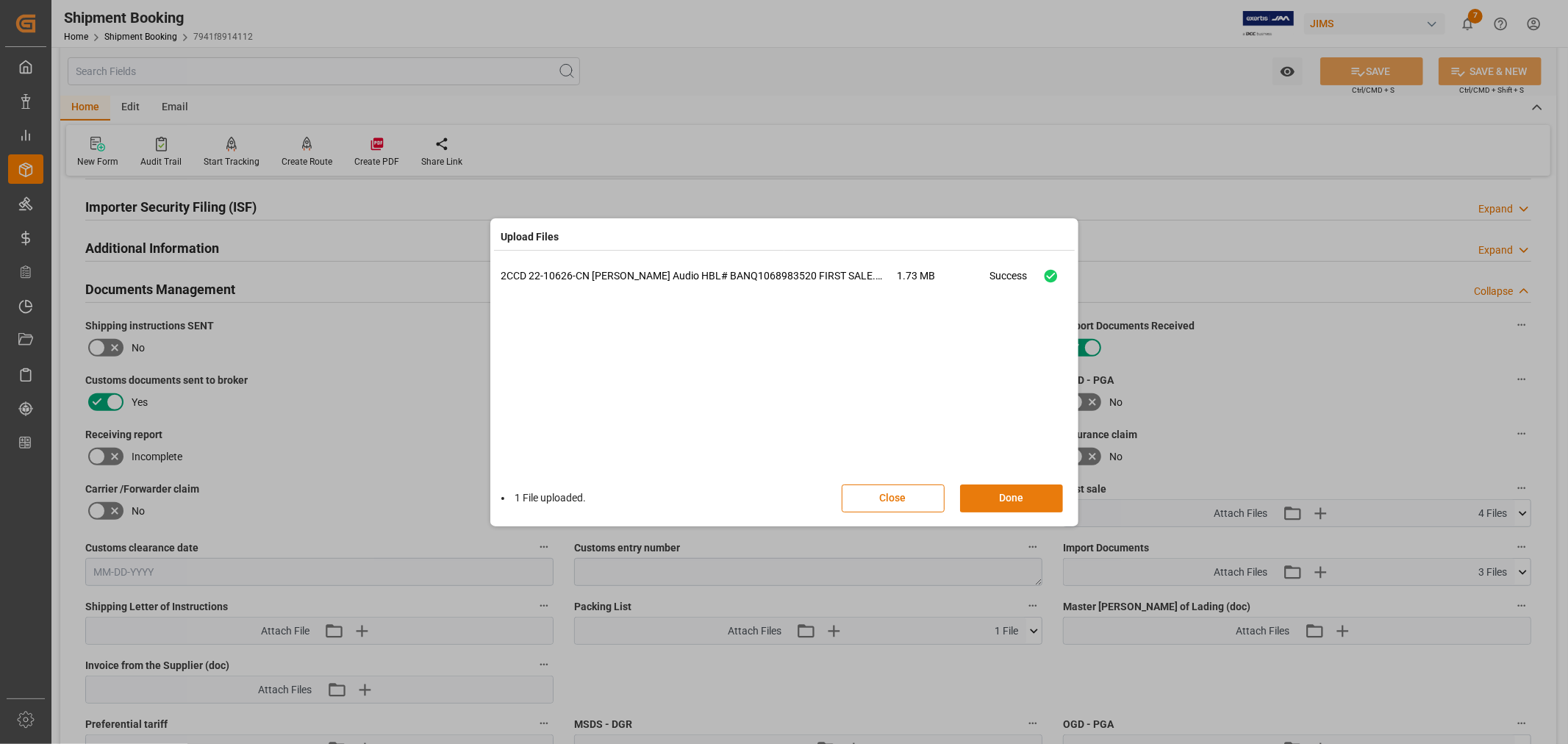
click at [997, 488] on button "Done" at bounding box center [1011, 498] width 103 height 28
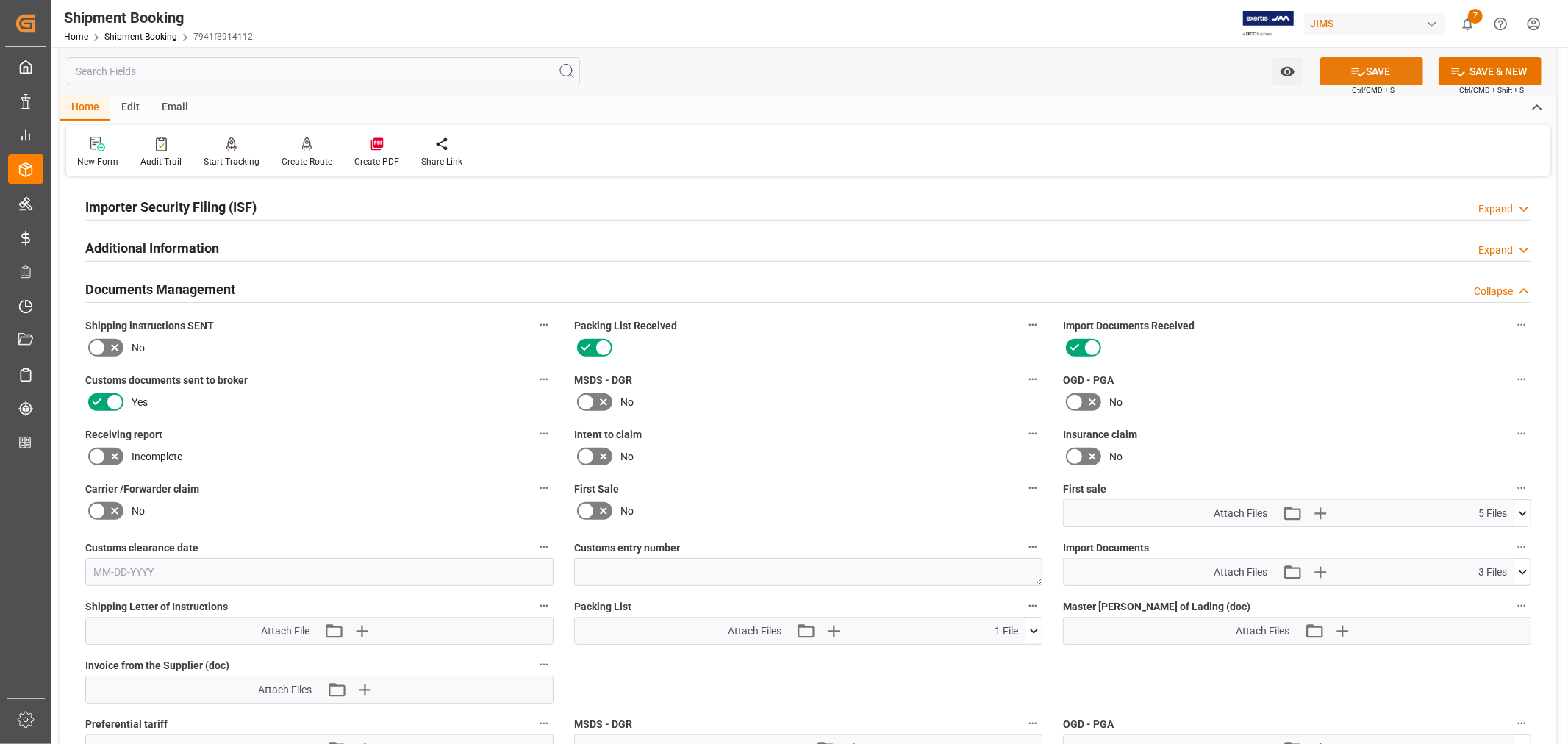
click at [1366, 75] on button "SAVE" at bounding box center [1372, 72] width 103 height 28
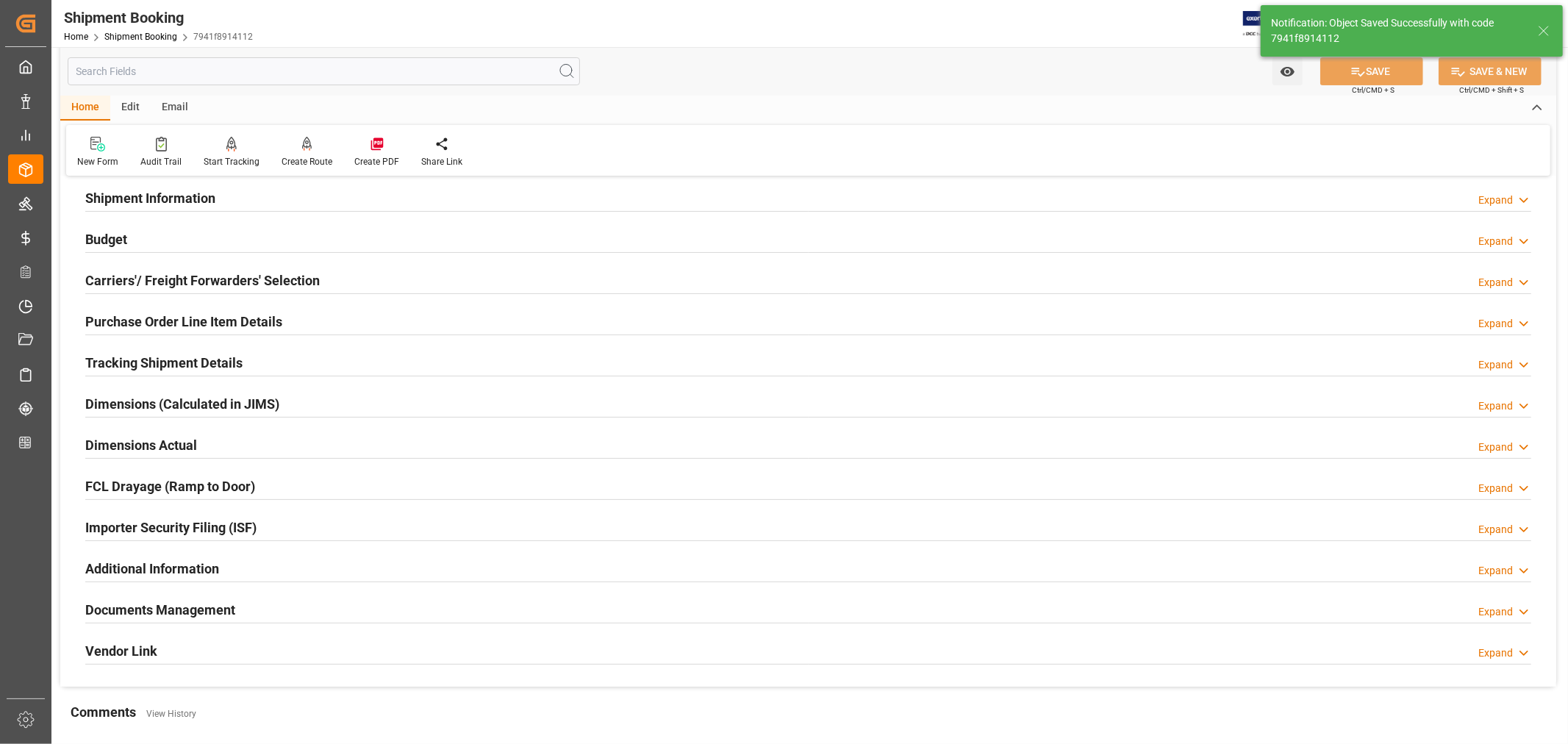
scroll to position [34, 0]
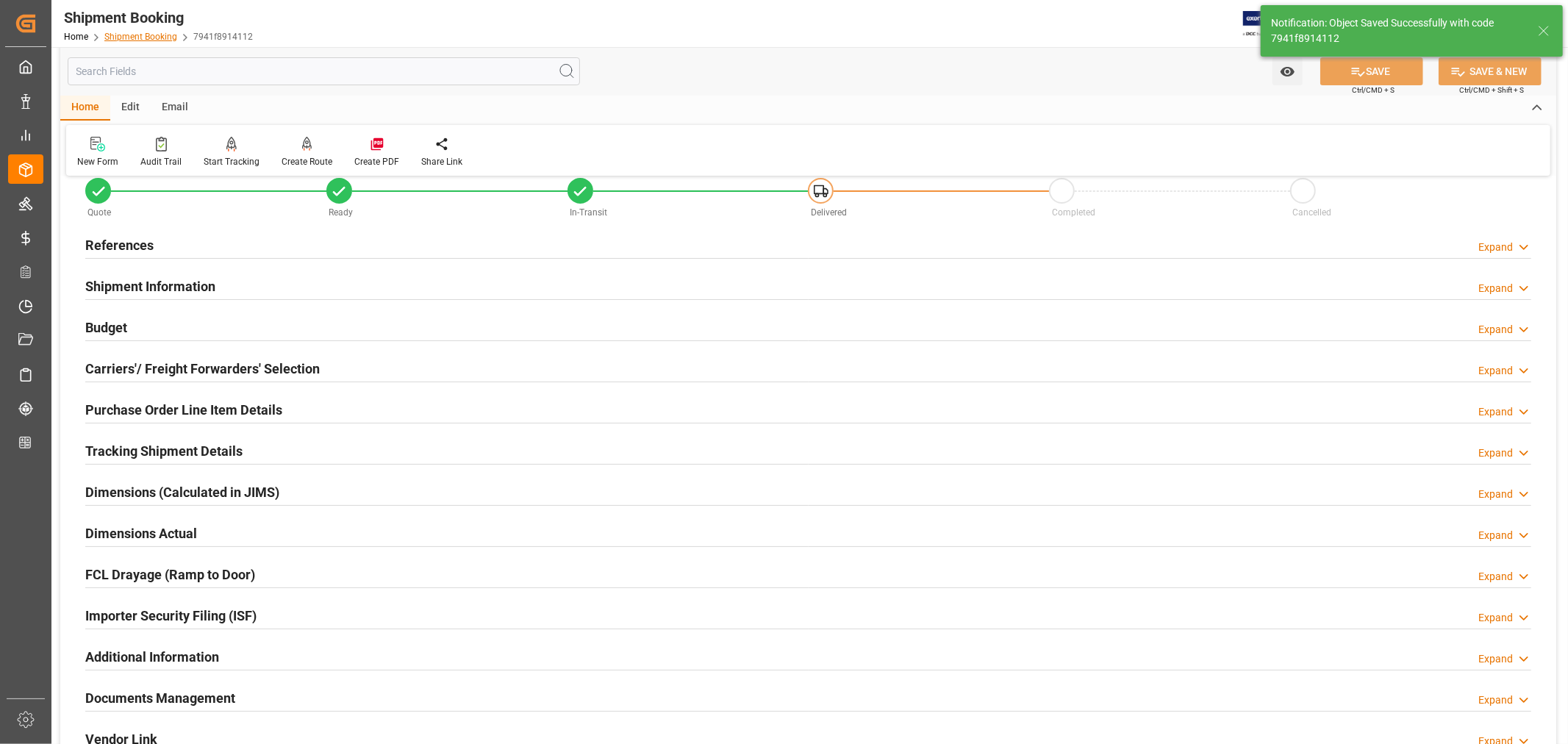
click at [151, 40] on link "Shipment Booking" at bounding box center [141, 36] width 73 height 10
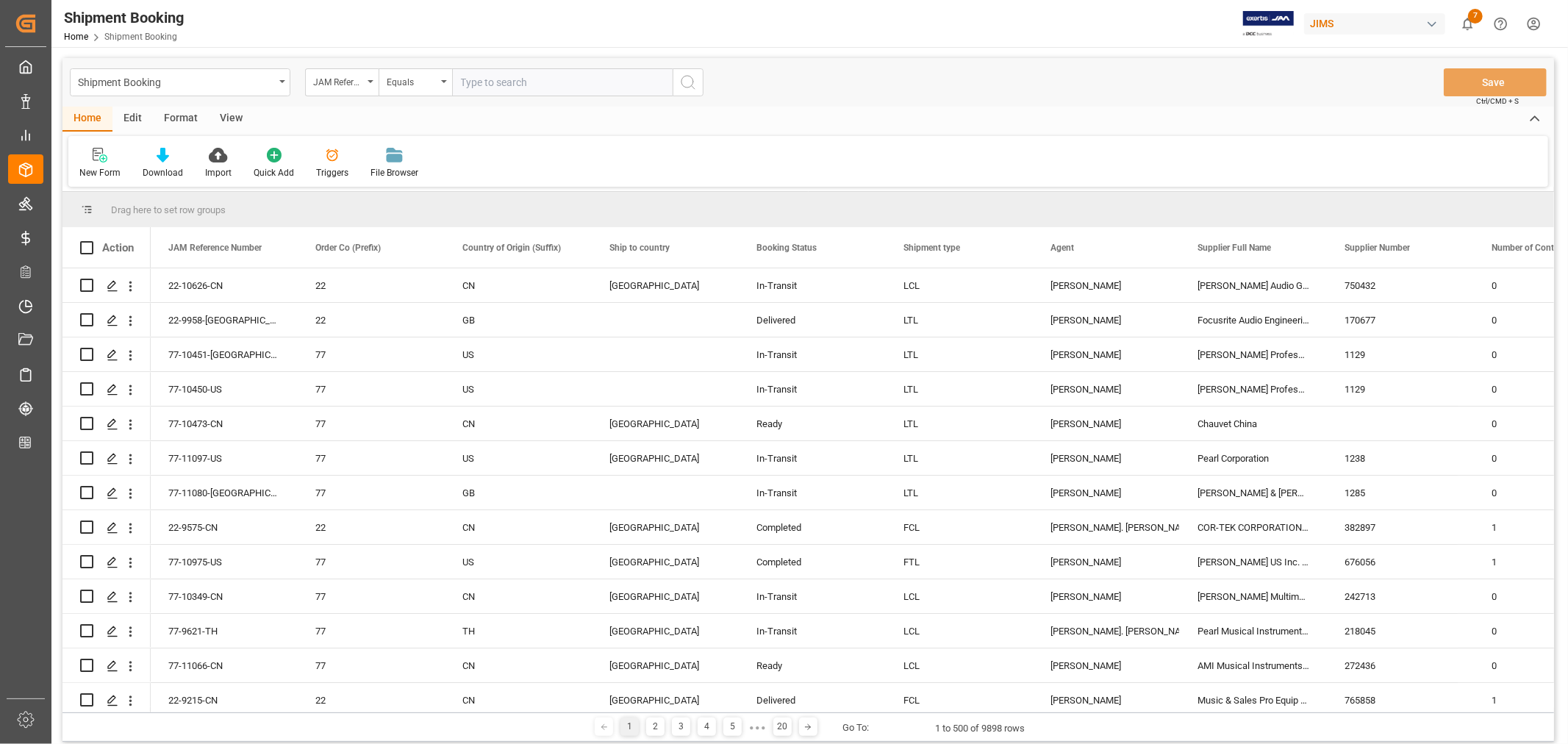
paste input "22-10495-DE"
type input "22-10495-DE"
click at [688, 81] on icon "search button" at bounding box center [687, 82] width 18 height 18
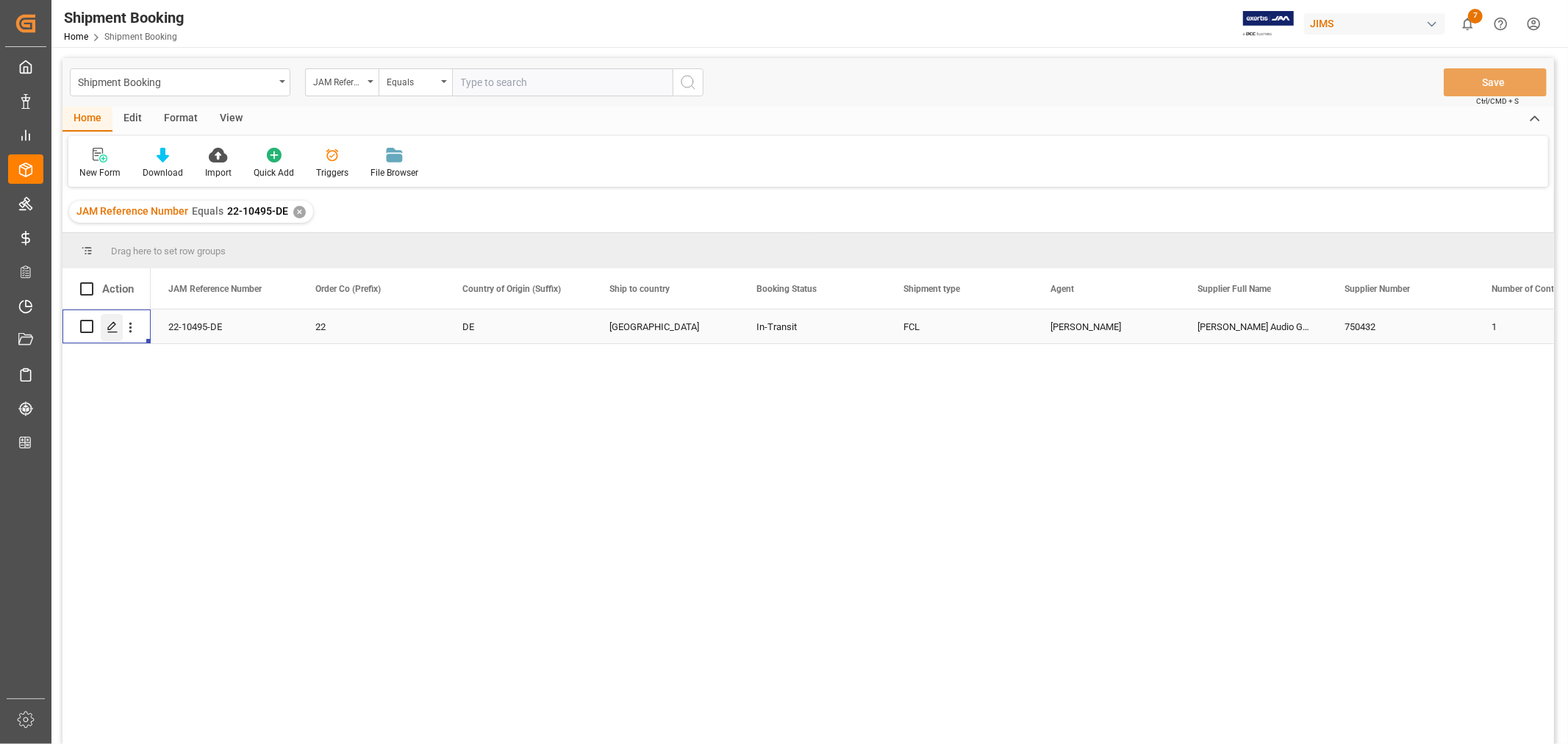
click at [114, 327] on icon "Press SPACE to select this row." at bounding box center [112, 327] width 12 height 12
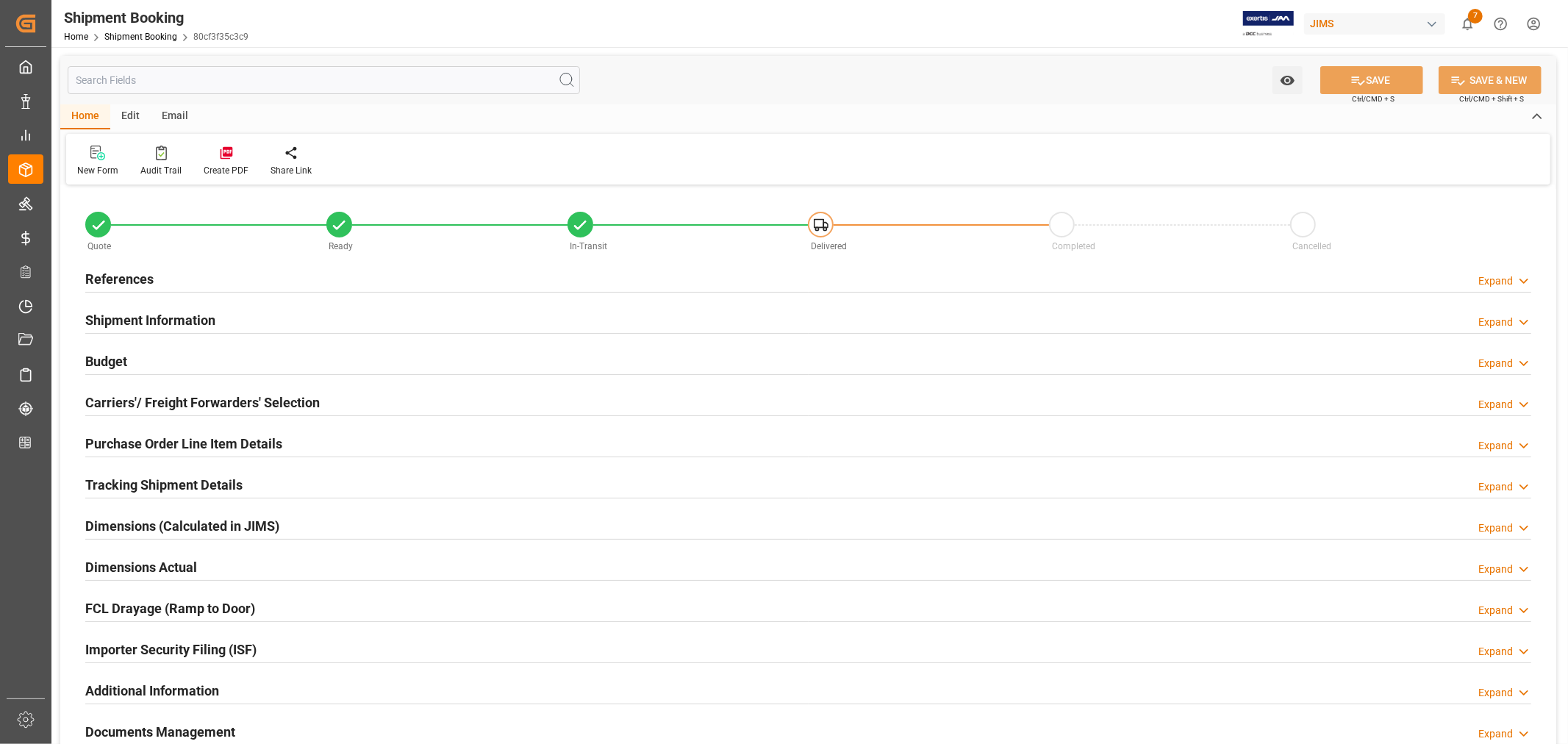
type input "50"
click at [148, 312] on h2 "Shipment Information" at bounding box center [151, 319] width 130 height 20
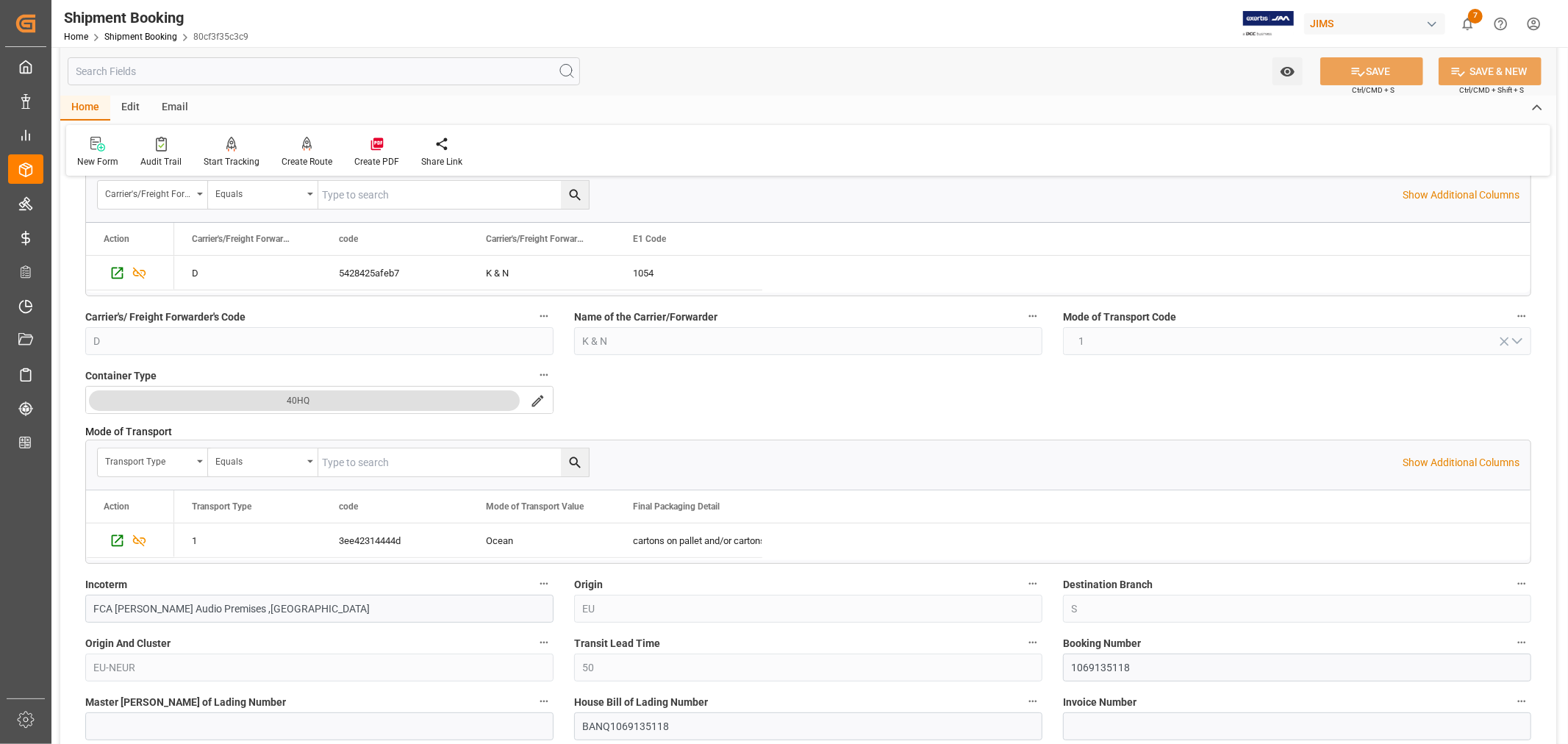
scroll to position [326, 0]
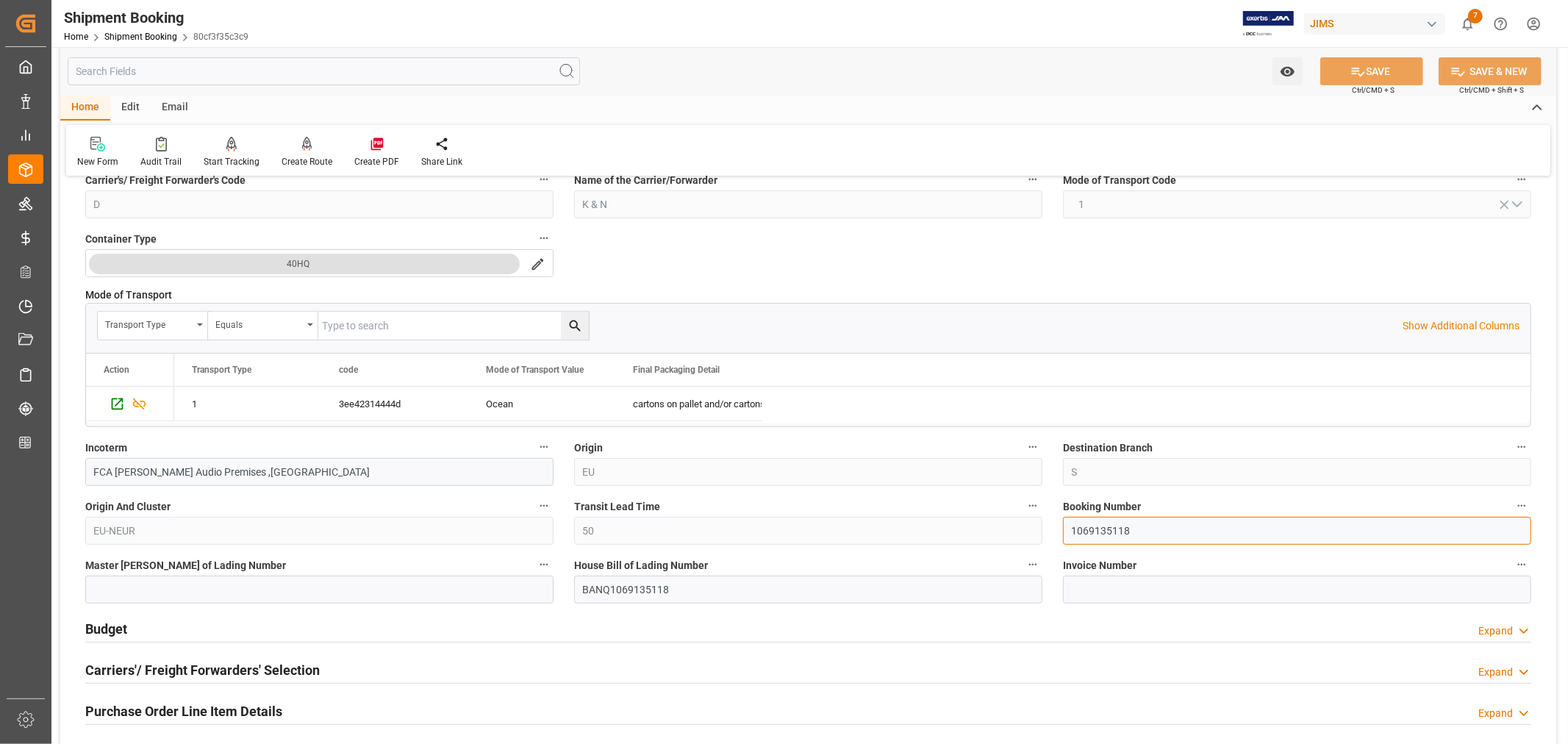
click at [1087, 532] on input "1069135118" at bounding box center [1296, 531] width 468 height 28
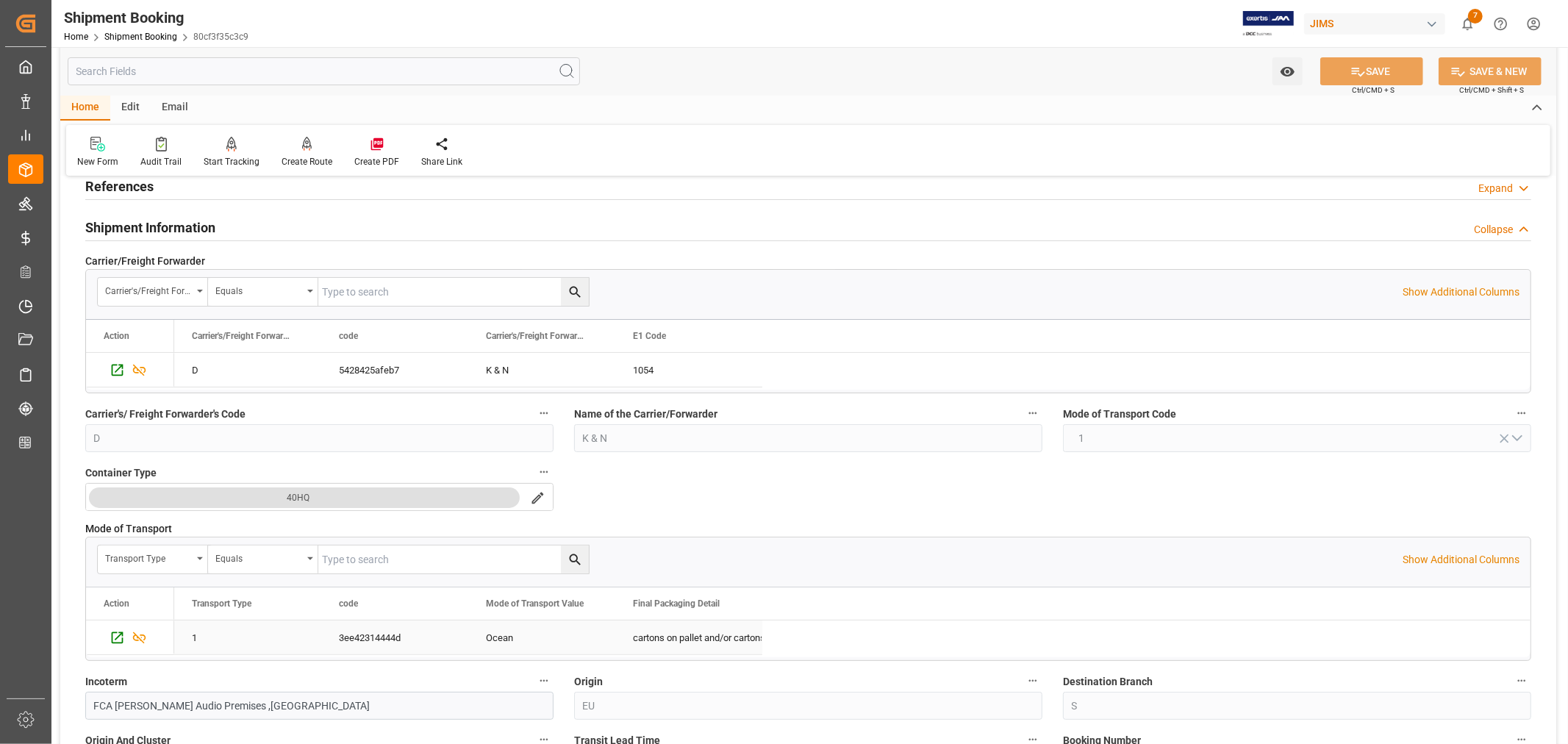
scroll to position [0, 0]
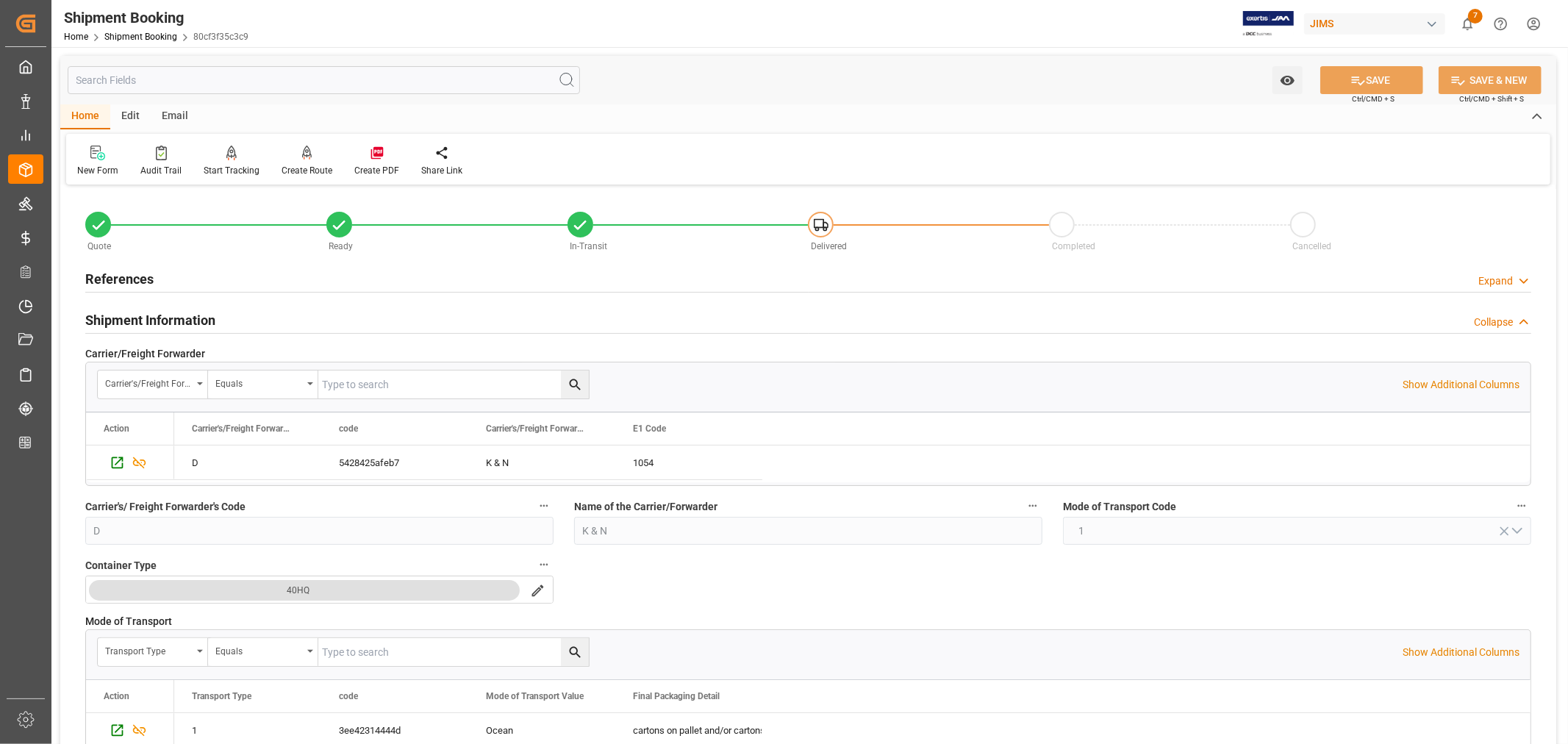
click at [142, 319] on h2 "Shipment Information" at bounding box center [151, 319] width 130 height 20
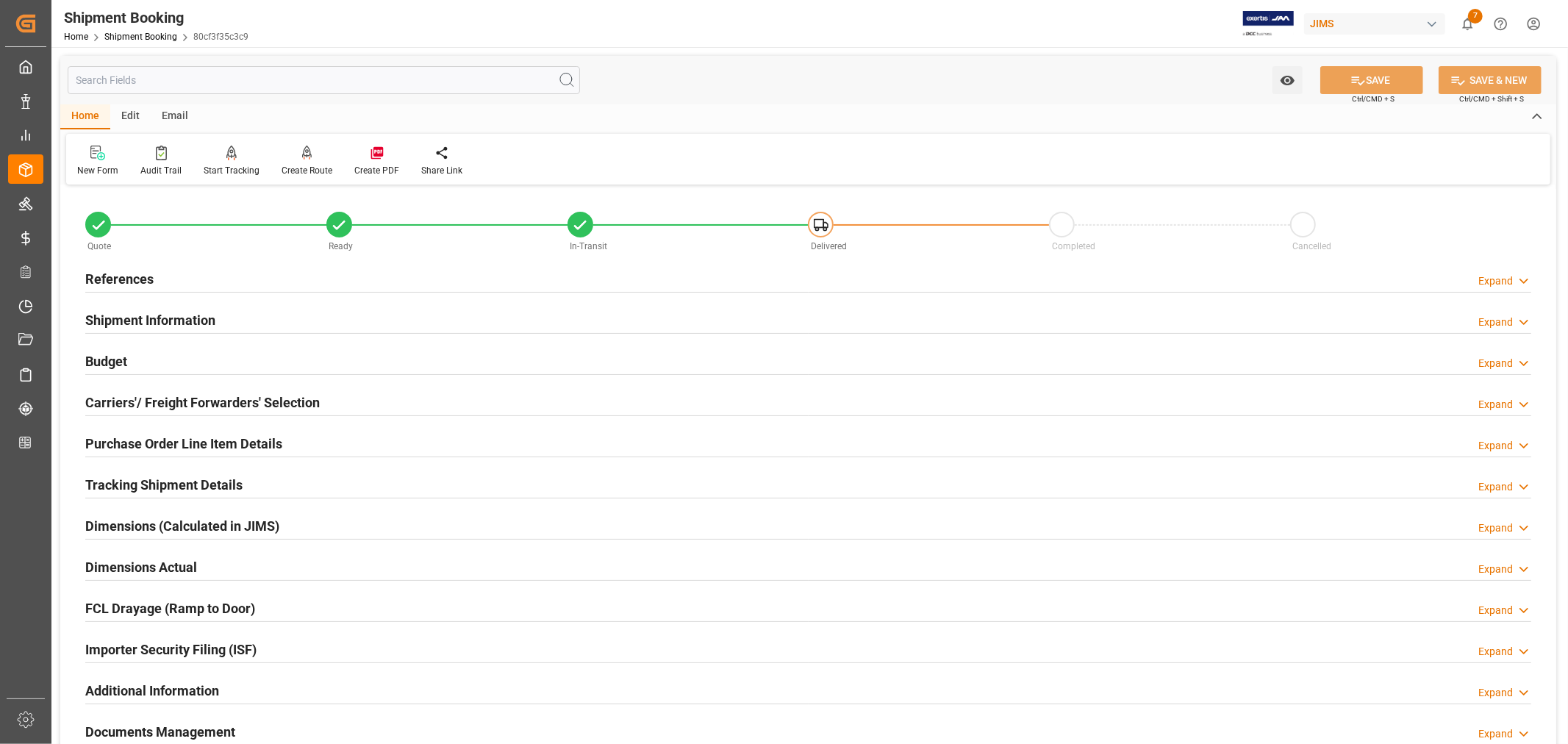
click at [134, 277] on h2 "References" at bounding box center [119, 278] width 68 height 20
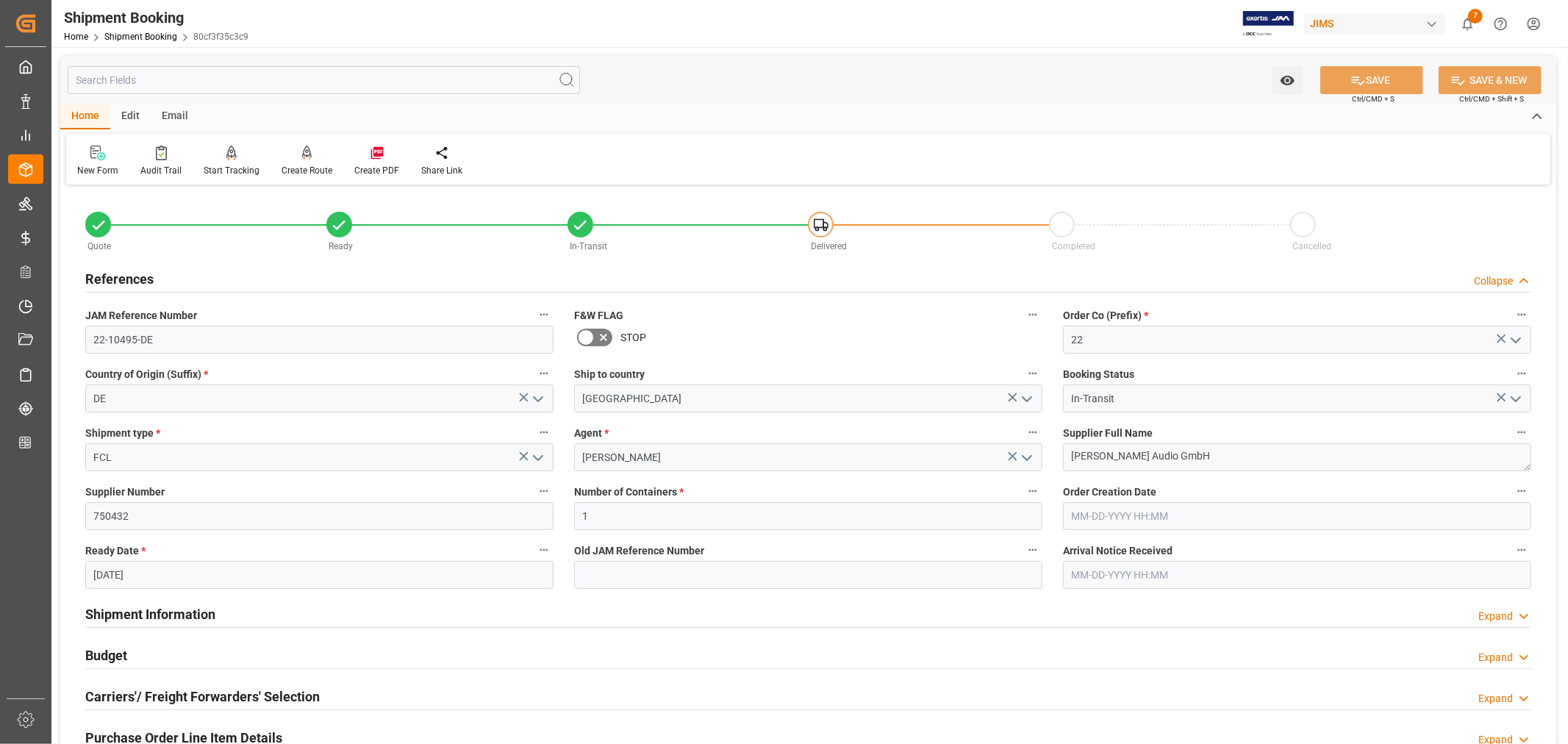
click at [134, 277] on h2 "References" at bounding box center [119, 278] width 68 height 20
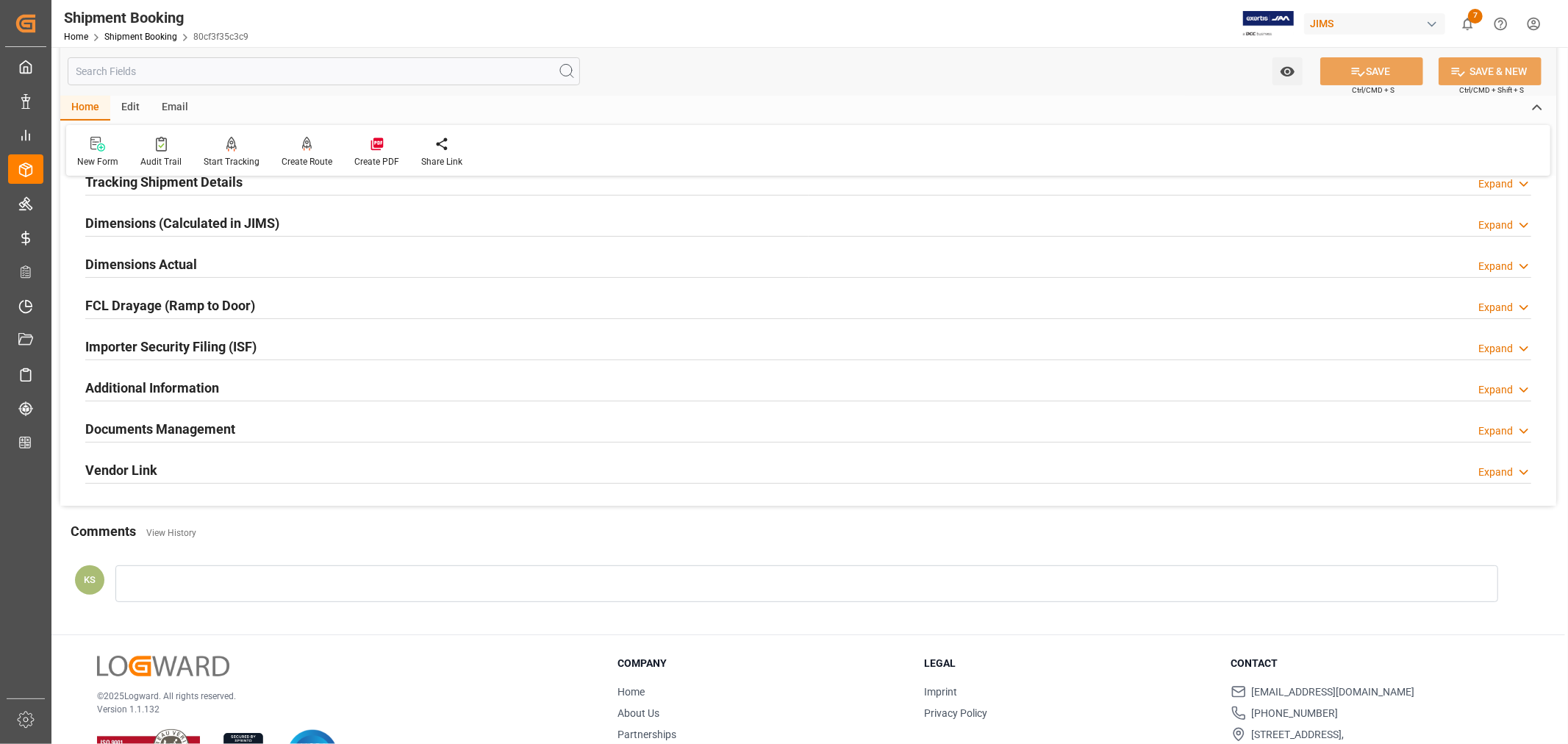
scroll to position [326, 0]
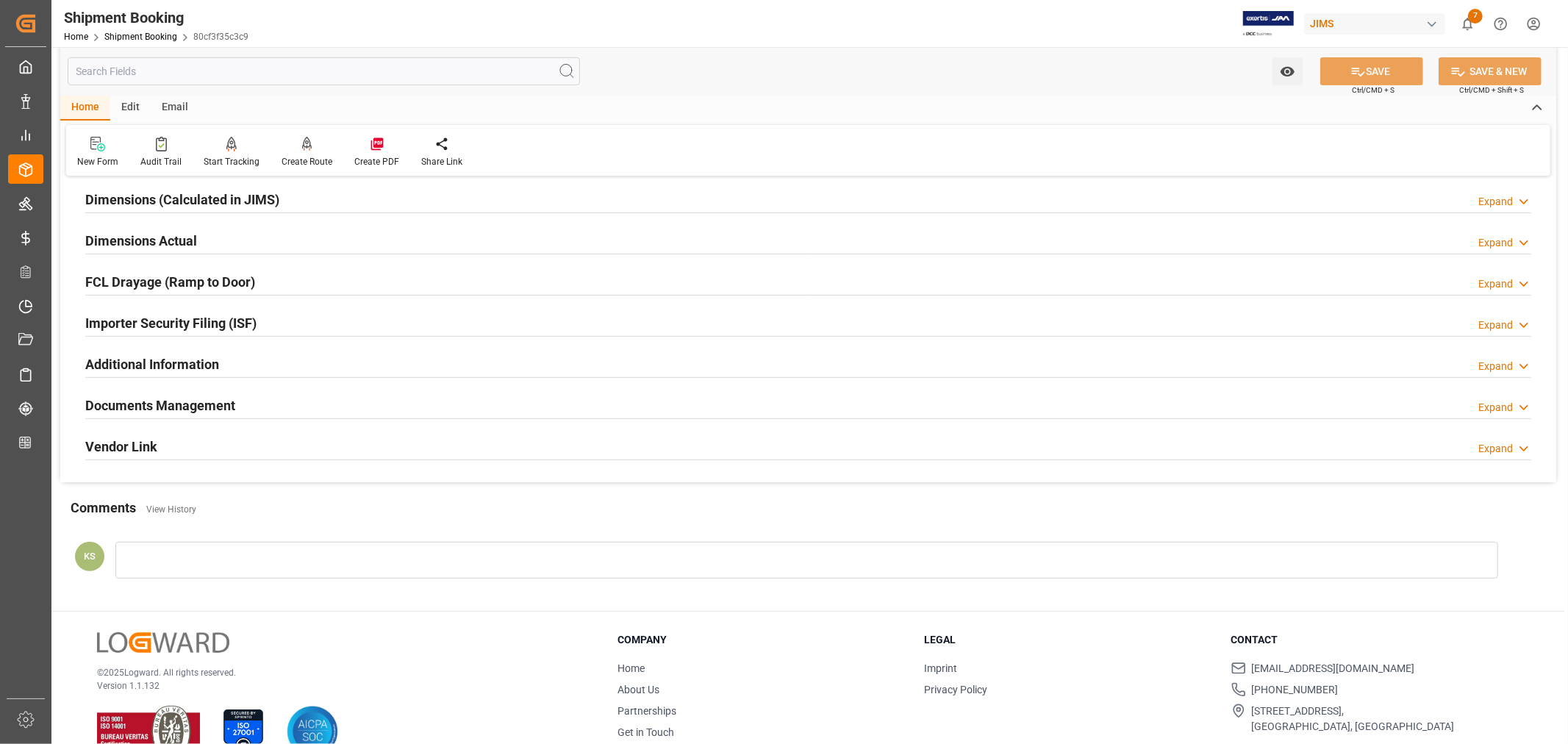
click at [181, 403] on h2 "Documents Management" at bounding box center [160, 405] width 150 height 20
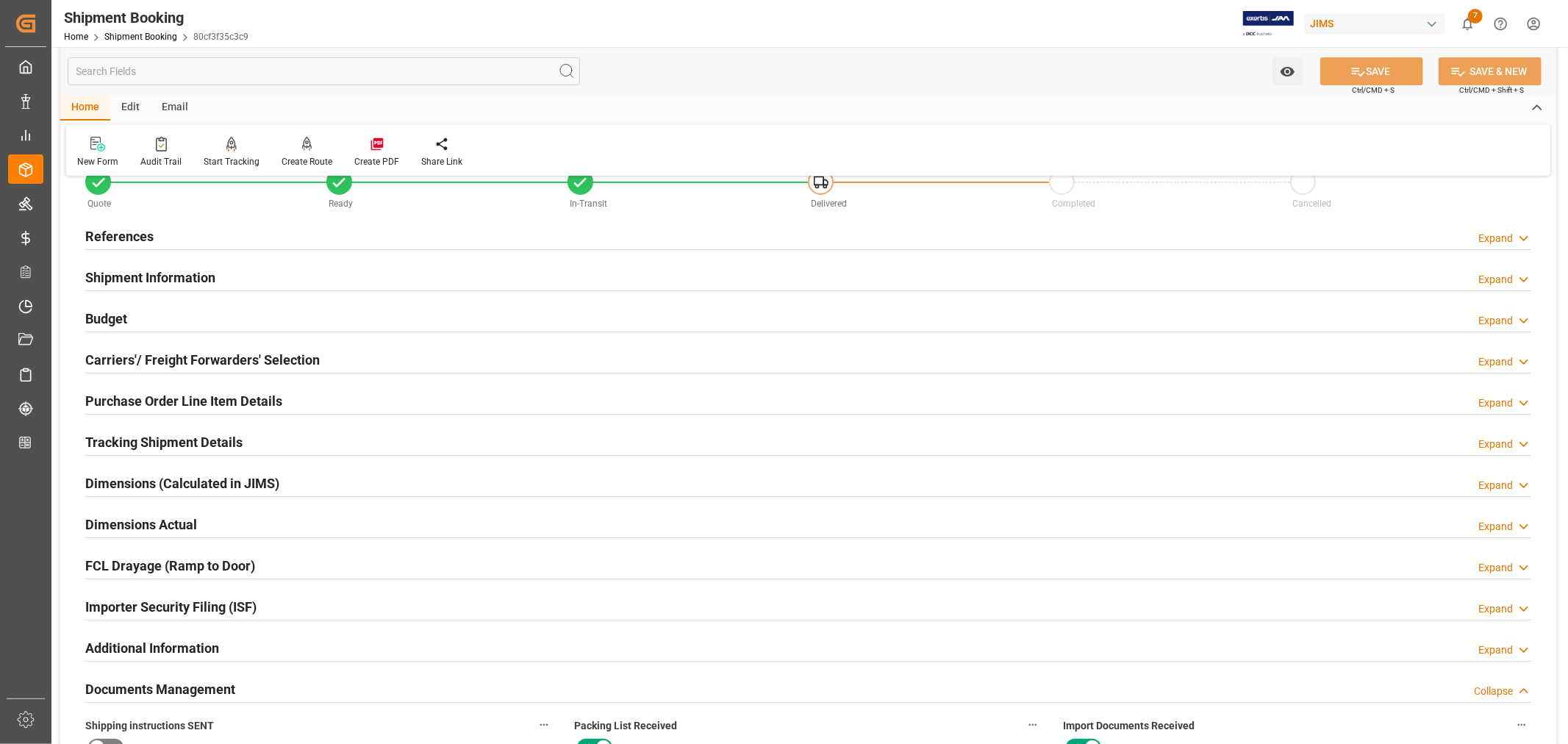
scroll to position [0, 0]
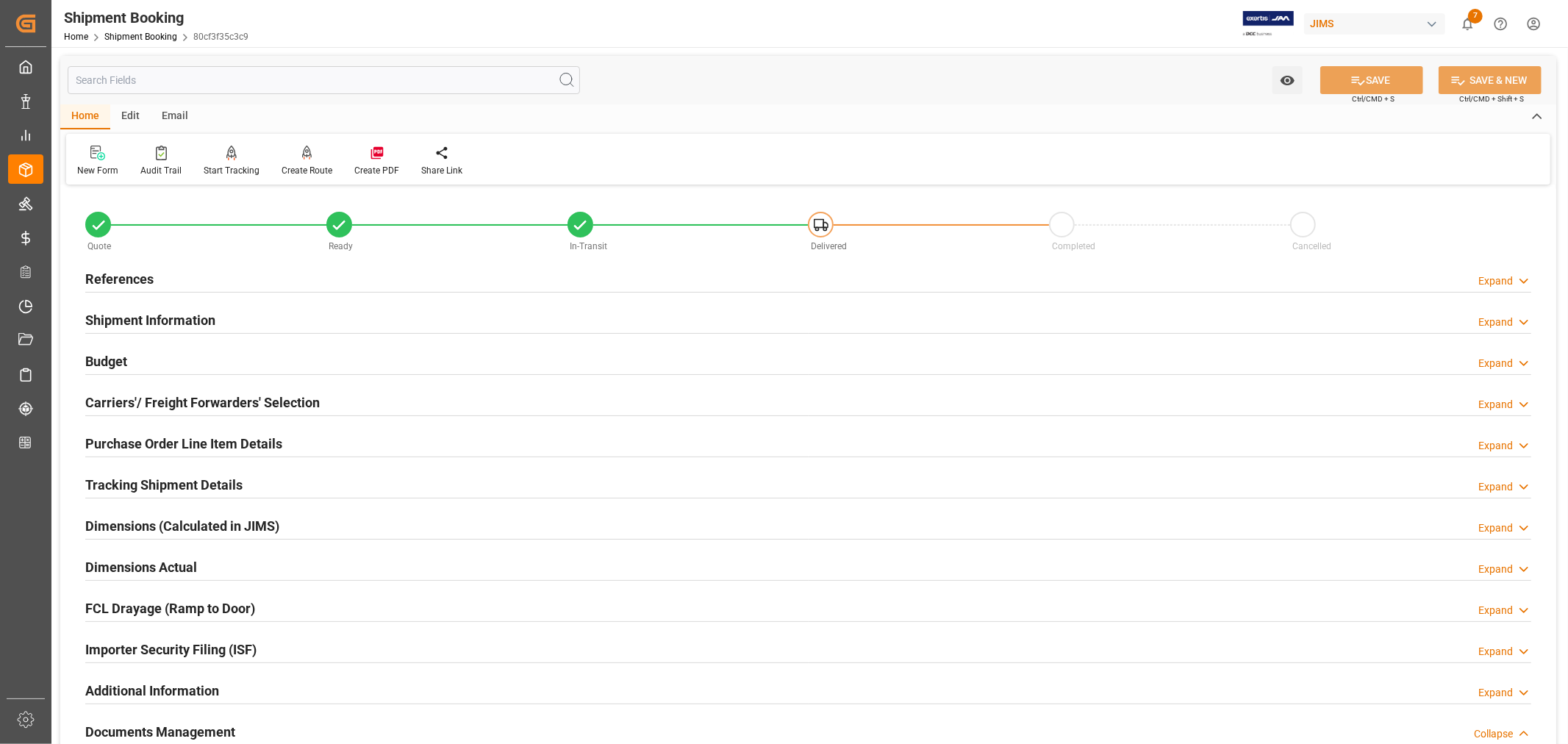
click at [137, 265] on div "References" at bounding box center [119, 277] width 68 height 28
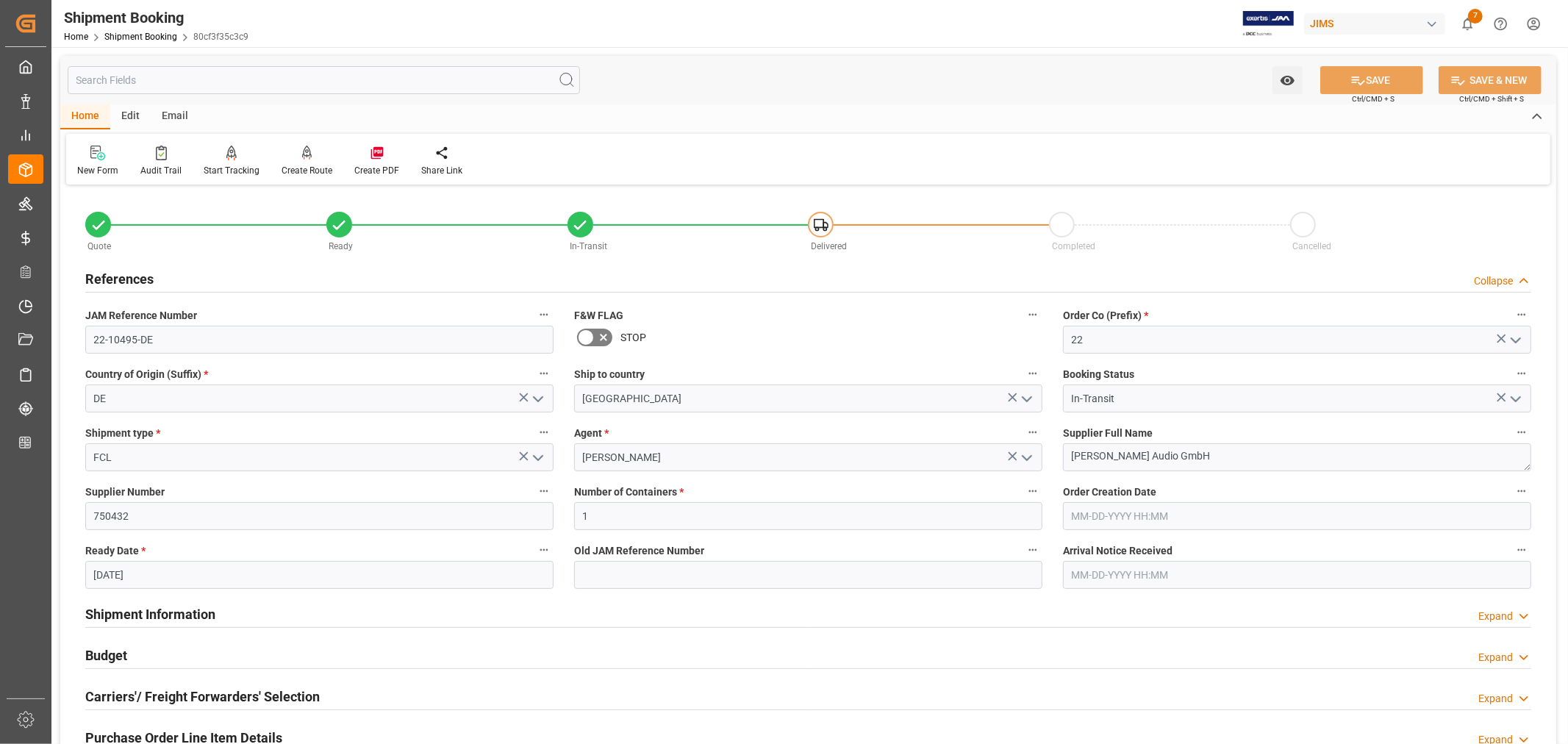
click at [137, 265] on div "References" at bounding box center [119, 277] width 68 height 28
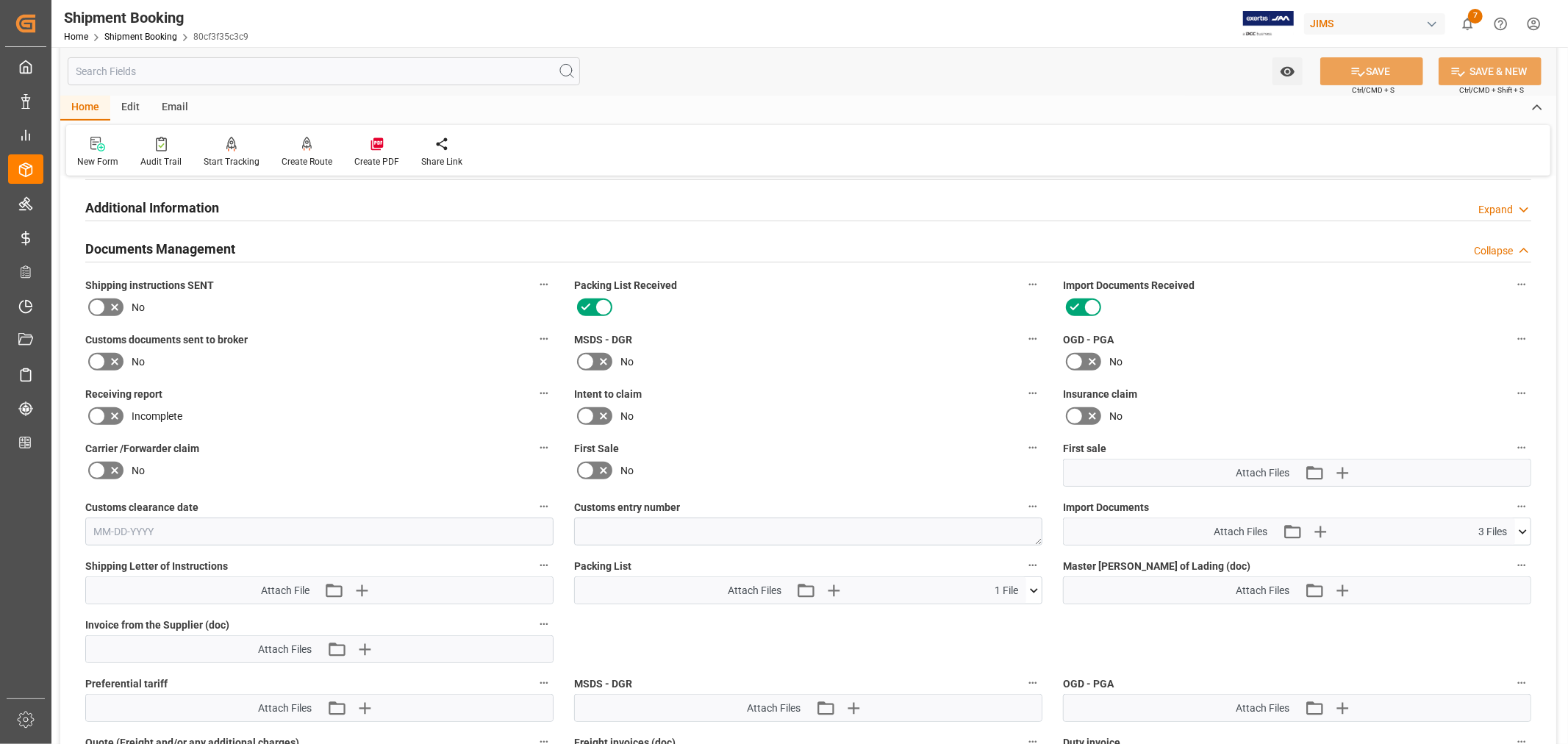
scroll to position [571, 0]
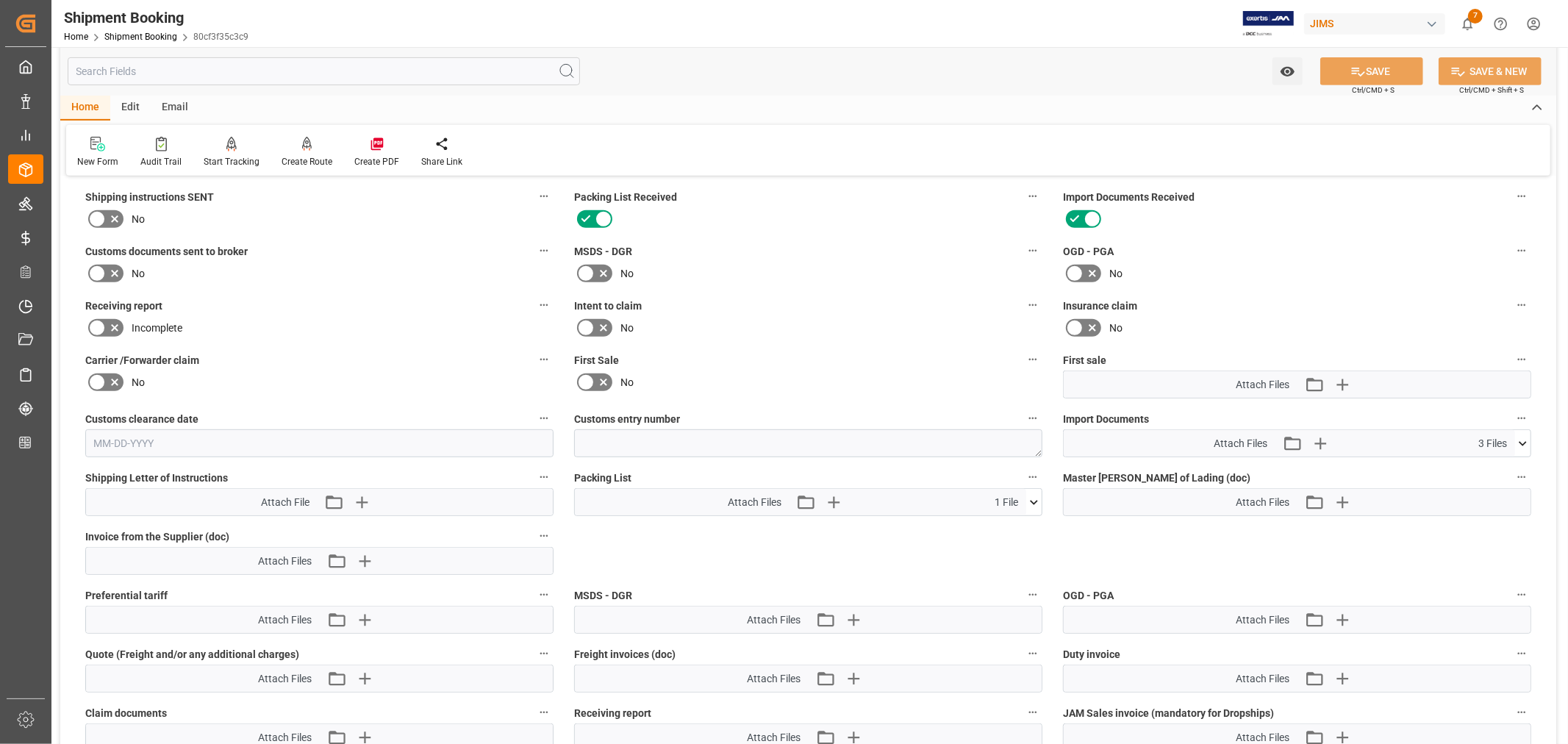
click at [1523, 441] on icon at bounding box center [1522, 443] width 8 height 5
click at [1516, 500] on icon at bounding box center [1514, 501] width 16 height 16
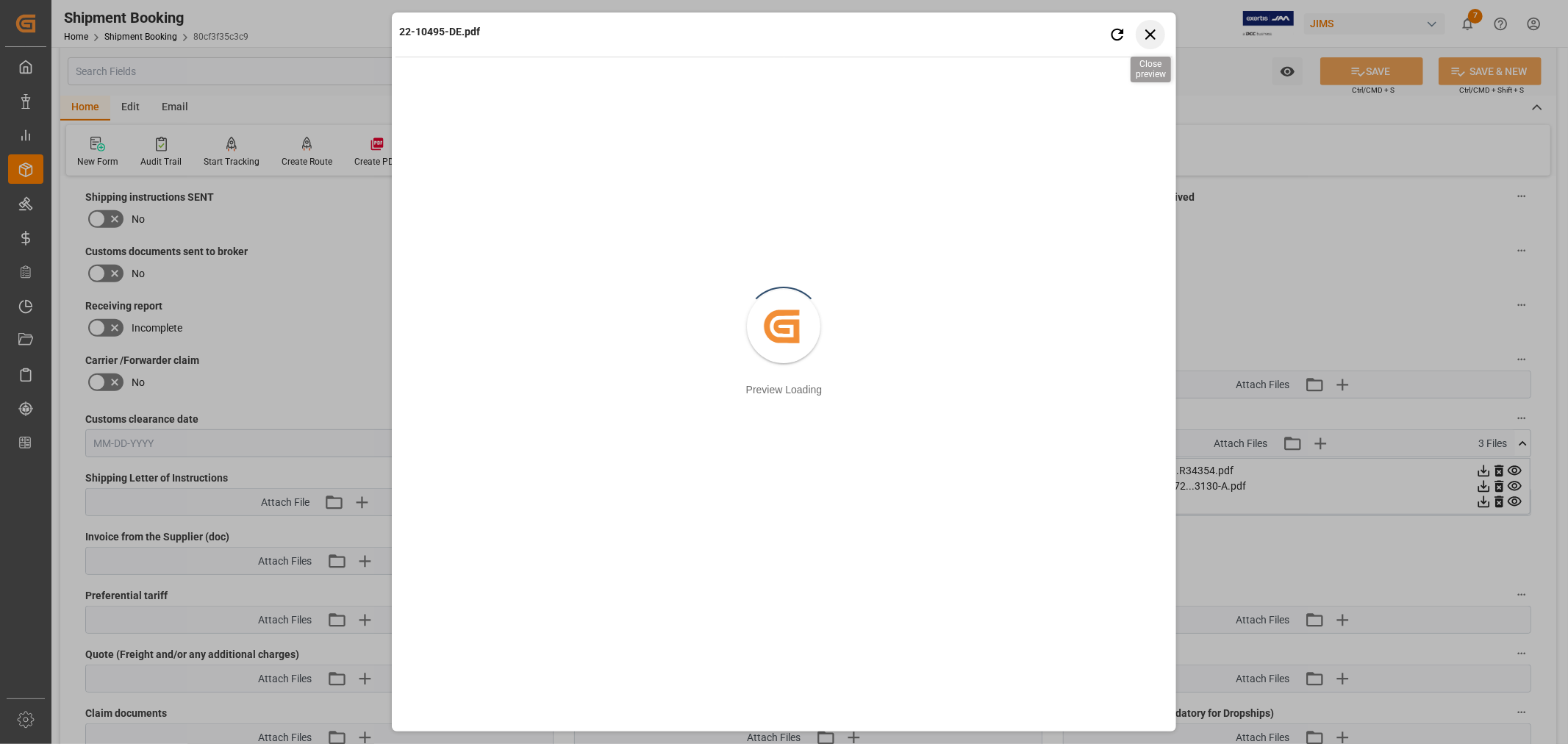
click at [1153, 32] on icon "button" at bounding box center [1150, 34] width 10 height 10
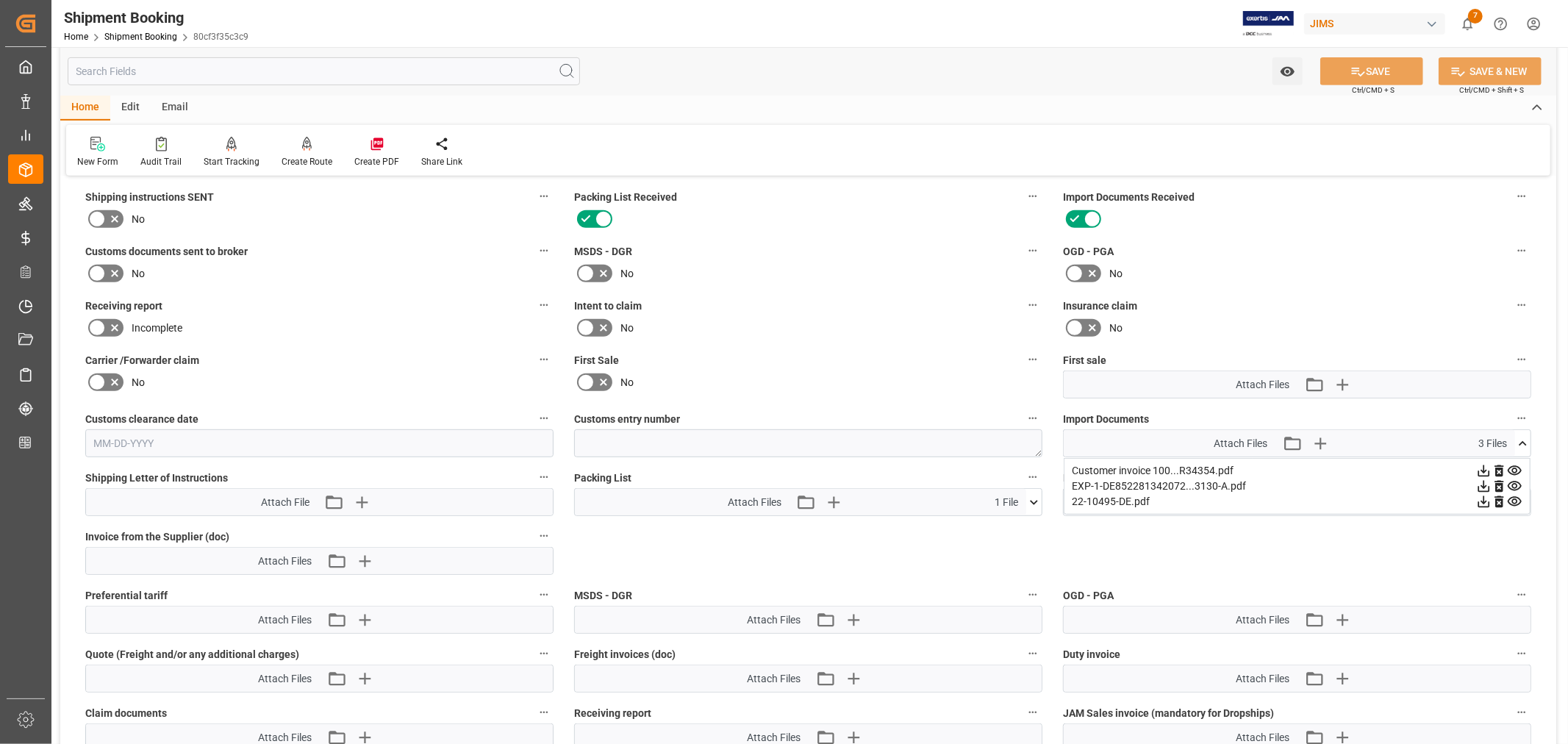
click at [1516, 482] on icon at bounding box center [1514, 486] width 16 height 16
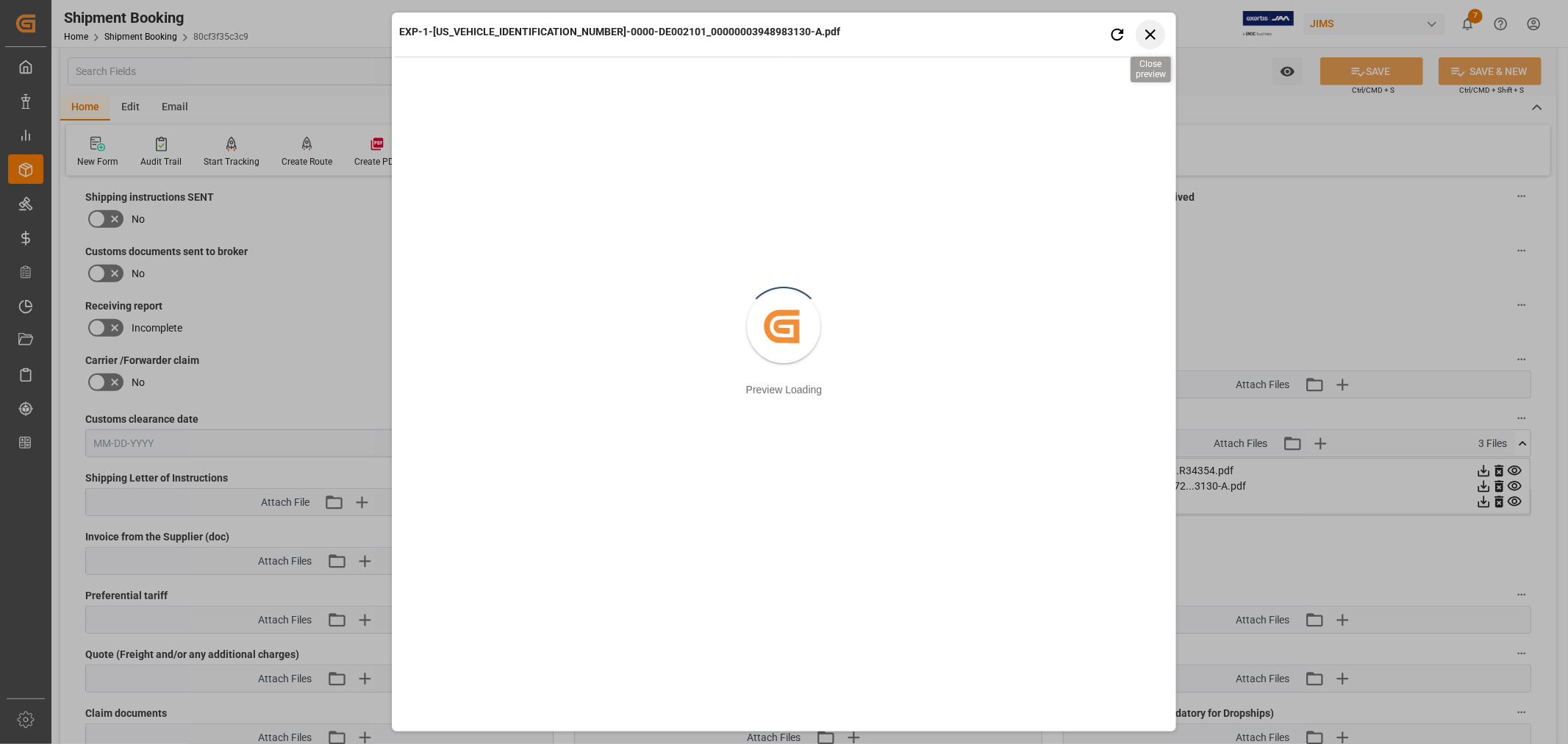
click at [1148, 35] on icon "button" at bounding box center [1150, 34] width 10 height 10
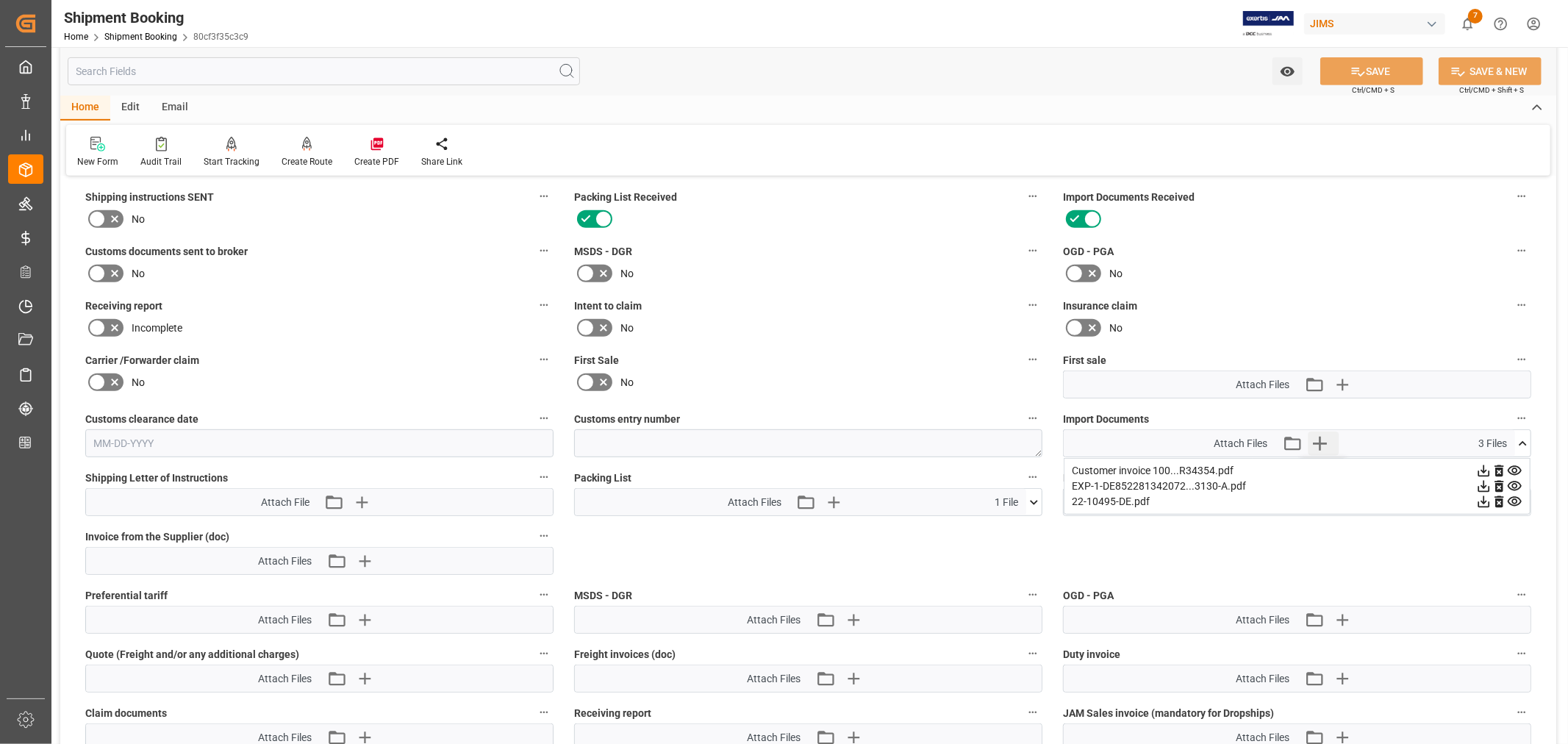
click at [1320, 441] on icon "button" at bounding box center [1318, 442] width 23 height 23
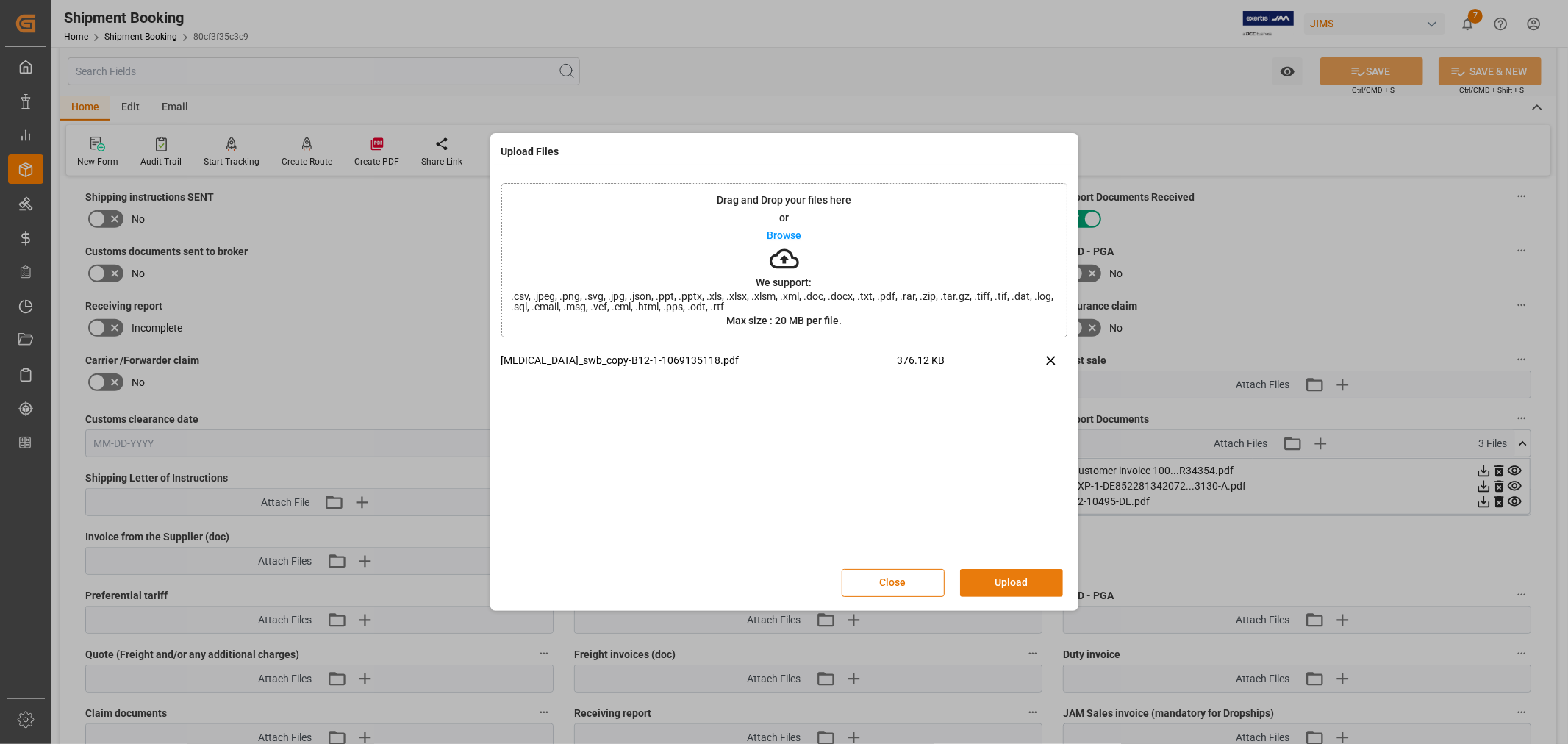
click at [1012, 578] on button "Upload" at bounding box center [1011, 583] width 103 height 28
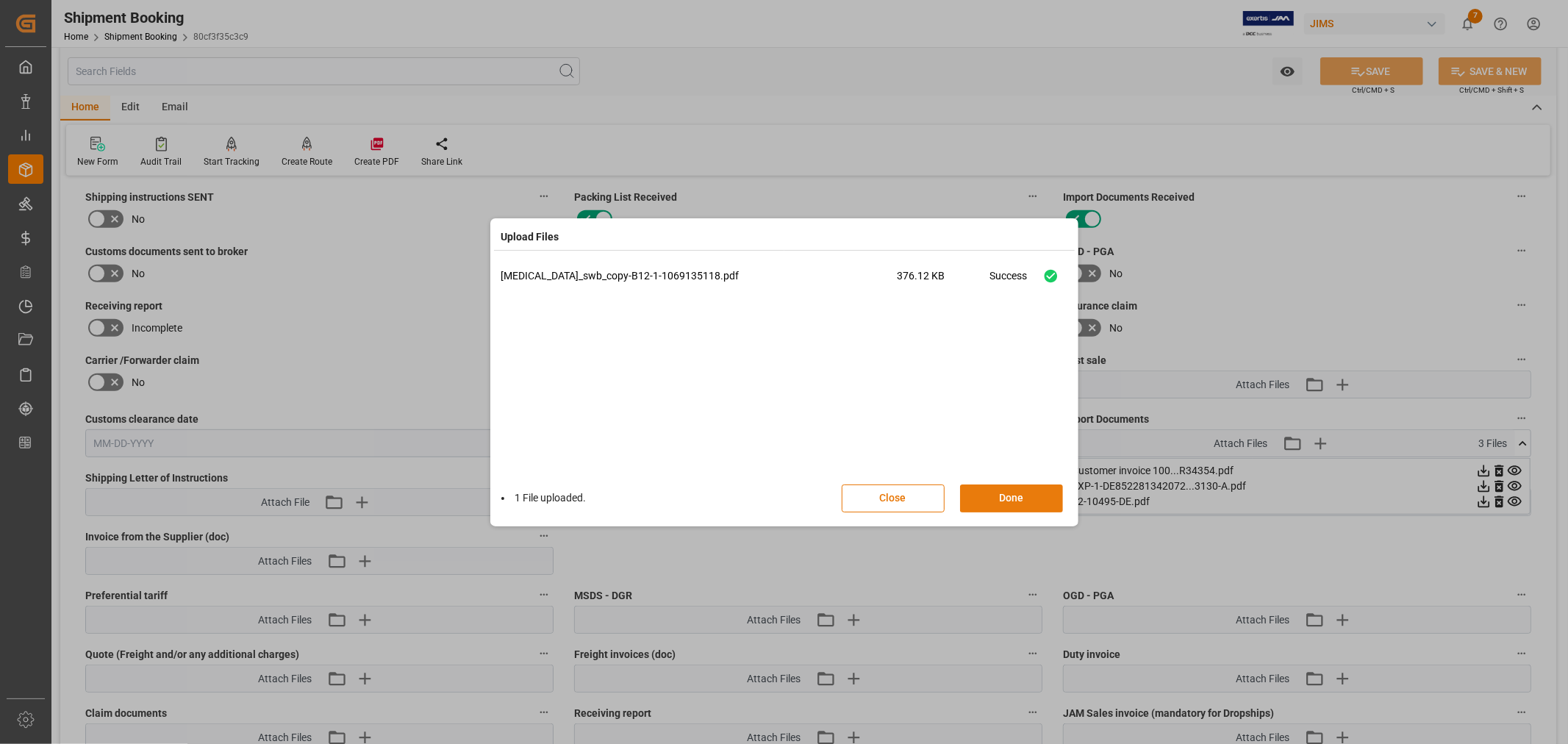
click at [1000, 495] on button "Done" at bounding box center [1011, 498] width 103 height 28
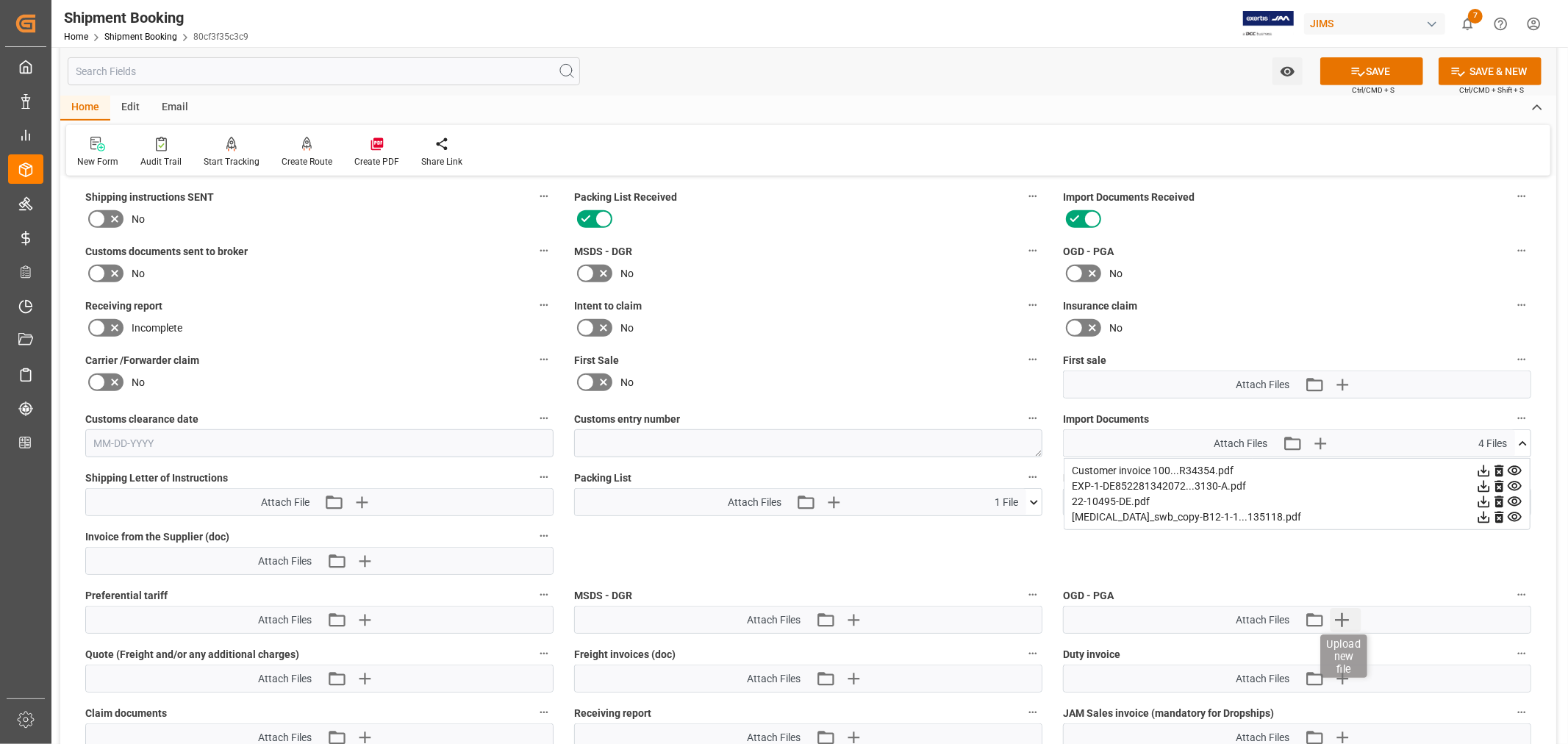
click at [1343, 613] on icon "button" at bounding box center [1341, 619] width 23 height 23
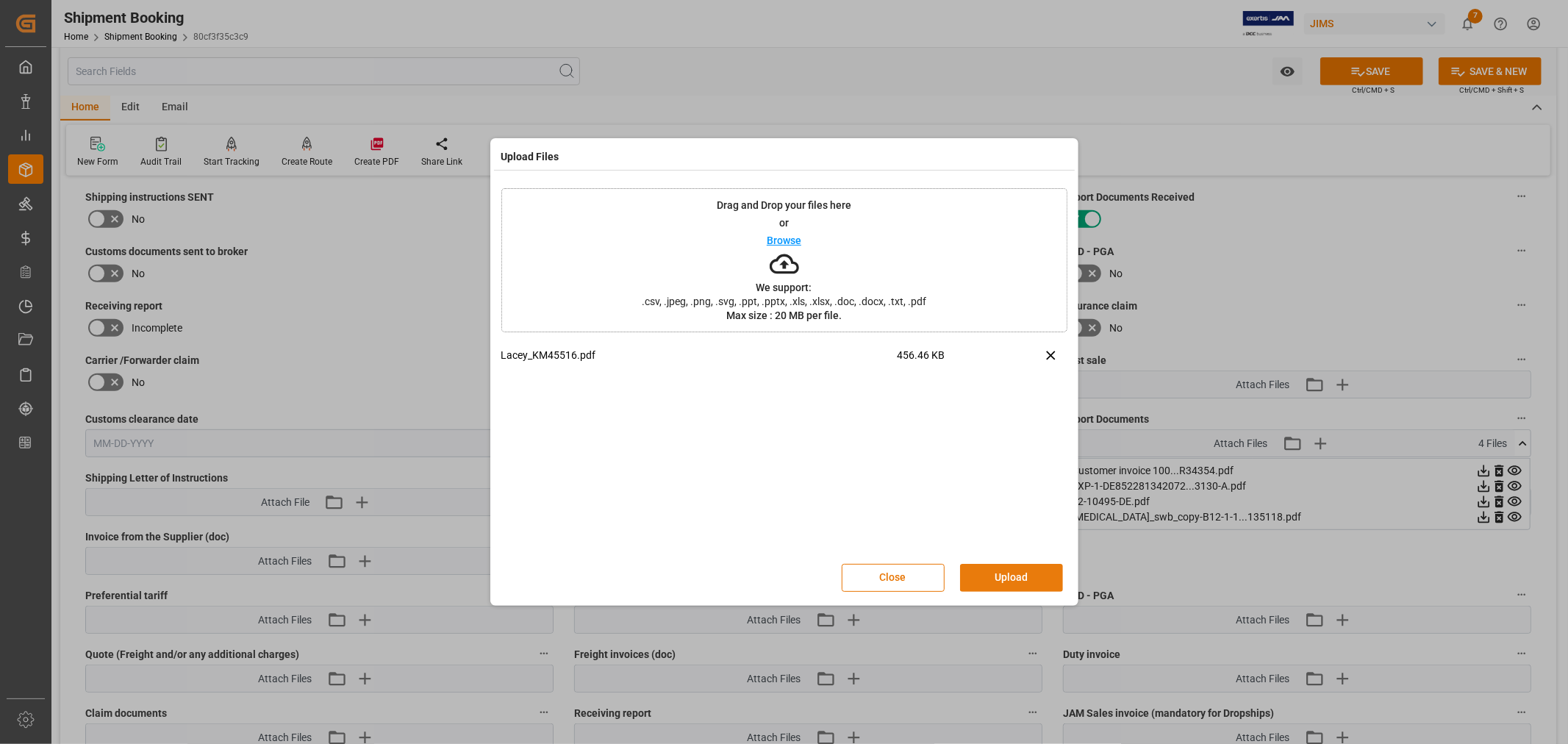
click at [1000, 576] on button "Upload" at bounding box center [1011, 577] width 103 height 28
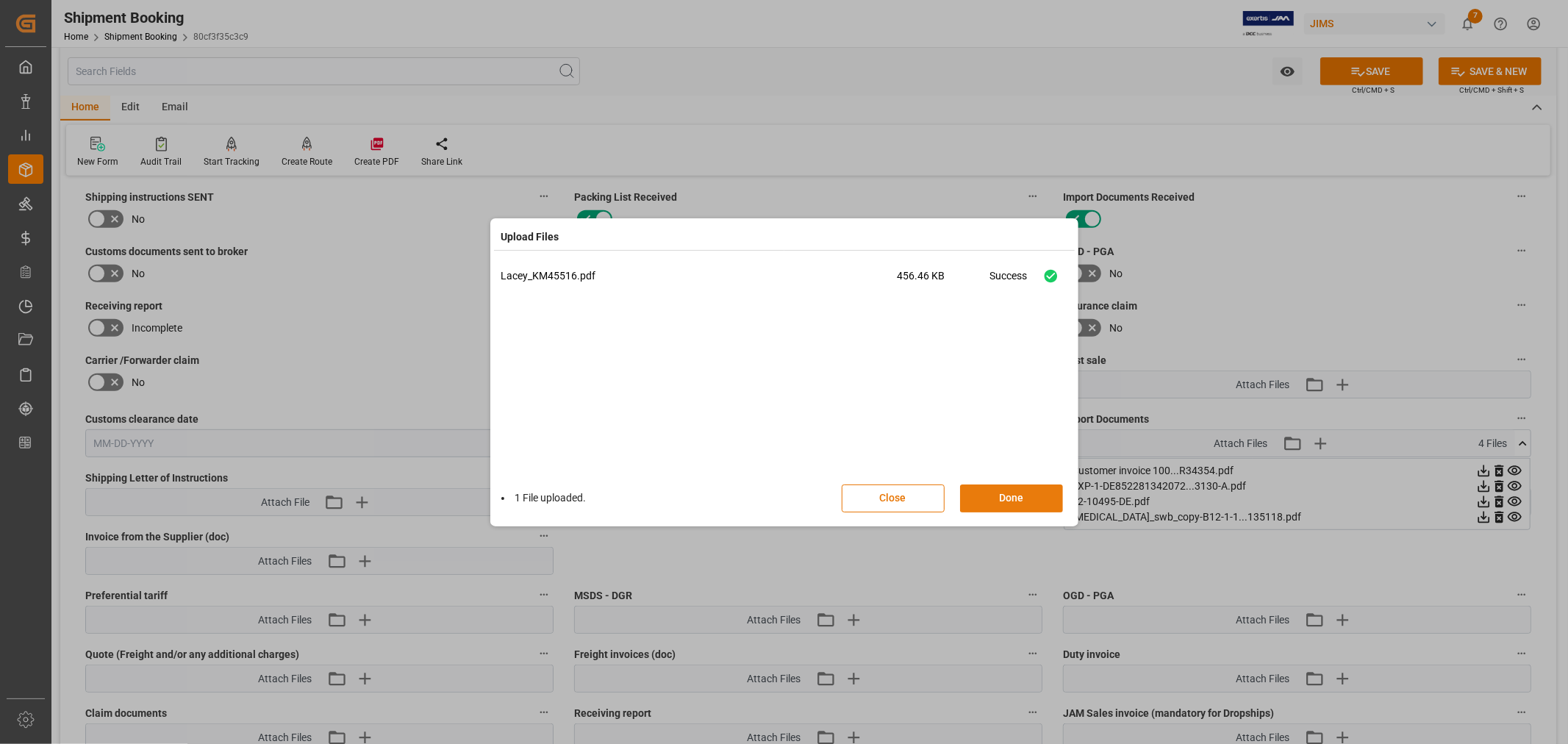
click at [1000, 493] on button "Done" at bounding box center [1011, 498] width 103 height 28
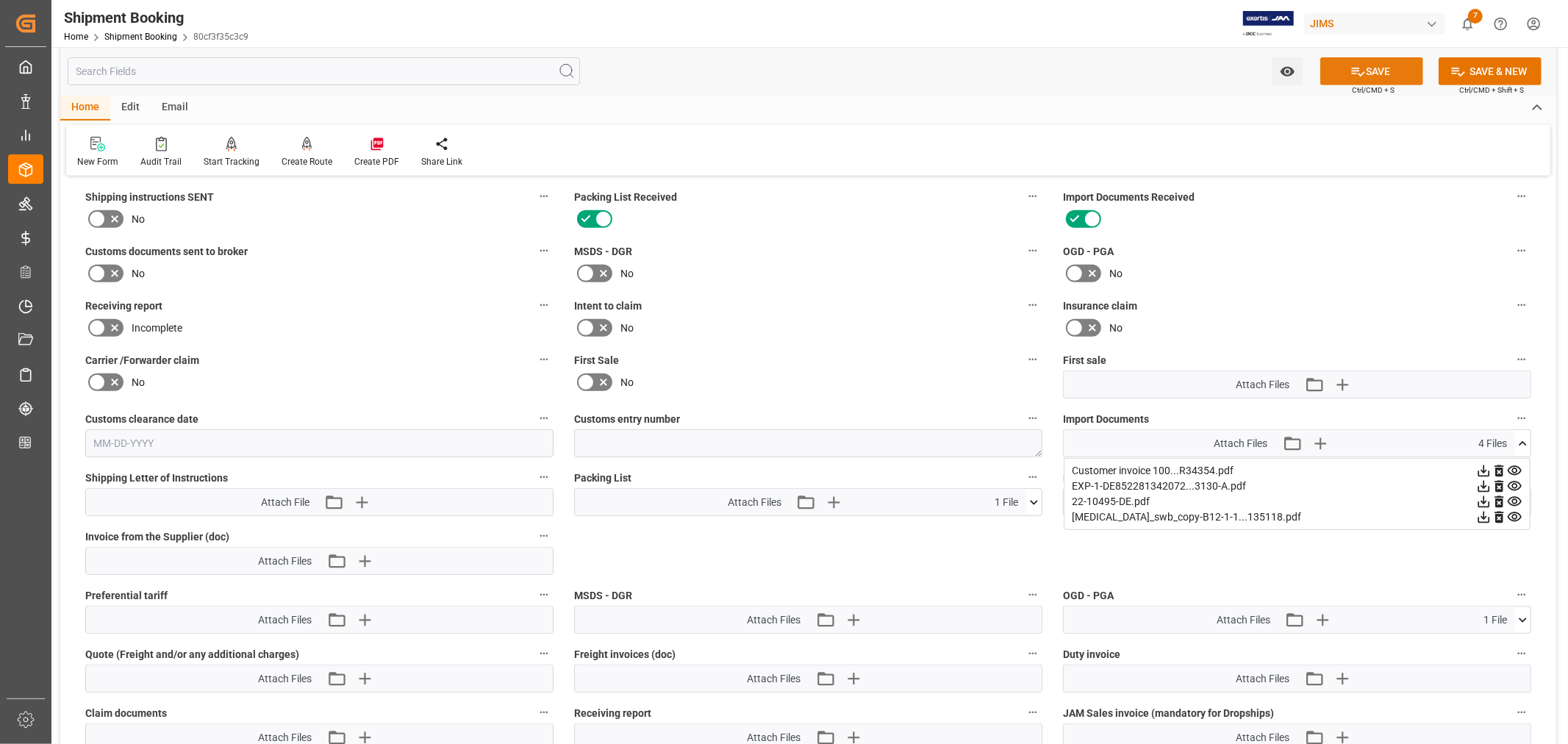
click at [1365, 68] on button "SAVE" at bounding box center [1372, 72] width 103 height 28
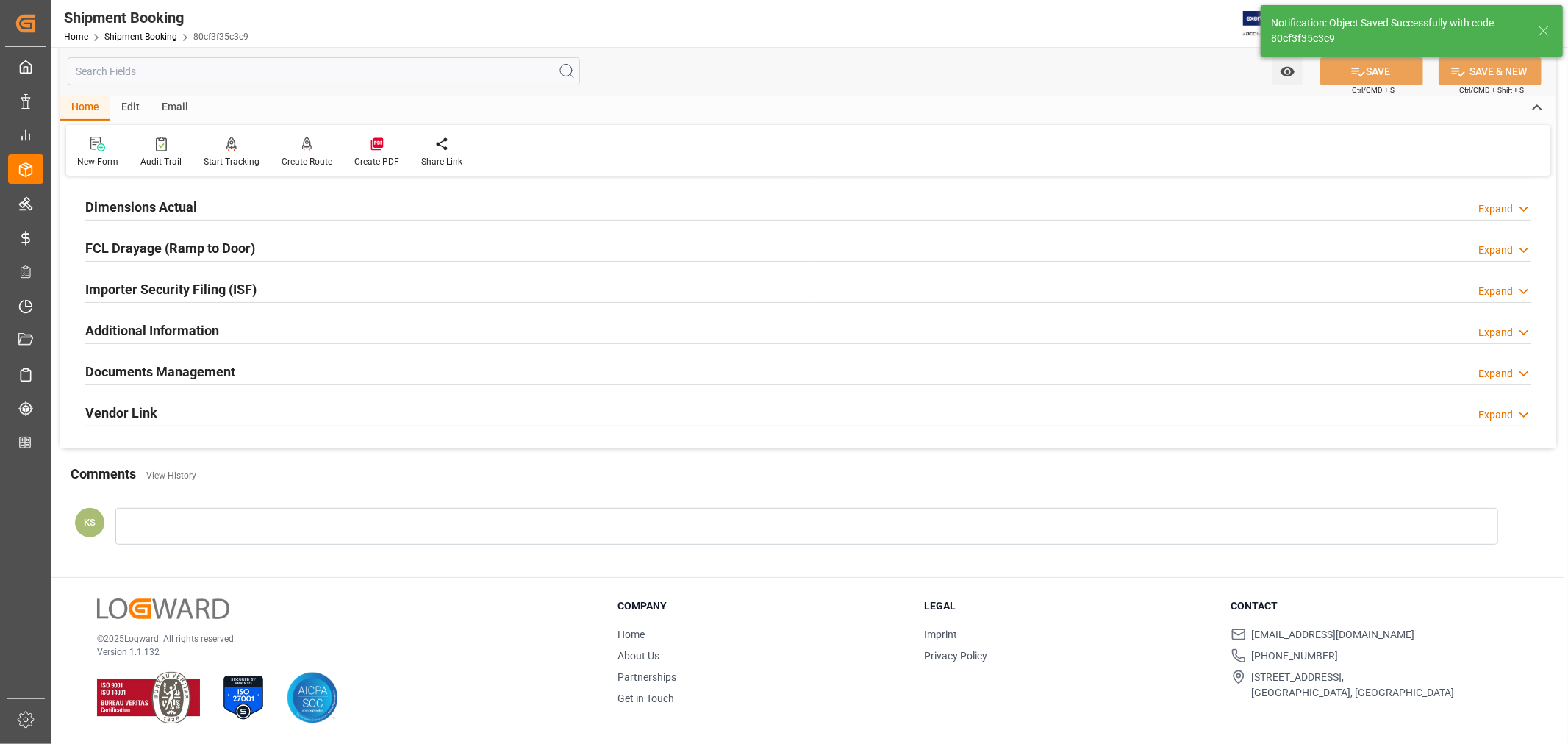
scroll to position [361, 0]
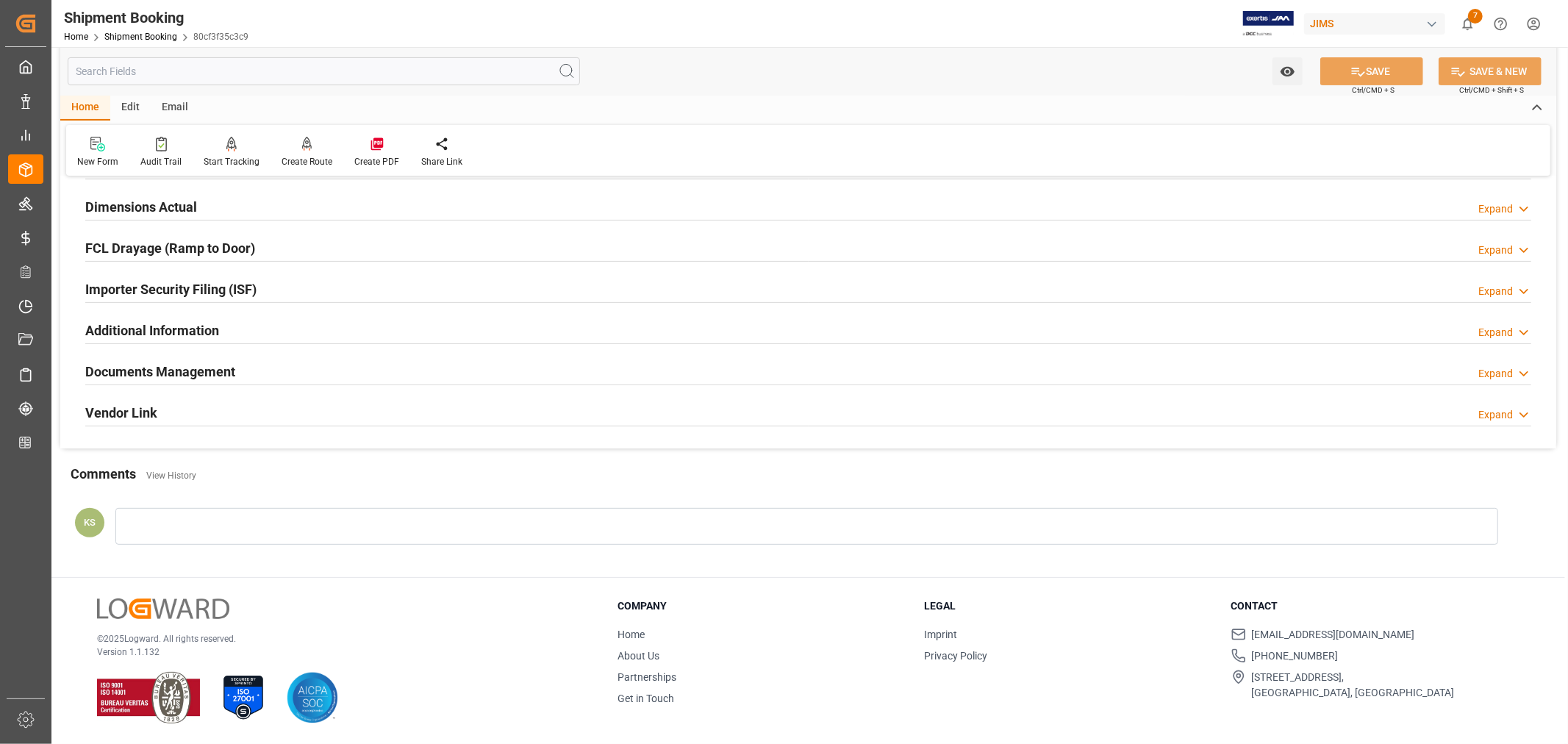
click at [410, 370] on div "Documents Management Expand" at bounding box center [808, 371] width 1446 height 28
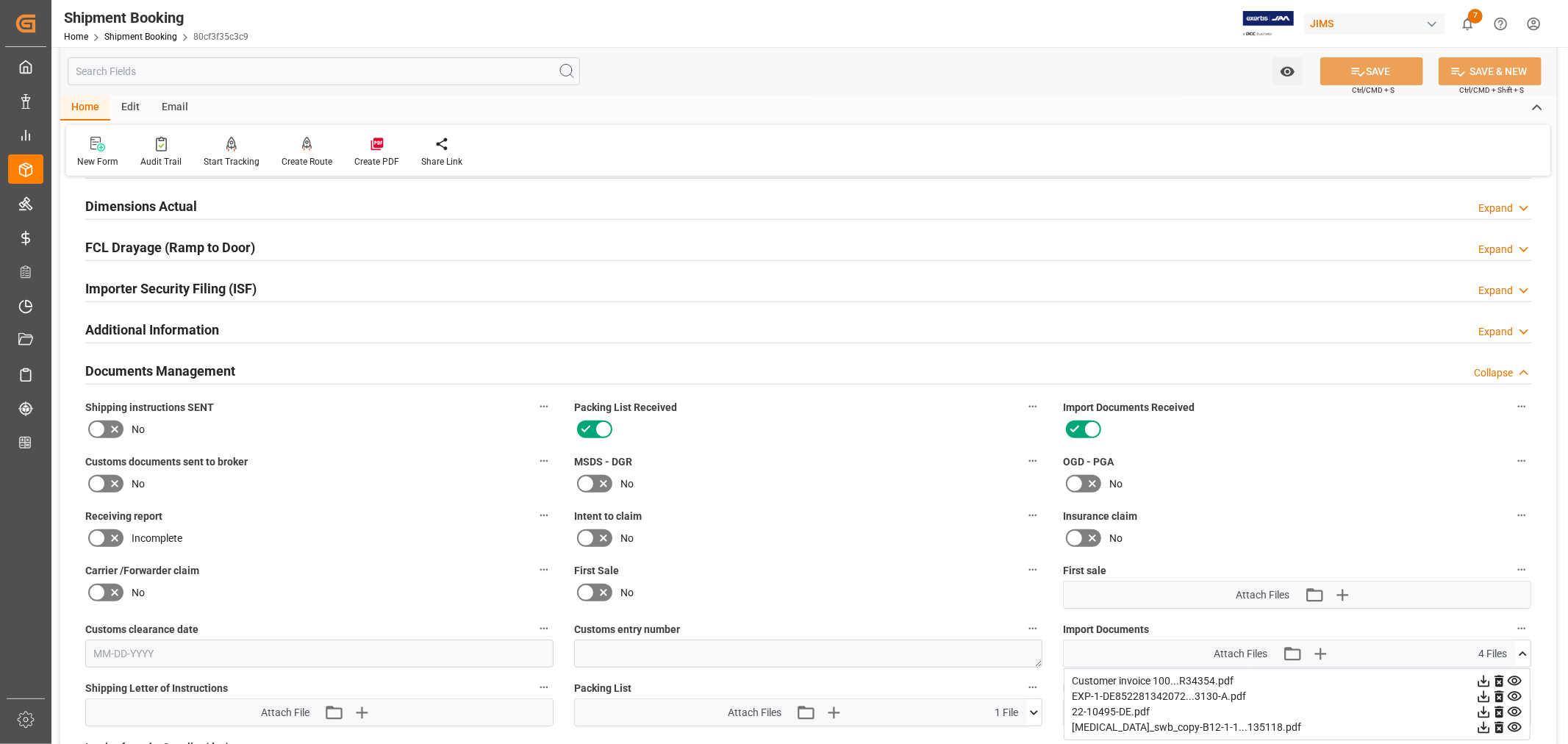
scroll to position [571, 0]
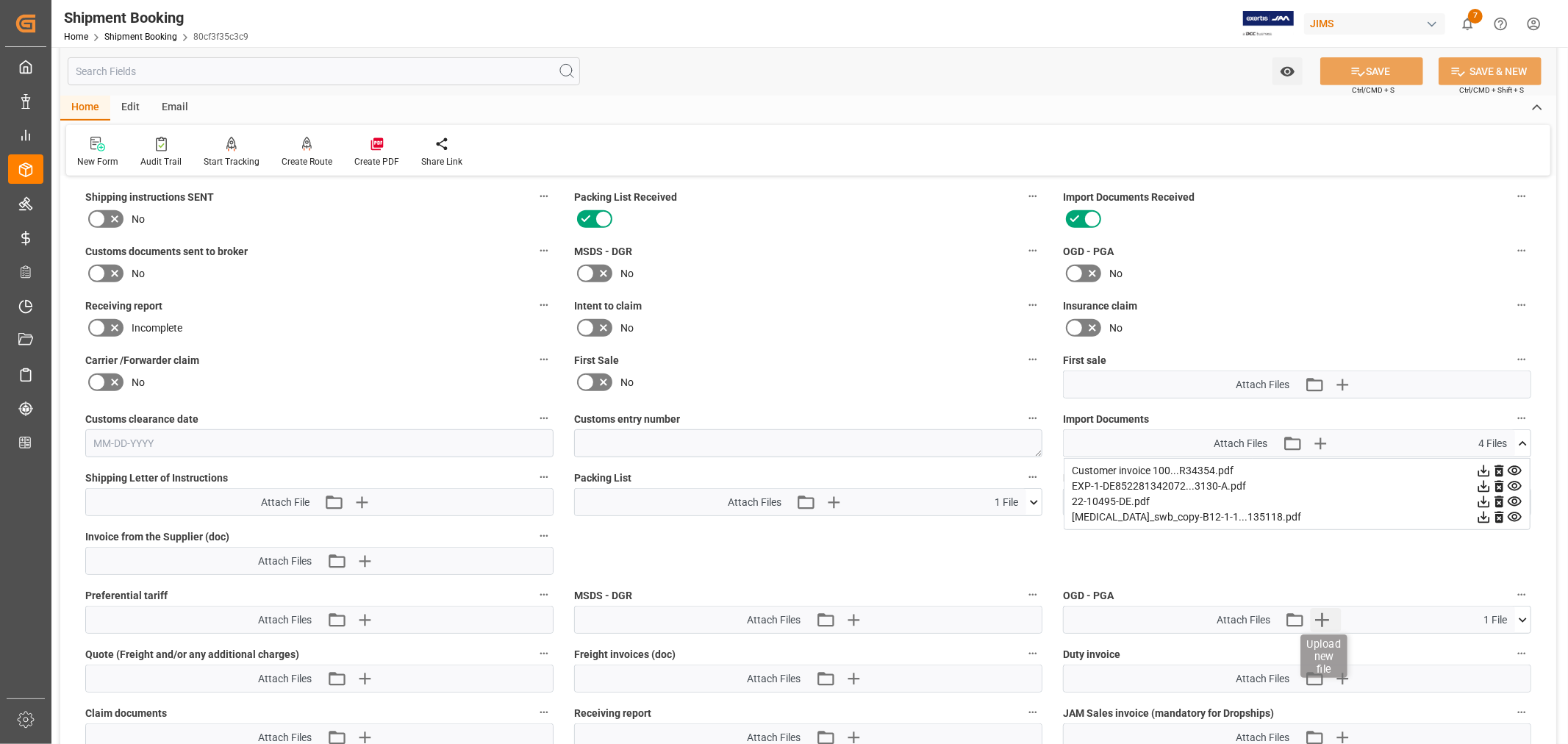
click at [1320, 619] on icon "button" at bounding box center [1321, 619] width 14 height 14
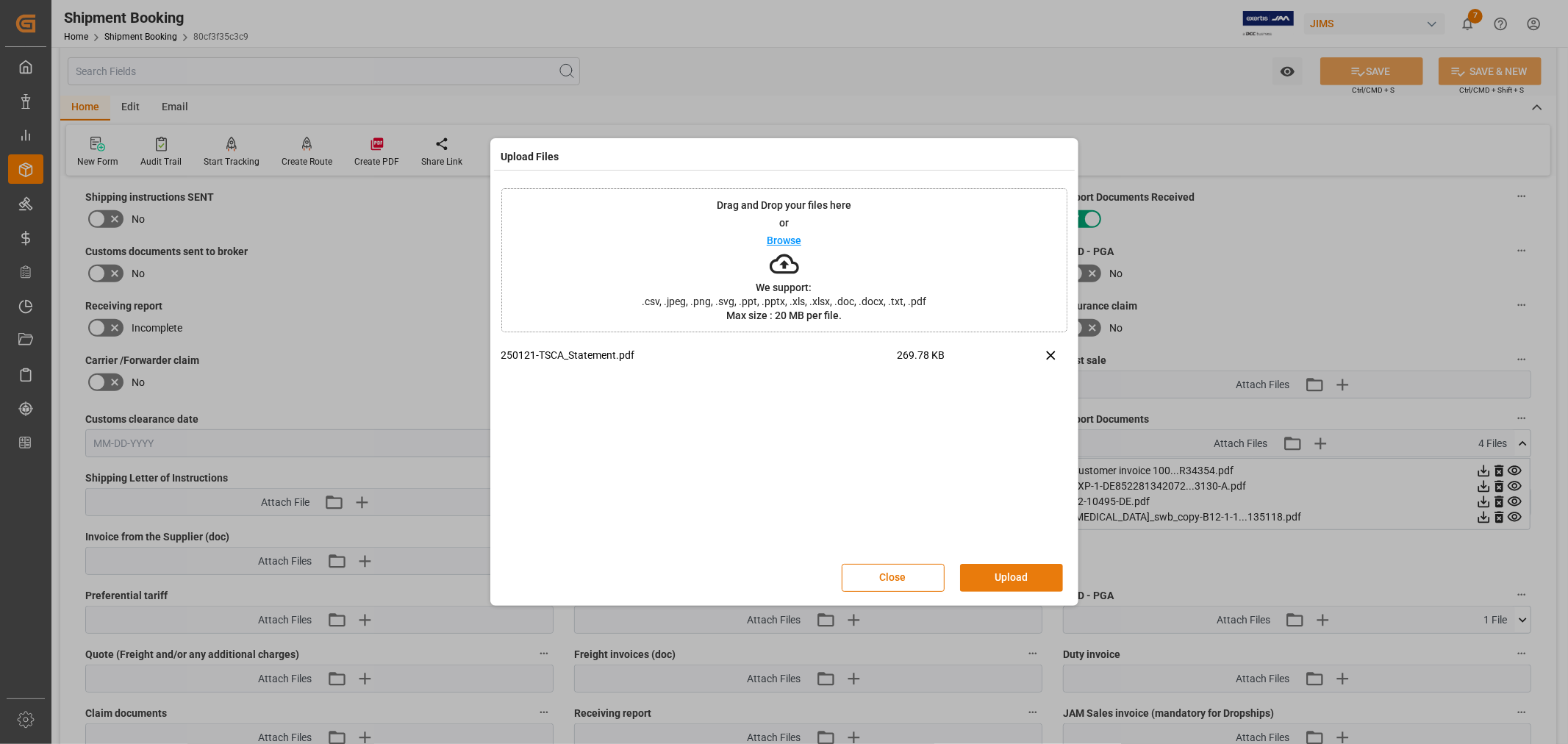
click at [1017, 568] on button "Upload" at bounding box center [1011, 577] width 103 height 28
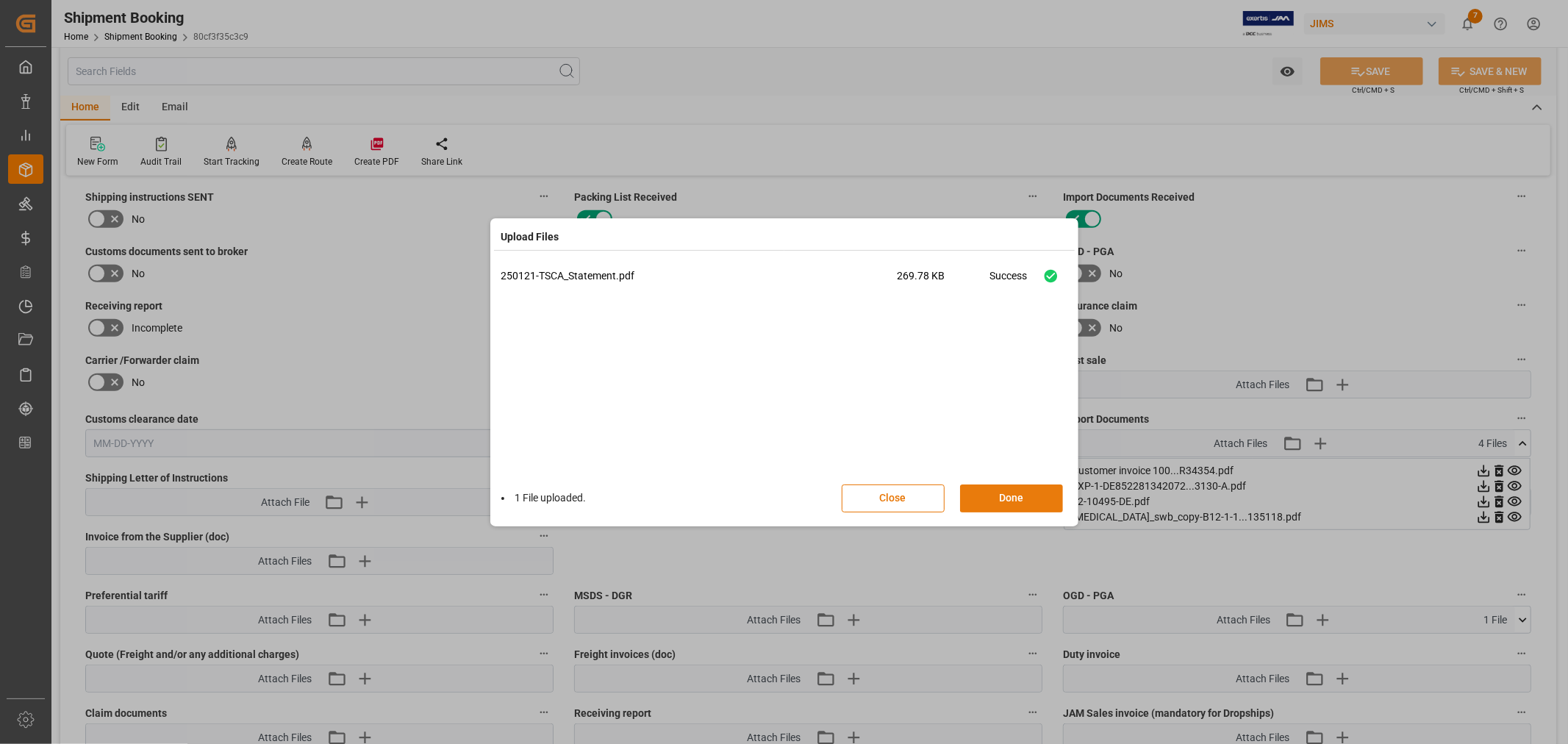
click at [1002, 490] on button "Done" at bounding box center [1011, 498] width 103 height 28
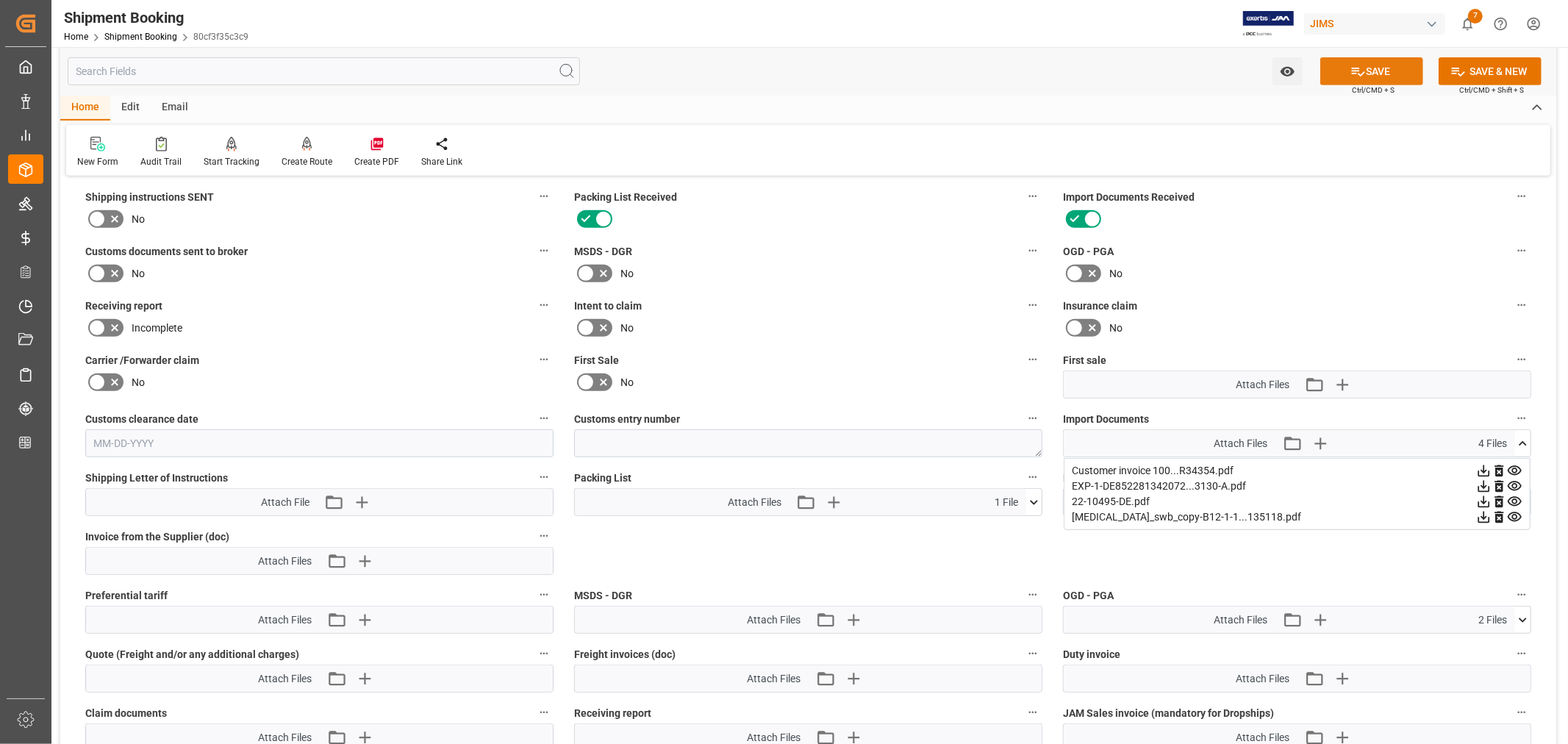
click at [1358, 68] on icon at bounding box center [1358, 72] width 16 height 16
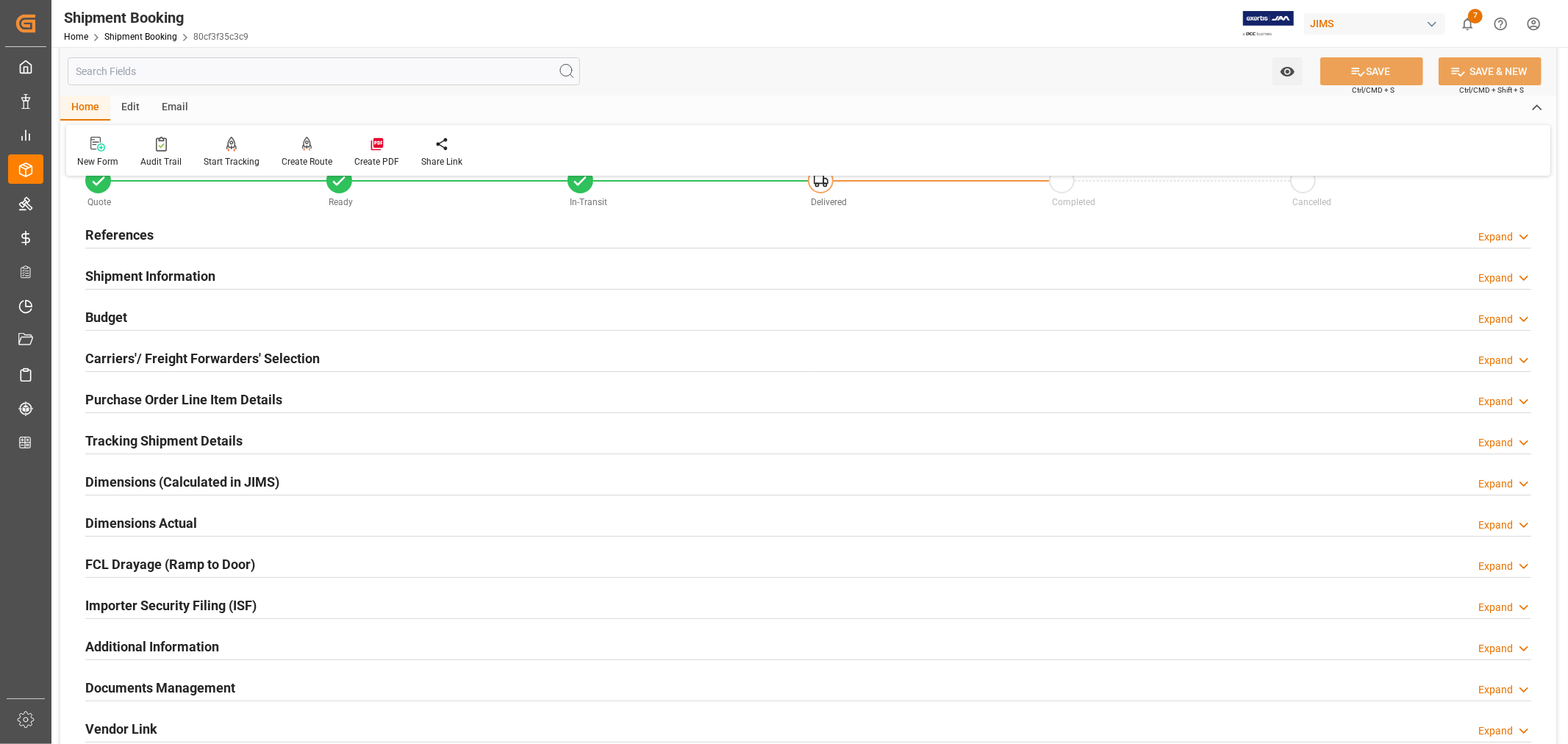
scroll to position [34, 0]
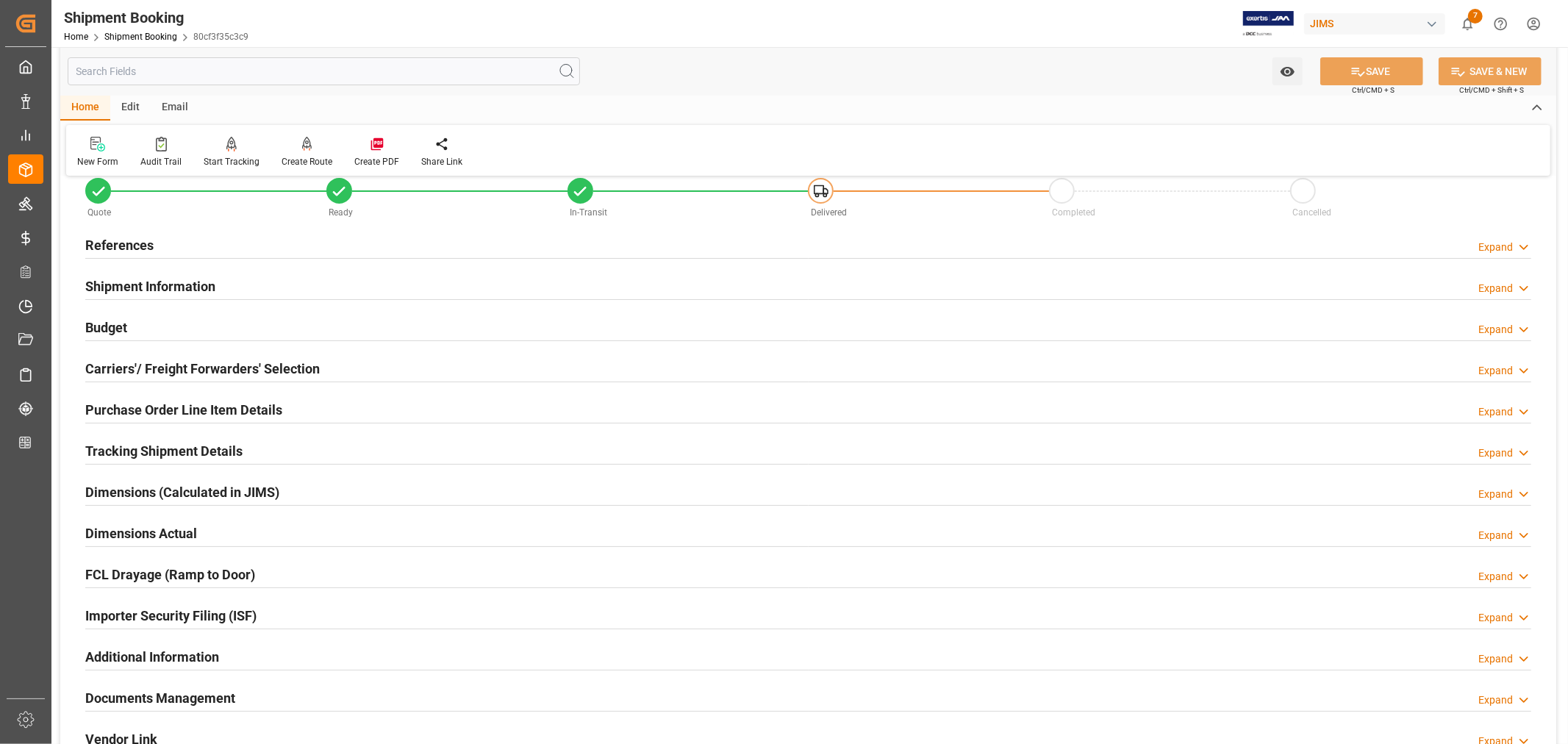
click at [105, 328] on h2 "Budget" at bounding box center [106, 327] width 42 height 20
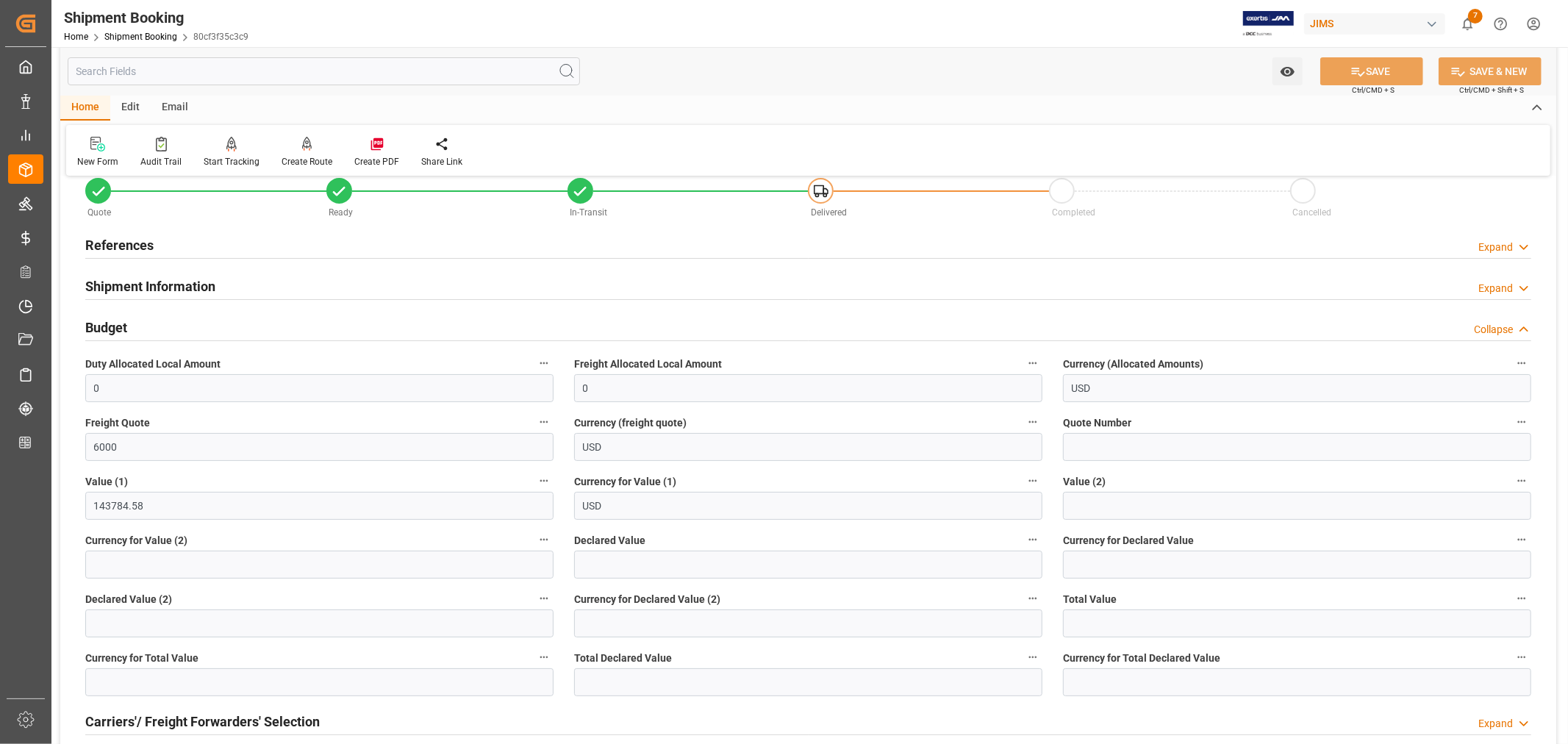
click at [105, 328] on h2 "Budget" at bounding box center [106, 327] width 42 height 20
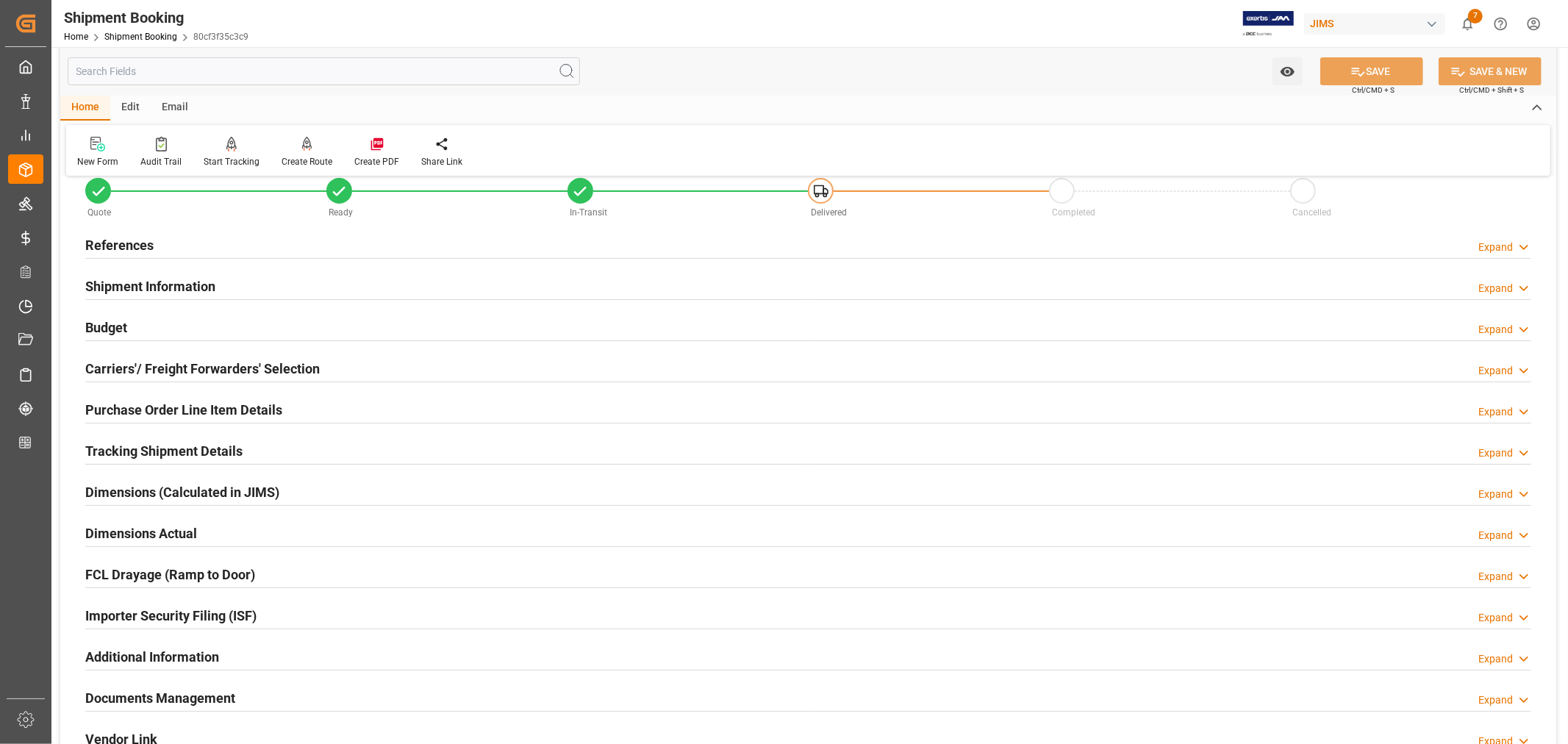
click at [105, 328] on h2 "Budget" at bounding box center [106, 327] width 42 height 20
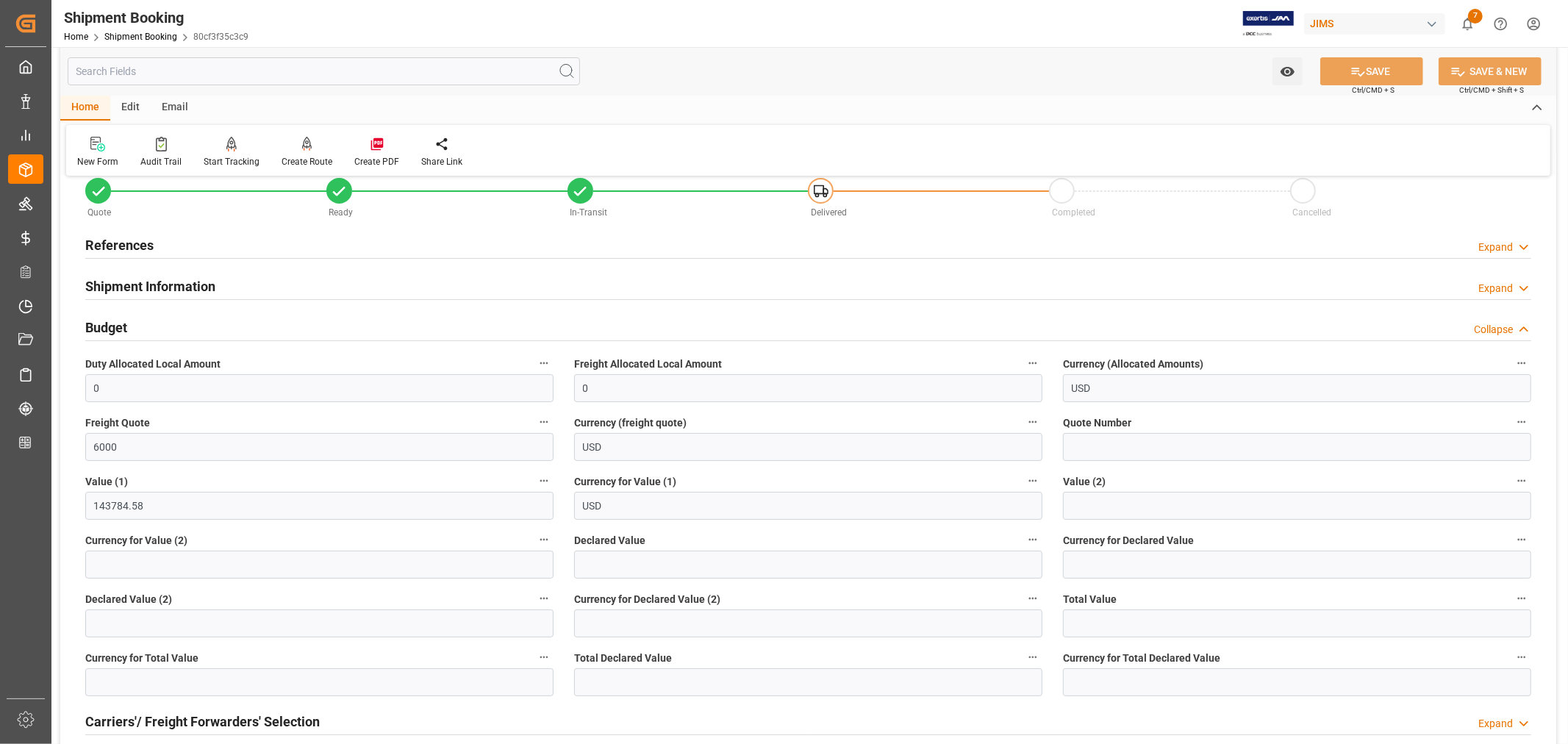
click at [105, 328] on h2 "Budget" at bounding box center [106, 327] width 42 height 20
